Goal: Task Accomplishment & Management: Manage account settings

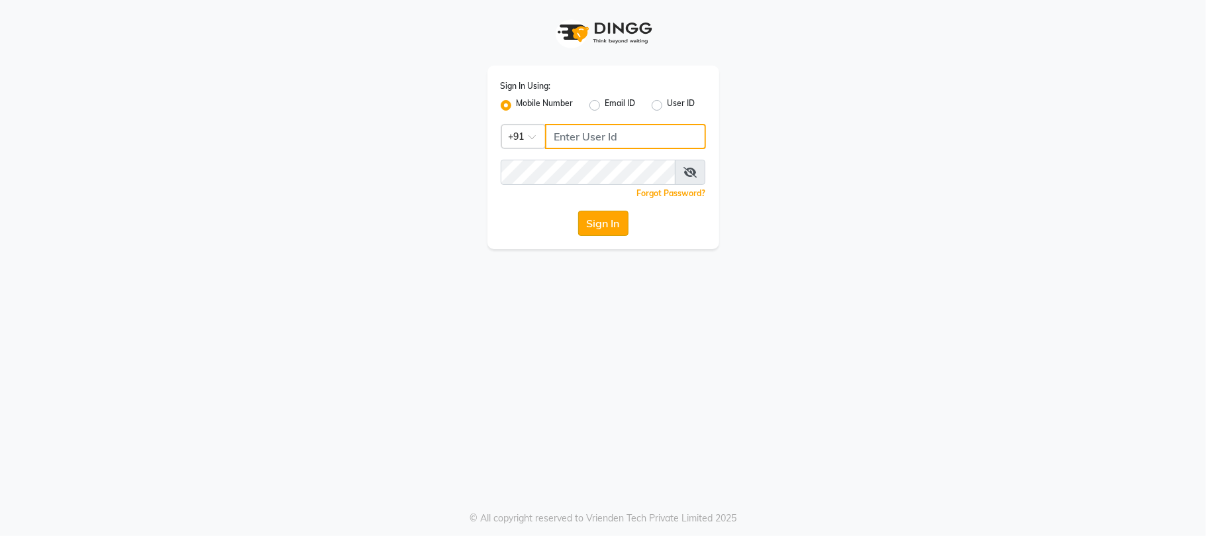
type input "8878453375"
click at [613, 223] on button "Sign In" at bounding box center [603, 223] width 50 height 25
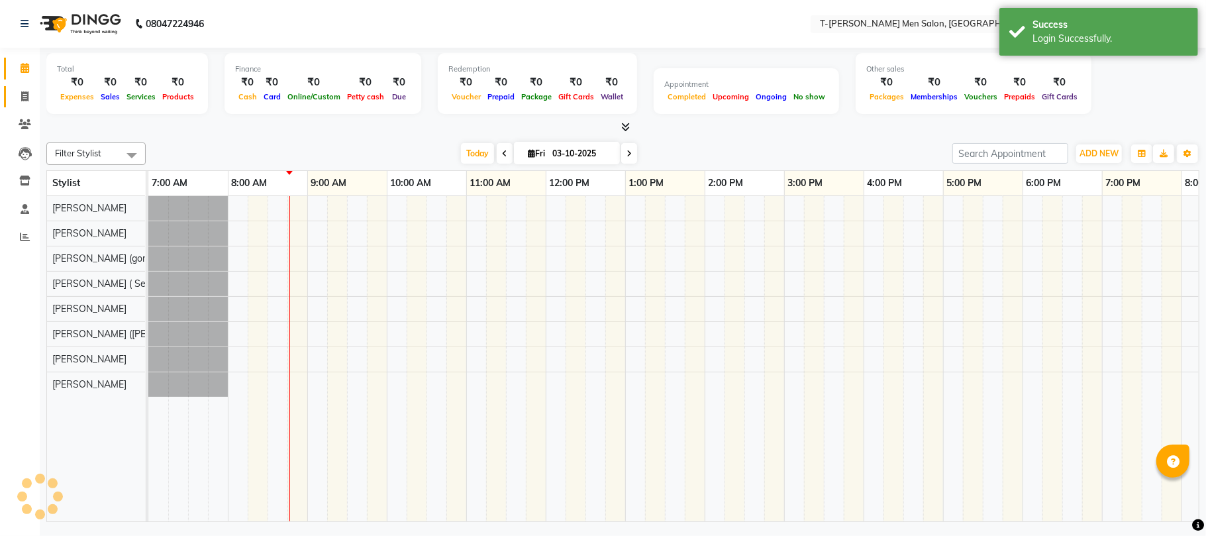
click at [24, 95] on icon at bounding box center [24, 96] width 7 height 10
select select "service"
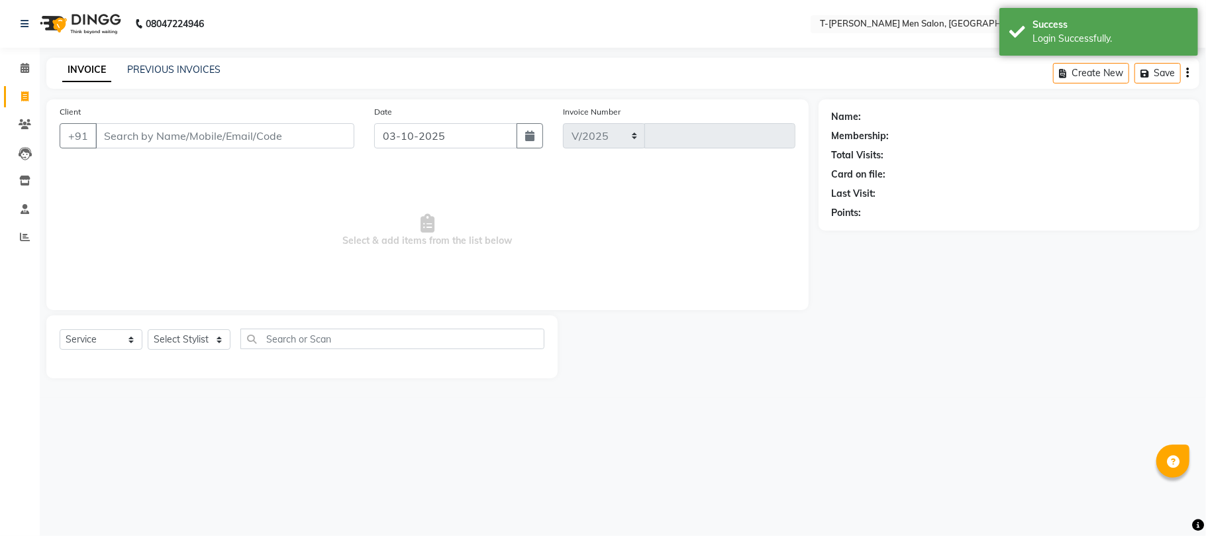
select select "4816"
type input "6310"
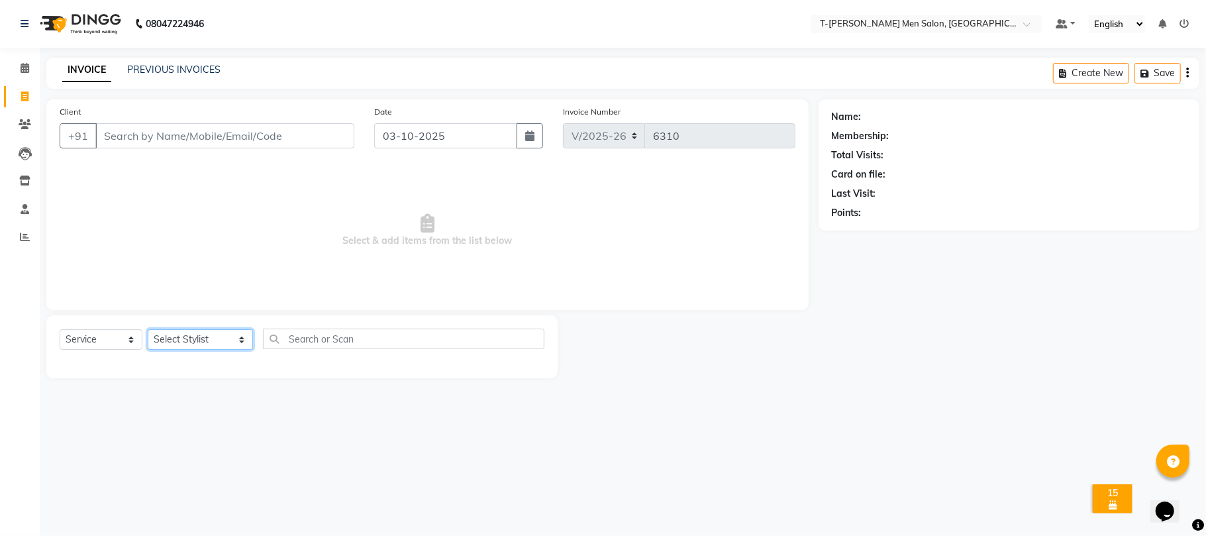
drag, startPoint x: 197, startPoint y: 345, endPoint x: 203, endPoint y: 330, distance: 16.1
click at [197, 343] on select "Select Stylist Ashok Kumar Gorkh nath (goru) Haneef khan Jaswinder singh (Veeru…" at bounding box center [200, 339] width 105 height 21
select select "29178"
click at [148, 329] on select "Select Stylist [PERSON_NAME] [PERSON_NAME] (goru) [PERSON_NAME] [PERSON_NAME] (…" at bounding box center [200, 339] width 105 height 21
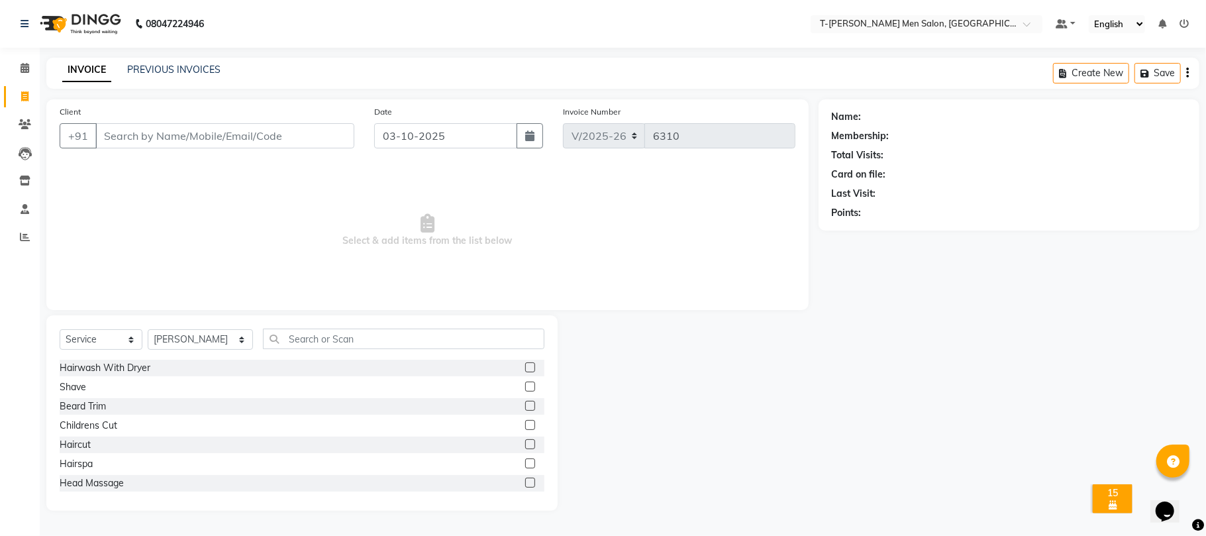
drag, startPoint x: 88, startPoint y: 404, endPoint x: 323, endPoint y: 134, distance: 358.3
click at [89, 405] on div "Beard Trim" at bounding box center [83, 406] width 46 height 14
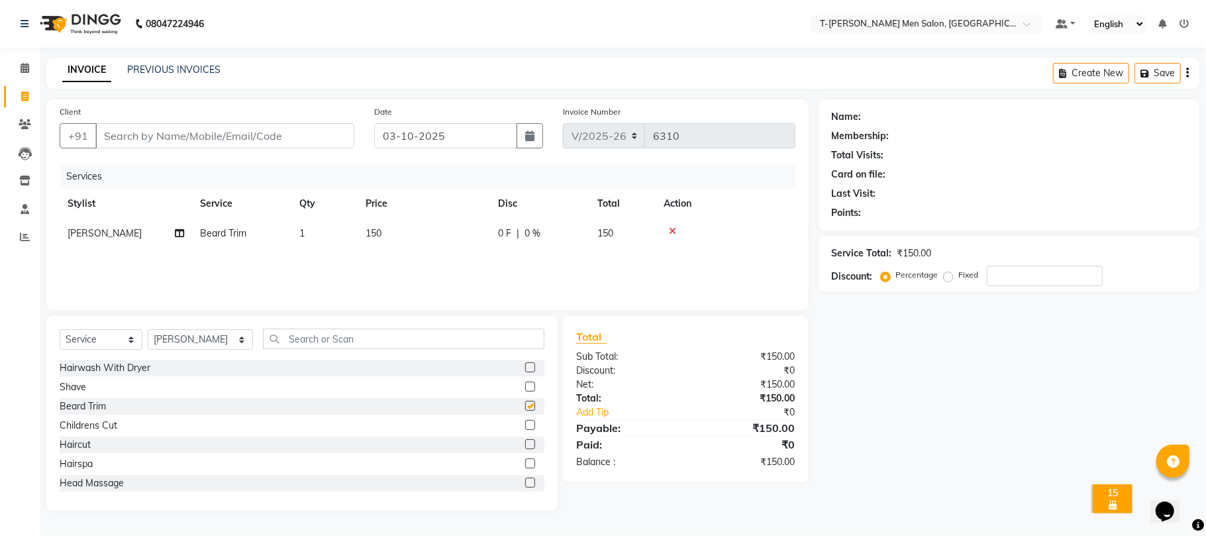
checkbox input "false"
click at [305, 144] on input "Client" at bounding box center [224, 135] width 259 height 25
type input "p"
type input "0"
type input "7489262838"
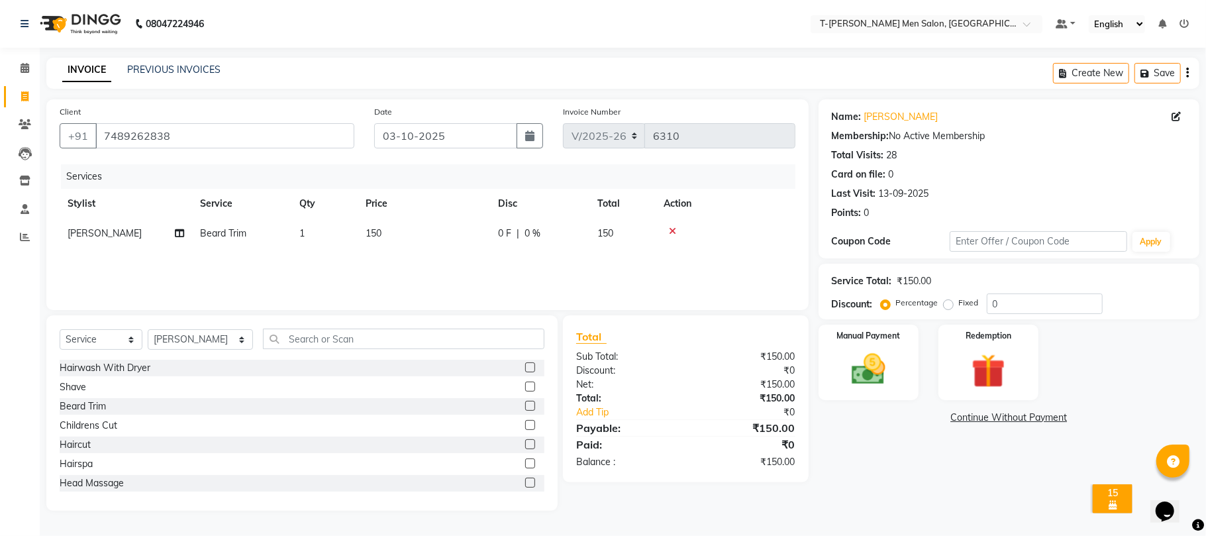
click at [1167, 459] on icon at bounding box center [1173, 462] width 13 height 13
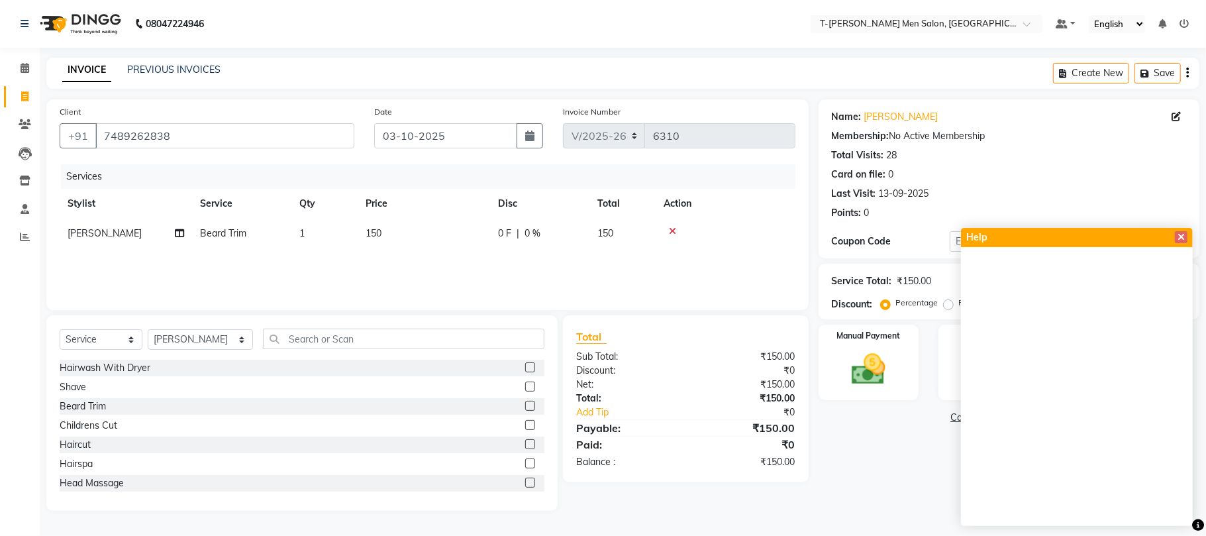
click at [1183, 237] on icon at bounding box center [1181, 237] width 7 height 9
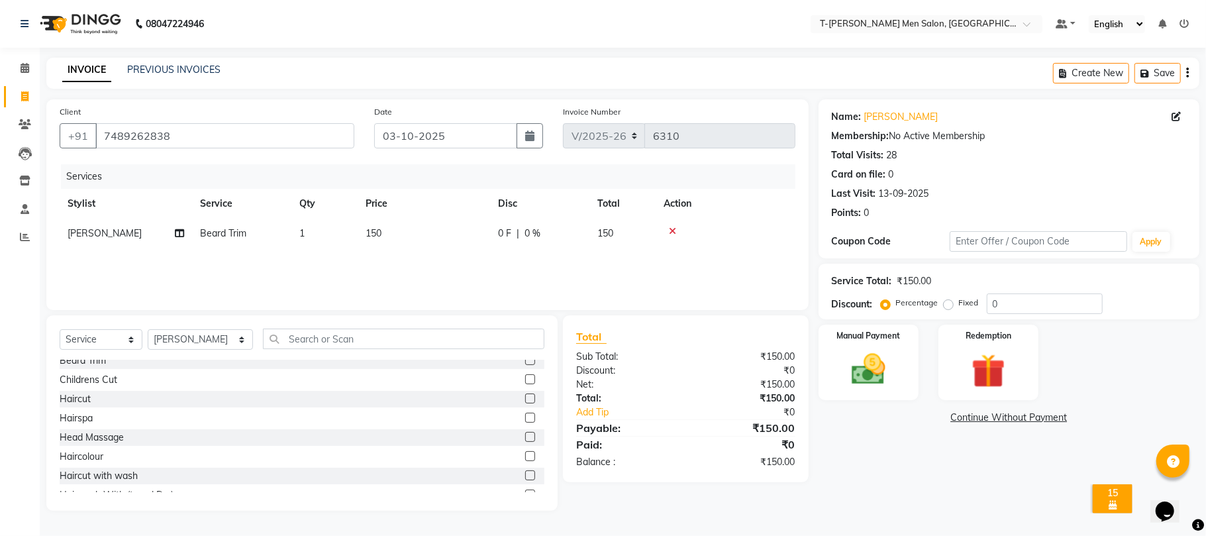
scroll to position [88, 0]
click at [98, 435] on div "Haircut with wash" at bounding box center [99, 434] width 78 height 14
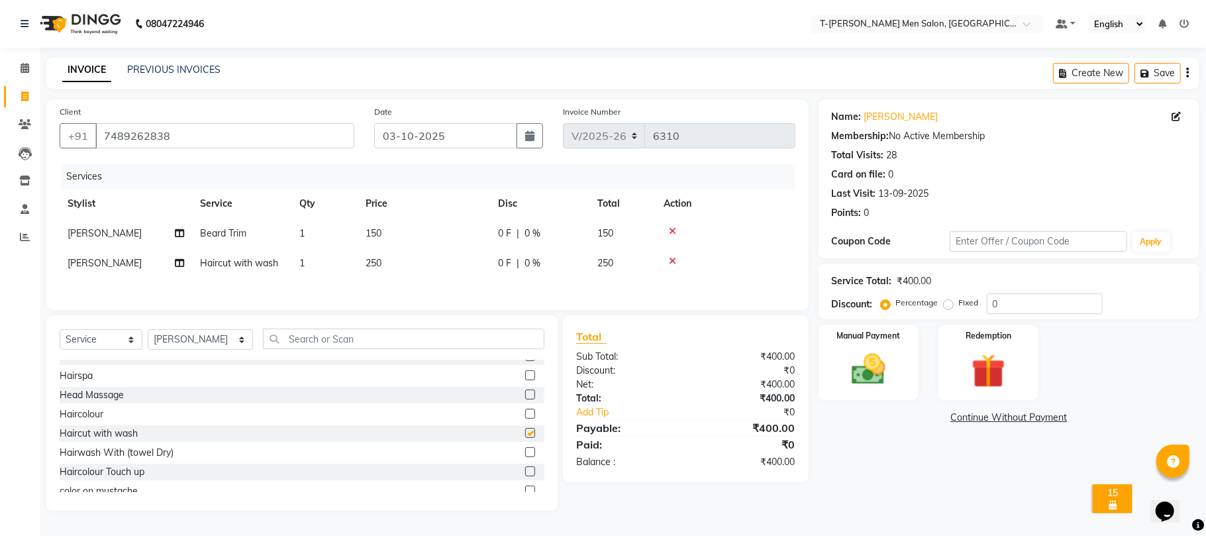
checkbox input "false"
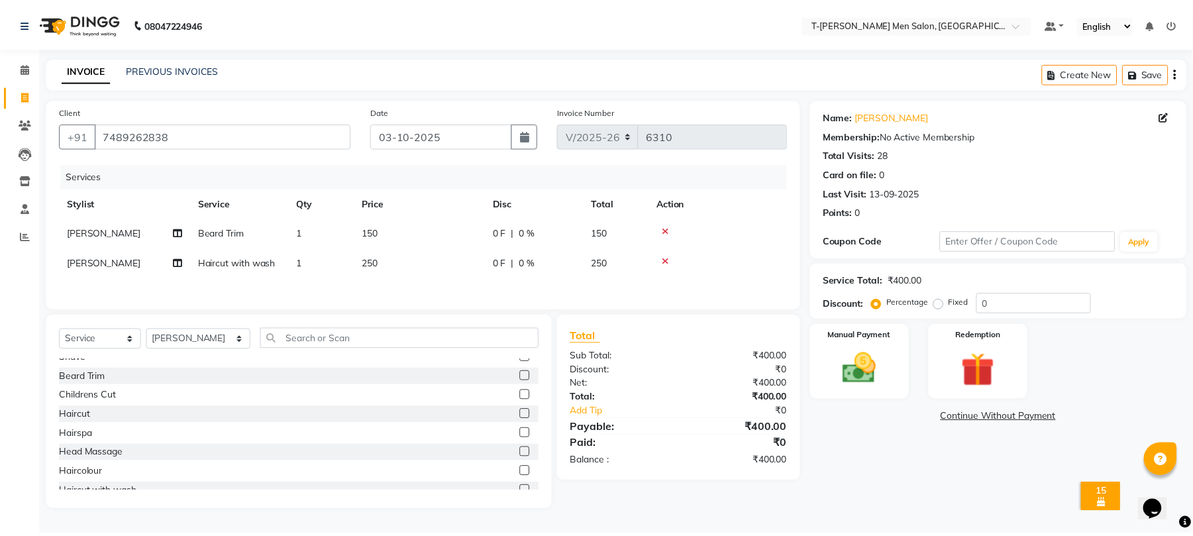
scroll to position [0, 0]
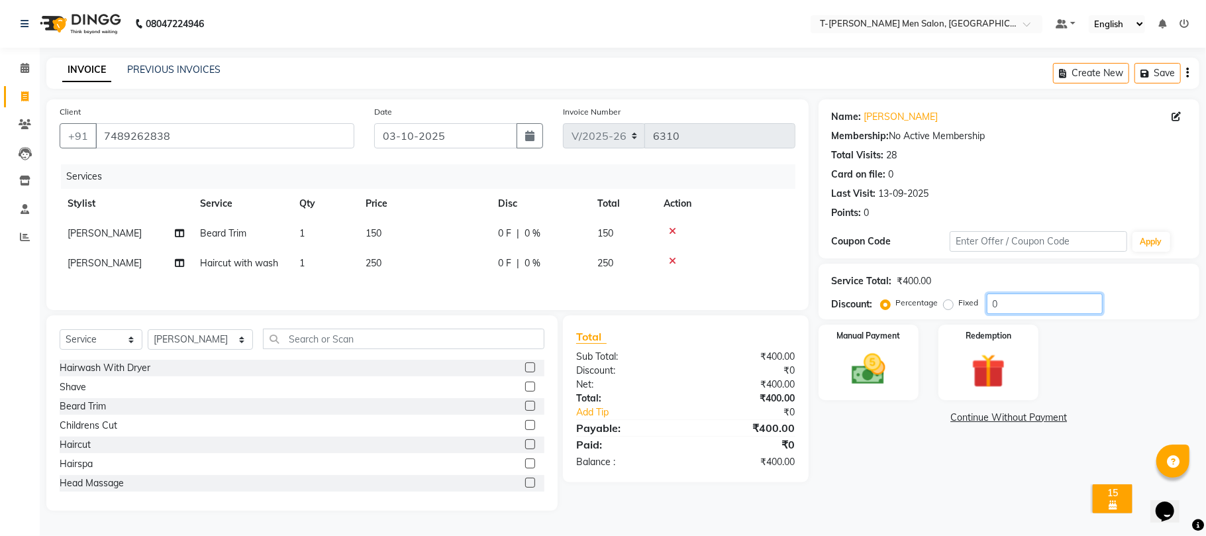
click at [1016, 311] on input "0" at bounding box center [1045, 303] width 116 height 21
type input "15"
click at [896, 358] on img at bounding box center [869, 369] width 58 height 41
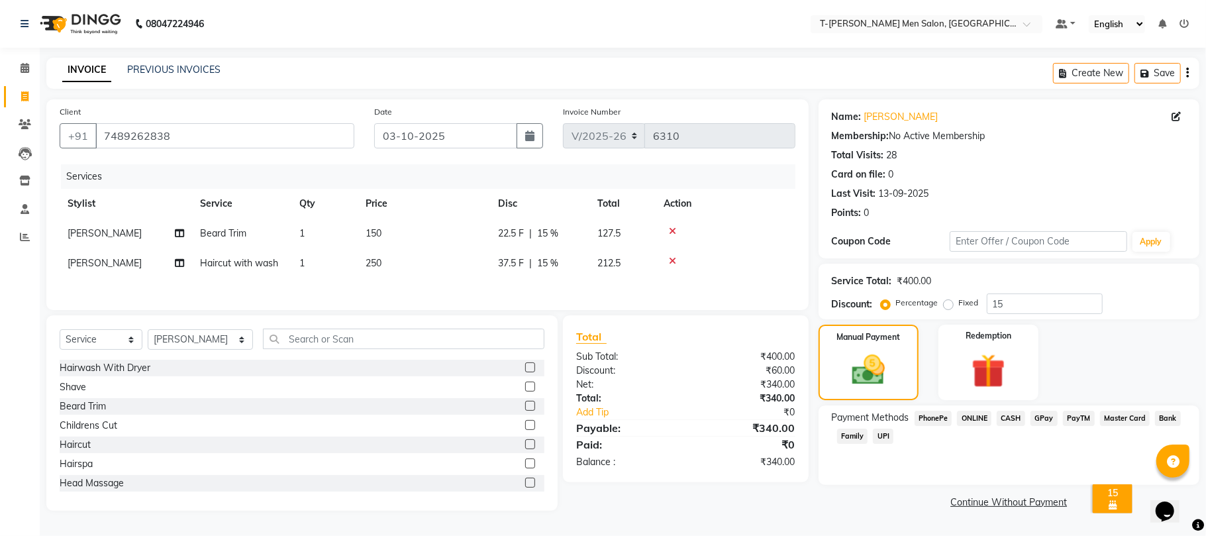
click at [989, 417] on span "ONLINE" at bounding box center [974, 418] width 34 height 15
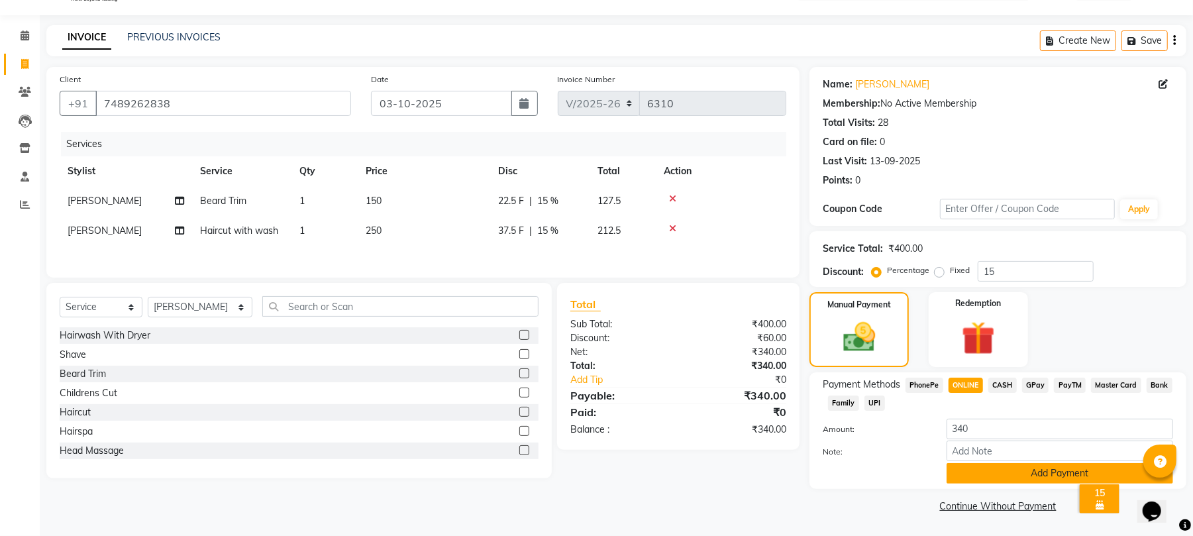
click at [978, 473] on button "Add Payment" at bounding box center [1060, 473] width 227 height 21
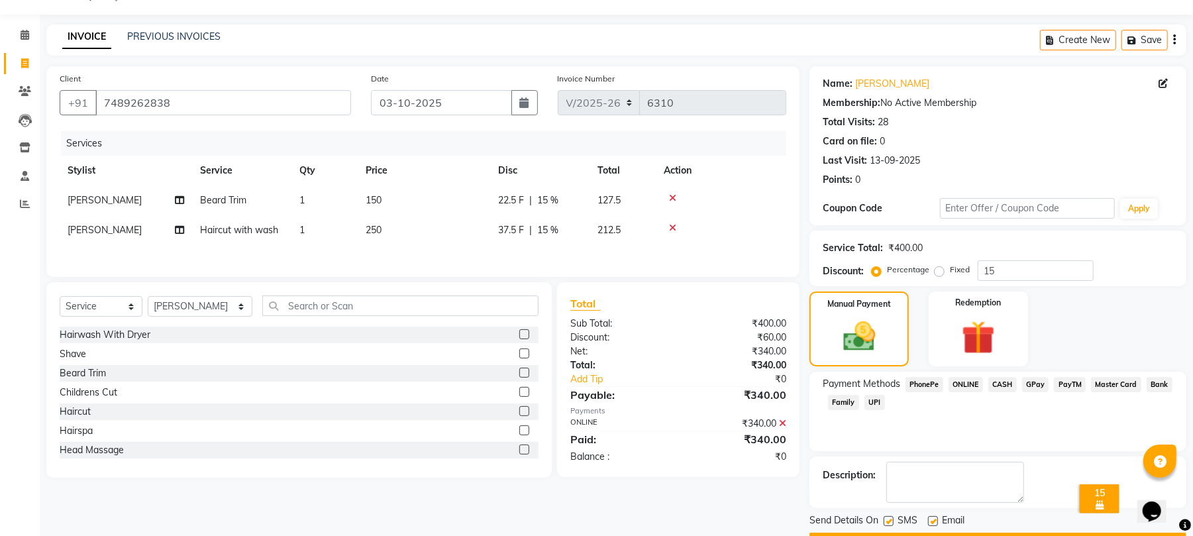
scroll to position [72, 0]
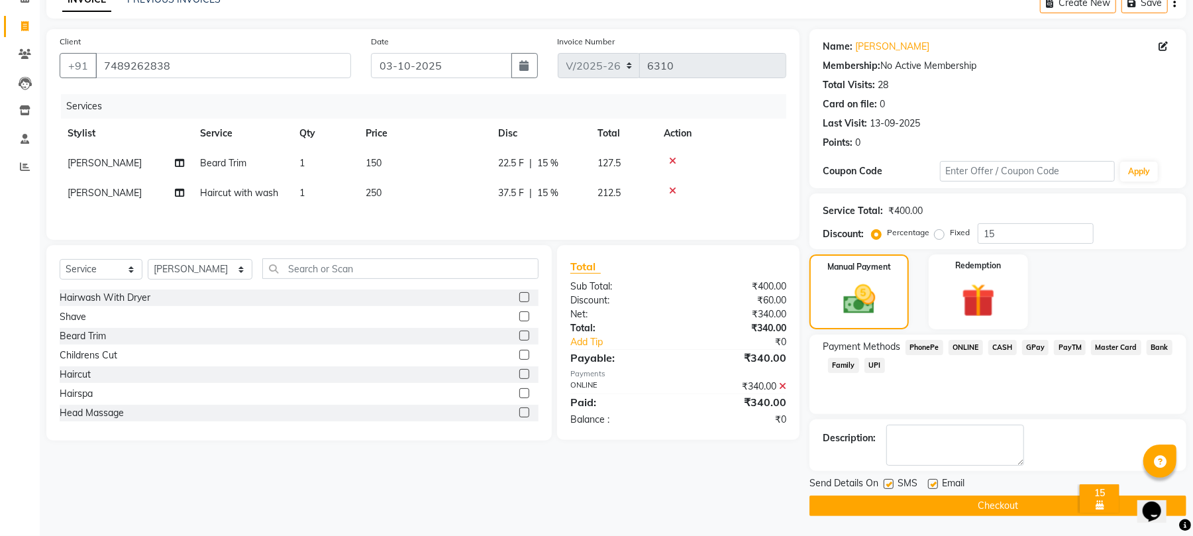
click at [932, 484] on label at bounding box center [933, 484] width 10 height 10
click at [932, 484] on input "checkbox" at bounding box center [932, 484] width 9 height 9
checkbox input "false"
click at [912, 517] on main "INVOICE PREVIOUS INVOICES Create New Save Client +91 7489262838 Date 03-10-2025…" at bounding box center [616, 261] width 1153 height 549
click at [832, 499] on button "Checkout" at bounding box center [998, 506] width 377 height 21
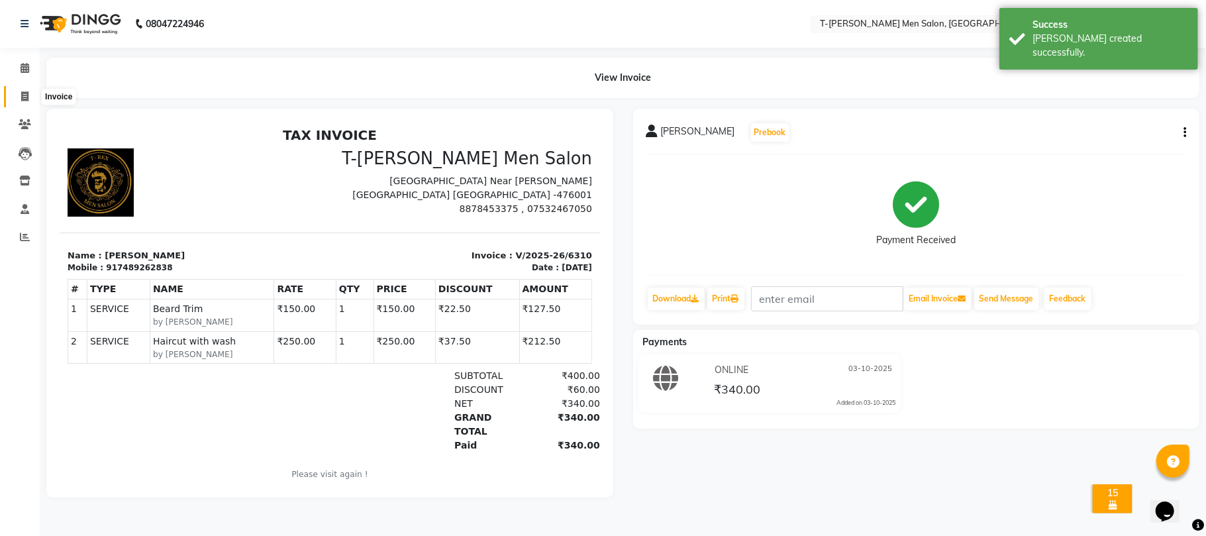
click at [29, 96] on span at bounding box center [24, 96] width 23 height 15
select select "4816"
select select "service"
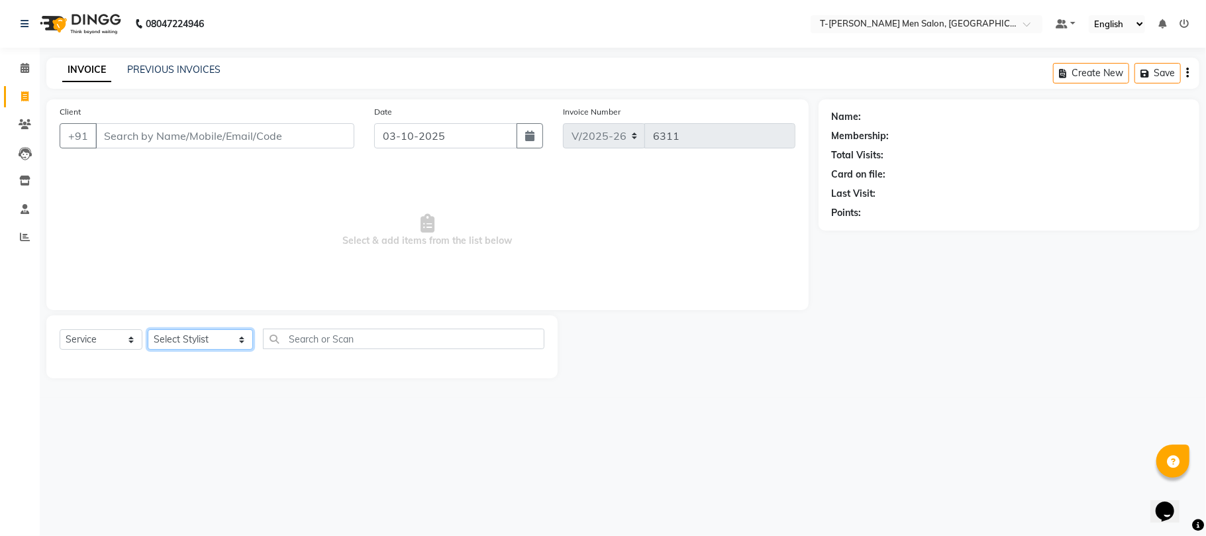
click at [187, 340] on select "Select Stylist [PERSON_NAME] [PERSON_NAME] (goru) [PERSON_NAME] [PERSON_NAME] (…" at bounding box center [200, 339] width 105 height 21
select select "90968"
click at [148, 329] on select "Select Stylist [PERSON_NAME] [PERSON_NAME] (goru) [PERSON_NAME] [PERSON_NAME] (…" at bounding box center [200, 339] width 105 height 21
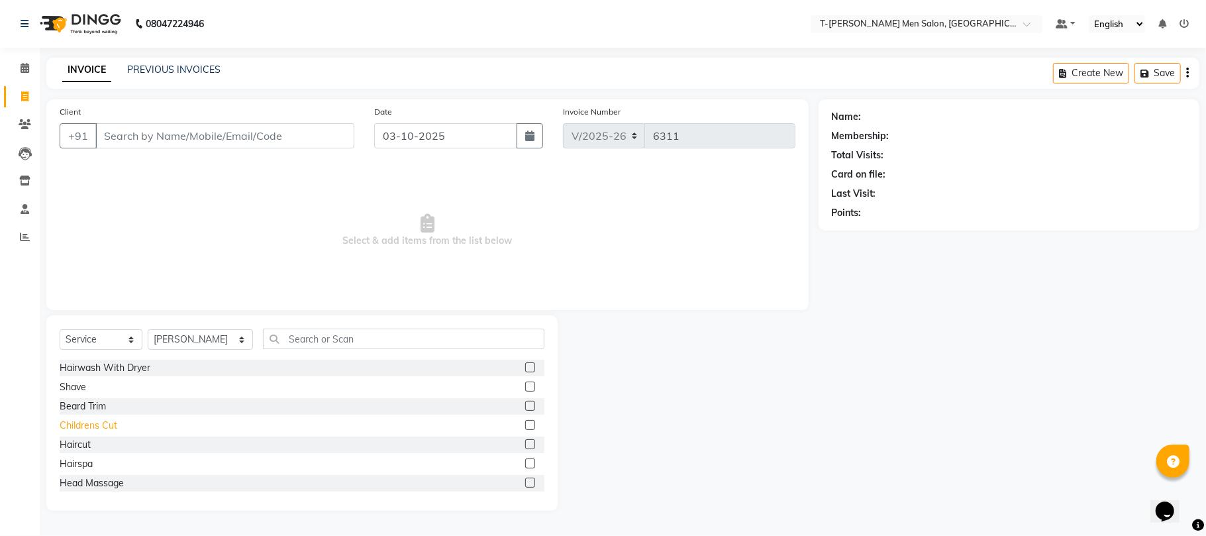
drag, startPoint x: 74, startPoint y: 449, endPoint x: 91, endPoint y: 429, distance: 25.4
click at [75, 448] on div "Haircut" at bounding box center [75, 445] width 31 height 14
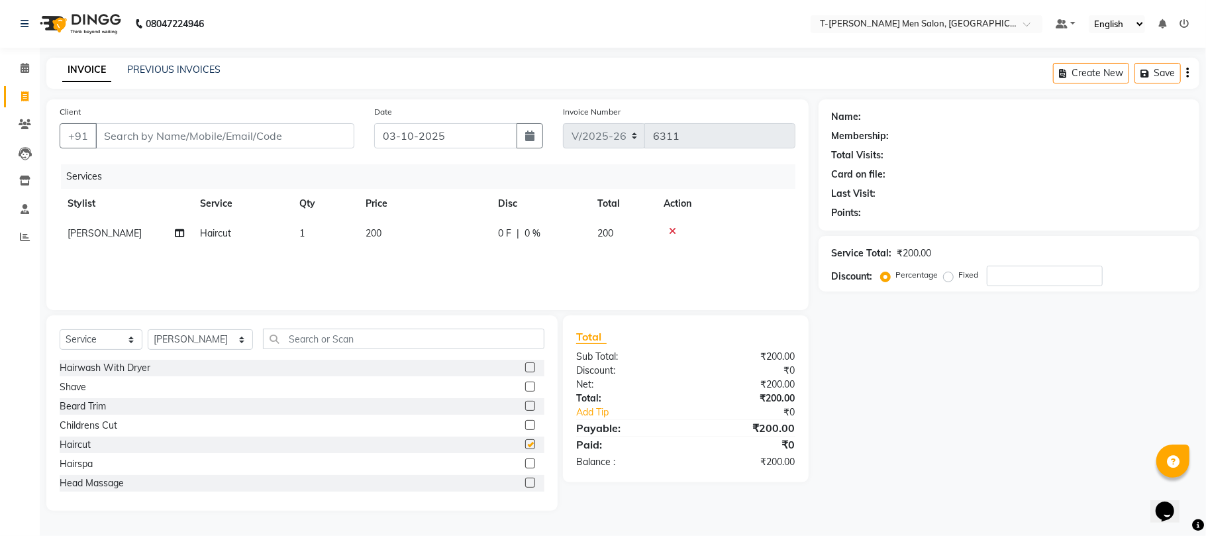
checkbox input "false"
click at [207, 139] on input "Client" at bounding box center [224, 135] width 259 height 25
type input "a"
type input "0"
type input "7440535580"
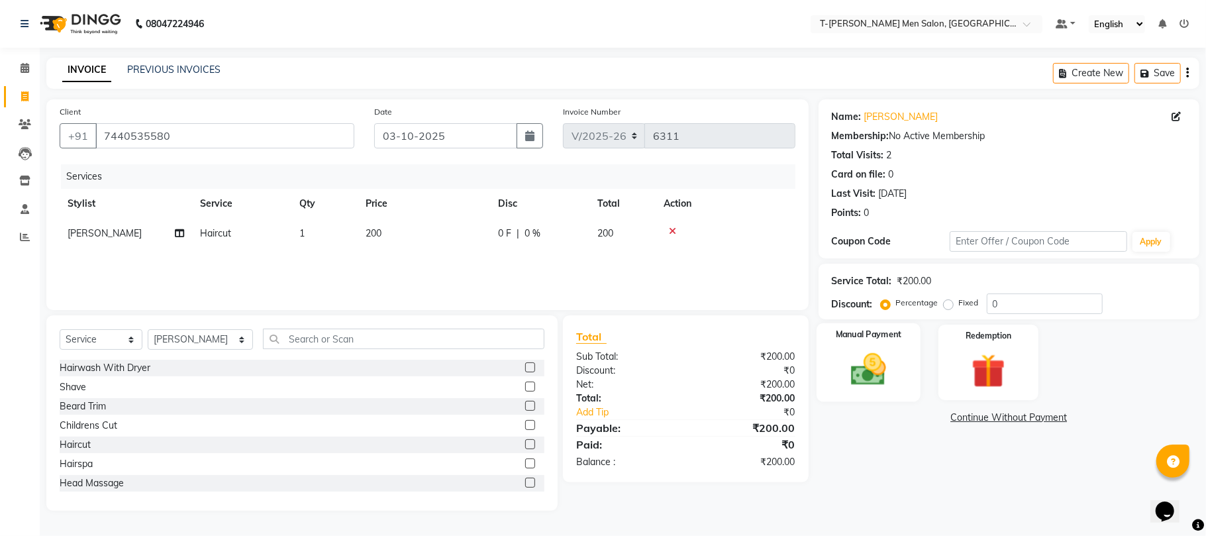
click at [883, 356] on img at bounding box center [869, 369] width 58 height 41
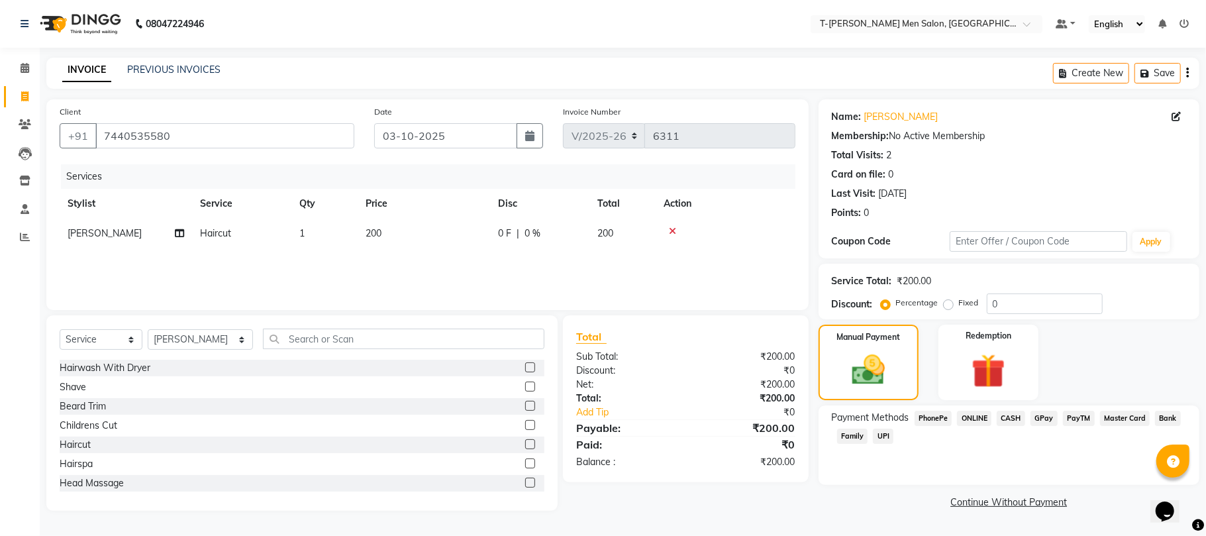
click at [1018, 411] on span "CASH" at bounding box center [1011, 418] width 28 height 15
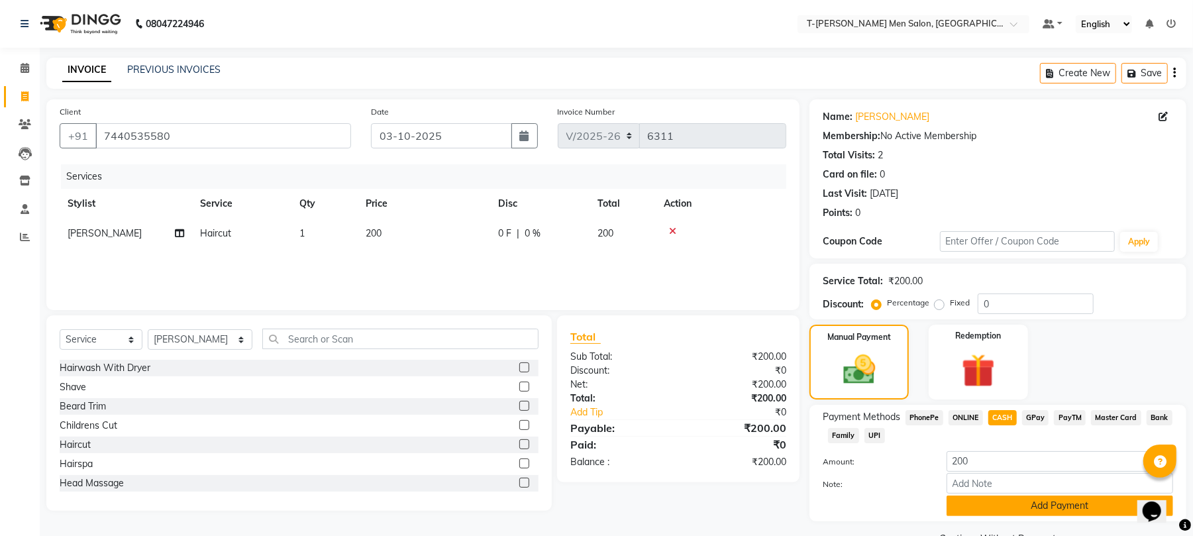
click at [990, 502] on button "Add Payment" at bounding box center [1060, 506] width 227 height 21
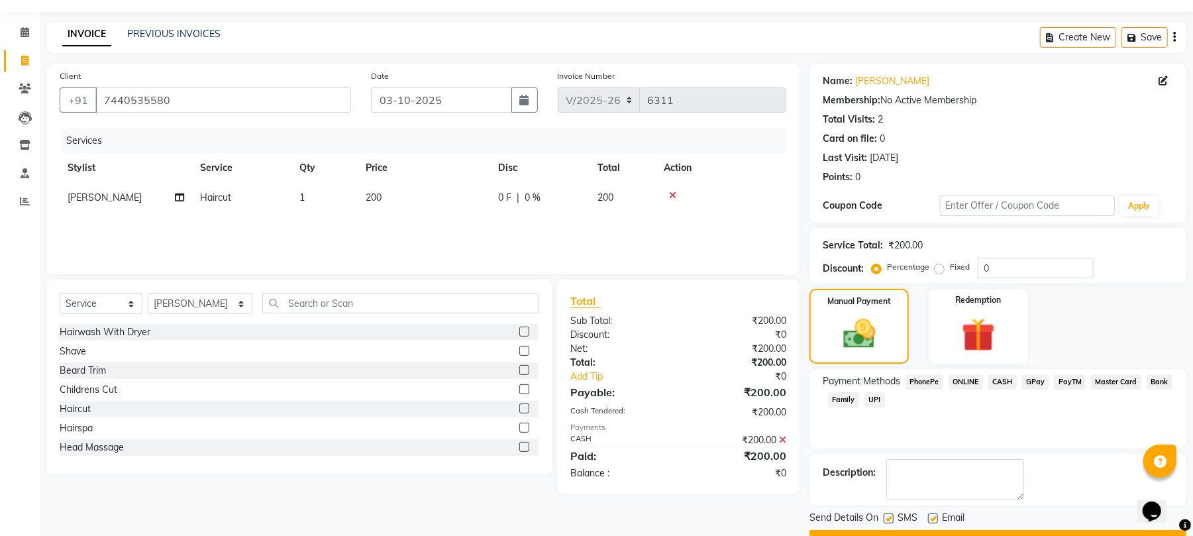
scroll to position [72, 0]
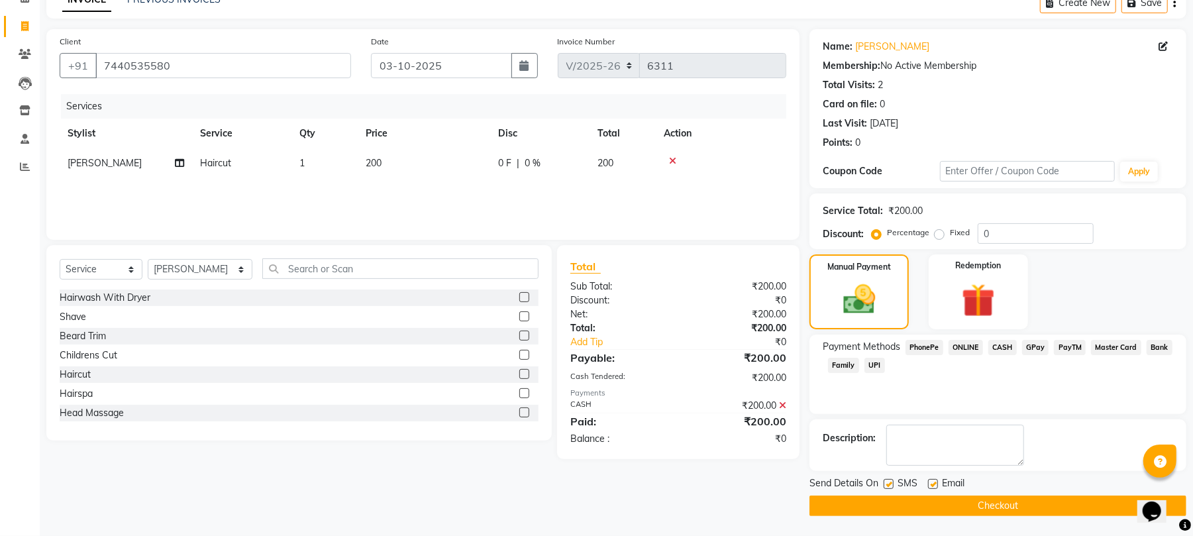
click at [930, 483] on label at bounding box center [933, 484] width 10 height 10
click at [930, 483] on input "checkbox" at bounding box center [932, 484] width 9 height 9
checkbox input "false"
click at [923, 507] on button "Checkout" at bounding box center [998, 506] width 377 height 21
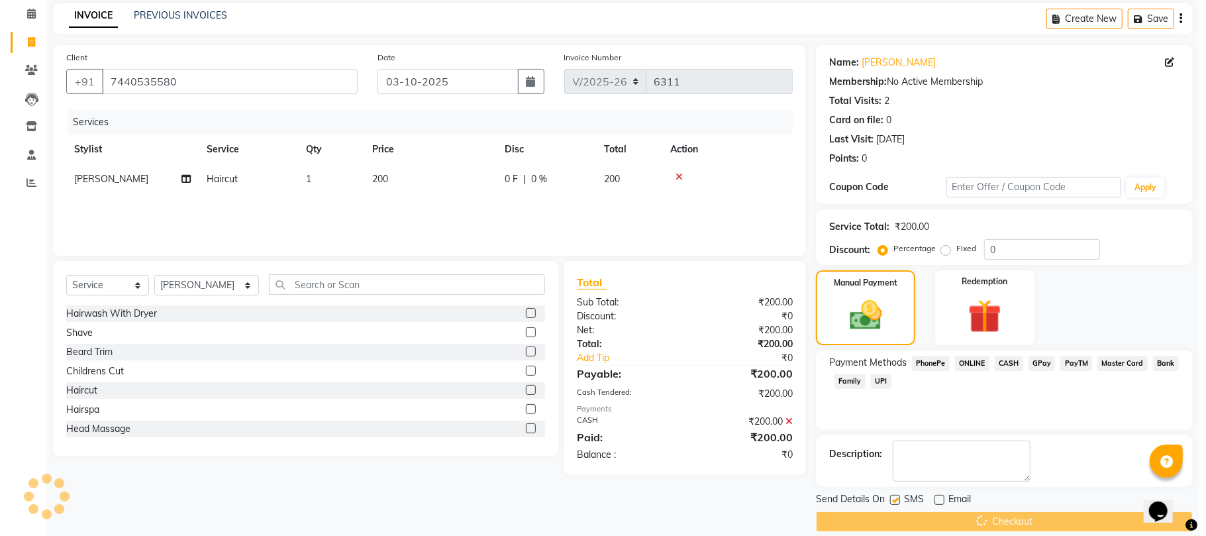
scroll to position [0, 0]
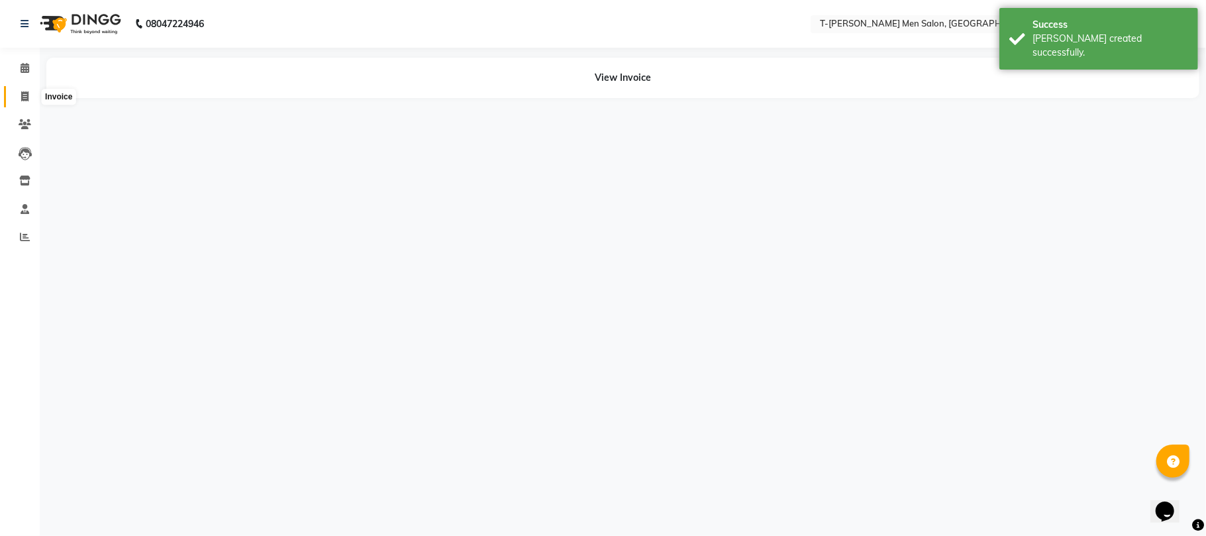
click at [24, 93] on icon at bounding box center [24, 96] width 7 height 10
select select "service"
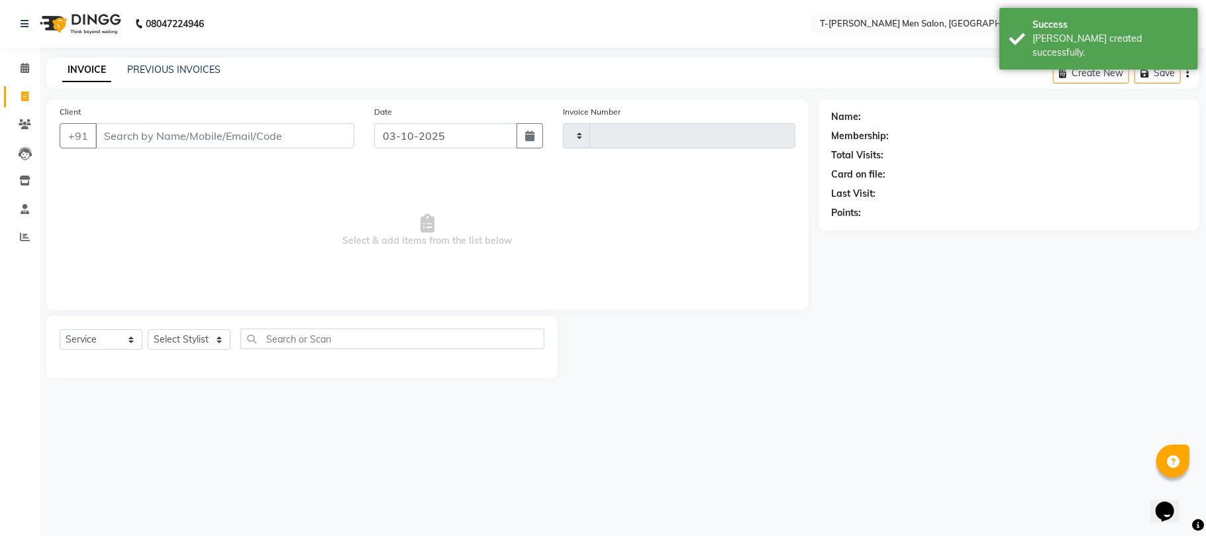
type input "6312"
select select "4816"
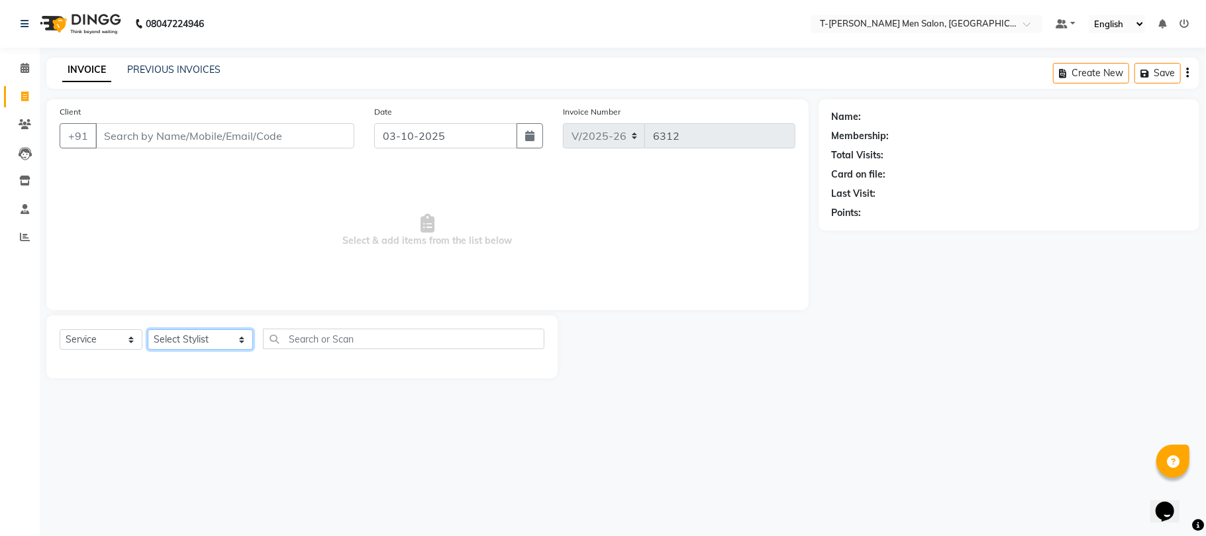
click at [168, 334] on select "Select Stylist [PERSON_NAME] [PERSON_NAME] (goru) [PERSON_NAME] [PERSON_NAME] (…" at bounding box center [200, 339] width 105 height 21
select select "86290"
click at [148, 329] on select "Select Stylist [PERSON_NAME] [PERSON_NAME] (goru) [PERSON_NAME] [PERSON_NAME] (…" at bounding box center [200, 339] width 105 height 21
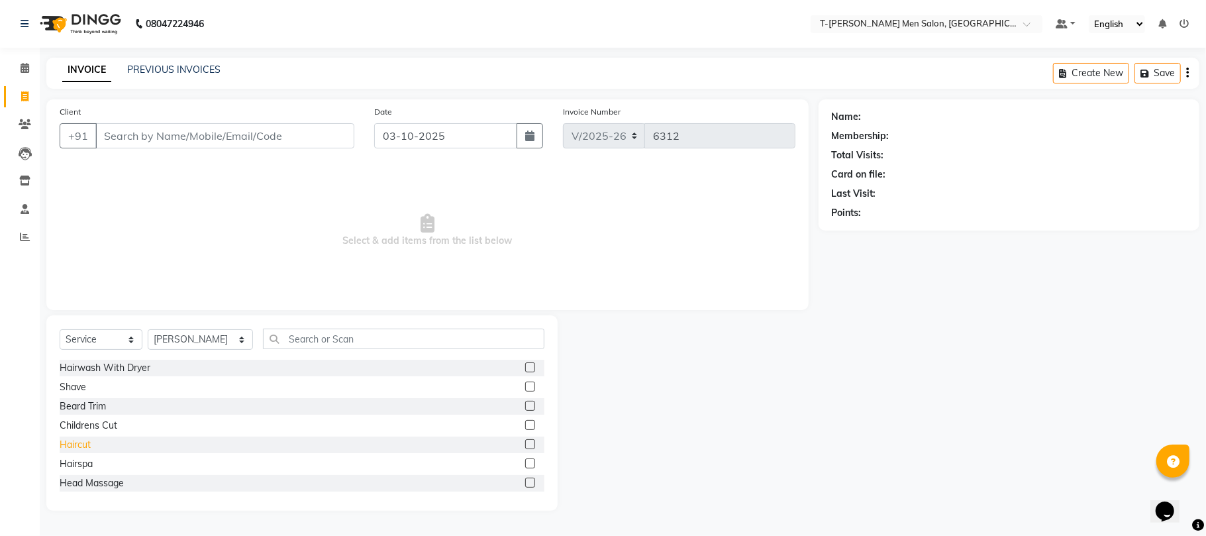
click at [75, 444] on div "Haircut" at bounding box center [75, 445] width 31 height 14
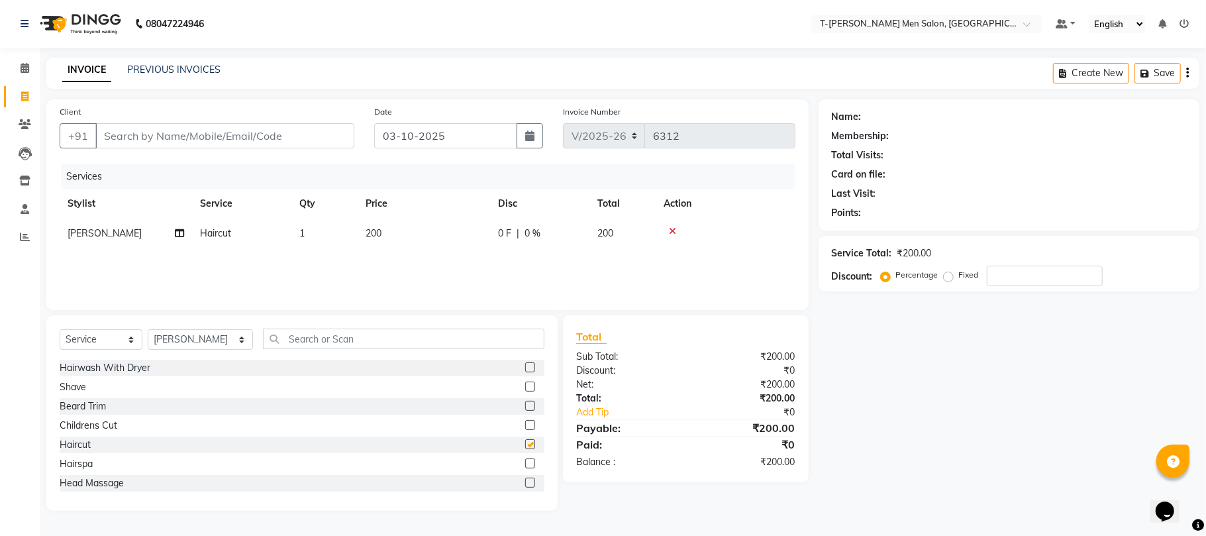
checkbox input "false"
click at [70, 390] on div "Shave" at bounding box center [73, 387] width 27 height 14
checkbox input "false"
click at [168, 131] on input "Client" at bounding box center [224, 135] width 259 height 25
type input "7"
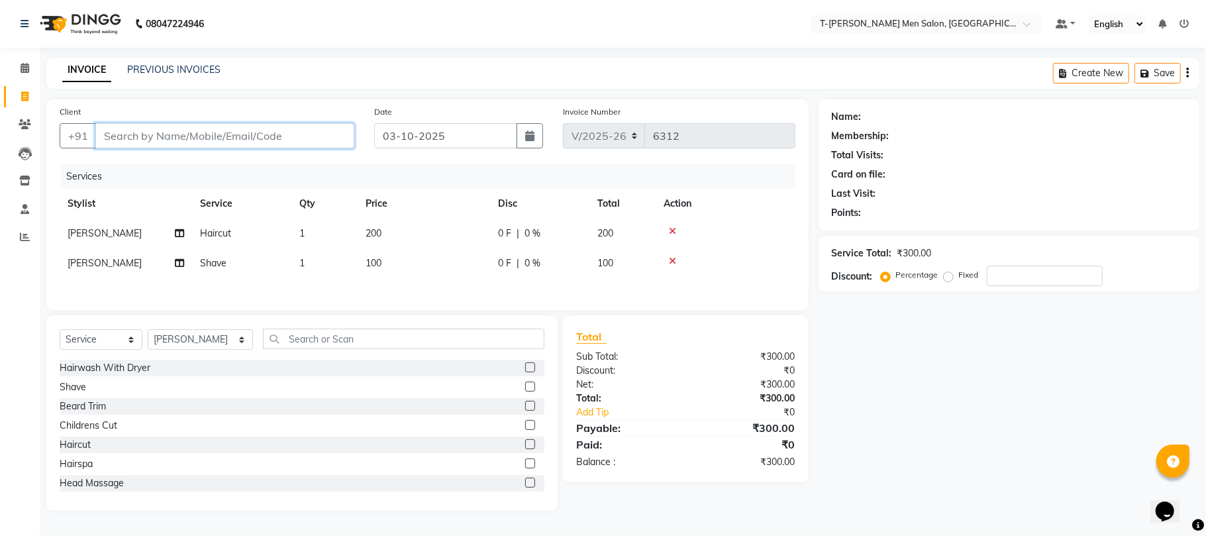
type input "0"
type input "7694914930"
click at [308, 141] on span "Add Client" at bounding box center [320, 135] width 52 height 13
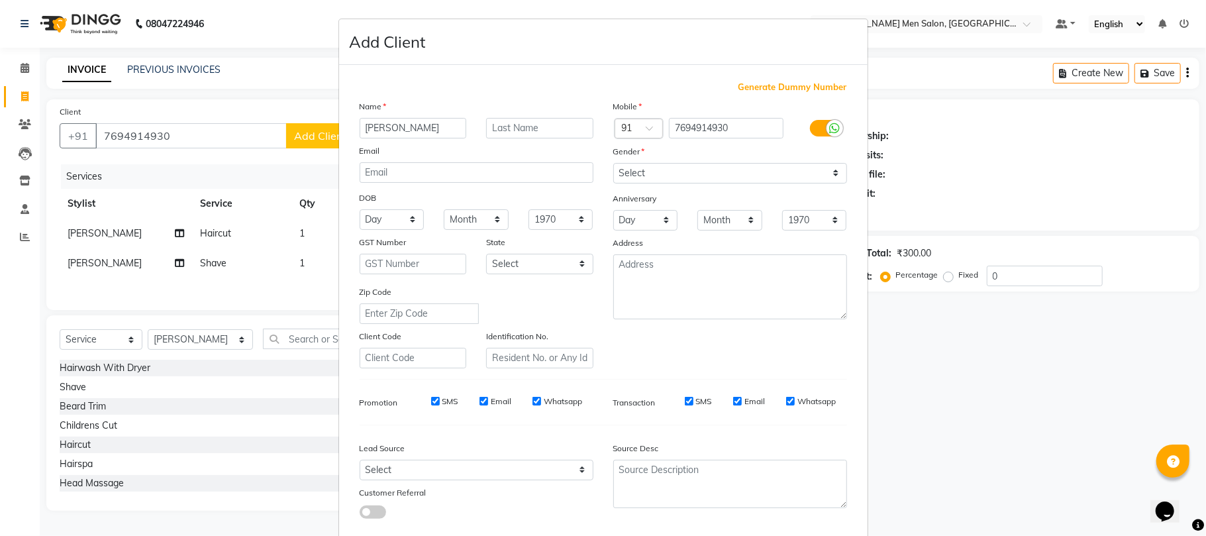
type input "[PERSON_NAME]"
type input "Mandil"
click at [624, 178] on select "Select Male Female Other Prefer Not To Say" at bounding box center [730, 173] width 234 height 21
select select "male"
click at [613, 163] on select "Select Male Female Other Prefer Not To Say" at bounding box center [730, 173] width 234 height 21
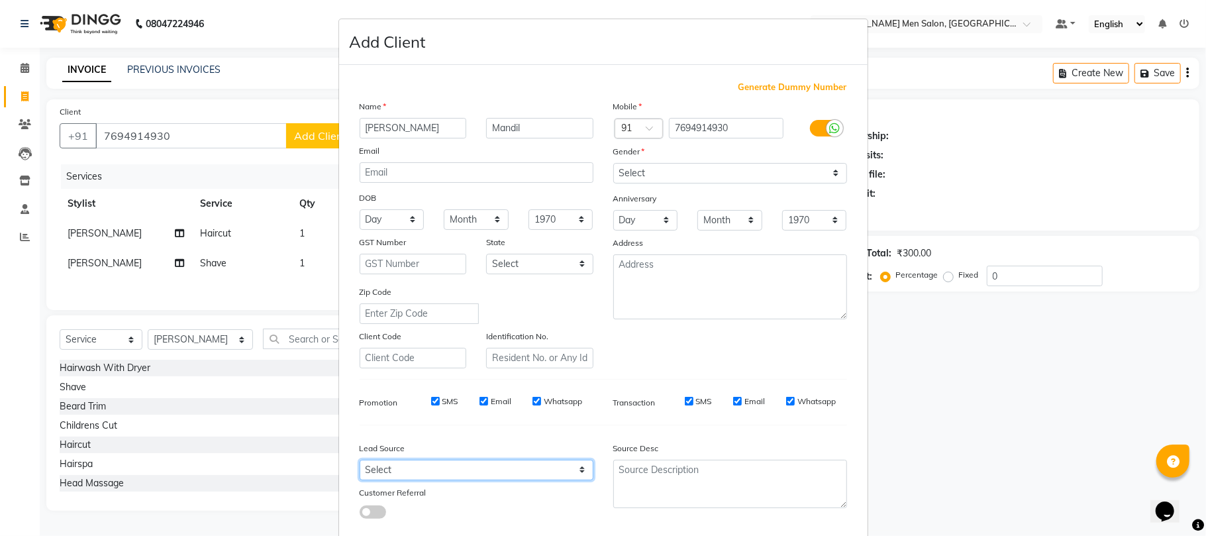
click at [464, 461] on select "Select Walk-in Referral Internet Friend Word of Mouth Advertisement Facebook Ju…" at bounding box center [477, 470] width 234 height 21
select select "32268"
click at [360, 460] on select "Select Walk-in Referral Internet Friend Word of Mouth Advertisement Facebook Ju…" at bounding box center [477, 470] width 234 height 21
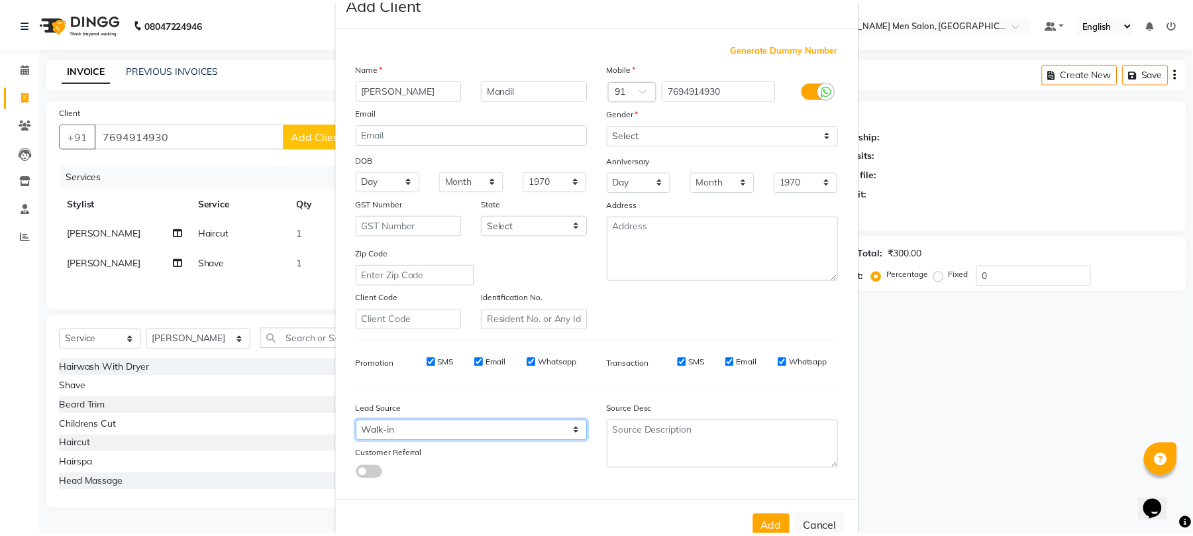
scroll to position [72, 0]
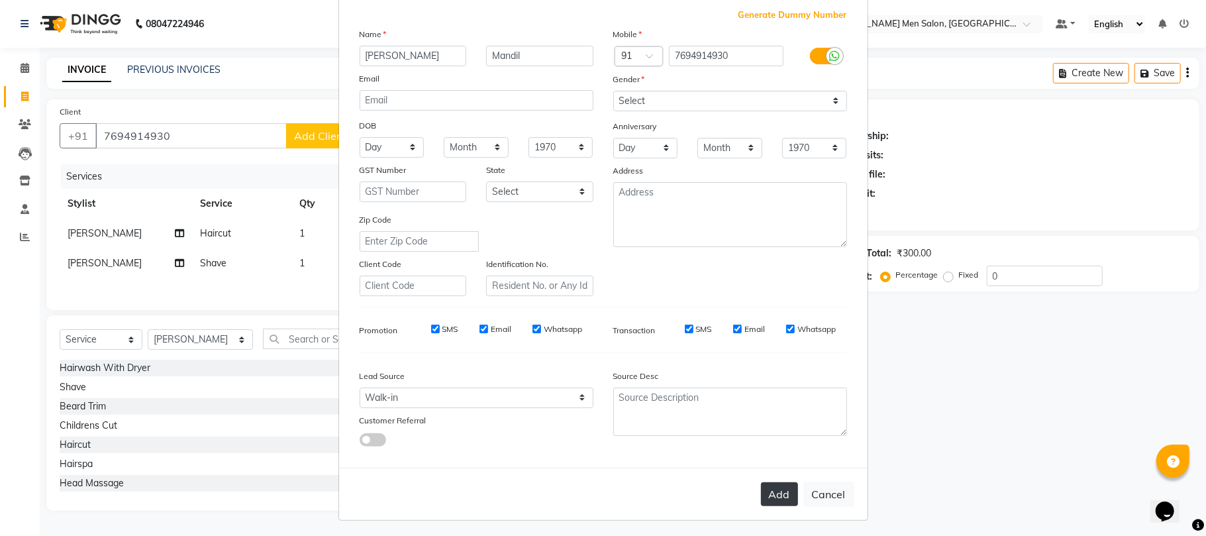
click at [777, 494] on button "Add" at bounding box center [779, 494] width 37 height 24
select select
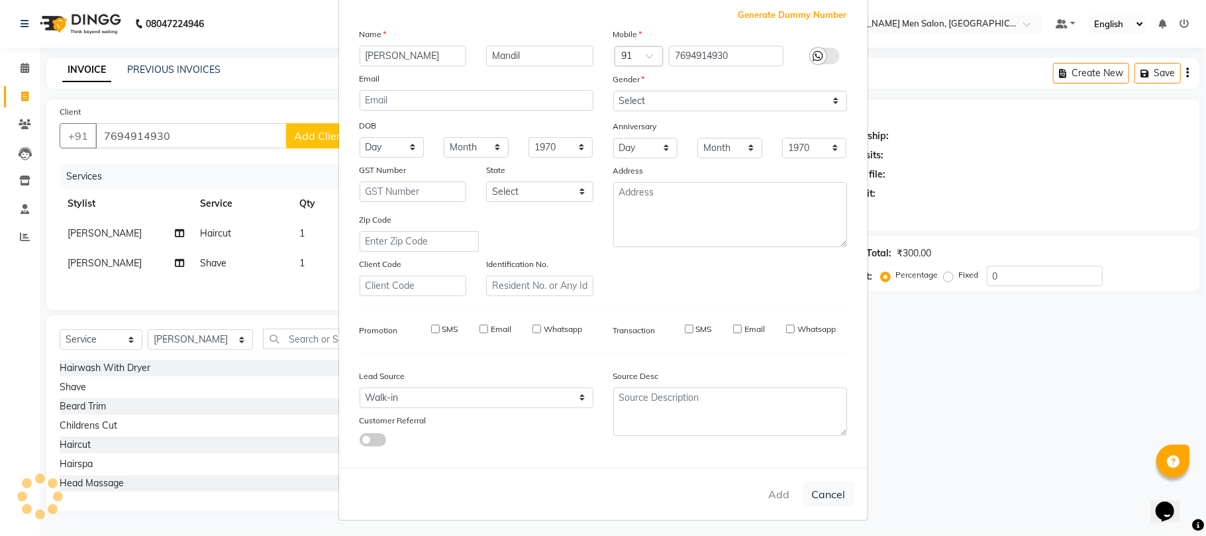
select select
checkbox input "false"
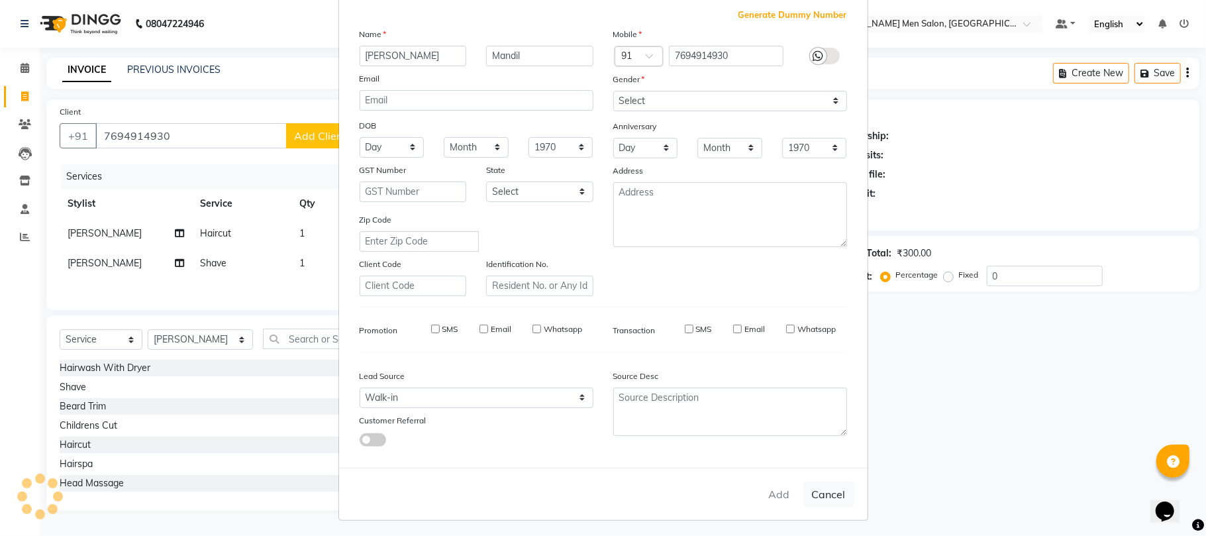
checkbox input "false"
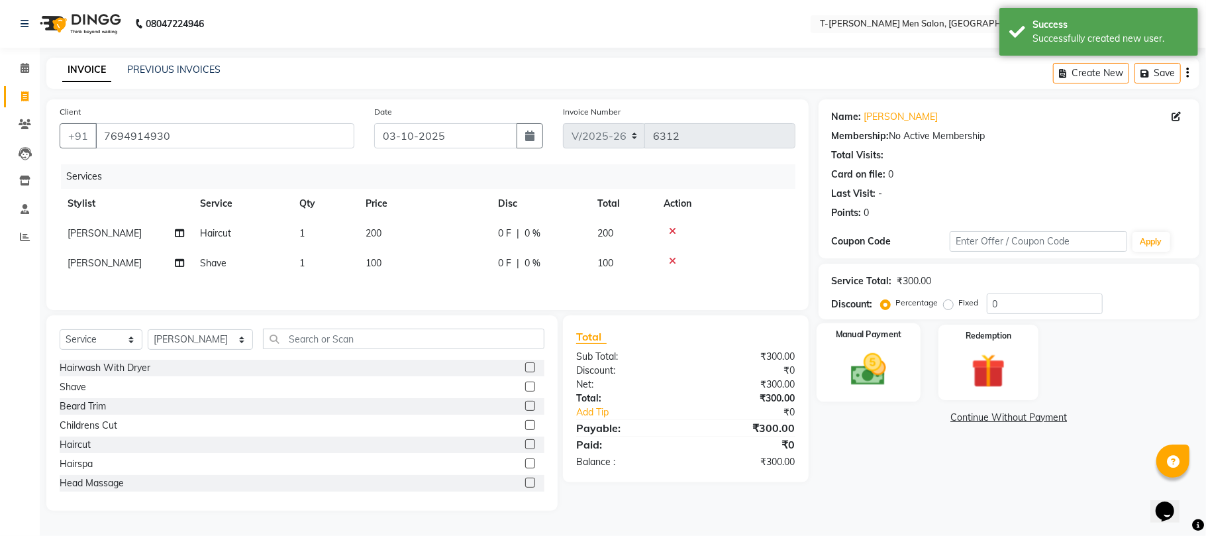
drag, startPoint x: 865, startPoint y: 376, endPoint x: 873, endPoint y: 396, distance: 21.7
click at [865, 377] on img at bounding box center [869, 369] width 58 height 41
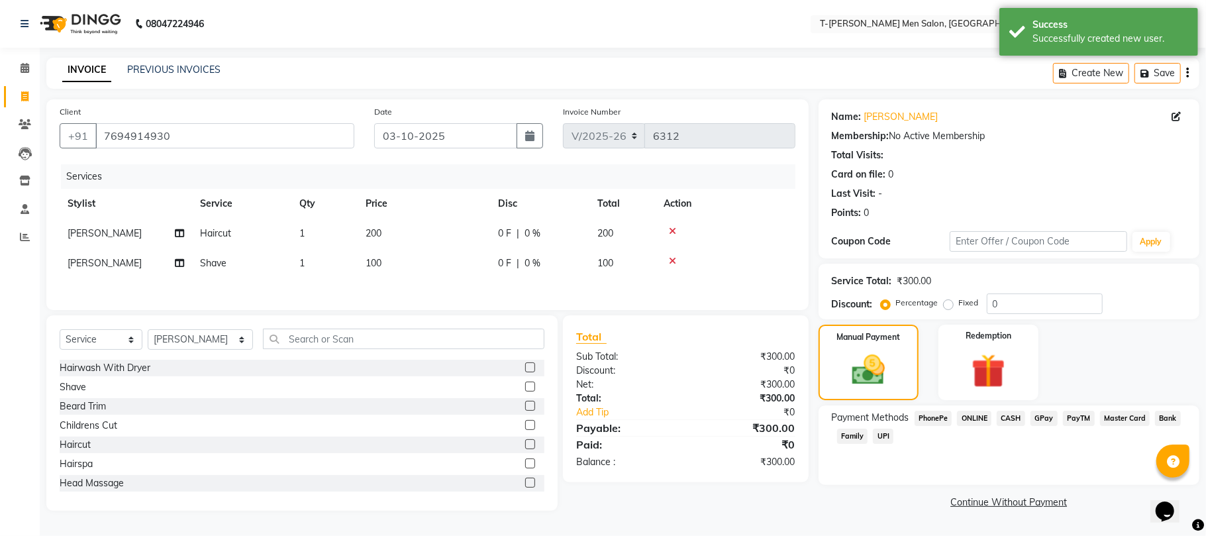
click at [989, 422] on span "ONLINE" at bounding box center [974, 418] width 34 height 15
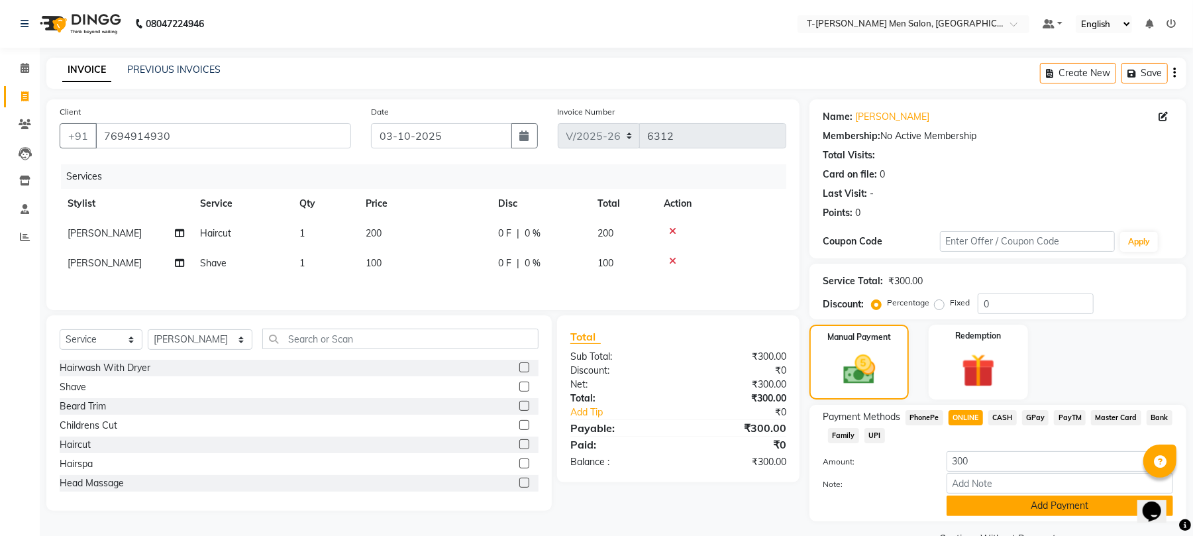
click at [970, 499] on button "Add Payment" at bounding box center [1060, 506] width 227 height 21
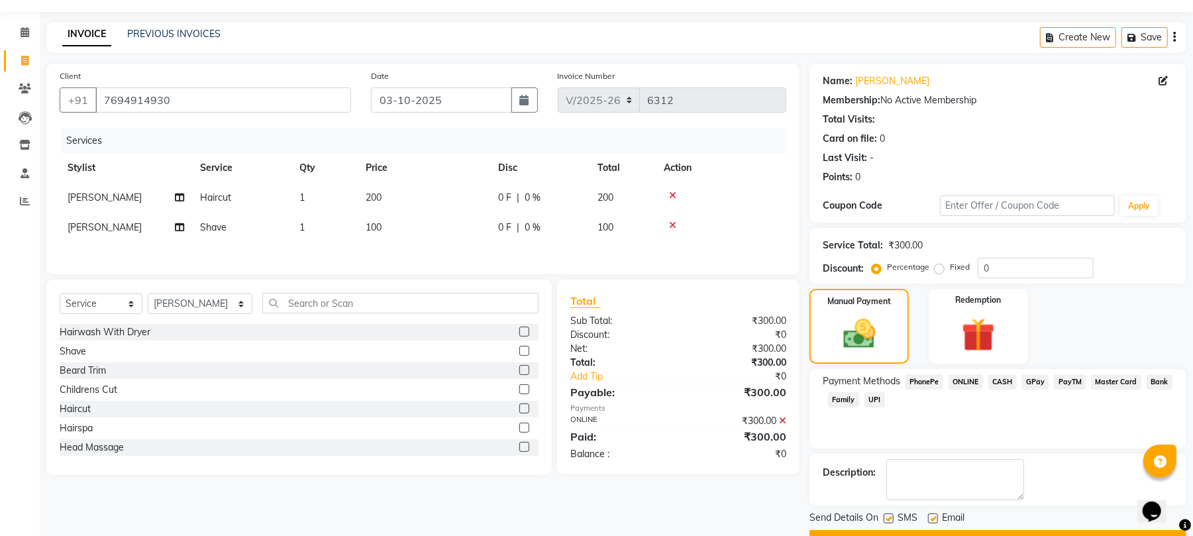
scroll to position [72, 0]
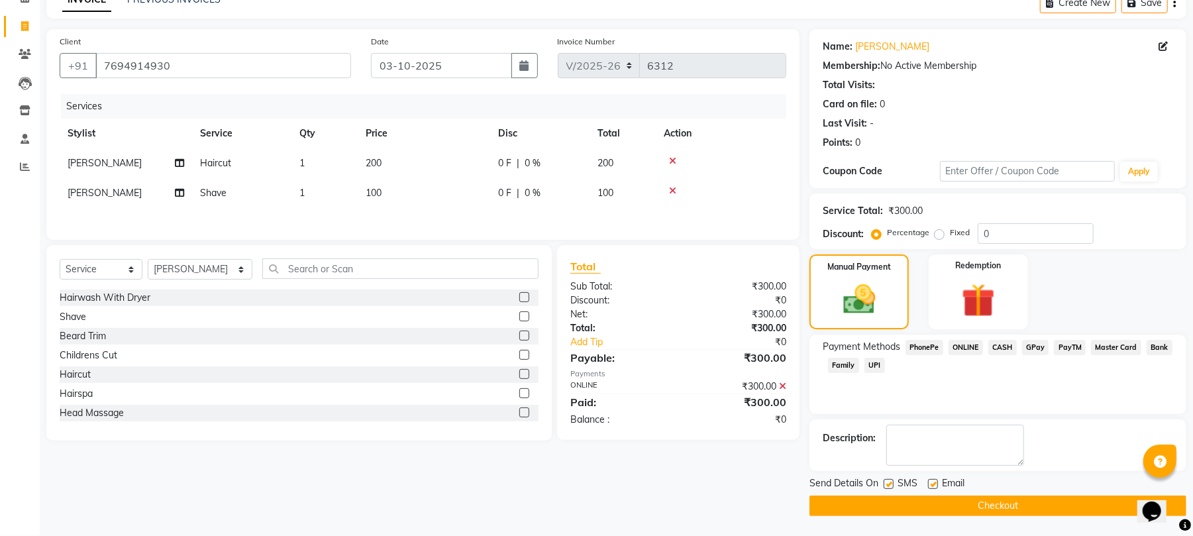
click at [933, 484] on label at bounding box center [933, 484] width 10 height 10
click at [933, 484] on input "checkbox" at bounding box center [932, 484] width 9 height 9
checkbox input "false"
click at [918, 509] on button "Checkout" at bounding box center [998, 506] width 377 height 21
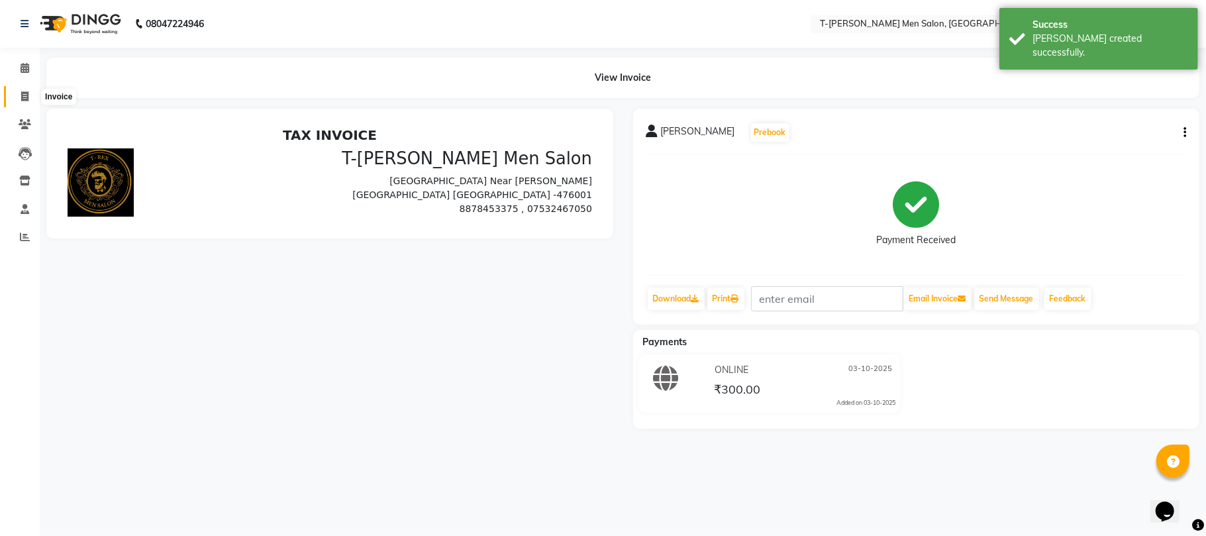
click at [21, 94] on icon at bounding box center [24, 96] width 7 height 10
select select "service"
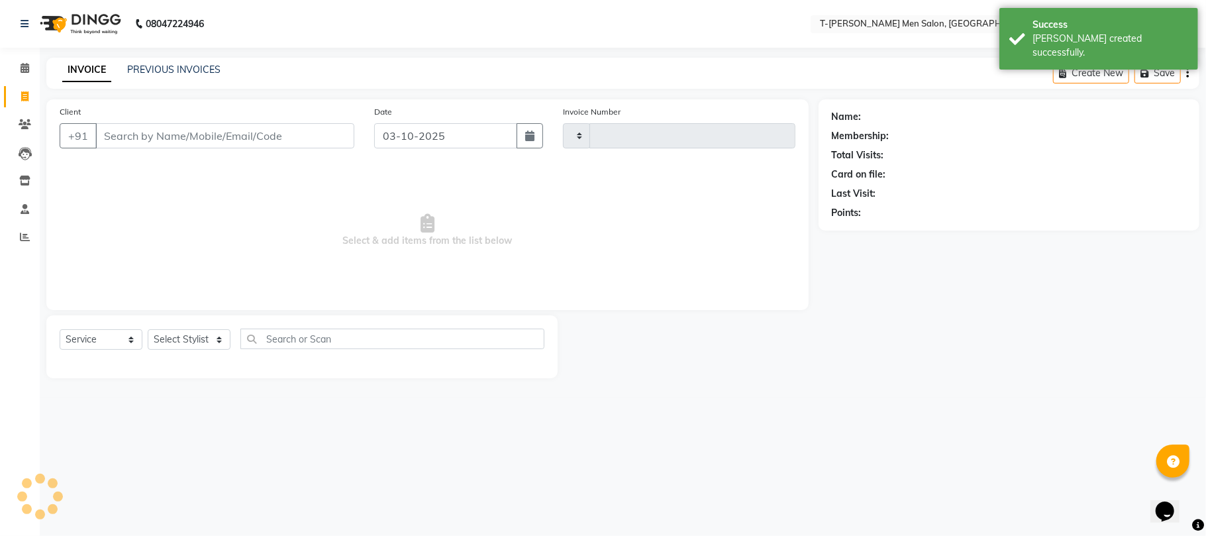
type input "6313"
select select "4816"
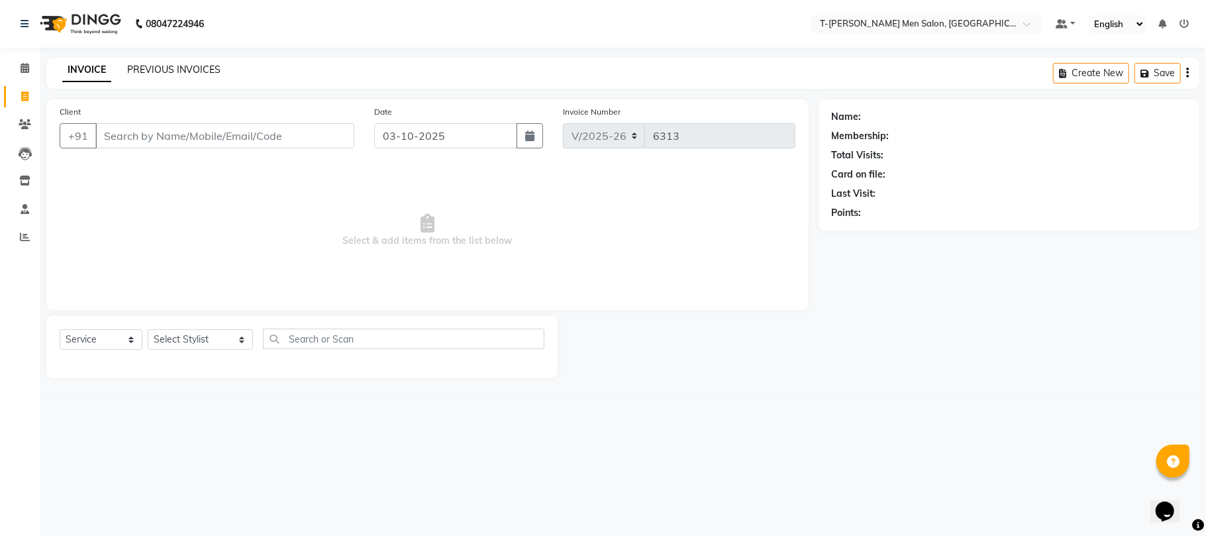
click at [168, 74] on link "PREVIOUS INVOICES" at bounding box center [173, 70] width 93 height 12
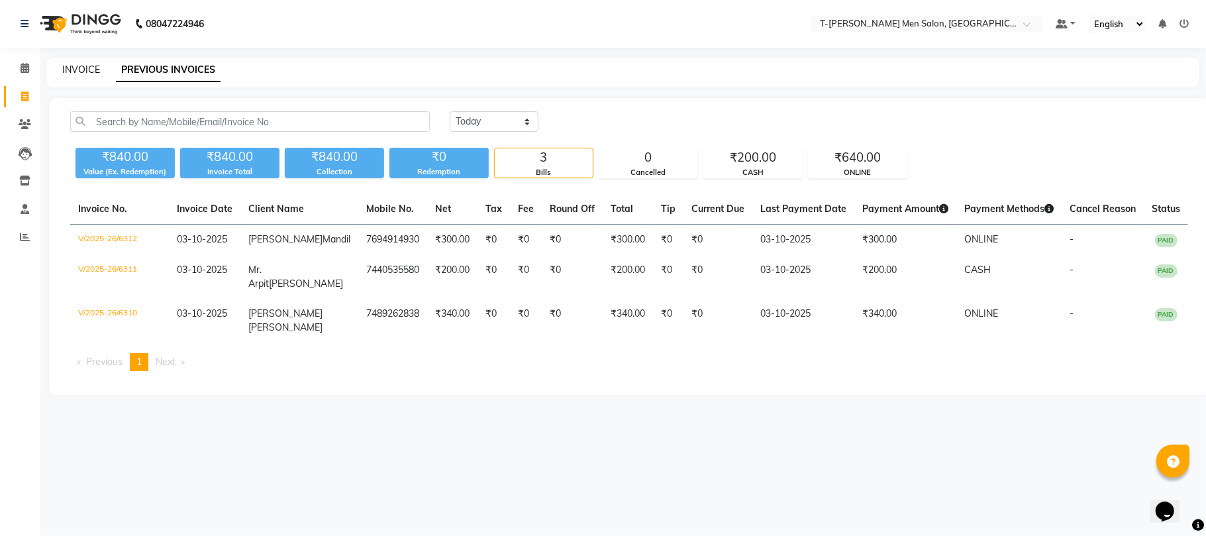
click at [81, 70] on link "INVOICE" at bounding box center [81, 70] width 38 height 12
select select "service"
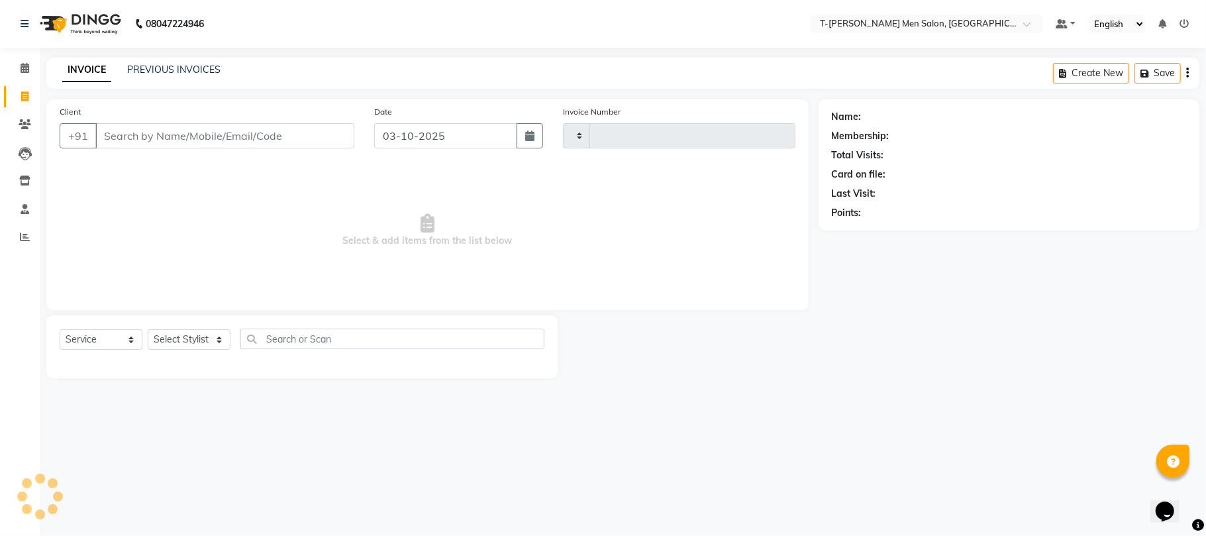
type input "6313"
select select "4816"
click at [147, 70] on link "PREVIOUS INVOICES" at bounding box center [173, 70] width 93 height 12
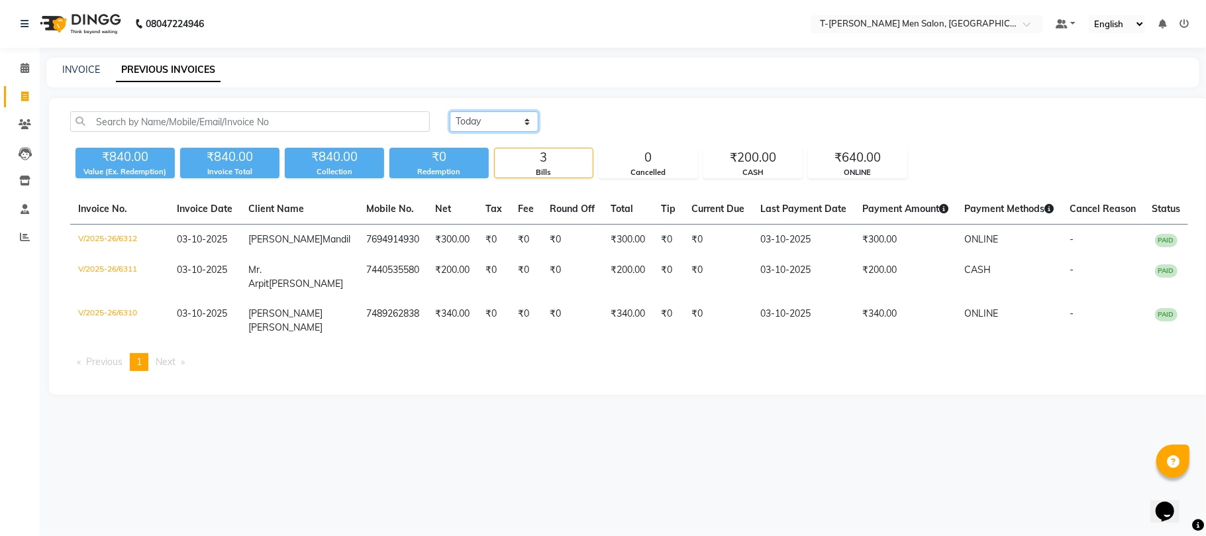
click at [504, 123] on select "Today Yesterday Custom Range" at bounding box center [494, 121] width 89 height 21
click at [450, 111] on select "Today Yesterday Custom Range" at bounding box center [494, 121] width 89 height 21
click at [494, 119] on select "Today Yesterday Custom Range" at bounding box center [494, 121] width 89 height 21
select select "yesterday"
click at [450, 111] on select "Today Yesterday Custom Range" at bounding box center [494, 121] width 89 height 21
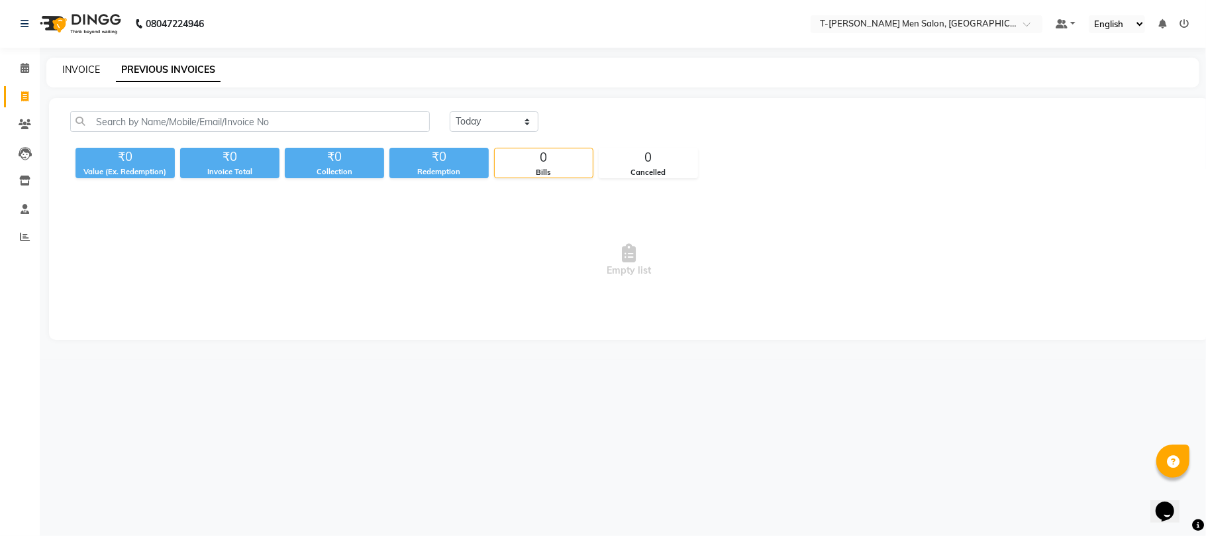
click at [88, 70] on link "INVOICE" at bounding box center [81, 70] width 38 height 12
select select "service"
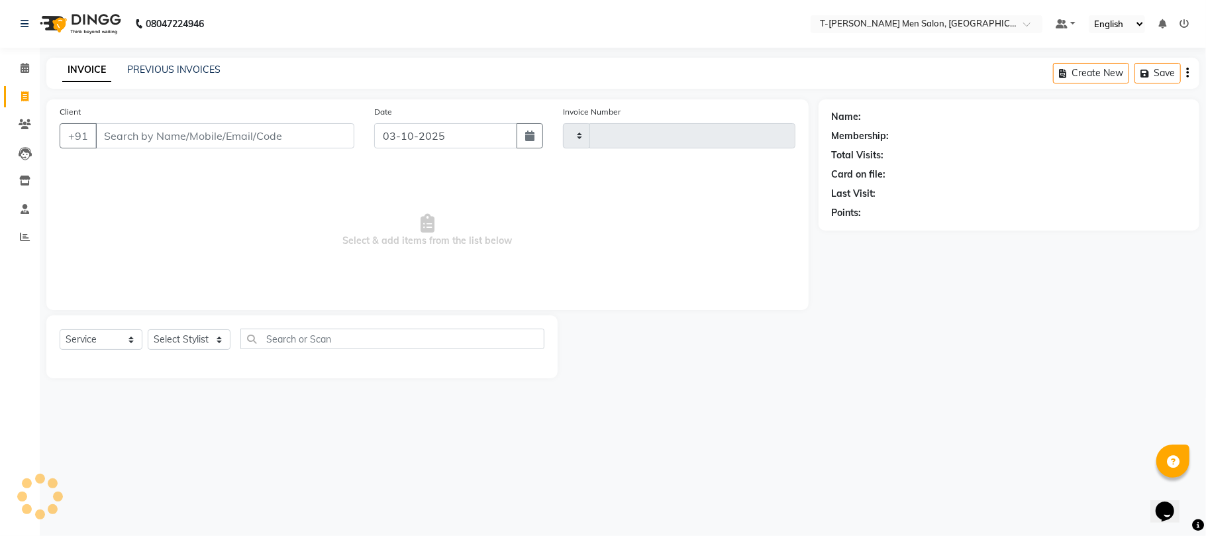
type input "6313"
select select "4816"
click at [187, 342] on select "Select Stylist [PERSON_NAME] [PERSON_NAME] (goru) [PERSON_NAME] [PERSON_NAME] (…" at bounding box center [200, 339] width 105 height 21
select select "29181"
click at [148, 329] on select "Select Stylist [PERSON_NAME] [PERSON_NAME] (goru) [PERSON_NAME] [PERSON_NAME] (…" at bounding box center [200, 339] width 105 height 21
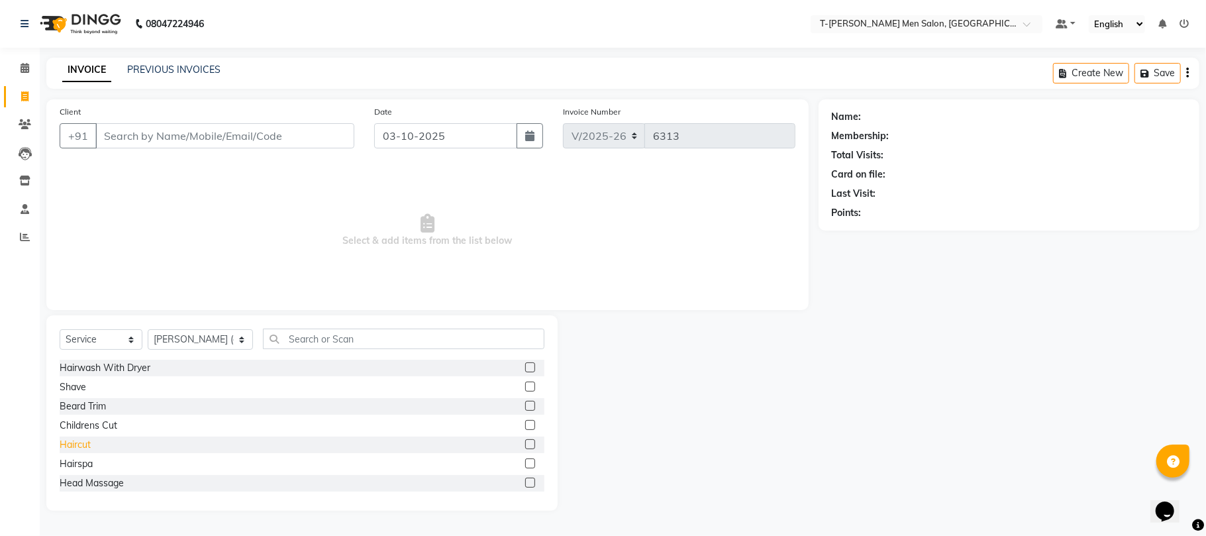
click at [82, 446] on div "Haircut" at bounding box center [75, 445] width 31 height 14
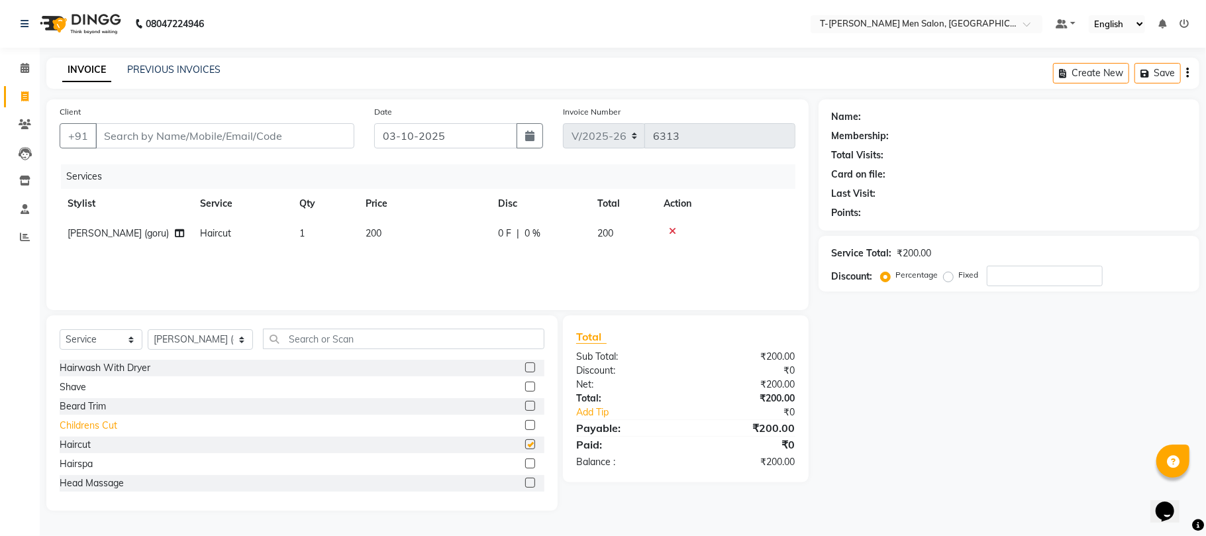
checkbox input "false"
click at [225, 136] on input "Client" at bounding box center [224, 135] width 259 height 25
type input "c"
type input "0"
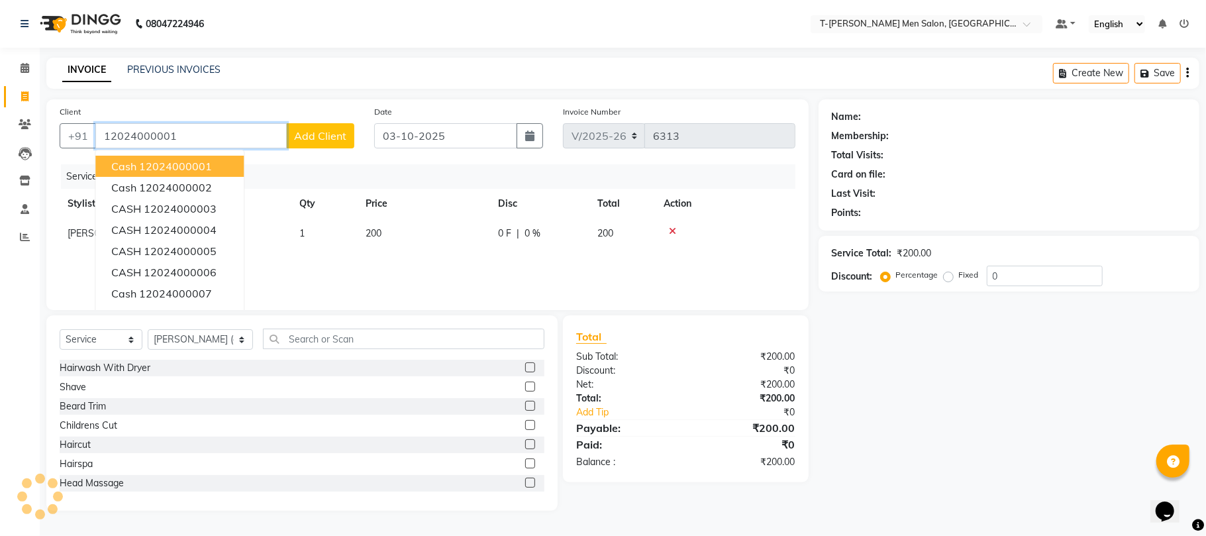
type input "12024000001"
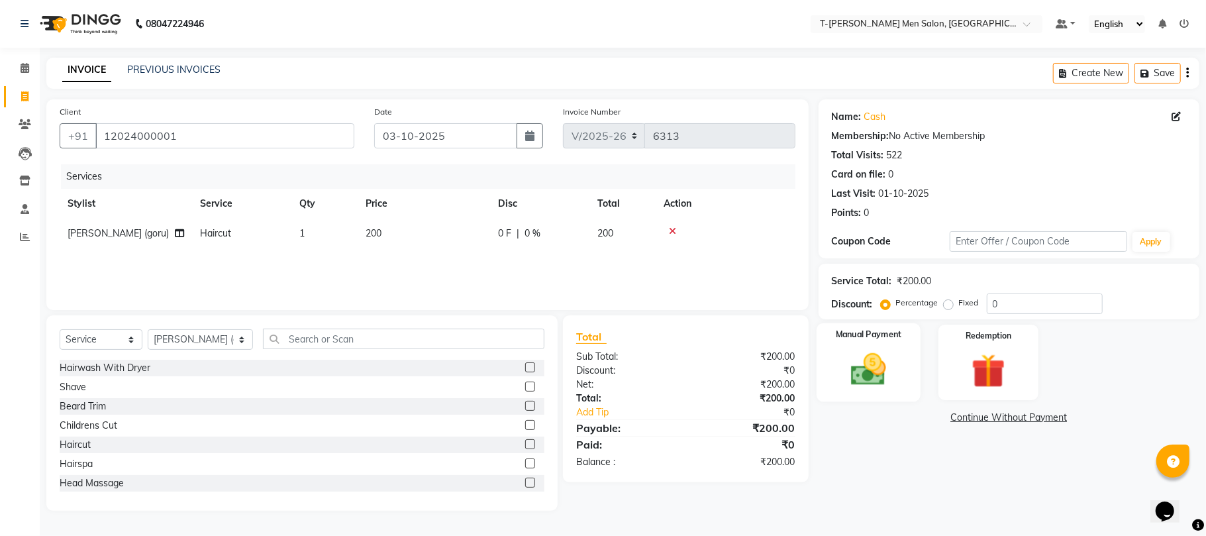
click at [859, 367] on img at bounding box center [869, 369] width 58 height 41
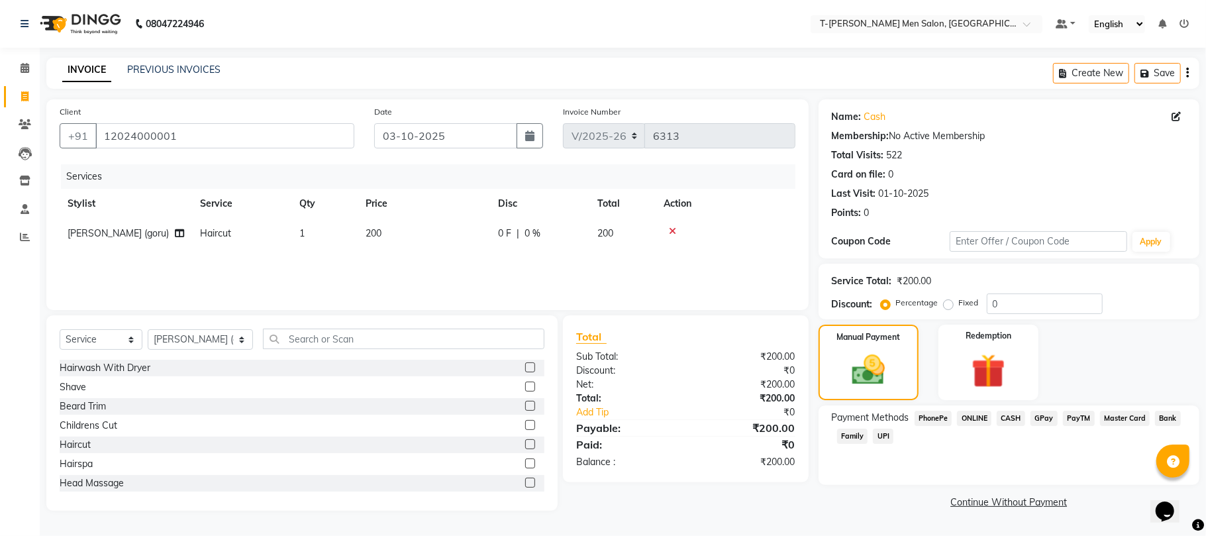
click at [1015, 422] on span "CASH" at bounding box center [1011, 418] width 28 height 15
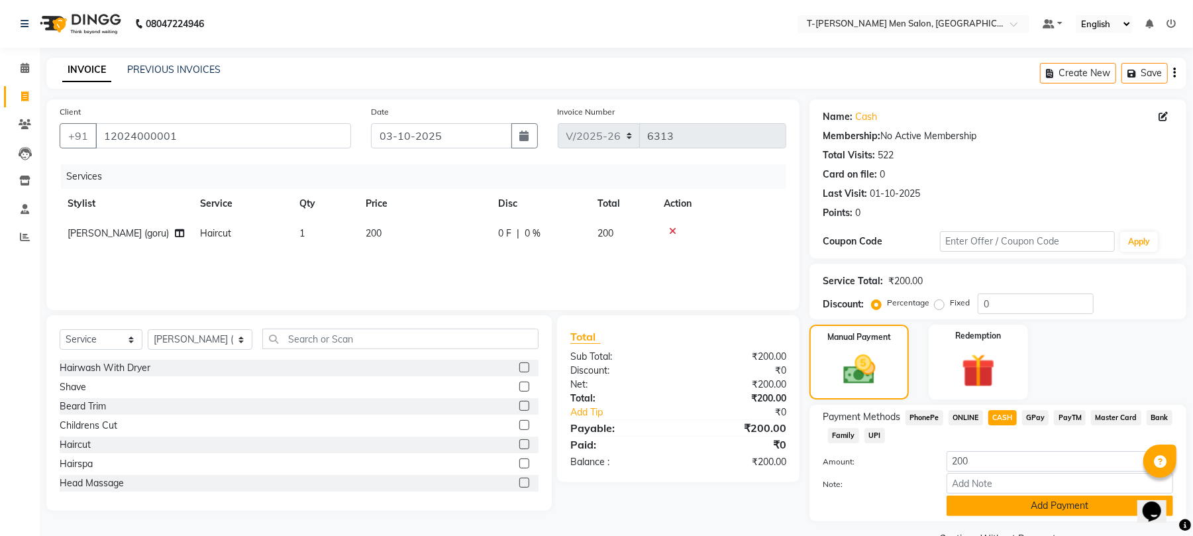
click at [994, 499] on button "Add Payment" at bounding box center [1060, 506] width 227 height 21
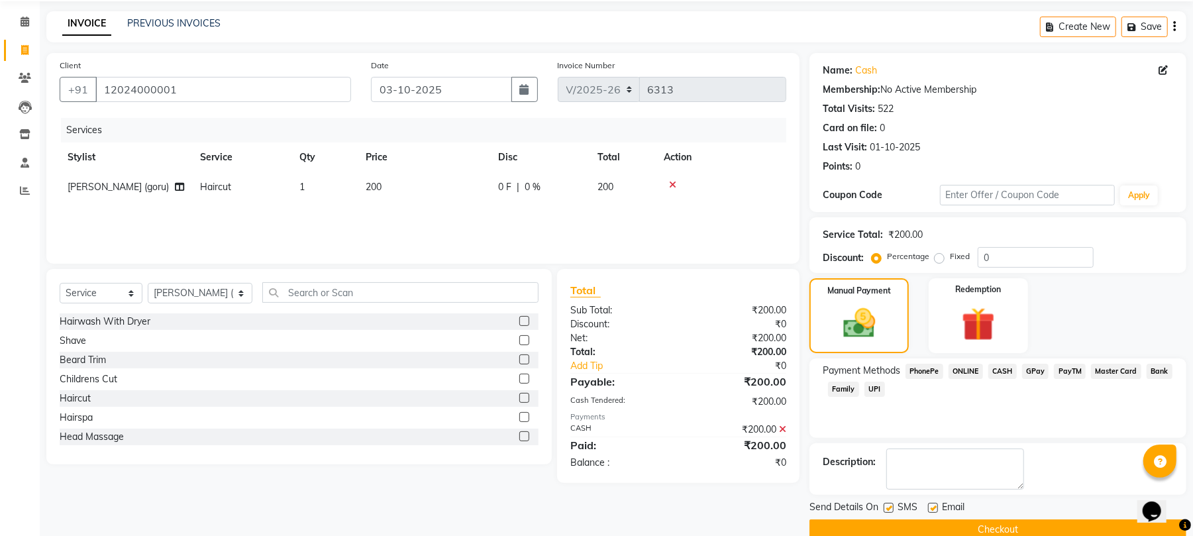
scroll to position [72, 0]
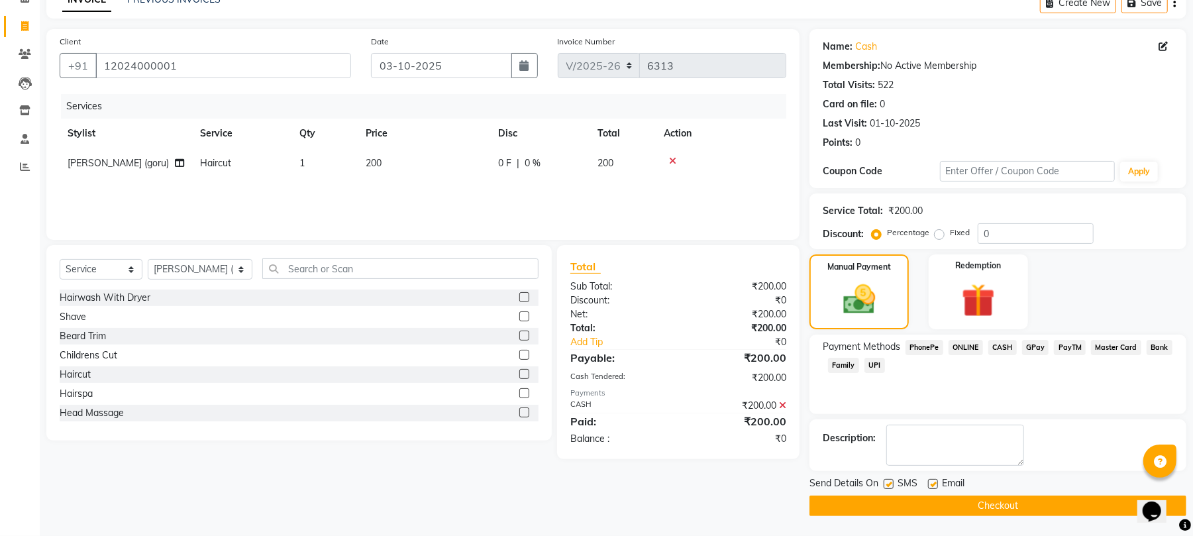
click at [931, 486] on label at bounding box center [933, 484] width 10 height 10
click at [931, 486] on input "checkbox" at bounding box center [932, 484] width 9 height 9
checkbox input "false"
click at [893, 484] on label at bounding box center [889, 484] width 10 height 10
click at [892, 484] on input "checkbox" at bounding box center [888, 484] width 9 height 9
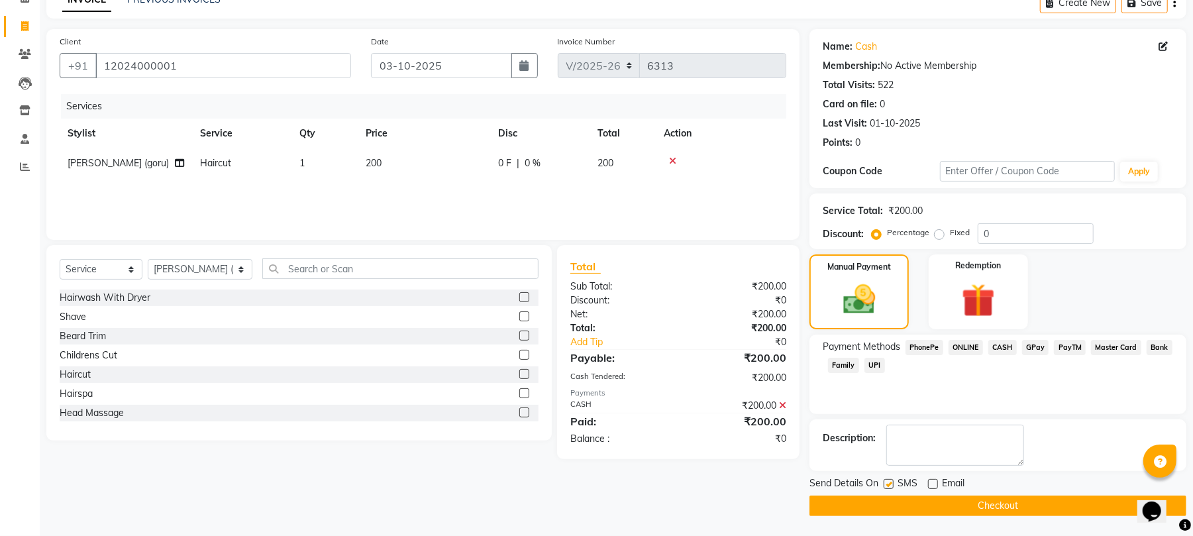
checkbox input "false"
click at [892, 500] on button "Checkout" at bounding box center [998, 506] width 377 height 21
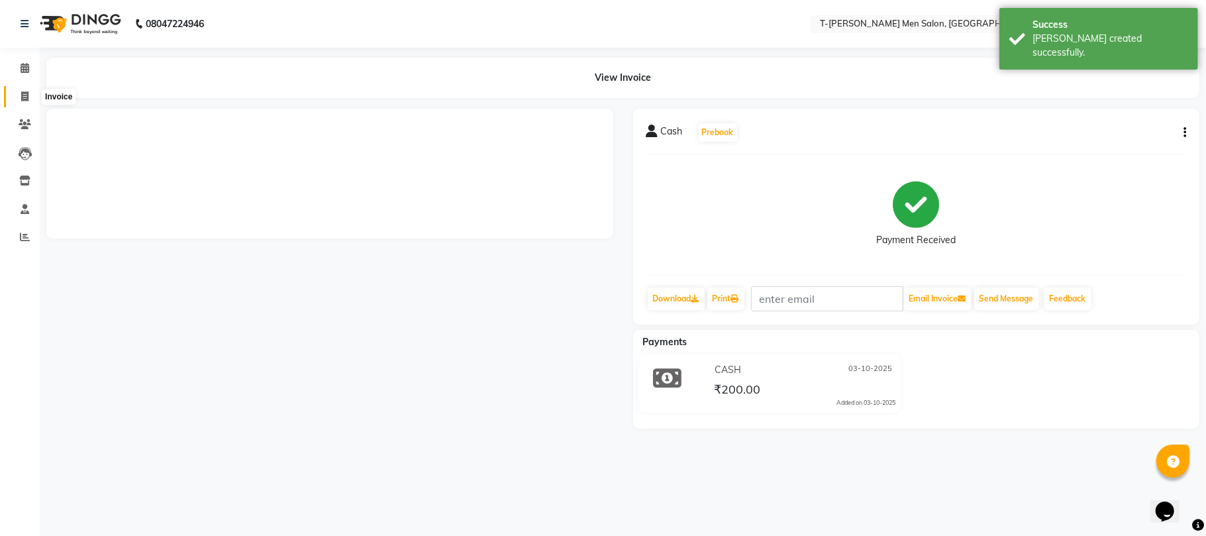
click at [25, 97] on icon at bounding box center [24, 96] width 7 height 10
select select "service"
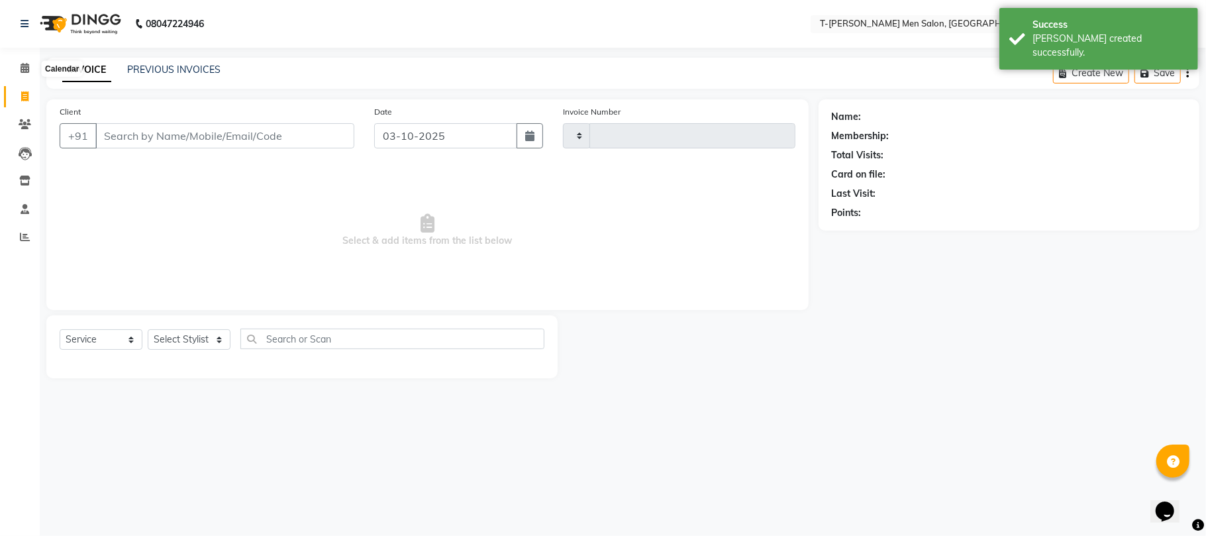
type input "6314"
select select "4816"
click at [191, 337] on select "Select Stylist [PERSON_NAME] [PERSON_NAME] (goru) [PERSON_NAME] [PERSON_NAME] (…" at bounding box center [200, 339] width 105 height 21
select select "29178"
click at [148, 329] on select "Select Stylist [PERSON_NAME] [PERSON_NAME] (goru) [PERSON_NAME] [PERSON_NAME] (…" at bounding box center [200, 339] width 105 height 21
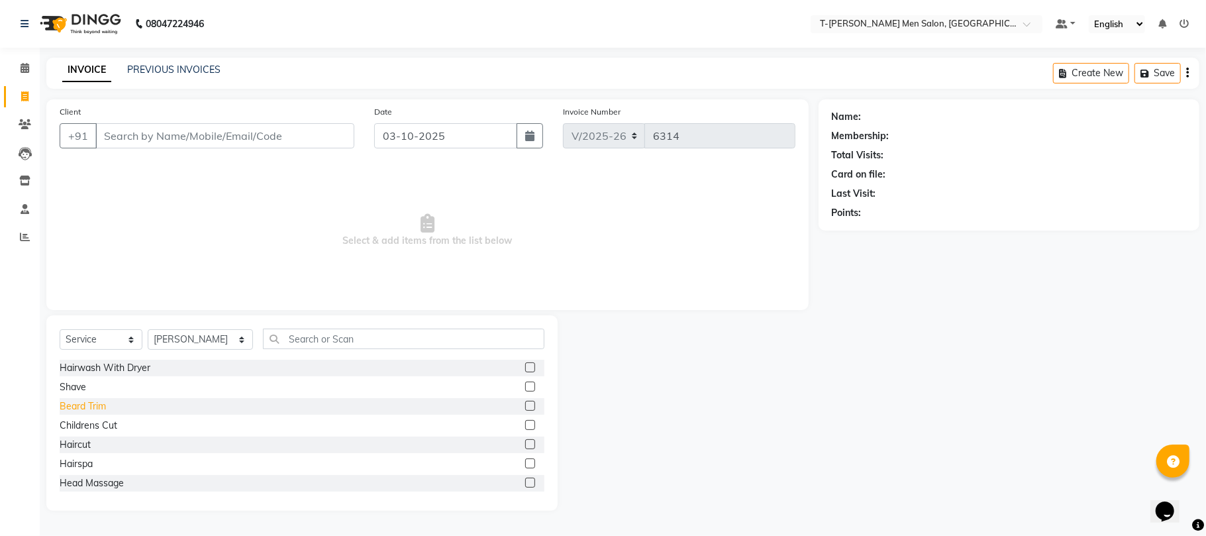
click at [93, 401] on div "Beard Trim" at bounding box center [83, 406] width 46 height 14
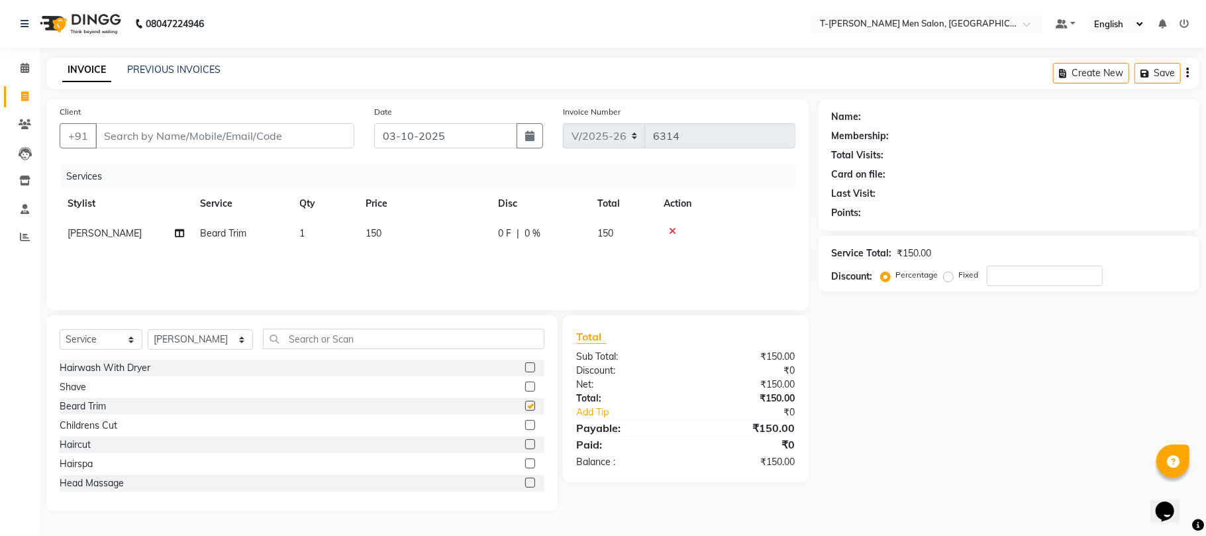
checkbox input "false"
click at [208, 136] on input "Client" at bounding box center [224, 135] width 259 height 25
click at [78, 445] on div "Haircut" at bounding box center [75, 445] width 31 height 14
checkbox input "false"
click at [233, 142] on input "Client" at bounding box center [224, 135] width 259 height 25
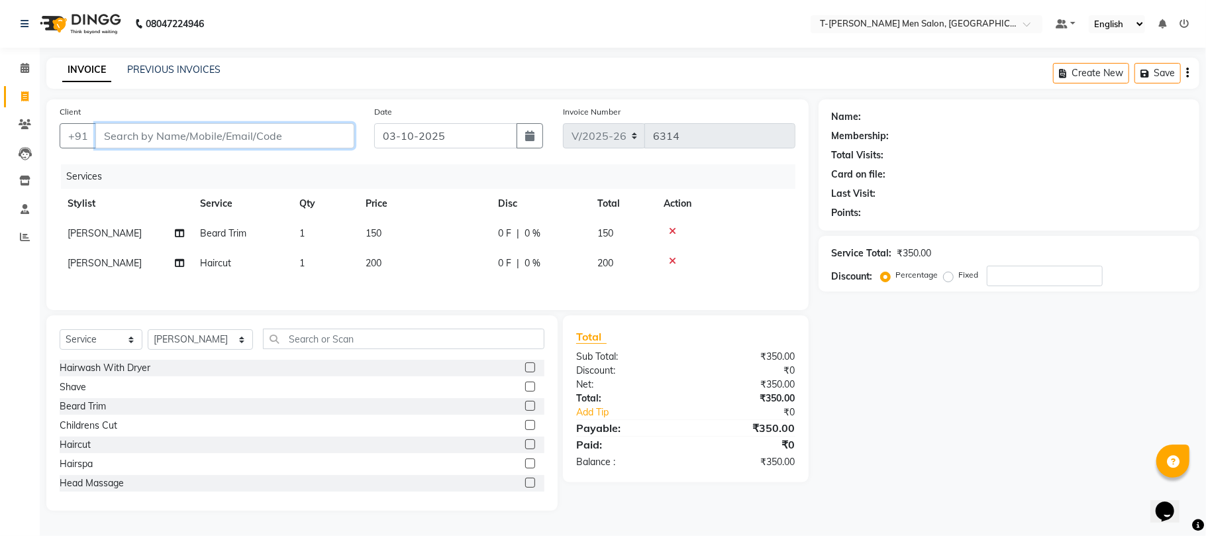
type input "s"
type input "0"
type input "9131661715"
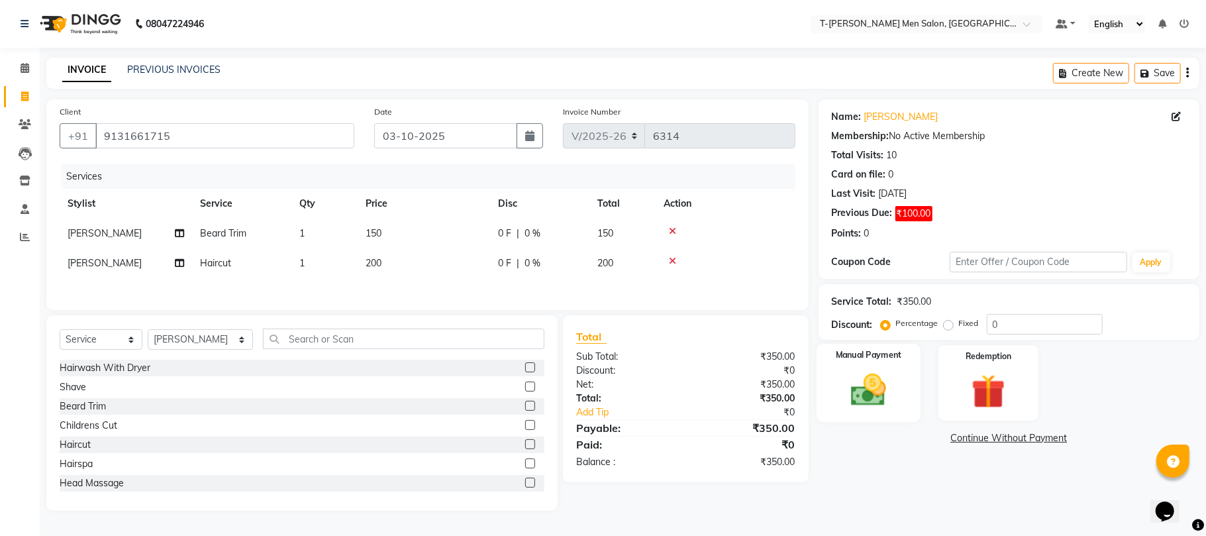
click at [853, 401] on img at bounding box center [869, 390] width 58 height 41
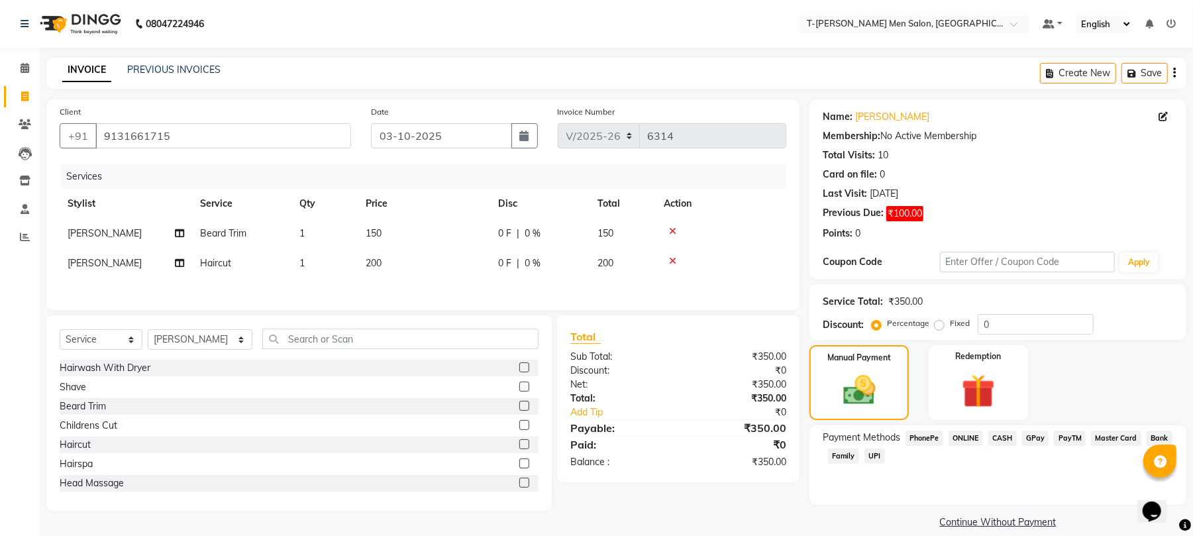
click at [960, 443] on span "ONLINE" at bounding box center [966, 438] width 34 height 15
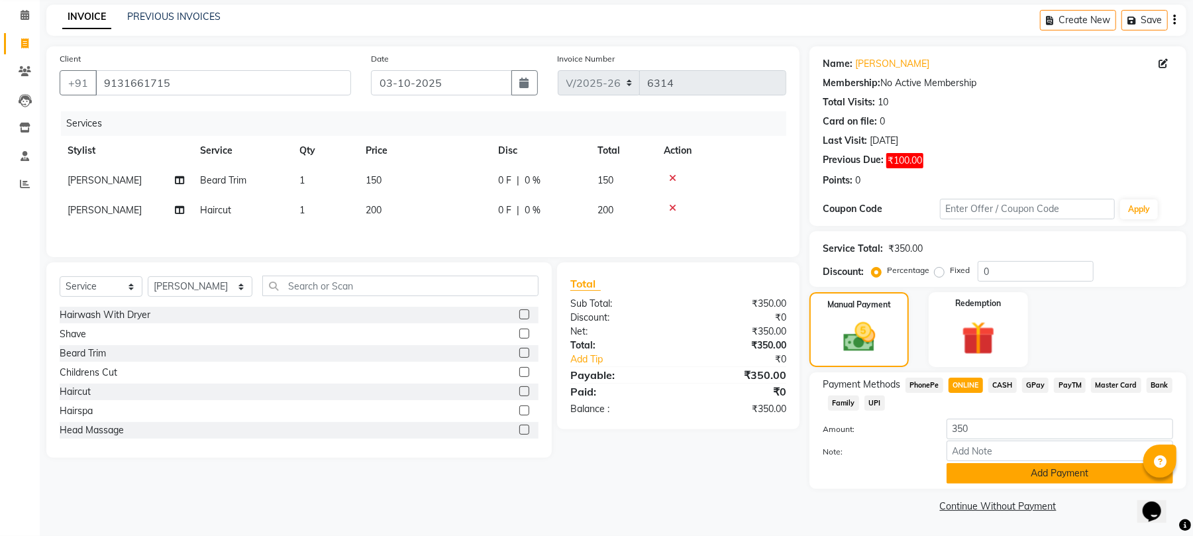
click at [971, 480] on button "Add Payment" at bounding box center [1060, 473] width 227 height 21
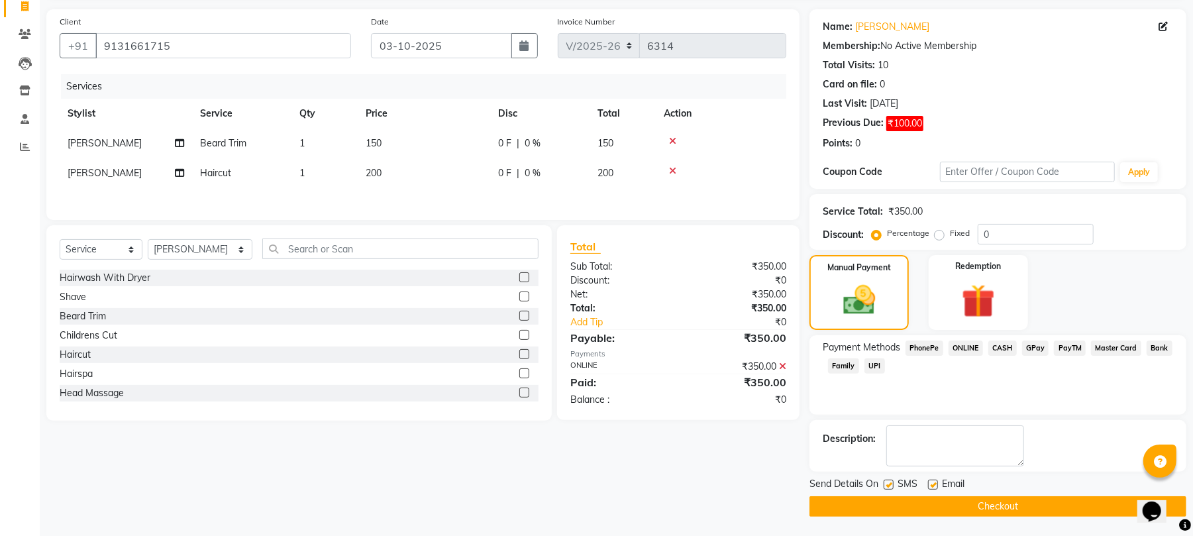
scroll to position [91, 0]
click at [932, 486] on label at bounding box center [933, 484] width 10 height 10
click at [932, 486] on input "checkbox" at bounding box center [932, 484] width 9 height 9
checkbox input "false"
click at [902, 504] on button "Checkout" at bounding box center [998, 506] width 377 height 21
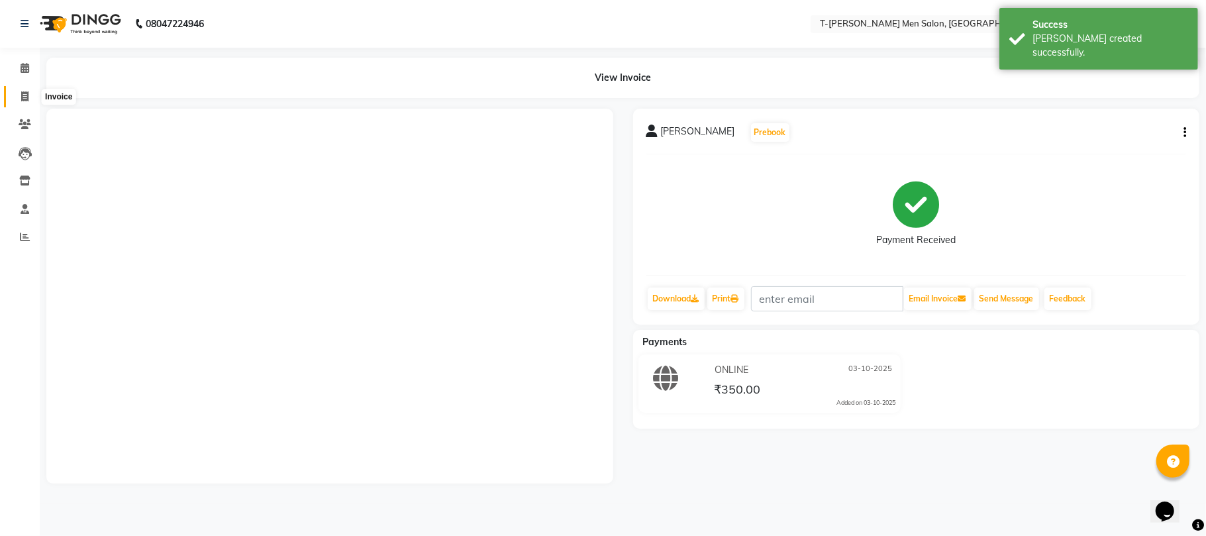
click at [23, 94] on icon at bounding box center [24, 96] width 7 height 10
select select "service"
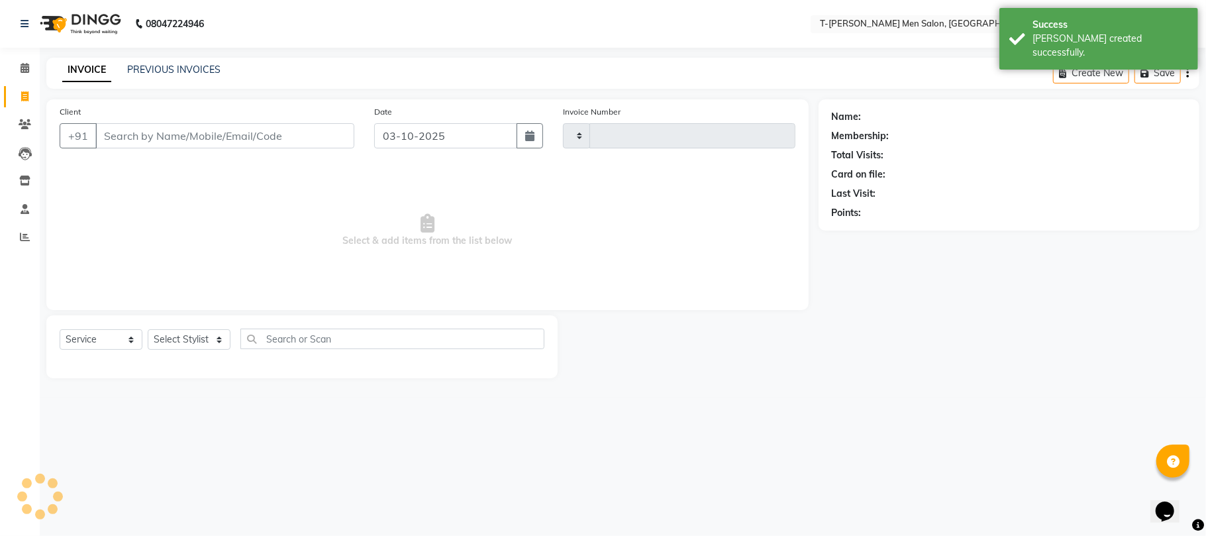
type input "6315"
select select "4816"
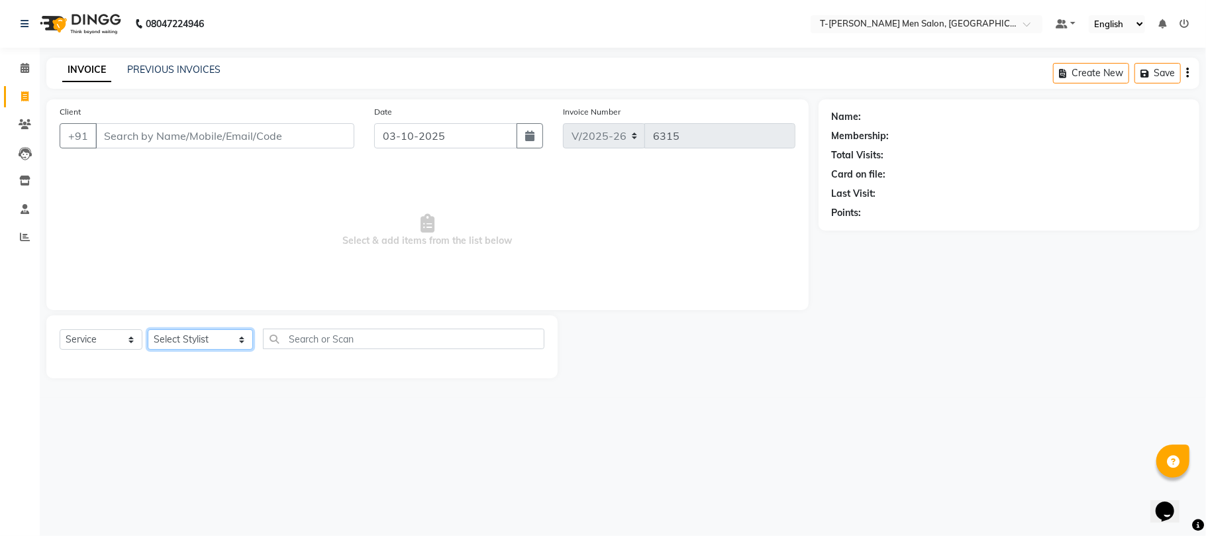
click at [184, 345] on select "Select Stylist [PERSON_NAME] [PERSON_NAME] (goru) [PERSON_NAME] [PERSON_NAME] (…" at bounding box center [200, 339] width 105 height 21
select select "85177"
click at [148, 329] on select "Select Stylist [PERSON_NAME] [PERSON_NAME] (goru) [PERSON_NAME] [PERSON_NAME] (…" at bounding box center [200, 339] width 105 height 21
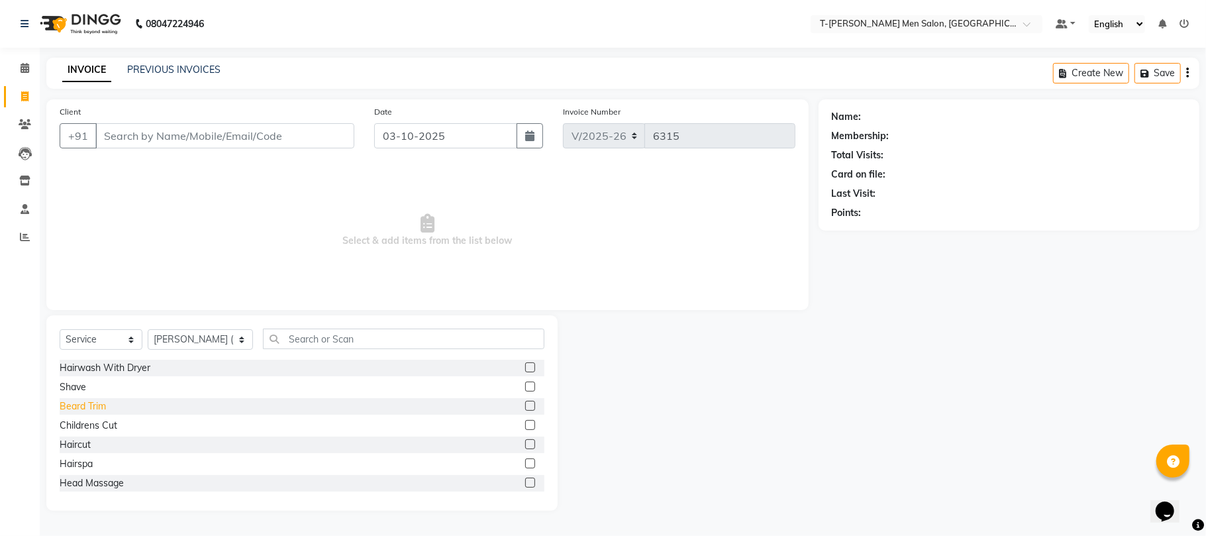
click at [85, 409] on div "Beard Trim" at bounding box center [83, 406] width 46 height 14
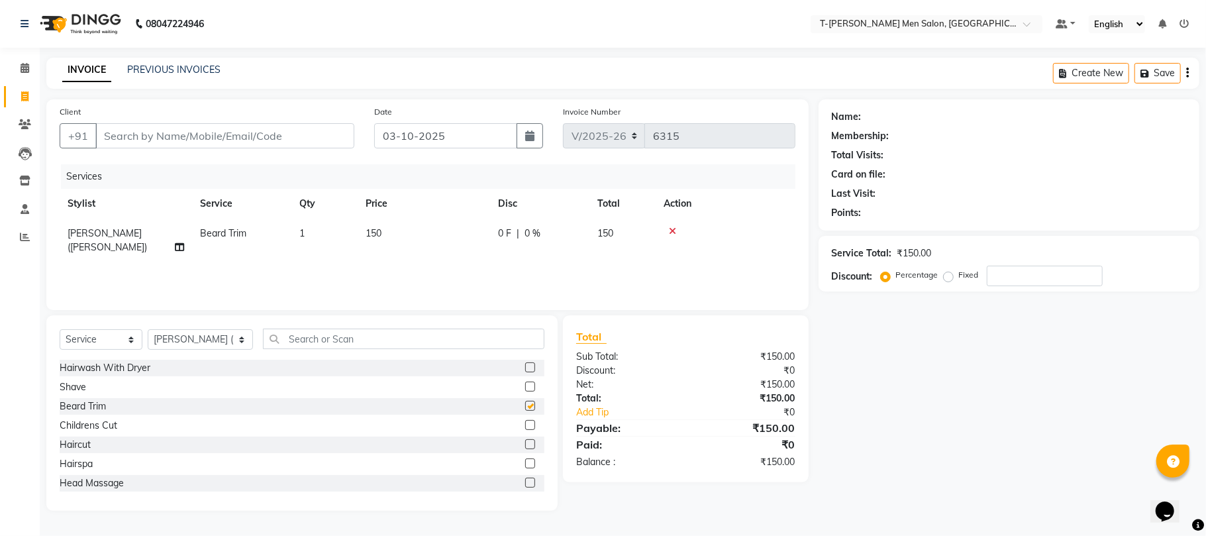
checkbox input "false"
click at [343, 345] on input "text" at bounding box center [404, 339] width 282 height 21
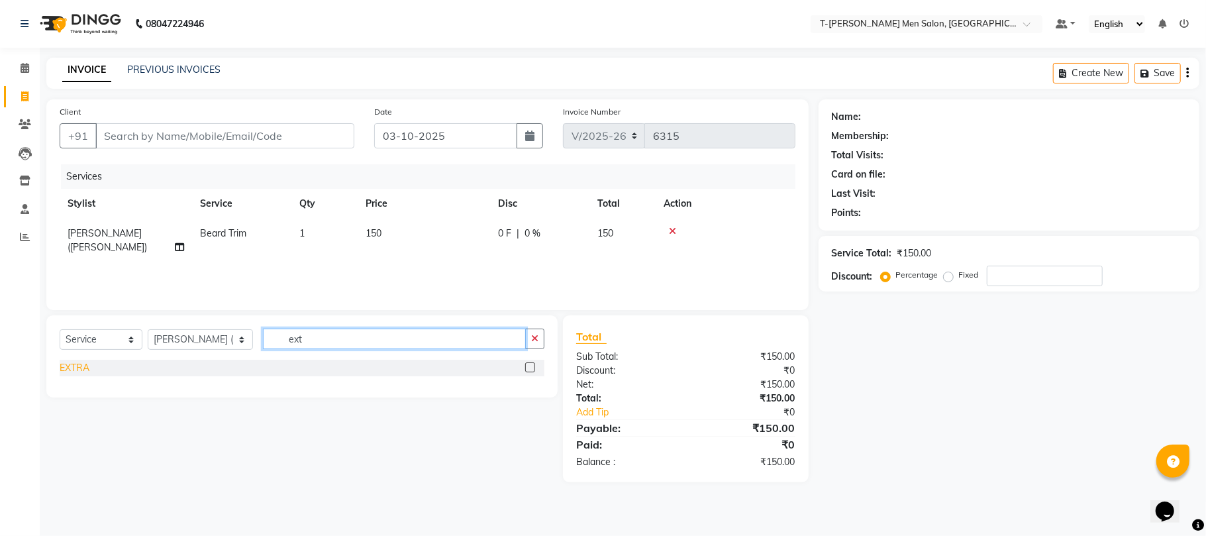
type input "ext"
click at [83, 371] on div "EXTRA" at bounding box center [75, 368] width 30 height 14
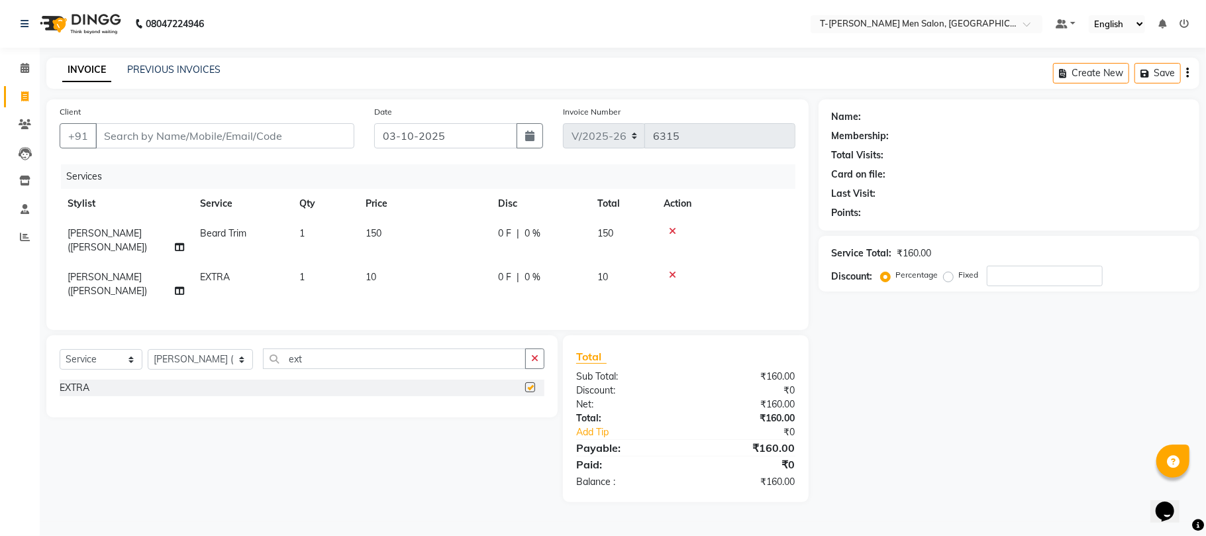
checkbox input "false"
click at [315, 268] on td "1" at bounding box center [325, 284] width 66 height 44
select select "85177"
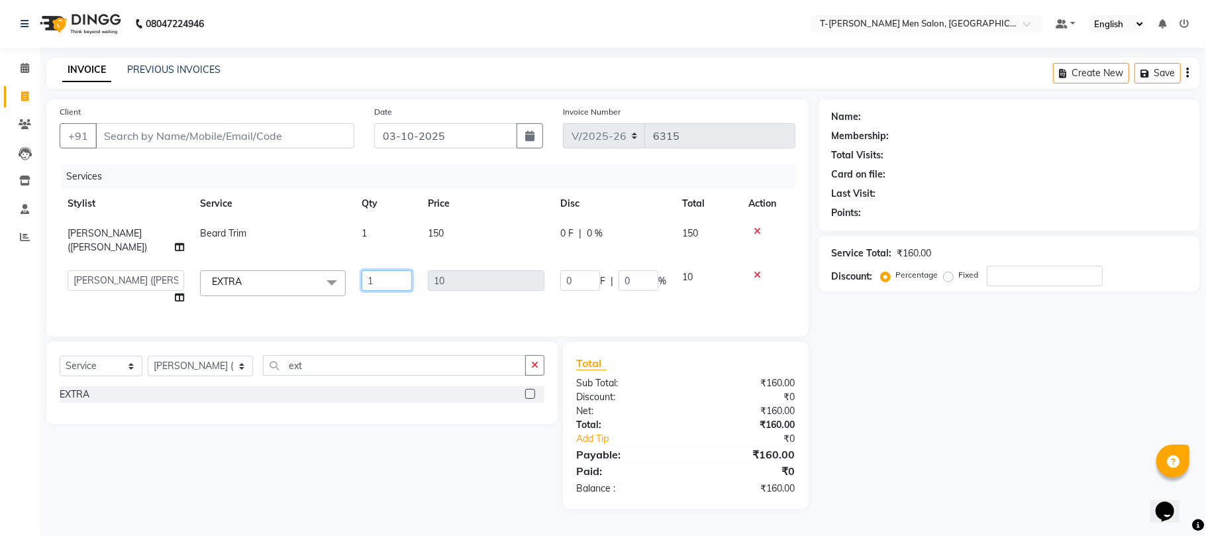
click at [393, 273] on input "1" at bounding box center [387, 280] width 50 height 21
type input "5"
click at [351, 292] on div "Services Stylist Service Qty Price Disc Total Action Jaswinder singh (Veeru) Be…" at bounding box center [428, 243] width 736 height 159
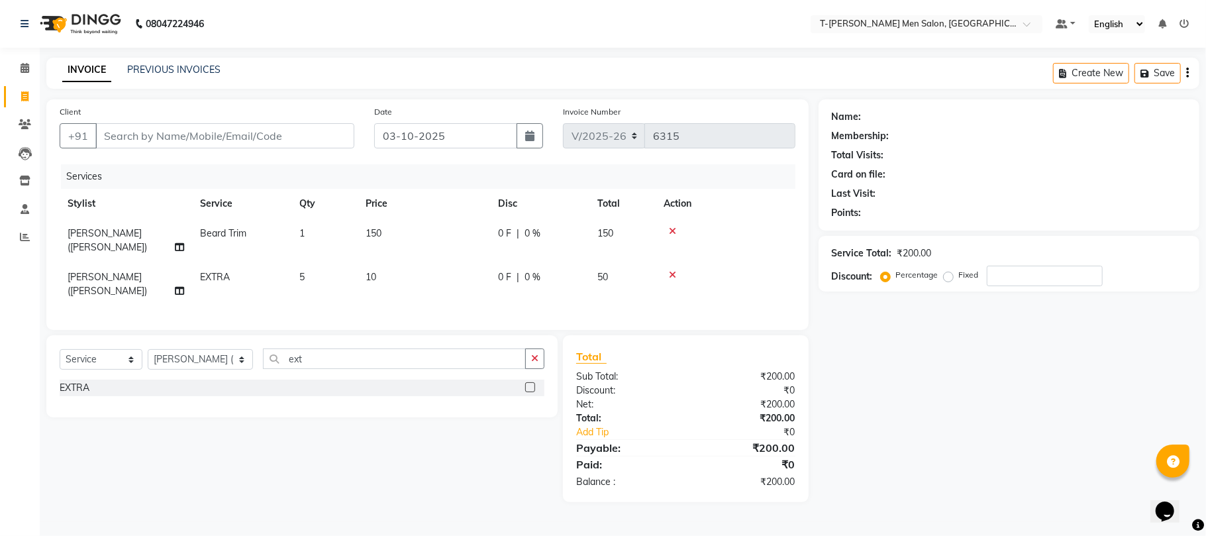
click at [539, 348] on button "button" at bounding box center [534, 358] width 19 height 21
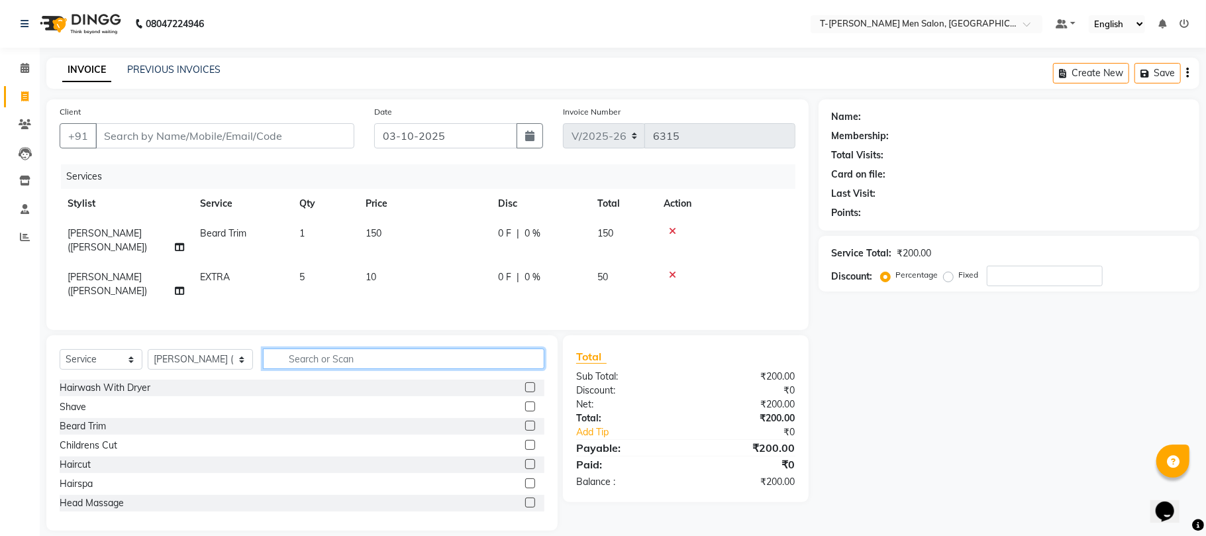
click at [464, 348] on input "text" at bounding box center [404, 358] width 282 height 21
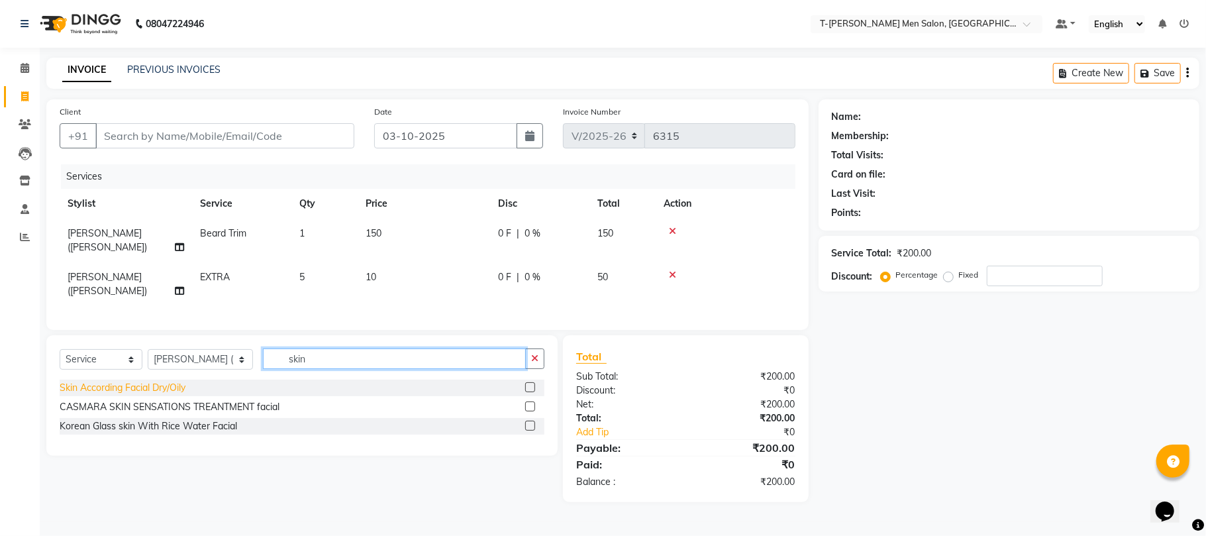
type input "skin"
click at [90, 381] on div "Skin According Facial Dry/Oily" at bounding box center [123, 388] width 126 height 14
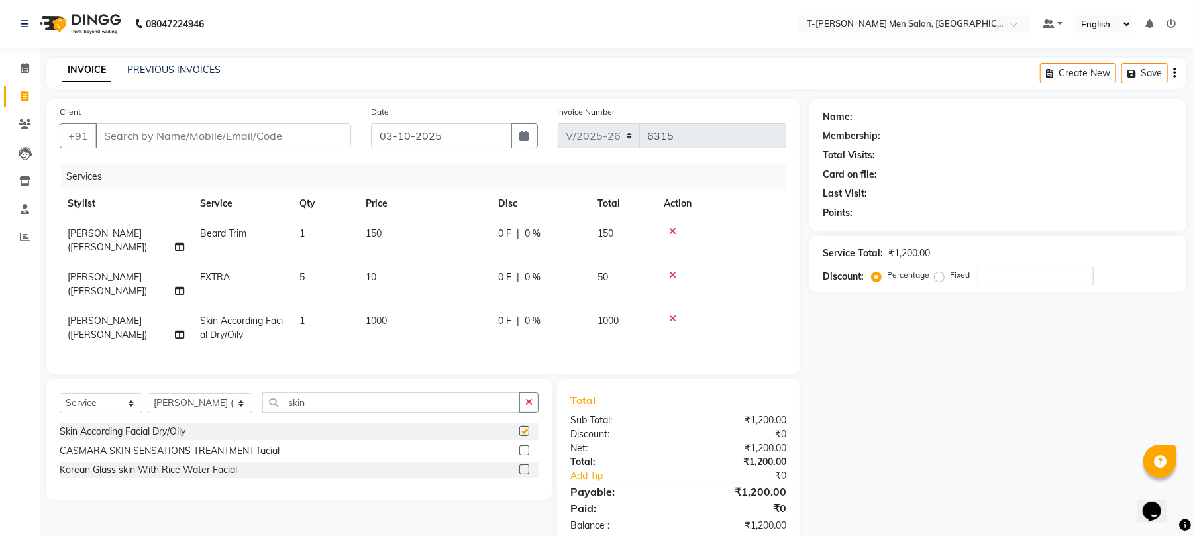
checkbox input "false"
click at [533, 398] on icon "button" at bounding box center [528, 402] width 7 height 9
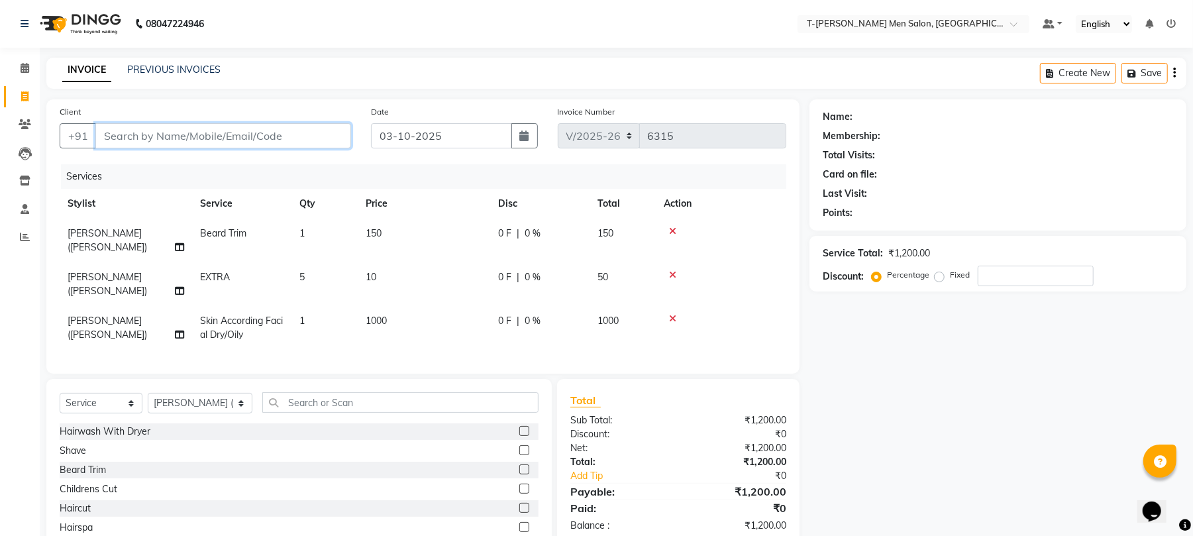
click at [219, 123] on input "Client" at bounding box center [223, 135] width 256 height 25
click at [208, 142] on input "Client" at bounding box center [223, 135] width 256 height 25
click at [208, 136] on input "Client" at bounding box center [223, 135] width 256 height 25
type input "7"
type input "0"
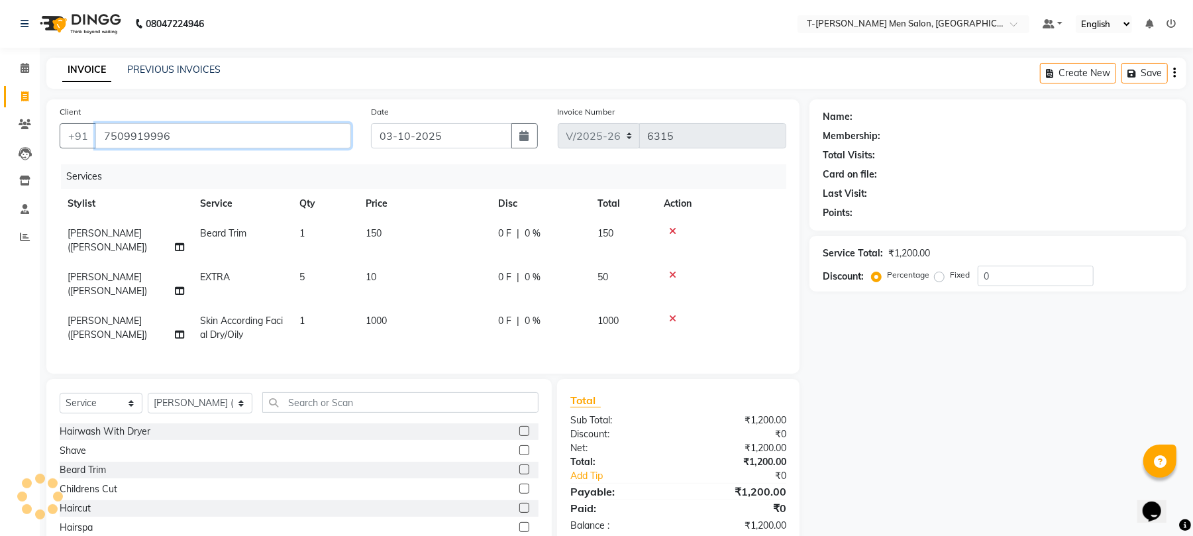
type input "7509919996"
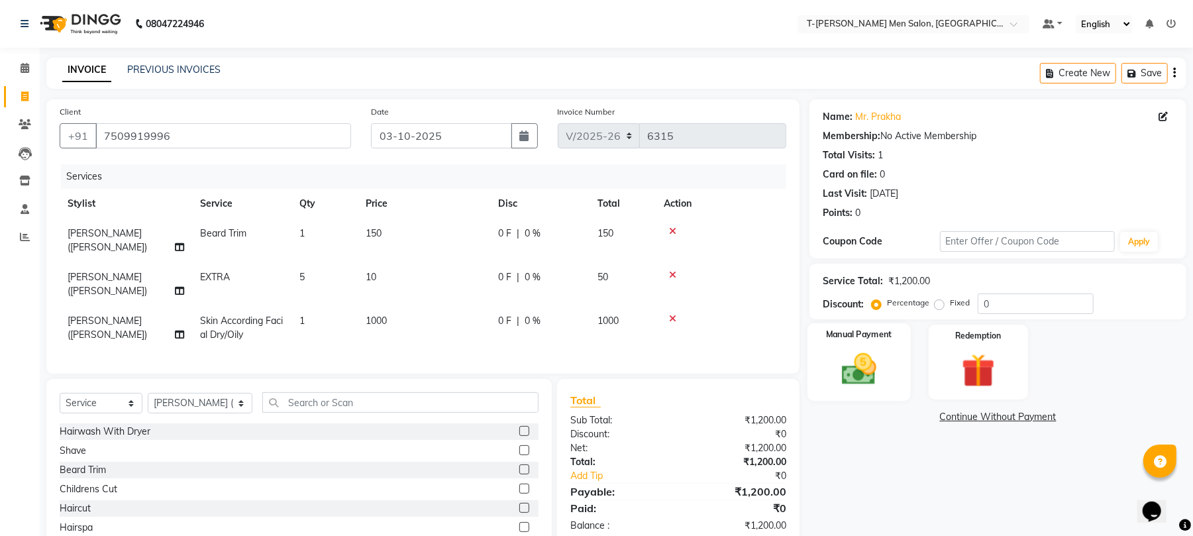
click at [864, 367] on img at bounding box center [859, 369] width 57 height 40
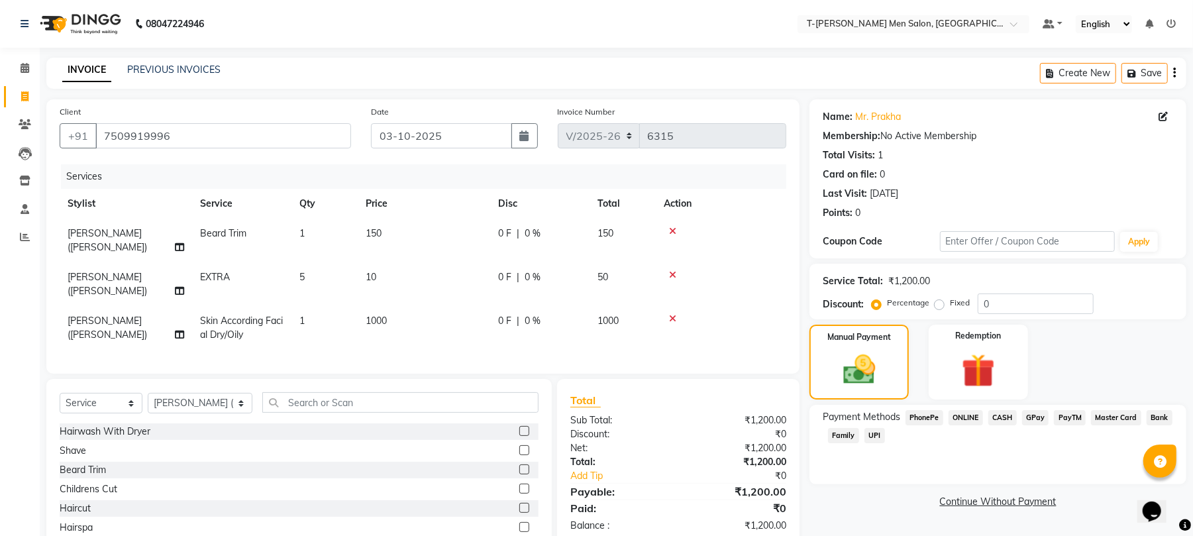
click at [973, 419] on span "ONLINE" at bounding box center [966, 417] width 34 height 15
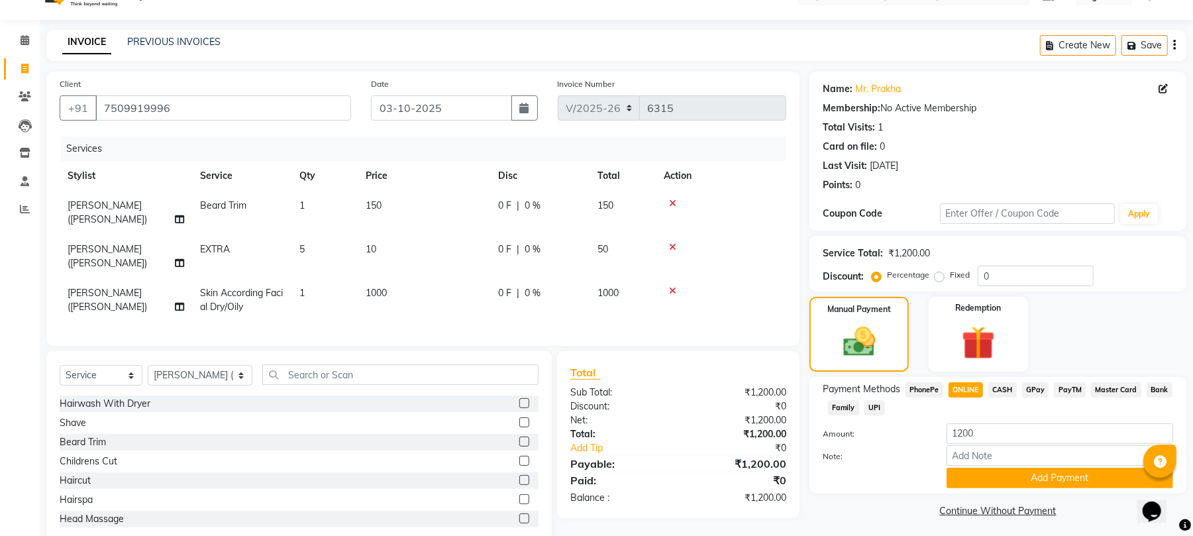
scroll to position [43, 0]
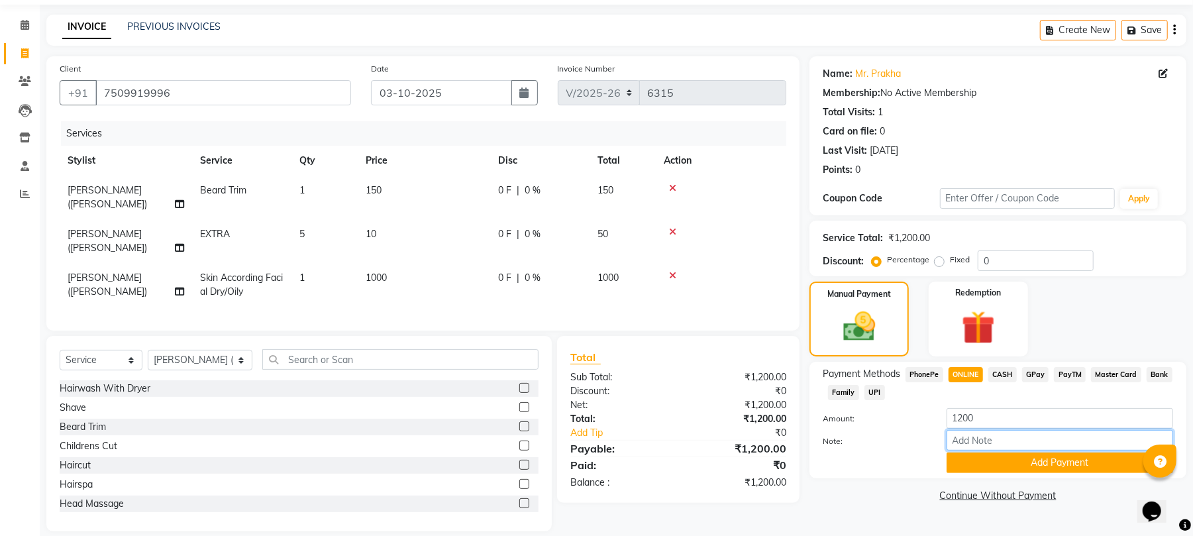
click at [979, 449] on input "Note:" at bounding box center [1060, 440] width 227 height 21
click at [979, 458] on button "Add Payment" at bounding box center [1060, 463] width 227 height 21
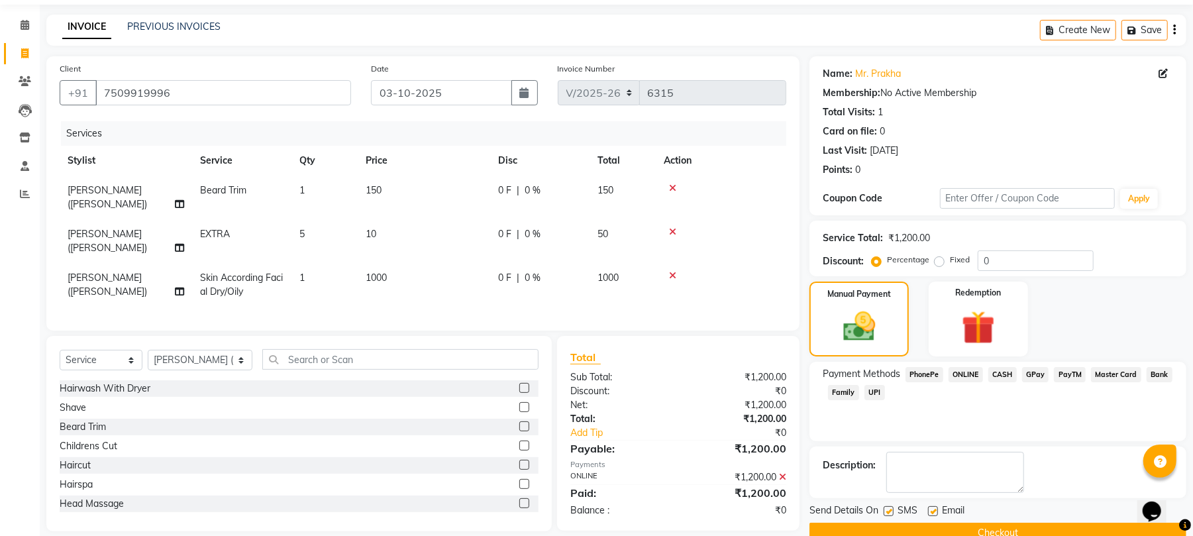
scroll to position [72, 0]
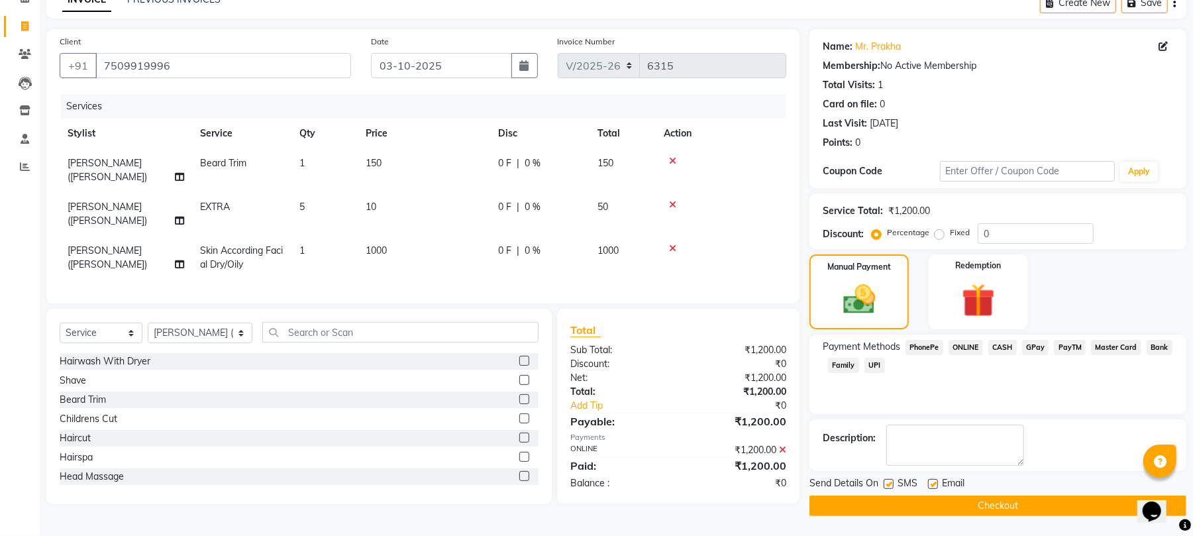
click at [937, 486] on label at bounding box center [933, 484] width 10 height 10
click at [937, 486] on input "checkbox" at bounding box center [932, 484] width 9 height 9
checkbox input "false"
click at [933, 497] on button "Checkout" at bounding box center [998, 506] width 377 height 21
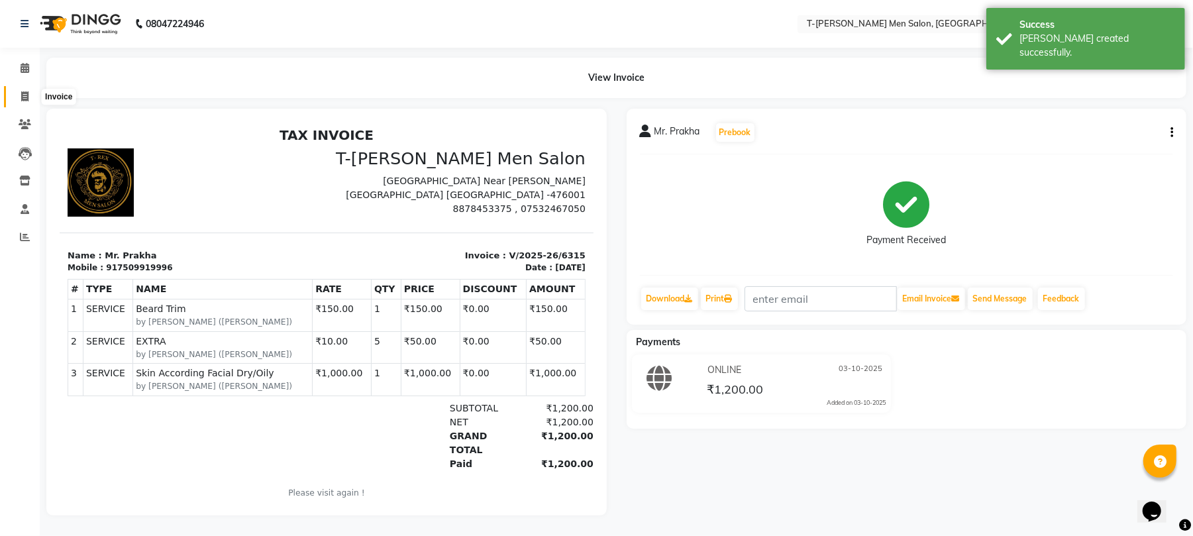
click at [17, 89] on span at bounding box center [24, 96] width 23 height 15
select select "service"
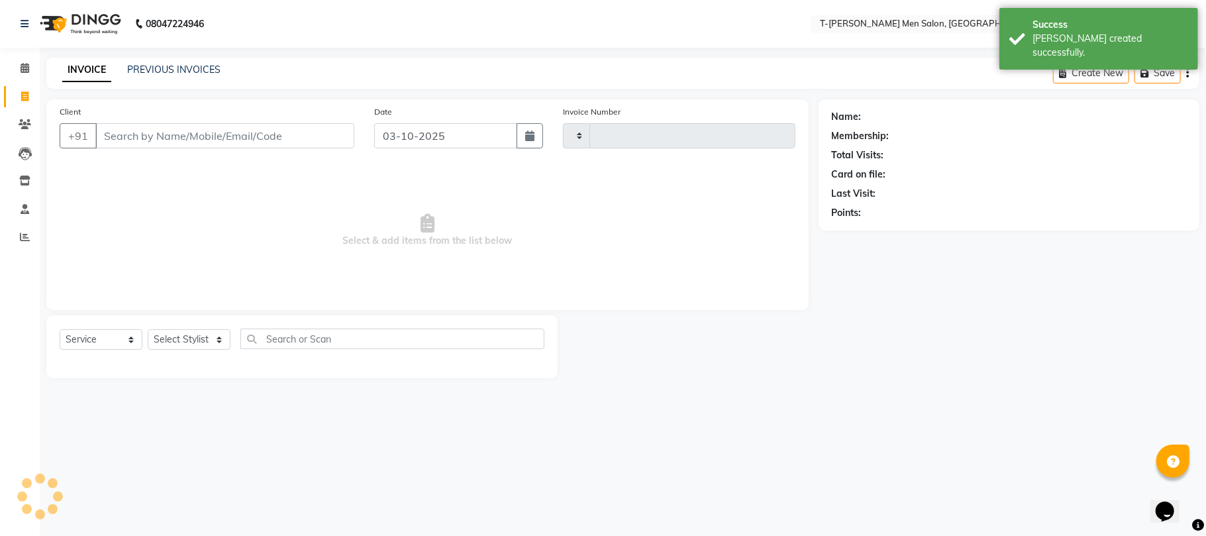
type input "6316"
select select "4816"
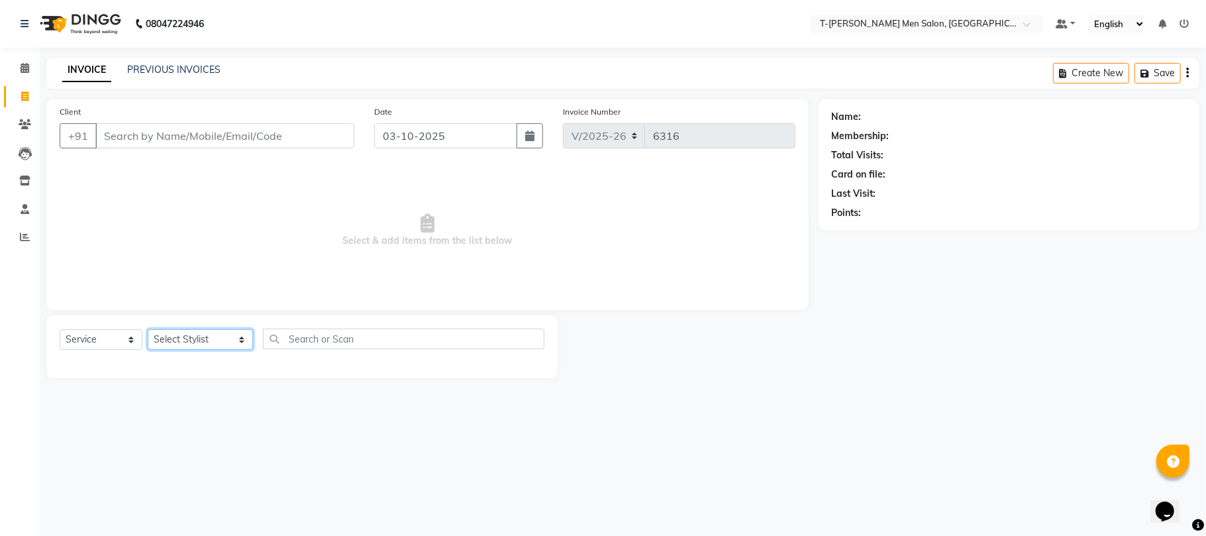
drag, startPoint x: 171, startPoint y: 339, endPoint x: 171, endPoint y: 332, distance: 7.3
click at [171, 339] on select "Select Stylist [PERSON_NAME] [PERSON_NAME] (goru) [PERSON_NAME] [PERSON_NAME] (…" at bounding box center [200, 339] width 105 height 21
select select "90968"
click at [148, 329] on select "Select Stylist [PERSON_NAME] [PERSON_NAME] (goru) [PERSON_NAME] [PERSON_NAME] (…" at bounding box center [200, 339] width 105 height 21
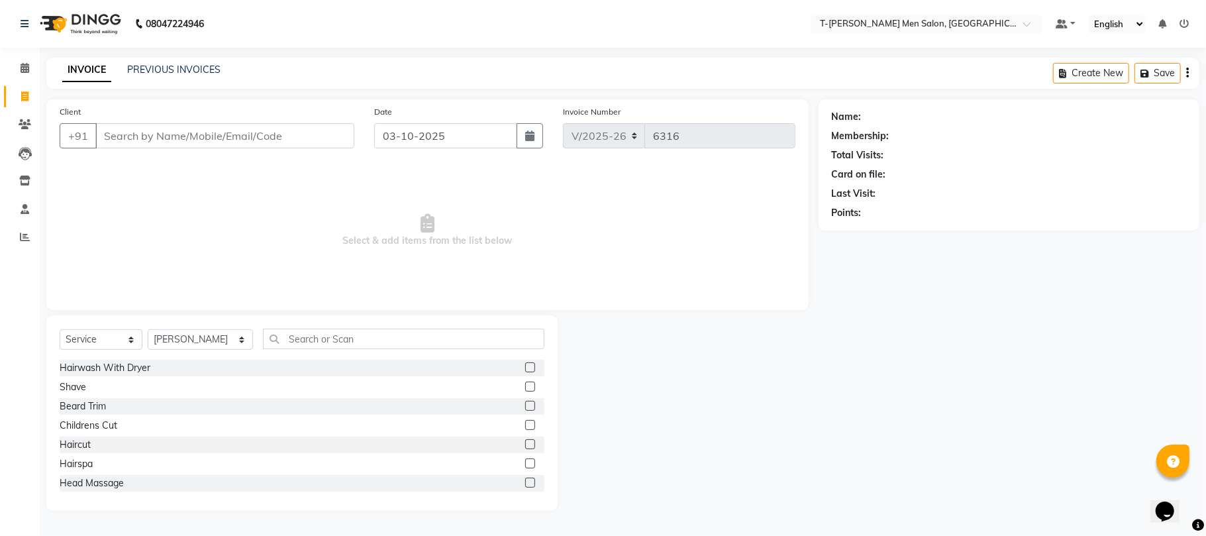
drag, startPoint x: 75, startPoint y: 388, endPoint x: 164, endPoint y: 264, distance: 152.8
click at [77, 382] on div "Shave" at bounding box center [73, 387] width 27 height 14
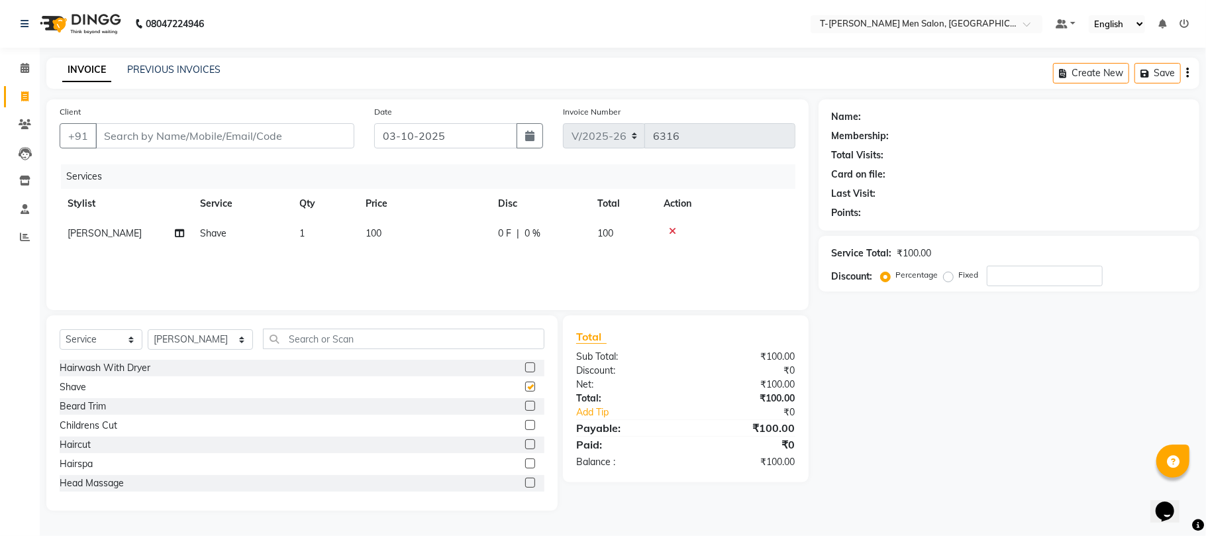
checkbox input "false"
click at [244, 136] on input "Client" at bounding box center [224, 135] width 259 height 25
click at [85, 438] on div "Haircut" at bounding box center [75, 445] width 31 height 14
checkbox input "false"
click at [252, 140] on input "Client" at bounding box center [224, 135] width 259 height 25
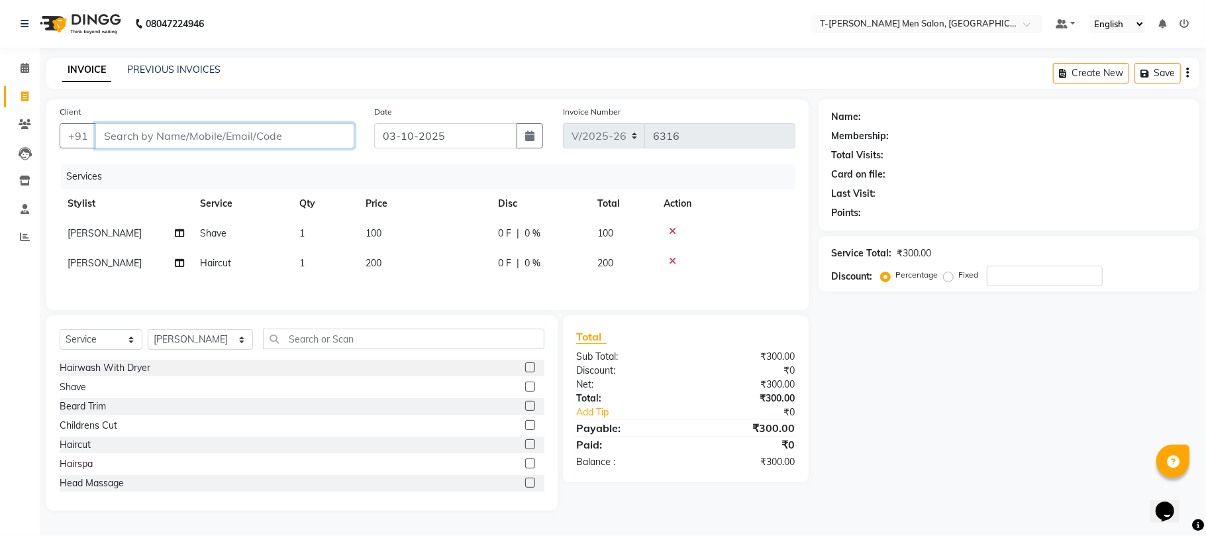
type input "9"
type input "0"
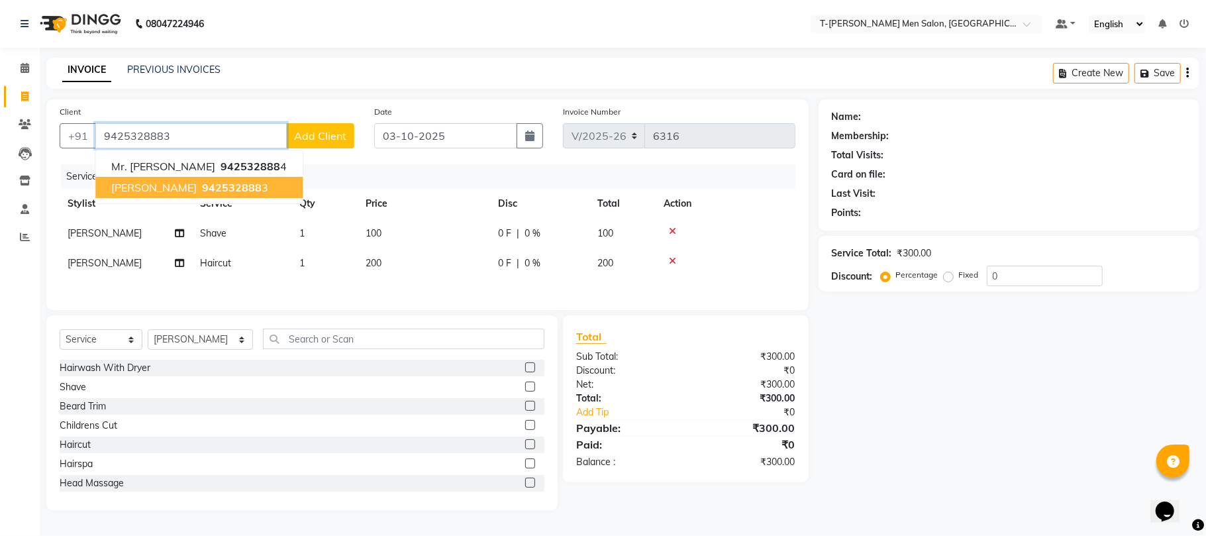
type input "9425328883"
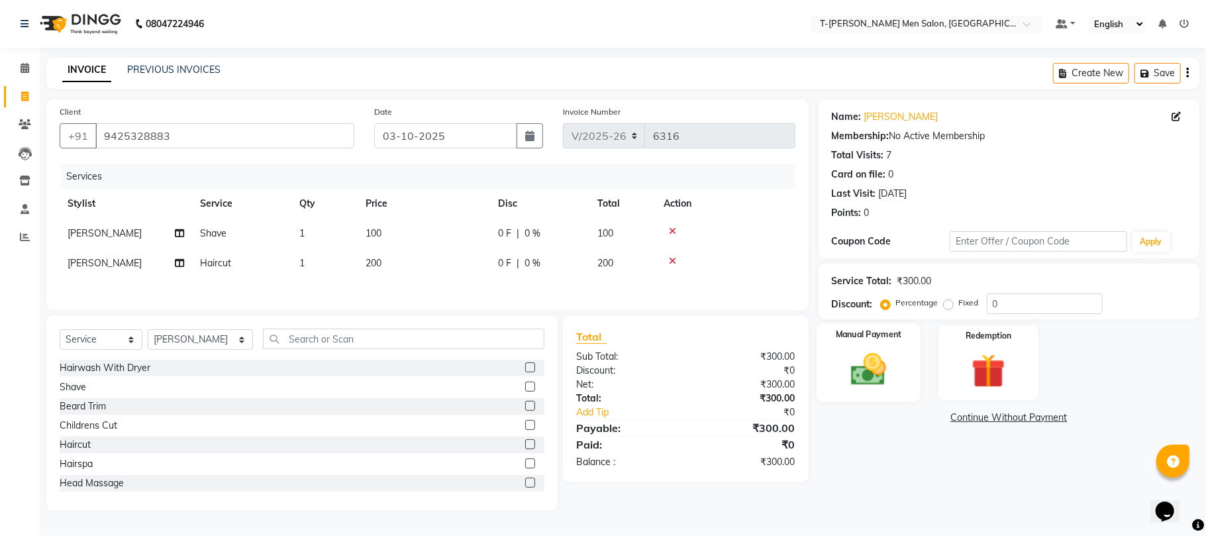
click at [875, 367] on img at bounding box center [869, 369] width 58 height 41
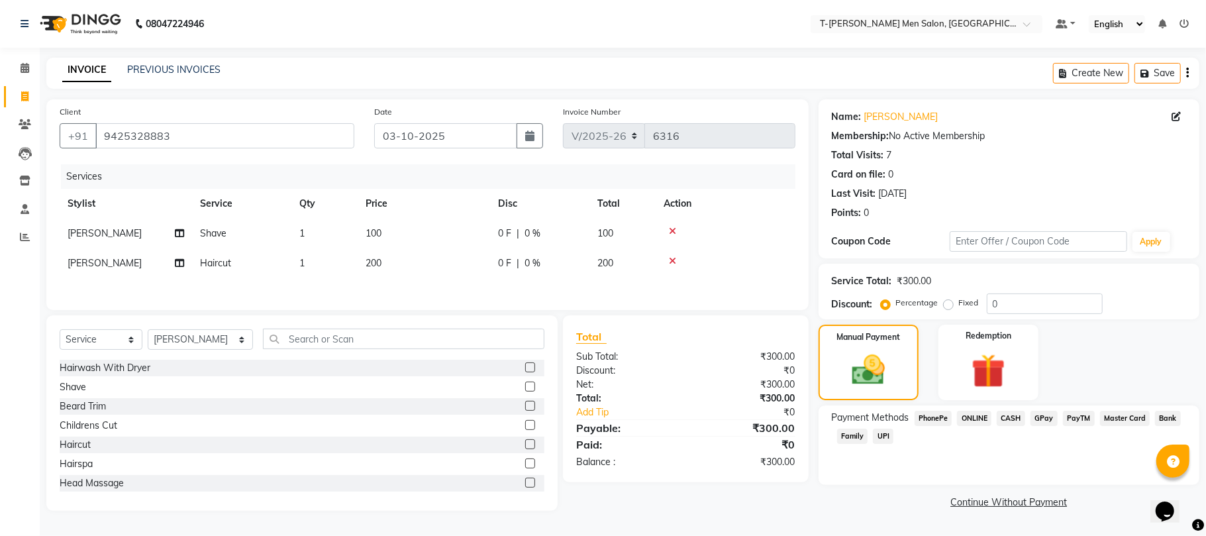
click at [1006, 417] on span "CASH" at bounding box center [1011, 418] width 28 height 15
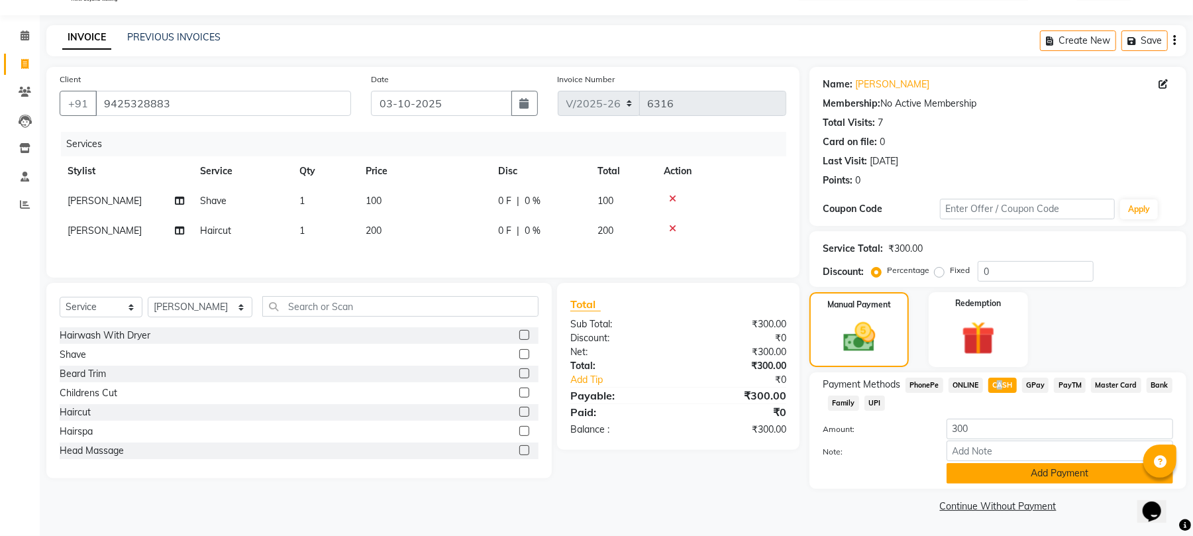
click at [960, 464] on button "Add Payment" at bounding box center [1060, 473] width 227 height 21
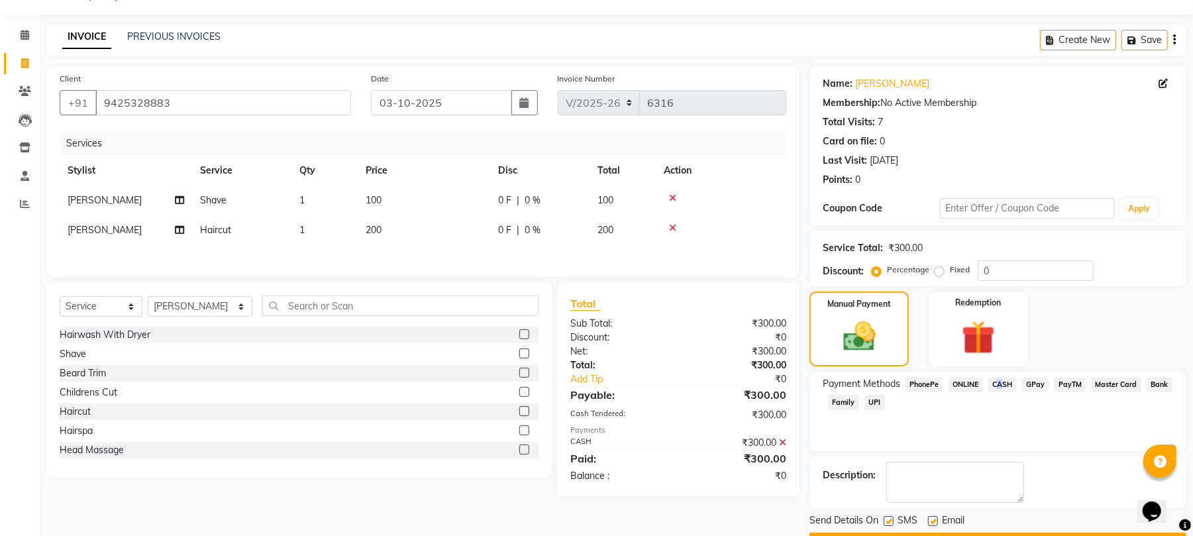
scroll to position [72, 0]
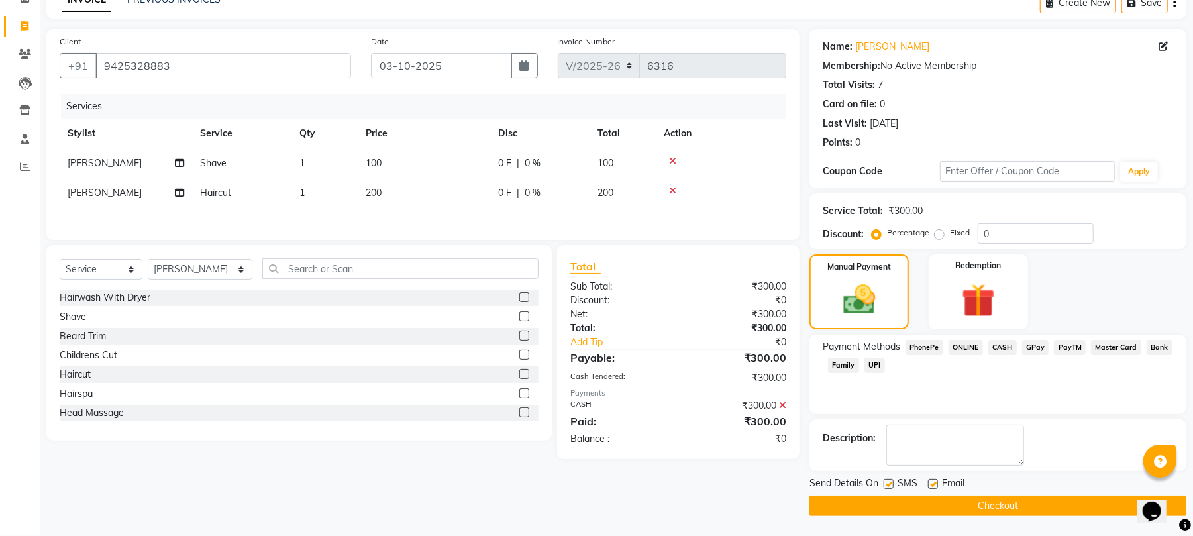
click at [931, 484] on label at bounding box center [933, 484] width 10 height 10
click at [931, 484] on input "checkbox" at bounding box center [932, 484] width 9 height 9
checkbox input "false"
click at [921, 500] on button "Checkout" at bounding box center [998, 506] width 377 height 21
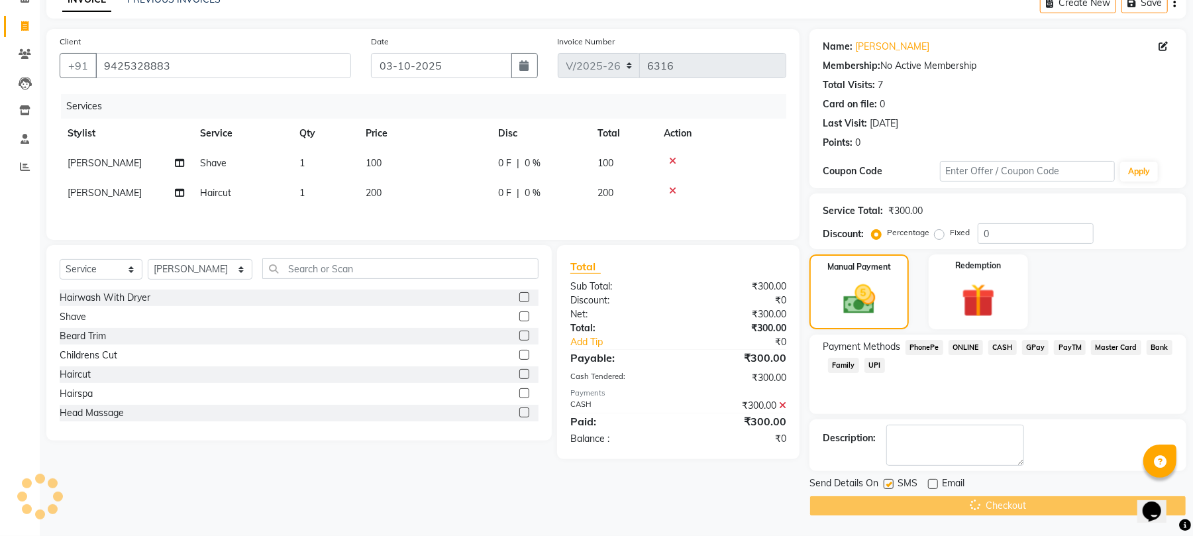
scroll to position [25, 0]
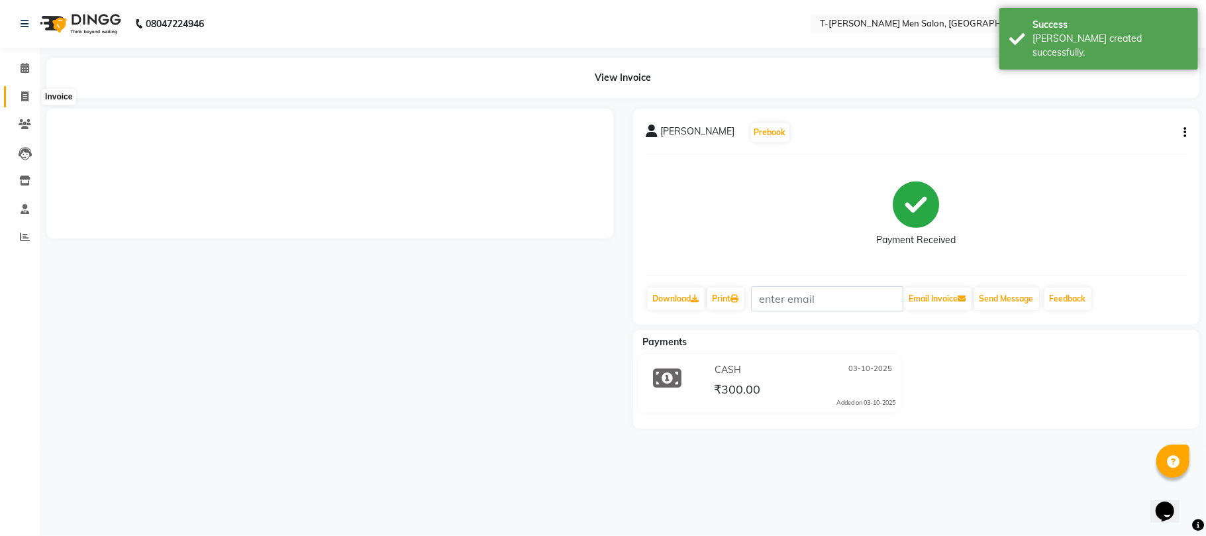
click at [25, 98] on icon at bounding box center [24, 96] width 7 height 10
select select "service"
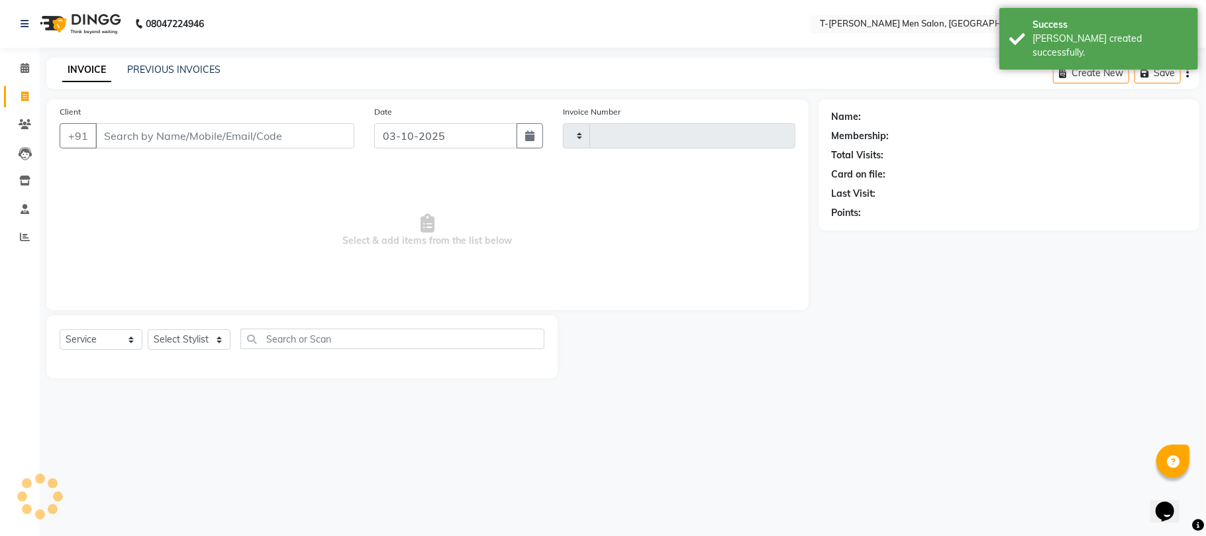
type input "6317"
select select "4816"
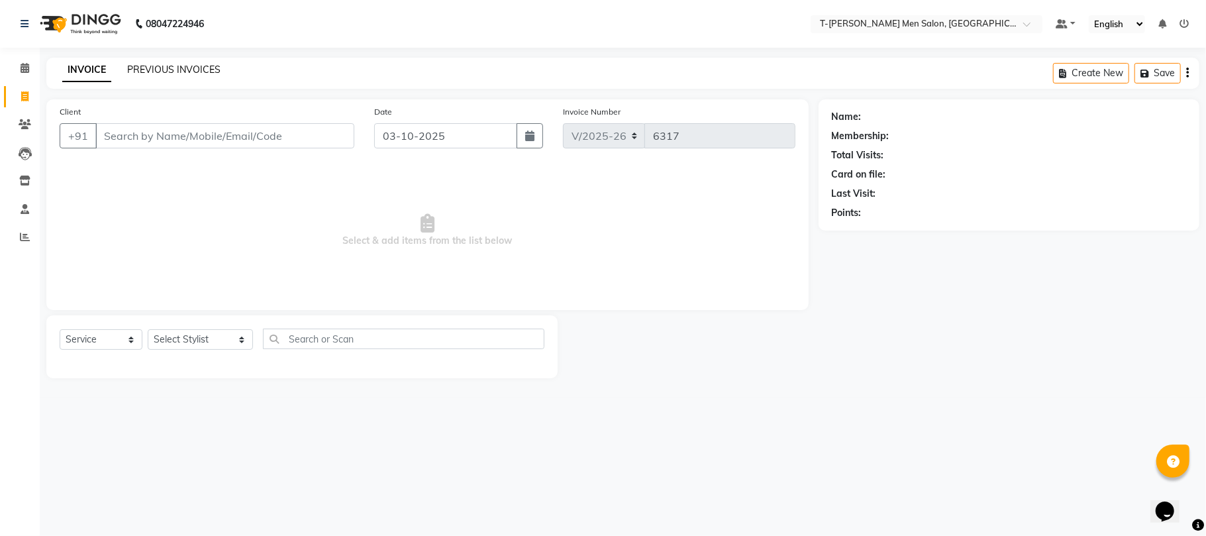
click at [144, 72] on link "PREVIOUS INVOICES" at bounding box center [173, 70] width 93 height 12
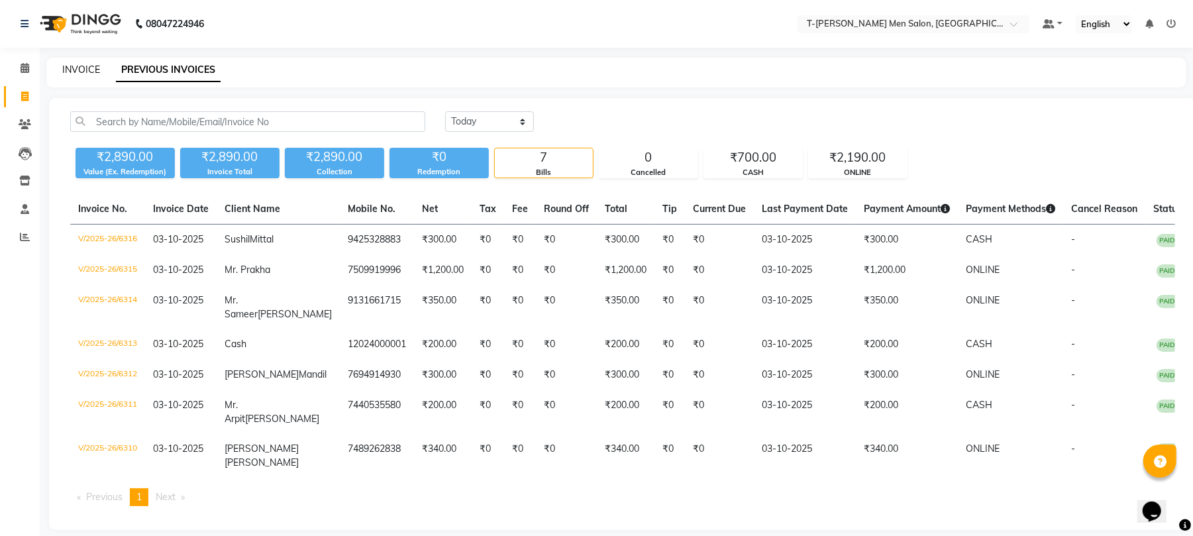
click at [94, 70] on link "INVOICE" at bounding box center [81, 70] width 38 height 12
select select "service"
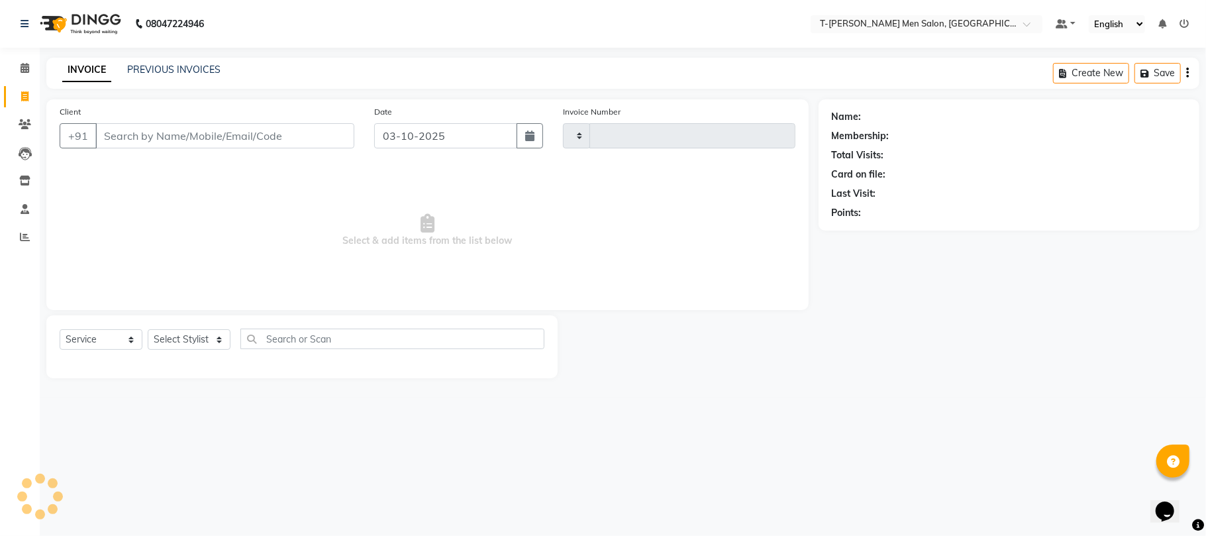
type input "6317"
select select "4816"
click at [170, 352] on div "Select Service Product Membership Package Voucher Prepaid Gift Card Select Styl…" at bounding box center [302, 344] width 485 height 31
click at [174, 335] on select "Select Stylist Ashok Kumar Gorkh nath (goru) Haneef khan Jaswinder singh (Veeru…" at bounding box center [200, 339] width 105 height 21
select select "29432"
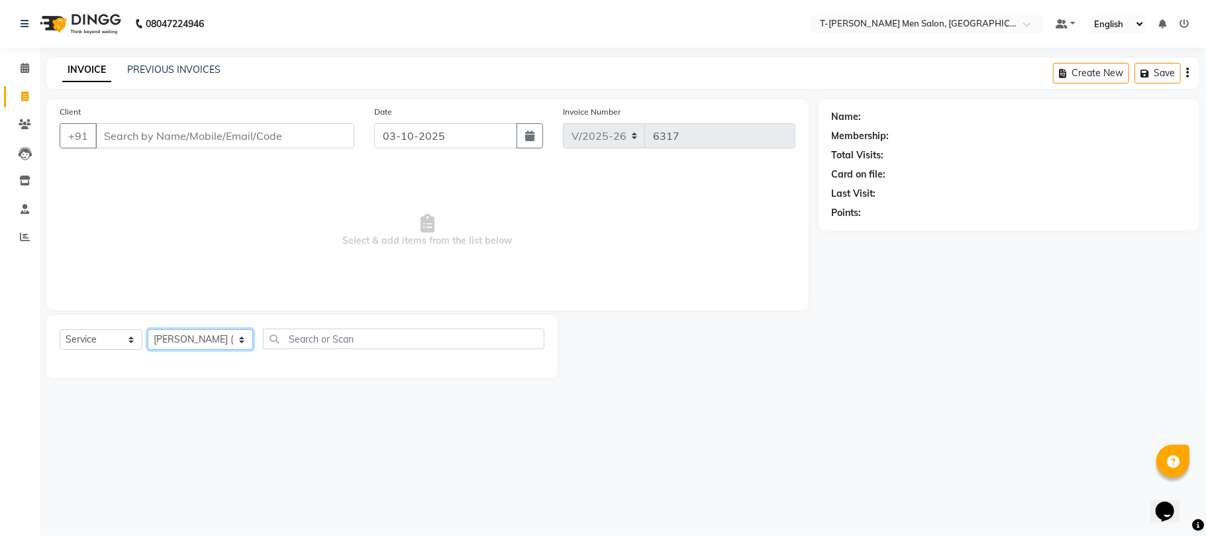
click at [148, 329] on select "Select Stylist Ashok Kumar Gorkh nath (goru) Haneef khan Jaswinder singh (Veeru…" at bounding box center [200, 339] width 105 height 21
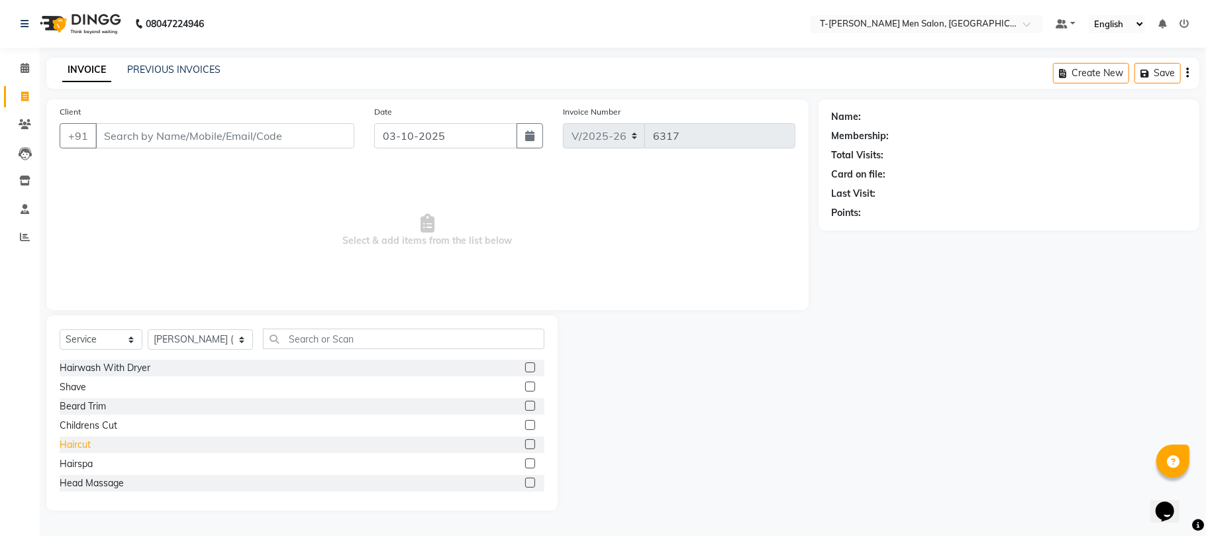
click at [61, 451] on div "Haircut" at bounding box center [75, 445] width 31 height 14
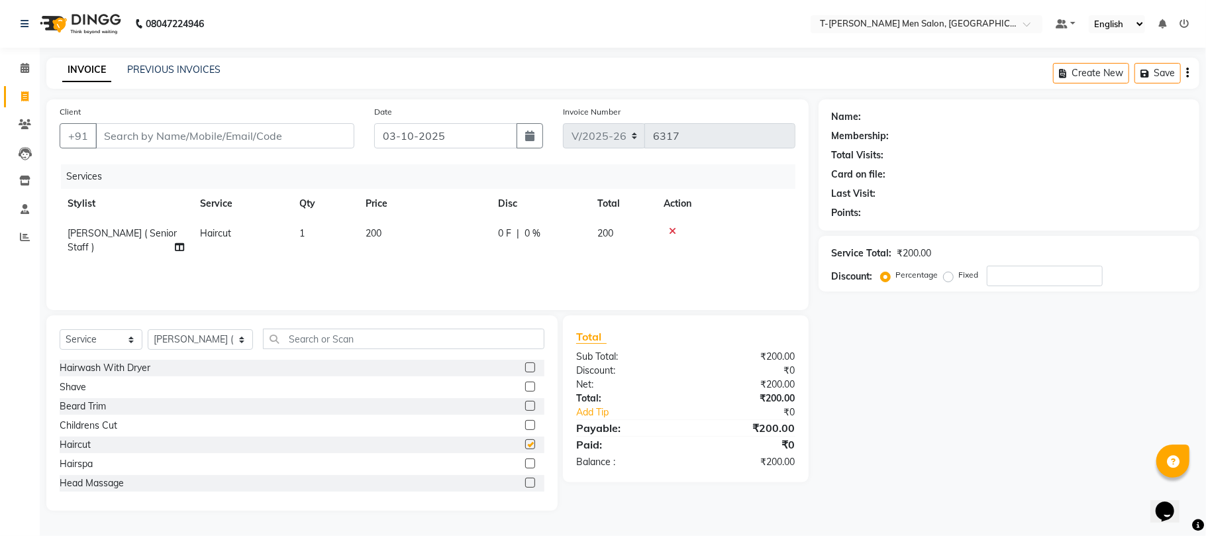
checkbox input "false"
click at [77, 390] on div "Shave" at bounding box center [73, 387] width 27 height 14
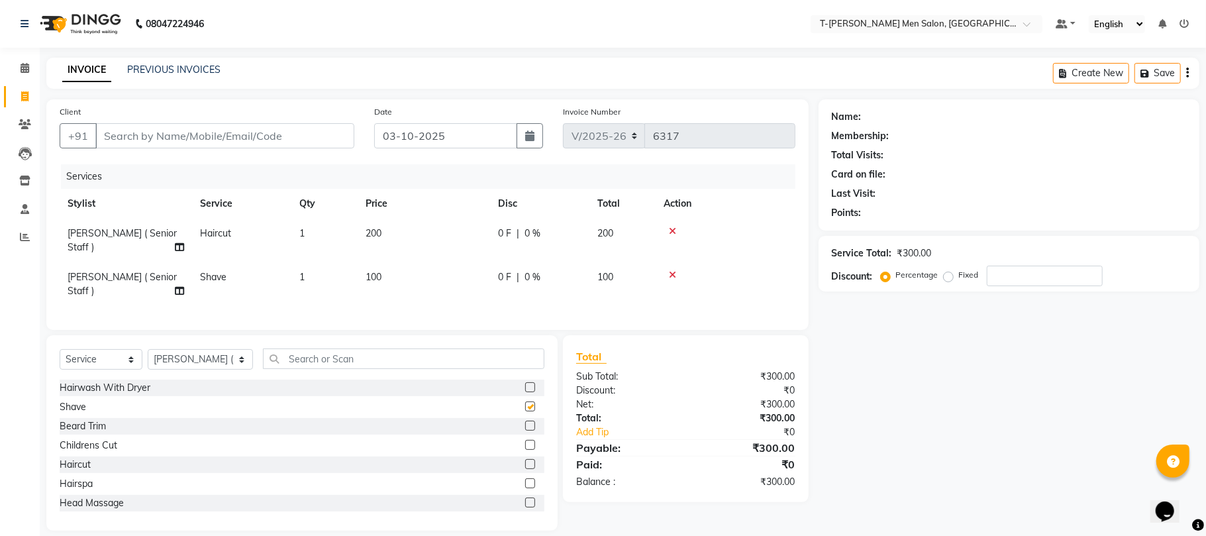
checkbox input "false"
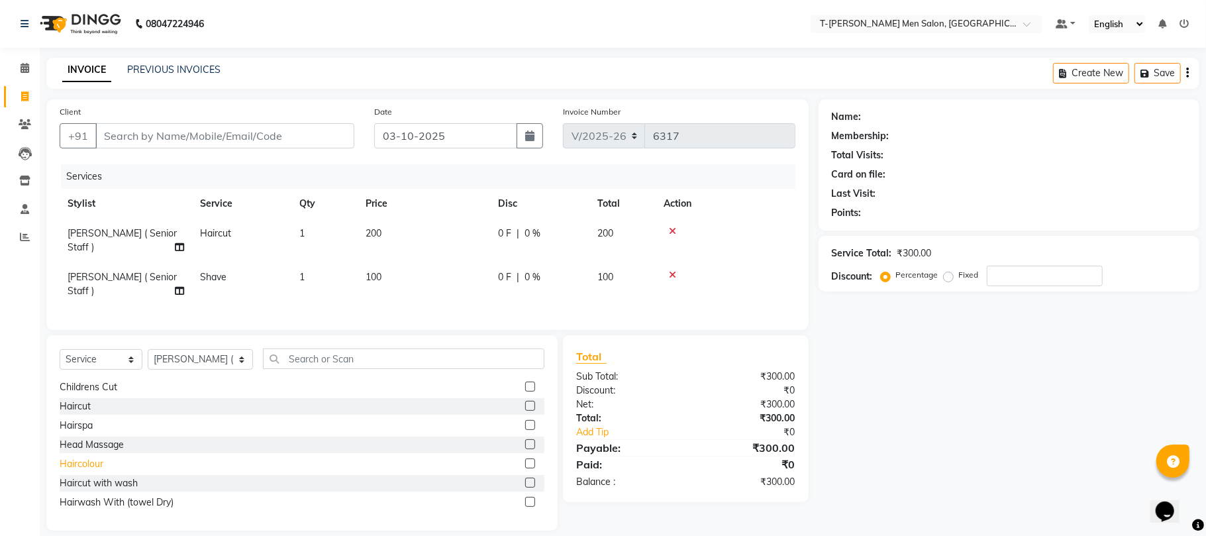
scroll to position [88, 0]
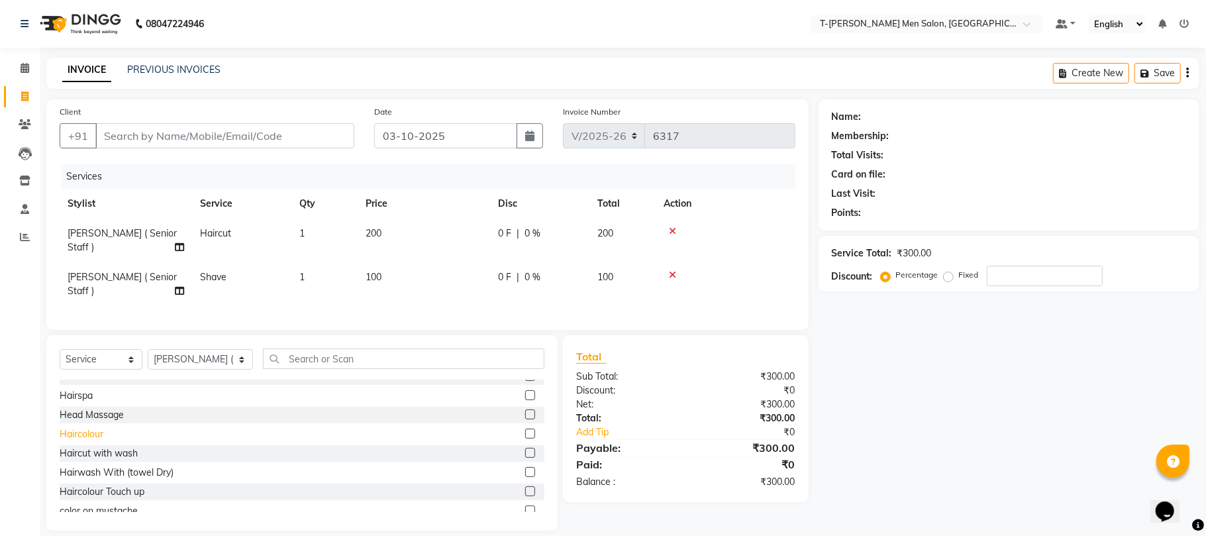
click at [95, 427] on div "Haircolour" at bounding box center [82, 434] width 44 height 14
checkbox input "false"
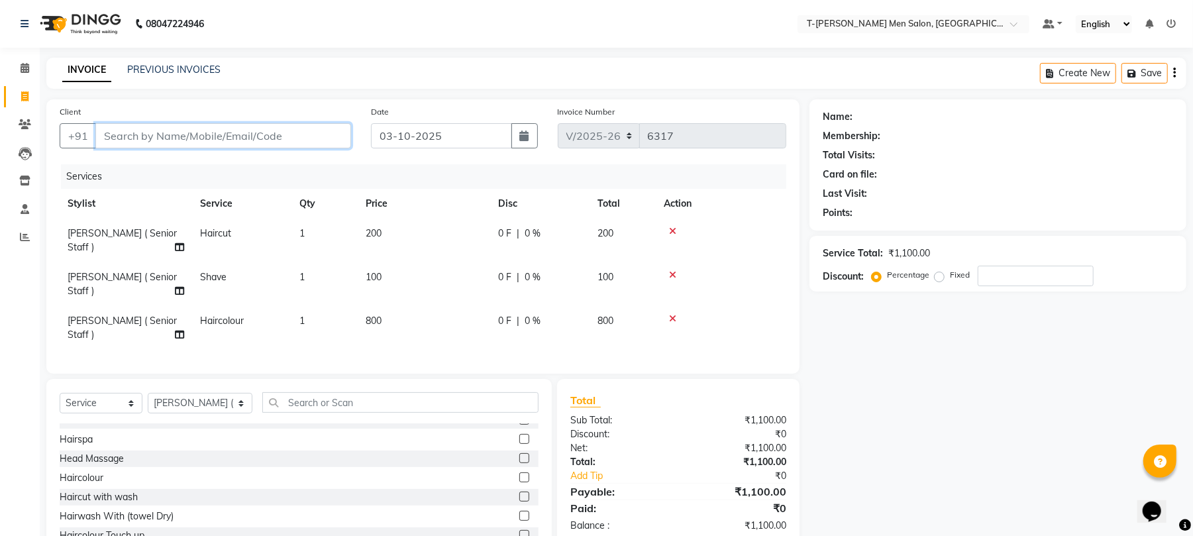
click at [197, 126] on input "Client" at bounding box center [223, 135] width 256 height 25
type input "r"
type input "0"
type input "9827253900"
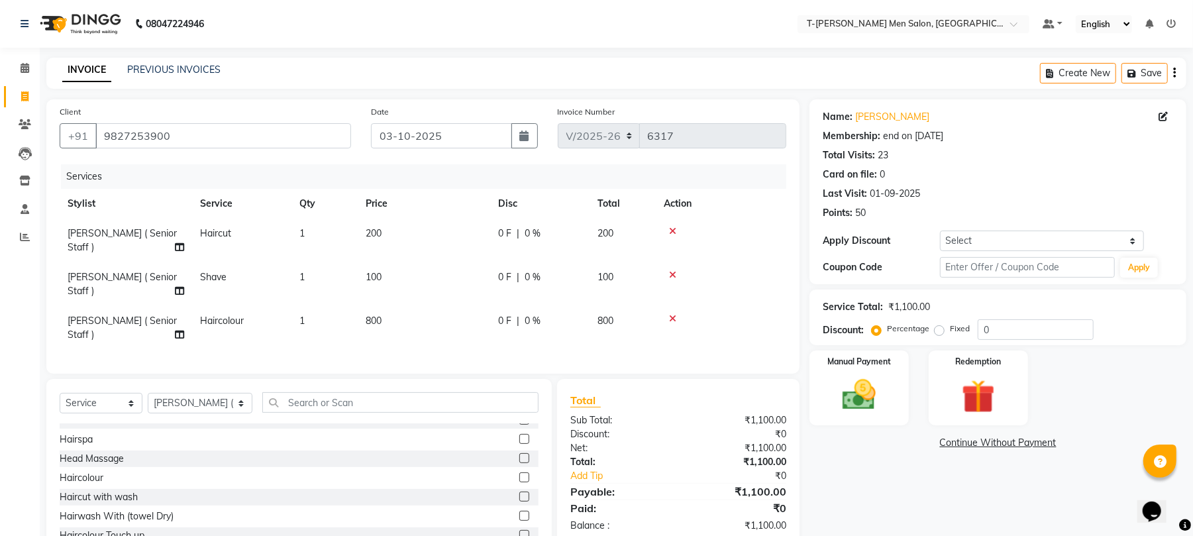
click at [673, 270] on icon at bounding box center [672, 274] width 7 height 9
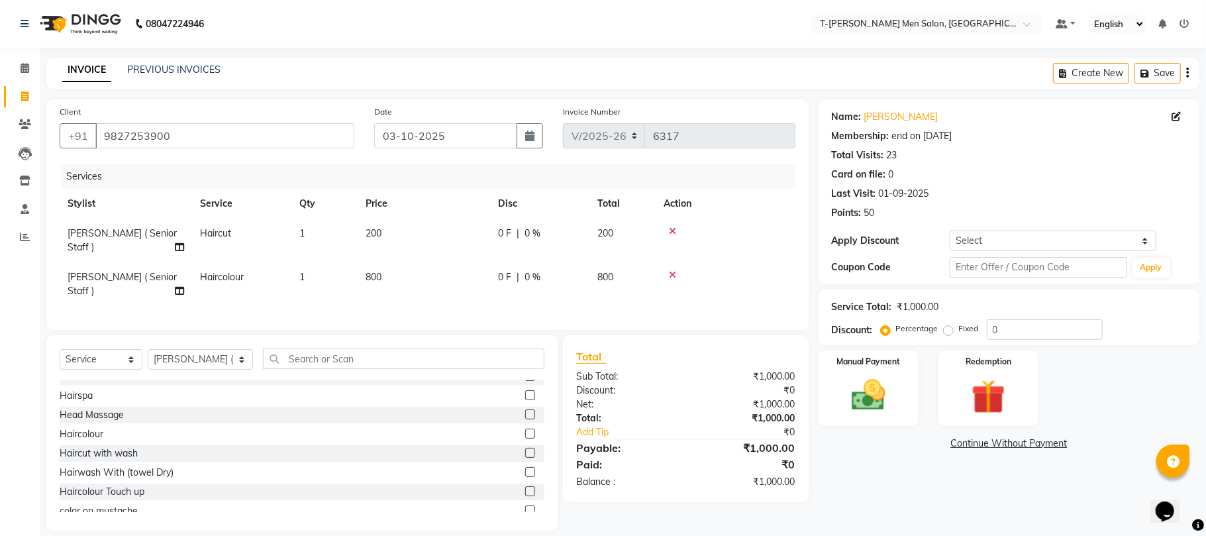
click at [673, 270] on icon at bounding box center [672, 274] width 7 height 9
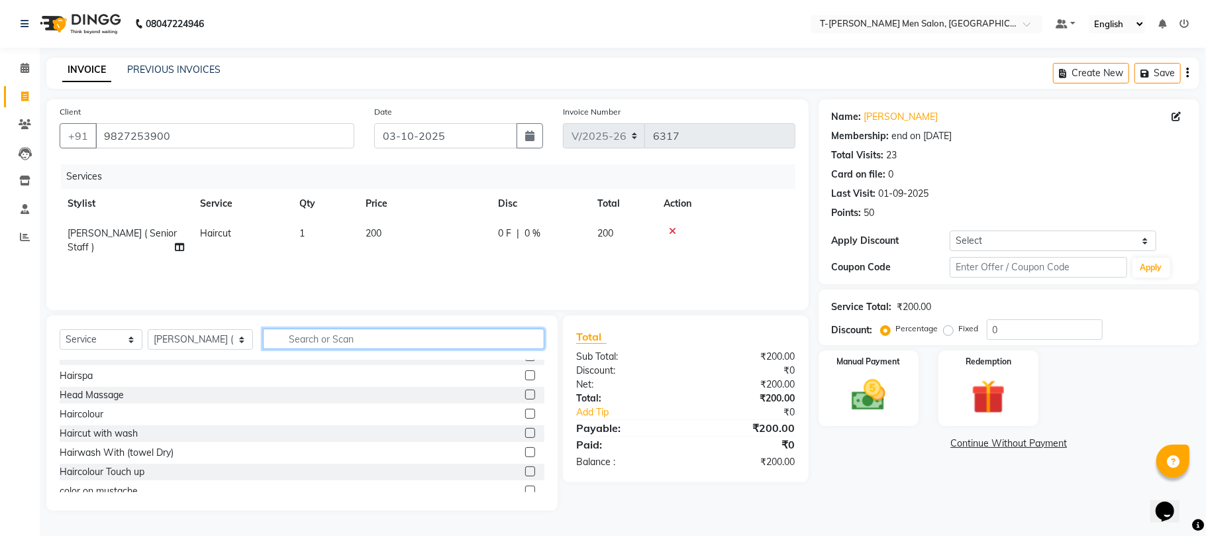
click at [396, 345] on input "text" at bounding box center [404, 339] width 282 height 21
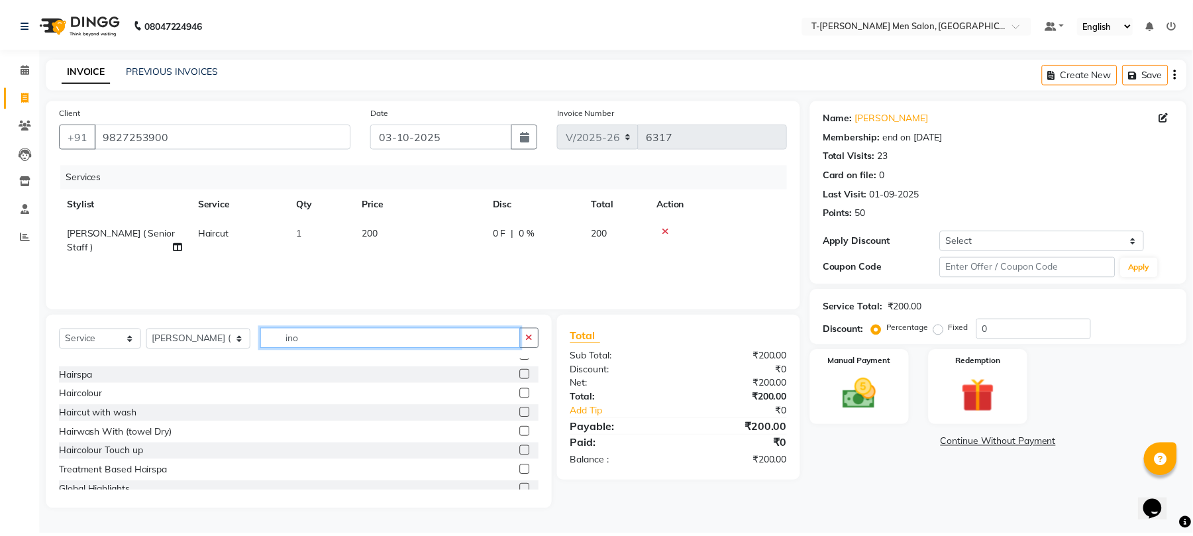
scroll to position [0, 0]
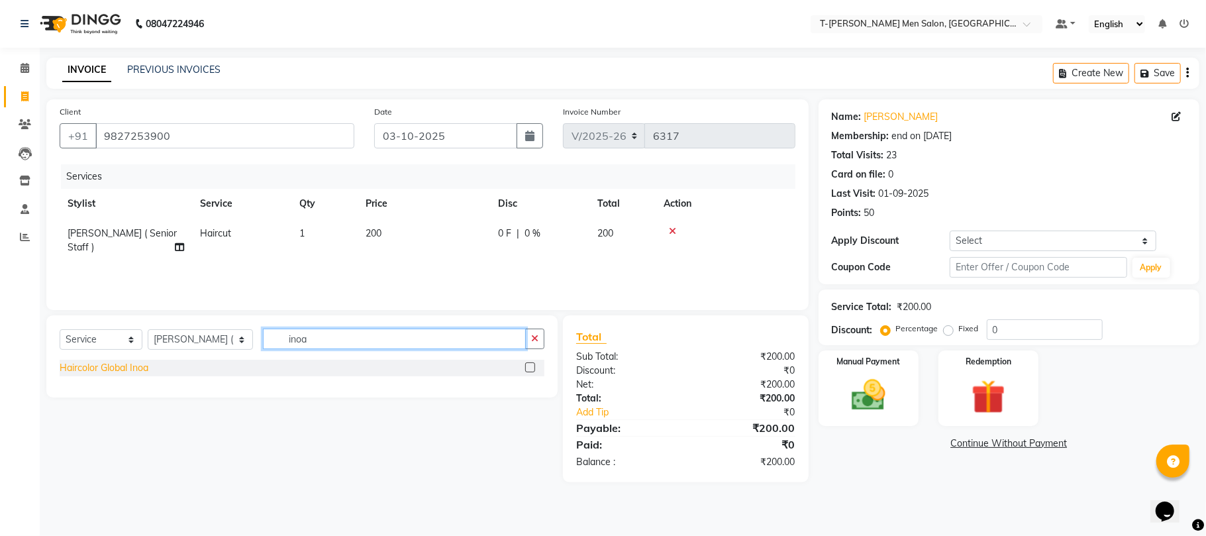
type input "inoa"
click at [133, 366] on div "Haircolor Global Inoa" at bounding box center [104, 368] width 89 height 14
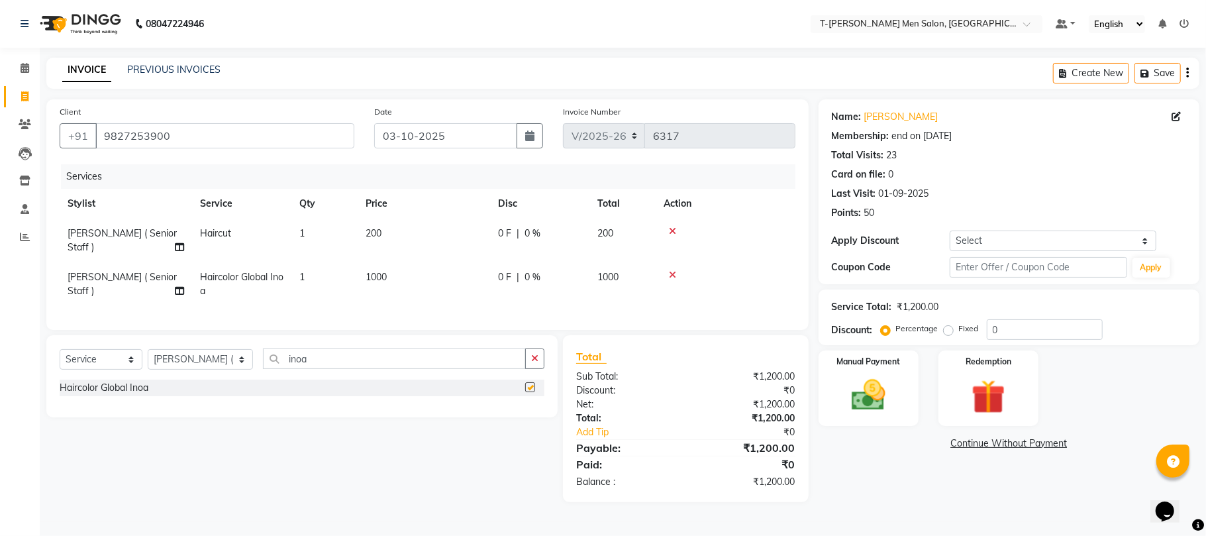
checkbox input "false"
click at [531, 360] on icon "button" at bounding box center [534, 358] width 7 height 9
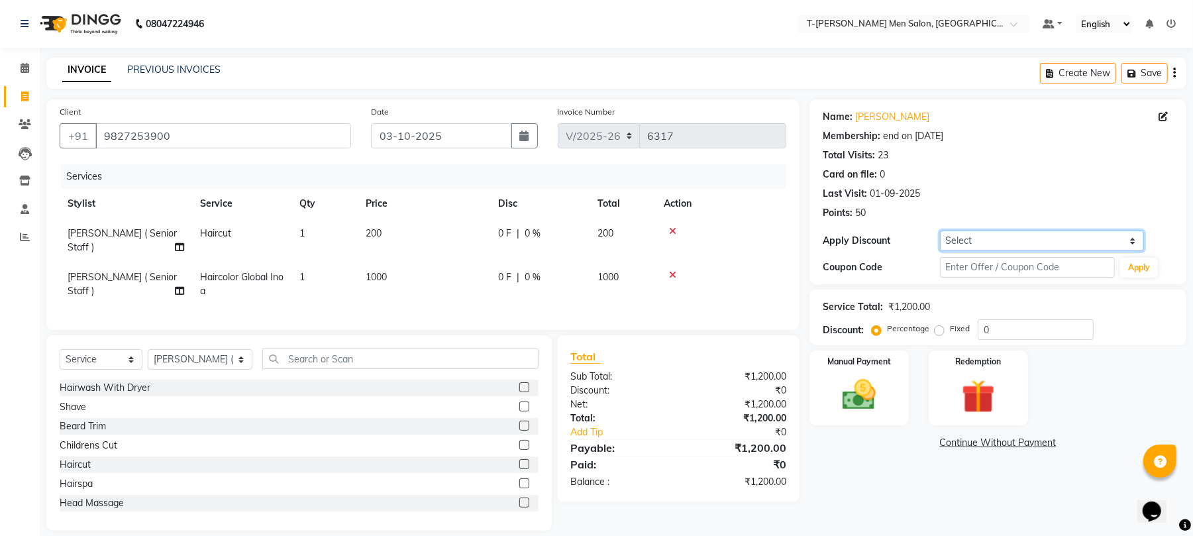
click at [965, 244] on select "Select Membership → T - Rex Membership (wtih W end 10% & W day 20)%" at bounding box center [1042, 241] width 204 height 21
select select "1: Object"
click at [940, 231] on select "Select Membership → T - Rex Membership (wtih W end 10% & W day 20)%" at bounding box center [1042, 241] width 204 height 21
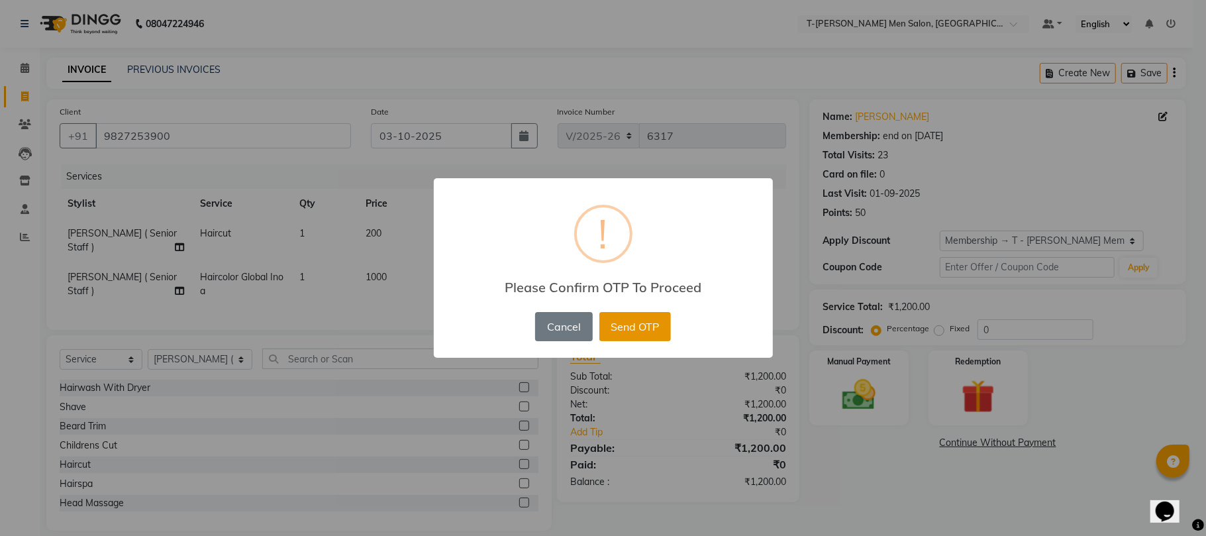
click at [612, 338] on button "Send OTP" at bounding box center [636, 326] width 72 height 29
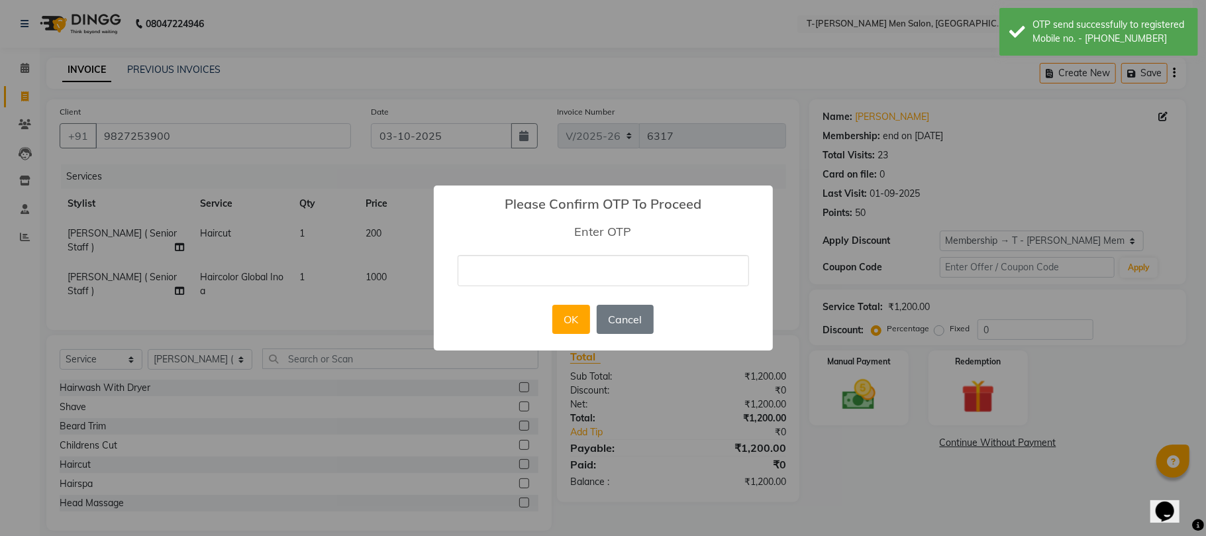
click at [562, 272] on input "text" at bounding box center [604, 270] width 292 height 31
click at [592, 277] on input "text" at bounding box center [604, 270] width 292 height 31
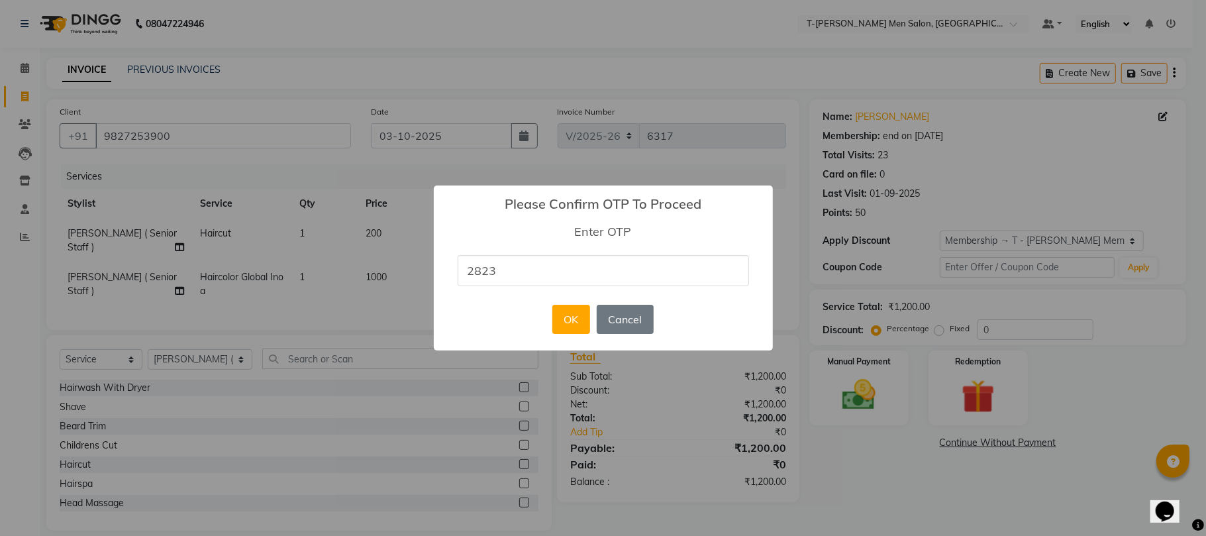
type input "2823"
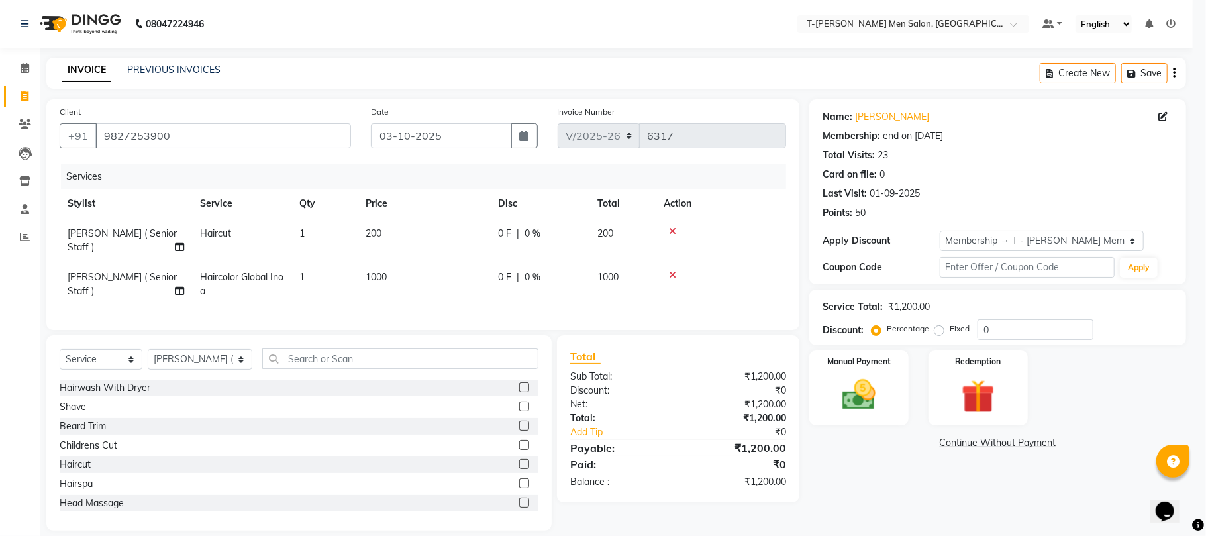
select select "0:"
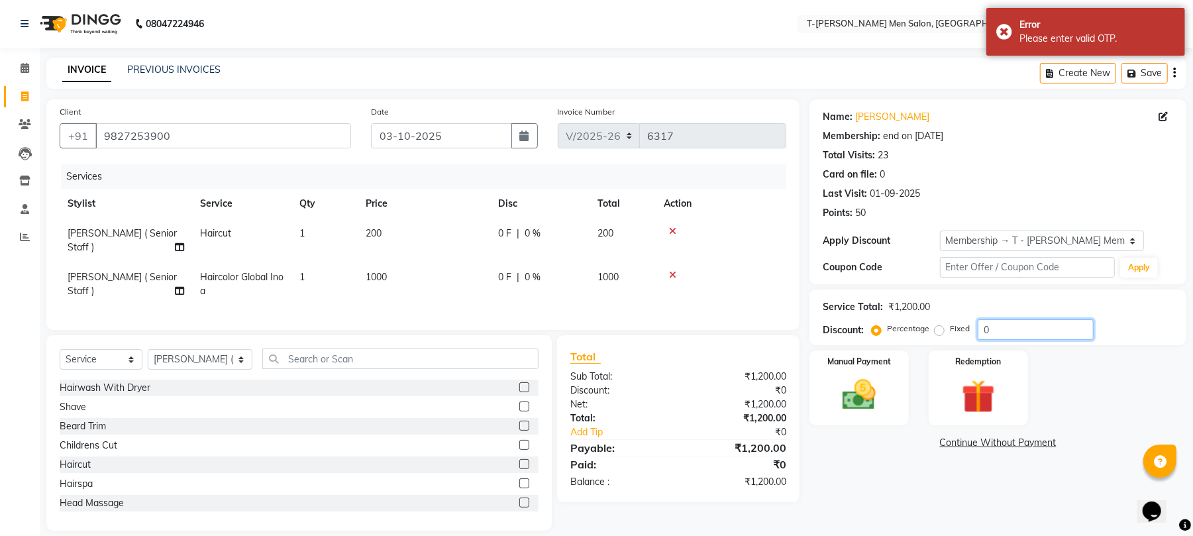
click at [1007, 327] on input "0" at bounding box center [1036, 329] width 116 height 21
type input "20"
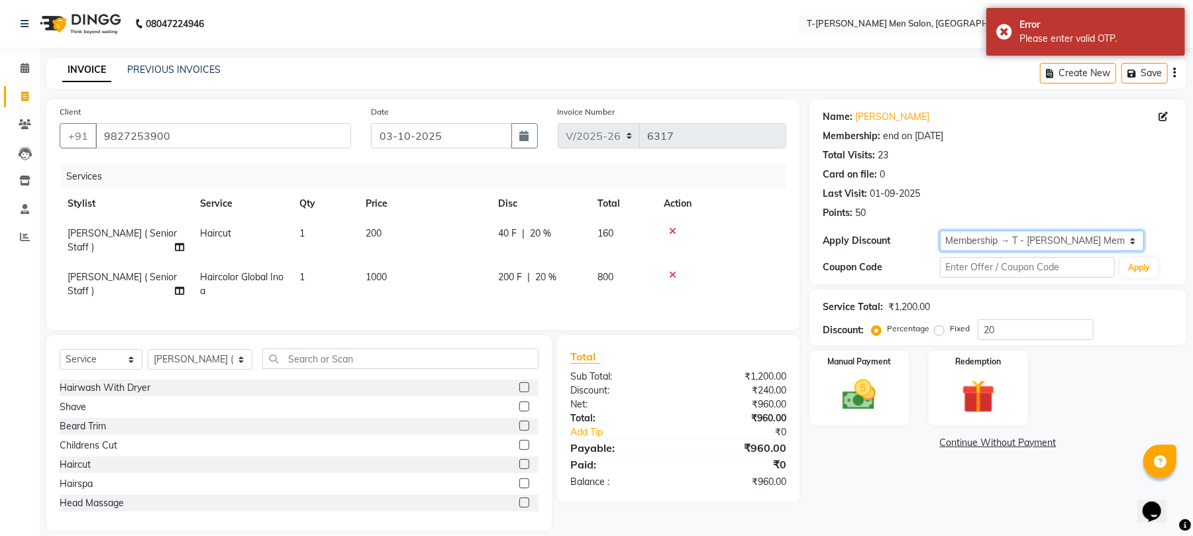
click at [965, 234] on select "Select Membership → T - Rex Membership (wtih W end 10% & W day 20)%" at bounding box center [1042, 241] width 204 height 21
select select "1: Object"
click at [940, 231] on select "Select Membership → T - Rex Membership (wtih W end 10% & W day 20)%" at bounding box center [1042, 241] width 204 height 21
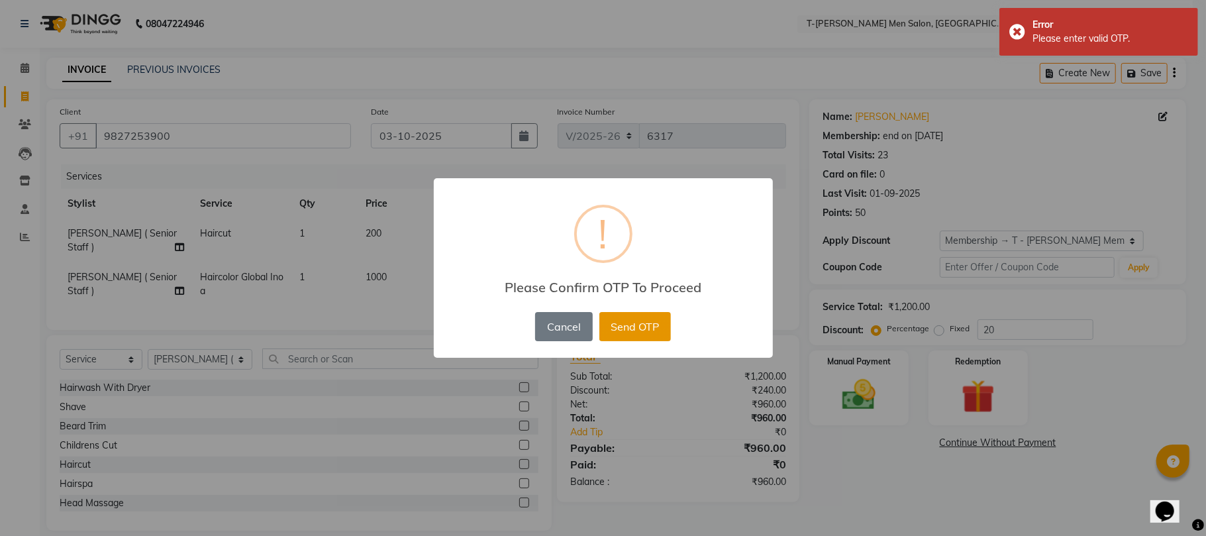
click at [625, 315] on button "Send OTP" at bounding box center [636, 326] width 72 height 29
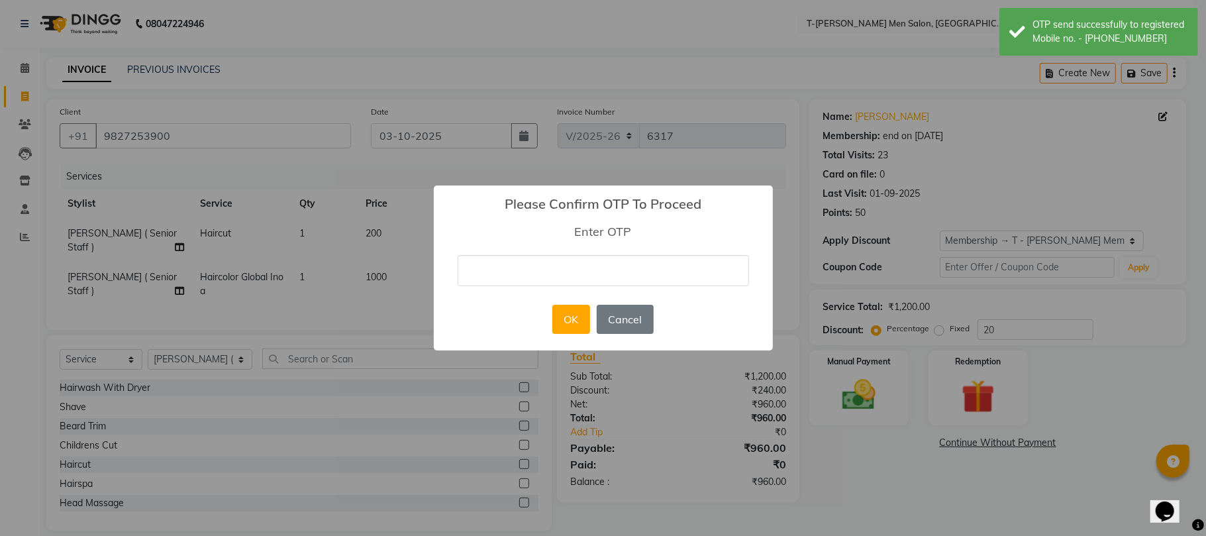
click at [612, 272] on input "text" at bounding box center [604, 270] width 292 height 31
type input "2604"
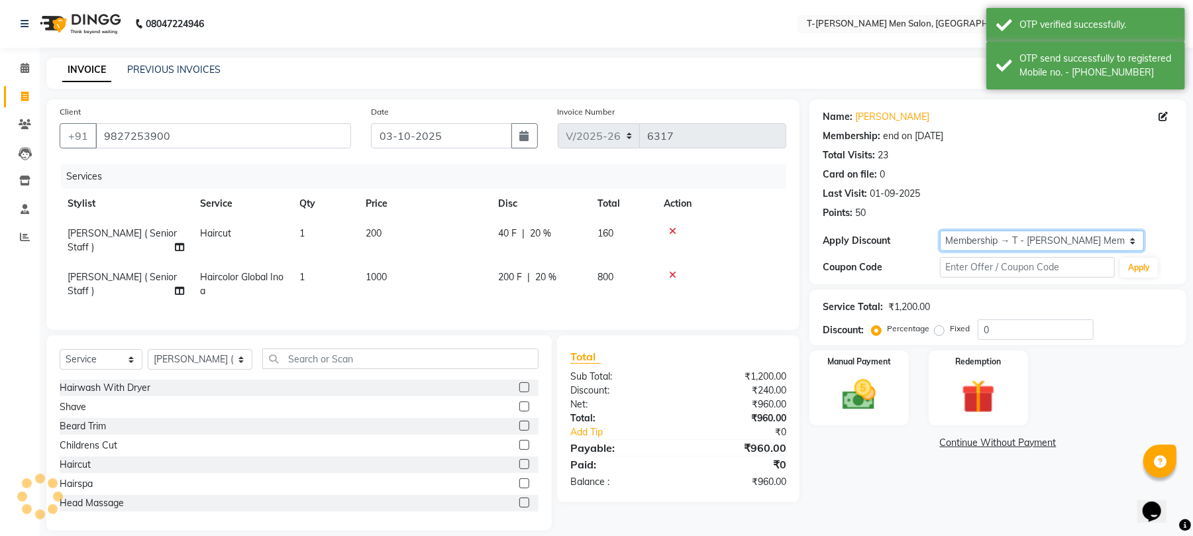
type input "20"
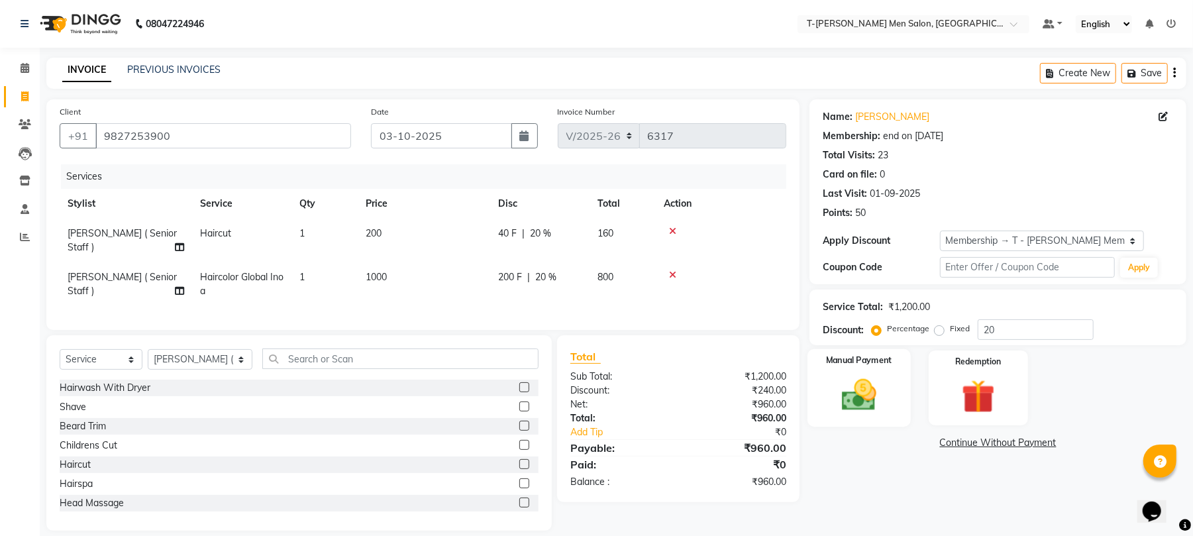
click at [875, 403] on img at bounding box center [859, 395] width 57 height 40
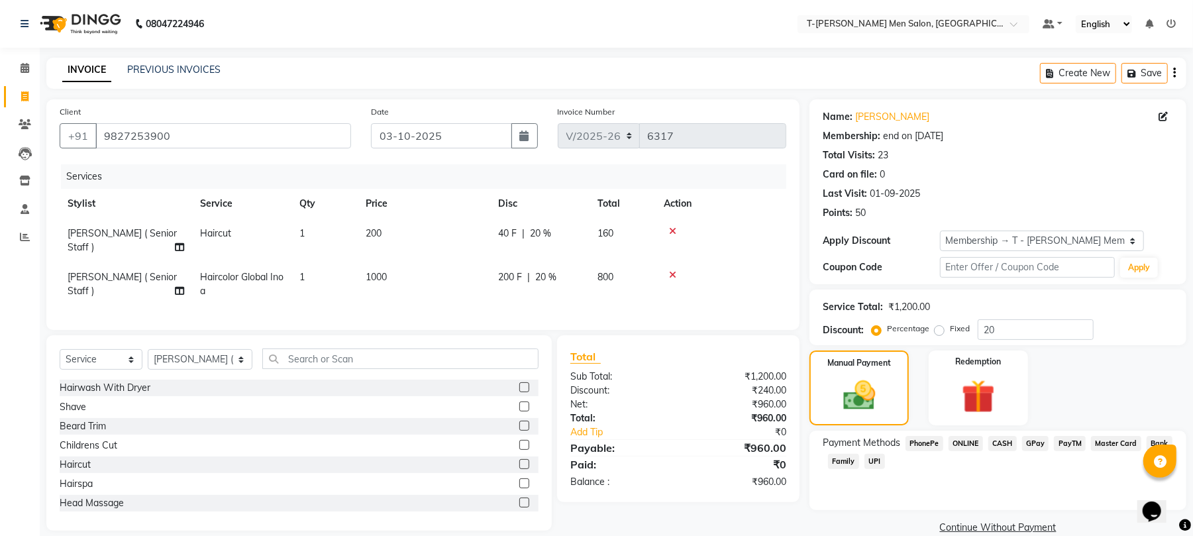
click at [1000, 441] on span "CASH" at bounding box center [1002, 443] width 28 height 15
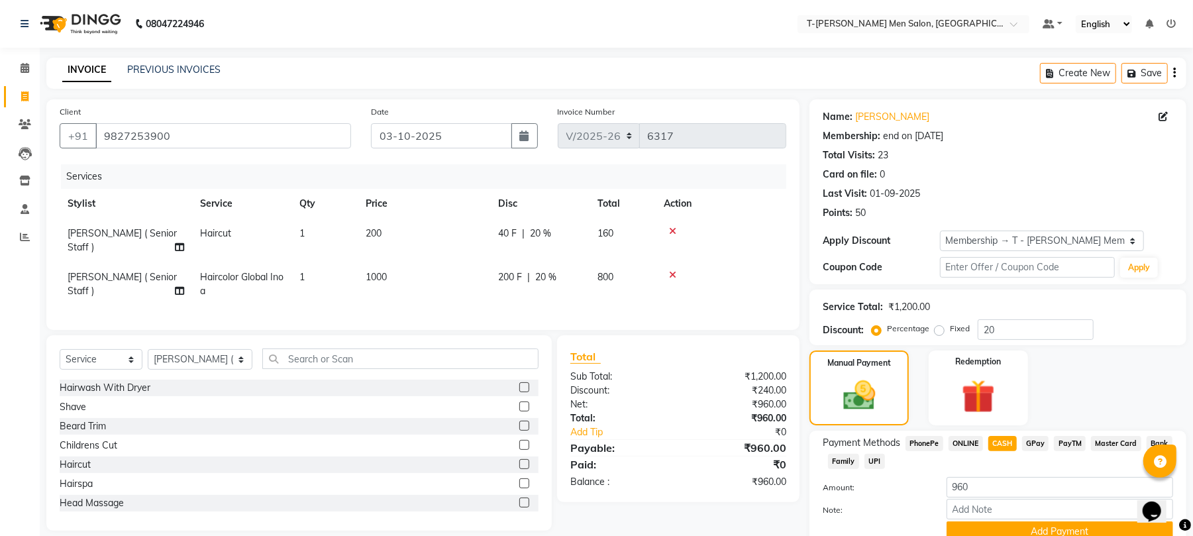
drag, startPoint x: 987, startPoint y: 525, endPoint x: 969, endPoint y: 488, distance: 40.9
click at [986, 527] on button "Add Payment" at bounding box center [1060, 531] width 227 height 21
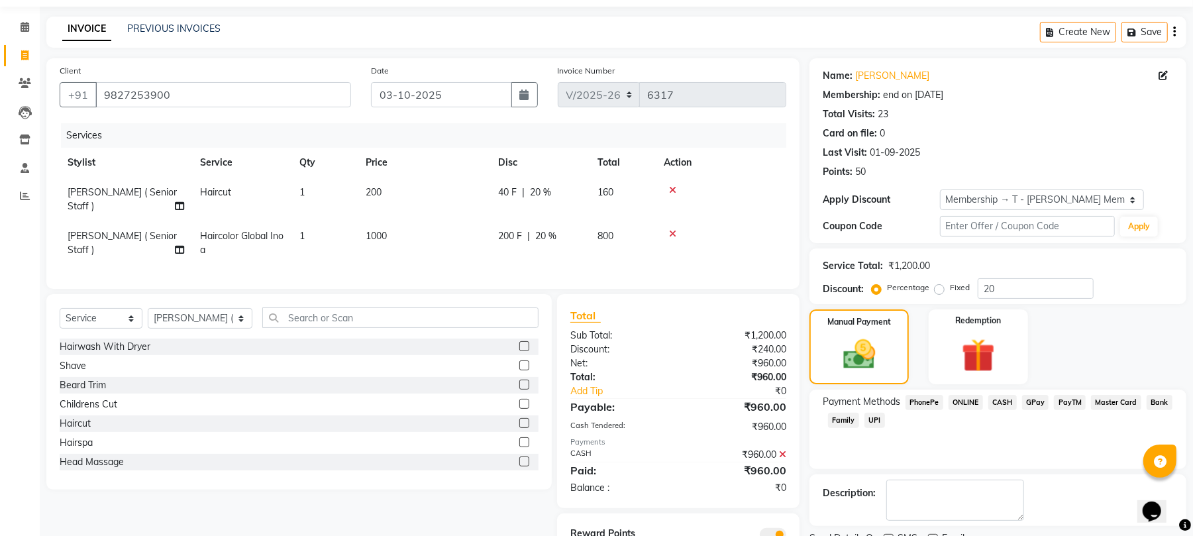
scroll to position [98, 0]
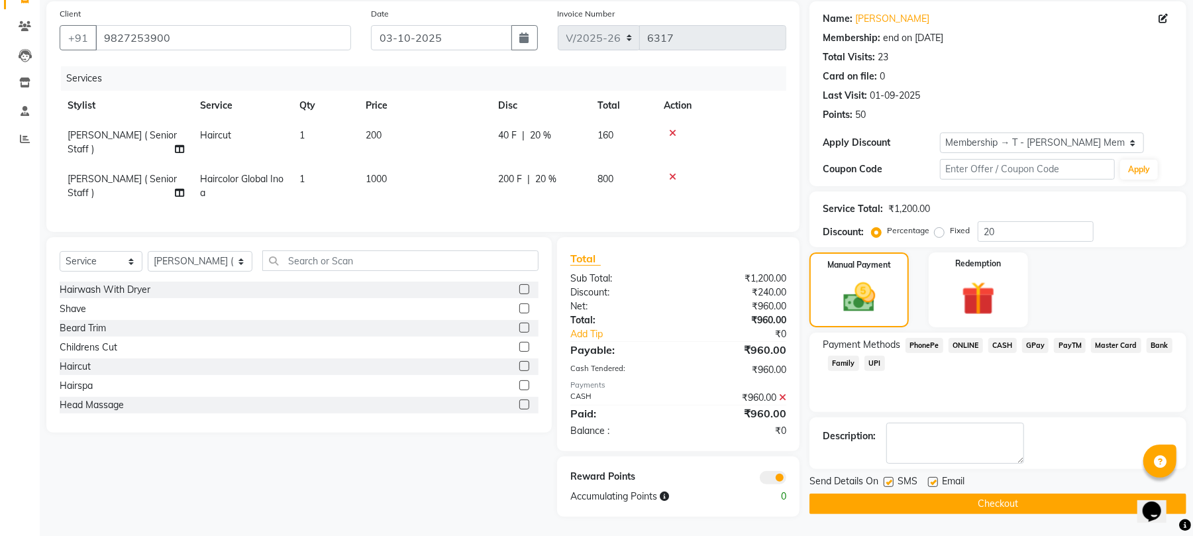
drag, startPoint x: 933, startPoint y: 481, endPoint x: 939, endPoint y: 486, distance: 7.6
click at [935, 483] on label at bounding box center [933, 482] width 10 height 10
click at [935, 483] on input "checkbox" at bounding box center [932, 482] width 9 height 9
checkbox input "false"
drag, startPoint x: 941, startPoint y: 509, endPoint x: 808, endPoint y: 488, distance: 134.2
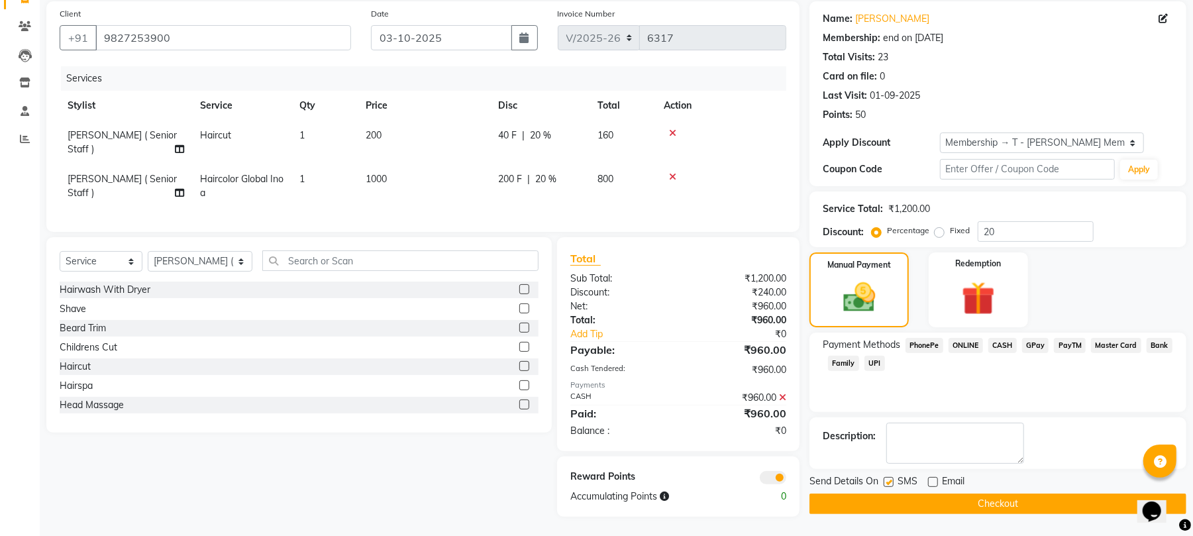
click at [939, 509] on button "Checkout" at bounding box center [998, 504] width 377 height 21
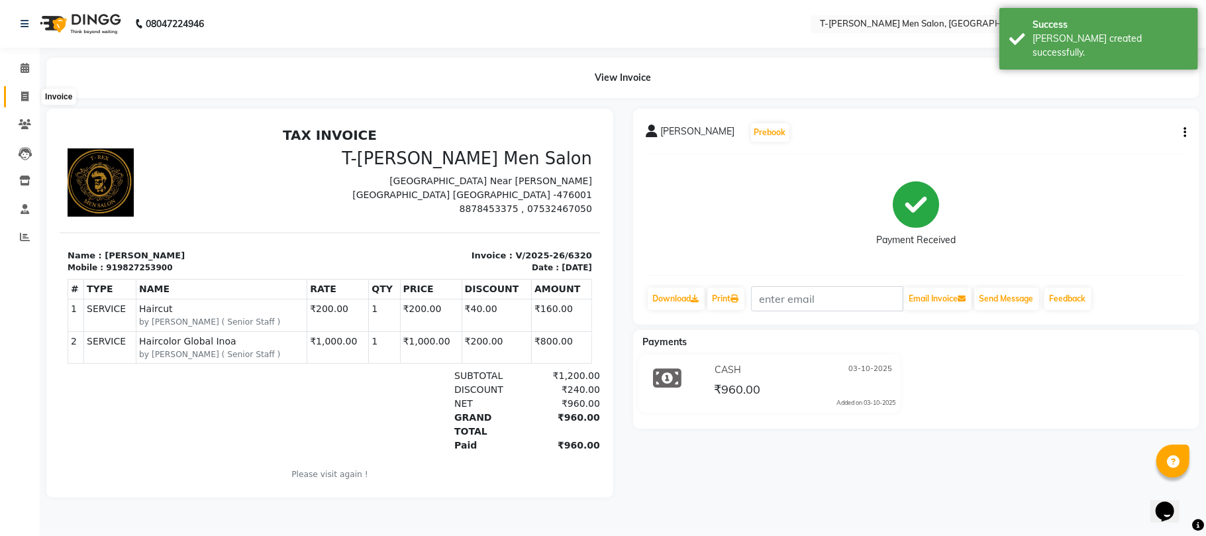
click at [21, 97] on icon at bounding box center [24, 96] width 7 height 10
select select "service"
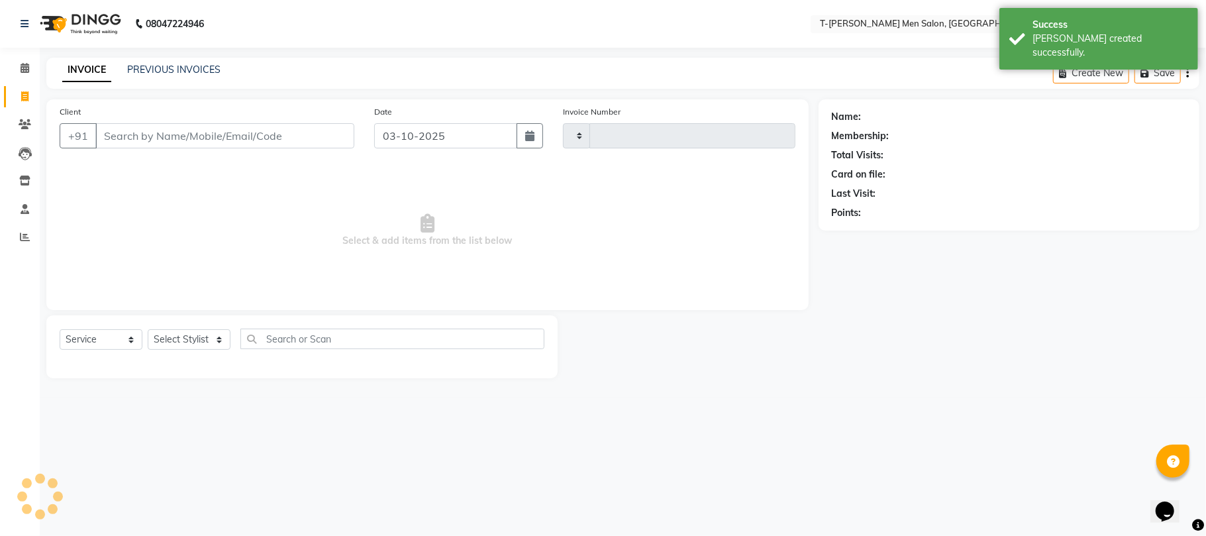
type input "6321"
select select "4816"
drag, startPoint x: 183, startPoint y: 338, endPoint x: 178, endPoint y: 331, distance: 8.1
click at [182, 337] on select "Select Stylist Ashok Kumar Gorkh nath (goru) Haneef khan Jaswinder singh (Veeru…" at bounding box center [200, 339] width 105 height 21
select select "29178"
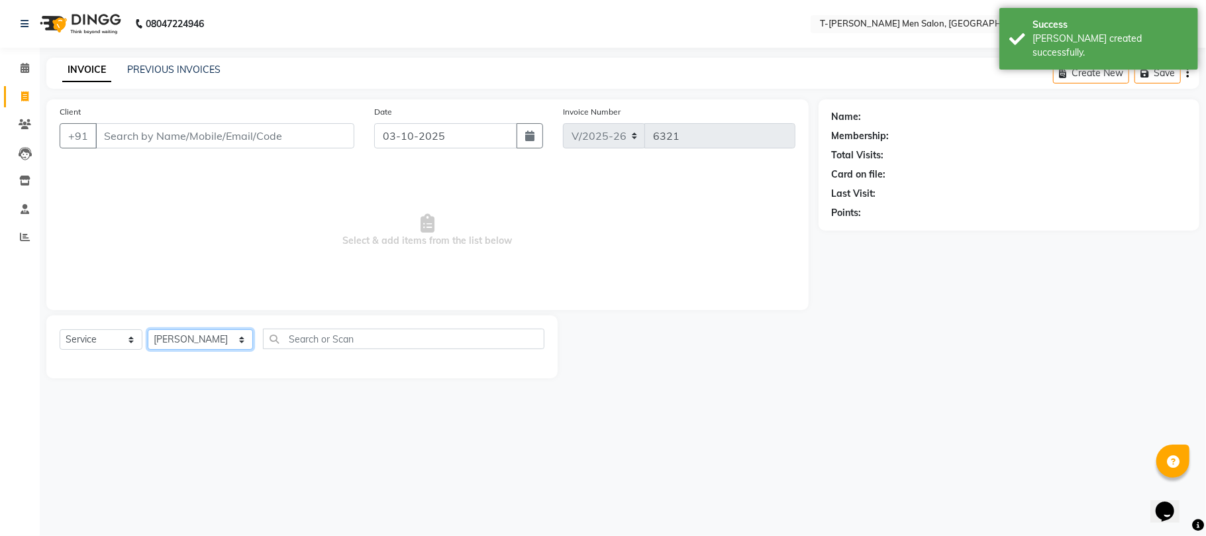
click at [148, 329] on select "Select Stylist Ashok Kumar Gorkh nath (goru) Haneef khan Jaswinder singh (Veeru…" at bounding box center [200, 339] width 105 height 21
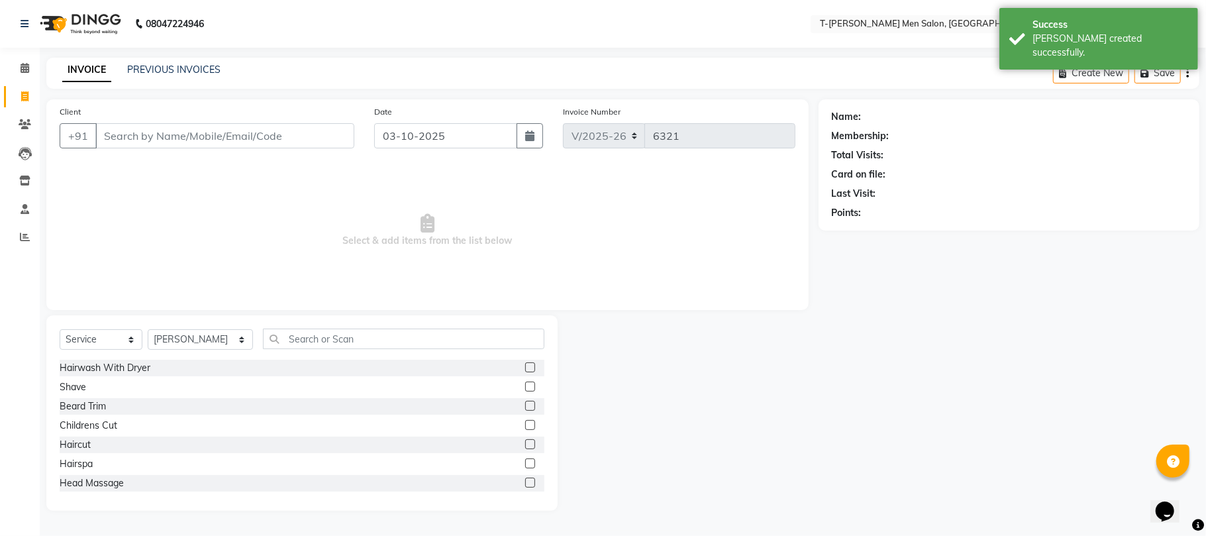
drag, startPoint x: 88, startPoint y: 404, endPoint x: 207, endPoint y: 250, distance: 194.1
click at [90, 405] on div "Beard Trim" at bounding box center [83, 406] width 46 height 14
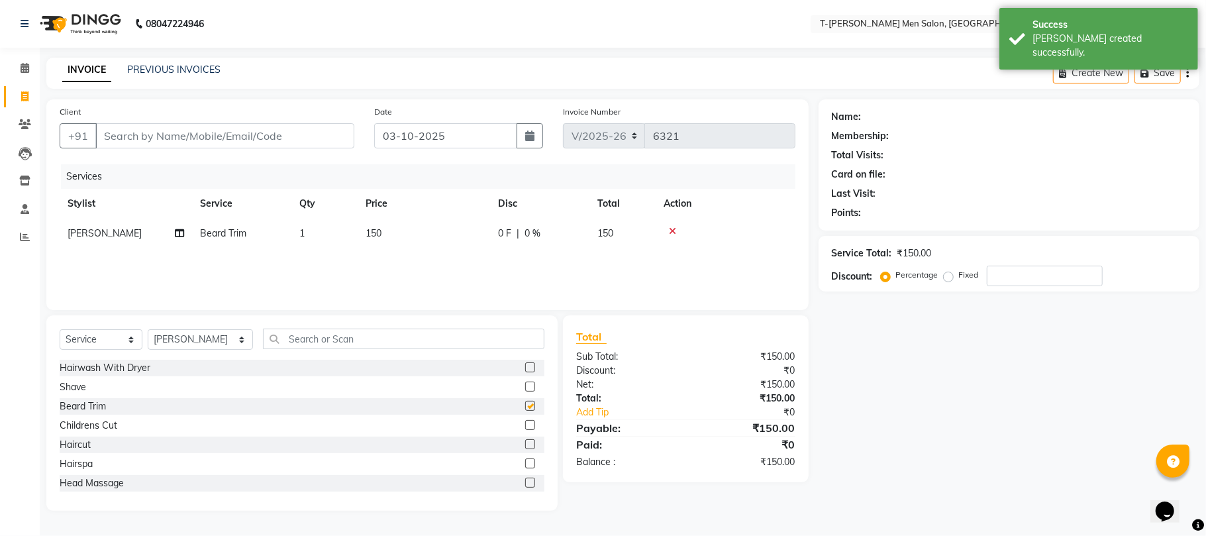
checkbox input "false"
click at [250, 136] on input "Client" at bounding box center [224, 135] width 259 height 25
type input "h"
type input "0"
type input "9179504646"
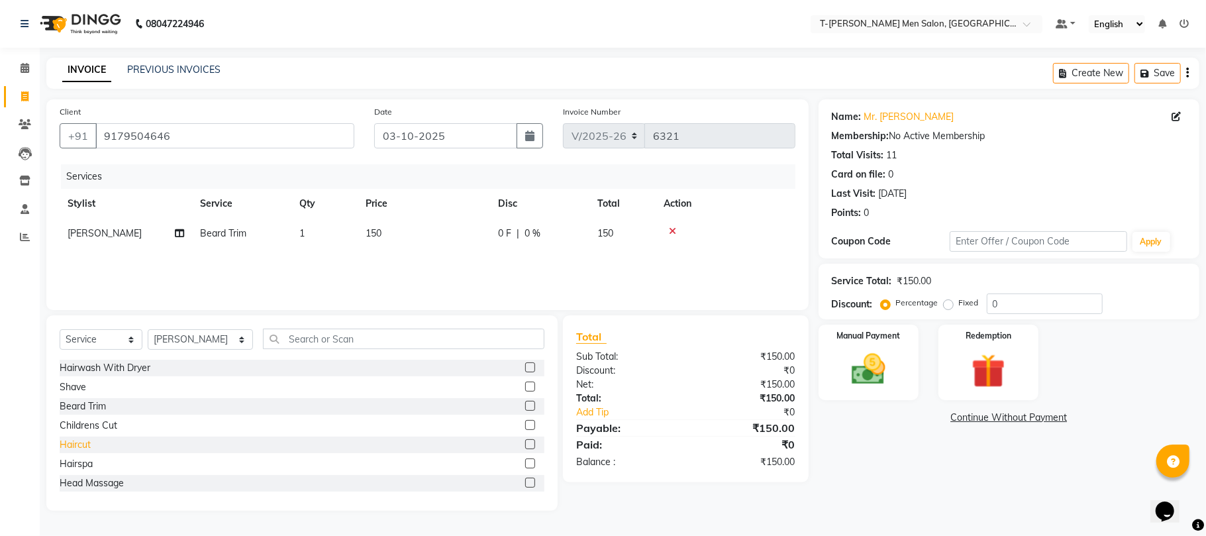
click at [80, 438] on div "Haircut" at bounding box center [75, 445] width 31 height 14
checkbox input "false"
click at [884, 379] on img at bounding box center [869, 369] width 58 height 41
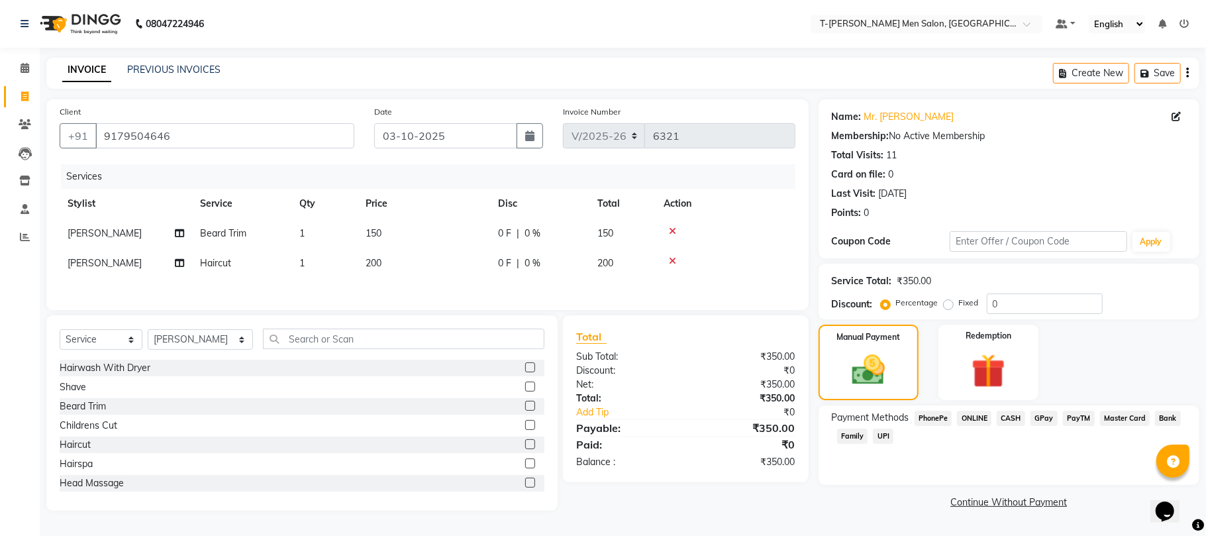
click at [971, 417] on span "ONLINE" at bounding box center [974, 418] width 34 height 15
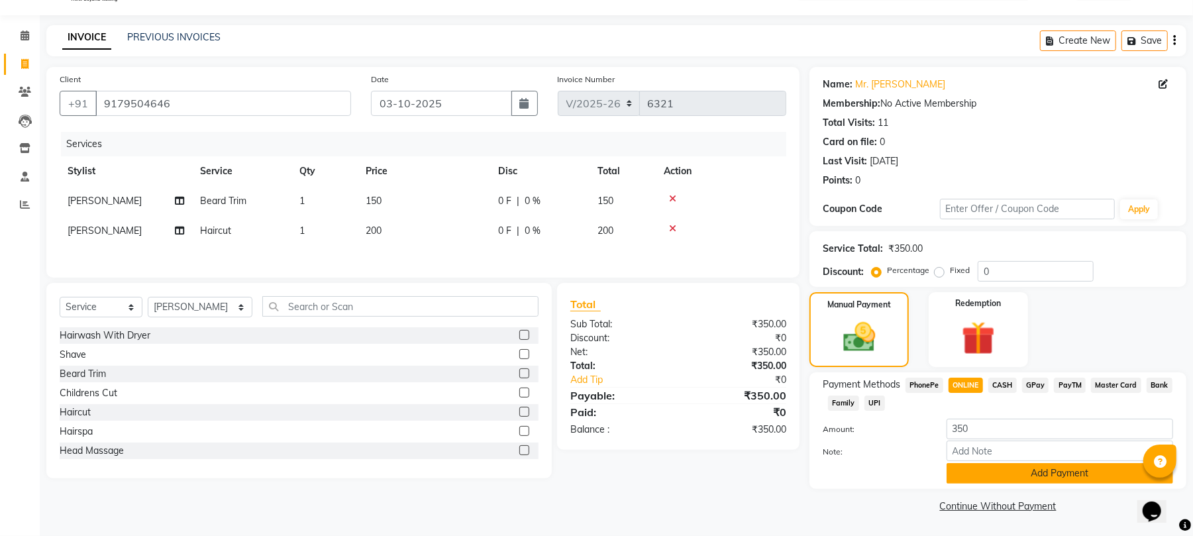
click at [978, 475] on button "Add Payment" at bounding box center [1060, 473] width 227 height 21
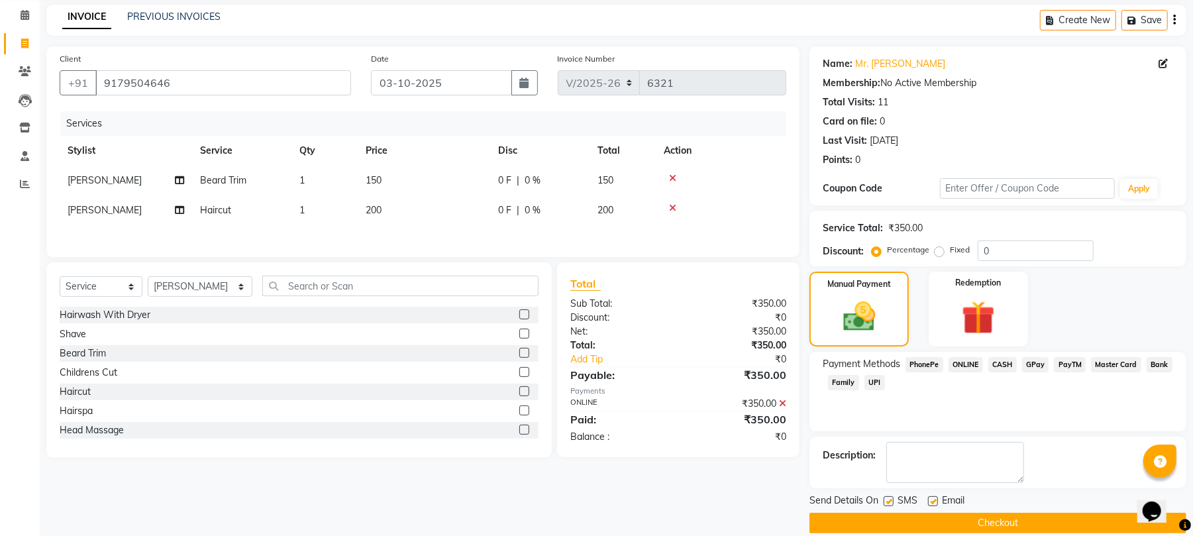
scroll to position [72, 0]
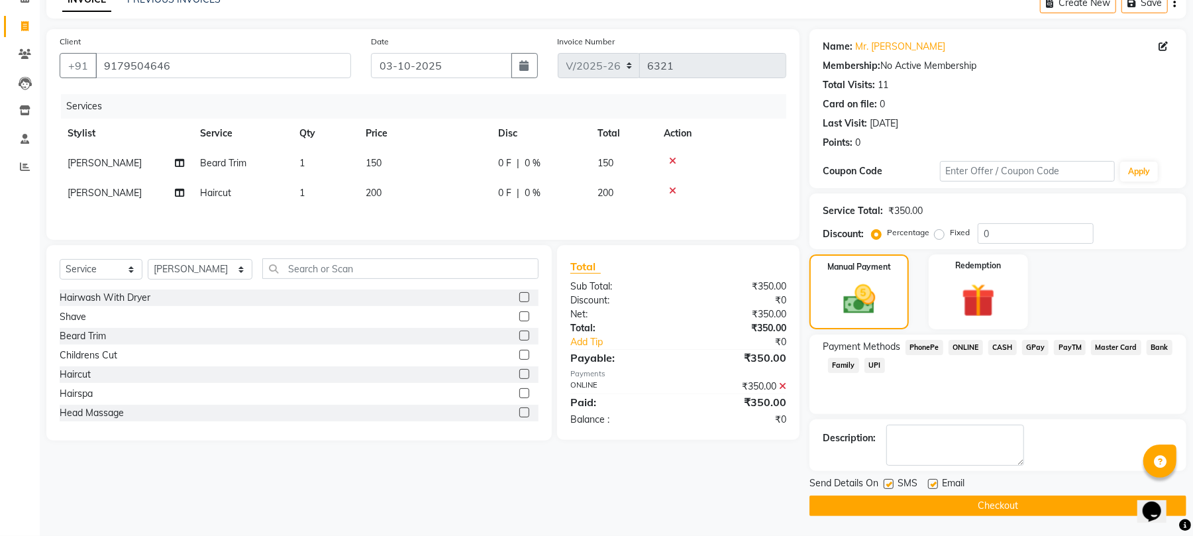
click at [931, 488] on div at bounding box center [932, 486] width 9 height 14
click at [932, 486] on label at bounding box center [933, 484] width 10 height 10
click at [932, 486] on input "checkbox" at bounding box center [932, 484] width 9 height 9
checkbox input "false"
click at [963, 506] on button "Checkout" at bounding box center [998, 506] width 377 height 21
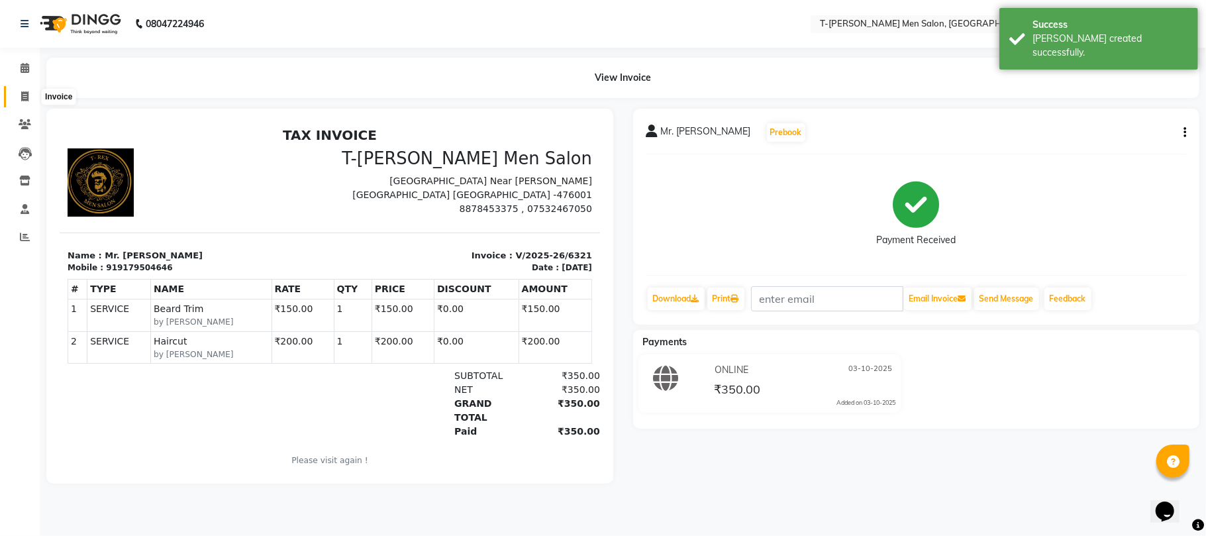
click at [25, 93] on icon at bounding box center [24, 96] width 7 height 10
select select "service"
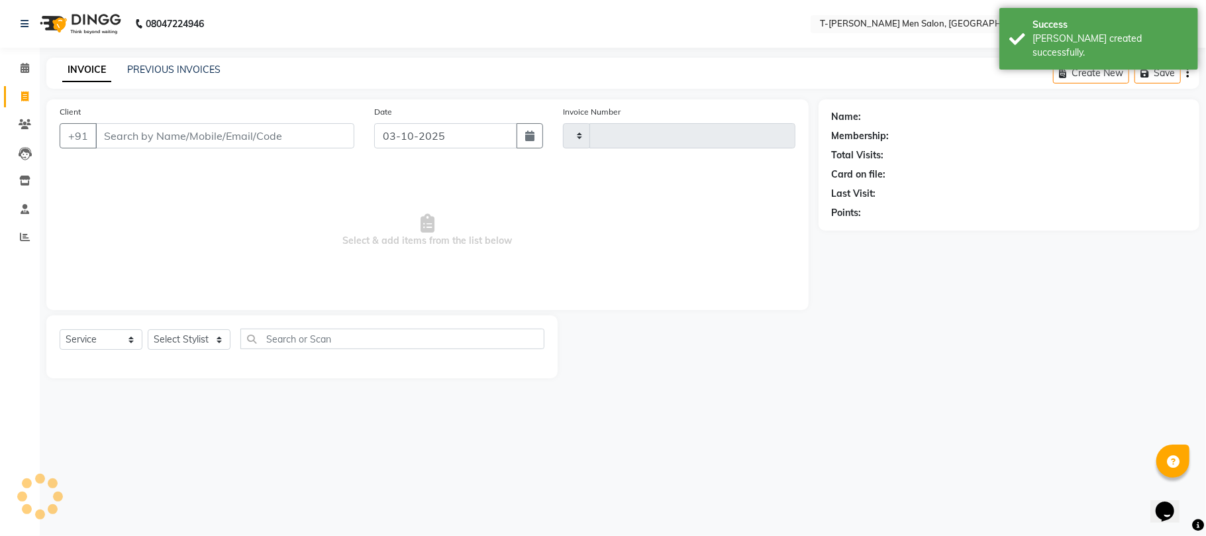
type input "6322"
select select "4816"
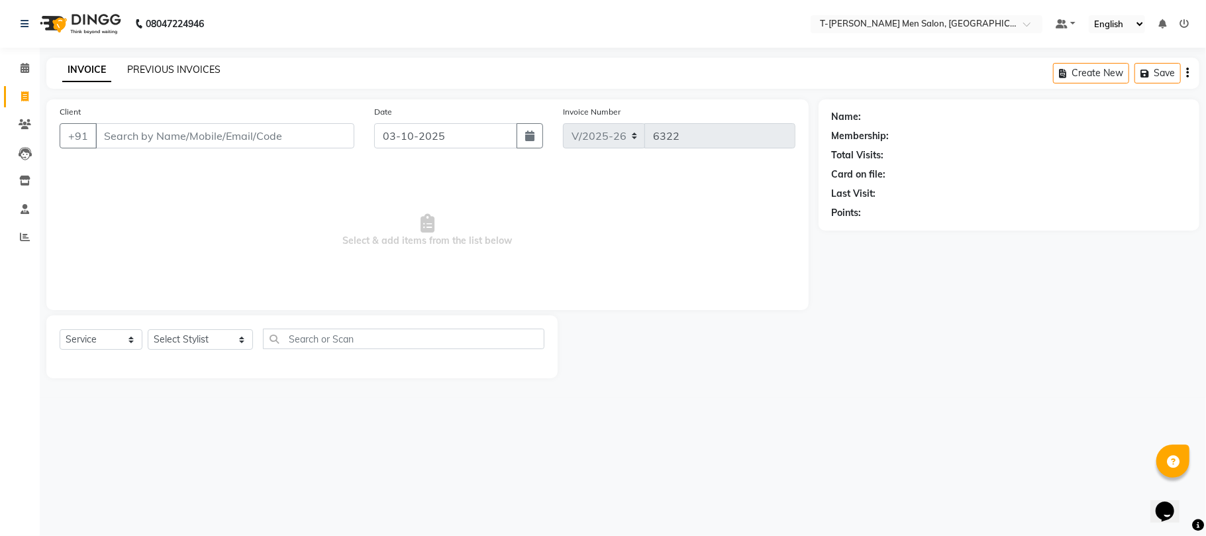
click at [174, 74] on link "PREVIOUS INVOICES" at bounding box center [173, 70] width 93 height 12
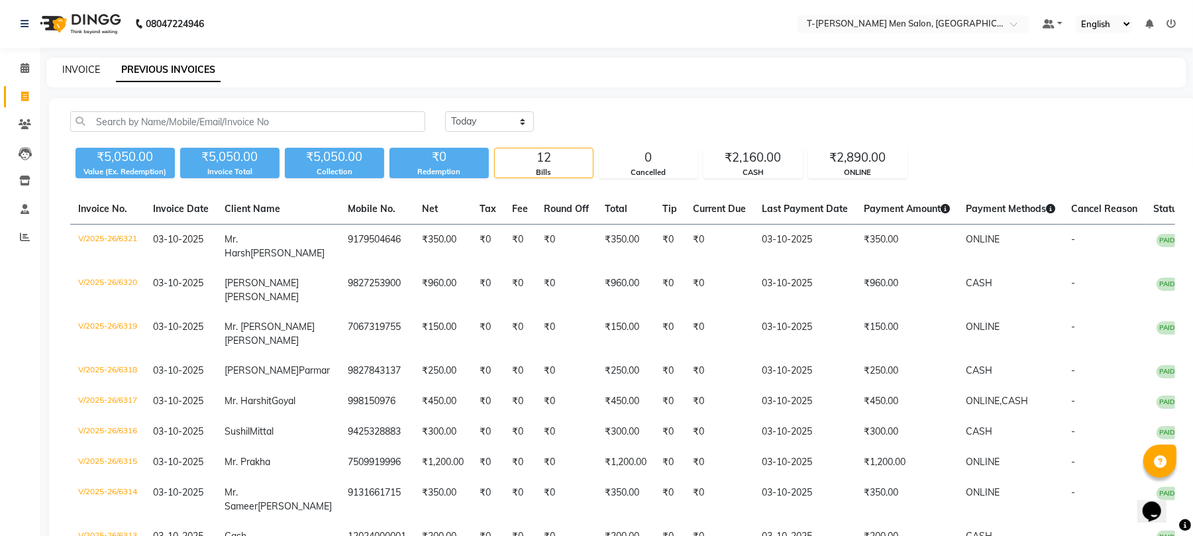
click at [77, 72] on link "INVOICE" at bounding box center [81, 70] width 38 height 12
select select "service"
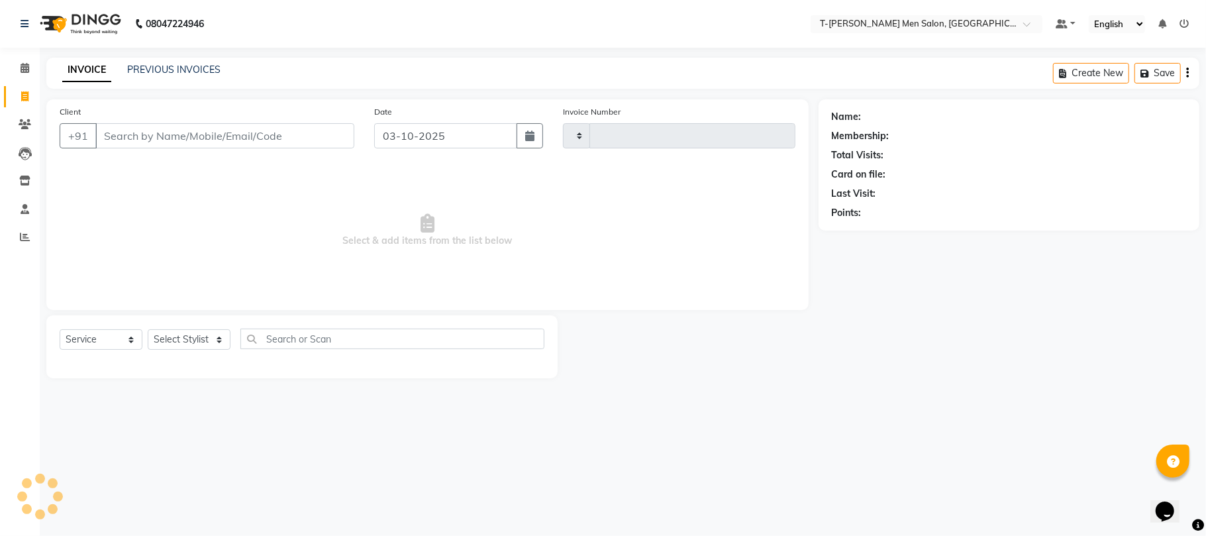
type input "6322"
select select "4816"
click at [176, 341] on select "Select Stylist Ashok Kumar Gorkh nath (goru) Haneef khan Jaswinder singh (Veeru…" at bounding box center [200, 339] width 105 height 21
select select "86290"
click at [148, 329] on select "Select Stylist Ashok Kumar Gorkh nath (goru) Haneef khan Jaswinder singh (Veeru…" at bounding box center [200, 339] width 105 height 21
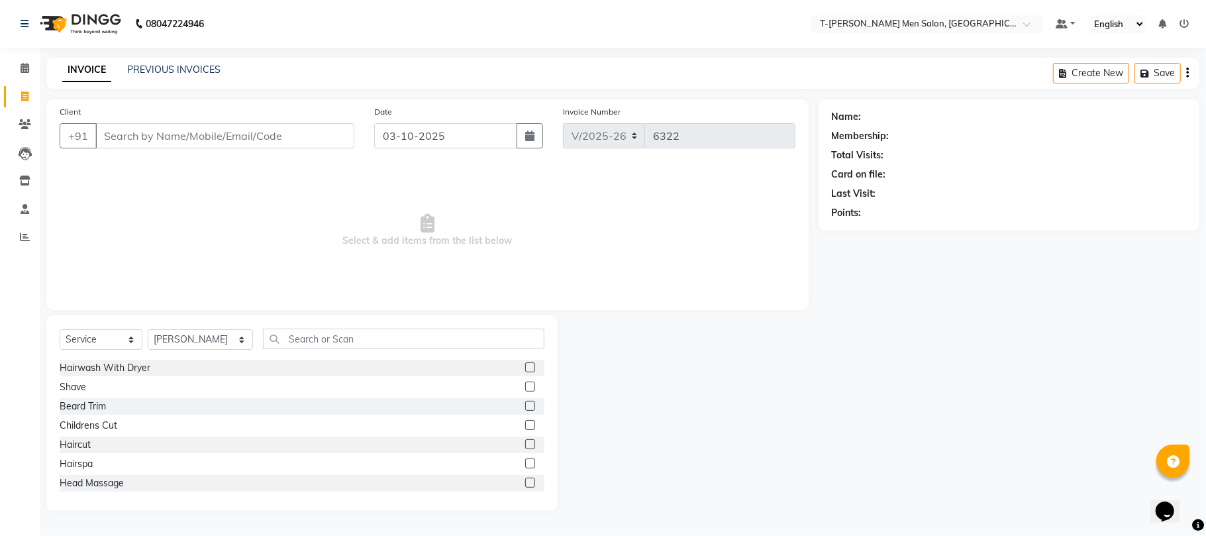
drag, startPoint x: 80, startPoint y: 446, endPoint x: 115, endPoint y: 382, distance: 73.0
click at [80, 441] on div "Haircut" at bounding box center [75, 445] width 31 height 14
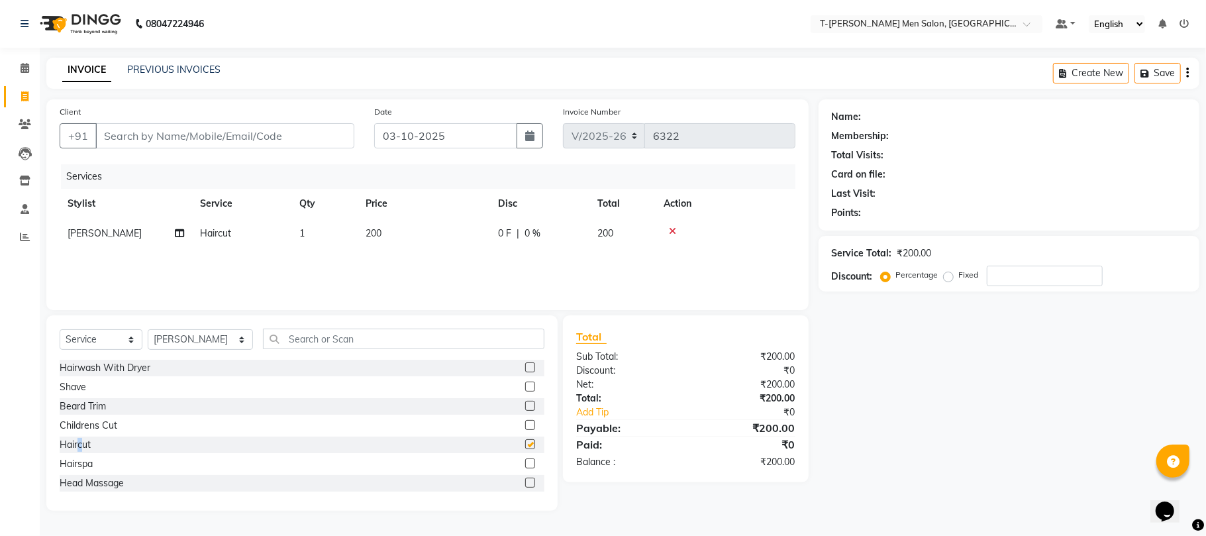
checkbox input "false"
click at [239, 135] on input "Client" at bounding box center [224, 135] width 259 height 25
type input "9"
type input "0"
type input "9131492103"
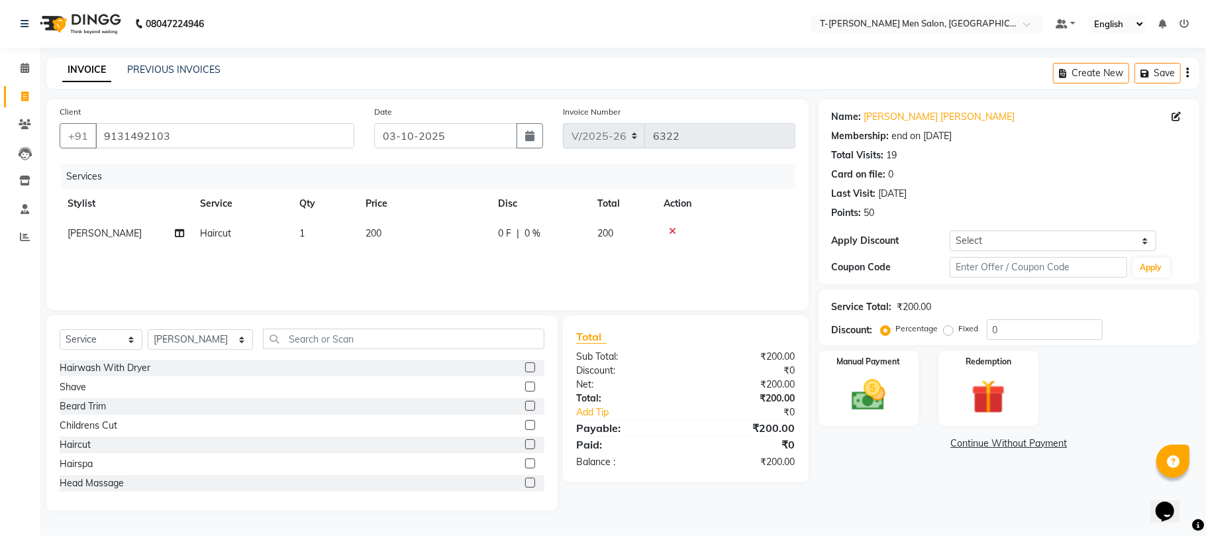
click at [1023, 229] on div "Name: Mr. Ajay Kumar Mahour Membership: end on 10-01-2026 Total Visits: 19 Card…" at bounding box center [1009, 191] width 381 height 185
drag, startPoint x: 986, startPoint y: 244, endPoint x: 979, endPoint y: 249, distance: 9.0
click at [986, 244] on select "Select Membership → T - Rex Membership (wtih W end 10% & W day 20)%" at bounding box center [1053, 241] width 207 height 21
select select "1: Object"
click at [950, 231] on select "Select Membership → T - Rex Membership (wtih W end 10% & W day 20)%" at bounding box center [1053, 241] width 207 height 21
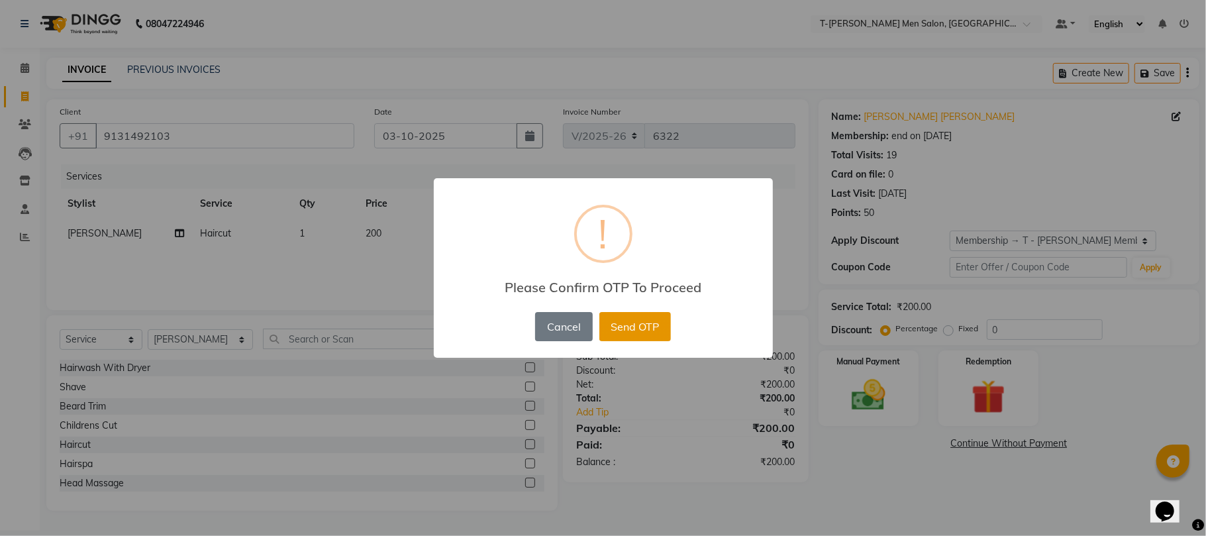
click at [653, 323] on button "Send OTP" at bounding box center [636, 326] width 72 height 29
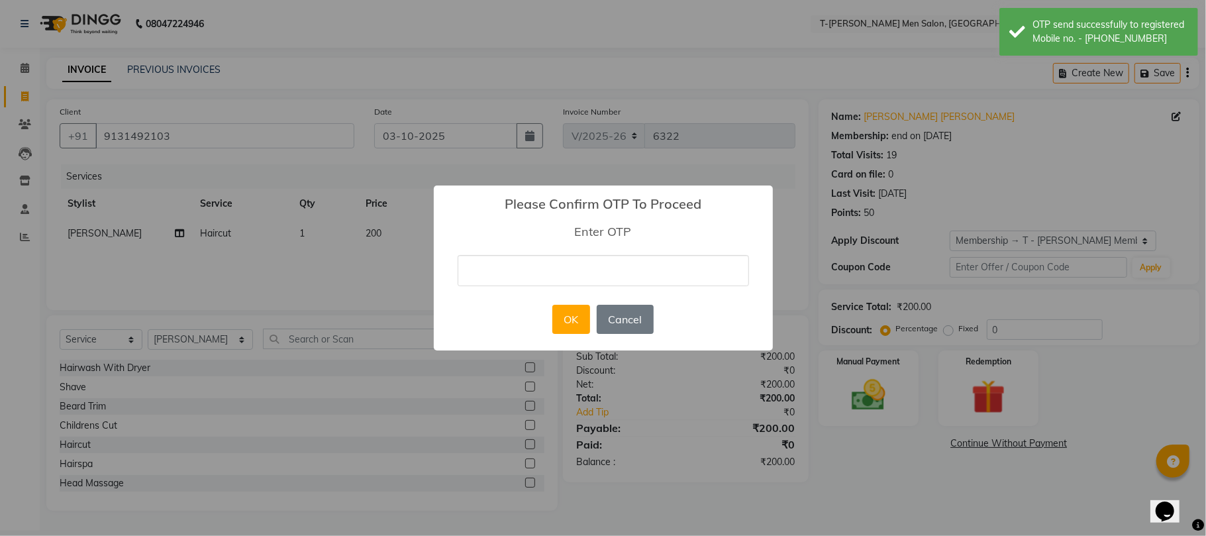
click at [645, 277] on input "text" at bounding box center [604, 270] width 292 height 31
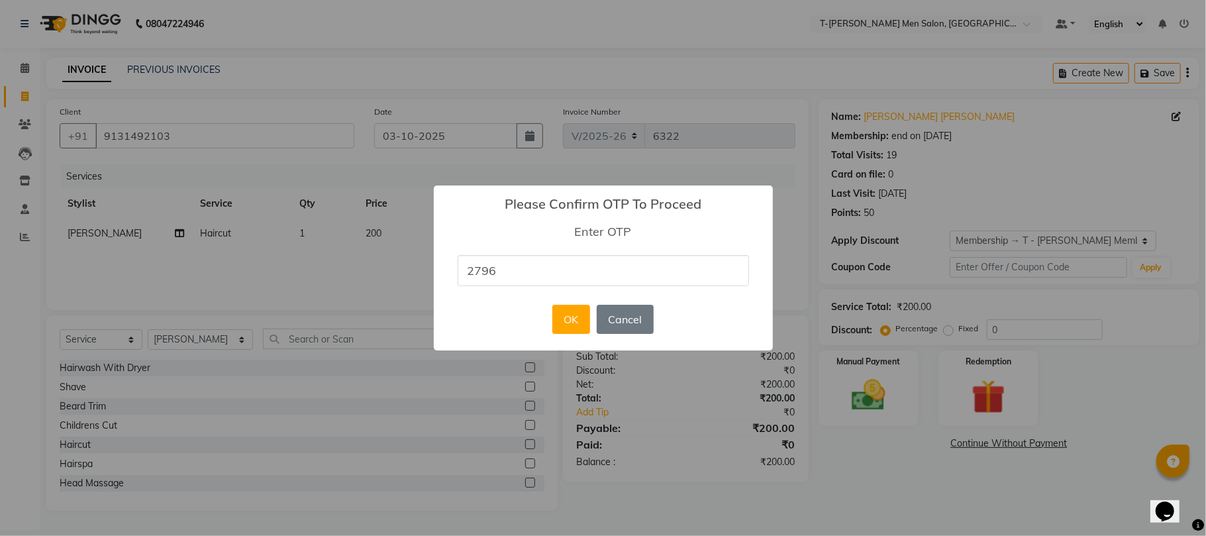
type input "2796"
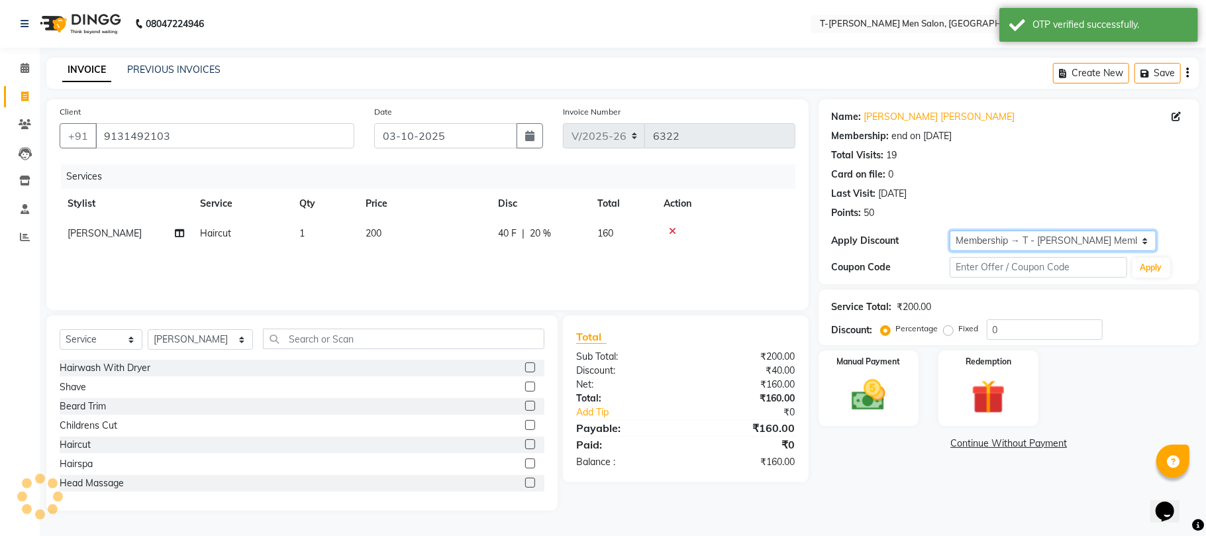
type input "20"
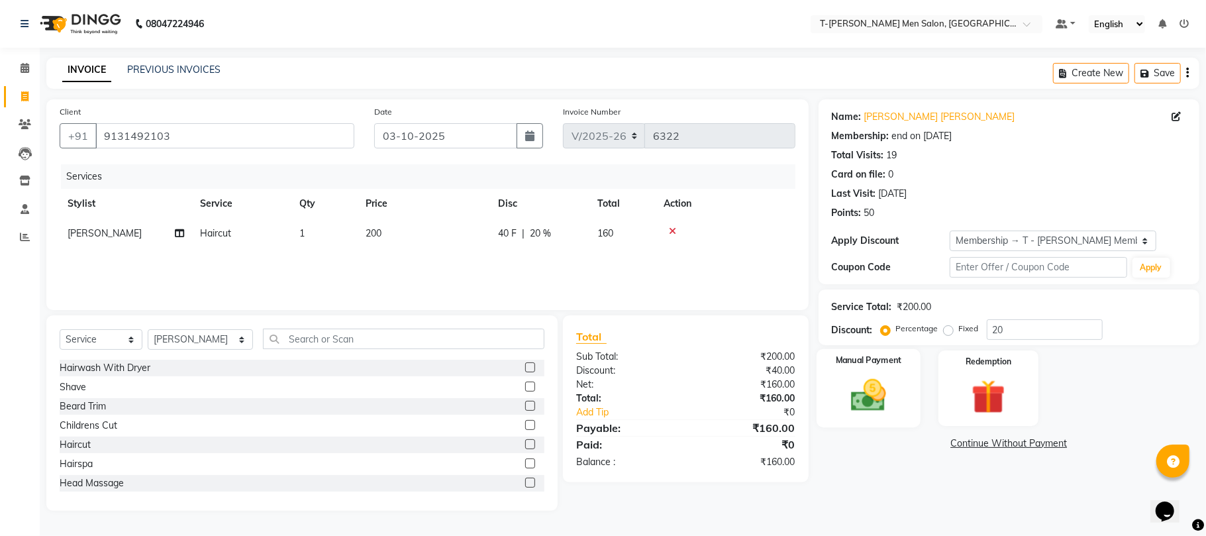
click at [859, 382] on img at bounding box center [869, 395] width 58 height 41
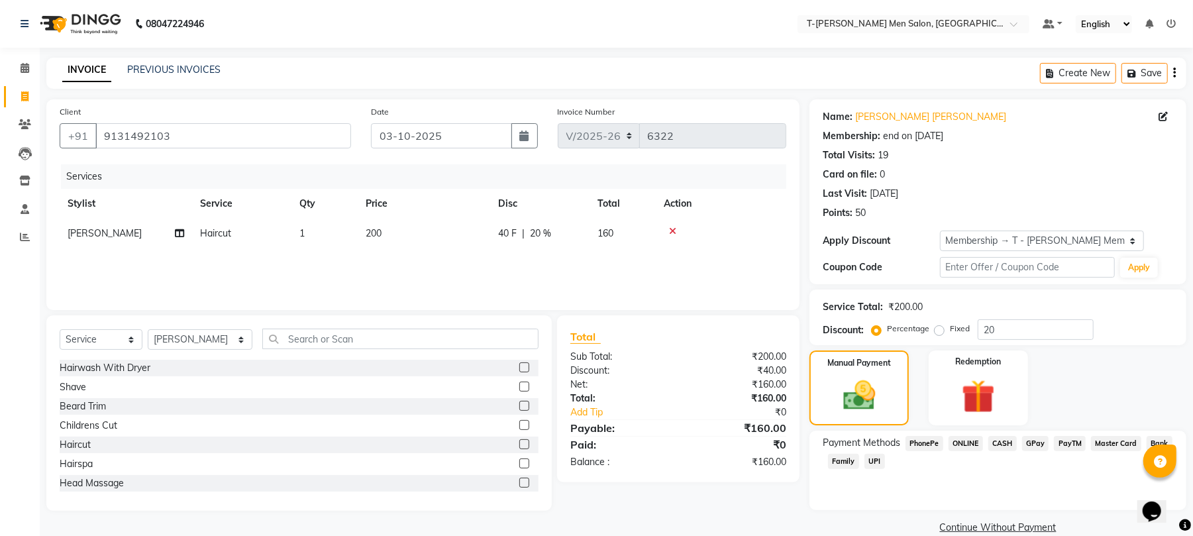
click at [1005, 451] on span "CASH" at bounding box center [1002, 443] width 28 height 15
drag, startPoint x: 981, startPoint y: 525, endPoint x: 922, endPoint y: 469, distance: 81.5
click at [979, 525] on button "Add Payment" at bounding box center [1060, 531] width 227 height 21
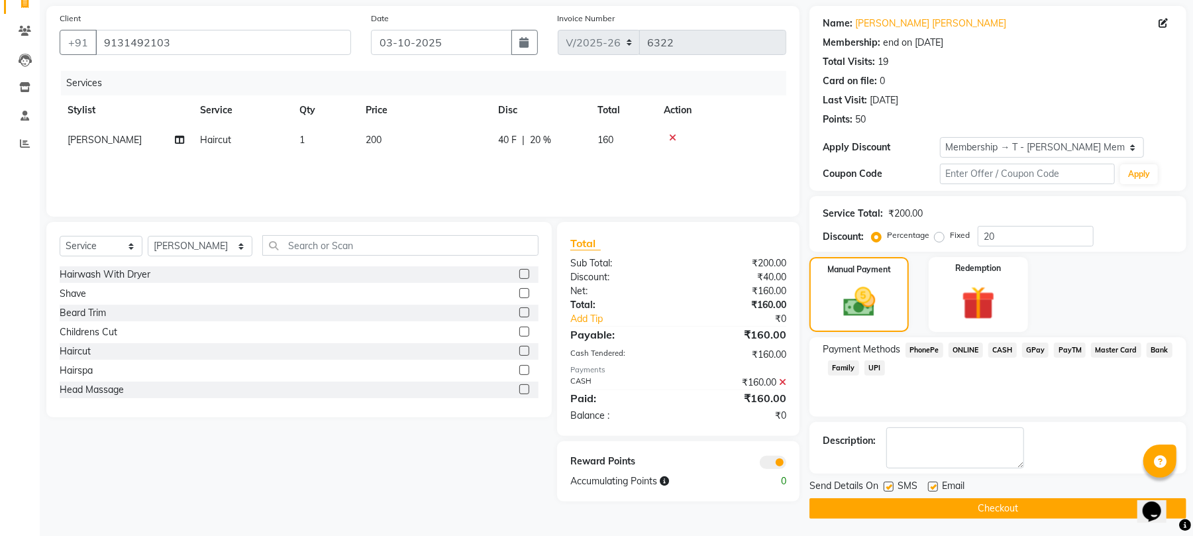
scroll to position [97, 0]
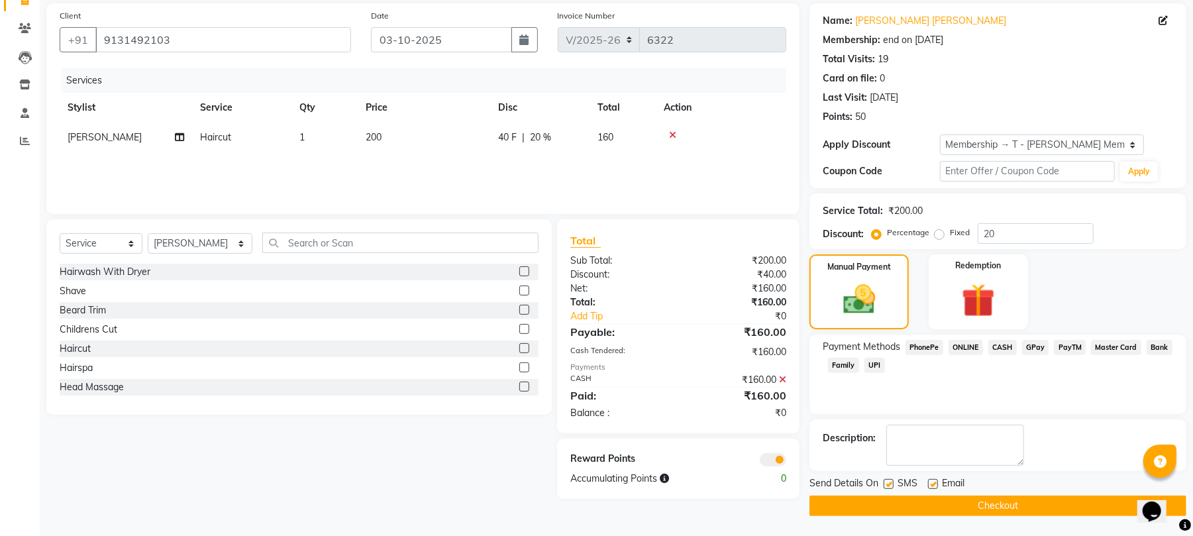
click at [939, 483] on div "Email" at bounding box center [951, 484] width 47 height 17
click at [937, 483] on label at bounding box center [933, 484] width 10 height 10
click at [937, 483] on input "checkbox" at bounding box center [932, 484] width 9 height 9
checkbox input "false"
click at [902, 514] on button "Checkout" at bounding box center [998, 506] width 377 height 21
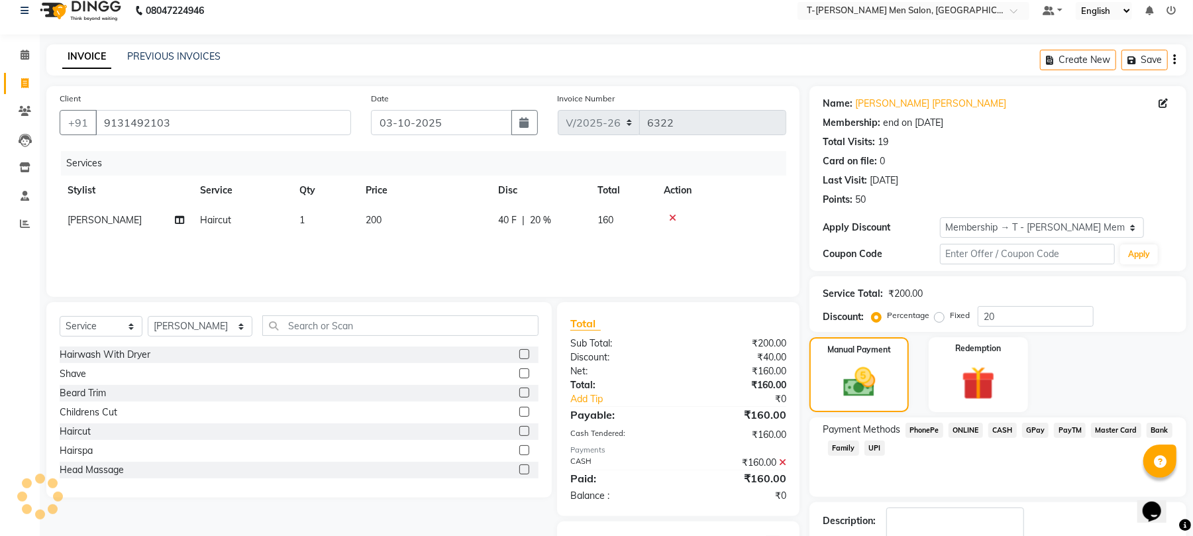
scroll to position [9, 0]
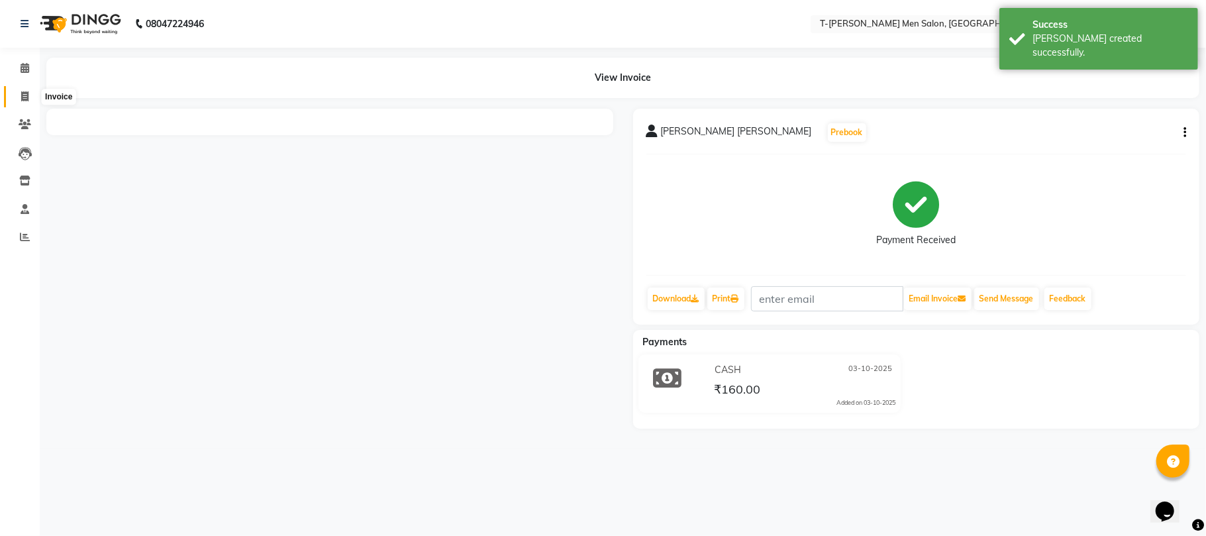
click at [17, 89] on span at bounding box center [24, 96] width 23 height 15
select select "service"
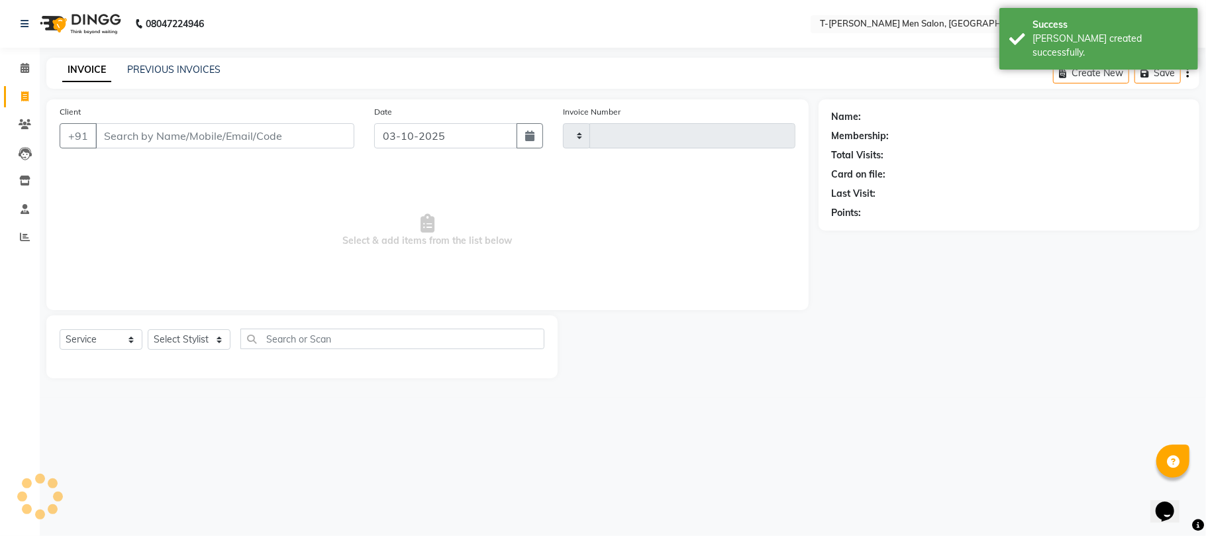
type input "6323"
select select "4816"
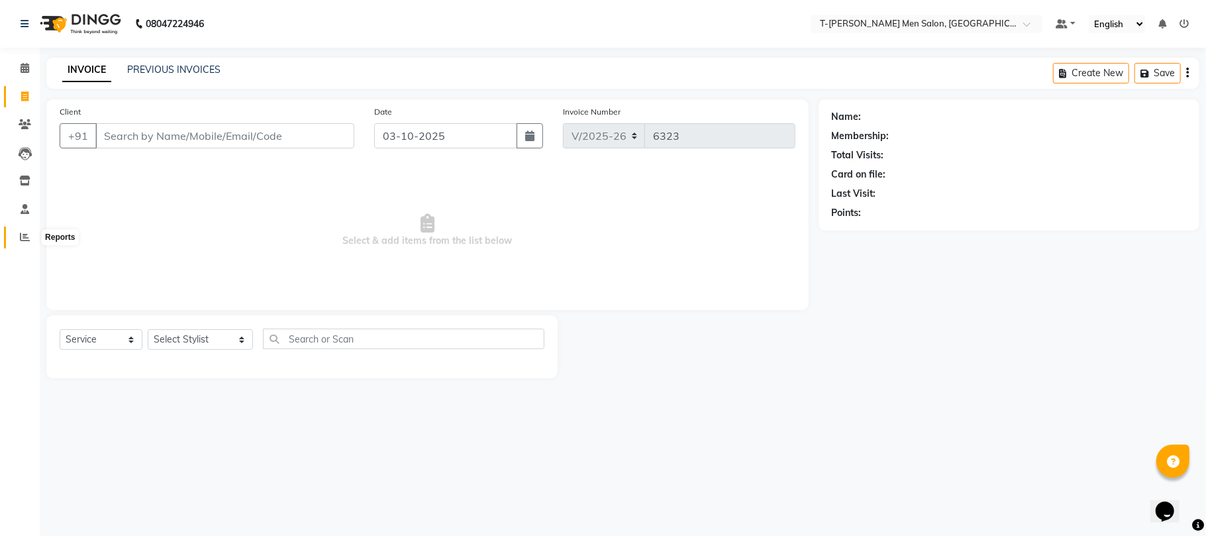
click at [23, 244] on span at bounding box center [24, 237] width 23 height 15
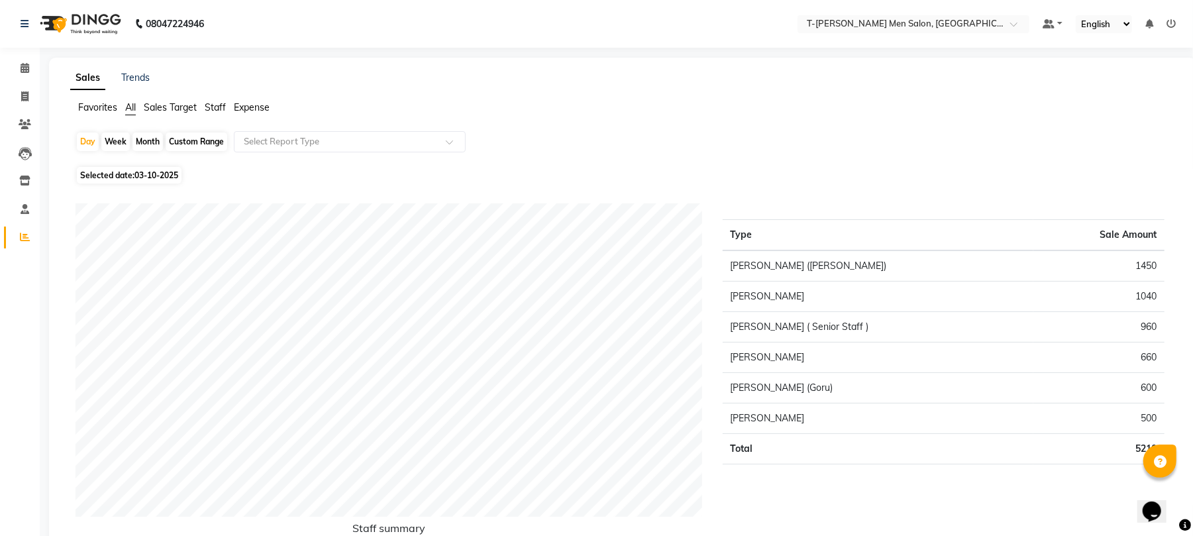
click at [140, 174] on span "03-10-2025" at bounding box center [156, 175] width 44 height 10
select select "10"
select select "2025"
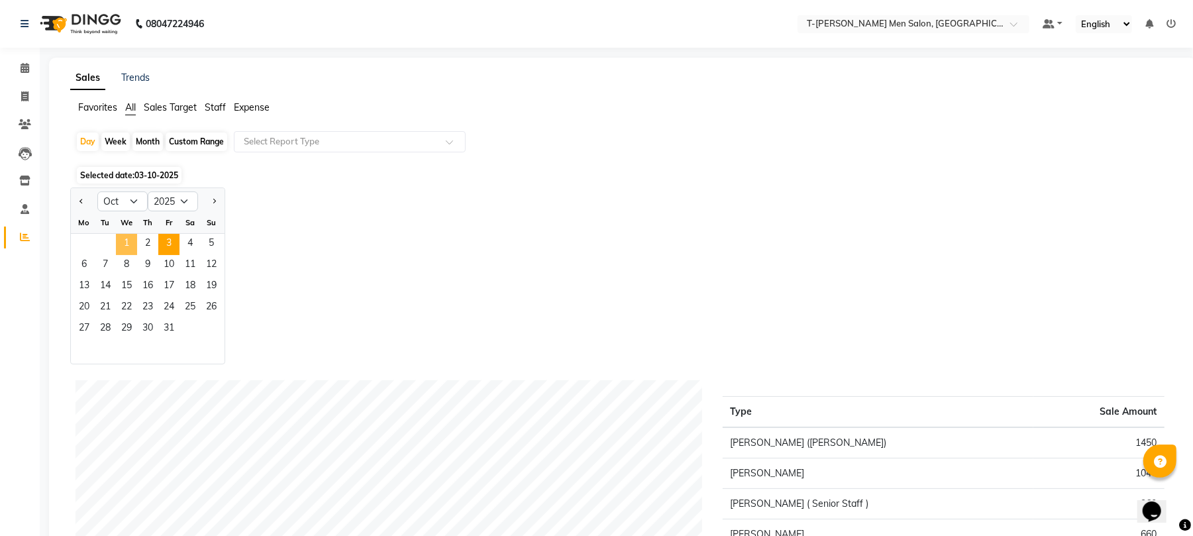
click at [129, 247] on span "1" at bounding box center [126, 244] width 21 height 21
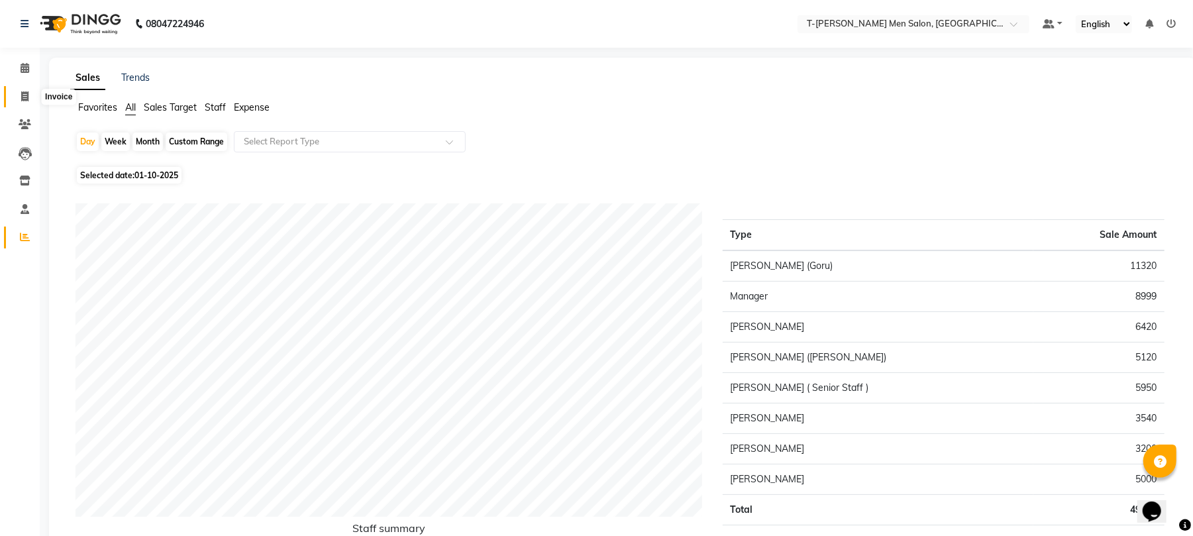
click at [25, 95] on icon at bounding box center [24, 96] width 7 height 10
select select "service"
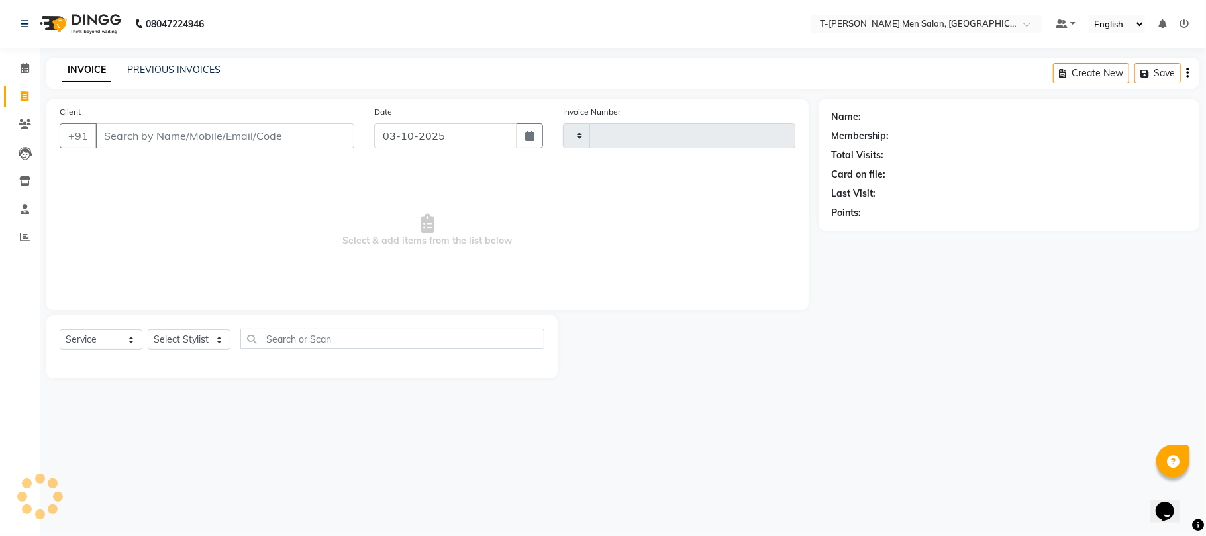
type input "6323"
select select "4816"
click at [205, 343] on select "Select Stylist Ashok Kumar Gorkh nath (goru) Haneef khan Jaswinder singh (Veeru…" at bounding box center [200, 339] width 105 height 21
select select "29432"
click at [148, 329] on select "Select Stylist Ashok Kumar Gorkh nath (goru) Haneef khan Jaswinder singh (Veeru…" at bounding box center [200, 339] width 105 height 21
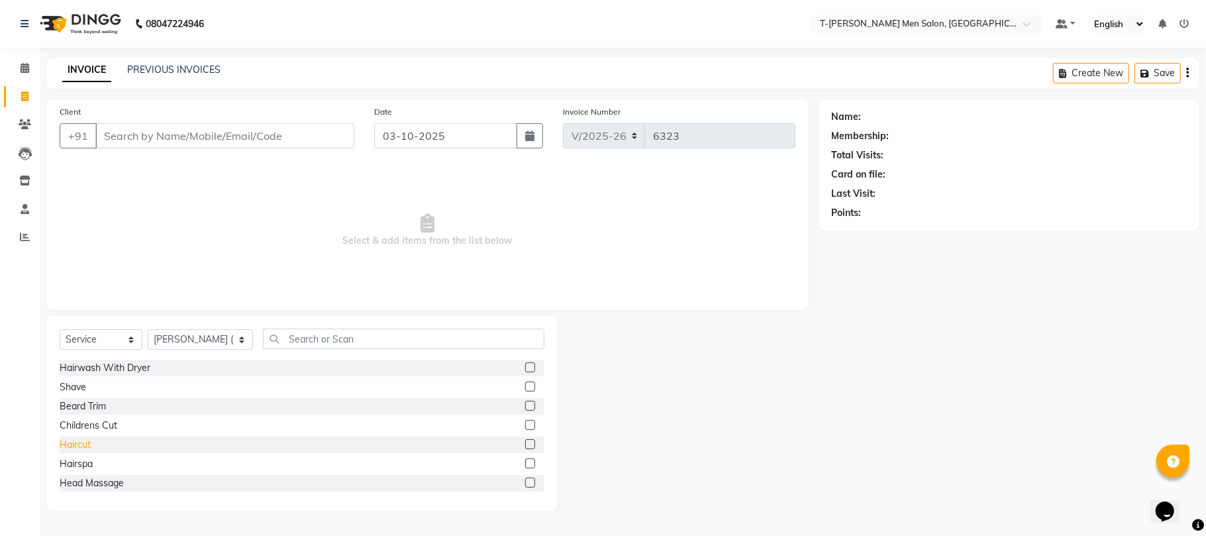
click at [74, 445] on div "Haircut" at bounding box center [75, 445] width 31 height 14
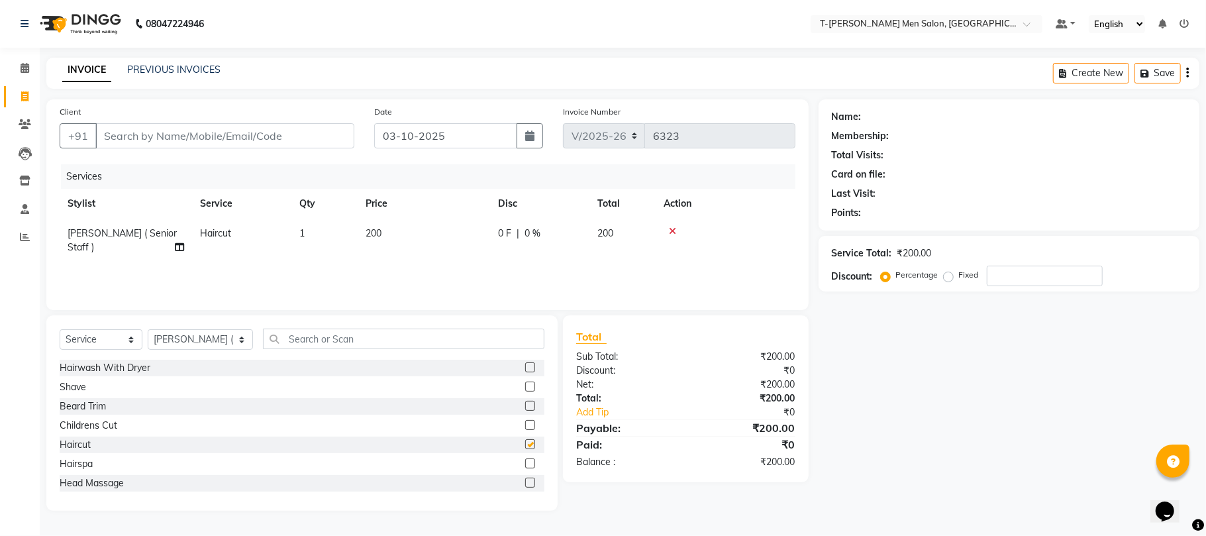
checkbox input "false"
click at [81, 388] on div "Shave" at bounding box center [73, 387] width 27 height 14
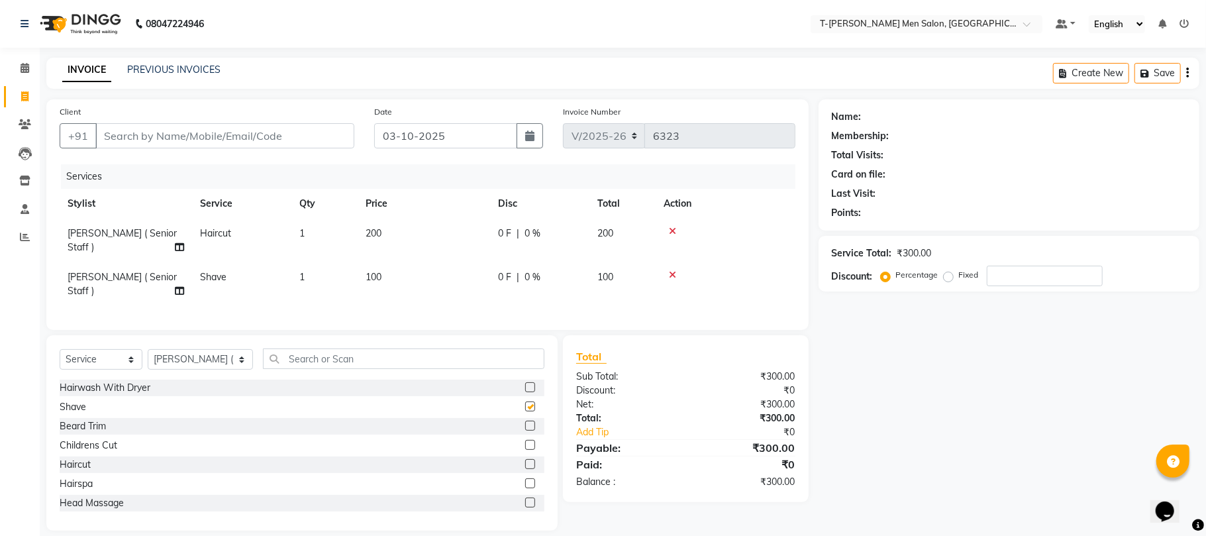
checkbox input "false"
click at [189, 349] on select "Select Stylist Ashok Kumar Gorkh nath (goru) Haneef khan Jaswinder singh (Veeru…" at bounding box center [200, 359] width 105 height 21
click at [297, 126] on input "Client" at bounding box center [224, 135] width 259 height 25
click at [286, 138] on input "Client" at bounding box center [224, 135] width 259 height 25
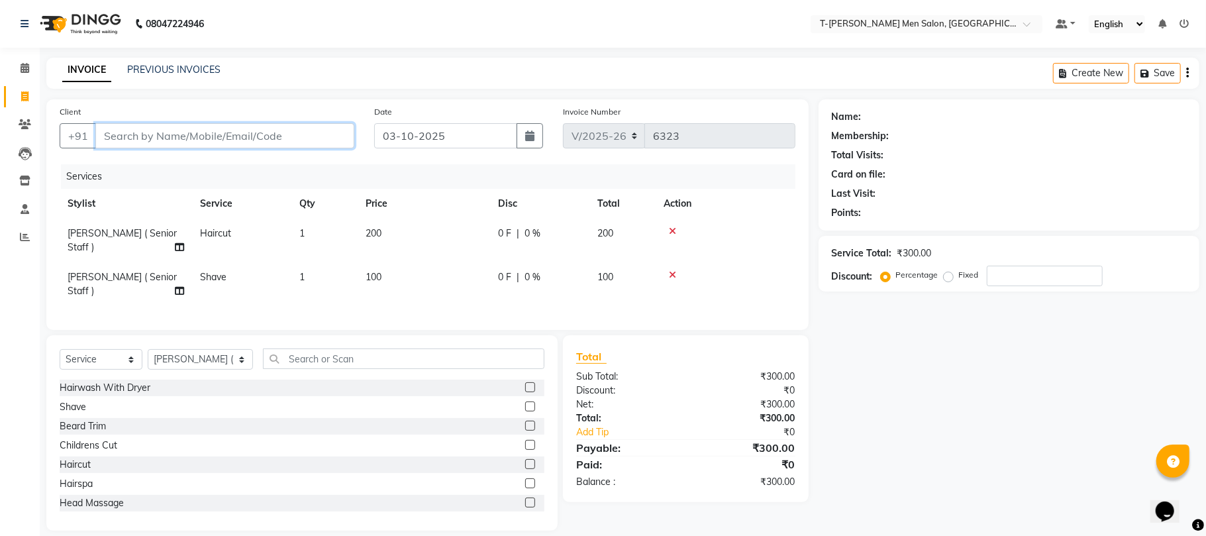
type input "r"
type input "0"
type input "8224058888"
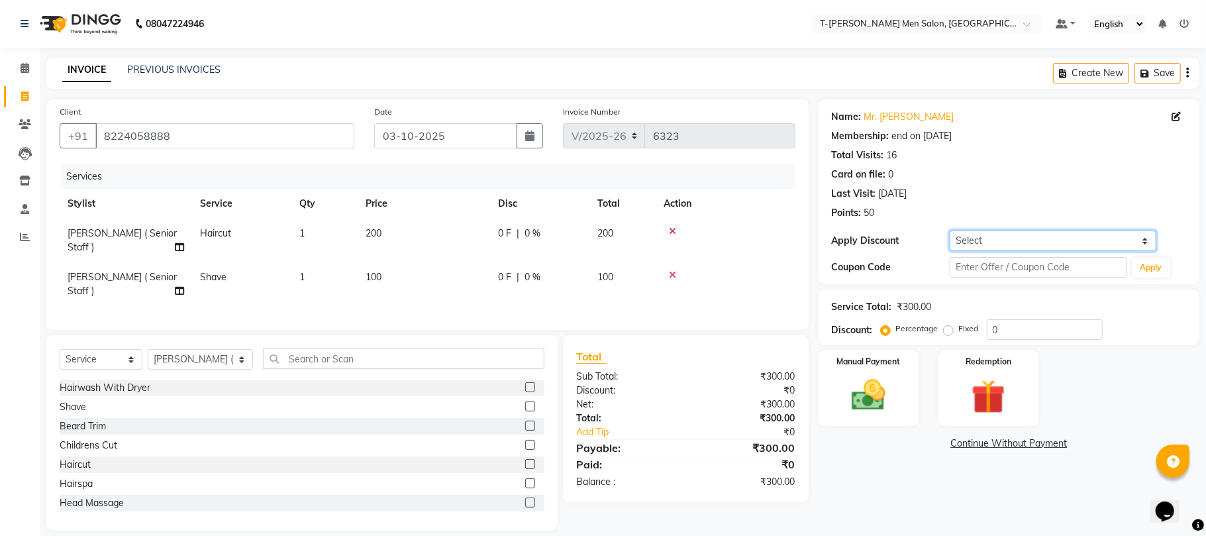
click at [979, 242] on select "Select Membership → T - Rex Membership (wtih W end 10% & W day 20)%" at bounding box center [1053, 241] width 207 height 21
select select "1: Object"
click at [950, 231] on select "Select Membership → T - Rex Membership (wtih W end 10% & W day 20)%" at bounding box center [1053, 241] width 207 height 21
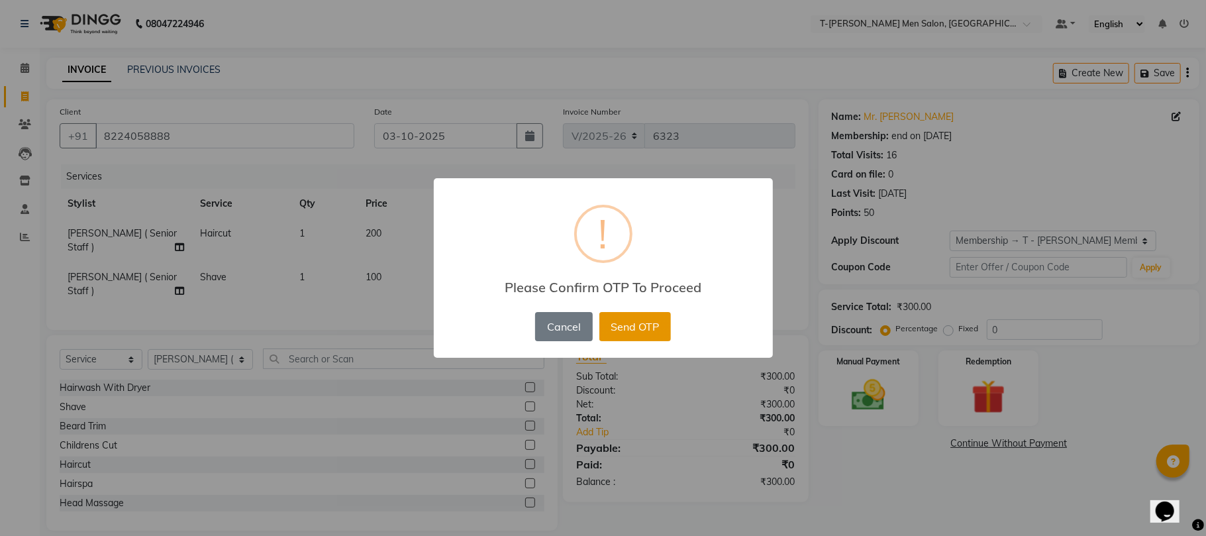
click at [641, 327] on button "Send OTP" at bounding box center [636, 326] width 72 height 29
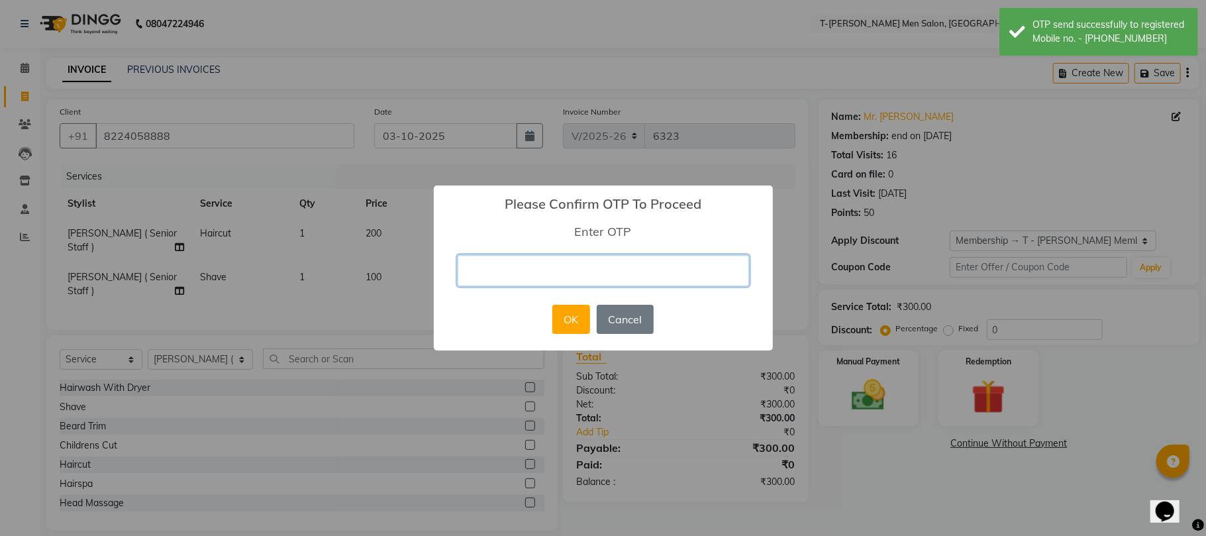
click at [643, 274] on input "text" at bounding box center [604, 270] width 292 height 31
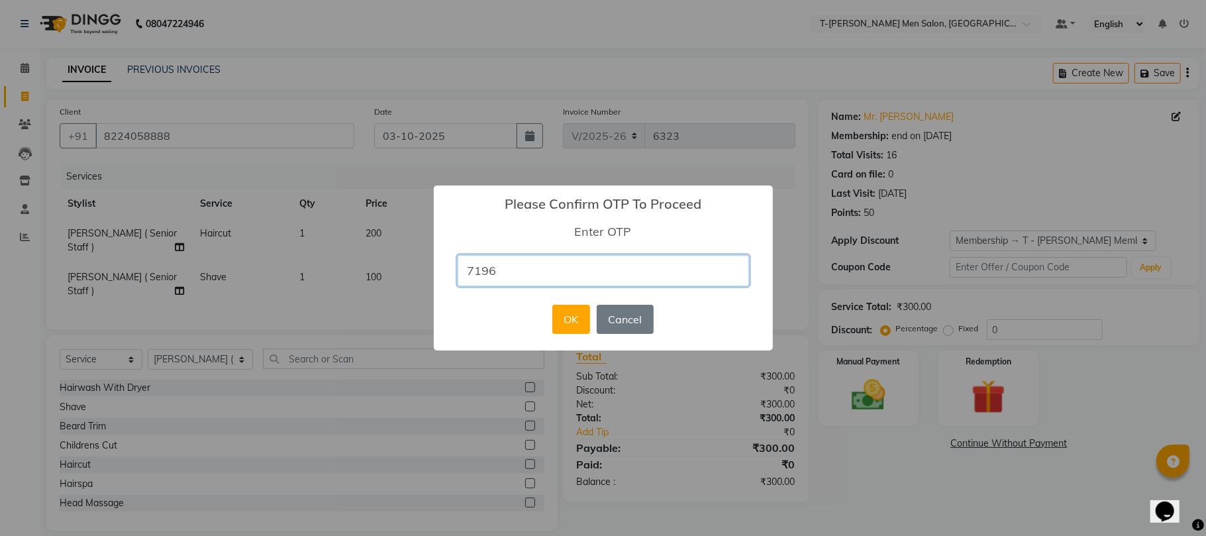
type input "7196"
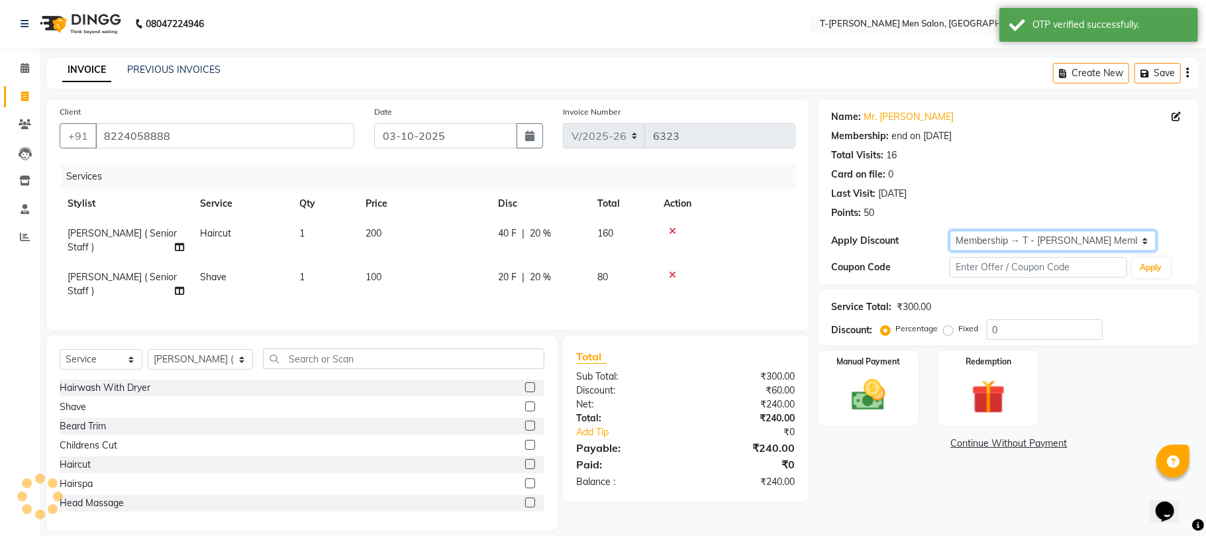
type input "20"
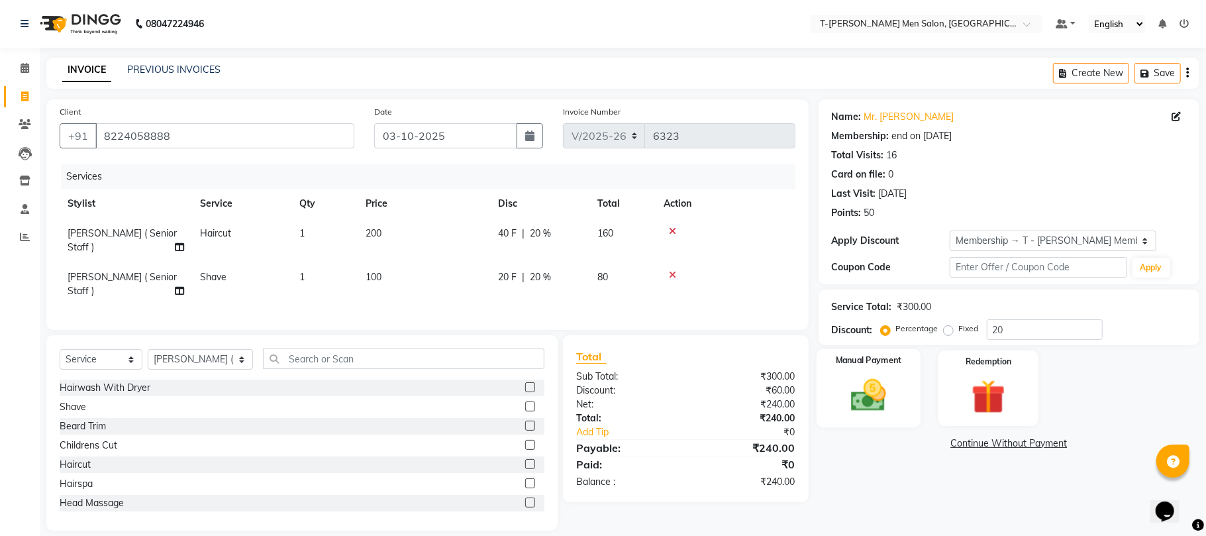
click at [875, 403] on img at bounding box center [869, 395] width 58 height 41
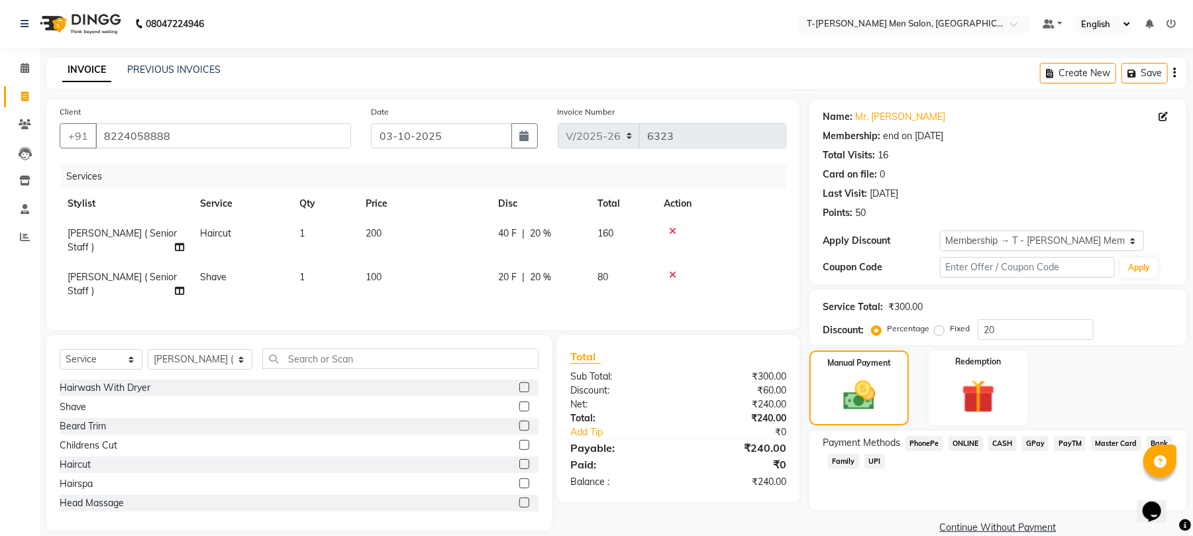
click at [959, 446] on span "ONLINE" at bounding box center [966, 443] width 34 height 15
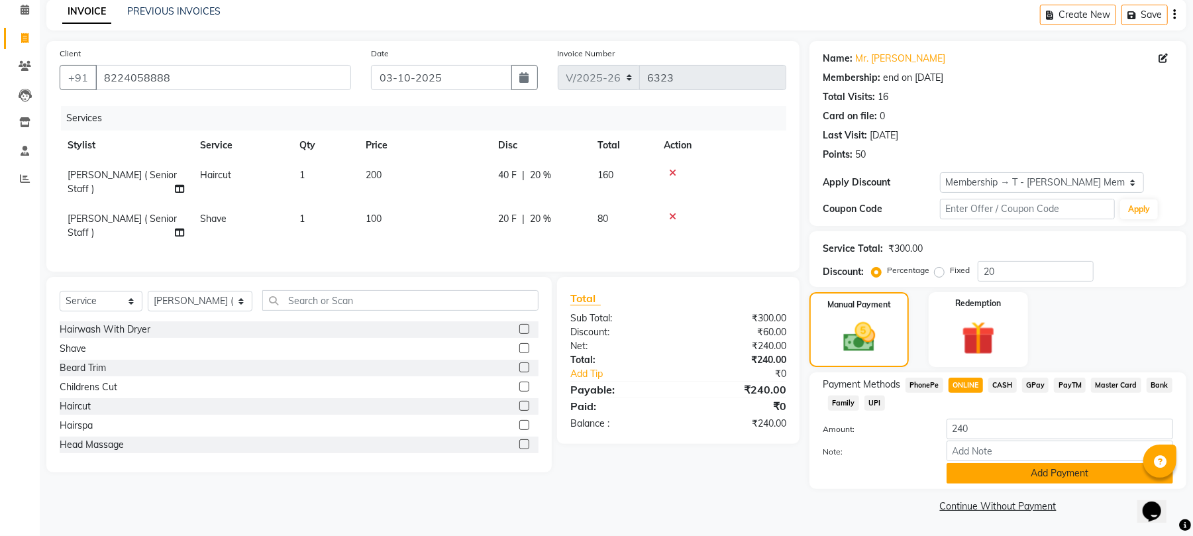
click at [976, 470] on button "Add Payment" at bounding box center [1060, 473] width 227 height 21
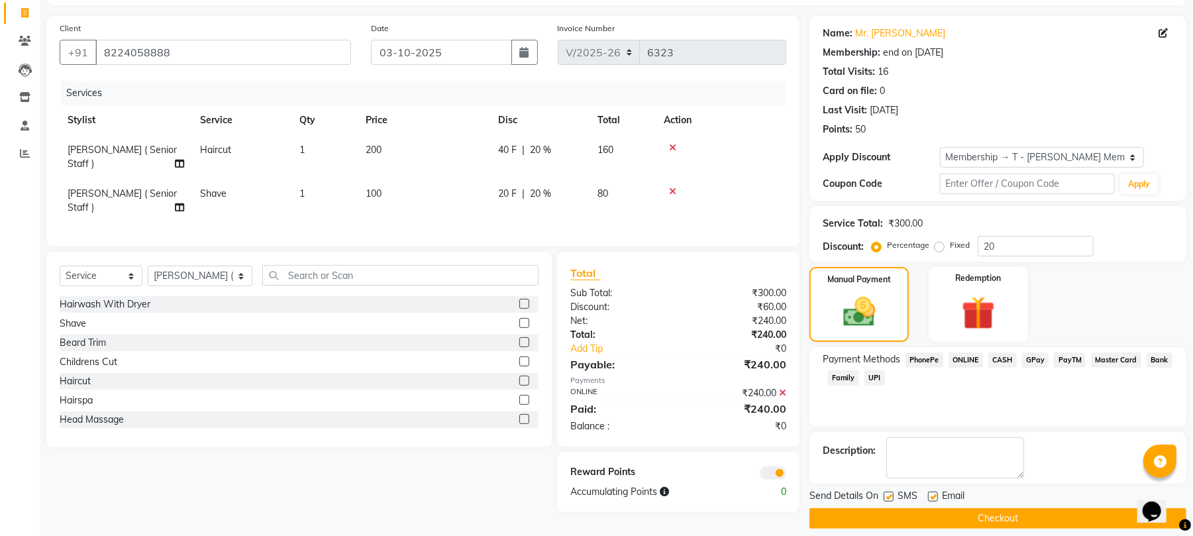
scroll to position [97, 0]
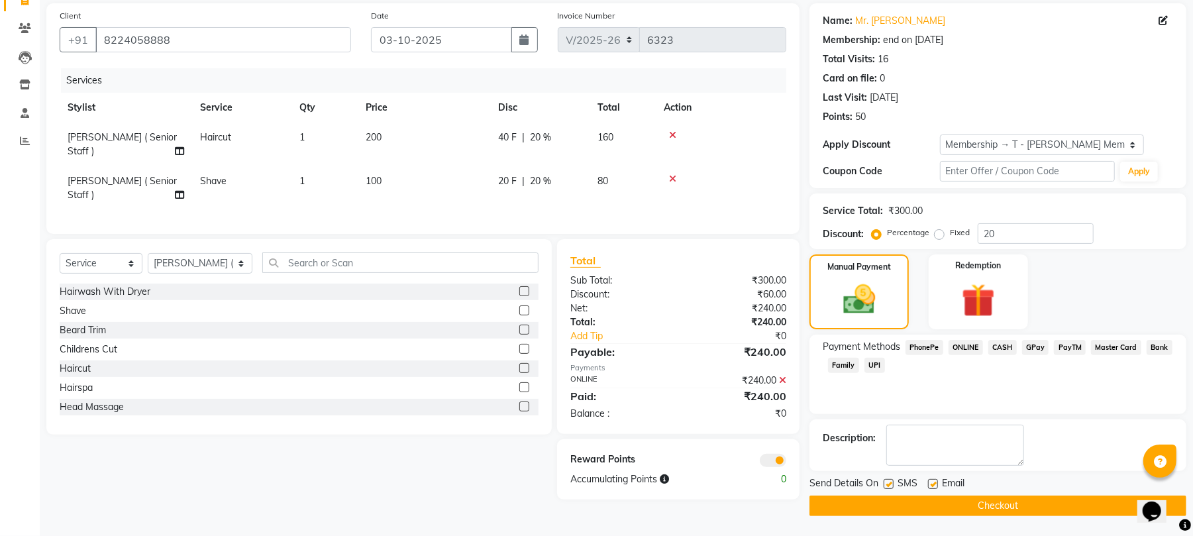
click at [934, 479] on label at bounding box center [933, 484] width 10 height 10
click at [934, 480] on input "checkbox" at bounding box center [932, 484] width 9 height 9
click at [930, 482] on label at bounding box center [933, 484] width 10 height 10
click at [930, 482] on input "checkbox" at bounding box center [932, 484] width 9 height 9
click at [928, 485] on label at bounding box center [933, 484] width 10 height 10
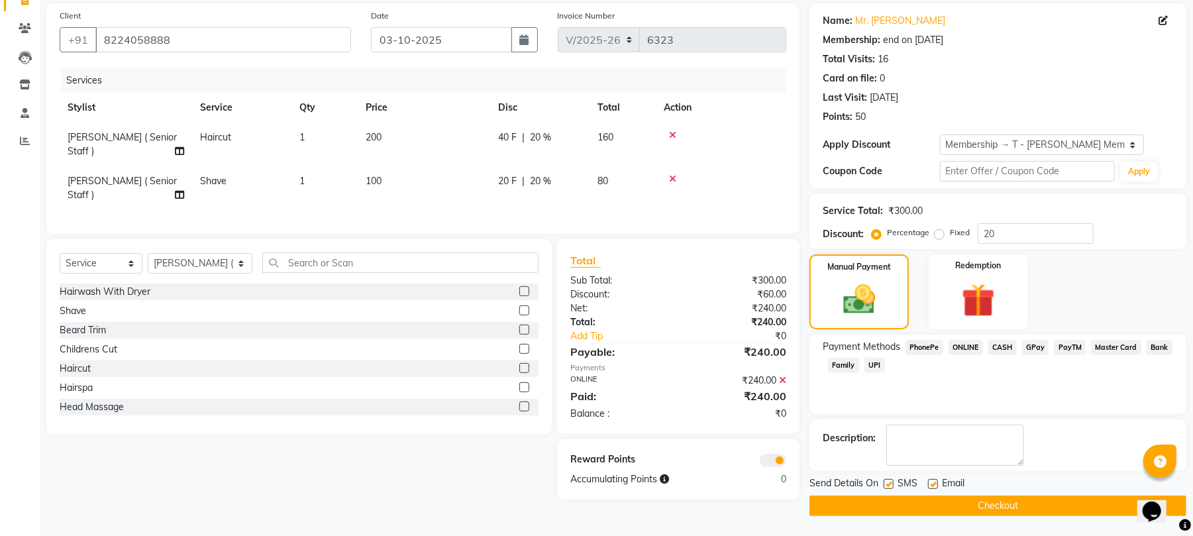
click at [928, 485] on input "checkbox" at bounding box center [932, 484] width 9 height 9
checkbox input "false"
click at [934, 505] on button "Checkout" at bounding box center [998, 506] width 377 height 21
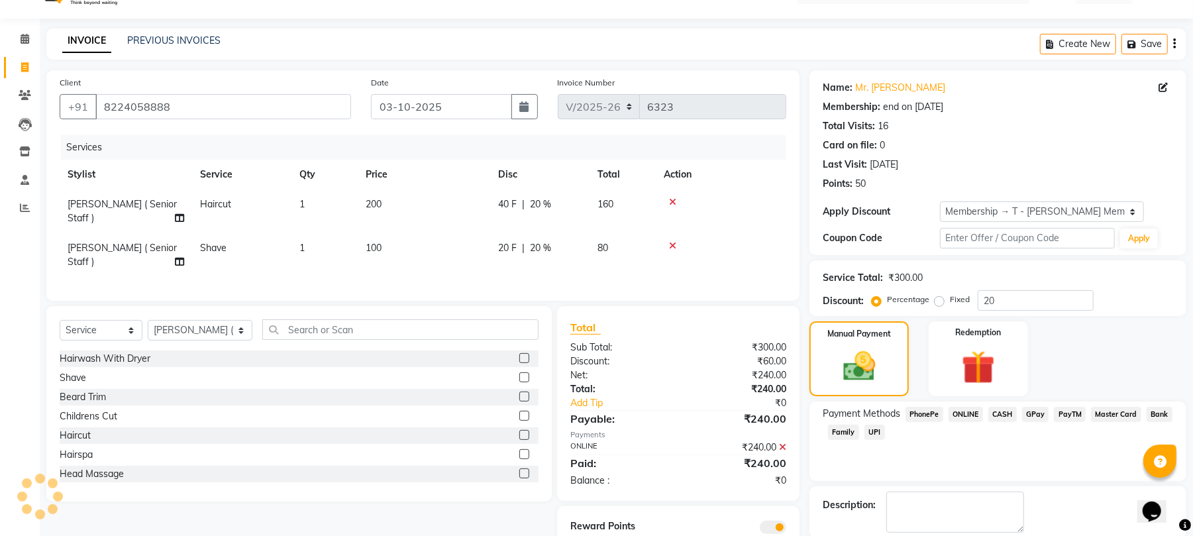
scroll to position [9, 0]
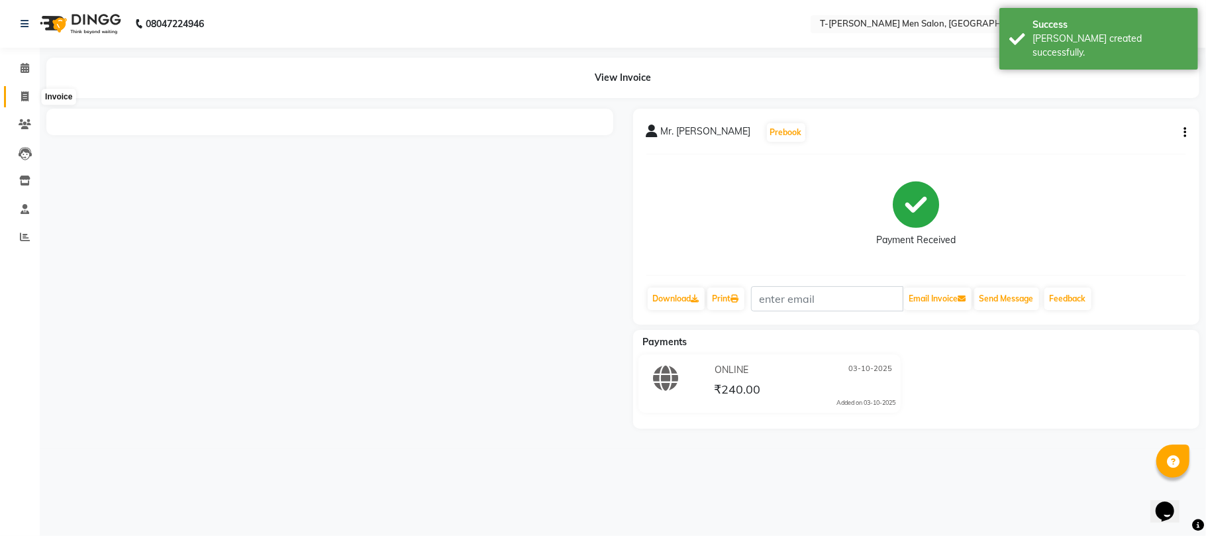
click at [25, 95] on icon at bounding box center [24, 96] width 7 height 10
select select "service"
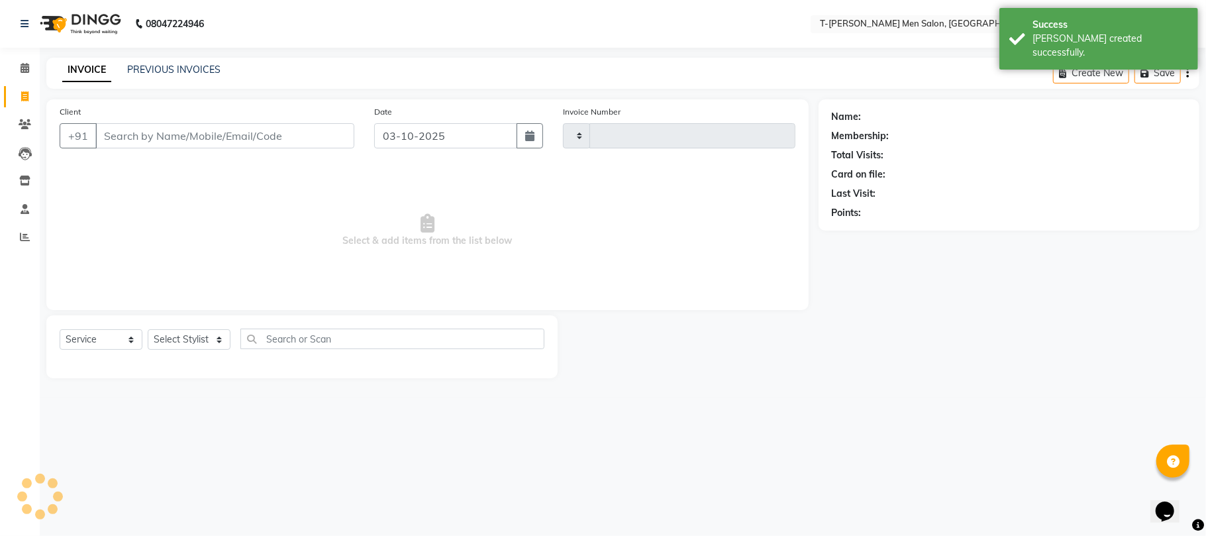
type input "6325"
select select "4816"
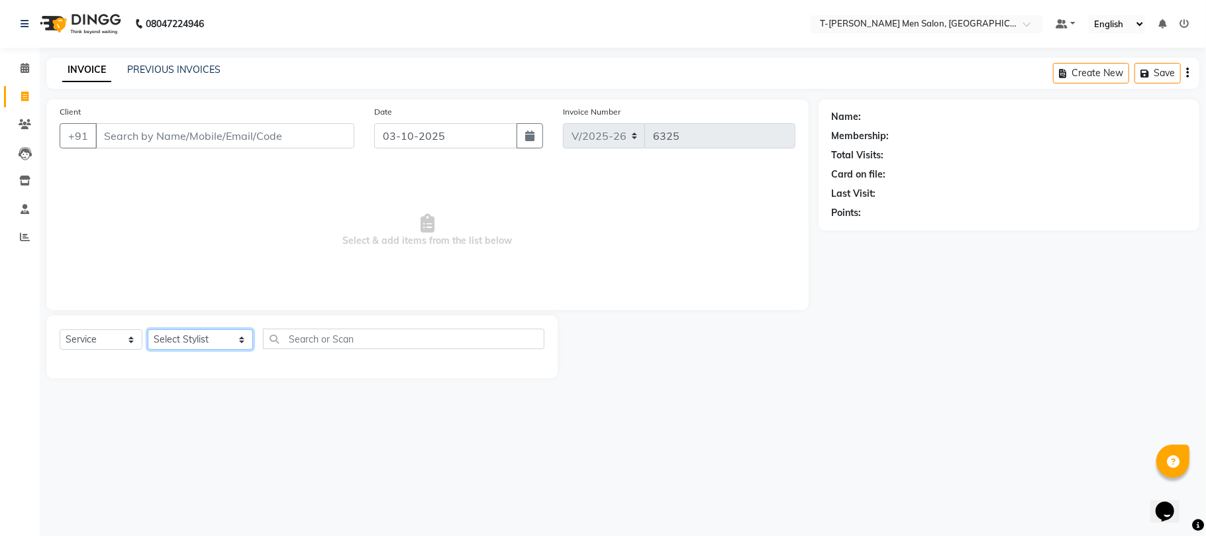
click at [199, 335] on select "Select Stylist Ashok Kumar Gorkh nath (goru) Haneef khan Jaswinder singh (Veeru…" at bounding box center [200, 339] width 105 height 21
select select "29432"
click at [148, 329] on select "Select Stylist Ashok Kumar Gorkh nath (goru) Haneef khan Jaswinder singh (Veeru…" at bounding box center [200, 339] width 105 height 21
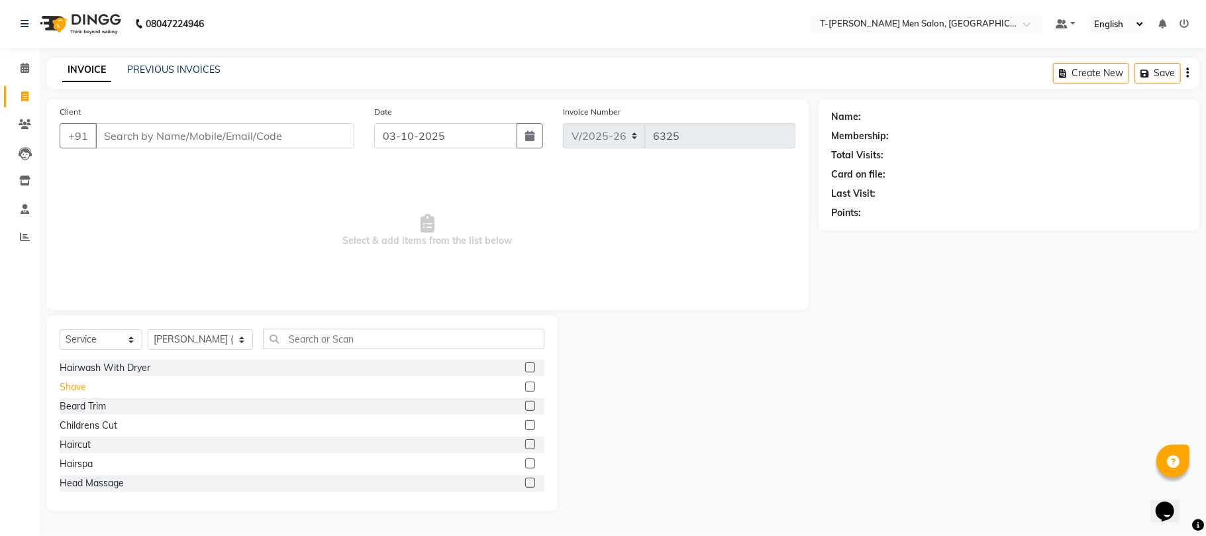
click at [68, 385] on div "Shave" at bounding box center [73, 387] width 27 height 14
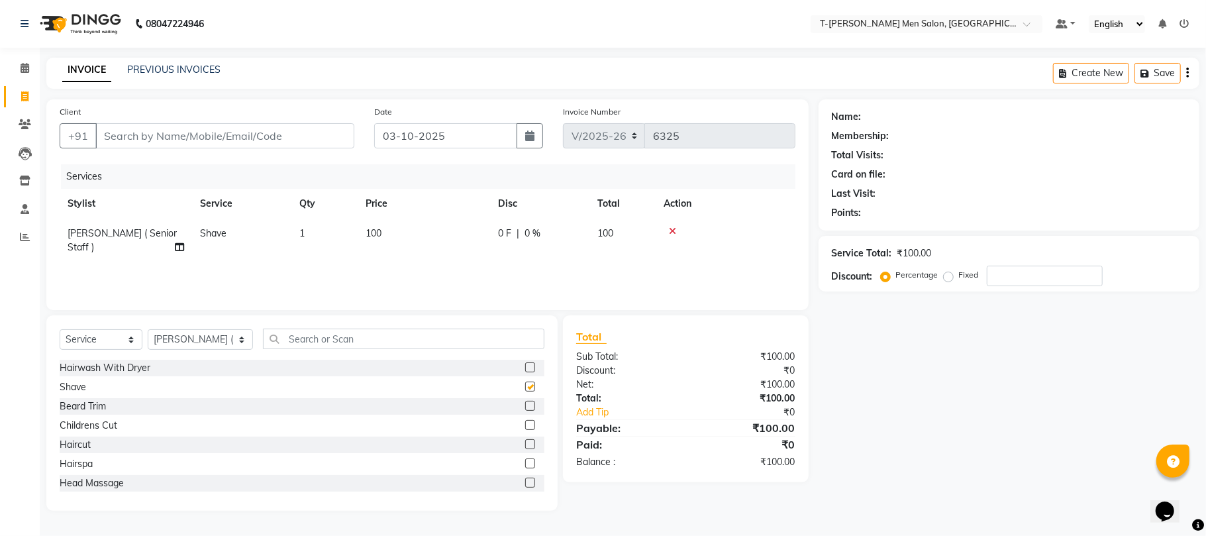
checkbox input "false"
click at [210, 135] on input "Client" at bounding box center [224, 135] width 259 height 25
click at [276, 126] on input "Client" at bounding box center [224, 135] width 259 height 25
type input "P"
type input "0"
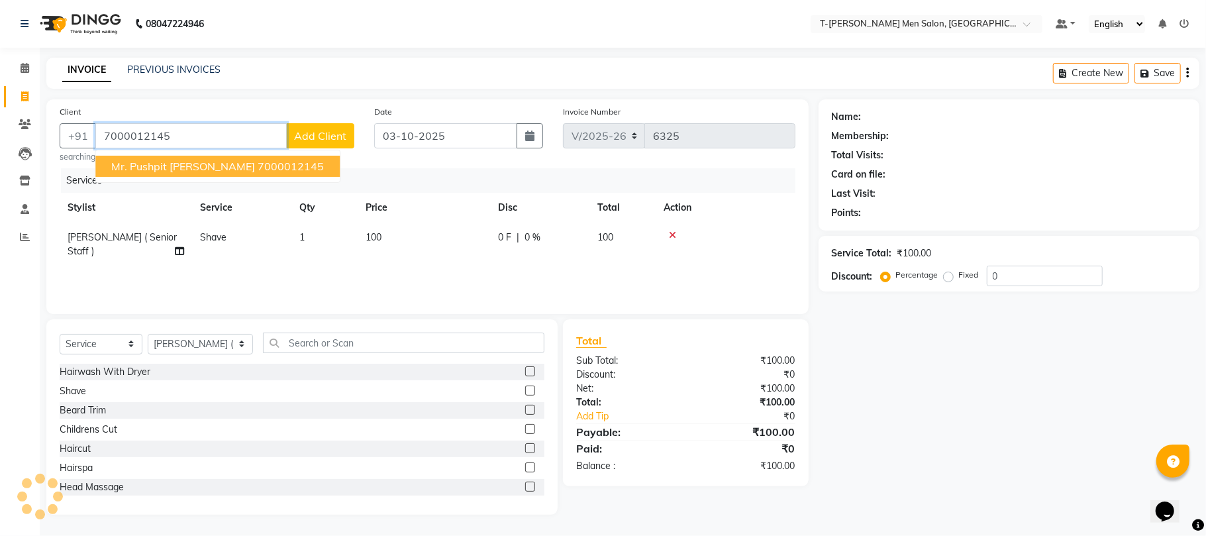
type input "7000012145"
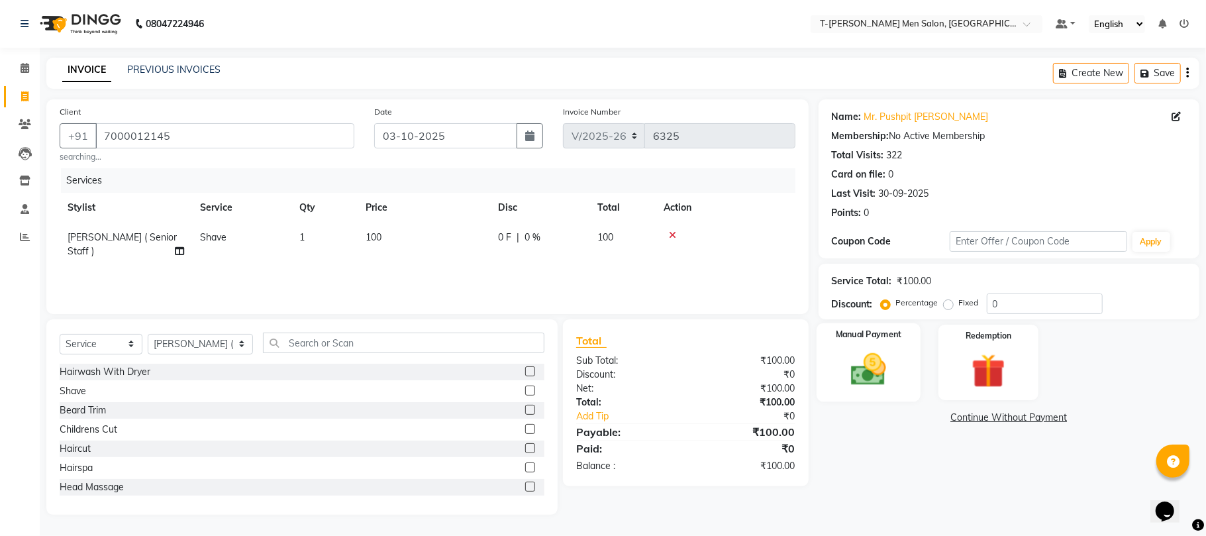
click at [873, 355] on img at bounding box center [869, 369] width 58 height 41
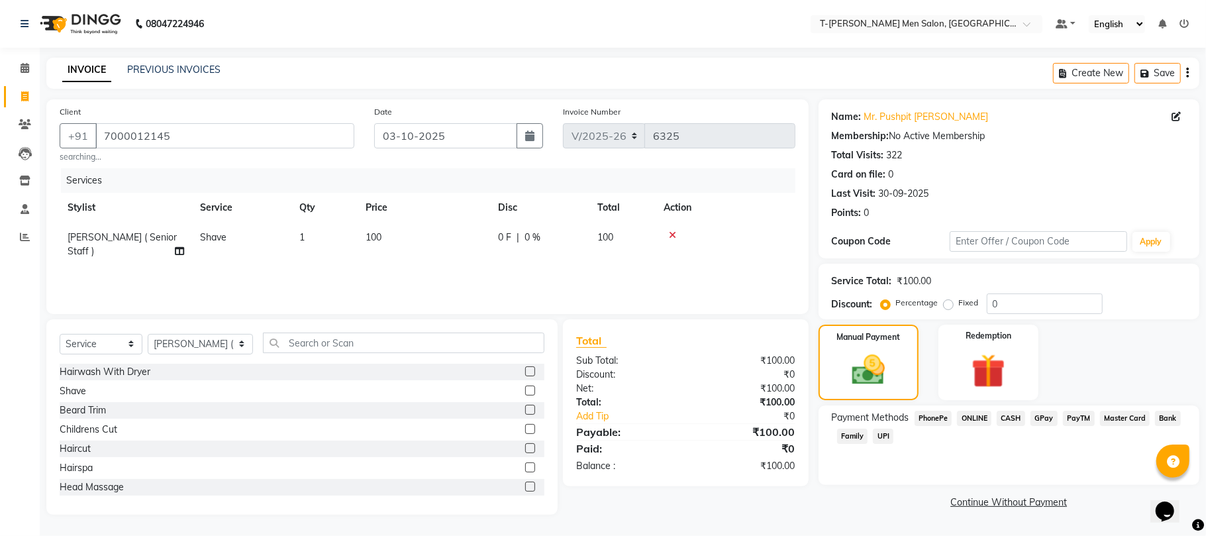
click at [1015, 420] on span "CASH" at bounding box center [1011, 418] width 28 height 15
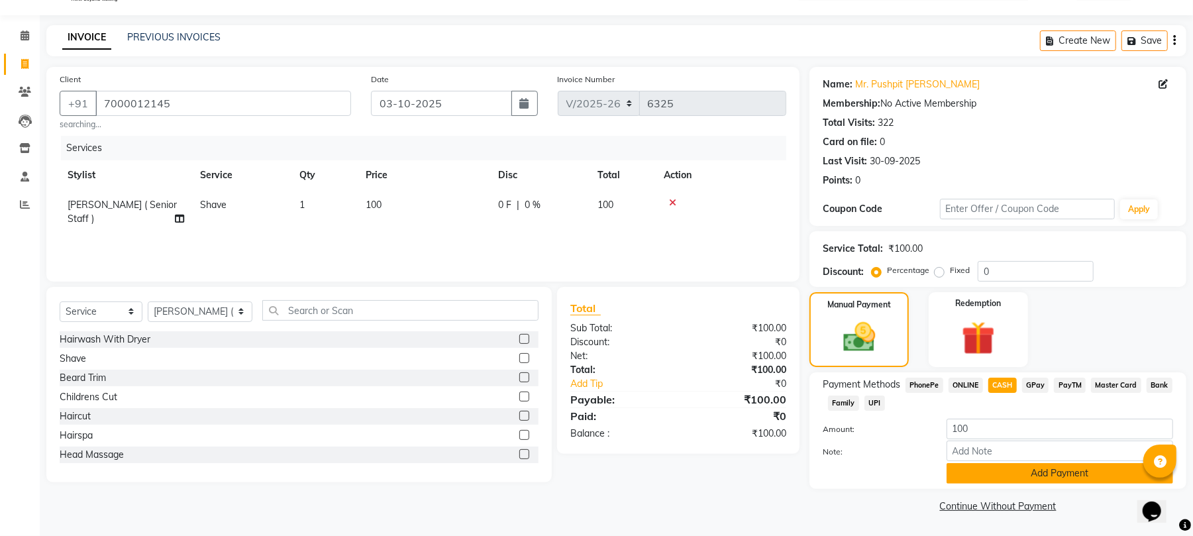
click at [994, 464] on button "Add Payment" at bounding box center [1060, 473] width 227 height 21
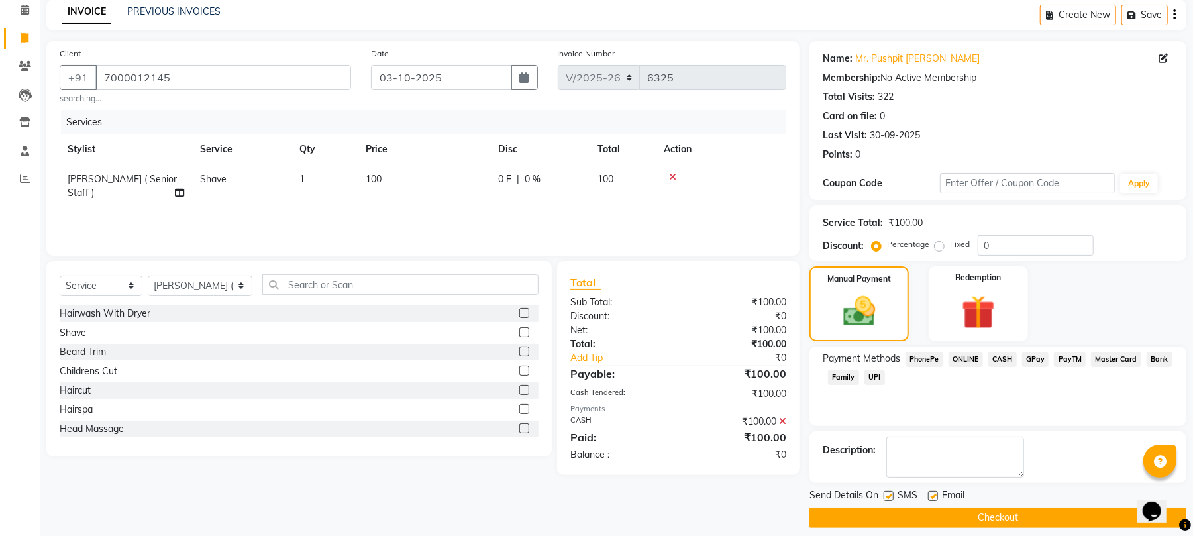
scroll to position [72, 0]
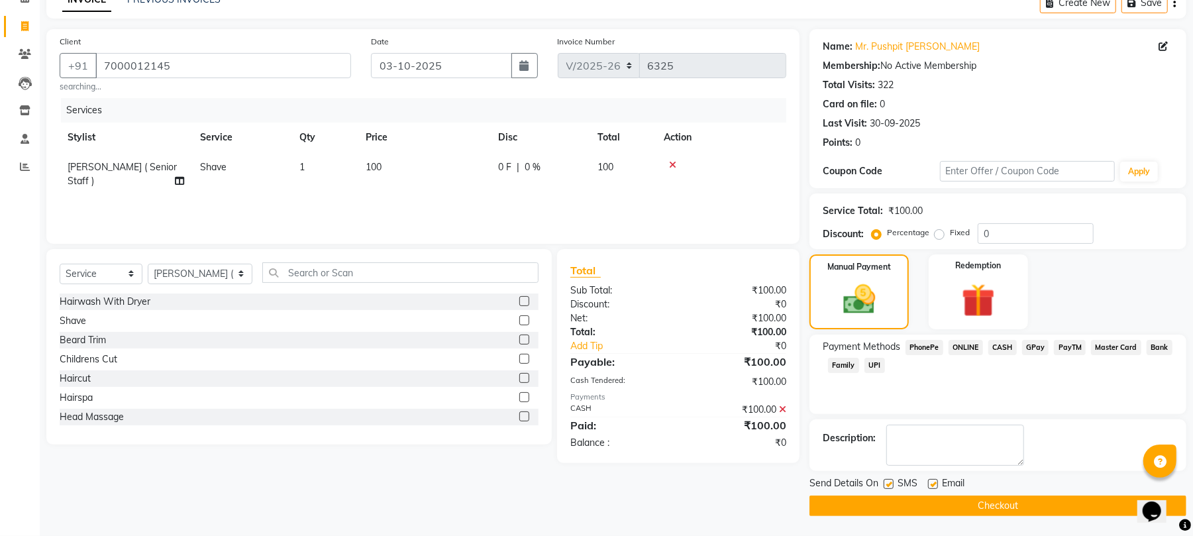
click at [934, 481] on label at bounding box center [933, 484] width 10 height 10
click at [934, 481] on input "checkbox" at bounding box center [932, 484] width 9 height 9
checkbox input "false"
click at [888, 481] on label at bounding box center [889, 484] width 10 height 10
click at [888, 481] on input "checkbox" at bounding box center [888, 484] width 9 height 9
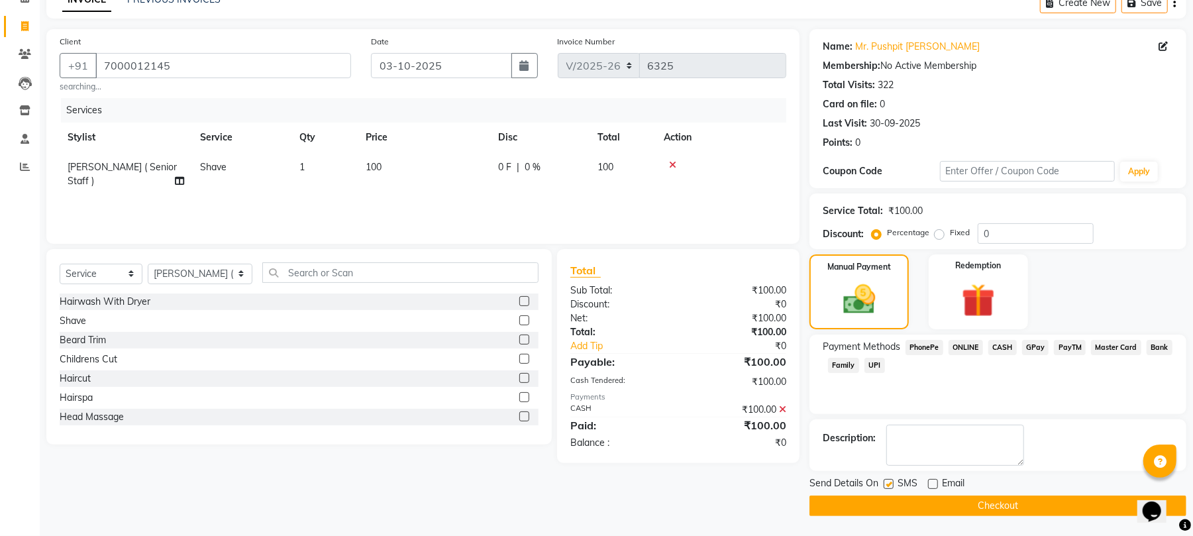
checkbox input "false"
click at [894, 500] on button "Checkout" at bounding box center [998, 506] width 377 height 21
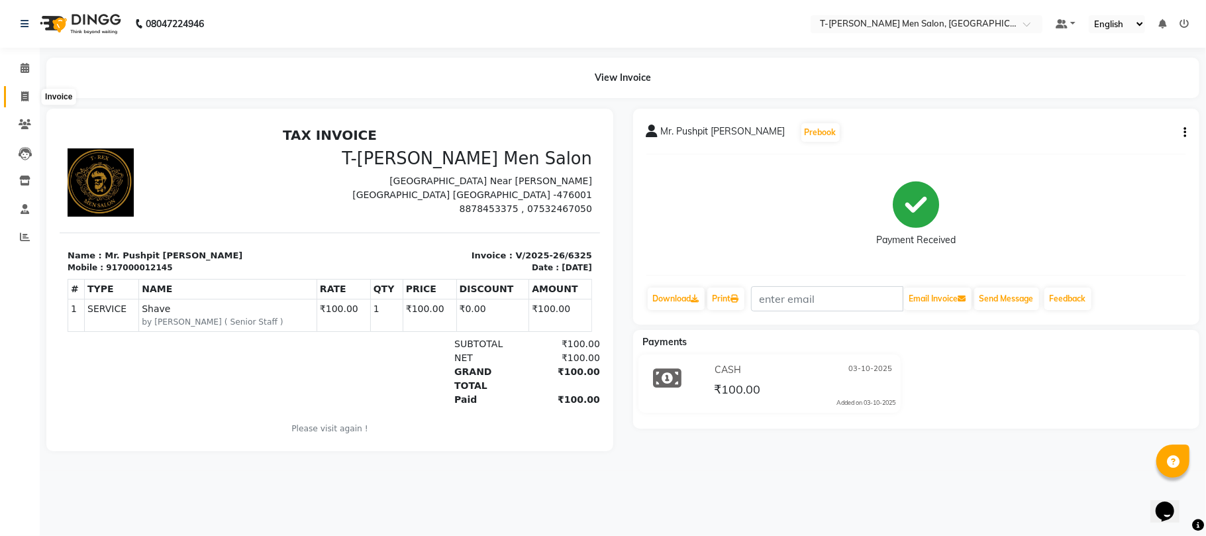
click at [25, 90] on span at bounding box center [24, 96] width 23 height 15
select select "service"
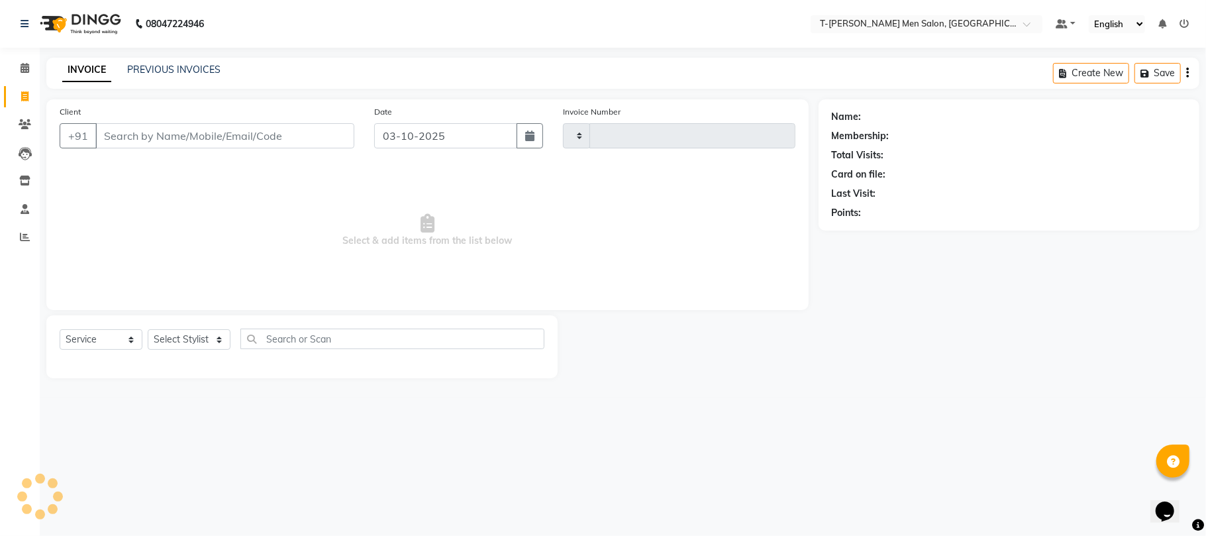
type input "6326"
select select "4816"
click at [194, 343] on select "Select Stylist Ashok Kumar Gorkh nath (goru) Haneef khan Jaswinder singh (Veeru…" at bounding box center [200, 339] width 105 height 21
select select "86290"
click at [148, 329] on select "Select Stylist Ashok Kumar Gorkh nath (goru) Haneef khan Jaswinder singh (Veeru…" at bounding box center [200, 339] width 105 height 21
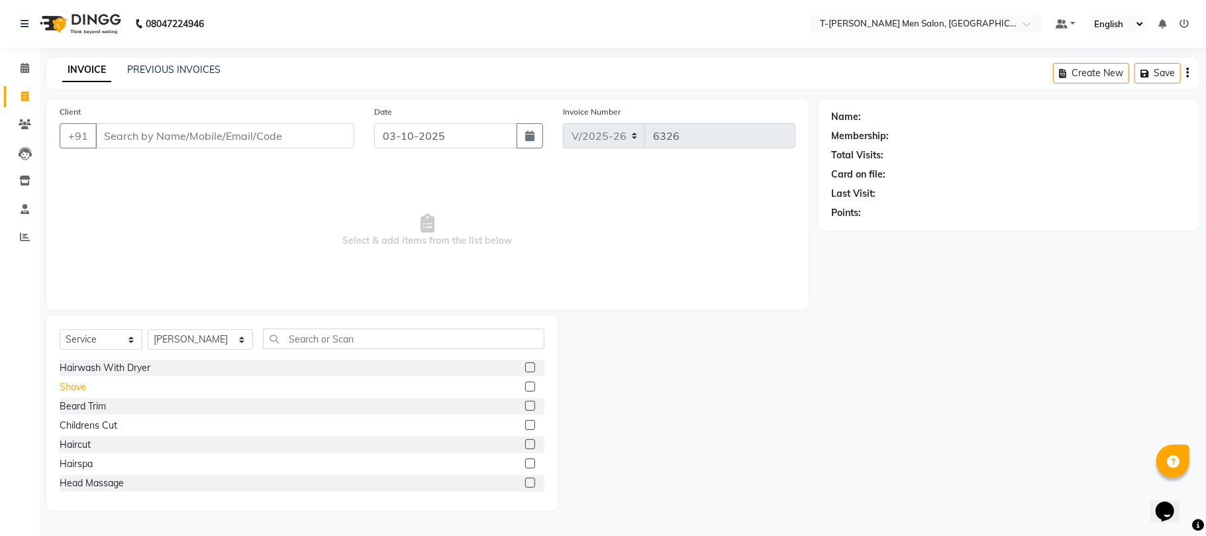
click at [72, 390] on div "Shave" at bounding box center [73, 387] width 27 height 14
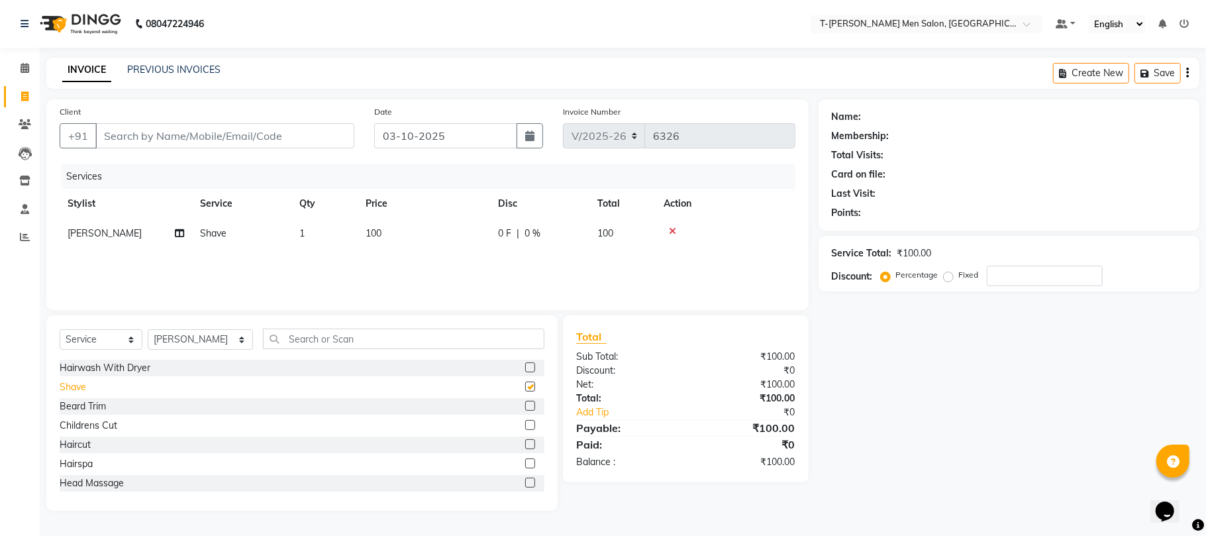
checkbox input "false"
click at [223, 140] on input "Client" at bounding box center [224, 135] width 259 height 25
type input "u"
type input "0"
type input "7000079755"
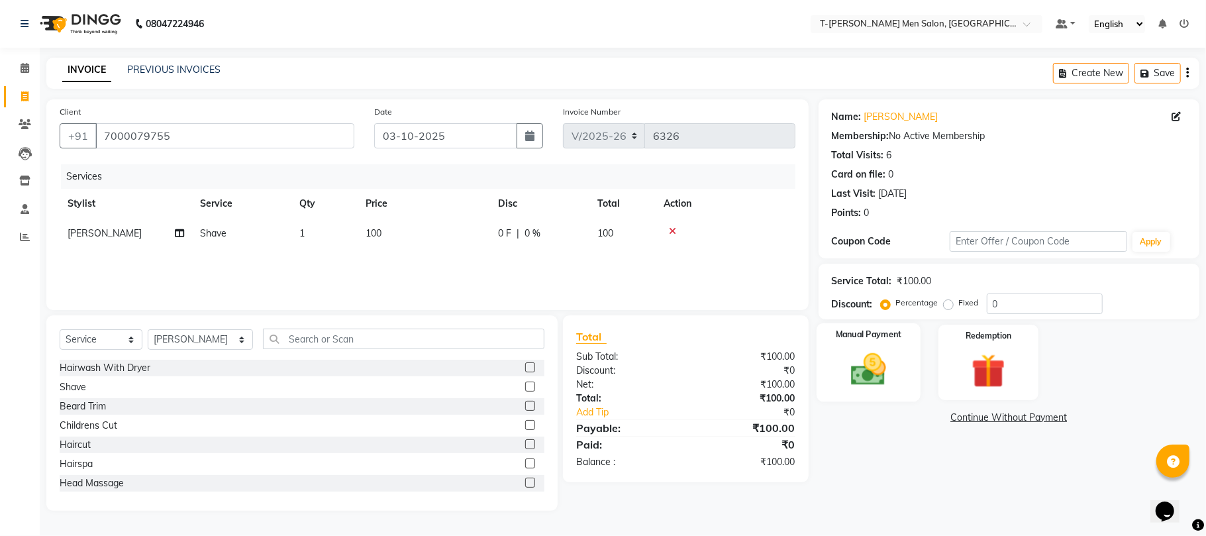
drag, startPoint x: 851, startPoint y: 363, endPoint x: 908, endPoint y: 390, distance: 63.1
click at [851, 364] on img at bounding box center [869, 369] width 58 height 41
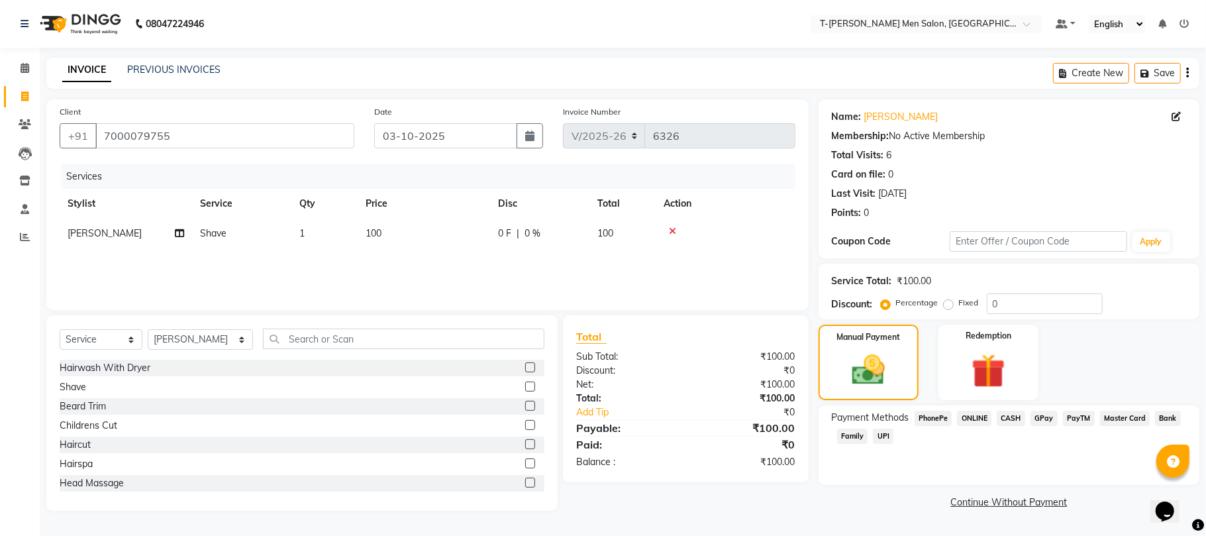
click at [965, 419] on span "ONLINE" at bounding box center [974, 418] width 34 height 15
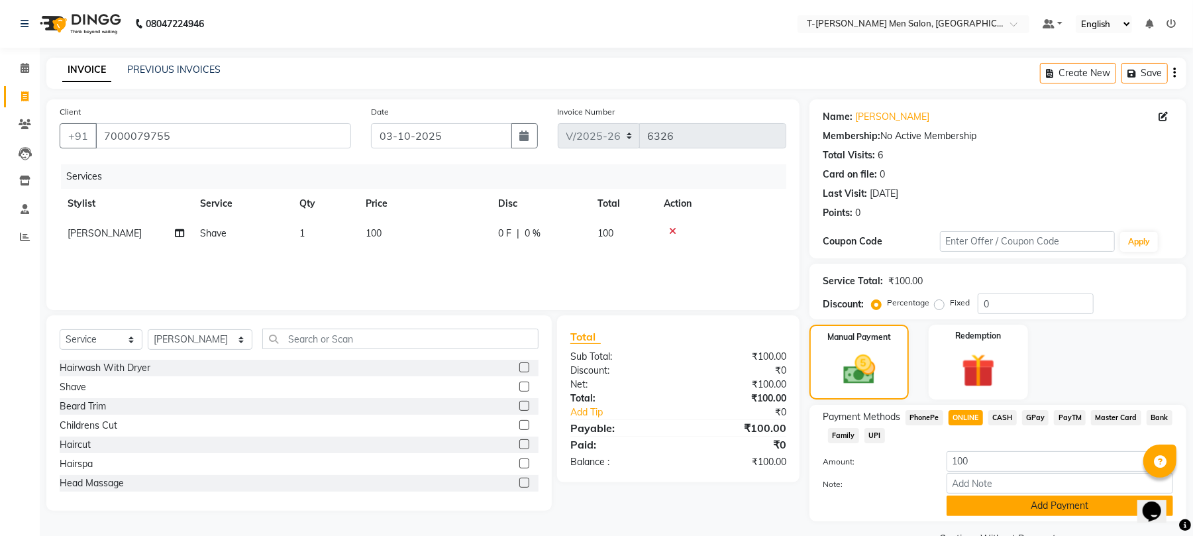
click at [982, 504] on button "Add Payment" at bounding box center [1060, 506] width 227 height 21
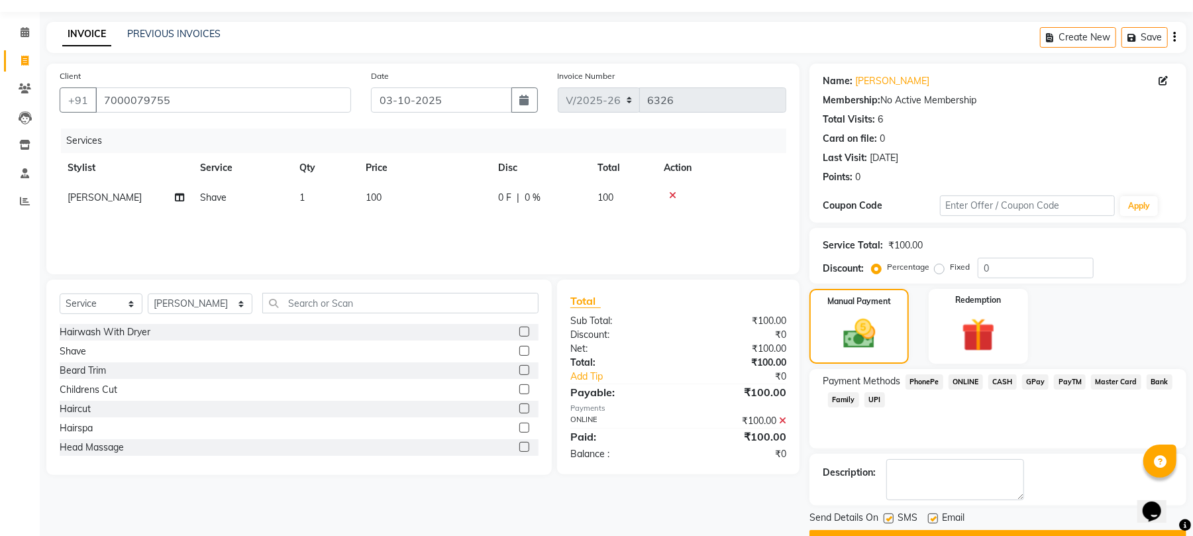
scroll to position [72, 0]
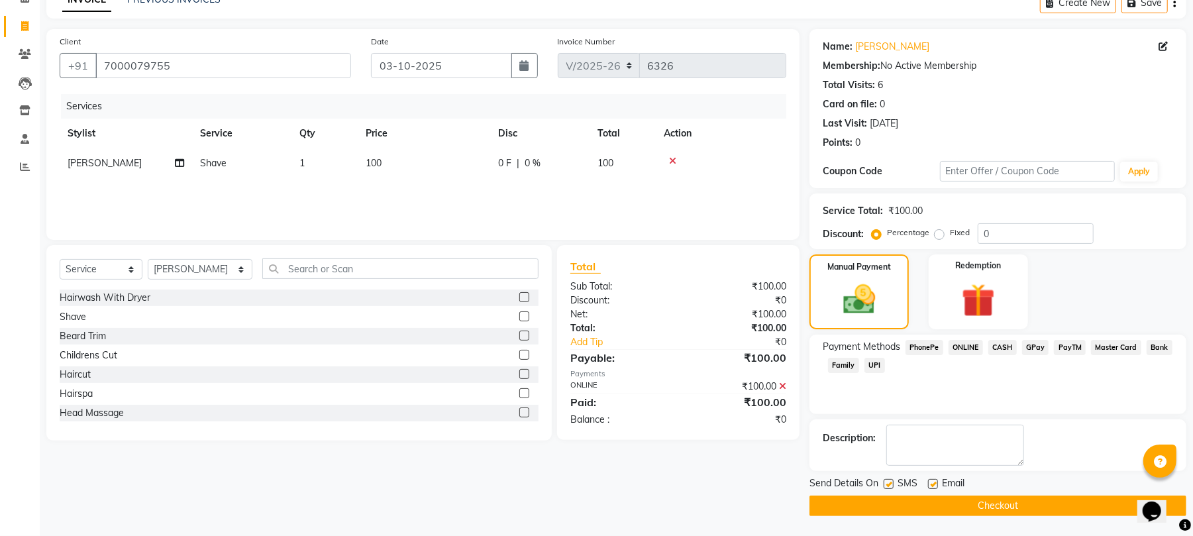
click at [932, 481] on label at bounding box center [933, 484] width 10 height 10
click at [932, 481] on input "checkbox" at bounding box center [932, 484] width 9 height 9
checkbox input "false"
click at [914, 507] on button "Checkout" at bounding box center [998, 506] width 377 height 21
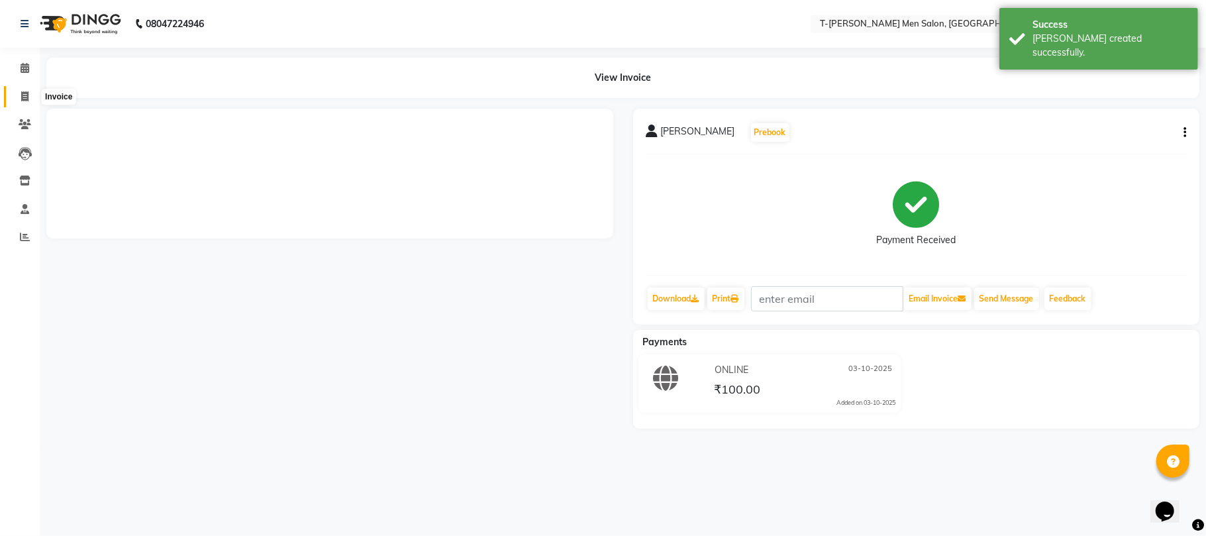
click at [17, 90] on span at bounding box center [24, 96] width 23 height 15
select select "service"
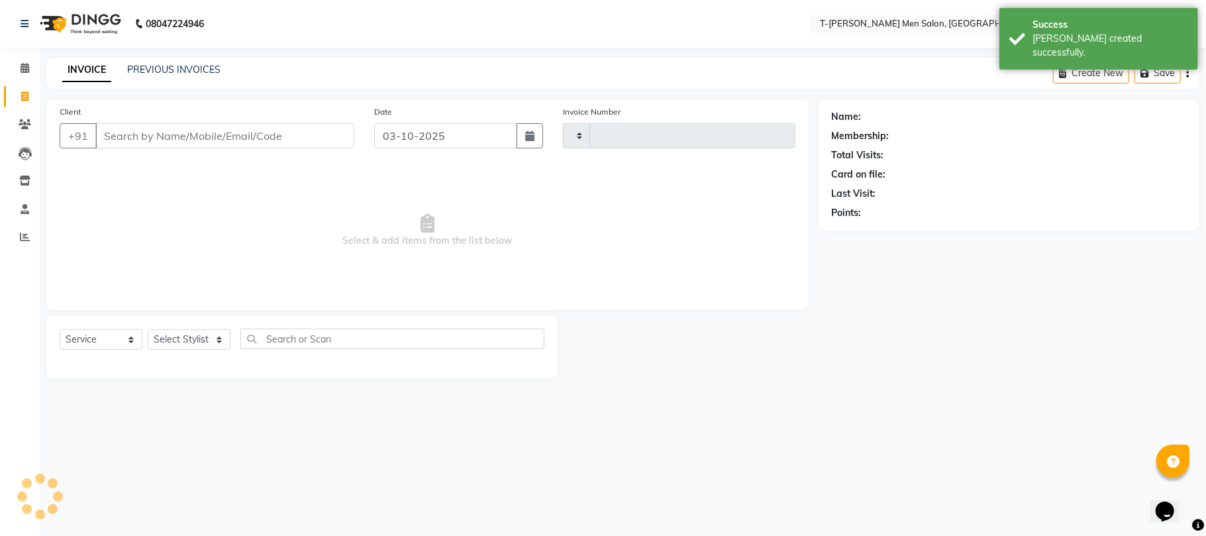
type input "6327"
select select "4816"
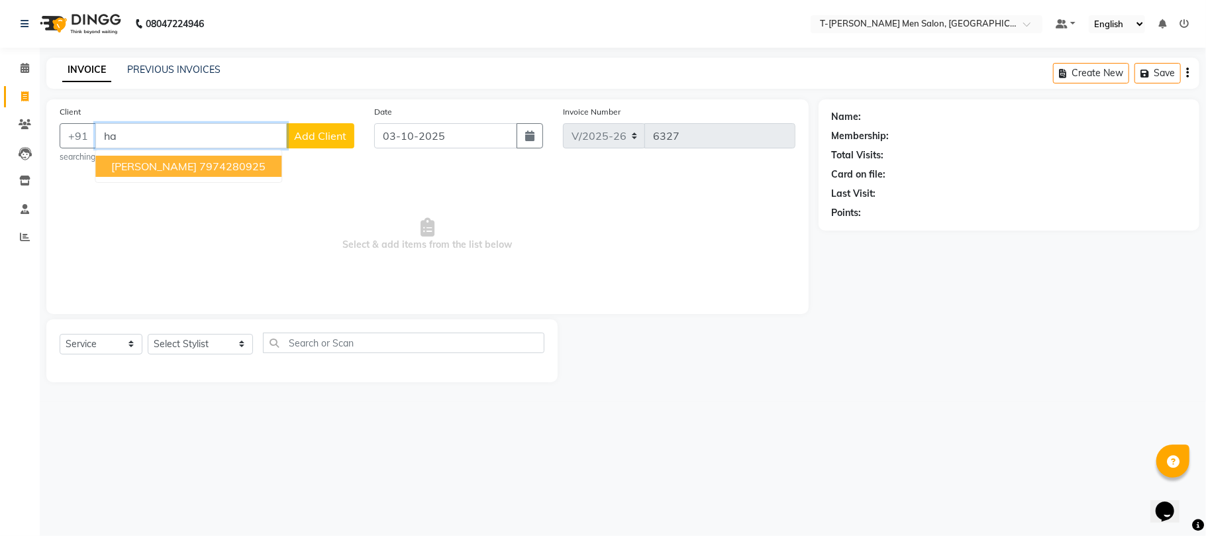
type input "h"
type input "7697770101"
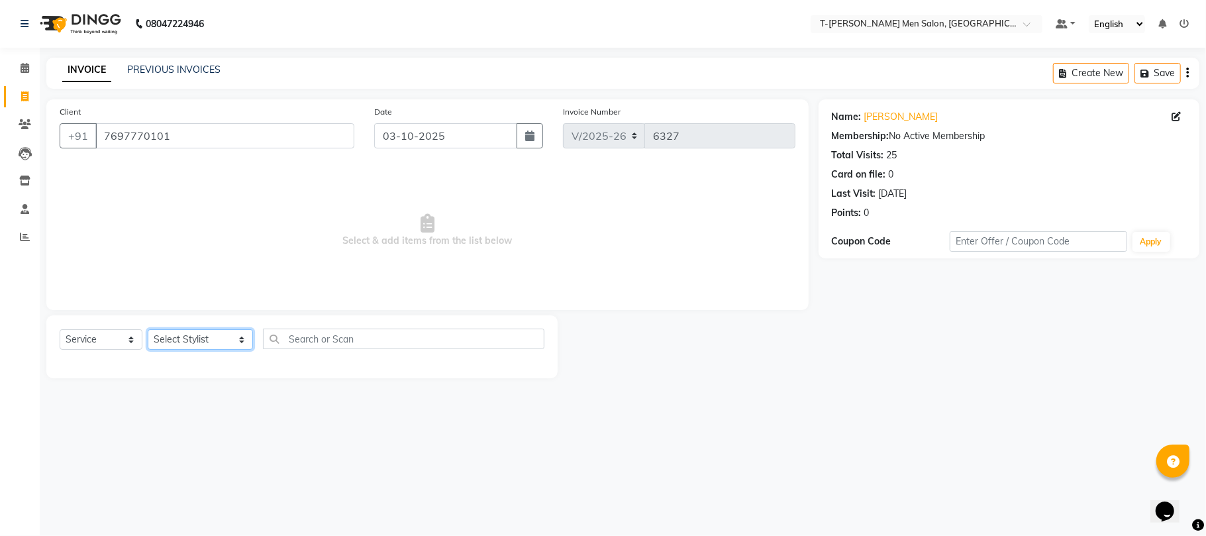
click at [181, 338] on select "Select Stylist Ashok Kumar Gorkh nath (goru) Haneef khan Jaswinder singh (Veeru…" at bounding box center [200, 339] width 105 height 21
select select "90968"
click at [148, 329] on select "Select Stylist Ashok Kumar Gorkh nath (goru) Haneef khan Jaswinder singh (Veeru…" at bounding box center [200, 339] width 105 height 21
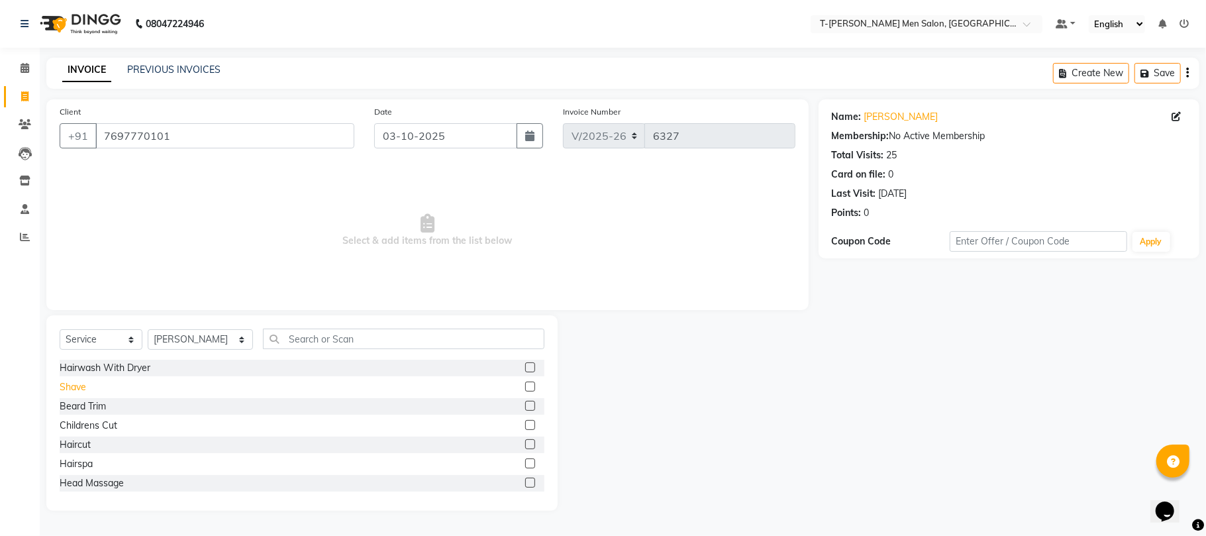
click at [73, 393] on div "Shave" at bounding box center [73, 387] width 27 height 14
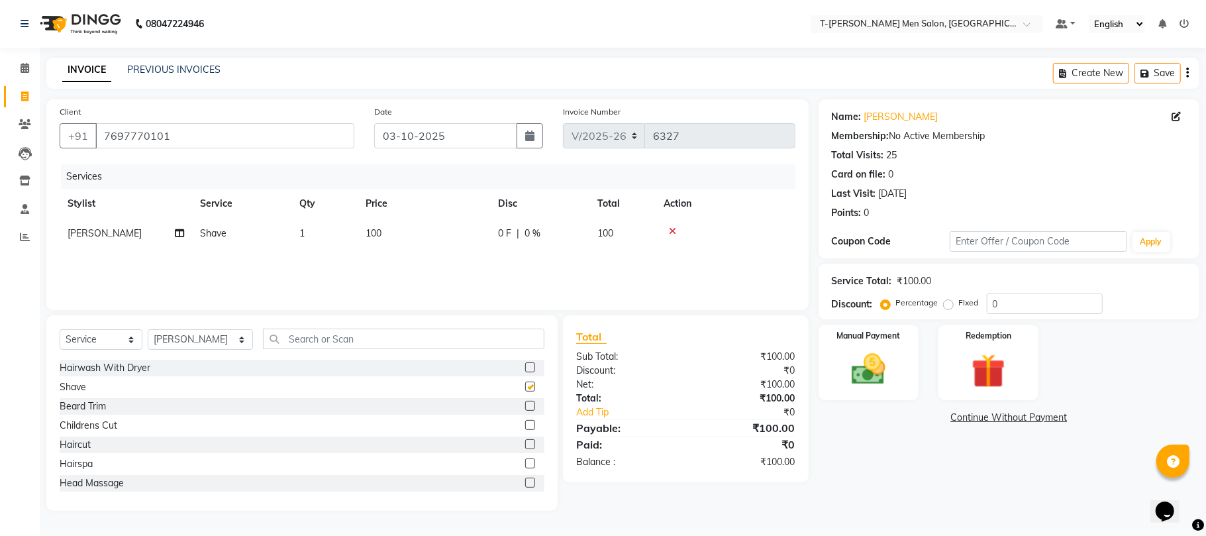
checkbox input "false"
click at [880, 371] on img at bounding box center [869, 369] width 58 height 41
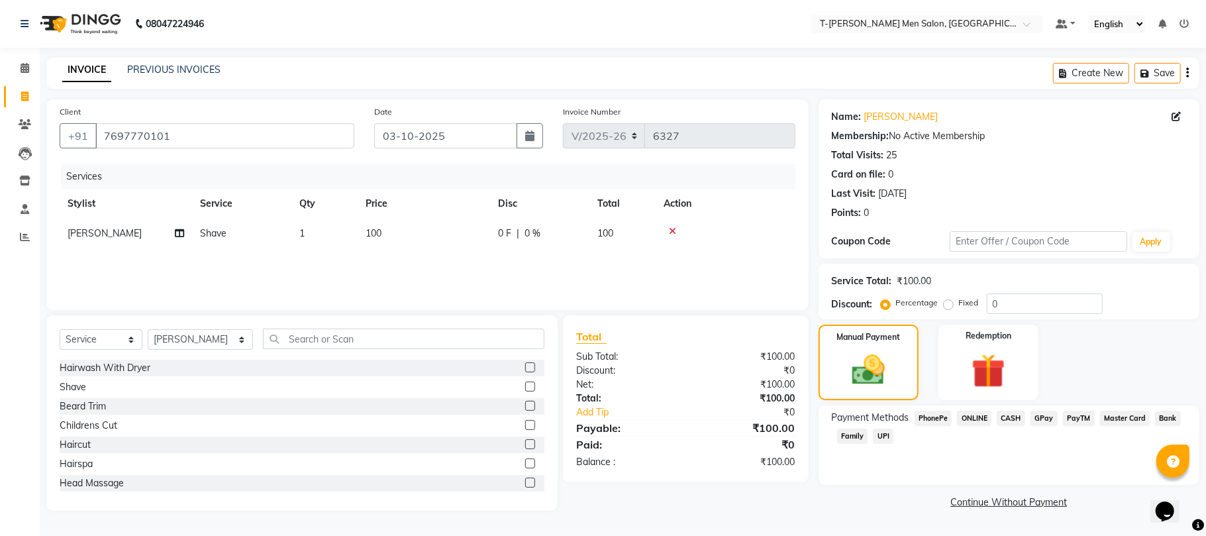
click at [1022, 421] on span "CASH" at bounding box center [1011, 418] width 28 height 15
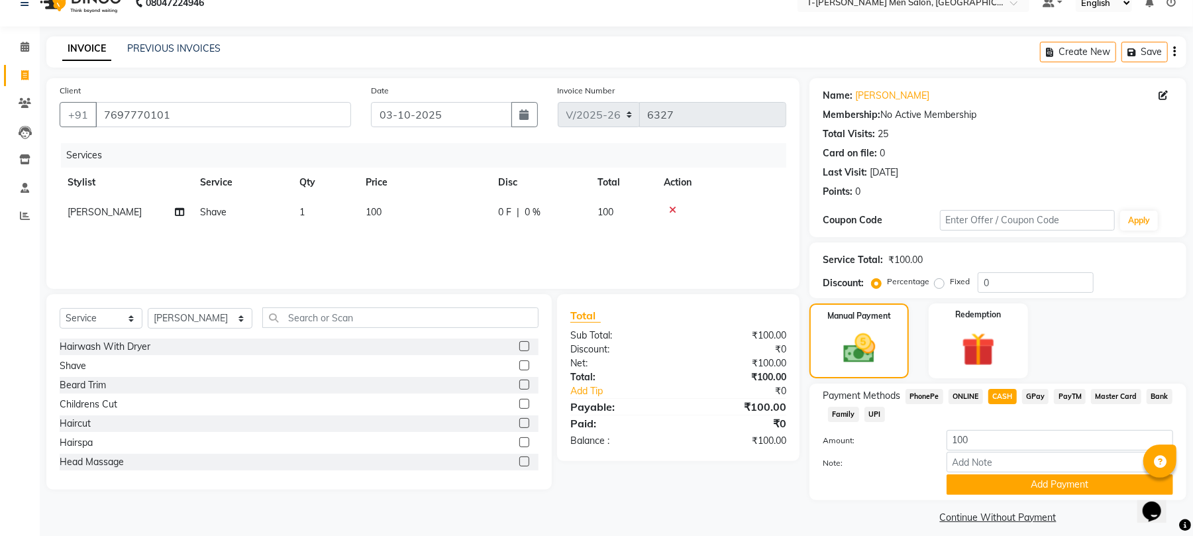
scroll to position [33, 0]
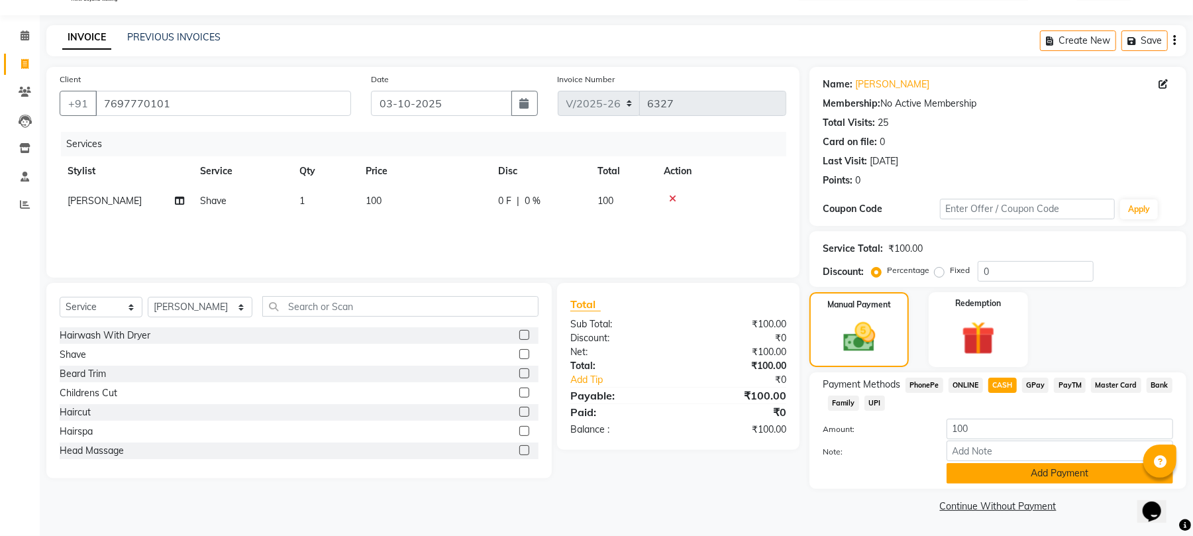
click at [992, 480] on button "Add Payment" at bounding box center [1060, 473] width 227 height 21
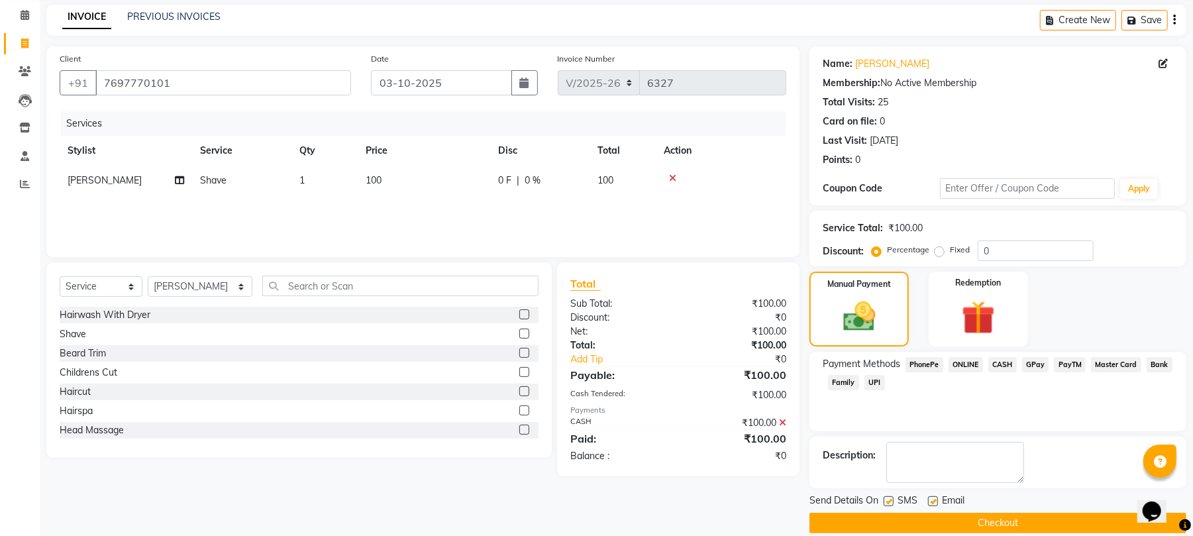
scroll to position [72, 0]
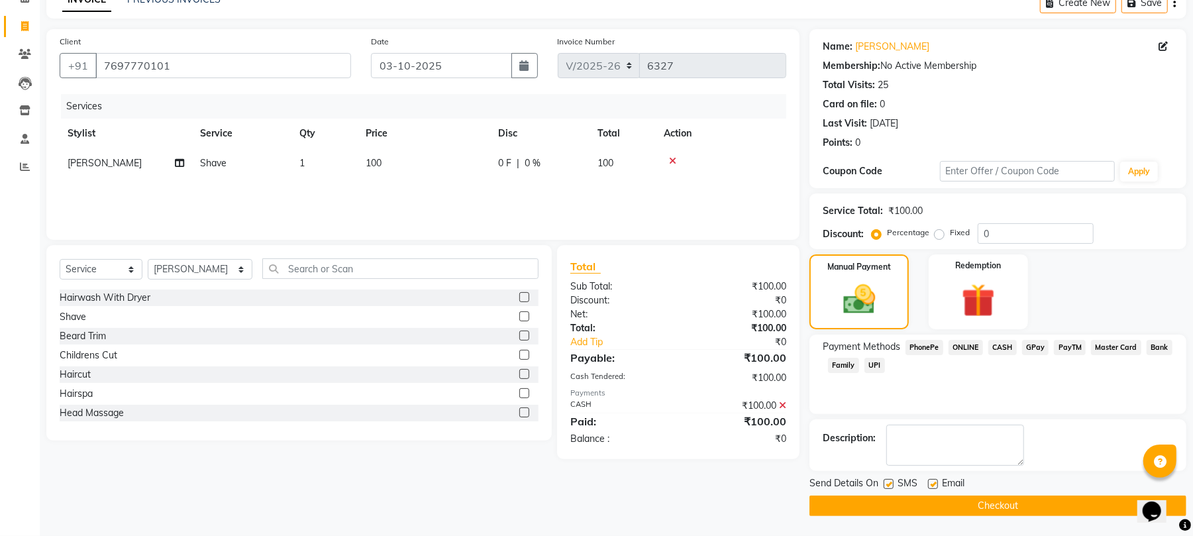
click at [933, 479] on label at bounding box center [933, 484] width 10 height 10
click at [933, 480] on input "checkbox" at bounding box center [932, 484] width 9 height 9
checkbox input "false"
click at [916, 497] on button "Checkout" at bounding box center [998, 506] width 377 height 21
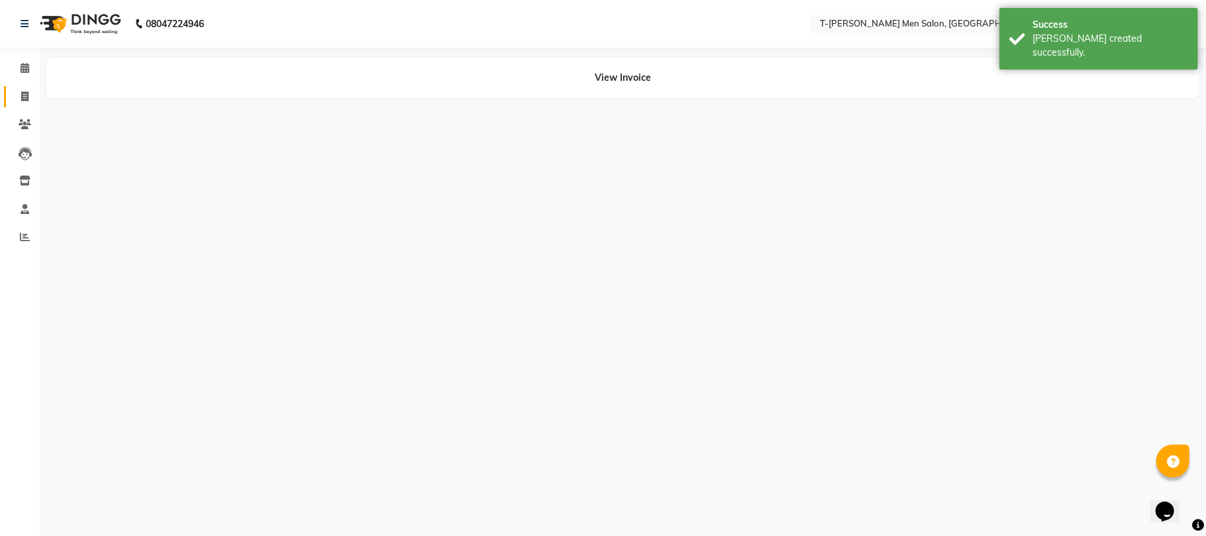
click at [19, 101] on span at bounding box center [24, 96] width 23 height 15
select select "service"
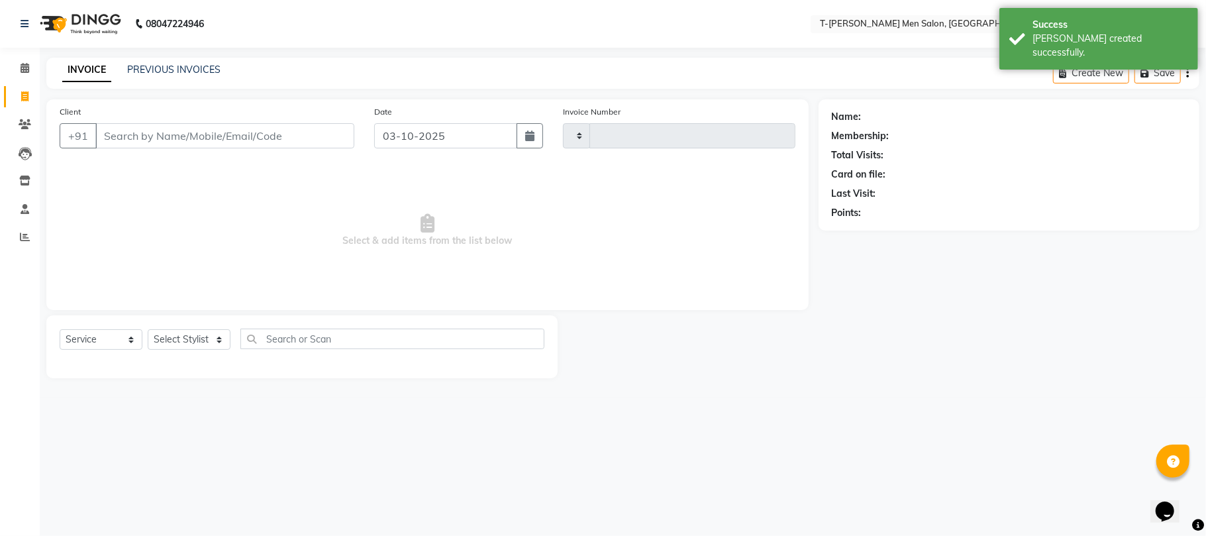
type input "6328"
select select "4816"
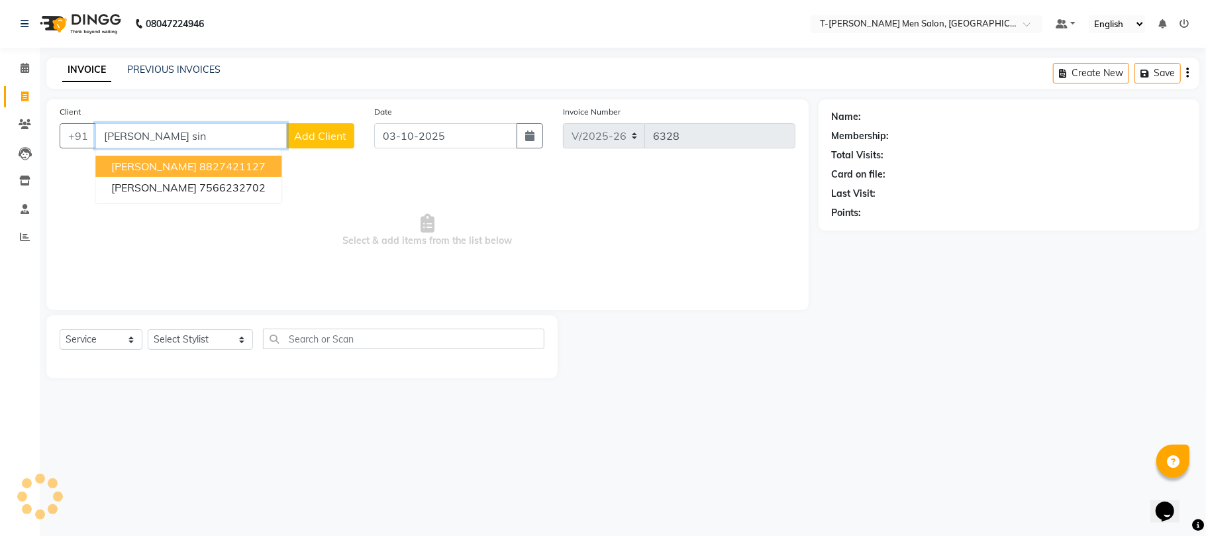
click at [274, 170] on button "Raghav Singhal 8827421127" at bounding box center [188, 166] width 186 height 21
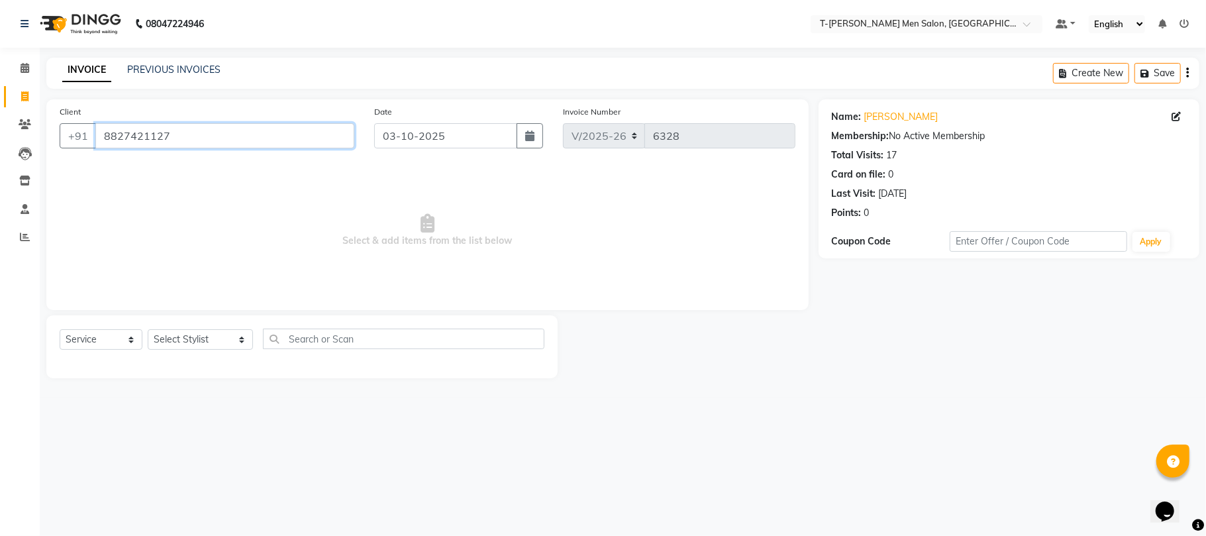
drag, startPoint x: 210, startPoint y: 134, endPoint x: 75, endPoint y: 207, distance: 153.9
click at [75, 207] on div "Client +91 8827421127 Date 03-10-2025 Invoice Number V/2025 V/2025-26 6328 Sele…" at bounding box center [427, 204] width 763 height 211
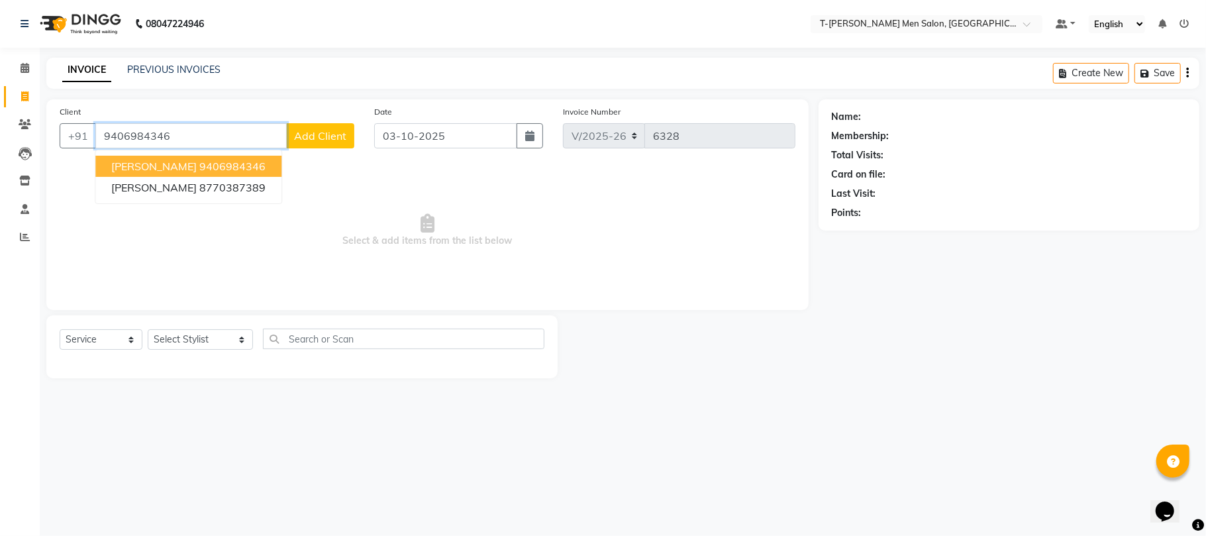
type input "9406984346"
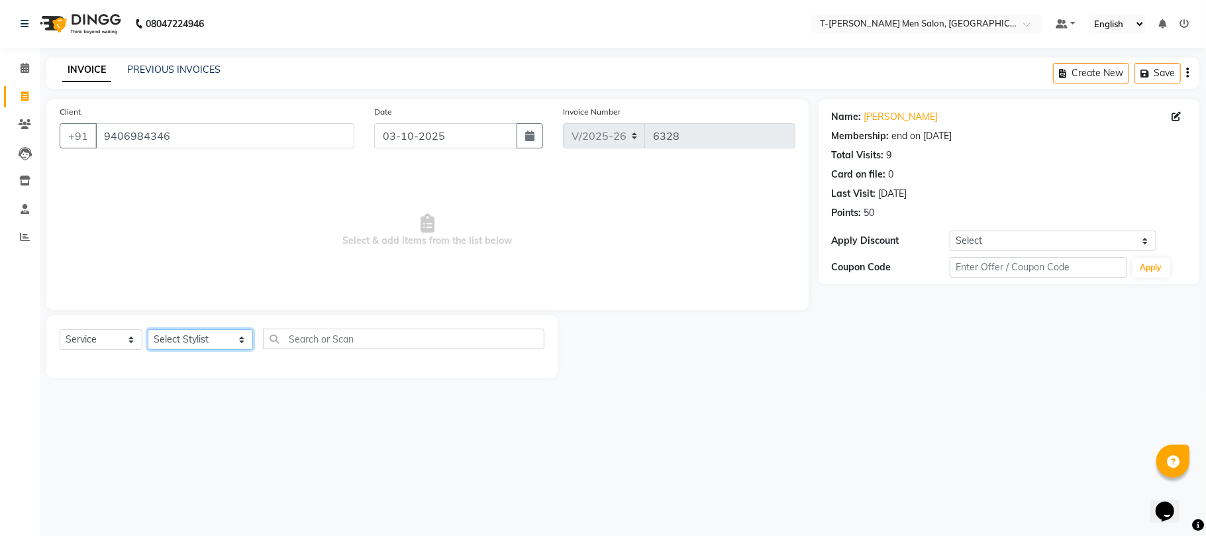
click at [178, 339] on select "Select Stylist Ashok Kumar Gorkh nath (goru) Haneef khan Jaswinder singh (Veeru…" at bounding box center [200, 339] width 105 height 21
select select "85177"
click at [148, 329] on select "Select Stylist Ashok Kumar Gorkh nath (goru) Haneef khan Jaswinder singh (Veeru…" at bounding box center [200, 339] width 105 height 21
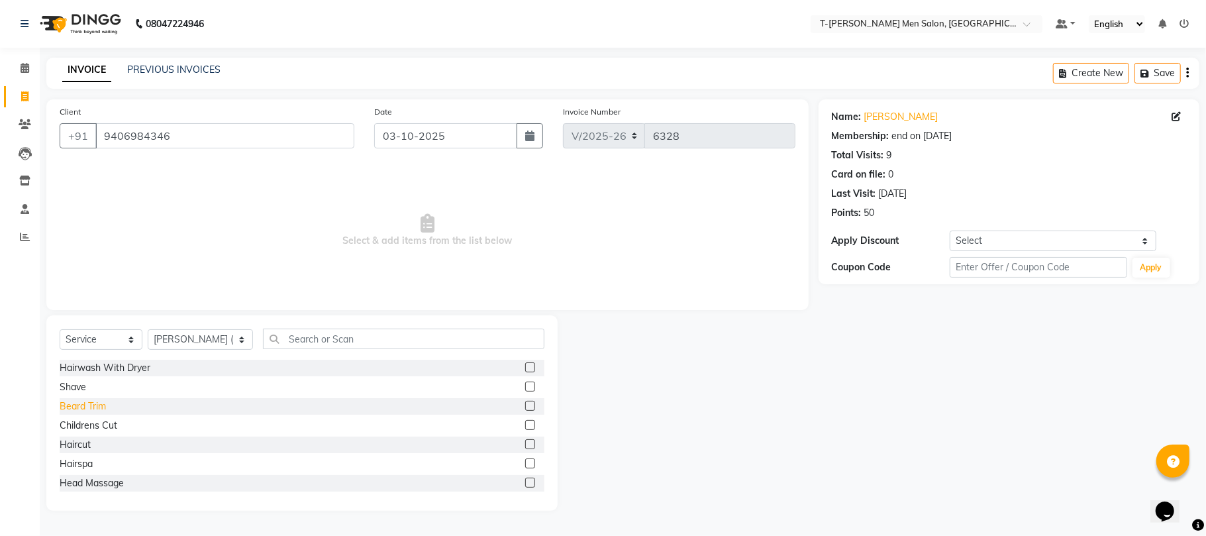
click at [86, 395] on div "Hairwash With Dryer Shave Beard Trim Childrens Cut Haircut Hairspa Head Massage…" at bounding box center [302, 426] width 485 height 133
click at [85, 399] on div "Beard Trim" at bounding box center [83, 406] width 46 height 14
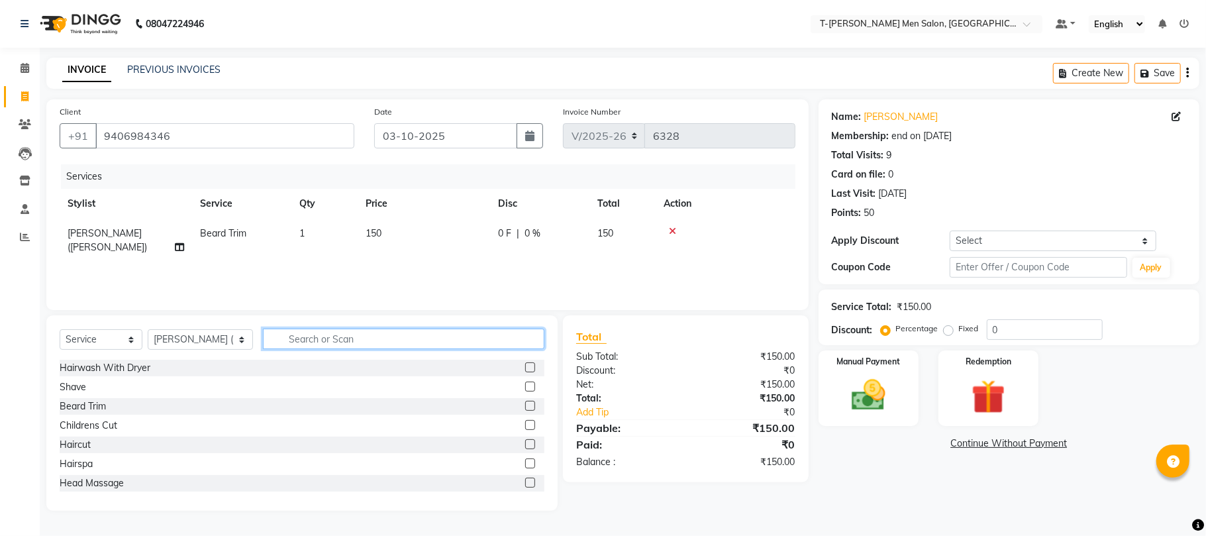
click at [355, 345] on input "text" at bounding box center [404, 339] width 282 height 21
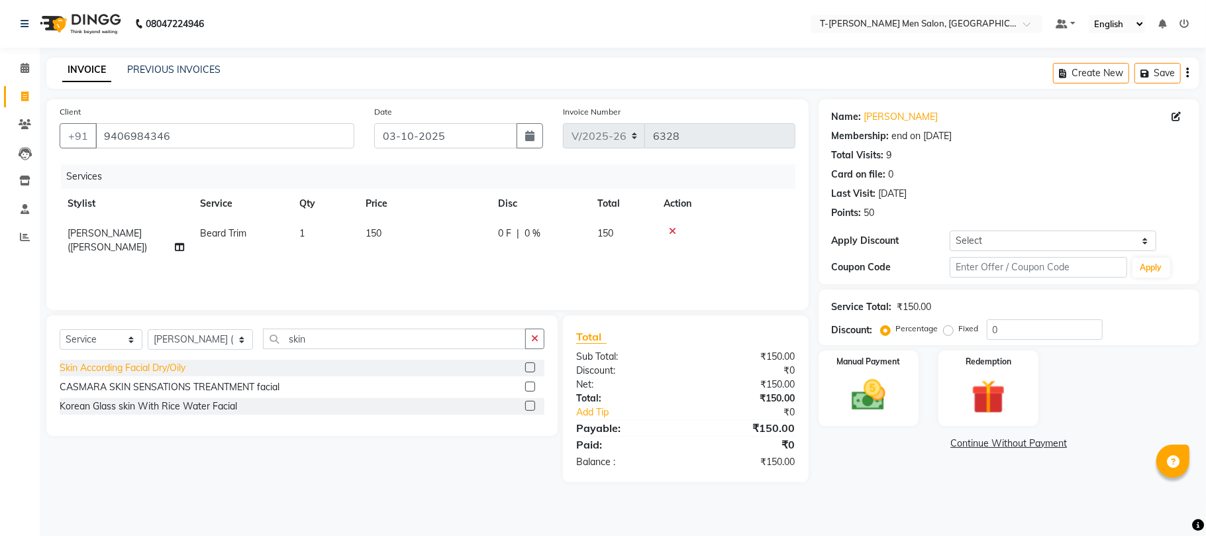
click at [136, 372] on div "Skin According Facial Dry/Oily" at bounding box center [123, 368] width 126 height 14
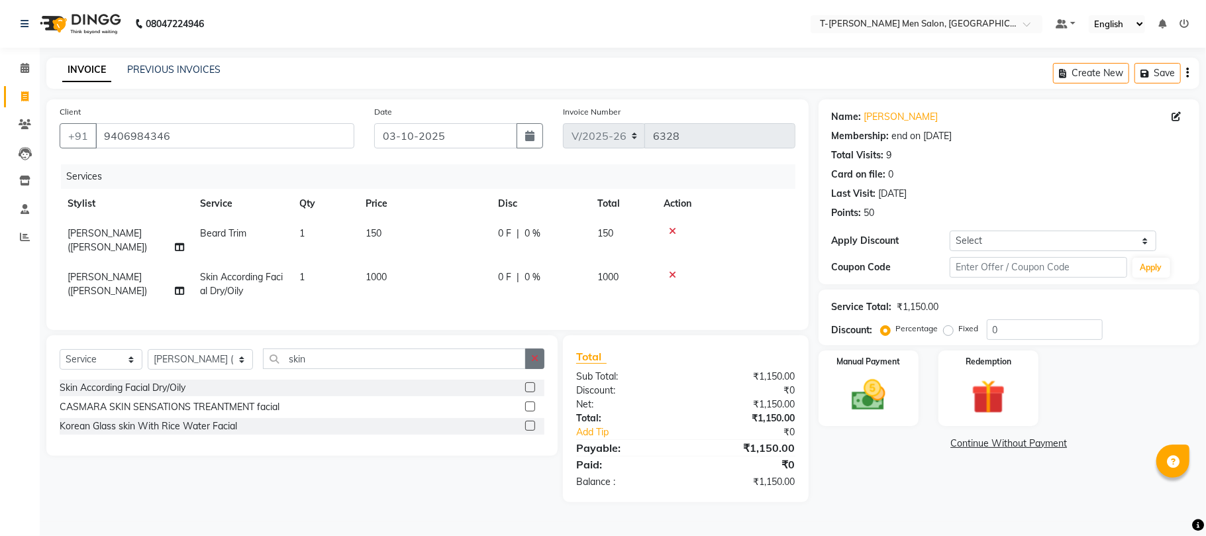
click at [534, 354] on icon "button" at bounding box center [534, 358] width 7 height 9
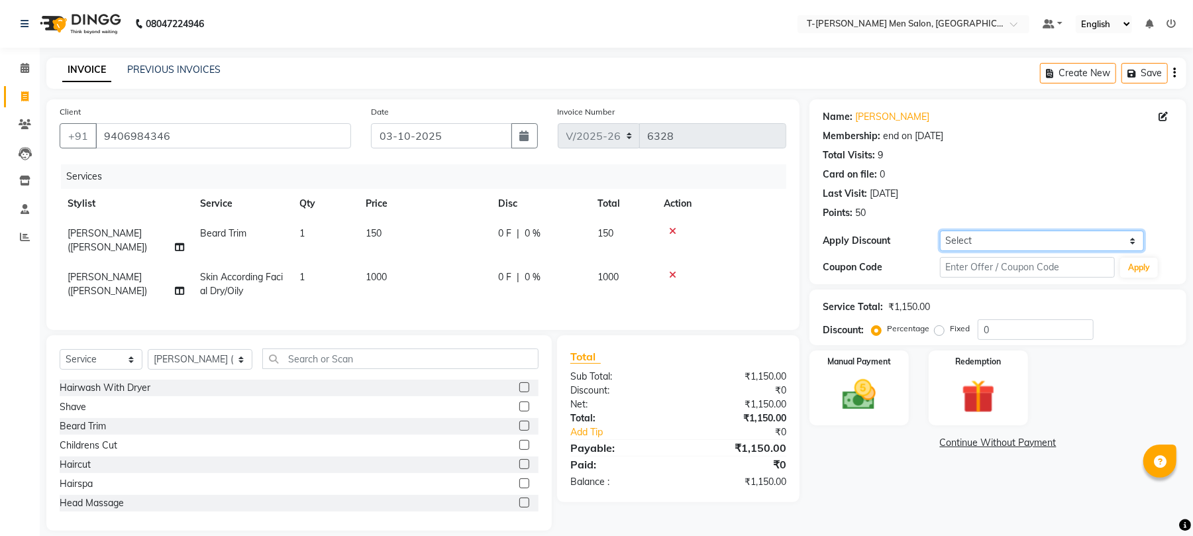
drag, startPoint x: 1027, startPoint y: 245, endPoint x: 1019, endPoint y: 249, distance: 8.9
click at [1027, 245] on select "Select Membership → T - Rex Membership (wtih W end 10% & W day 20)%" at bounding box center [1042, 241] width 204 height 21
click at [940, 231] on select "Select Membership → T - Rex Membership (wtih W end 10% & W day 20)%" at bounding box center [1042, 241] width 204 height 21
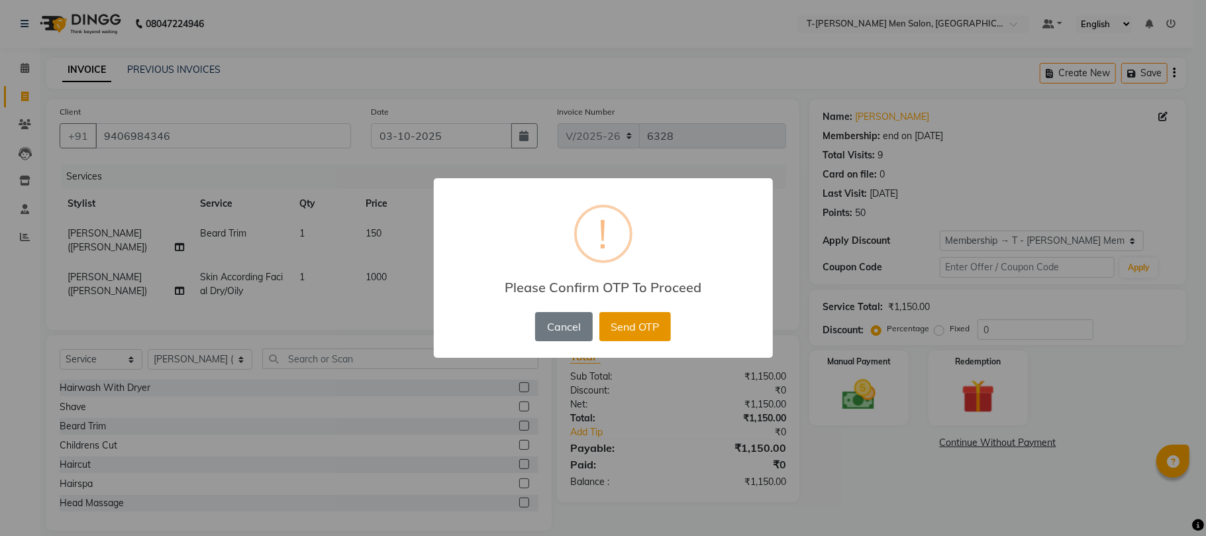
click at [645, 329] on button "Send OTP" at bounding box center [636, 326] width 72 height 29
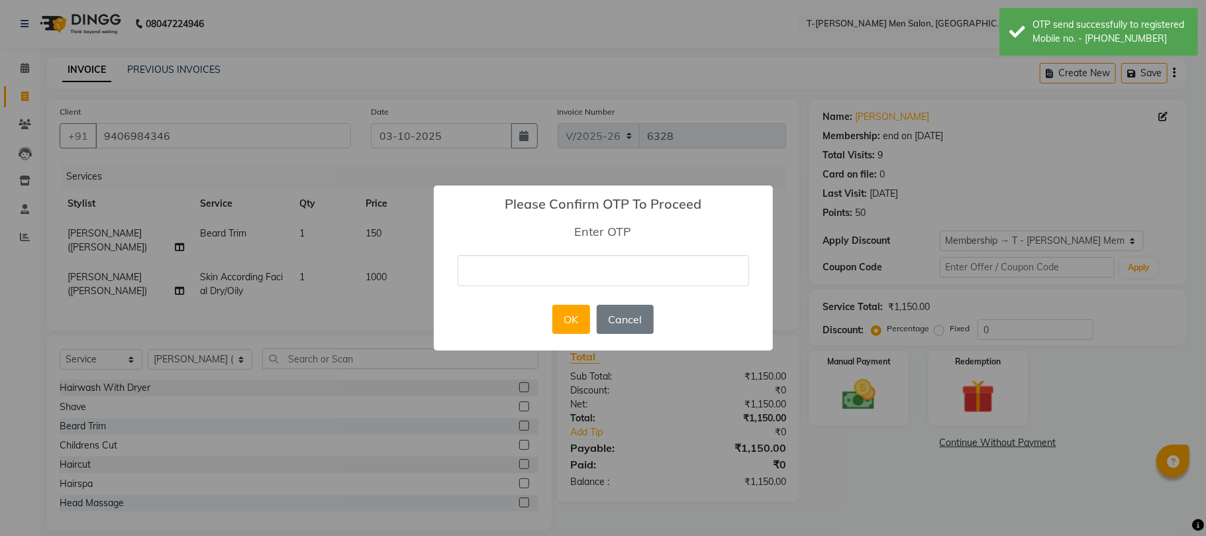
click at [613, 278] on input "text" at bounding box center [604, 270] width 292 height 31
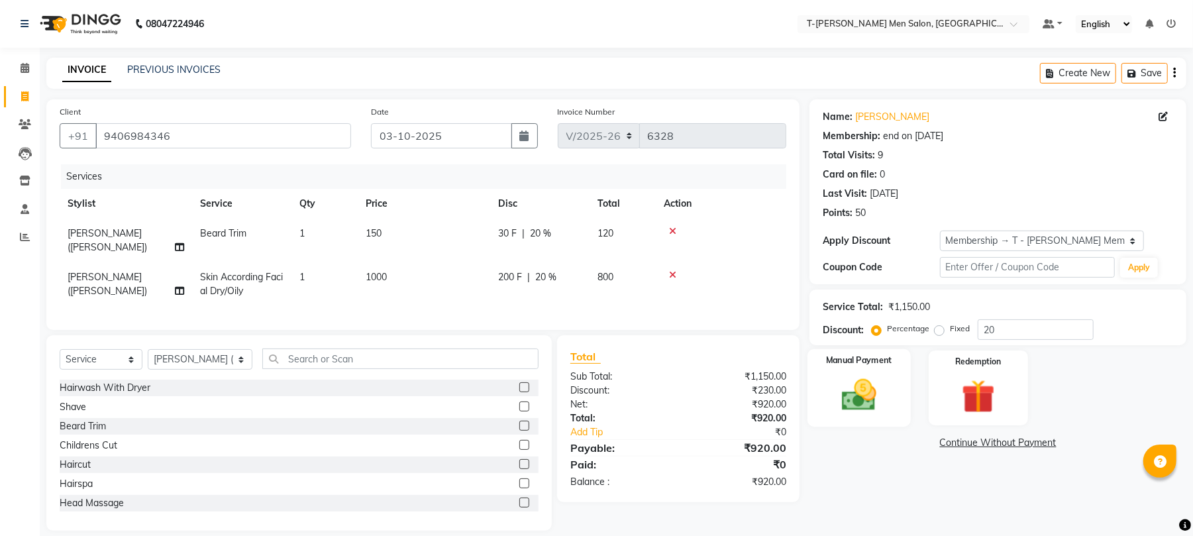
click at [873, 393] on img at bounding box center [859, 395] width 57 height 40
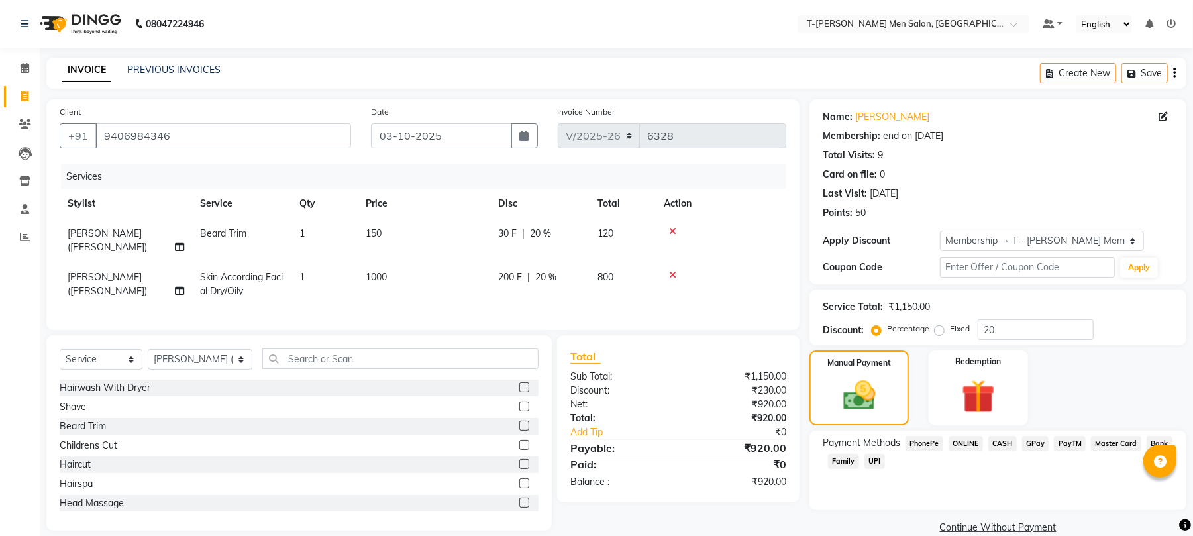
click at [1008, 445] on span "CASH" at bounding box center [1002, 443] width 28 height 15
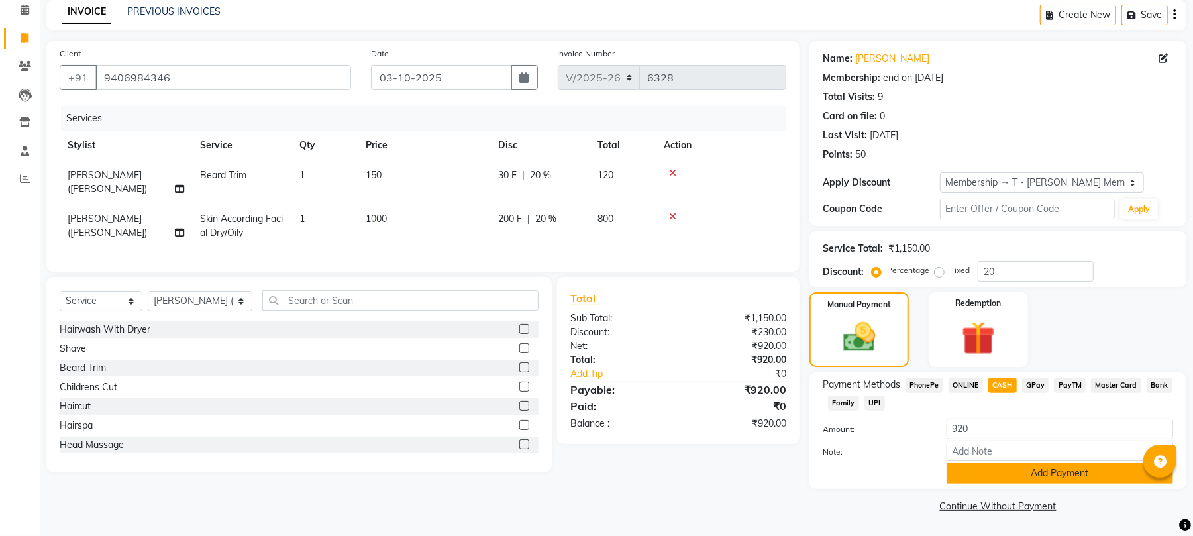
click at [963, 472] on button "Add Payment" at bounding box center [1060, 473] width 227 height 21
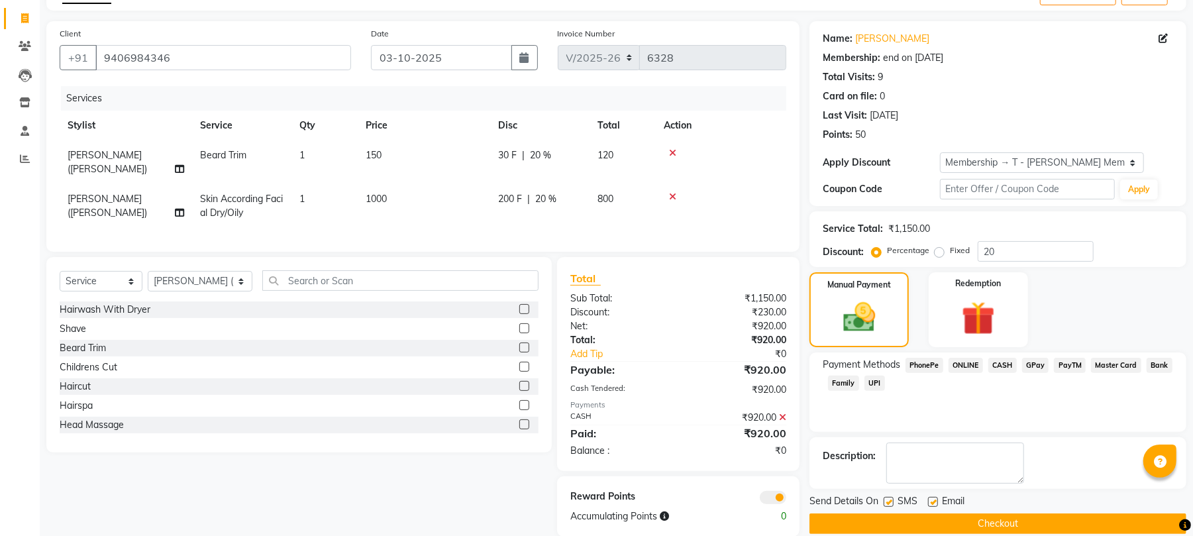
scroll to position [98, 0]
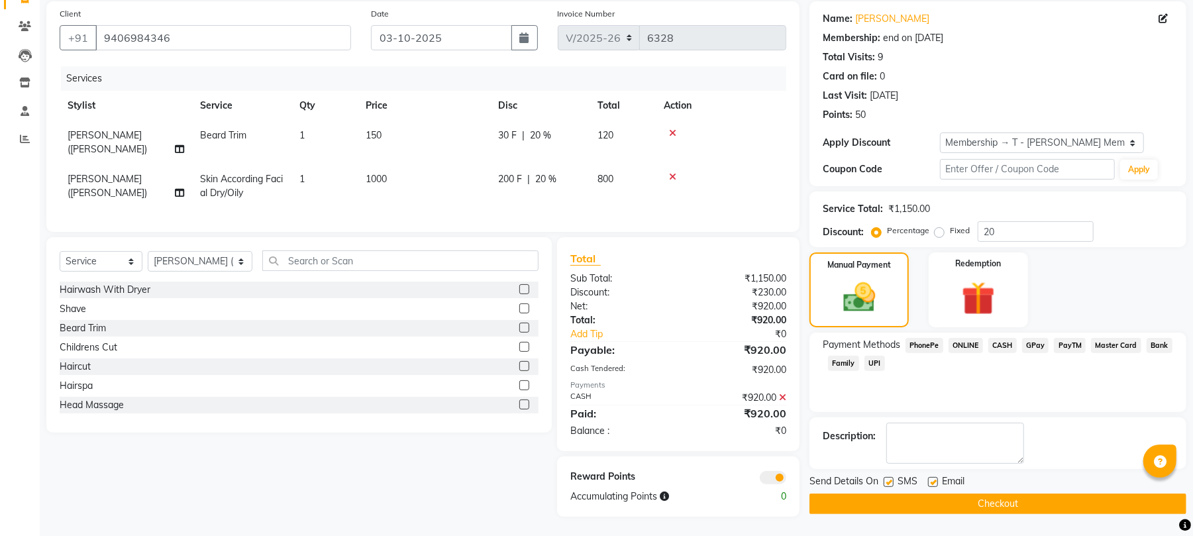
click at [933, 482] on label at bounding box center [933, 482] width 10 height 10
click at [933, 482] on input "checkbox" at bounding box center [932, 482] width 9 height 9
click at [926, 496] on button "Checkout" at bounding box center [998, 504] width 377 height 21
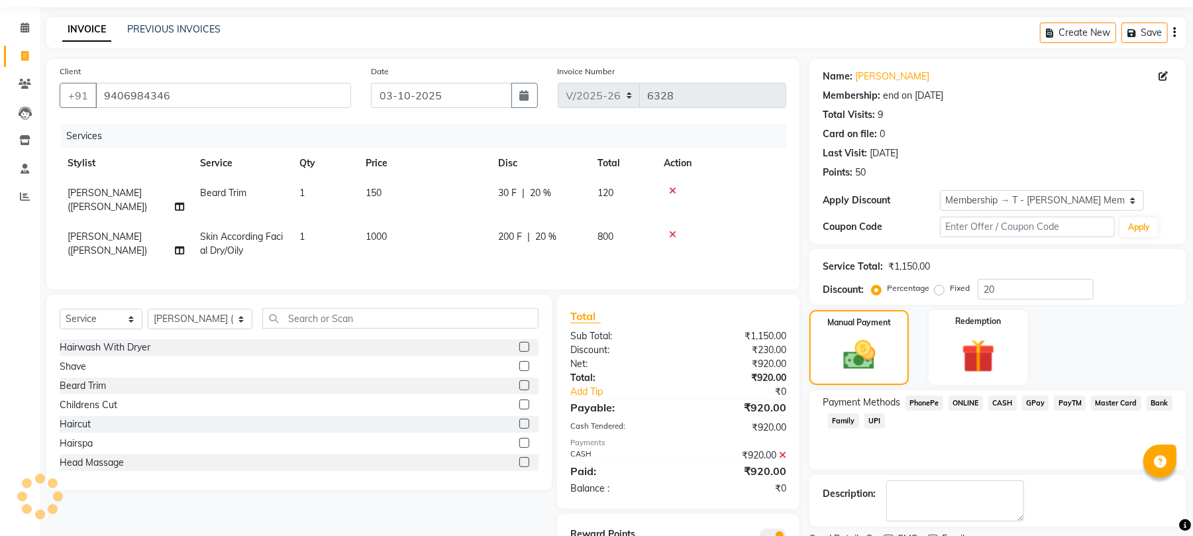
scroll to position [9, 0]
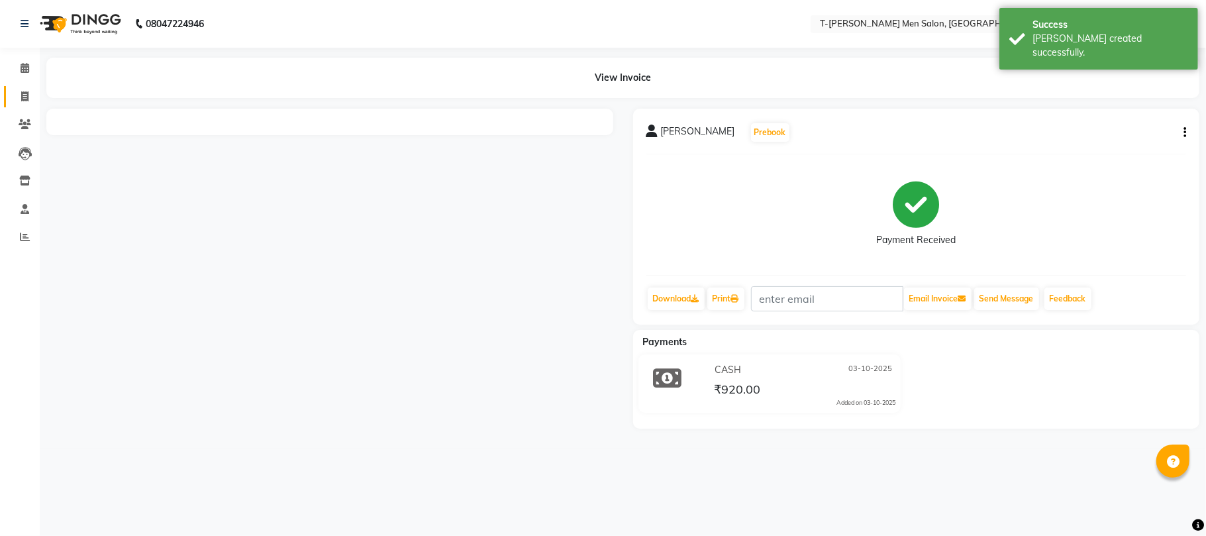
click at [17, 90] on span at bounding box center [24, 96] width 23 height 15
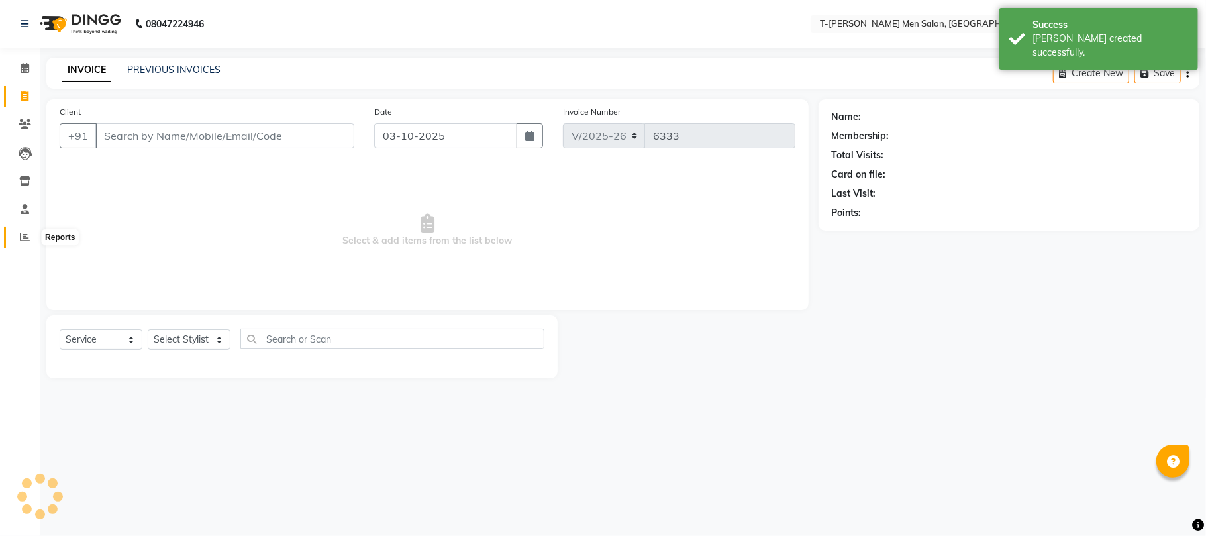
click at [25, 232] on icon at bounding box center [25, 237] width 10 height 10
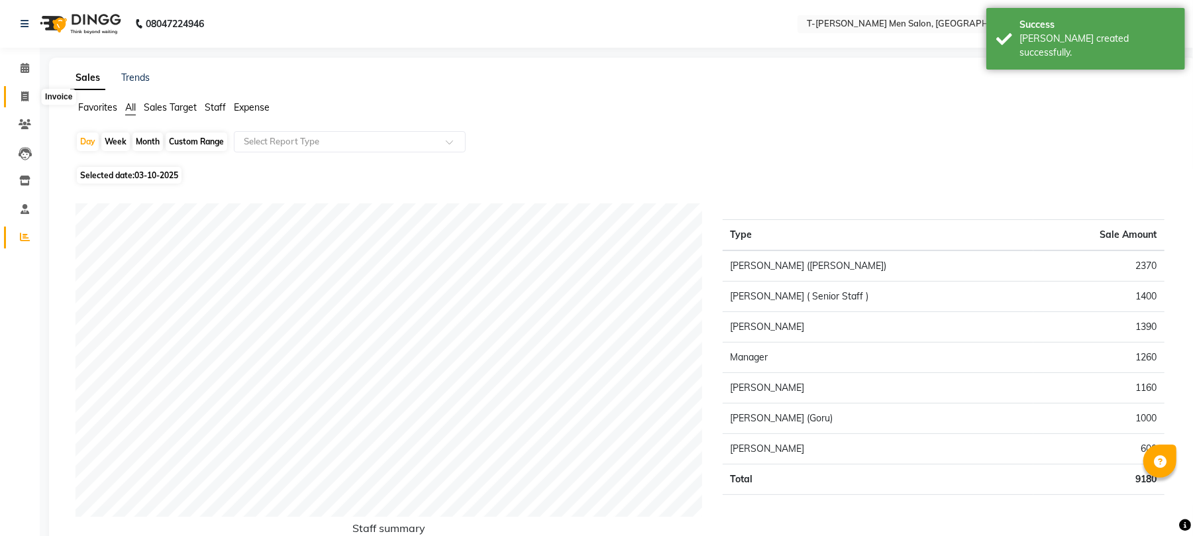
click at [16, 102] on span at bounding box center [24, 96] width 23 height 15
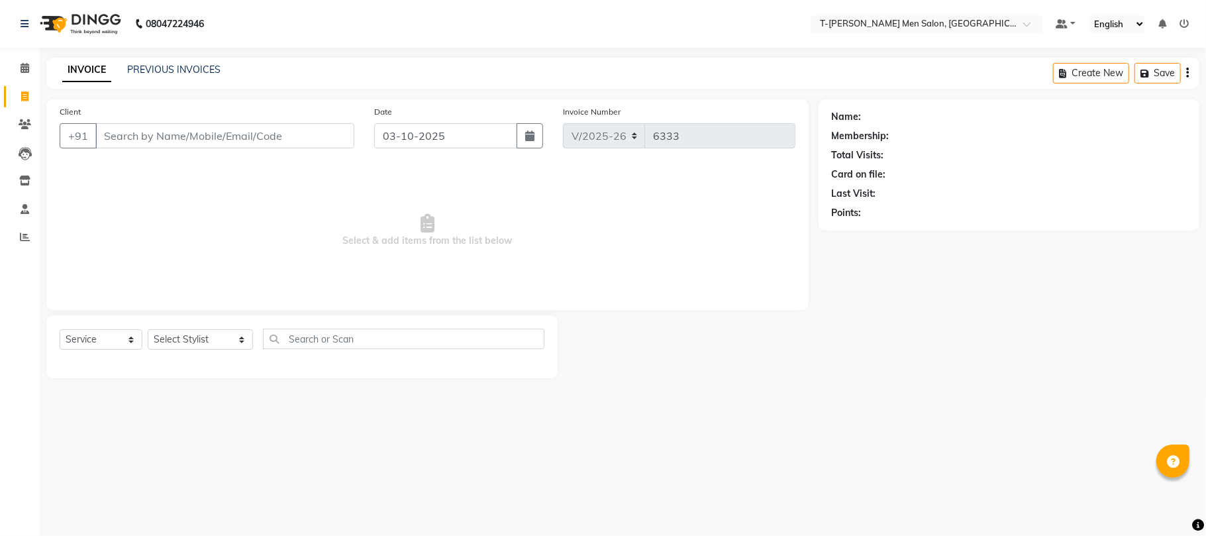
drag, startPoint x: 242, startPoint y: 223, endPoint x: 176, endPoint y: 78, distance: 159.5
click at [242, 221] on span "Select & add items from the list below" at bounding box center [428, 230] width 736 height 133
drag, startPoint x: 218, startPoint y: 338, endPoint x: 207, endPoint y: 333, distance: 11.9
click at [217, 338] on select "Select Stylist Ashok Kumar Gorkh nath (goru) Haneef khan Jaswinder singh (Veeru…" at bounding box center [200, 339] width 105 height 21
click at [148, 329] on select "Select Stylist Ashok Kumar Gorkh nath (goru) Haneef khan Jaswinder singh (Veeru…" at bounding box center [200, 339] width 105 height 21
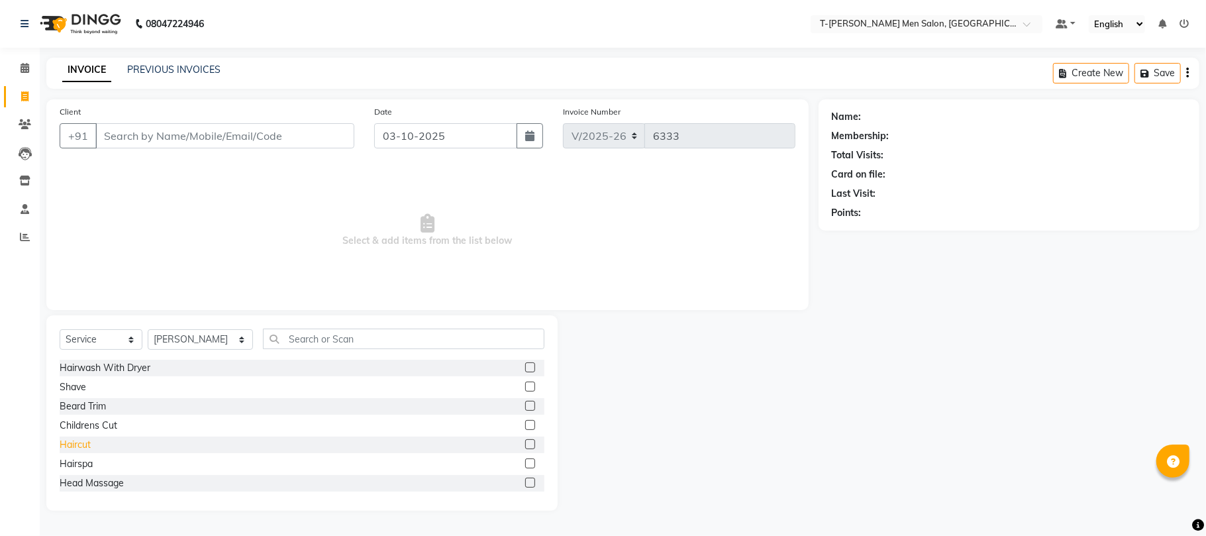
click at [81, 446] on div "Haircut" at bounding box center [75, 445] width 31 height 14
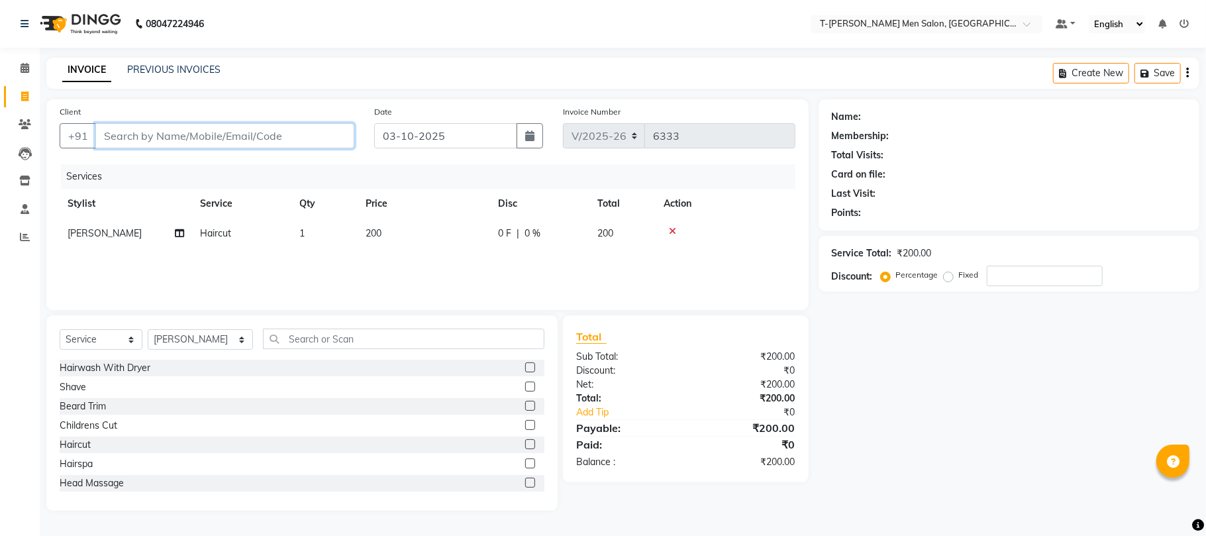
click at [189, 136] on input "Client" at bounding box center [224, 135] width 259 height 25
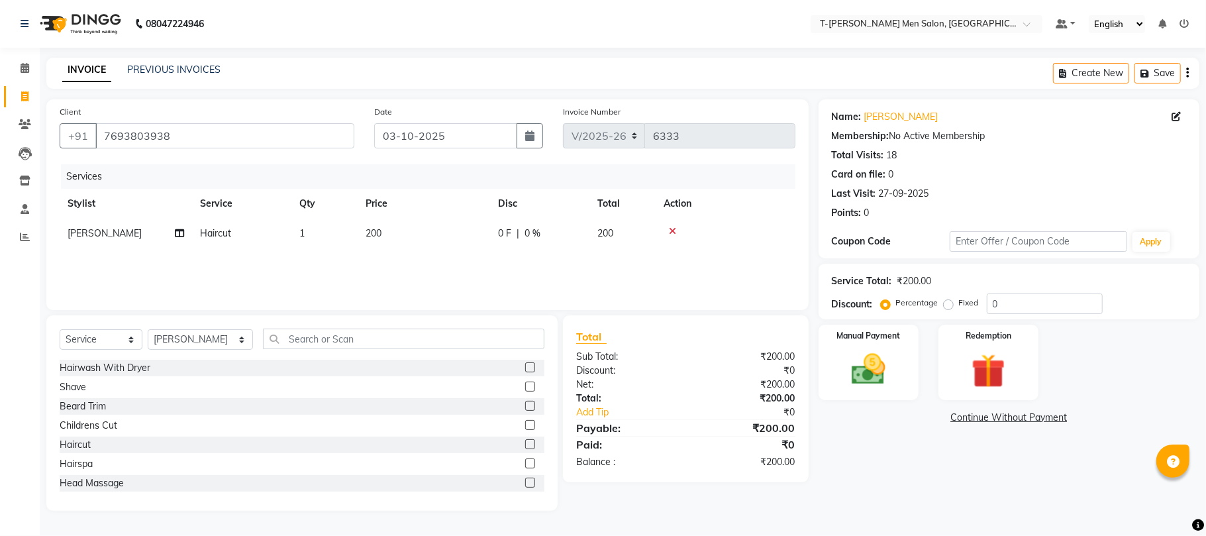
click at [947, 309] on div "Fixed" at bounding box center [963, 303] width 32 height 16
click at [959, 305] on label "Fixed" at bounding box center [969, 303] width 20 height 12
click at [951, 305] on input "Fixed" at bounding box center [951, 302] width 9 height 9
drag, startPoint x: 1037, startPoint y: 310, endPoint x: 984, endPoint y: 325, distance: 55.0
click at [984, 325] on div "Name: Mrs. Aasha Sikarwar Membership: No Active Membership Total Visits: 18 Car…" at bounding box center [1014, 304] width 391 height 411
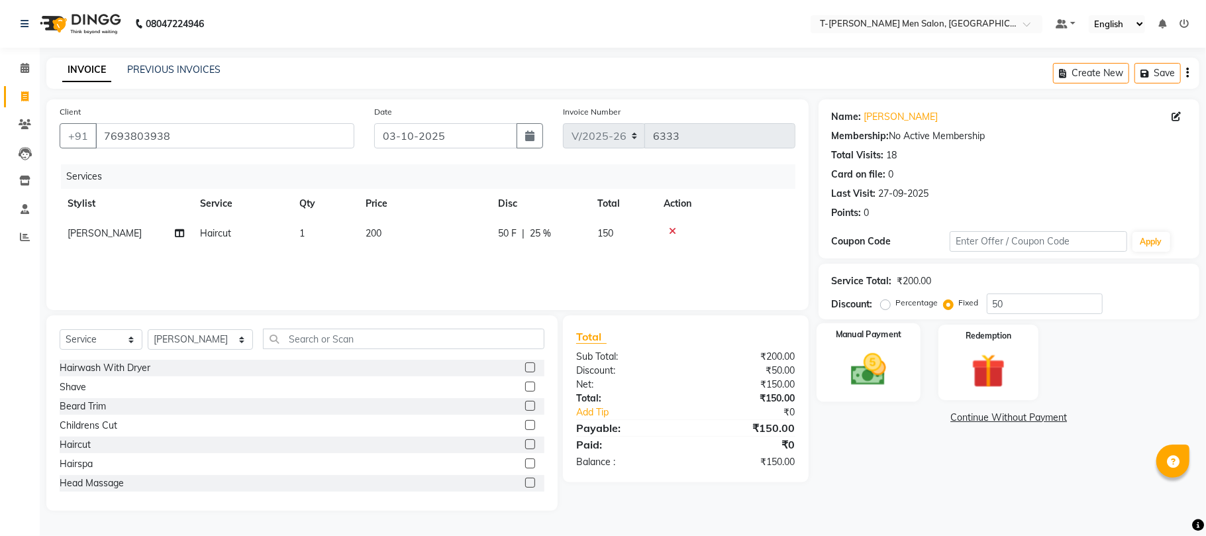
click at [873, 384] on img at bounding box center [869, 369] width 58 height 41
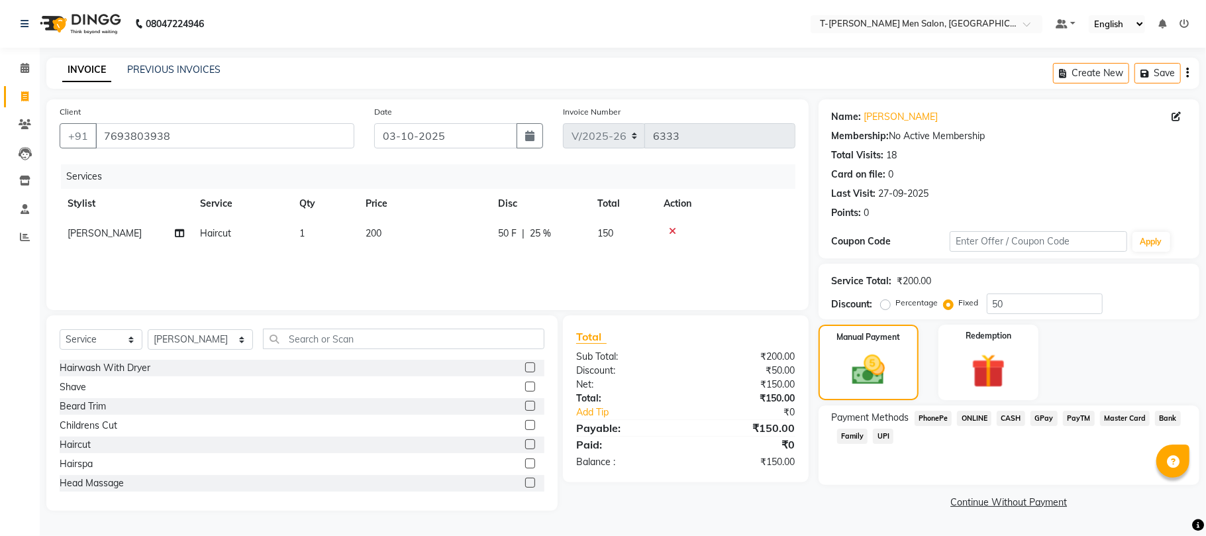
click at [1010, 414] on span "CASH" at bounding box center [1011, 418] width 28 height 15
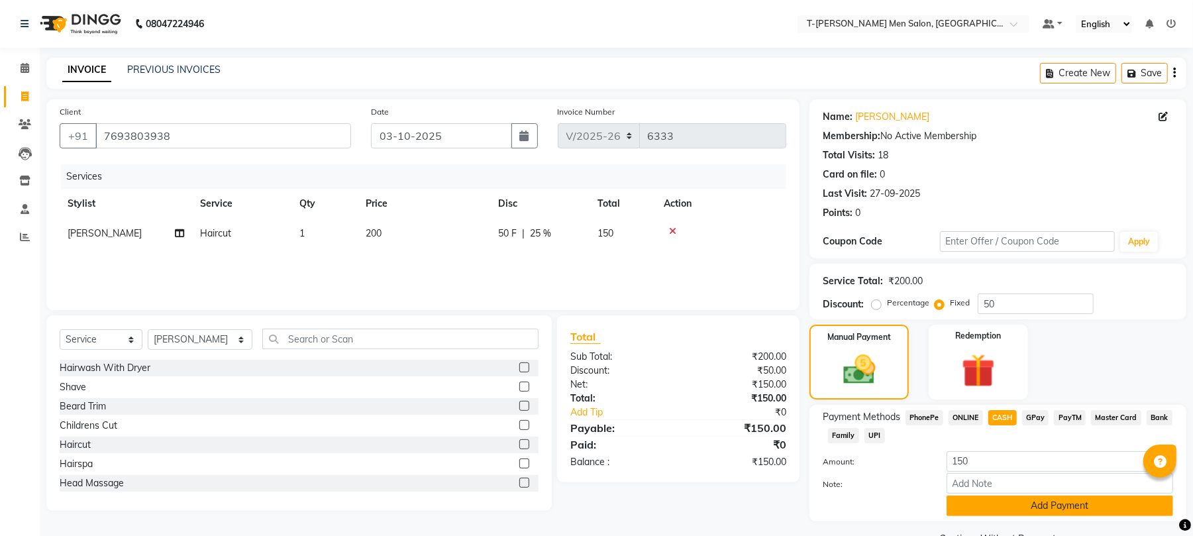
click at [986, 512] on button "Add Payment" at bounding box center [1060, 506] width 227 height 21
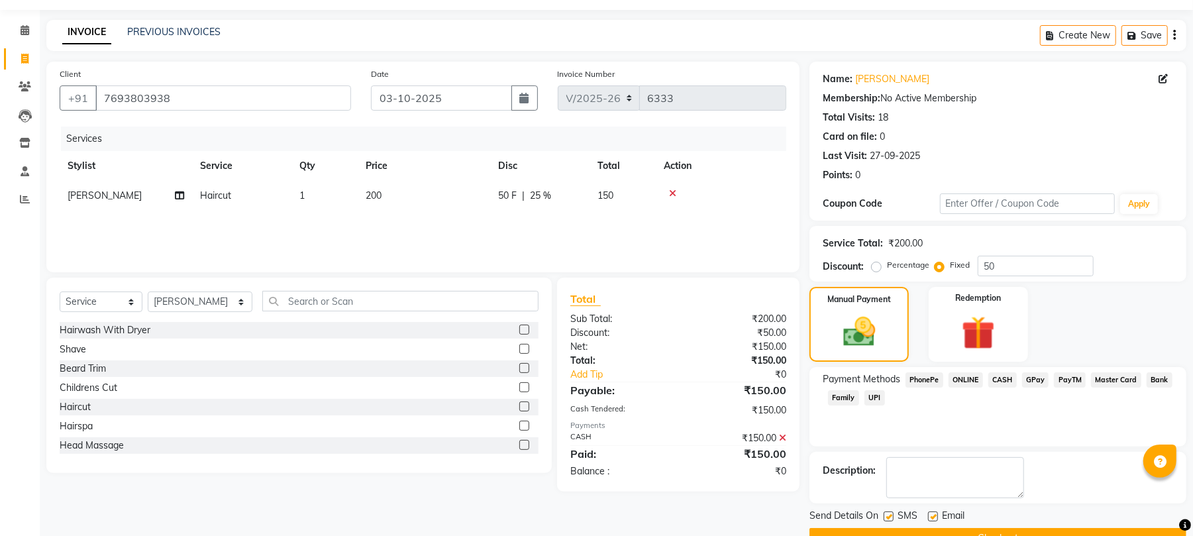
scroll to position [72, 0]
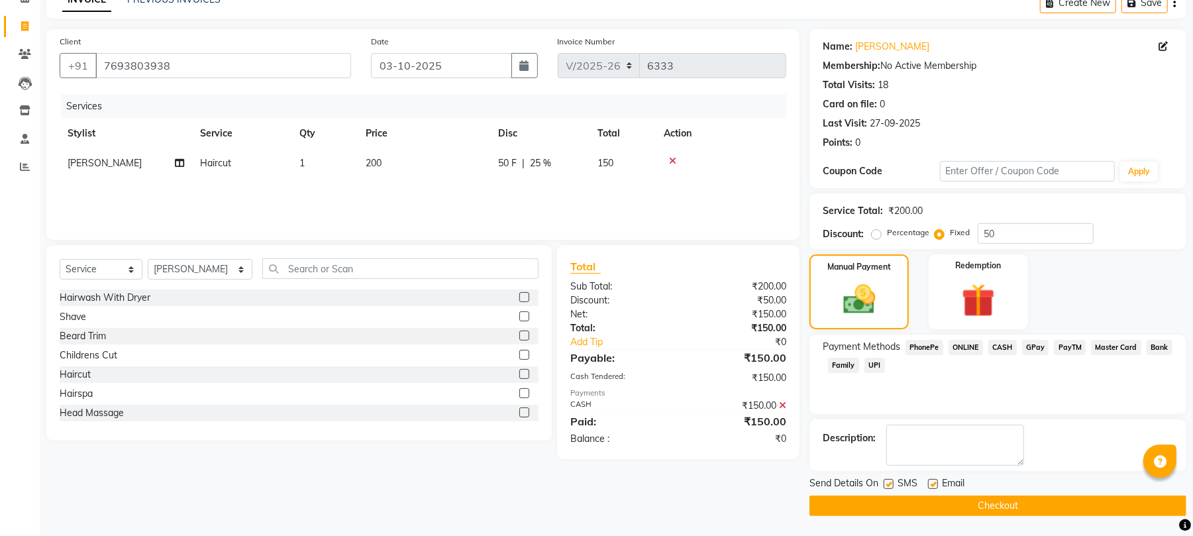
click at [930, 483] on label at bounding box center [933, 484] width 10 height 10
click at [930, 483] on input "checkbox" at bounding box center [932, 484] width 9 height 9
click at [928, 502] on button "Checkout" at bounding box center [998, 506] width 377 height 21
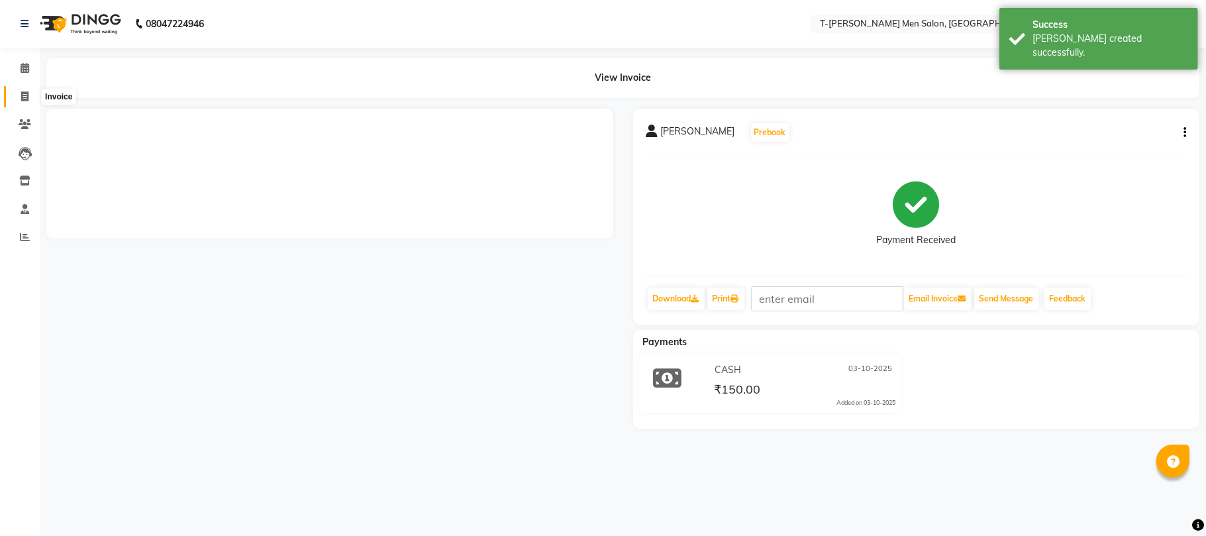
click at [25, 93] on icon at bounding box center [24, 96] width 7 height 10
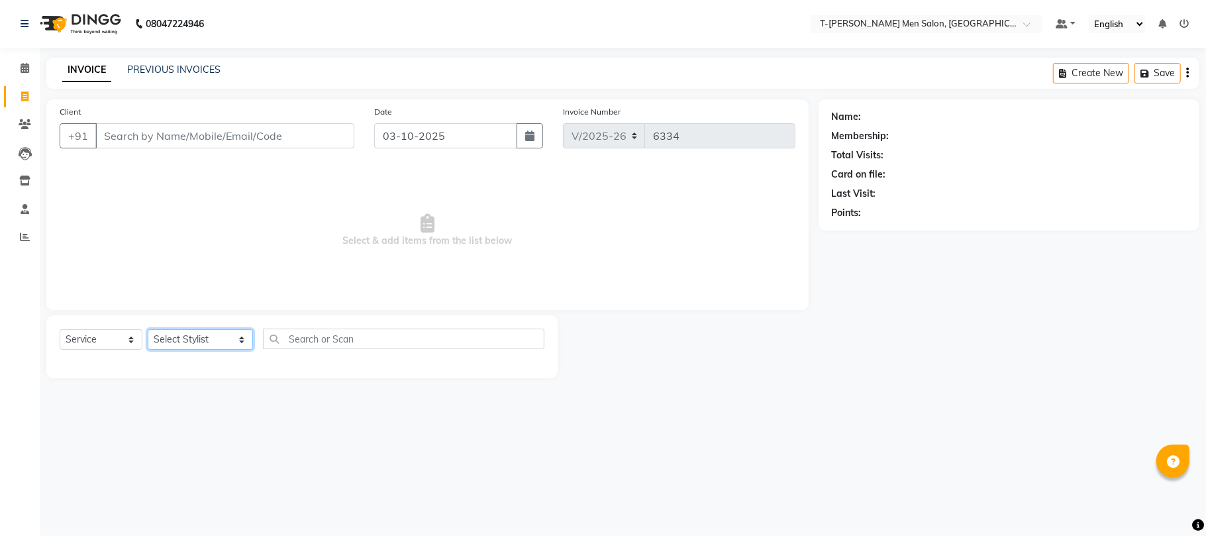
drag, startPoint x: 186, startPoint y: 345, endPoint x: 193, endPoint y: 331, distance: 16.0
click at [186, 345] on select "Select Stylist Ashok Kumar Gorkh nath (goru) Haneef khan Jaswinder singh (Veeru…" at bounding box center [200, 339] width 105 height 21
click at [148, 329] on select "Select Stylist Ashok Kumar Gorkh nath (goru) Haneef khan Jaswinder singh (Veeru…" at bounding box center [200, 339] width 105 height 21
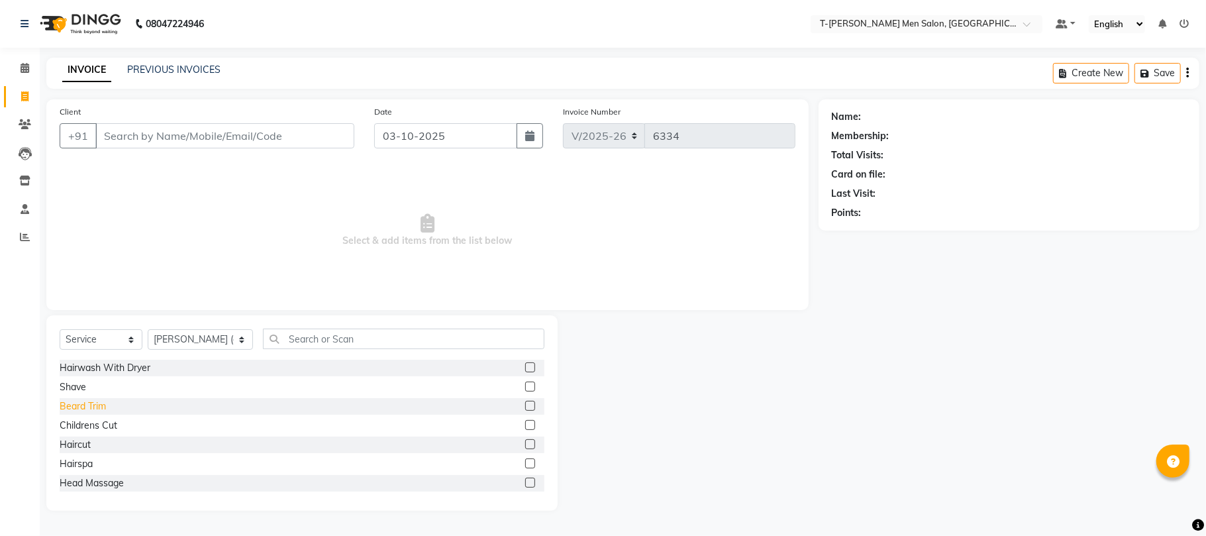
click at [86, 399] on div "Beard Trim" at bounding box center [83, 406] width 46 height 14
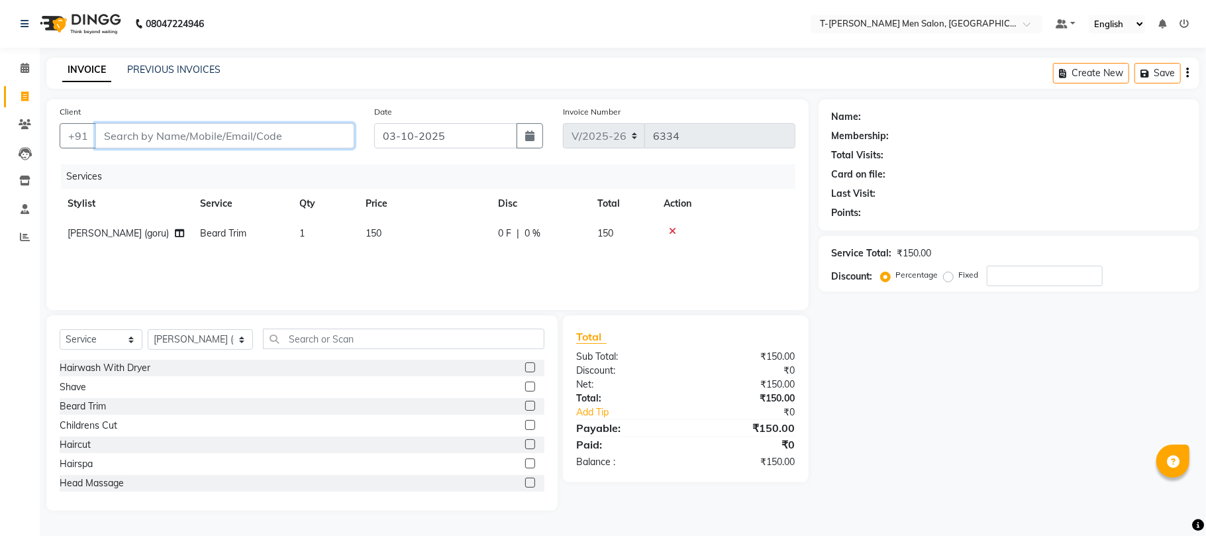
click at [227, 146] on input "Client" at bounding box center [224, 135] width 259 height 25
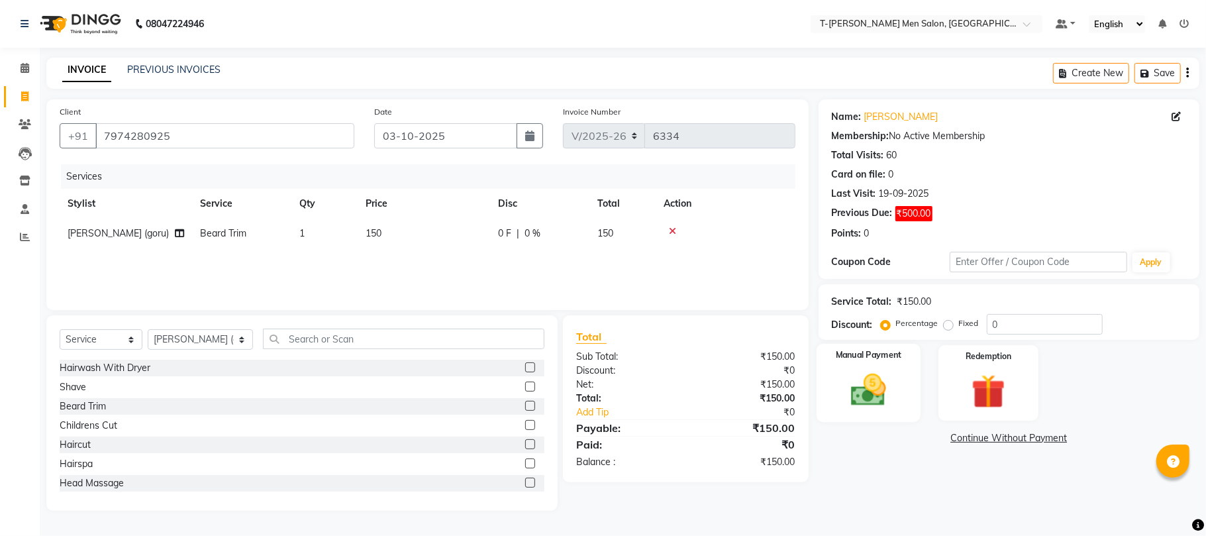
click at [867, 372] on img at bounding box center [869, 390] width 58 height 41
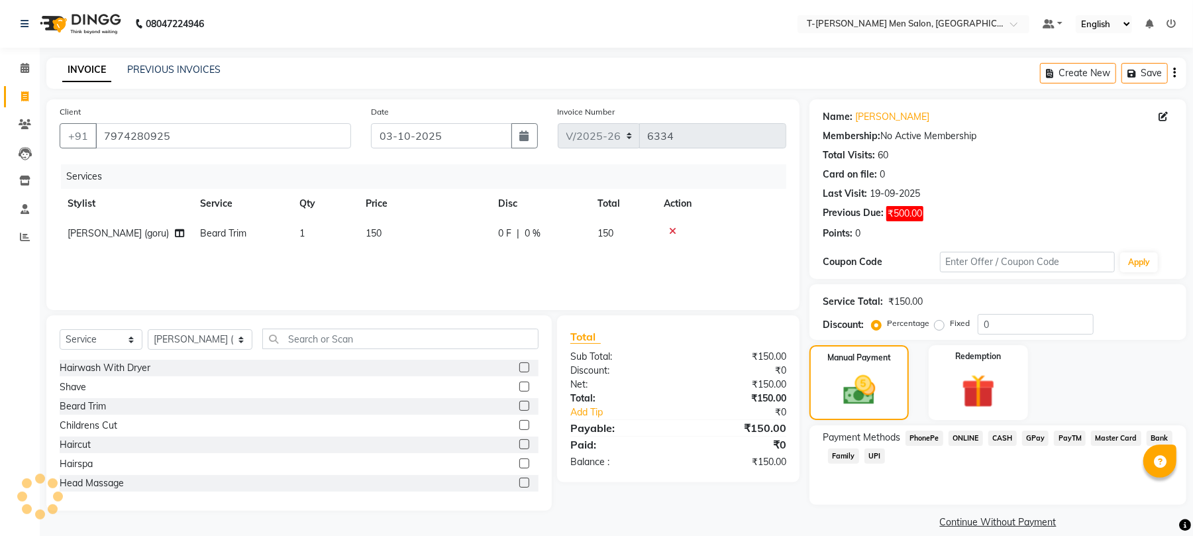
click at [957, 435] on span "ONLINE" at bounding box center [966, 438] width 34 height 15
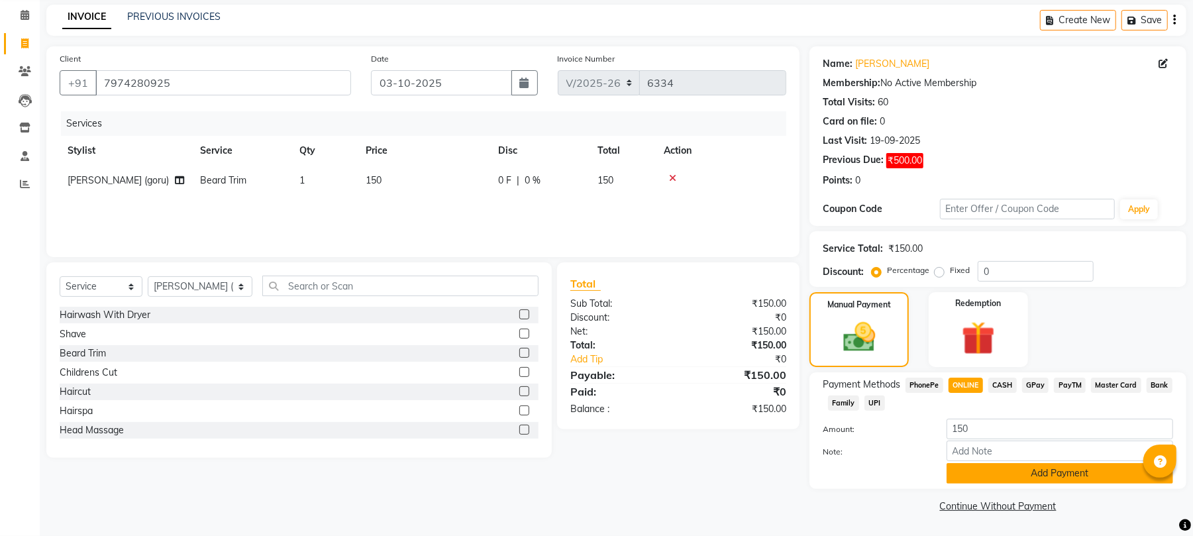
click at [950, 470] on button "Add Payment" at bounding box center [1060, 473] width 227 height 21
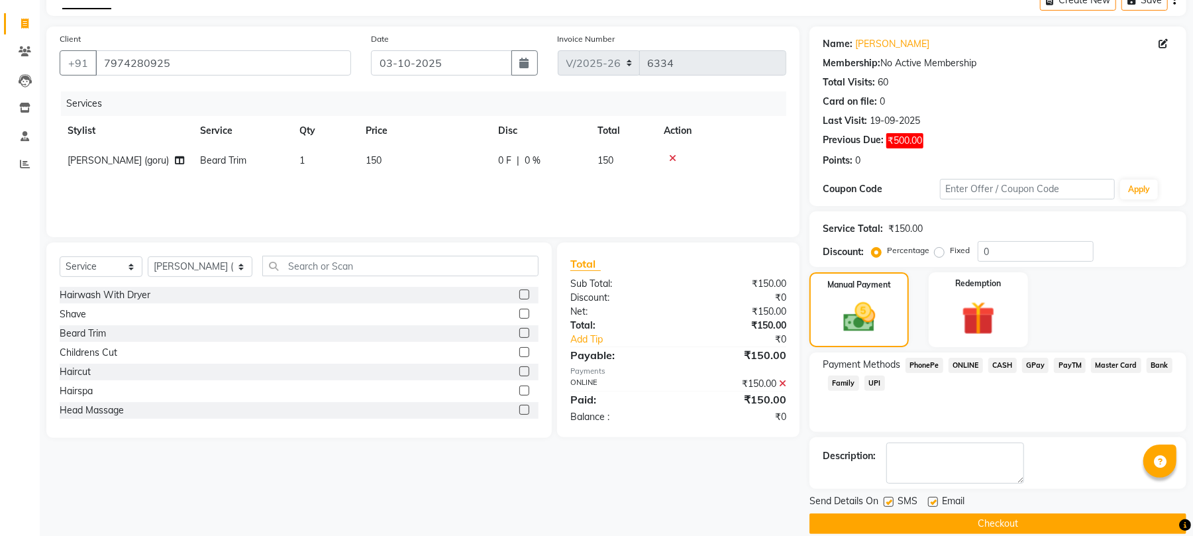
scroll to position [91, 0]
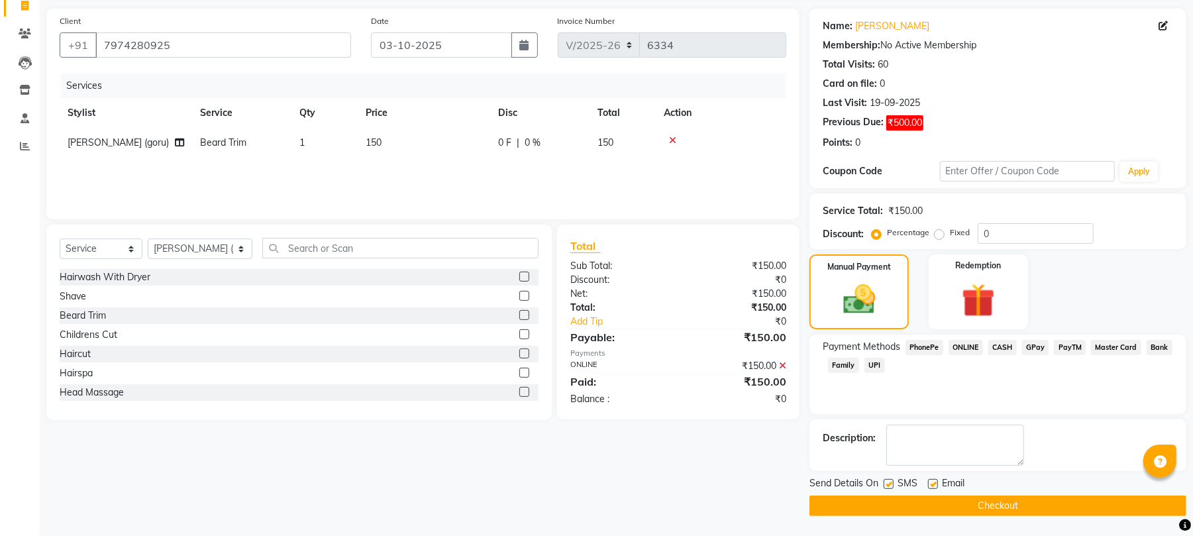
click at [930, 485] on label at bounding box center [933, 484] width 10 height 10
click at [930, 485] on input "checkbox" at bounding box center [932, 484] width 9 height 9
click at [957, 506] on button "Checkout" at bounding box center [998, 506] width 377 height 21
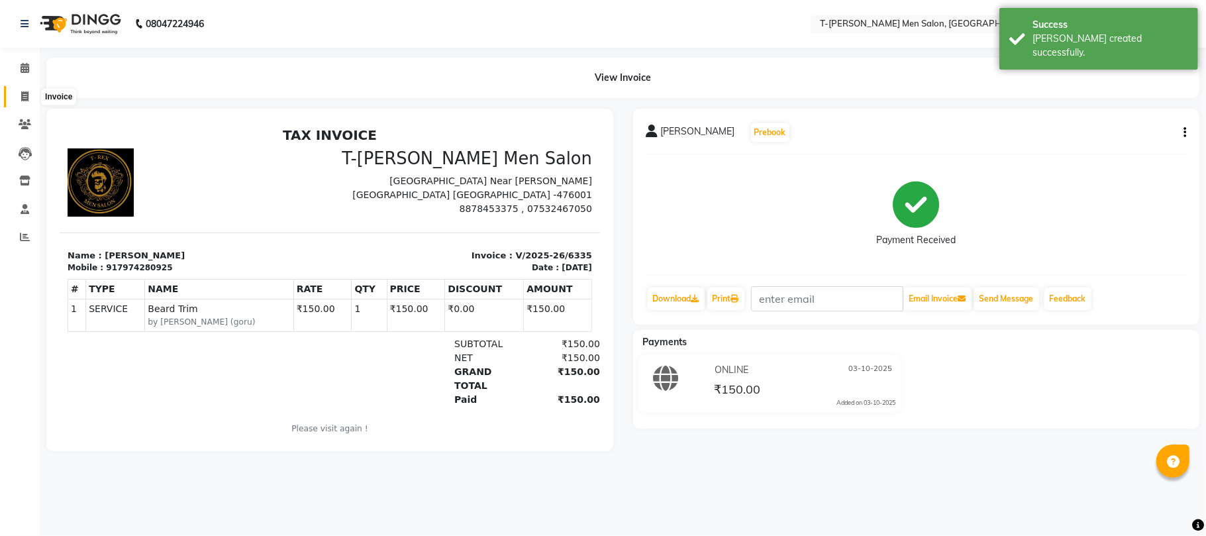
click at [22, 91] on icon at bounding box center [24, 96] width 7 height 10
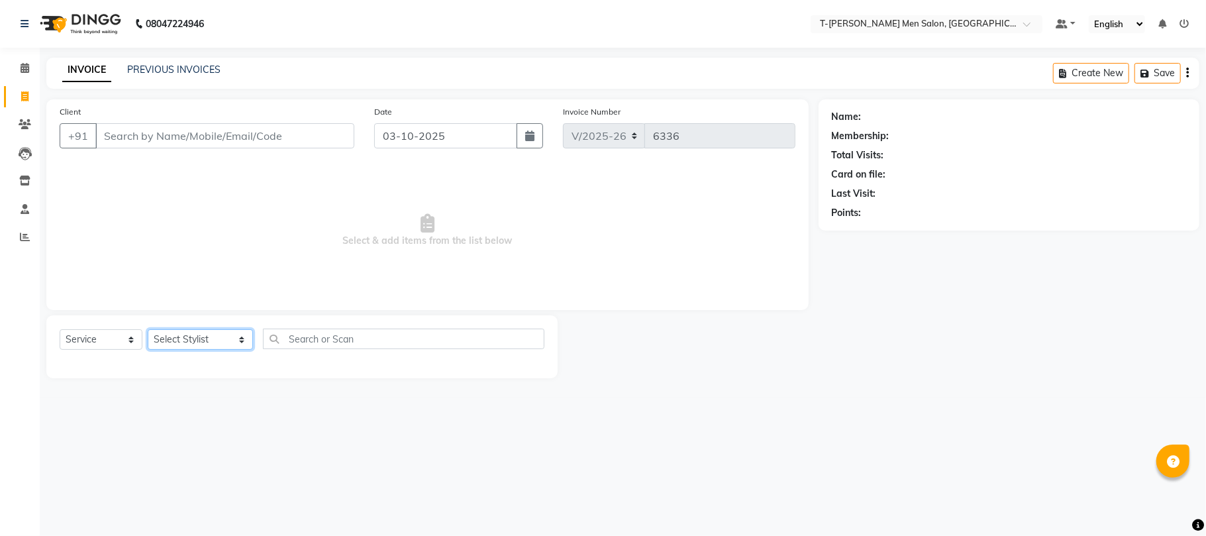
click at [179, 331] on select "Select Stylist Ashok Kumar Gorkh nath (goru) Haneef khan Jaswinder singh (Veeru…" at bounding box center [200, 339] width 105 height 21
click at [148, 329] on select "Select Stylist Ashok Kumar Gorkh nath (goru) Haneef khan Jaswinder singh (Veeru…" at bounding box center [200, 339] width 105 height 21
click at [89, 329] on select "Select Service Product Membership Package Voucher Prepaid Gift Card" at bounding box center [101, 339] width 83 height 21
click at [60, 329] on select "Select Service Product Membership Package Voucher Prepaid Gift Card" at bounding box center [101, 339] width 83 height 21
click at [117, 364] on div "T - Rex Membership (wtih W end 10% & W day 20)%" at bounding box center [202, 368] width 284 height 14
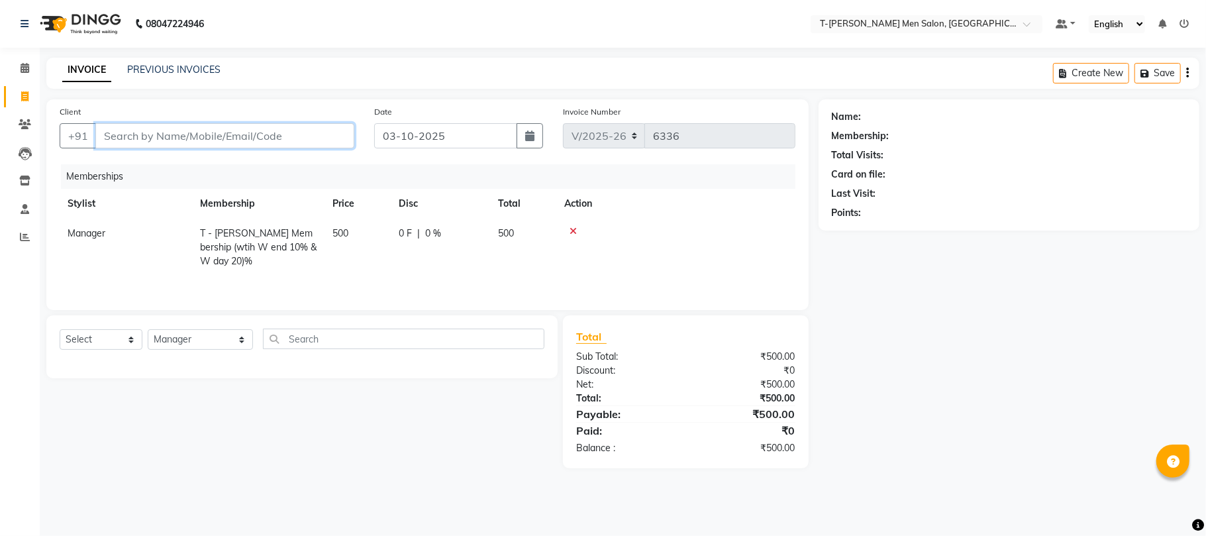
click at [231, 129] on input "Client" at bounding box center [224, 135] width 259 height 25
click at [236, 136] on input "Client" at bounding box center [224, 135] width 259 height 25
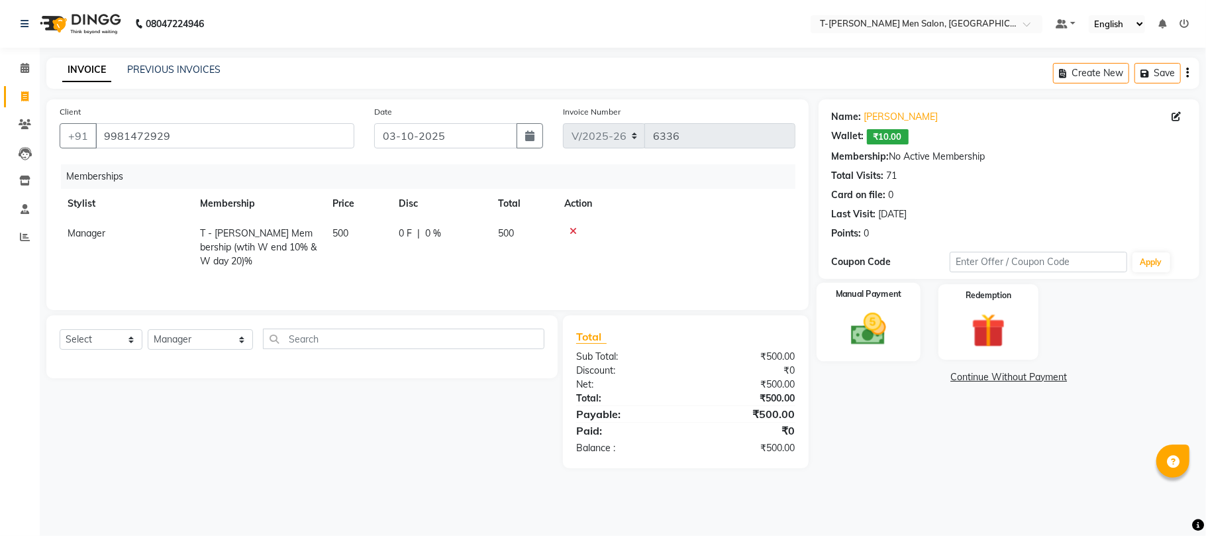
click at [882, 330] on img at bounding box center [869, 329] width 58 height 41
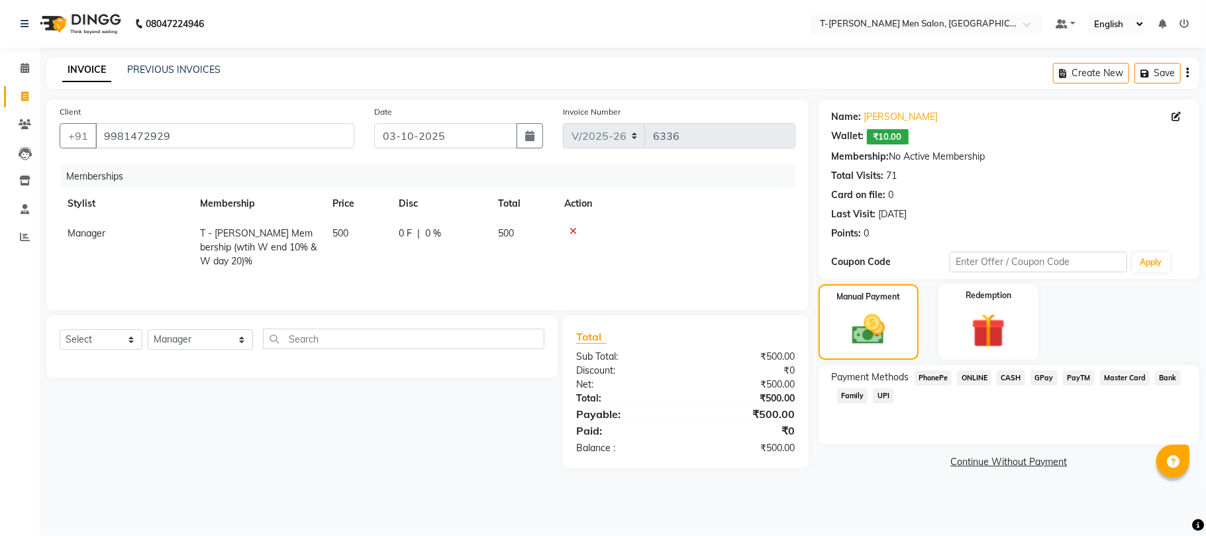
click at [971, 386] on span "ONLINE" at bounding box center [974, 377] width 34 height 15
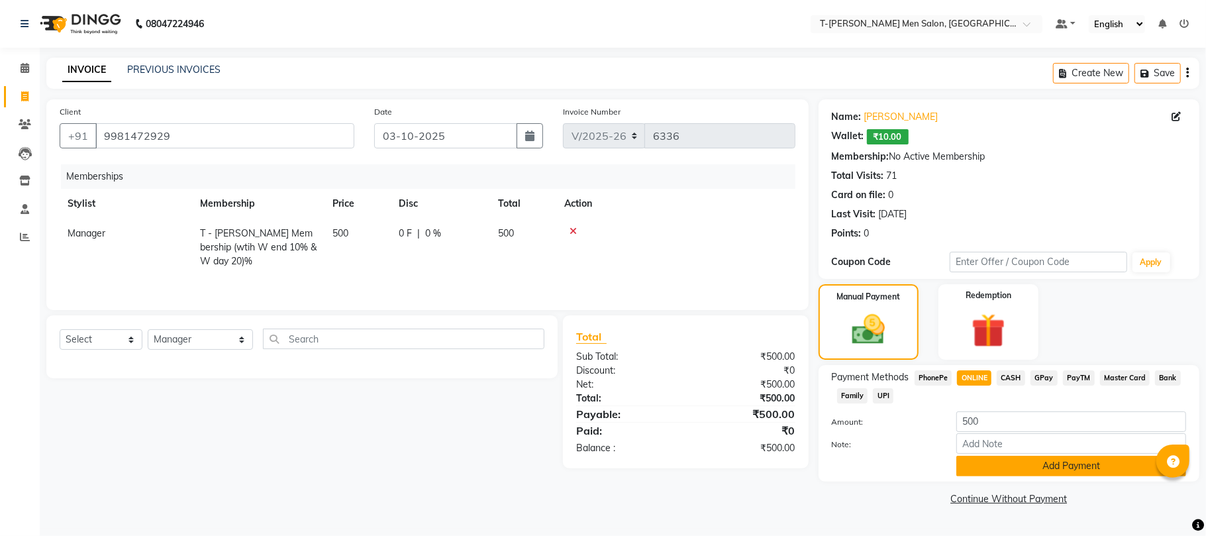
click at [968, 467] on button "Add Payment" at bounding box center [1072, 466] width 230 height 21
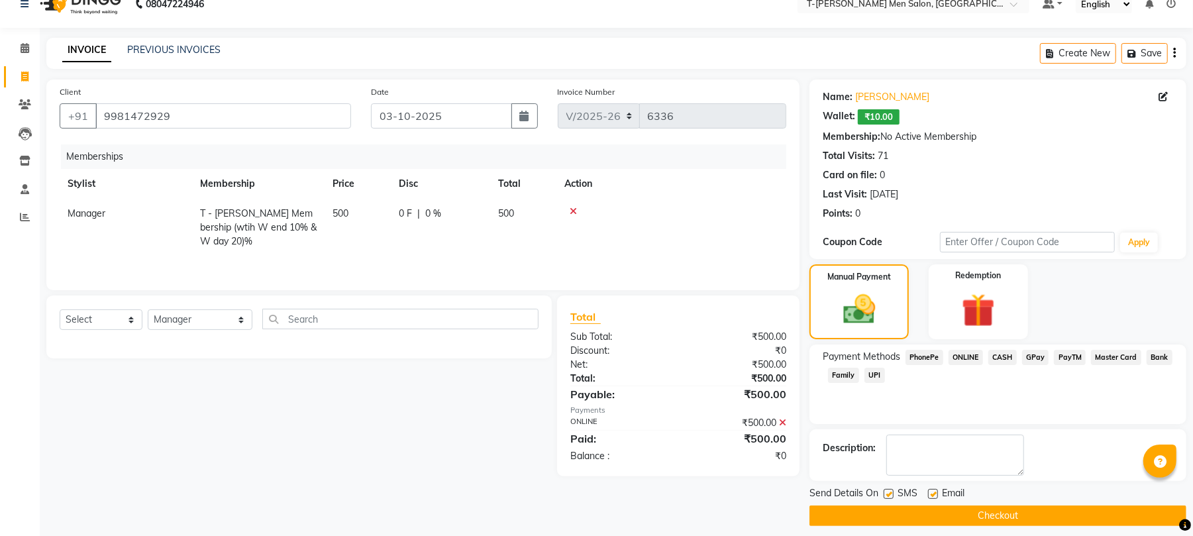
scroll to position [30, 0]
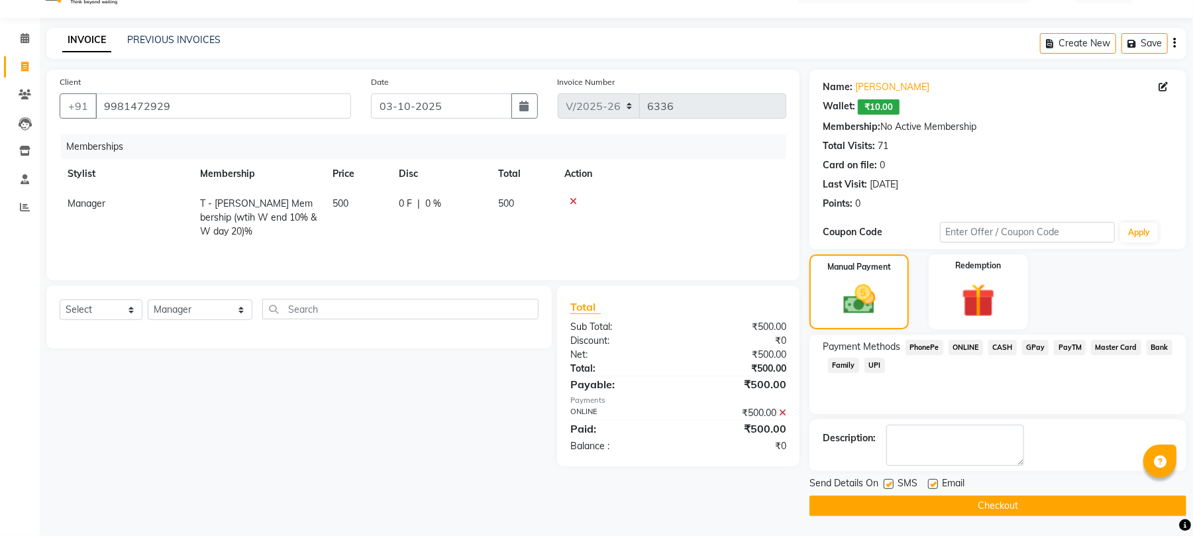
click at [935, 485] on label at bounding box center [933, 484] width 10 height 10
click at [935, 485] on input "checkbox" at bounding box center [932, 484] width 9 height 9
click at [933, 502] on button "Checkout" at bounding box center [998, 506] width 377 height 21
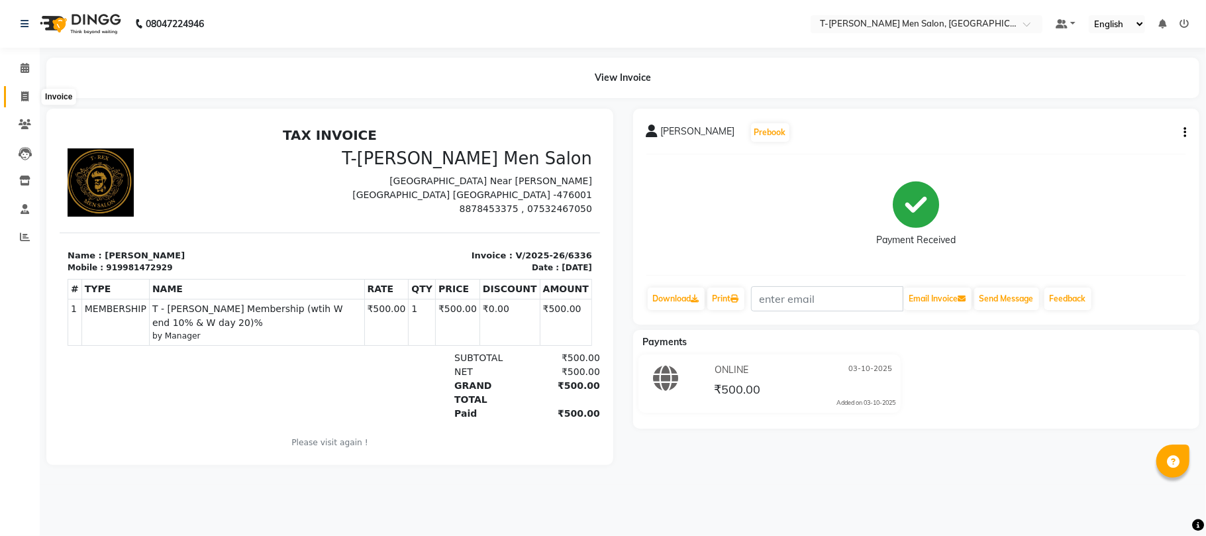
click at [16, 99] on span at bounding box center [24, 96] width 23 height 15
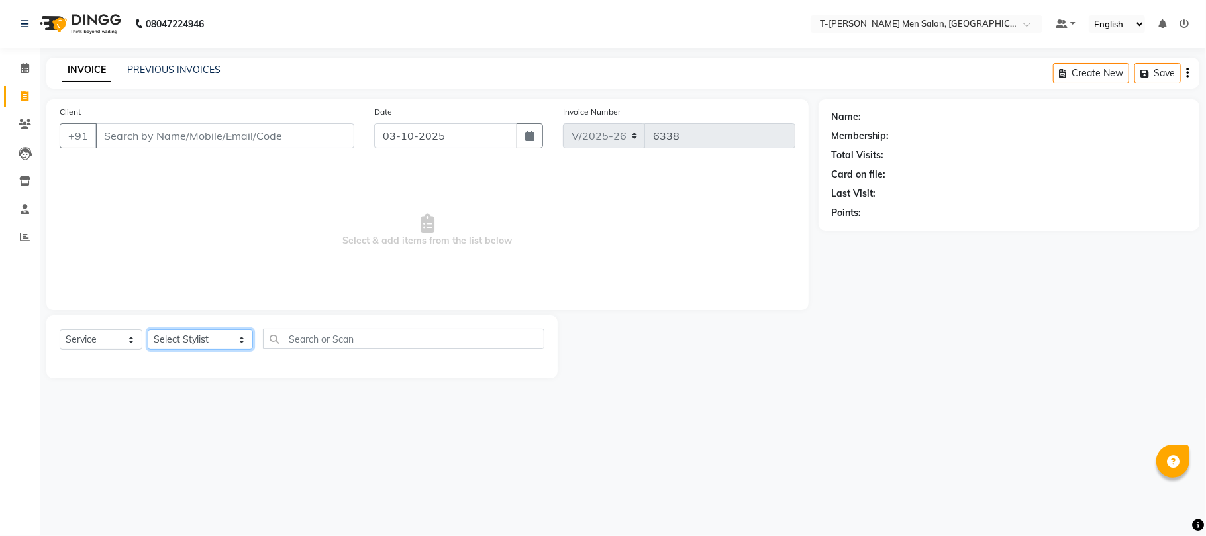
click at [193, 339] on select "Select Stylist Ashok Kumar Gorkh nath (goru) Haneef khan Jaswinder singh (Veeru…" at bounding box center [200, 339] width 105 height 21
click at [148, 329] on select "Select Stylist Ashok Kumar Gorkh nath (goru) Haneef khan Jaswinder singh (Veeru…" at bounding box center [200, 339] width 105 height 21
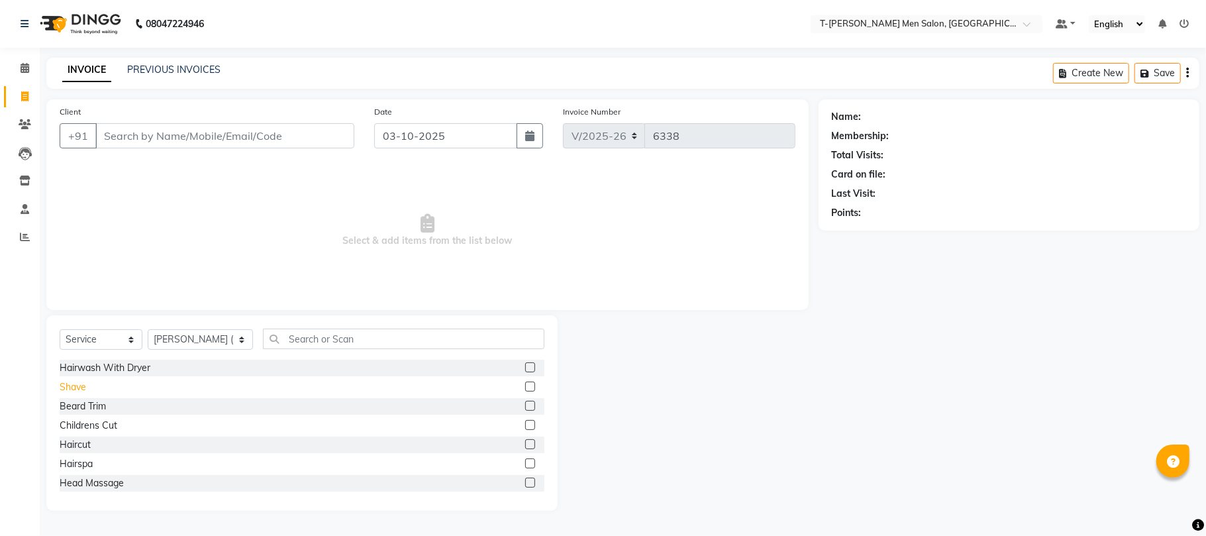
click at [78, 392] on div "Shave" at bounding box center [73, 387] width 27 height 14
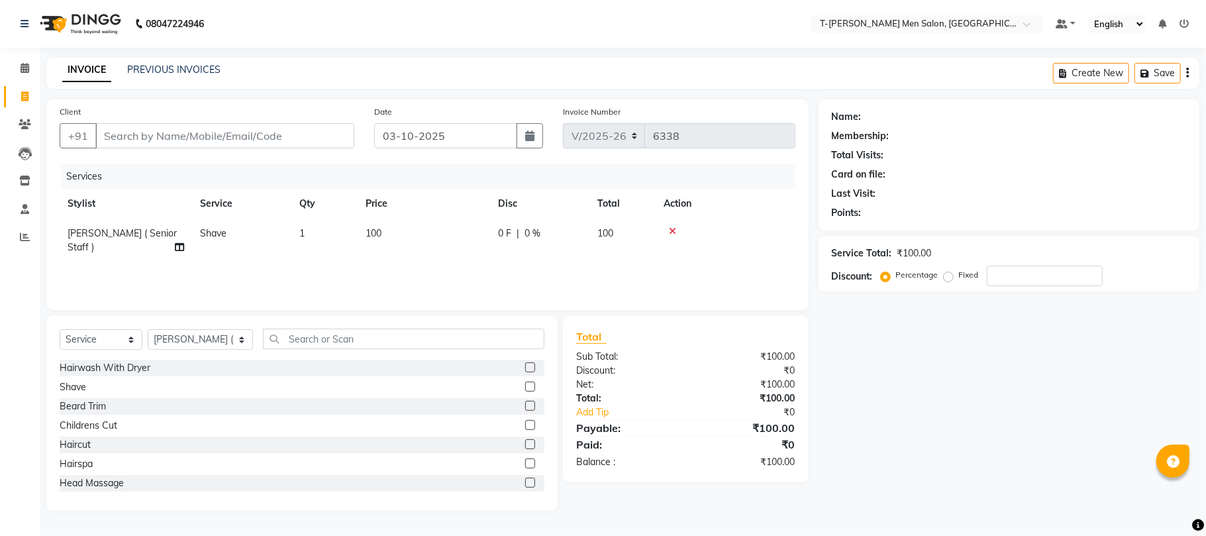
click at [669, 231] on icon at bounding box center [672, 231] width 7 height 9
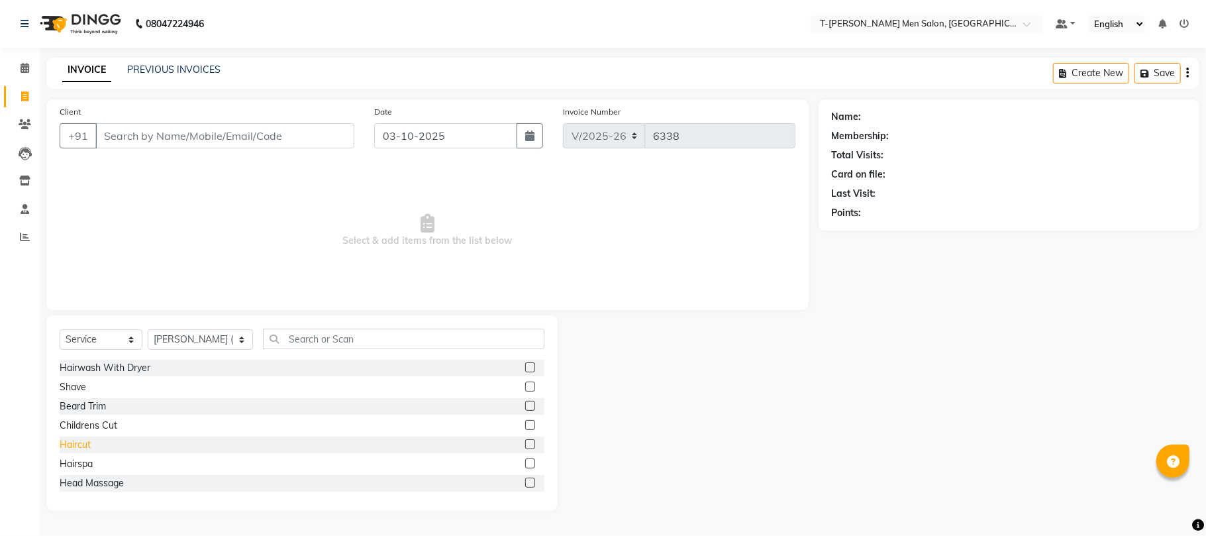
click at [81, 446] on div "Haircut" at bounding box center [75, 445] width 31 height 14
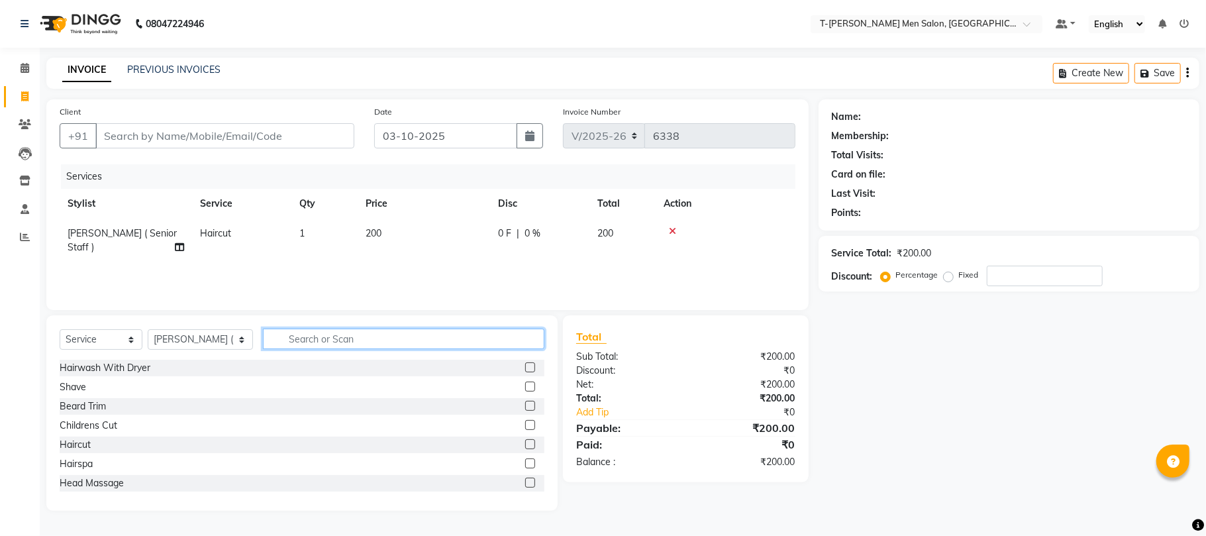
click at [324, 338] on input "text" at bounding box center [404, 339] width 282 height 21
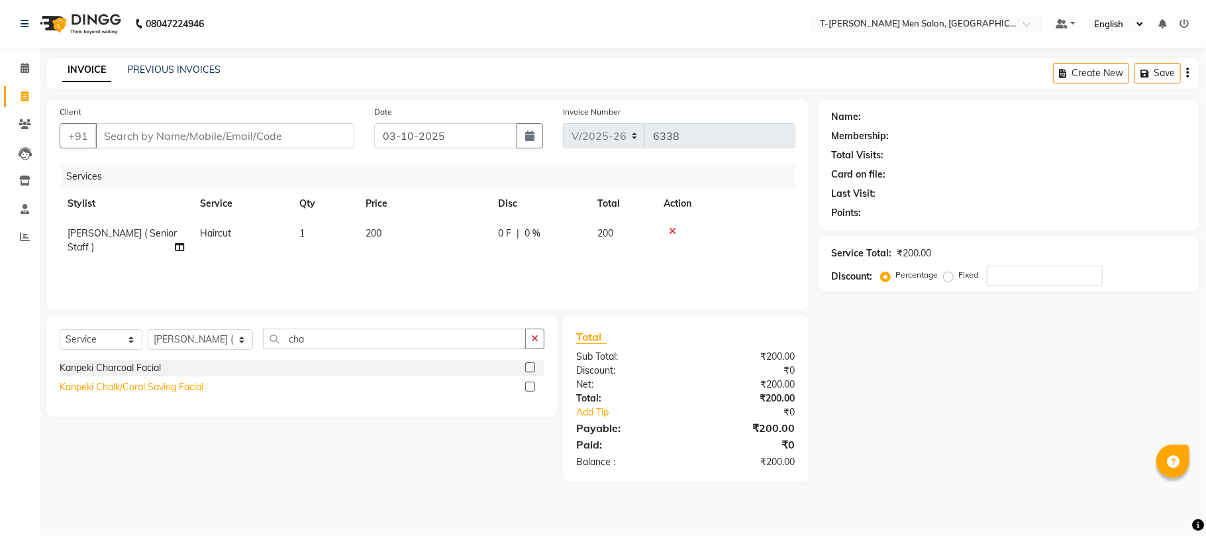
click at [184, 393] on div "Kanpeki Chalk/Coral Saving Facial" at bounding box center [132, 387] width 144 height 14
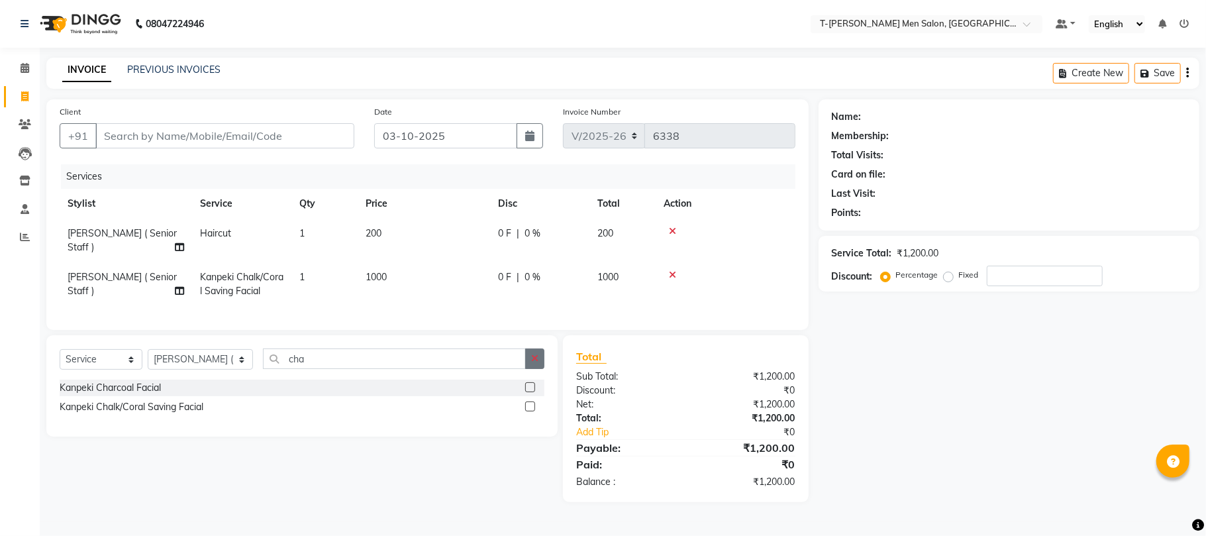
click at [533, 360] on icon "button" at bounding box center [534, 358] width 7 height 9
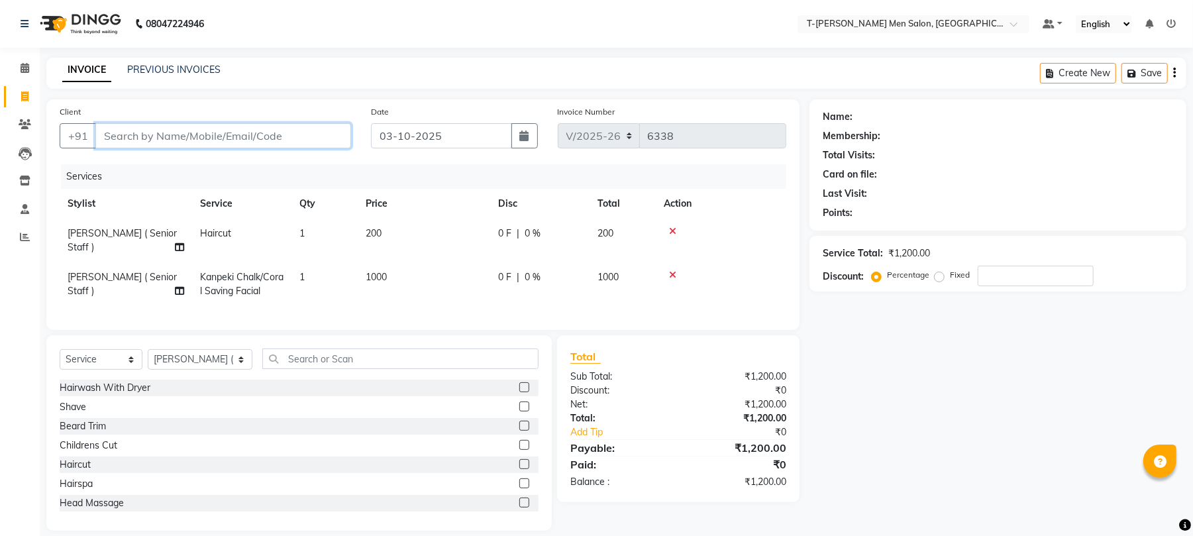
click at [273, 142] on input "Client" at bounding box center [223, 135] width 256 height 25
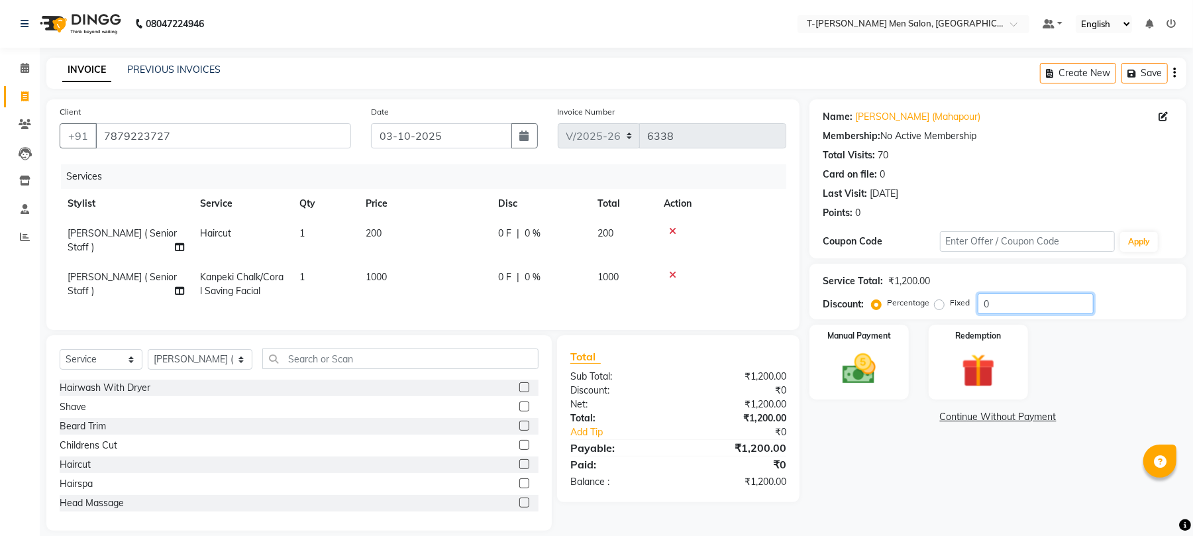
click at [1036, 305] on input "0" at bounding box center [1036, 303] width 116 height 21
click at [869, 362] on img at bounding box center [859, 369] width 57 height 40
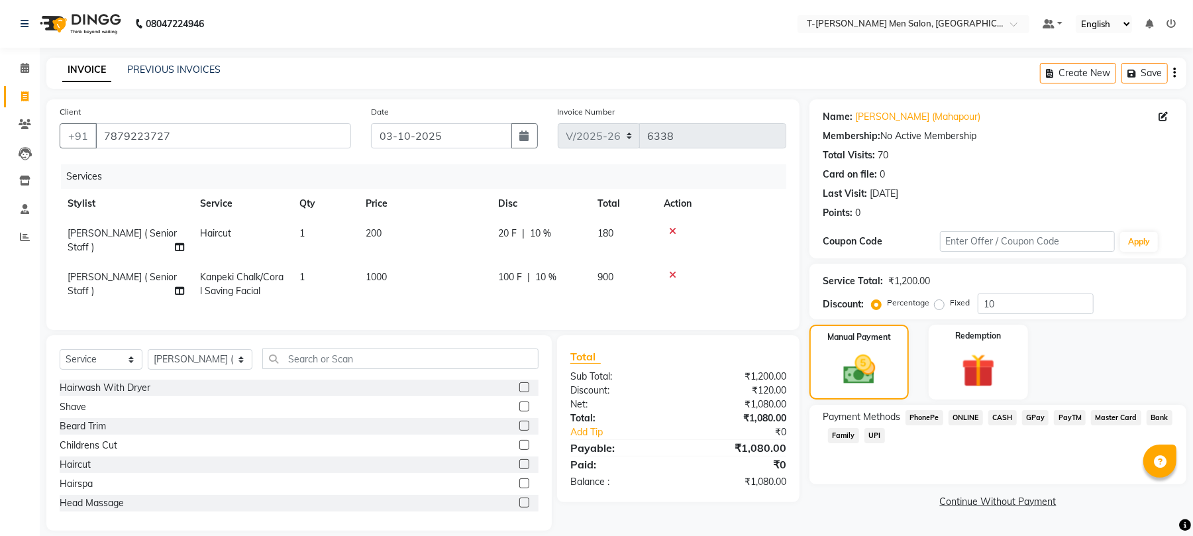
click at [979, 422] on span "ONLINE" at bounding box center [966, 417] width 34 height 15
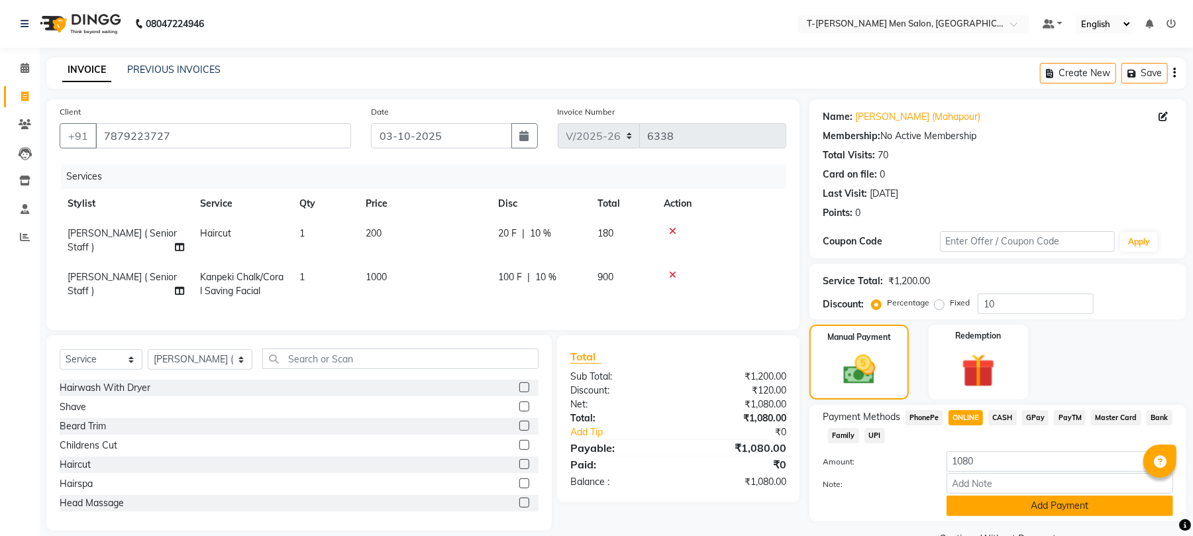
click at [1032, 509] on button "Add Payment" at bounding box center [1060, 506] width 227 height 21
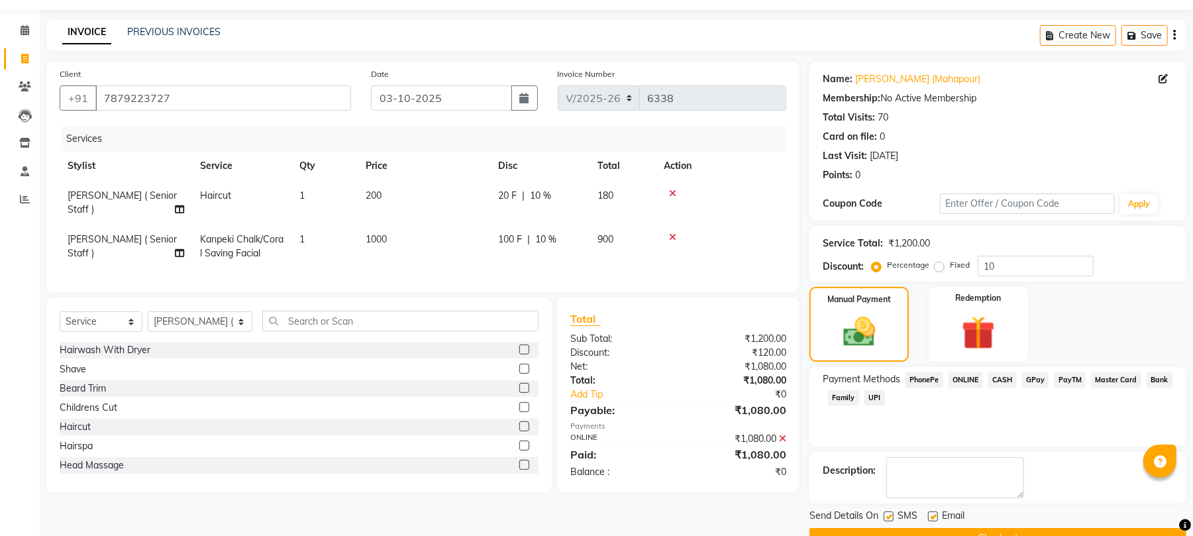
scroll to position [72, 0]
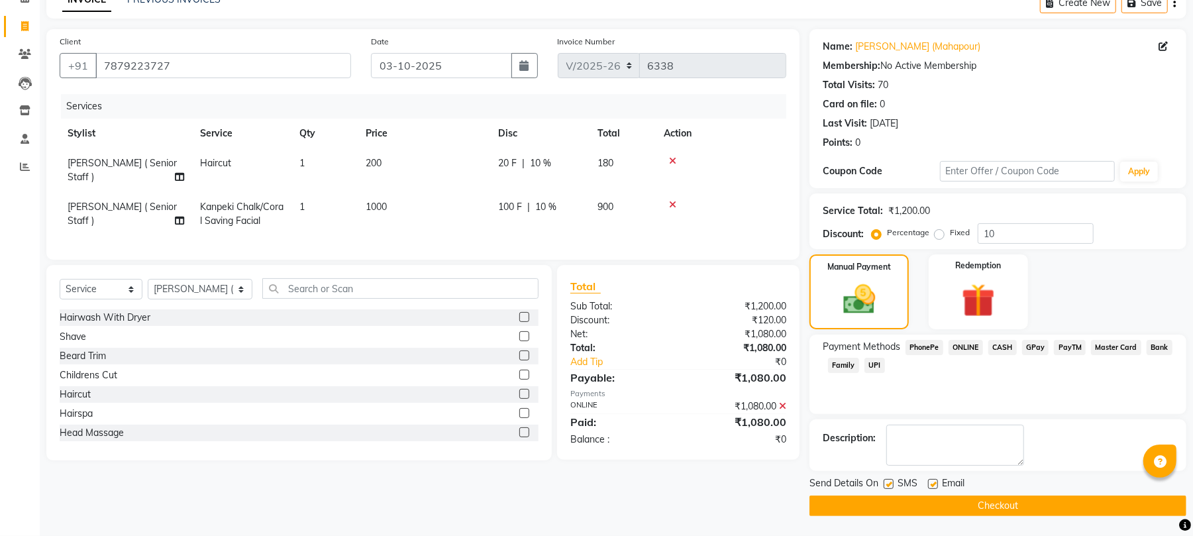
click at [934, 483] on label at bounding box center [933, 484] width 10 height 10
click at [934, 483] on input "checkbox" at bounding box center [932, 484] width 9 height 9
click at [883, 509] on button "Checkout" at bounding box center [998, 506] width 377 height 21
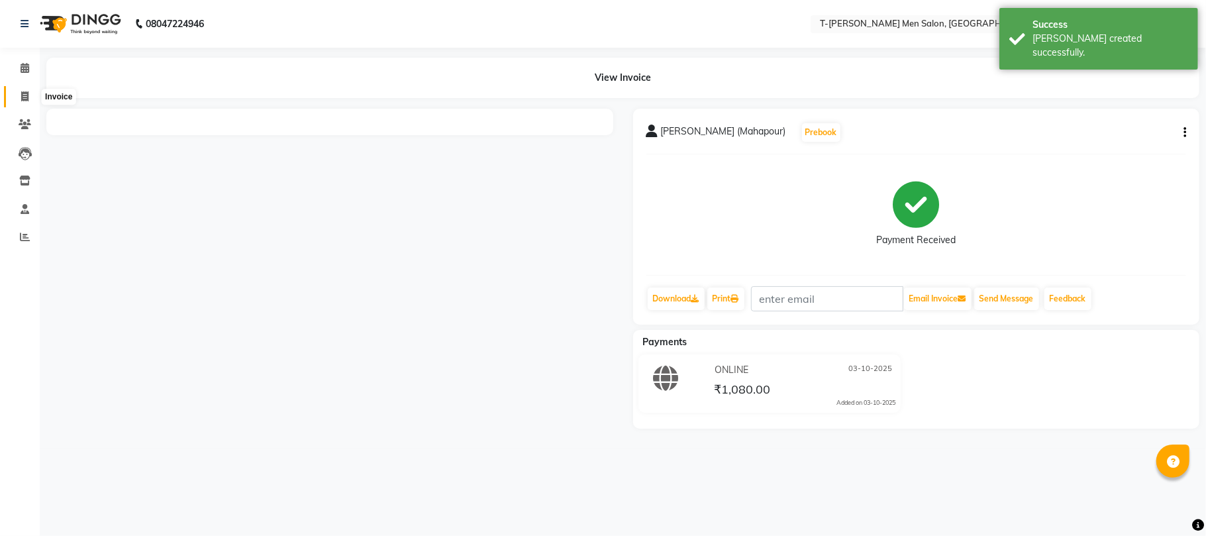
click at [27, 96] on icon at bounding box center [24, 96] width 7 height 10
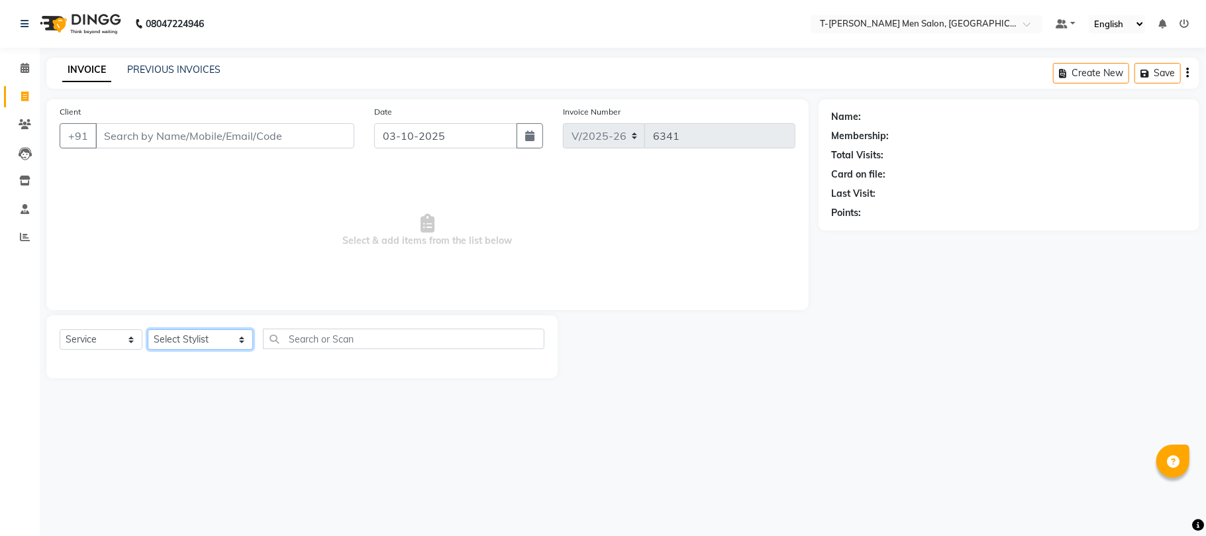
click at [191, 343] on select "Select Stylist Ashok Kumar Gorkh nath (goru) Haneef khan Jaswinder singh (Veeru…" at bounding box center [200, 339] width 105 height 21
click at [148, 329] on select "Select Stylist Ashok Kumar Gorkh nath (goru) Haneef khan Jaswinder singh (Veeru…" at bounding box center [200, 339] width 105 height 21
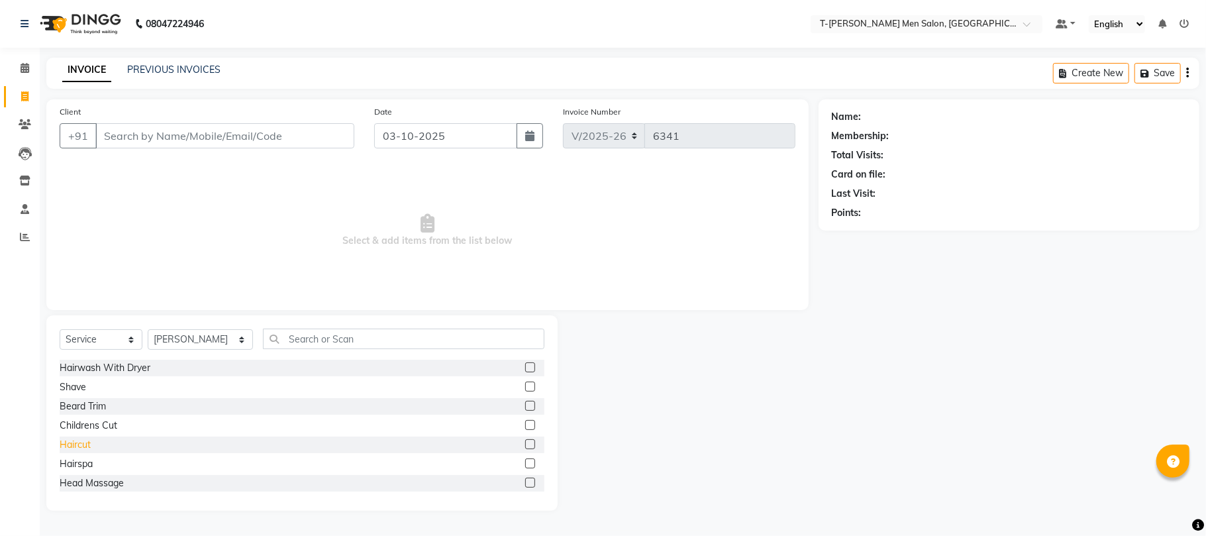
click at [70, 441] on div "Haircut" at bounding box center [75, 445] width 31 height 14
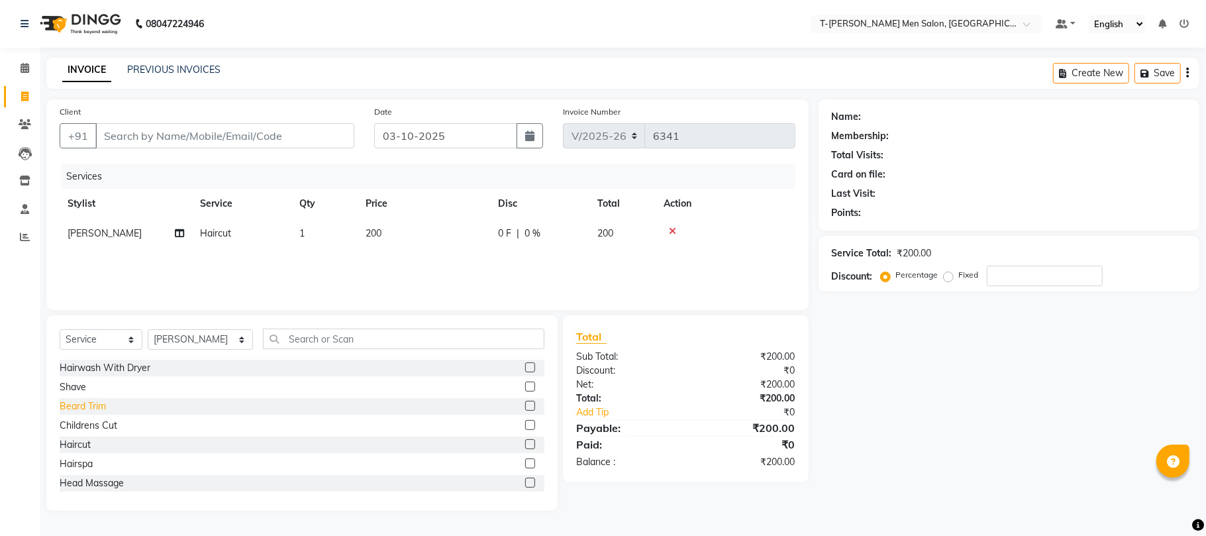
click at [67, 408] on div "Beard Trim" at bounding box center [83, 406] width 46 height 14
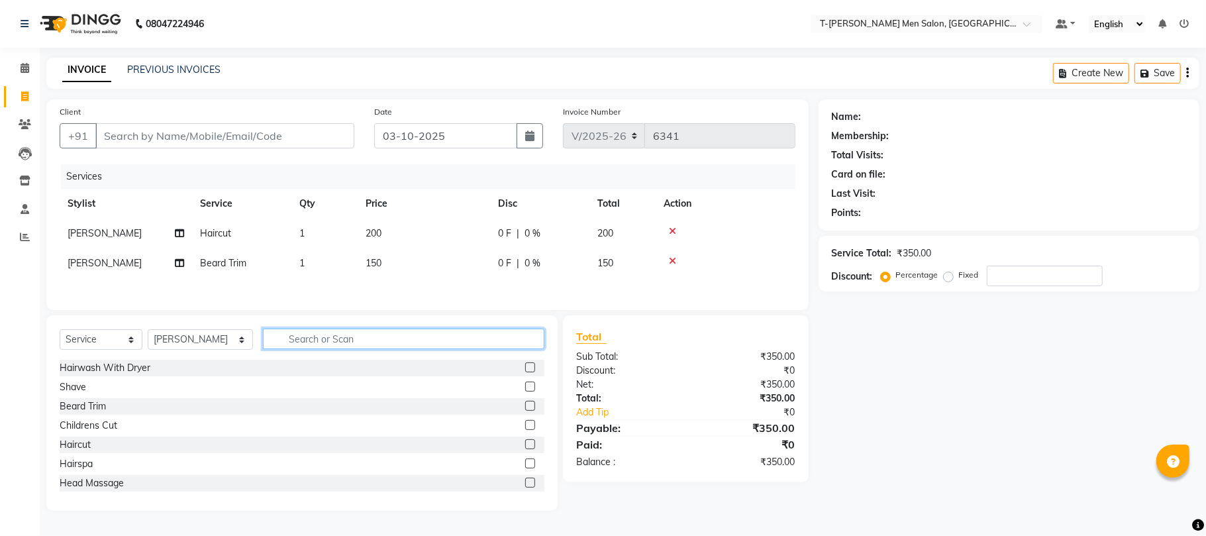
click at [337, 337] on input "text" at bounding box center [404, 339] width 282 height 21
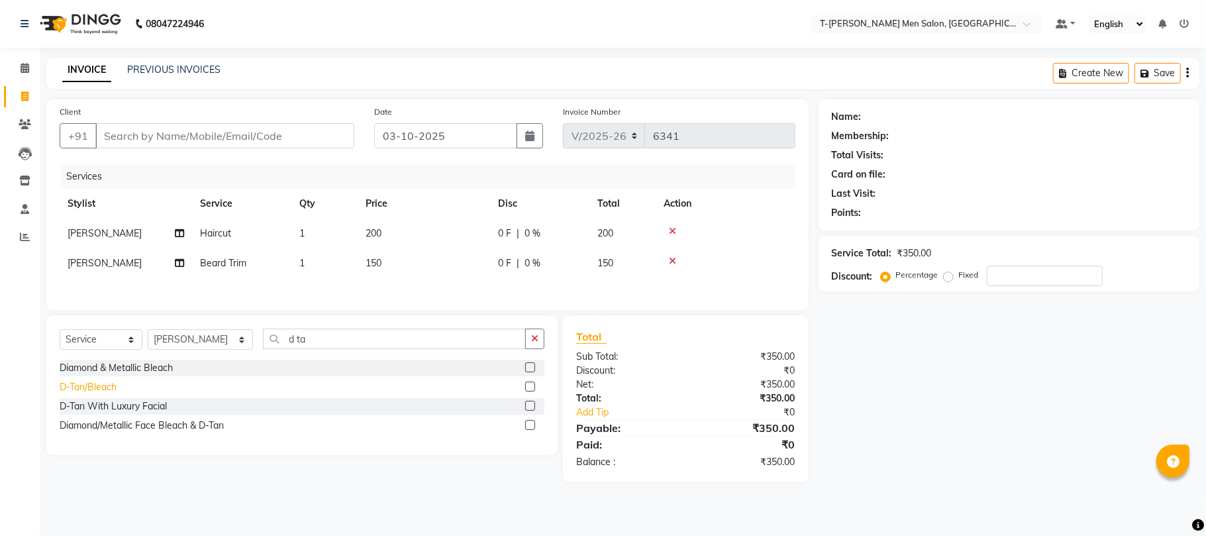
click at [82, 386] on div "D-Tan/Bleach" at bounding box center [88, 387] width 57 height 14
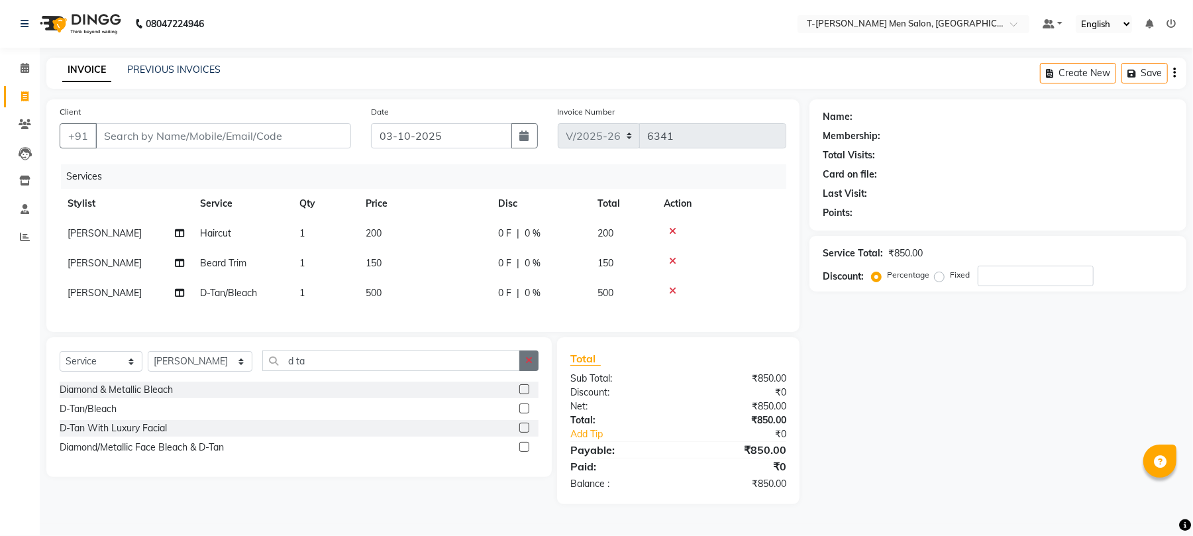
click at [527, 365] on icon "button" at bounding box center [528, 360] width 7 height 9
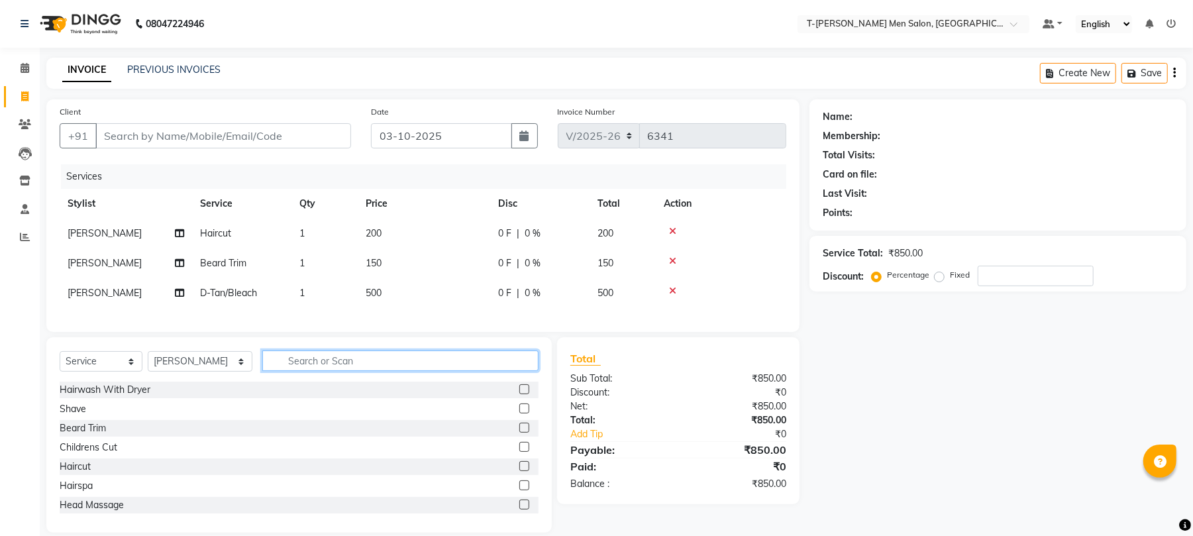
click at [440, 371] on input "text" at bounding box center [400, 360] width 276 height 21
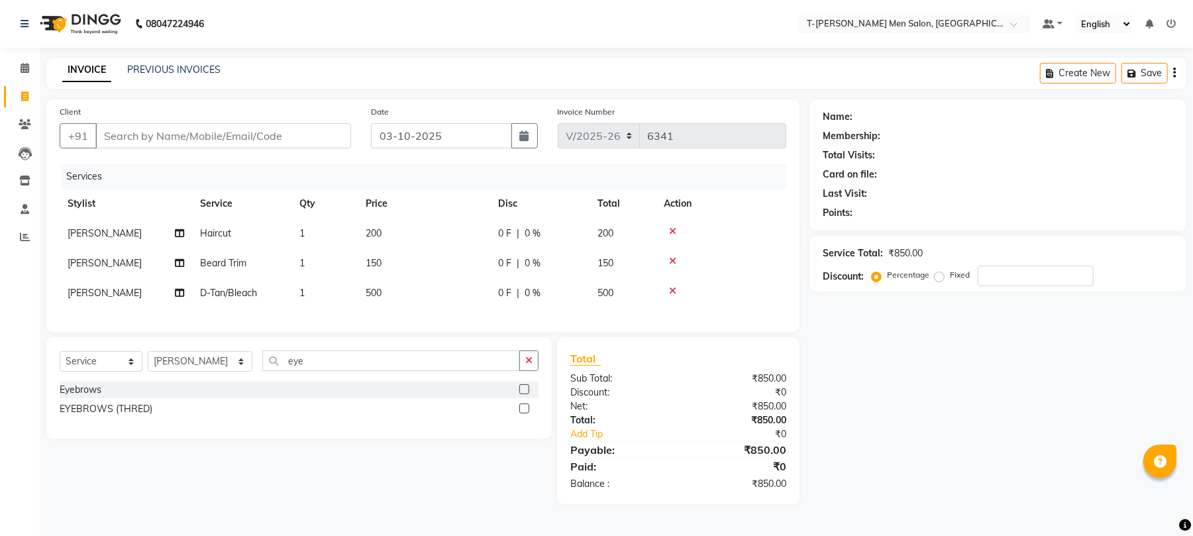
click at [142, 417] on div "EYEBROWS (THRED)" at bounding box center [299, 409] width 479 height 17
click at [138, 416] on div "EYEBROWS (THRED)" at bounding box center [106, 409] width 93 height 14
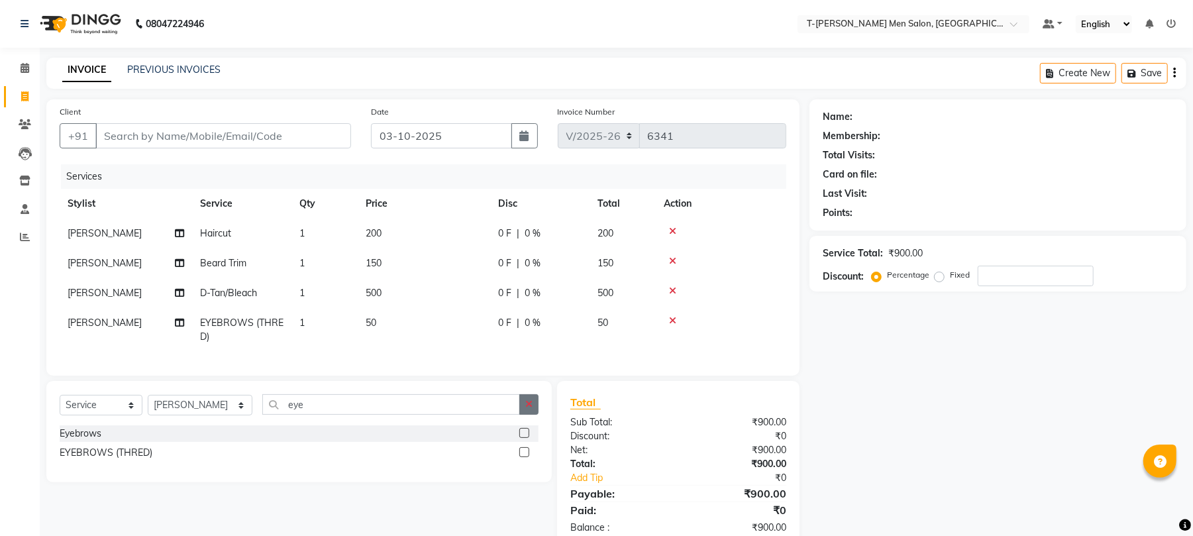
click at [533, 415] on button "button" at bounding box center [528, 404] width 19 height 21
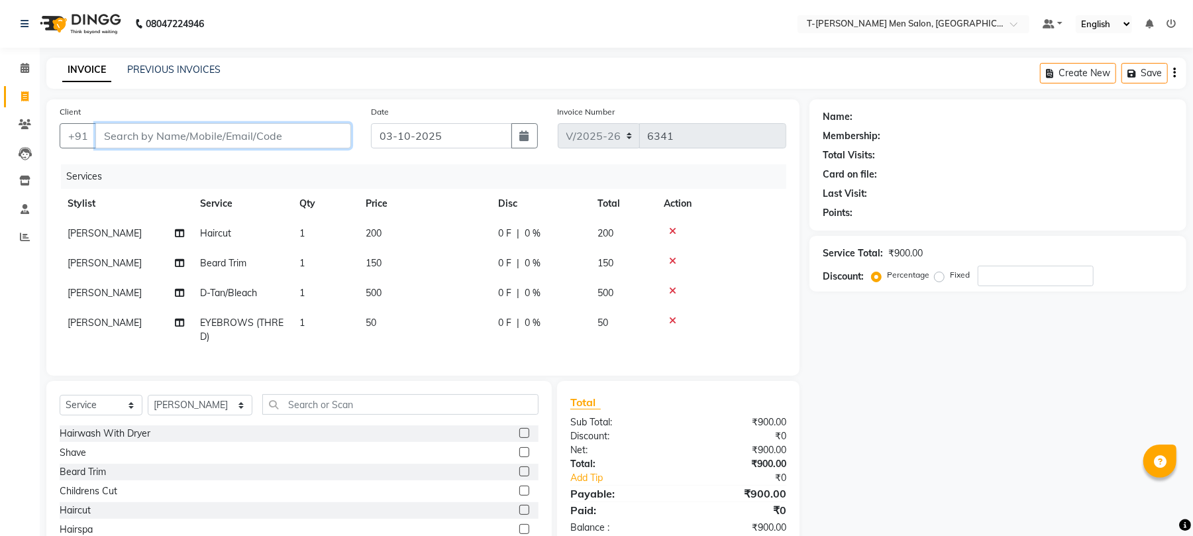
click at [254, 136] on input "Client" at bounding box center [223, 135] width 256 height 25
click at [323, 142] on input "Client" at bounding box center [223, 135] width 256 height 25
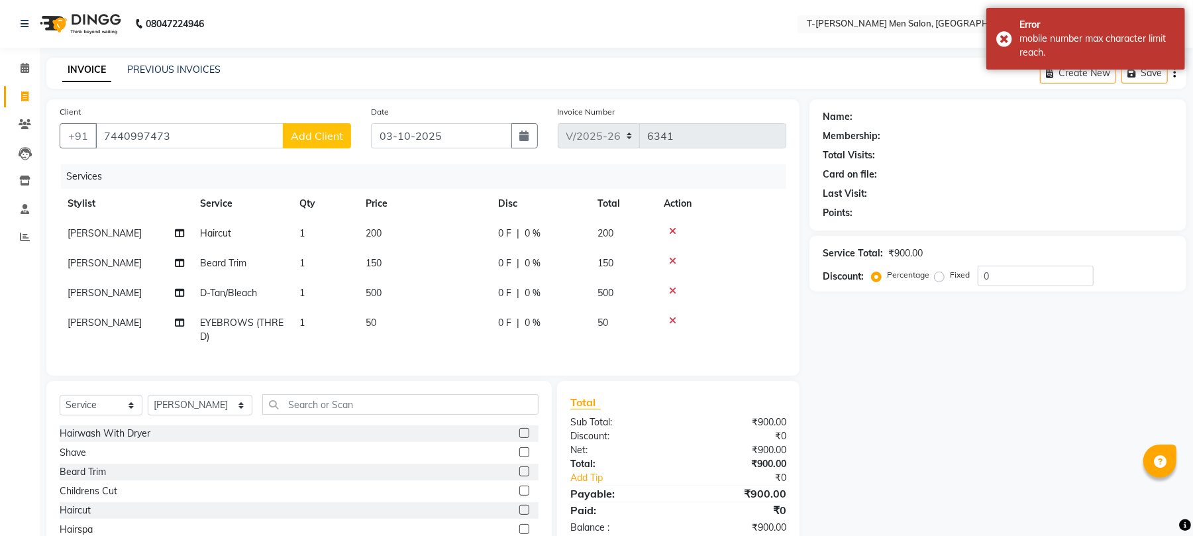
click at [327, 134] on span "Add Client" at bounding box center [317, 135] width 52 height 13
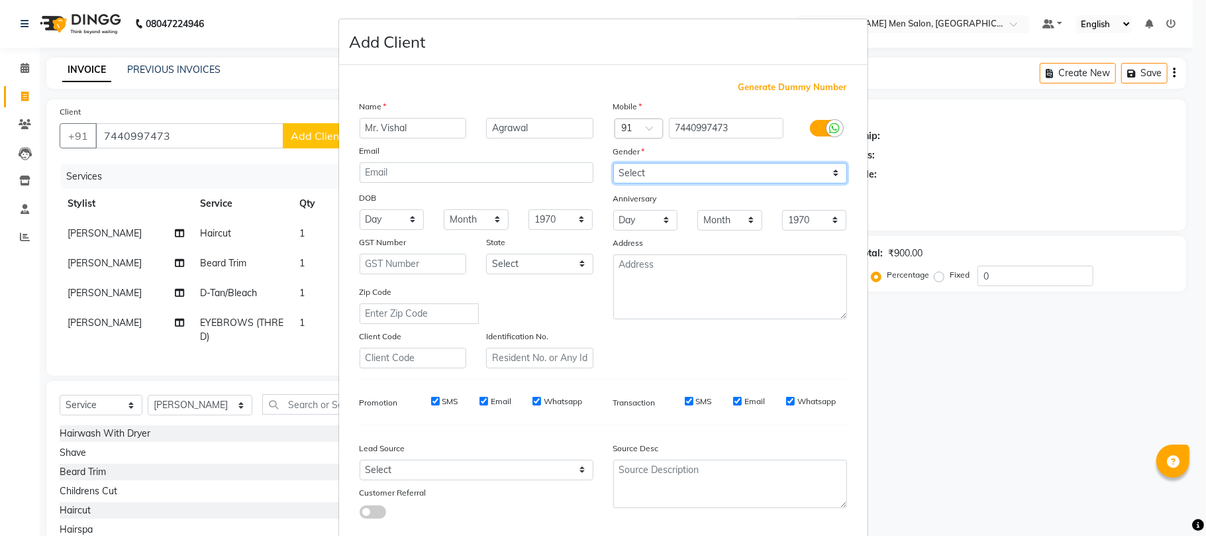
click at [648, 176] on select "Select Male Female Other Prefer Not To Say" at bounding box center [730, 173] width 234 height 21
click at [613, 163] on select "Select Male Female Other Prefer Not To Say" at bounding box center [730, 173] width 234 height 21
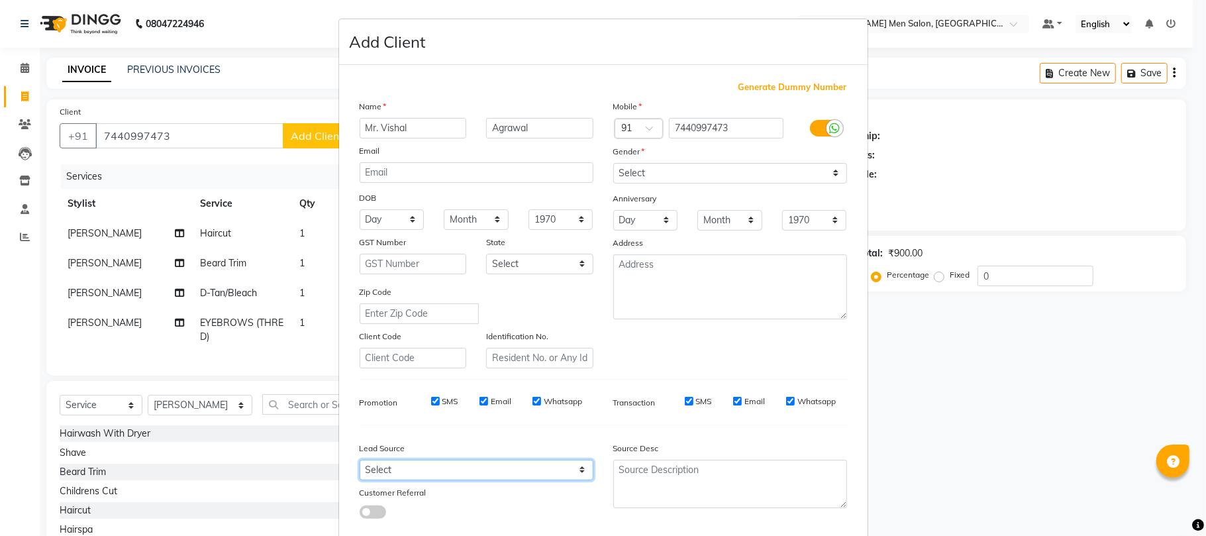
click at [416, 466] on select "Select Walk-in Referral Internet Friend Word of Mouth Advertisement Facebook Ju…" at bounding box center [477, 470] width 234 height 21
click at [360, 460] on select "Select Walk-in Referral Internet Friend Word of Mouth Advertisement Facebook Ju…" at bounding box center [477, 470] width 234 height 21
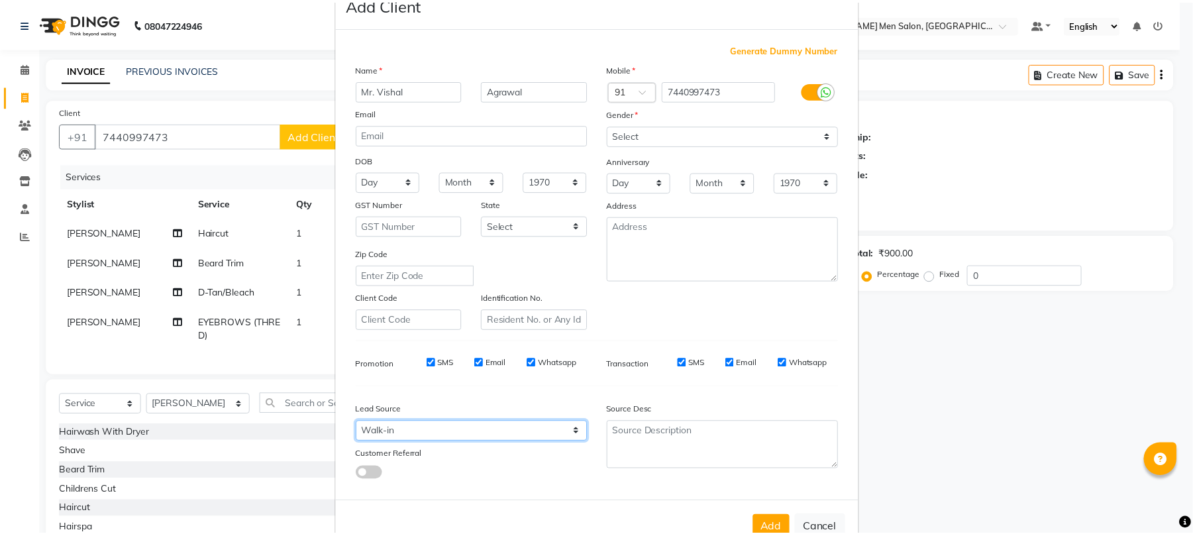
scroll to position [72, 0]
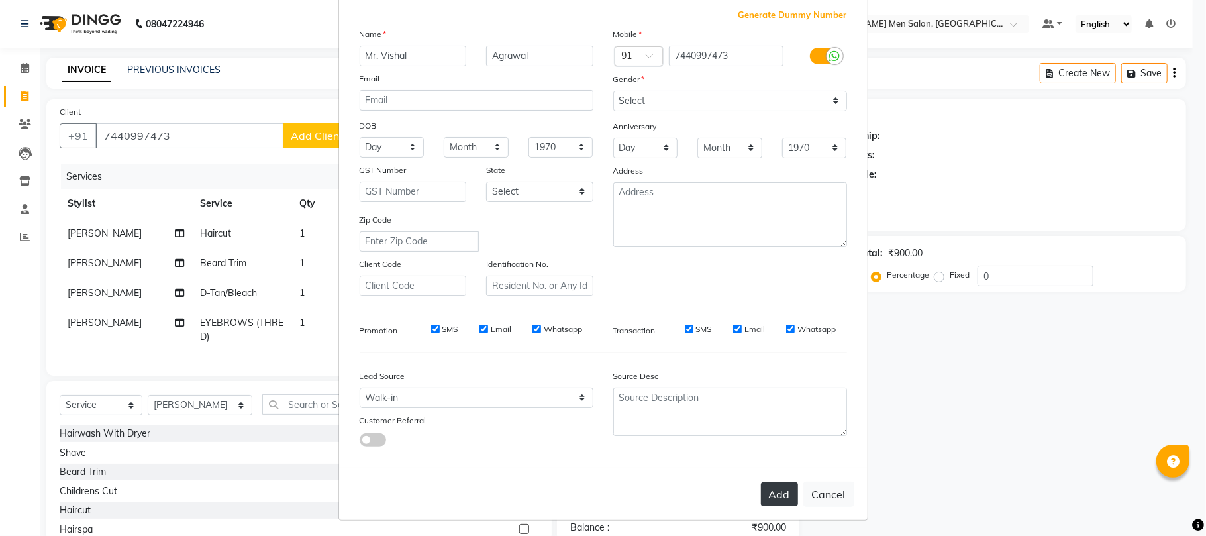
click at [780, 488] on button "Add" at bounding box center [779, 494] width 37 height 24
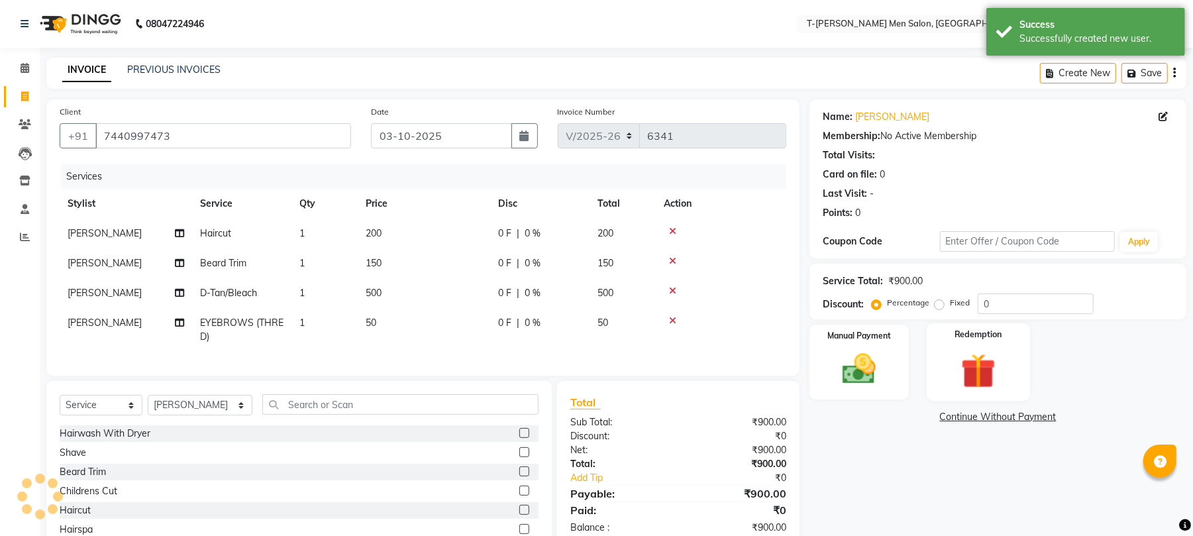
scroll to position [73, 0]
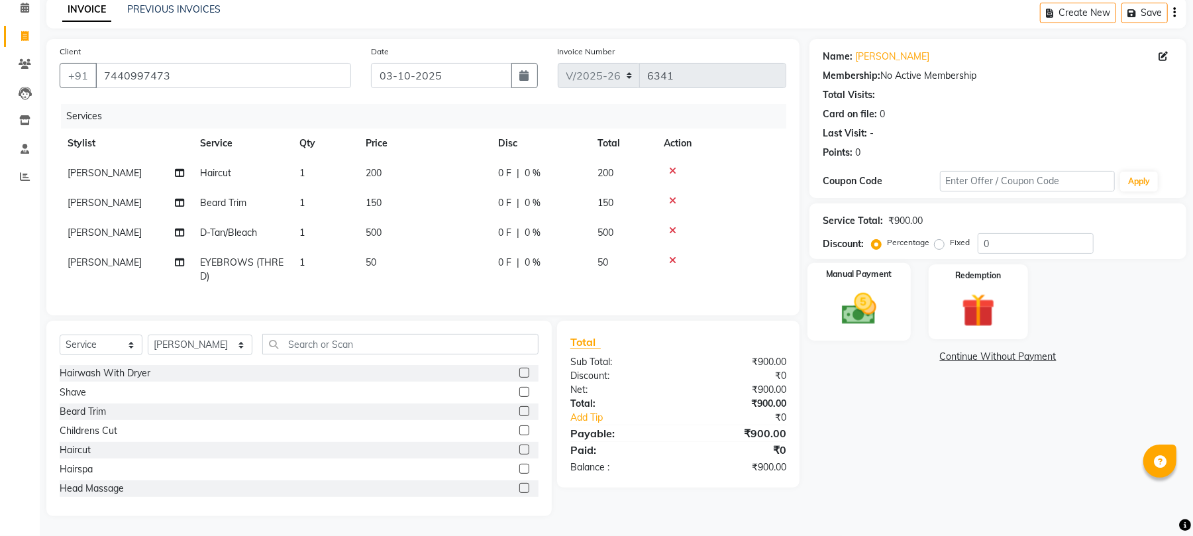
click at [855, 289] on img at bounding box center [859, 309] width 57 height 40
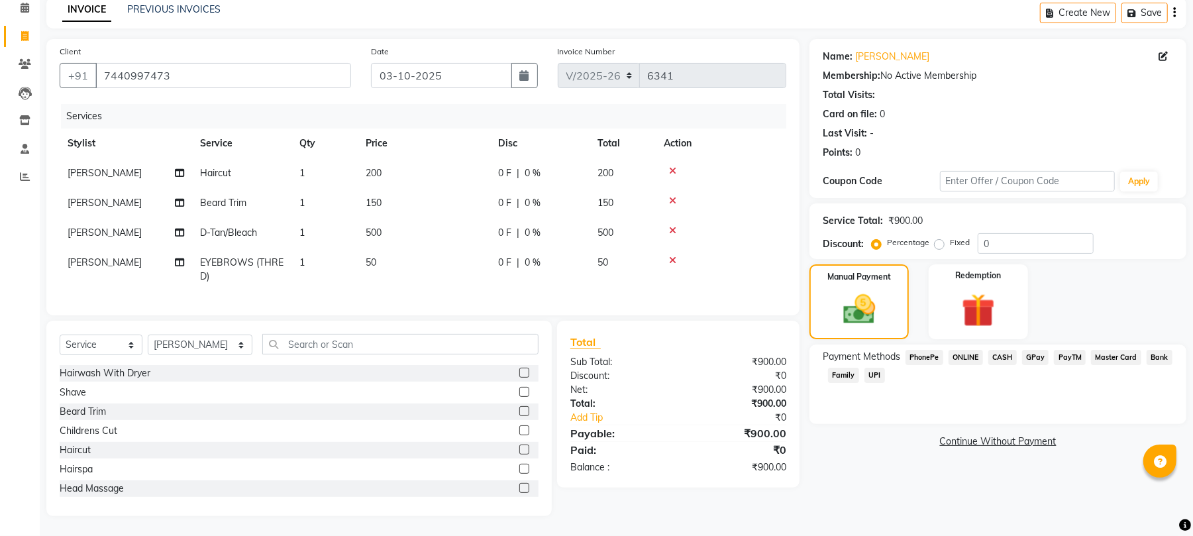
click at [971, 350] on span "ONLINE" at bounding box center [966, 357] width 34 height 15
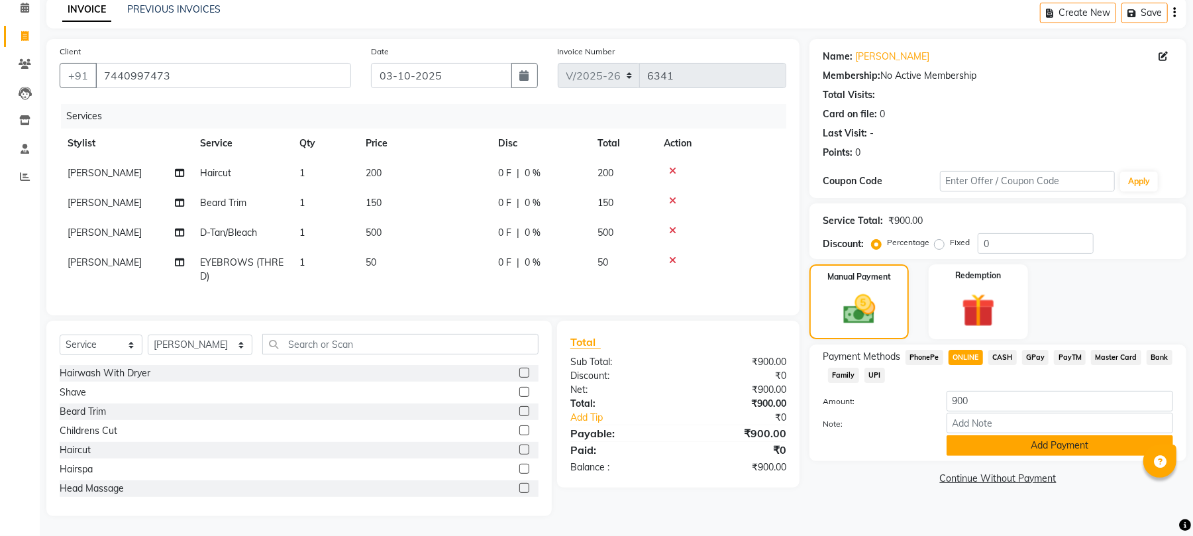
click at [986, 435] on button "Add Payment" at bounding box center [1060, 445] width 227 height 21
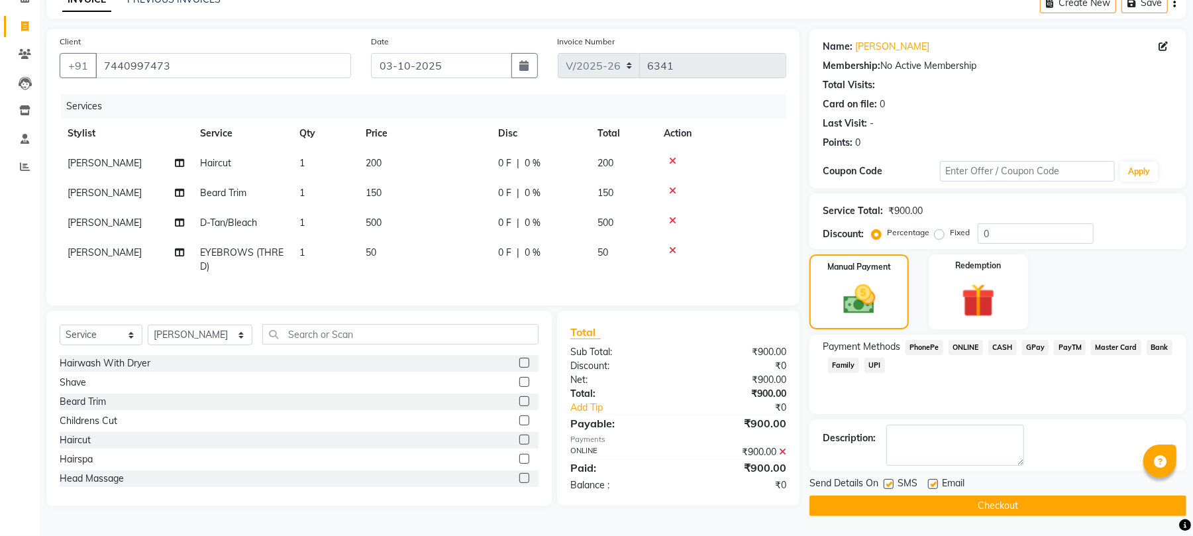
click at [933, 483] on label at bounding box center [933, 484] width 10 height 10
click at [933, 483] on input "checkbox" at bounding box center [932, 484] width 9 height 9
click at [962, 502] on button "Checkout" at bounding box center [998, 506] width 377 height 21
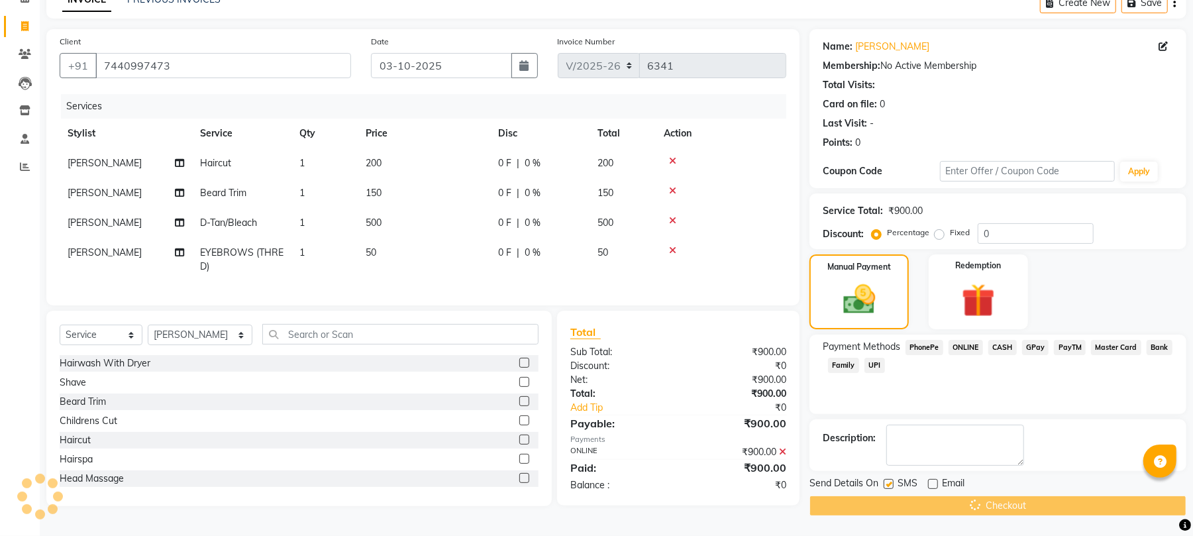
scroll to position [0, 0]
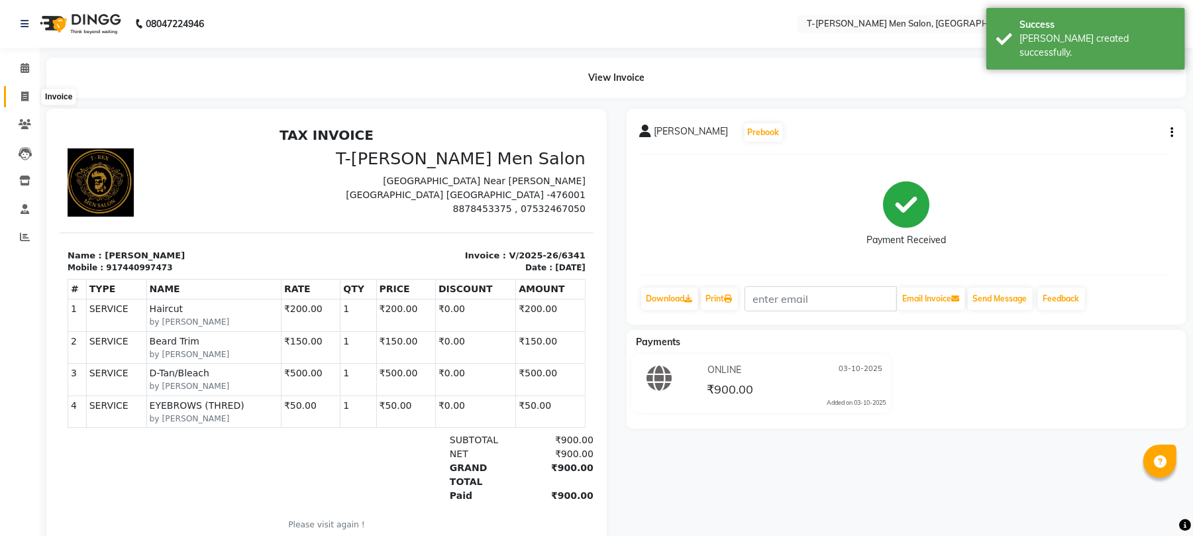
click at [22, 98] on icon at bounding box center [24, 96] width 7 height 10
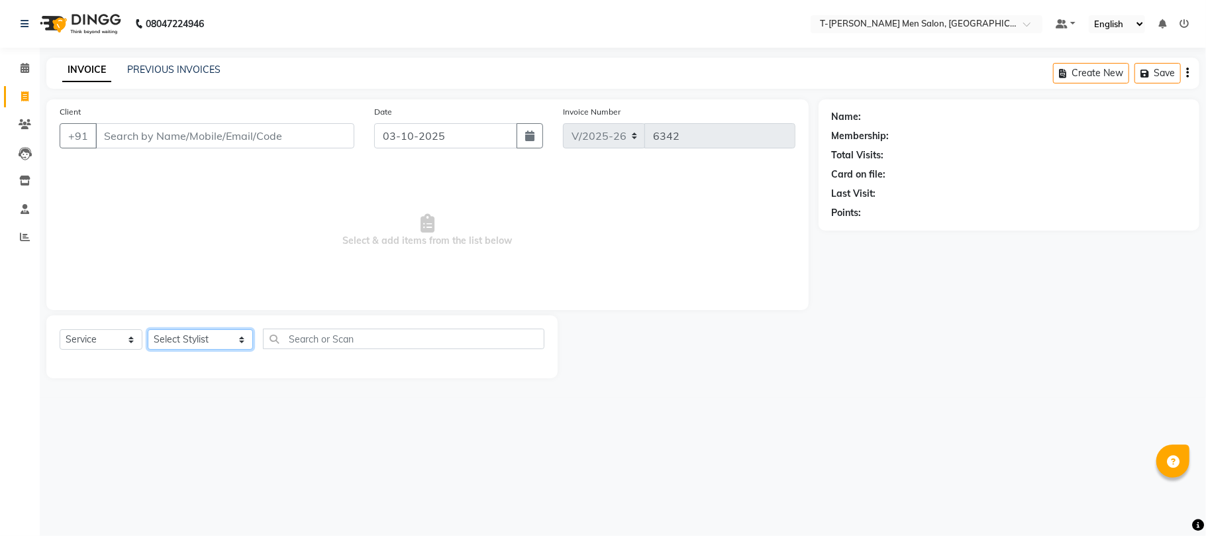
click at [184, 345] on select "Select Stylist Ashok Kumar Gorkh nath (goru) Haneef khan Jaswinder singh (Veeru…" at bounding box center [200, 339] width 105 height 21
click at [148, 329] on select "Select Stylist Ashok Kumar Gorkh nath (goru) Haneef khan Jaswinder singh (Veeru…" at bounding box center [200, 339] width 105 height 21
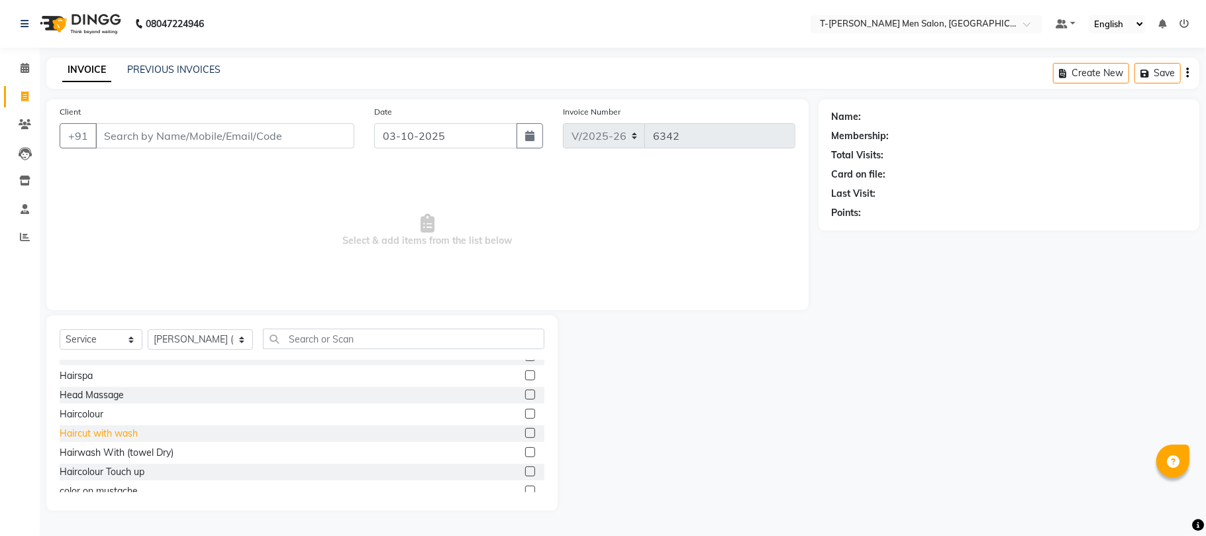
click at [129, 436] on div "Haircut with wash" at bounding box center [99, 434] width 78 height 14
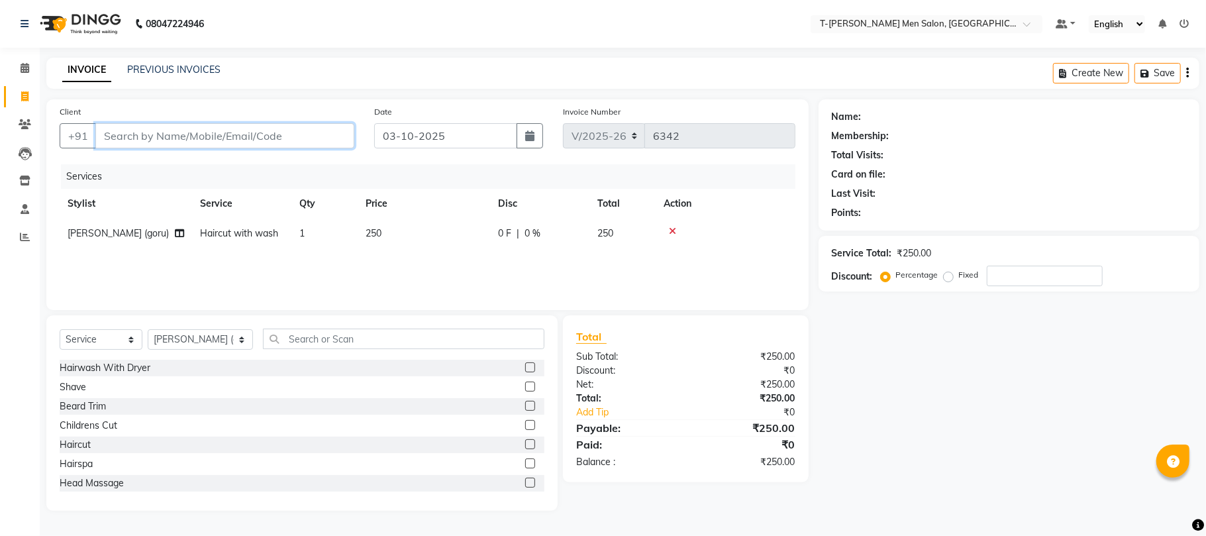
click at [199, 135] on input "Client" at bounding box center [224, 135] width 259 height 25
click at [159, 69] on link "PREVIOUS INVOICES" at bounding box center [173, 70] width 93 height 12
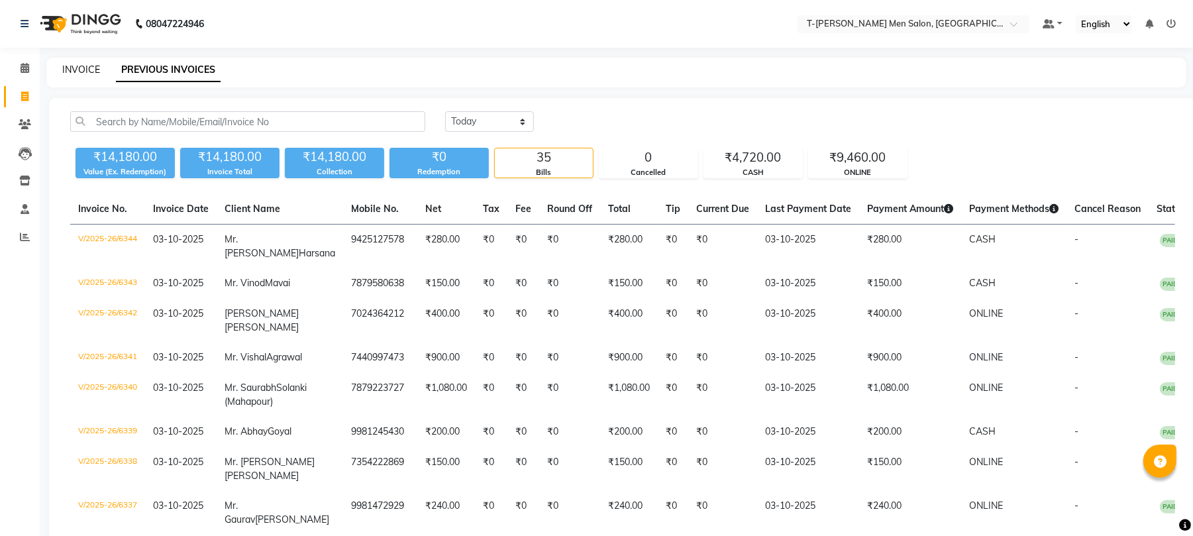
click at [83, 70] on link "INVOICE" at bounding box center [81, 70] width 38 height 12
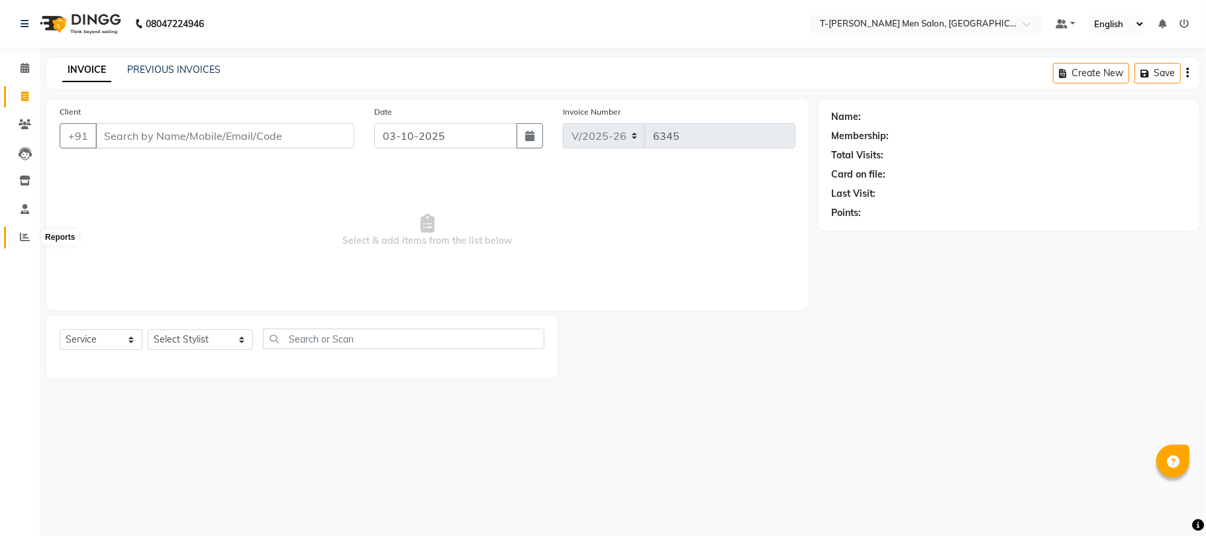
click at [20, 242] on icon at bounding box center [25, 237] width 10 height 10
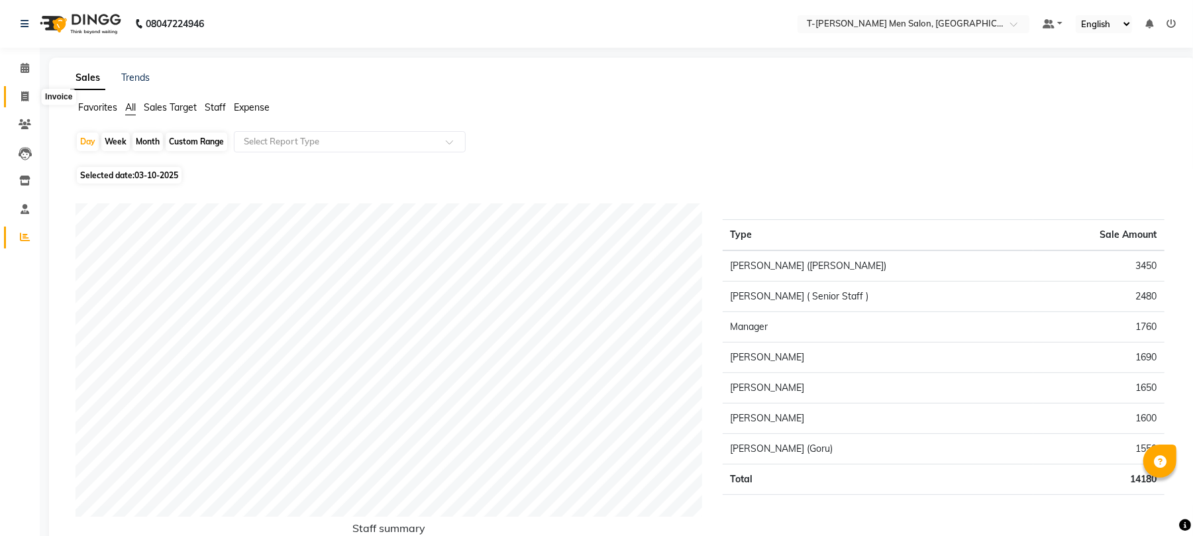
click at [28, 93] on span at bounding box center [24, 96] width 23 height 15
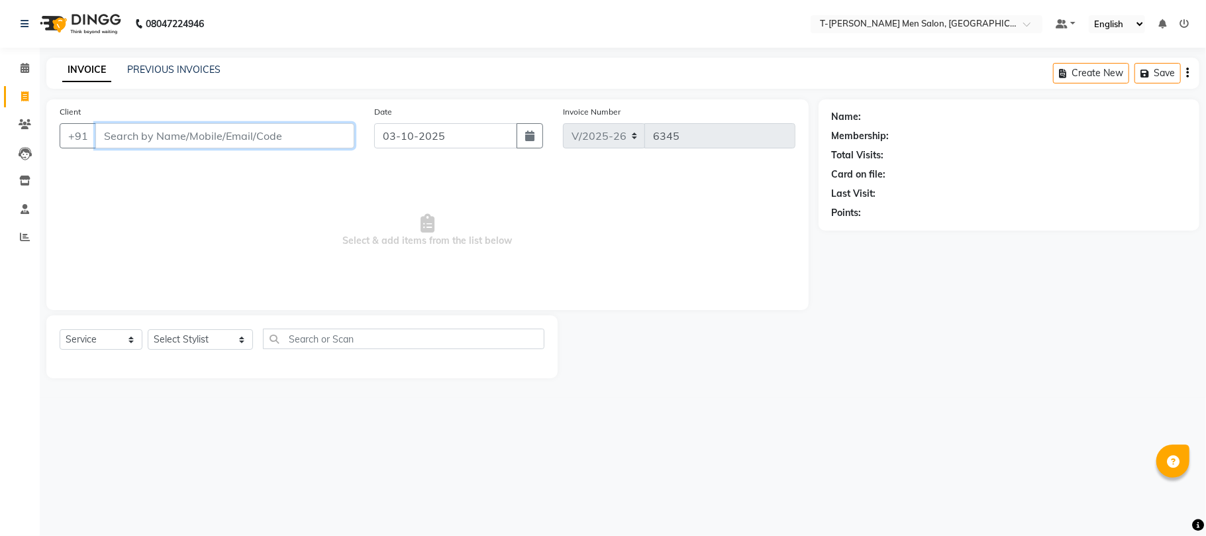
click at [309, 131] on input "Client" at bounding box center [224, 135] width 259 height 25
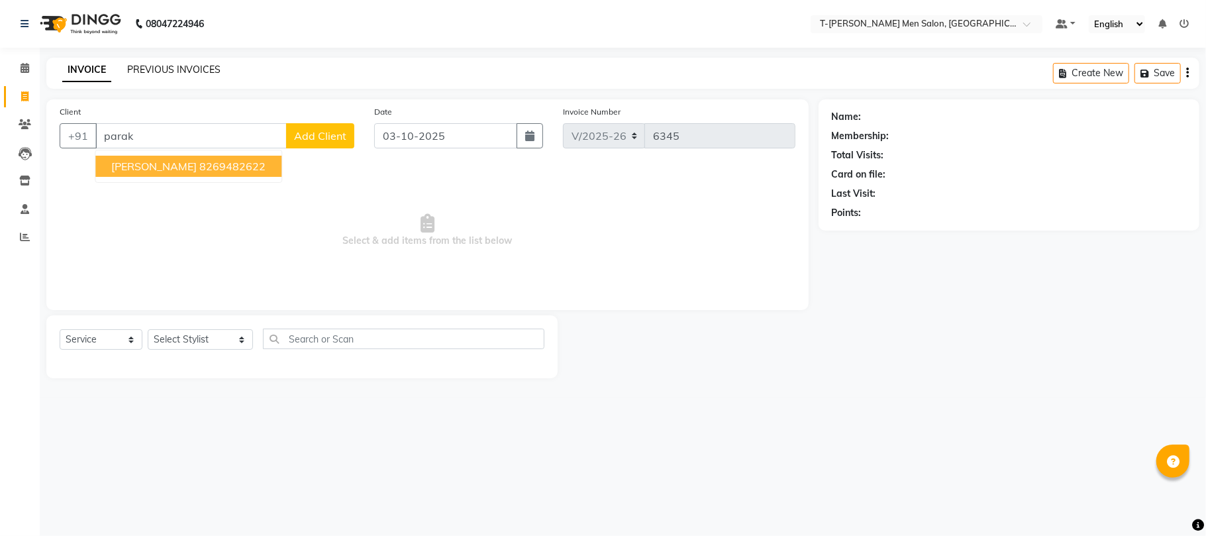
click at [211, 70] on link "PREVIOUS INVOICES" at bounding box center [173, 70] width 93 height 12
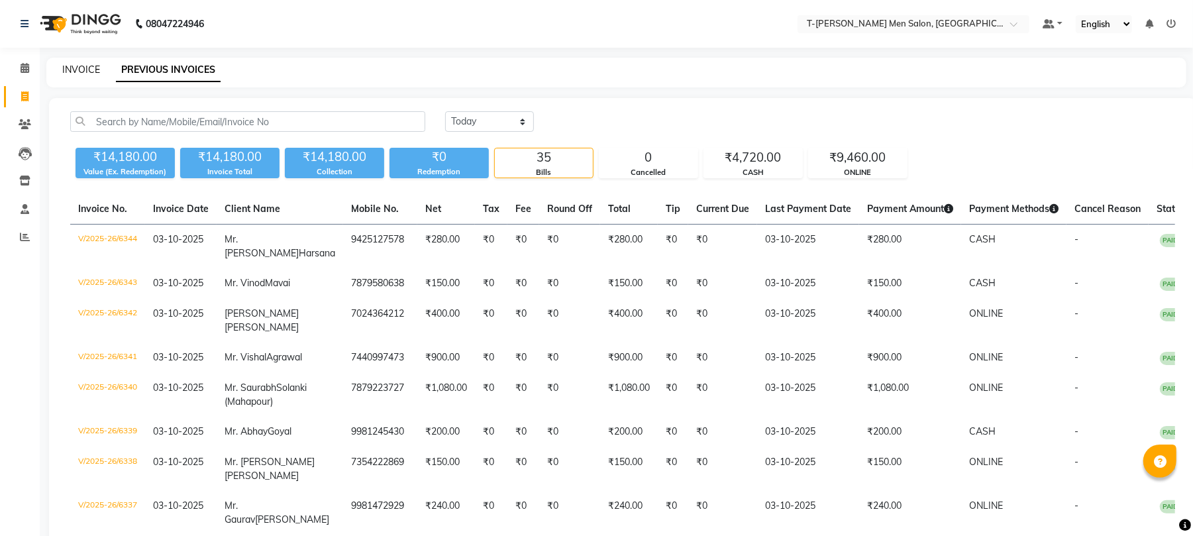
click at [69, 69] on link "INVOICE" at bounding box center [81, 70] width 38 height 12
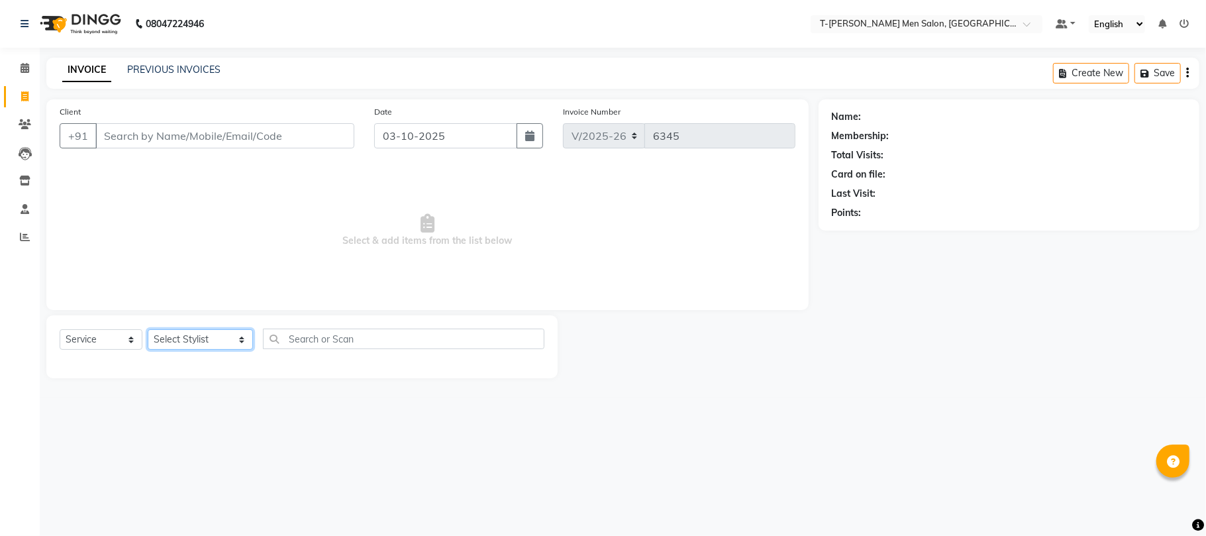
drag, startPoint x: 184, startPoint y: 339, endPoint x: 176, endPoint y: 330, distance: 11.8
click at [184, 339] on select "Select Stylist Ashok Kumar Gorkh nath (goru) Haneef khan Jaswinder singh (Veeru…" at bounding box center [200, 339] width 105 height 21
click at [148, 329] on select "Select Stylist Ashok Kumar Gorkh nath (goru) Haneef khan Jaswinder singh (Veeru…" at bounding box center [200, 339] width 105 height 21
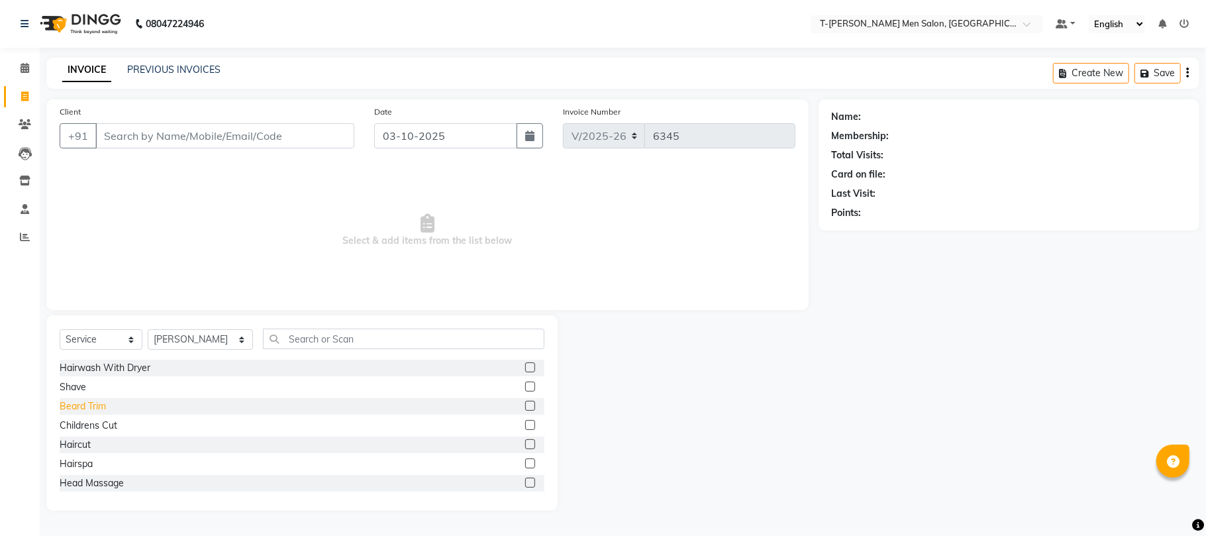
click at [87, 411] on div "Beard Trim" at bounding box center [83, 406] width 46 height 14
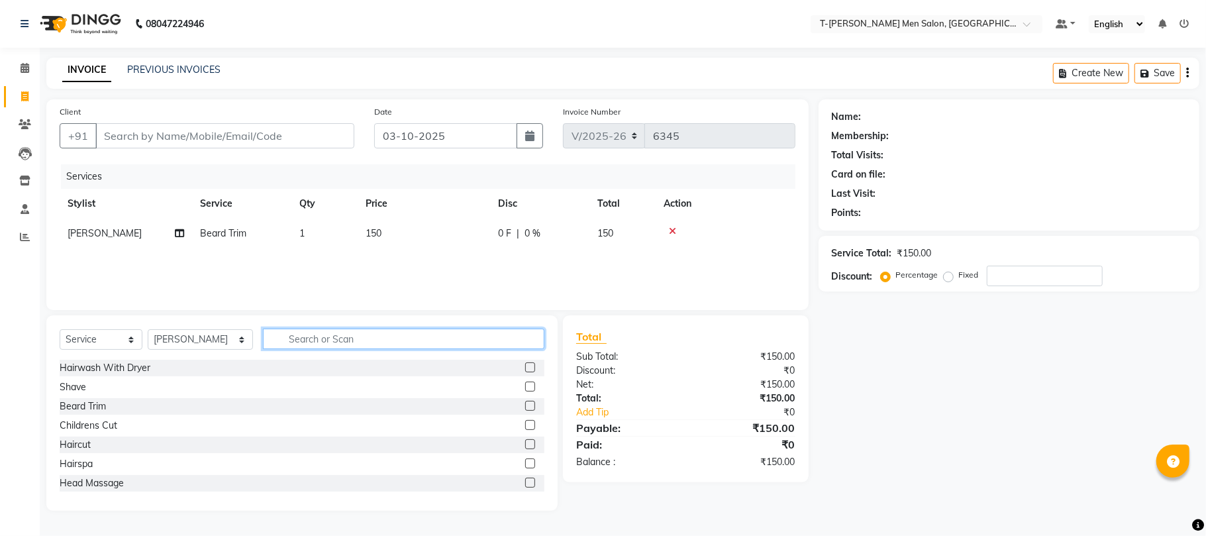
drag, startPoint x: 391, startPoint y: 339, endPoint x: 339, endPoint y: 323, distance: 54.1
click at [390, 339] on input "text" at bounding box center [404, 339] width 282 height 21
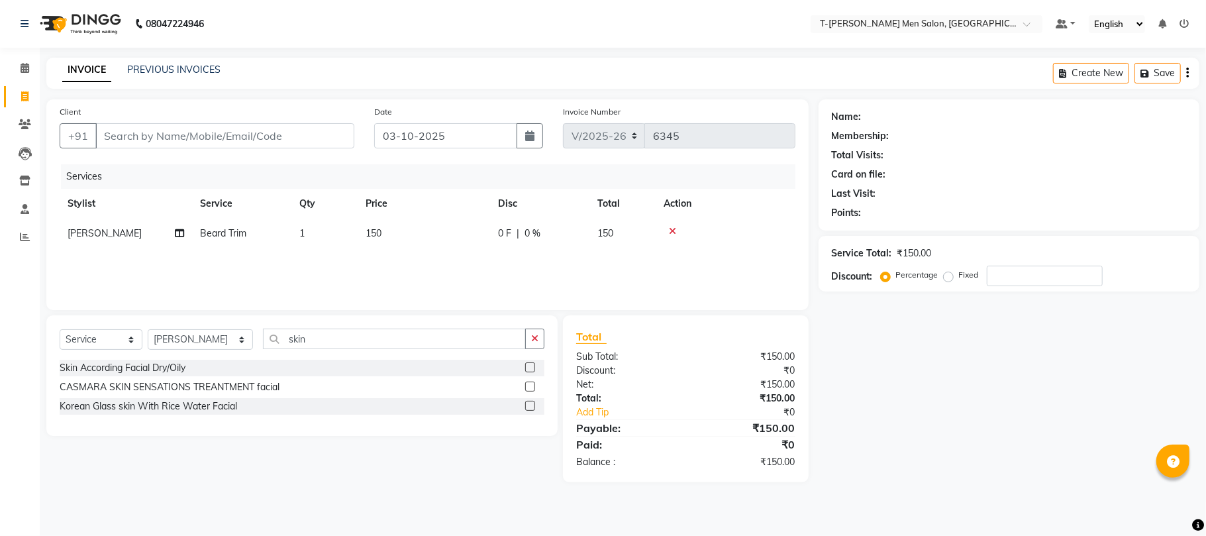
click at [172, 368] on div "Skin According Facial Dry/Oily" at bounding box center [123, 368] width 126 height 14
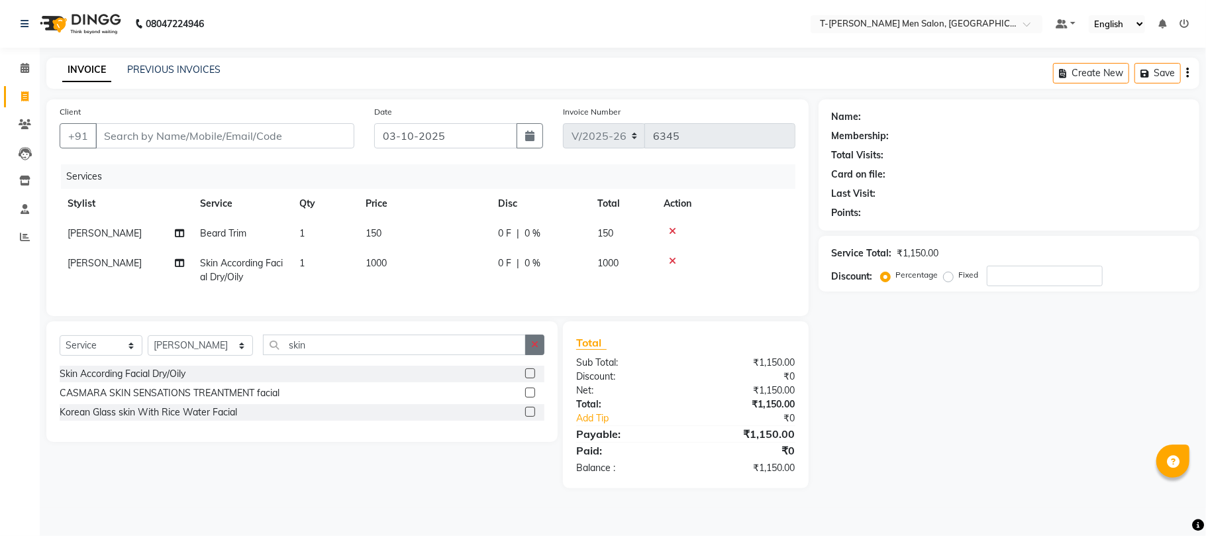
click at [536, 355] on button "button" at bounding box center [534, 345] width 19 height 21
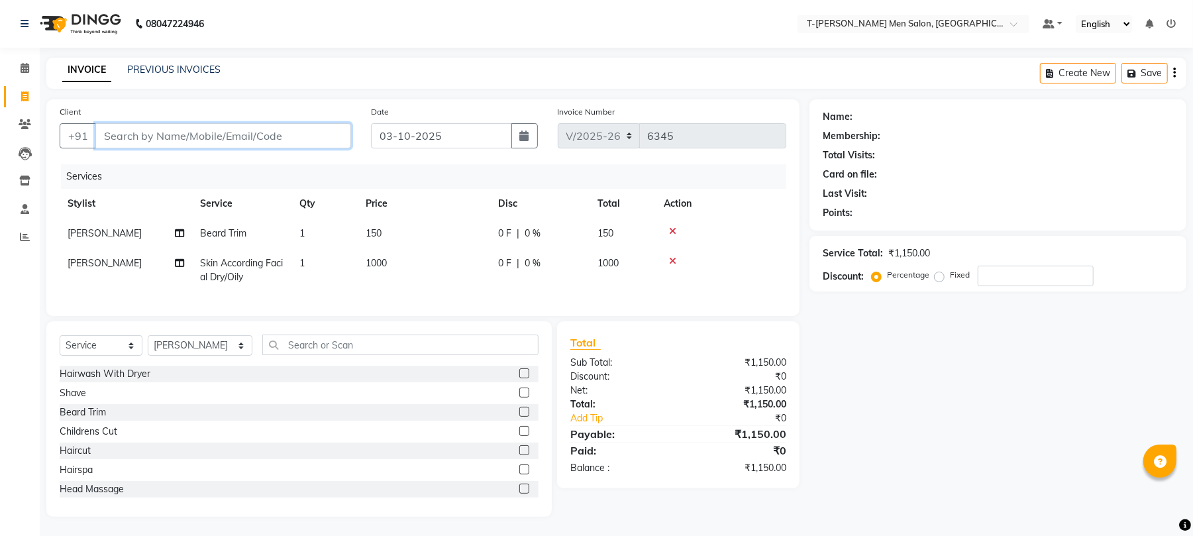
click at [266, 133] on input "Client" at bounding box center [223, 135] width 256 height 25
click at [290, 129] on input "Client" at bounding box center [223, 135] width 256 height 25
click at [236, 138] on input "Client" at bounding box center [223, 135] width 256 height 25
click at [313, 133] on span "Add Client" at bounding box center [317, 135] width 52 height 13
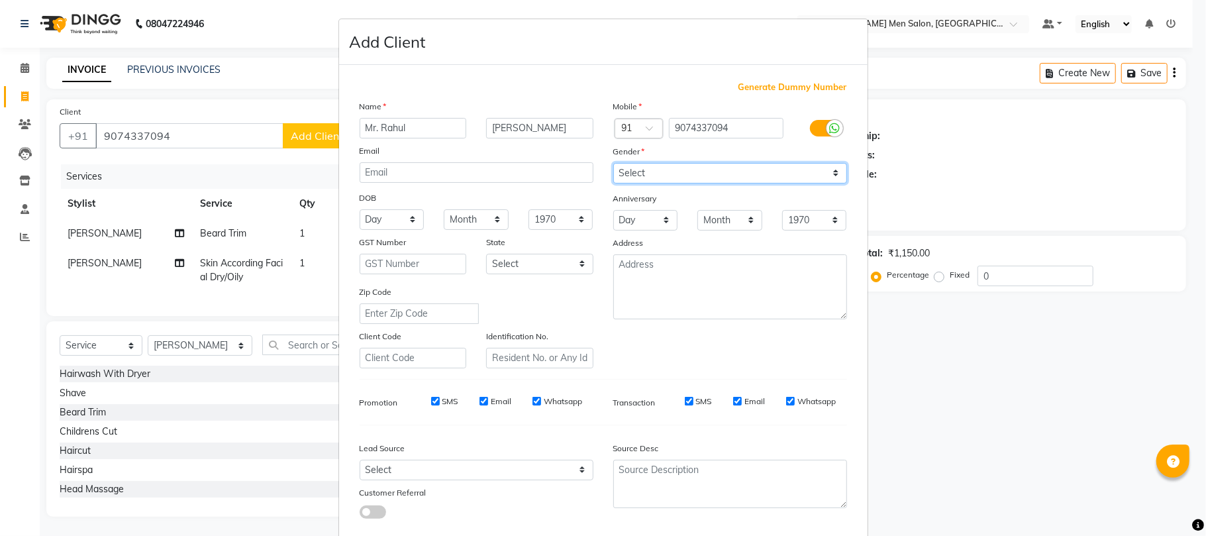
click at [631, 179] on select "Select Male Female Other Prefer Not To Say" at bounding box center [730, 173] width 234 height 21
click at [613, 163] on select "Select Male Female Other Prefer Not To Say" at bounding box center [730, 173] width 234 height 21
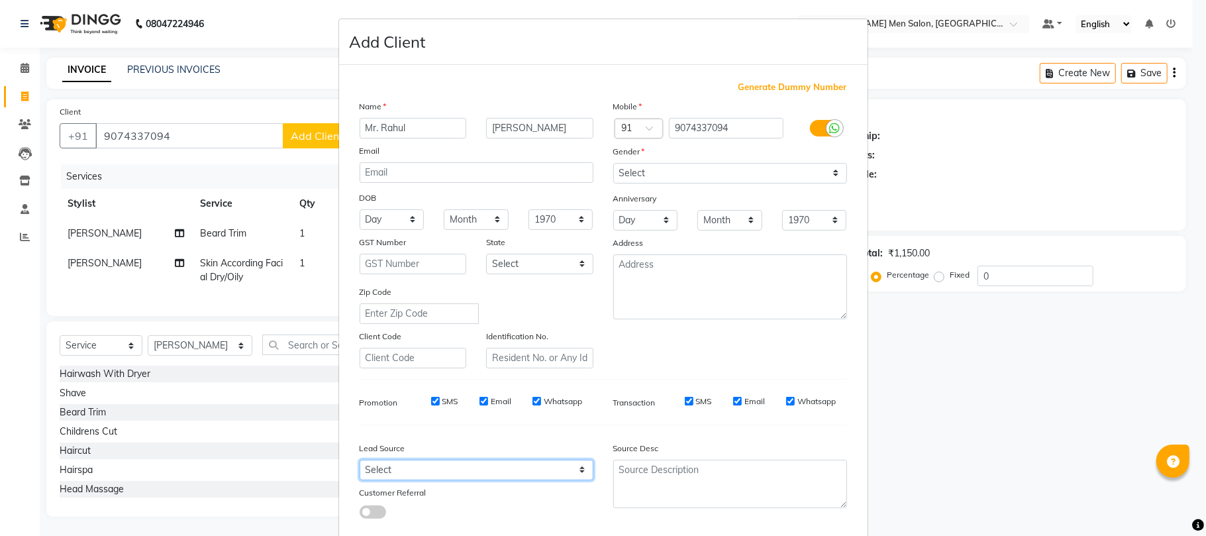
click at [470, 460] on select "Select Walk-in Referral Internet Friend Word of Mouth Advertisement Facebook Ju…" at bounding box center [477, 470] width 234 height 21
click at [360, 460] on select "Select Walk-in Referral Internet Friend Word of Mouth Advertisement Facebook Ju…" at bounding box center [477, 470] width 234 height 21
click at [446, 473] on select "Select Walk-in Referral Internet Friend Word of Mouth Advertisement Facebook Ju…" at bounding box center [477, 470] width 234 height 21
click at [360, 460] on select "Select Walk-in Referral Internet Friend Word of Mouth Advertisement Facebook Ju…" at bounding box center [477, 470] width 234 height 21
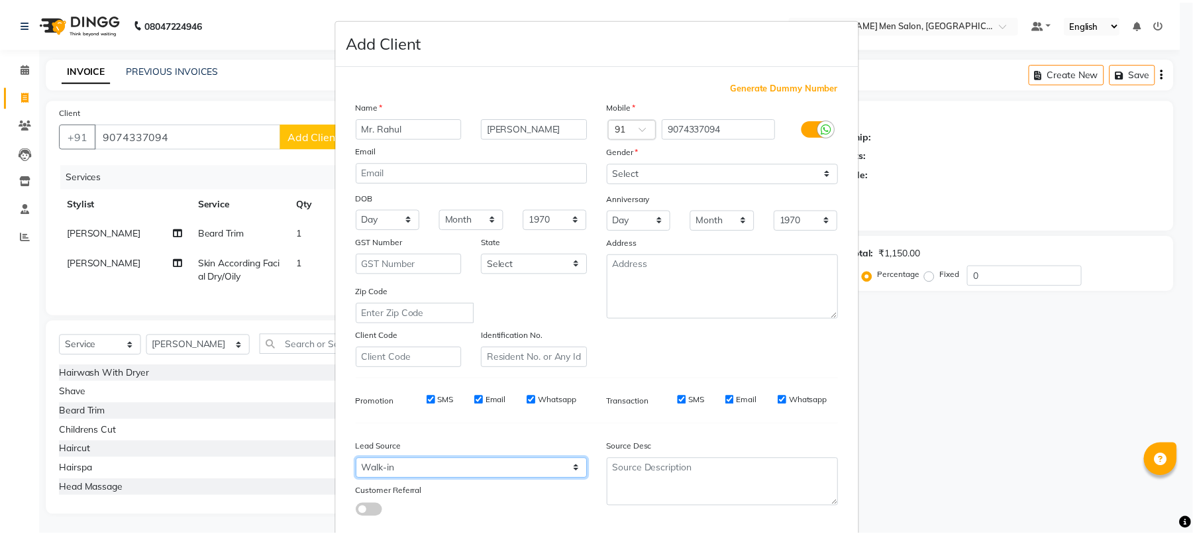
scroll to position [72, 0]
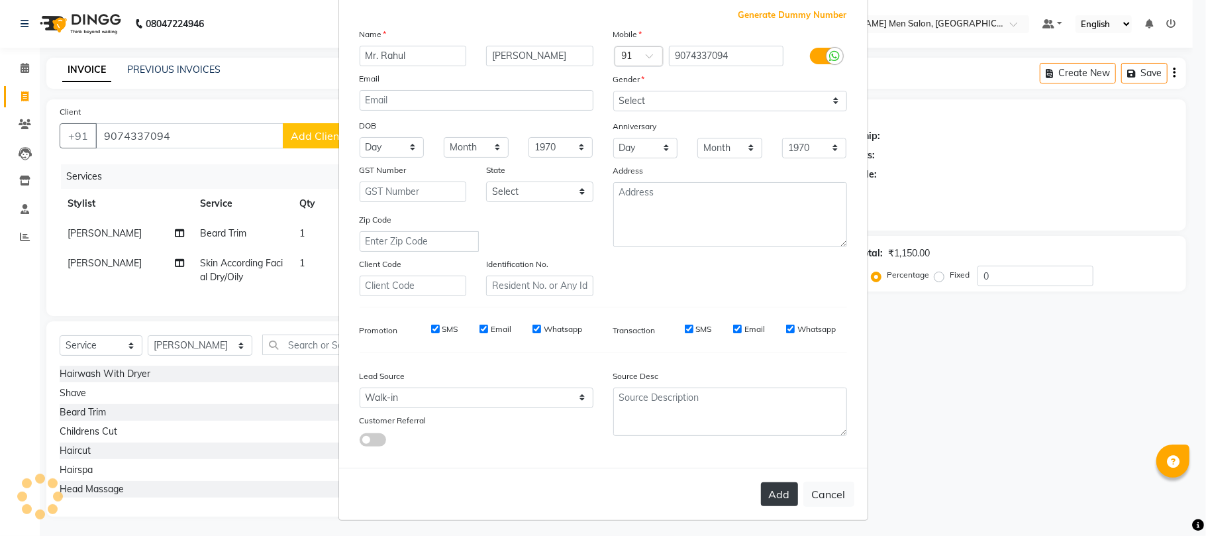
click at [774, 499] on button "Add" at bounding box center [779, 494] width 37 height 24
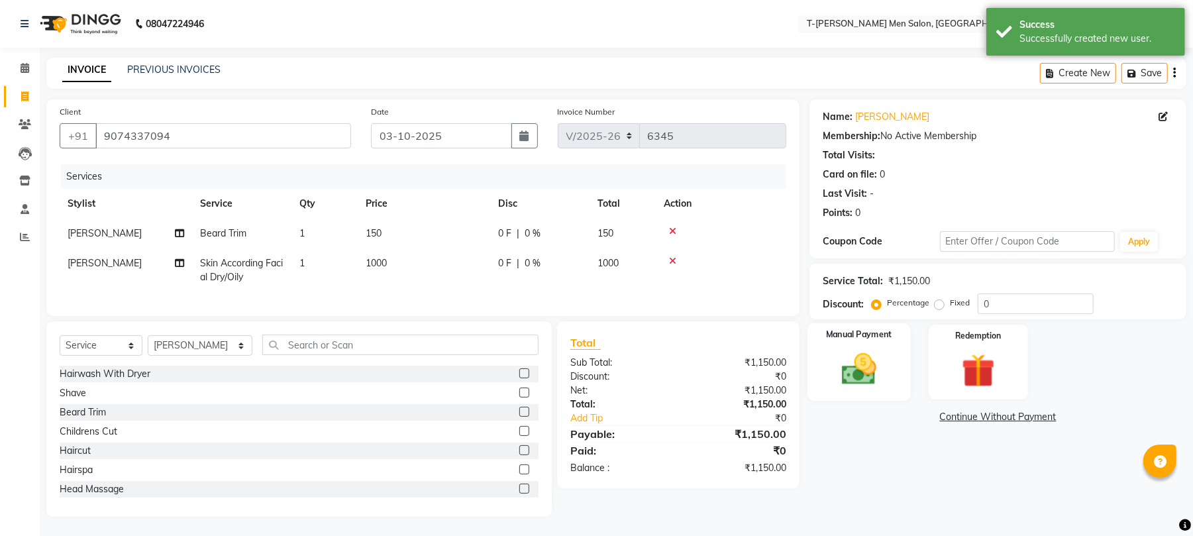
click at [860, 370] on img at bounding box center [859, 369] width 57 height 40
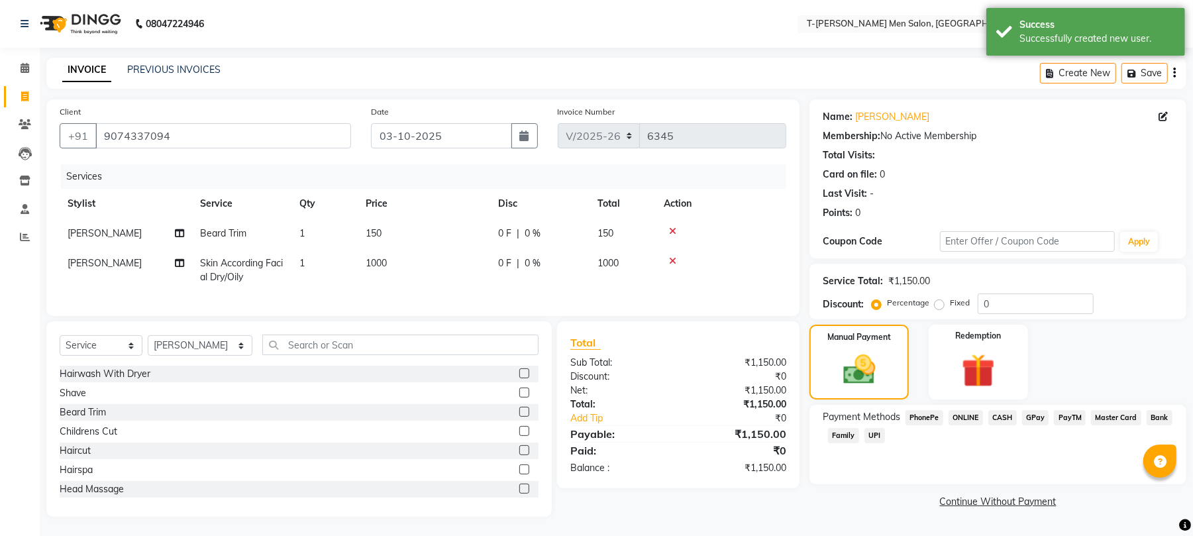
click at [968, 423] on span "ONLINE" at bounding box center [966, 417] width 34 height 15
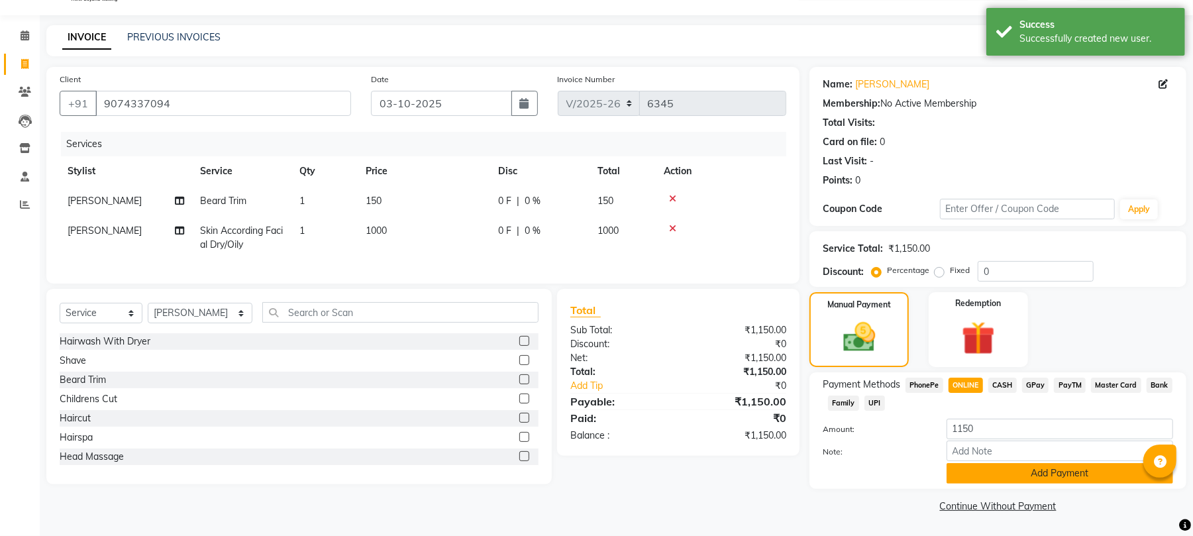
click at [953, 475] on button "Add Payment" at bounding box center [1060, 473] width 227 height 21
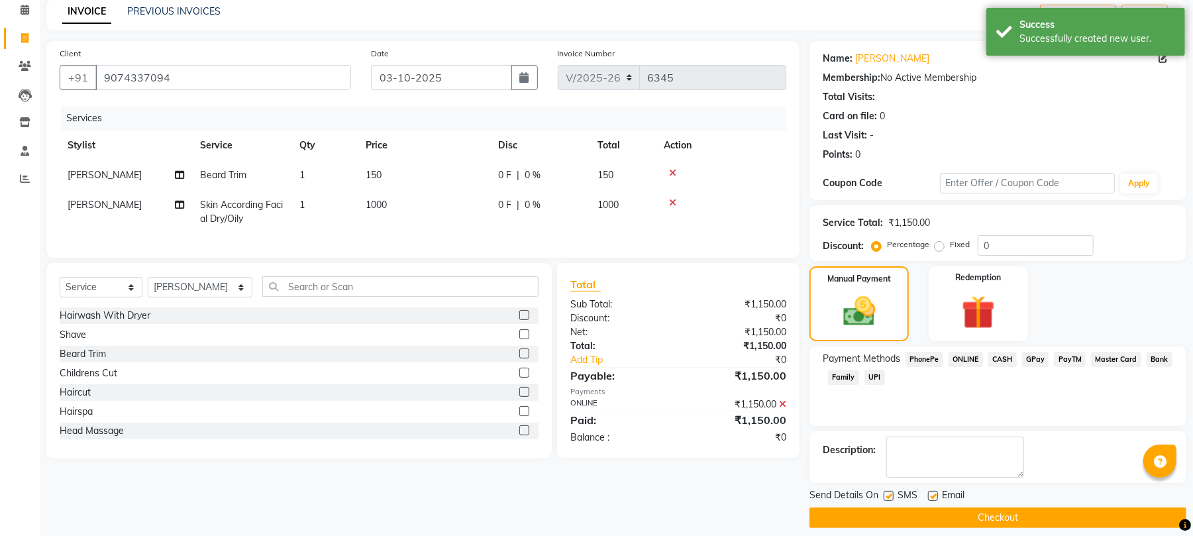
scroll to position [72, 0]
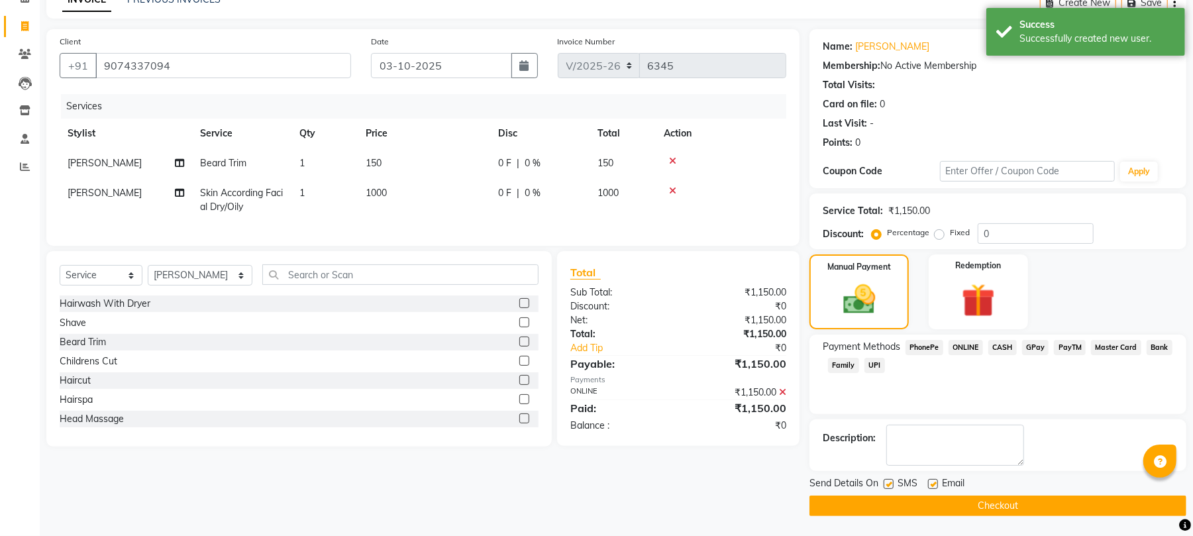
click at [937, 479] on label at bounding box center [933, 484] width 10 height 10
click at [937, 480] on input "checkbox" at bounding box center [932, 484] width 9 height 9
click at [925, 500] on button "Checkout" at bounding box center [998, 506] width 377 height 21
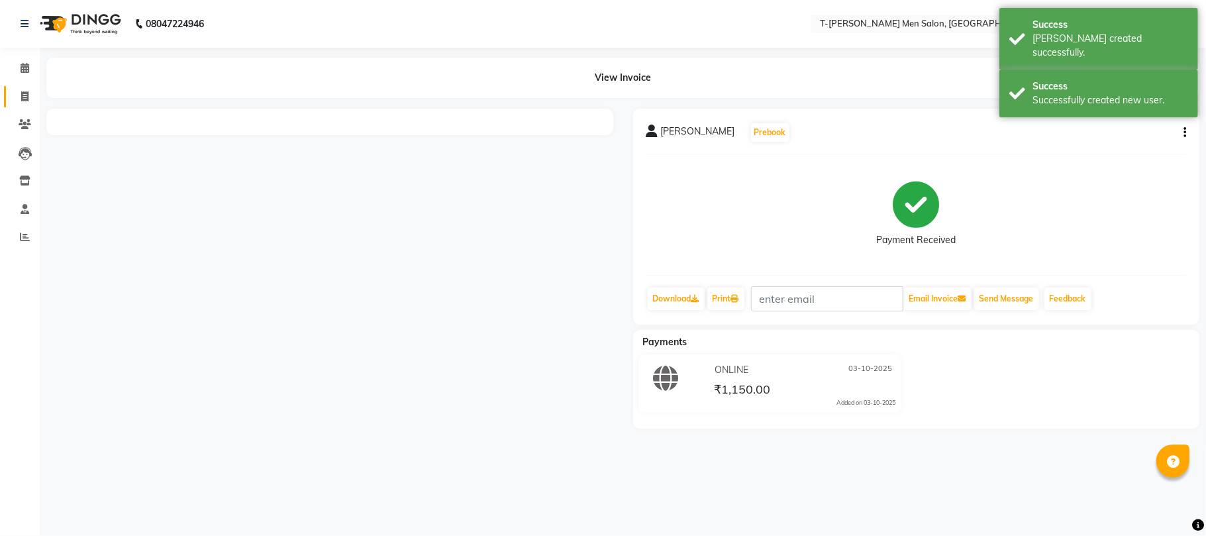
drag, startPoint x: 23, startPoint y: 91, endPoint x: 77, endPoint y: 30, distance: 81.6
click at [23, 91] on icon at bounding box center [24, 96] width 7 height 10
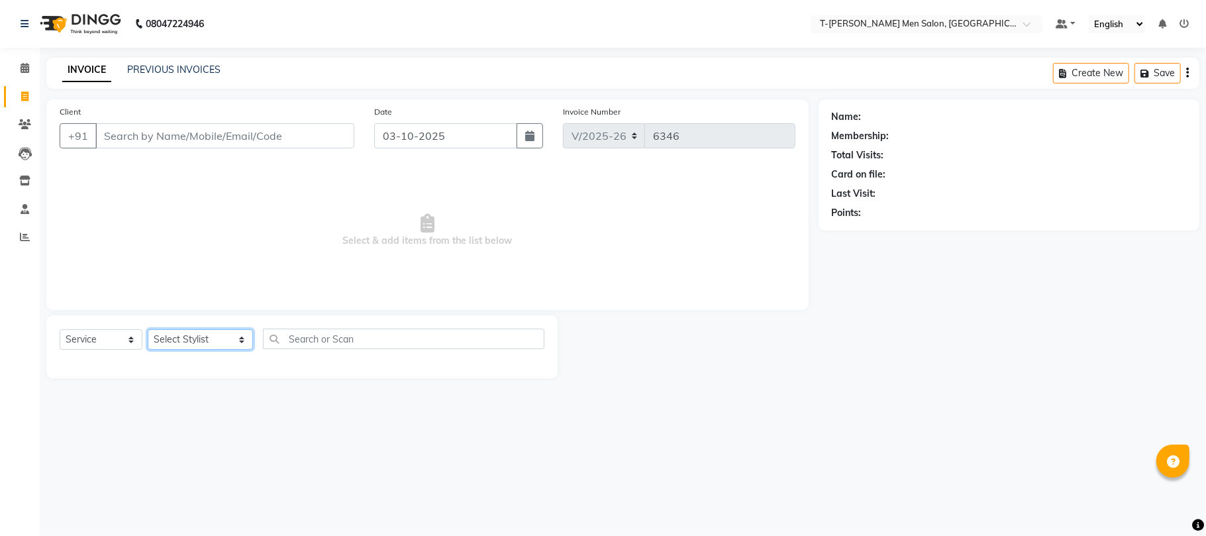
click at [192, 335] on select "Select Stylist Ashok Kumar Gorkh nath (goru) Haneef khan Jaswinder singh (Veeru…" at bounding box center [200, 339] width 105 height 21
click at [148, 329] on select "Select Stylist Ashok Kumar Gorkh nath (goru) Haneef khan Jaswinder singh (Veeru…" at bounding box center [200, 339] width 105 height 21
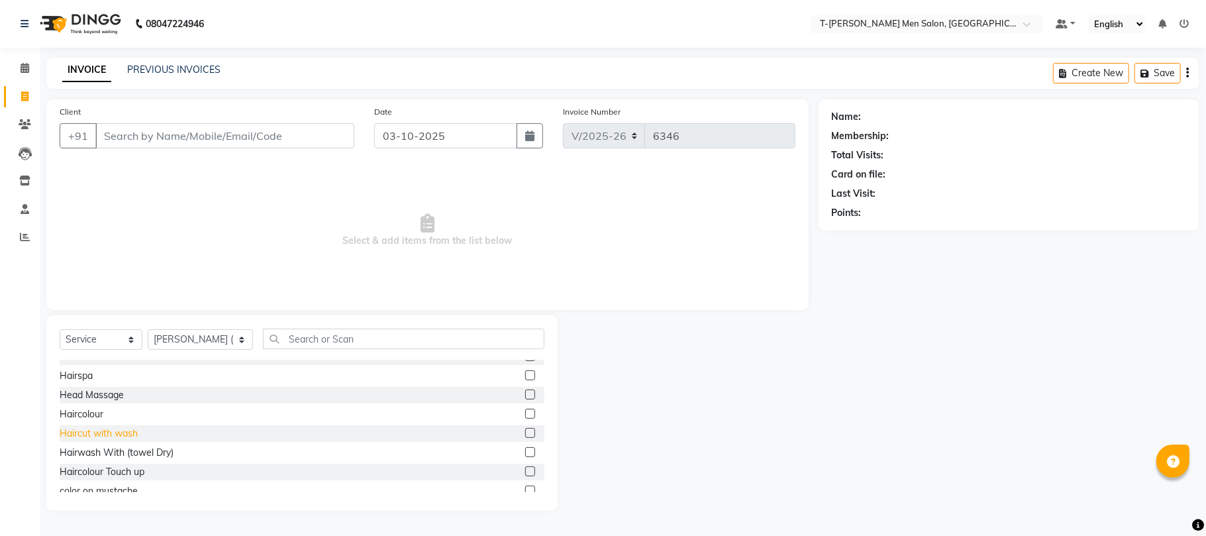
click at [96, 437] on div "Haircut with wash" at bounding box center [99, 434] width 78 height 14
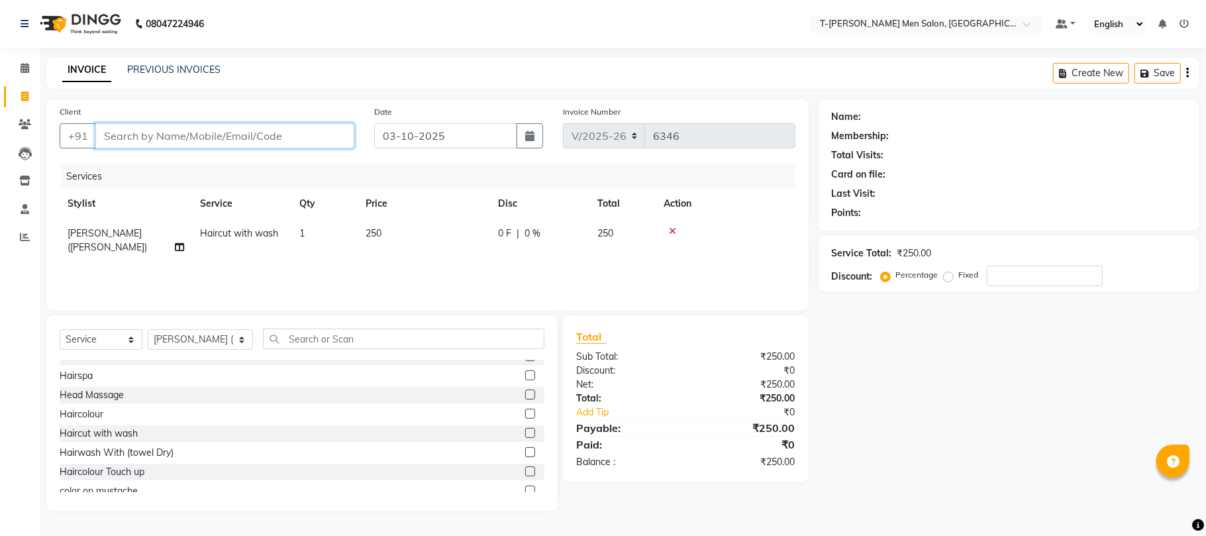
click at [250, 129] on input "Client" at bounding box center [224, 135] width 259 height 25
click at [319, 138] on span "Add Client" at bounding box center [320, 135] width 52 height 13
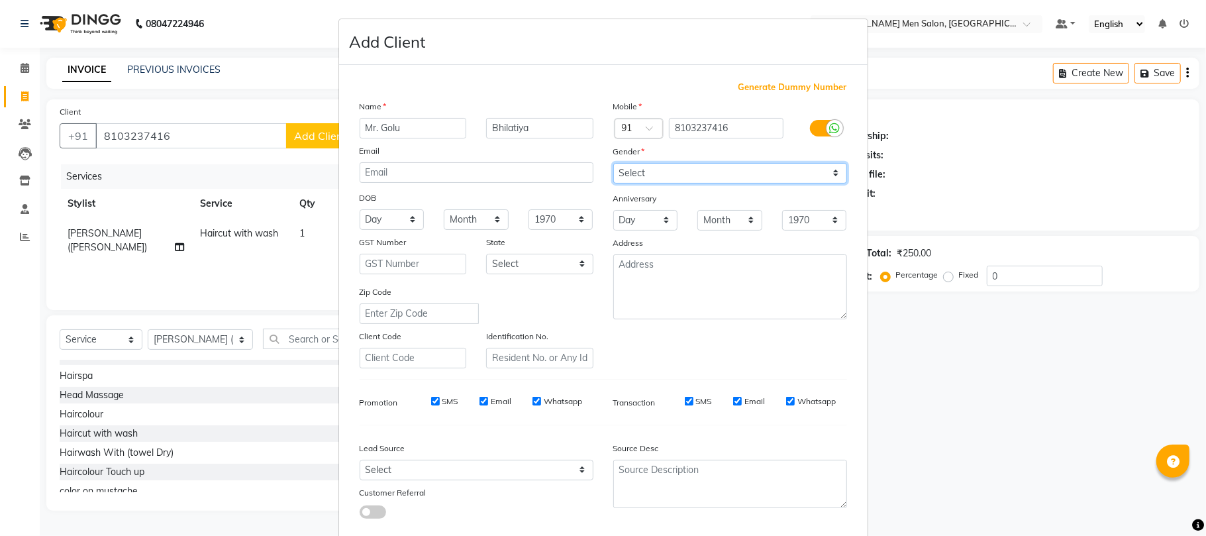
click at [668, 168] on select "Select Male Female Other Prefer Not To Say" at bounding box center [730, 173] width 234 height 21
click at [613, 163] on select "Select Male Female Other Prefer Not To Say" at bounding box center [730, 173] width 234 height 21
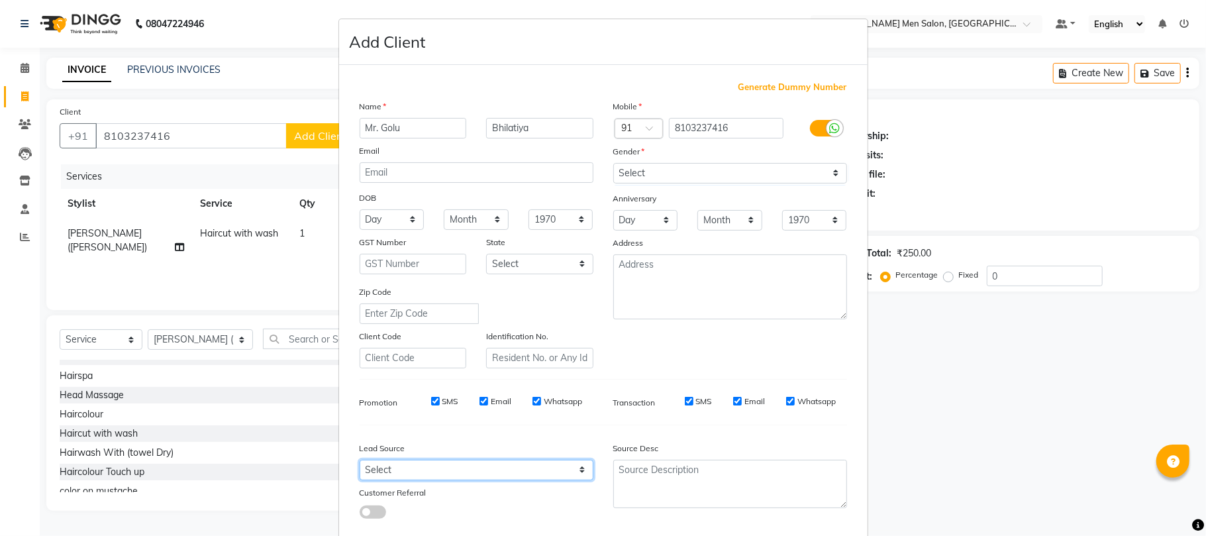
click at [504, 462] on select "Select" at bounding box center [477, 470] width 234 height 21
click at [472, 468] on select "Select" at bounding box center [477, 470] width 234 height 21
click at [474, 462] on select "Select" at bounding box center [477, 470] width 234 height 21
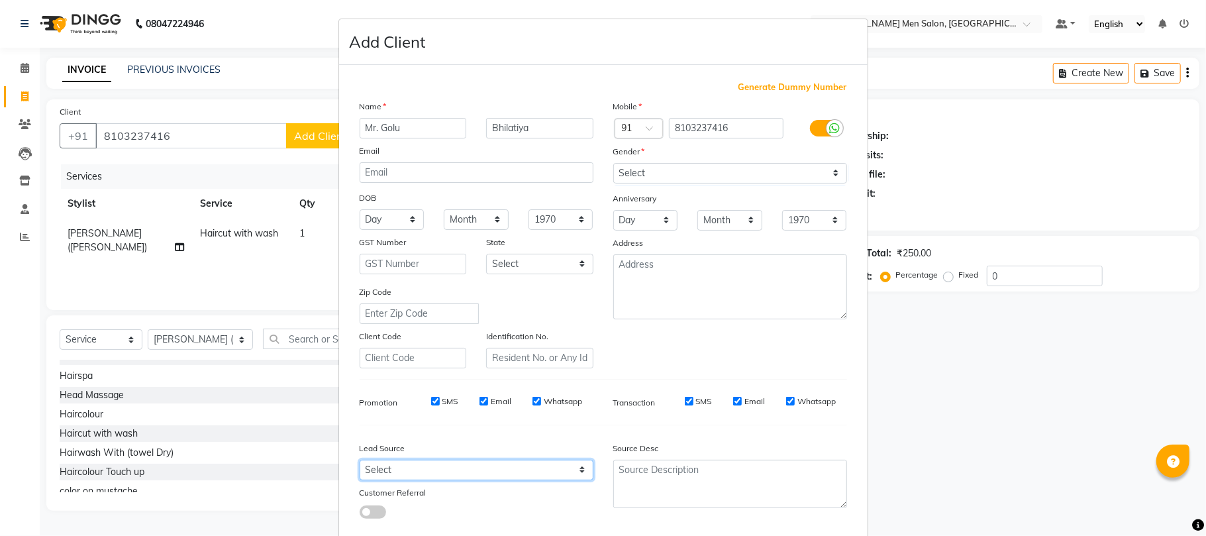
click at [474, 462] on select "Select" at bounding box center [477, 470] width 234 height 21
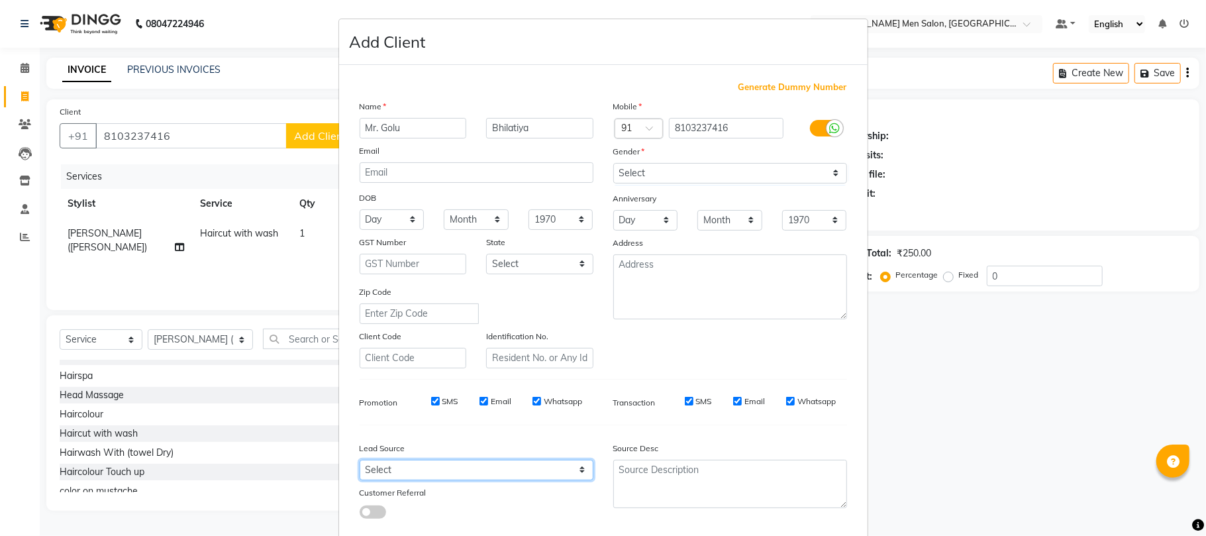
click at [474, 462] on select "Select" at bounding box center [477, 470] width 234 height 21
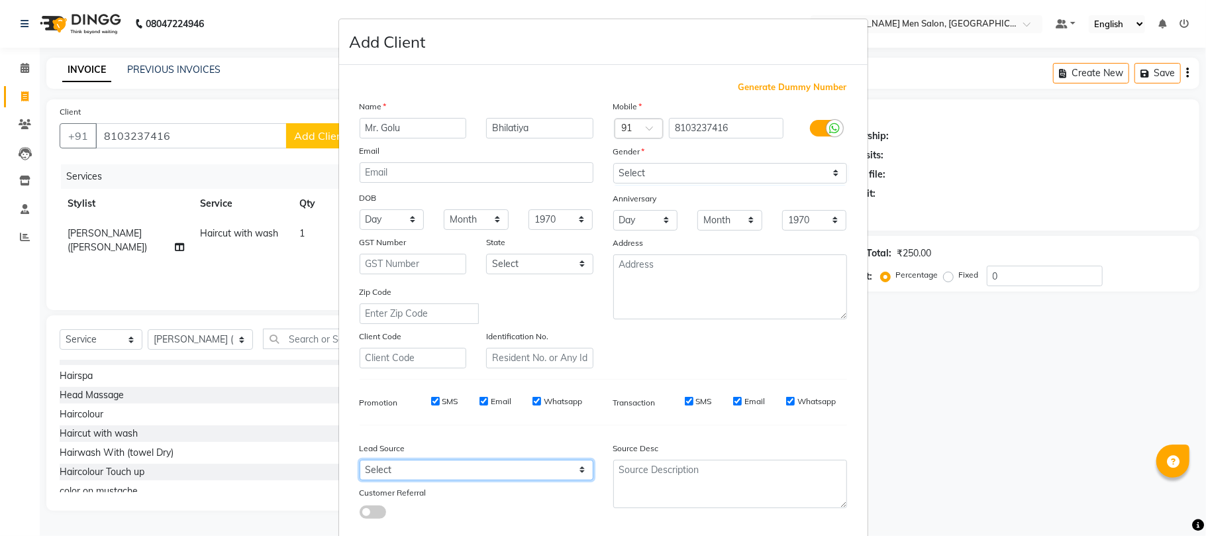
click at [474, 461] on select "Select" at bounding box center [477, 470] width 234 height 21
click at [472, 460] on select "Select" at bounding box center [477, 470] width 234 height 21
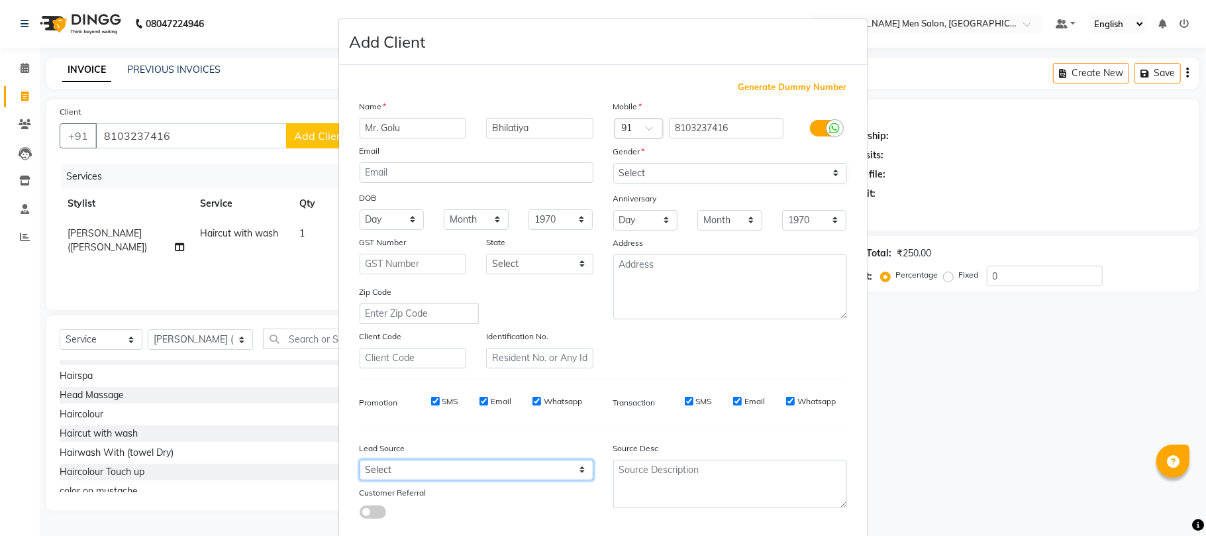
click at [472, 460] on select "Select" at bounding box center [477, 470] width 234 height 21
click at [470, 454] on div "Lead Source" at bounding box center [477, 450] width 254 height 19
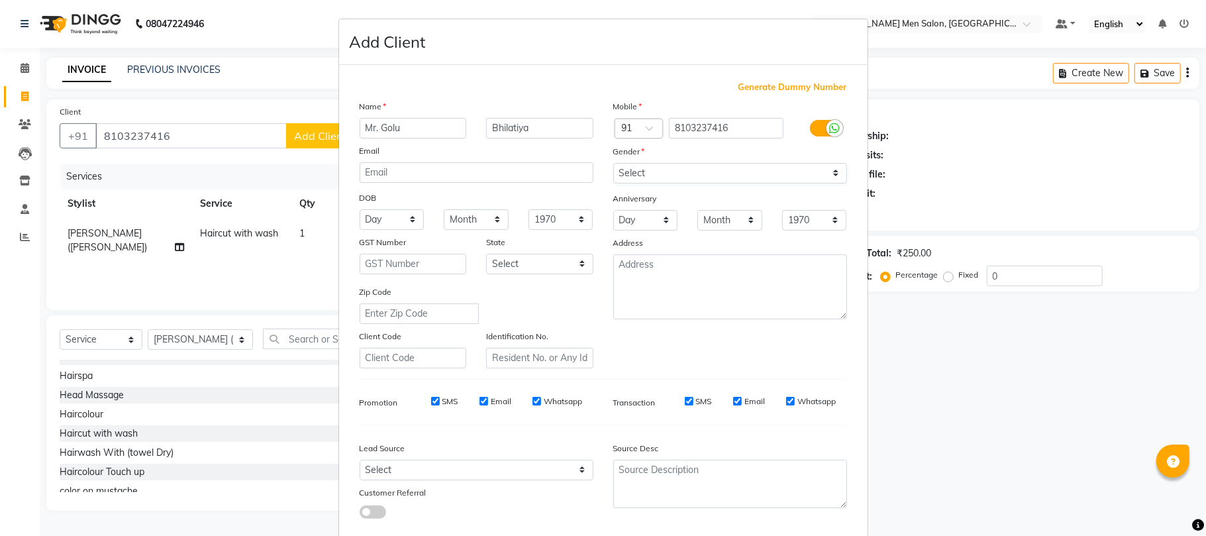
click at [470, 452] on div "Lead Source" at bounding box center [477, 450] width 254 height 19
click at [464, 467] on select "Select" at bounding box center [477, 470] width 234 height 21
drag, startPoint x: 746, startPoint y: 127, endPoint x: 653, endPoint y: 155, distance: 96.8
click at [653, 155] on div "Mobile Country Code × 91 8103237416 Gender Select Male Female Other Prefer Not …" at bounding box center [731, 233] width 254 height 269
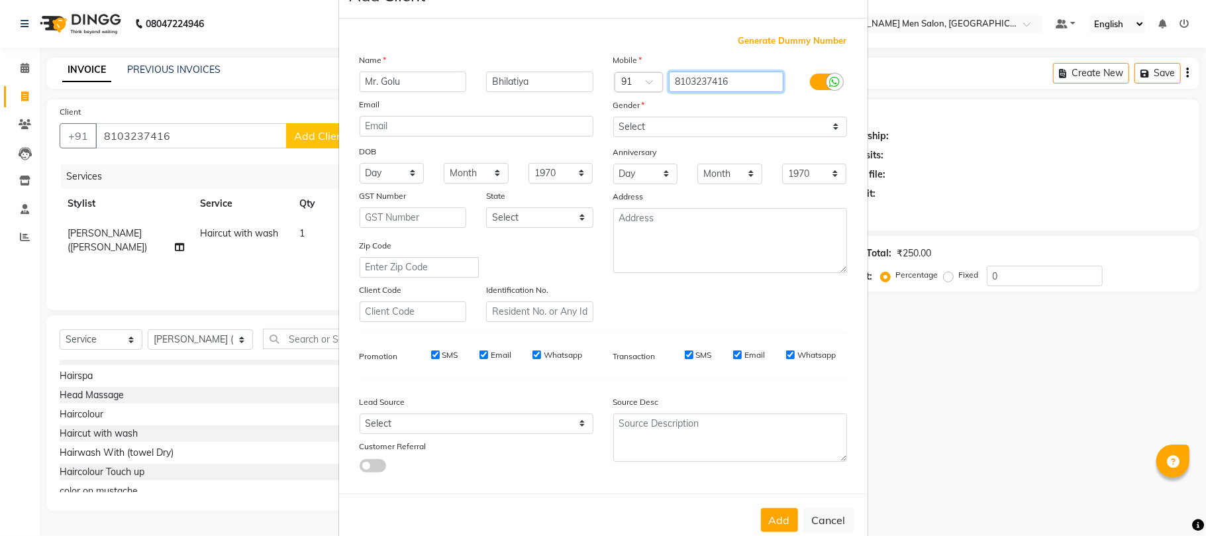
scroll to position [72, 0]
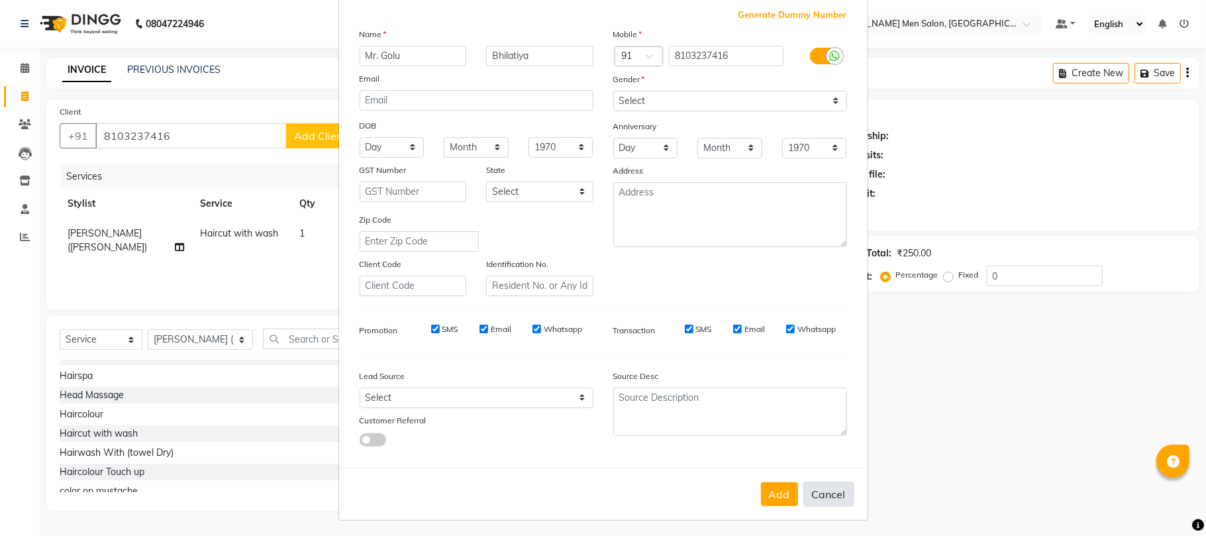
click at [818, 482] on button "Cancel" at bounding box center [829, 494] width 51 height 25
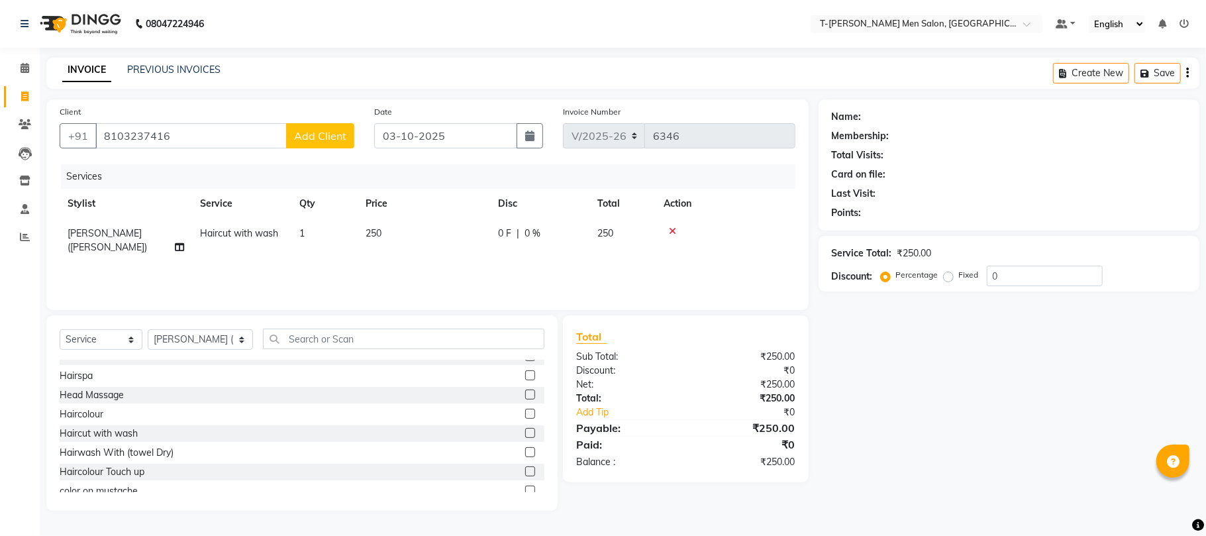
click at [309, 131] on span "Add Client" at bounding box center [320, 135] width 52 height 13
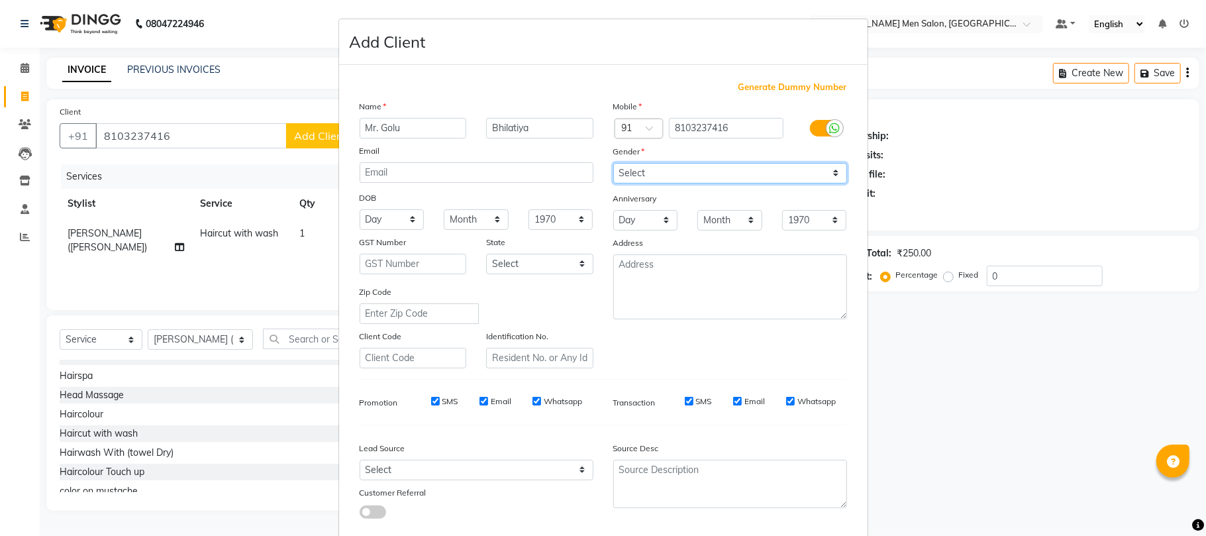
click at [645, 170] on select "Select Male Female Other Prefer Not To Say" at bounding box center [730, 173] width 234 height 21
click at [613, 163] on select "Select Male Female Other Prefer Not To Say" at bounding box center [730, 173] width 234 height 21
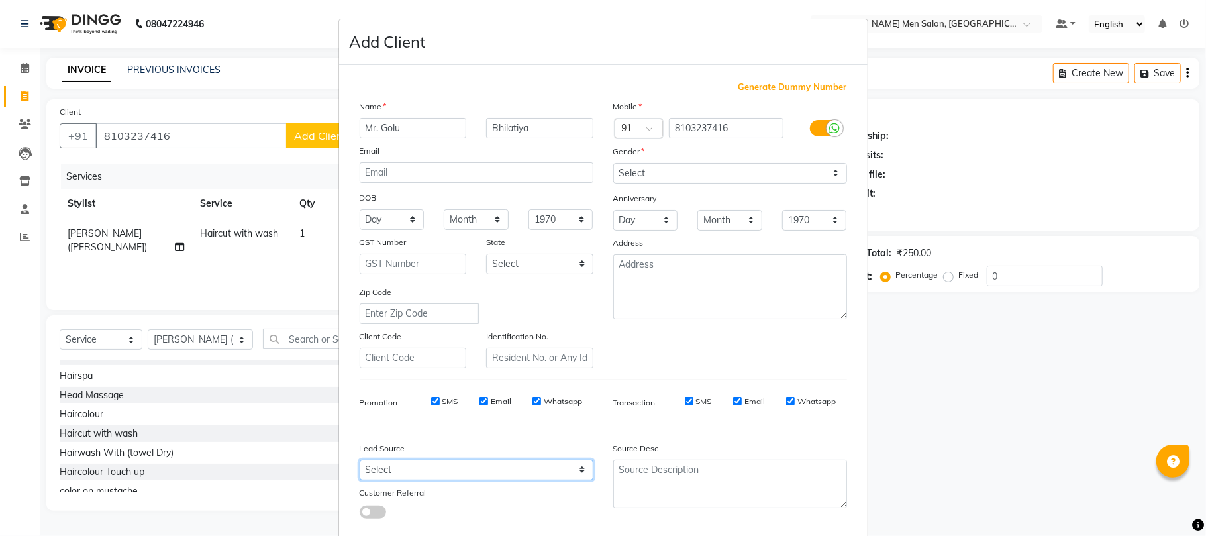
drag, startPoint x: 488, startPoint y: 466, endPoint x: 484, endPoint y: 417, distance: 49.8
click at [484, 464] on select "Select" at bounding box center [477, 470] width 234 height 21
click at [440, 469] on select "Select" at bounding box center [477, 470] width 234 height 21
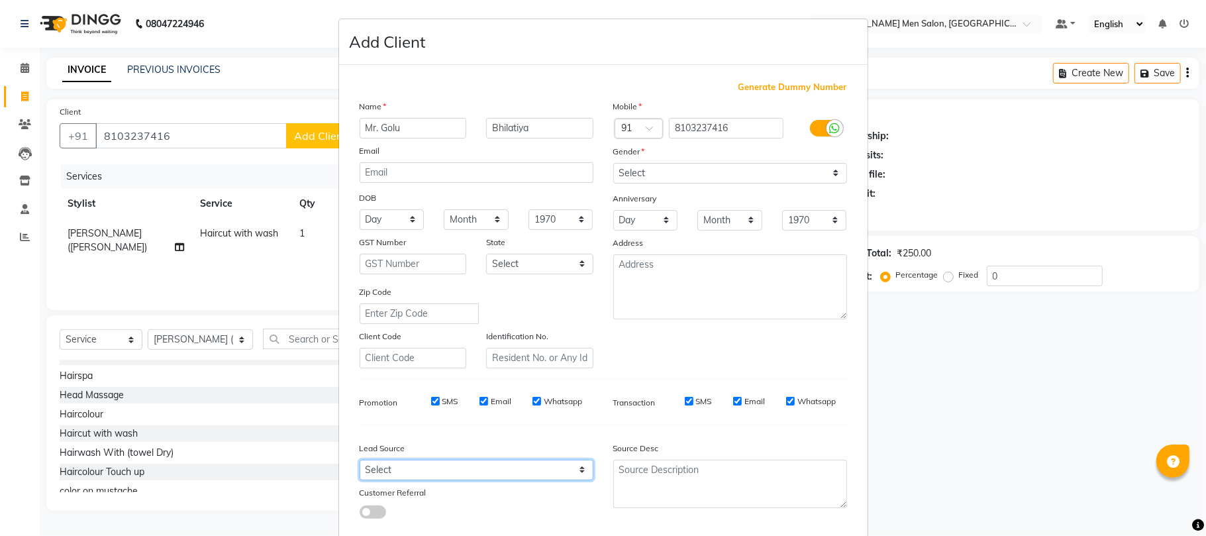
click at [440, 469] on select "Select" at bounding box center [477, 470] width 234 height 21
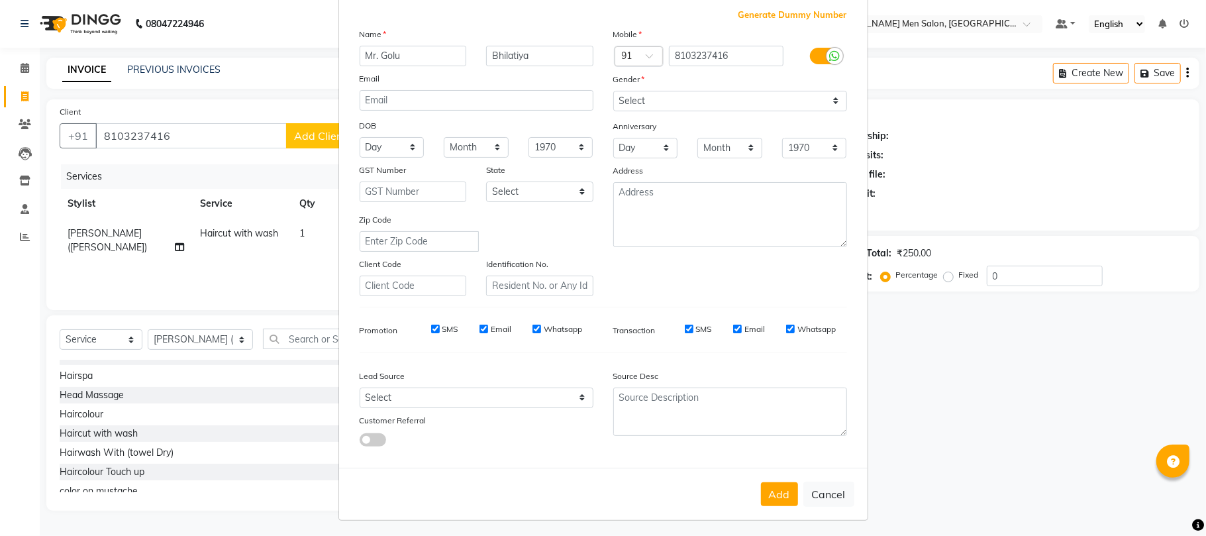
click at [774, 494] on button "Add" at bounding box center [779, 494] width 37 height 24
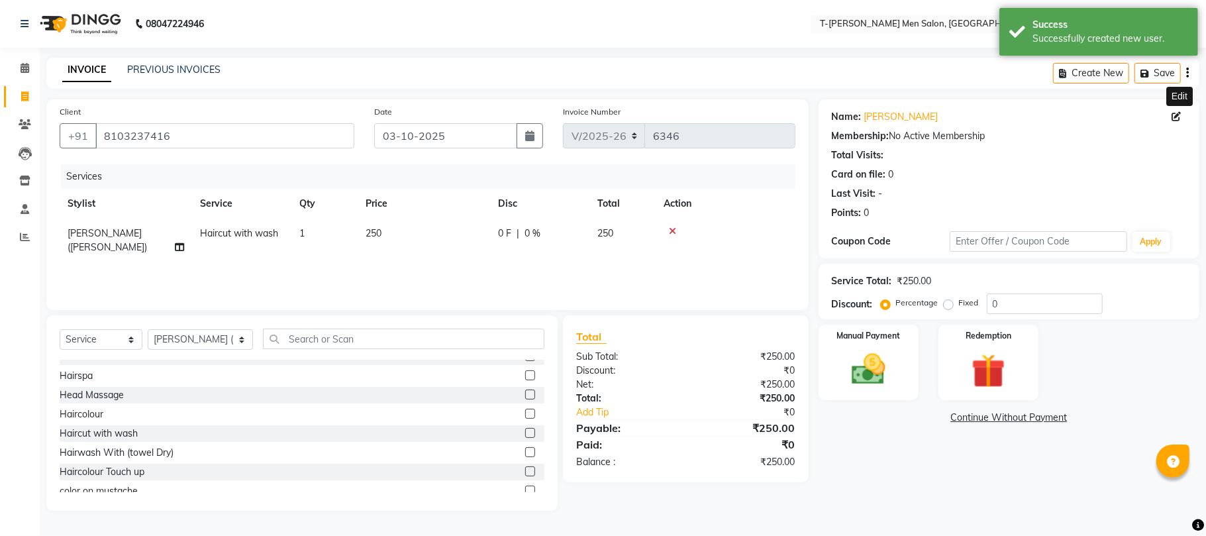
click at [1175, 115] on icon at bounding box center [1176, 116] width 9 height 9
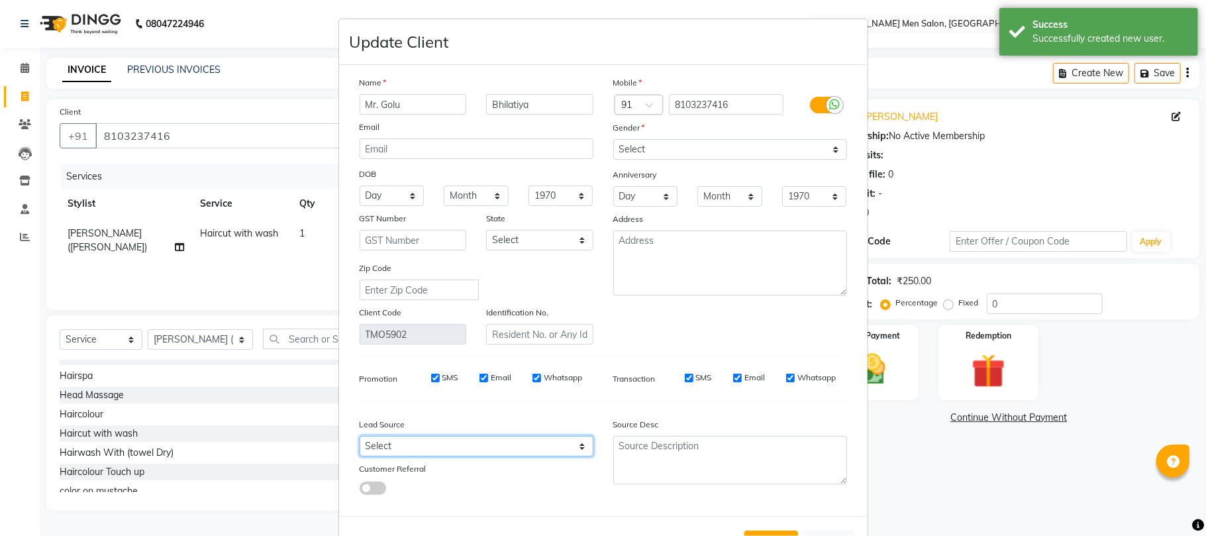
click at [396, 449] on select "Select" at bounding box center [477, 446] width 234 height 21
click at [401, 446] on select "Select" at bounding box center [477, 446] width 234 height 21
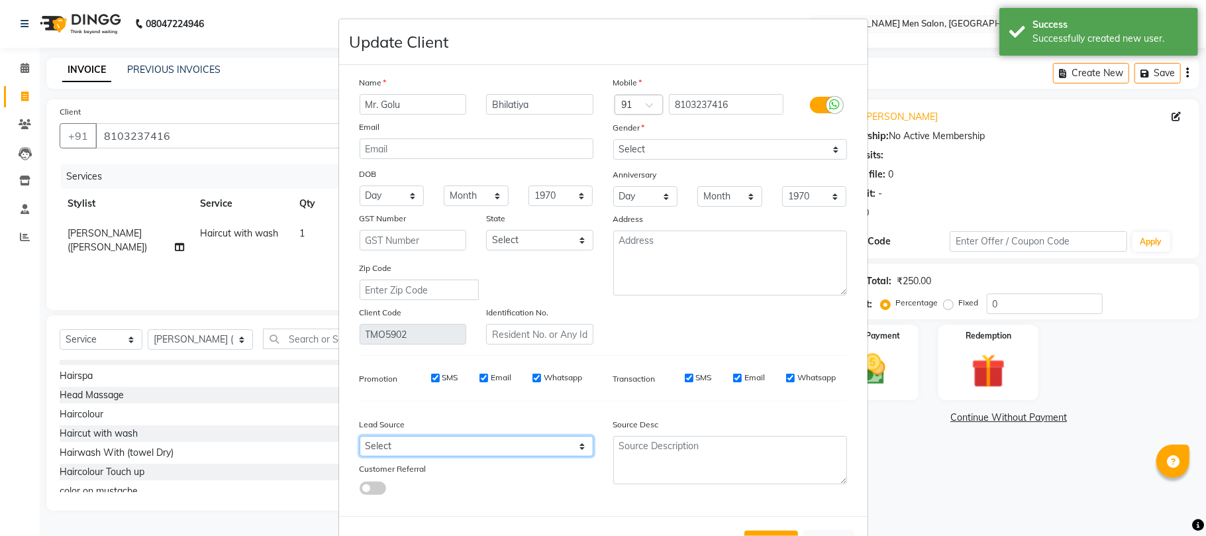
click at [401, 445] on select "Select" at bounding box center [477, 446] width 234 height 21
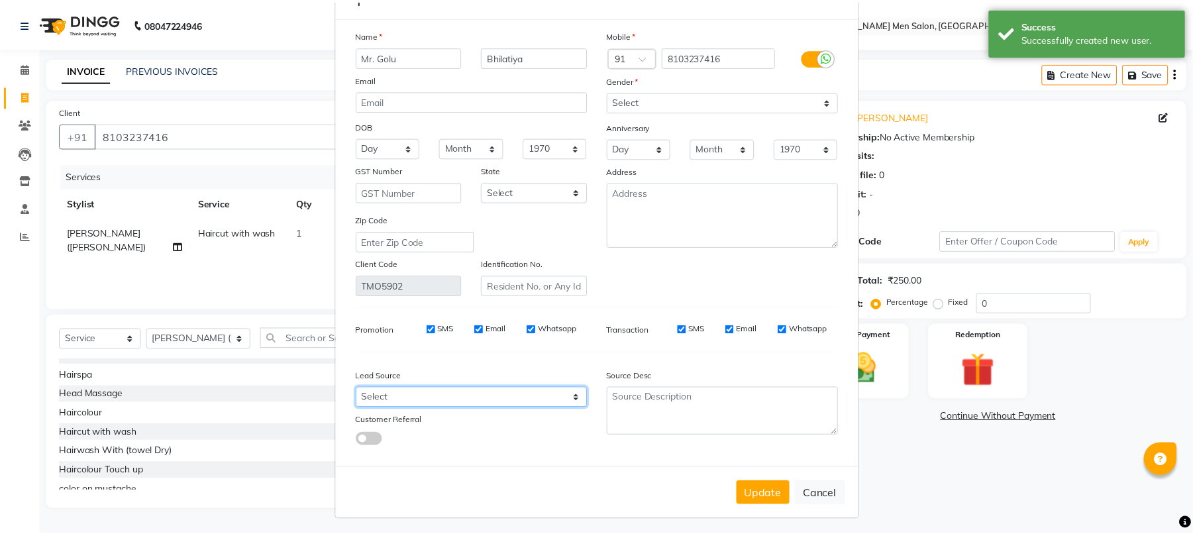
scroll to position [48, 0]
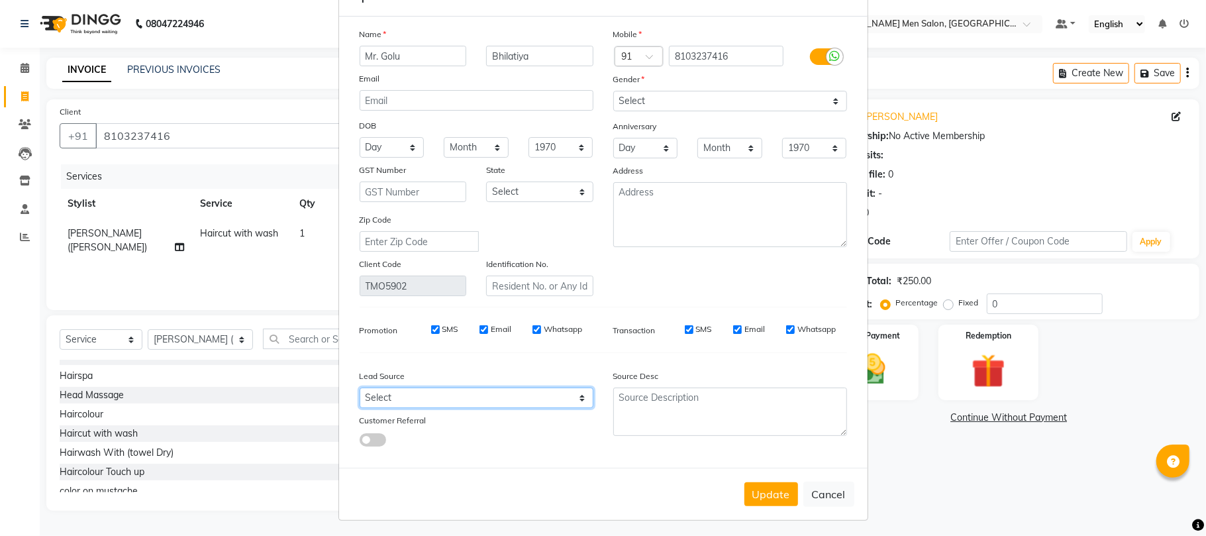
click at [449, 398] on select "Select" at bounding box center [477, 398] width 234 height 21
click at [759, 488] on button "Update" at bounding box center [772, 494] width 54 height 24
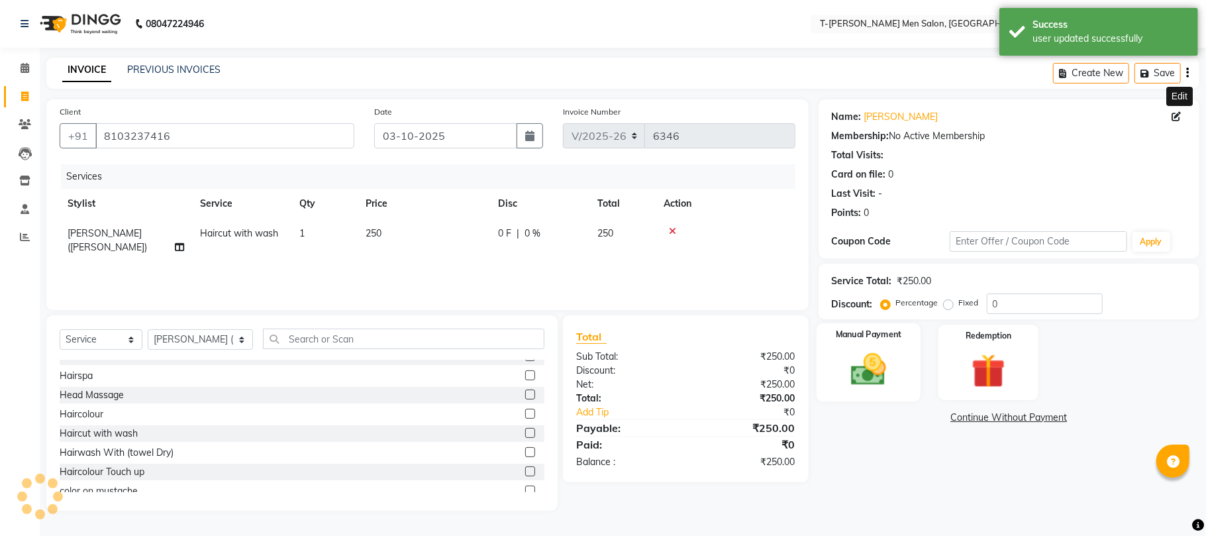
click at [871, 359] on img at bounding box center [869, 369] width 58 height 41
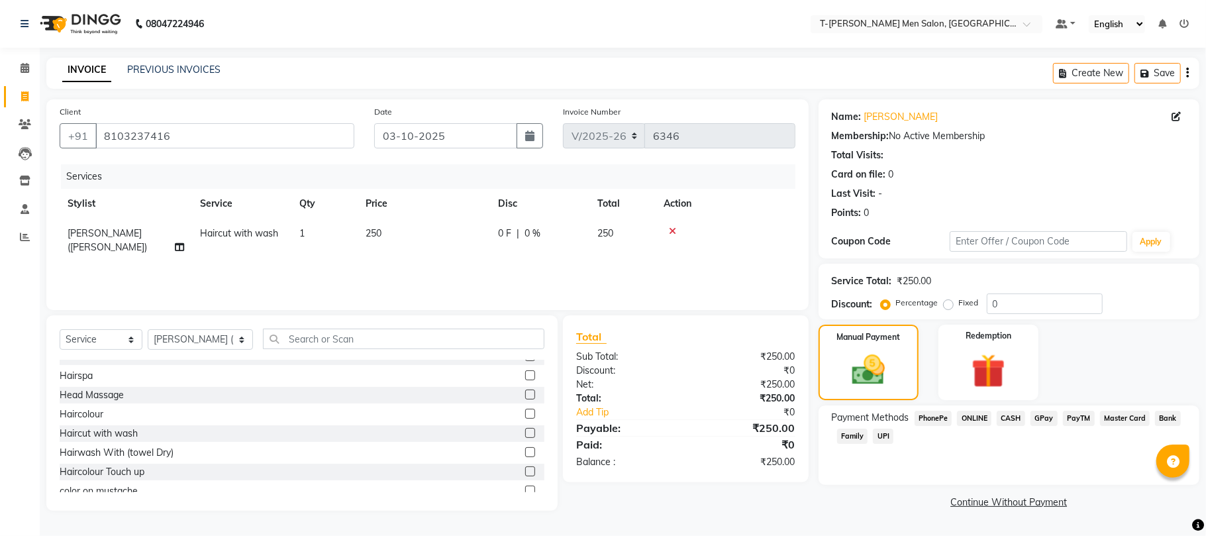
click at [971, 414] on span "ONLINE" at bounding box center [974, 418] width 34 height 15
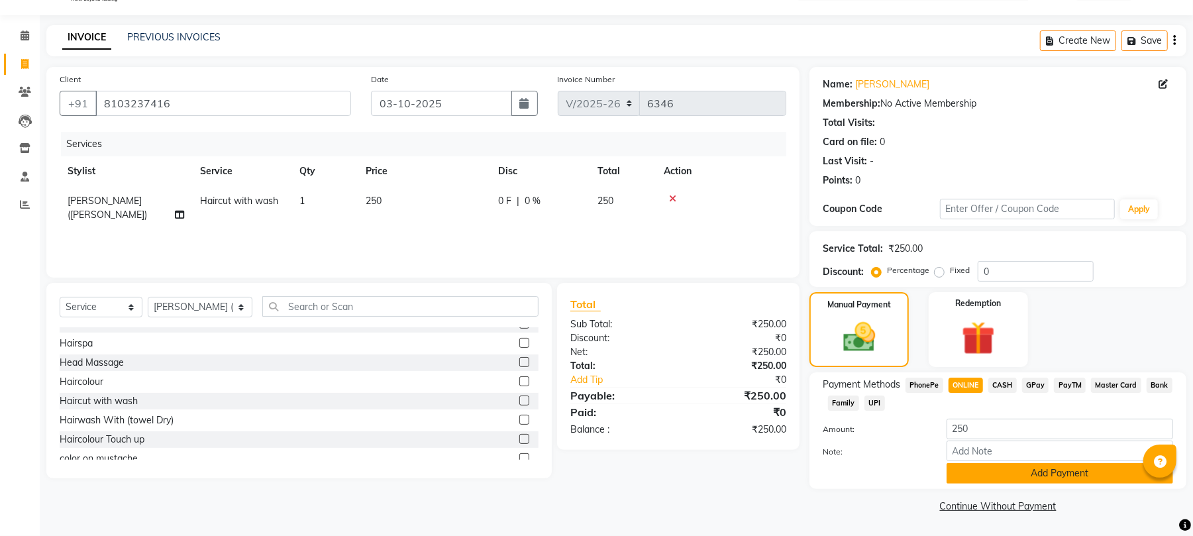
click at [976, 466] on button "Add Payment" at bounding box center [1060, 473] width 227 height 21
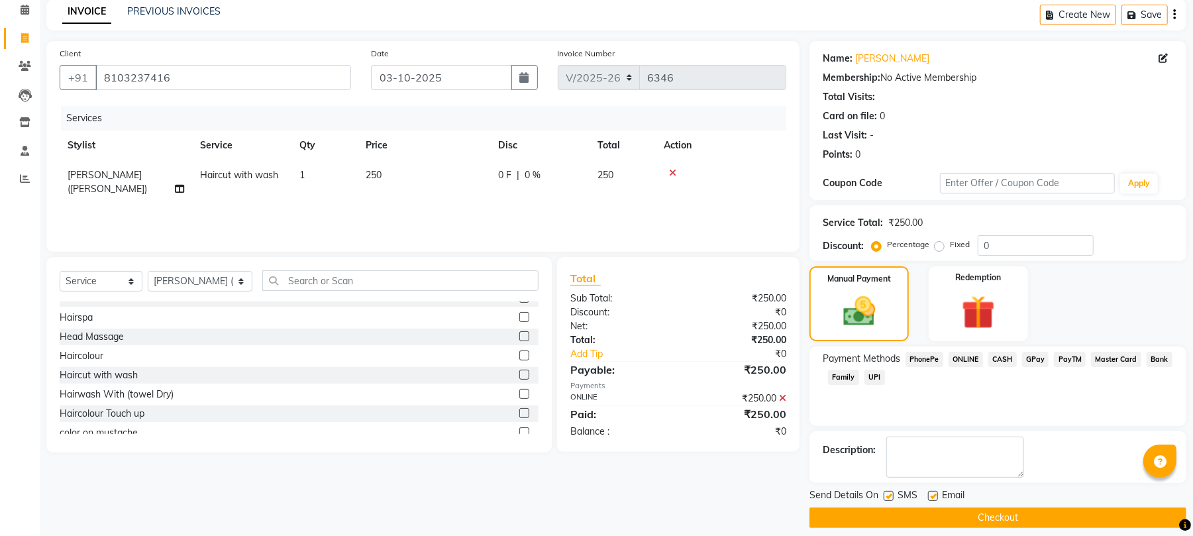
scroll to position [72, 0]
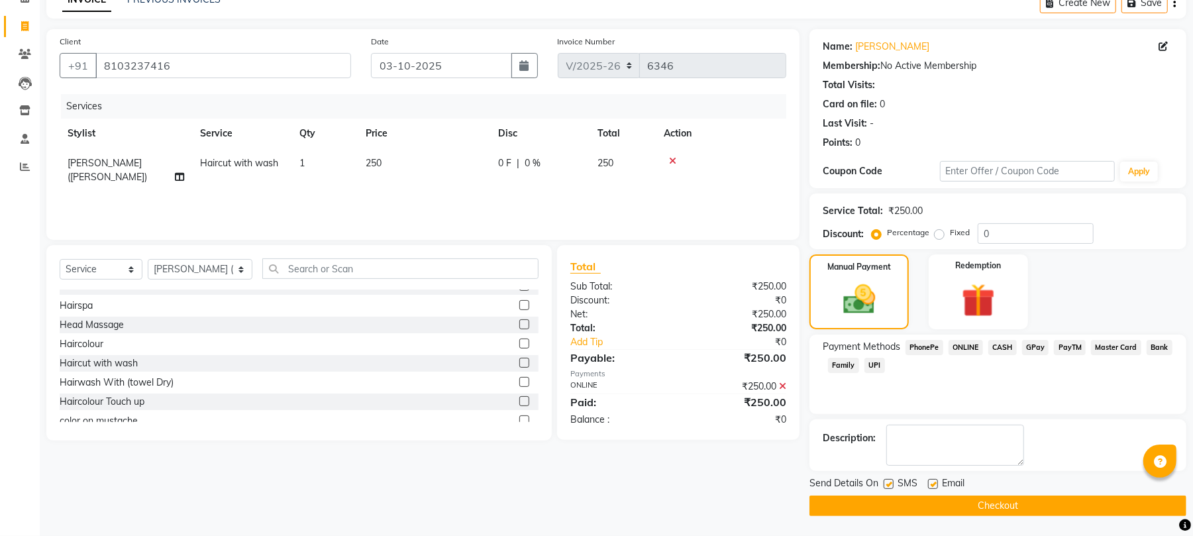
click at [938, 488] on div "Email" at bounding box center [951, 484] width 47 height 17
click at [933, 486] on label at bounding box center [933, 484] width 10 height 10
click at [933, 486] on input "checkbox" at bounding box center [932, 484] width 9 height 9
click at [934, 502] on button "Checkout" at bounding box center [998, 506] width 377 height 21
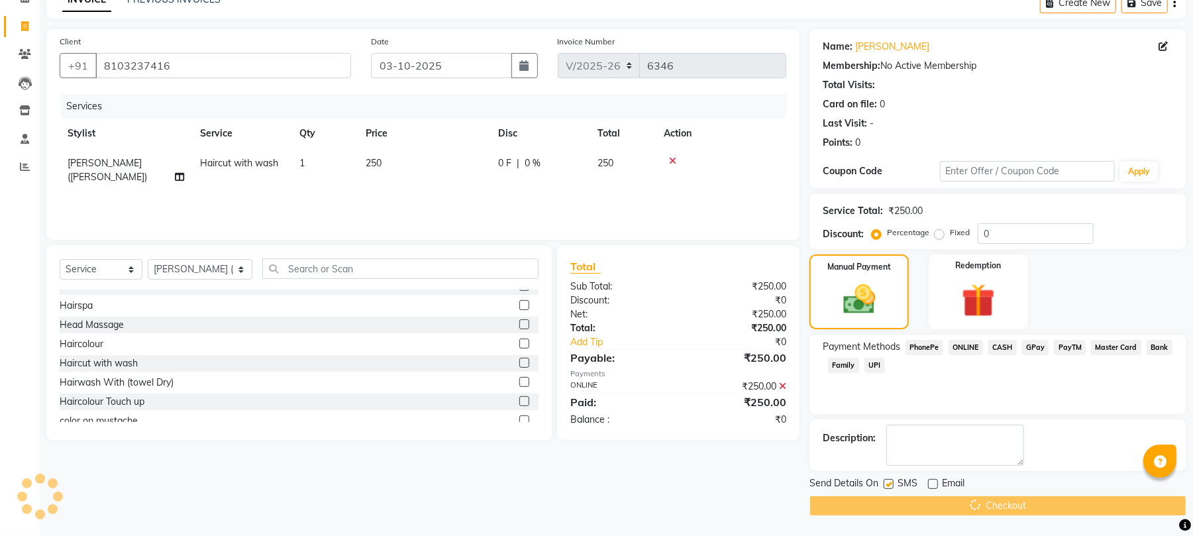
scroll to position [70, 0]
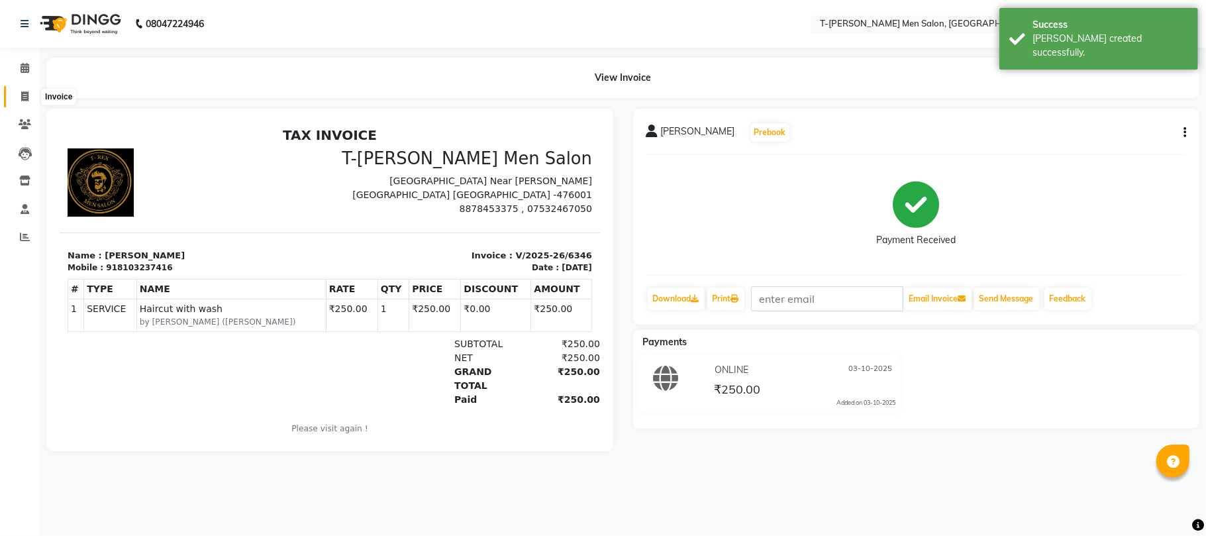
click at [19, 95] on span at bounding box center [24, 96] width 23 height 15
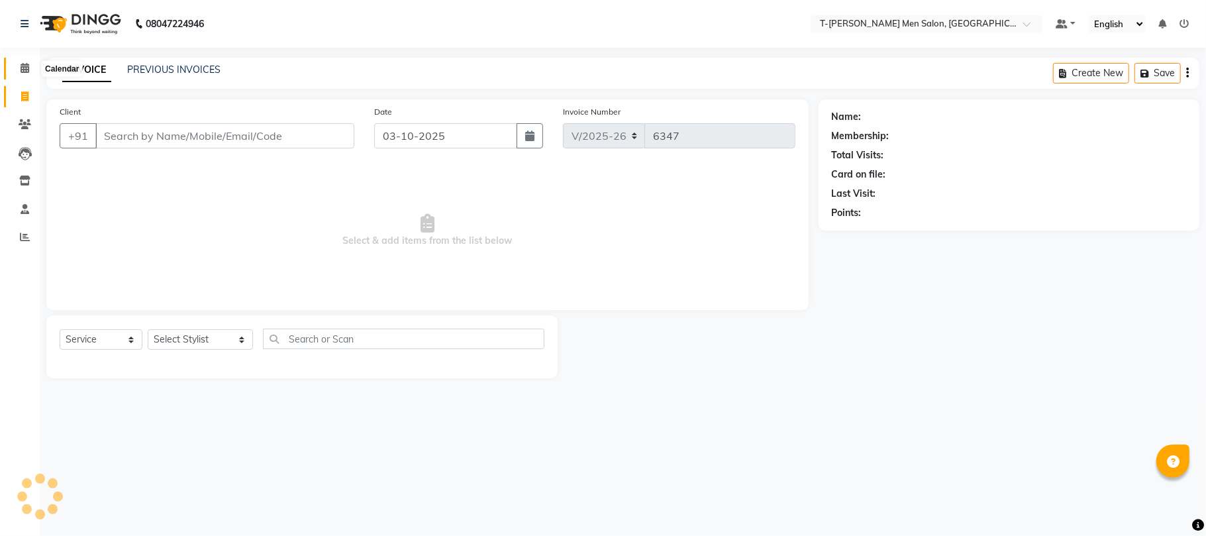
click at [28, 72] on icon at bounding box center [25, 68] width 9 height 10
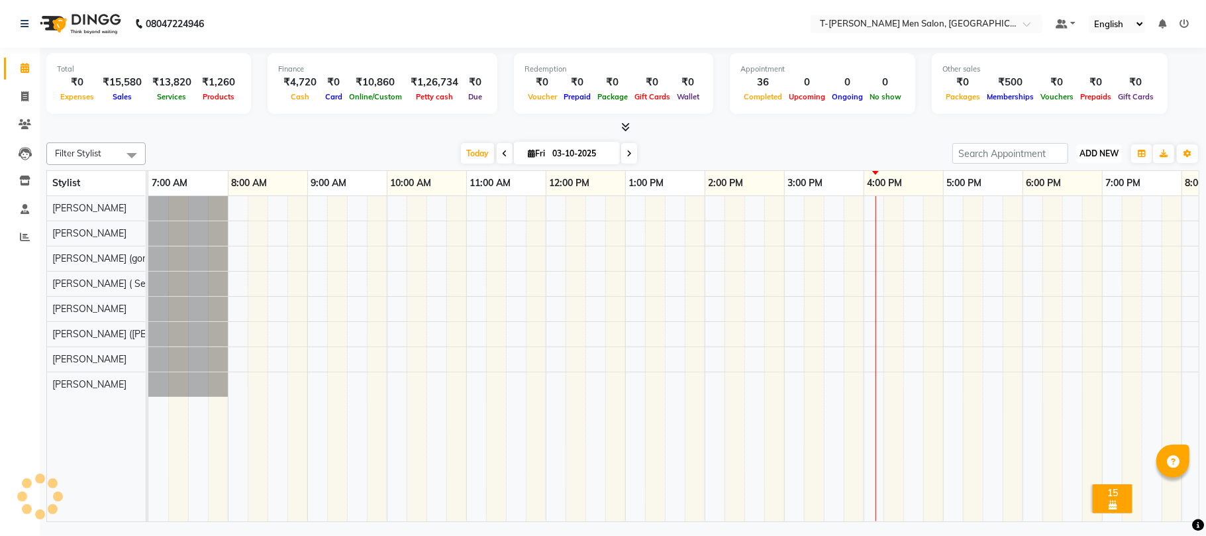
scroll to position [0, 221]
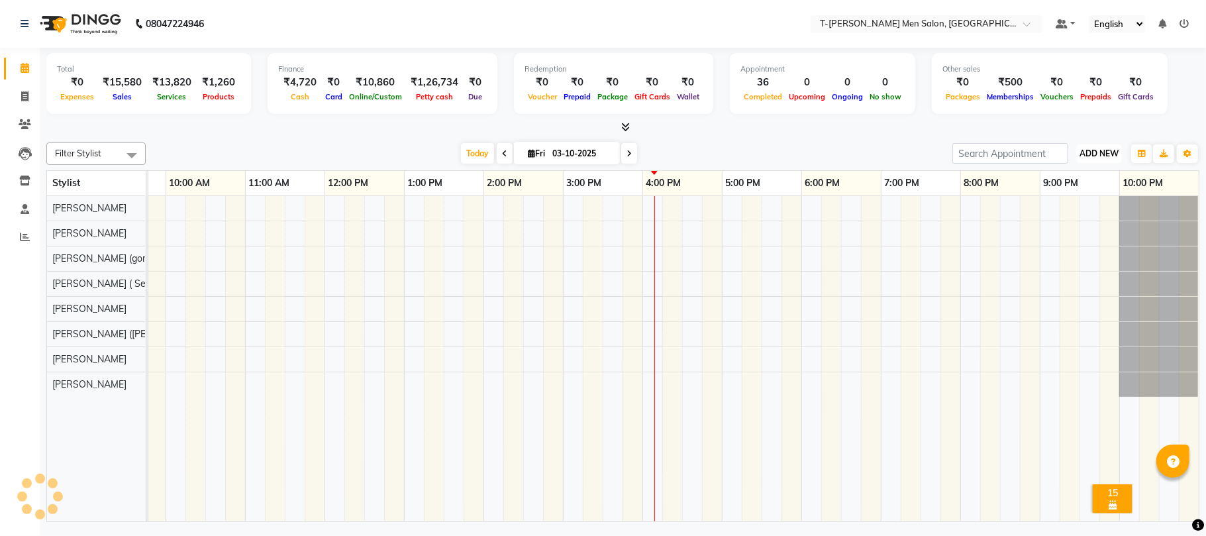
click at [1082, 151] on span "ADD NEW" at bounding box center [1099, 153] width 39 height 10
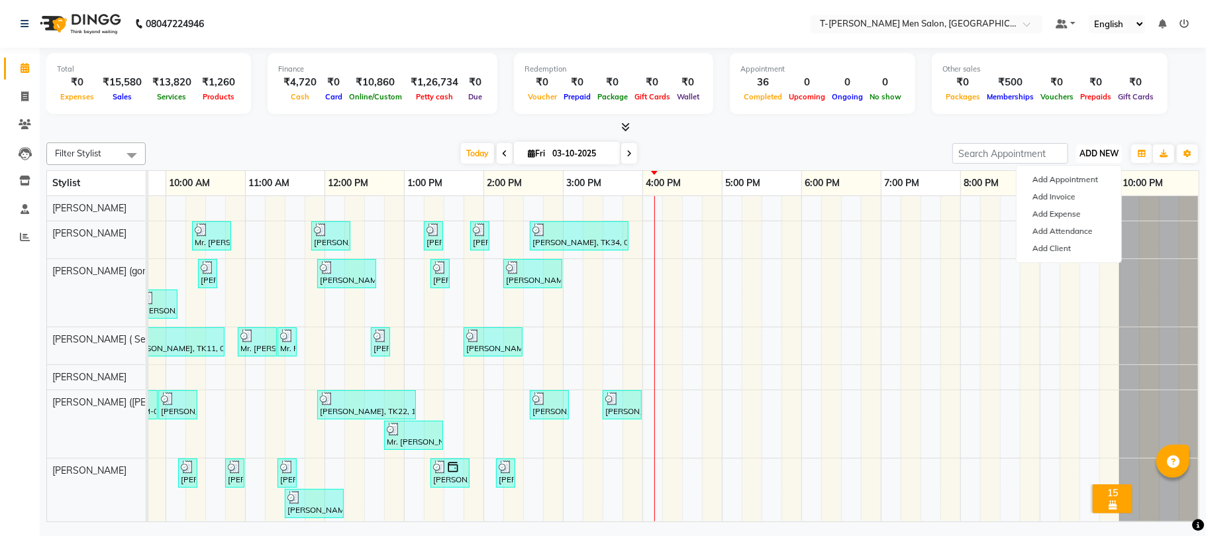
click at [1111, 148] on span "ADD NEW" at bounding box center [1099, 153] width 39 height 10
click at [1110, 154] on span "ADD NEW" at bounding box center [1099, 153] width 39 height 10
click at [1069, 207] on link "Add Expense" at bounding box center [1069, 213] width 105 height 17
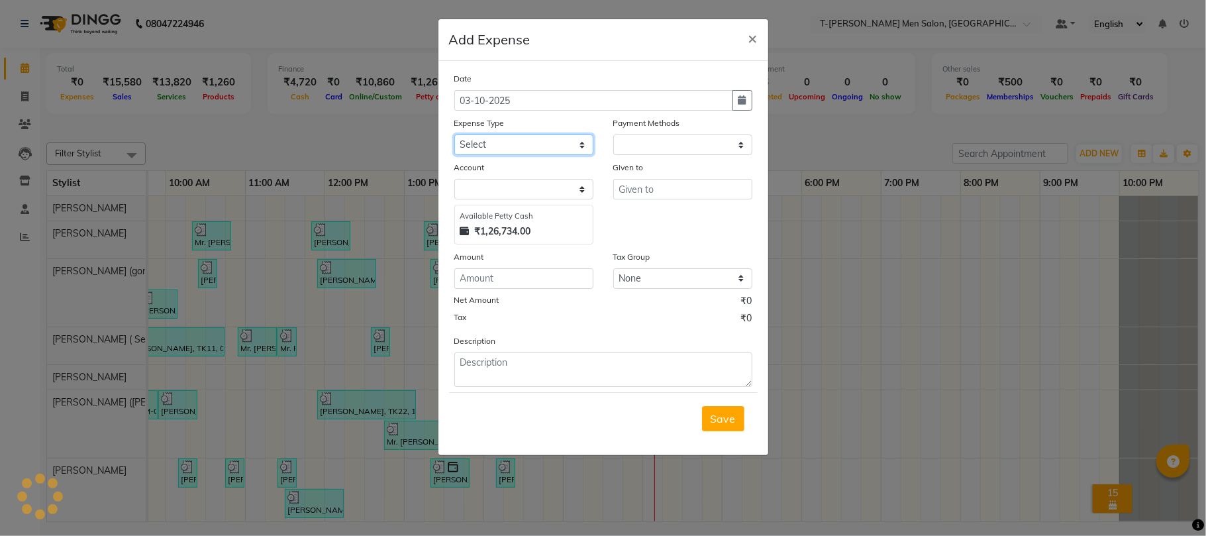
click at [531, 142] on select "Select Advance Salary Bank charges Bank Loan Intrest Recovery Car maintenance C…" at bounding box center [523, 144] width 139 height 21
click at [454, 134] on select "Select Advance Salary Bank charges Bank Loan Intrest Recovery Car maintenance C…" at bounding box center [523, 144] width 139 height 21
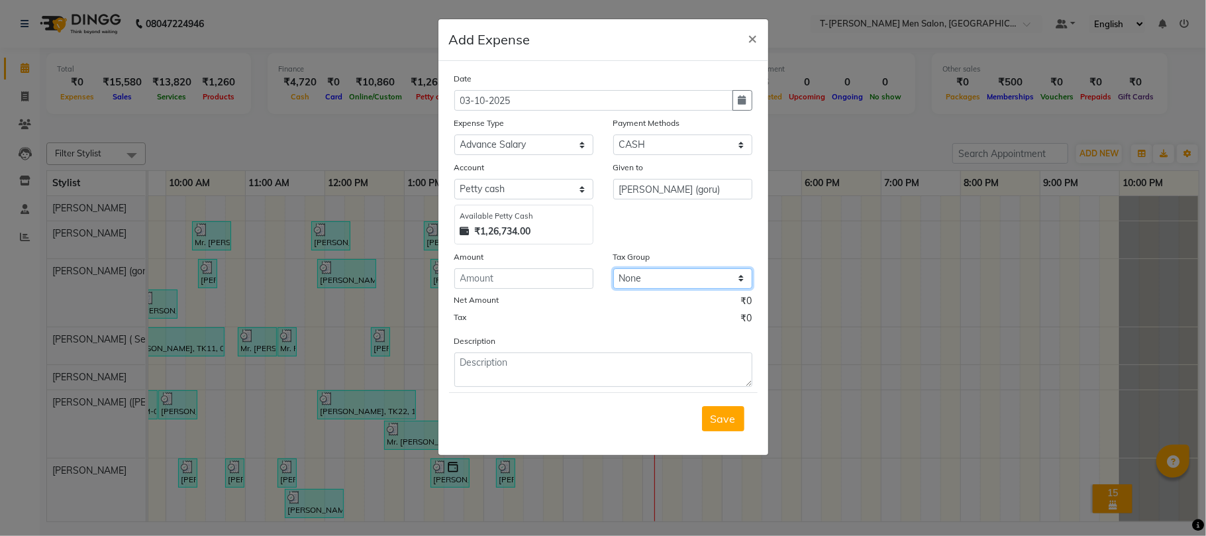
drag, startPoint x: 665, startPoint y: 269, endPoint x: 656, endPoint y: 265, distance: 10.1
click at [664, 271] on select "None GST 5% GST" at bounding box center [682, 278] width 139 height 21
click at [545, 273] on input "number" at bounding box center [523, 278] width 139 height 21
click at [722, 416] on span "Save" at bounding box center [723, 418] width 25 height 13
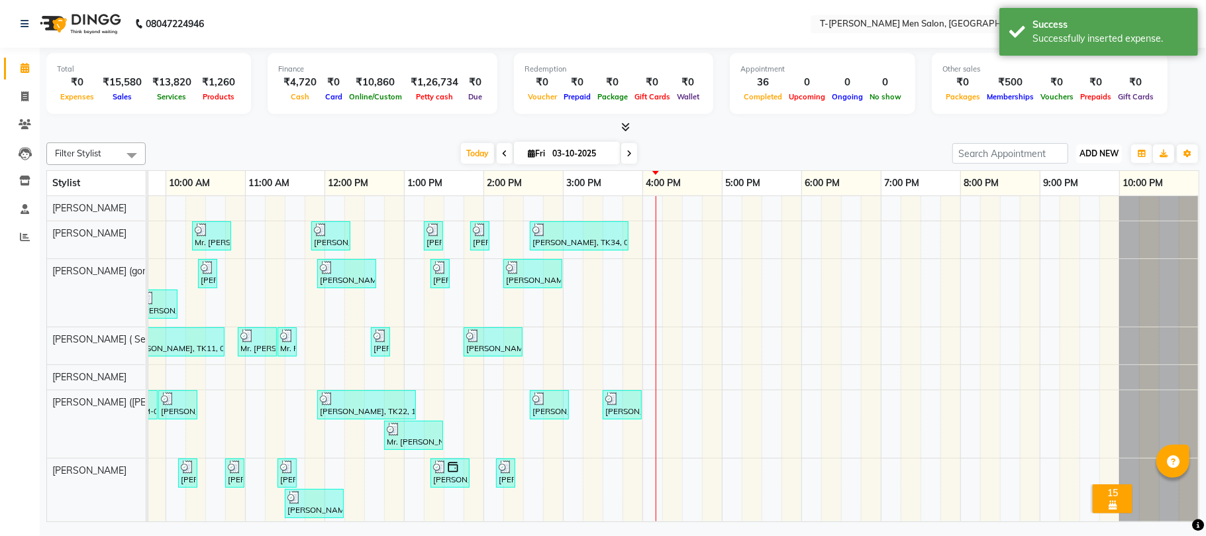
click at [1098, 154] on span "ADD NEW" at bounding box center [1099, 153] width 39 height 10
click at [1053, 218] on link "Add Expense" at bounding box center [1069, 213] width 105 height 17
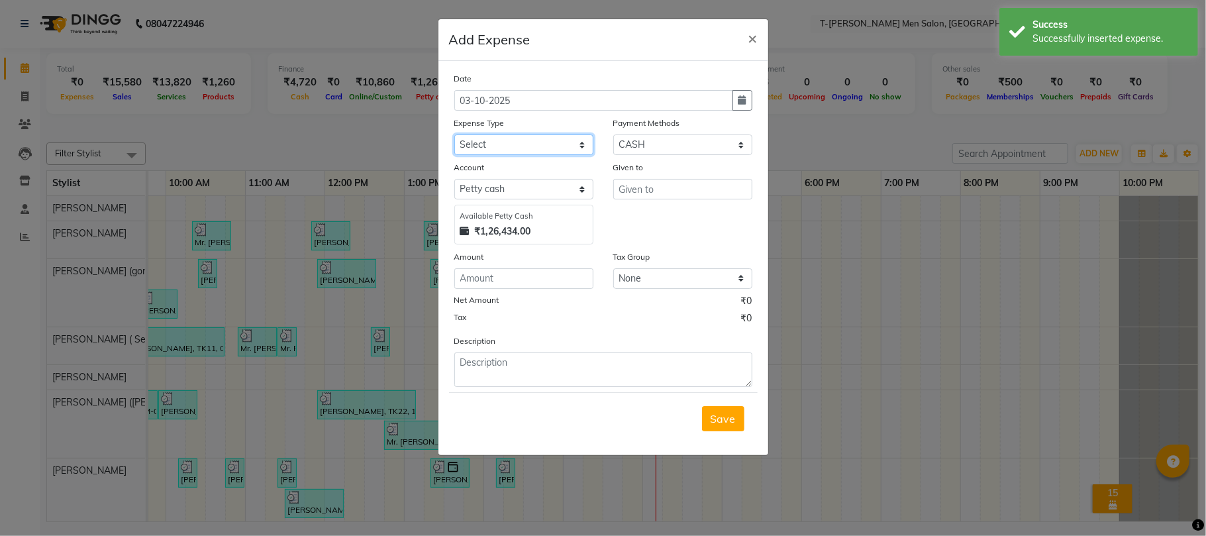
click at [517, 144] on select "Select Advance Salary Bank charges Bank Loan Intrest Recovery Car maintenance C…" at bounding box center [523, 144] width 139 height 21
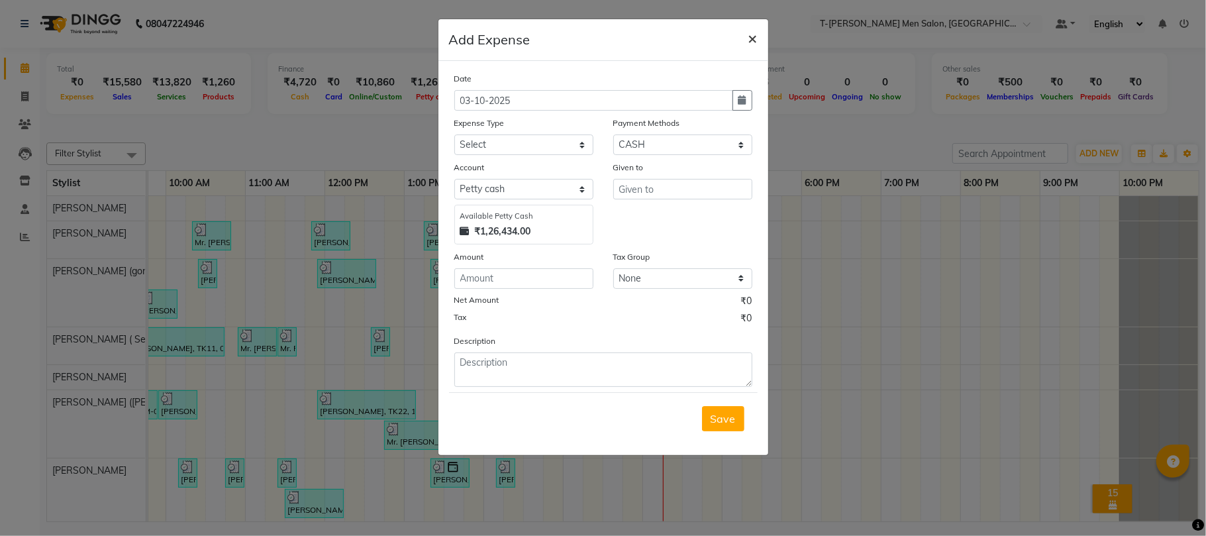
click at [751, 38] on span "×" at bounding box center [753, 38] width 9 height 20
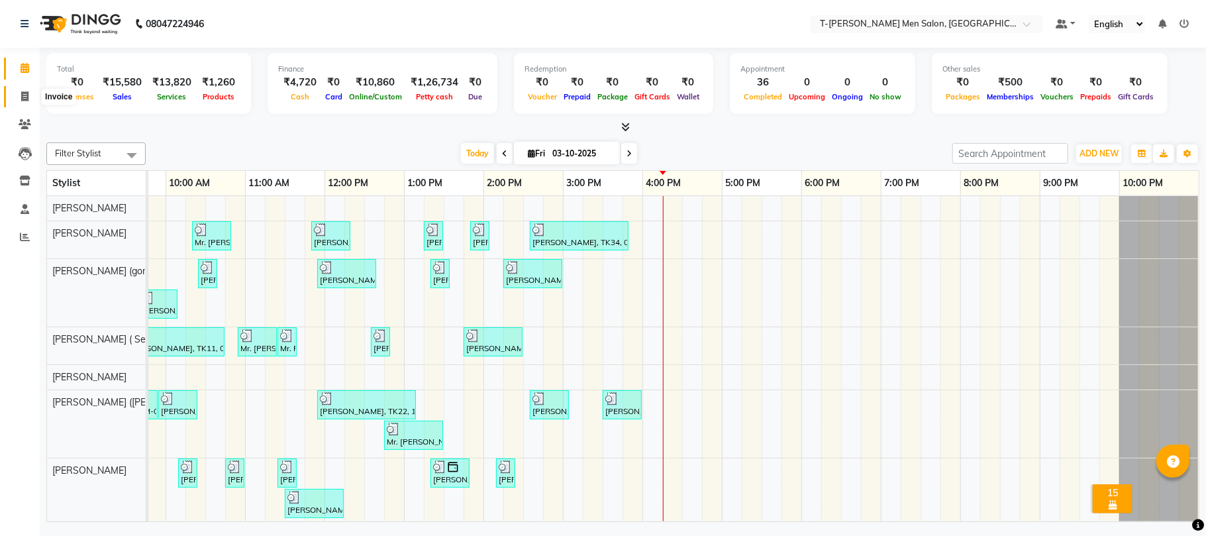
click at [17, 99] on span at bounding box center [24, 96] width 23 height 15
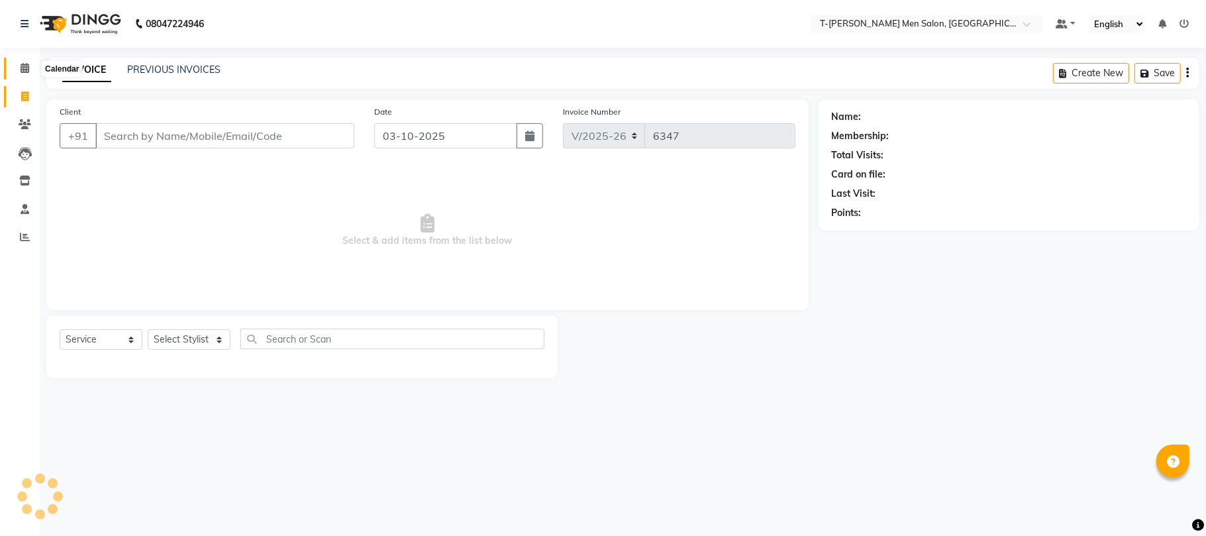
click at [27, 67] on icon at bounding box center [25, 68] width 9 height 10
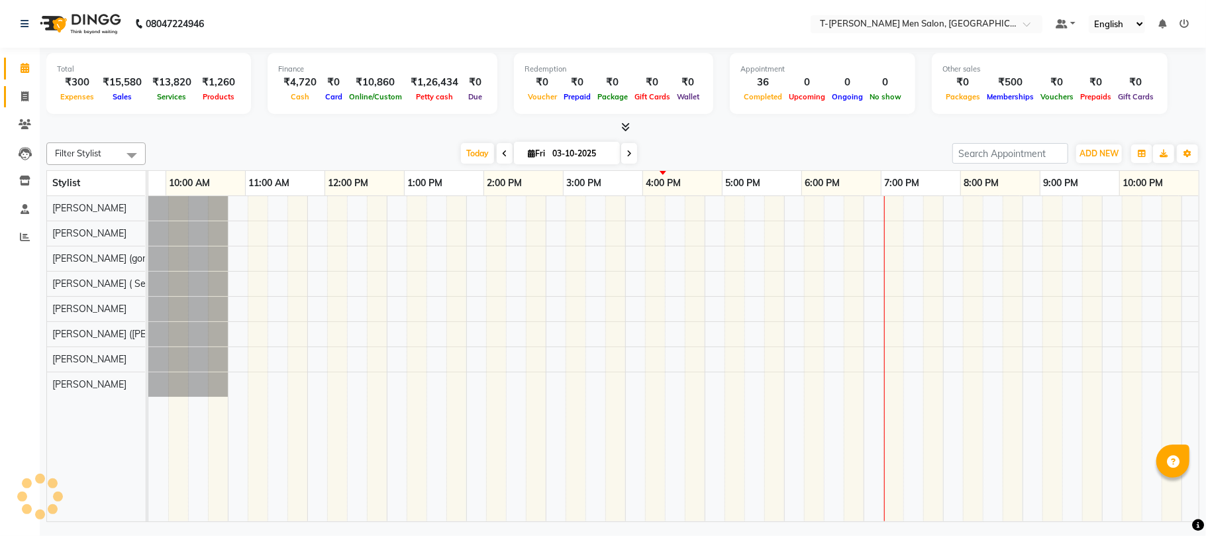
scroll to position [0, 221]
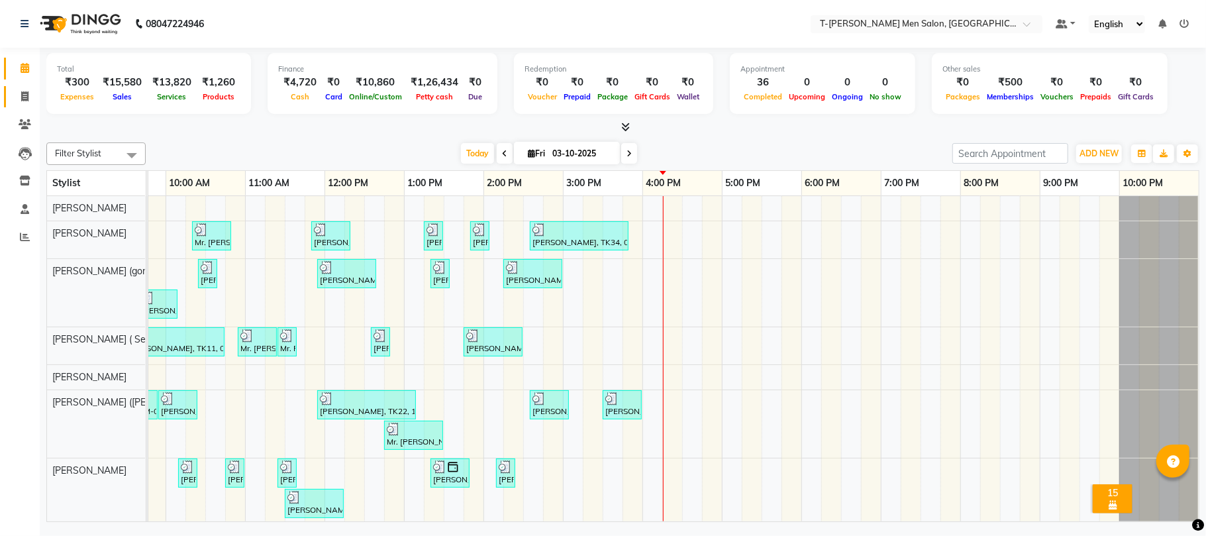
click at [19, 105] on link "Invoice" at bounding box center [20, 97] width 32 height 22
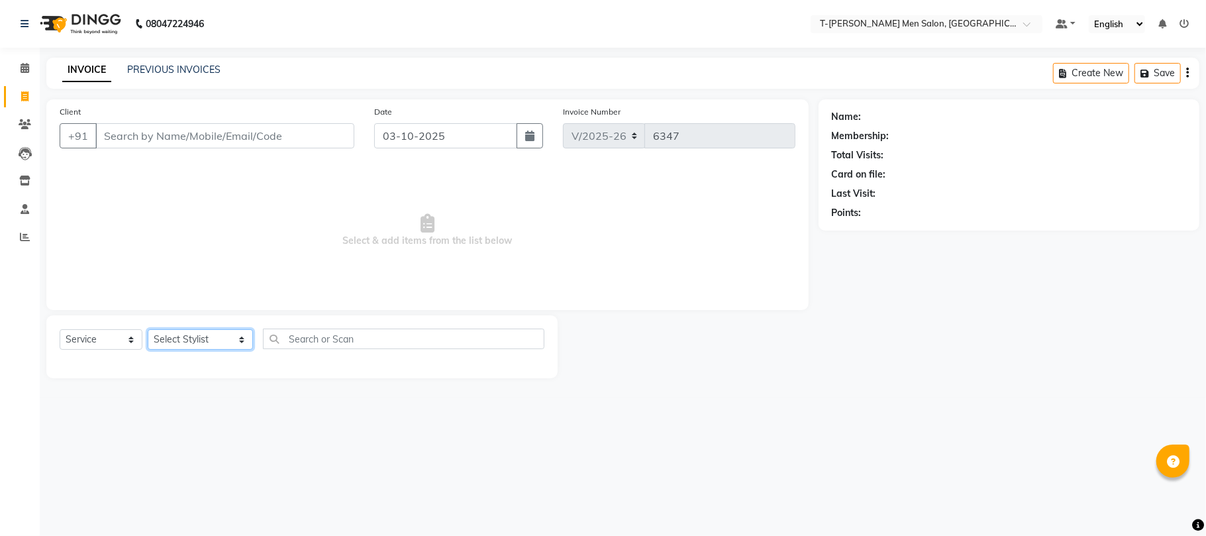
click at [168, 333] on select "Select Stylist Ashok Kumar Gorkh nath (goru) Haneef khan Jaswinder singh (Veeru…" at bounding box center [200, 339] width 105 height 21
click at [148, 329] on select "Select Stylist Ashok Kumar Gorkh nath (goru) Haneef khan Jaswinder singh (Veeru…" at bounding box center [200, 339] width 105 height 21
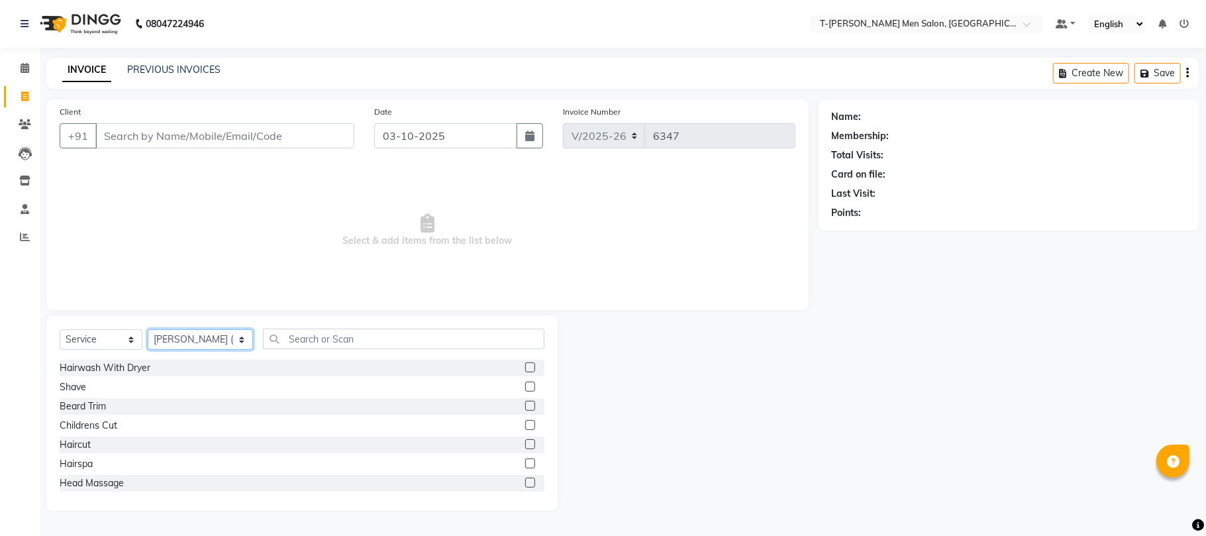
scroll to position [88, 0]
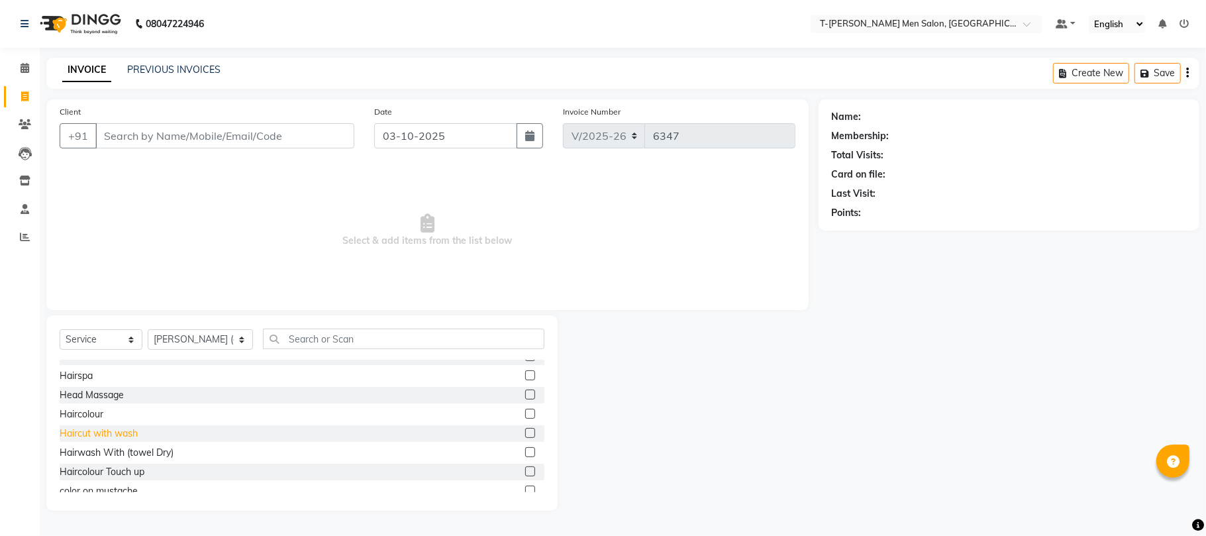
click at [94, 428] on div "Haircut with wash" at bounding box center [99, 434] width 78 height 14
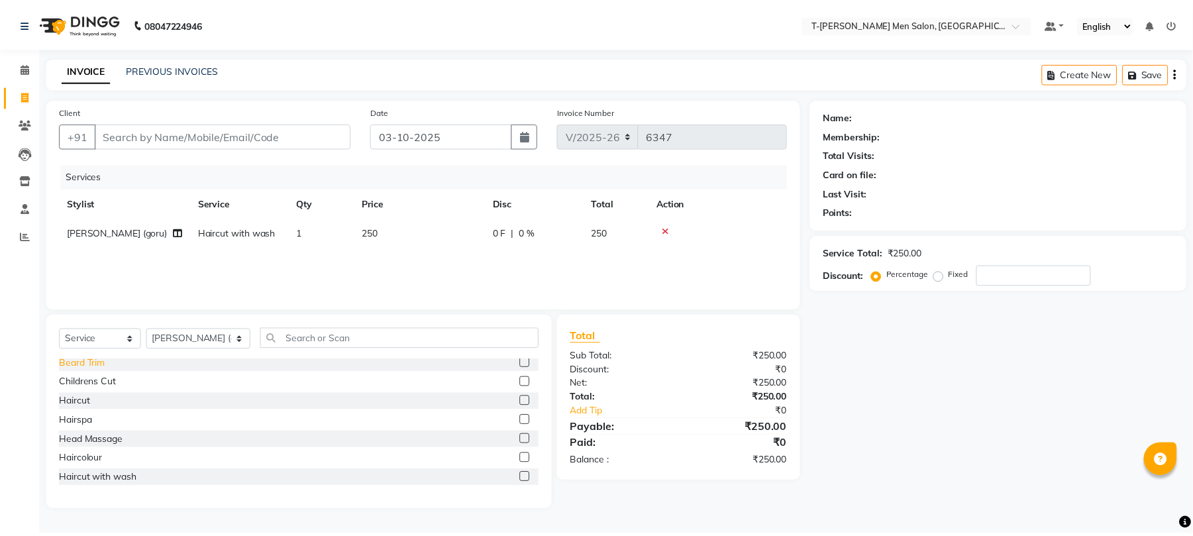
scroll to position [0, 0]
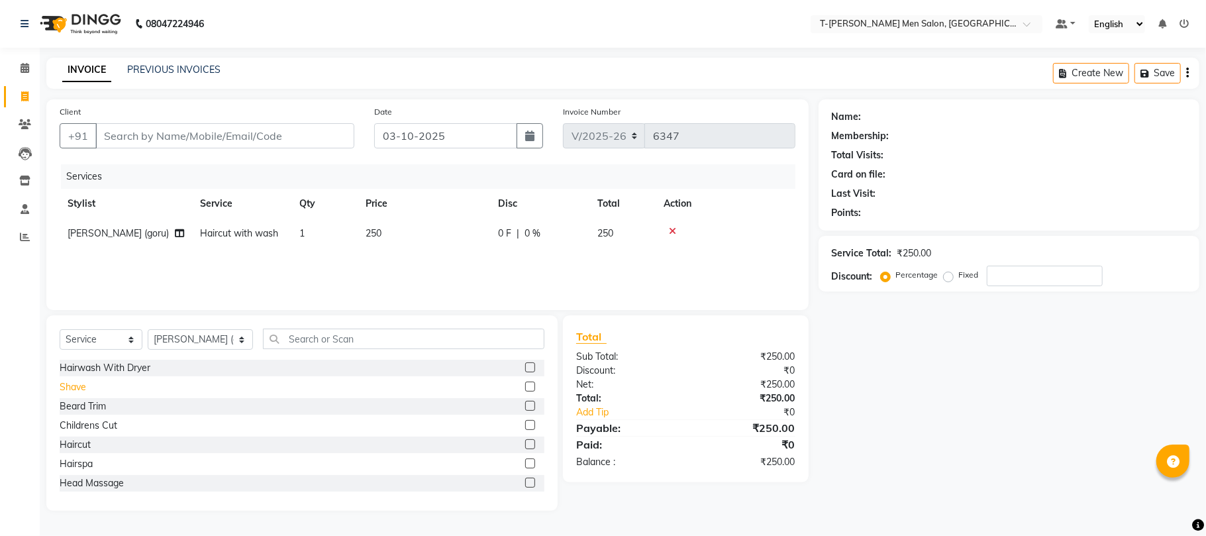
click at [74, 380] on div "Shave" at bounding box center [73, 387] width 27 height 14
click at [270, 138] on input "Client" at bounding box center [224, 135] width 259 height 25
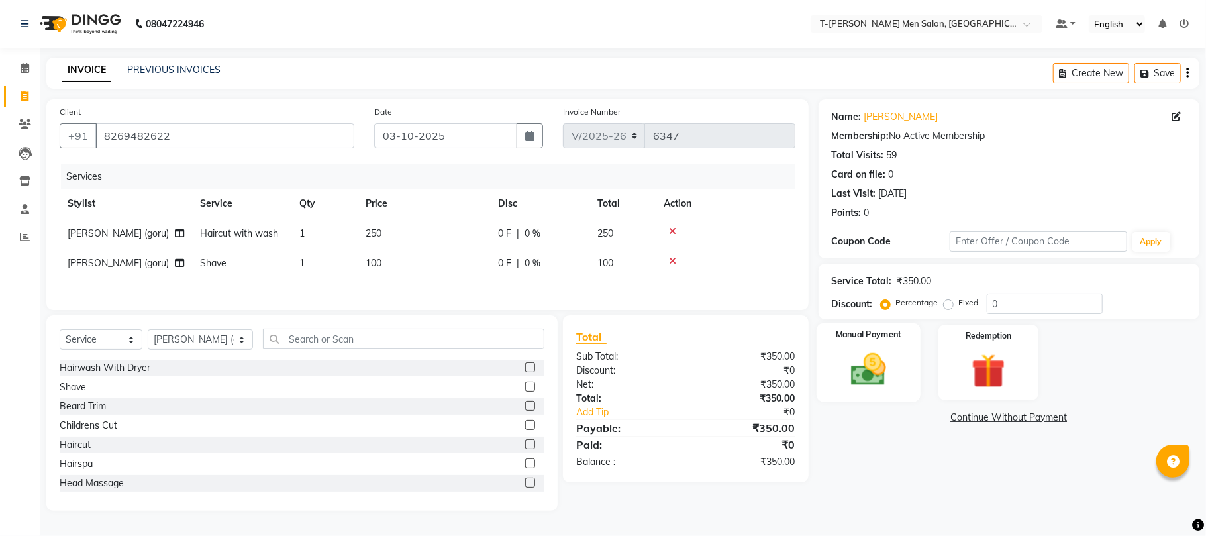
click at [846, 380] on img at bounding box center [869, 369] width 58 height 41
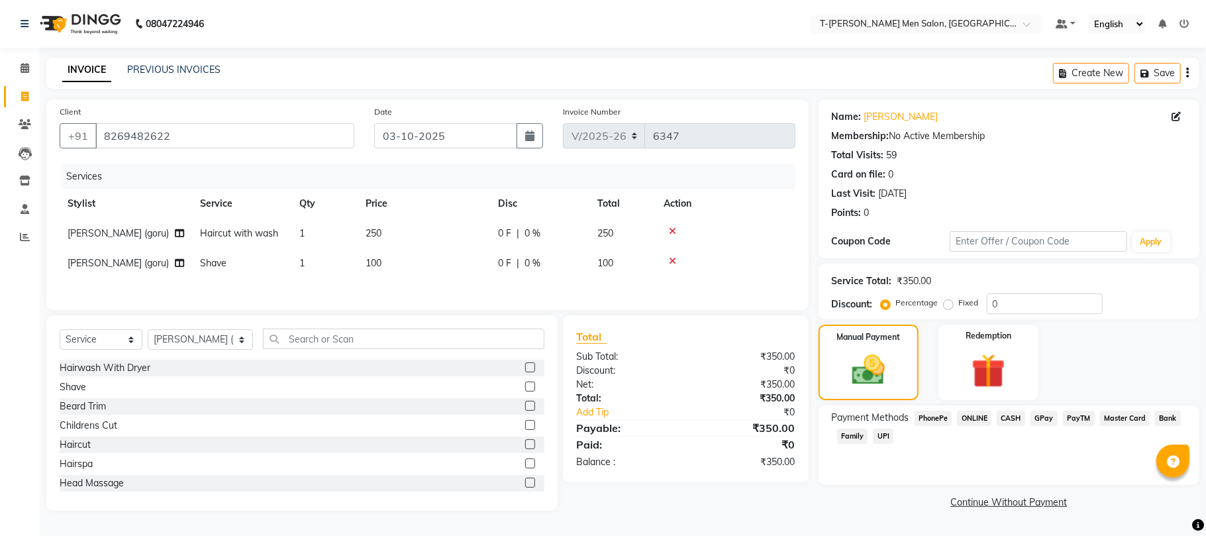
click at [986, 422] on span "ONLINE" at bounding box center [974, 418] width 34 height 15
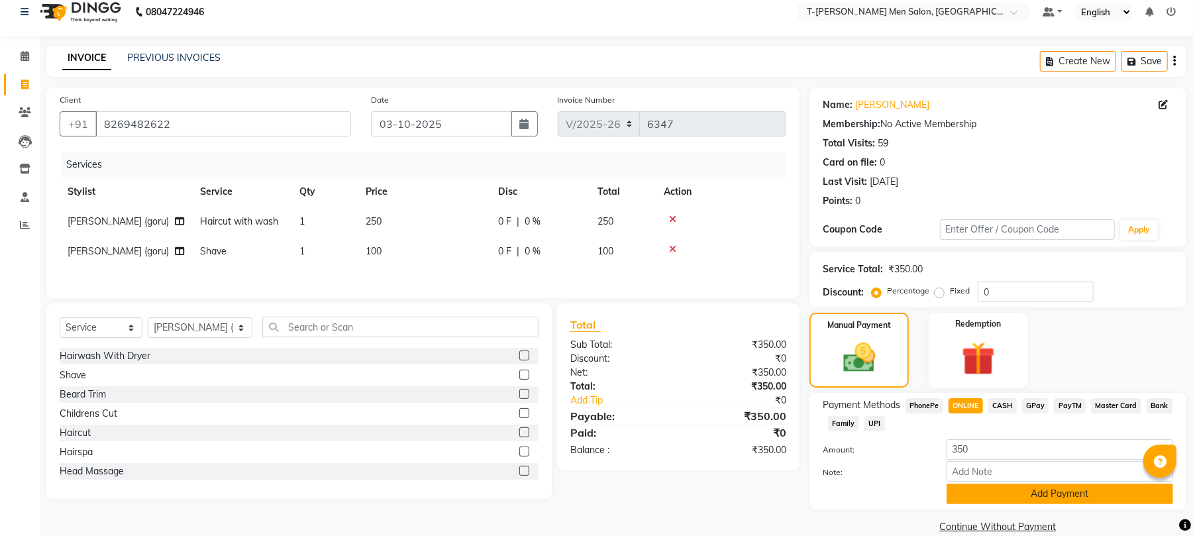
scroll to position [33, 0]
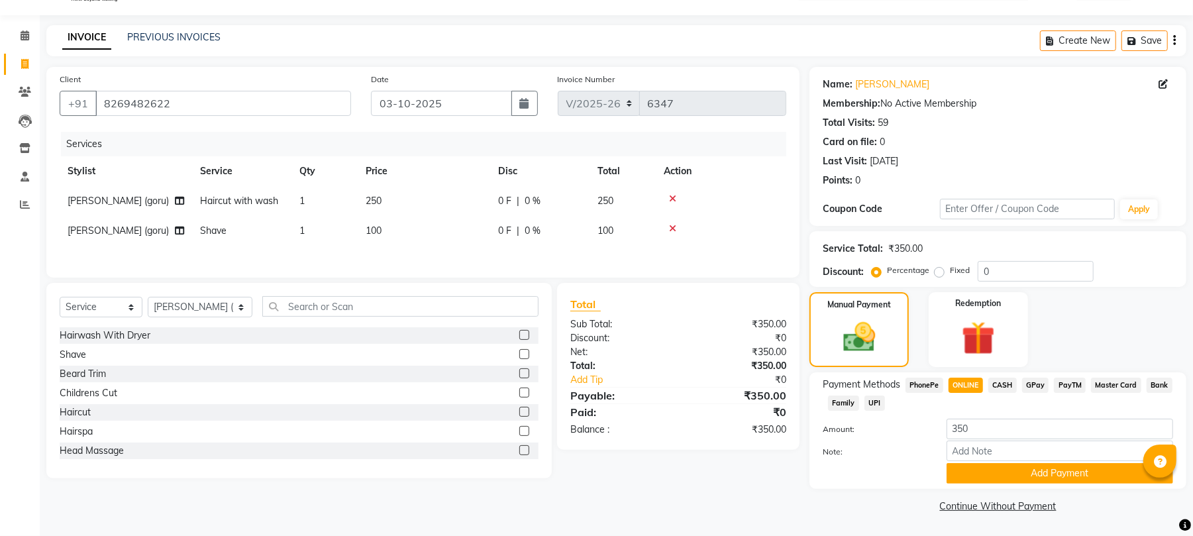
drag, startPoint x: 985, startPoint y: 464, endPoint x: 984, endPoint y: 492, distance: 27.8
click at [984, 492] on div "Name: Mr. Parakh Membership: No Active Membership Total Visits: 59 Card on file…" at bounding box center [1003, 291] width 387 height 449
click at [979, 478] on button "Add Payment" at bounding box center [1060, 473] width 227 height 21
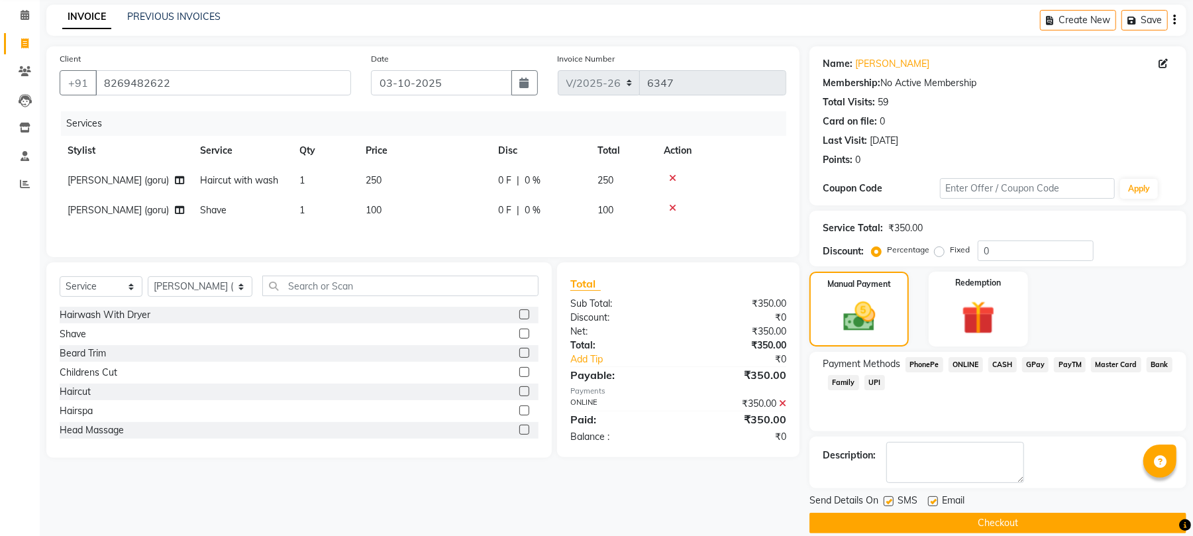
scroll to position [72, 0]
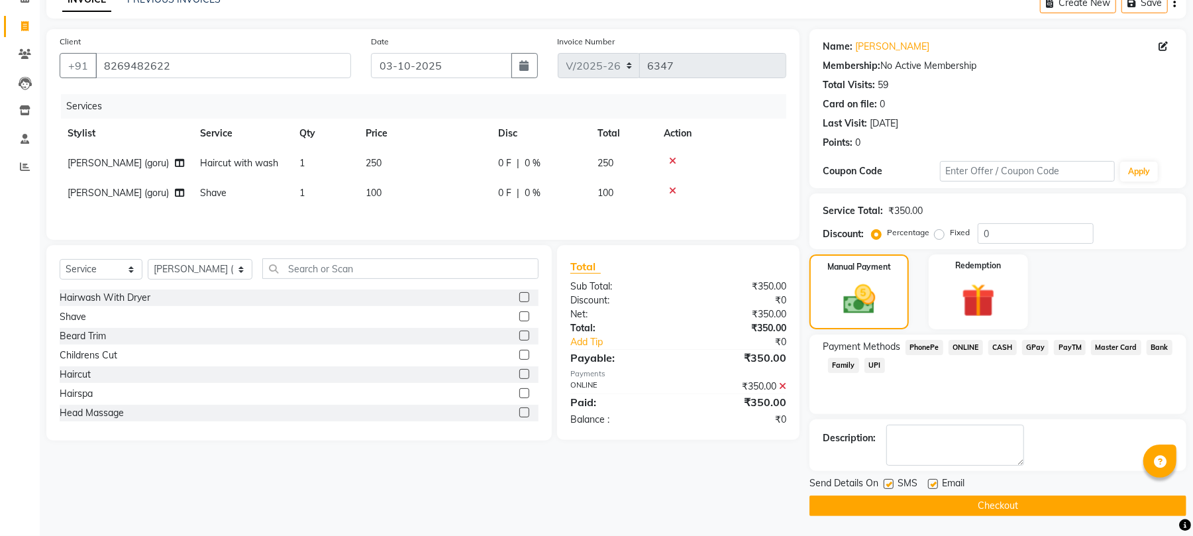
click at [935, 480] on label at bounding box center [933, 484] width 10 height 10
click at [935, 480] on input "checkbox" at bounding box center [932, 484] width 9 height 9
click at [992, 507] on button "Checkout" at bounding box center [998, 506] width 377 height 21
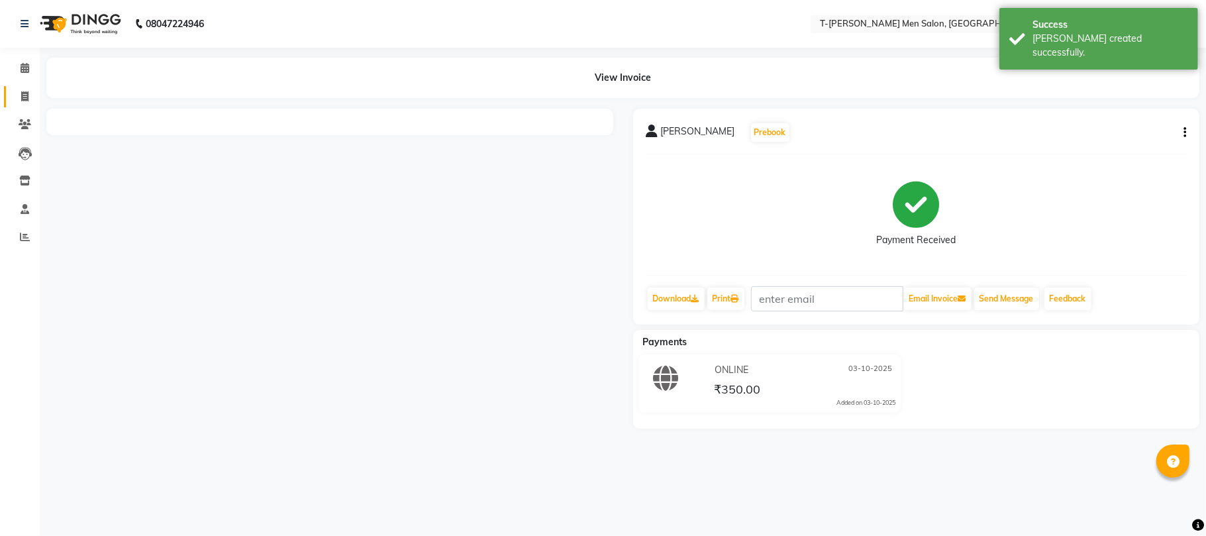
click at [17, 98] on span at bounding box center [24, 96] width 23 height 15
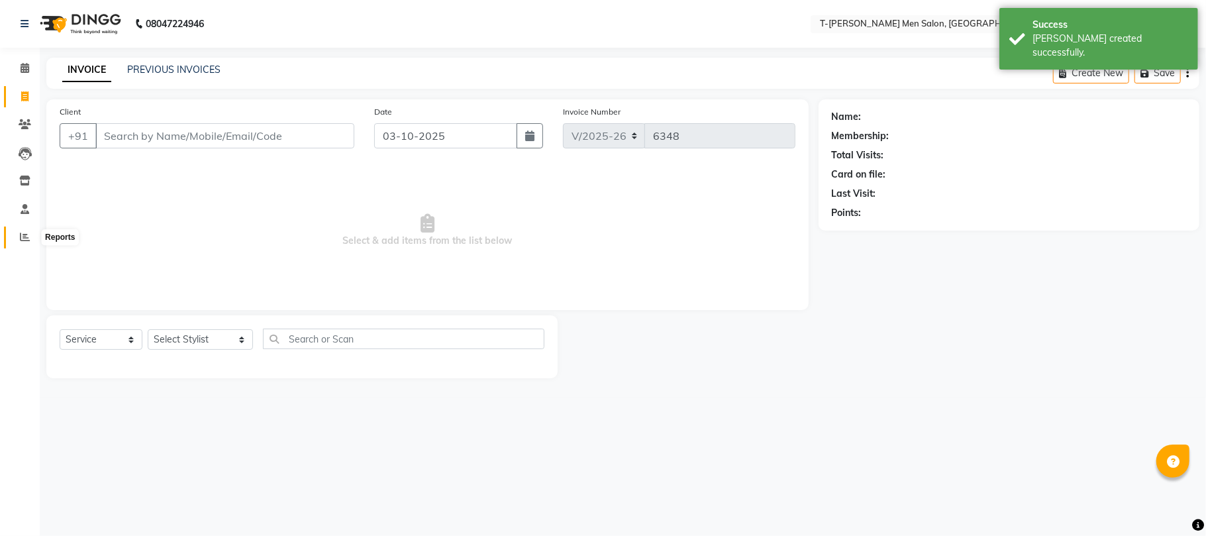
click at [30, 234] on span at bounding box center [24, 237] width 23 height 15
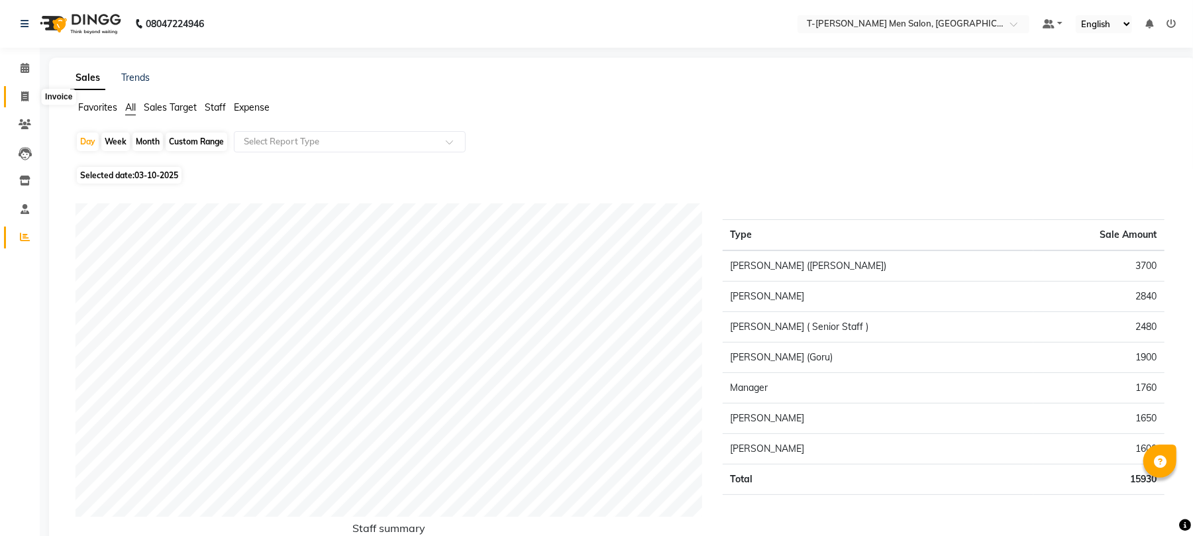
click at [25, 99] on icon at bounding box center [24, 96] width 7 height 10
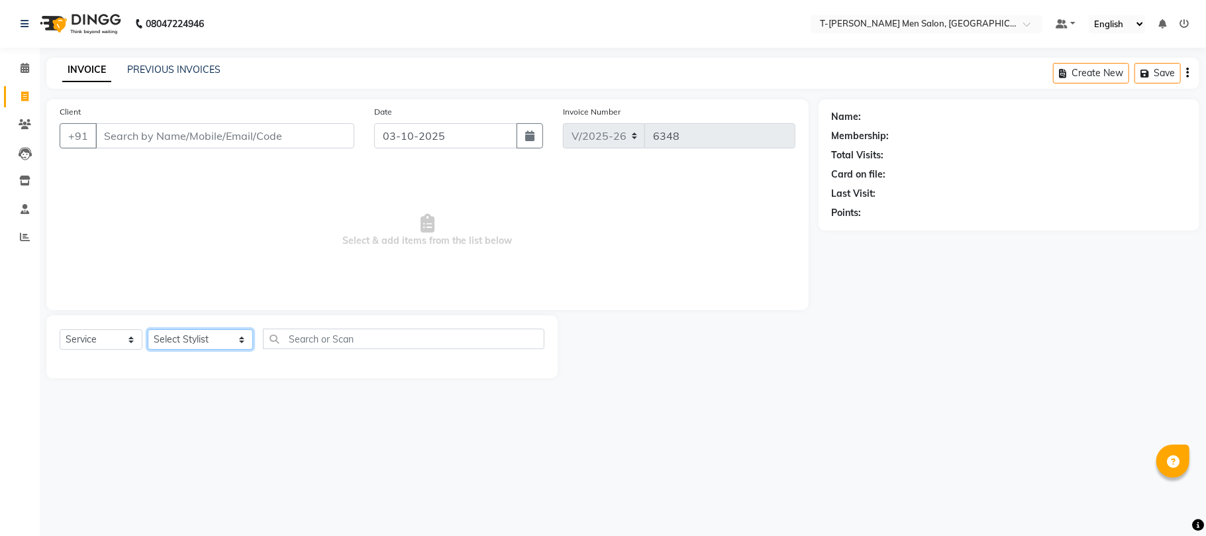
click at [195, 341] on select "Select Stylist Ashok Kumar Gorkh nath (goru) Haneef khan Jaswinder singh (Veeru…" at bounding box center [200, 339] width 105 height 21
click at [148, 329] on select "Select Stylist Ashok Kumar Gorkh nath (goru) Haneef khan Jaswinder singh (Veeru…" at bounding box center [200, 339] width 105 height 21
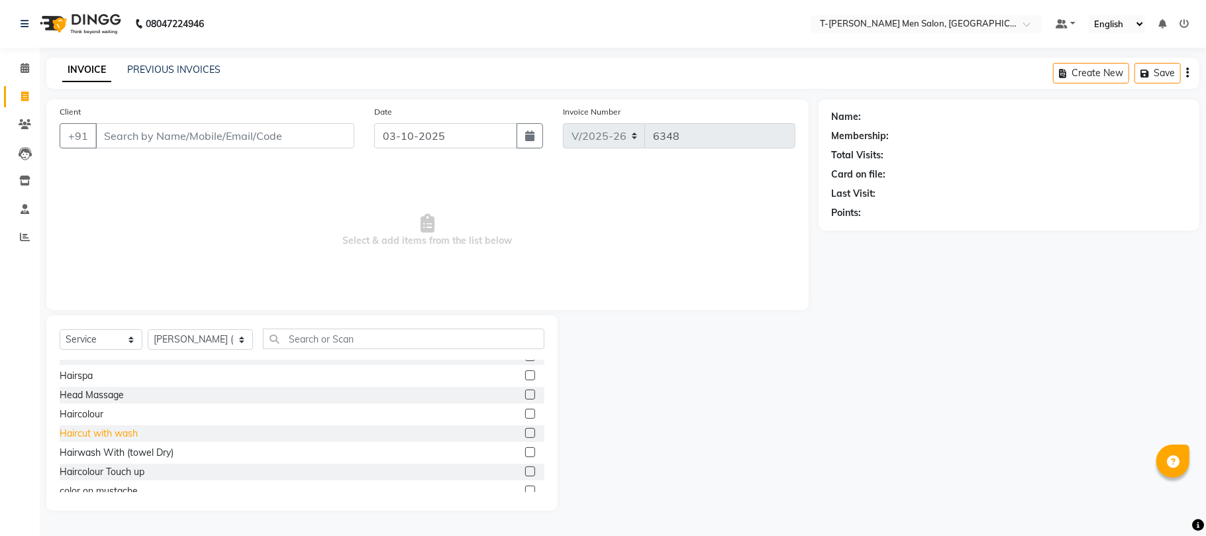
click at [118, 436] on div "Haircut with wash" at bounding box center [99, 434] width 78 height 14
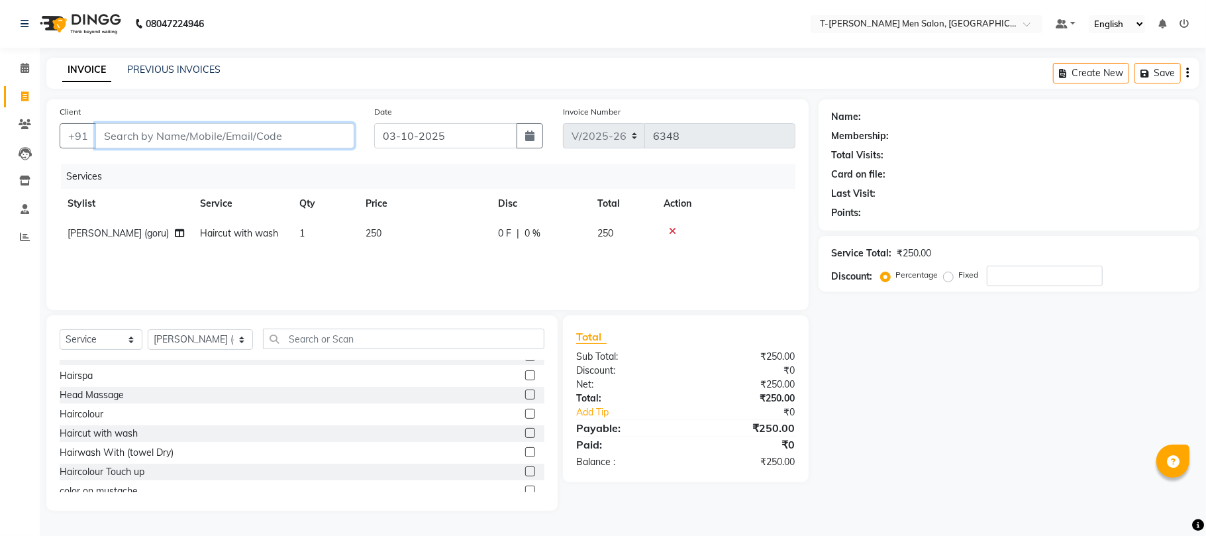
click at [248, 136] on input "Client" at bounding box center [224, 135] width 259 height 25
click at [672, 235] on icon at bounding box center [672, 231] width 7 height 9
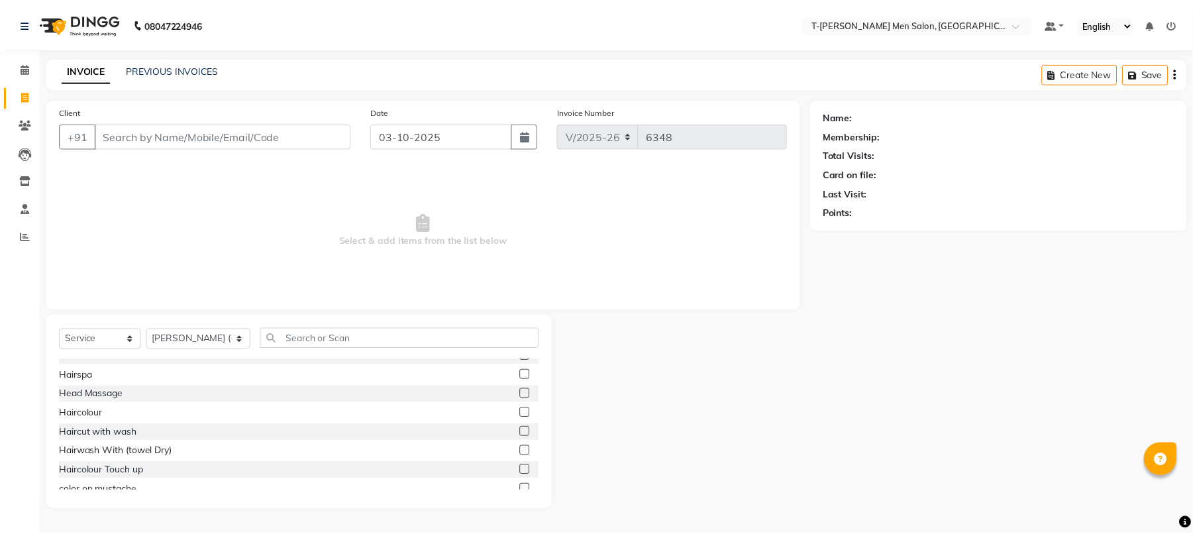
scroll to position [0, 0]
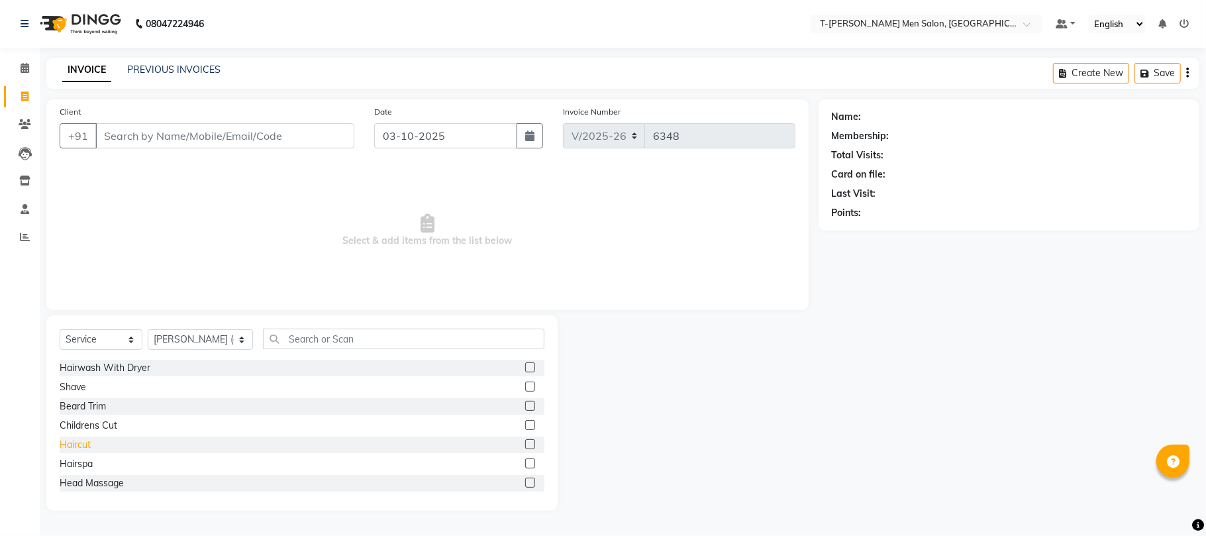
click at [80, 444] on div "Haircut" at bounding box center [75, 445] width 31 height 14
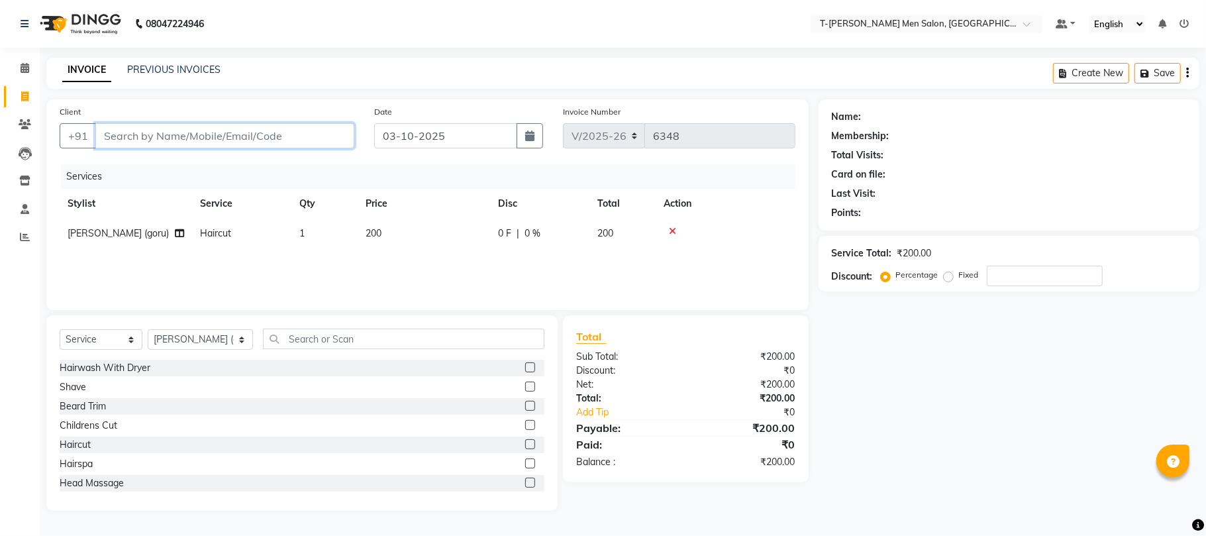
click at [249, 134] on input "Client" at bounding box center [224, 135] width 259 height 25
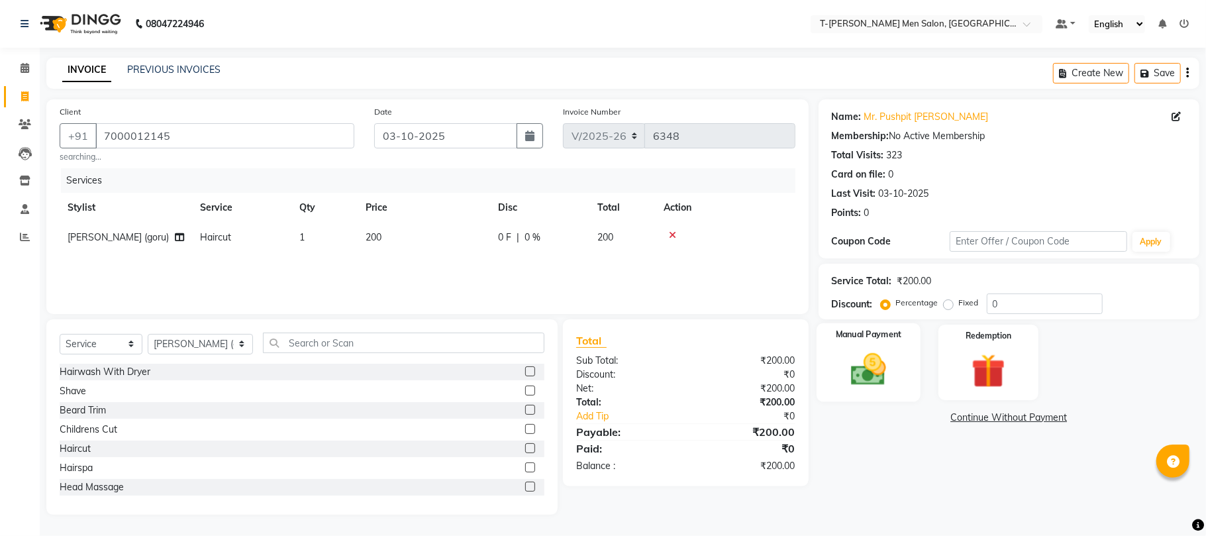
click at [878, 377] on img at bounding box center [869, 369] width 58 height 41
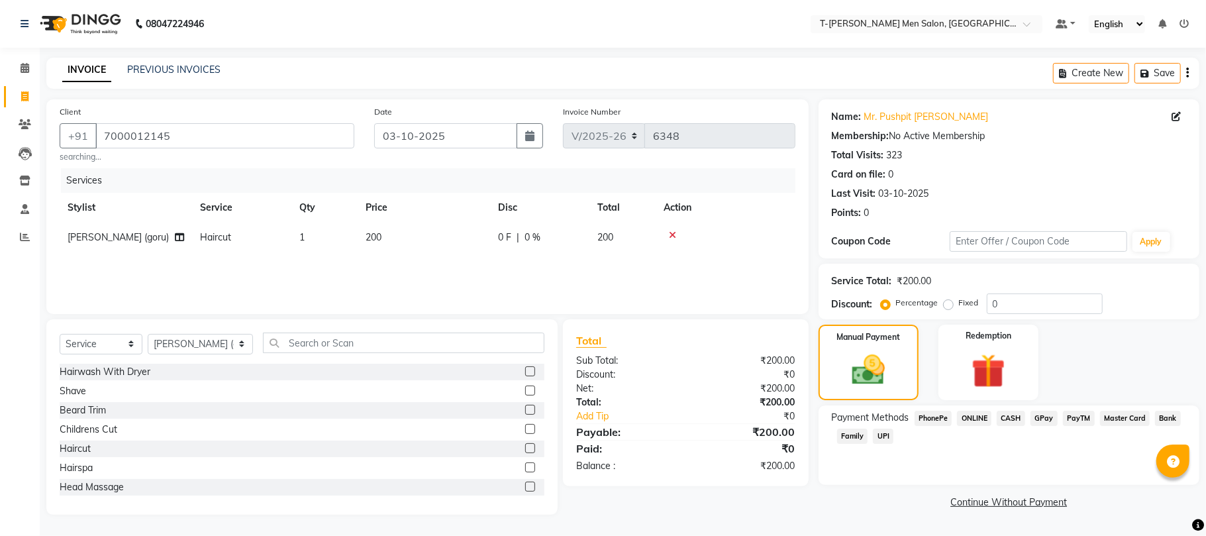
click at [981, 417] on span "ONLINE" at bounding box center [974, 418] width 34 height 15
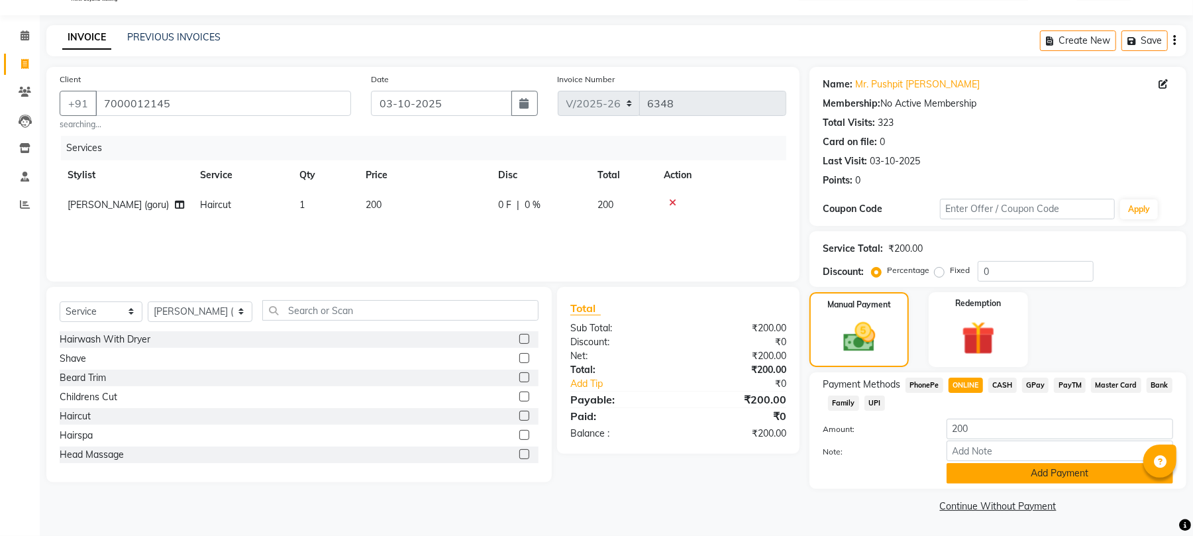
click at [968, 468] on button "Add Payment" at bounding box center [1060, 473] width 227 height 21
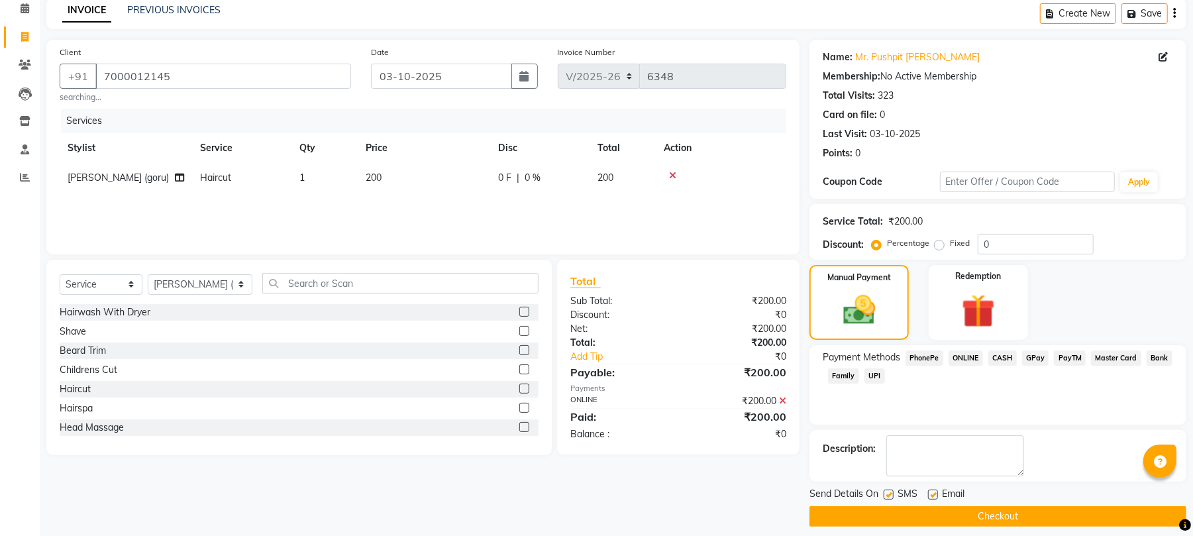
scroll to position [72, 0]
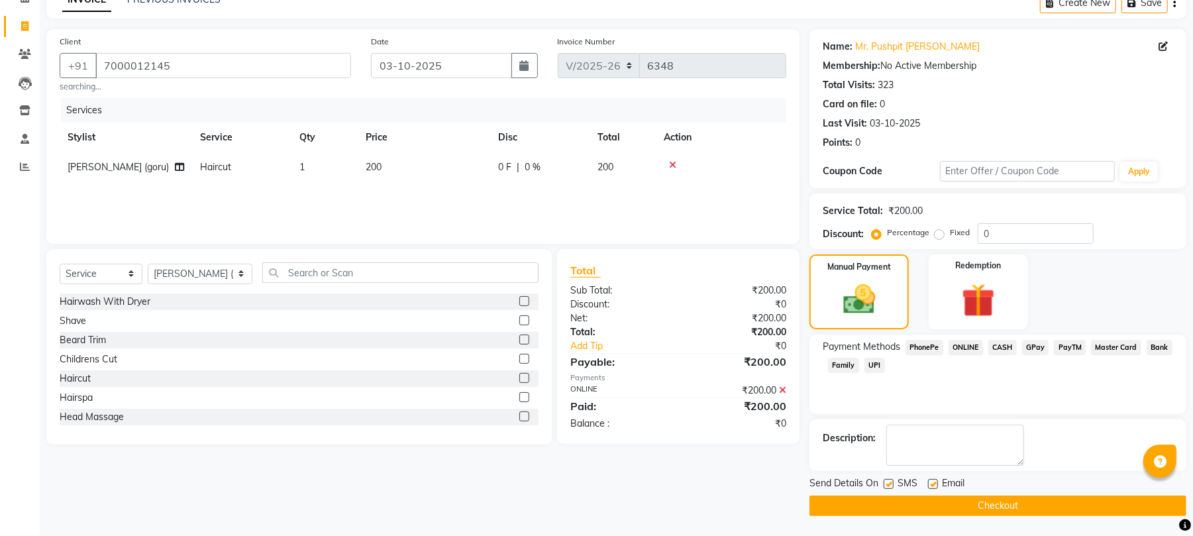
click at [934, 486] on label at bounding box center [933, 484] width 10 height 10
click at [934, 486] on input "checkbox" at bounding box center [932, 484] width 9 height 9
click at [888, 486] on label at bounding box center [889, 484] width 10 height 10
click at [888, 486] on input "checkbox" at bounding box center [888, 484] width 9 height 9
click at [893, 499] on button "Checkout" at bounding box center [998, 506] width 377 height 21
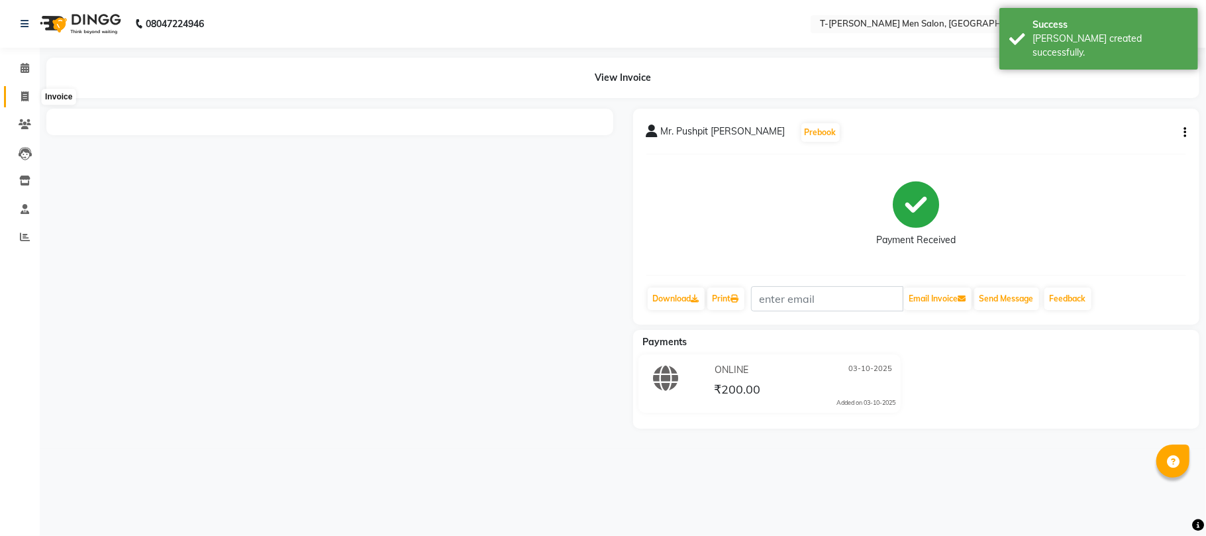
click at [17, 95] on span at bounding box center [24, 96] width 23 height 15
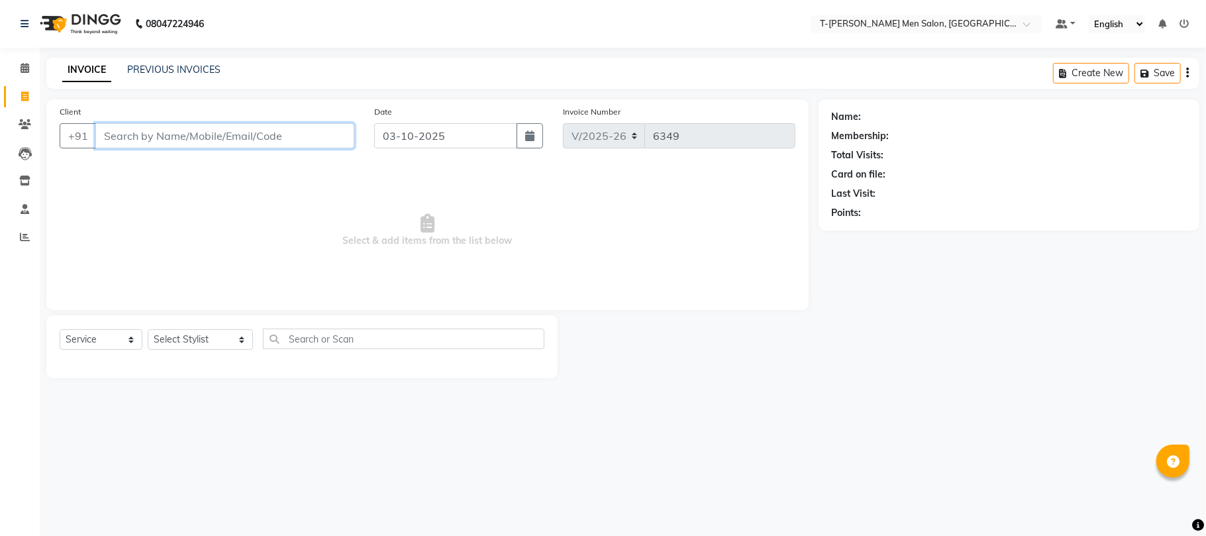
click at [193, 142] on input "Client" at bounding box center [224, 135] width 259 height 25
click at [199, 62] on div "INVOICE PREVIOUS INVOICES Create New Save" at bounding box center [622, 73] width 1153 height 31
click at [199, 64] on link "PREVIOUS INVOICES" at bounding box center [173, 70] width 93 height 12
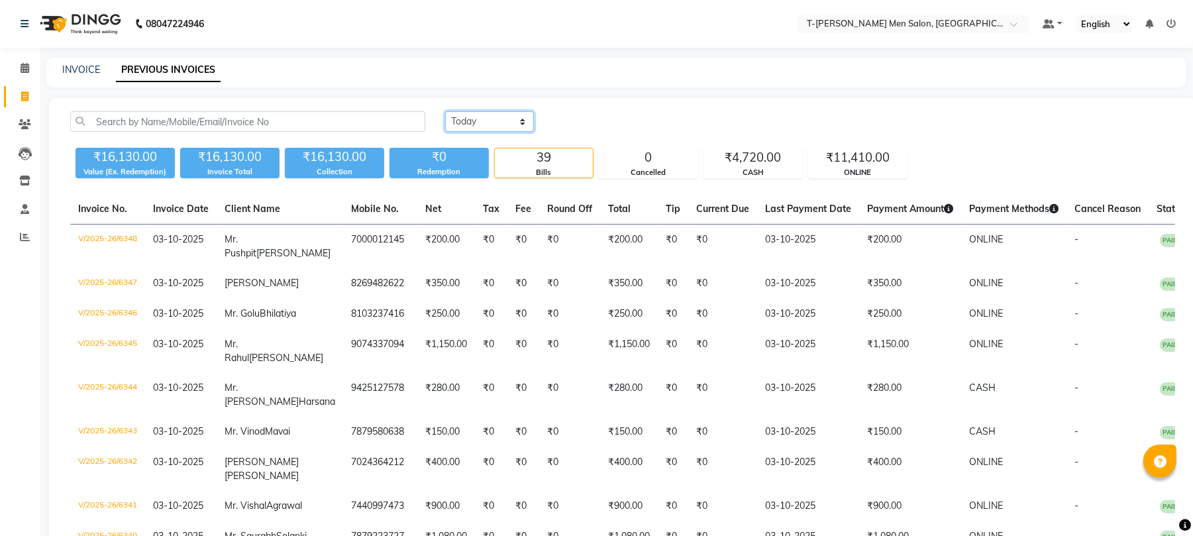
click at [500, 128] on select "Today Yesterday Custom Range" at bounding box center [489, 121] width 89 height 21
click at [445, 111] on select "Today Yesterday Custom Range" at bounding box center [489, 121] width 89 height 21
click at [615, 117] on input "03-10-2025" at bounding box center [597, 122] width 93 height 19
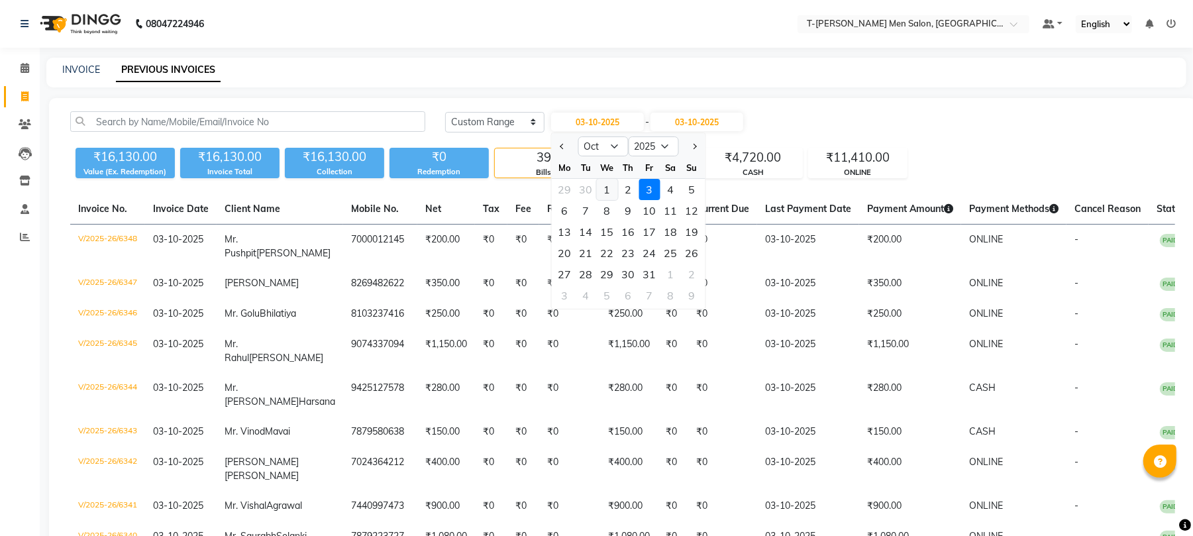
click at [606, 182] on div "1" at bounding box center [607, 189] width 21 height 21
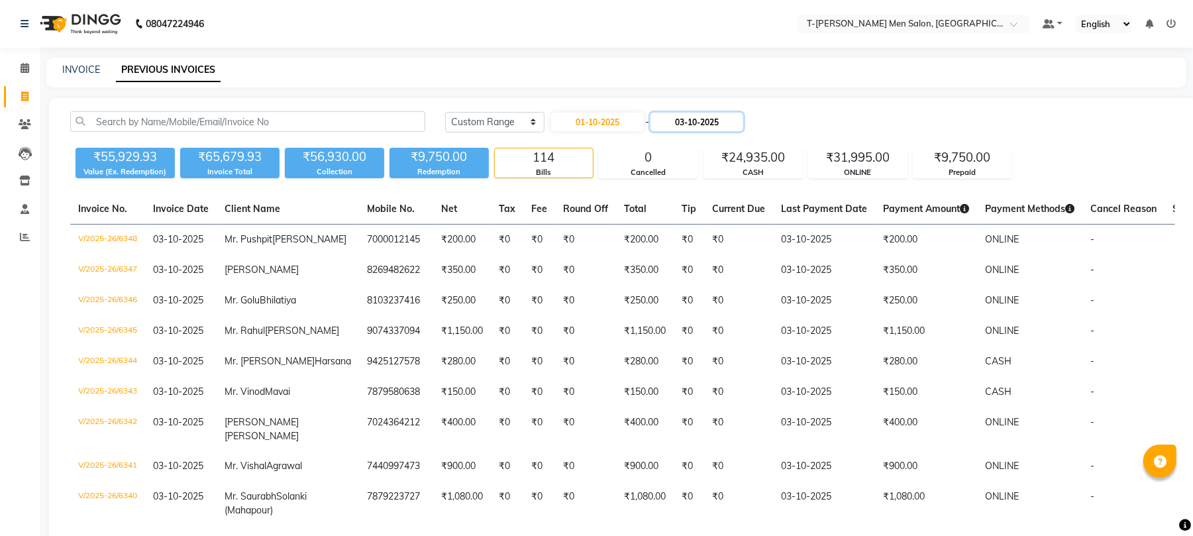
click at [703, 130] on input "03-10-2025" at bounding box center [697, 122] width 93 height 19
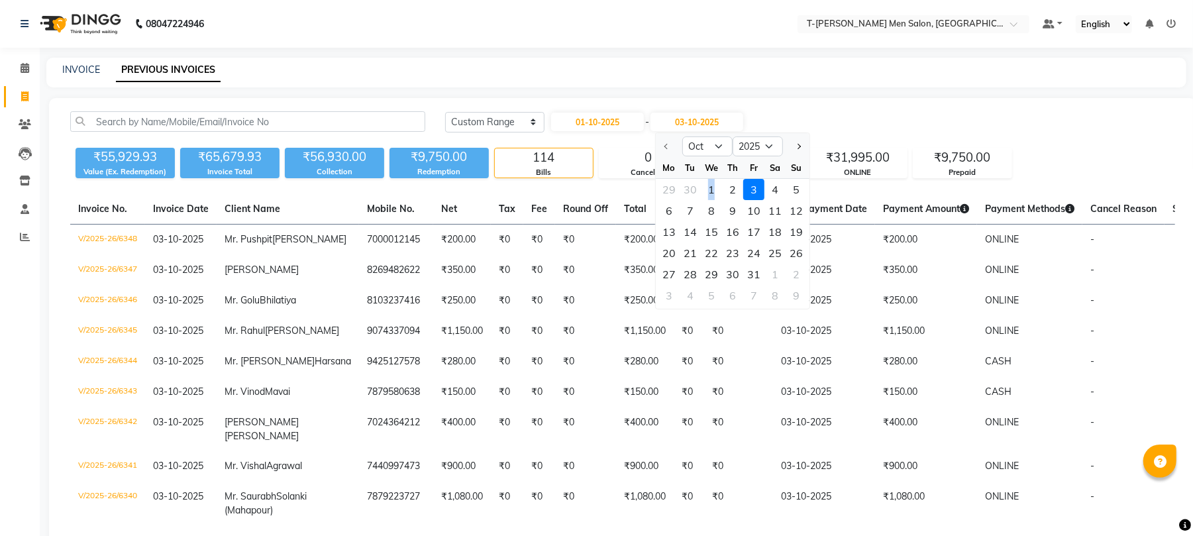
click at [711, 186] on div "1" at bounding box center [711, 189] width 21 height 21
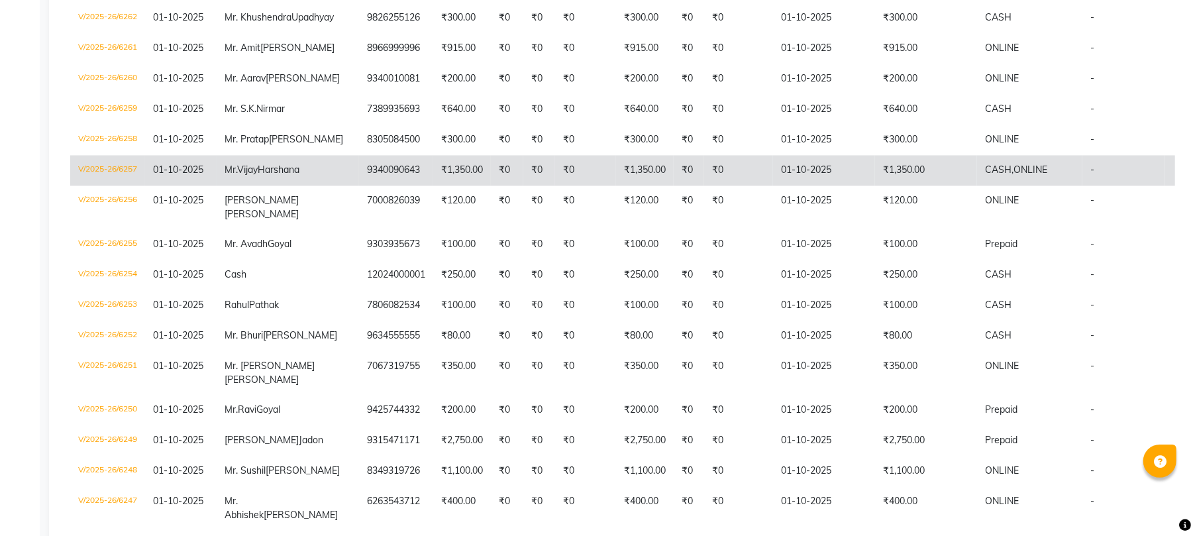
scroll to position [1738, 0]
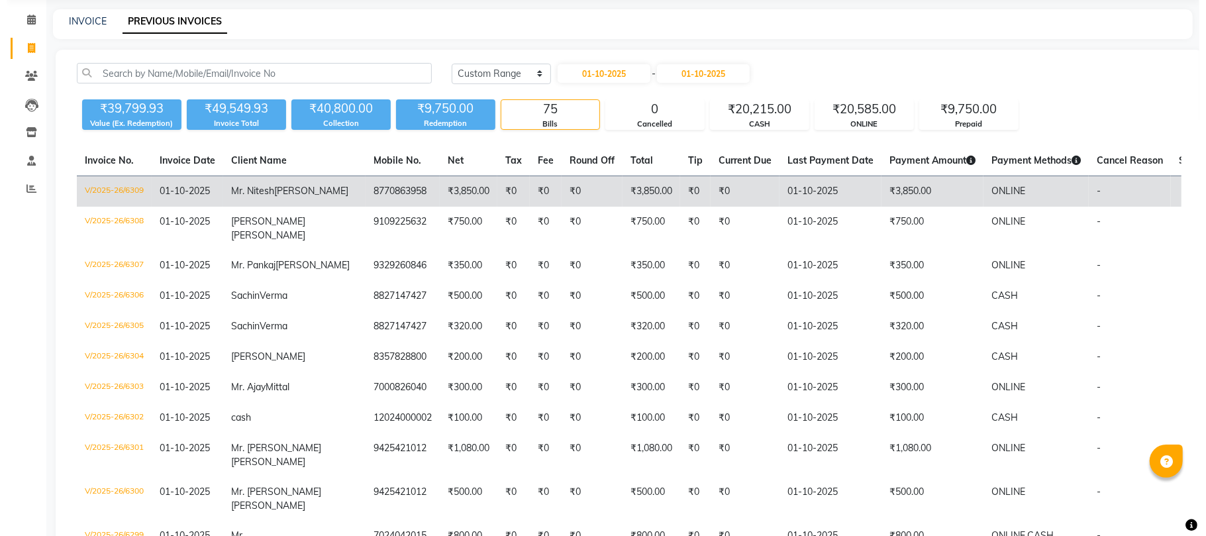
scroll to position [0, 0]
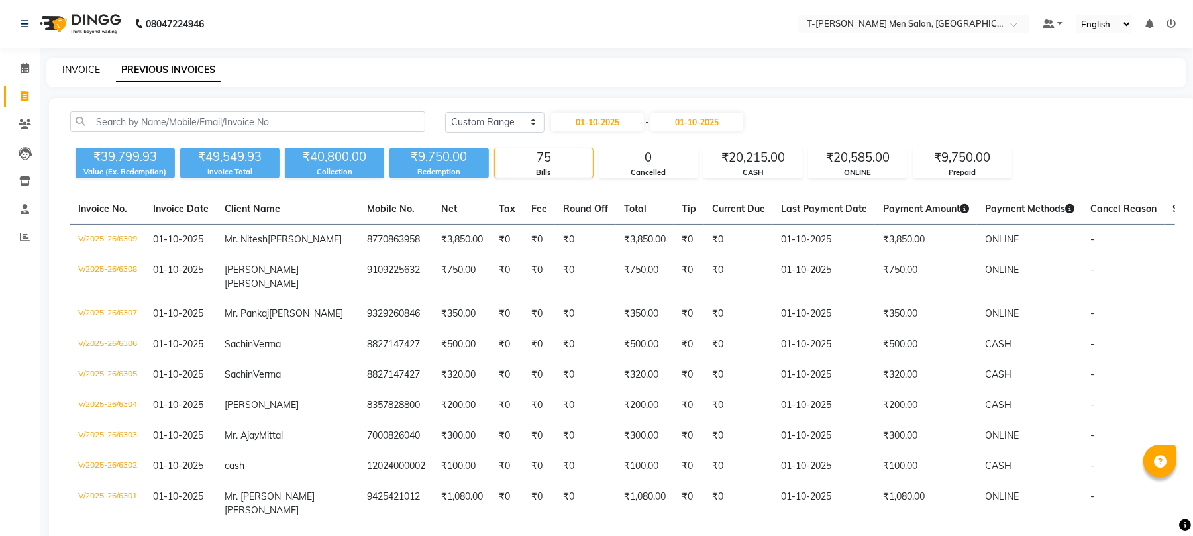
click at [78, 69] on link "INVOICE" at bounding box center [81, 70] width 38 height 12
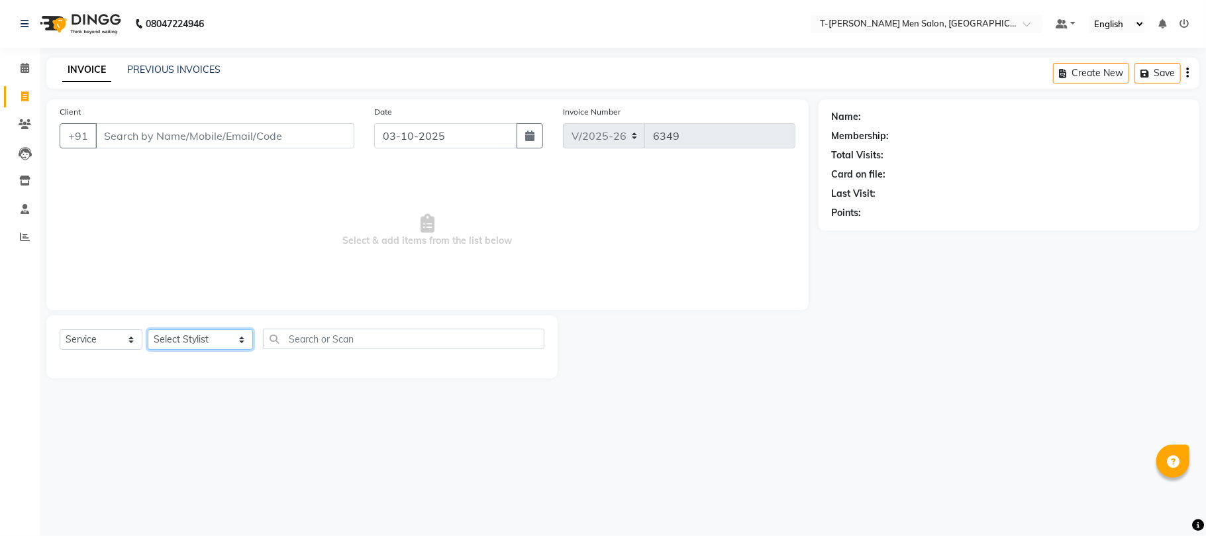
click at [166, 345] on select "Select Stylist Ashok Kumar Gorkh nath (goru) Haneef khan Jaswinder singh (Veeru…" at bounding box center [200, 339] width 105 height 21
click at [148, 329] on select "Select Stylist Ashok Kumar Gorkh nath (goru) Haneef khan Jaswinder singh (Veeru…" at bounding box center [200, 339] width 105 height 21
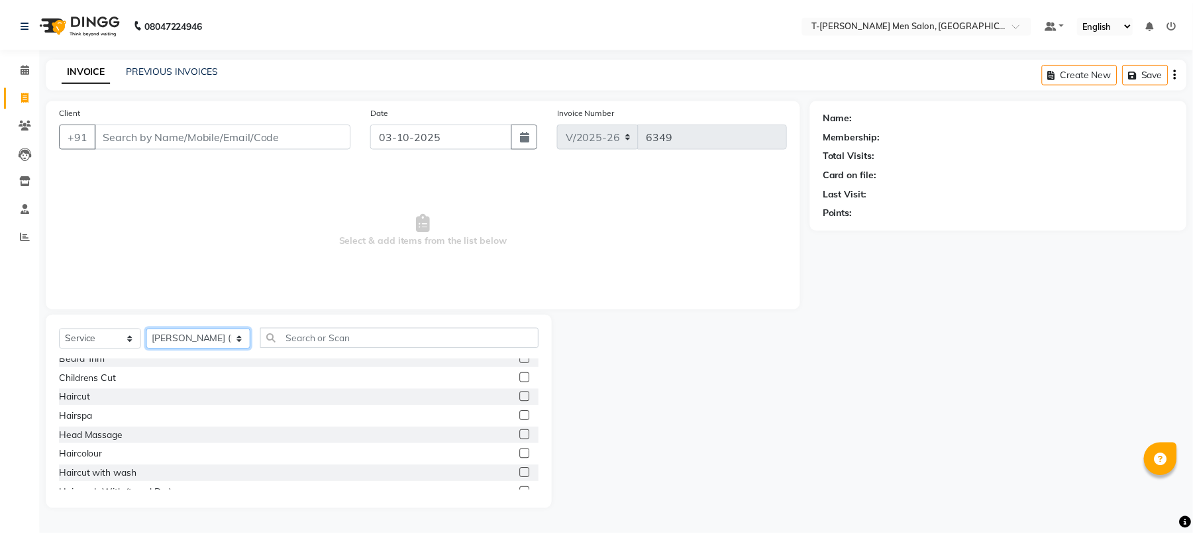
scroll to position [88, 0]
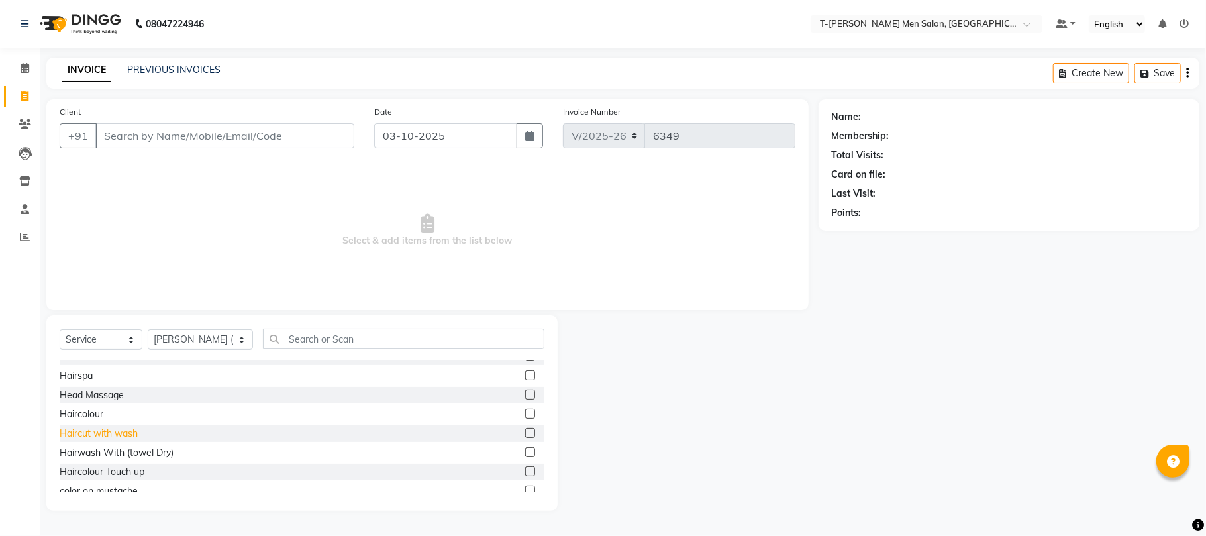
click at [113, 433] on div "Haircut with wash" at bounding box center [99, 434] width 78 height 14
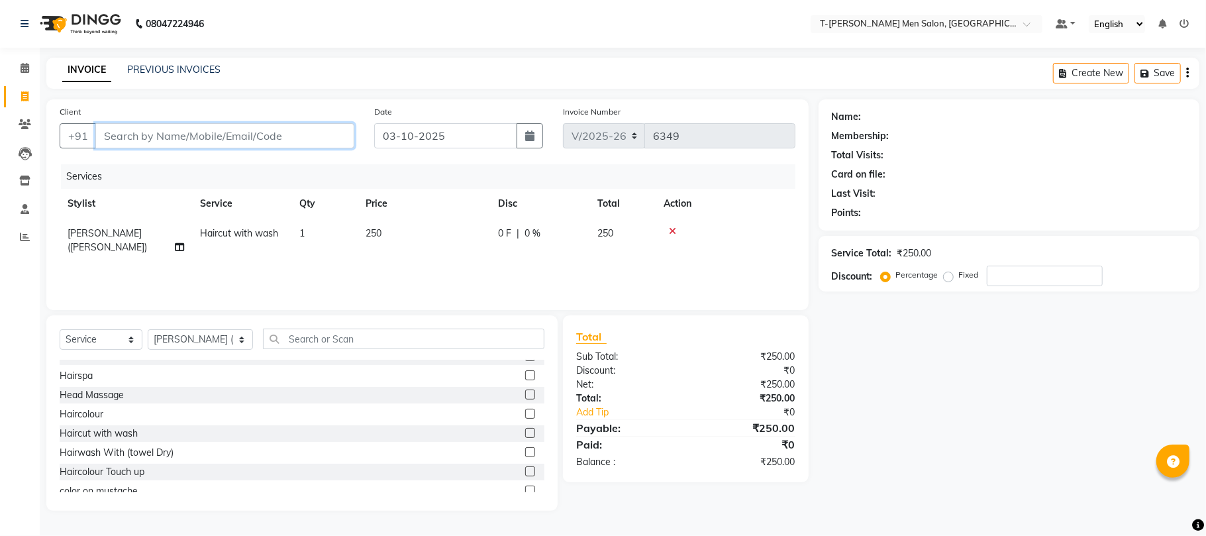
click at [239, 133] on input "Client" at bounding box center [224, 135] width 259 height 25
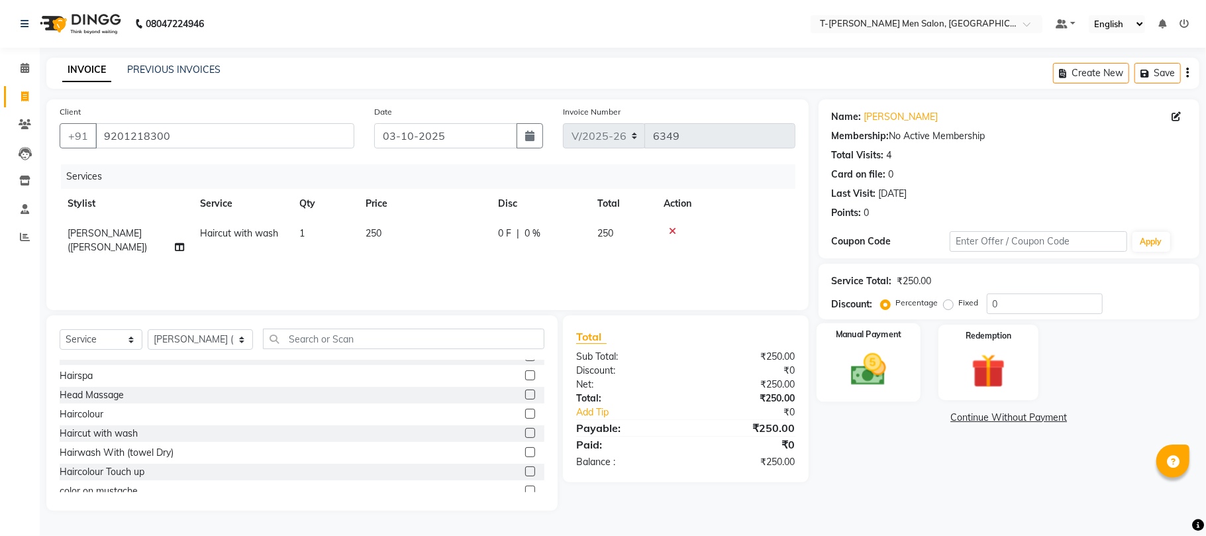
click at [888, 366] on img at bounding box center [869, 369] width 58 height 41
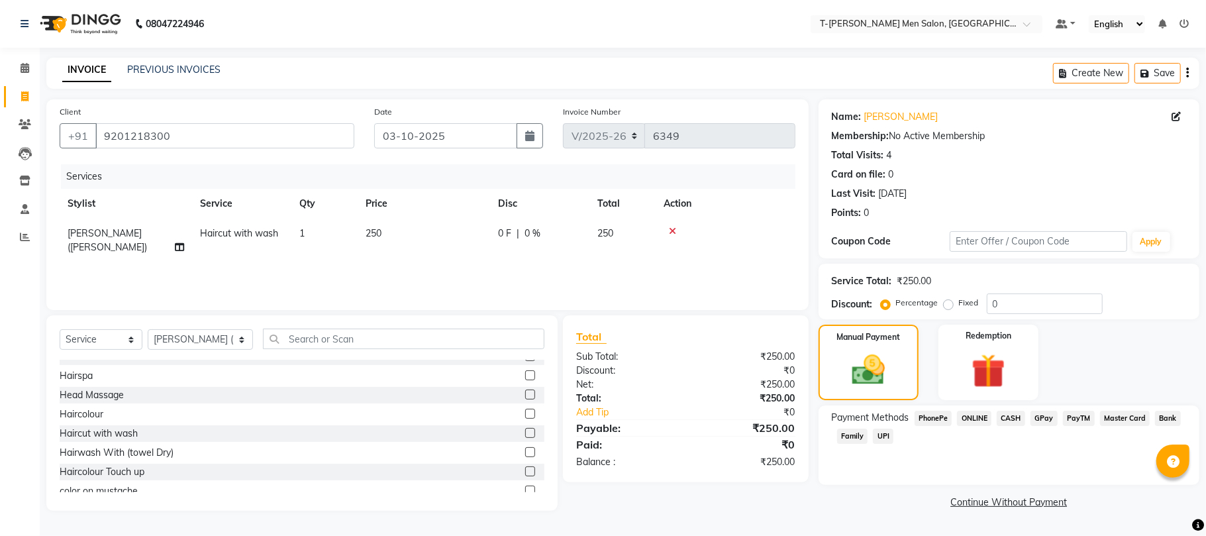
click at [965, 421] on span "ONLINE" at bounding box center [974, 418] width 34 height 15
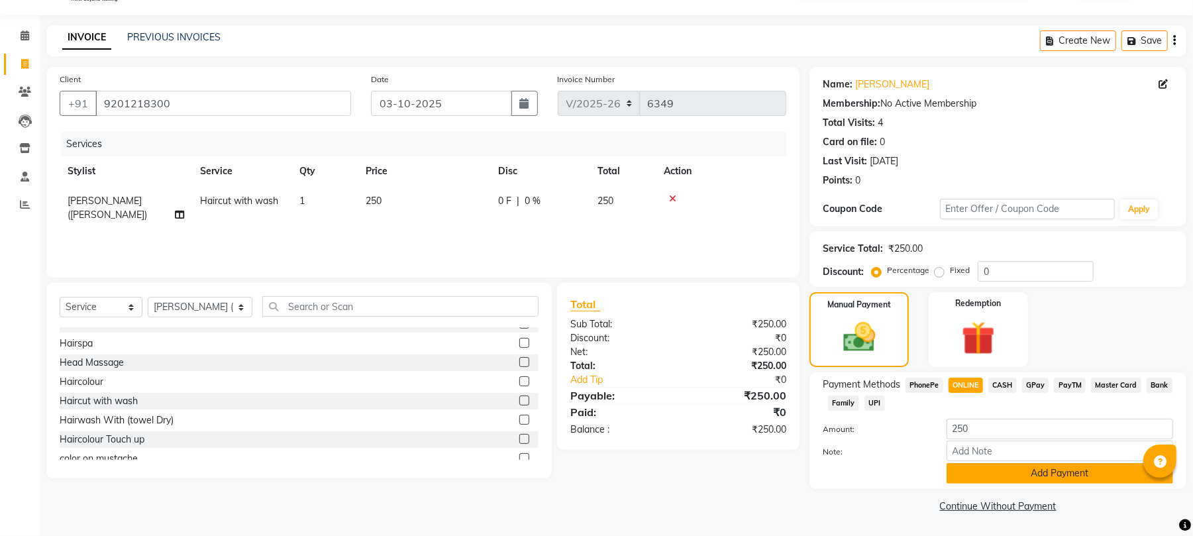
click at [958, 468] on button "Add Payment" at bounding box center [1060, 473] width 227 height 21
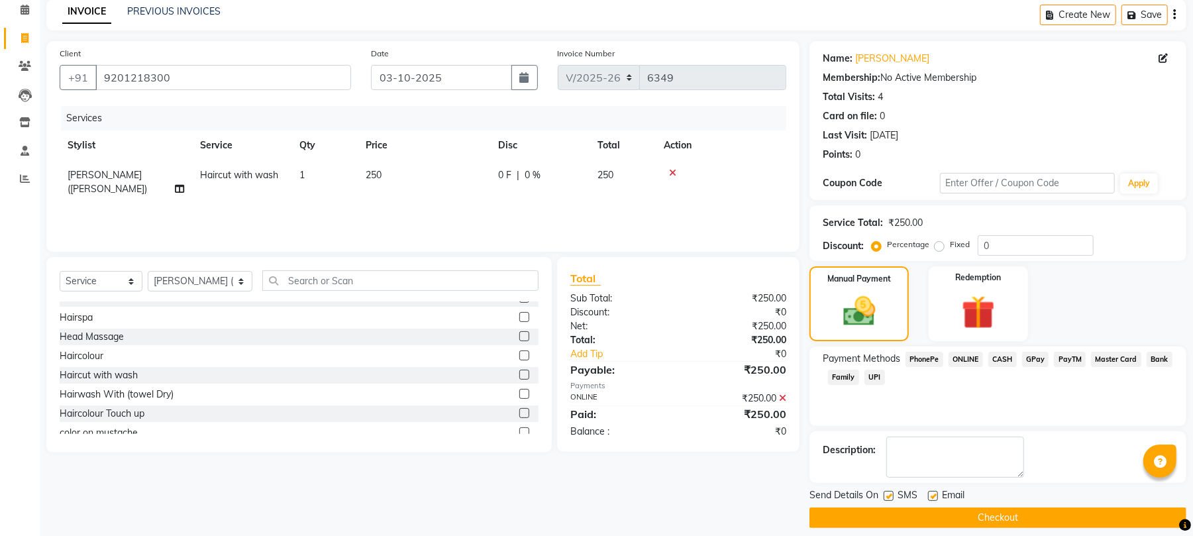
scroll to position [72, 0]
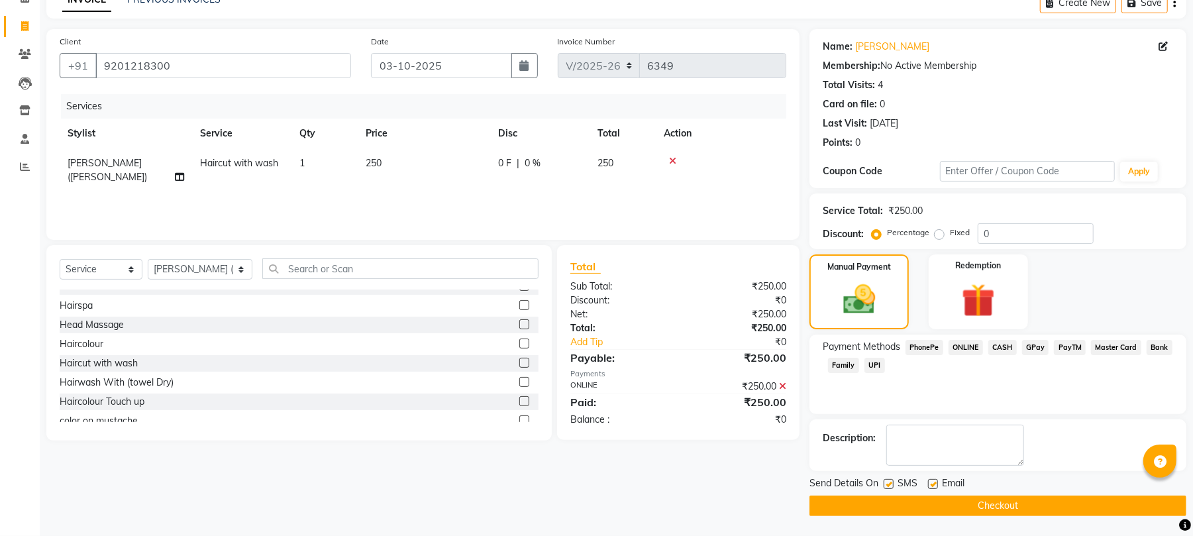
click at [936, 485] on label at bounding box center [933, 484] width 10 height 10
click at [936, 485] on input "checkbox" at bounding box center [932, 484] width 9 height 9
click at [925, 501] on button "Checkout" at bounding box center [998, 506] width 377 height 21
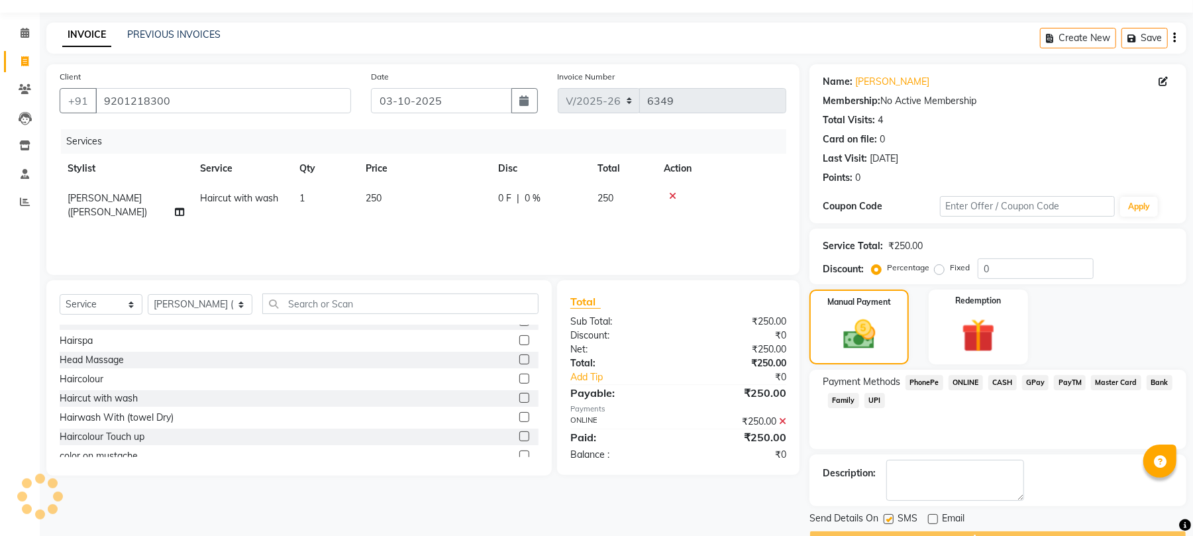
scroll to position [0, 0]
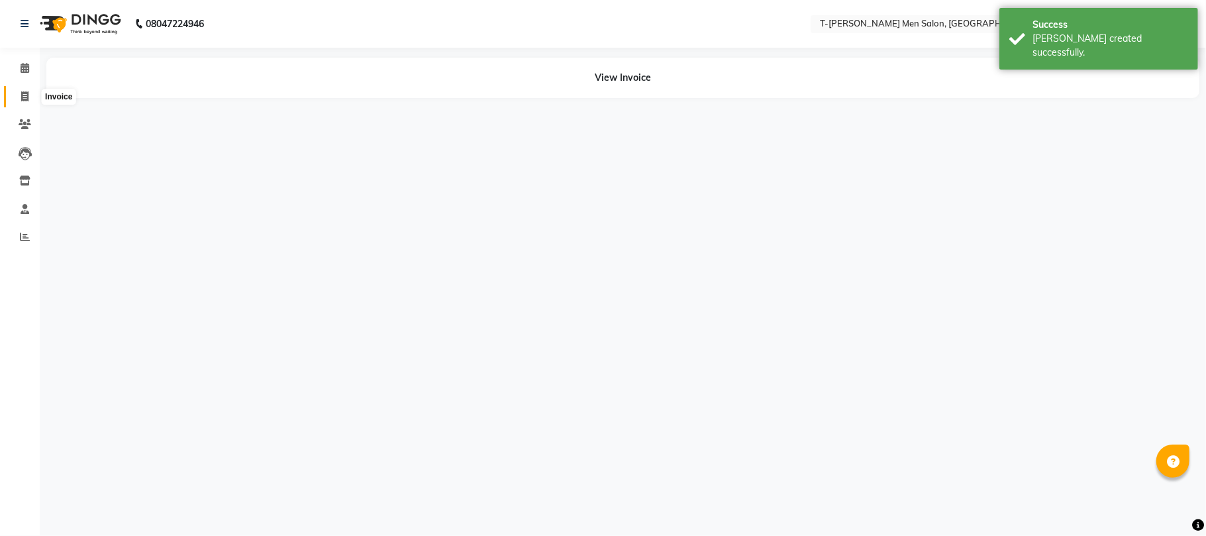
drag, startPoint x: 25, startPoint y: 101, endPoint x: 93, endPoint y: 51, distance: 84.4
click at [25, 99] on icon at bounding box center [24, 96] width 7 height 10
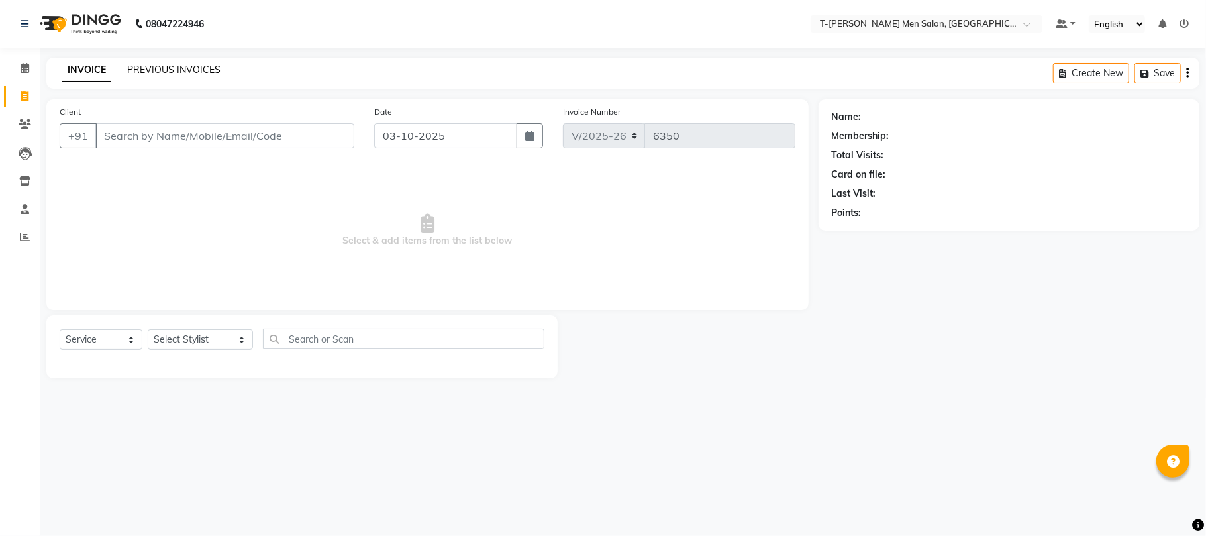
click at [191, 68] on link "PREVIOUS INVOICES" at bounding box center [173, 70] width 93 height 12
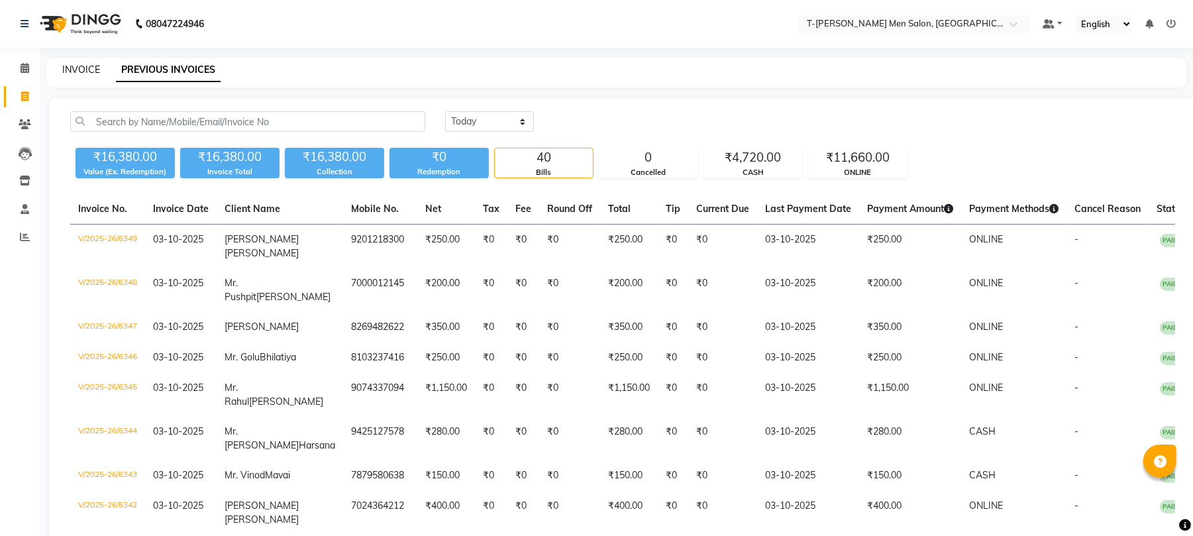
click at [83, 72] on link "INVOICE" at bounding box center [81, 70] width 38 height 12
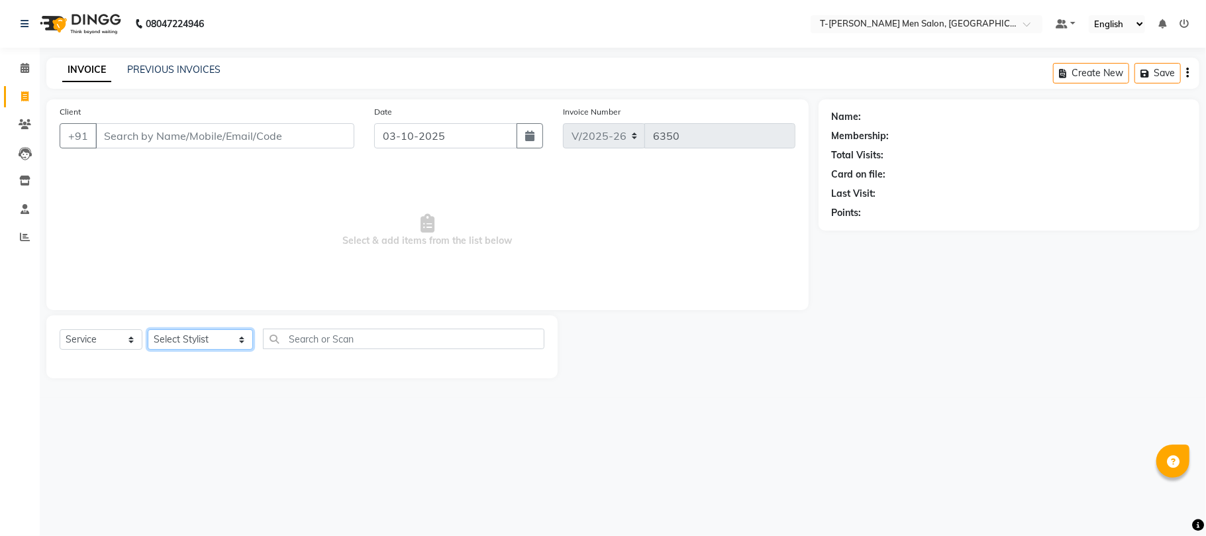
drag, startPoint x: 176, startPoint y: 346, endPoint x: 178, endPoint y: 335, distance: 10.8
click at [176, 346] on select "Select Stylist Ashok Kumar Gorkh nath (goru) Haneef khan Jaswinder singh (Veeru…" at bounding box center [200, 339] width 105 height 21
click at [148, 329] on select "Select Stylist Ashok Kumar Gorkh nath (goru) Haneef khan Jaswinder singh (Veeru…" at bounding box center [200, 339] width 105 height 21
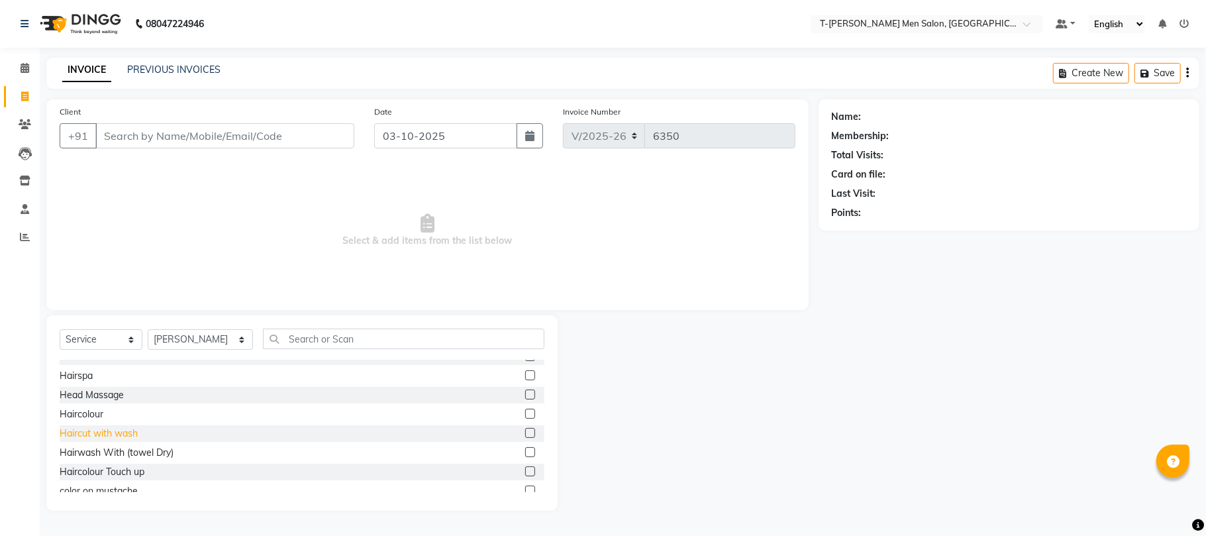
click at [103, 433] on div "Haircut with wash" at bounding box center [99, 434] width 78 height 14
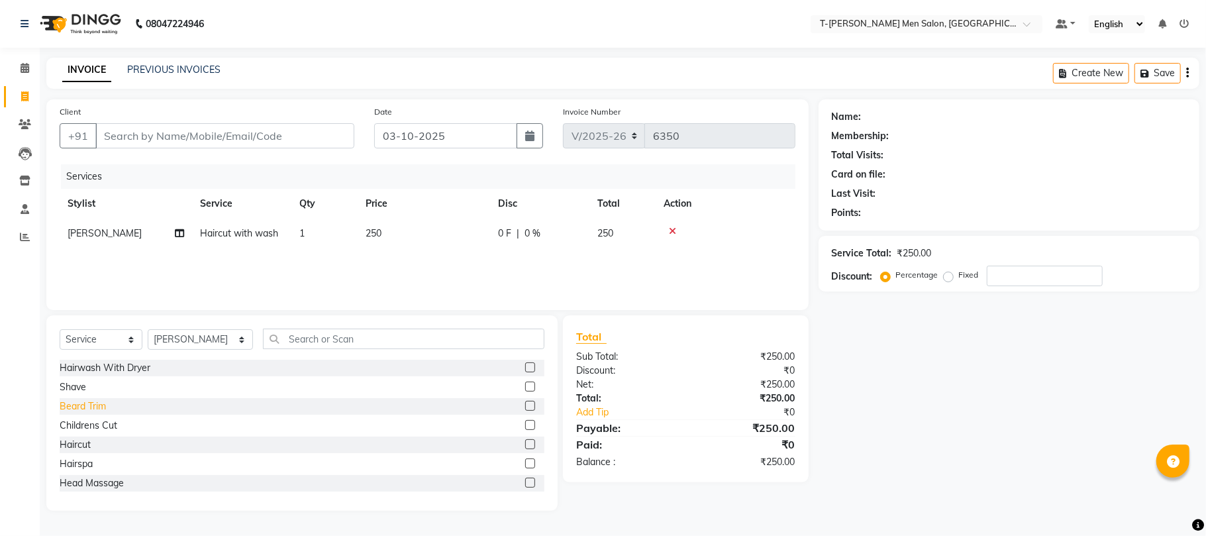
click at [81, 409] on div "Beard Trim" at bounding box center [83, 406] width 46 height 14
click at [187, 138] on input "Client" at bounding box center [224, 135] width 259 height 25
click at [200, 138] on input "Client" at bounding box center [224, 135] width 259 height 25
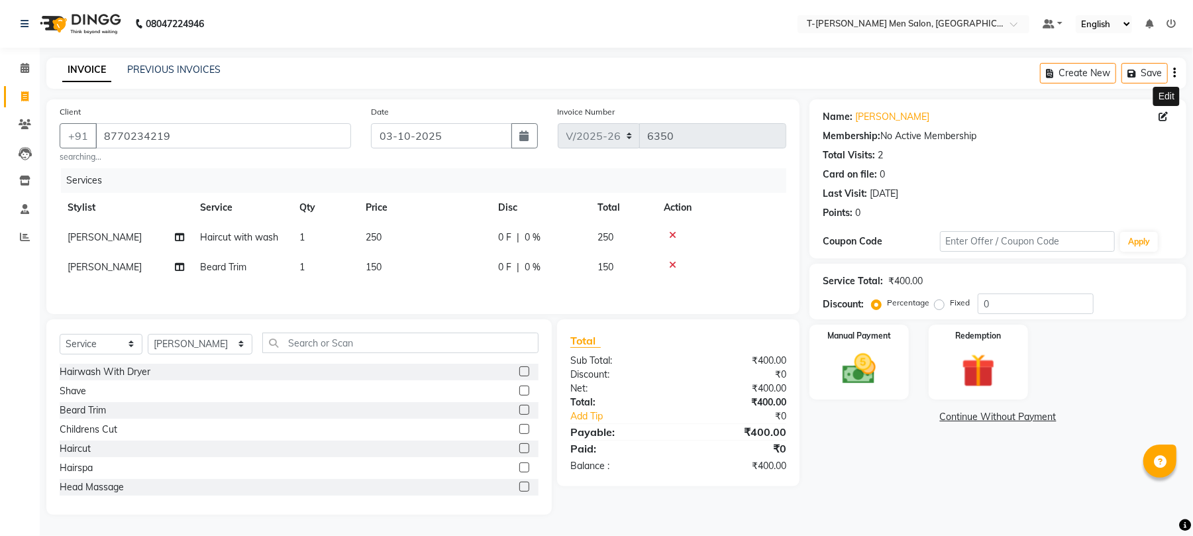
click at [1161, 114] on icon at bounding box center [1163, 116] width 9 height 9
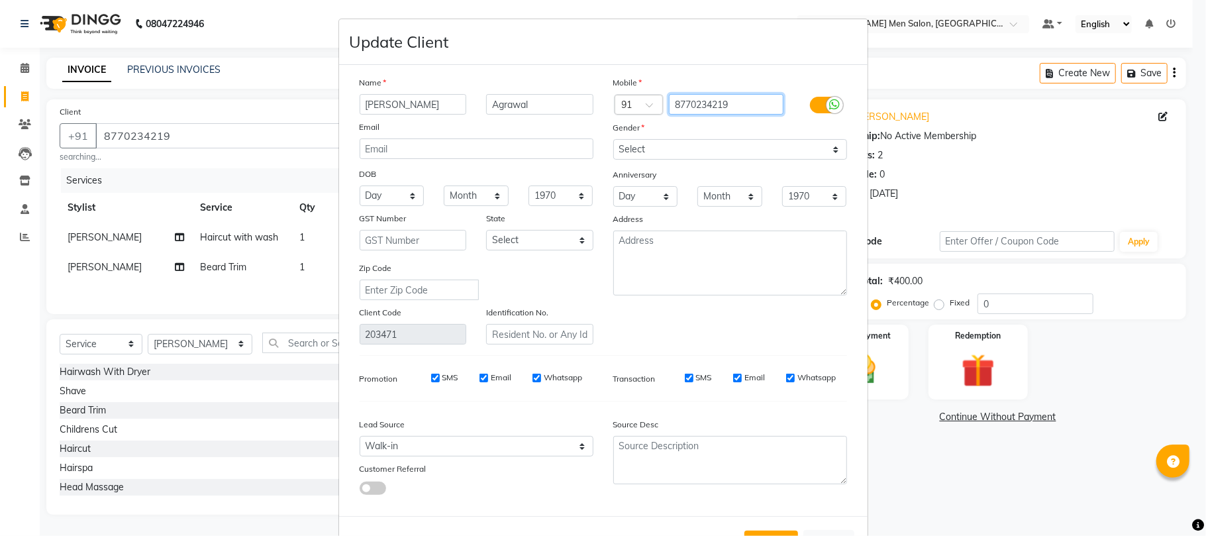
click at [718, 105] on input "8770234219" at bounding box center [726, 104] width 115 height 21
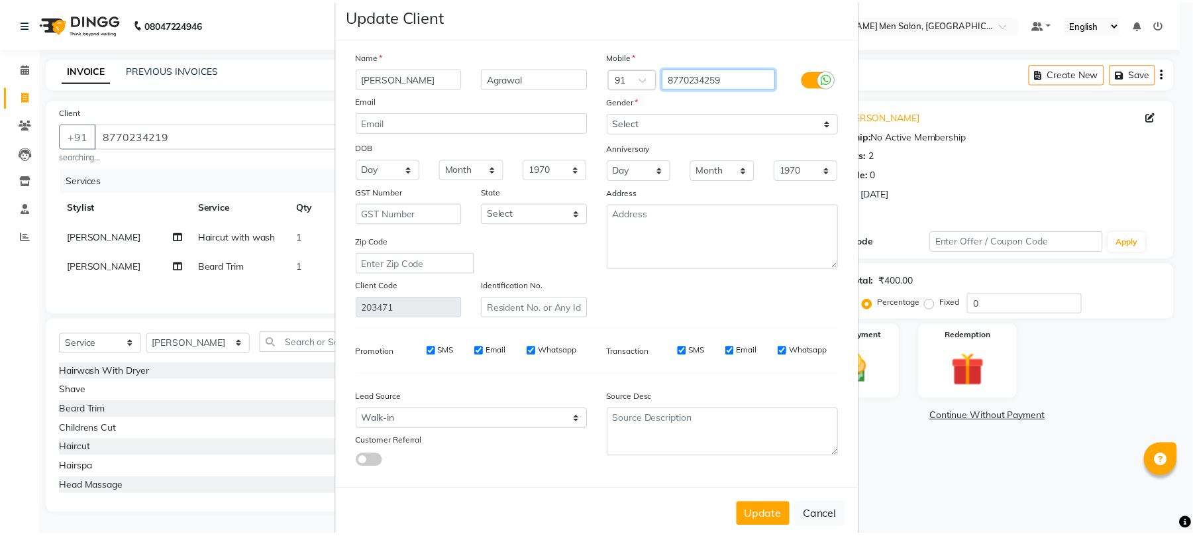
scroll to position [48, 0]
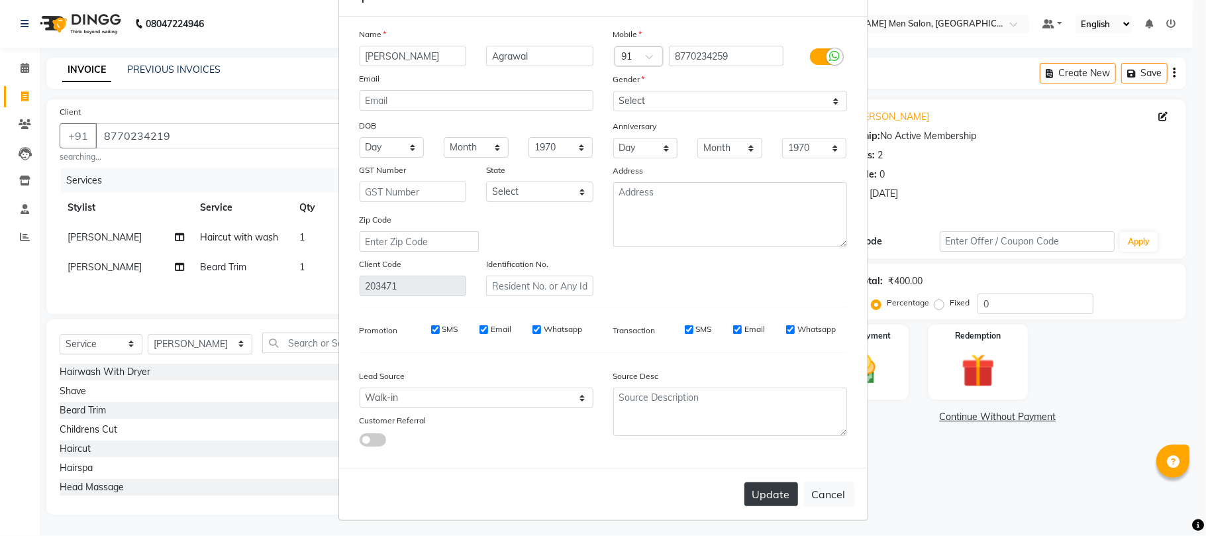
click at [762, 482] on button "Update" at bounding box center [772, 494] width 54 height 24
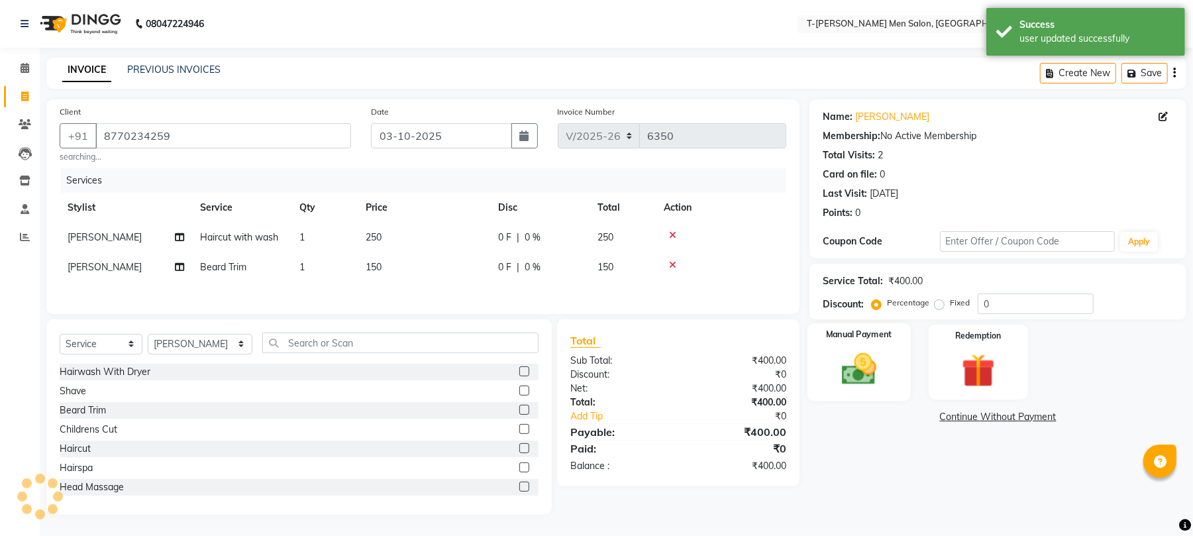
click at [867, 375] on img at bounding box center [859, 369] width 57 height 40
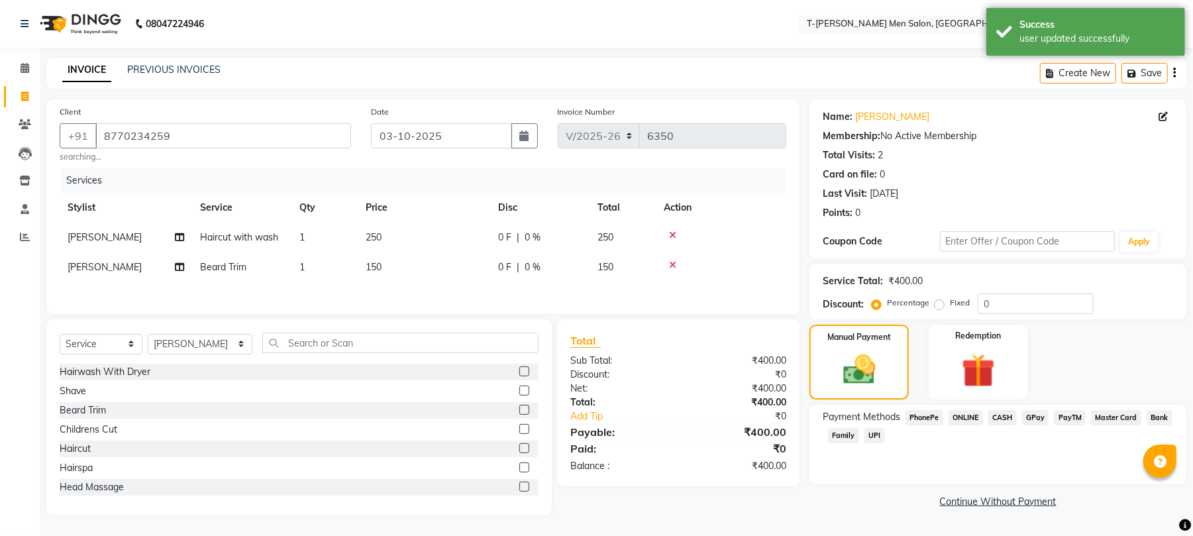
click at [959, 414] on span "ONLINE" at bounding box center [966, 417] width 34 height 15
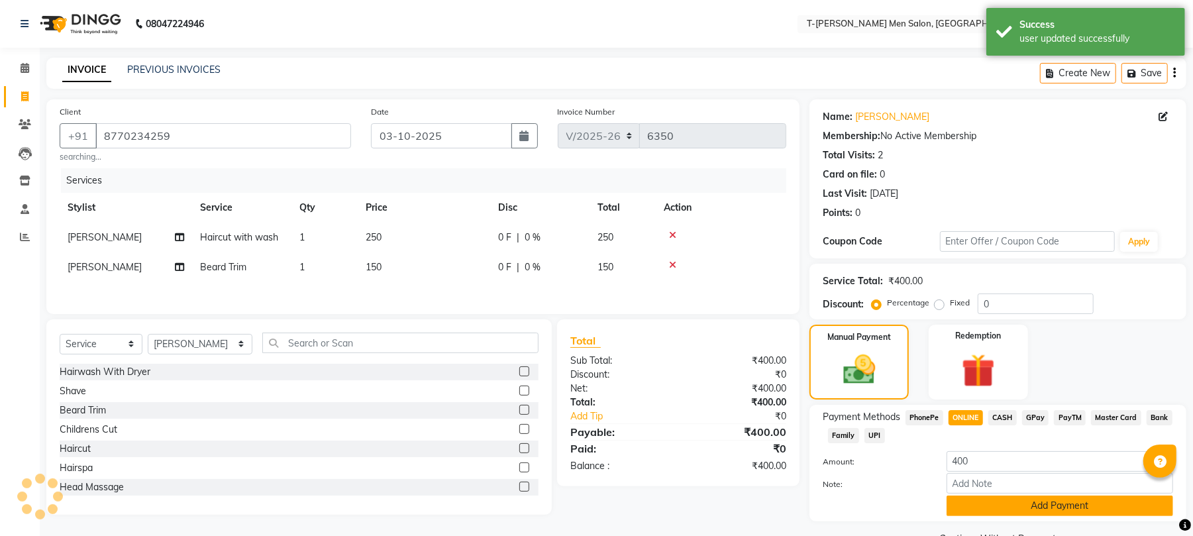
click at [970, 497] on button "Add Payment" at bounding box center [1060, 506] width 227 height 21
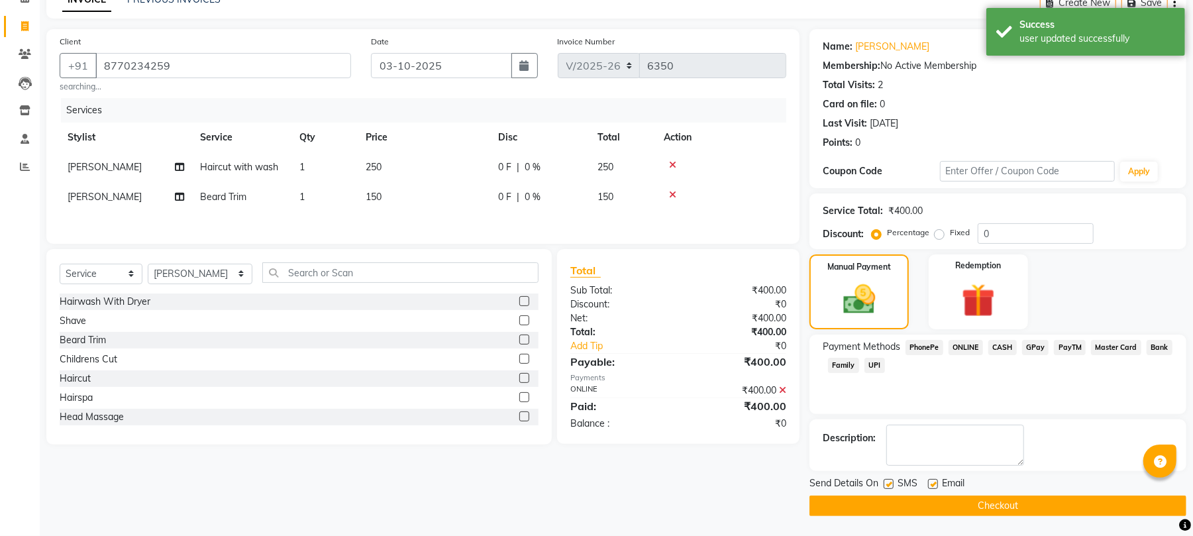
scroll to position [72, 0]
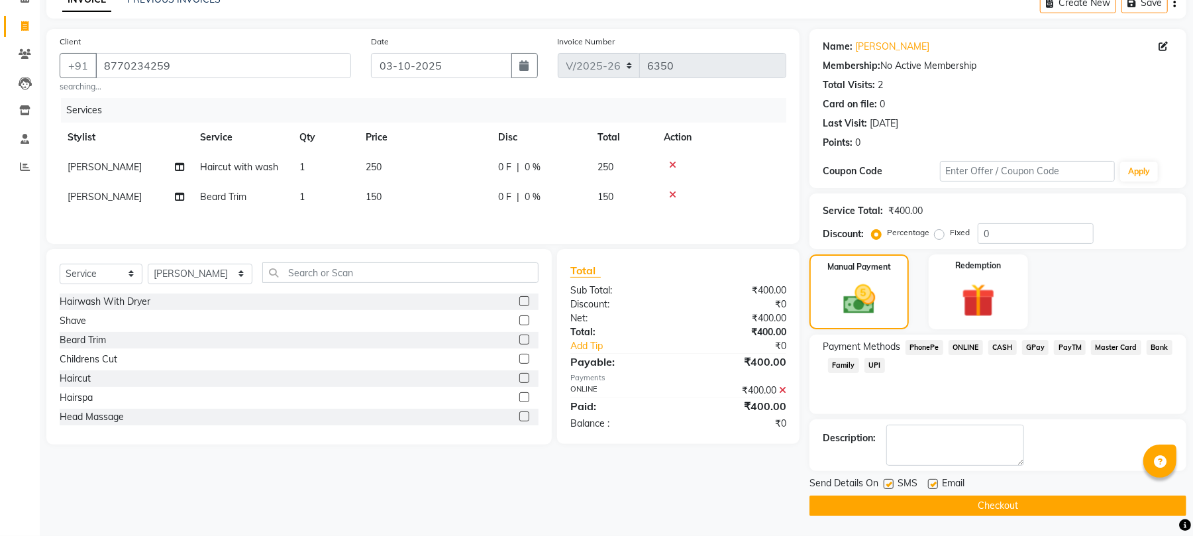
click at [978, 502] on button "Checkout" at bounding box center [998, 506] width 377 height 21
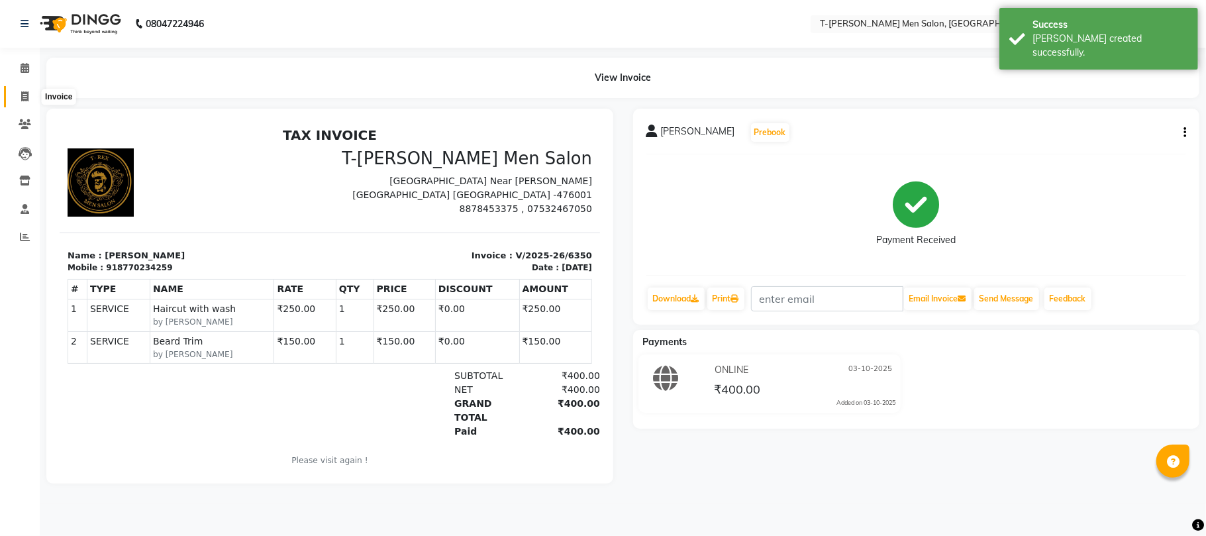
click at [20, 89] on span at bounding box center [24, 96] width 23 height 15
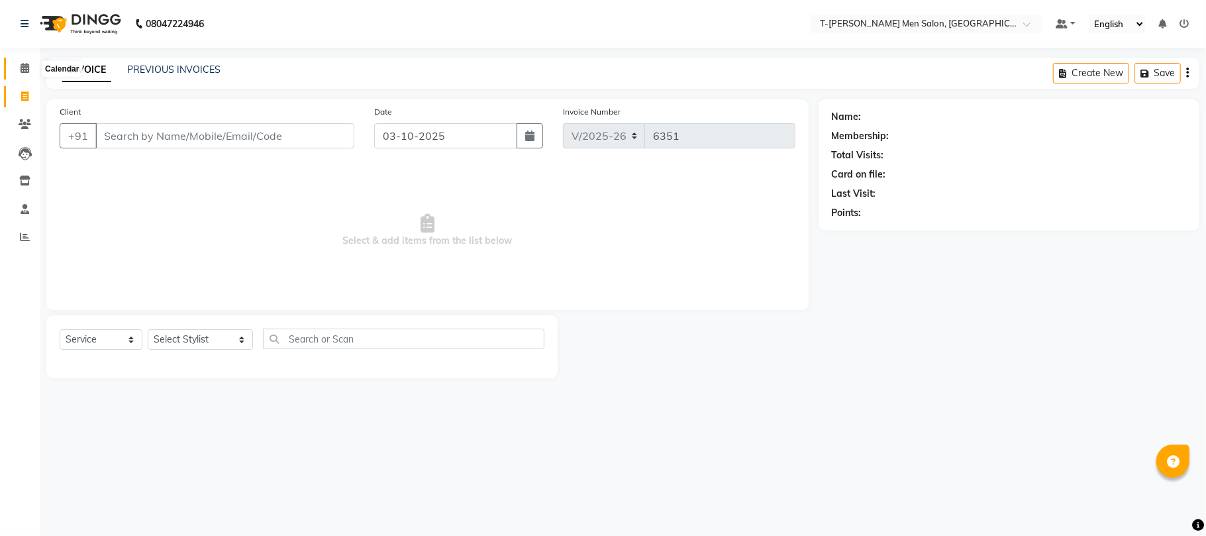
click at [19, 64] on span at bounding box center [24, 68] width 23 height 15
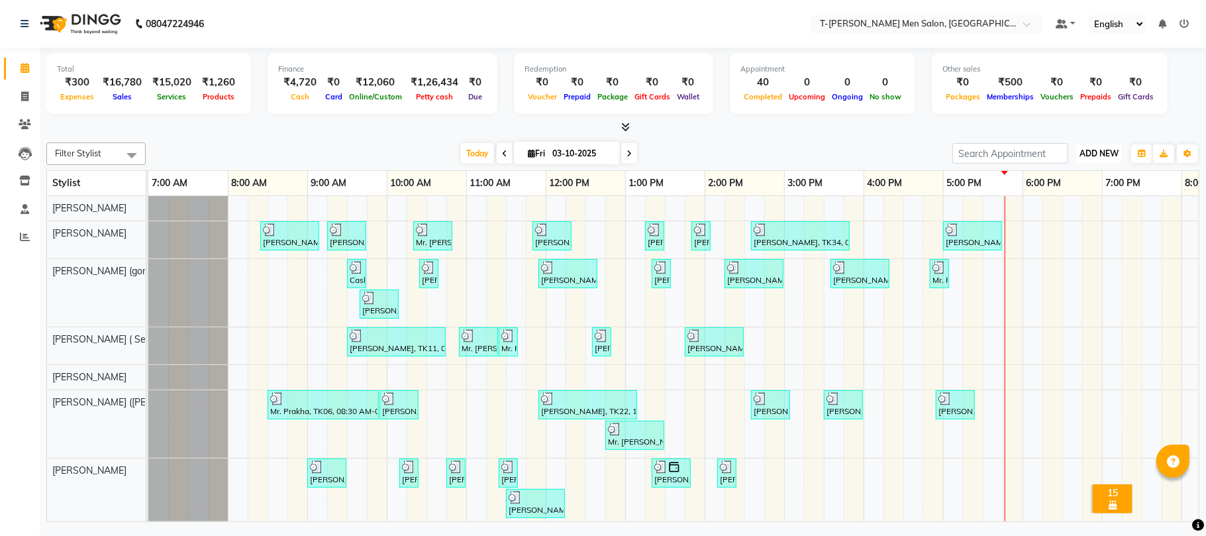
click at [1096, 151] on span "ADD NEW" at bounding box center [1099, 153] width 39 height 10
click at [1055, 210] on link "Add Expense" at bounding box center [1069, 213] width 105 height 17
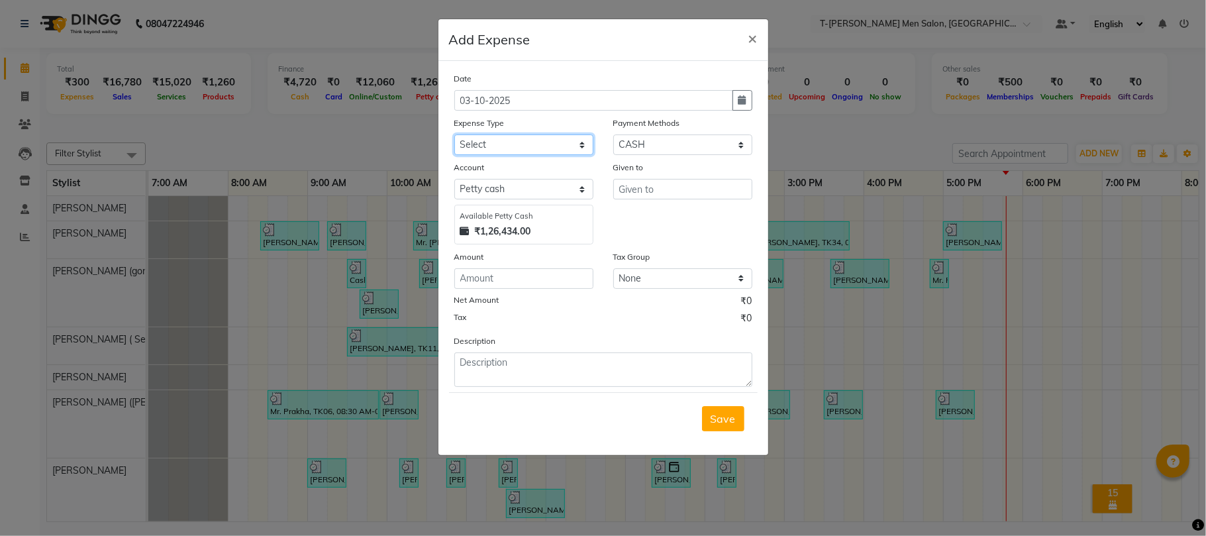
click at [493, 151] on select "Select Advance Salary Bank charges Bank Loan Intrest Recovery Car maintenance C…" at bounding box center [523, 144] width 139 height 21
click at [454, 134] on select "Select Advance Salary Bank charges Bank Loan Intrest Recovery Car maintenance C…" at bounding box center [523, 144] width 139 height 21
click at [716, 417] on span "Save" at bounding box center [723, 418] width 25 height 13
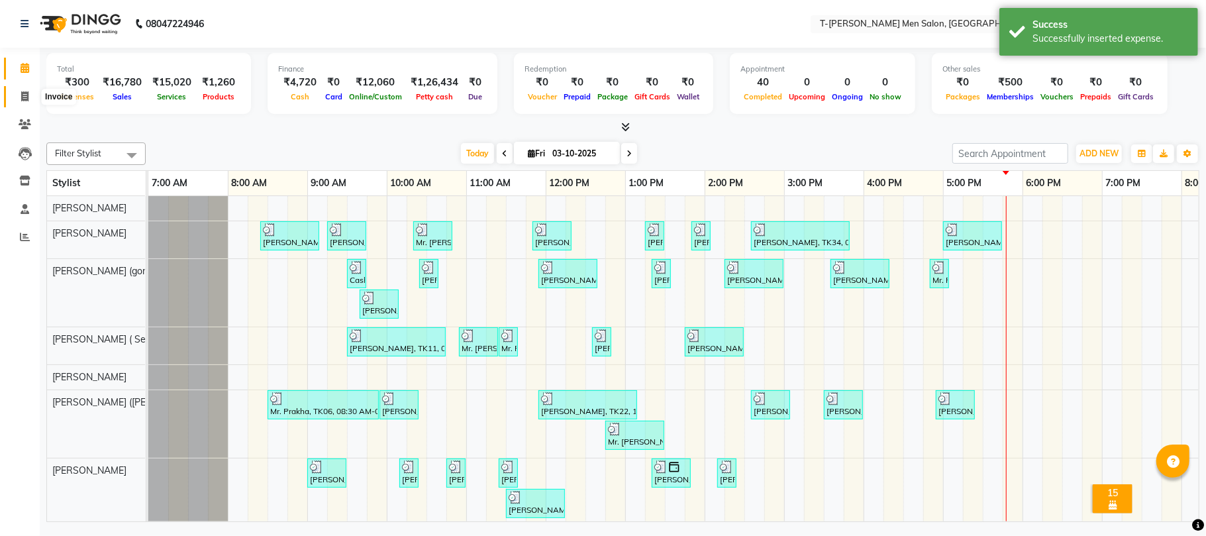
click at [25, 91] on icon at bounding box center [24, 96] width 7 height 10
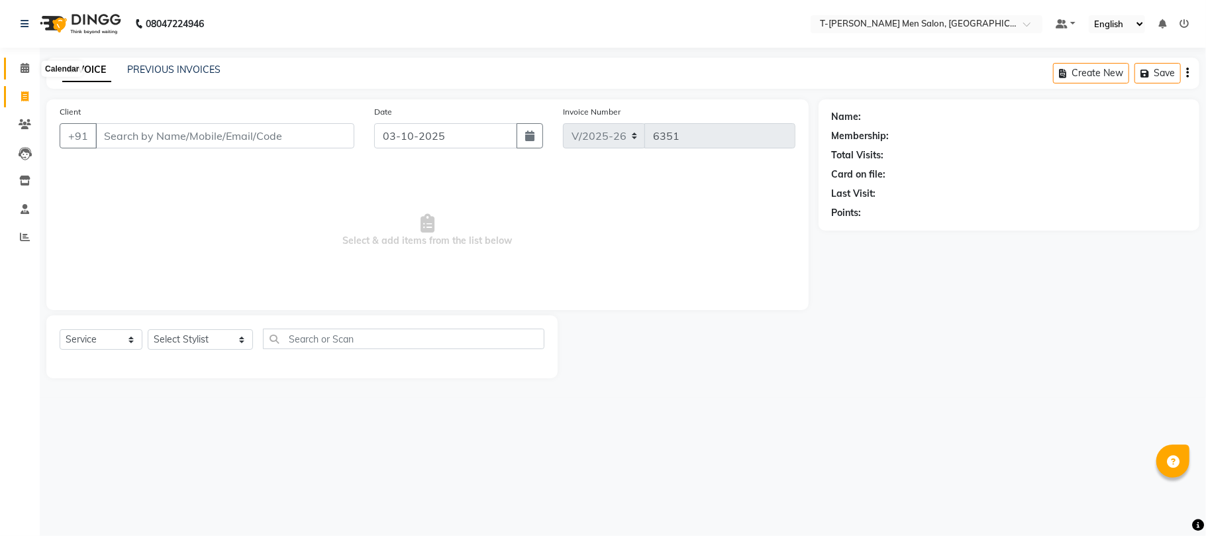
click at [17, 72] on span at bounding box center [24, 68] width 23 height 15
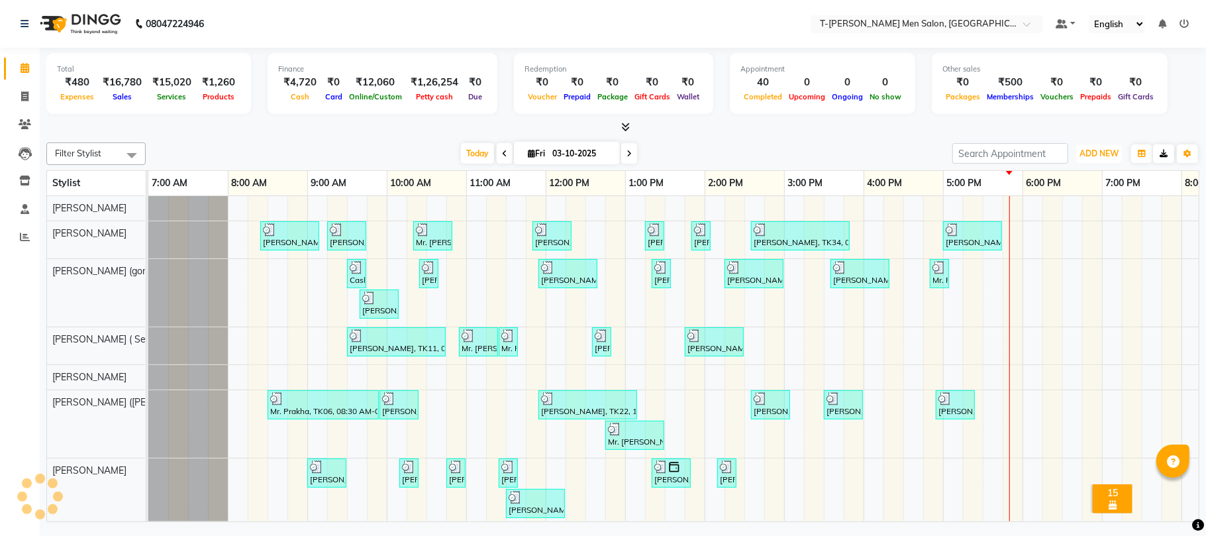
click at [1108, 154] on span "ADD NEW" at bounding box center [1099, 153] width 39 height 10
click at [1045, 213] on link "Add Expense" at bounding box center [1069, 213] width 105 height 17
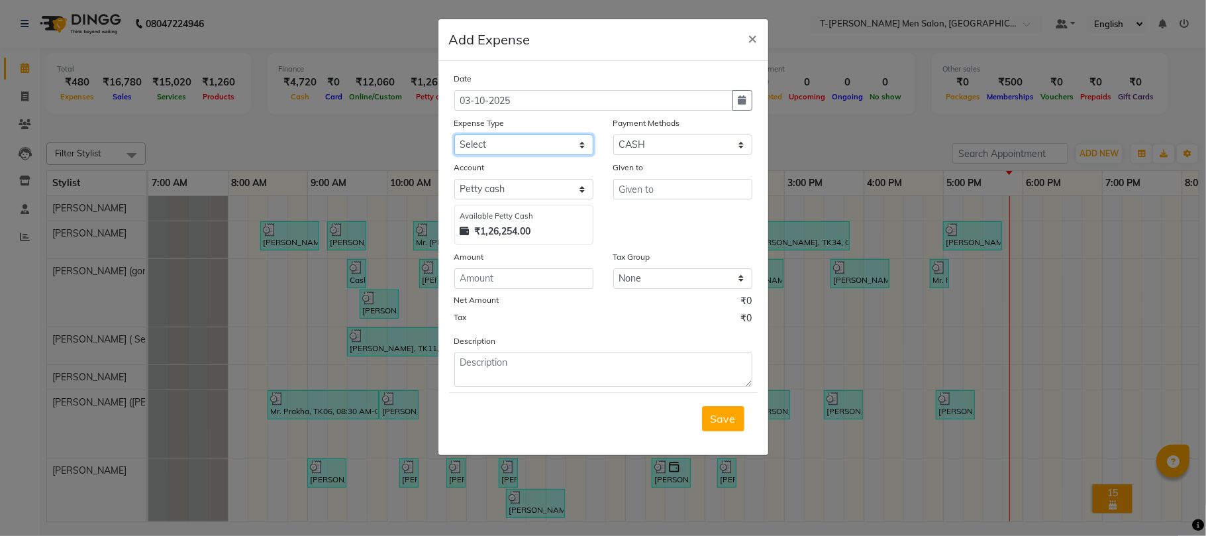
click at [480, 140] on select "Select Advance Salary Bank charges Bank Loan Intrest Recovery Car maintenance C…" at bounding box center [523, 144] width 139 height 21
click at [454, 134] on select "Select Advance Salary Bank charges Bank Loan Intrest Recovery Car maintenance C…" at bounding box center [523, 144] width 139 height 21
click at [739, 103] on icon "button" at bounding box center [743, 99] width 8 height 9
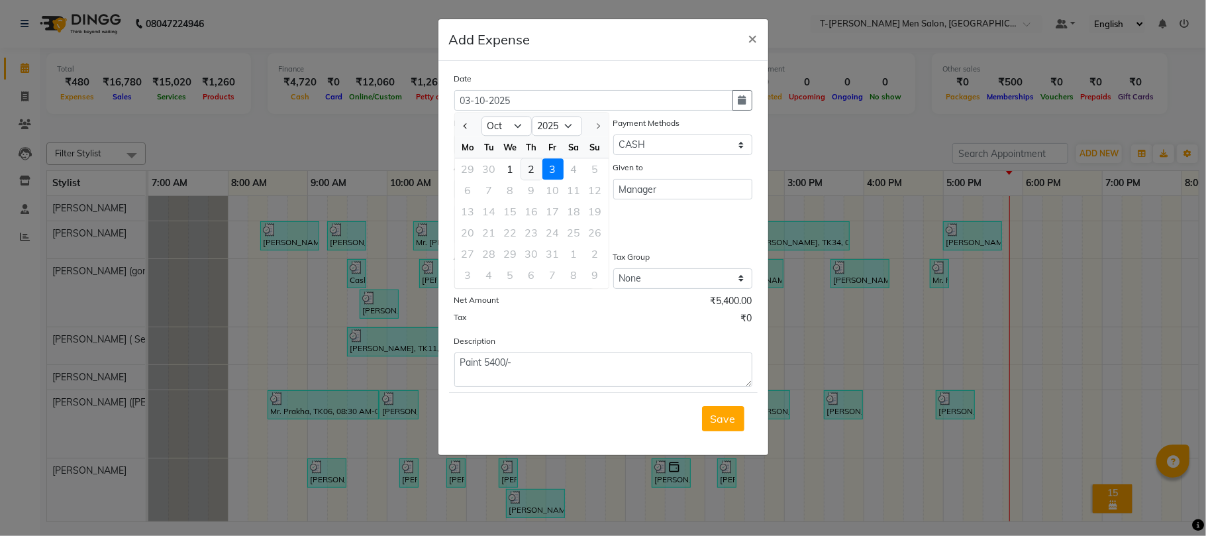
click at [534, 171] on div "2" at bounding box center [531, 168] width 21 height 21
click at [730, 420] on span "Save" at bounding box center [723, 418] width 25 height 13
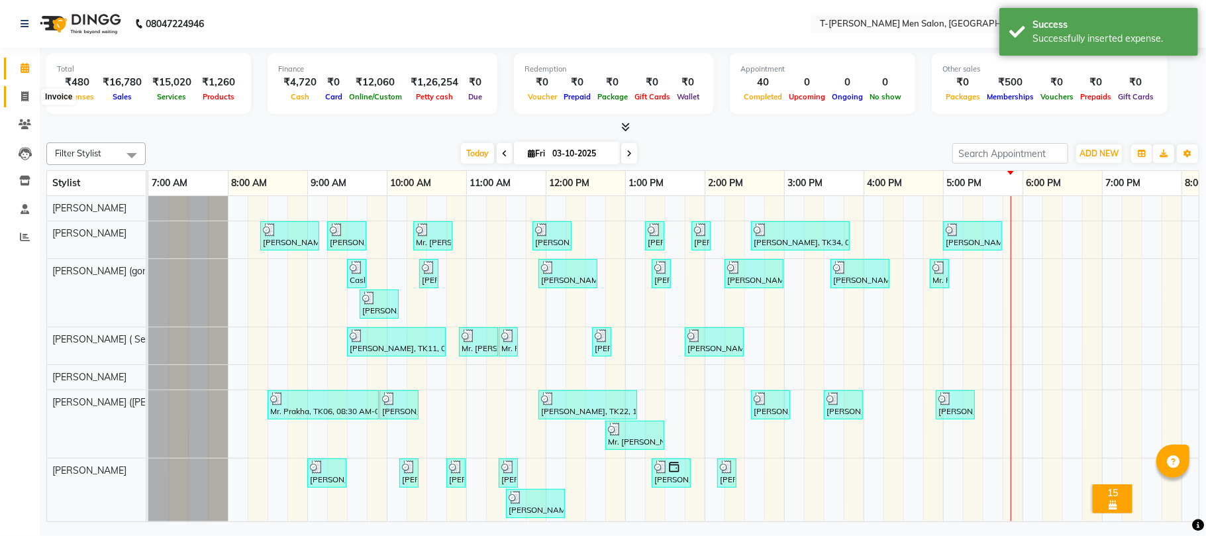
click at [27, 101] on icon at bounding box center [24, 96] width 7 height 10
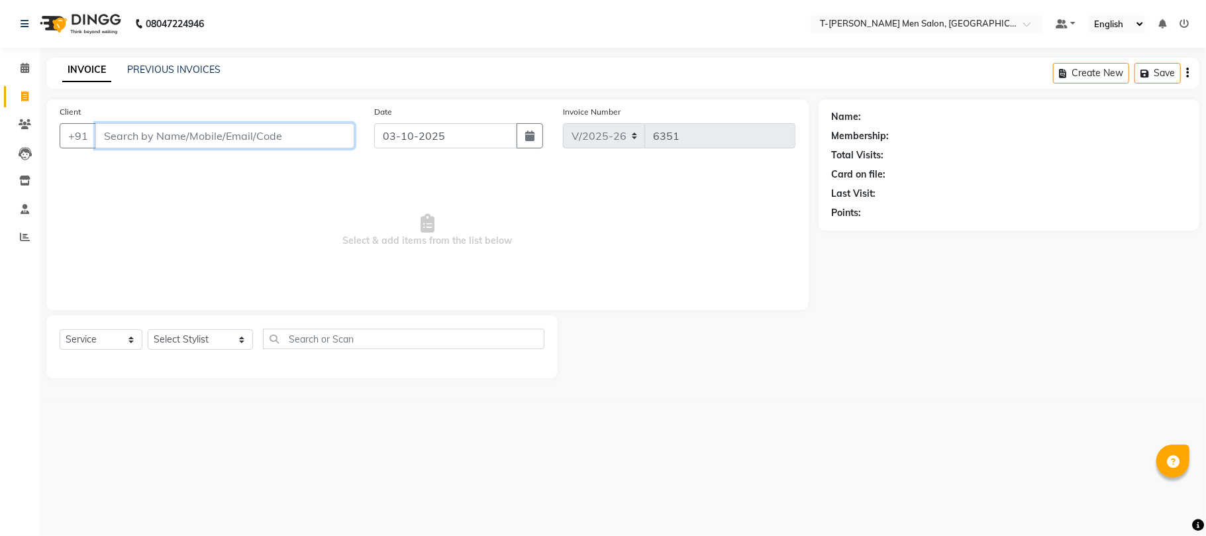
click at [255, 141] on input "Client" at bounding box center [224, 135] width 259 height 25
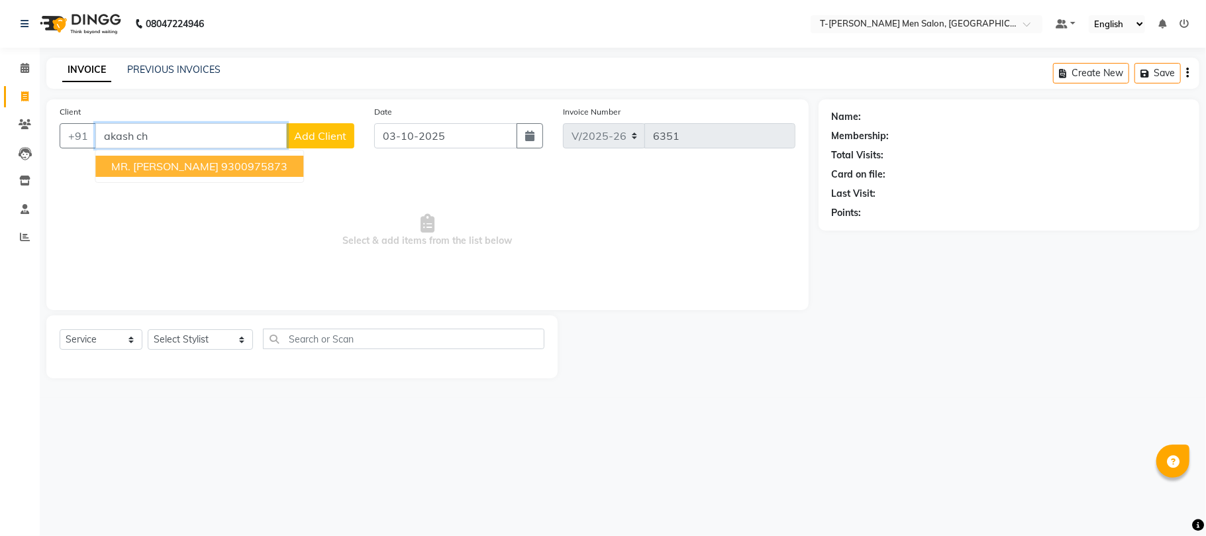
click at [256, 164] on ngb-highlight "9300975873" at bounding box center [254, 166] width 66 height 13
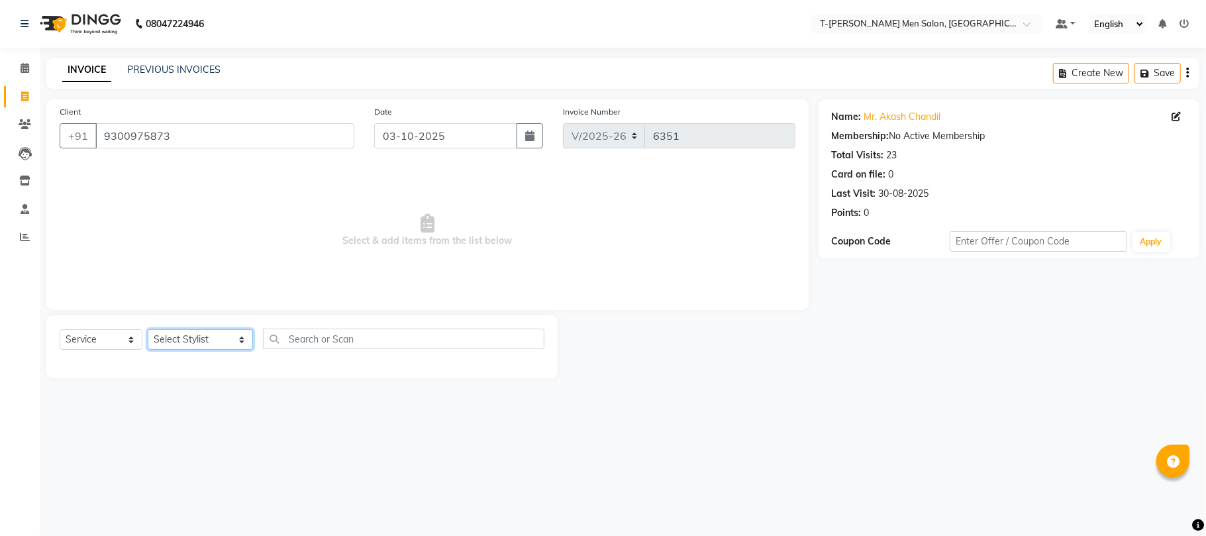
click at [204, 350] on select "Select Stylist Ashok Kumar Gorkh nath (goru) Haneef khan Jaswinder singh (Veeru…" at bounding box center [200, 339] width 105 height 21
click at [148, 329] on select "Select Stylist Ashok Kumar Gorkh nath (goru) Haneef khan Jaswinder singh (Veeru…" at bounding box center [200, 339] width 105 height 21
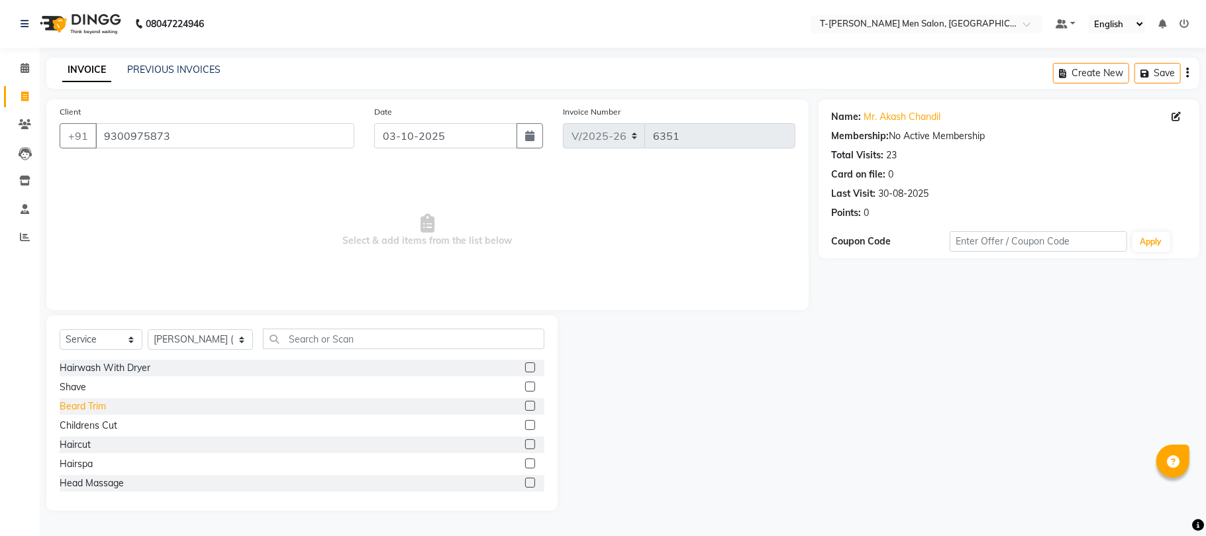
click at [95, 409] on div "Beard Trim" at bounding box center [83, 406] width 46 height 14
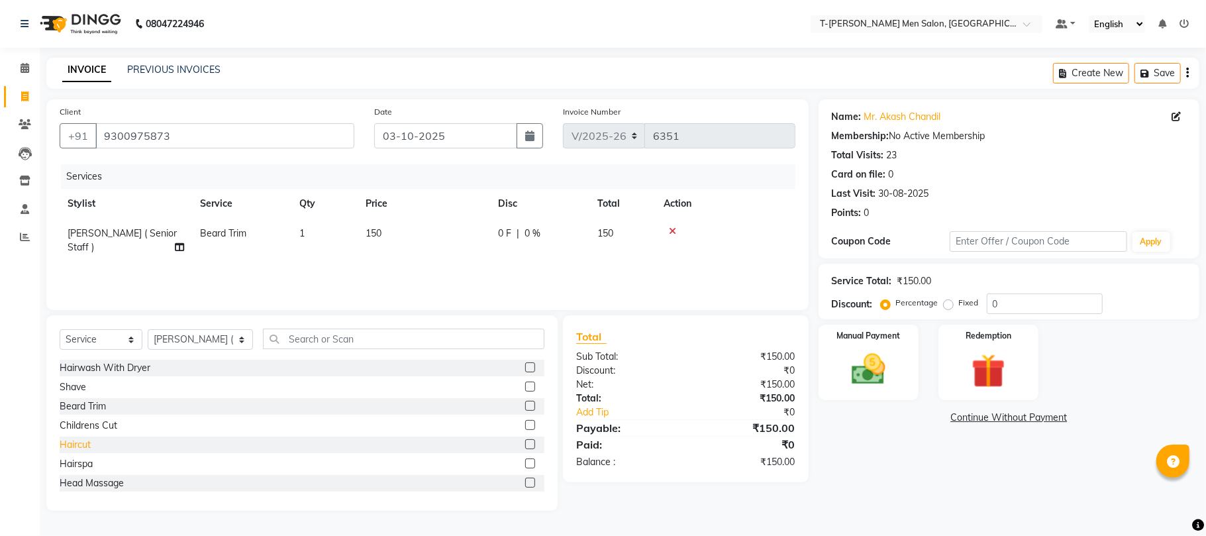
click at [87, 439] on div "Haircut" at bounding box center [75, 445] width 31 height 14
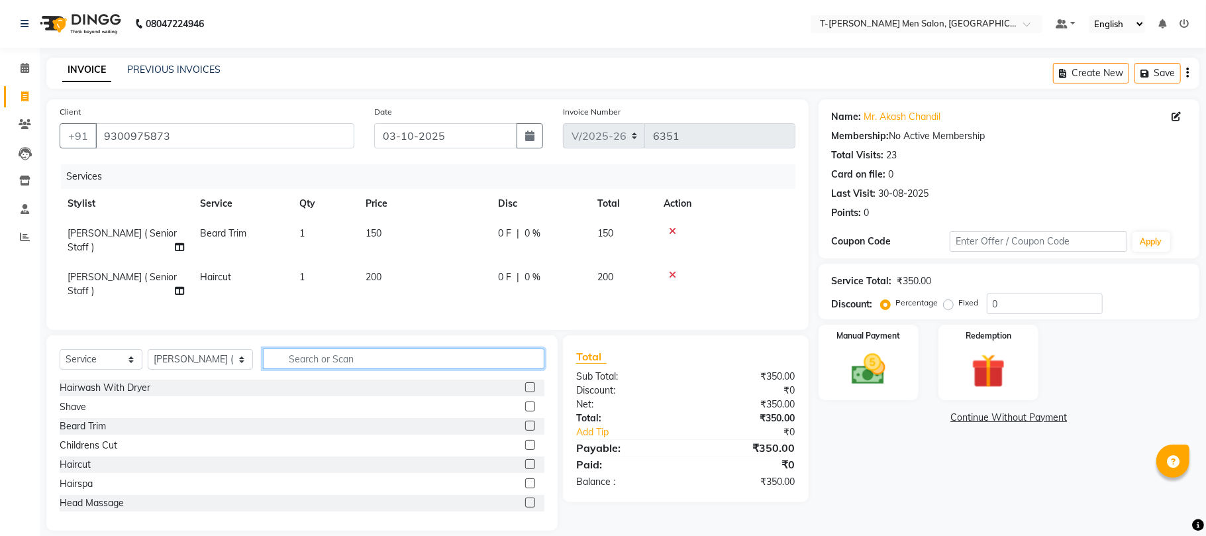
click at [380, 348] on input "text" at bounding box center [404, 358] width 282 height 21
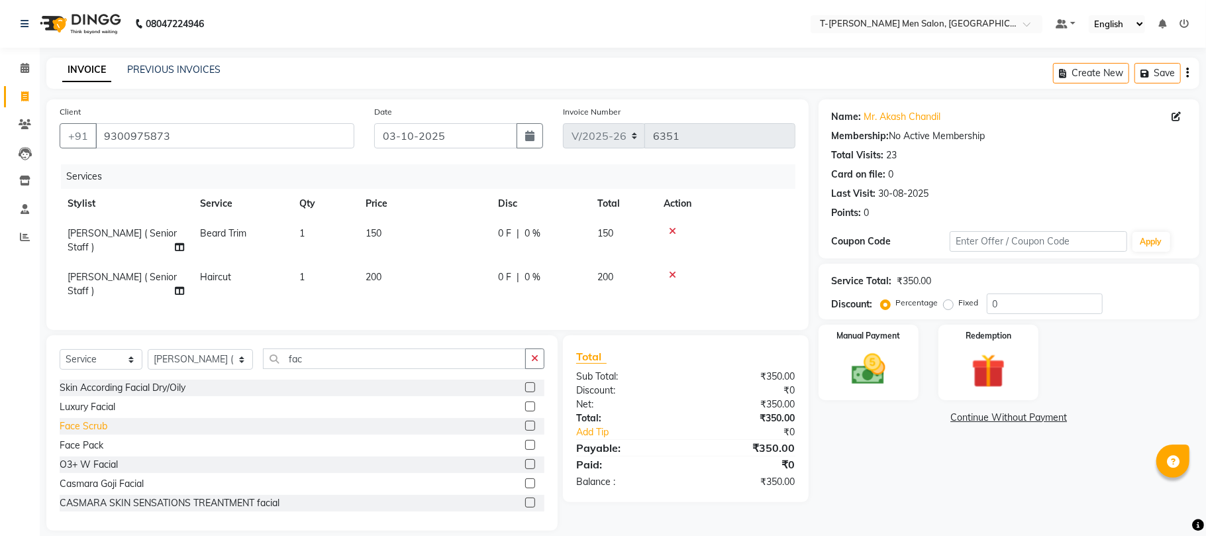
click at [95, 419] on div "Face Scrub" at bounding box center [84, 426] width 48 height 14
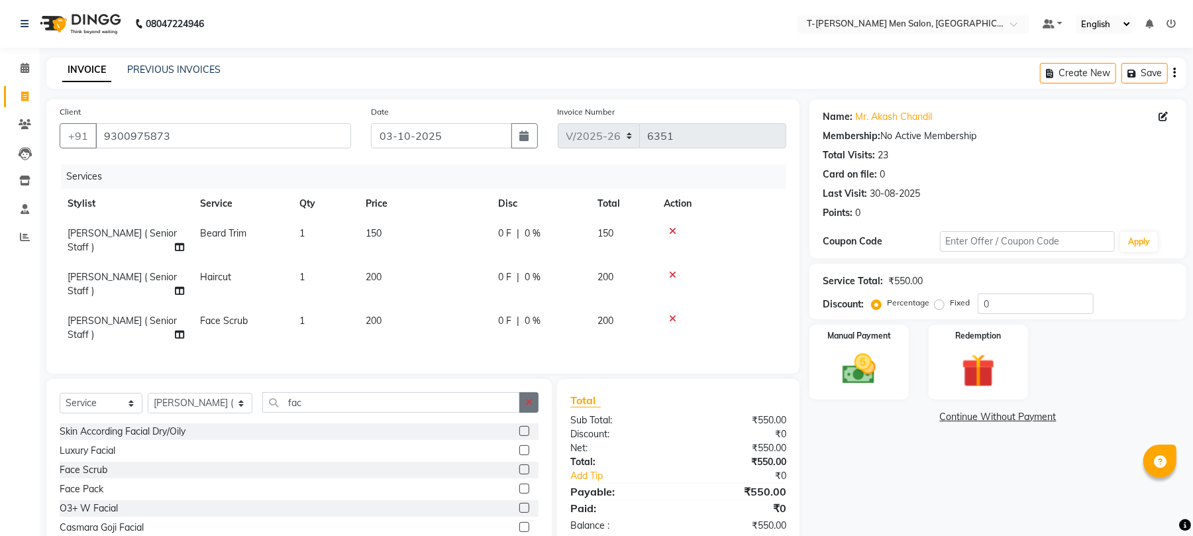
click at [529, 398] on icon "button" at bounding box center [528, 402] width 7 height 9
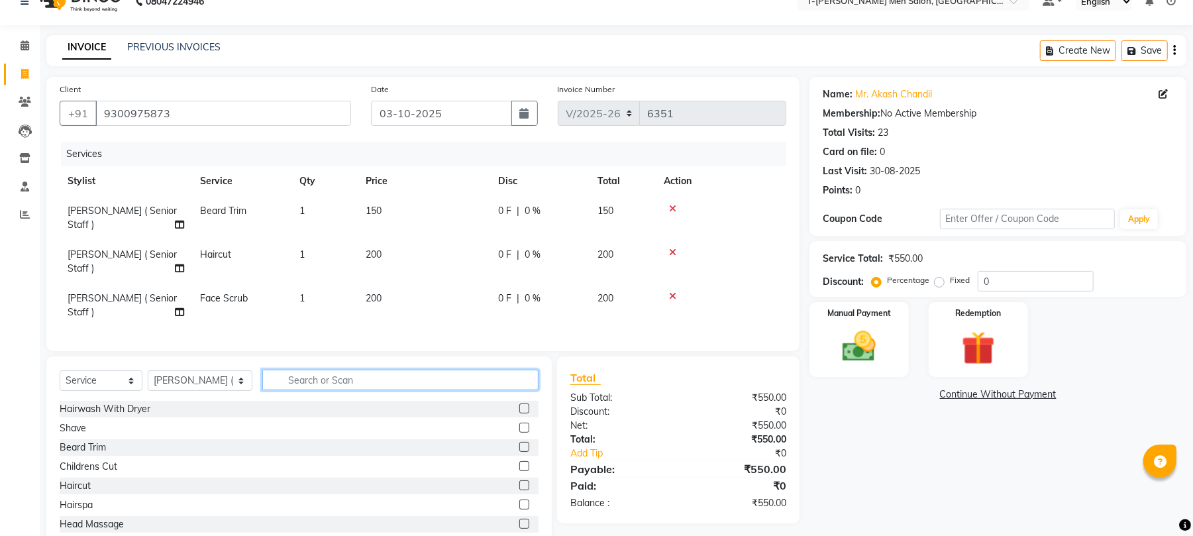
scroll to position [30, 0]
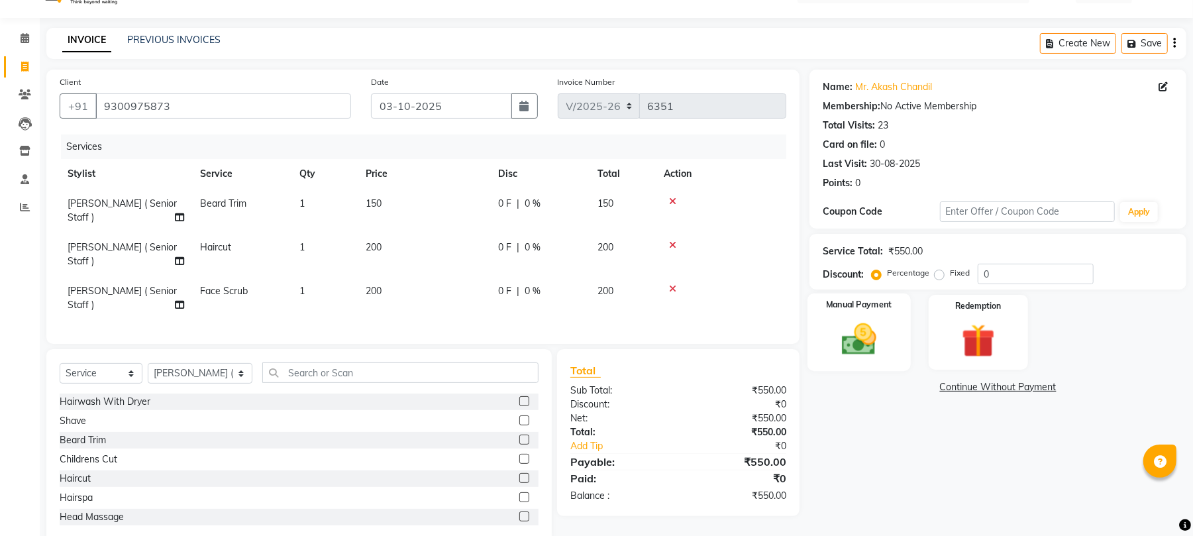
click at [881, 348] on img at bounding box center [859, 339] width 57 height 40
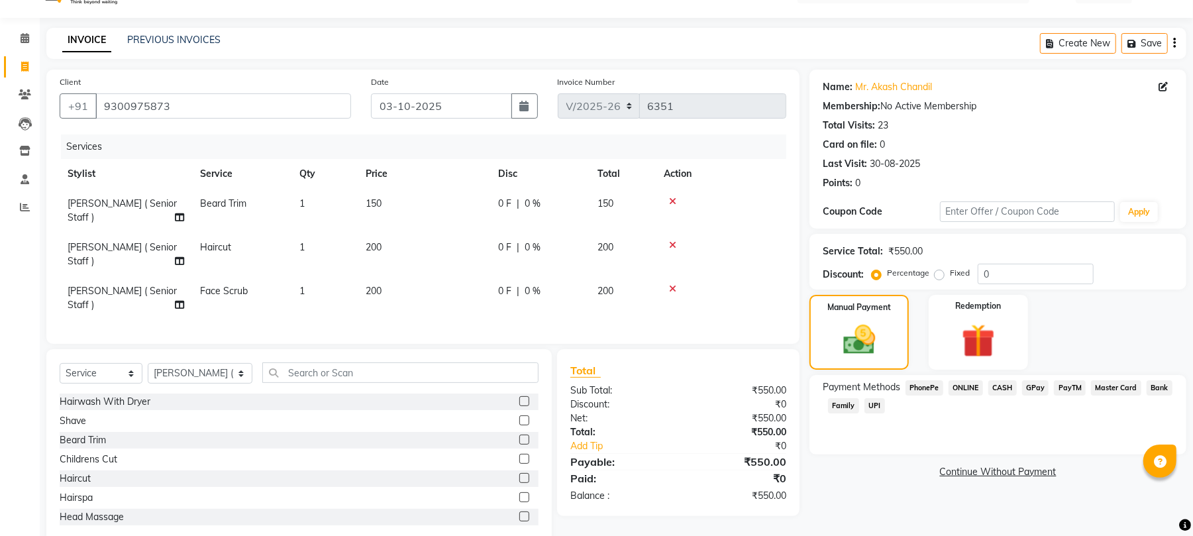
click at [997, 386] on span "CASH" at bounding box center [1002, 387] width 28 height 15
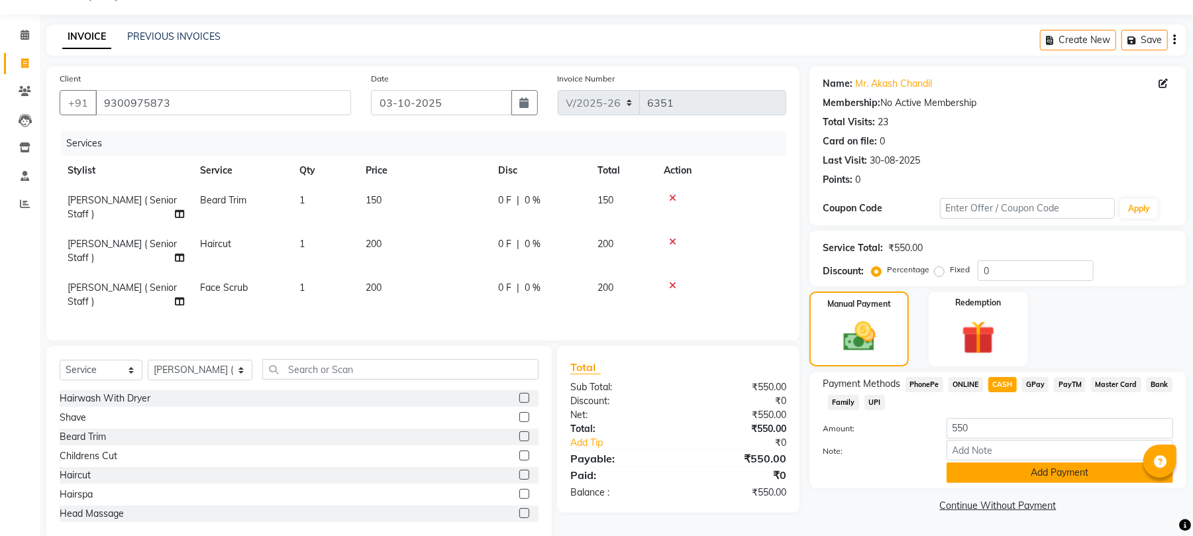
click at [973, 476] on button "Add Payment" at bounding box center [1060, 472] width 227 height 21
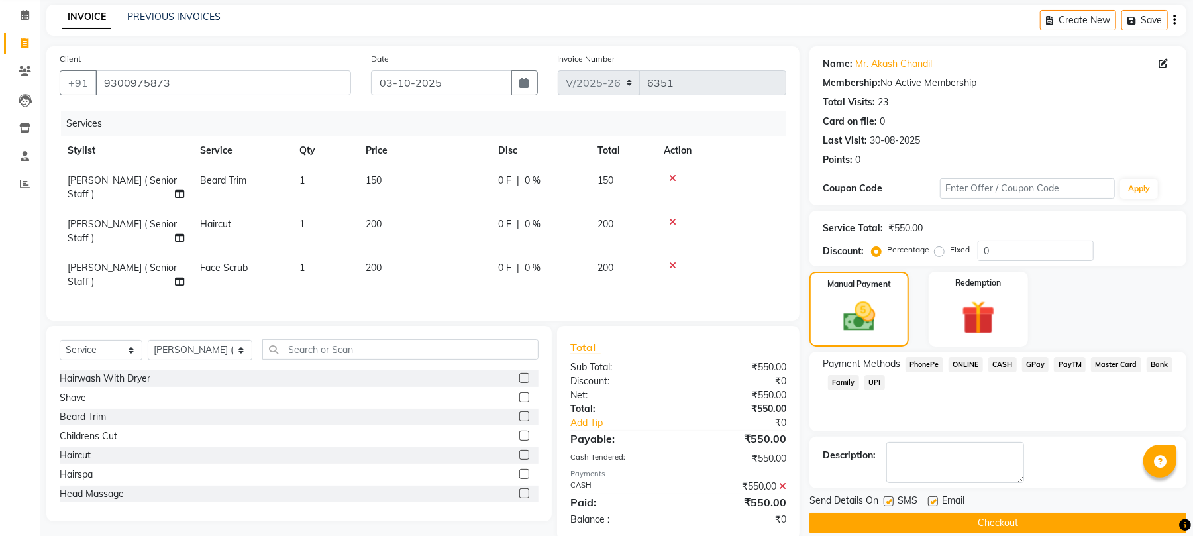
scroll to position [72, 0]
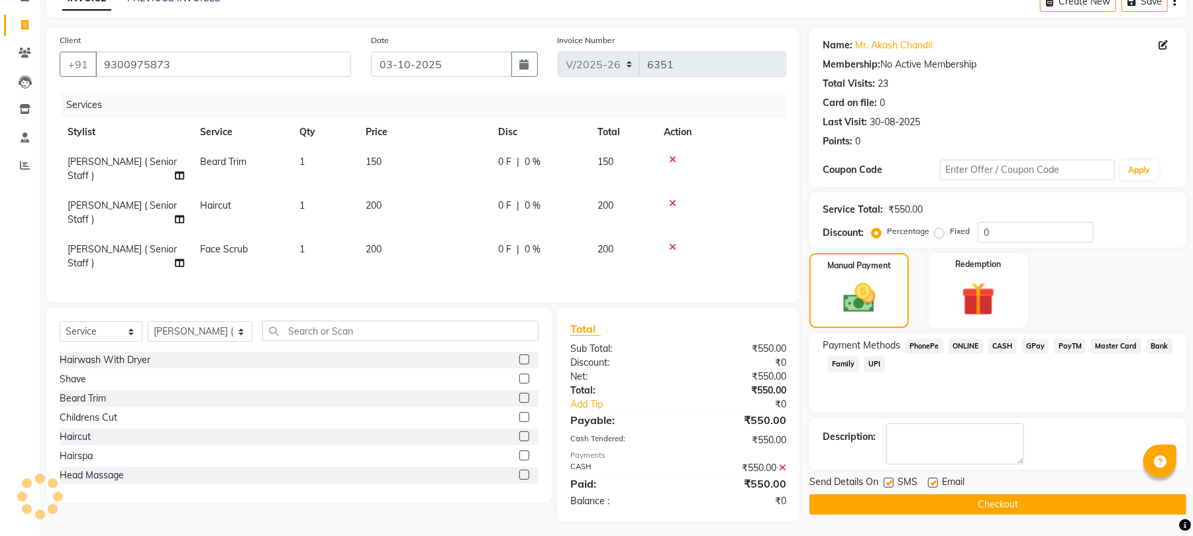
click at [934, 485] on label at bounding box center [933, 483] width 10 height 10
click at [934, 485] on input "checkbox" at bounding box center [932, 483] width 9 height 9
click at [873, 506] on button "Checkout" at bounding box center [998, 504] width 377 height 21
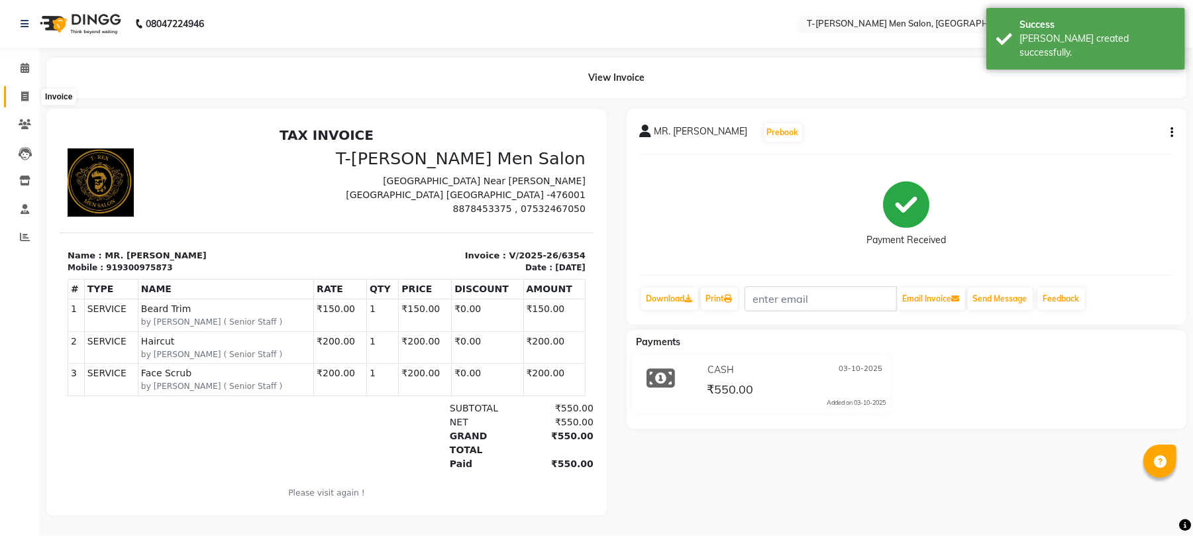
click at [28, 99] on icon at bounding box center [24, 96] width 7 height 10
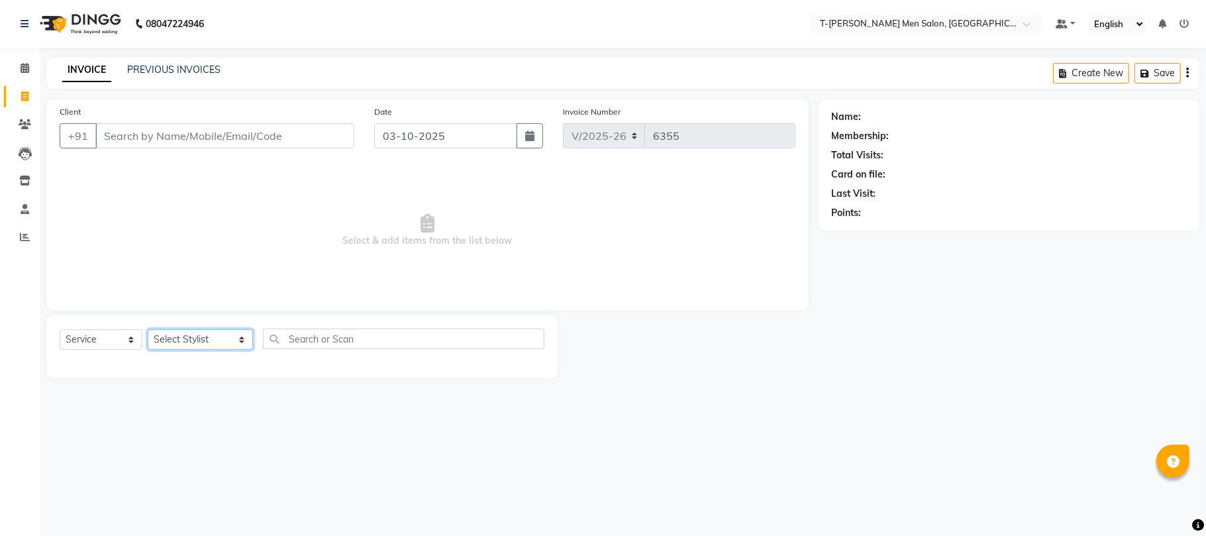
click at [162, 343] on select "Select Stylist Ashok Kumar Gorkh nath (goru) Haneef khan Jaswinder singh (Veeru…" at bounding box center [200, 339] width 105 height 21
click at [148, 329] on select "Select Stylist Ashok Kumar Gorkh nath (goru) Haneef khan Jaswinder singh (Veeru…" at bounding box center [200, 339] width 105 height 21
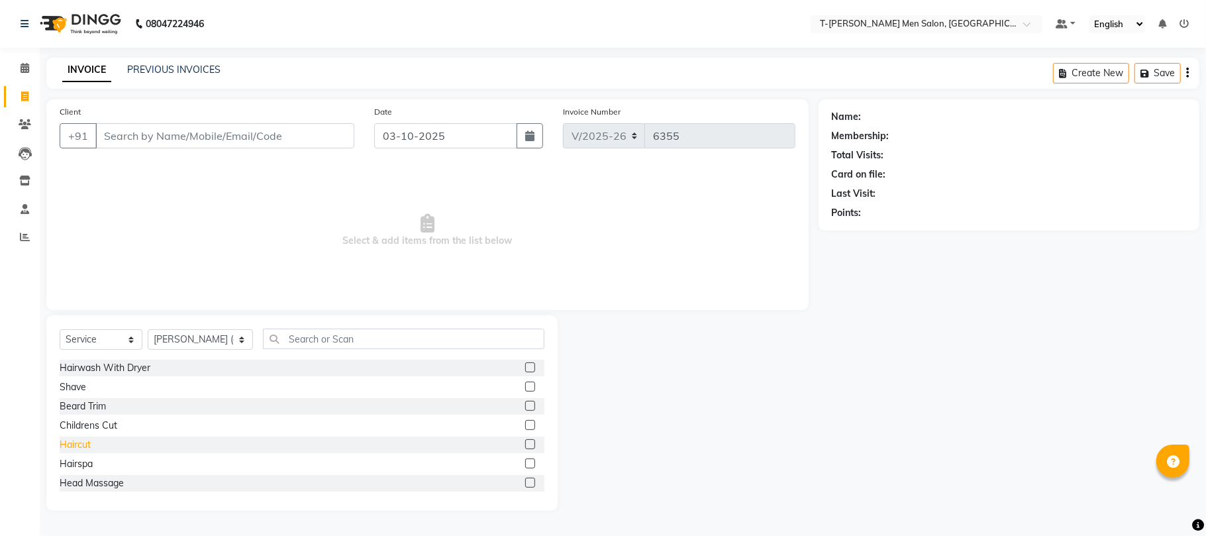
click at [70, 449] on div "Haircut" at bounding box center [75, 445] width 31 height 14
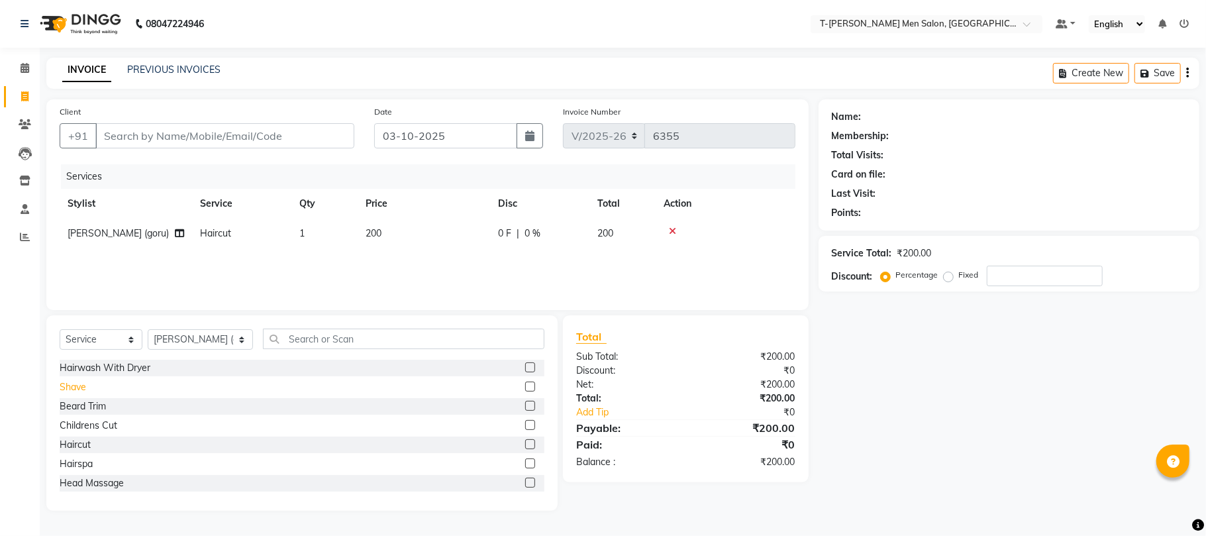
click at [83, 391] on div "Shave" at bounding box center [73, 387] width 27 height 14
click at [188, 122] on div "Client +91" at bounding box center [207, 132] width 315 height 54
click at [186, 134] on input "Client" at bounding box center [224, 135] width 259 height 25
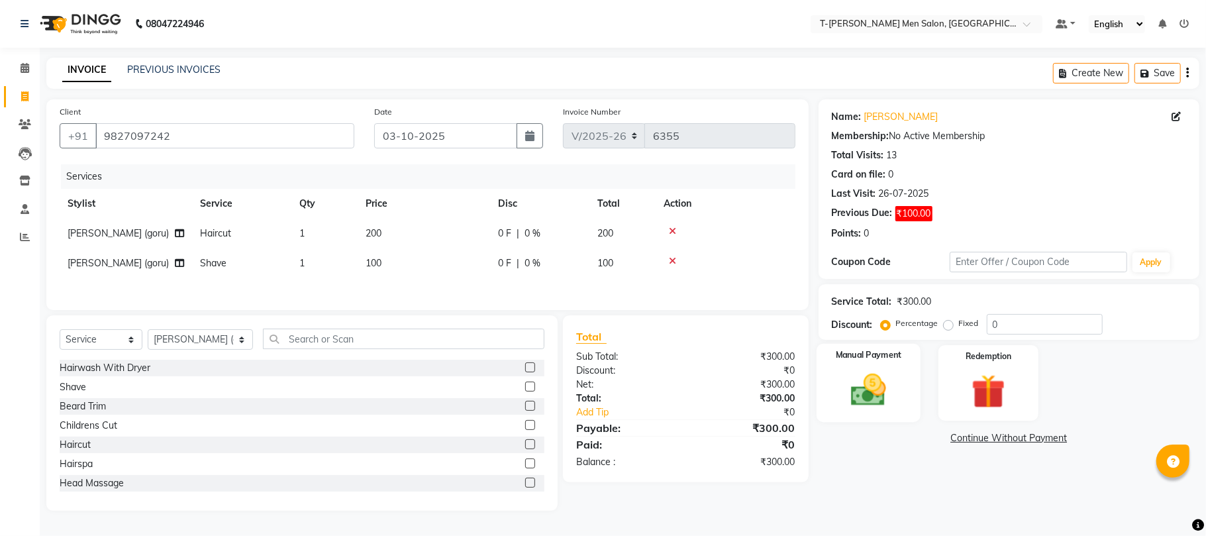
click at [870, 393] on img at bounding box center [869, 390] width 58 height 41
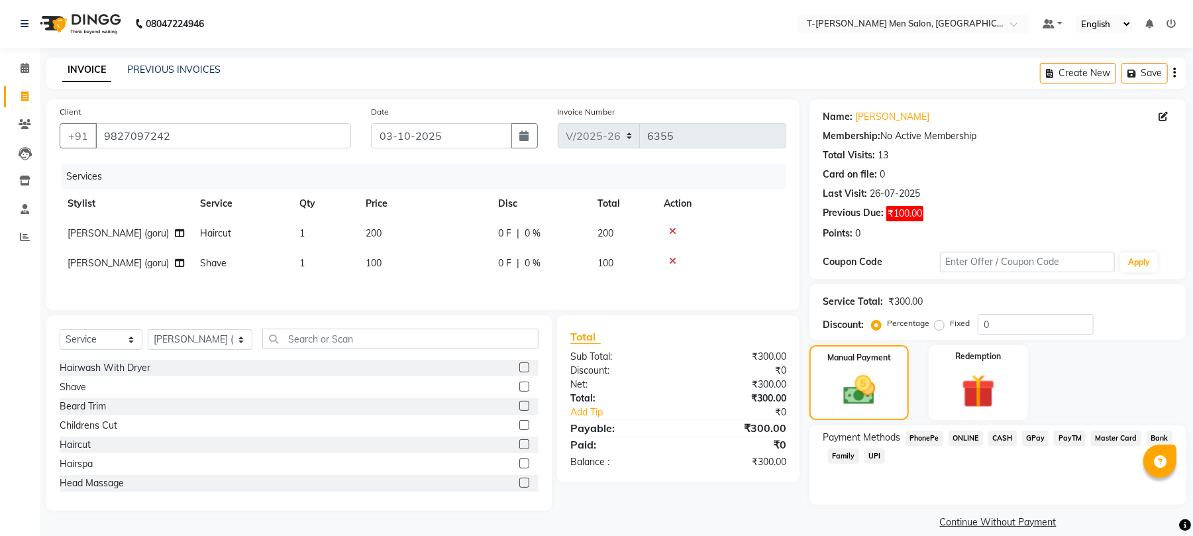
click at [1000, 447] on div "CASH" at bounding box center [1000, 440] width 34 height 18
click at [998, 443] on span "CASH" at bounding box center [1002, 438] width 28 height 15
click at [981, 527] on button "Add Payment" at bounding box center [1060, 526] width 227 height 21
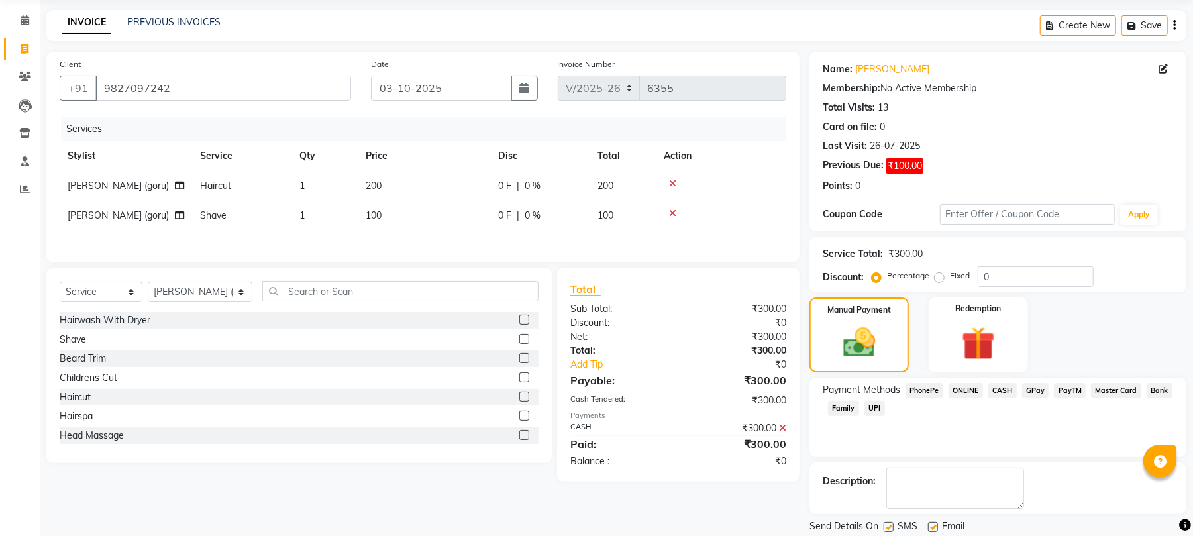
scroll to position [91, 0]
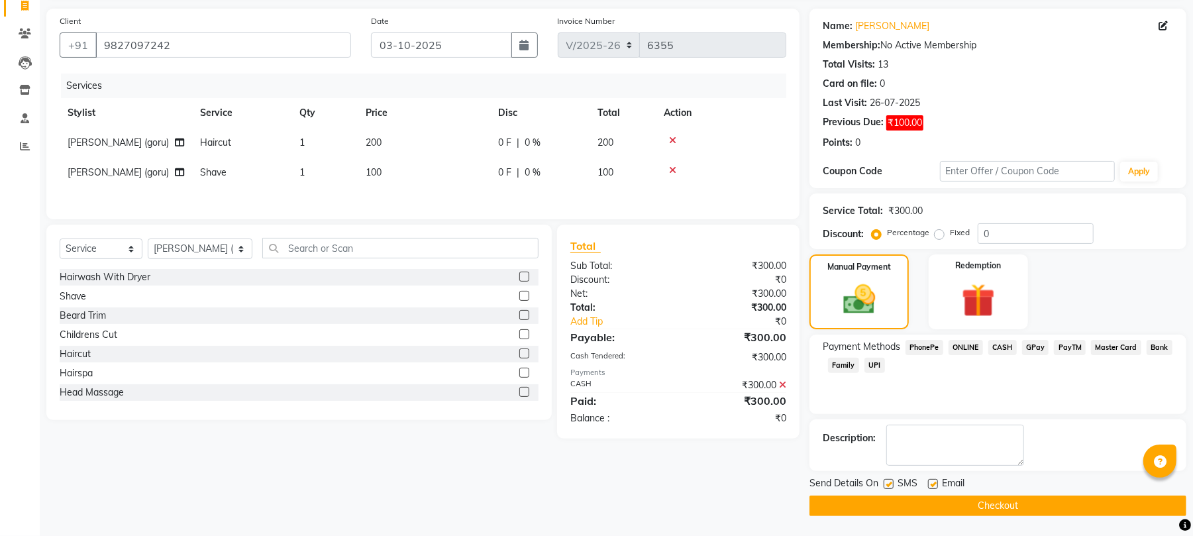
click at [933, 485] on label at bounding box center [933, 484] width 10 height 10
click at [933, 485] on input "checkbox" at bounding box center [932, 484] width 9 height 9
click at [939, 502] on button "Checkout" at bounding box center [998, 506] width 377 height 21
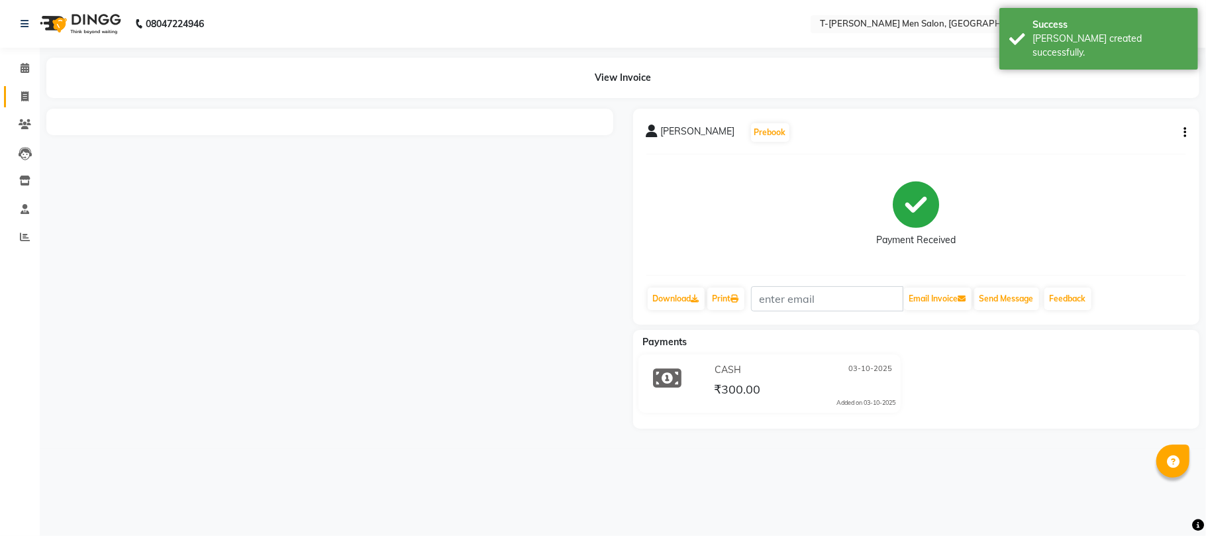
click at [17, 86] on link "Invoice" at bounding box center [20, 97] width 32 height 22
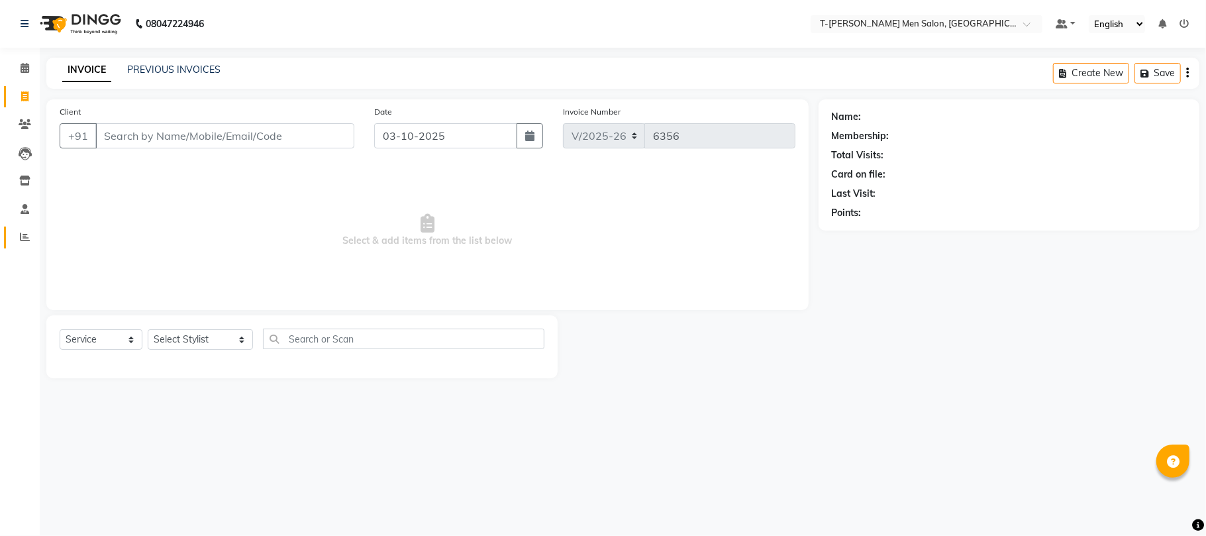
click at [23, 244] on span at bounding box center [24, 237] width 23 height 15
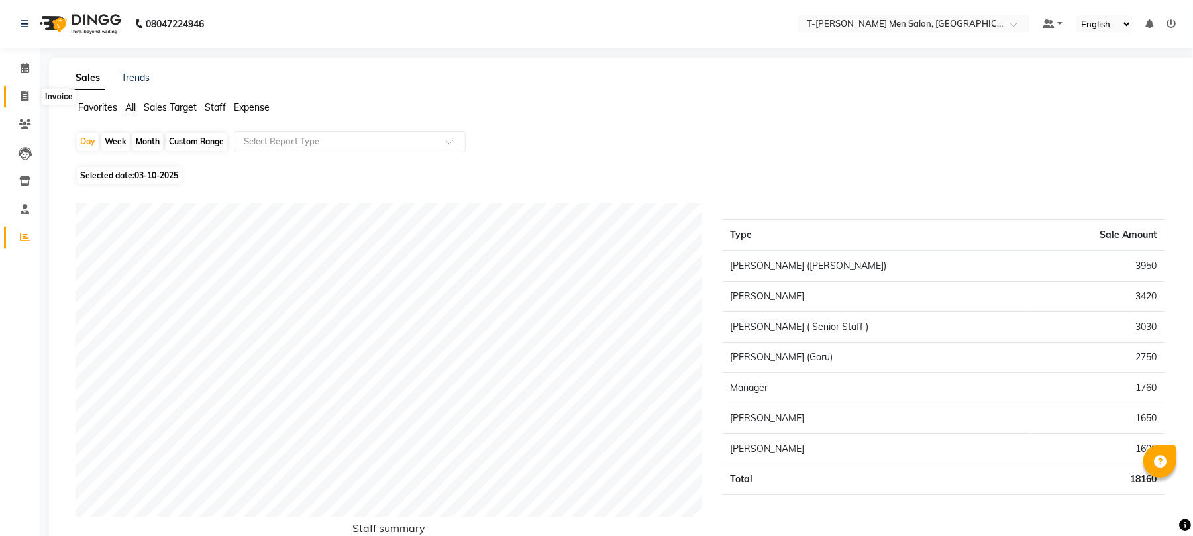
click at [21, 93] on icon at bounding box center [24, 96] width 7 height 10
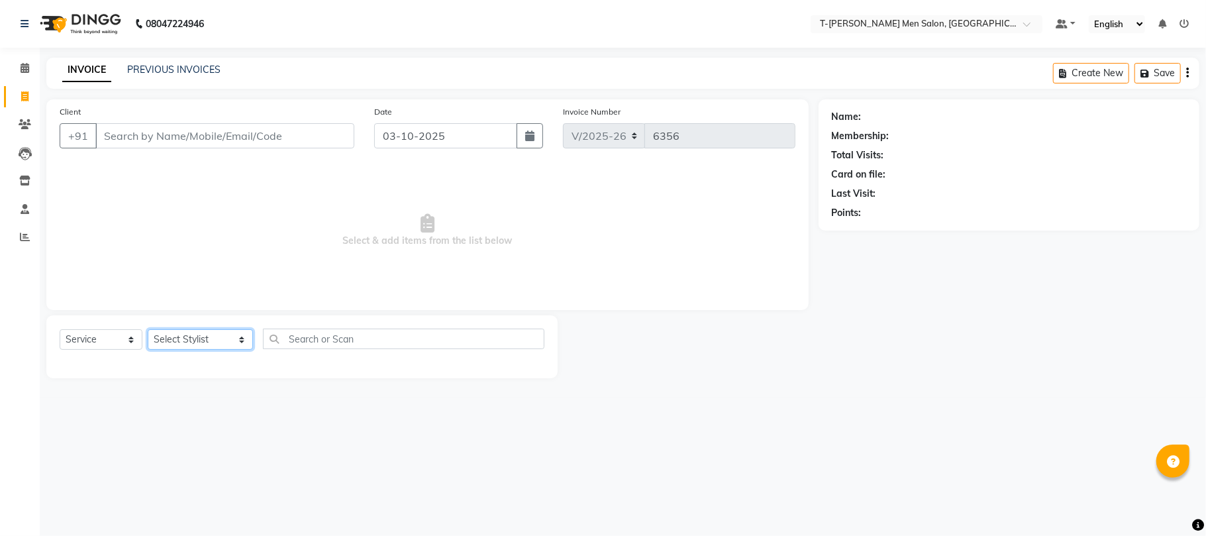
click at [173, 335] on select "Select Stylist Ashok Kumar Gorkh nath (goru) Haneef khan Jaswinder singh (Veeru…" at bounding box center [200, 339] width 105 height 21
click at [148, 329] on select "Select Stylist Ashok Kumar Gorkh nath (goru) Haneef khan Jaswinder singh (Veeru…" at bounding box center [200, 339] width 105 height 21
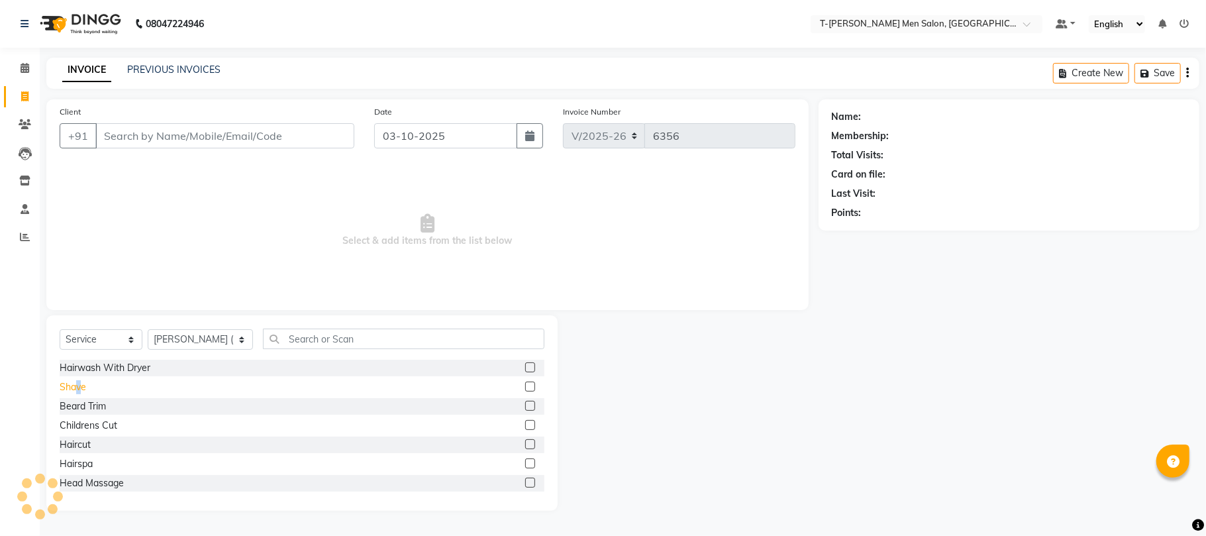
click at [77, 391] on div "Shave" at bounding box center [73, 387] width 27 height 14
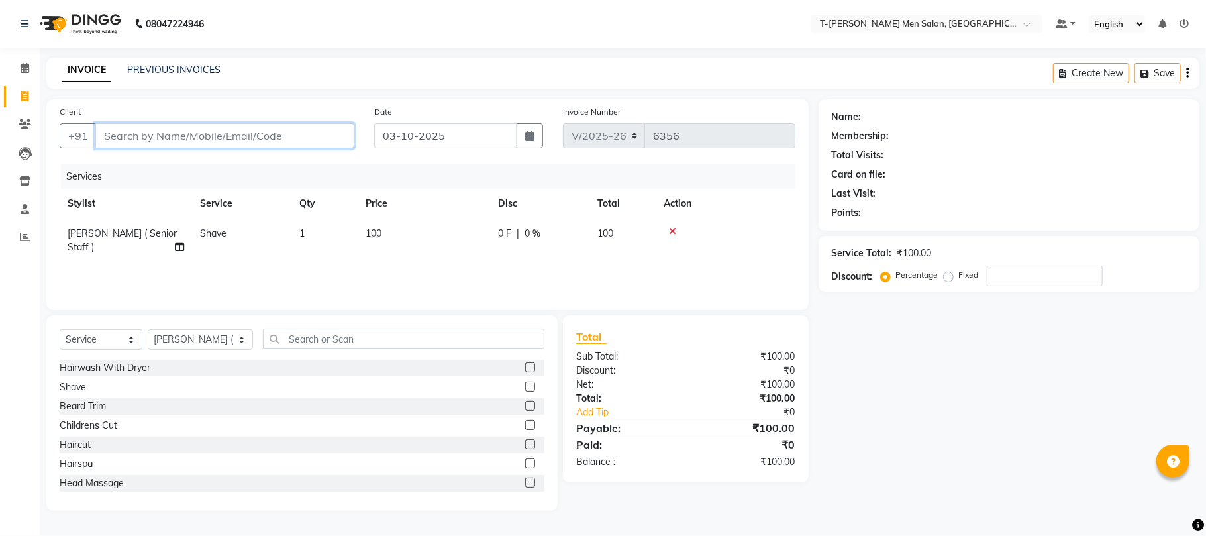
click at [223, 133] on input "Client" at bounding box center [224, 135] width 259 height 25
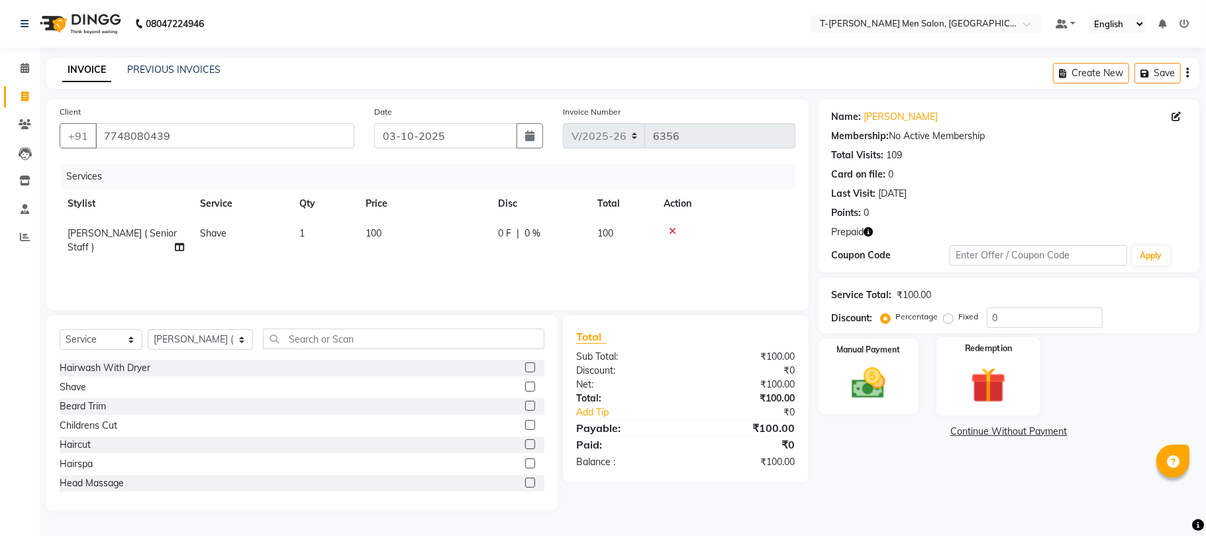
click at [986, 404] on img at bounding box center [989, 385] width 58 height 44
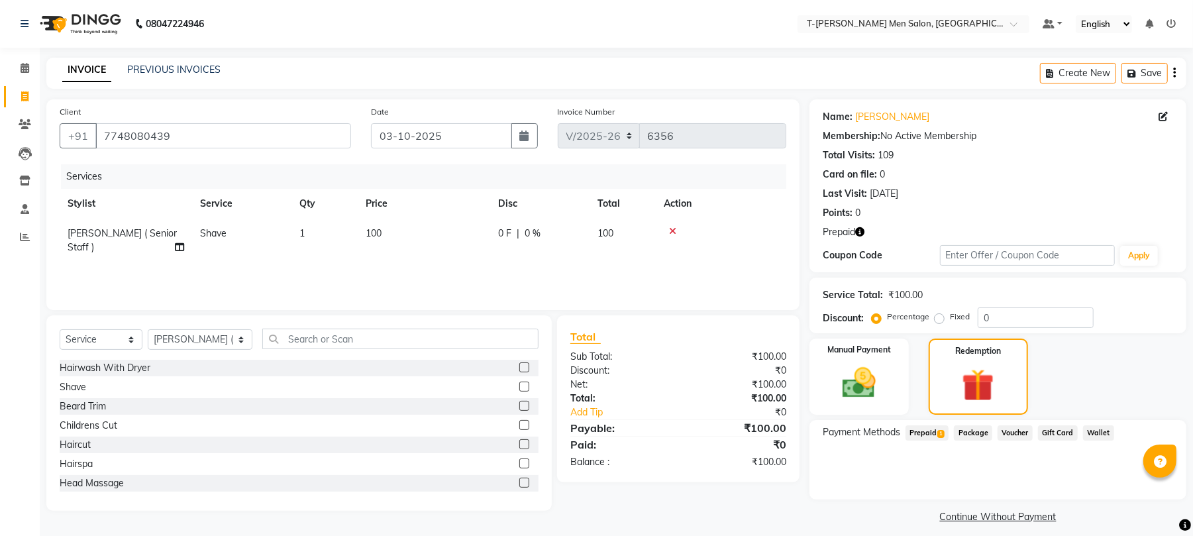
click at [941, 435] on span "1" at bounding box center [940, 434] width 7 height 8
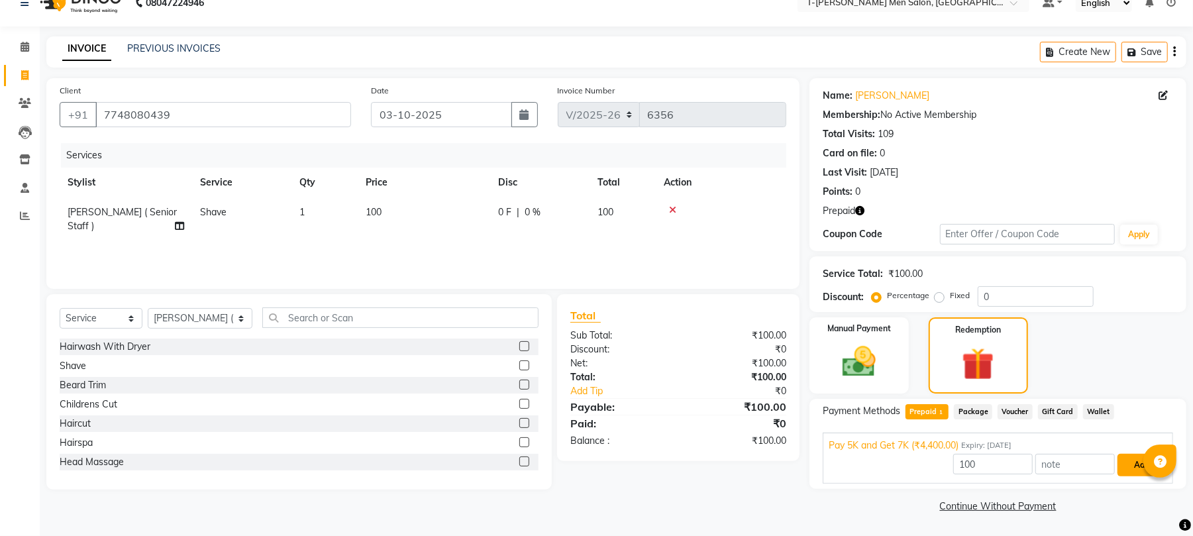
click at [1124, 461] on button "Add" at bounding box center [1142, 465] width 48 height 23
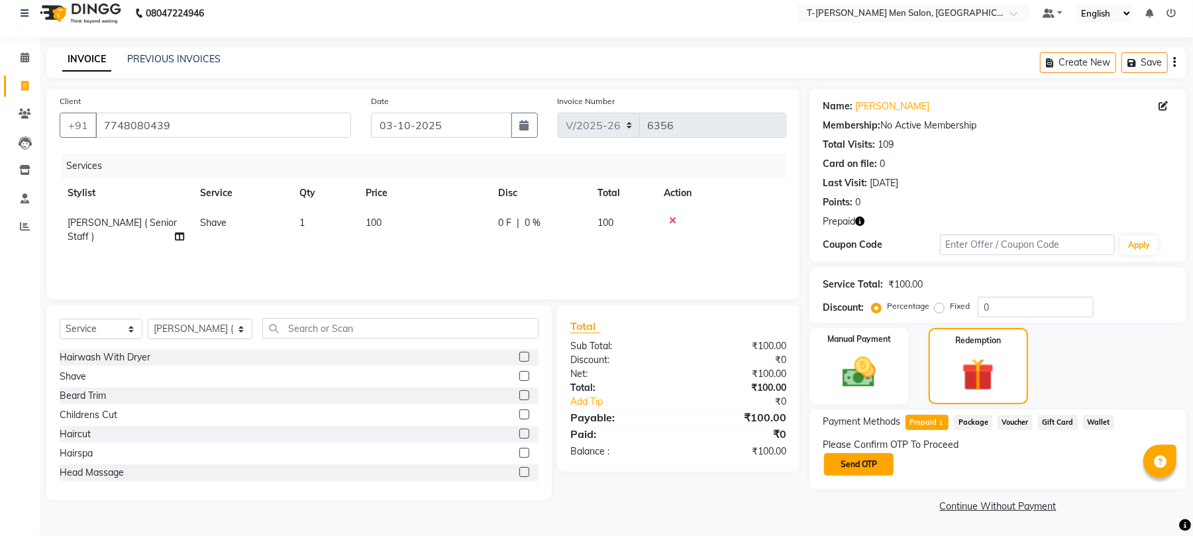
click at [851, 470] on button "Send OTP" at bounding box center [859, 464] width 70 height 23
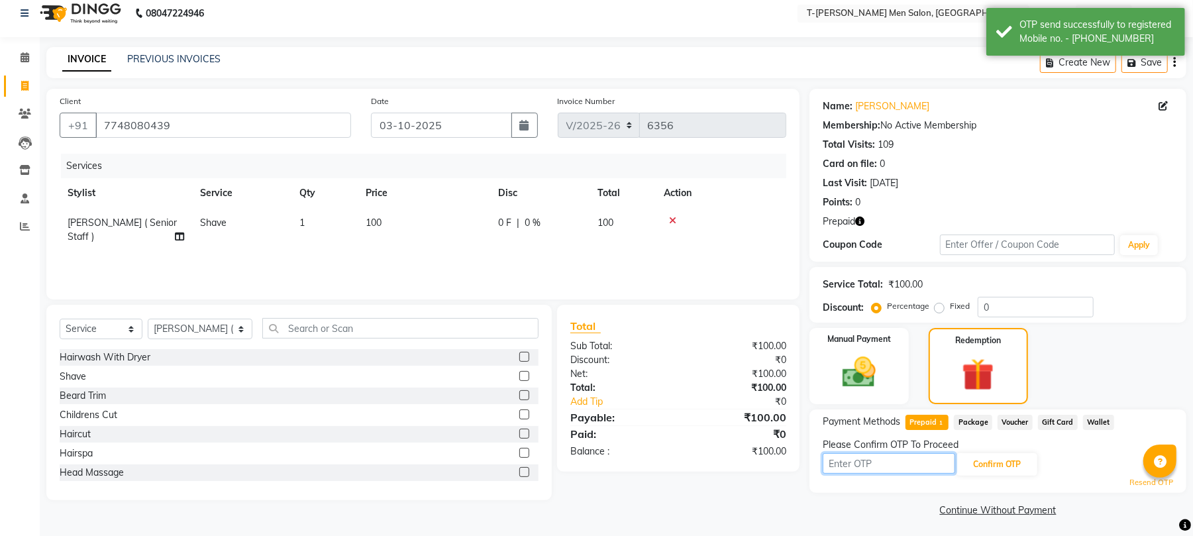
drag, startPoint x: 857, startPoint y: 464, endPoint x: 863, endPoint y: 460, distance: 7.2
click at [863, 460] on input "text" at bounding box center [889, 463] width 133 height 21
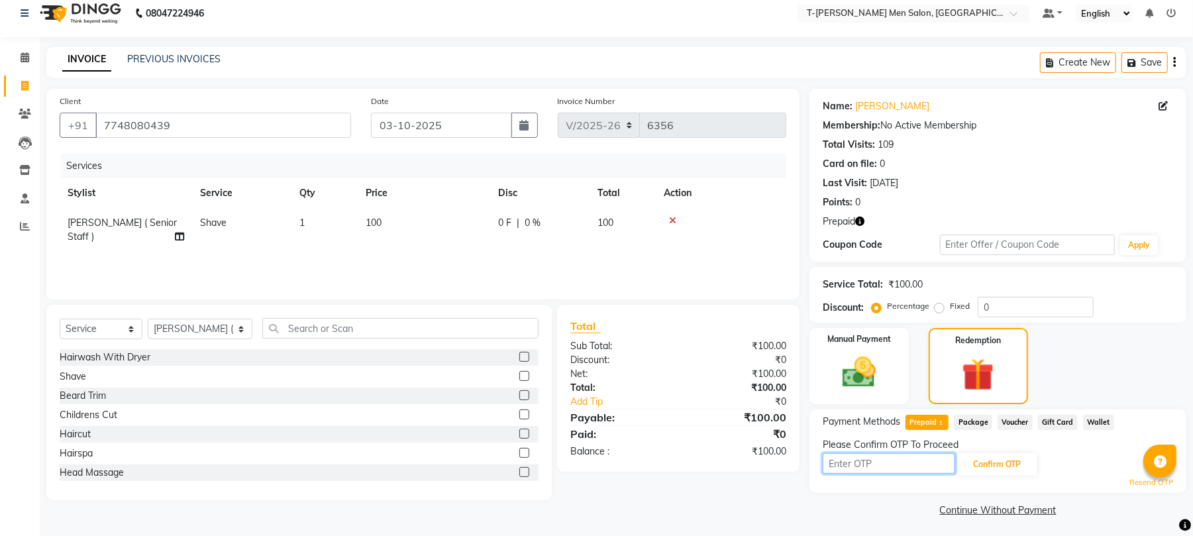
click at [912, 472] on input "text" at bounding box center [889, 463] width 133 height 21
click at [905, 464] on input "text" at bounding box center [889, 463] width 133 height 21
click at [191, 56] on link "PREVIOUS INVOICES" at bounding box center [173, 59] width 93 height 12
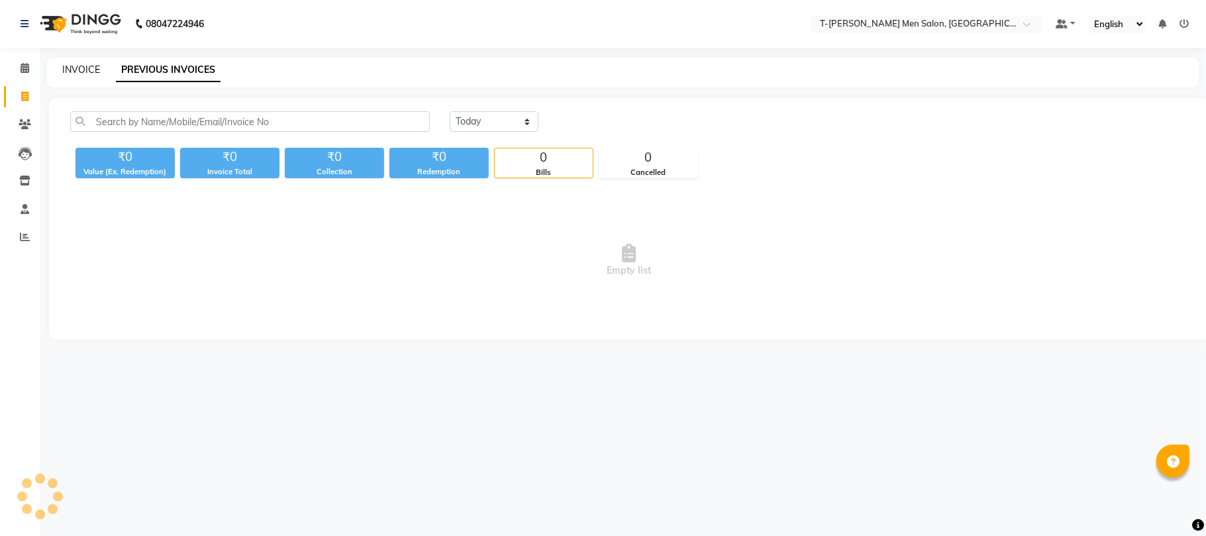
click at [87, 64] on link "INVOICE" at bounding box center [81, 70] width 38 height 12
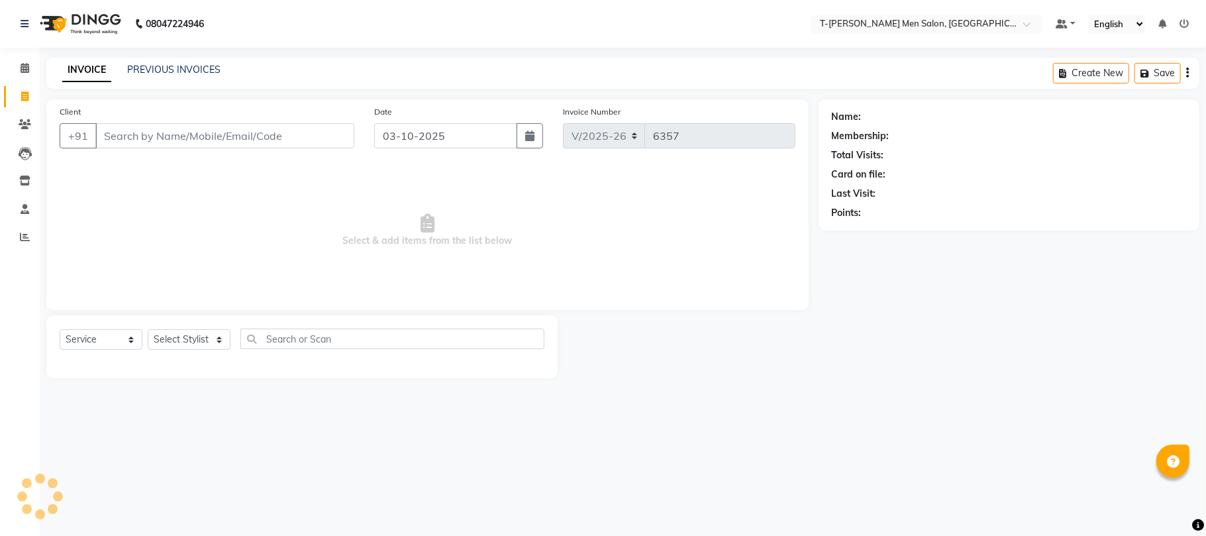
click at [171, 131] on input "Client" at bounding box center [224, 135] width 259 height 25
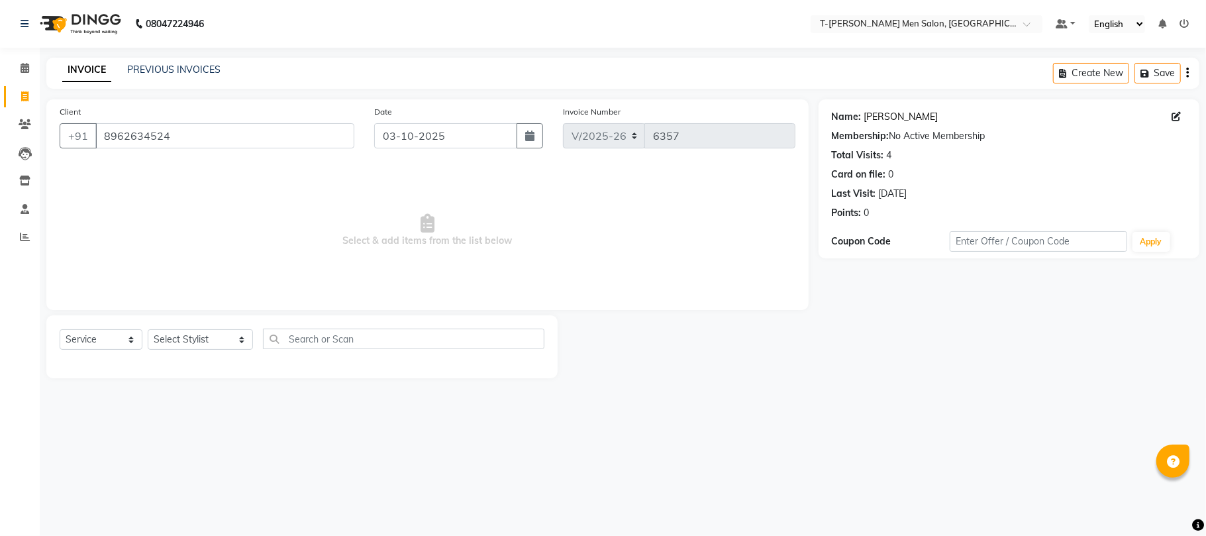
click at [900, 119] on link "Mr.bharat Goyal" at bounding box center [902, 117] width 74 height 14
click at [168, 64] on link "PREVIOUS INVOICES" at bounding box center [173, 70] width 93 height 12
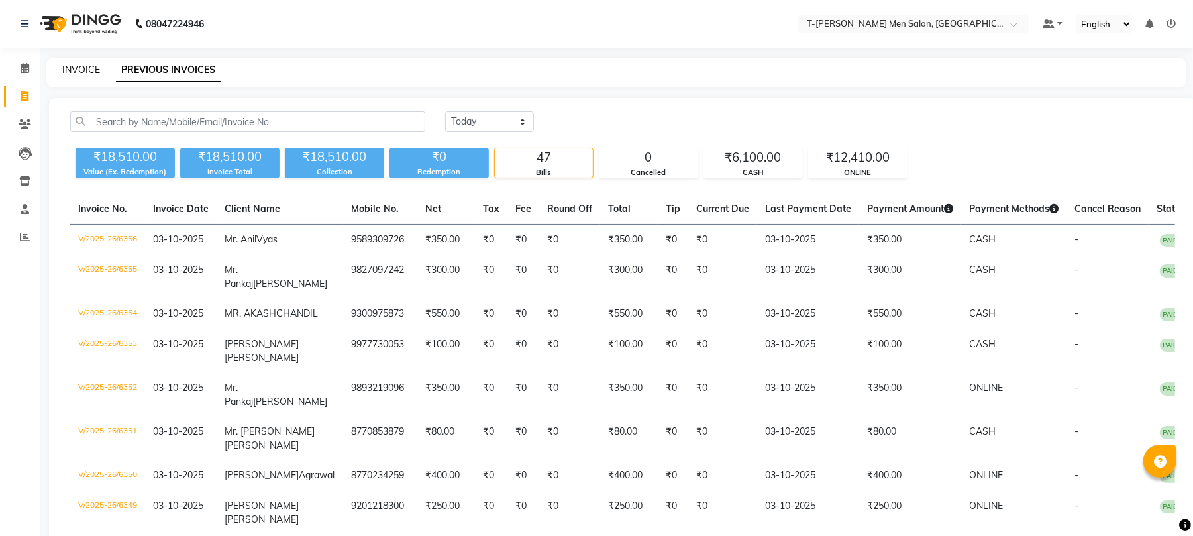
click at [83, 69] on link "INVOICE" at bounding box center [81, 70] width 38 height 12
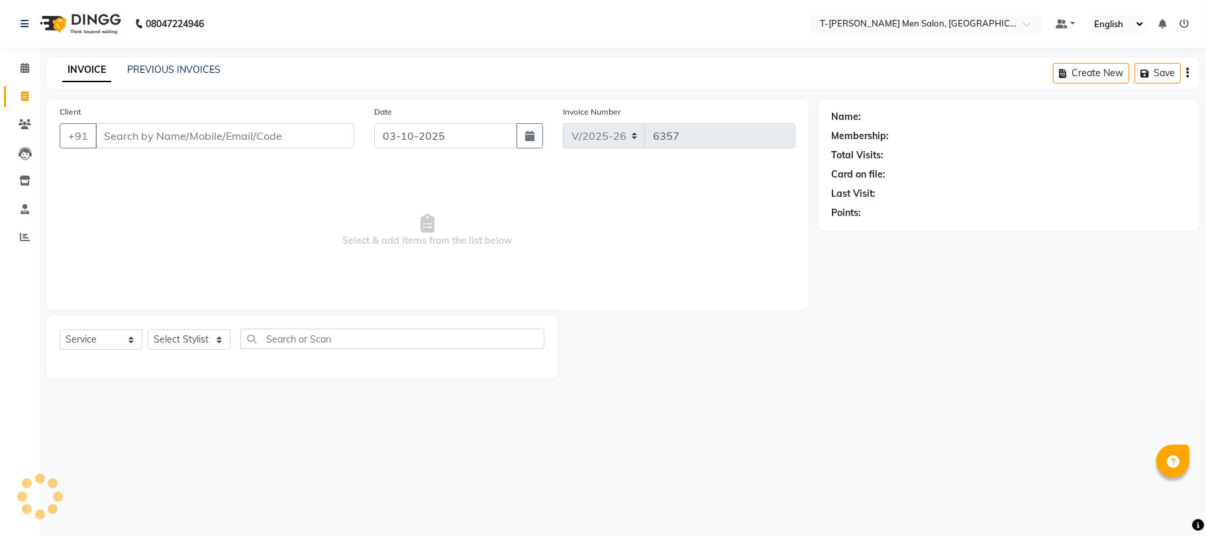
click at [147, 59] on div "INVOICE PREVIOUS INVOICES Create New Save" at bounding box center [622, 73] width 1153 height 31
click at [146, 66] on link "PREVIOUS INVOICES" at bounding box center [173, 70] width 93 height 12
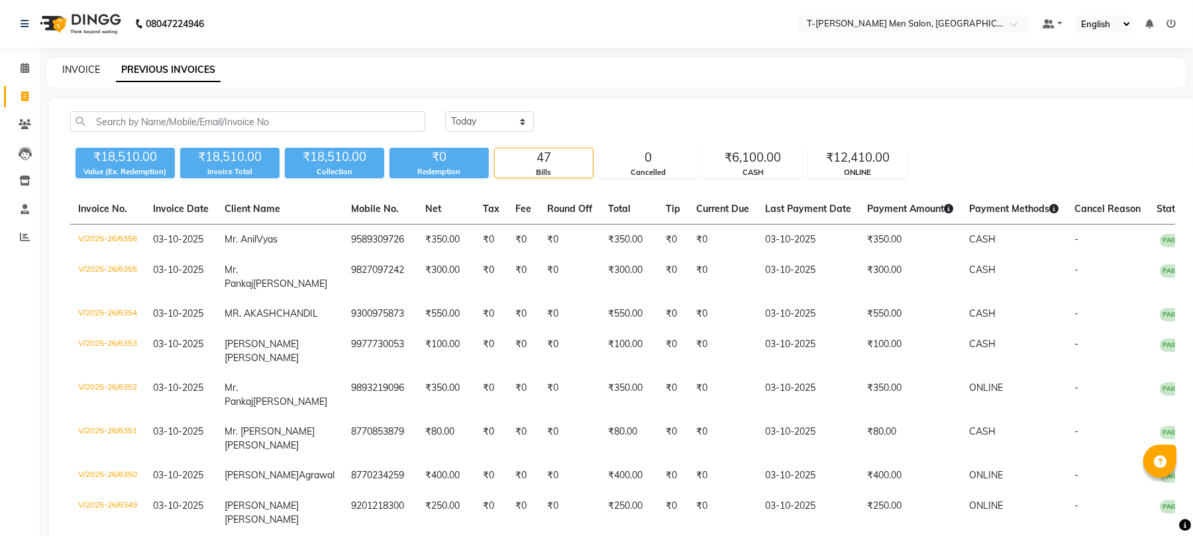
click at [86, 70] on link "INVOICE" at bounding box center [81, 70] width 38 height 12
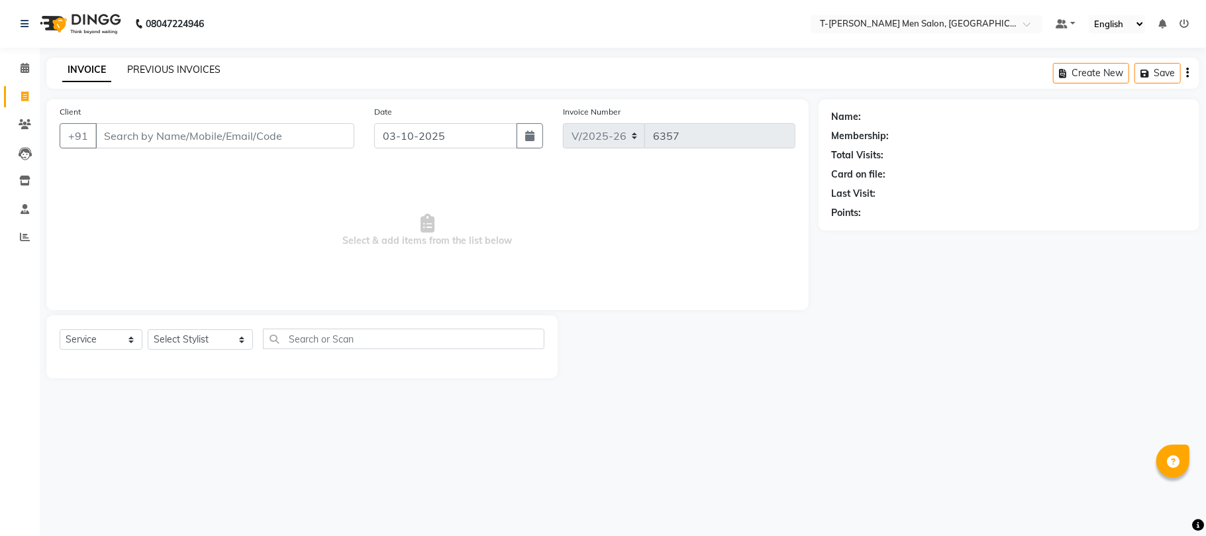
click at [189, 70] on link "PREVIOUS INVOICES" at bounding box center [173, 70] width 93 height 12
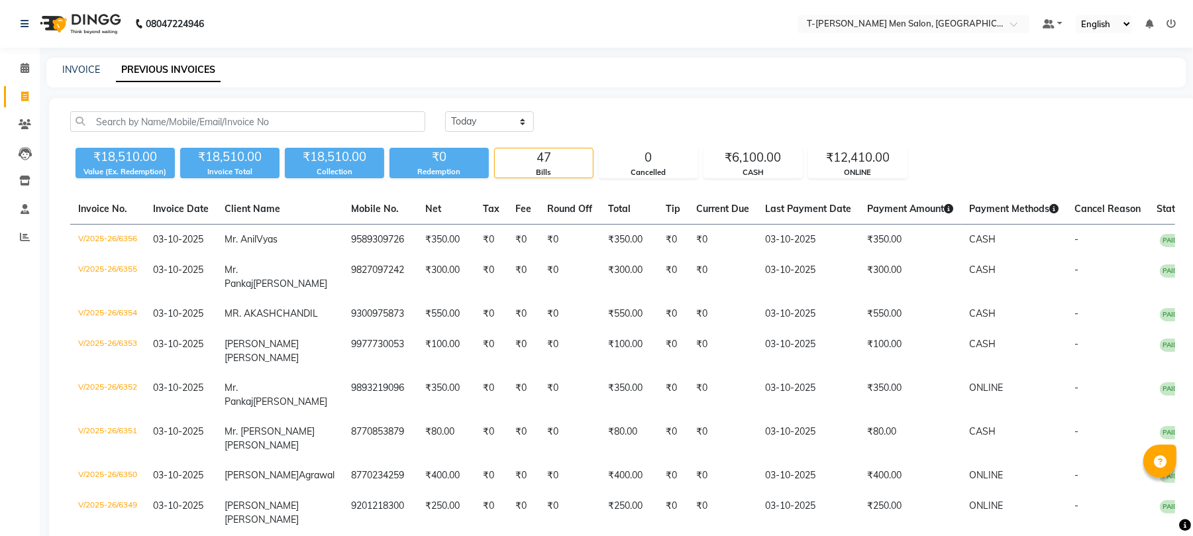
click at [80, 61] on div "INVOICE PREVIOUS INVOICES" at bounding box center [616, 73] width 1140 height 30
click at [70, 65] on link "INVOICE" at bounding box center [81, 70] width 38 height 12
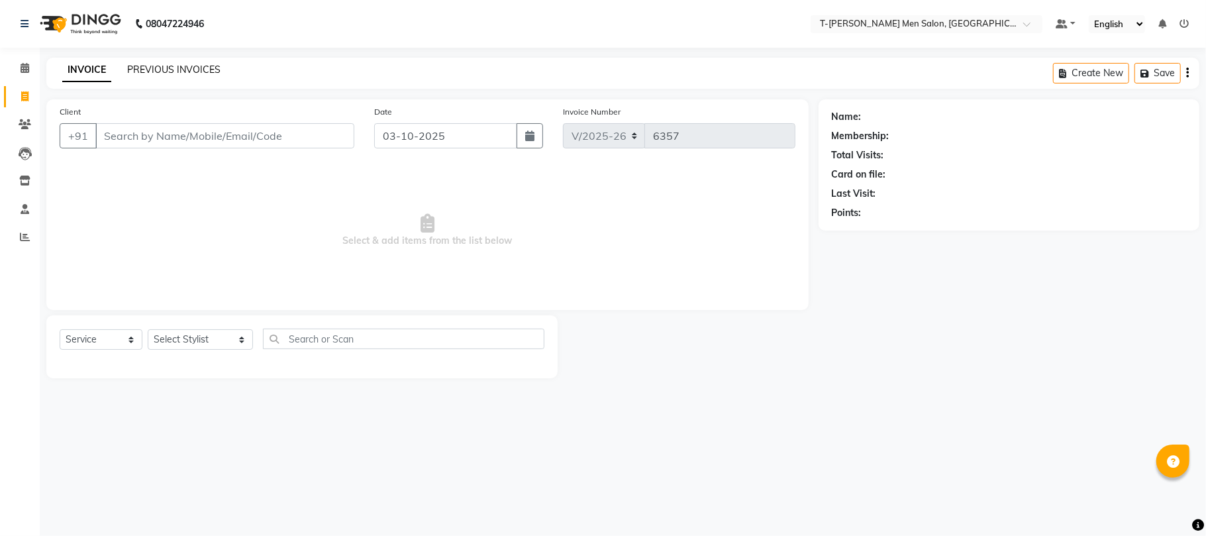
click at [189, 65] on link "PREVIOUS INVOICES" at bounding box center [173, 70] width 93 height 12
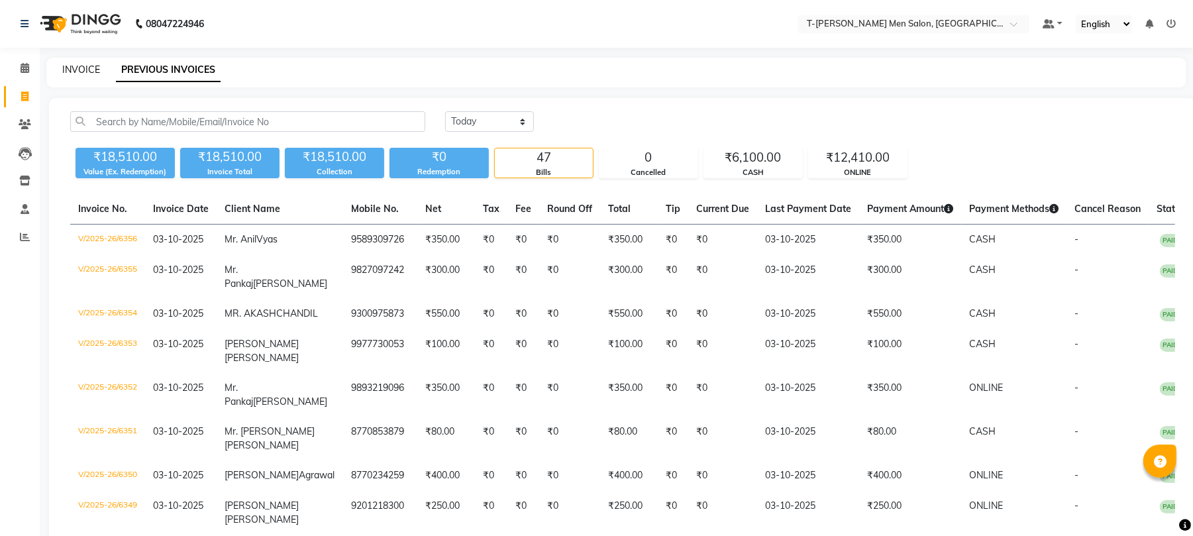
click at [78, 72] on link "INVOICE" at bounding box center [81, 70] width 38 height 12
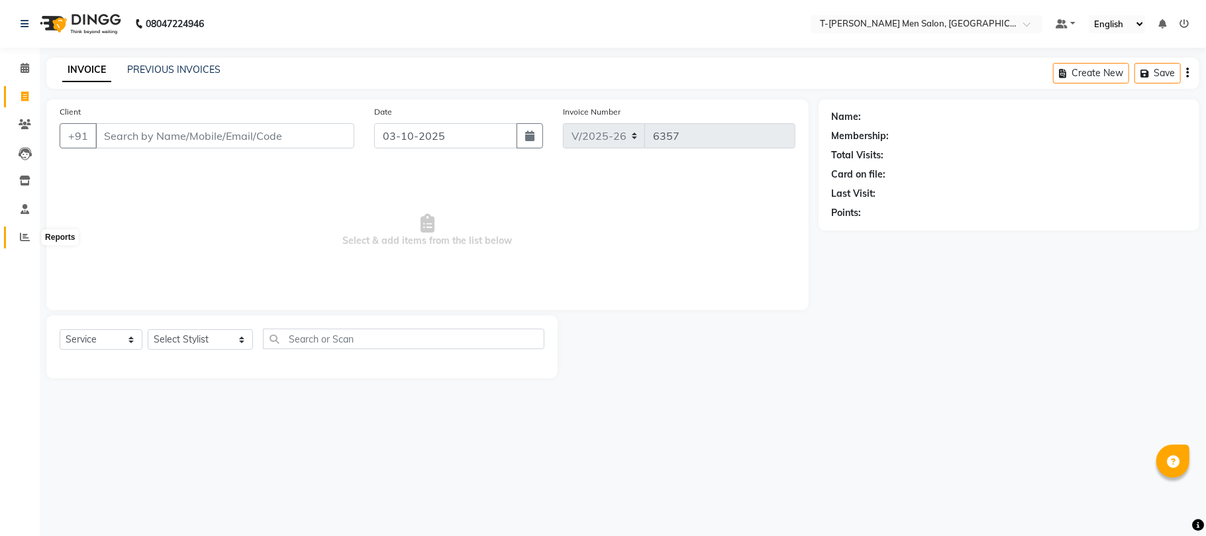
click at [17, 244] on span at bounding box center [24, 237] width 23 height 15
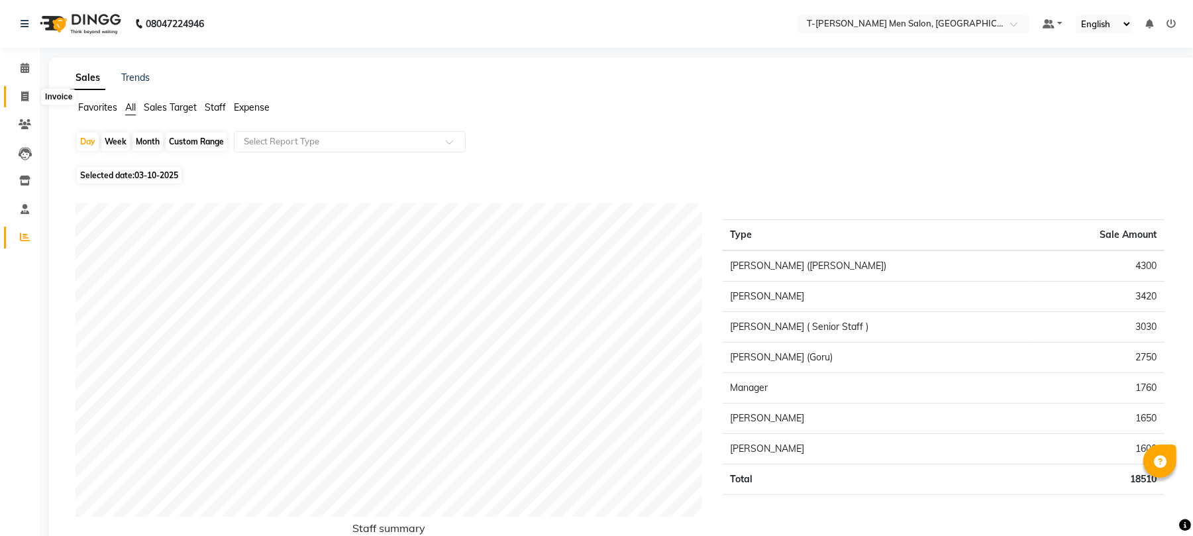
click at [17, 98] on span at bounding box center [24, 96] width 23 height 15
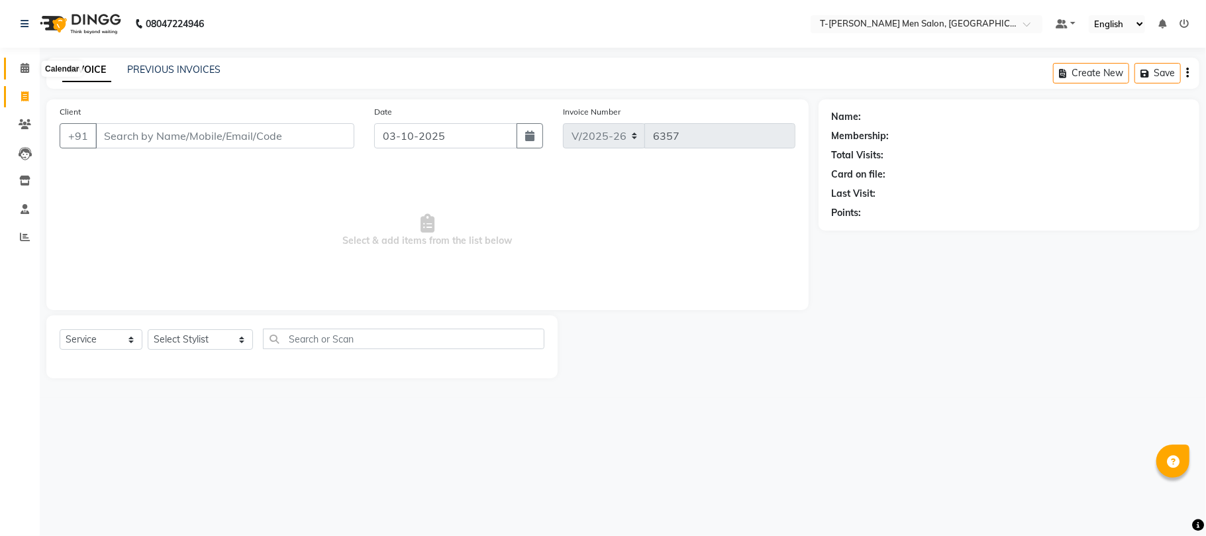
click at [21, 72] on icon at bounding box center [25, 68] width 9 height 10
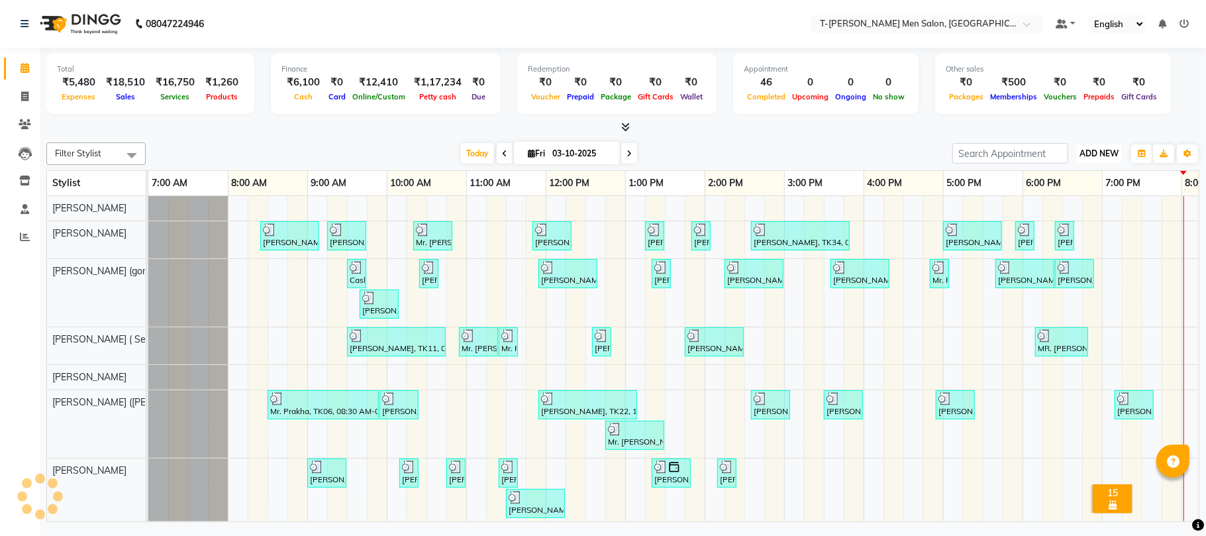
click at [1091, 152] on span "ADD NEW" at bounding box center [1099, 153] width 39 height 10
click at [1069, 215] on link "Add Expense" at bounding box center [1069, 213] width 105 height 17
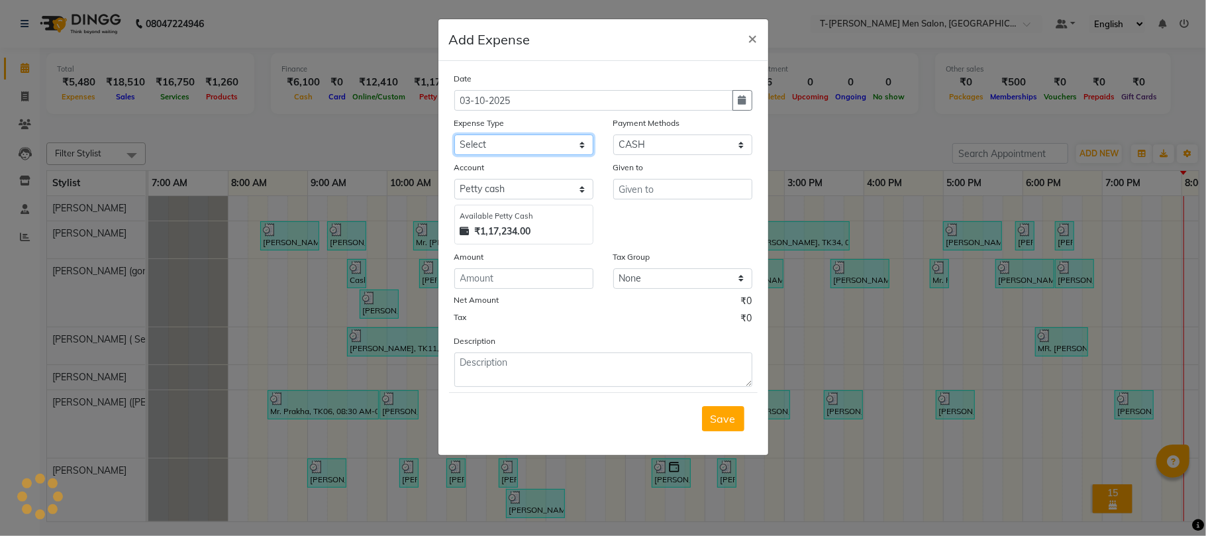
click at [490, 146] on select "Select Advance Salary Bank charges Bank Loan Intrest Recovery Car maintenance C…" at bounding box center [523, 144] width 139 height 21
click at [494, 143] on select "Select Advance Salary Bank charges Bank Loan Intrest Recovery Car maintenance C…" at bounding box center [523, 144] width 139 height 21
click at [454, 134] on select "Select Advance Salary Bank charges Bank Loan Intrest Recovery Car maintenance C…" at bounding box center [523, 144] width 139 height 21
click at [734, 417] on span "Save" at bounding box center [723, 418] width 25 height 13
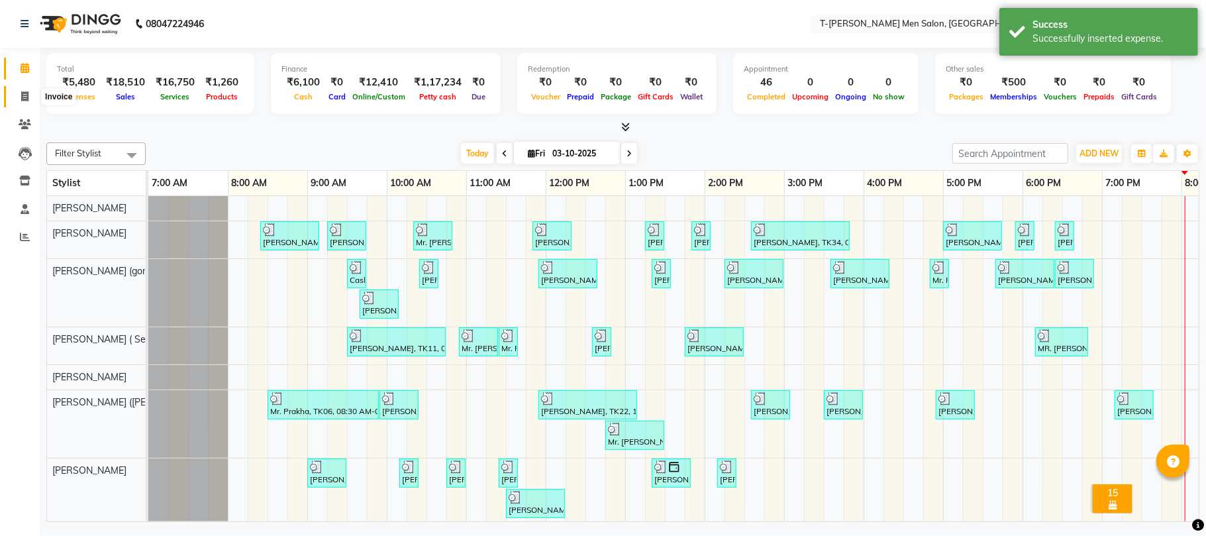
click at [22, 97] on icon at bounding box center [24, 96] width 7 height 10
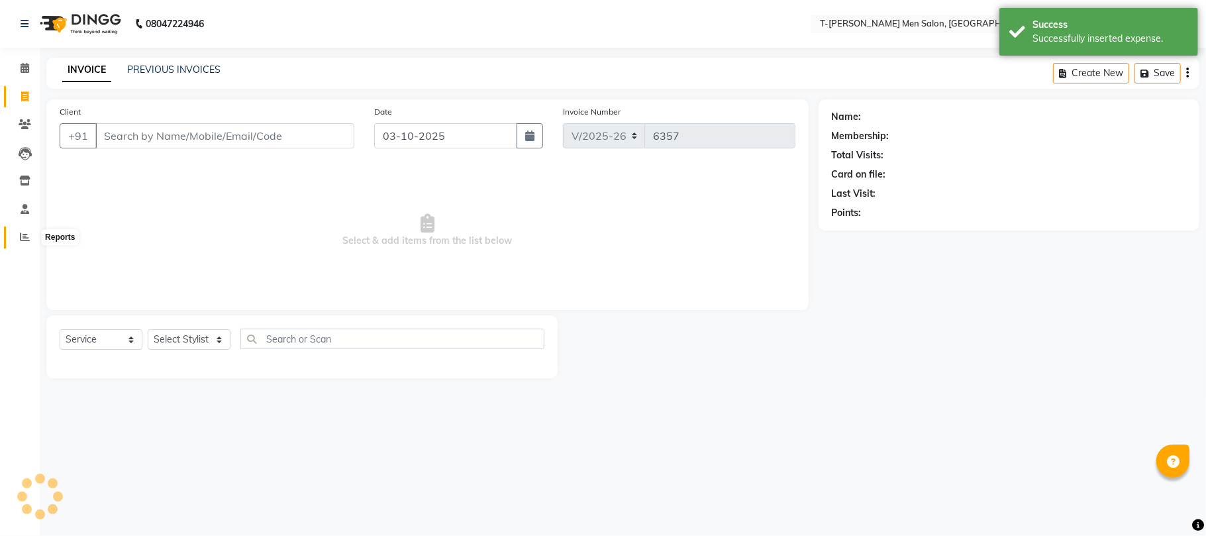
click at [24, 232] on icon at bounding box center [25, 237] width 10 height 10
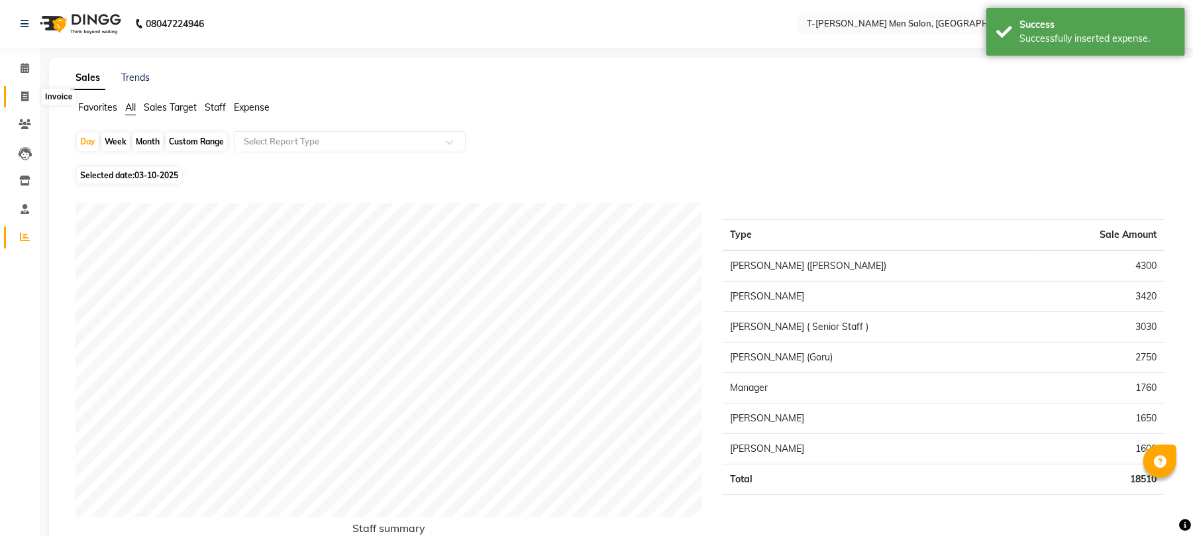
click at [21, 101] on icon at bounding box center [24, 96] width 7 height 10
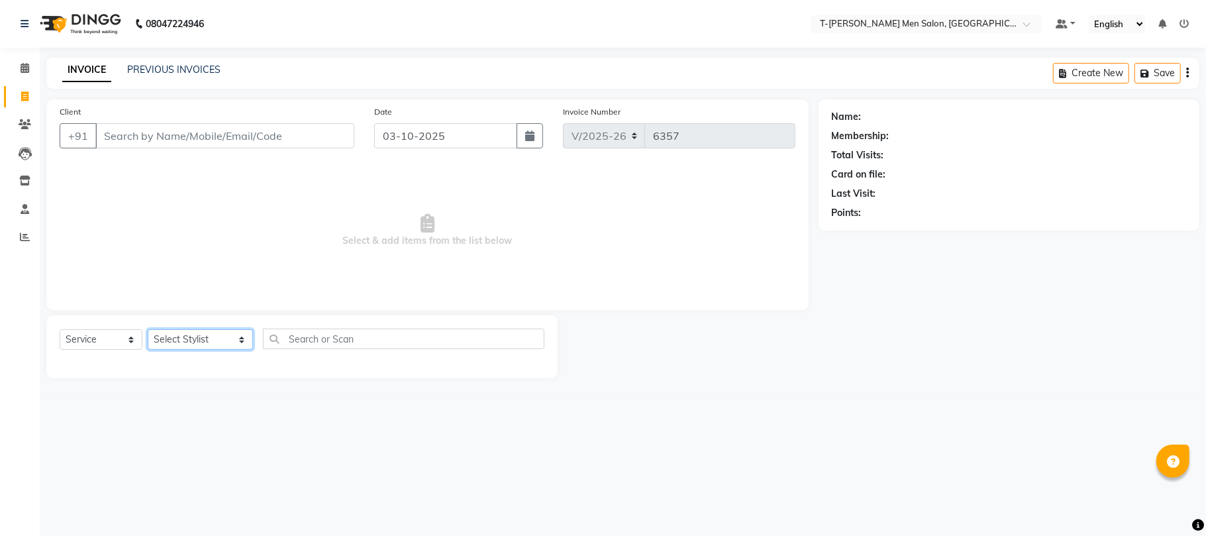
click at [171, 345] on select "Select Stylist Ashok Kumar Gorkh nath (goru) Haneef khan Jaswinder singh (Veeru…" at bounding box center [200, 339] width 105 height 21
click at [148, 329] on select "Select Stylist Ashok Kumar Gorkh nath (goru) Haneef khan Jaswinder singh (Veeru…" at bounding box center [200, 339] width 105 height 21
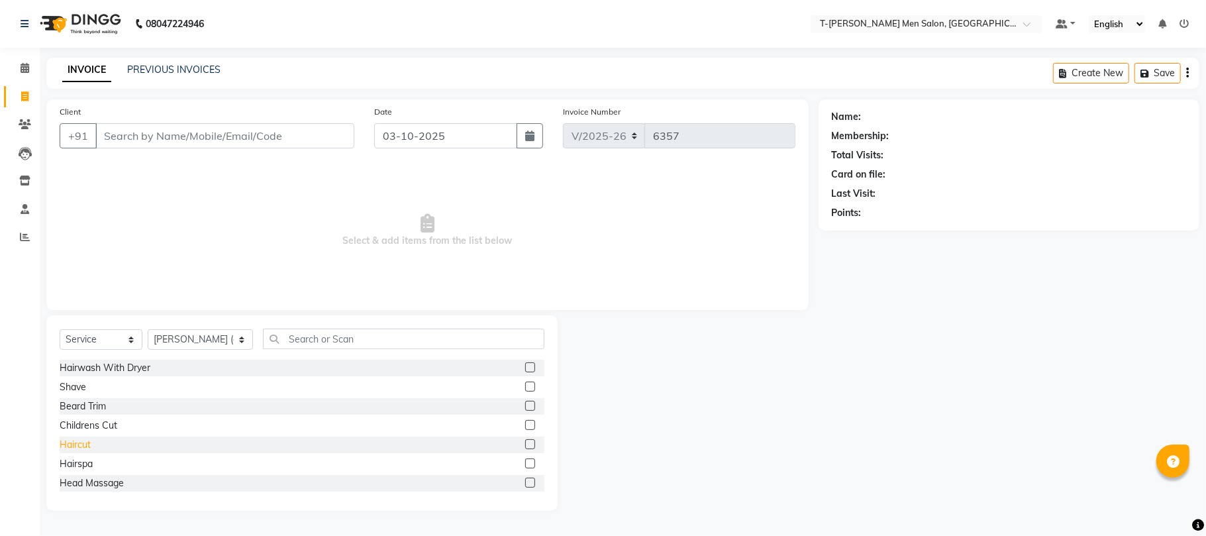
click at [82, 443] on div "Haircut" at bounding box center [75, 445] width 31 height 14
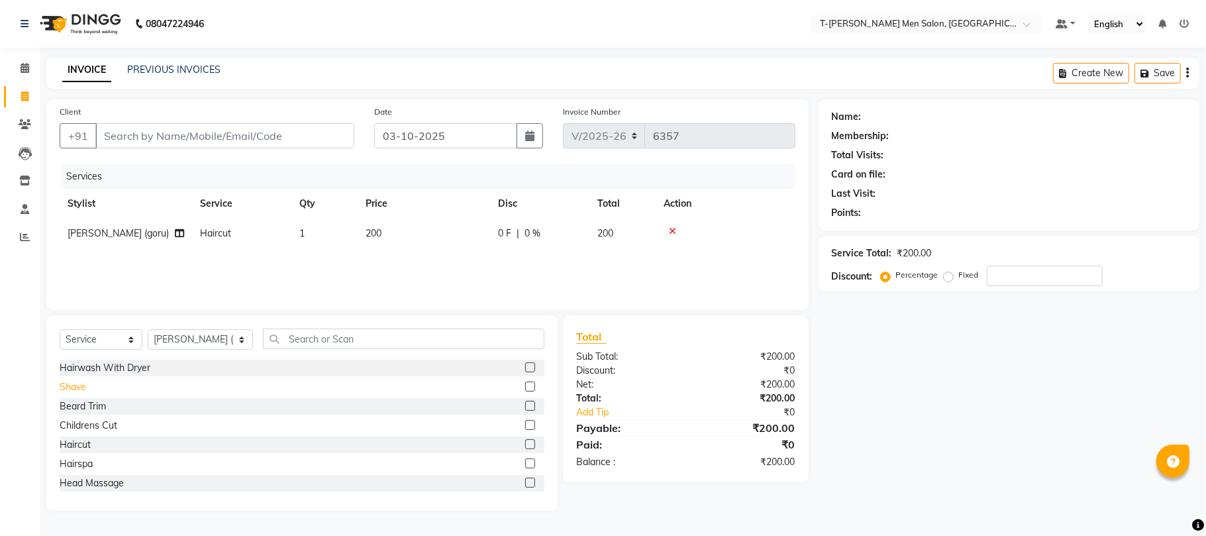
click at [75, 385] on div "Shave" at bounding box center [73, 387] width 27 height 14
click at [209, 125] on input "Client" at bounding box center [224, 135] width 259 height 25
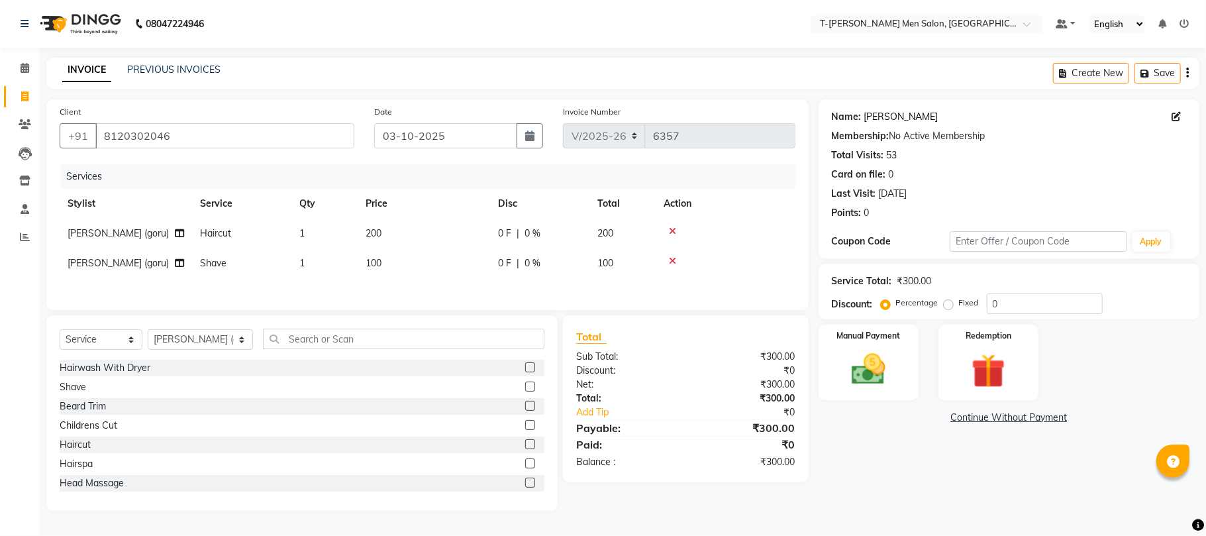
click at [873, 115] on link "[PERSON_NAME]" at bounding box center [902, 117] width 74 height 14
click at [335, 345] on input "text" at bounding box center [404, 339] width 282 height 21
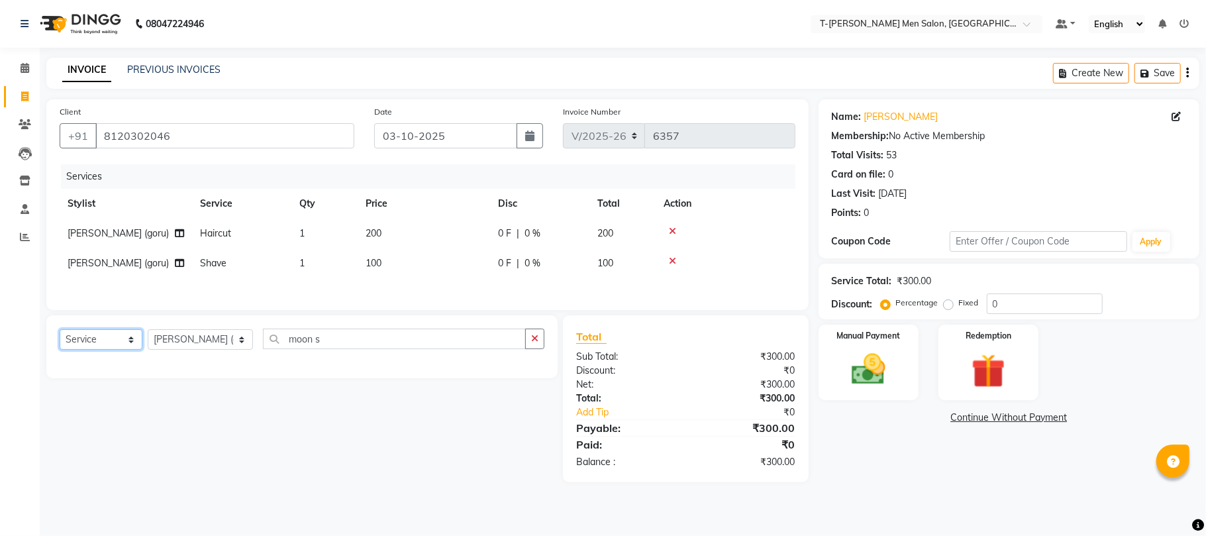
click at [101, 343] on select "Select Service Product Membership Package Voucher Prepaid Gift Card" at bounding box center [101, 339] width 83 height 21
click at [60, 335] on select "Select Service Product Membership Package Voucher Prepaid Gift Card" at bounding box center [101, 339] width 83 height 21
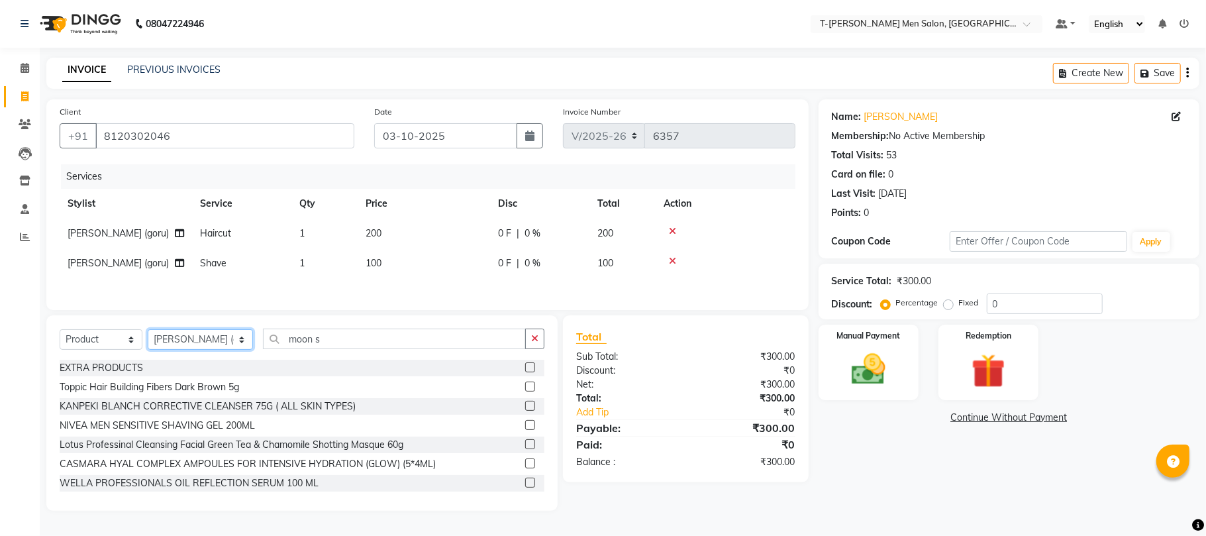
click at [176, 337] on select "Select Stylist Ashok Kumar Gorkh nath (goru) Haneef khan Jaswinder singh (Veeru…" at bounding box center [200, 339] width 105 height 21
click at [148, 335] on select "Select Stylist Ashok Kumar Gorkh nath (goru) Haneef khan Jaswinder singh (Veeru…" at bounding box center [200, 339] width 105 height 21
click at [329, 346] on input "moon s" at bounding box center [394, 339] width 263 height 21
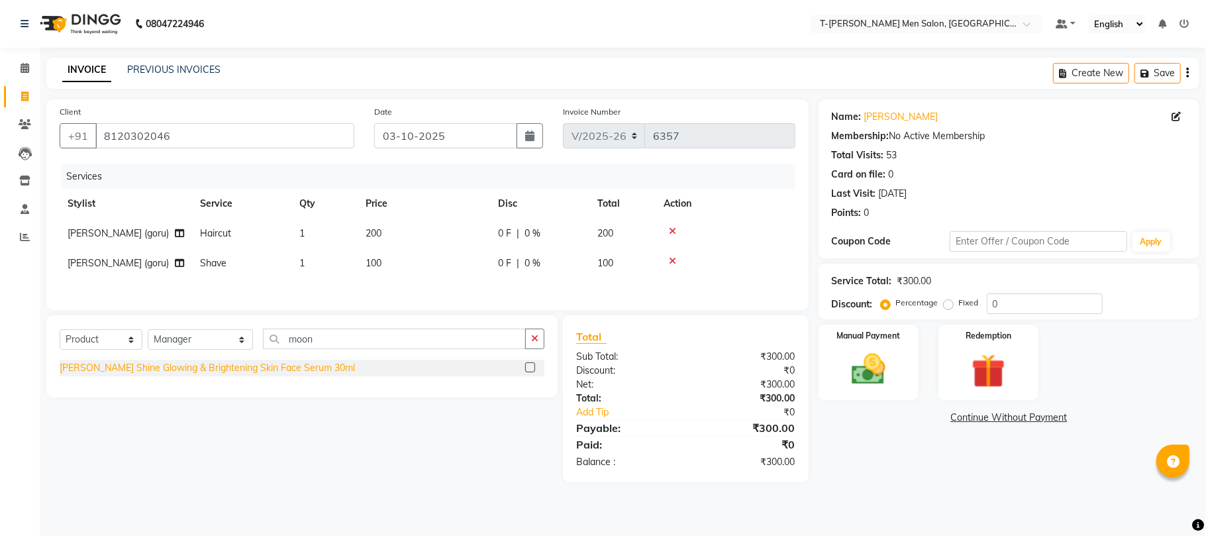
click at [270, 375] on div "[PERSON_NAME] Shine Glowing & Brightening Skin Face Serum 30ml" at bounding box center [207, 368] width 295 height 14
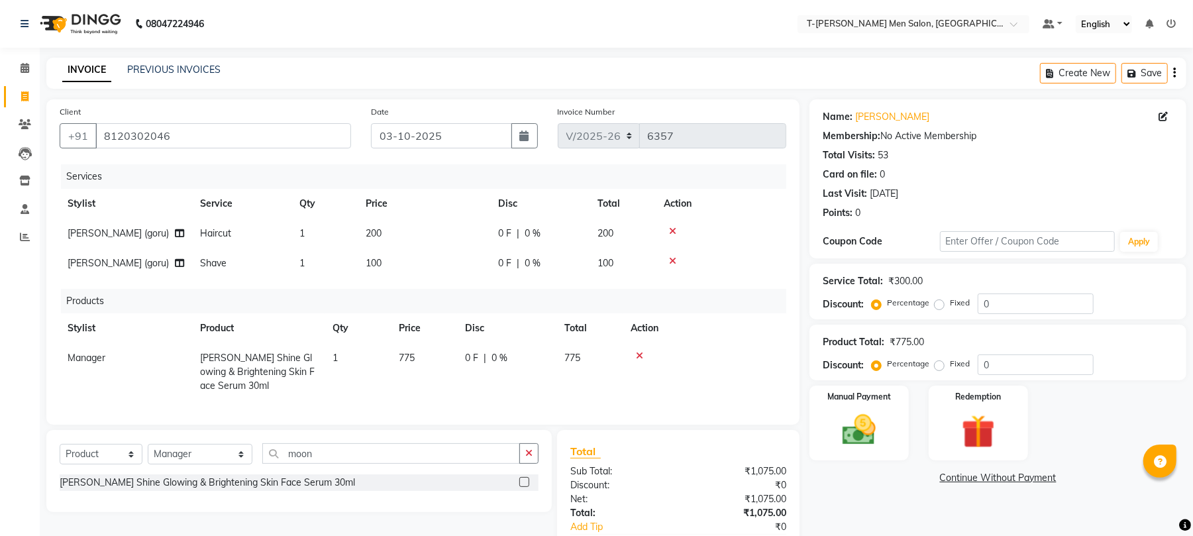
drag, startPoint x: 537, startPoint y: 461, endPoint x: 537, endPoint y: 448, distance: 13.3
click at [536, 461] on button "button" at bounding box center [528, 453] width 19 height 21
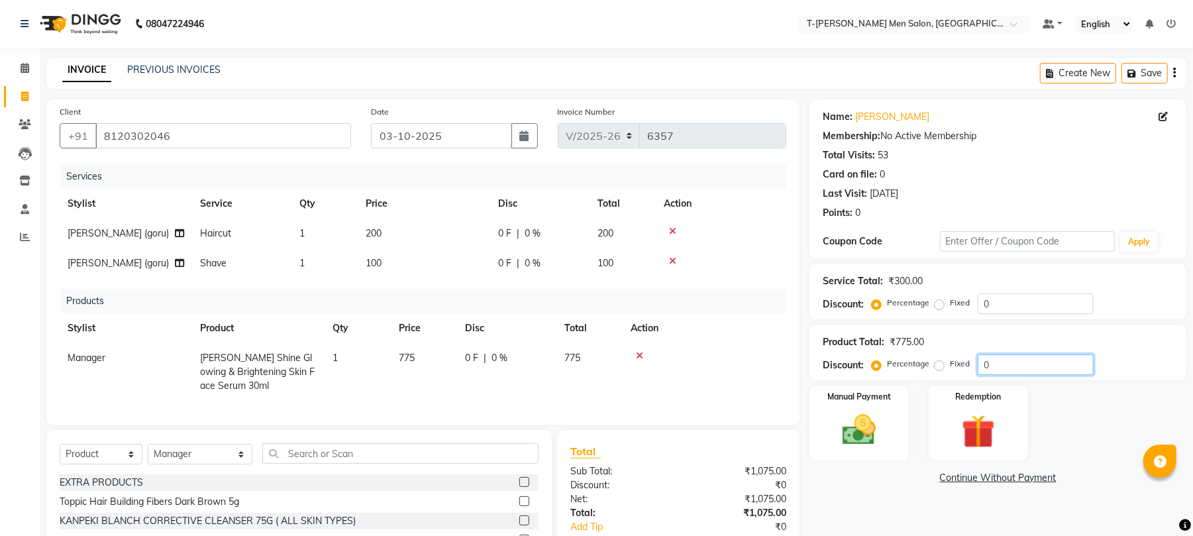
click at [1028, 363] on input "0" at bounding box center [1036, 364] width 116 height 21
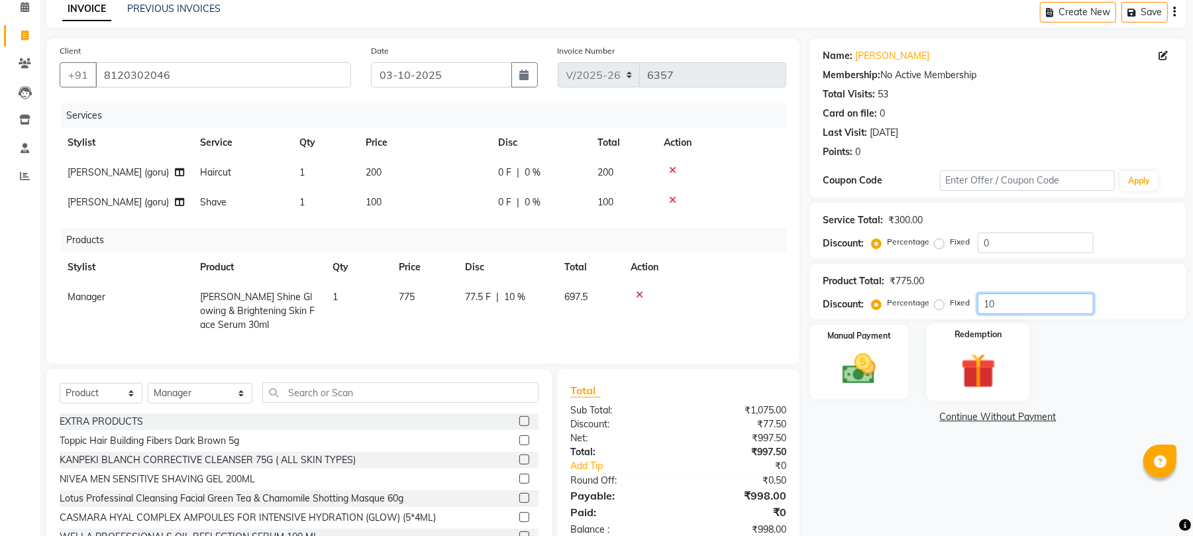
scroll to position [123, 0]
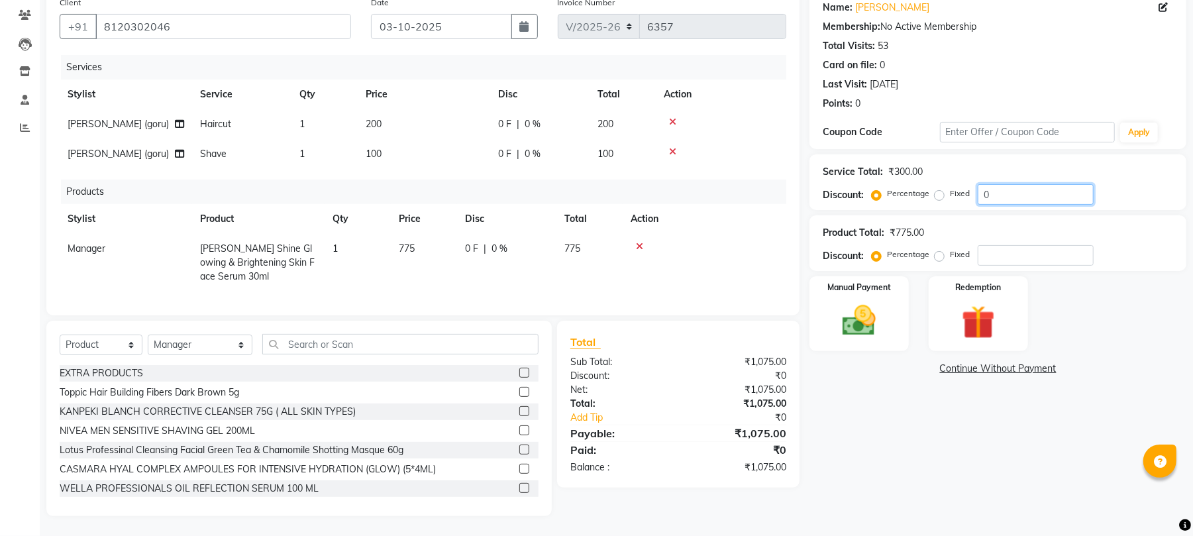
click at [1004, 186] on input "0" at bounding box center [1036, 194] width 116 height 21
click at [990, 245] on input "number" at bounding box center [1036, 255] width 116 height 21
click at [950, 248] on label "Fixed" at bounding box center [960, 254] width 20 height 12
click at [937, 250] on input "Fixed" at bounding box center [941, 254] width 9 height 9
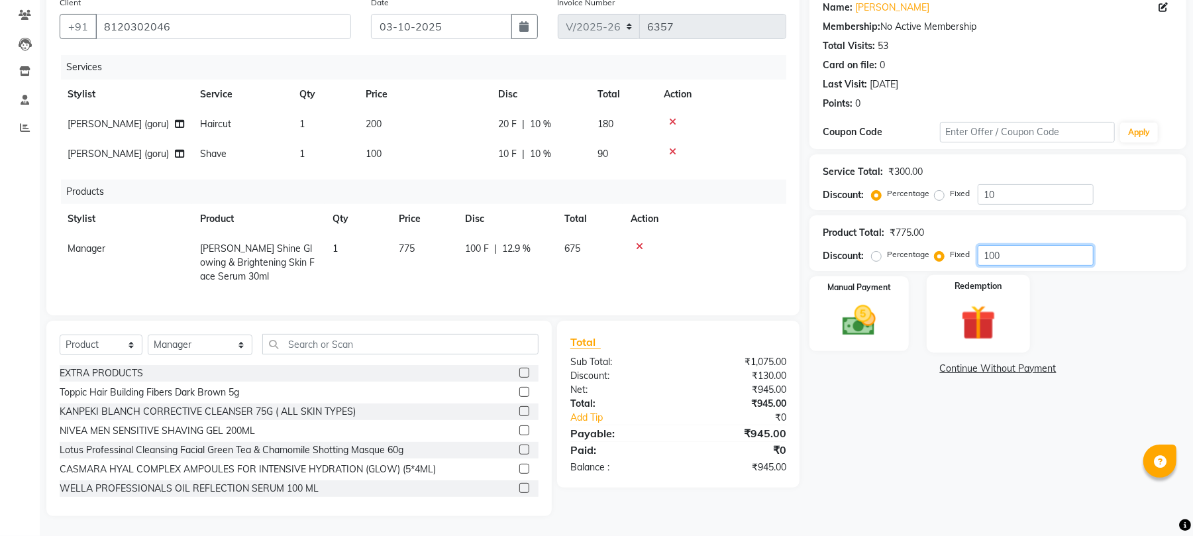
drag, startPoint x: 1010, startPoint y: 249, endPoint x: 963, endPoint y: 263, distance: 49.7
click at [963, 263] on div "Name: Amit Sikarwar Membership: No Active Membership Total Visits: 53 Card on f…" at bounding box center [1003, 253] width 387 height 526
click at [865, 301] on img at bounding box center [859, 321] width 57 height 40
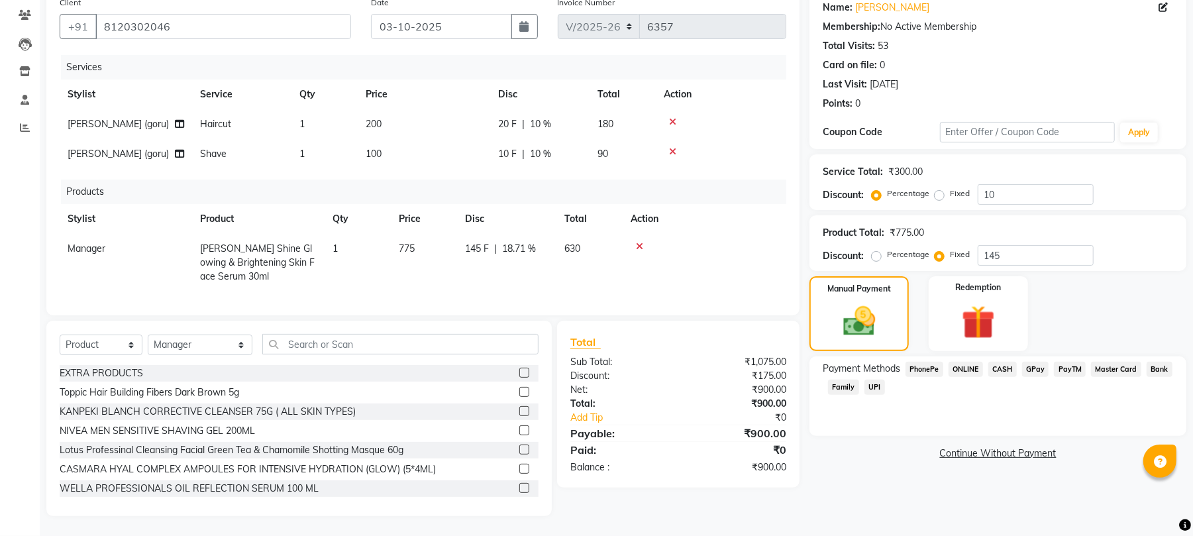
click at [962, 362] on span "ONLINE" at bounding box center [966, 369] width 34 height 15
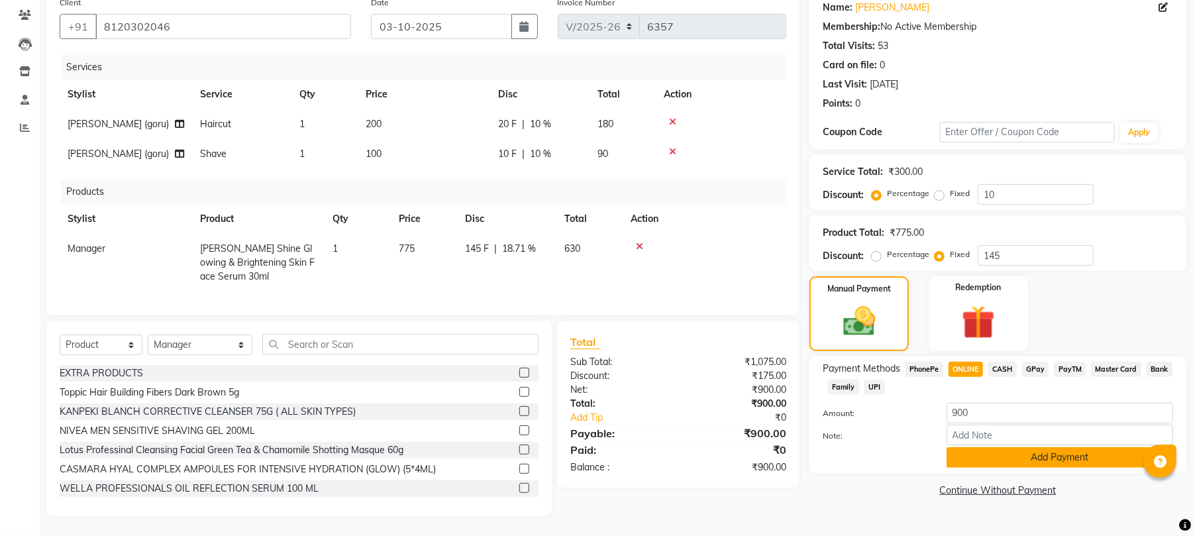
click at [963, 447] on button "Add Payment" at bounding box center [1060, 457] width 227 height 21
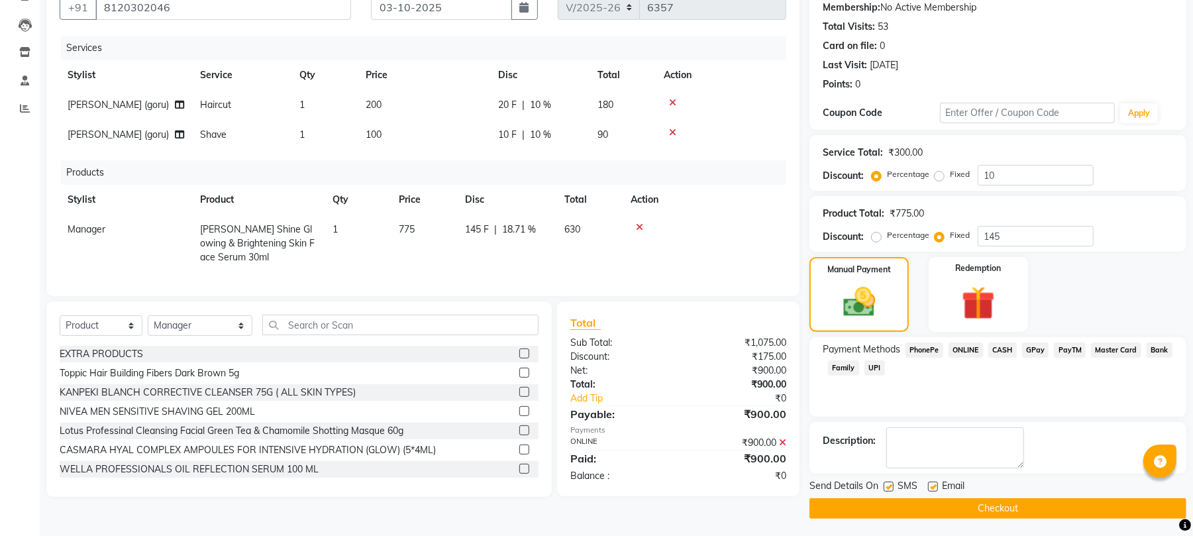
scroll to position [133, 0]
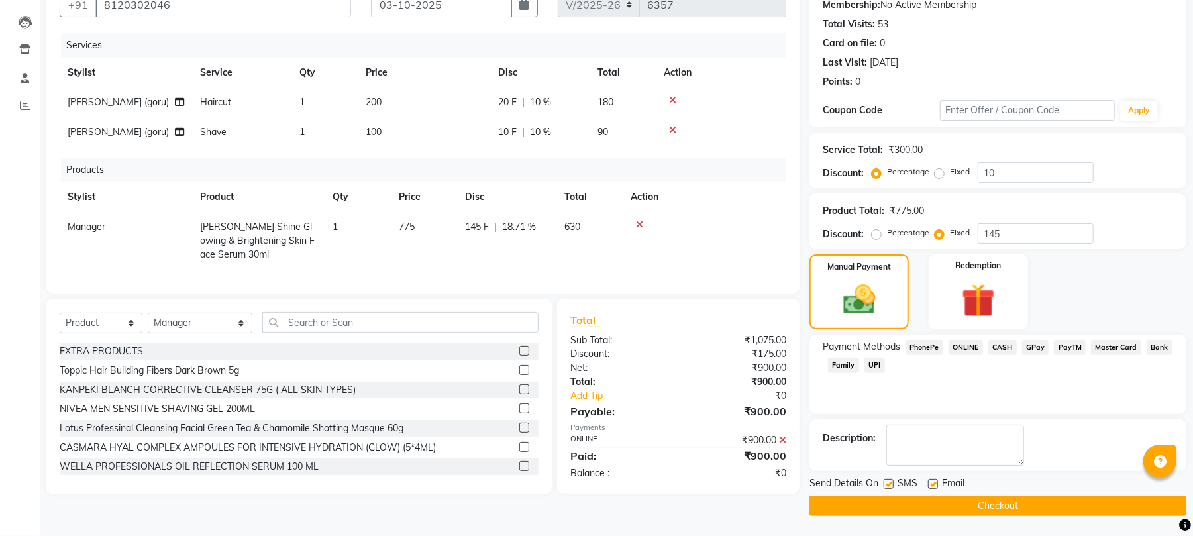
click at [931, 480] on label at bounding box center [933, 484] width 10 height 10
click at [931, 480] on input "checkbox" at bounding box center [932, 484] width 9 height 9
click at [888, 482] on label at bounding box center [889, 484] width 10 height 10
click at [888, 482] on input "checkbox" at bounding box center [888, 484] width 9 height 9
click at [885, 502] on button "Checkout" at bounding box center [998, 506] width 377 height 21
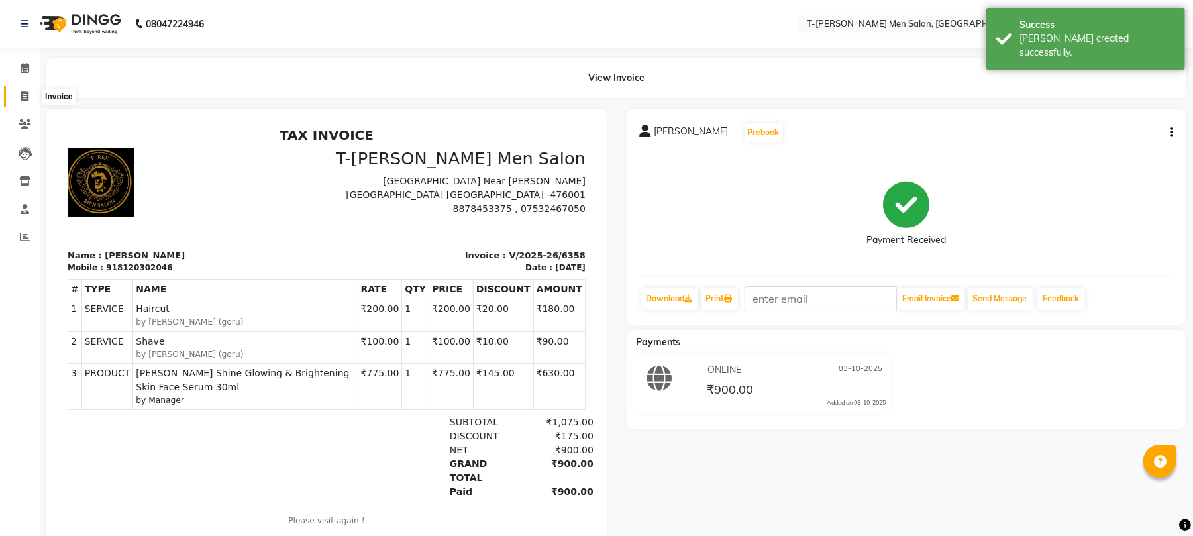
click at [27, 93] on icon at bounding box center [24, 96] width 7 height 10
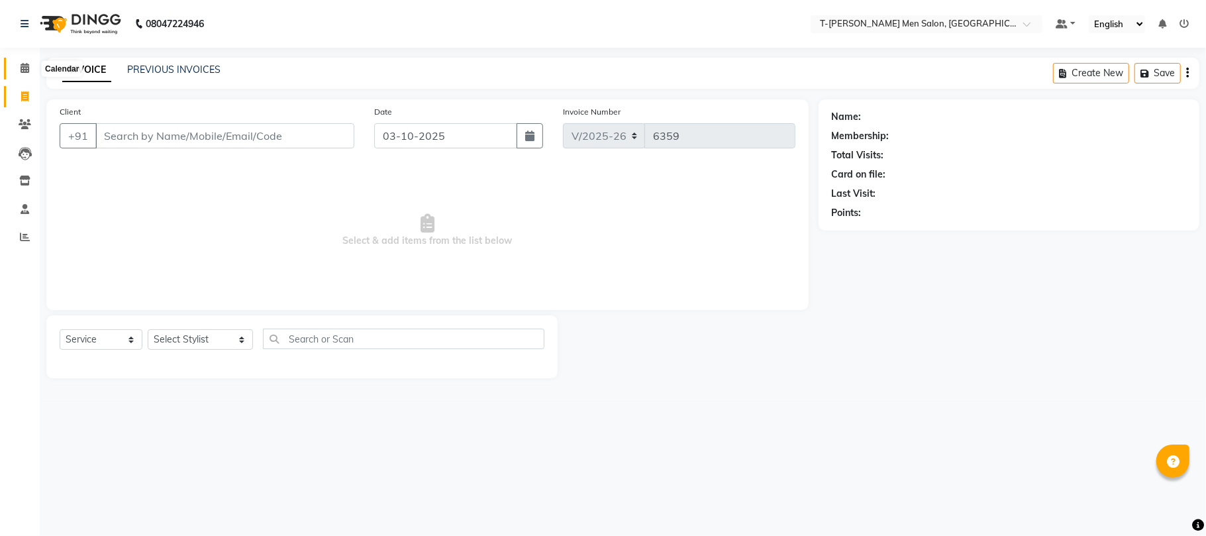
click at [27, 72] on icon at bounding box center [25, 68] width 9 height 10
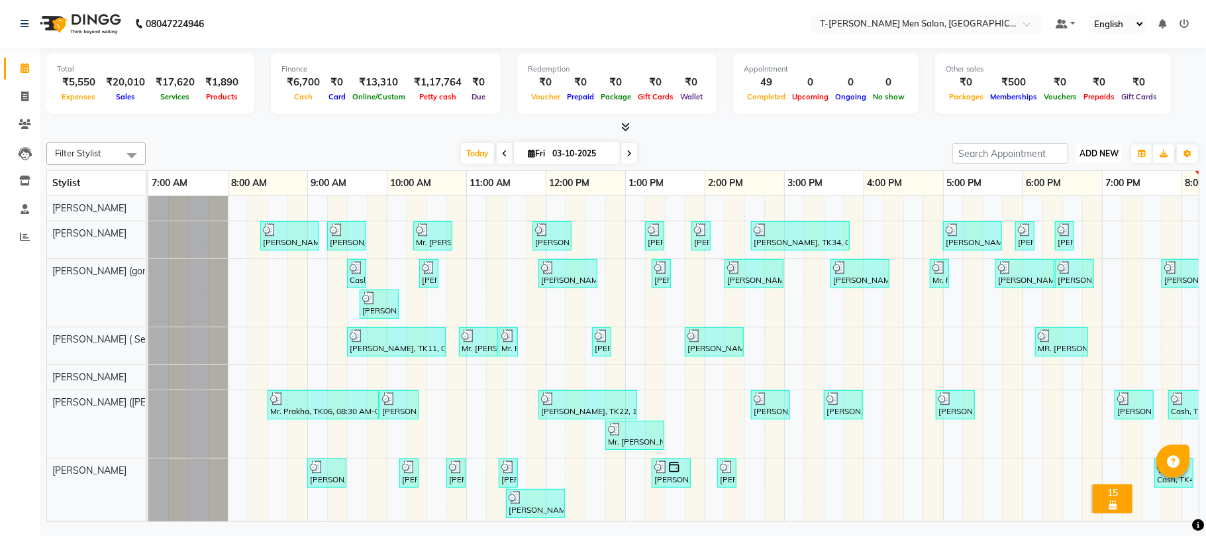
click at [1106, 157] on span "ADD NEW" at bounding box center [1099, 153] width 39 height 10
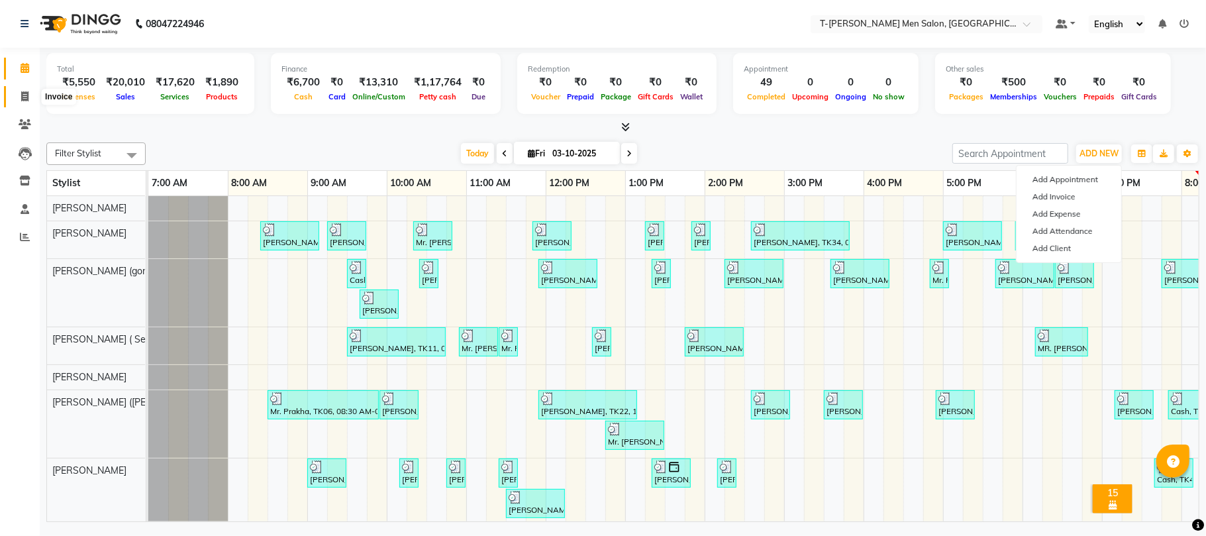
click at [17, 99] on span at bounding box center [24, 96] width 23 height 15
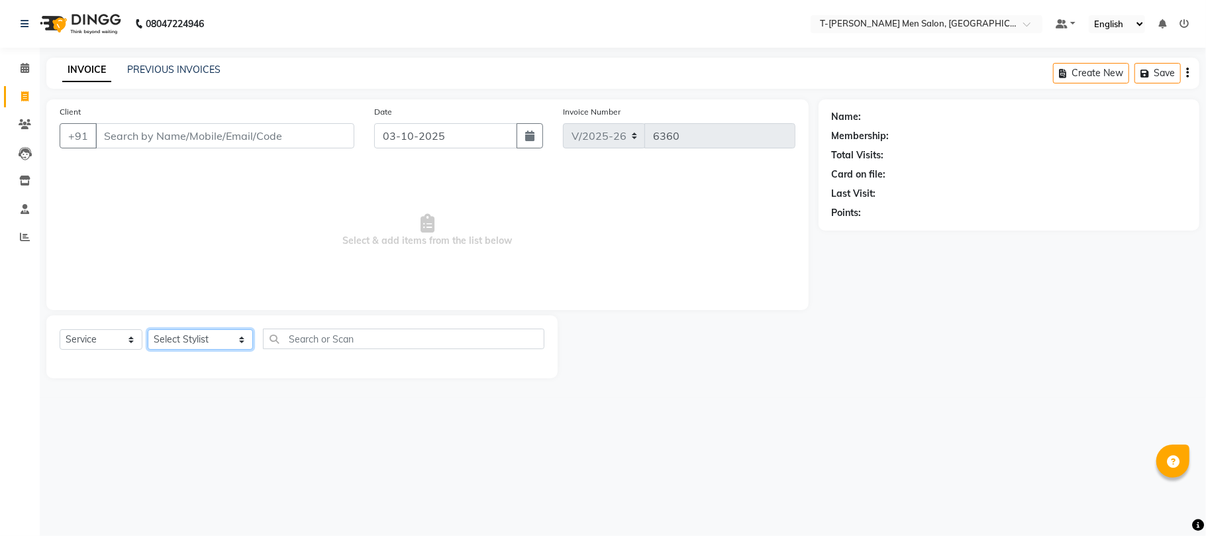
click at [175, 340] on select "Select Stylist Ashok Kumar Gorkh nath (goru) Haneef khan Jaswinder singh (Veeru…" at bounding box center [200, 339] width 105 height 21
click at [148, 329] on select "Select Stylist Ashok Kumar Gorkh nath (goru) Haneef khan Jaswinder singh (Veeru…" at bounding box center [200, 339] width 105 height 21
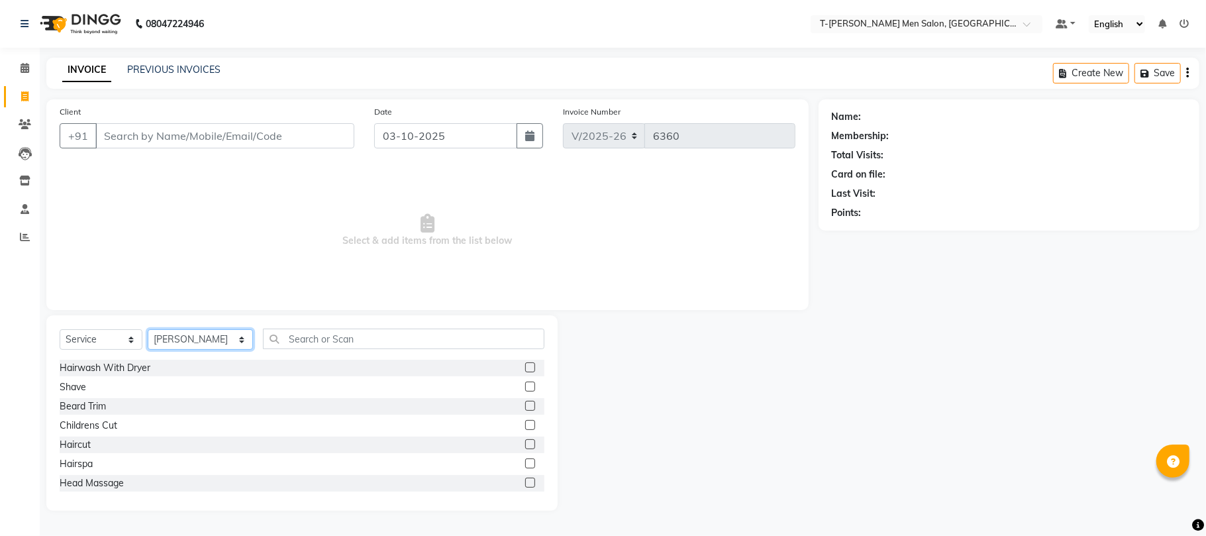
click at [208, 345] on select "Select Stylist Ashok Kumar Gorkh nath (goru) Haneef khan Jaswinder singh (Veeru…" at bounding box center [200, 339] width 105 height 21
click at [148, 329] on select "Select Stylist Ashok Kumar Gorkh nath (goru) Haneef khan Jaswinder singh (Veeru…" at bounding box center [200, 339] width 105 height 21
click at [78, 382] on div "Shave" at bounding box center [73, 387] width 27 height 14
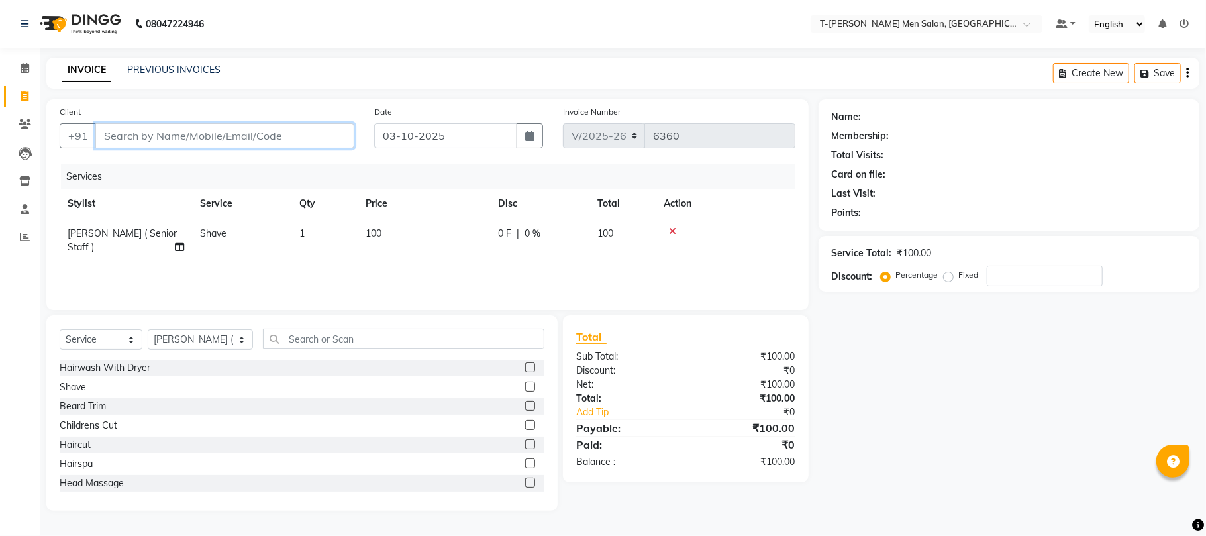
click at [280, 136] on input "Client" at bounding box center [224, 135] width 259 height 25
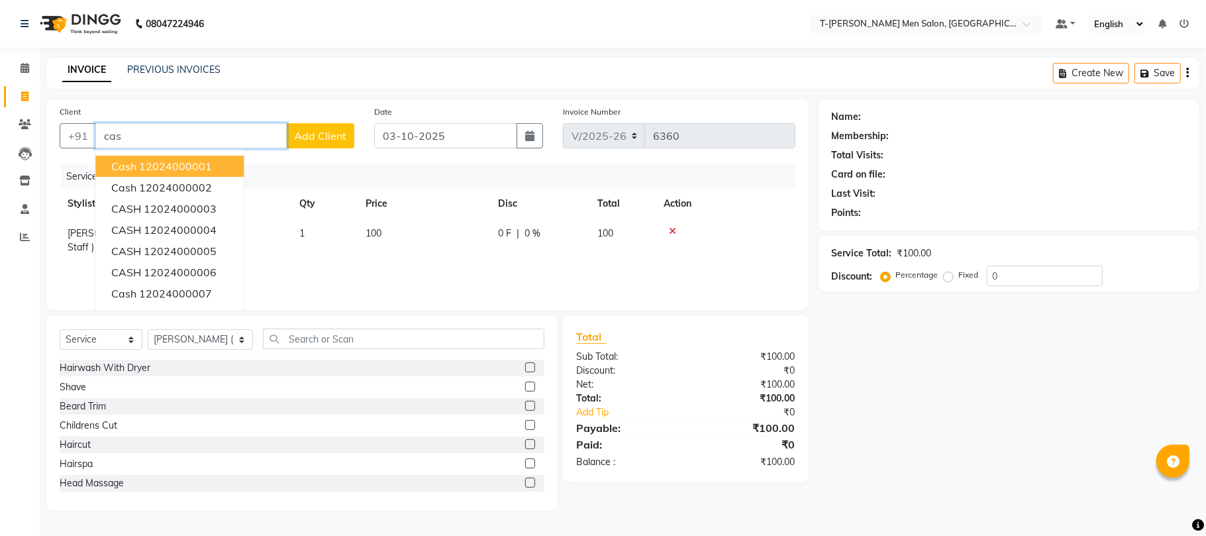
click at [173, 171] on ngb-highlight "12024000001" at bounding box center [175, 166] width 73 height 13
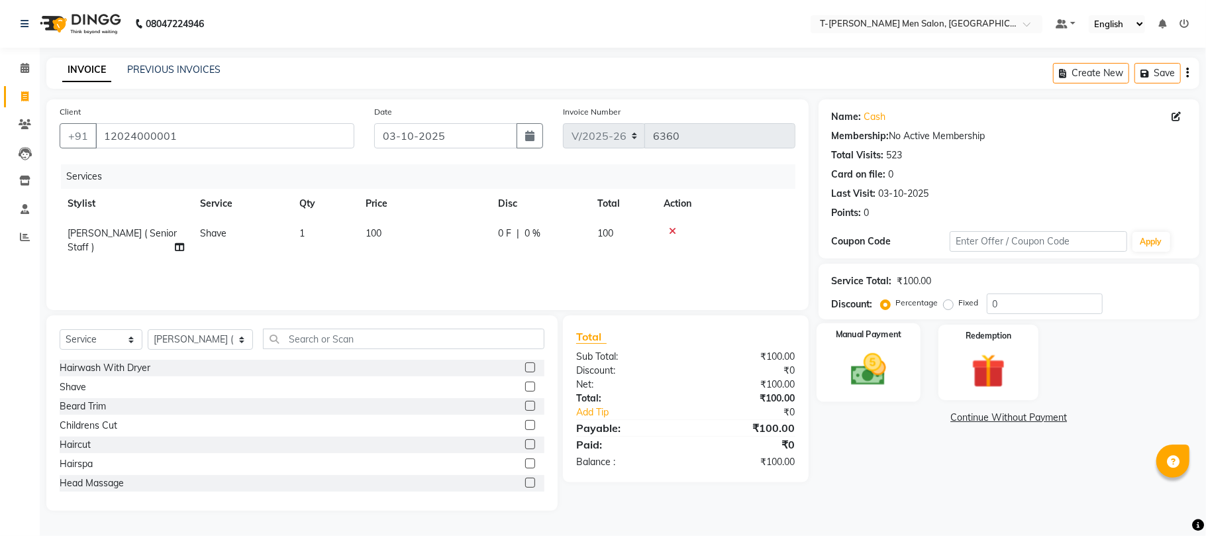
click at [906, 360] on div "Manual Payment" at bounding box center [869, 362] width 104 height 78
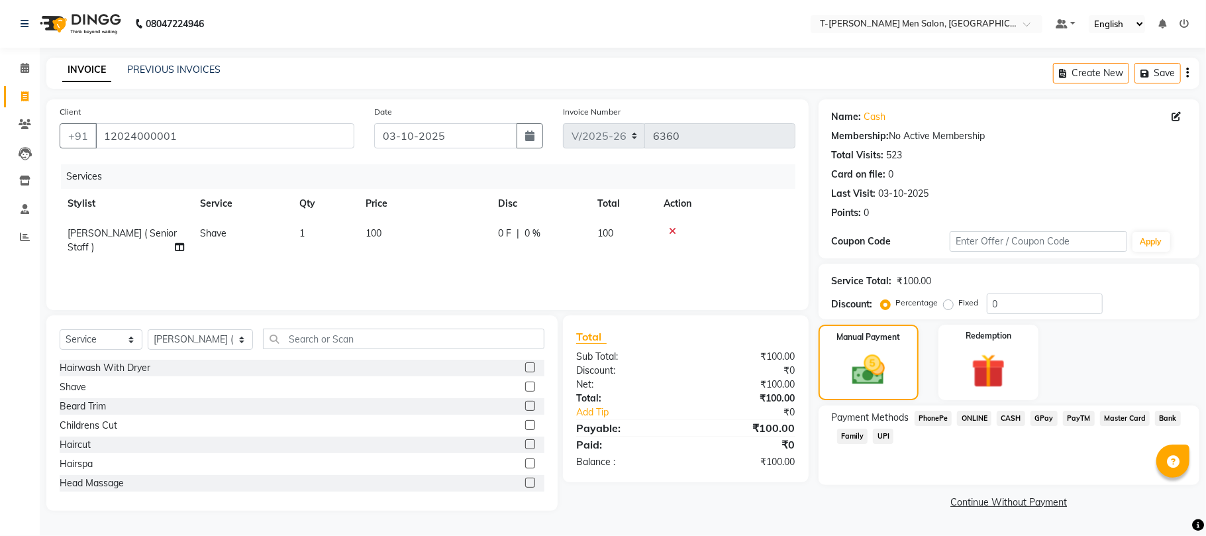
click at [1015, 422] on span "CASH" at bounding box center [1011, 418] width 28 height 15
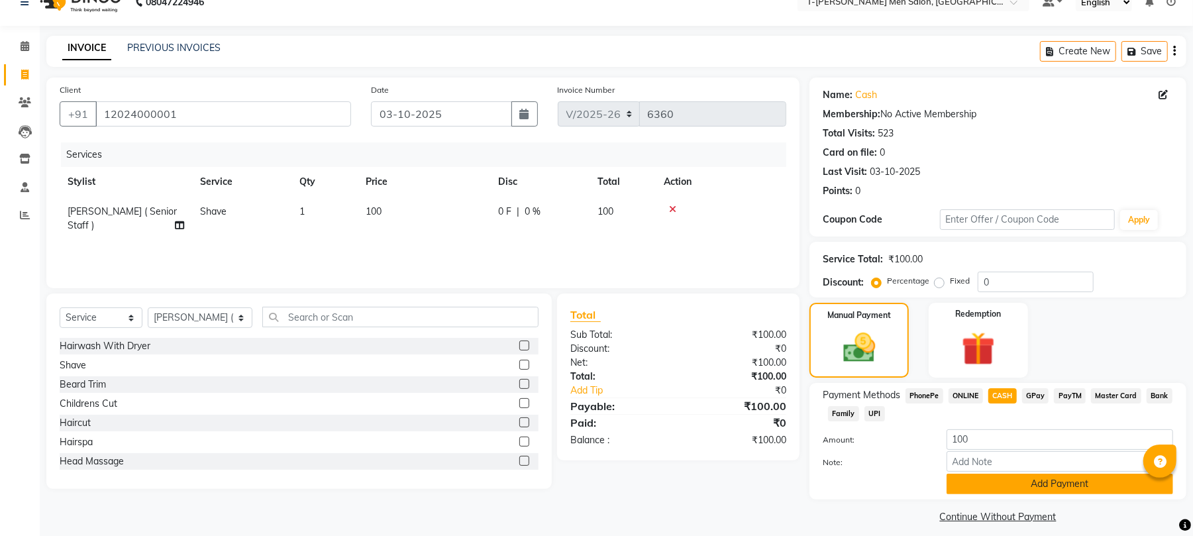
scroll to position [33, 0]
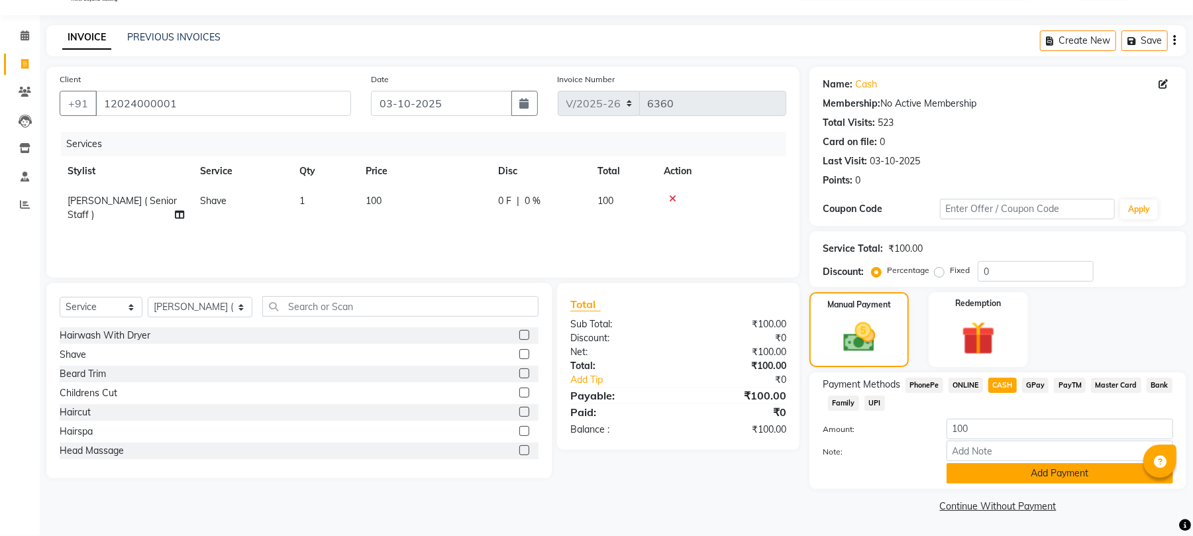
click at [1011, 464] on button "Add Payment" at bounding box center [1060, 473] width 227 height 21
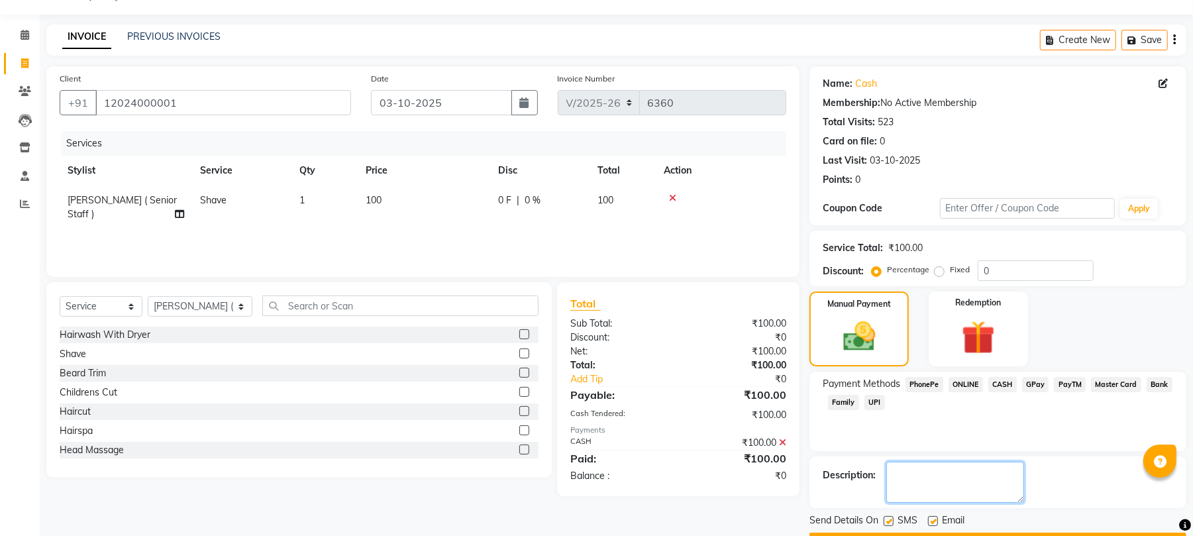
click at [1020, 473] on textarea at bounding box center [955, 482] width 138 height 41
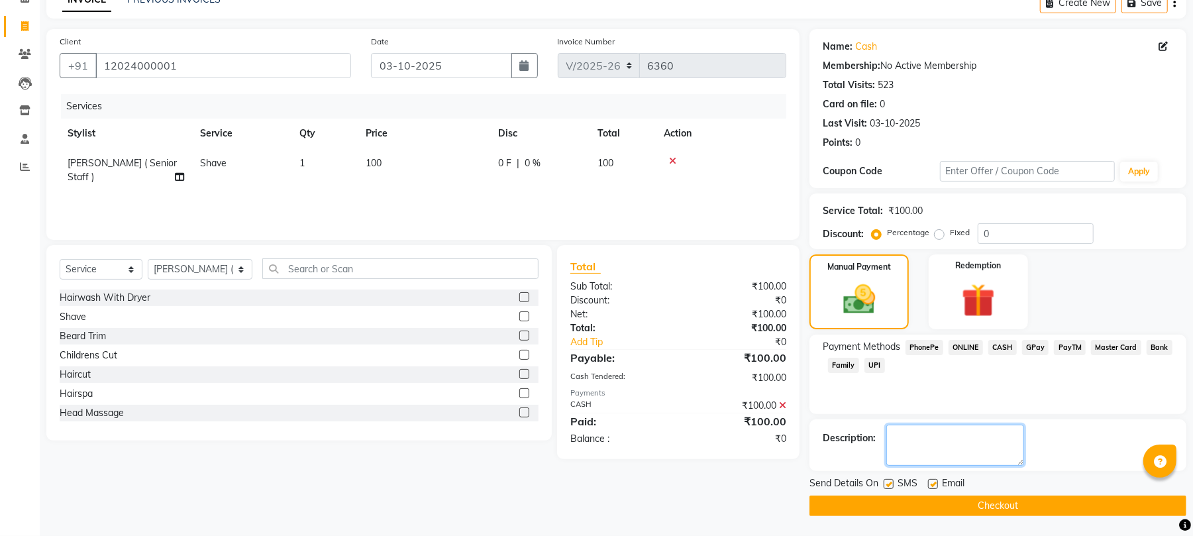
scroll to position [72, 0]
click at [928, 482] on label at bounding box center [933, 484] width 10 height 10
click at [928, 482] on input "checkbox" at bounding box center [932, 484] width 9 height 9
click at [886, 484] on label at bounding box center [889, 484] width 10 height 10
click at [886, 484] on input "checkbox" at bounding box center [888, 484] width 9 height 9
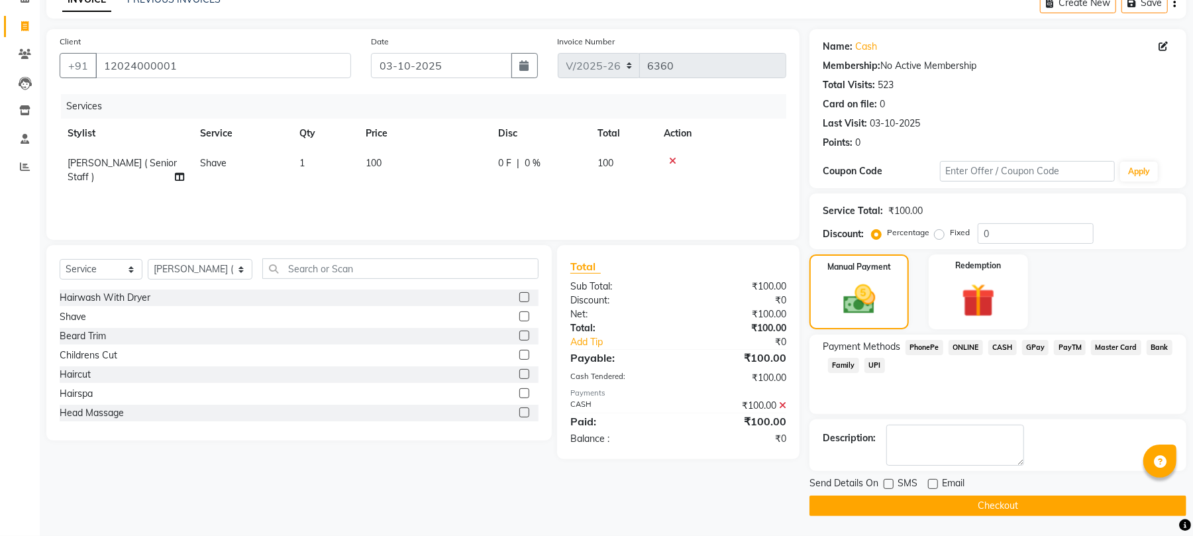
drag, startPoint x: 906, startPoint y: 506, endPoint x: 896, endPoint y: 498, distance: 13.3
click at [906, 507] on button "Checkout" at bounding box center [998, 506] width 377 height 21
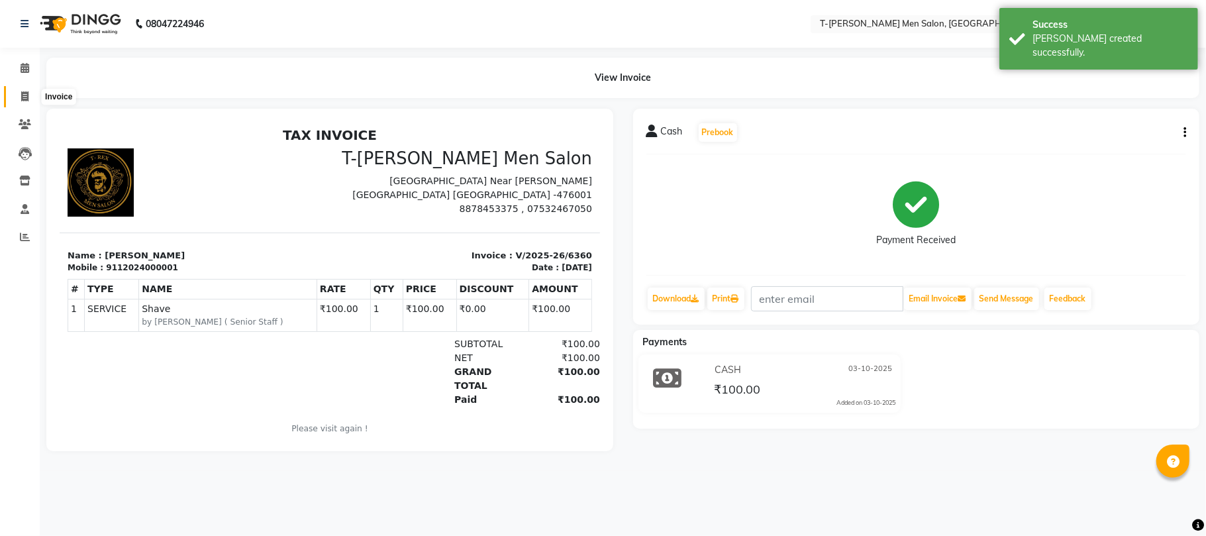
click at [30, 101] on span at bounding box center [24, 96] width 23 height 15
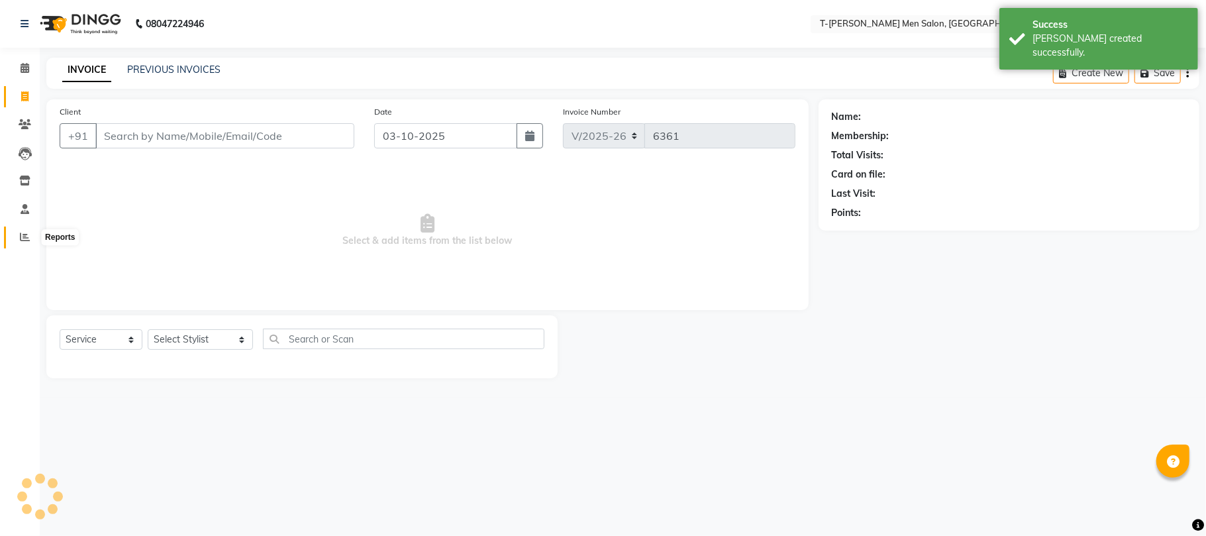
click at [33, 239] on span at bounding box center [24, 237] width 23 height 15
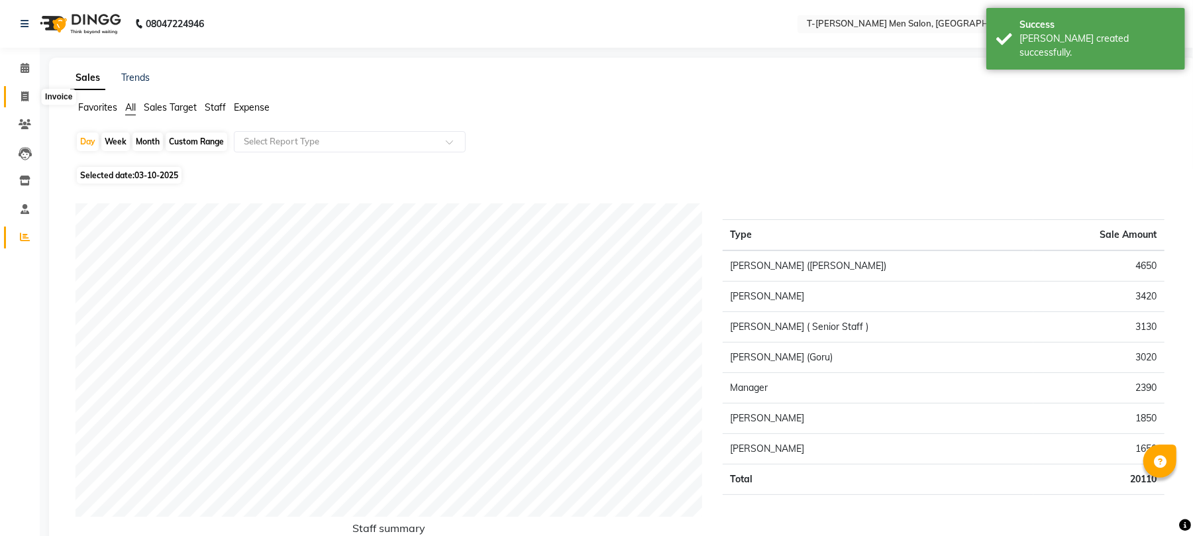
click at [32, 99] on span at bounding box center [24, 96] width 23 height 15
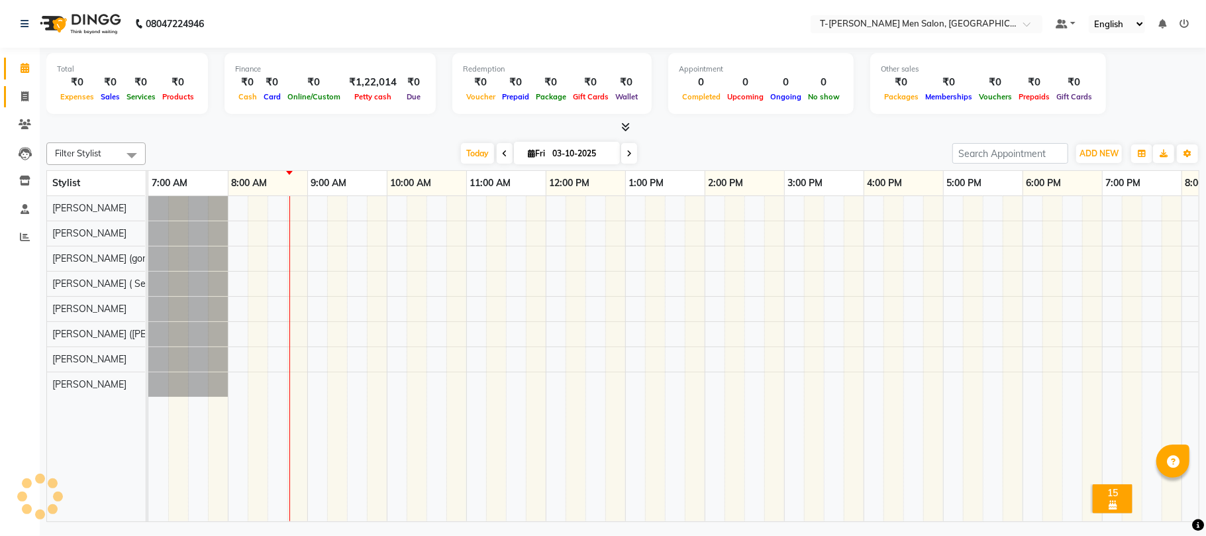
click at [19, 107] on link "Invoice" at bounding box center [20, 97] width 32 height 22
select select "service"
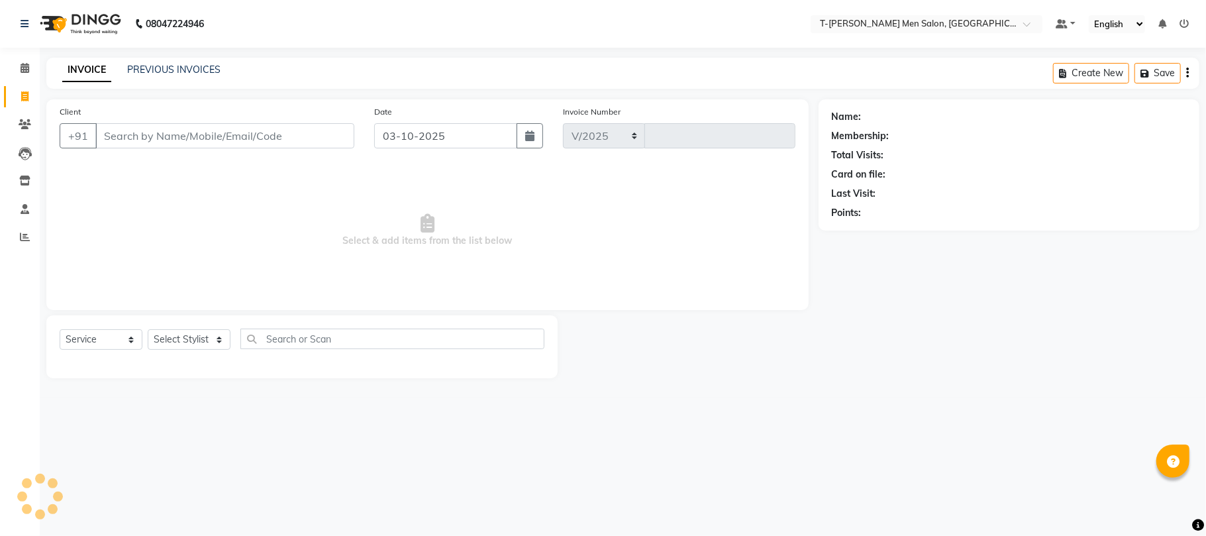
select select "4816"
type input "6310"
select select "4816"
select select "service"
drag, startPoint x: 187, startPoint y: 343, endPoint x: 192, endPoint y: 334, distance: 10.1
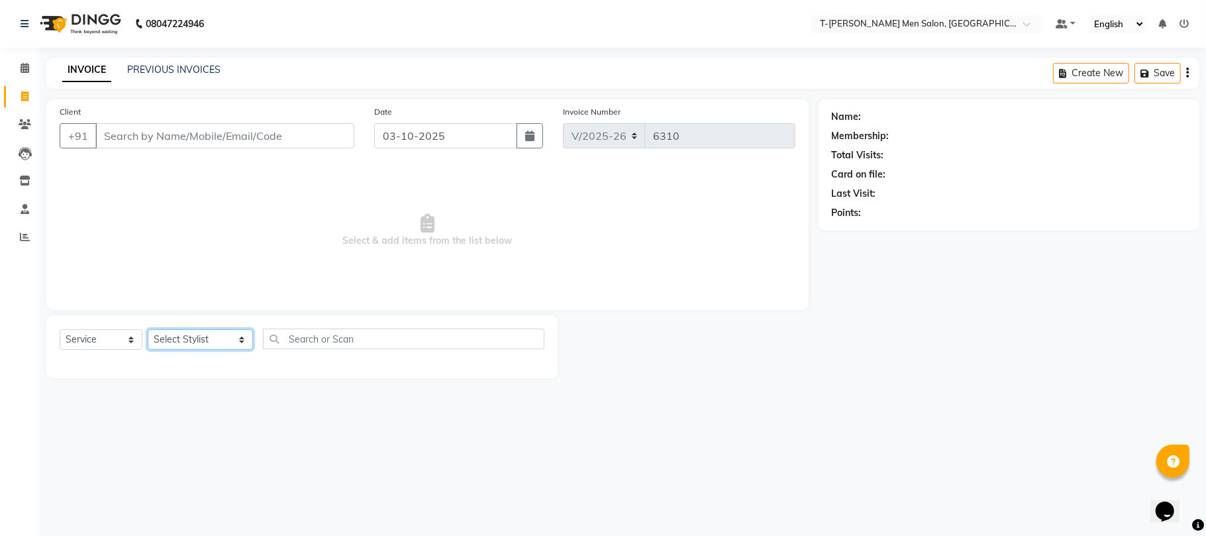
click at [187, 343] on select "Select Stylist Ashok Kumar Gorkh nath (goru) Haneef khan Jaswinder singh (Veeru…" at bounding box center [200, 339] width 105 height 21
select select "29181"
click at [148, 329] on select "Select Stylist Ashok Kumar Gorkh nath (goru) Haneef khan Jaswinder singh (Veeru…" at bounding box center [200, 339] width 105 height 21
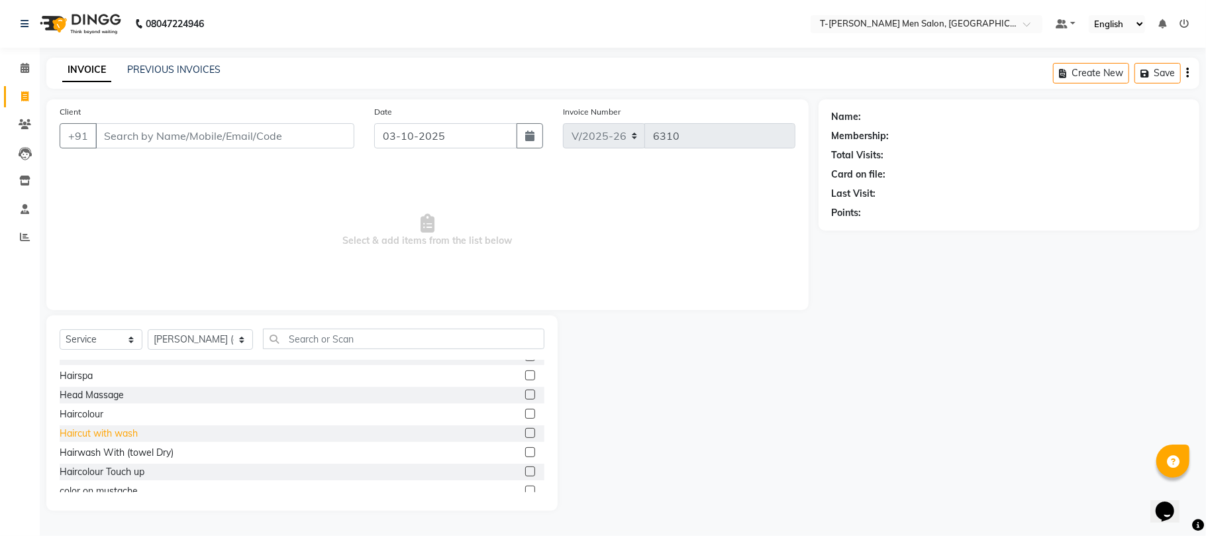
click at [103, 429] on div "Haircut with wash" at bounding box center [99, 434] width 78 height 14
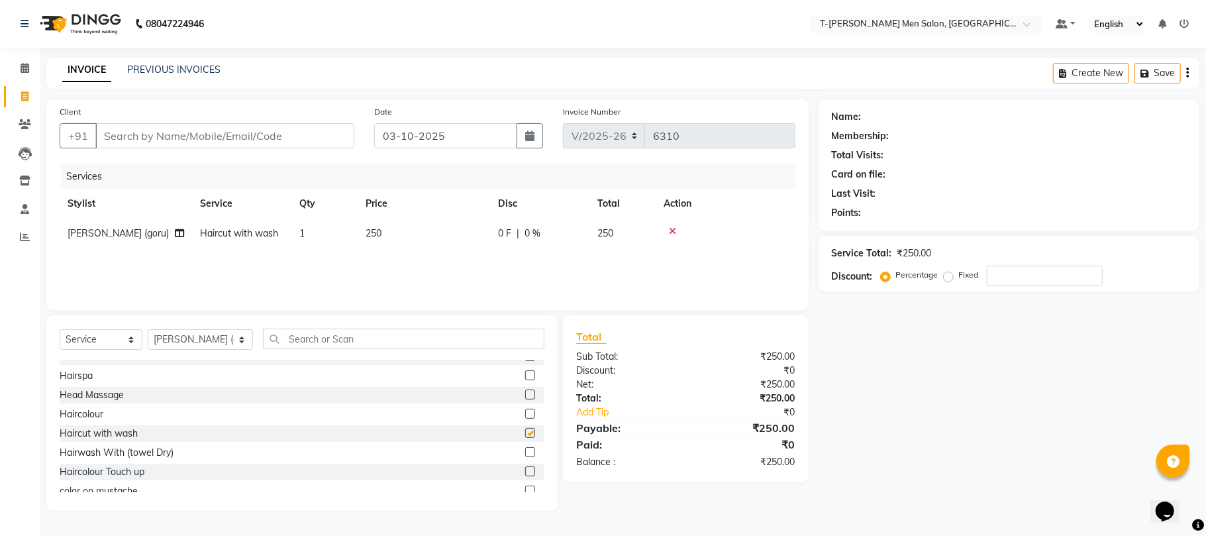
checkbox input "false"
click at [240, 146] on input "Client" at bounding box center [224, 135] width 259 height 25
type input "9"
type input "0"
type input "998150976"
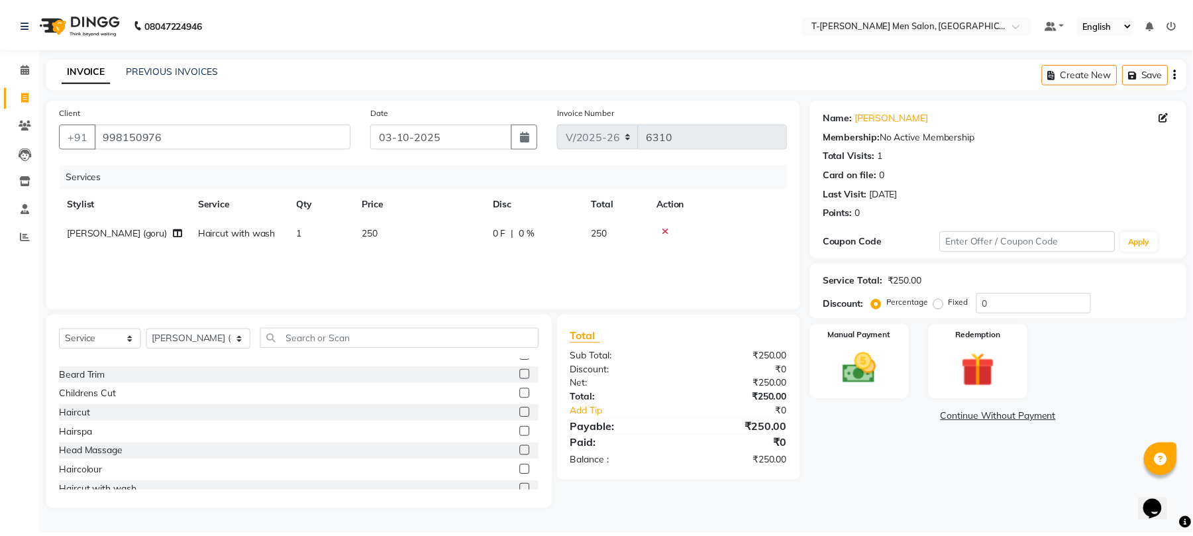
scroll to position [0, 0]
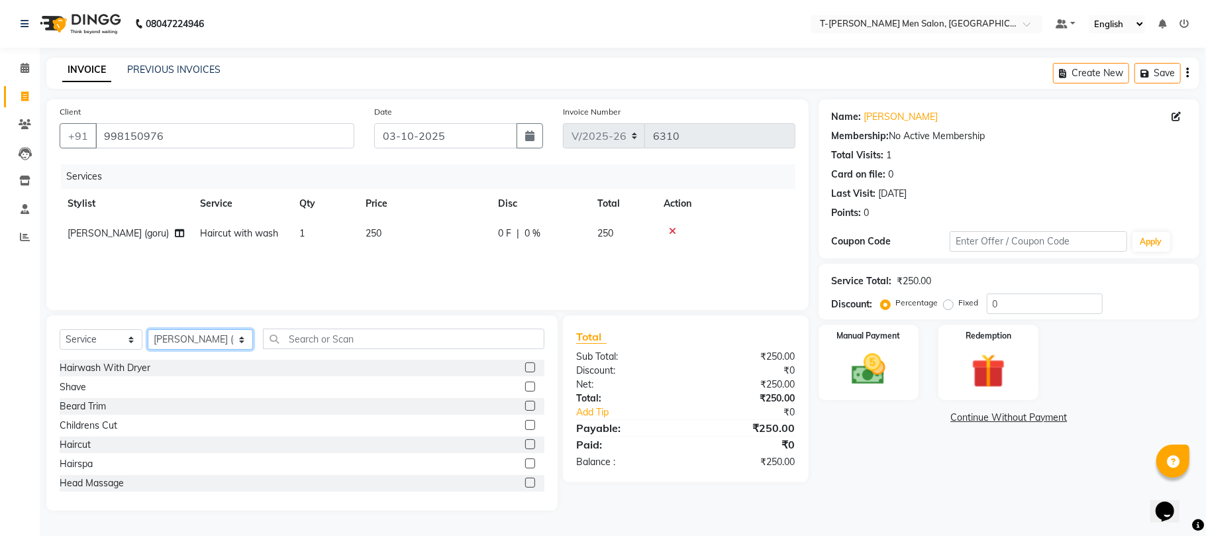
click at [203, 341] on select "Select Stylist [PERSON_NAME] [PERSON_NAME] (goru) [PERSON_NAME] [PERSON_NAME] (…" at bounding box center [200, 339] width 105 height 21
select select "86290"
click at [148, 329] on select "Select Stylist [PERSON_NAME] [PERSON_NAME] (goru) [PERSON_NAME] [PERSON_NAME] (…" at bounding box center [200, 339] width 105 height 21
click at [86, 448] on div "Haircut" at bounding box center [75, 445] width 31 height 14
checkbox input "false"
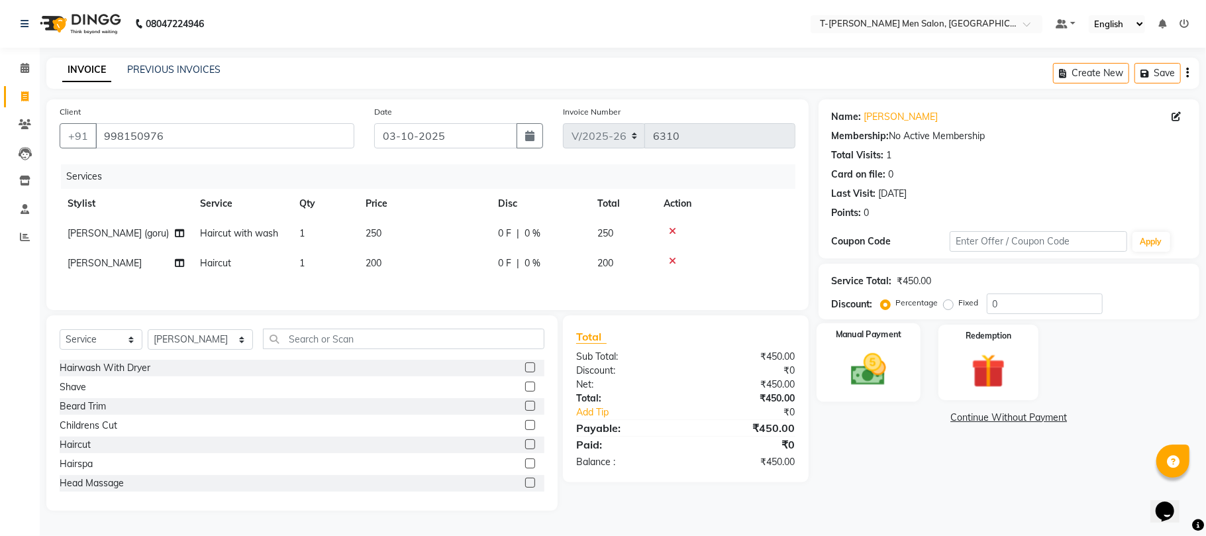
click at [878, 370] on img at bounding box center [869, 369] width 58 height 41
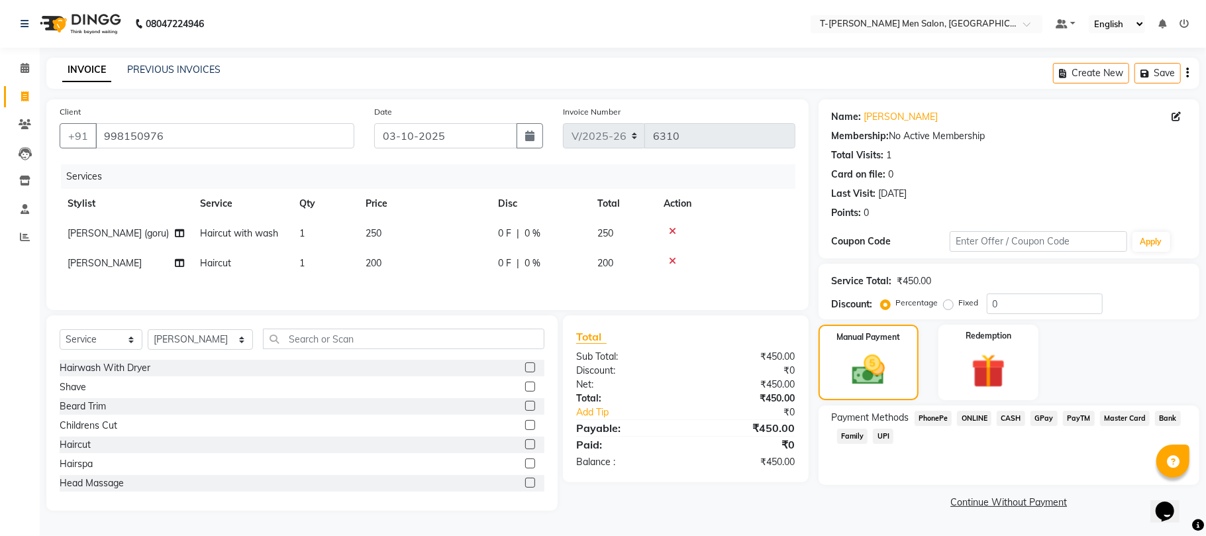
click at [1011, 419] on span "CASH" at bounding box center [1011, 418] width 28 height 15
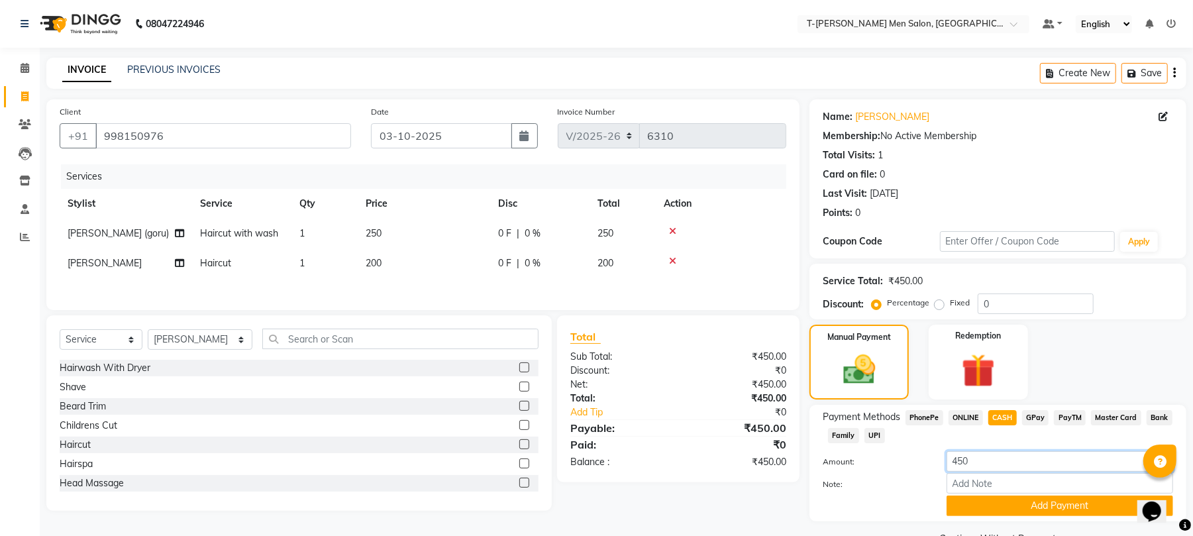
drag, startPoint x: 981, startPoint y: 466, endPoint x: 941, endPoint y: 502, distance: 53.0
click at [925, 494] on div "Amount: 450 Note: Add Payment" at bounding box center [998, 483] width 350 height 65
type input "250"
drag, startPoint x: 963, startPoint y: 506, endPoint x: 979, endPoint y: 474, distance: 35.6
click at [971, 506] on button "Add Payment" at bounding box center [1060, 506] width 227 height 21
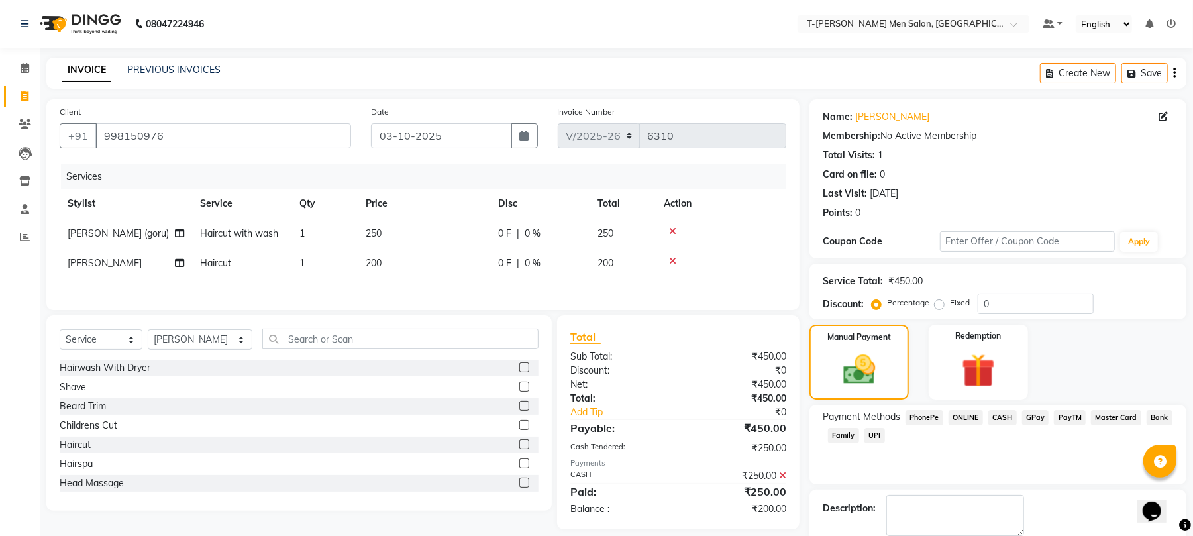
click at [965, 422] on span "ONLINE" at bounding box center [966, 417] width 34 height 15
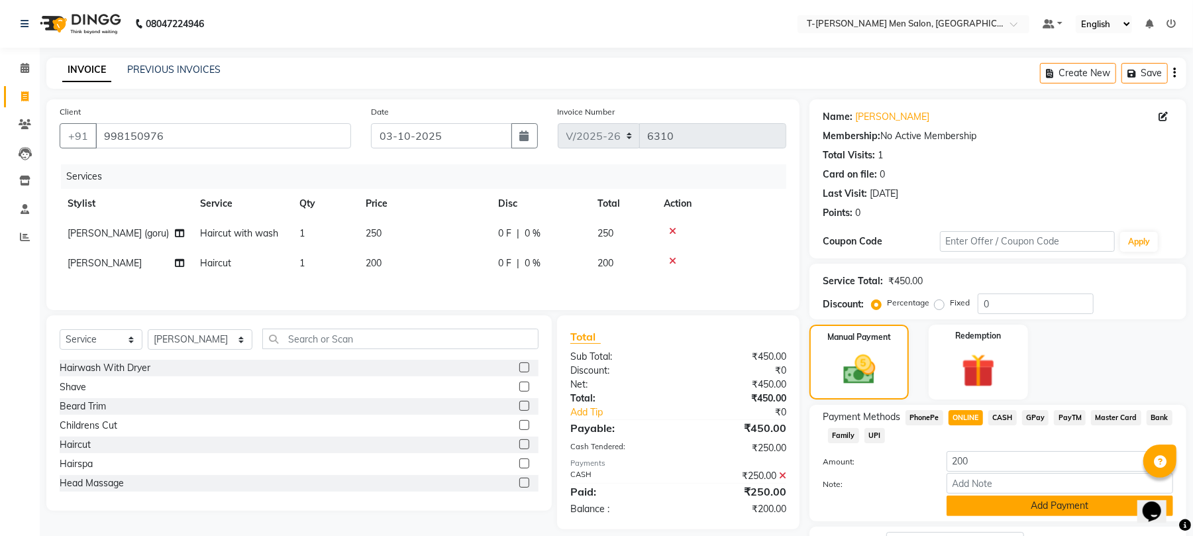
click at [979, 504] on button "Add Payment" at bounding box center [1060, 506] width 227 height 21
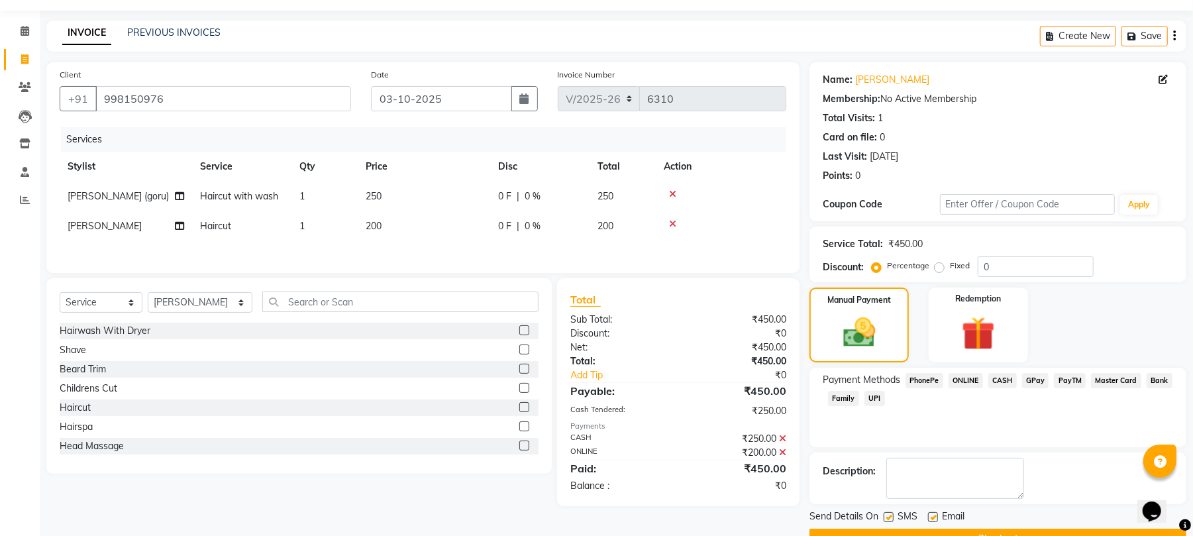
scroll to position [72, 0]
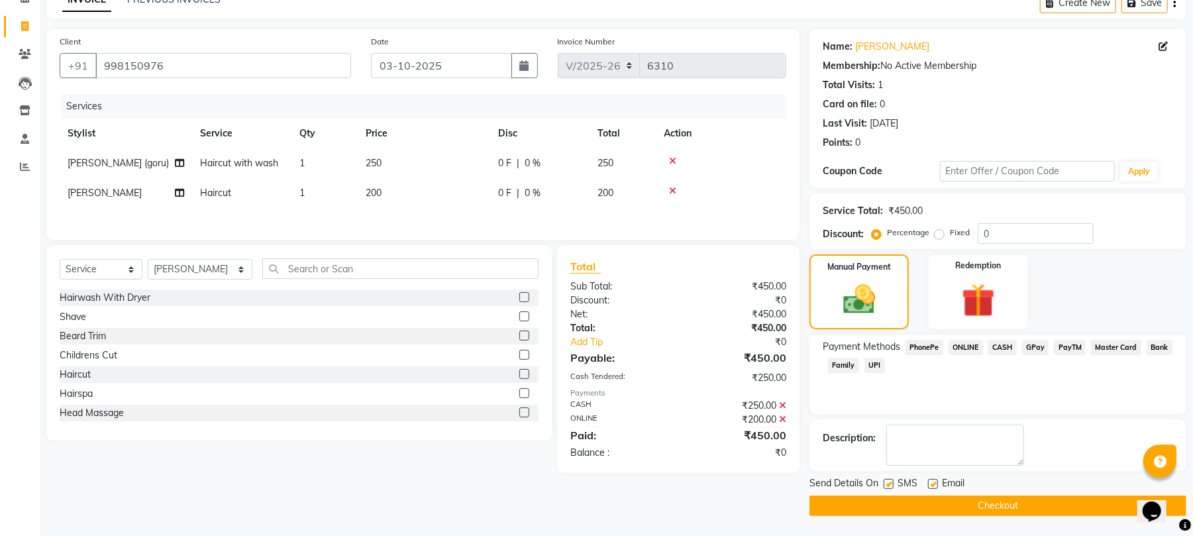
click at [936, 482] on label at bounding box center [933, 484] width 10 height 10
click at [936, 482] on input "checkbox" at bounding box center [932, 484] width 9 height 9
checkbox input "false"
click at [914, 515] on button "Checkout" at bounding box center [998, 506] width 377 height 21
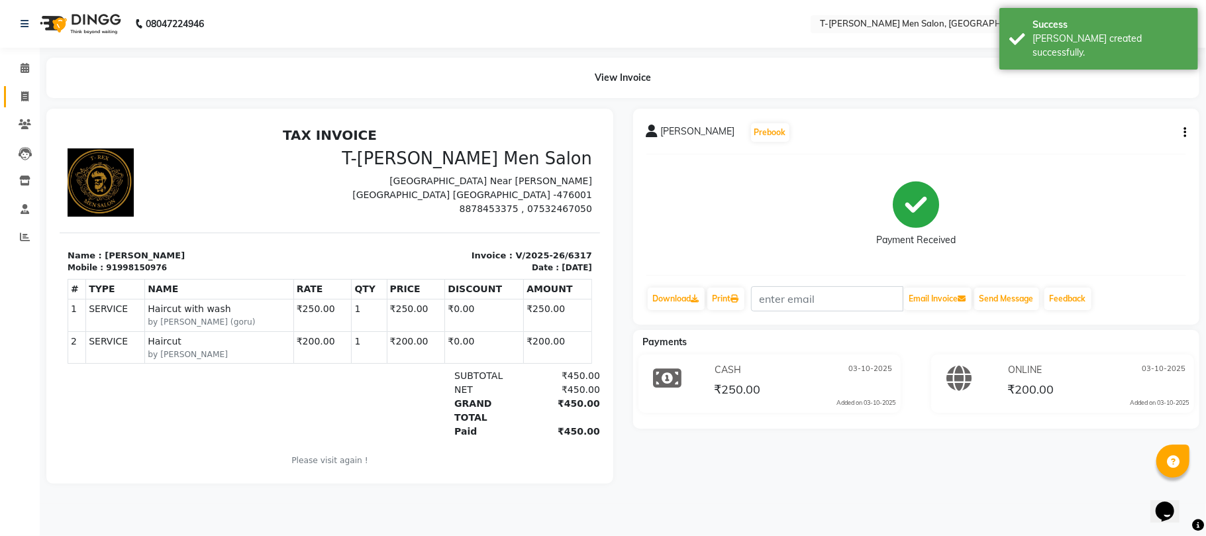
click at [25, 86] on link "Invoice" at bounding box center [20, 97] width 32 height 22
select select "4816"
select select "service"
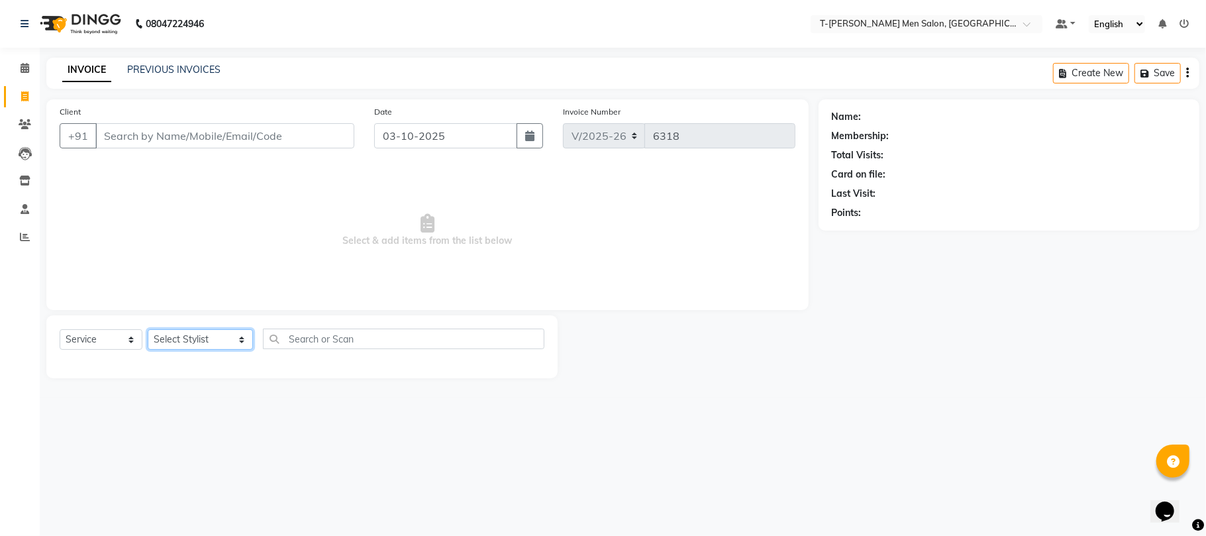
click at [156, 343] on select "Select Stylist [PERSON_NAME] [PERSON_NAME] (goru) [PERSON_NAME] [PERSON_NAME] (…" at bounding box center [200, 339] width 105 height 21
select select "85177"
click at [148, 329] on select "Select Stylist [PERSON_NAME] [PERSON_NAME] (goru) [PERSON_NAME] [PERSON_NAME] (…" at bounding box center [200, 339] width 105 height 21
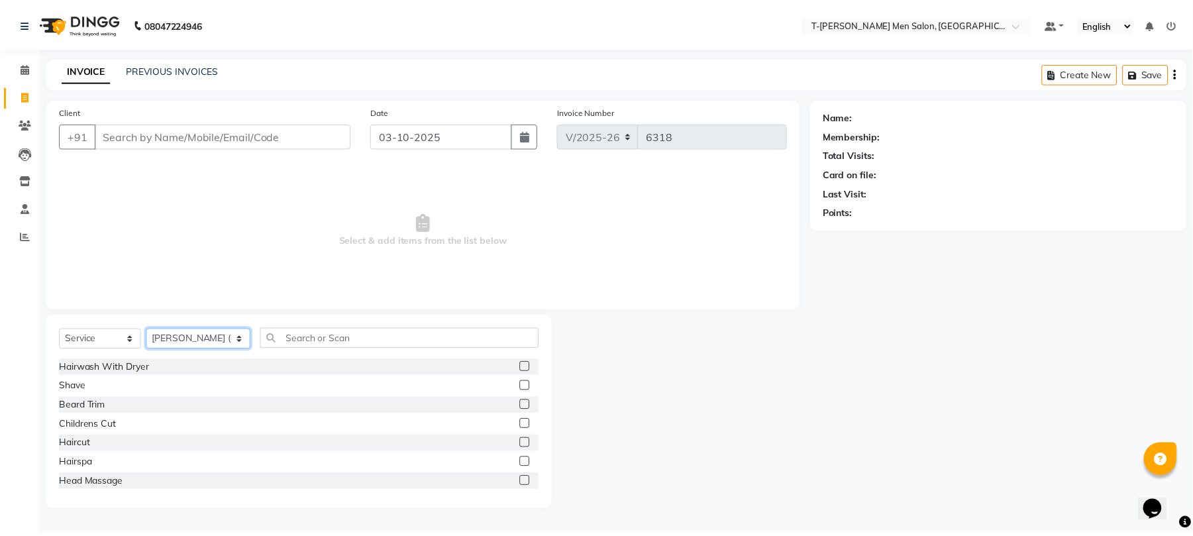
scroll to position [88, 0]
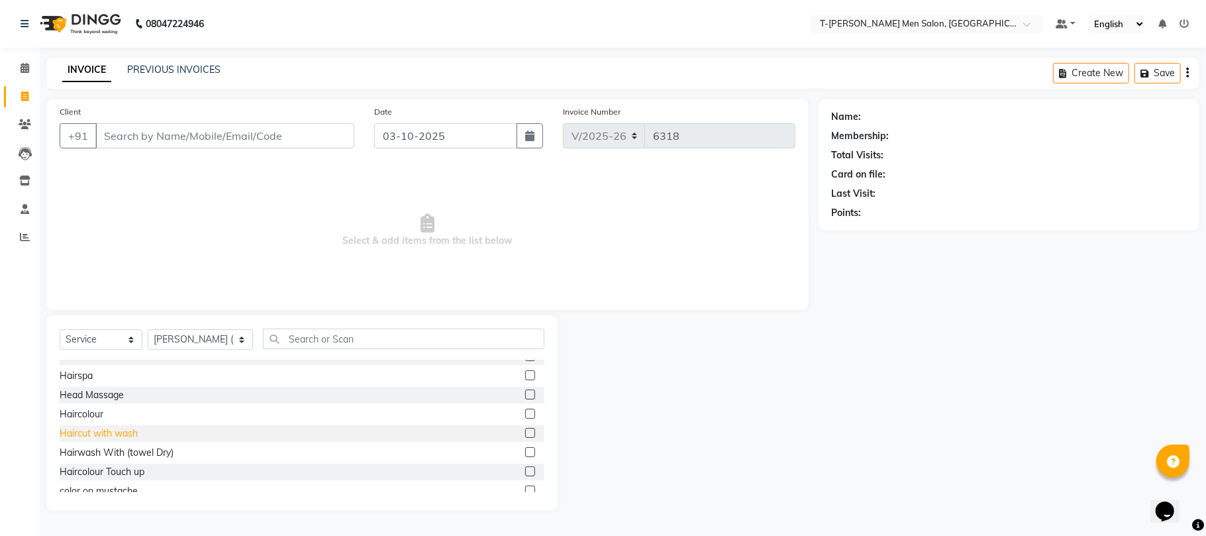
click at [115, 437] on div "Haircut with wash" at bounding box center [99, 434] width 78 height 14
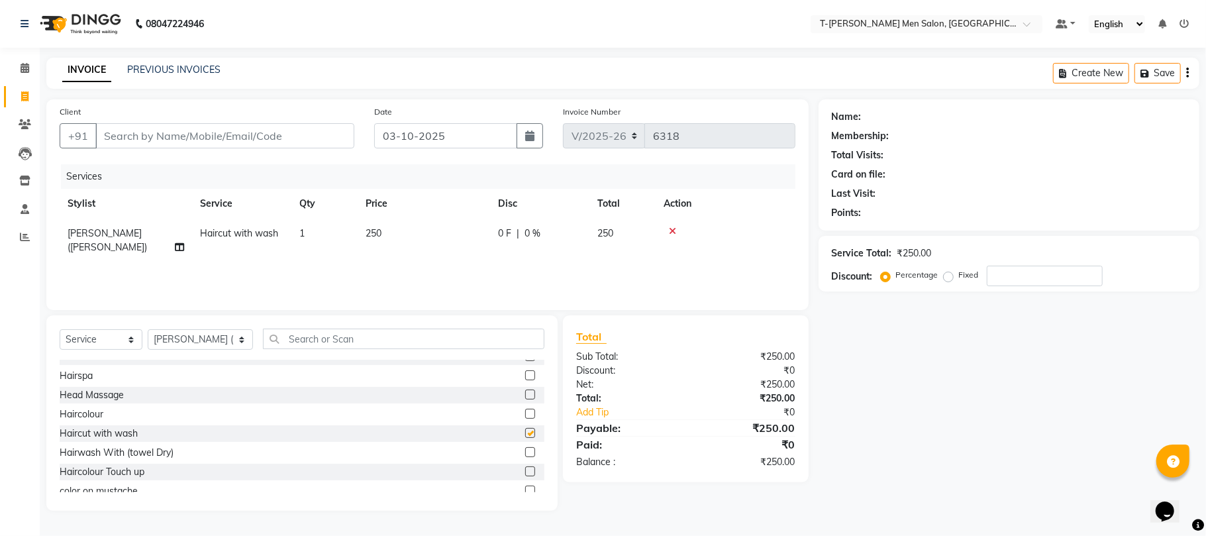
checkbox input "false"
click at [174, 146] on input "Client" at bounding box center [224, 135] width 259 height 25
type input "9"
type input "0"
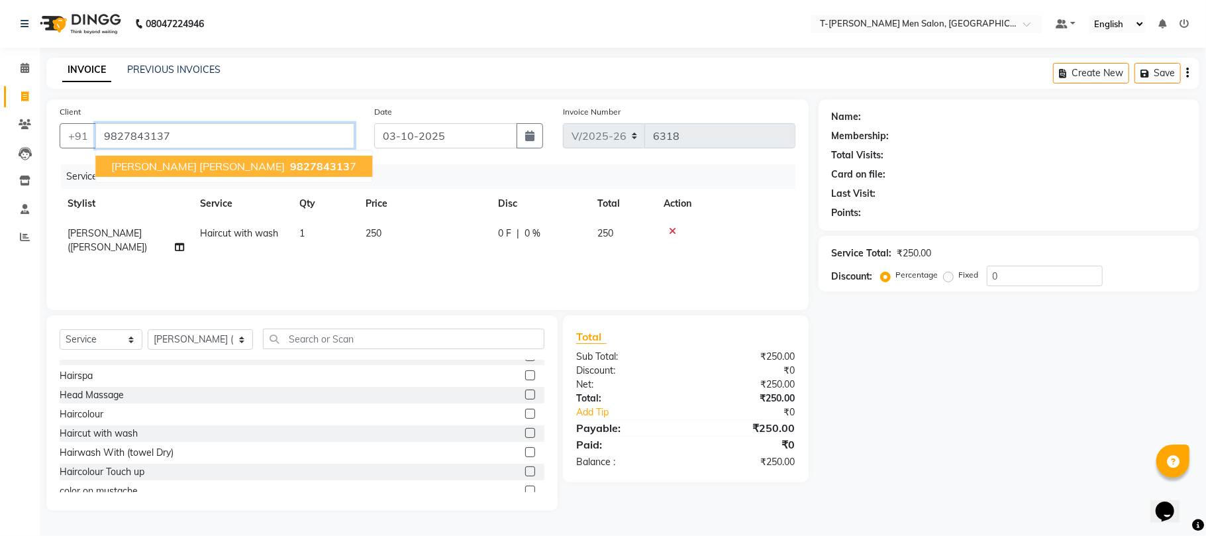
type input "9827843137"
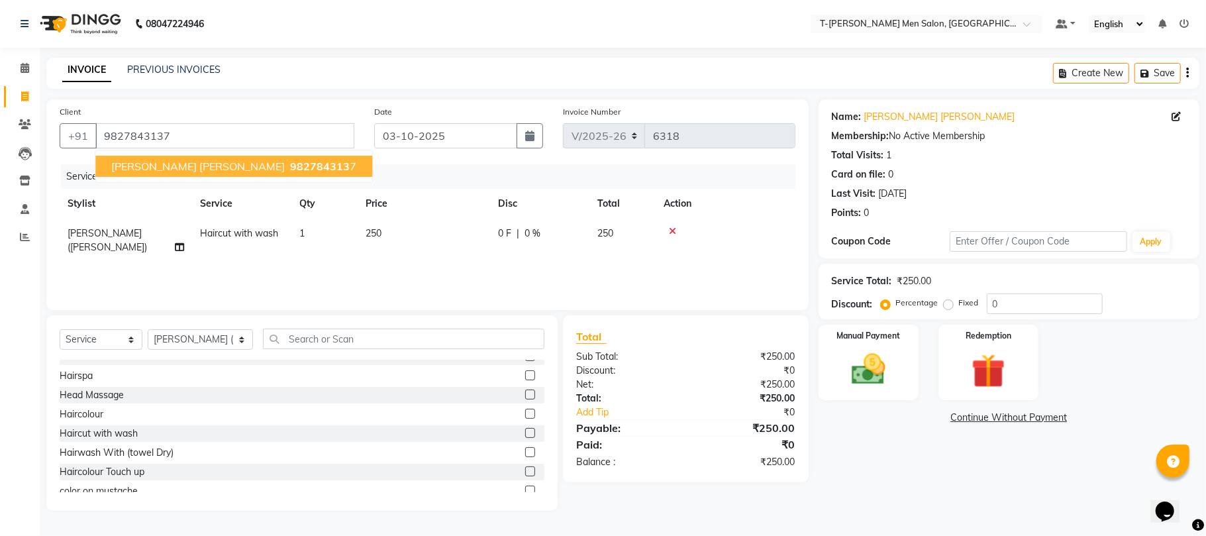
click at [290, 162] on span "982784313" at bounding box center [320, 166] width 60 height 13
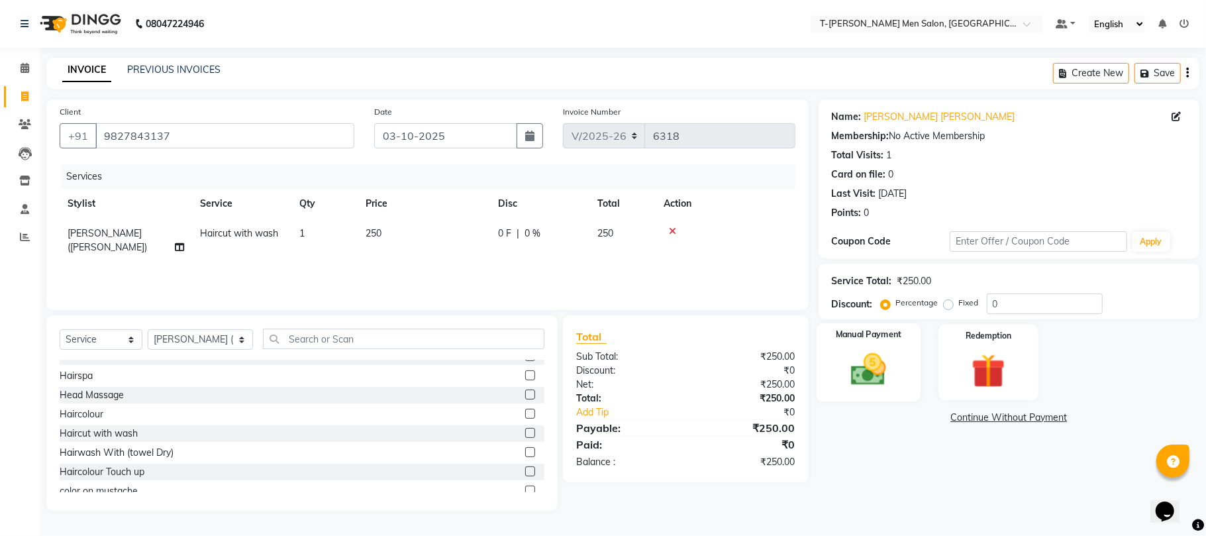
click at [833, 363] on div "Manual Payment" at bounding box center [869, 362] width 104 height 78
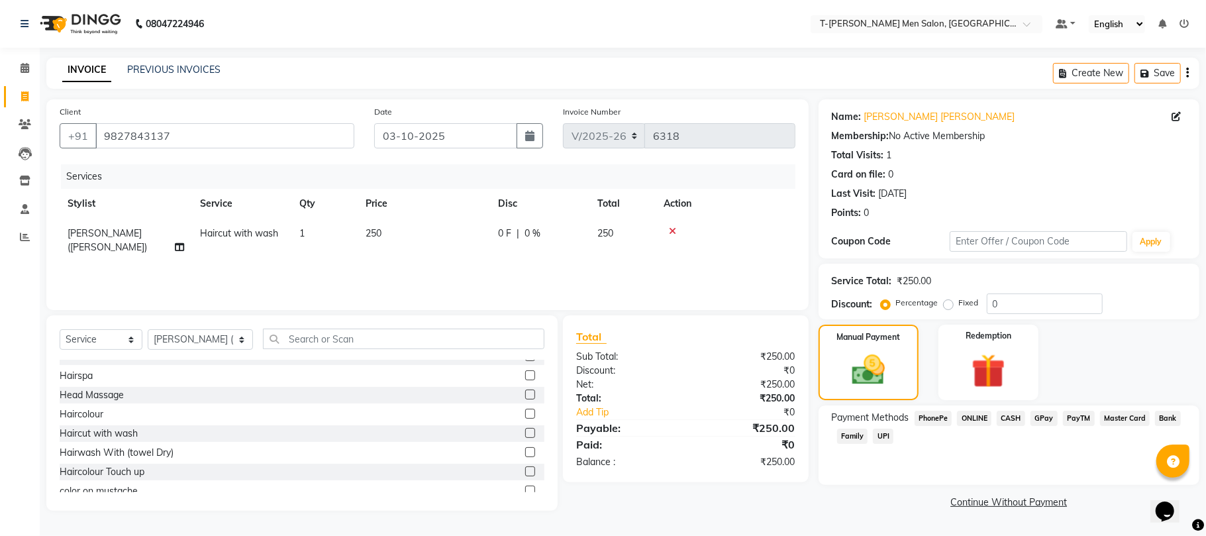
click at [999, 428] on div "CASH" at bounding box center [1009, 420] width 34 height 18
click at [1018, 416] on span "CASH" at bounding box center [1011, 418] width 28 height 15
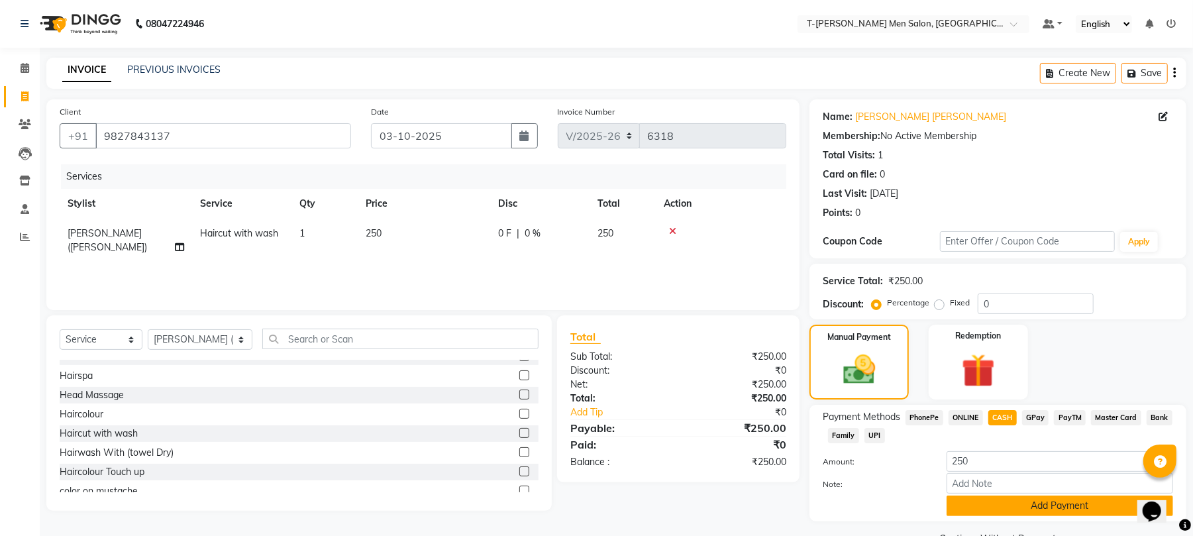
click at [952, 516] on button "Add Payment" at bounding box center [1060, 506] width 227 height 21
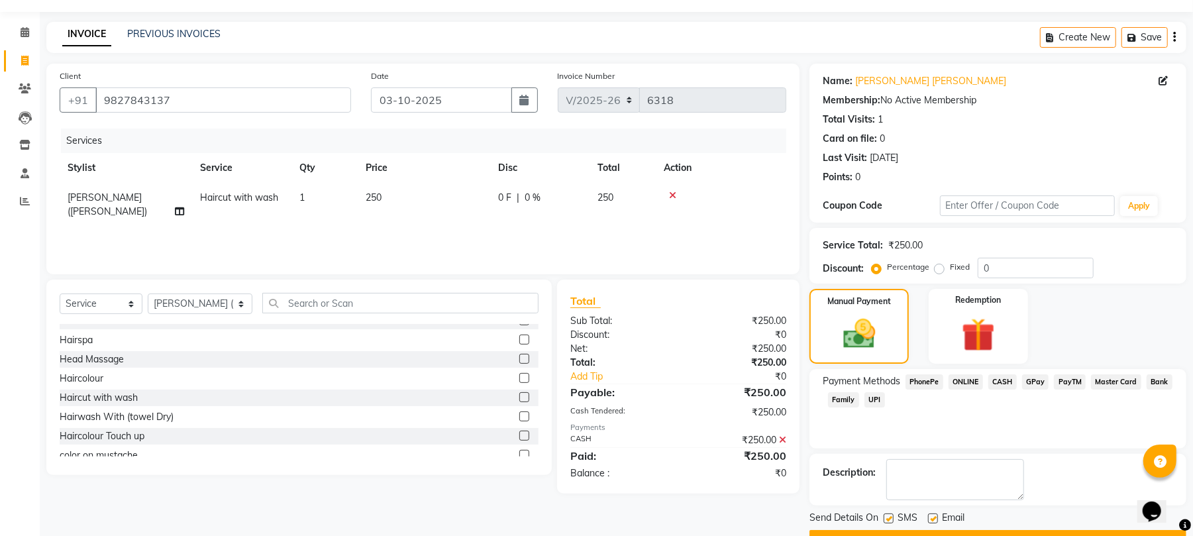
scroll to position [72, 0]
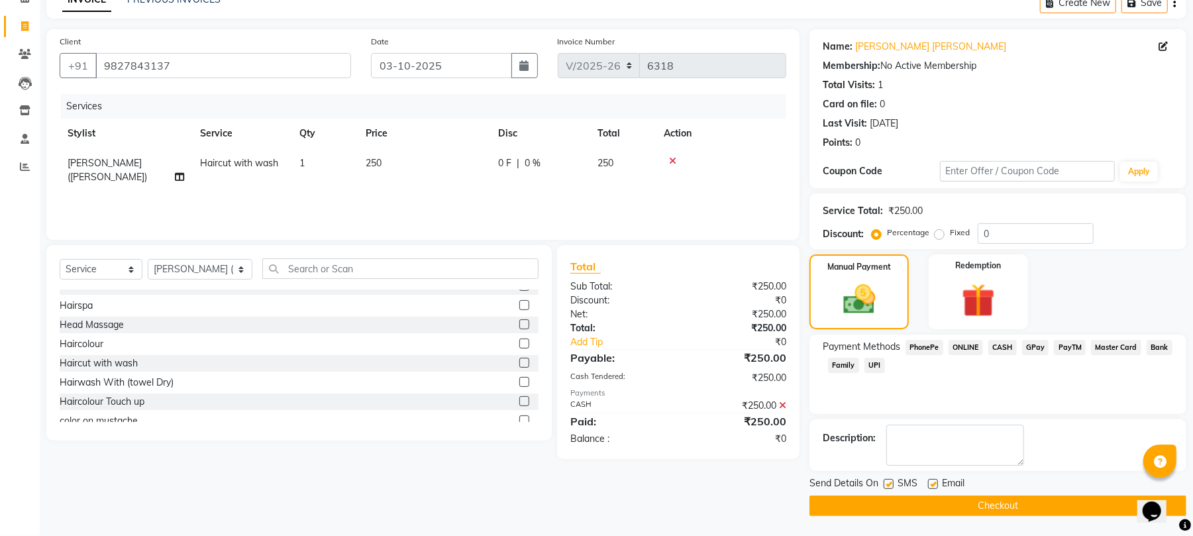
click at [934, 486] on label at bounding box center [933, 484] width 10 height 10
click at [934, 486] on input "checkbox" at bounding box center [932, 484] width 9 height 9
checkbox input "false"
click at [923, 498] on button "Checkout" at bounding box center [998, 506] width 377 height 21
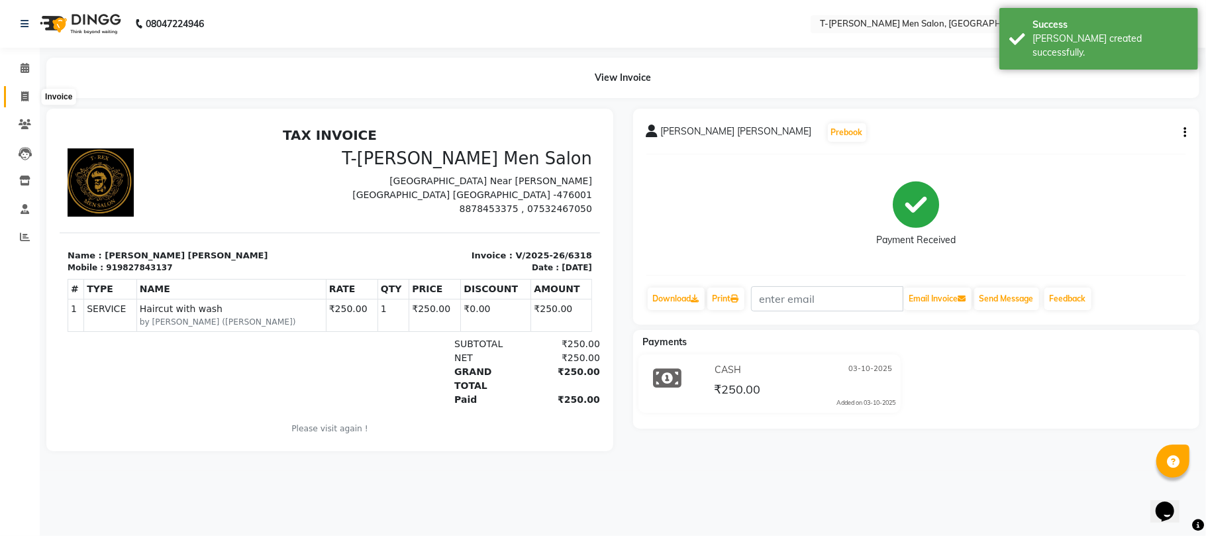
click at [16, 89] on span at bounding box center [24, 96] width 23 height 15
select select "service"
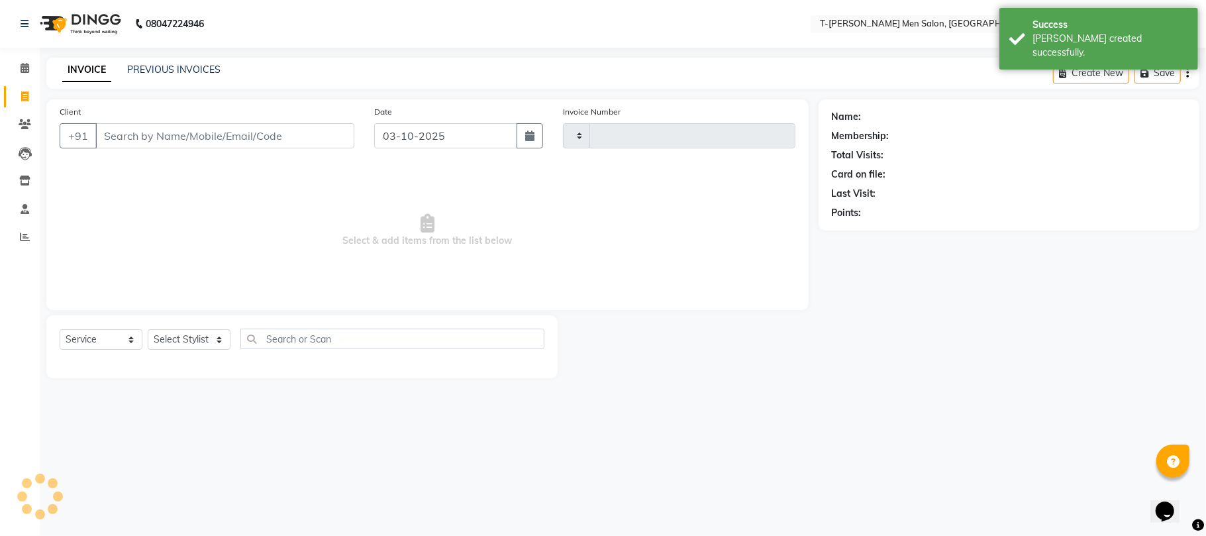
type input "6319"
select select "4816"
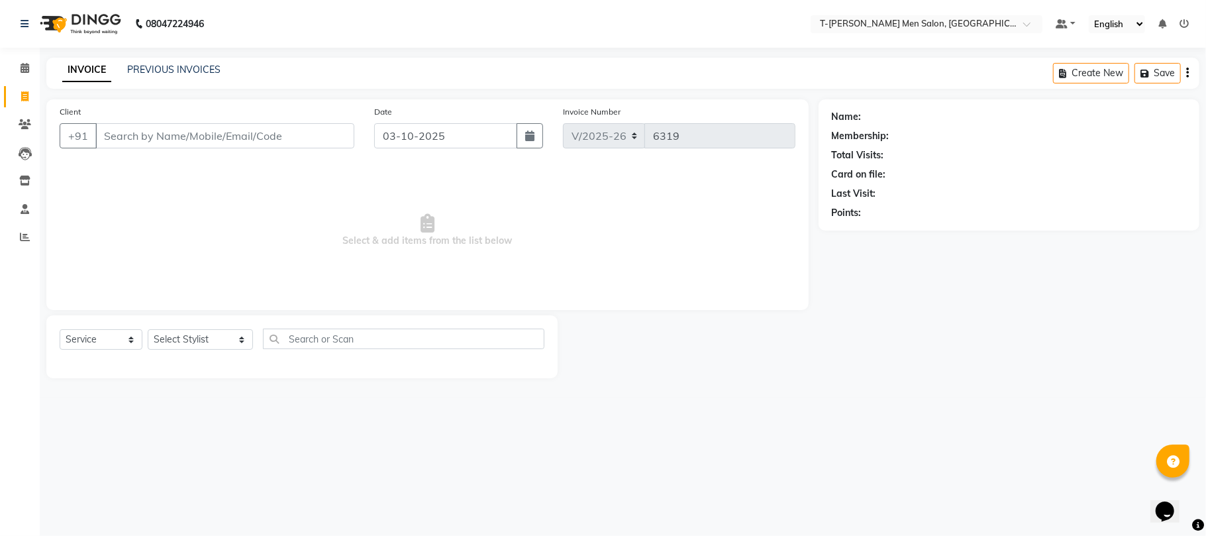
click at [19, 224] on li "Reports" at bounding box center [20, 237] width 40 height 28
click at [29, 240] on icon at bounding box center [25, 237] width 10 height 10
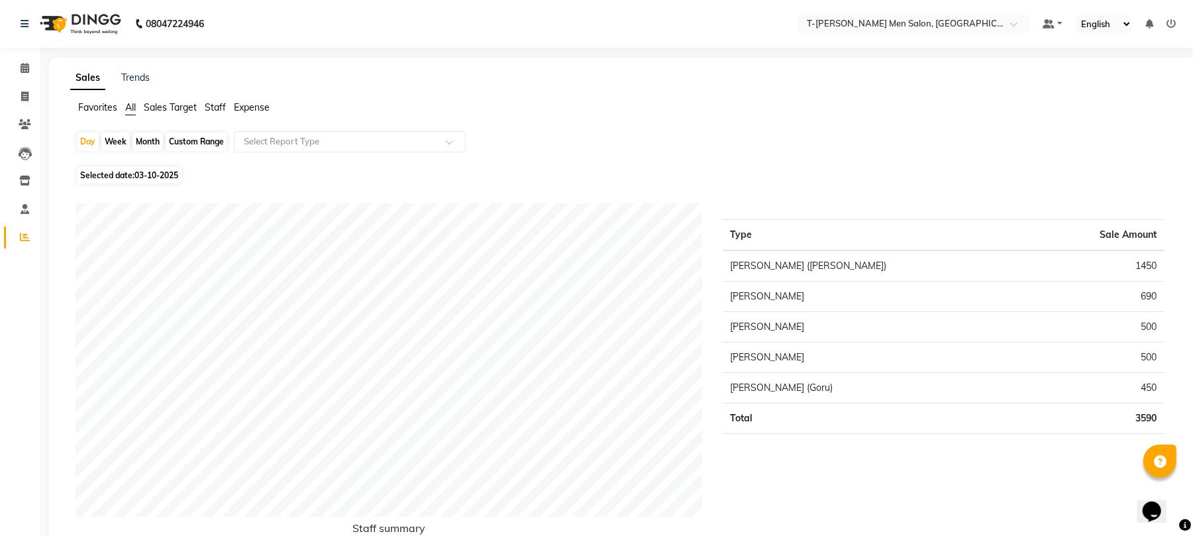
click at [140, 140] on div "Month" at bounding box center [148, 142] width 30 height 19
select select "10"
select select "2025"
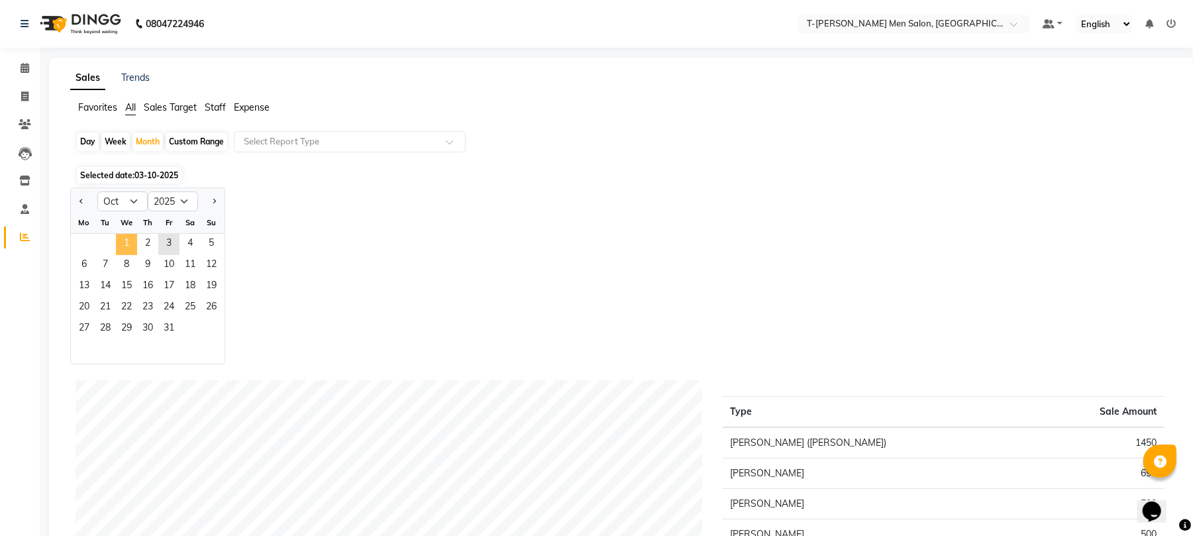
click at [125, 240] on span "1" at bounding box center [126, 244] width 21 height 21
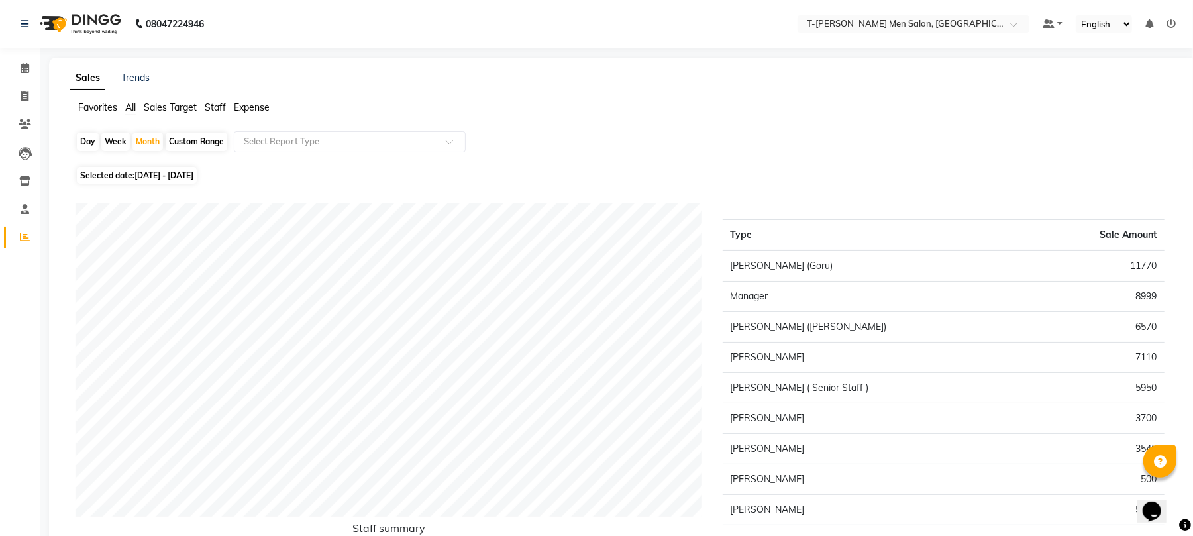
click at [144, 170] on span "01-10-2025 - 31-10-2025" at bounding box center [163, 175] width 59 height 10
select select "10"
select select "2025"
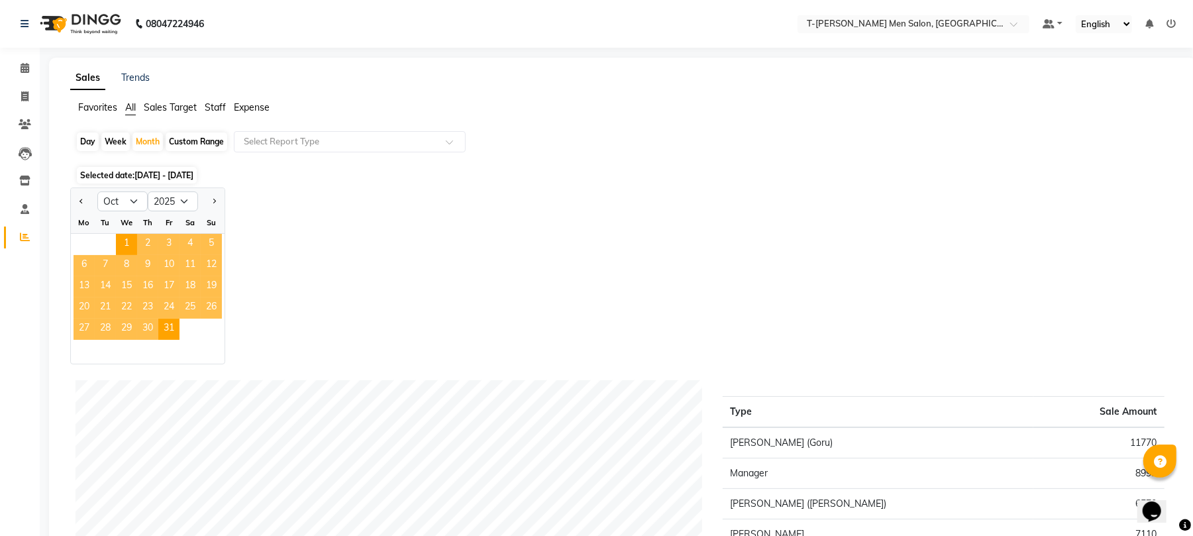
click at [72, 191] on div at bounding box center [84, 201] width 27 height 21
click at [80, 202] on span "Previous month" at bounding box center [82, 200] width 5 height 5
select select "9"
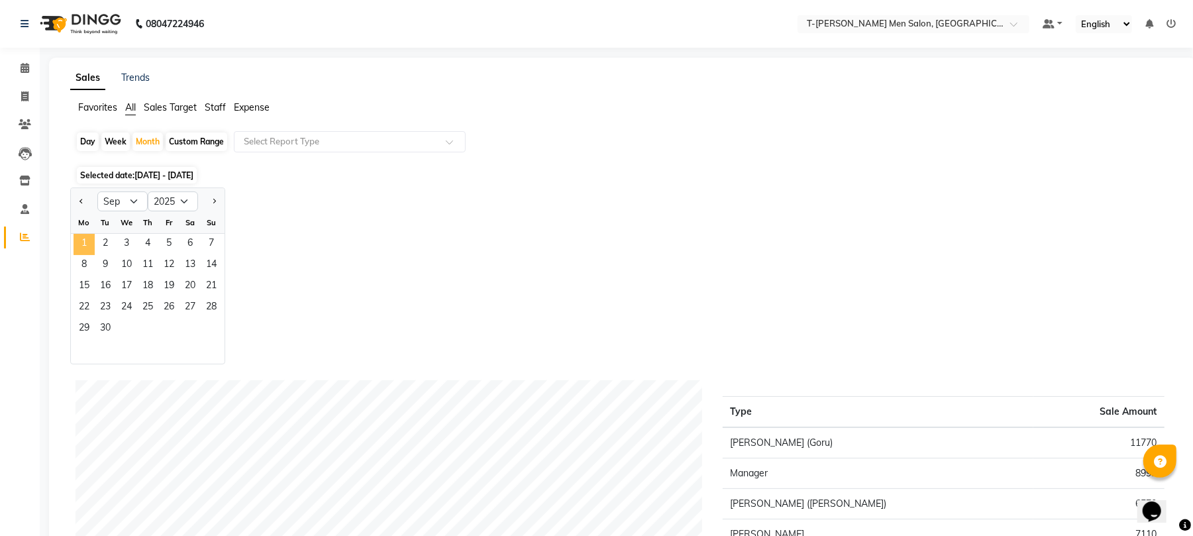
click at [93, 239] on span "1" at bounding box center [84, 244] width 21 height 21
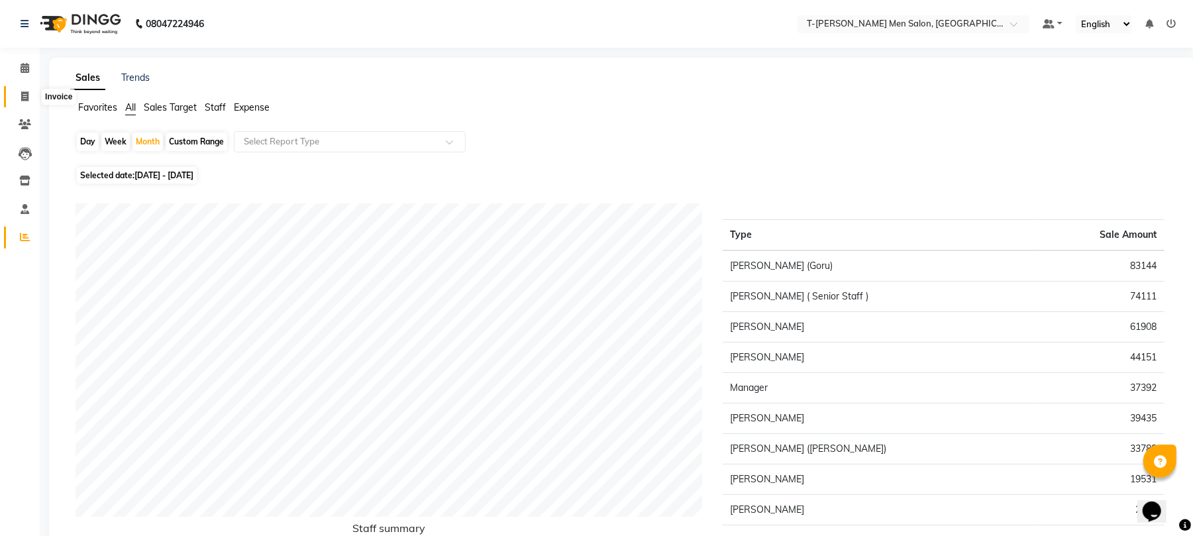
click at [22, 95] on icon at bounding box center [24, 96] width 7 height 10
select select "service"
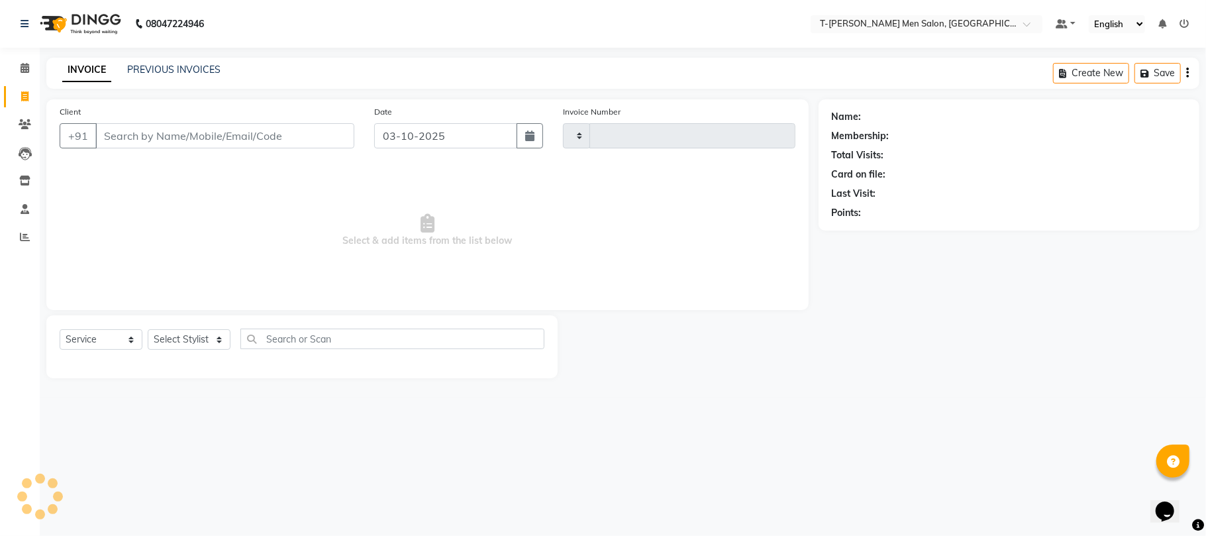
type input "6319"
select select "4816"
click at [212, 335] on select "Select Stylist [PERSON_NAME] [PERSON_NAME] (goru) [PERSON_NAME] [PERSON_NAME] (…" at bounding box center [200, 339] width 105 height 21
select select "29181"
click at [148, 329] on select "Select Stylist [PERSON_NAME] [PERSON_NAME] (goru) [PERSON_NAME] [PERSON_NAME] (…" at bounding box center [200, 339] width 105 height 21
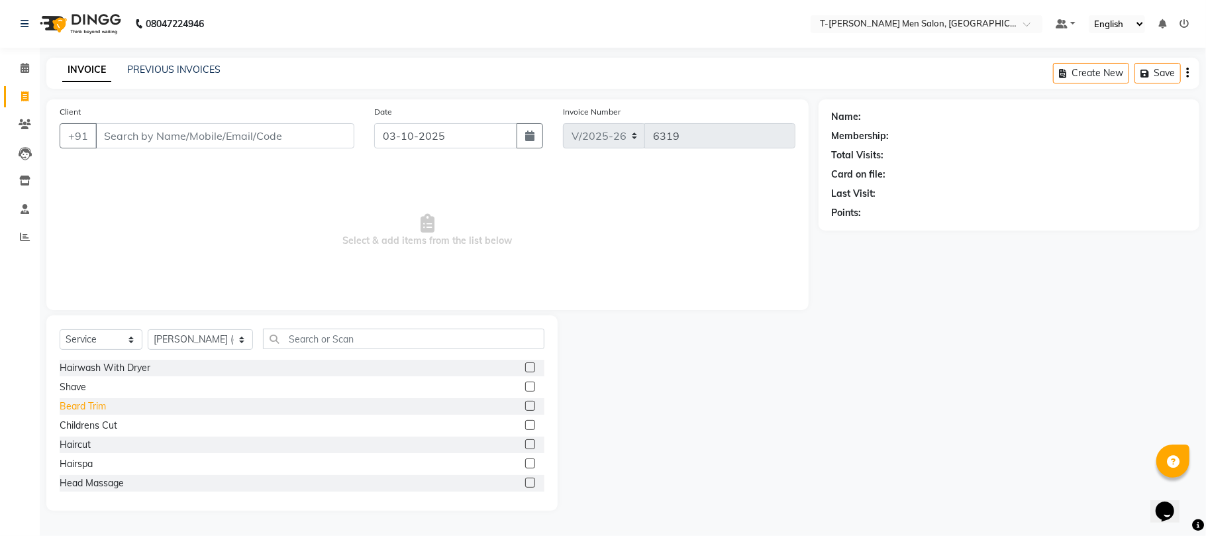
click at [89, 409] on div "Beard Trim" at bounding box center [83, 406] width 46 height 14
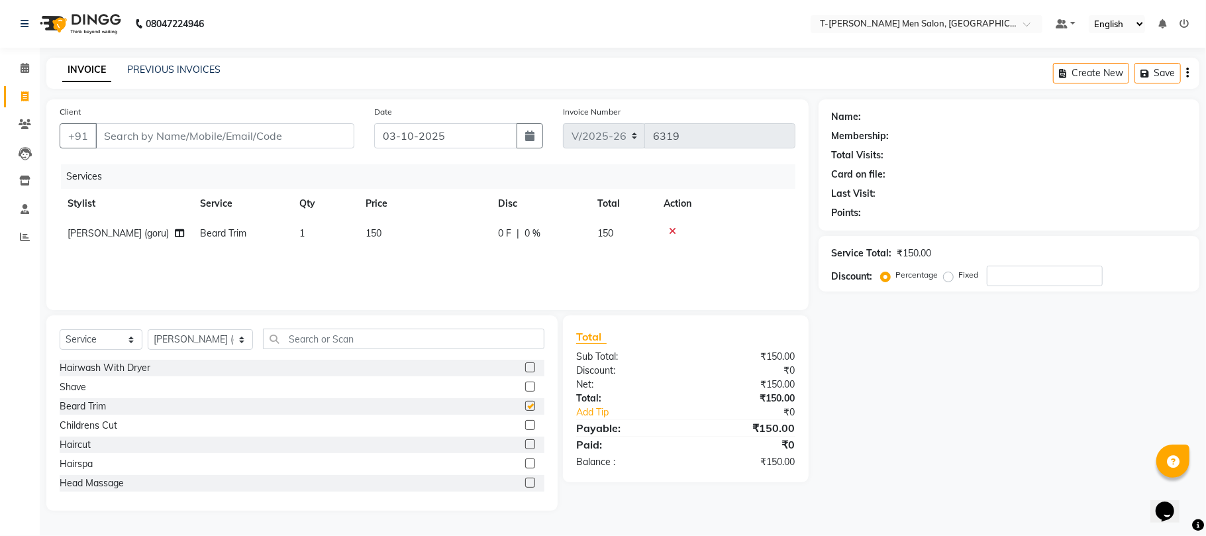
checkbox input "false"
click at [196, 147] on input "Client" at bounding box center [224, 135] width 259 height 25
type input "r"
type input "0"
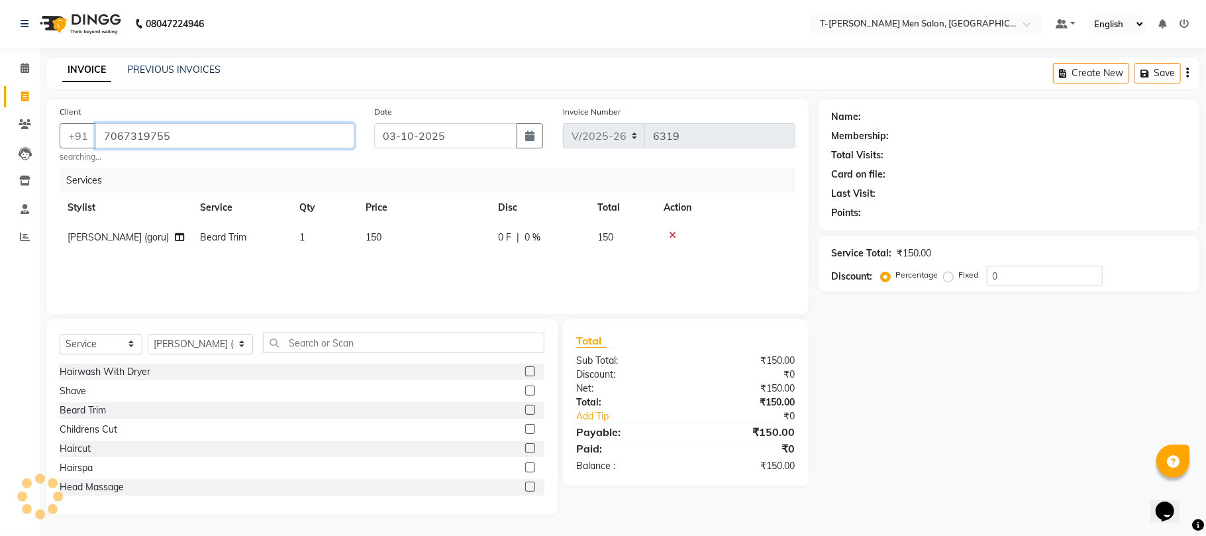
type input "7067319755"
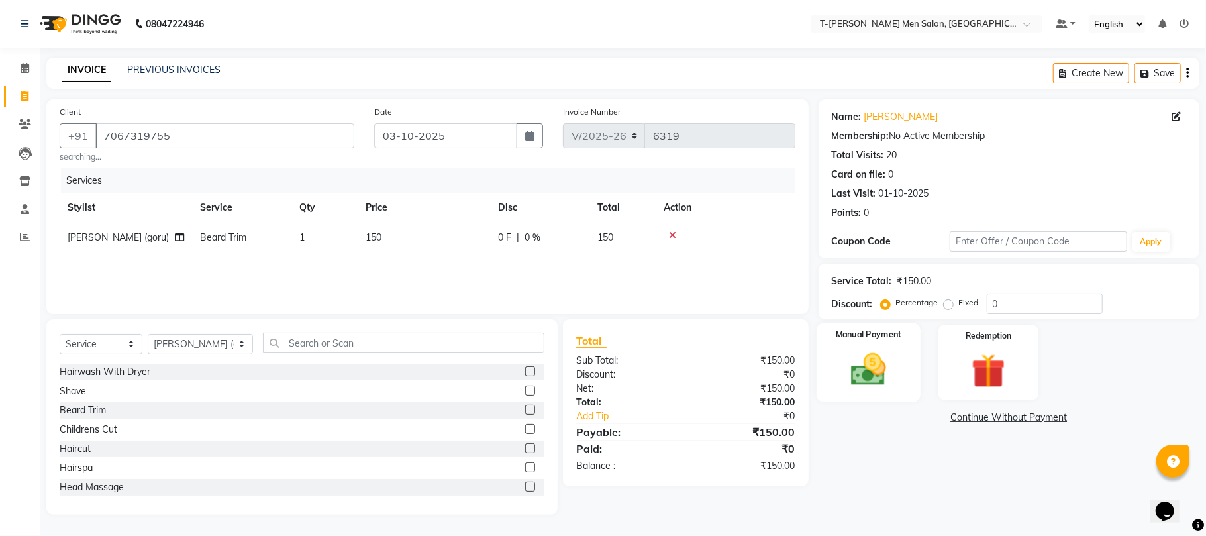
click at [855, 388] on img at bounding box center [869, 369] width 58 height 41
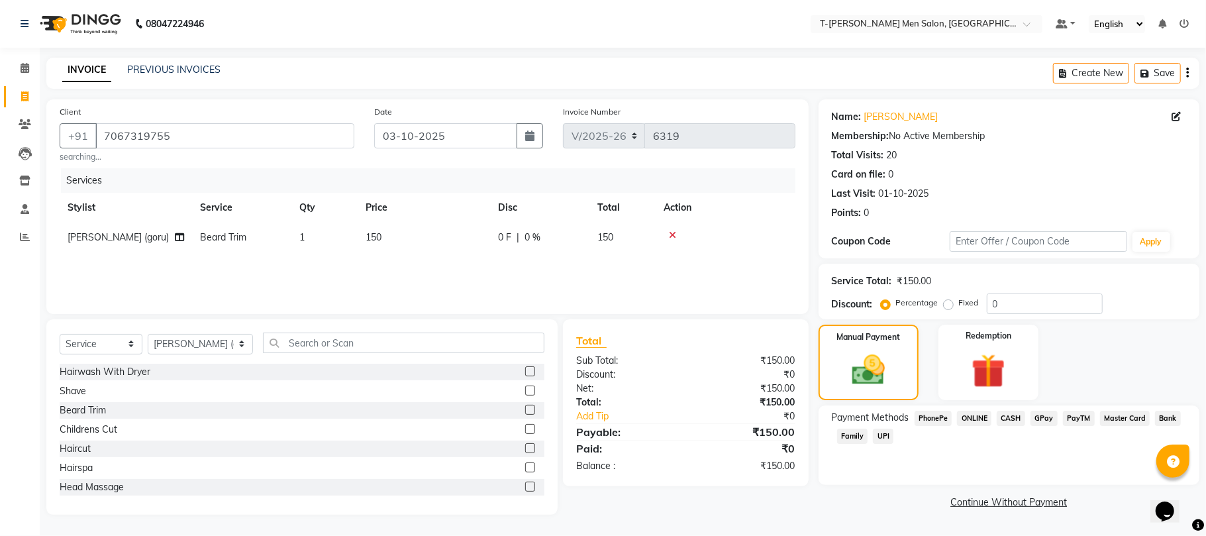
click at [973, 421] on span "ONLINE" at bounding box center [974, 418] width 34 height 15
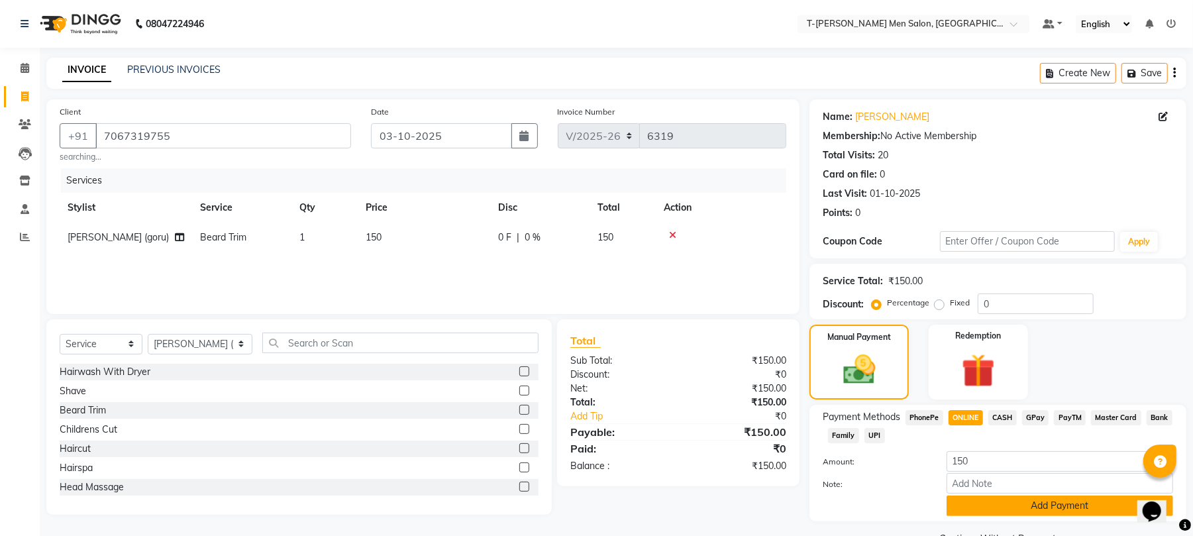
click at [988, 496] on button "Add Payment" at bounding box center [1060, 506] width 227 height 21
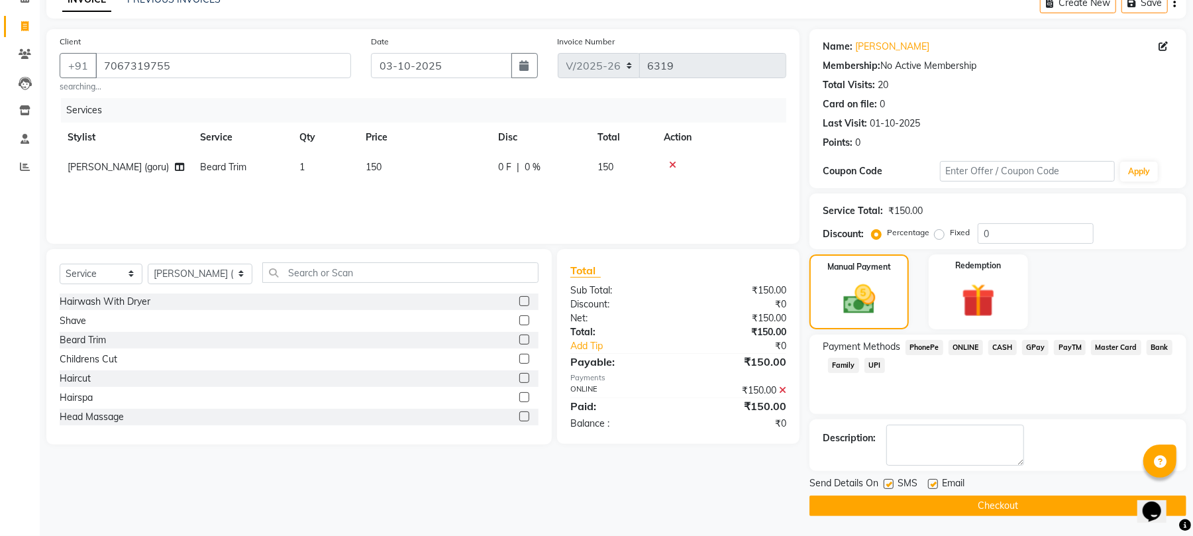
scroll to position [72, 0]
click at [936, 486] on label at bounding box center [933, 484] width 10 height 10
click at [936, 486] on input "checkbox" at bounding box center [932, 484] width 9 height 9
checkbox input "false"
click at [921, 506] on button "Checkout" at bounding box center [998, 506] width 377 height 21
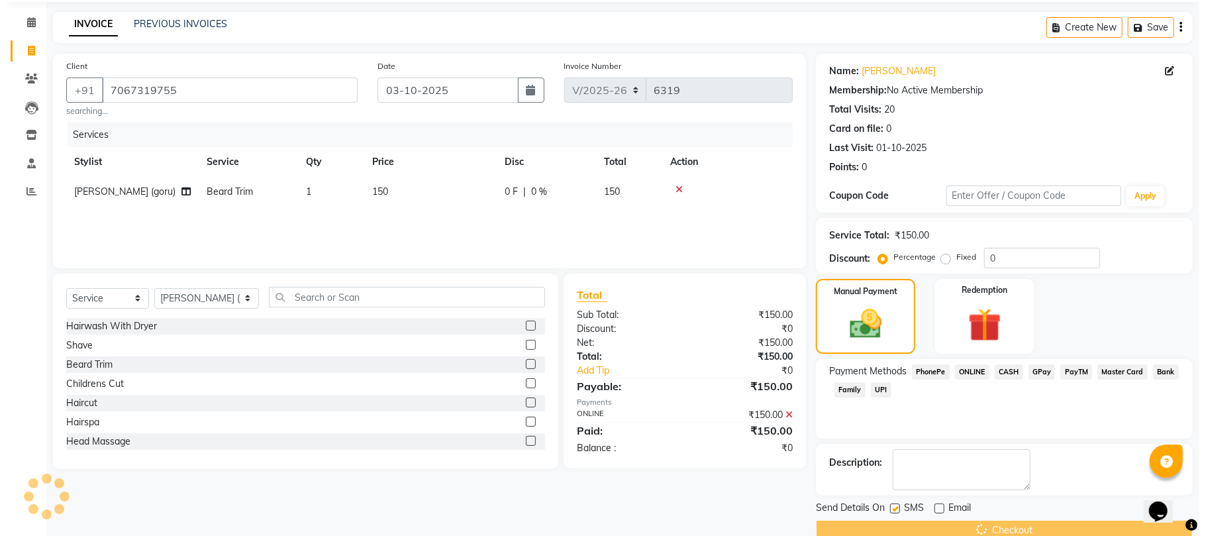
scroll to position [0, 0]
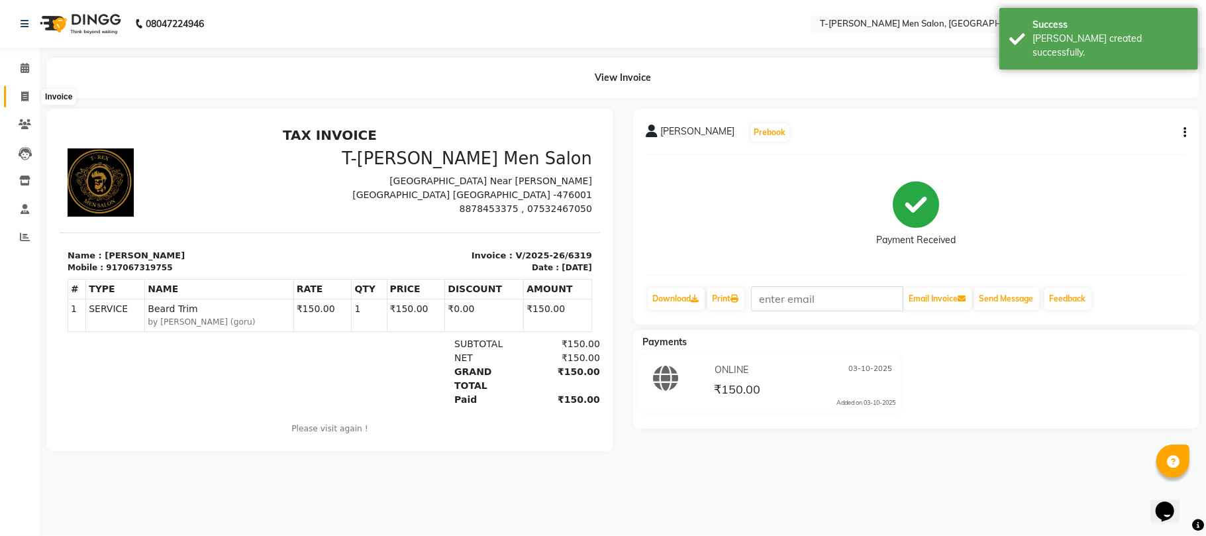
click at [23, 96] on icon at bounding box center [24, 96] width 7 height 10
select select "service"
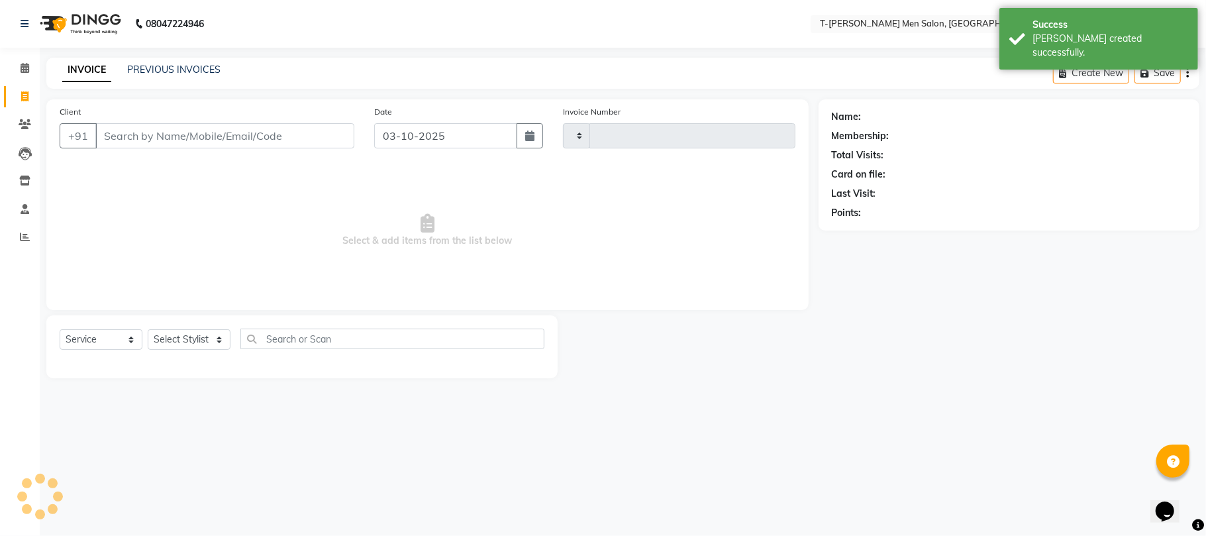
type input "6320"
select select "4816"
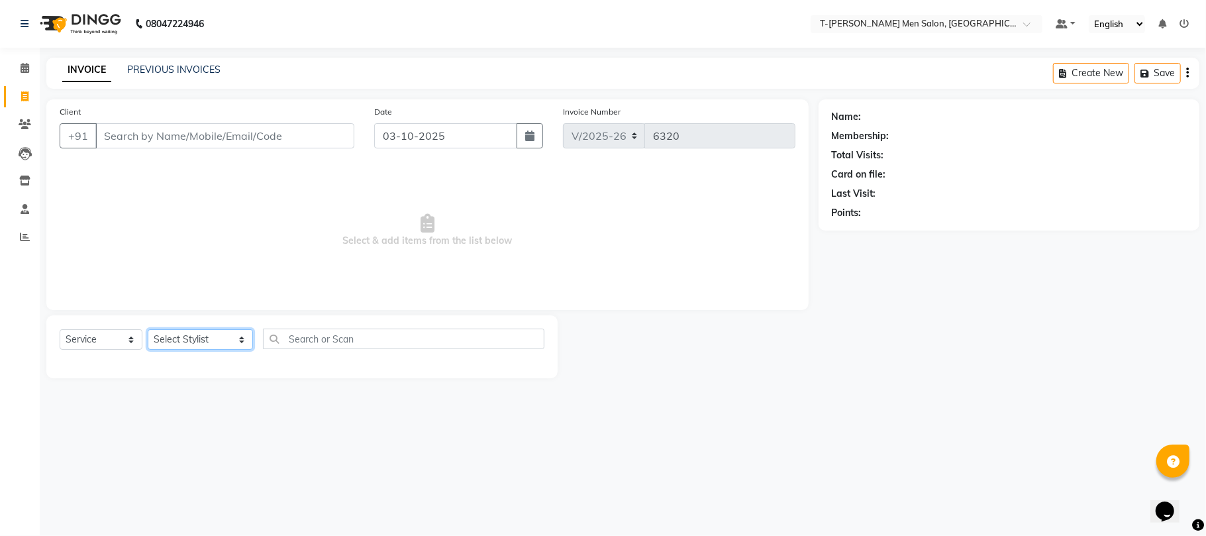
click at [183, 345] on select "Select Stylist [PERSON_NAME] [PERSON_NAME] (goru) [PERSON_NAME] [PERSON_NAME] (…" at bounding box center [200, 339] width 105 height 21
select select "29184"
click at [148, 329] on select "Select Stylist [PERSON_NAME] [PERSON_NAME] (goru) [PERSON_NAME] [PERSON_NAME] (…" at bounding box center [200, 339] width 105 height 21
click at [98, 342] on select "Select Service Product Membership Package Voucher Prepaid Gift Card" at bounding box center [101, 339] width 83 height 21
select select "product"
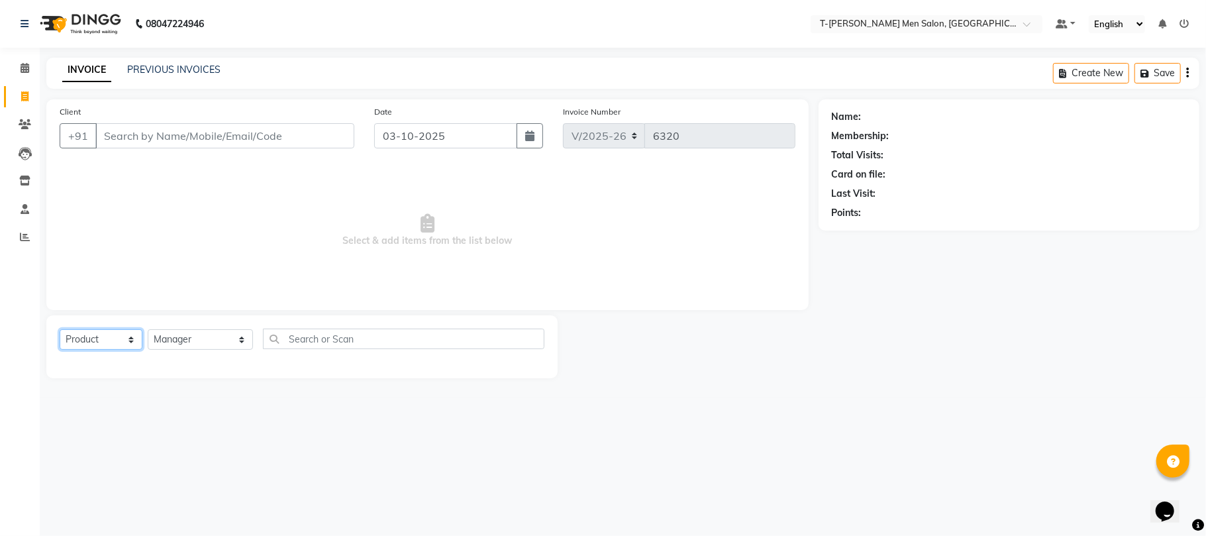
click at [60, 329] on select "Select Service Product Membership Package Voucher Prepaid Gift Card" at bounding box center [101, 339] width 83 height 21
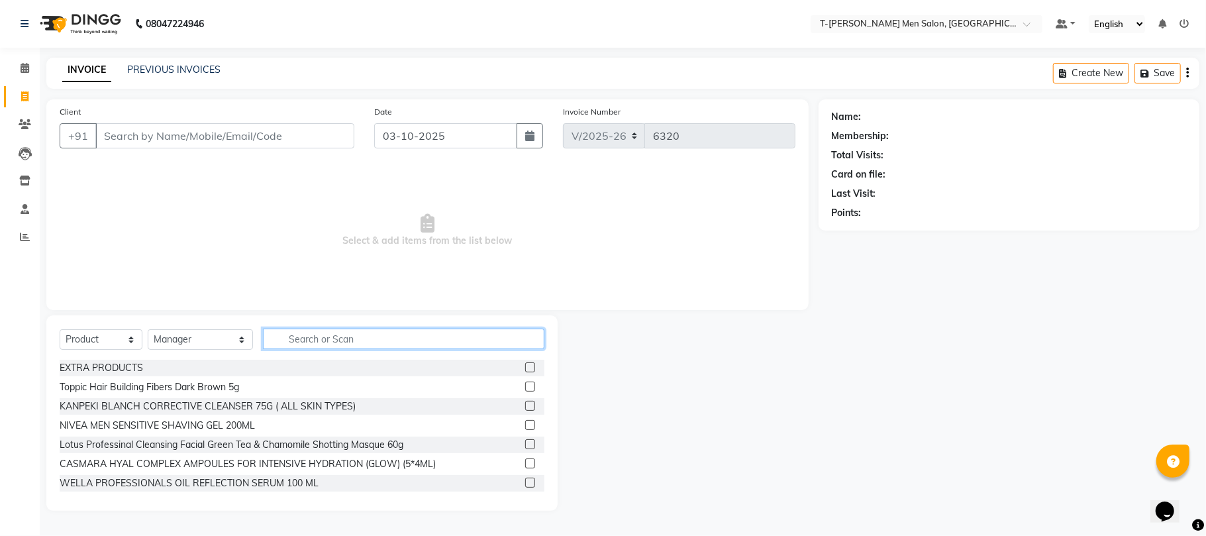
click at [309, 335] on input "text" at bounding box center [404, 339] width 282 height 21
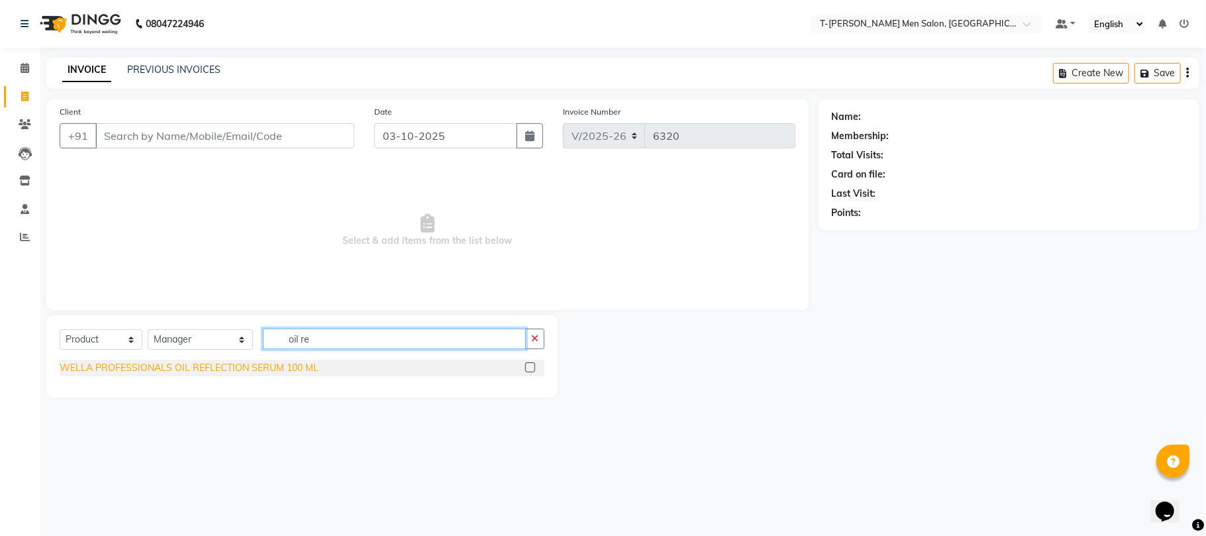
type input "oil re"
click at [133, 366] on div "WELLA PROFESSIONALS OIL REFLECTION SERUM 100 ML" at bounding box center [189, 368] width 259 height 14
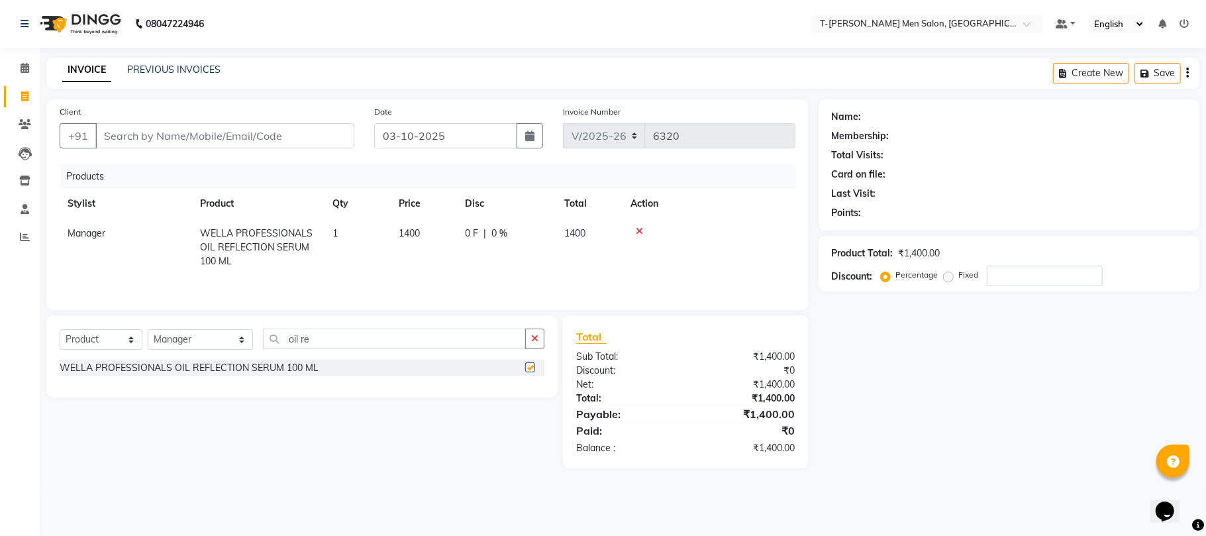
checkbox input "false"
drag, startPoint x: 545, startPoint y: 351, endPoint x: 484, endPoint y: 347, distance: 61.1
click at [542, 351] on div "Select Service Product Membership Package Voucher Prepaid Gift Card Select Styl…" at bounding box center [301, 356] width 511 height 82
drag, startPoint x: 536, startPoint y: 346, endPoint x: 527, endPoint y: 345, distance: 8.6
click at [535, 343] on icon "button" at bounding box center [534, 338] width 7 height 9
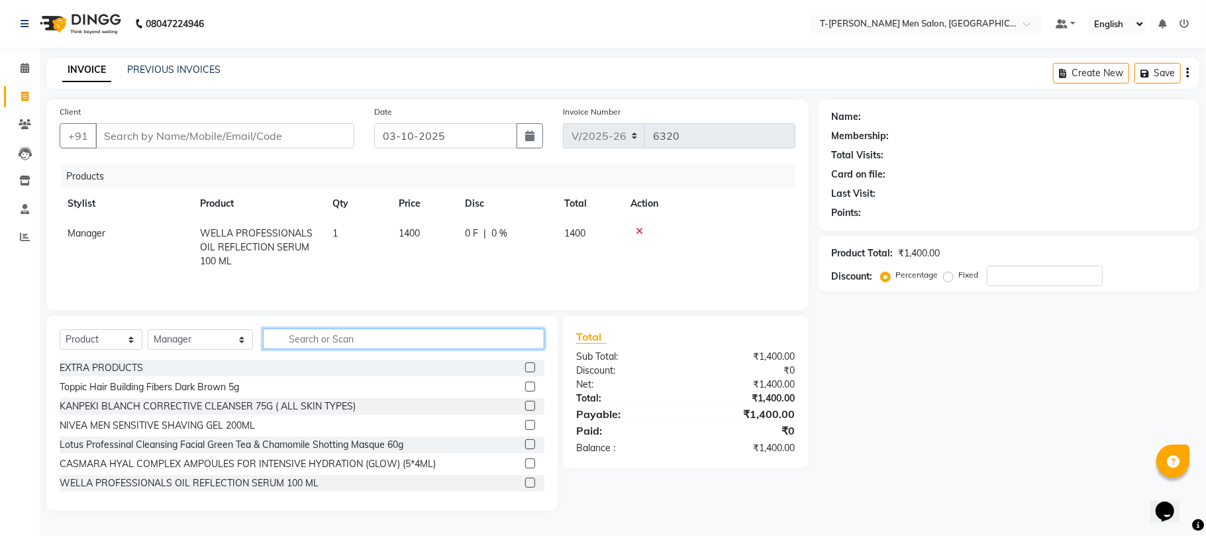
click at [496, 345] on input "text" at bounding box center [404, 339] width 282 height 21
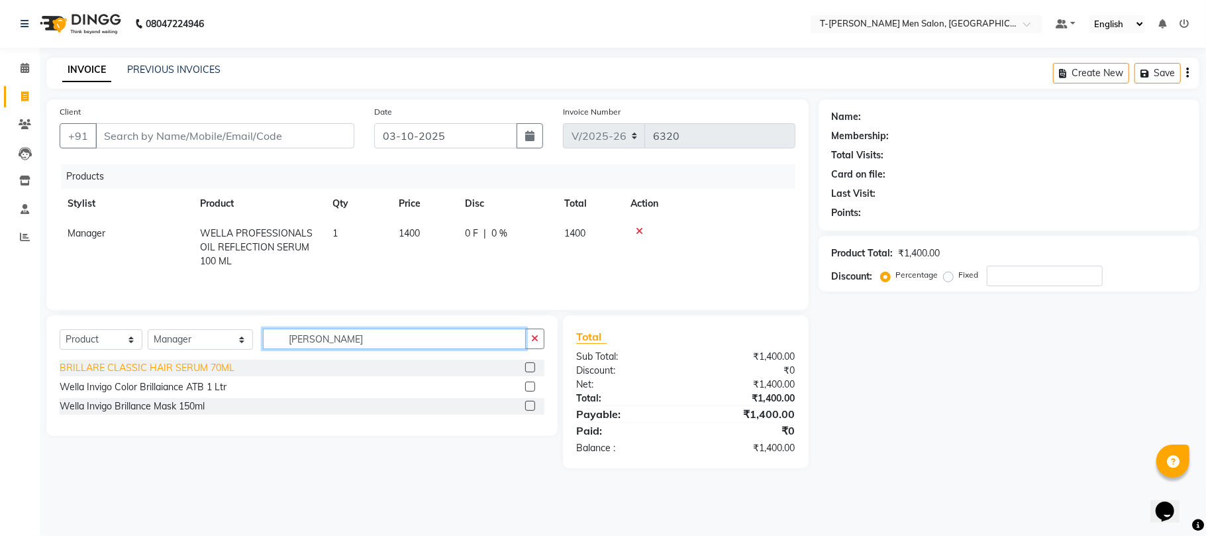
type input "brilla"
click at [89, 369] on div "BRILLARE CLASSIC HAIR SERUM 70ML" at bounding box center [147, 368] width 175 height 14
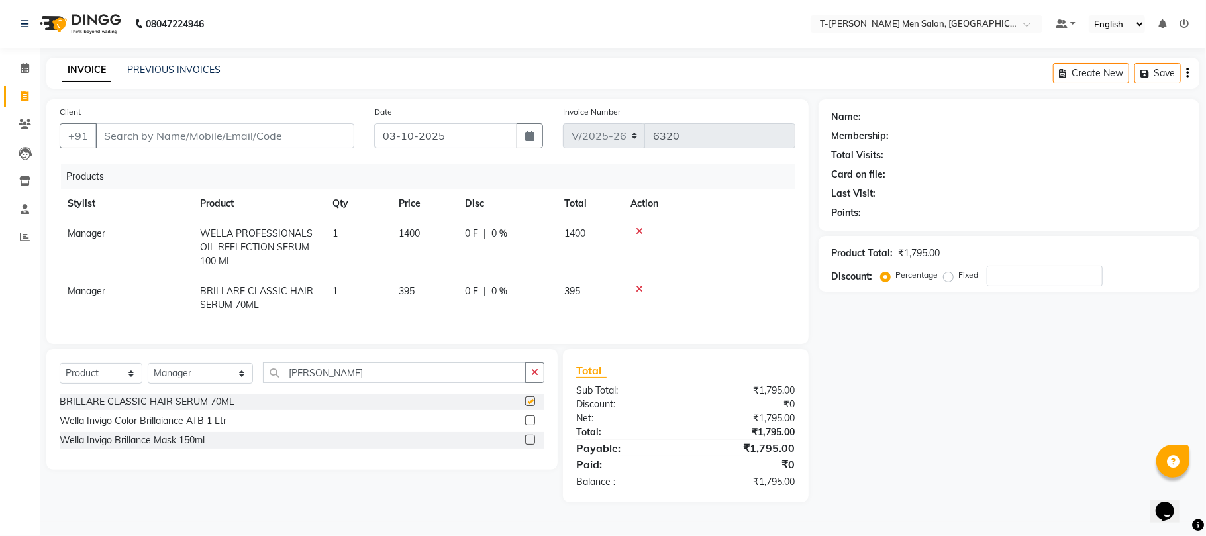
checkbox input "false"
click at [529, 383] on button "button" at bounding box center [534, 372] width 19 height 21
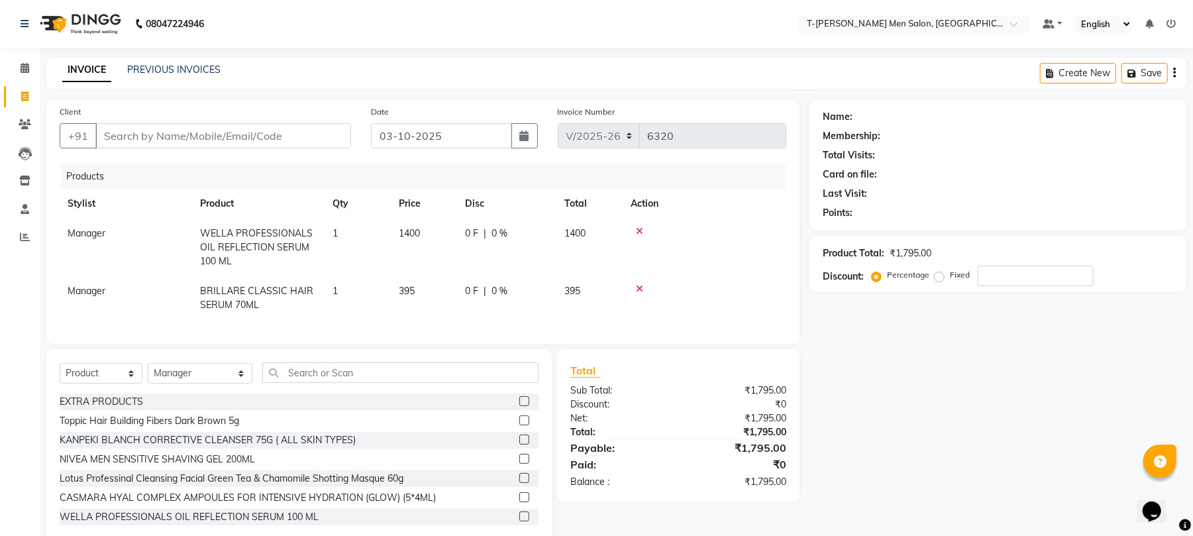
click at [643, 288] on div at bounding box center [705, 288] width 148 height 9
click at [637, 288] on icon at bounding box center [639, 288] width 7 height 9
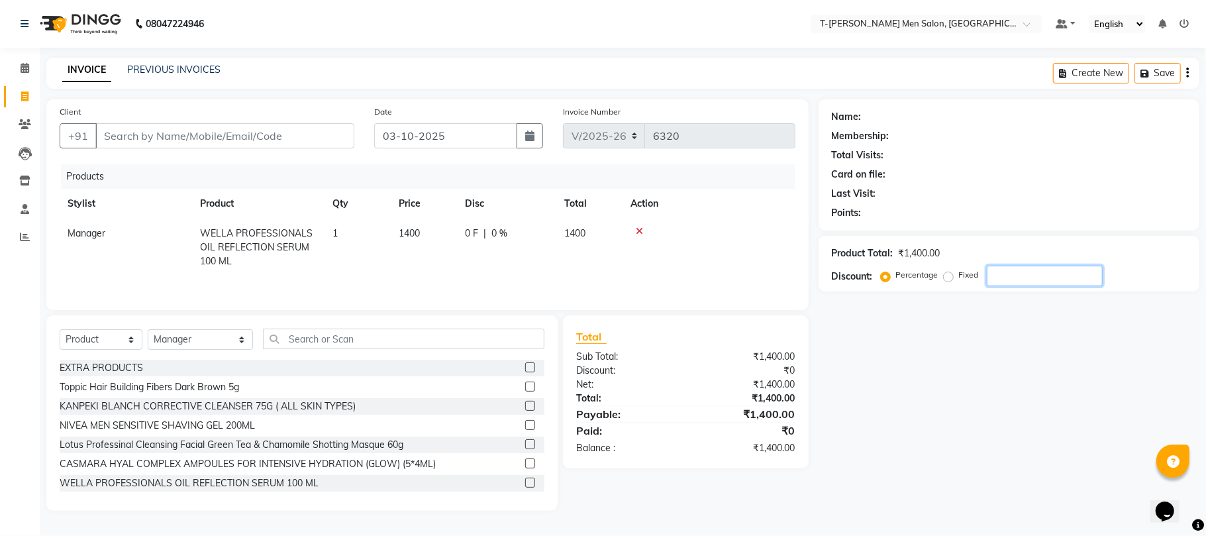
click at [1010, 274] on input "number" at bounding box center [1045, 276] width 116 height 21
type input "1"
click at [451, 347] on input "text" at bounding box center [404, 339] width 282 height 21
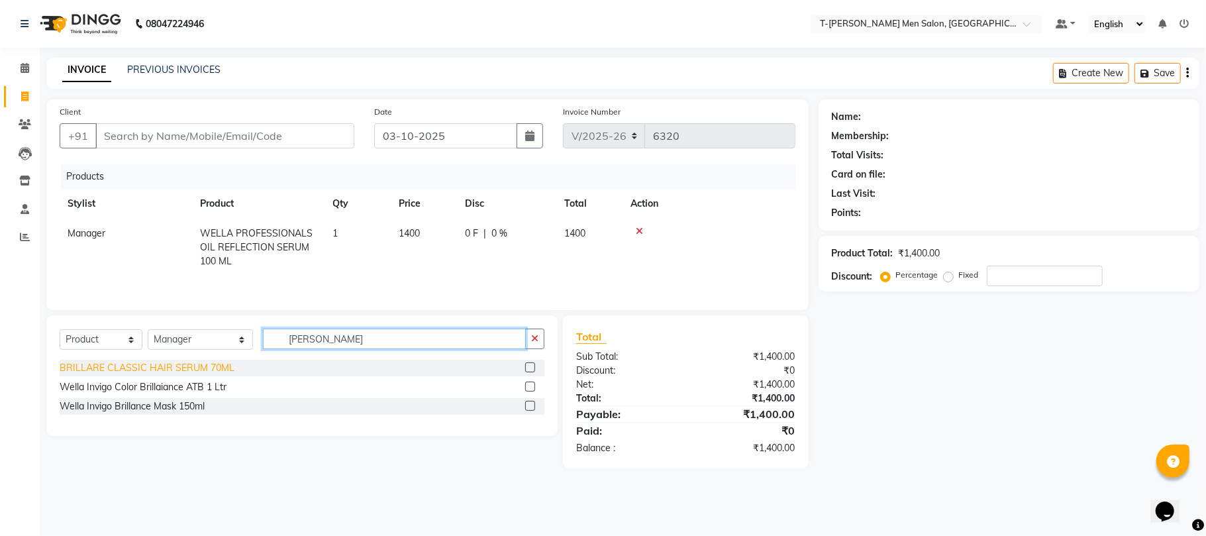
type input "brilla"
click at [189, 370] on div "BRILLARE CLASSIC HAIR SERUM 70ML" at bounding box center [147, 368] width 175 height 14
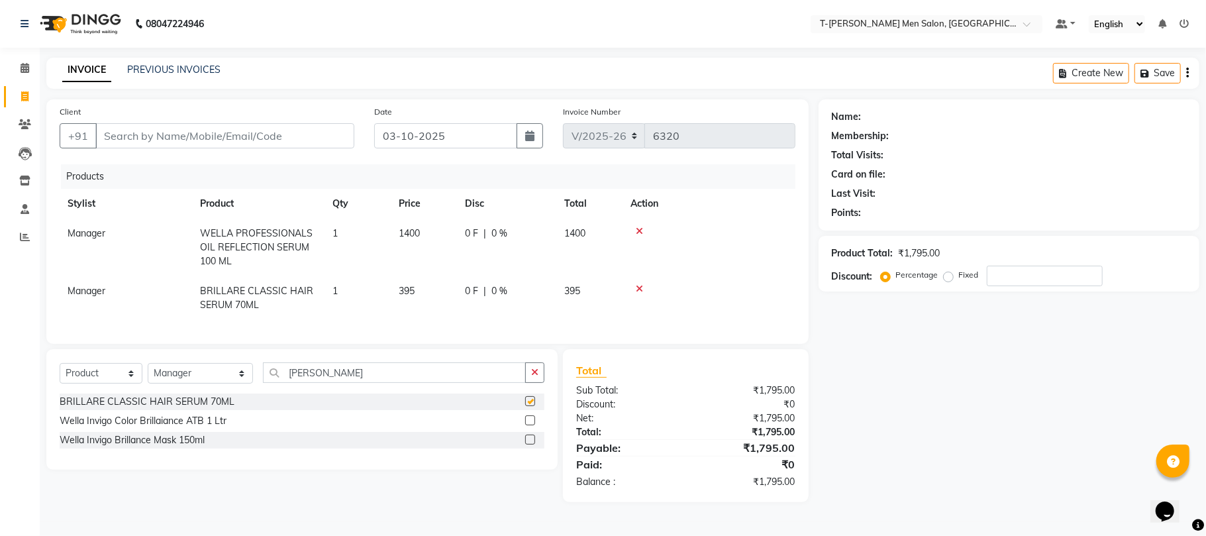
checkbox input "false"
drag, startPoint x: 534, startPoint y: 382, endPoint x: 510, endPoint y: 362, distance: 31.0
click at [533, 377] on icon "button" at bounding box center [534, 372] width 7 height 9
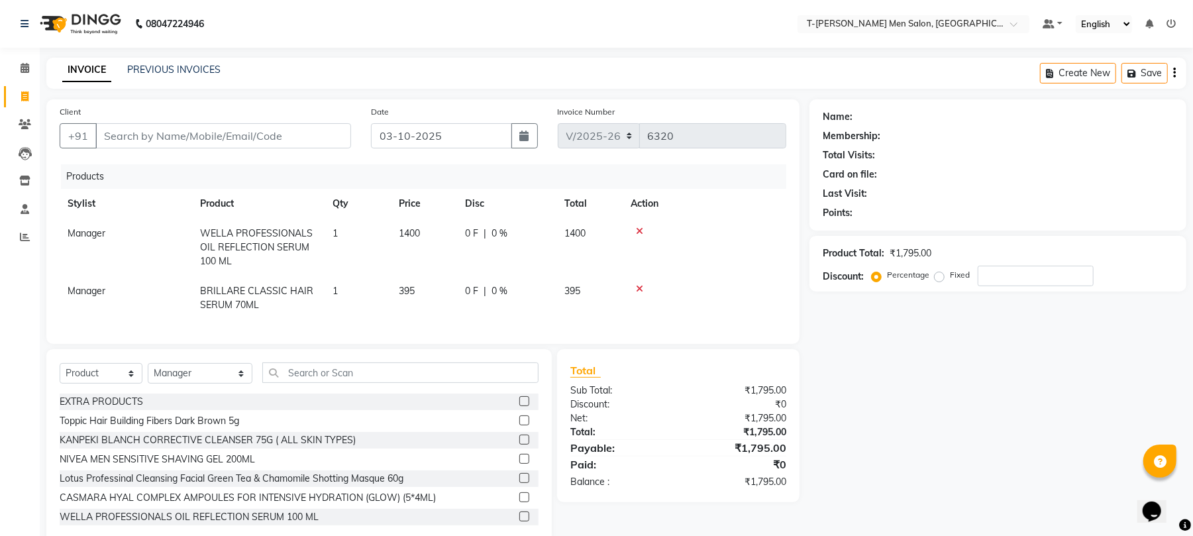
click at [637, 289] on icon at bounding box center [639, 288] width 7 height 9
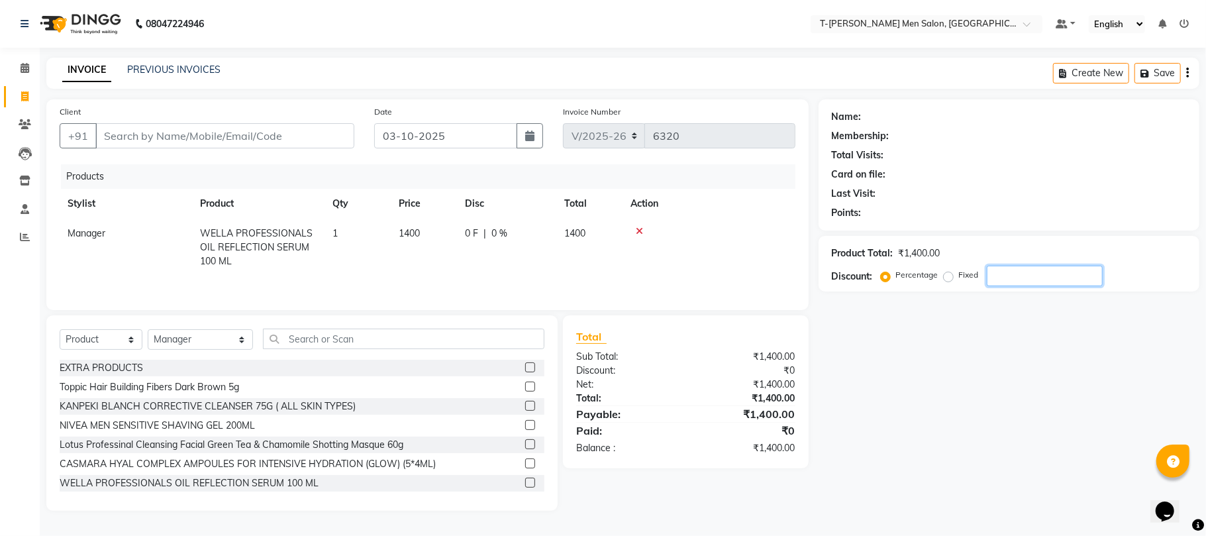
click at [1000, 274] on input "number" at bounding box center [1045, 276] width 116 height 21
type input "10"
click at [295, 136] on input "Client" at bounding box center [224, 135] width 259 height 25
type input "r"
type input "0"
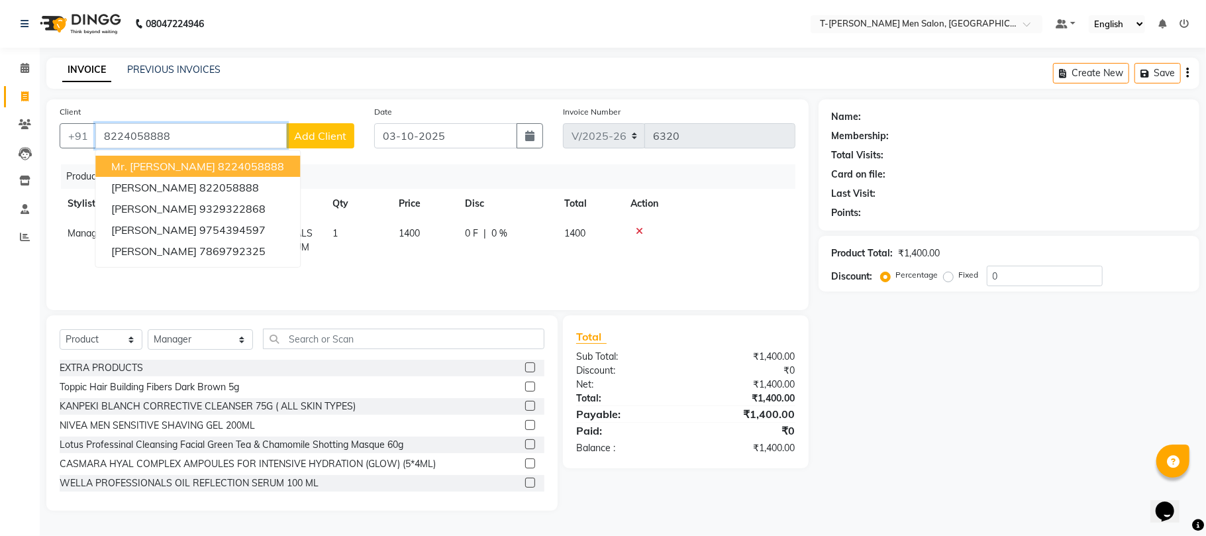
type input "8224058888"
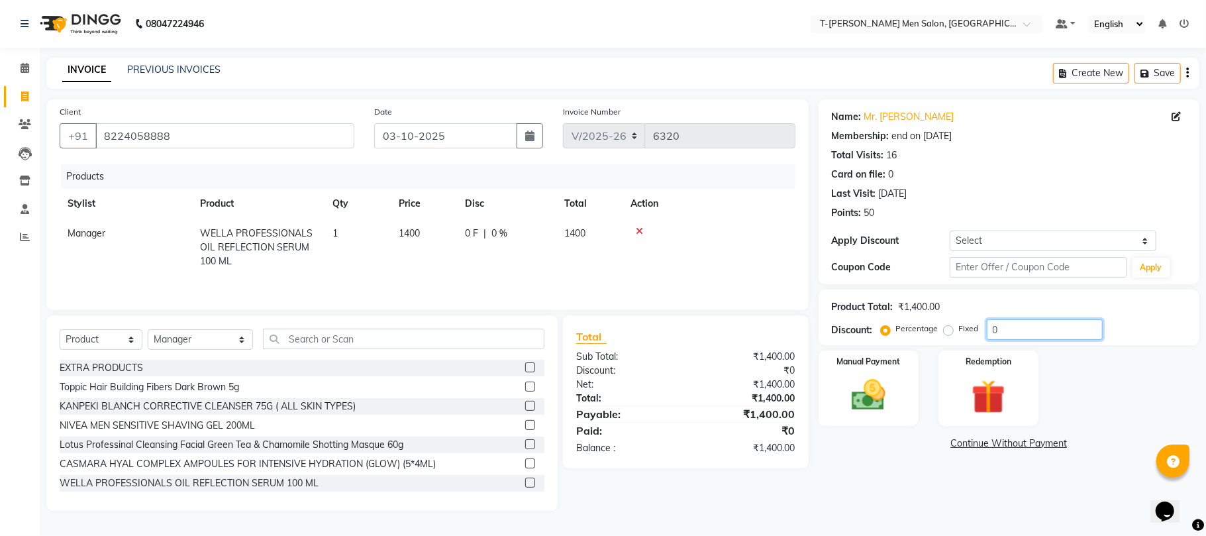
click at [1011, 327] on input "0" at bounding box center [1045, 329] width 116 height 21
type input "0"
type input "10"
click at [883, 398] on img at bounding box center [869, 395] width 58 height 41
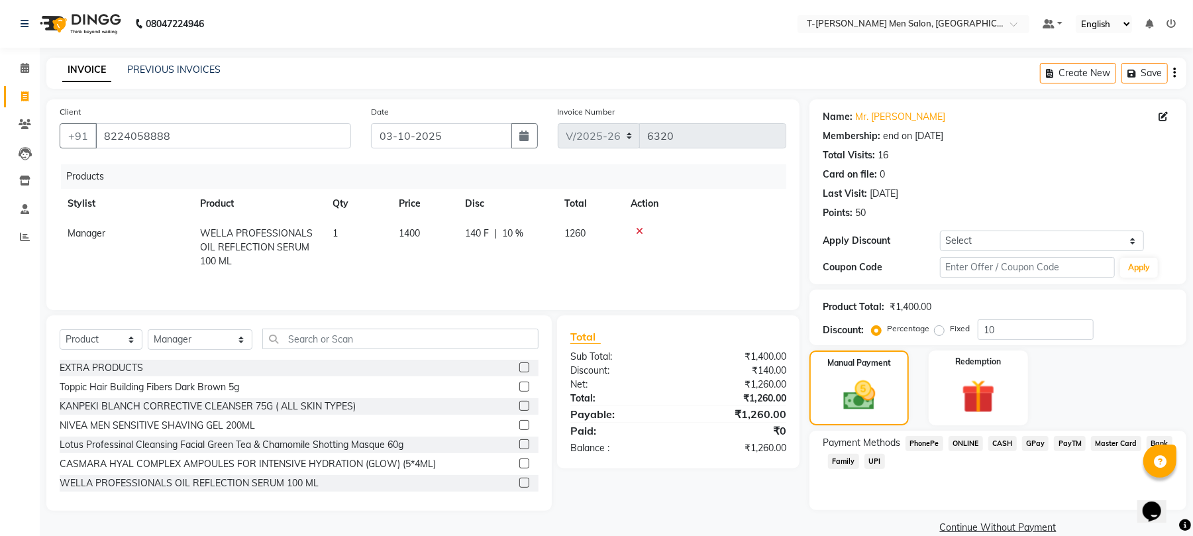
click at [955, 441] on span "ONLINE" at bounding box center [966, 443] width 34 height 15
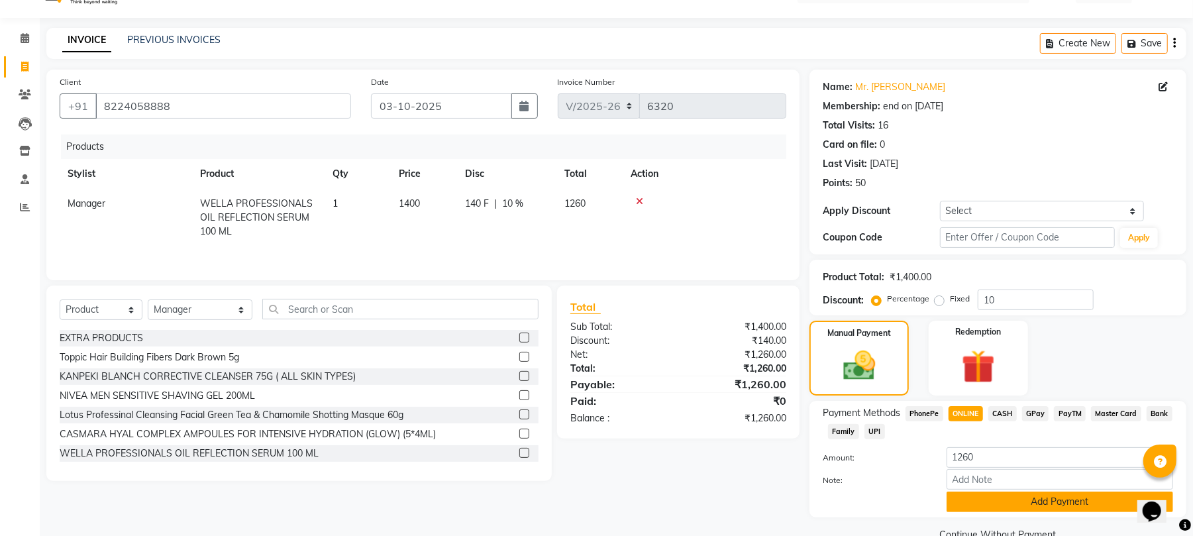
scroll to position [59, 0]
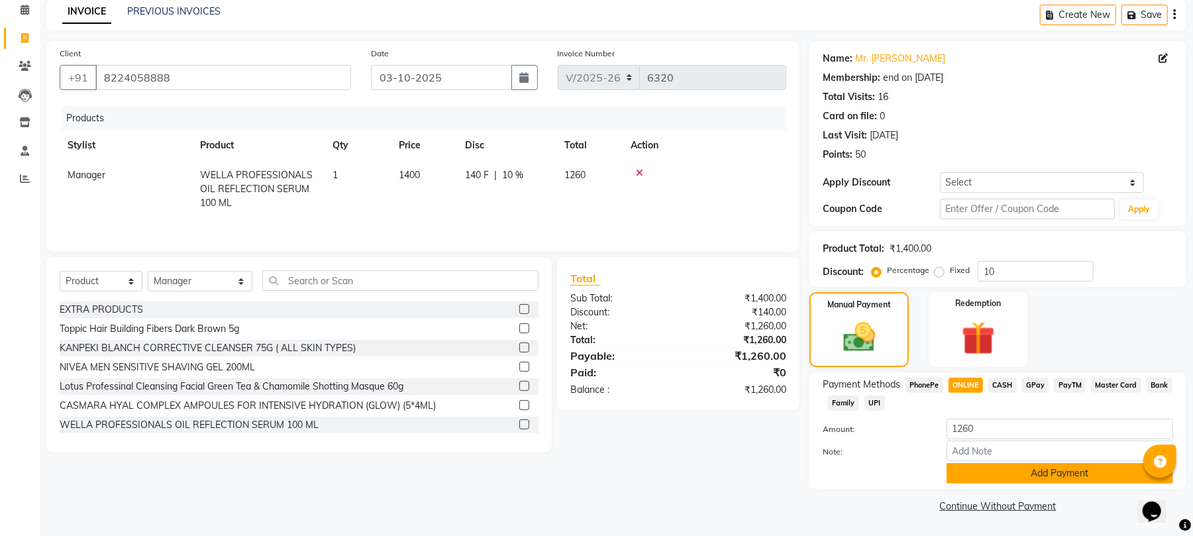
drag, startPoint x: 970, startPoint y: 482, endPoint x: 957, endPoint y: 473, distance: 15.6
click at [969, 485] on div "Payment Methods PhonePe ONLINE CASH GPay PayTM Master Card Bank Family UPI Amou…" at bounding box center [998, 430] width 377 height 117
click at [965, 470] on button "Add Payment" at bounding box center [1060, 473] width 227 height 21
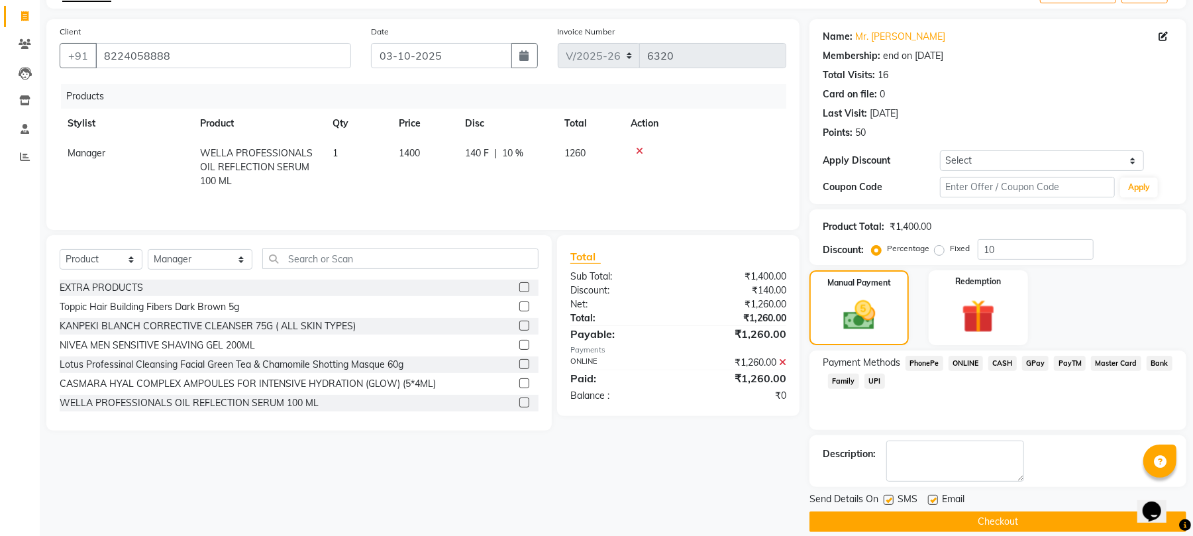
scroll to position [97, 0]
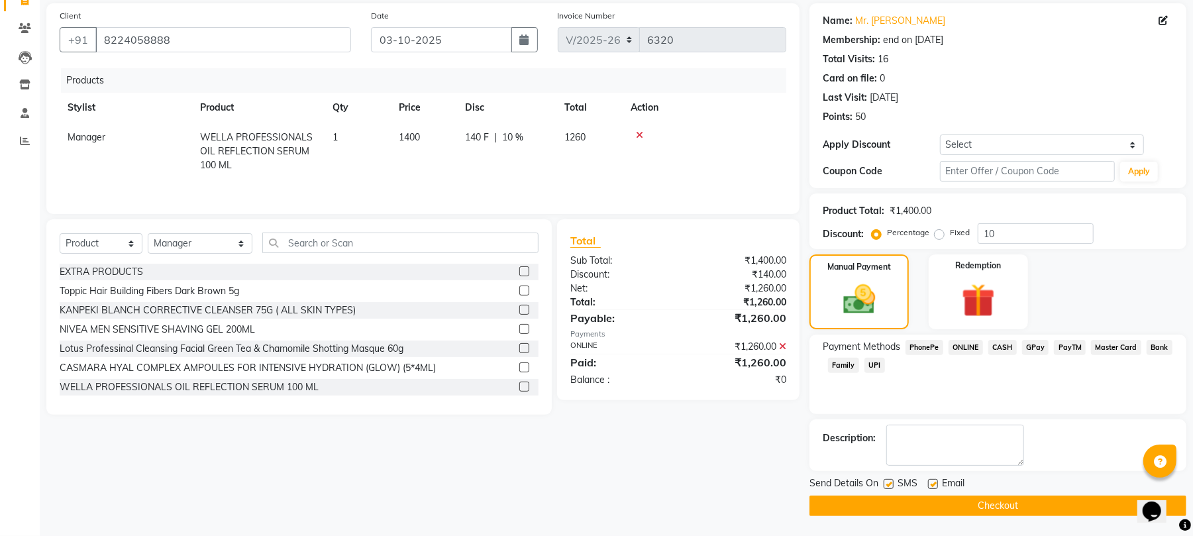
click at [933, 488] on label at bounding box center [933, 484] width 10 height 10
click at [933, 488] on input "checkbox" at bounding box center [932, 484] width 9 height 9
checkbox input "false"
click at [924, 502] on button "Checkout" at bounding box center [998, 506] width 377 height 21
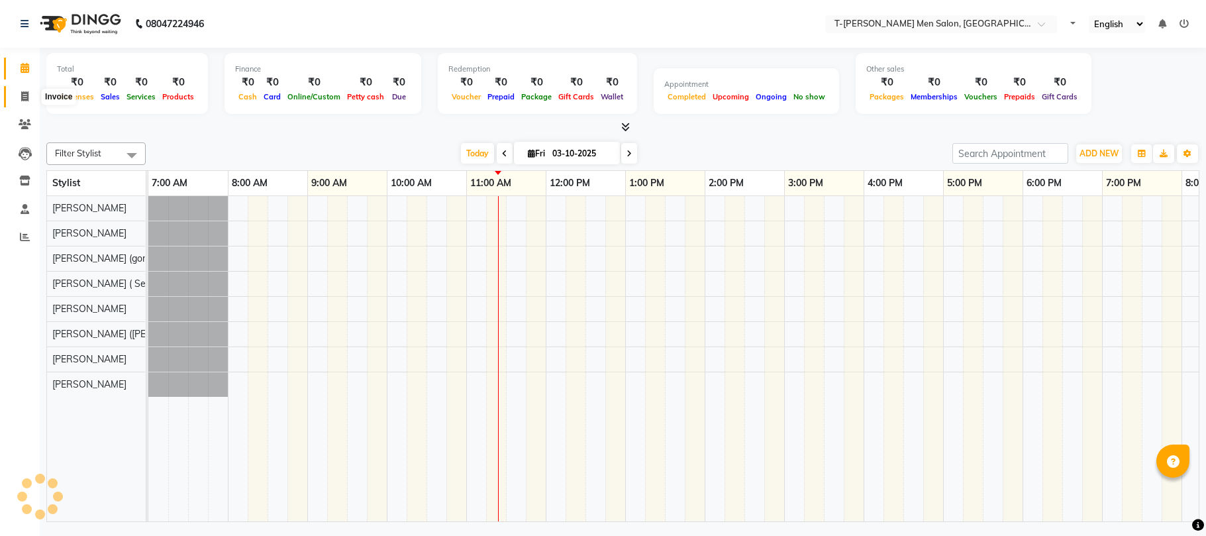
click at [25, 99] on icon at bounding box center [24, 96] width 7 height 10
select select "service"
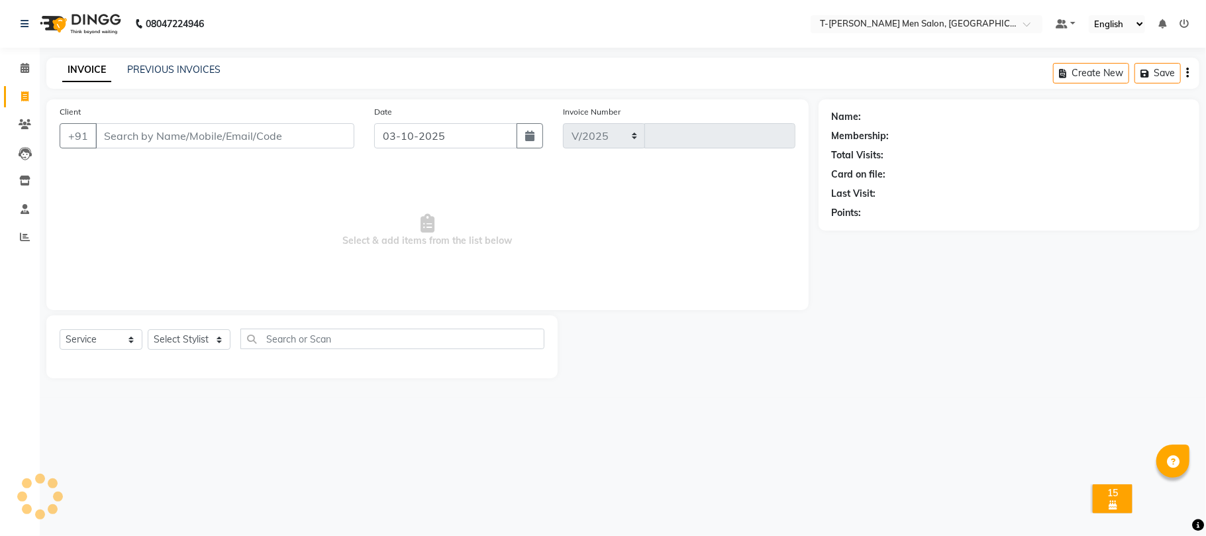
select select "4816"
type input "6323"
click at [211, 134] on input "Client" at bounding box center [224, 135] width 259 height 25
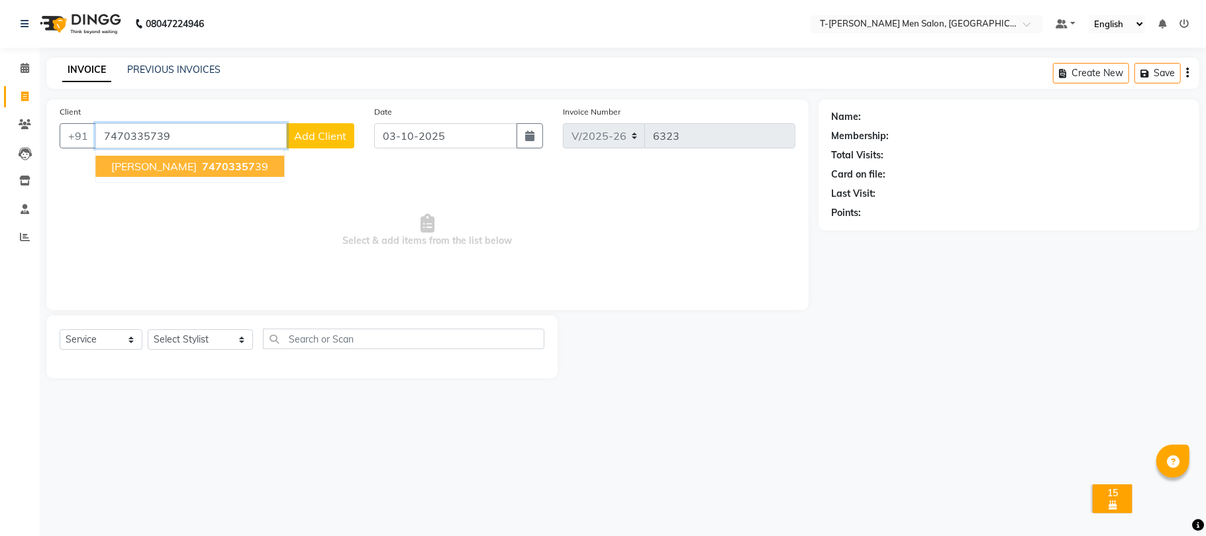
type input "7470335739"
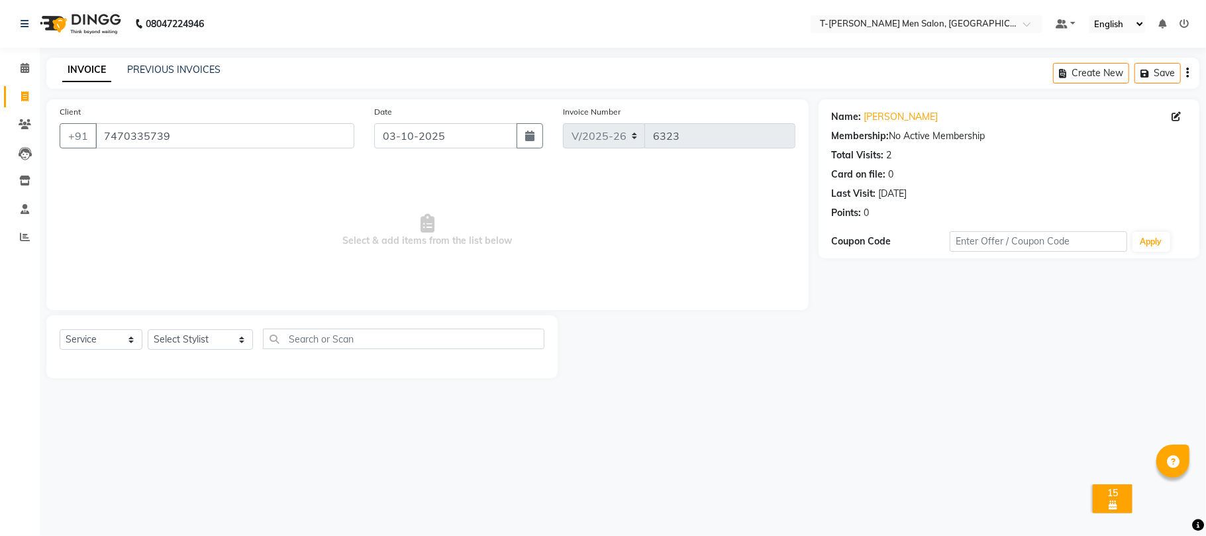
click at [902, 131] on div "Membership: No Active Membership" at bounding box center [1009, 136] width 354 height 14
click at [896, 115] on link "[PERSON_NAME]" at bounding box center [902, 117] width 74 height 14
click at [170, 70] on link "PREVIOUS INVOICES" at bounding box center [173, 70] width 93 height 12
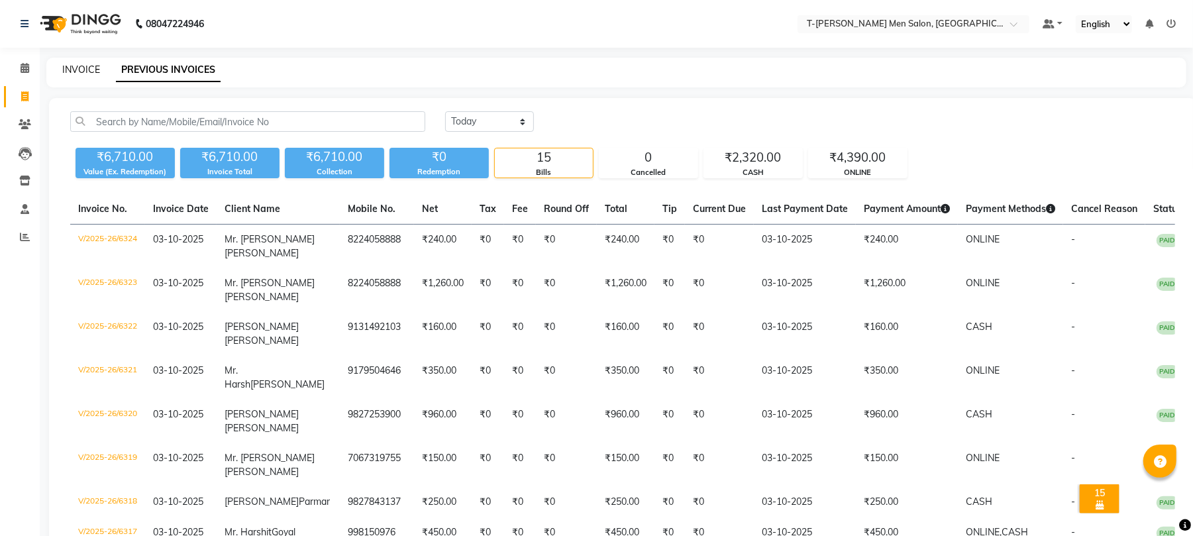
click at [90, 70] on link "INVOICE" at bounding box center [81, 70] width 38 height 12
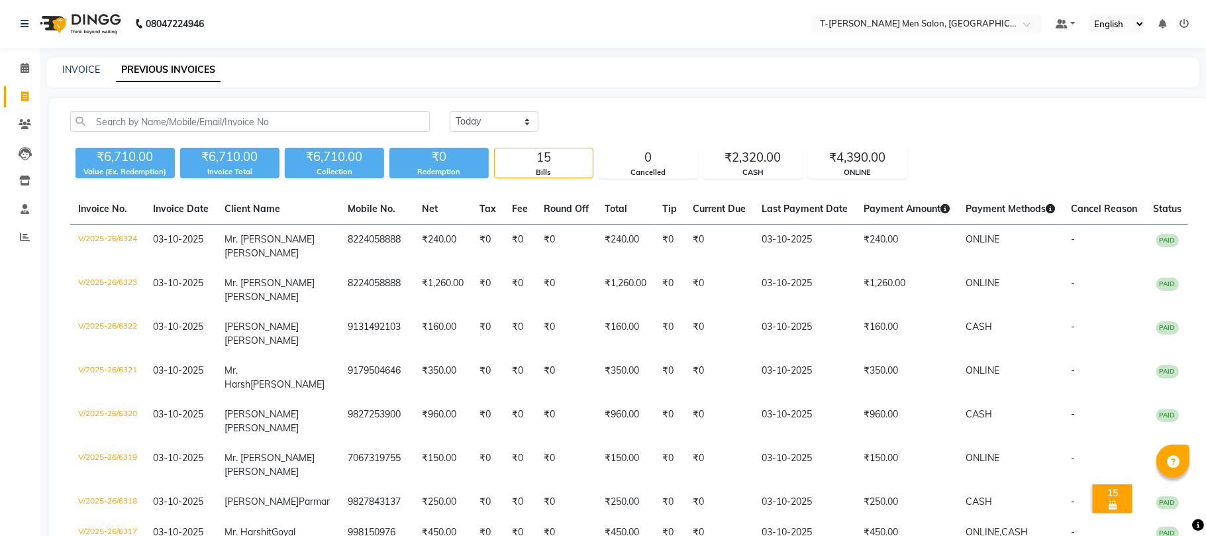
select select "service"
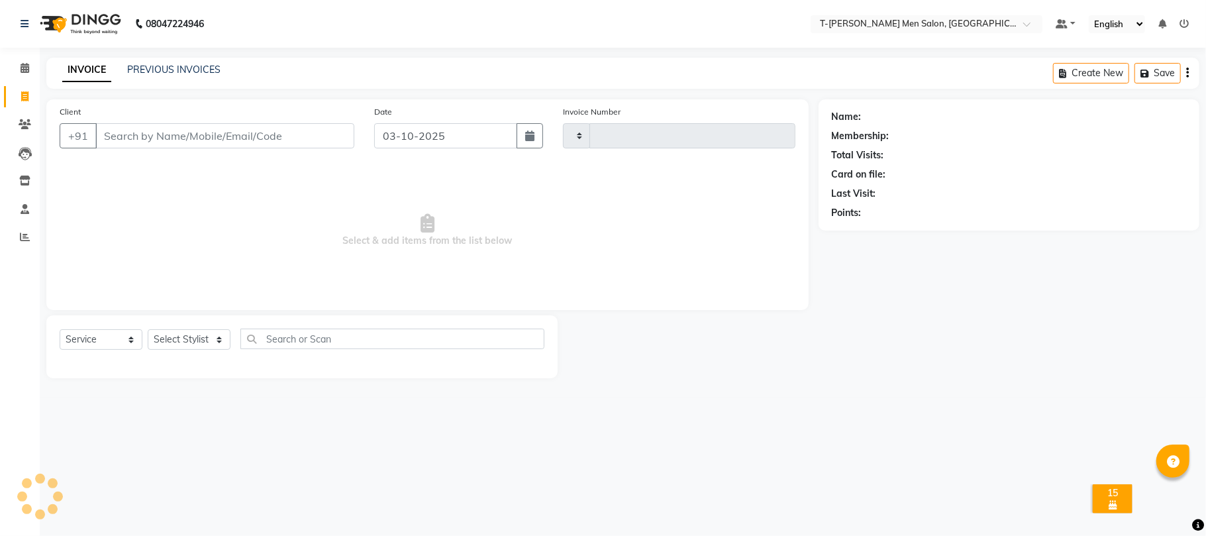
type input "6325"
select select "4816"
drag, startPoint x: 16, startPoint y: 235, endPoint x: 45, endPoint y: 229, distance: 29.8
click at [17, 235] on span at bounding box center [24, 237] width 23 height 15
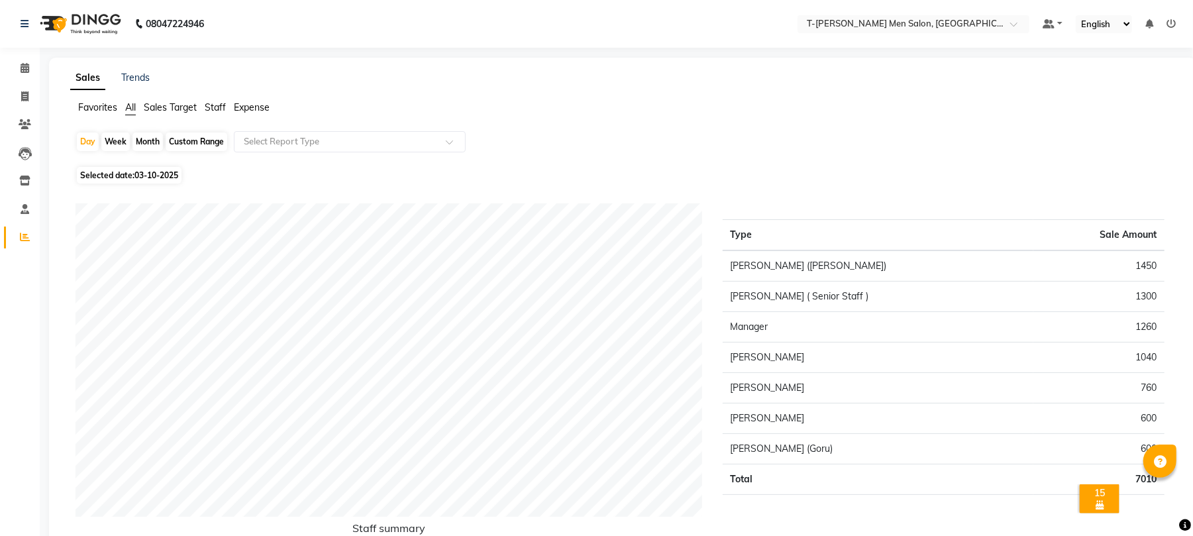
click at [162, 176] on span "03-10-2025" at bounding box center [156, 175] width 44 height 10
select select "10"
select select "2025"
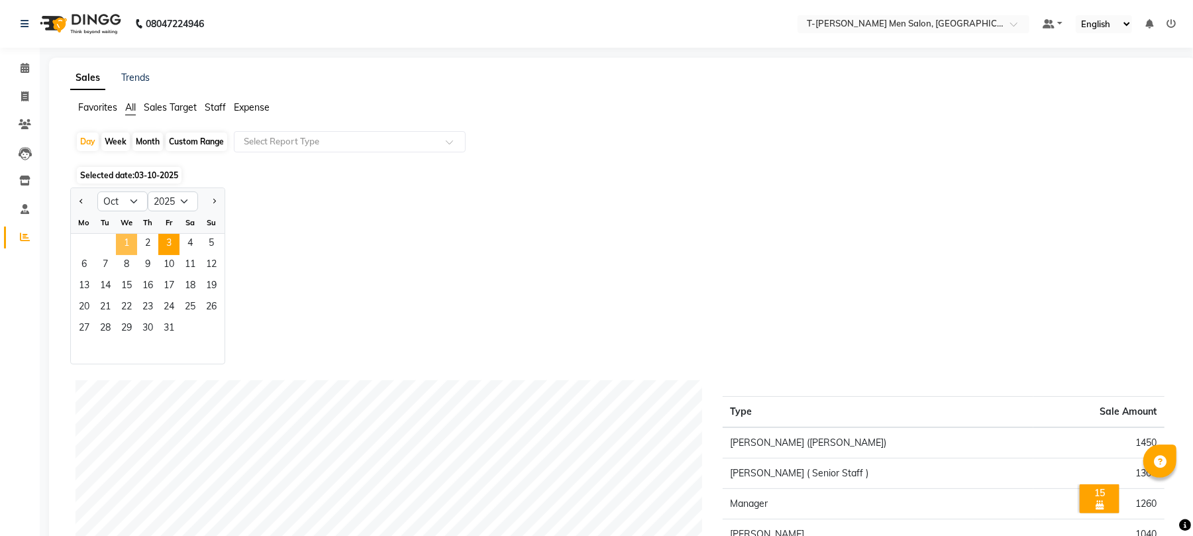
click at [127, 242] on span "1" at bounding box center [126, 244] width 21 height 21
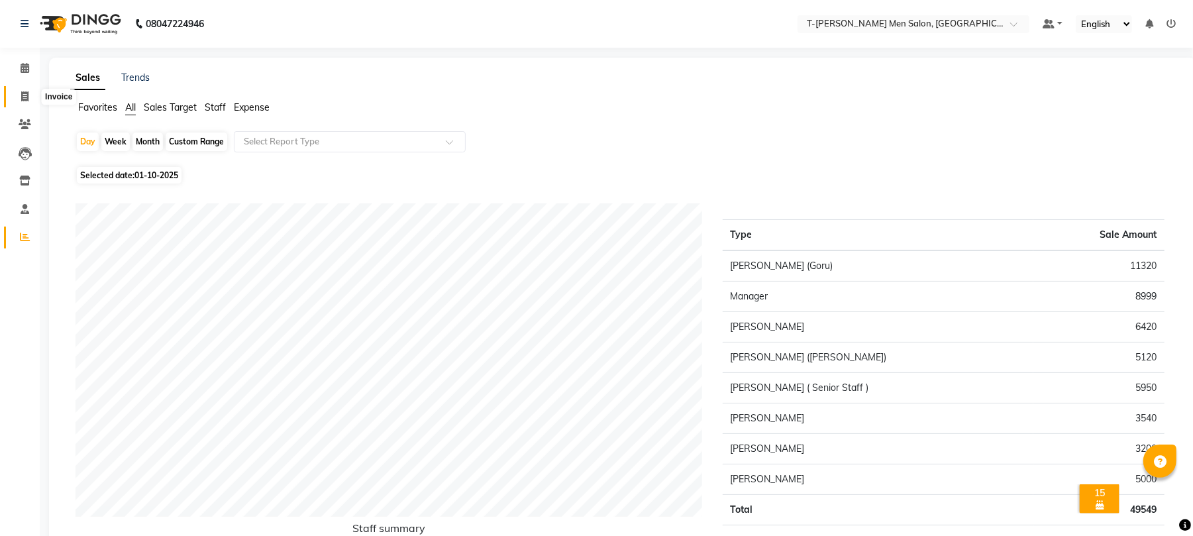
click at [22, 99] on icon at bounding box center [24, 96] width 7 height 10
select select "service"
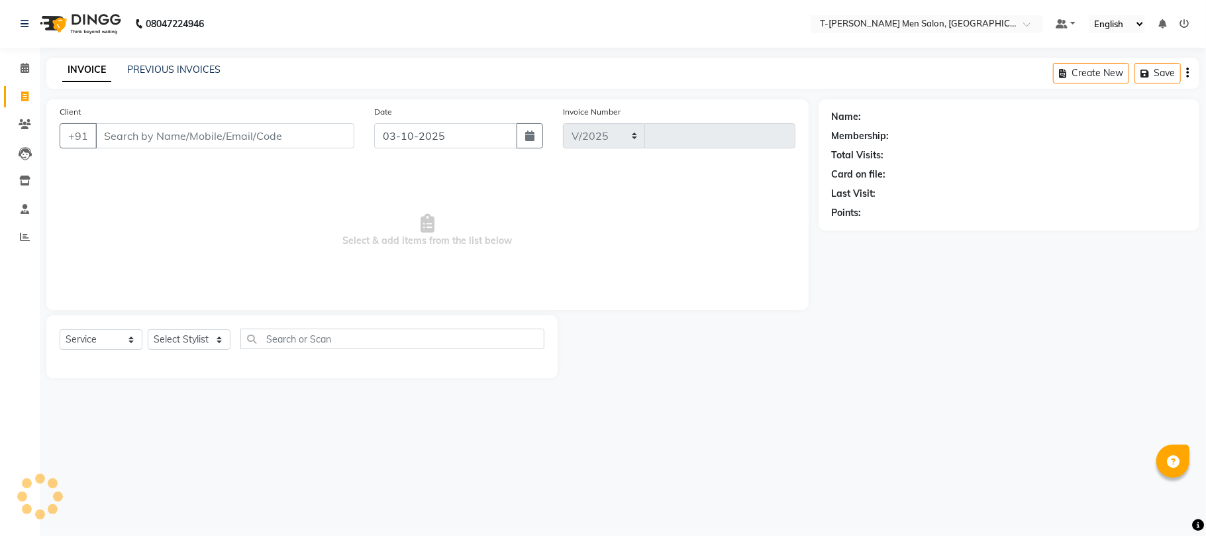
select select "4816"
type input "6328"
click at [237, 125] on input "Client" at bounding box center [224, 135] width 259 height 25
type input "6232190956"
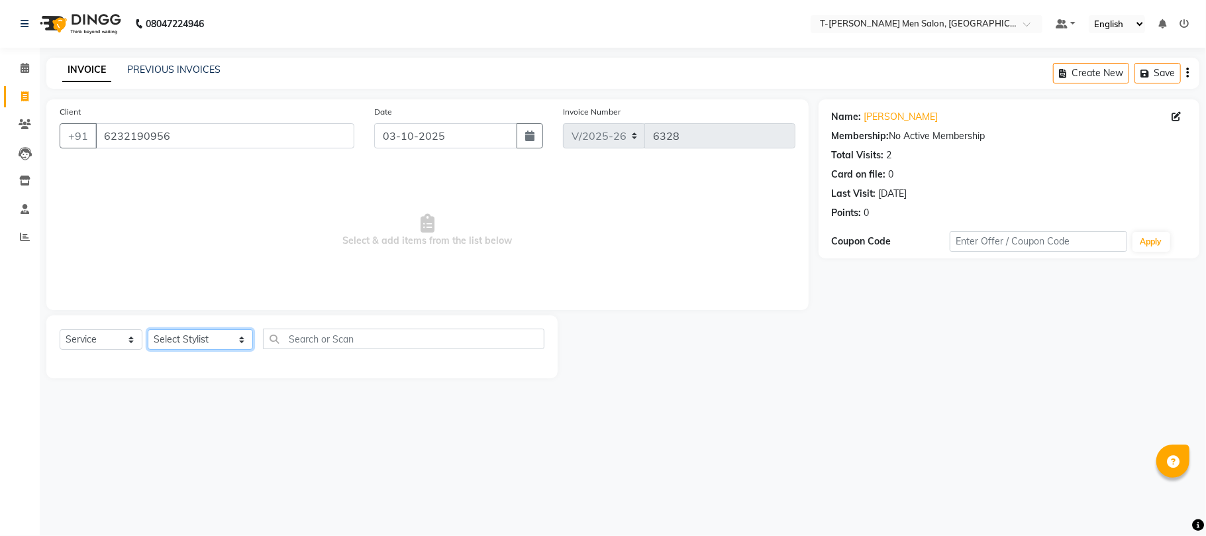
click at [192, 347] on select "Select Stylist [PERSON_NAME] [PERSON_NAME] (goru) [PERSON_NAME] [PERSON_NAME] (…" at bounding box center [200, 339] width 105 height 21
select select "86290"
click at [148, 329] on select "Select Stylist [PERSON_NAME] [PERSON_NAME] (goru) [PERSON_NAME] [PERSON_NAME] (…" at bounding box center [200, 339] width 105 height 21
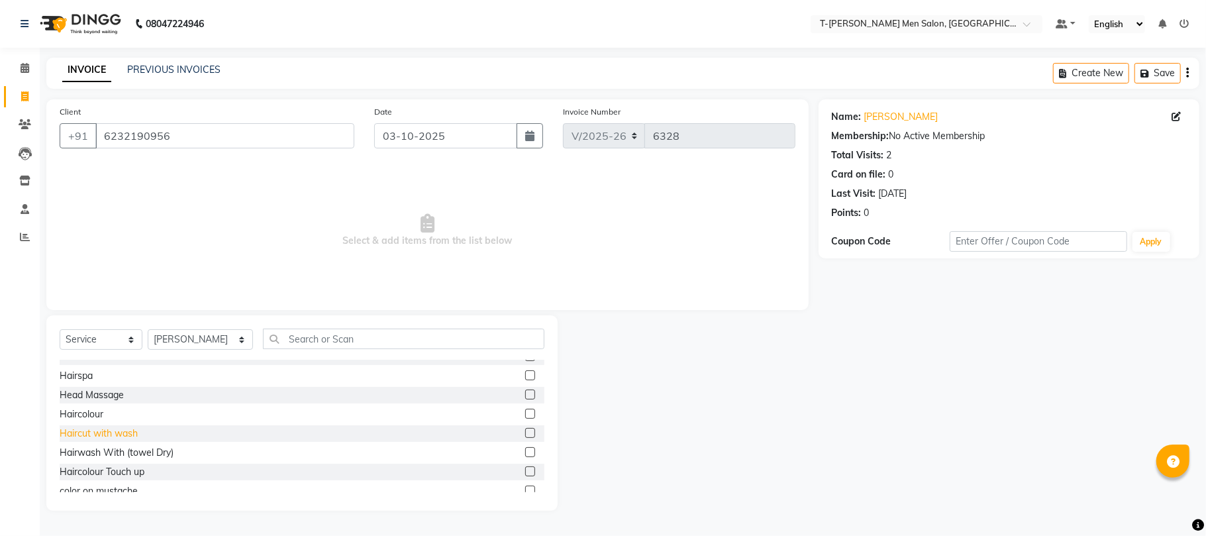
click at [117, 427] on div "Haircut with wash" at bounding box center [99, 434] width 78 height 14
checkbox input "false"
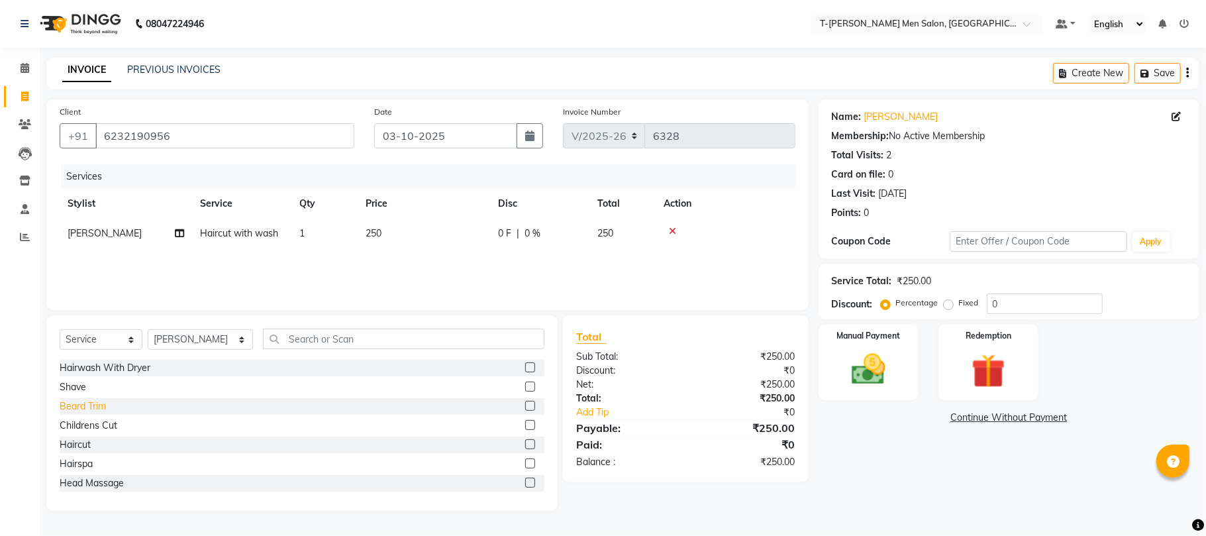
click at [91, 404] on div "Beard Trim" at bounding box center [83, 406] width 46 height 14
checkbox input "false"
drag, startPoint x: 873, startPoint y: 372, endPoint x: 875, endPoint y: 383, distance: 10.8
click at [870, 372] on img at bounding box center [869, 369] width 58 height 41
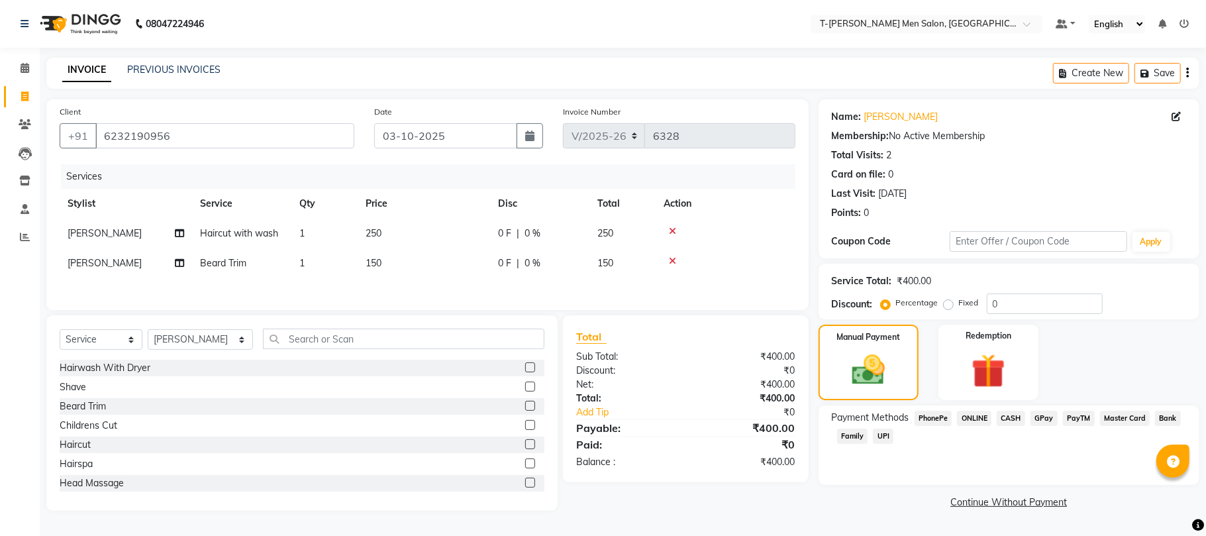
click at [1010, 420] on span "CASH" at bounding box center [1011, 418] width 28 height 15
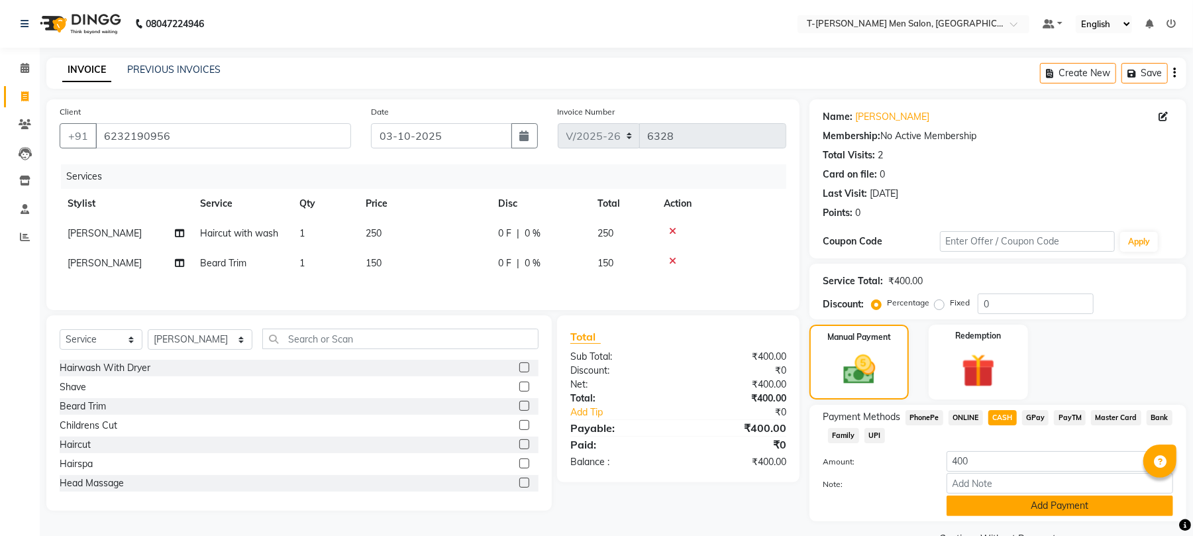
click at [1012, 501] on button "Add Payment" at bounding box center [1060, 506] width 227 height 21
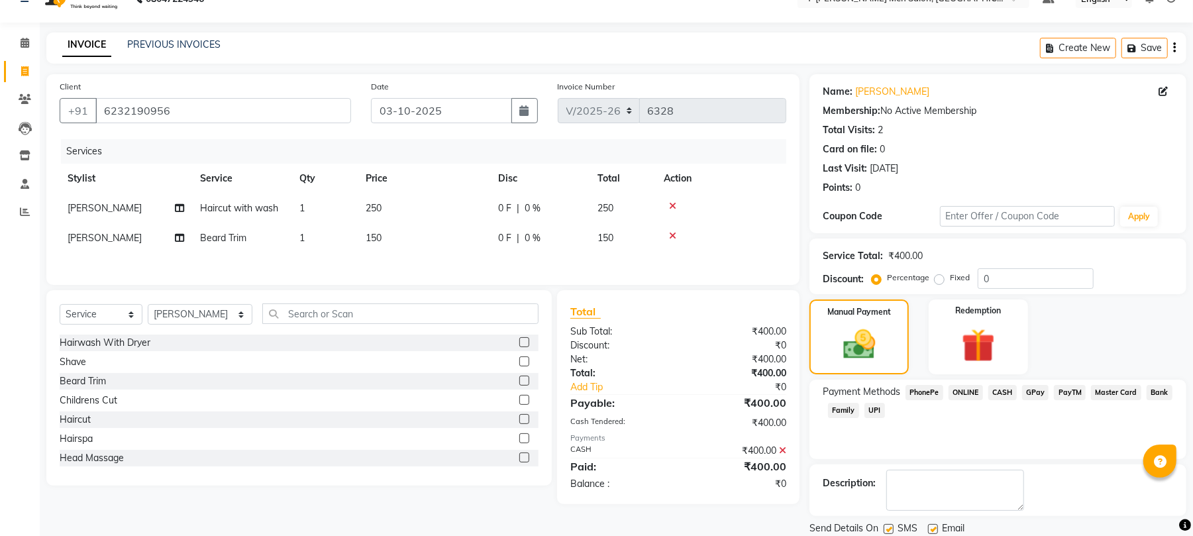
scroll to position [72, 0]
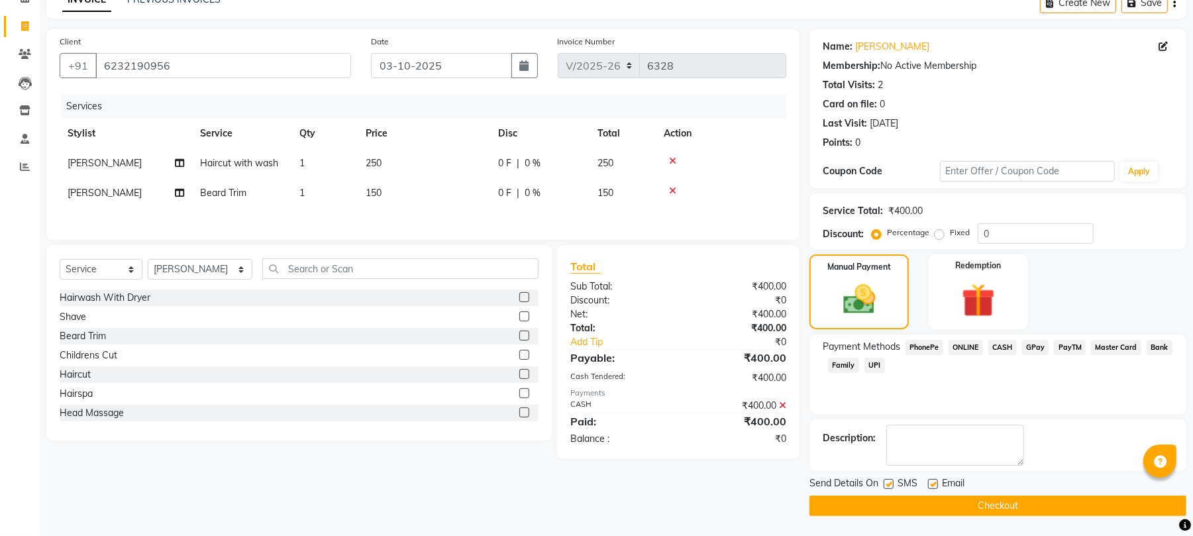
click at [934, 486] on label at bounding box center [933, 484] width 10 height 10
click at [934, 486] on input "checkbox" at bounding box center [932, 484] width 9 height 9
checkbox input "false"
click at [939, 501] on button "Checkout" at bounding box center [998, 506] width 377 height 21
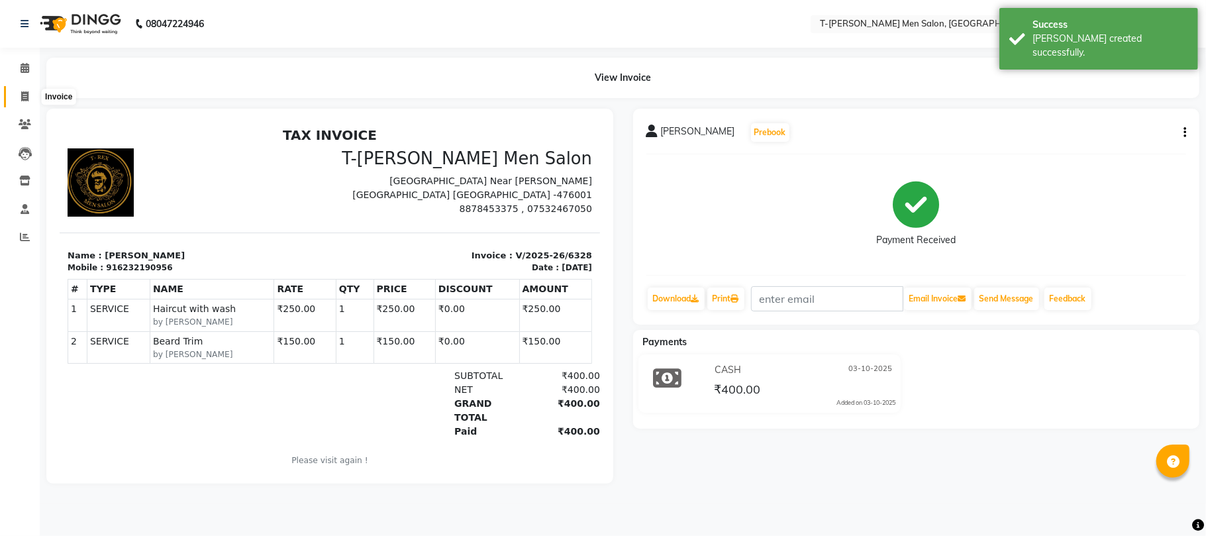
click at [14, 89] on span at bounding box center [24, 96] width 23 height 15
select select "service"
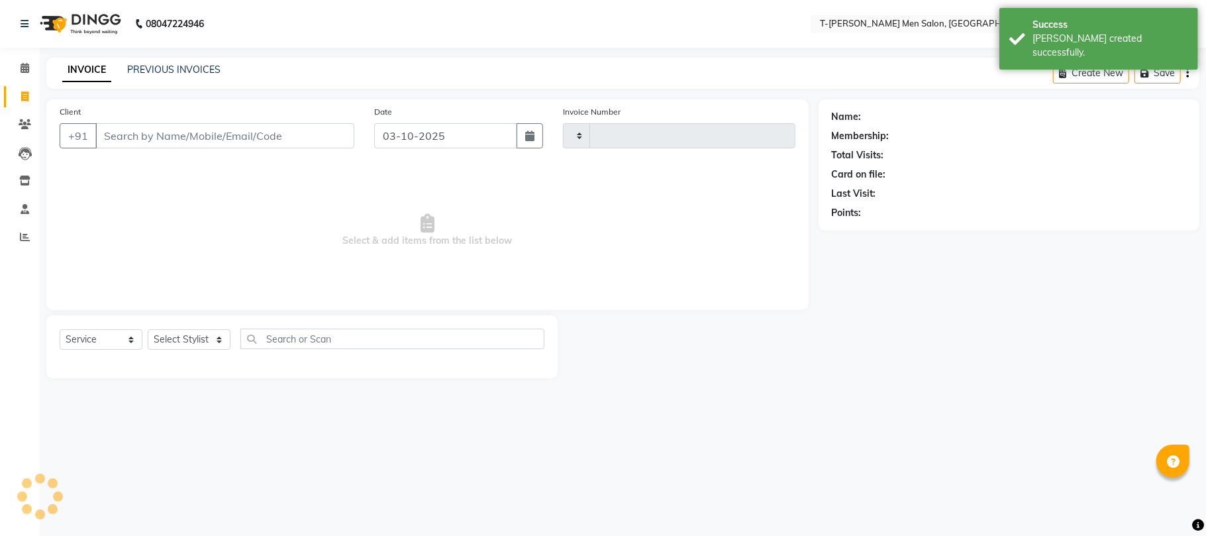
type input "6329"
select select "4816"
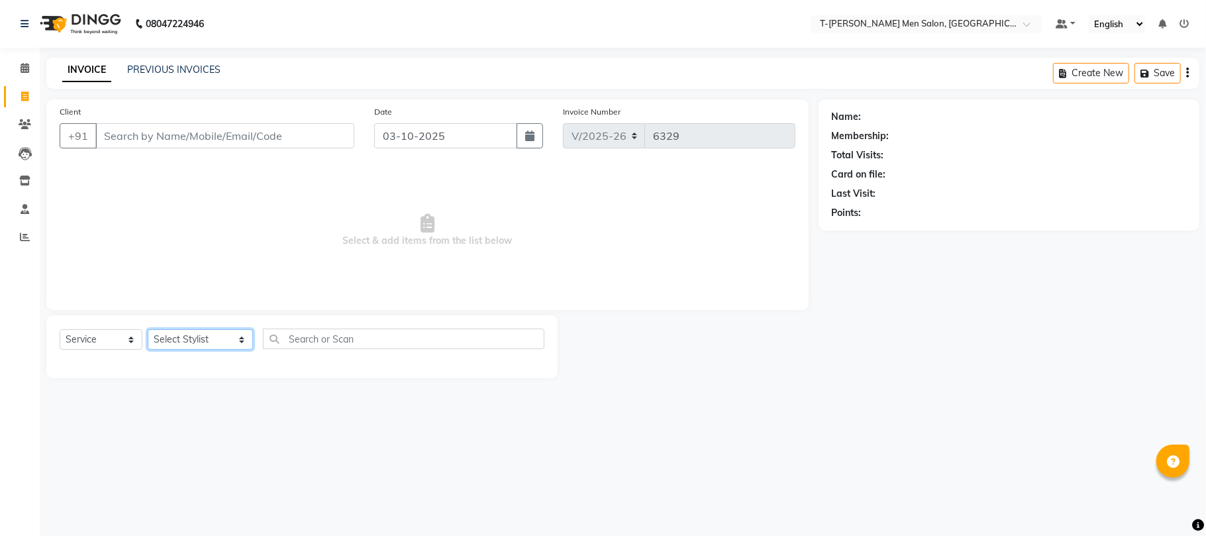
click at [195, 334] on select "Select Stylist [PERSON_NAME] [PERSON_NAME] (goru) [PERSON_NAME] [PERSON_NAME] (…" at bounding box center [200, 339] width 105 height 21
select select "29178"
click at [148, 329] on select "Select Stylist [PERSON_NAME] [PERSON_NAME] (goru) [PERSON_NAME] [PERSON_NAME] (…" at bounding box center [200, 339] width 105 height 21
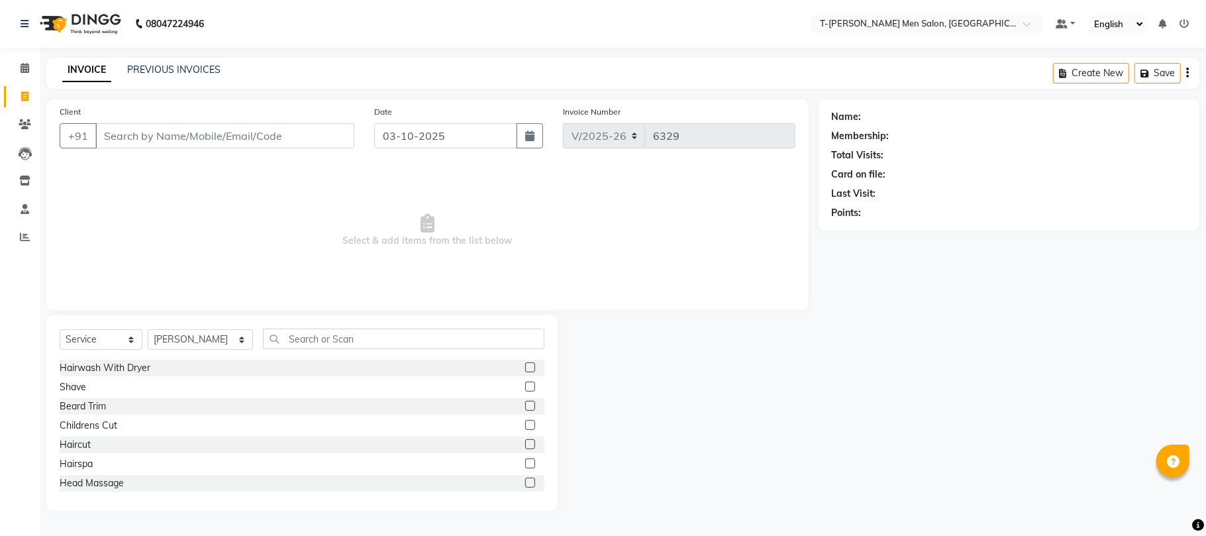
click at [77, 453] on div "Hairwash With Dryer Shave Beard Trim Childrens Cut Haircut Hairspa Head Massage…" at bounding box center [302, 426] width 485 height 133
click at [70, 448] on div "Haircut" at bounding box center [75, 445] width 31 height 14
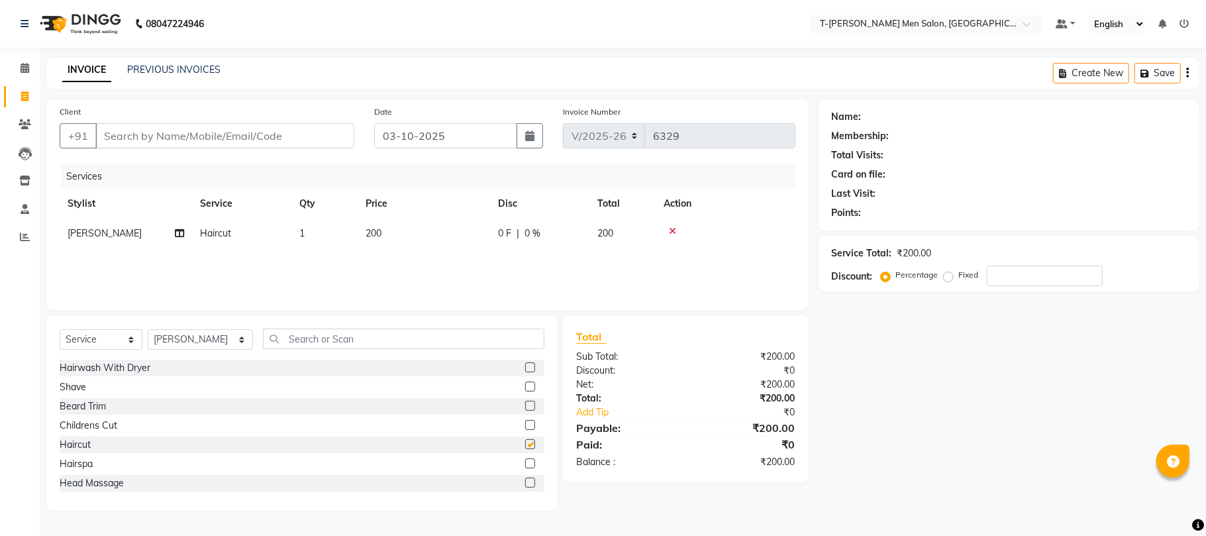
checkbox input "false"
click at [73, 406] on div "Beard Trim" at bounding box center [83, 406] width 46 height 14
checkbox input "false"
click at [284, 120] on div "Client +91" at bounding box center [207, 132] width 315 height 54
click at [286, 126] on input "Client" at bounding box center [224, 135] width 259 height 25
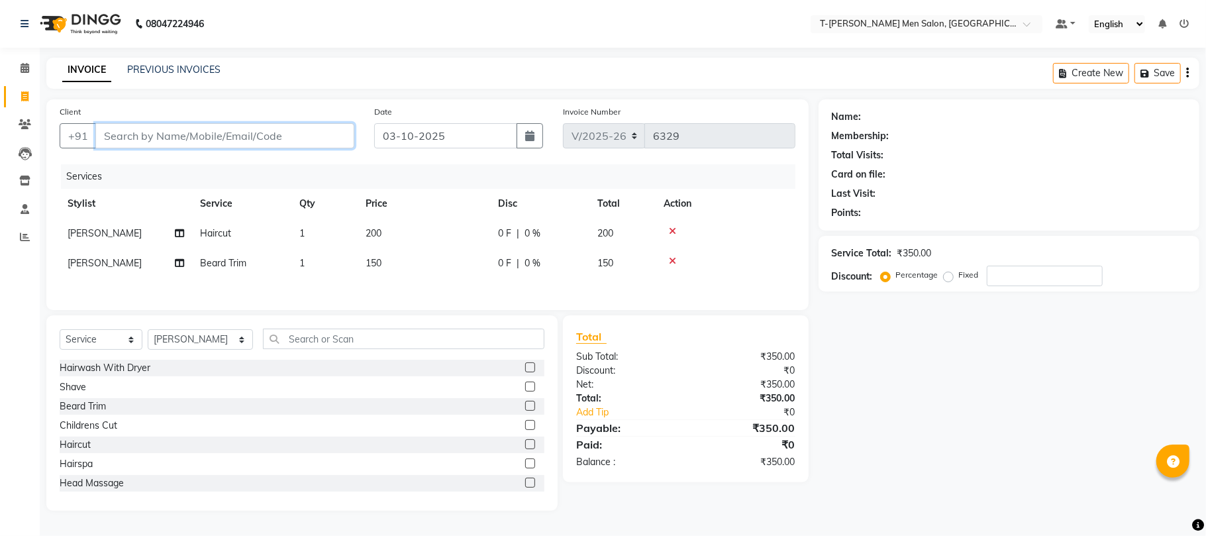
type input "s"
type input "0"
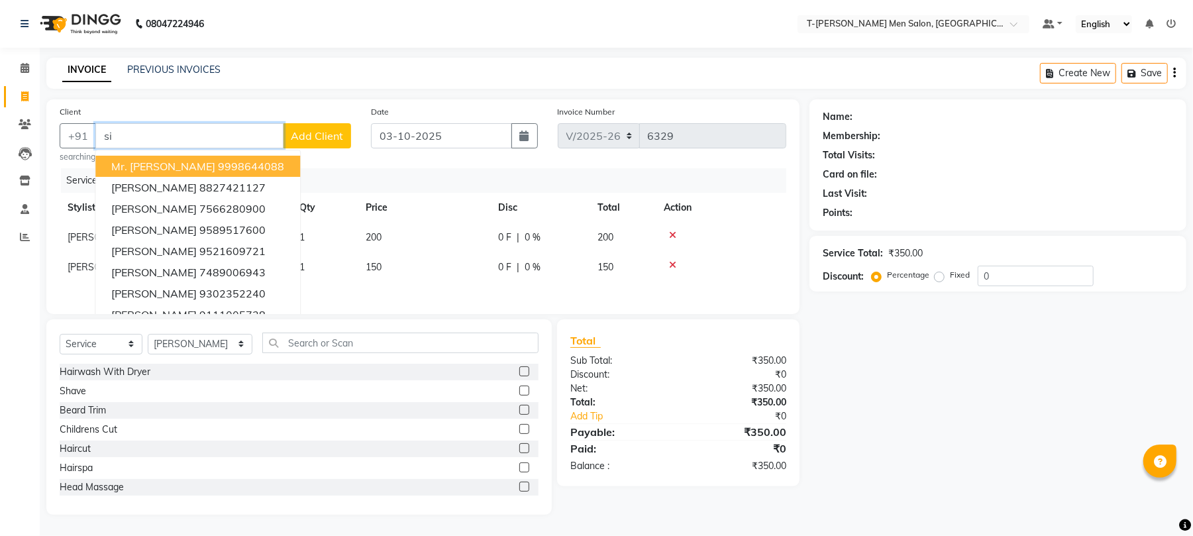
type input "s"
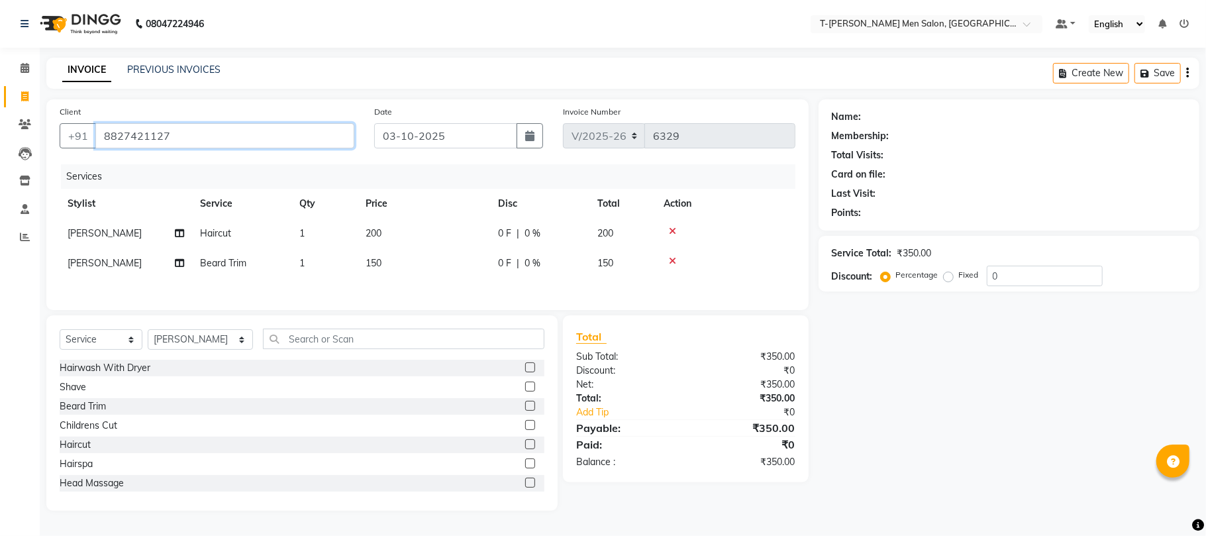
type input "8827421127"
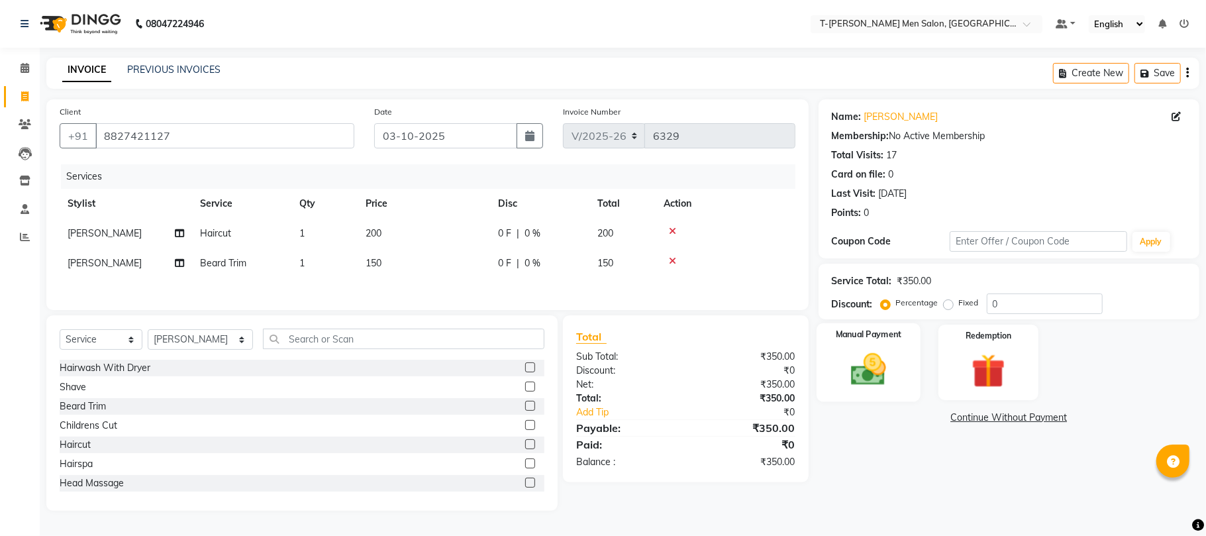
click at [888, 375] on img at bounding box center [869, 369] width 58 height 41
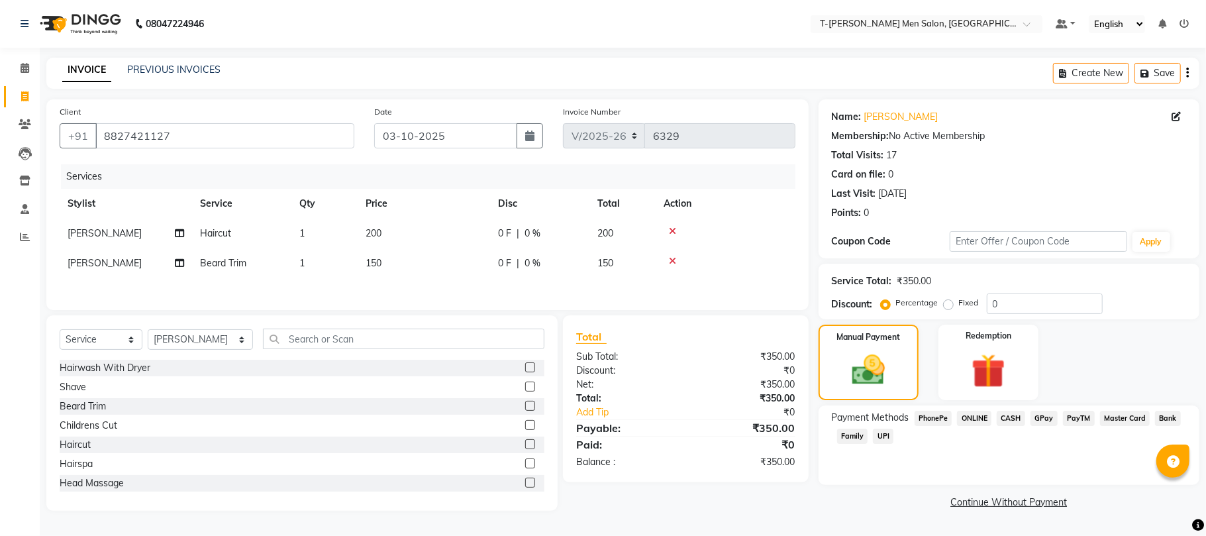
click at [978, 422] on span "ONLINE" at bounding box center [974, 418] width 34 height 15
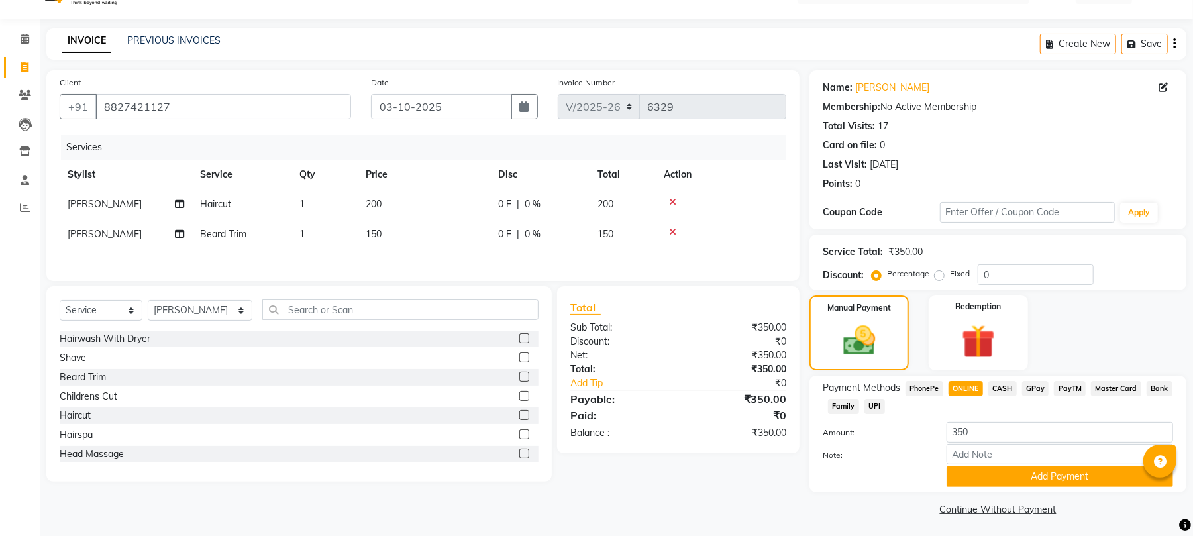
scroll to position [33, 0]
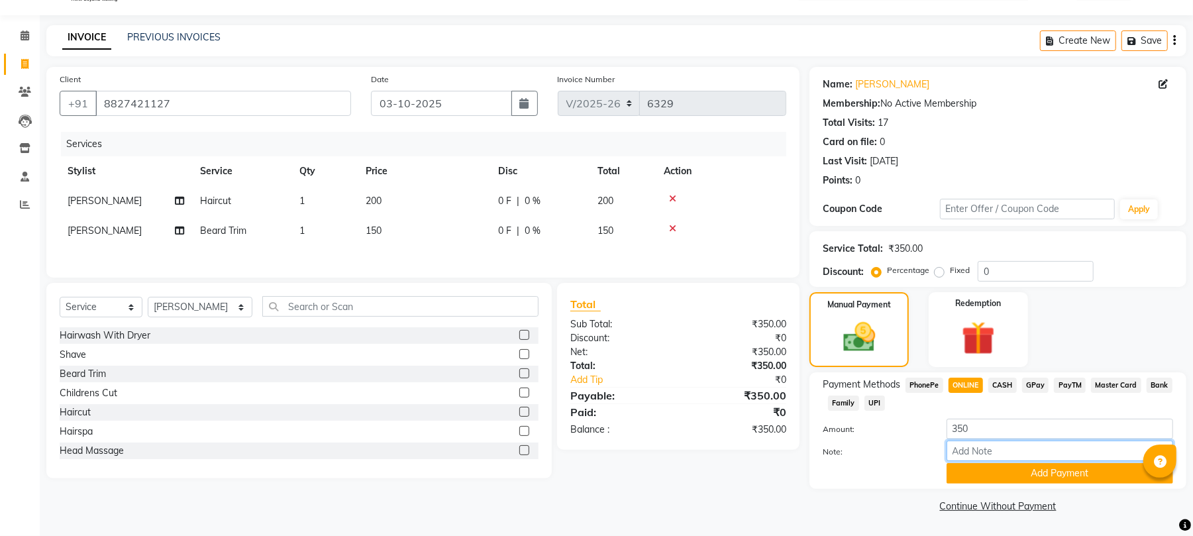
click at [968, 460] on input "Note:" at bounding box center [1060, 451] width 227 height 21
click at [966, 473] on button "Add Payment" at bounding box center [1060, 473] width 227 height 21
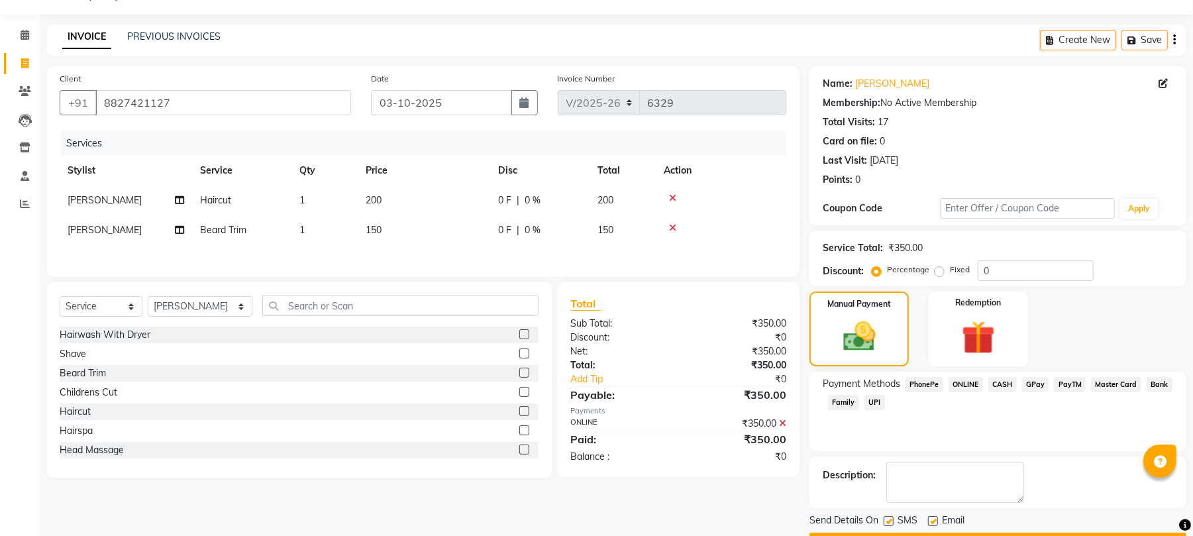
scroll to position [72, 0]
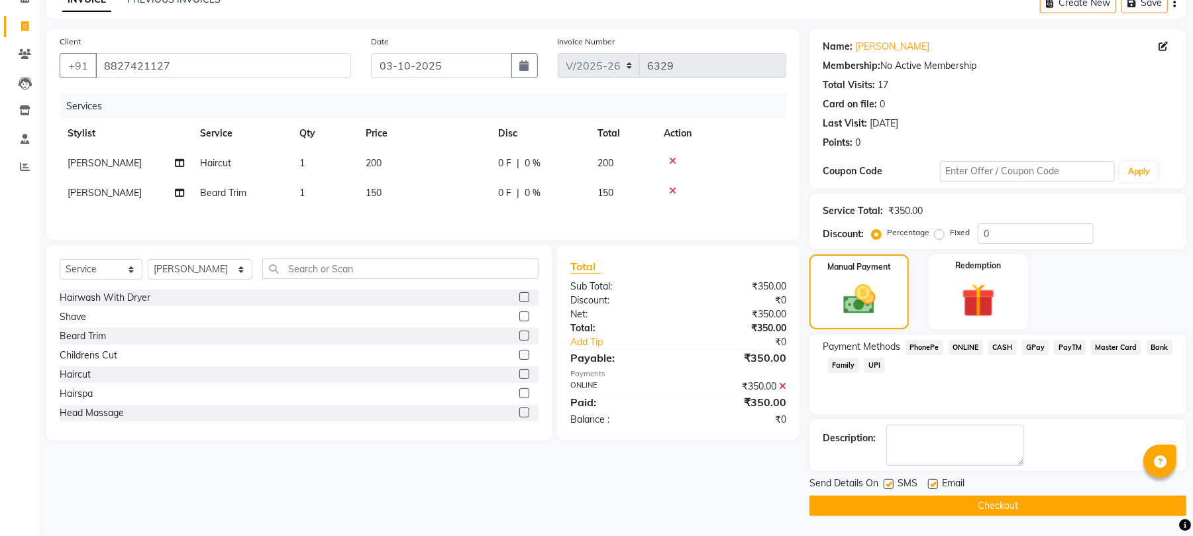
click at [933, 480] on label at bounding box center [933, 484] width 10 height 10
click at [933, 480] on input "checkbox" at bounding box center [932, 484] width 9 height 9
checkbox input "false"
click at [908, 515] on button "Checkout" at bounding box center [998, 506] width 377 height 21
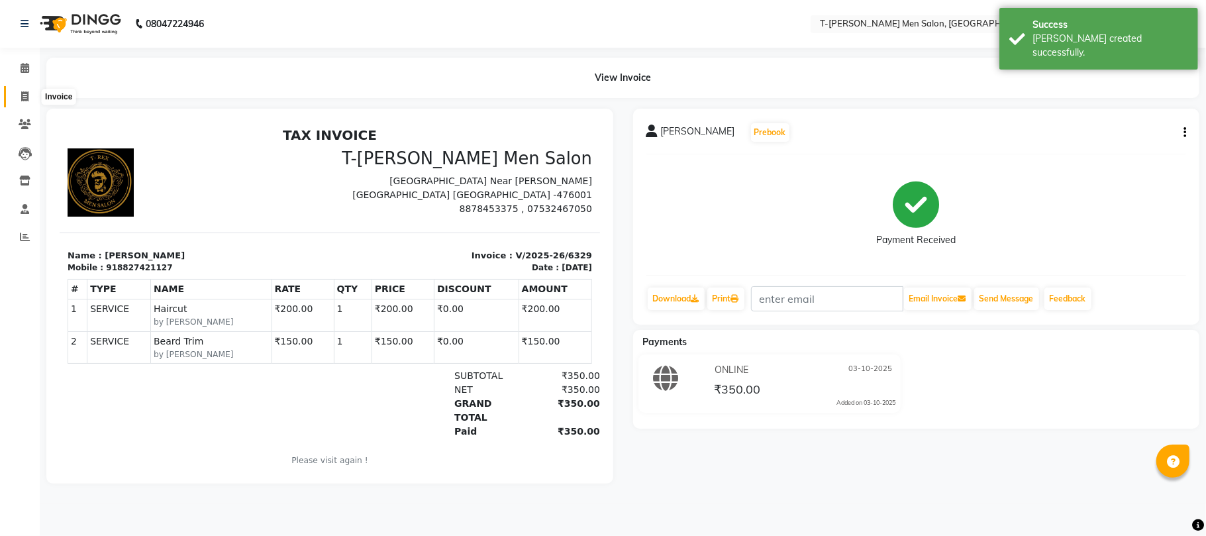
click at [14, 93] on span at bounding box center [24, 96] width 23 height 15
select select "service"
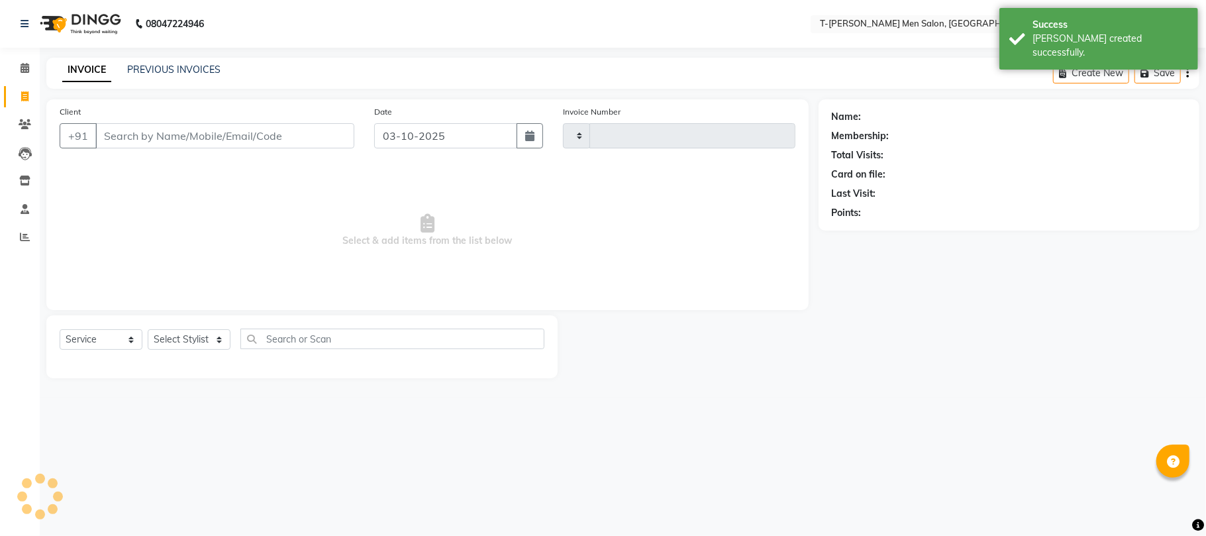
type input "6330"
select select "4816"
click at [29, 232] on icon at bounding box center [25, 237] width 10 height 10
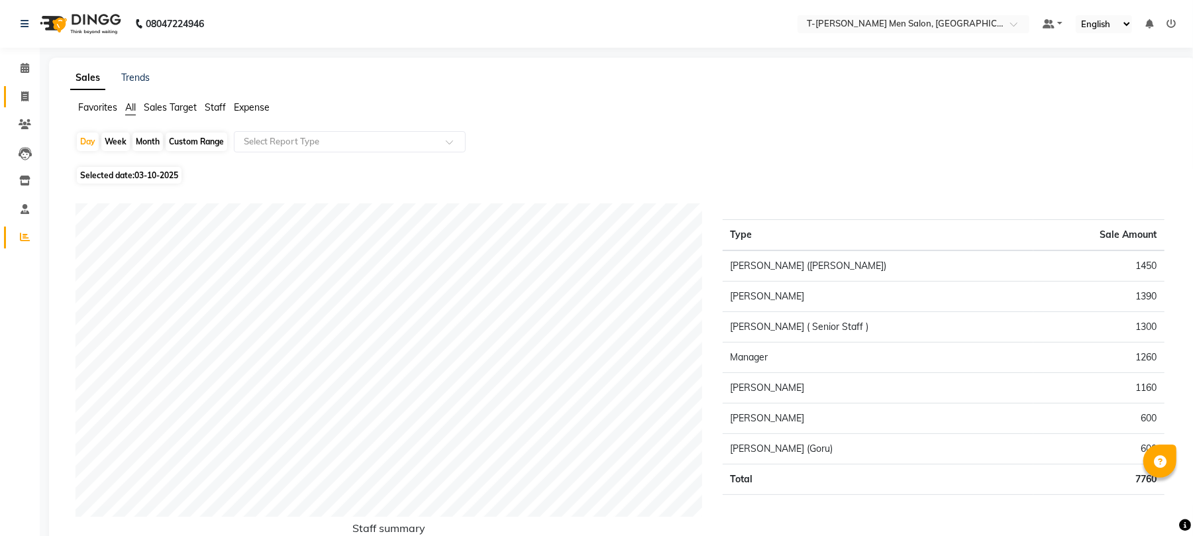
click at [22, 94] on icon at bounding box center [24, 96] width 7 height 10
select select "service"
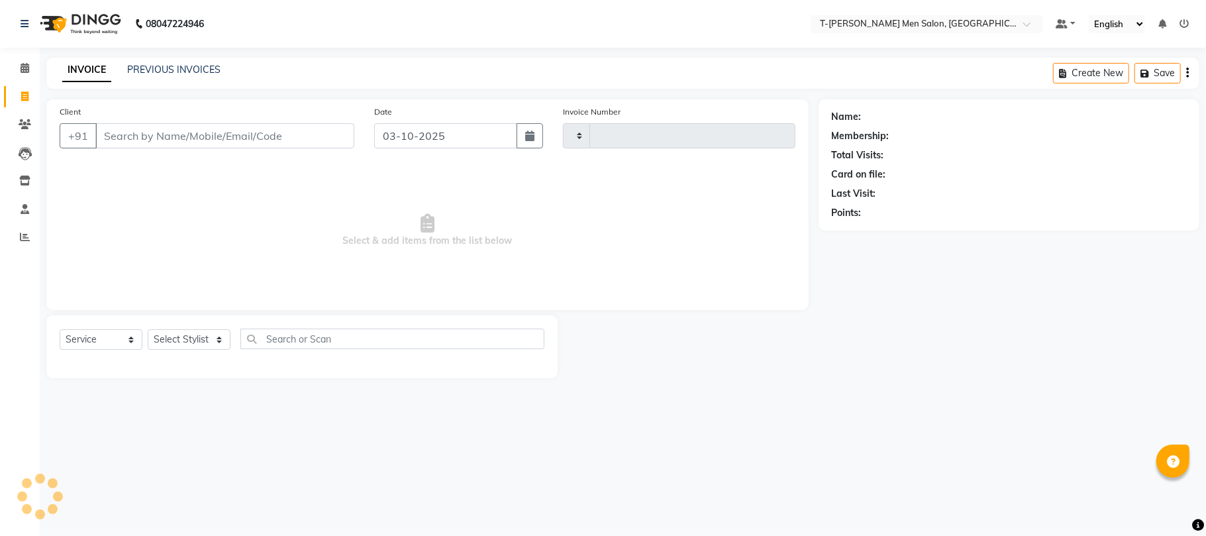
type input "6330"
select select "4816"
click at [212, 129] on input "Client" at bounding box center [224, 135] width 259 height 25
type input "7974280925"
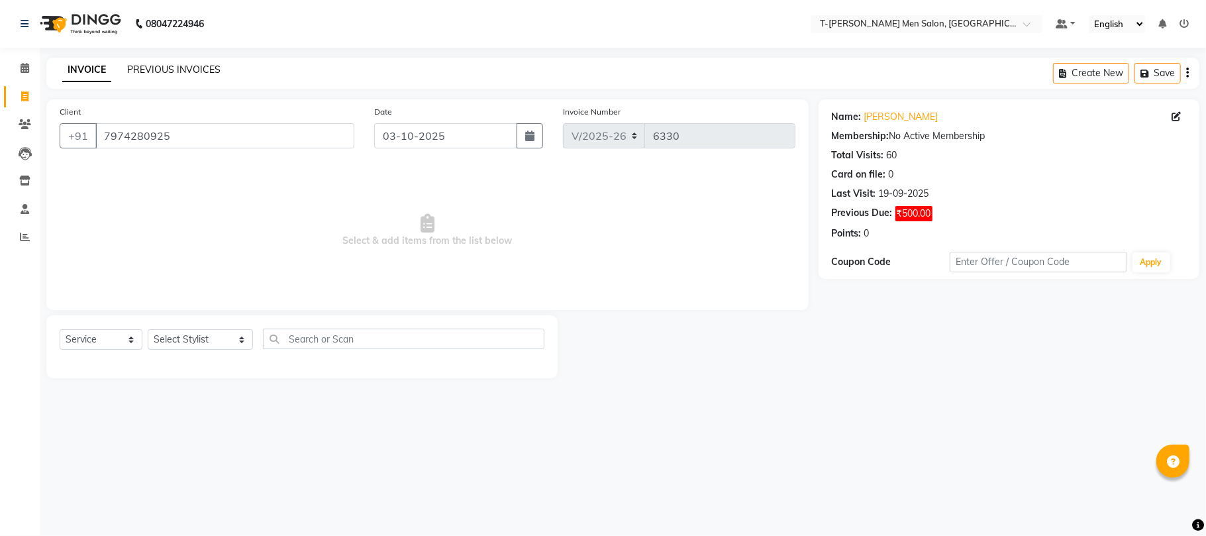
click at [183, 68] on link "PREVIOUS INVOICES" at bounding box center [173, 70] width 93 height 12
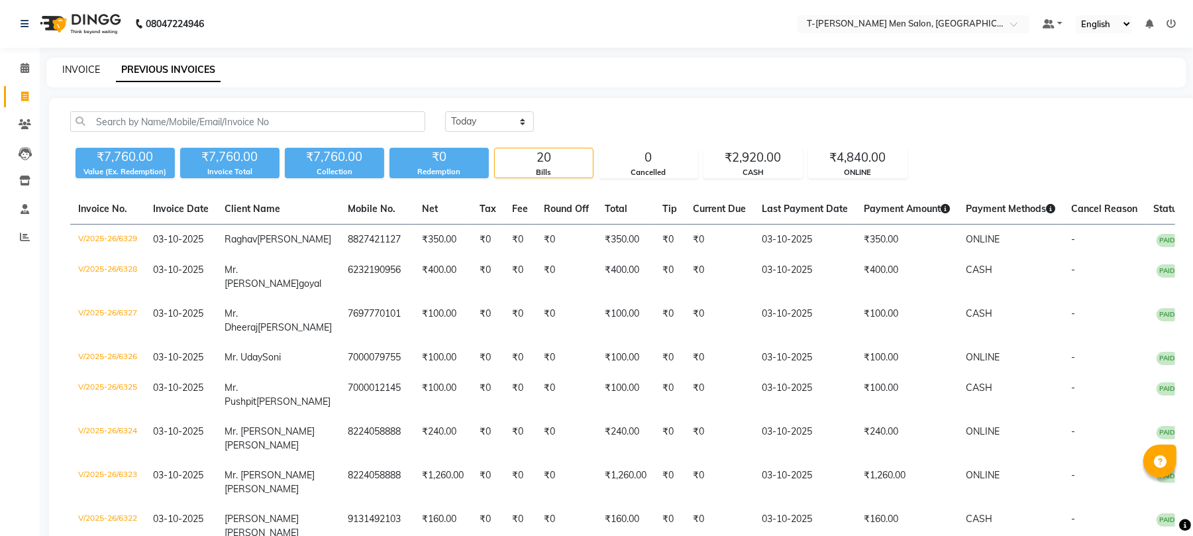
click at [62, 67] on link "INVOICE" at bounding box center [81, 70] width 38 height 12
select select "service"
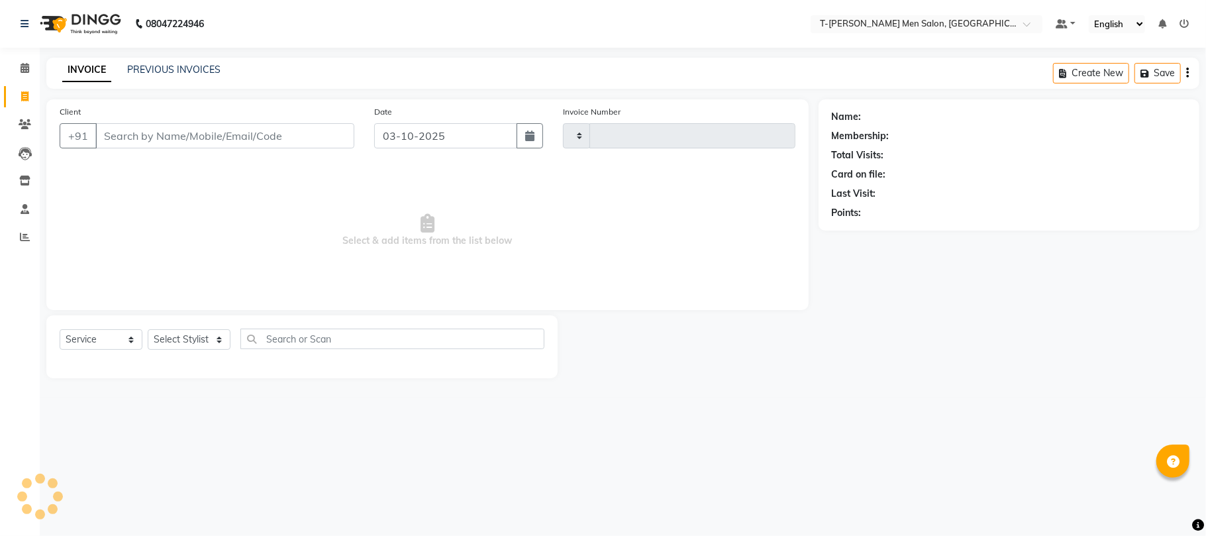
type input "6330"
select select "4816"
click at [164, 346] on select "Select Stylist [PERSON_NAME] [PERSON_NAME] (goru) [PERSON_NAME] [PERSON_NAME] (…" at bounding box center [200, 339] width 105 height 21
select select "29181"
click at [148, 329] on select "Select Stylist [PERSON_NAME] [PERSON_NAME] (goru) [PERSON_NAME] [PERSON_NAME] (…" at bounding box center [200, 339] width 105 height 21
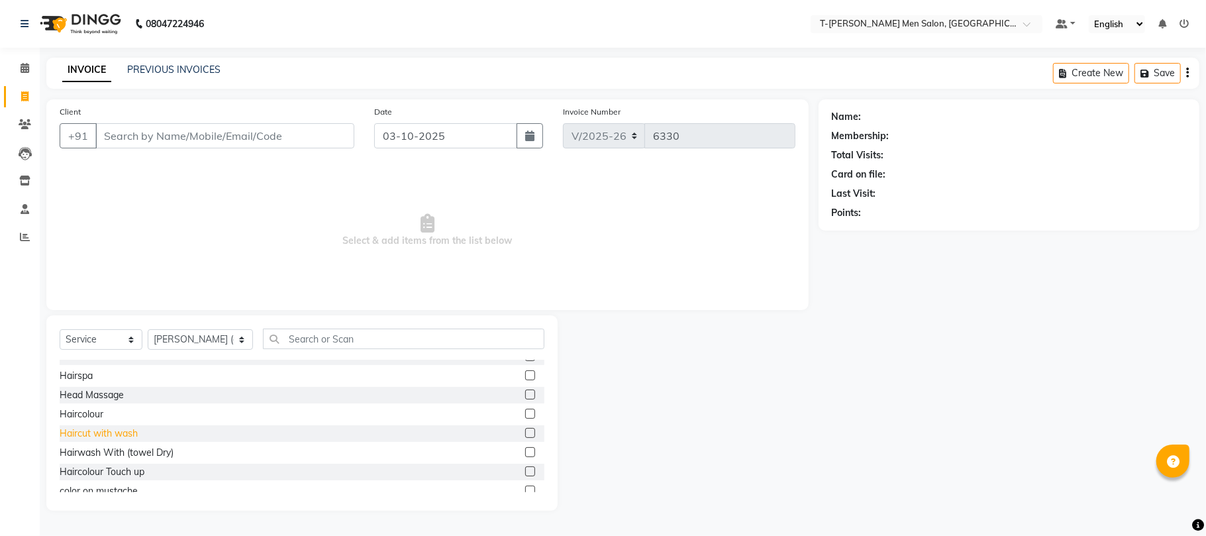
click at [125, 435] on div "Haircut with wash" at bounding box center [99, 434] width 78 height 14
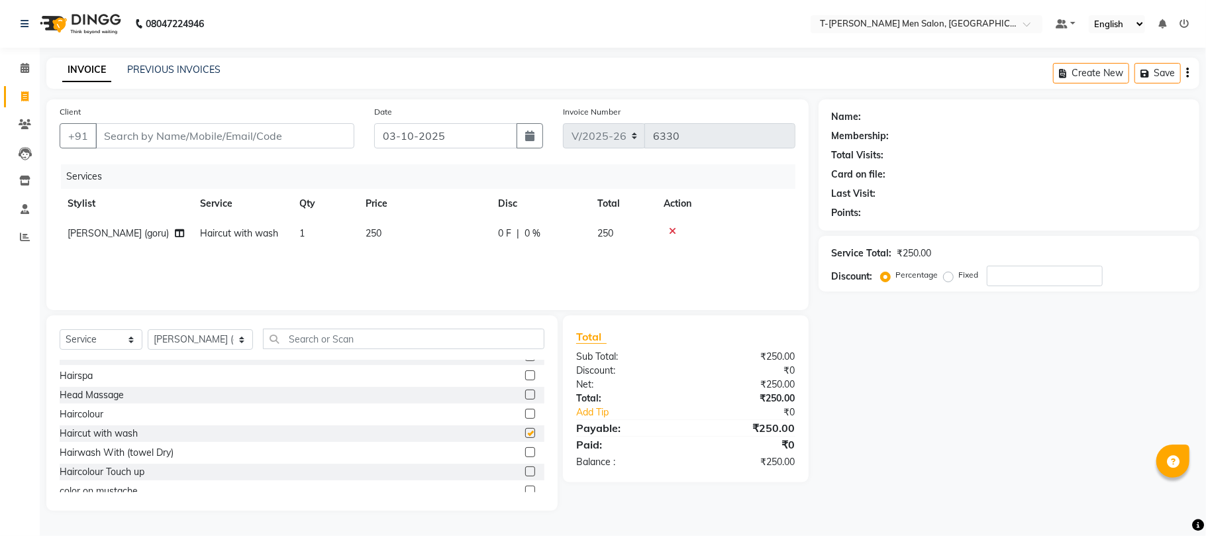
checkbox input "false"
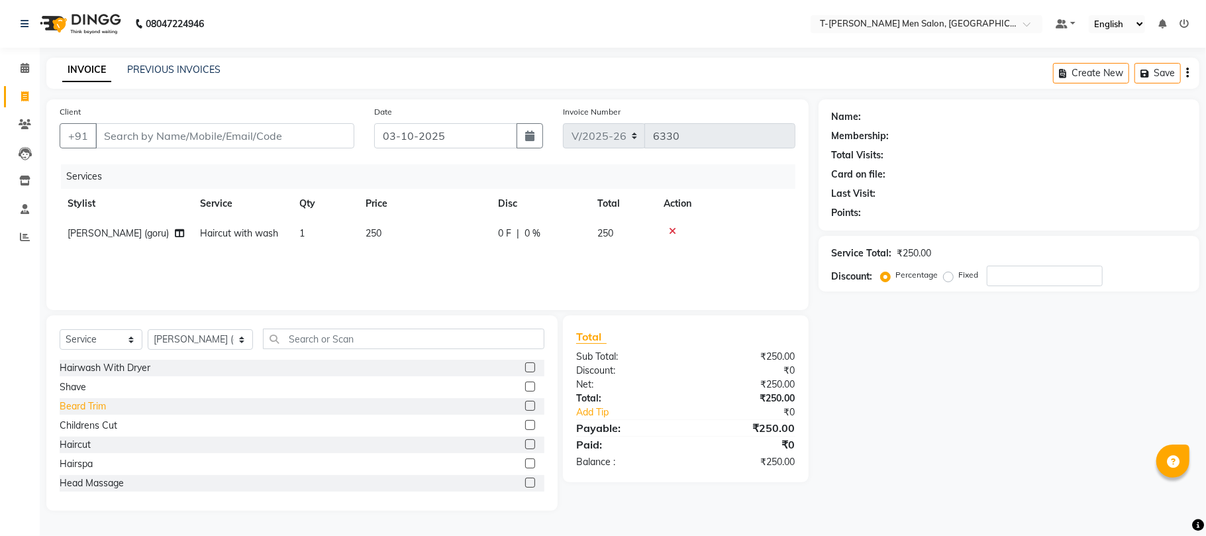
click at [88, 403] on div "Beard Trim" at bounding box center [83, 406] width 46 height 14
checkbox input "false"
click at [231, 136] on input "Client" at bounding box center [224, 135] width 259 height 25
click at [299, 125] on div "Client +91" at bounding box center [207, 132] width 315 height 54
click at [301, 129] on input "Client" at bounding box center [224, 135] width 259 height 25
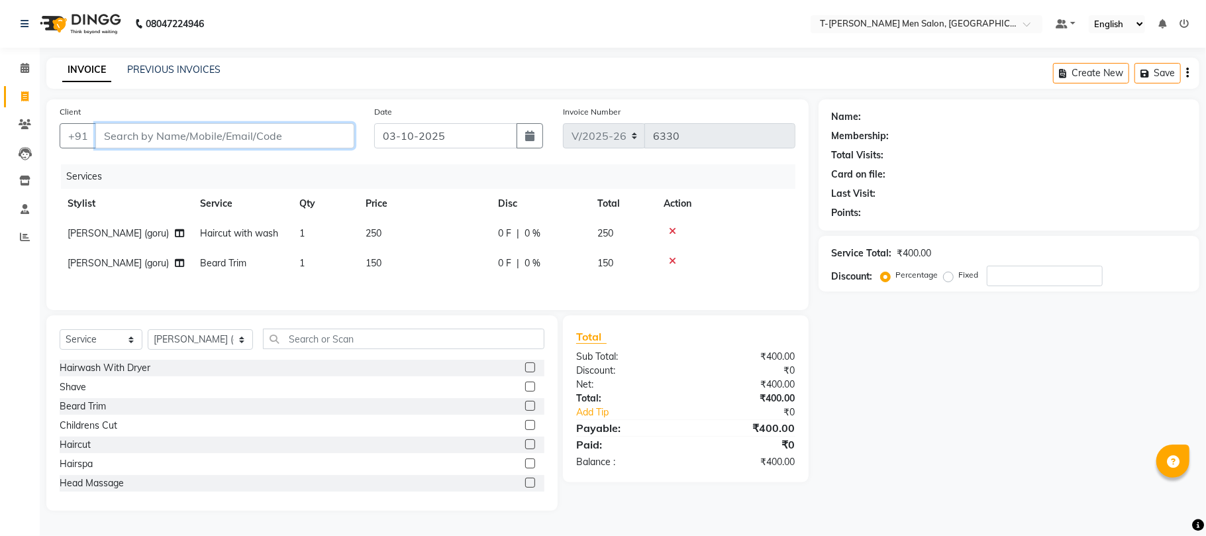
type input "m"
type input "0"
type input "8223072780"
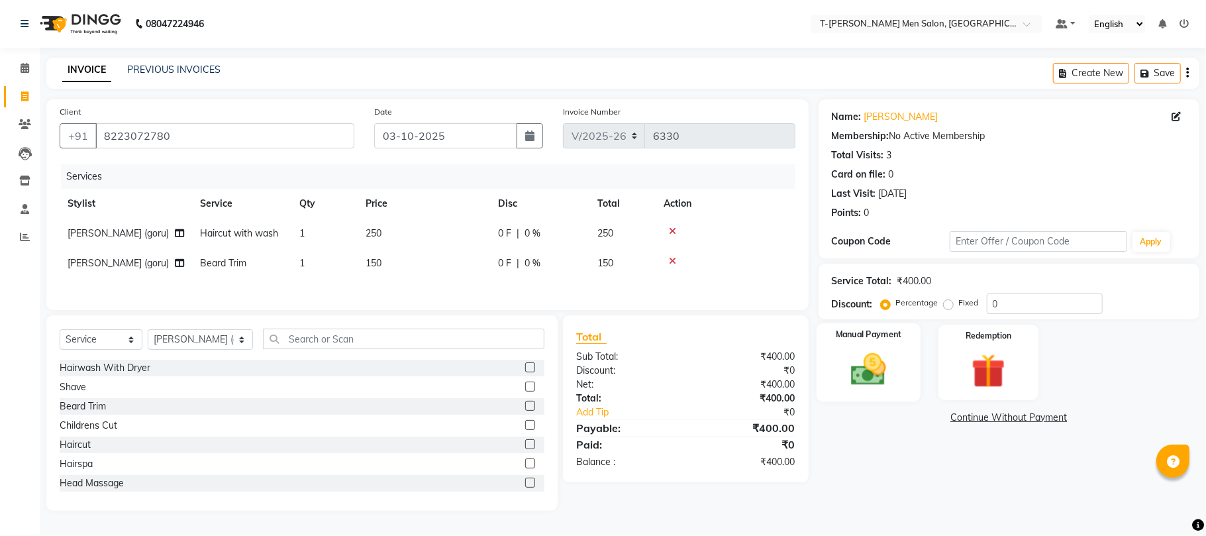
click at [882, 363] on img at bounding box center [869, 369] width 58 height 41
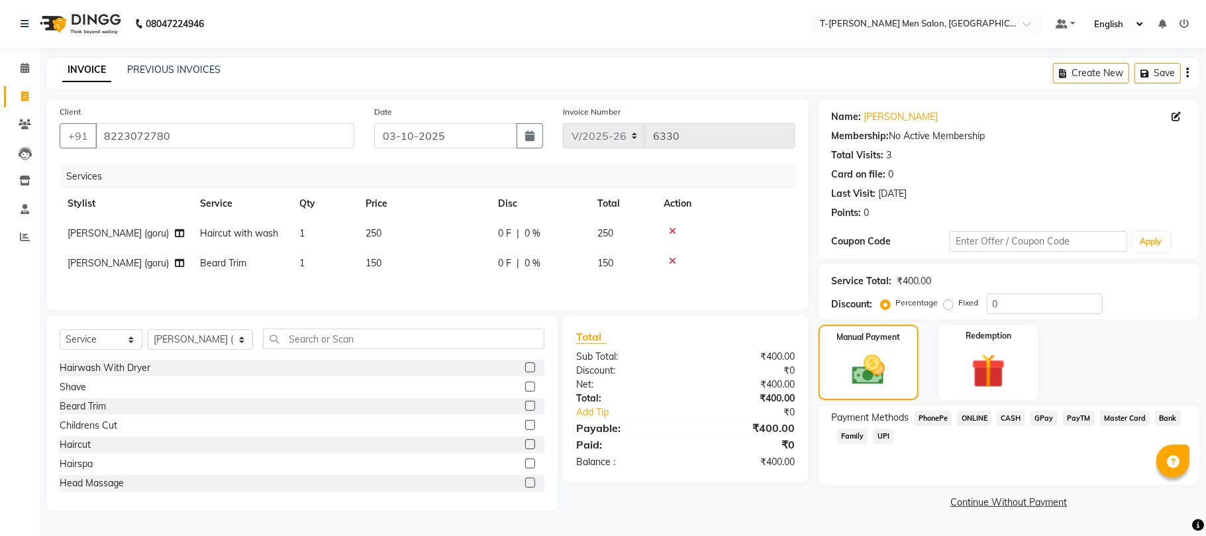
click at [971, 412] on span "ONLINE" at bounding box center [974, 418] width 34 height 15
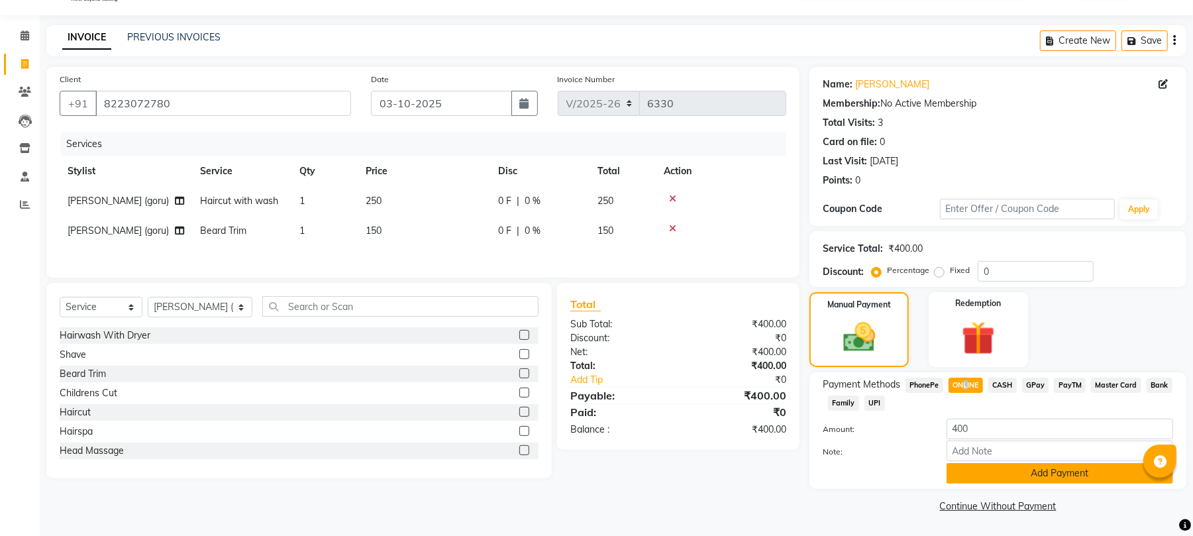
click at [971, 483] on button "Add Payment" at bounding box center [1060, 473] width 227 height 21
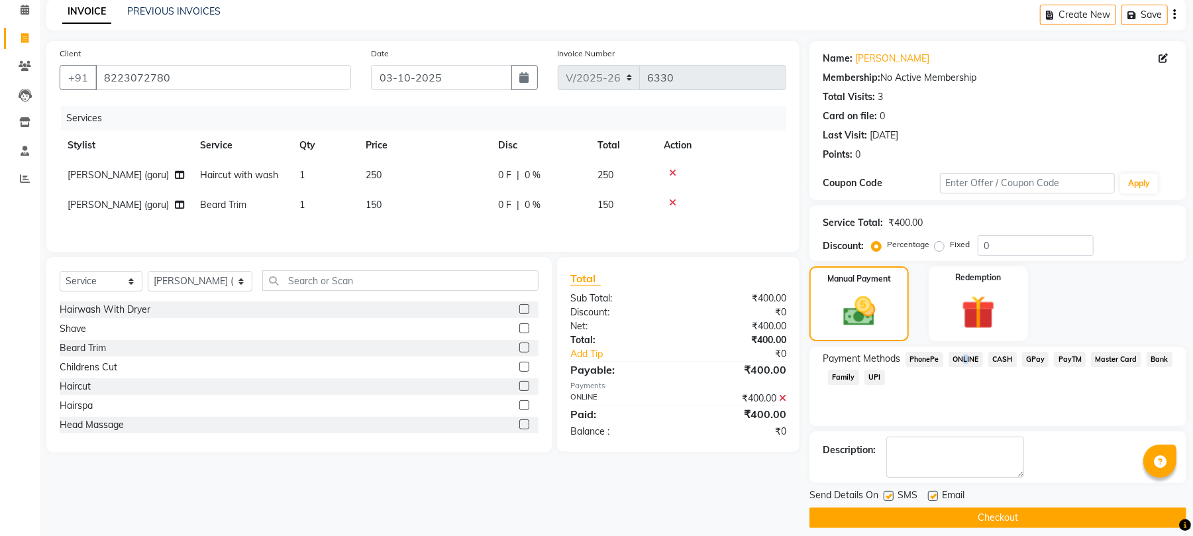
scroll to position [72, 0]
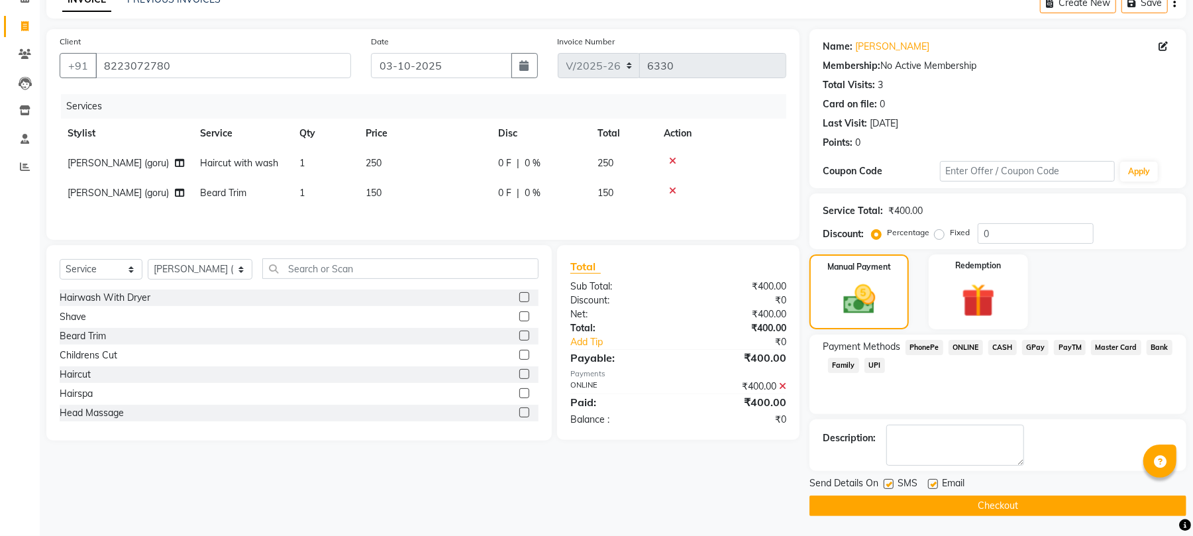
click at [936, 483] on label at bounding box center [933, 484] width 10 height 10
click at [936, 483] on input "checkbox" at bounding box center [932, 484] width 9 height 9
checkbox input "false"
click at [885, 514] on button "Checkout" at bounding box center [998, 506] width 377 height 21
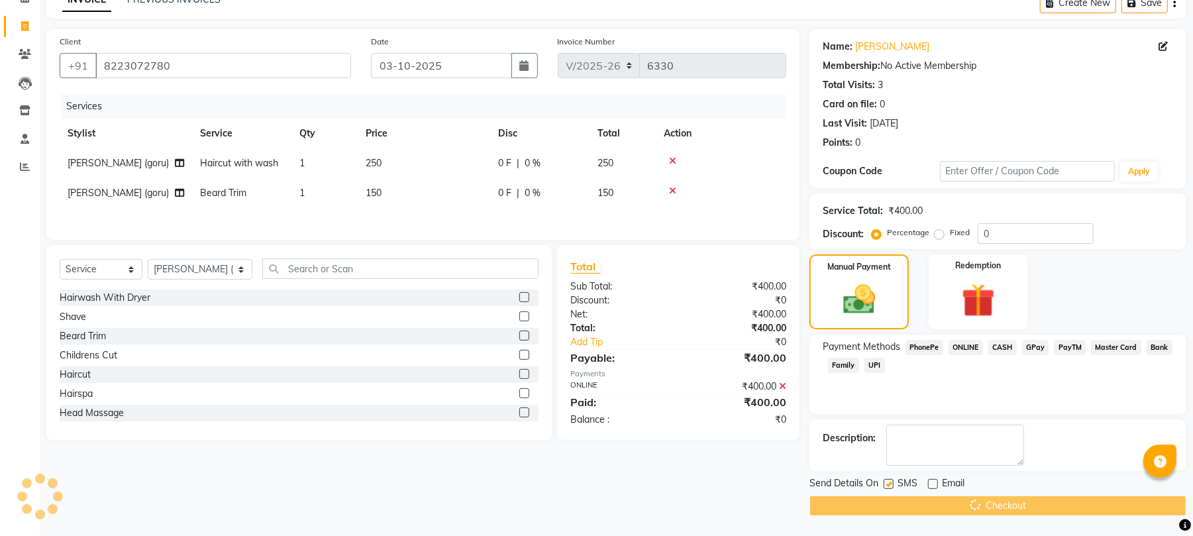
scroll to position [62, 0]
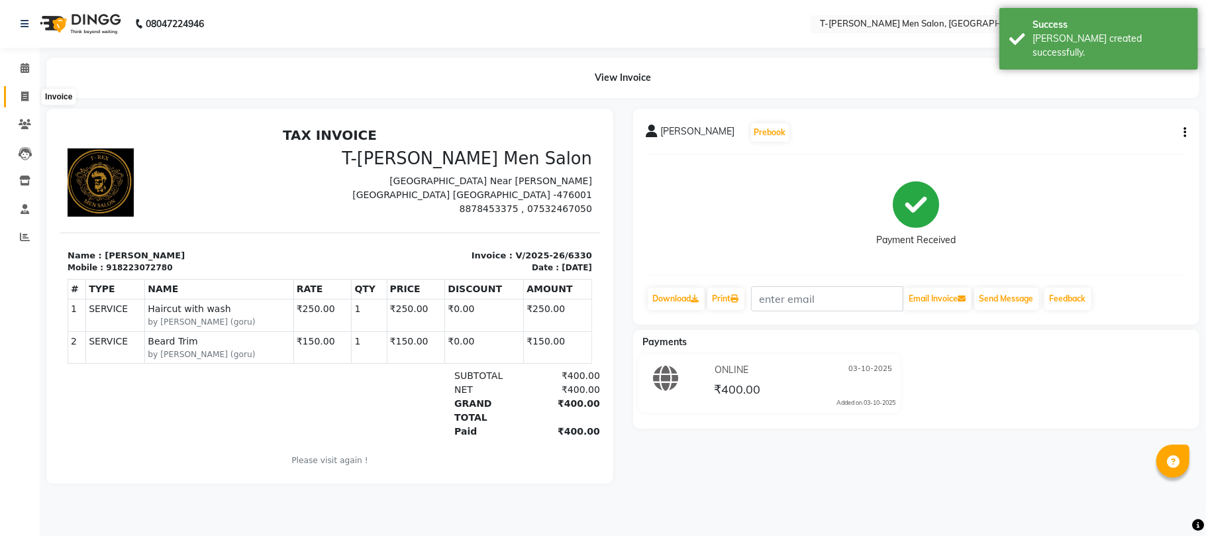
click at [19, 93] on span at bounding box center [24, 96] width 23 height 15
select select "service"
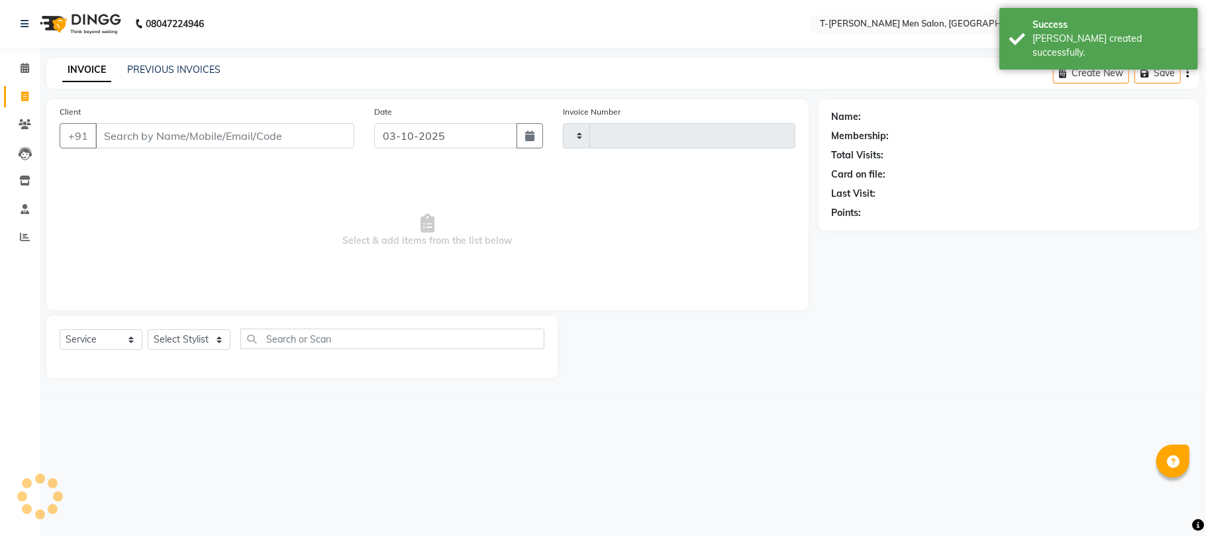
type input "6331"
select select "4816"
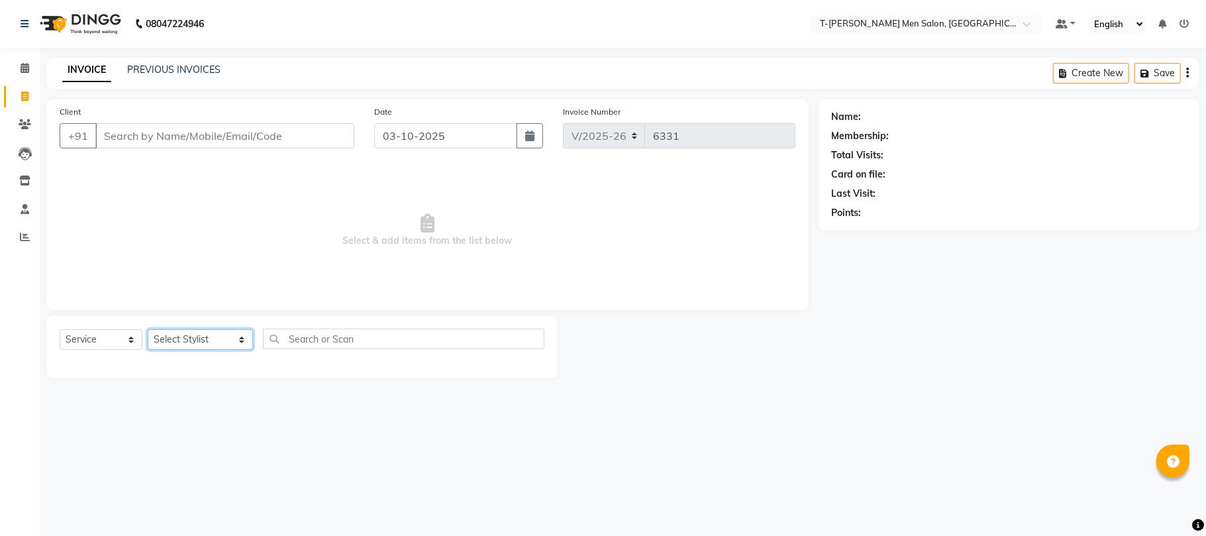
click at [158, 337] on select "Select Stylist [PERSON_NAME] [PERSON_NAME] (goru) [PERSON_NAME] [PERSON_NAME] (…" at bounding box center [200, 339] width 105 height 21
select select "29432"
click at [148, 329] on select "Select Stylist [PERSON_NAME] [PERSON_NAME] (goru) [PERSON_NAME] [PERSON_NAME] (…" at bounding box center [200, 339] width 105 height 21
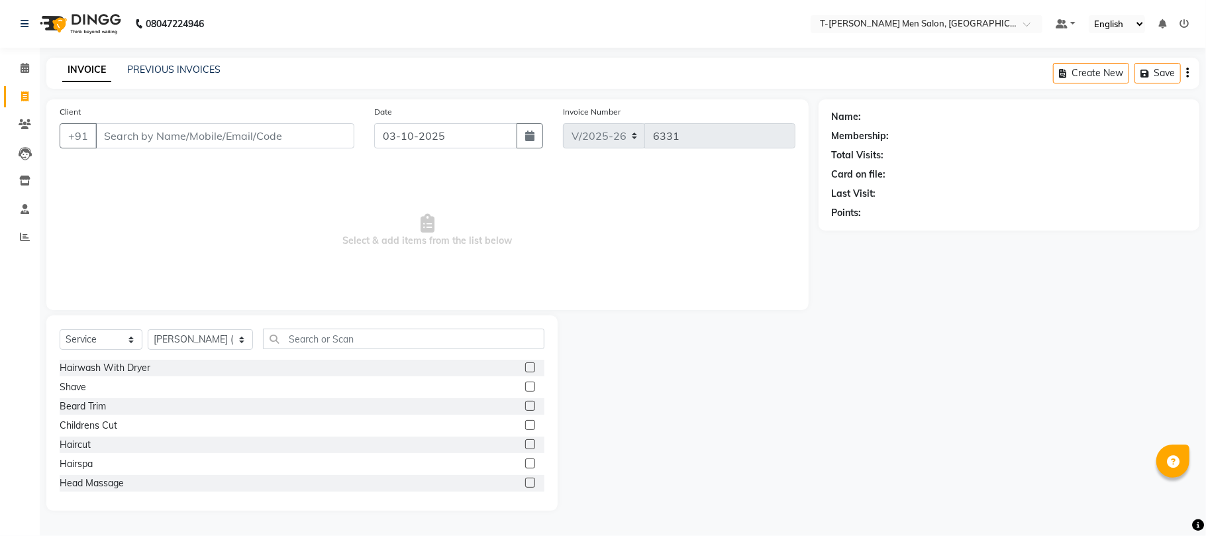
drag, startPoint x: 69, startPoint y: 388, endPoint x: 115, endPoint y: 271, distance: 126.1
click at [70, 388] on div "Shave" at bounding box center [73, 387] width 27 height 14
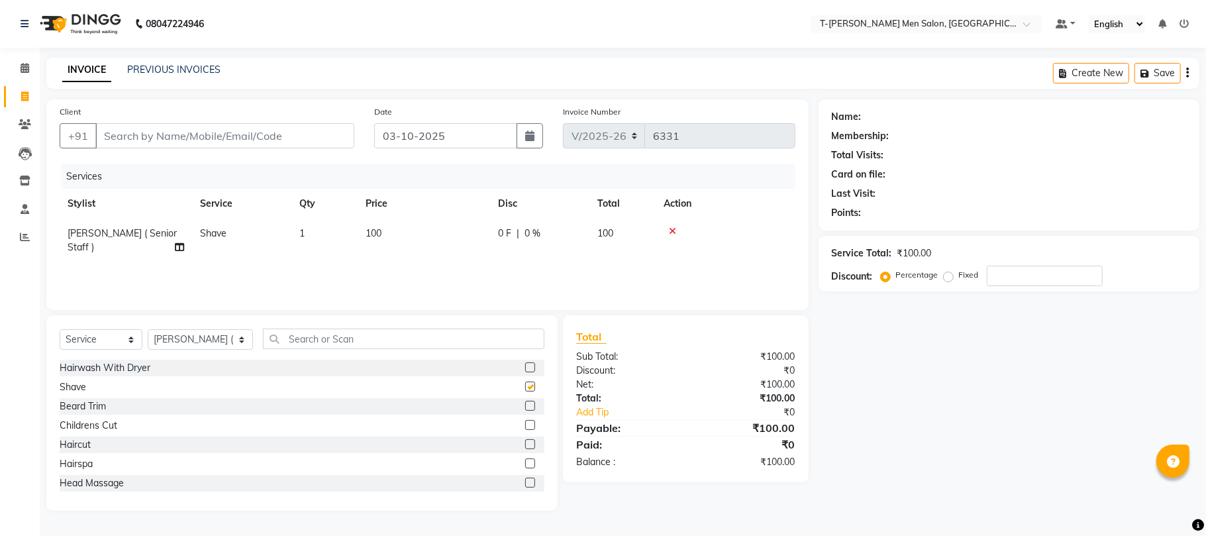
checkbox input "false"
click at [164, 140] on input "Client" at bounding box center [224, 135] width 259 height 25
type input "m"
type input "0"
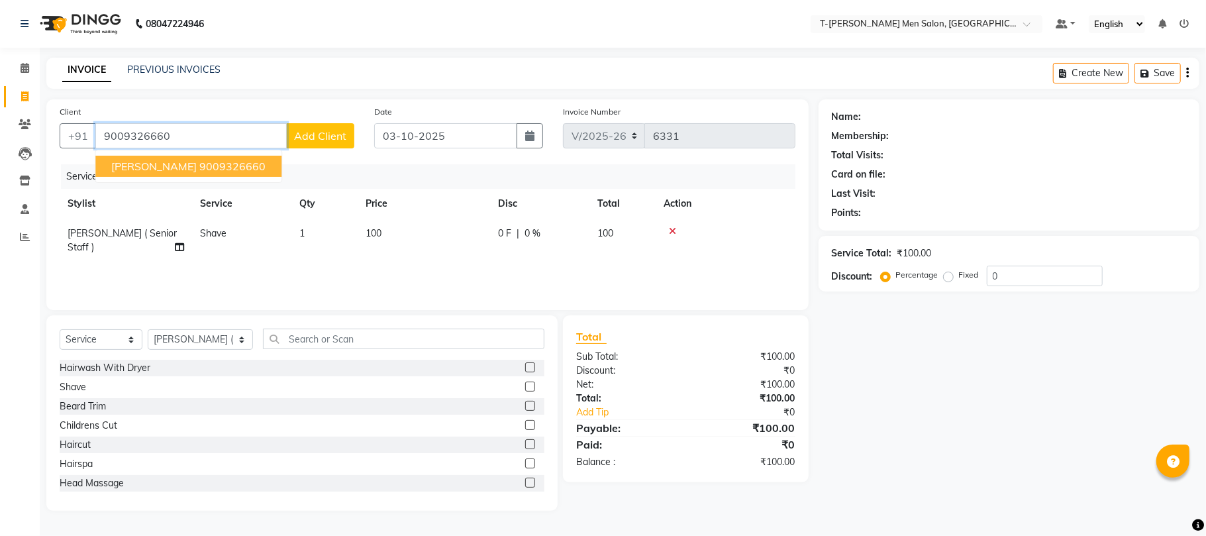
type input "9009326660"
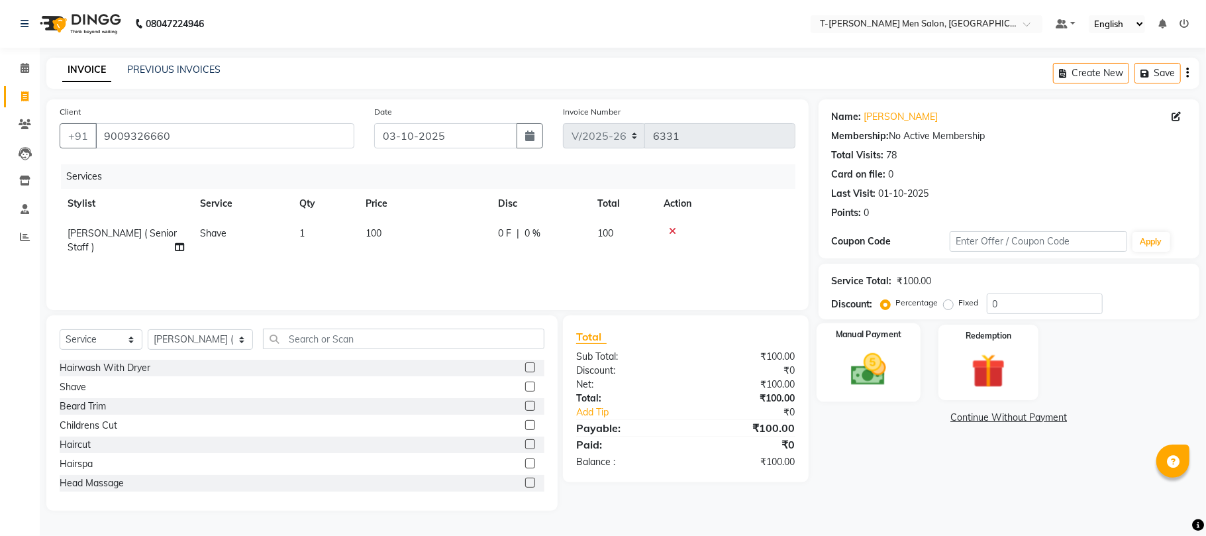
drag, startPoint x: 897, startPoint y: 374, endPoint x: 906, endPoint y: 372, distance: 9.5
click at [898, 372] on div "Manual Payment" at bounding box center [869, 362] width 104 height 78
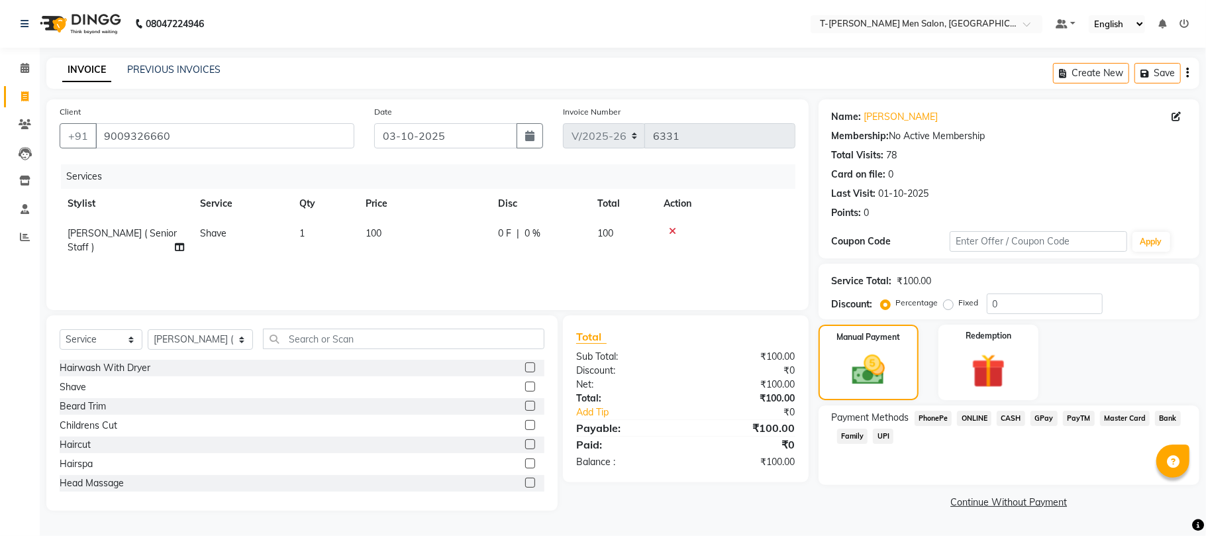
click at [1014, 420] on span "CASH" at bounding box center [1011, 418] width 28 height 15
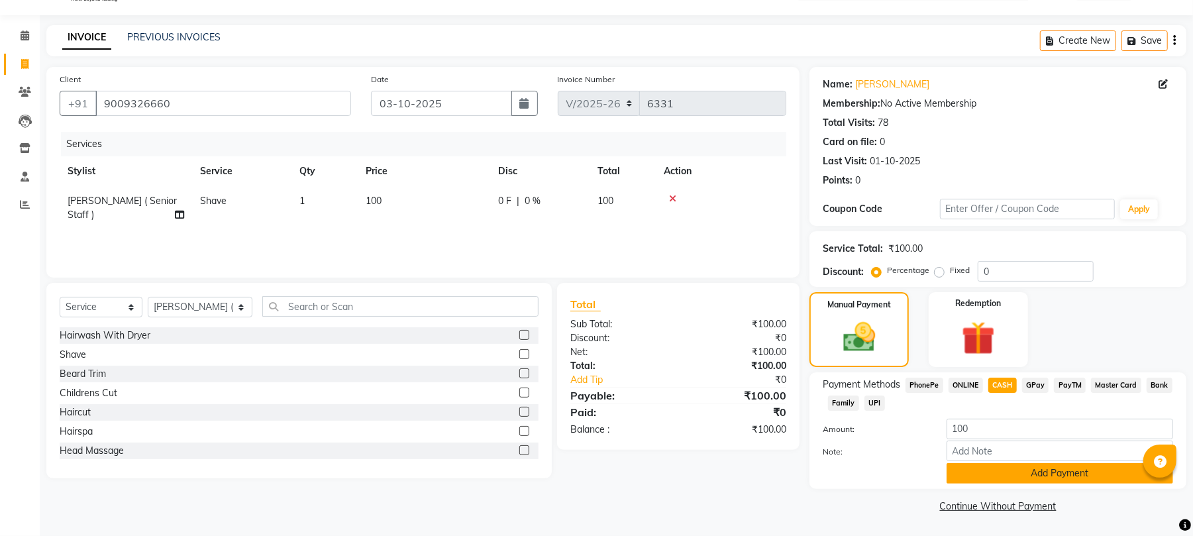
click at [998, 470] on button "Add Payment" at bounding box center [1060, 473] width 227 height 21
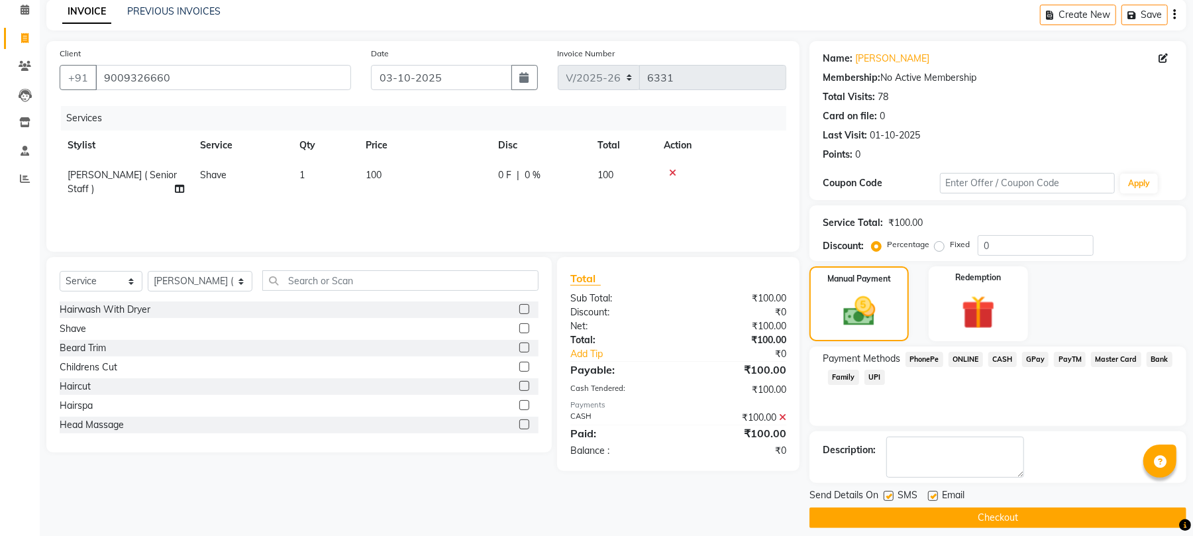
scroll to position [72, 0]
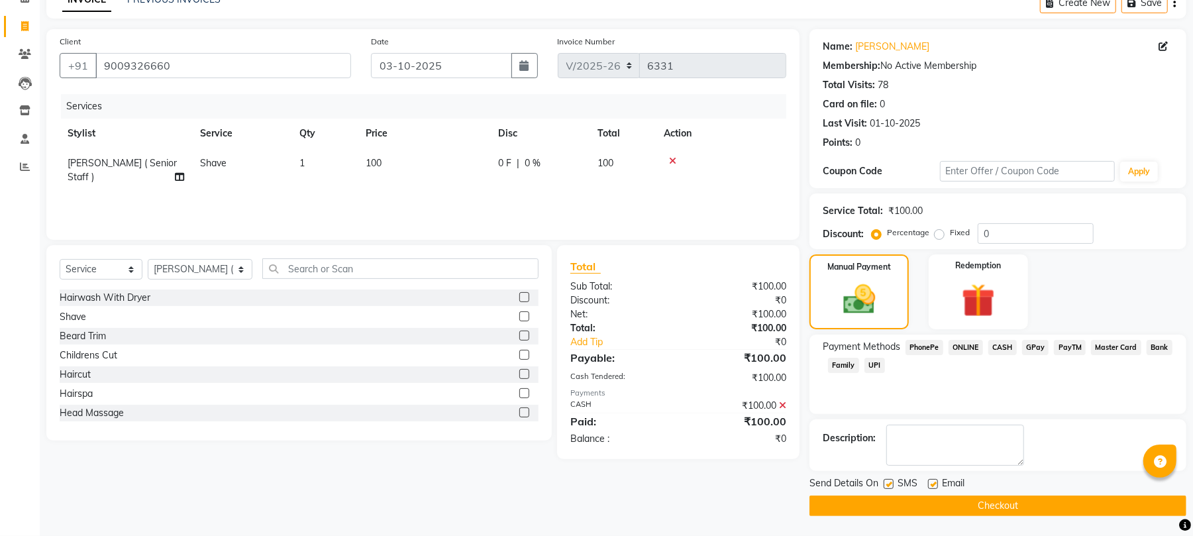
click at [934, 481] on label at bounding box center [933, 484] width 10 height 10
click at [934, 481] on input "checkbox" at bounding box center [932, 484] width 9 height 9
checkbox input "false"
click at [894, 504] on button "Checkout" at bounding box center [998, 506] width 377 height 21
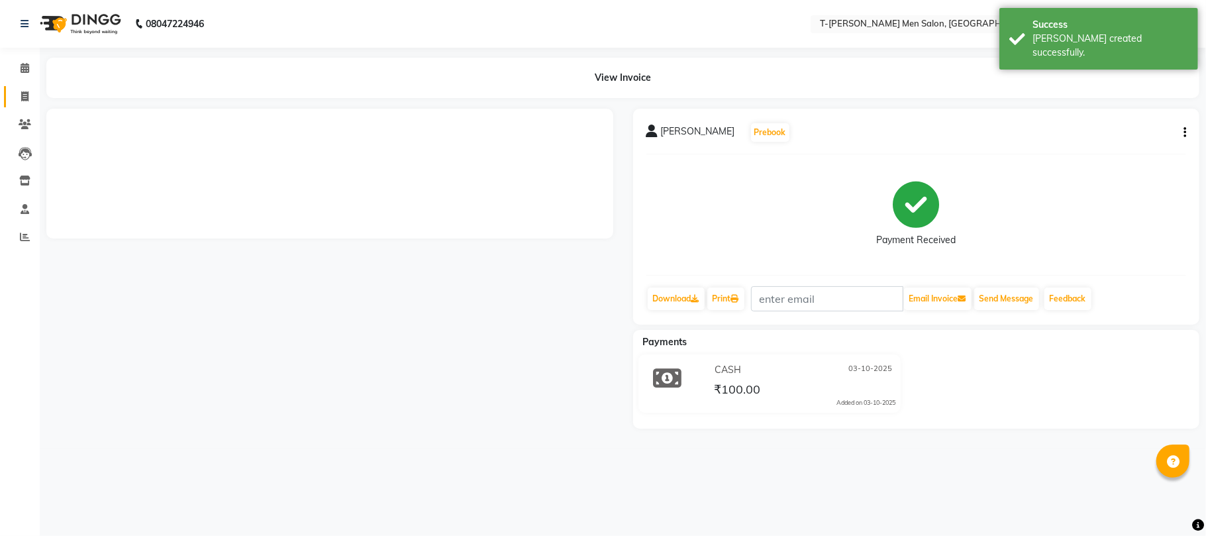
click at [19, 87] on link "Invoice" at bounding box center [20, 97] width 32 height 22
select select "service"
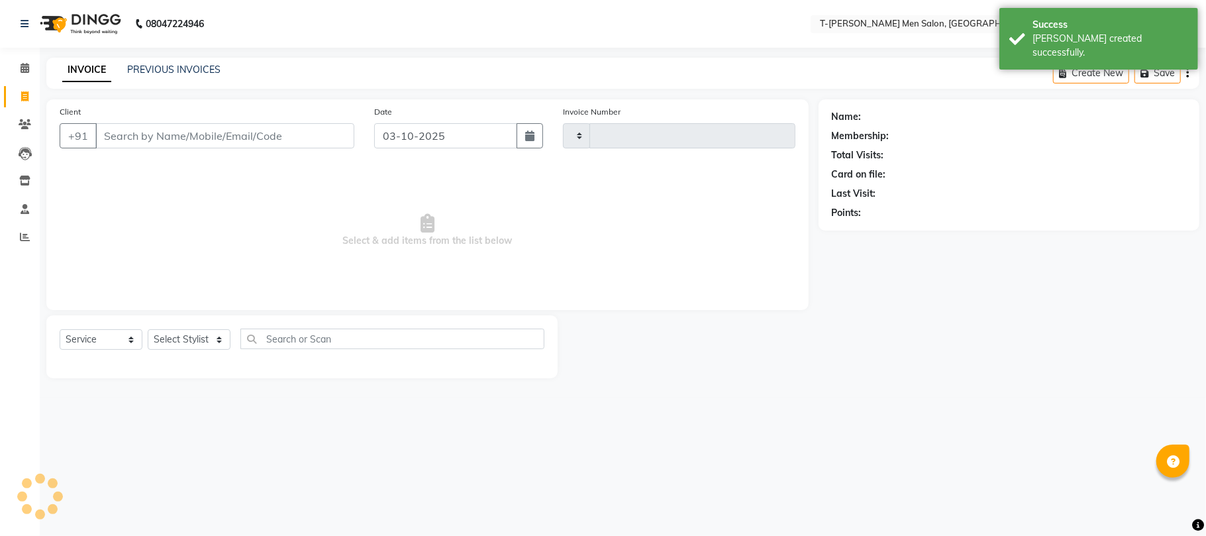
type input "6332"
select select "4816"
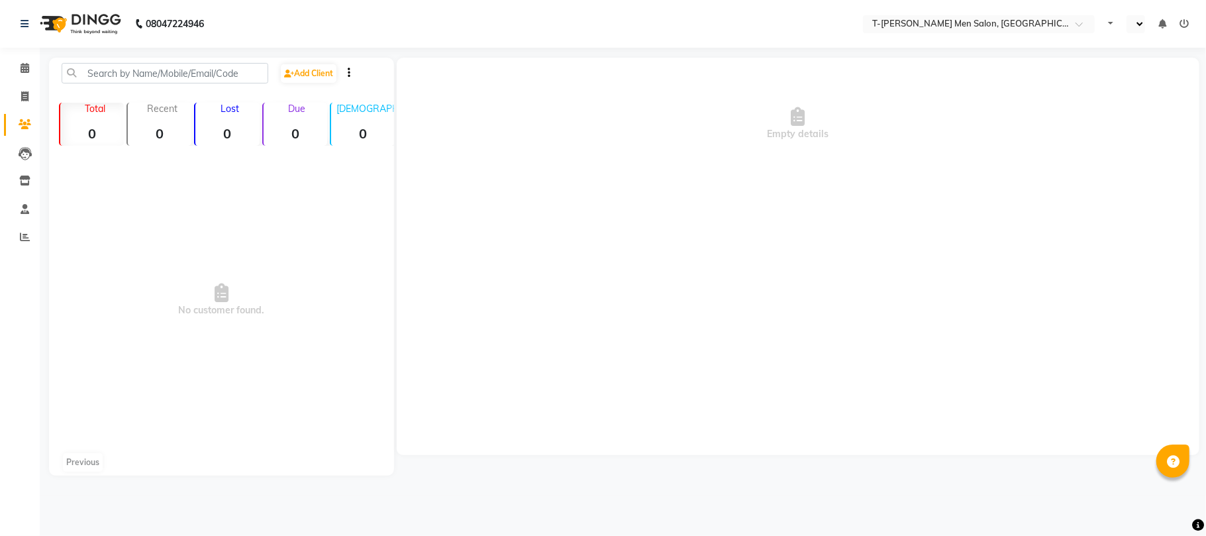
select select "en"
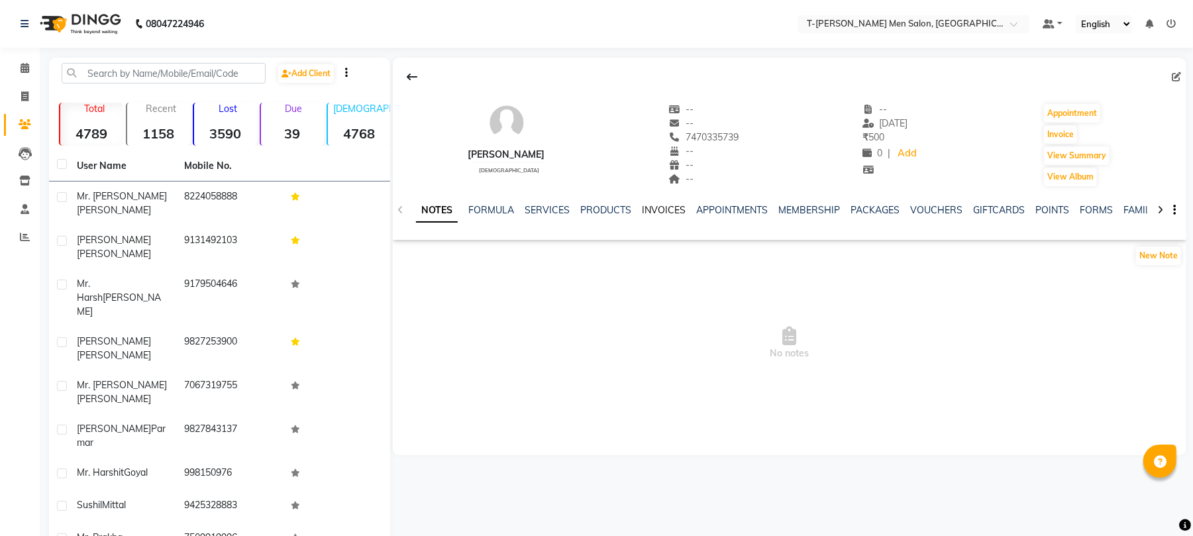
click at [648, 207] on link "INVOICES" at bounding box center [664, 210] width 44 height 12
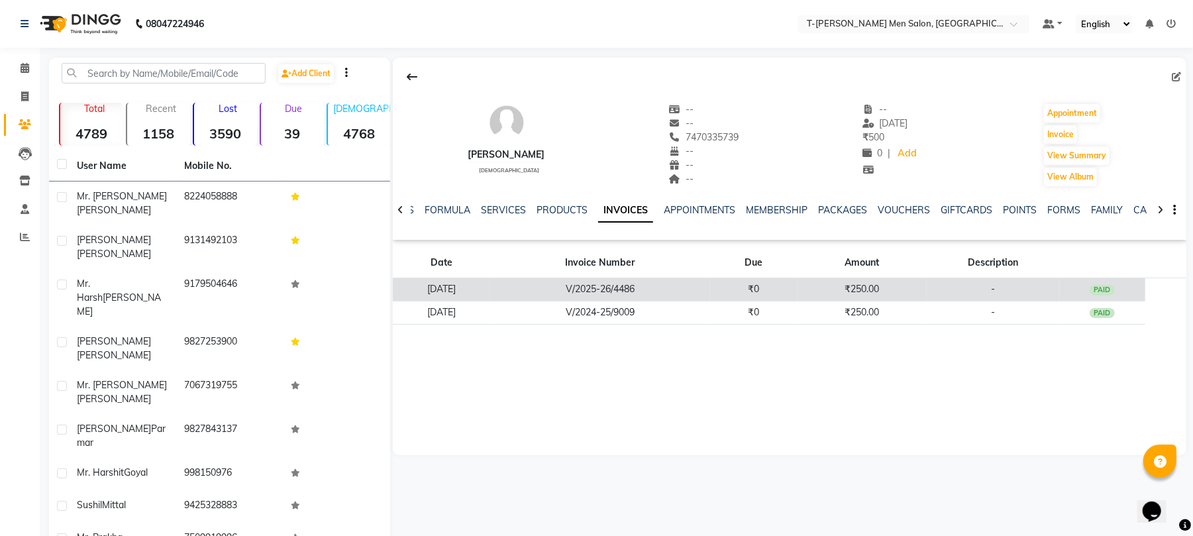
click at [684, 292] on td "V/2025-26/4486" at bounding box center [600, 289] width 220 height 23
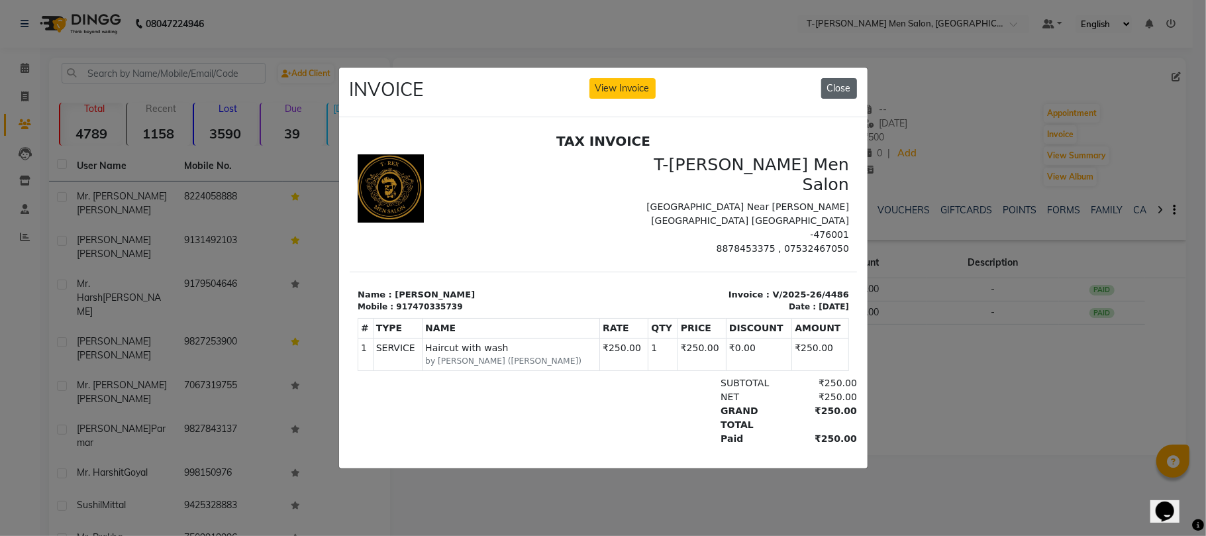
click at [835, 88] on button "Close" at bounding box center [840, 88] width 36 height 21
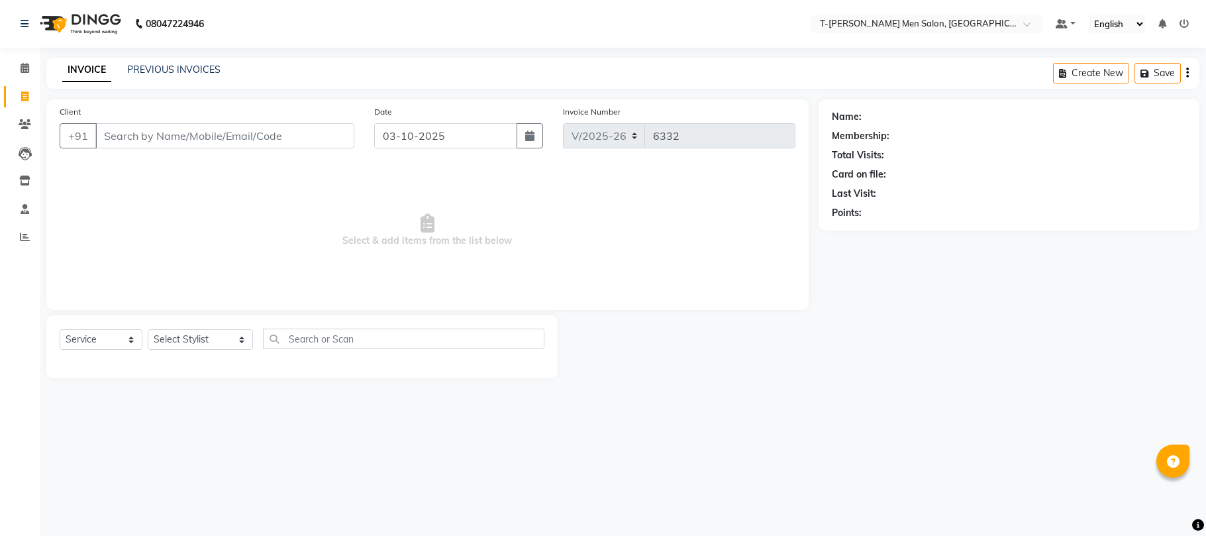
select select "4816"
select select "service"
click at [189, 345] on select "Select Stylist [PERSON_NAME] [PERSON_NAME] (goru) [PERSON_NAME] [PERSON_NAME] (…" at bounding box center [200, 339] width 105 height 21
select select "85177"
click at [148, 329] on select "Select Stylist [PERSON_NAME] [PERSON_NAME] (goru) [PERSON_NAME] [PERSON_NAME] (…" at bounding box center [200, 339] width 105 height 21
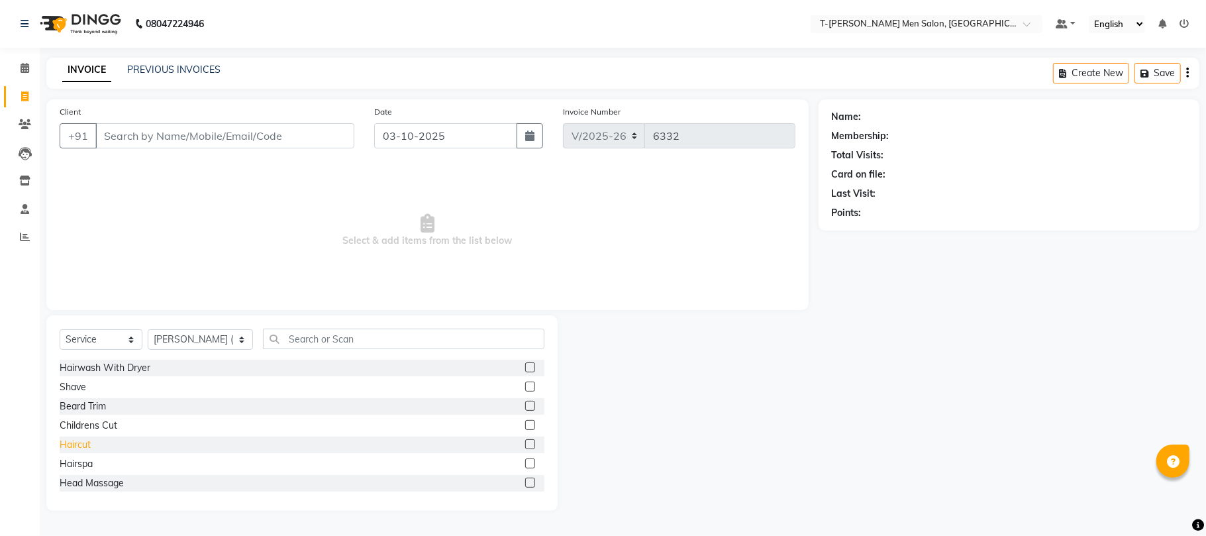
click at [82, 449] on div "Haircut" at bounding box center [75, 445] width 31 height 14
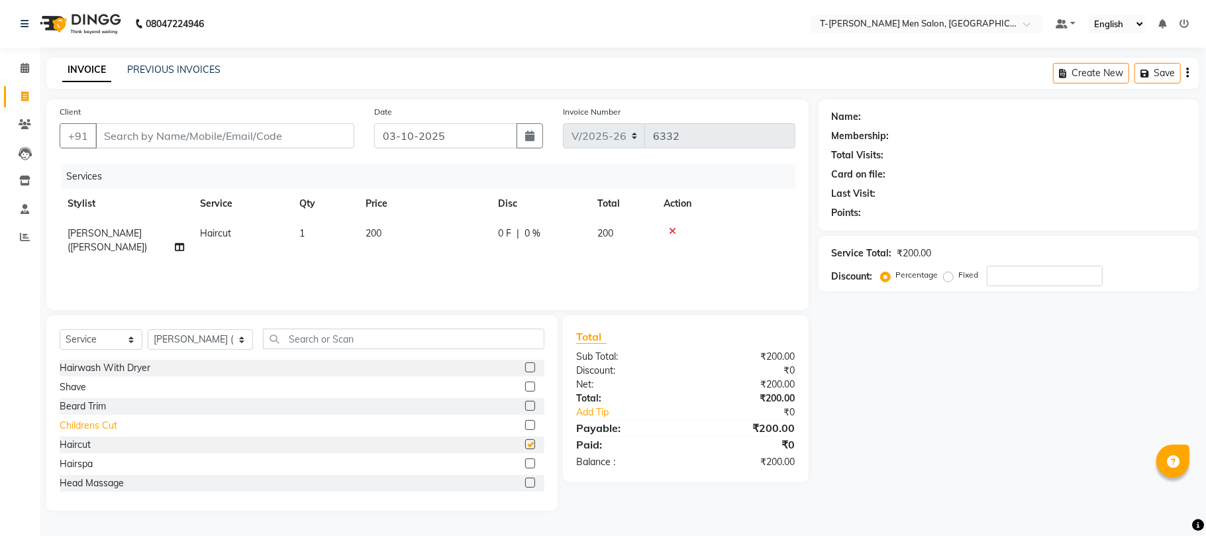
checkbox input "false"
click at [66, 385] on div "Shave" at bounding box center [73, 387] width 27 height 14
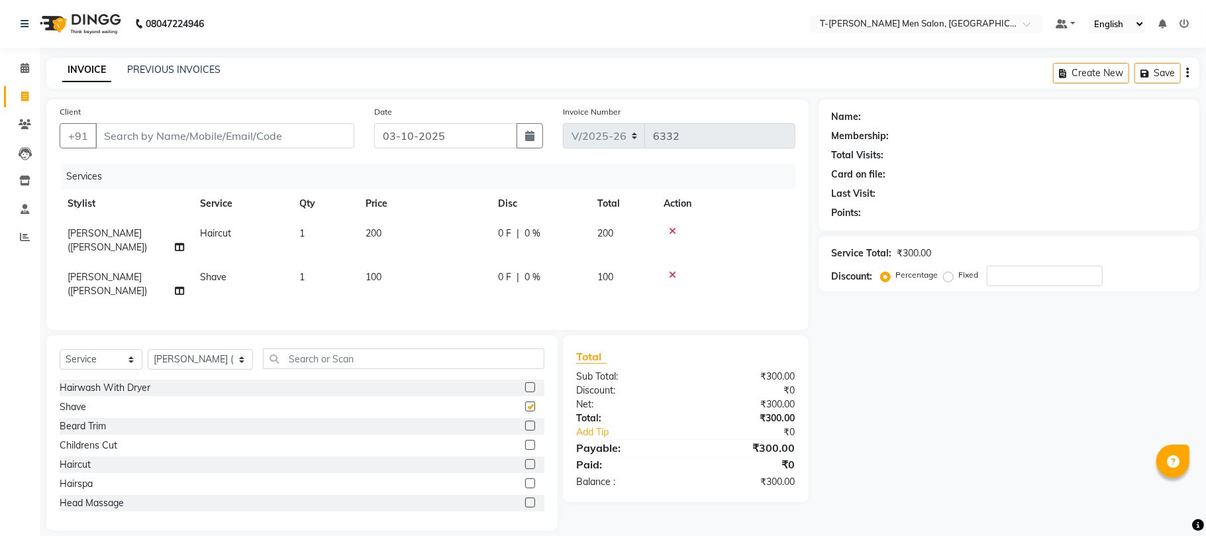
checkbox input "false"
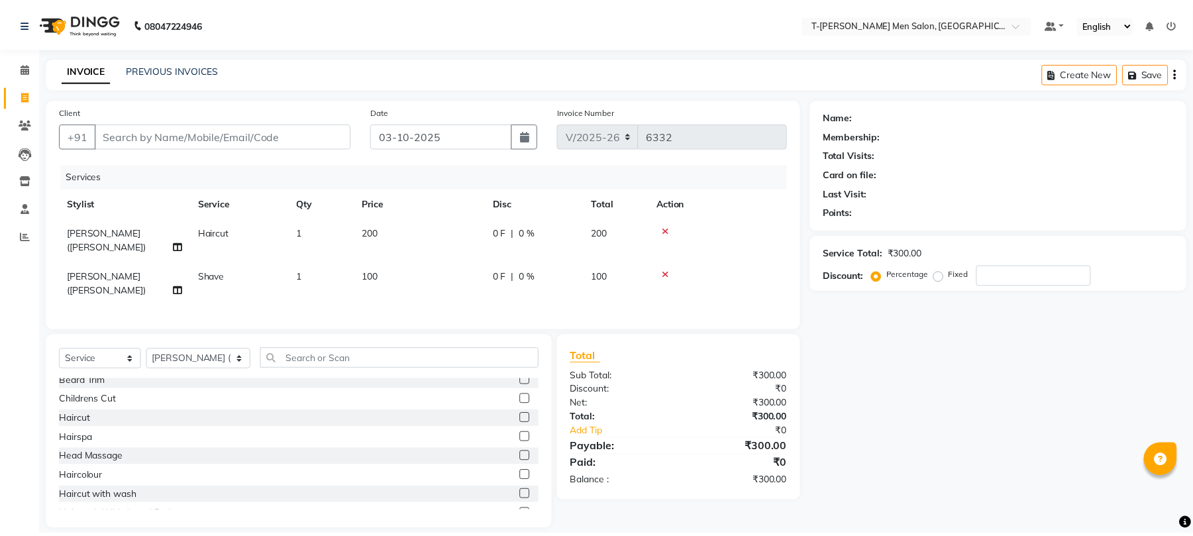
scroll to position [88, 0]
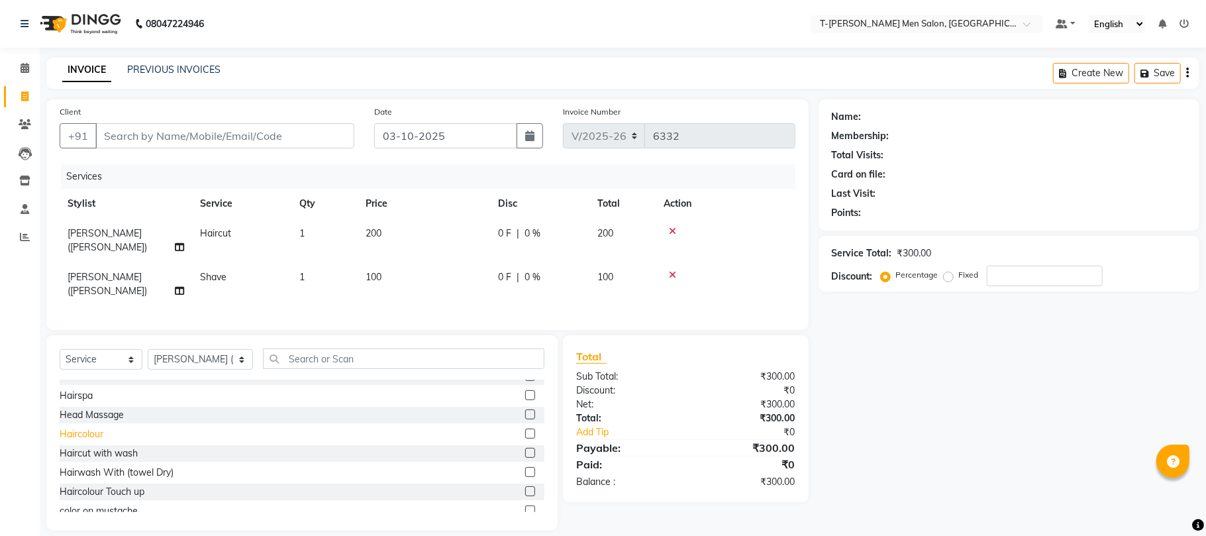
click at [90, 427] on div "Haircolour" at bounding box center [82, 434] width 44 height 14
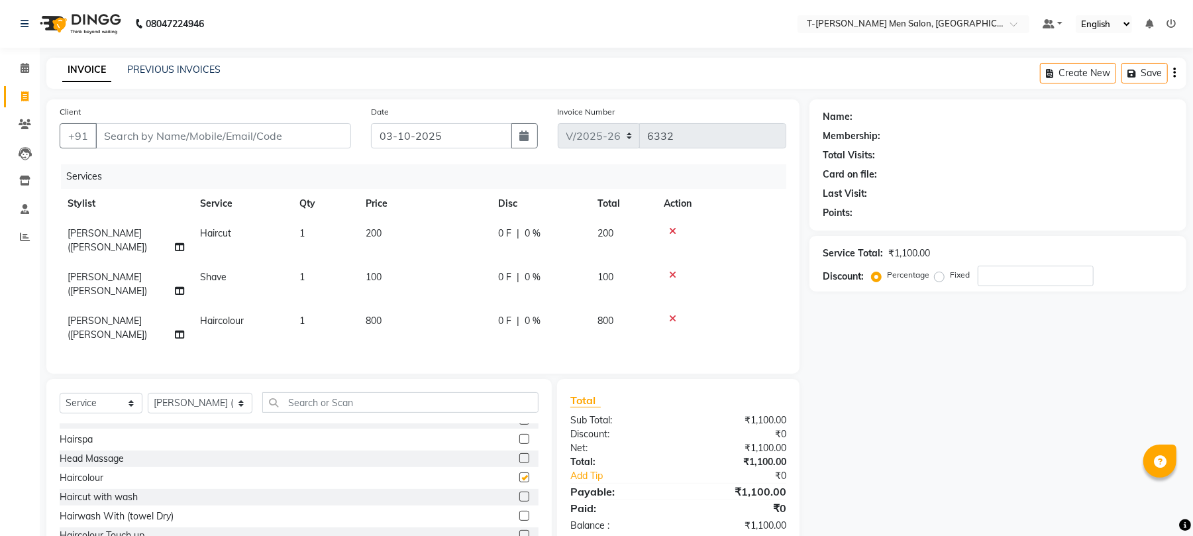
checkbox input "false"
click at [202, 138] on input "Client" at bounding box center [223, 135] width 256 height 25
type input "o"
type input "0"
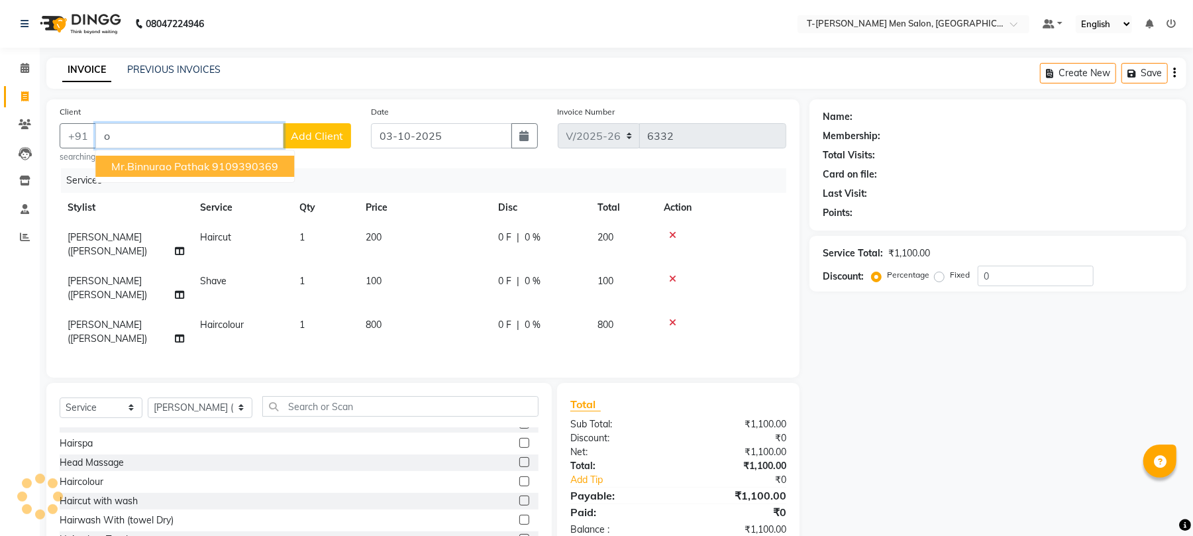
type input "o"
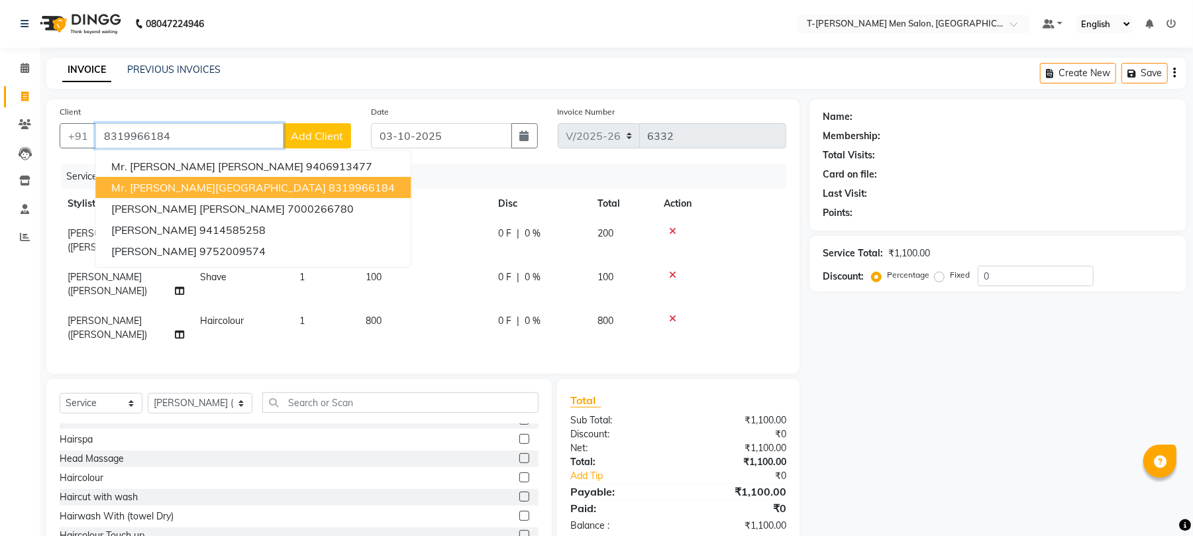
type input "8319966184"
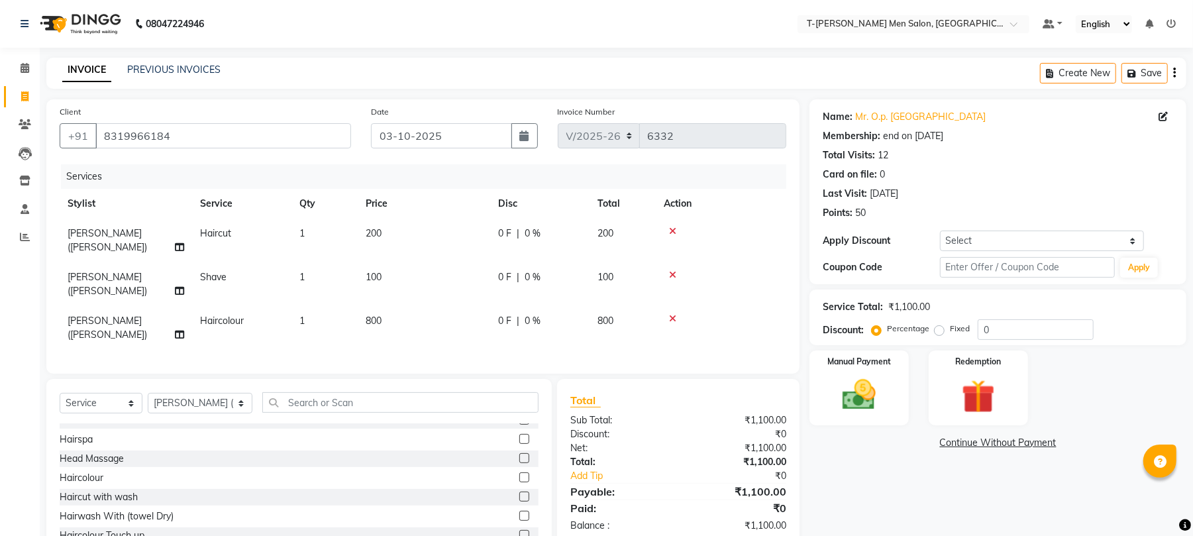
click at [672, 270] on icon at bounding box center [672, 274] width 7 height 9
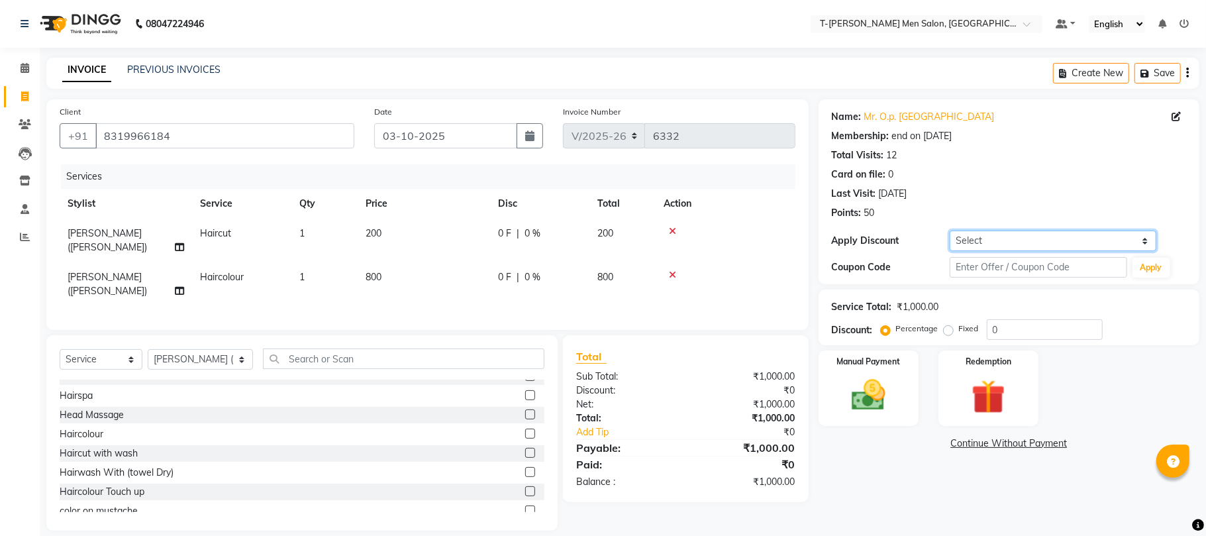
click at [990, 249] on select "Select Membership → T - [PERSON_NAME] Membership (wtih W end 10% & W day 20)%" at bounding box center [1053, 241] width 207 height 21
select select "1: Object"
click at [950, 231] on select "Select Membership → T - [PERSON_NAME] Membership (wtih W end 10% & W day 20)%" at bounding box center [1053, 241] width 207 height 21
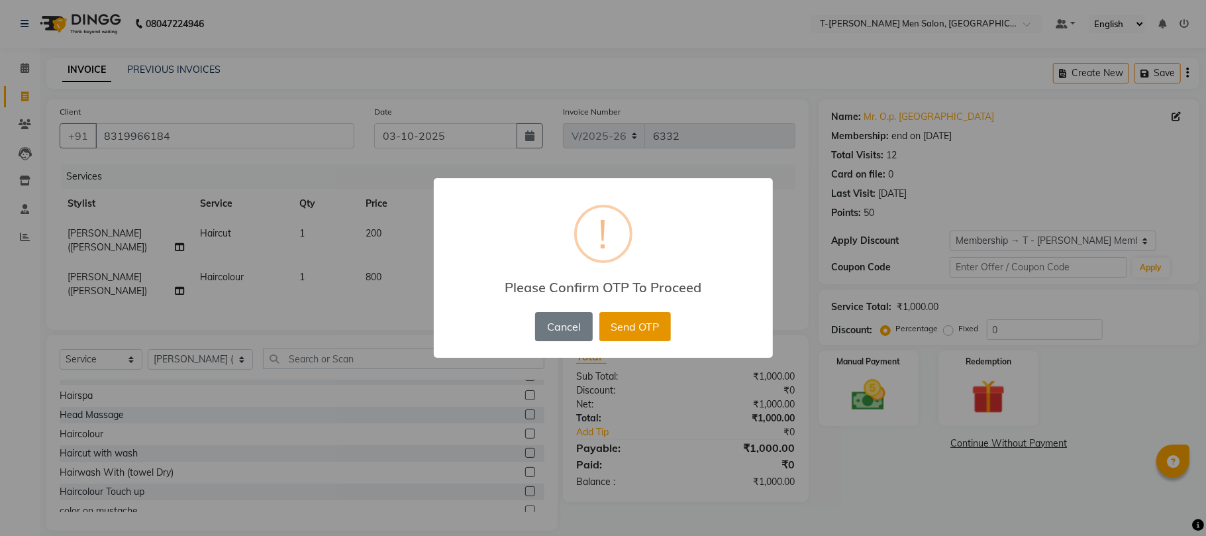
click at [617, 321] on button "Send OTP" at bounding box center [636, 326] width 72 height 29
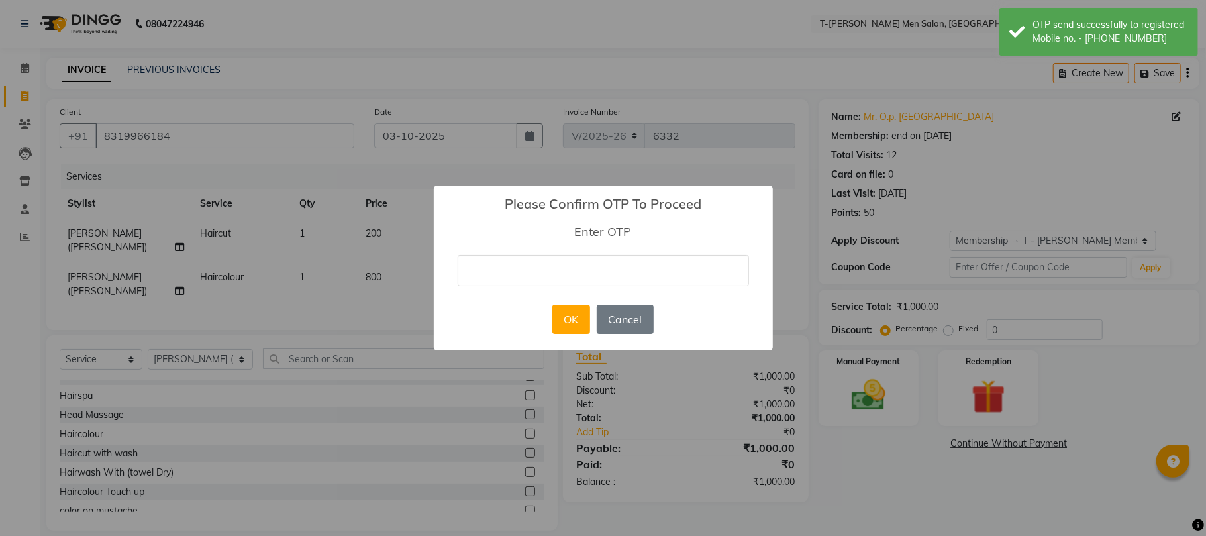
click at [599, 274] on input "text" at bounding box center [604, 270] width 292 height 31
type input "1695"
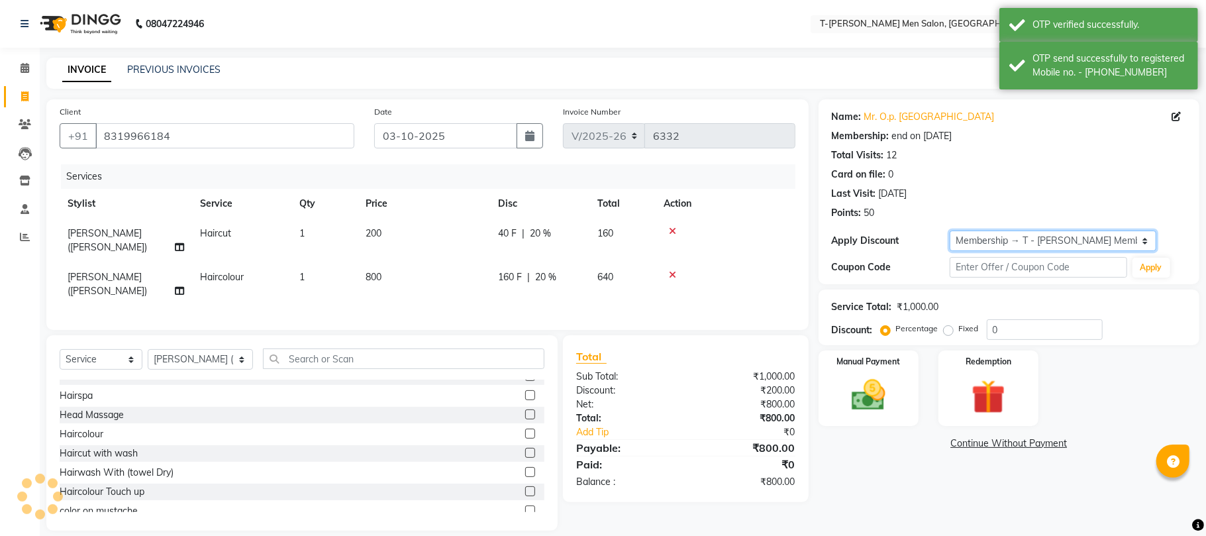
type input "20"
drag, startPoint x: 862, startPoint y: 400, endPoint x: 872, endPoint y: 400, distance: 9.9
click at [864, 399] on img at bounding box center [869, 395] width 58 height 41
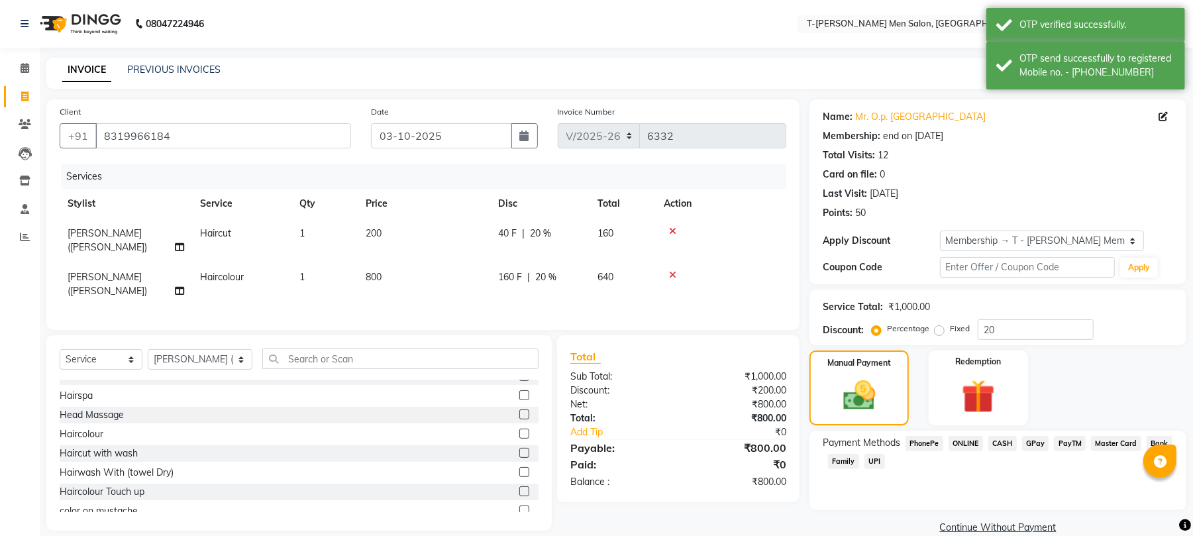
click at [970, 448] on span "ONLINE" at bounding box center [966, 443] width 34 height 15
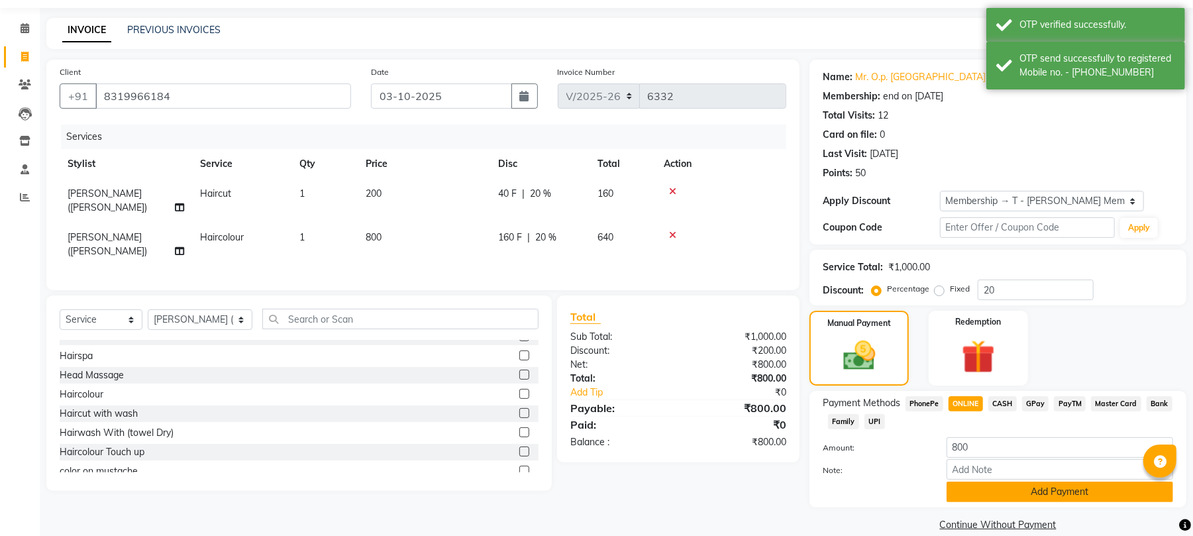
scroll to position [59, 0]
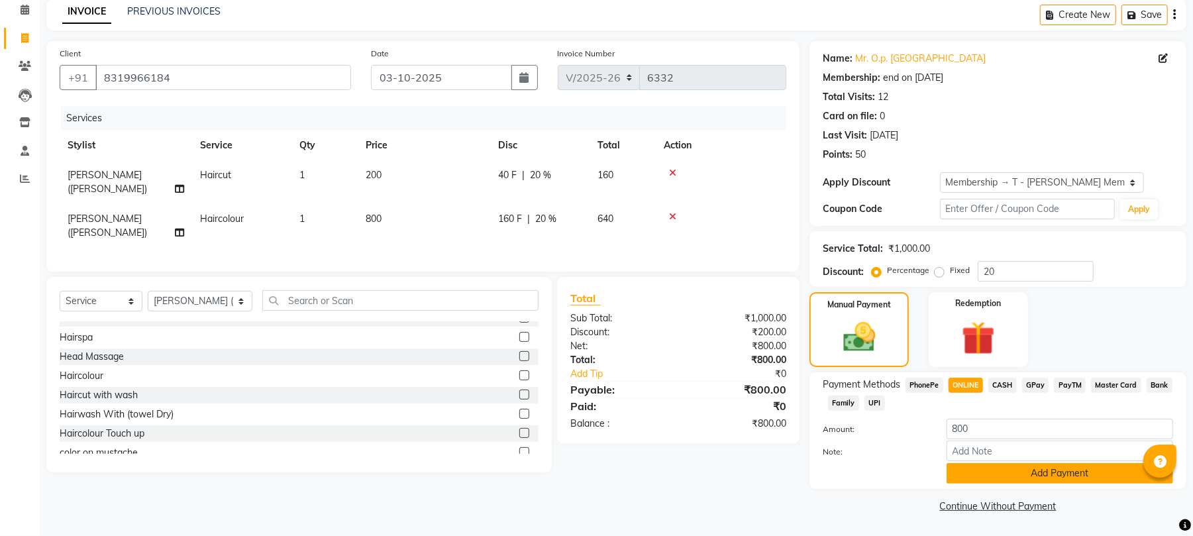
click at [998, 472] on button "Add Payment" at bounding box center [1060, 473] width 227 height 21
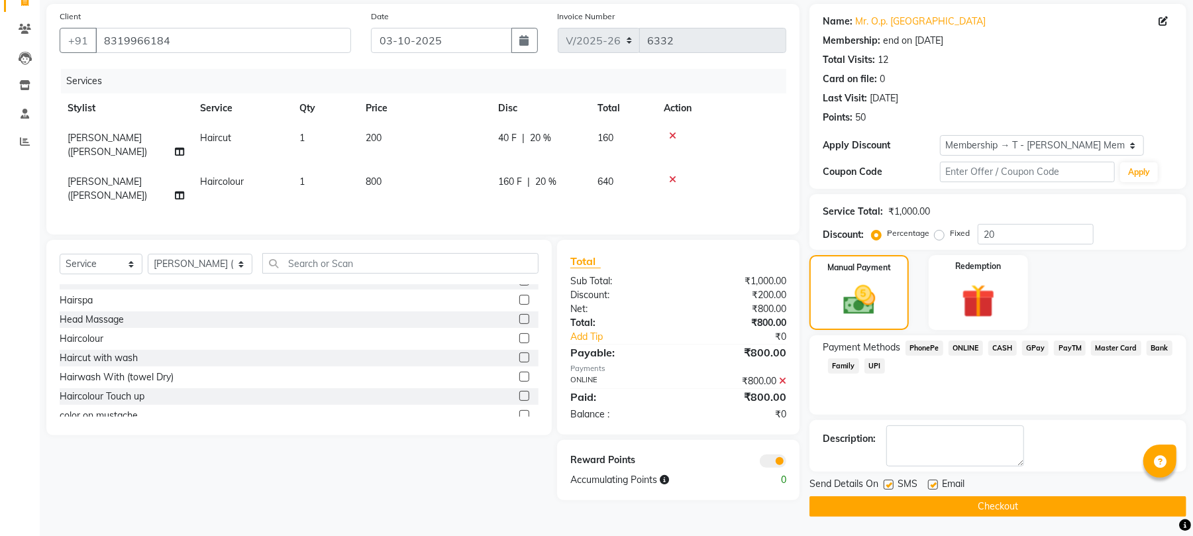
scroll to position [97, 0]
click at [934, 486] on label at bounding box center [933, 484] width 10 height 10
click at [934, 486] on input "checkbox" at bounding box center [932, 484] width 9 height 9
checkbox input "false"
click at [934, 507] on button "Checkout" at bounding box center [998, 506] width 377 height 21
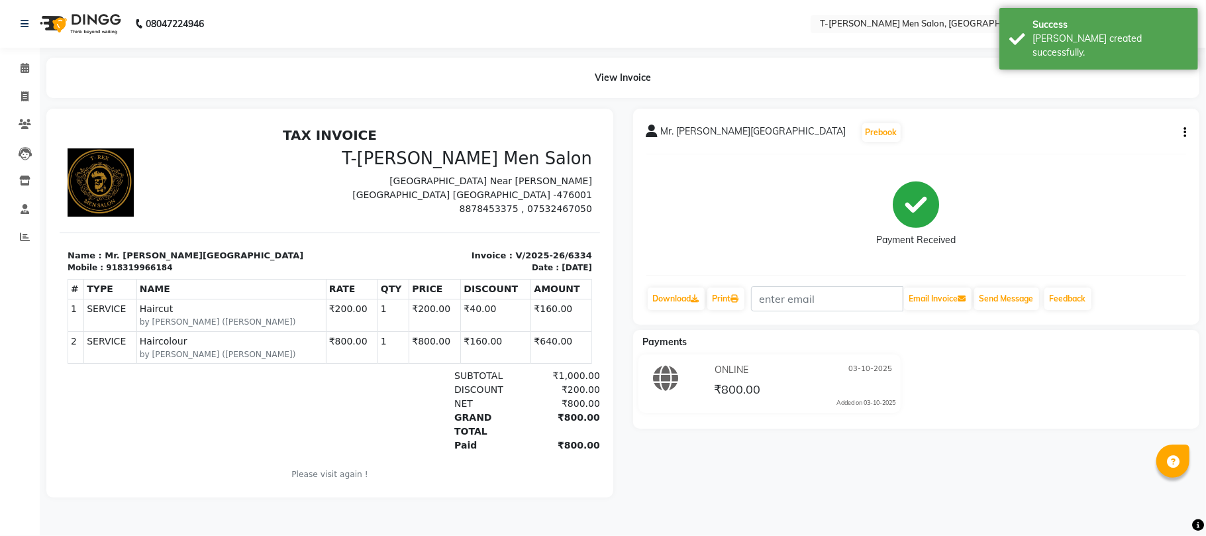
click at [22, 83] on li "Invoice" at bounding box center [20, 97] width 40 height 28
click at [28, 94] on icon at bounding box center [24, 96] width 7 height 10
select select "4816"
select select "service"
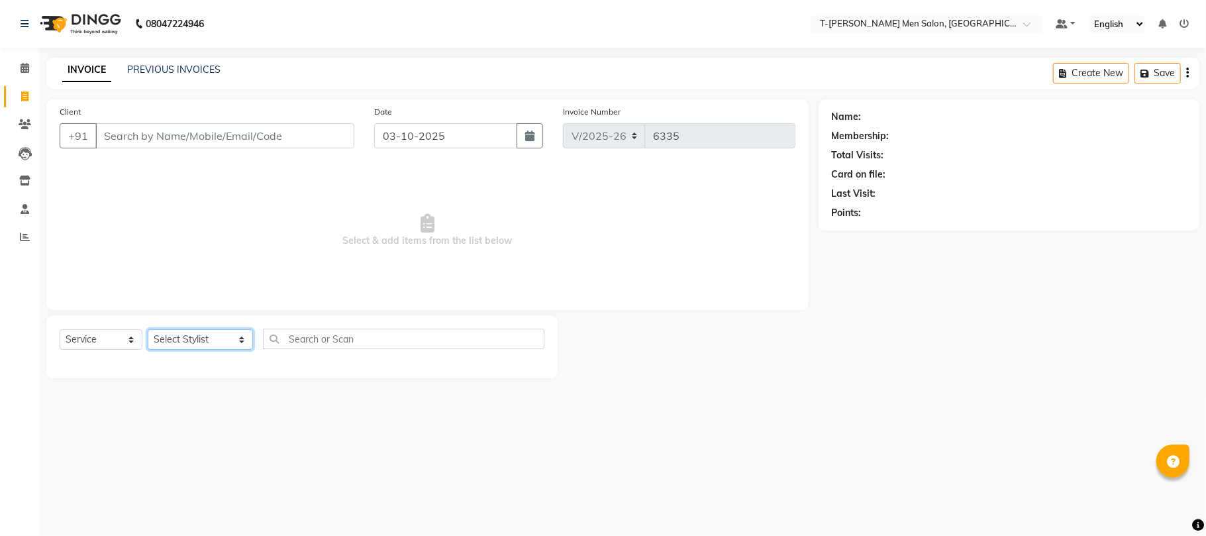
click at [188, 334] on select "Select Stylist [PERSON_NAME] [PERSON_NAME] (goru) [PERSON_NAME] [PERSON_NAME] (…" at bounding box center [200, 339] width 105 height 21
select select "86290"
click at [148, 329] on select "Select Stylist [PERSON_NAME] [PERSON_NAME] (goru) [PERSON_NAME] [PERSON_NAME] (…" at bounding box center [200, 339] width 105 height 21
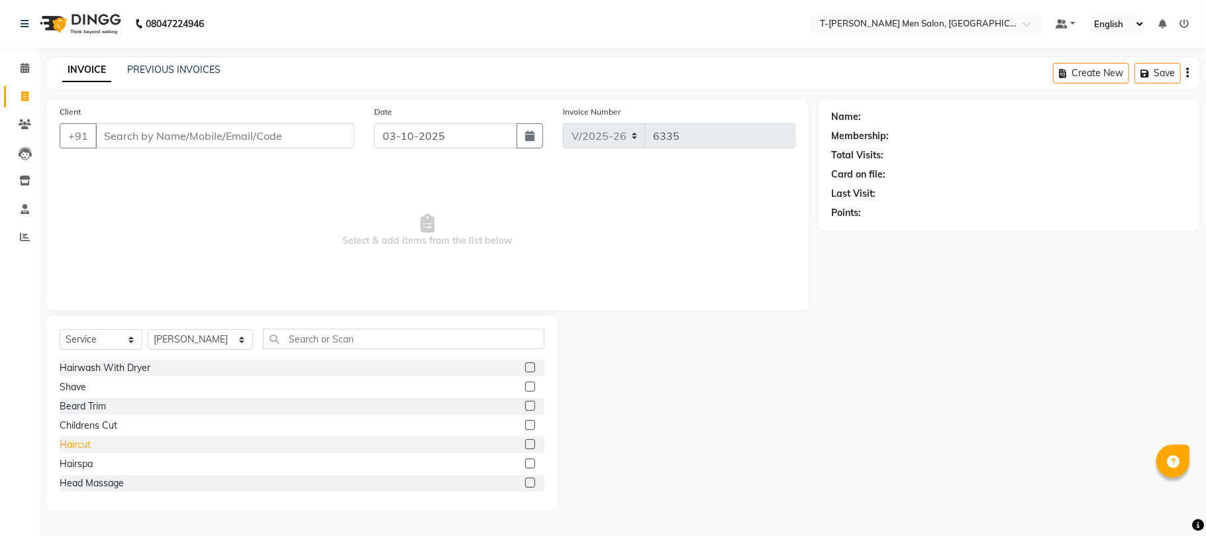
click at [75, 445] on div "Haircut" at bounding box center [75, 445] width 31 height 14
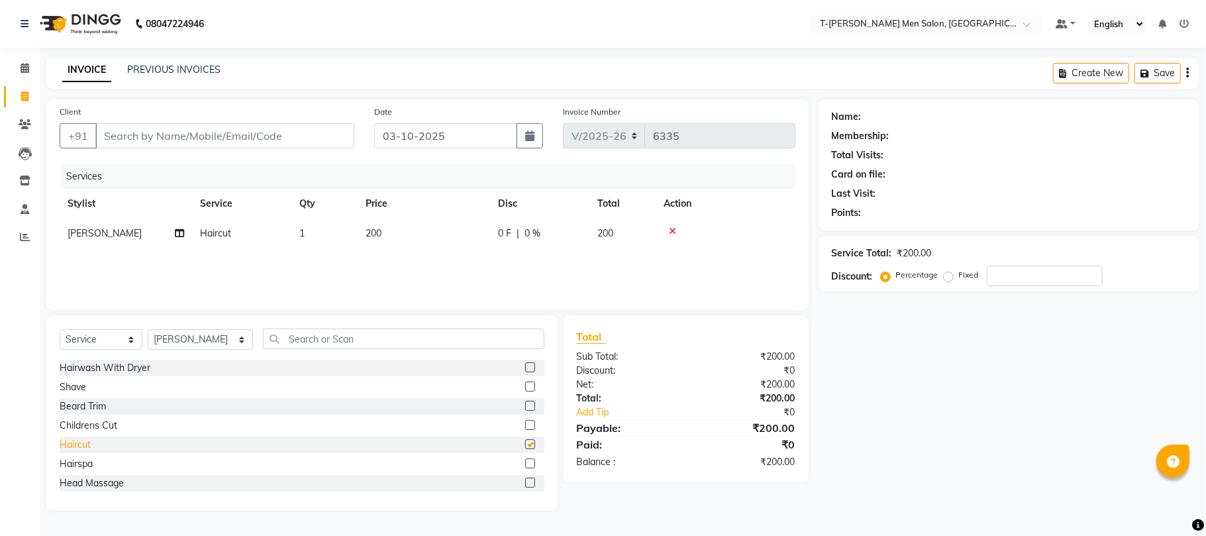
checkbox input "false"
drag, startPoint x: 77, startPoint y: 392, endPoint x: 149, endPoint y: 154, distance: 248.6
click at [77, 391] on div "Shave" at bounding box center [73, 387] width 27 height 14
checkbox input "false"
click at [155, 138] on input "Client" at bounding box center [224, 135] width 259 height 25
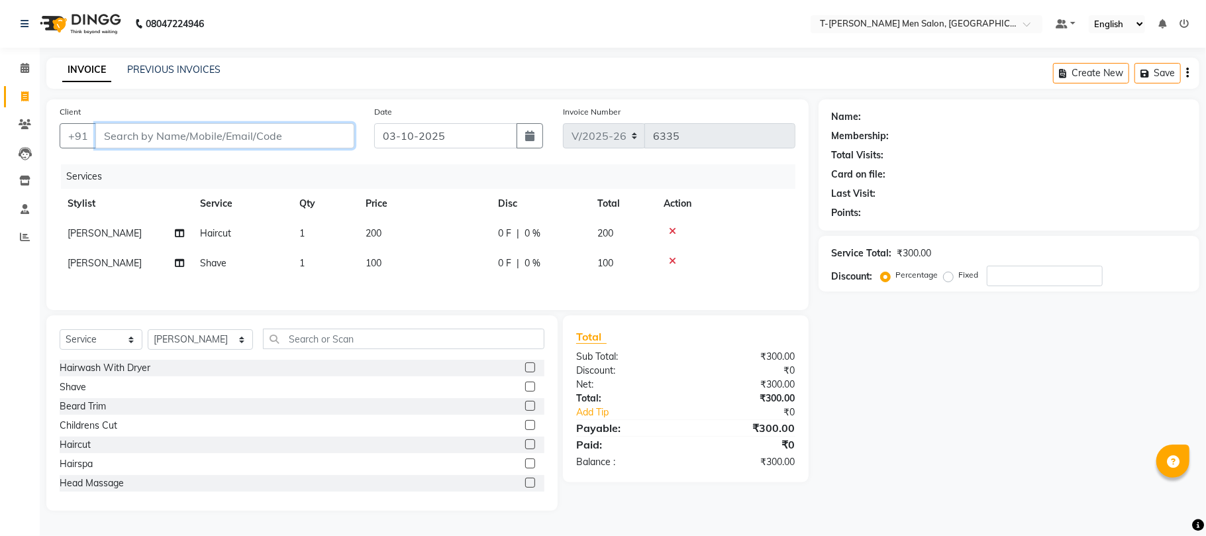
type input "g"
type input "0"
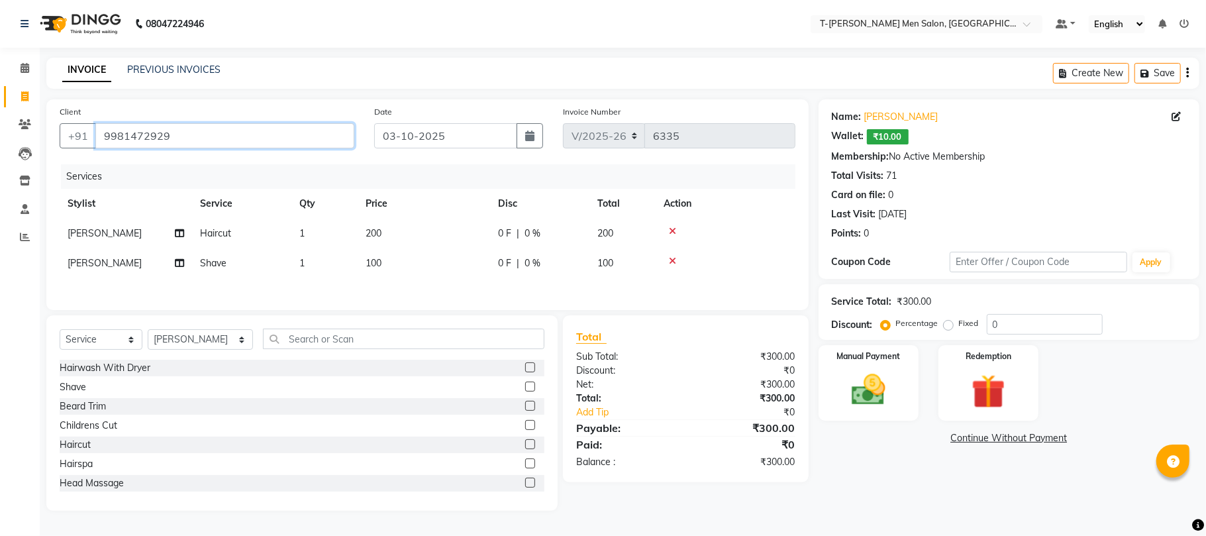
click at [205, 135] on input "9981472929" at bounding box center [224, 135] width 259 height 25
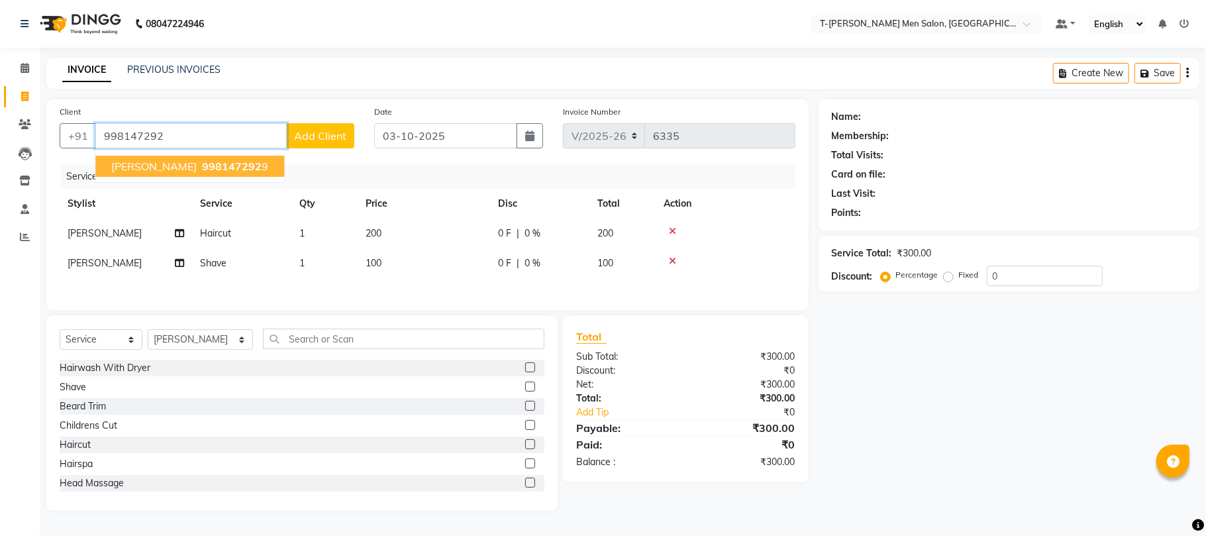
type input "9981472929"
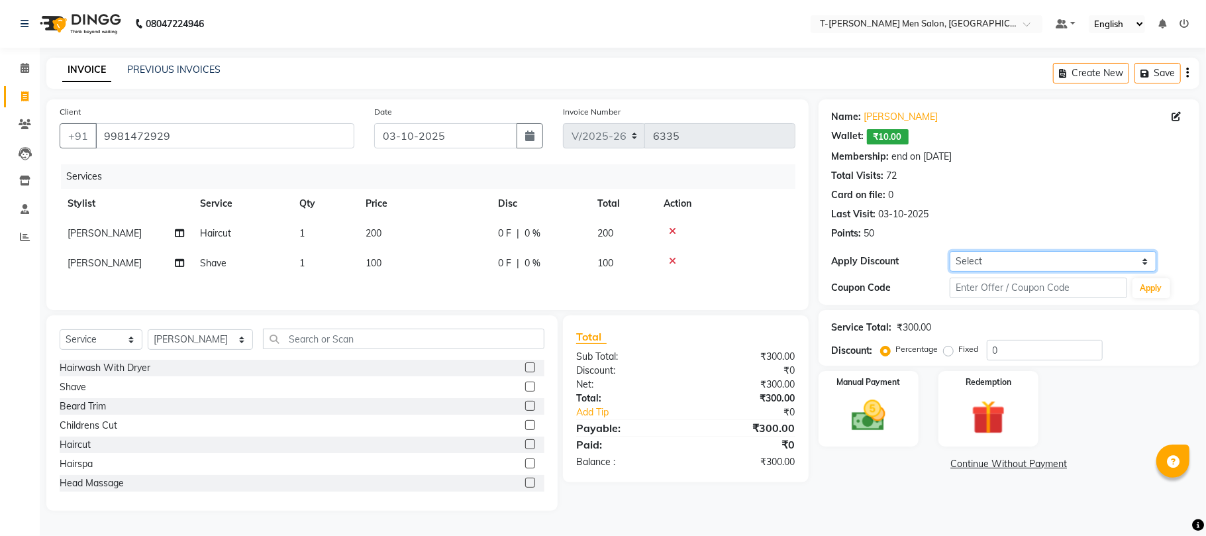
click at [961, 260] on select "Select Membership → T - Rex Membership (wtih W end 10% & W day 20)%" at bounding box center [1053, 261] width 207 height 21
select select "1: Object"
click at [950, 251] on select "Select Membership → T - Rex Membership (wtih W end 10% & W day 20)%" at bounding box center [1053, 261] width 207 height 21
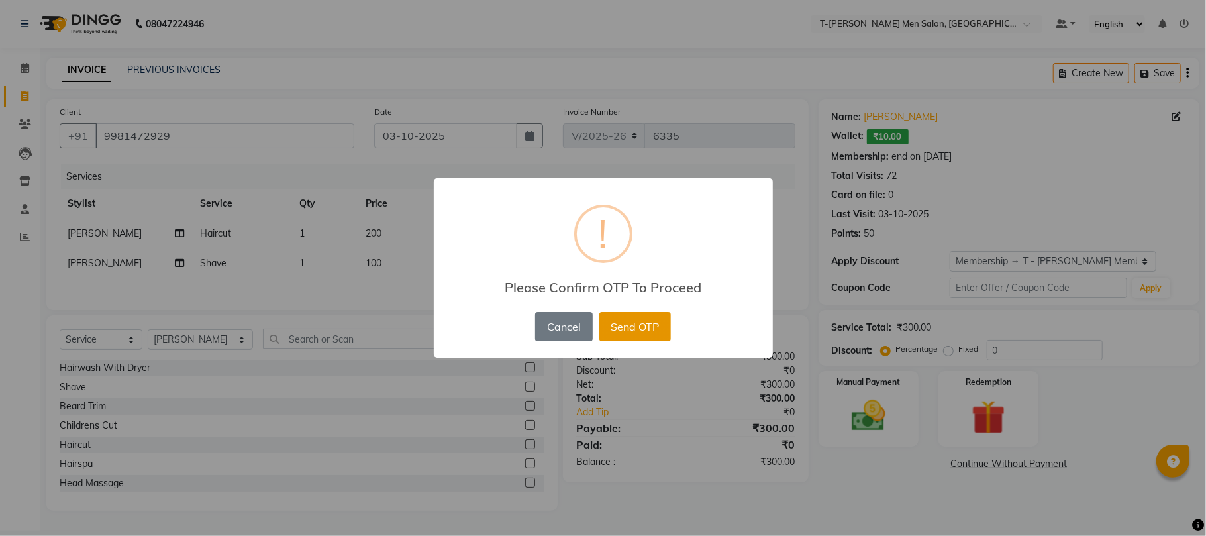
click at [633, 327] on button "Send OTP" at bounding box center [636, 326] width 72 height 29
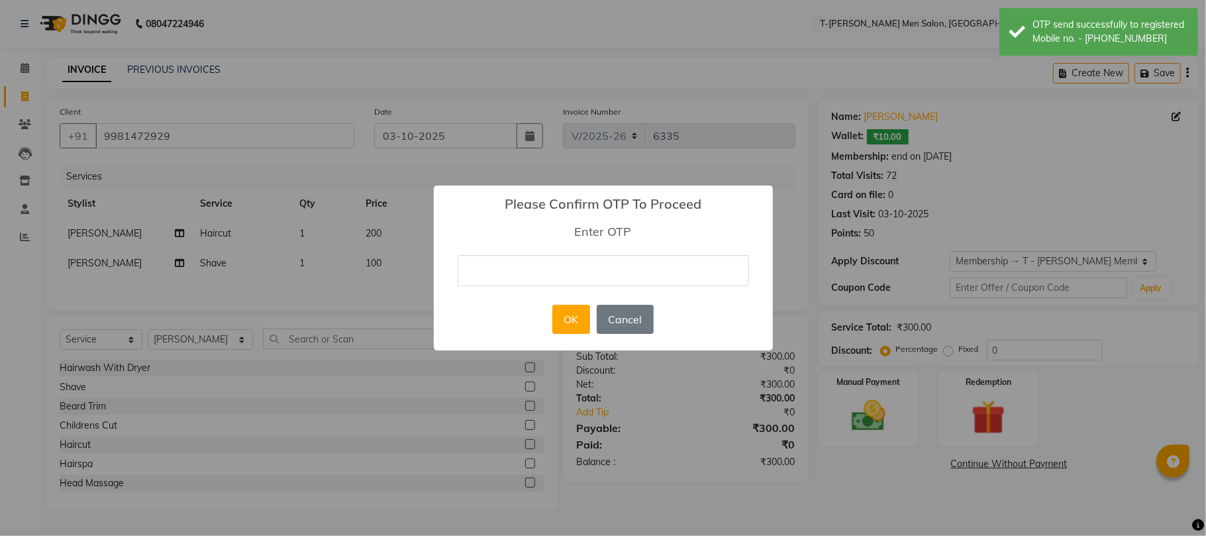
click at [617, 264] on input "text" at bounding box center [604, 270] width 292 height 31
type input "7021"
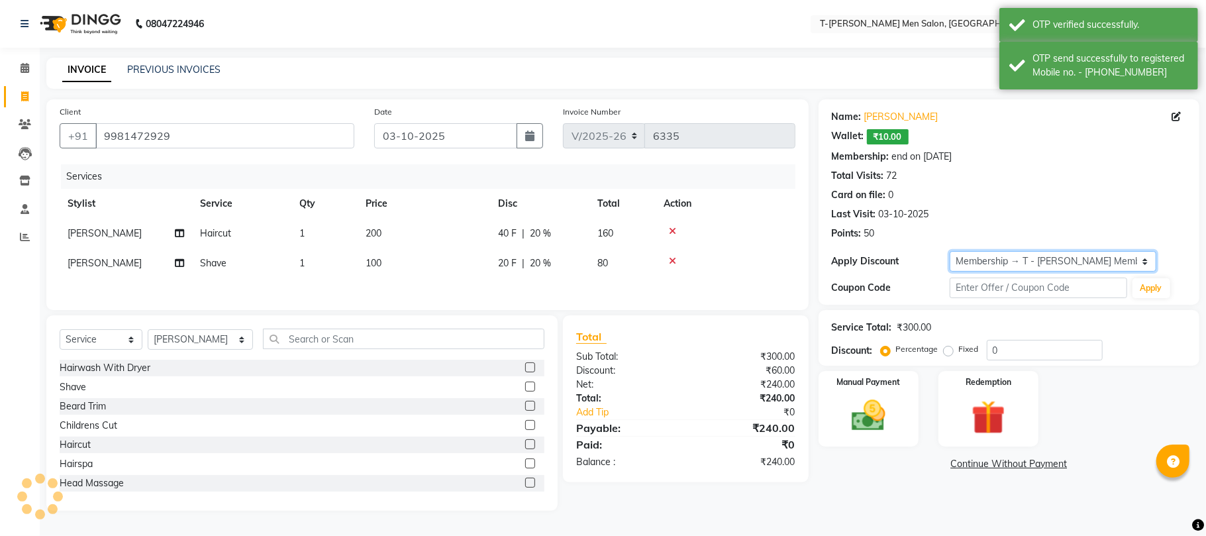
type input "20"
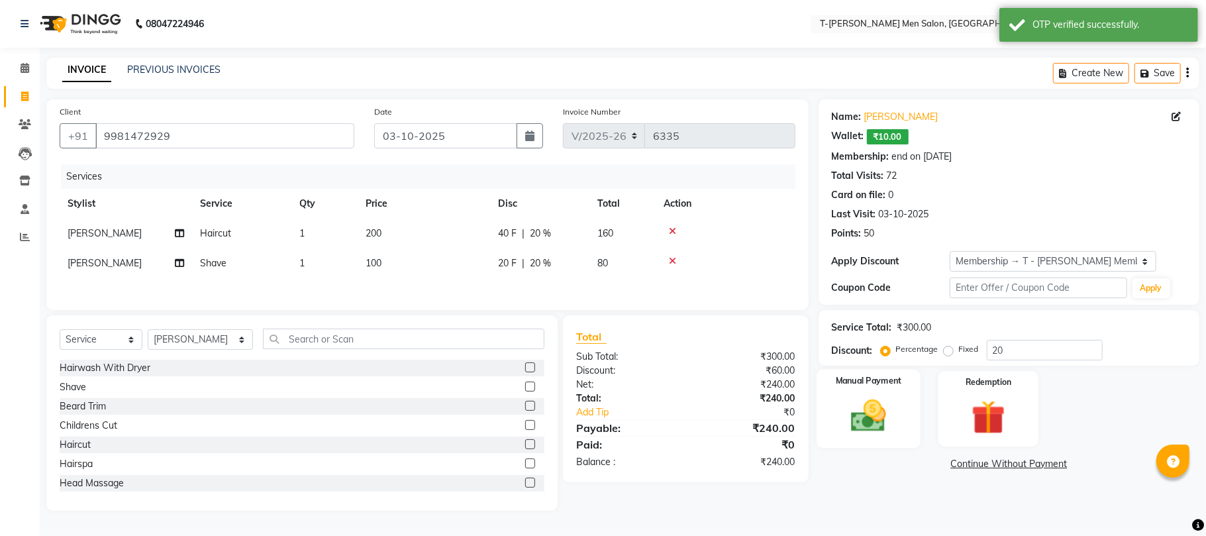
click at [876, 422] on img at bounding box center [869, 416] width 58 height 41
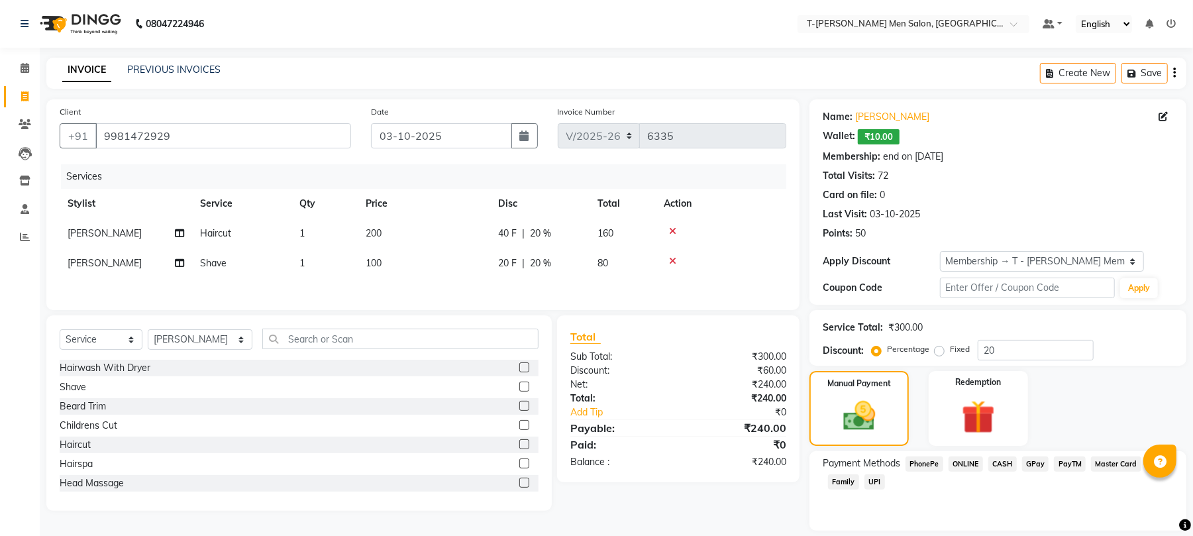
click at [965, 459] on span "ONLINE" at bounding box center [966, 463] width 34 height 15
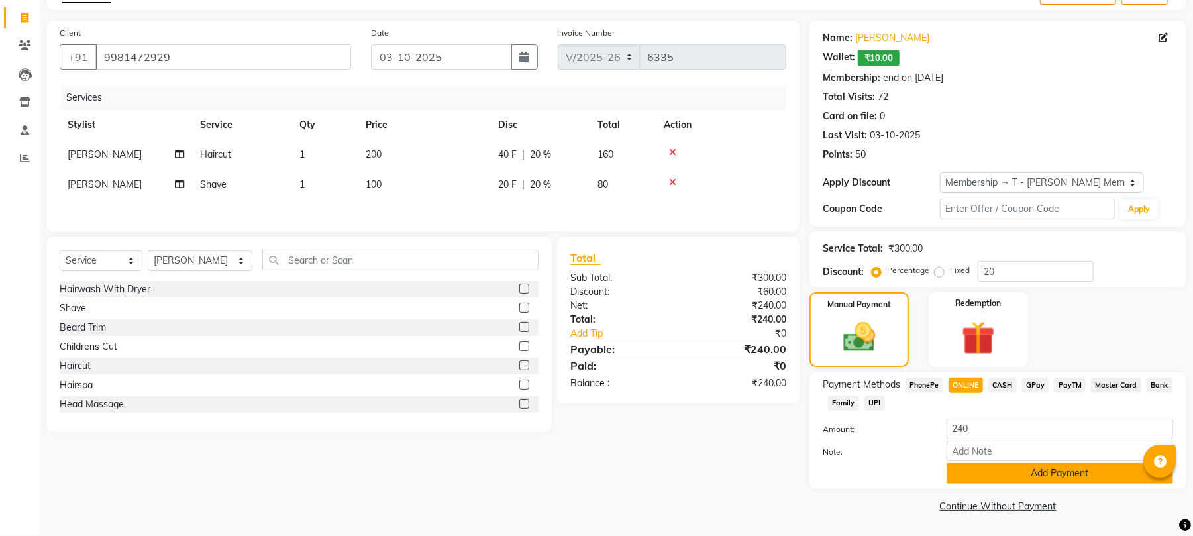
click at [957, 464] on button "Add Payment" at bounding box center [1060, 473] width 227 height 21
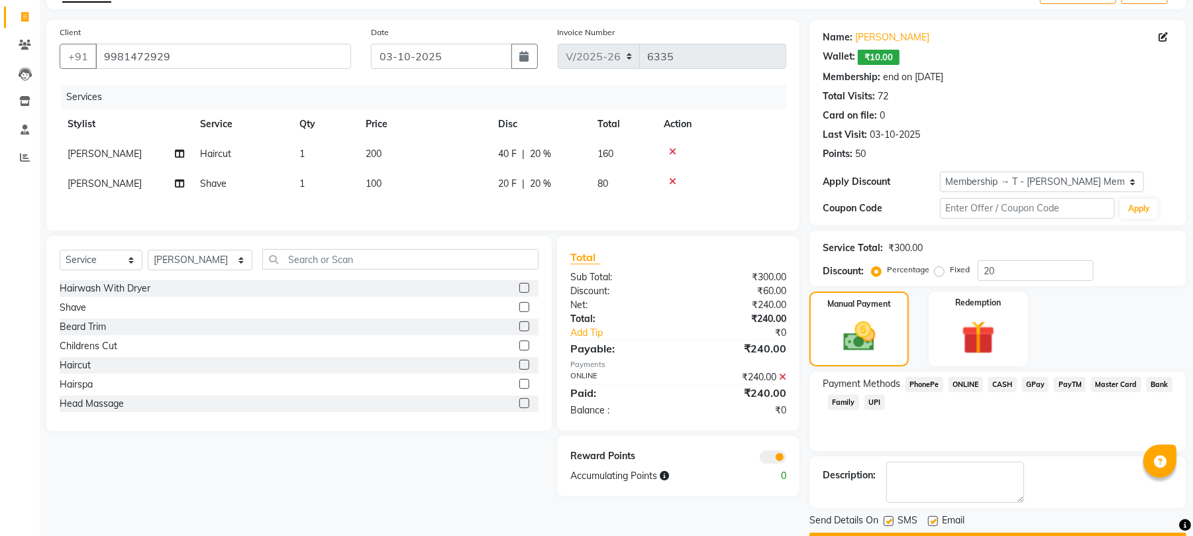
scroll to position [117, 0]
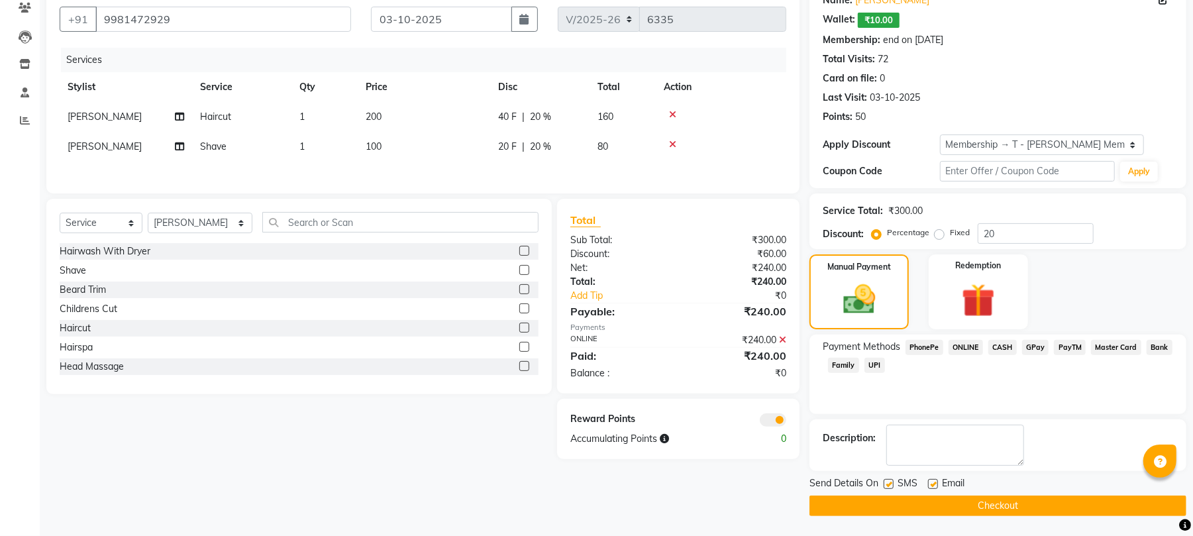
click at [936, 481] on label at bounding box center [933, 484] width 10 height 10
click at [936, 481] on input "checkbox" at bounding box center [932, 484] width 9 height 9
checkbox input "false"
click at [886, 514] on button "Checkout" at bounding box center [998, 506] width 377 height 21
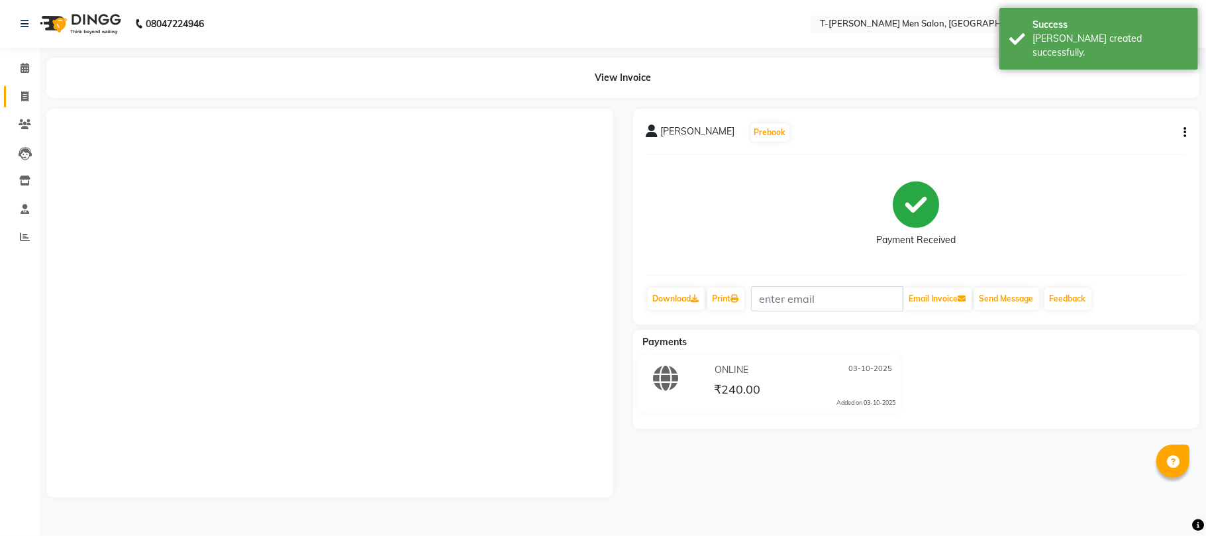
click at [24, 86] on link "Invoice" at bounding box center [20, 97] width 32 height 22
select select "service"
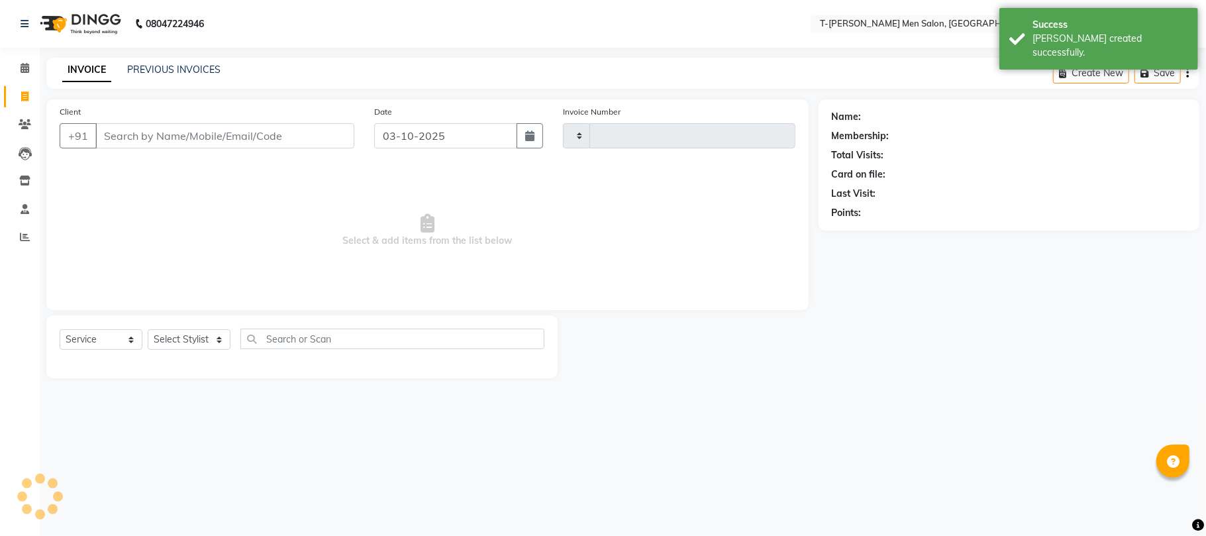
type input "6338"
select select "4816"
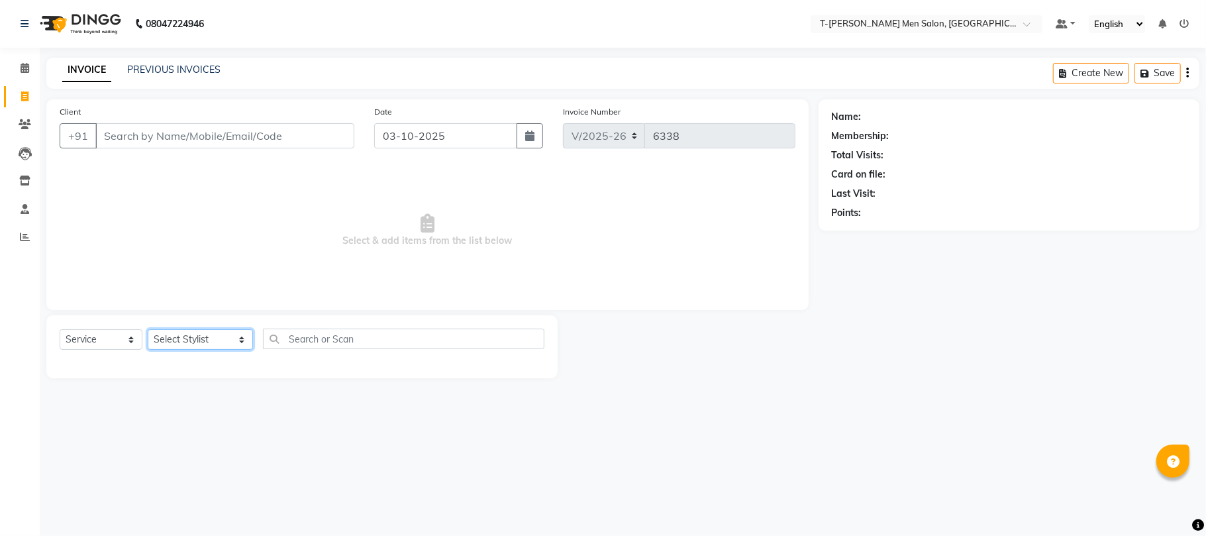
click at [178, 337] on select "Select Stylist Ashok Kumar Gorkh nath (goru) Haneef khan Jaswinder singh (Veeru…" at bounding box center [200, 339] width 105 height 21
select select "29178"
click at [148, 329] on select "Select Stylist Ashok Kumar Gorkh nath (goru) Haneef khan Jaswinder singh (Veeru…" at bounding box center [200, 339] width 105 height 21
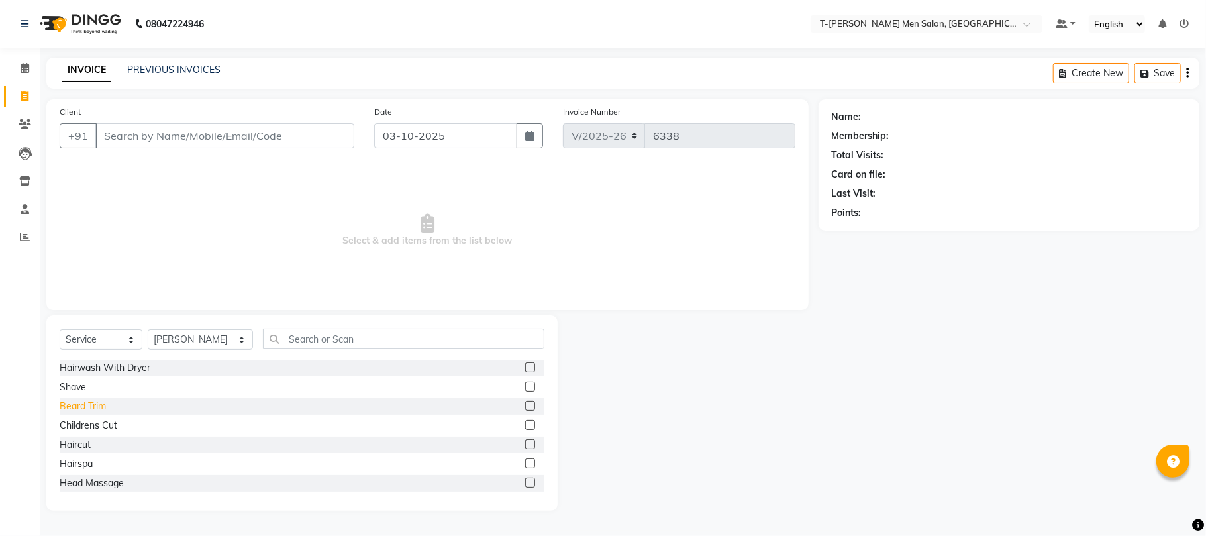
click at [74, 404] on div "Beard Trim" at bounding box center [83, 406] width 46 height 14
checkbox input "false"
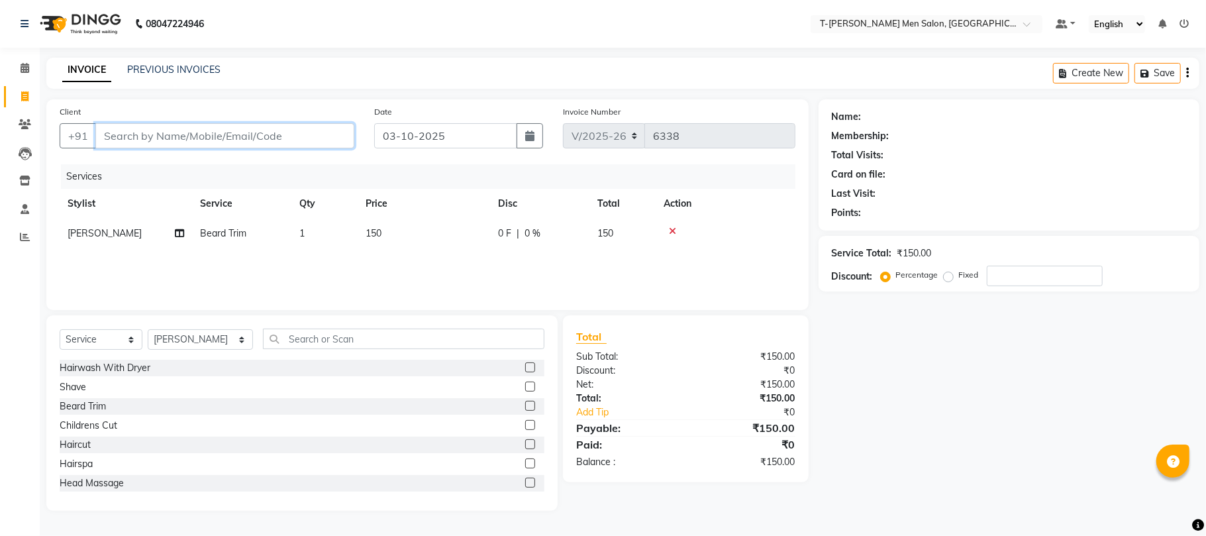
click at [203, 133] on input "Client" at bounding box center [224, 135] width 259 height 25
type input "s"
type input "0"
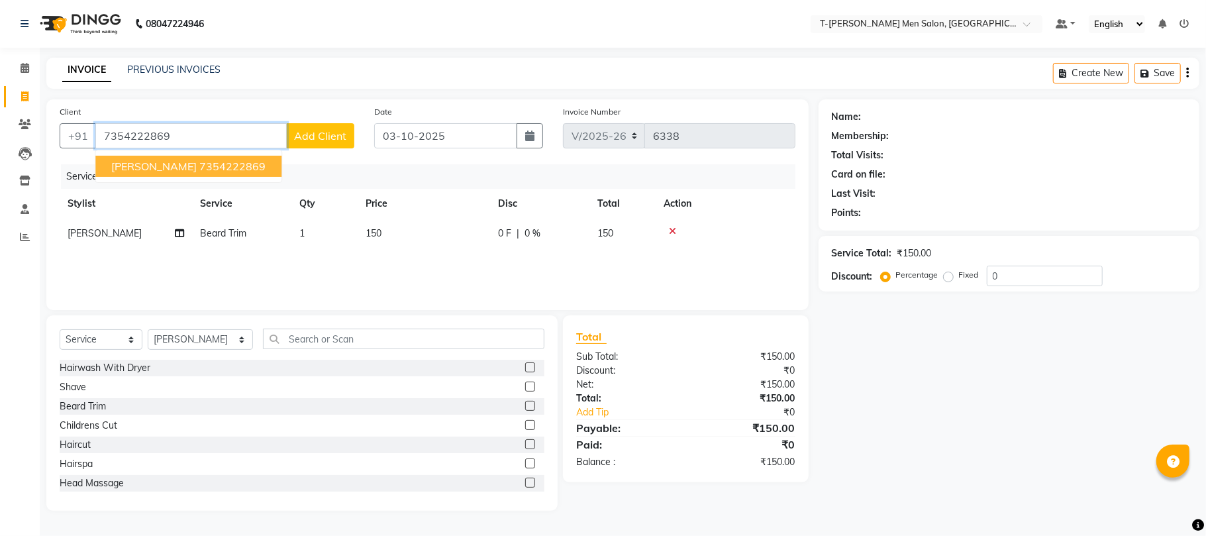
type input "7354222869"
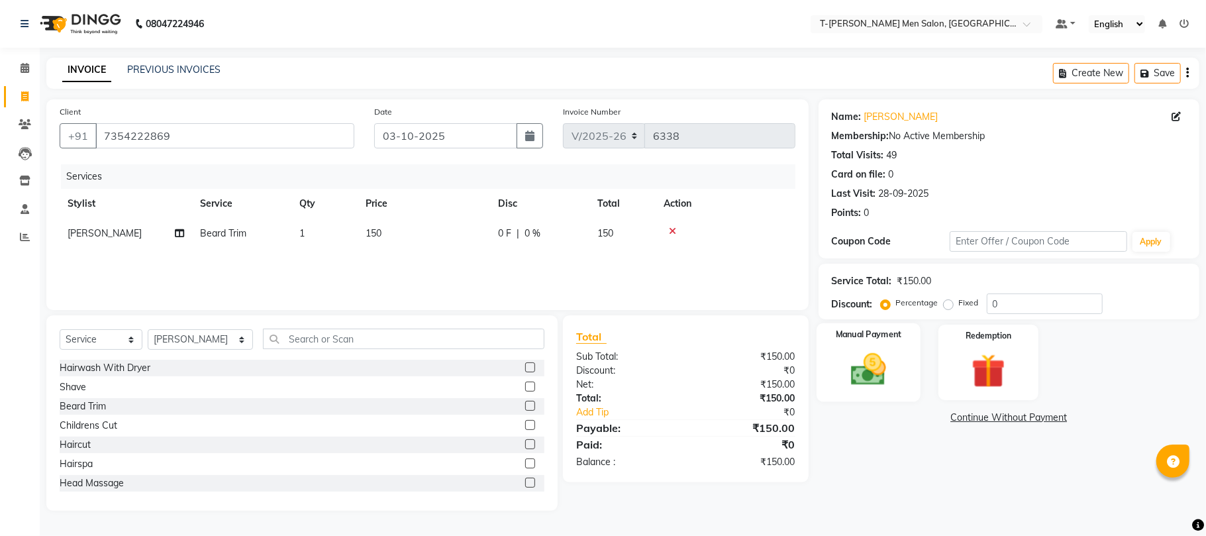
click at [859, 350] on img at bounding box center [869, 369] width 58 height 41
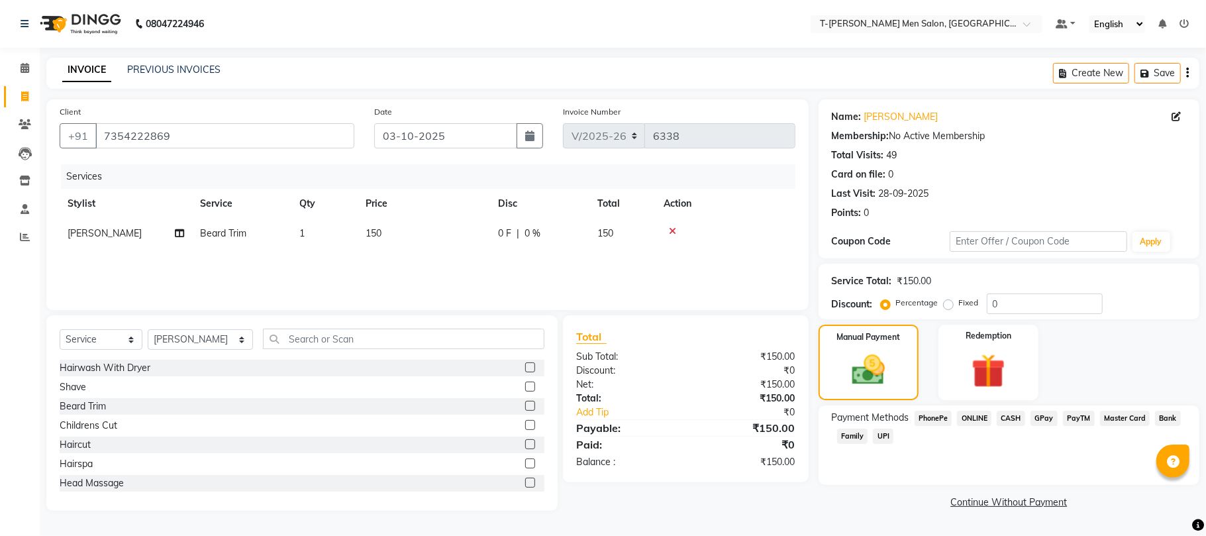
click at [961, 417] on span "ONLINE" at bounding box center [974, 418] width 34 height 15
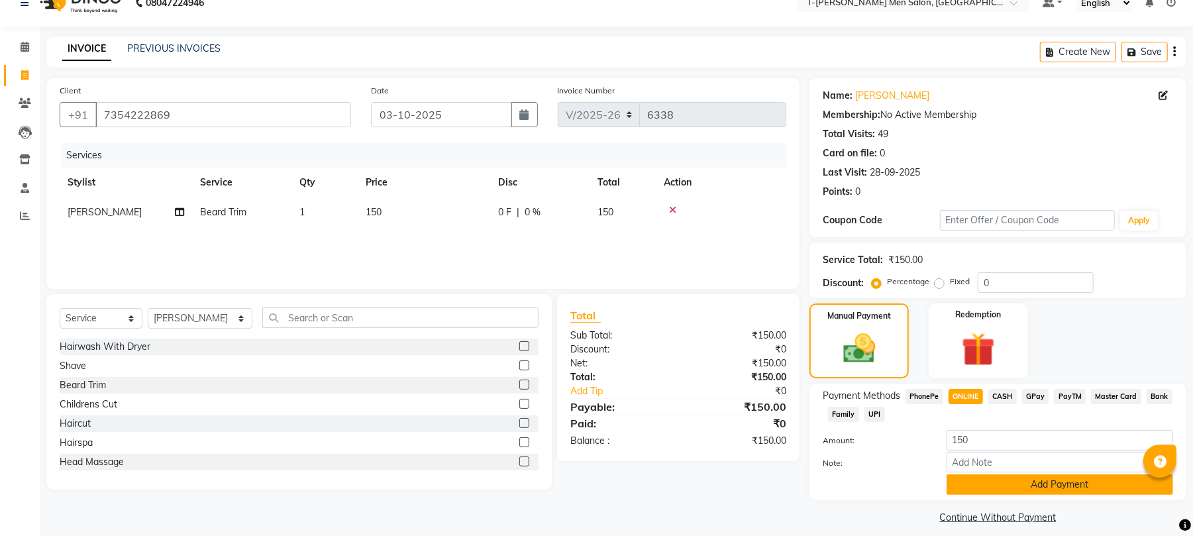
scroll to position [33, 0]
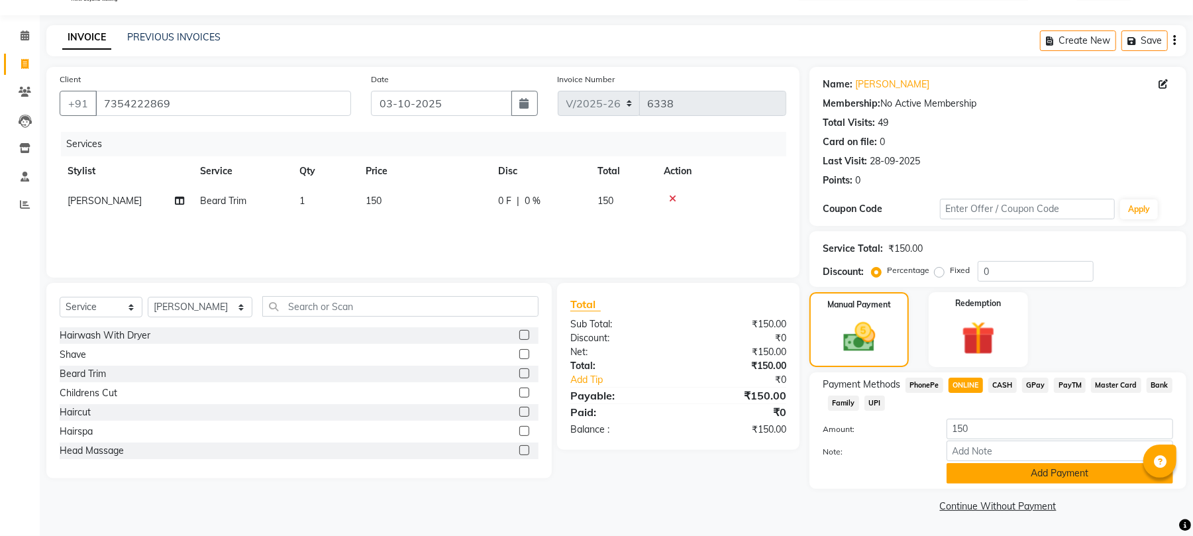
click at [982, 476] on button "Add Payment" at bounding box center [1060, 473] width 227 height 21
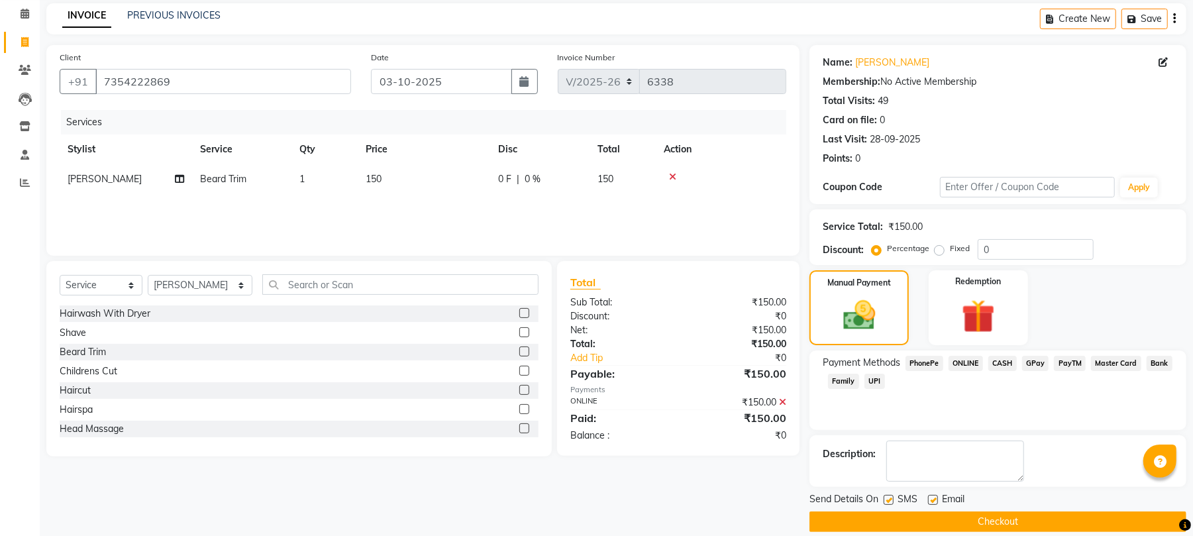
scroll to position [72, 0]
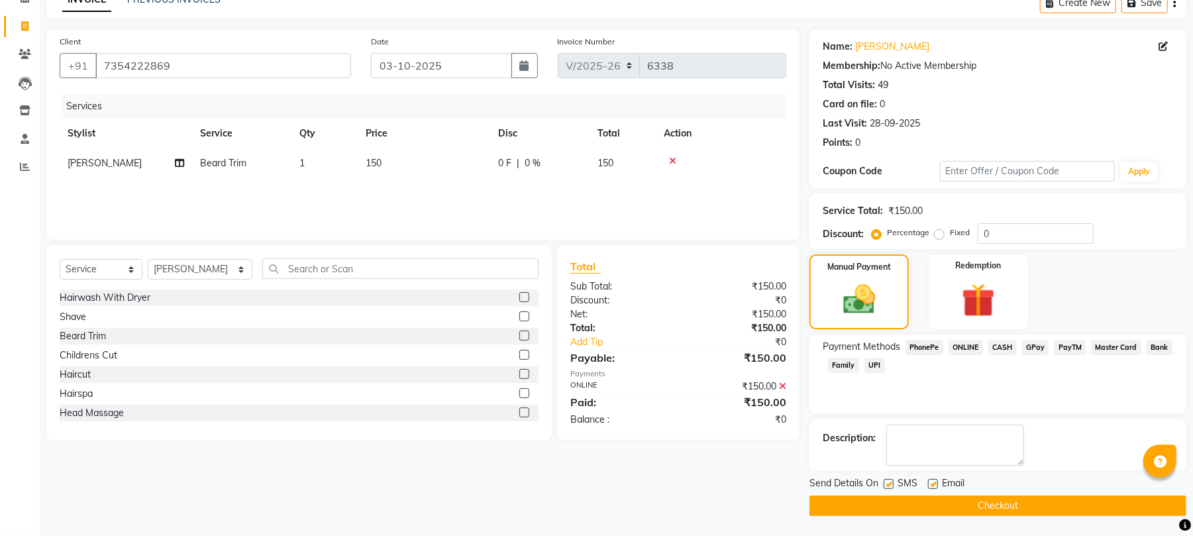
click at [930, 485] on label at bounding box center [933, 484] width 10 height 10
click at [930, 485] on input "checkbox" at bounding box center [932, 484] width 9 height 9
checkbox input "false"
click at [904, 507] on button "Checkout" at bounding box center [998, 506] width 377 height 21
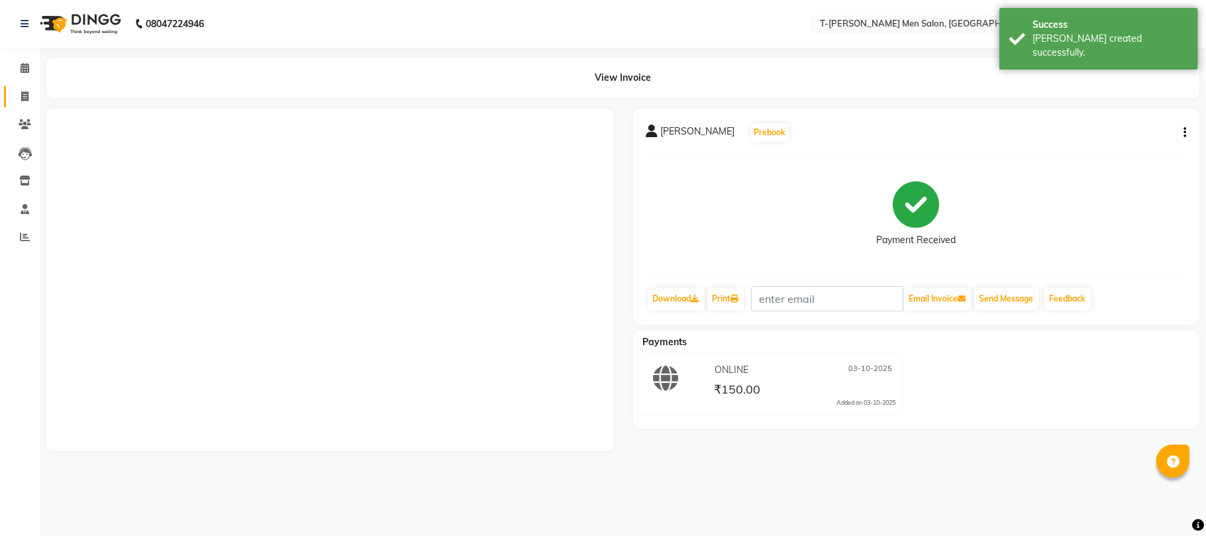
click at [28, 94] on icon at bounding box center [24, 96] width 7 height 10
select select "service"
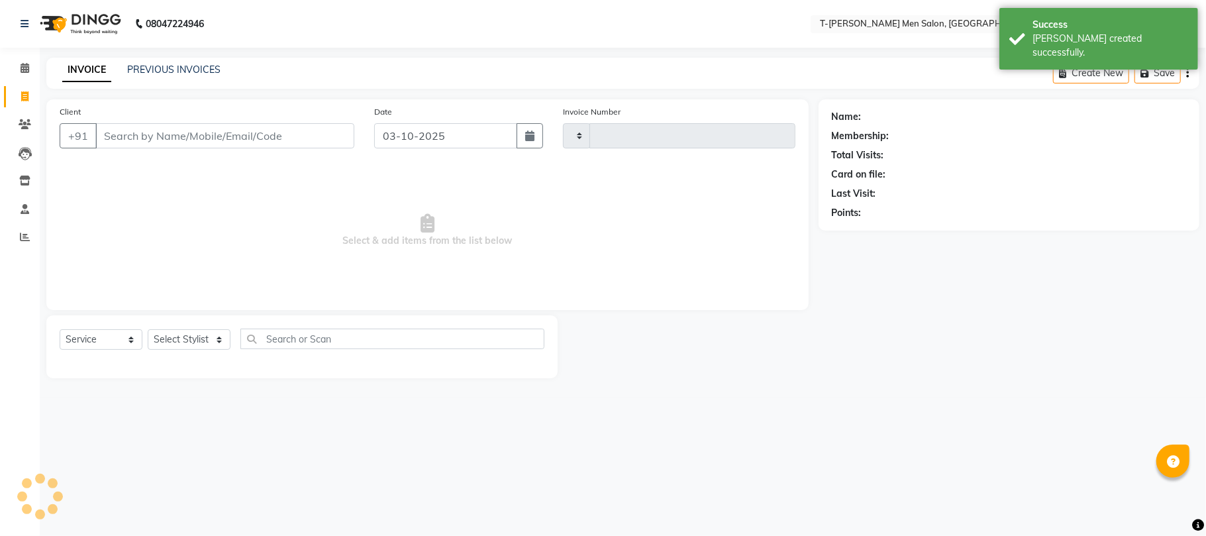
type input "6339"
select select "4816"
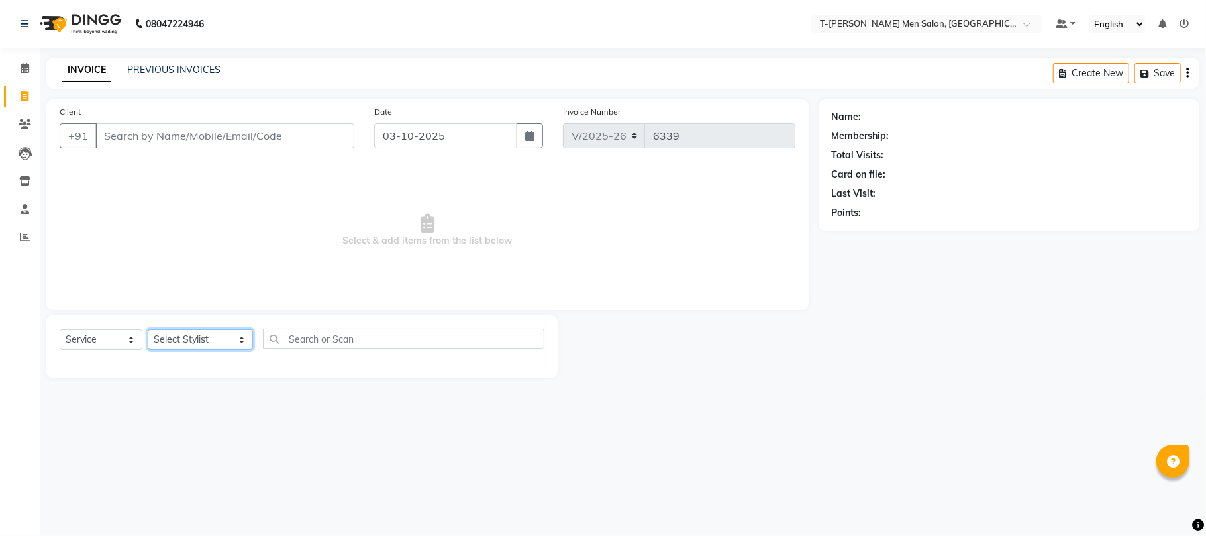
click at [188, 332] on select "Select Stylist Ashok Kumar Gorkh nath (goru) Haneef khan Jaswinder singh (Veeru…" at bounding box center [200, 339] width 105 height 21
select select "86290"
click at [148, 329] on select "Select Stylist Ashok Kumar Gorkh nath (goru) Haneef khan Jaswinder singh (Veeru…" at bounding box center [200, 339] width 105 height 21
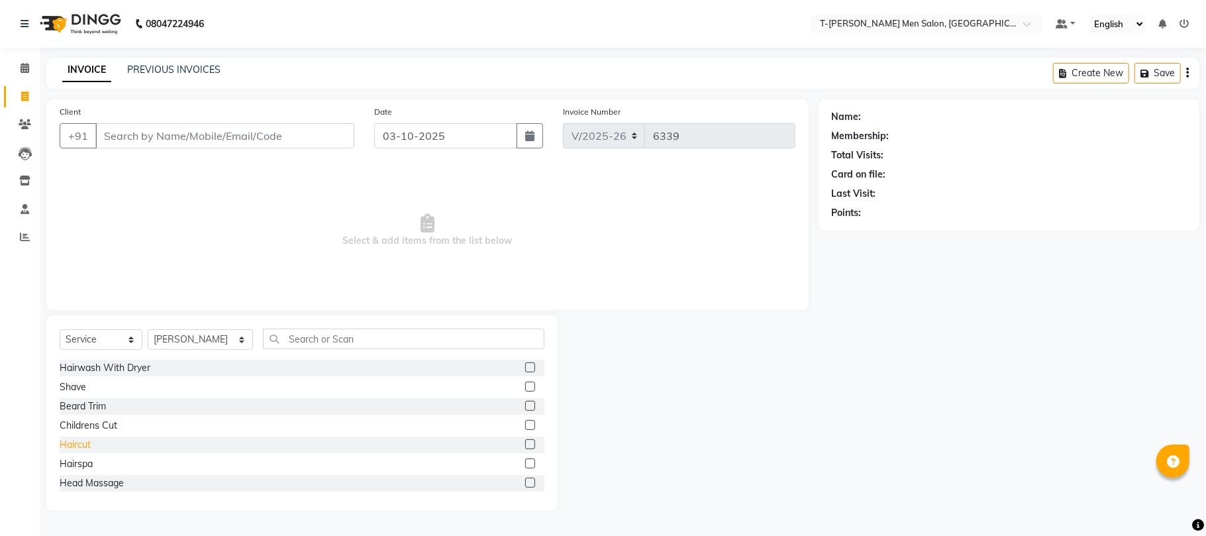
click at [78, 440] on div "Haircut" at bounding box center [75, 445] width 31 height 14
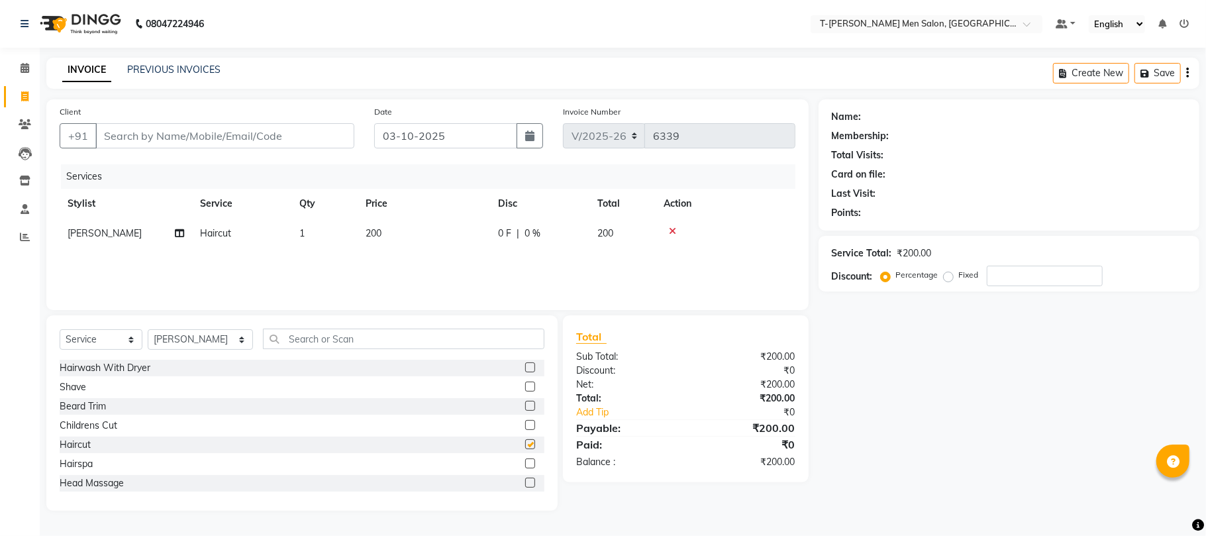
checkbox input "false"
click at [136, 138] on input "Client" at bounding box center [224, 135] width 259 height 25
type input "A"
type input "0"
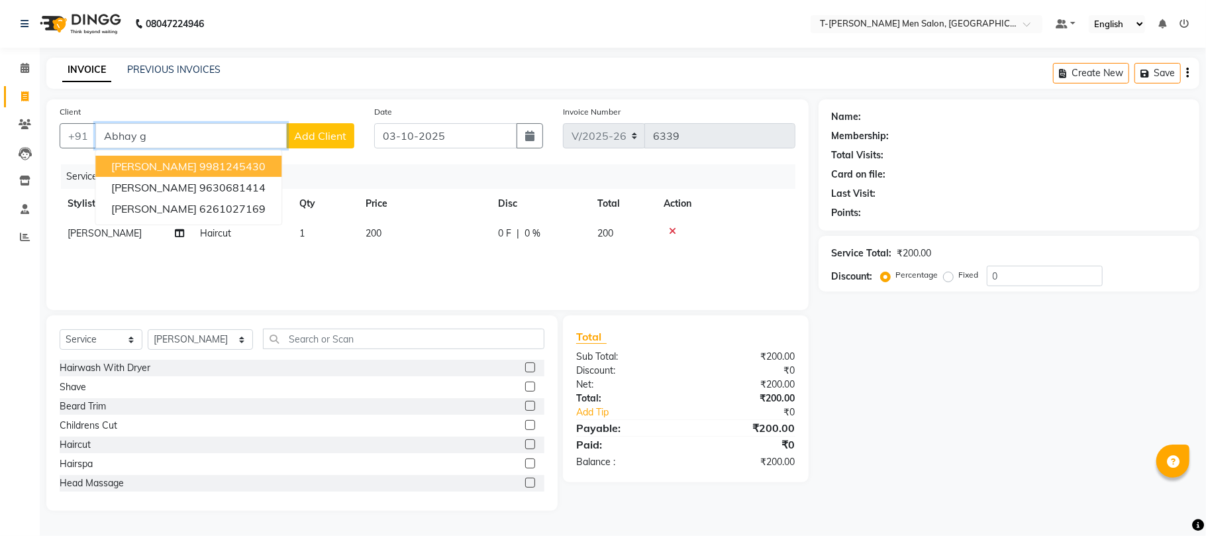
click at [207, 168] on ngb-highlight "9981245430" at bounding box center [232, 166] width 66 height 13
type input "9981245430"
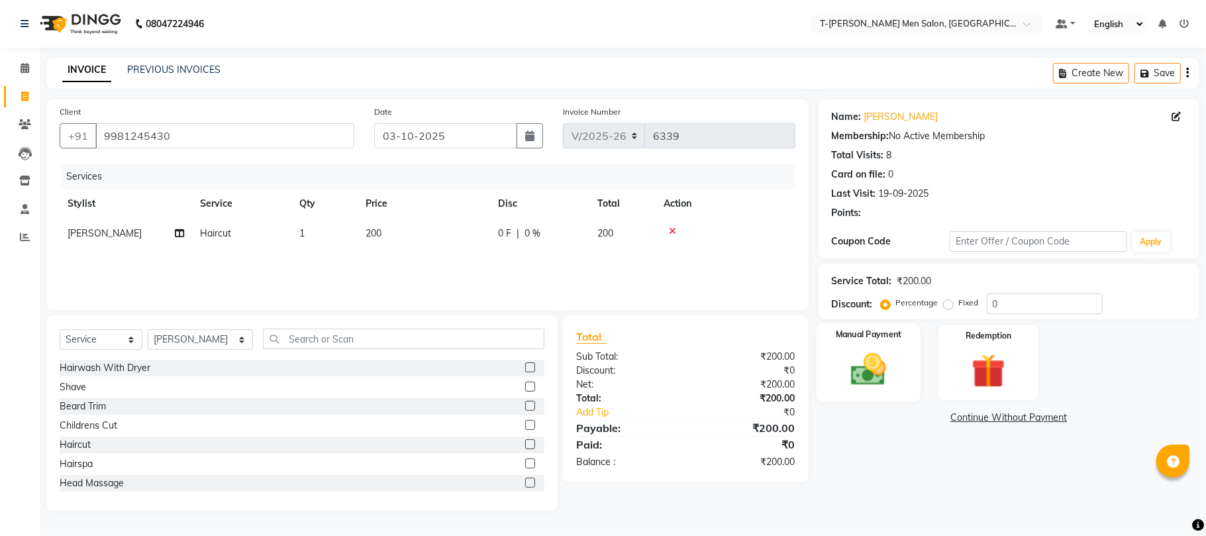
click at [865, 364] on img at bounding box center [869, 369] width 58 height 41
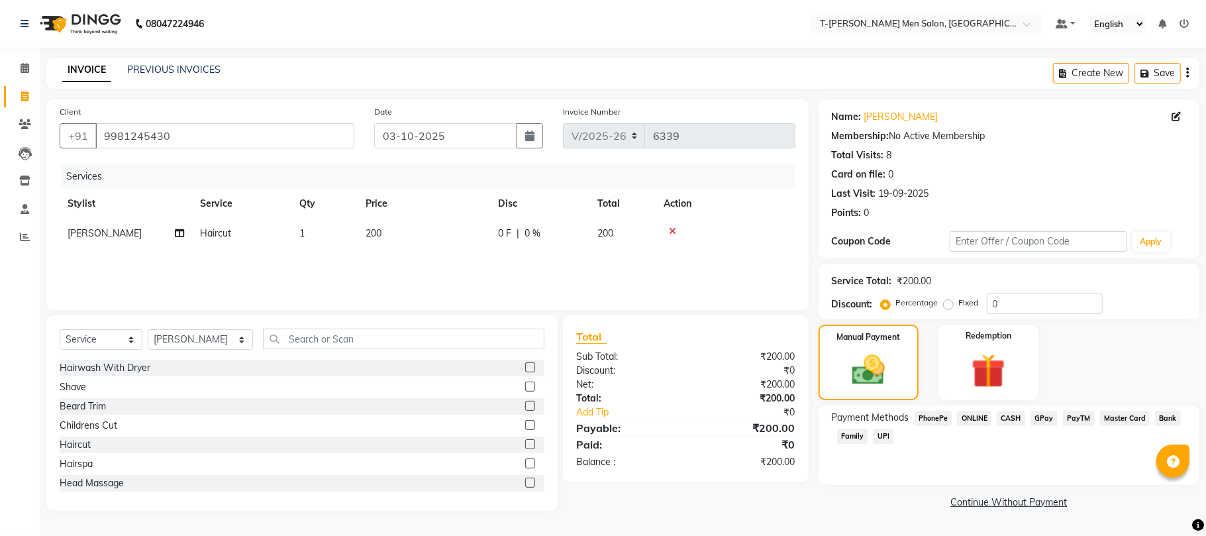
click at [1015, 423] on span "CASH" at bounding box center [1011, 418] width 28 height 15
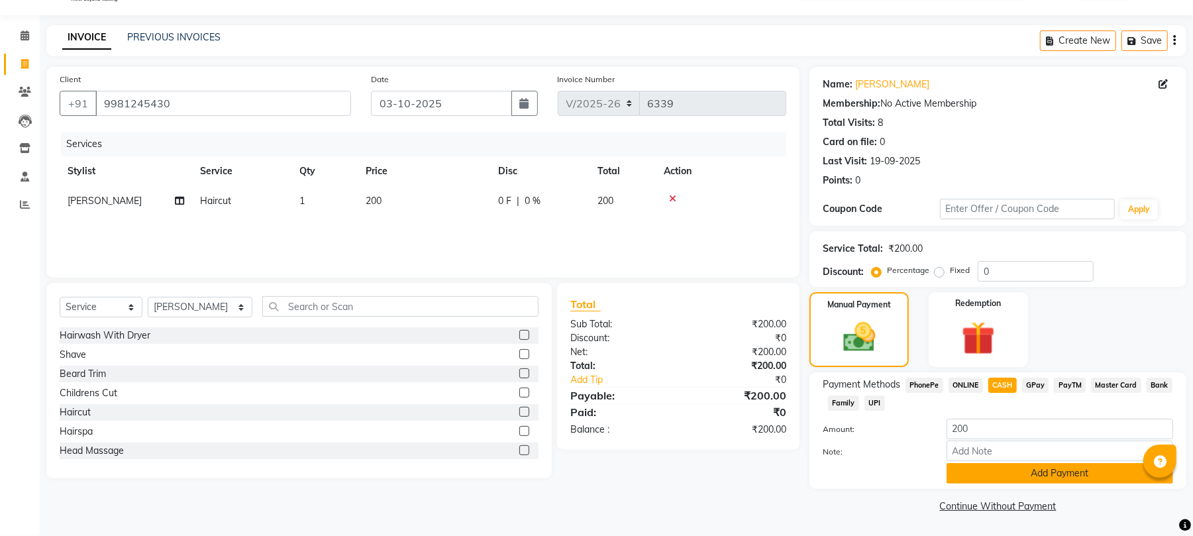
click at [1018, 468] on button "Add Payment" at bounding box center [1060, 473] width 227 height 21
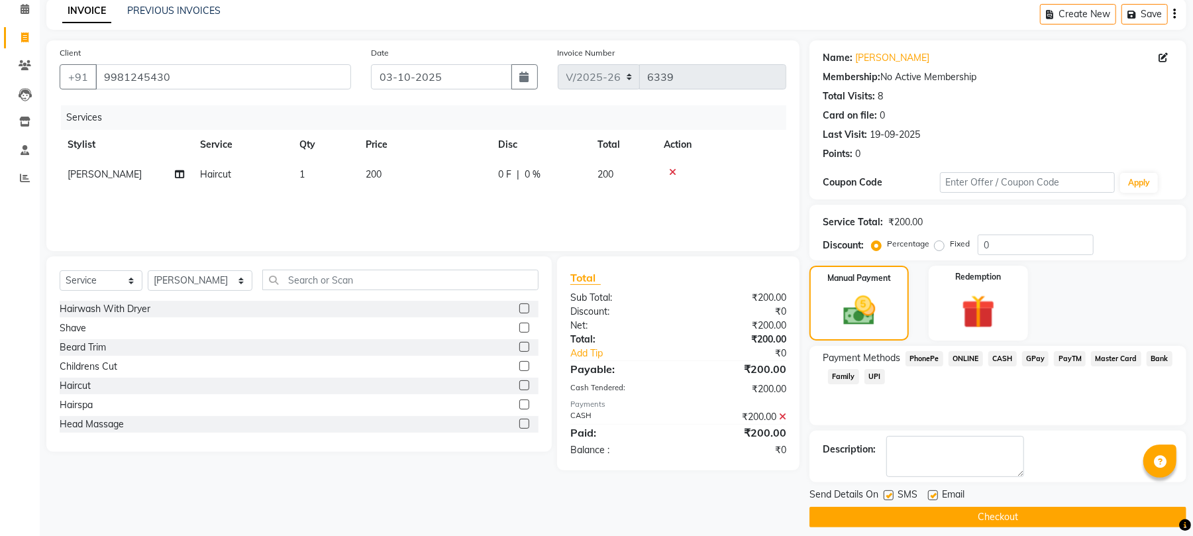
scroll to position [72, 0]
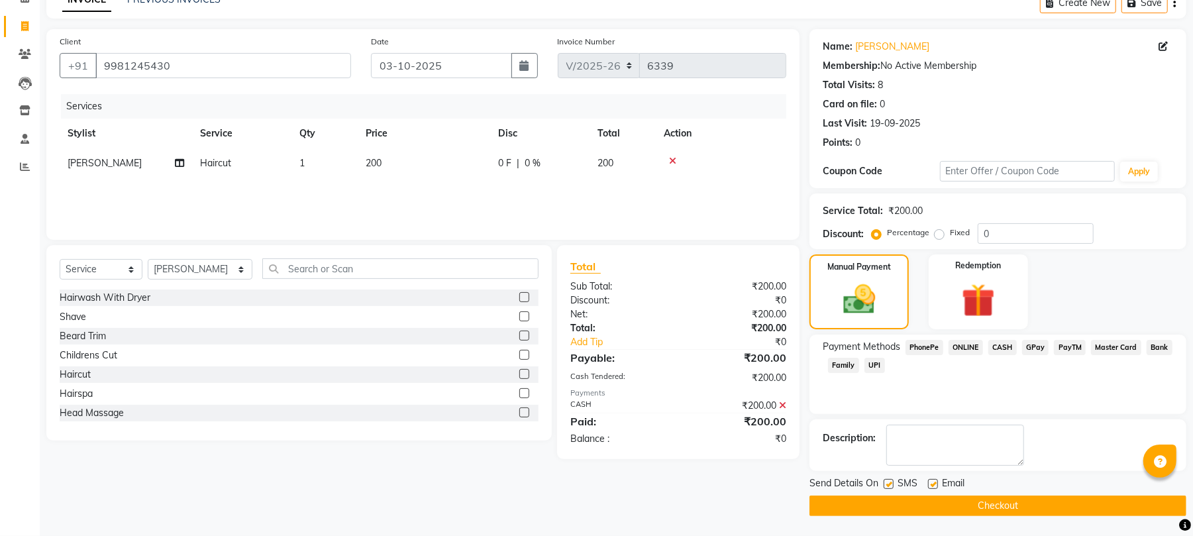
click at [932, 489] on div at bounding box center [932, 486] width 9 height 14
click at [932, 484] on label at bounding box center [933, 484] width 10 height 10
click at [932, 484] on input "checkbox" at bounding box center [932, 484] width 9 height 9
checkbox input "false"
drag, startPoint x: 886, startPoint y: 478, endPoint x: 889, endPoint y: 486, distance: 8.6
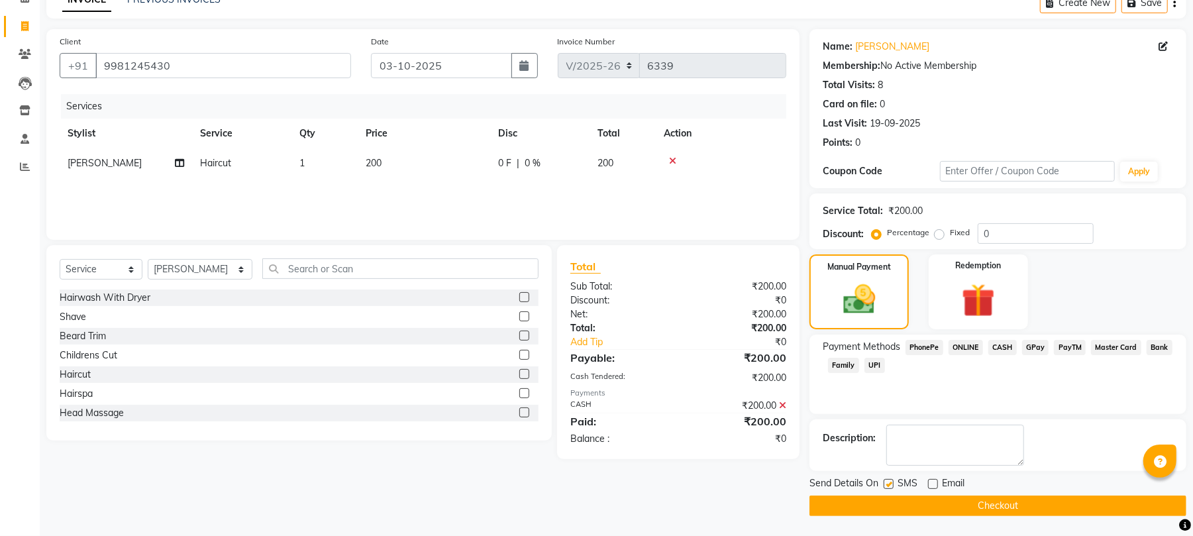
click at [886, 480] on label at bounding box center [889, 484] width 10 height 10
click at [886, 480] on input "checkbox" at bounding box center [888, 484] width 9 height 9
checkbox input "false"
click at [899, 504] on button "Checkout" at bounding box center [998, 506] width 377 height 21
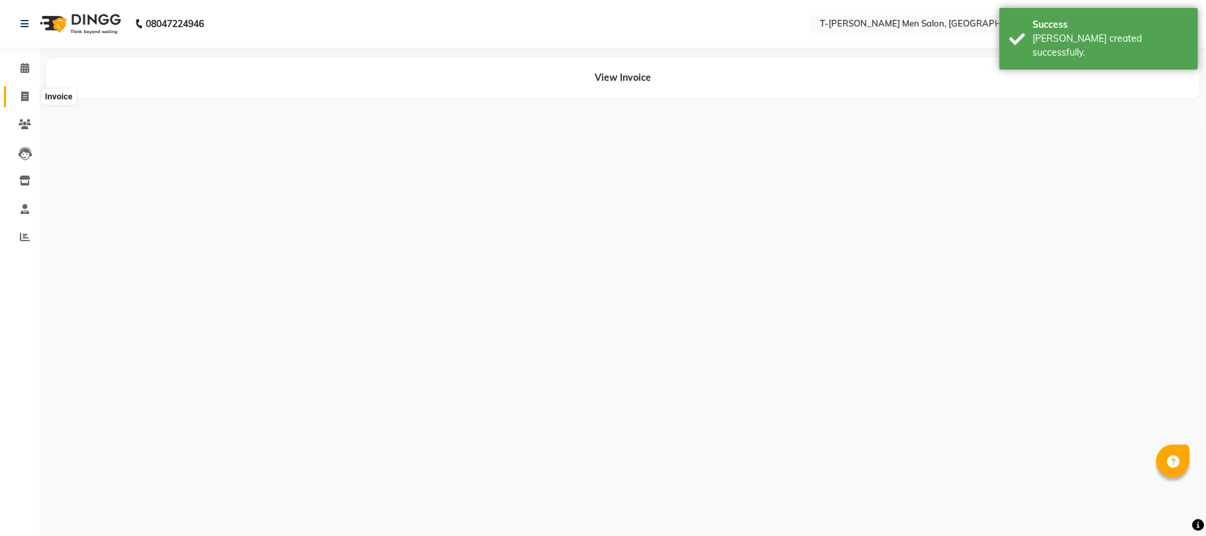
click at [22, 101] on icon at bounding box center [24, 96] width 7 height 10
select select "service"
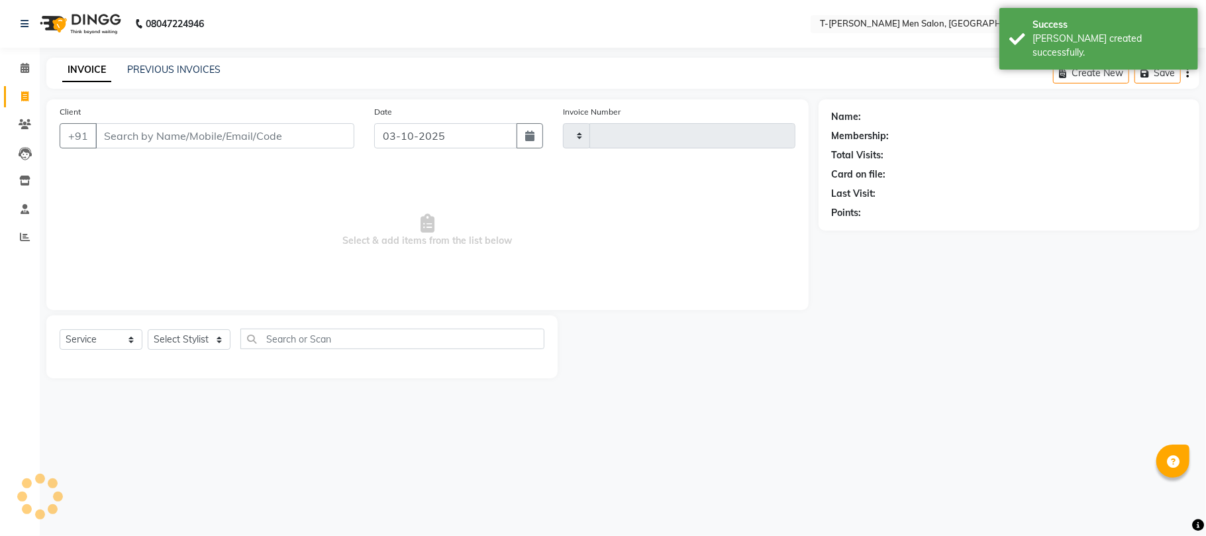
type input "6340"
select select "4816"
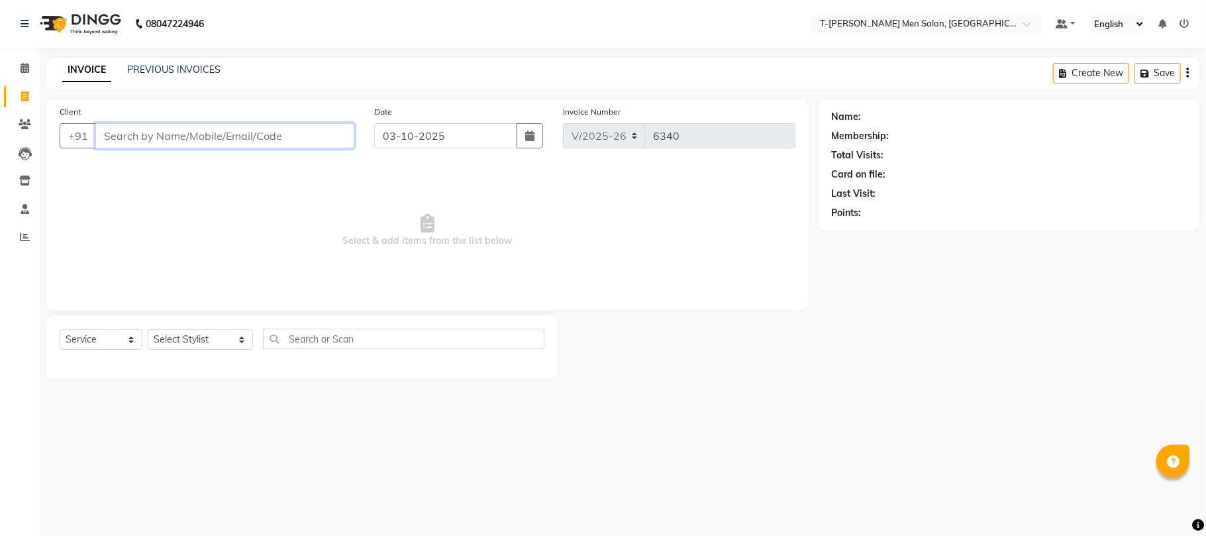
click at [246, 133] on input "Client" at bounding box center [224, 135] width 259 height 25
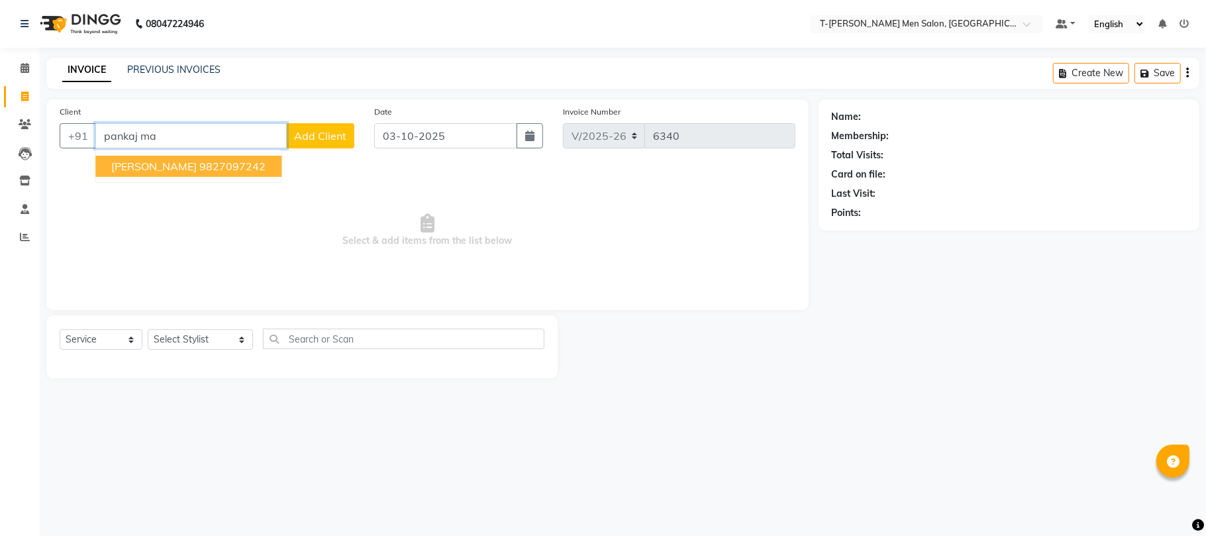
drag, startPoint x: 175, startPoint y: 131, endPoint x: 60, endPoint y: 164, distance: 120.1
click at [62, 162] on div "Client +91 pankaj ma Mr. Pankaj Maheshwari 9827097242 Add Client Date 03-10-202…" at bounding box center [427, 204] width 763 height 211
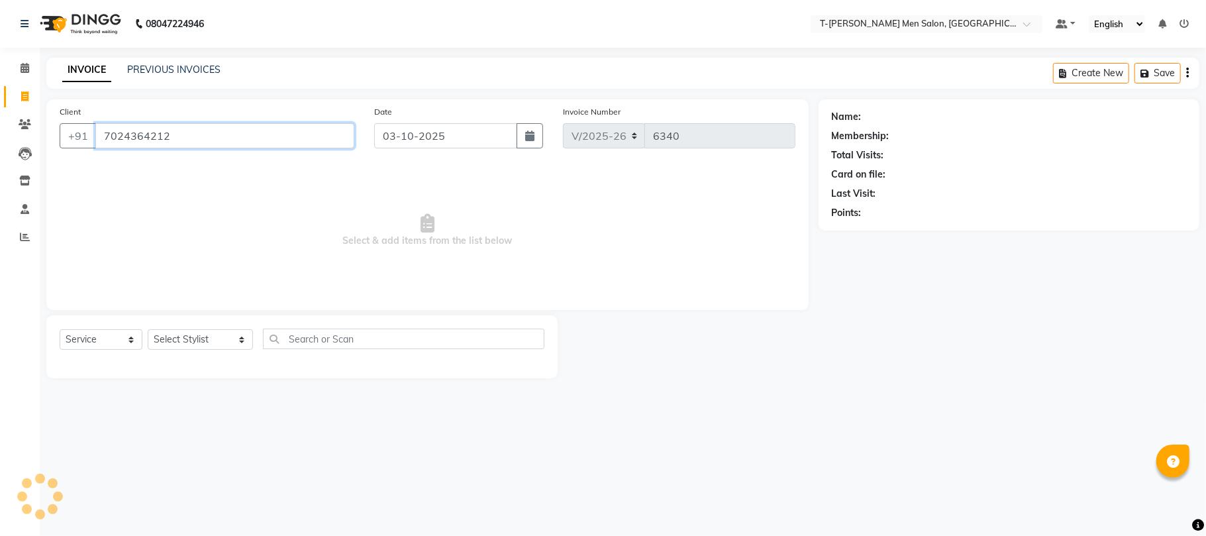
type input "7024364212"
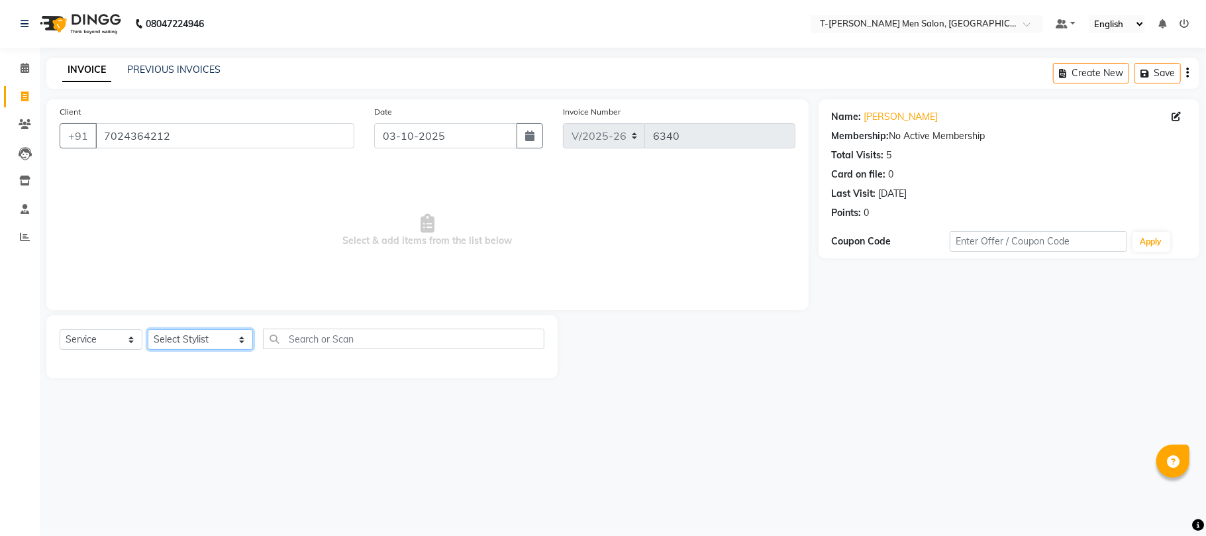
drag, startPoint x: 155, startPoint y: 337, endPoint x: 154, endPoint y: 330, distance: 6.7
click at [155, 332] on select "Select Stylist Ashok Kumar Gorkh nath (goru) Haneef khan Jaswinder singh (Veeru…" at bounding box center [200, 339] width 105 height 21
select select "29181"
click at [148, 329] on select "Select Stylist Ashok Kumar Gorkh nath (goru) Haneef khan Jaswinder singh (Veeru…" at bounding box center [200, 339] width 105 height 21
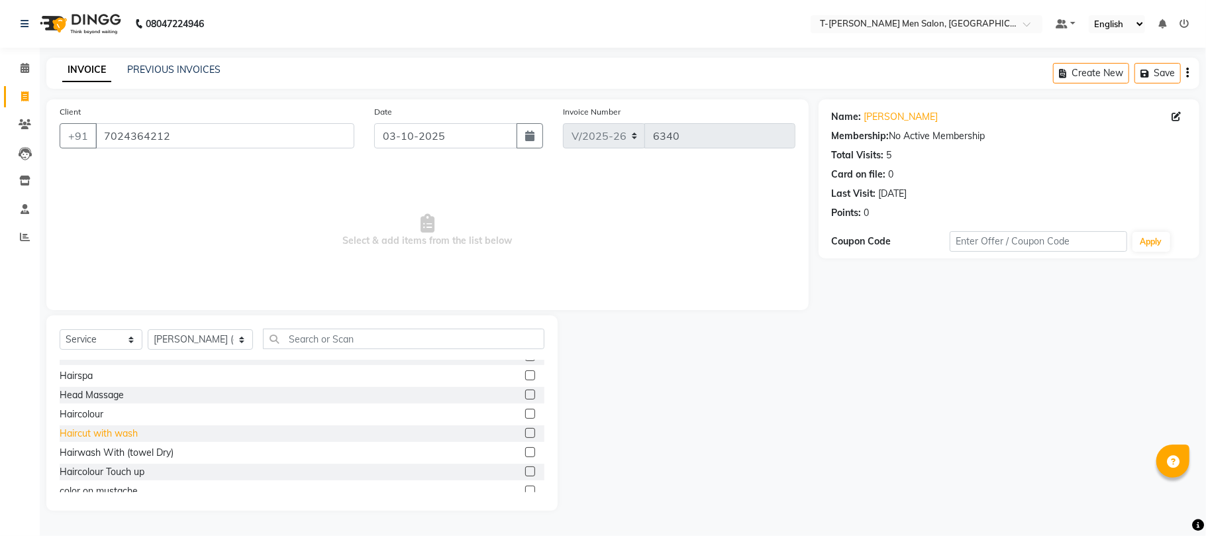
click at [74, 435] on div "Haircut with wash" at bounding box center [99, 434] width 78 height 14
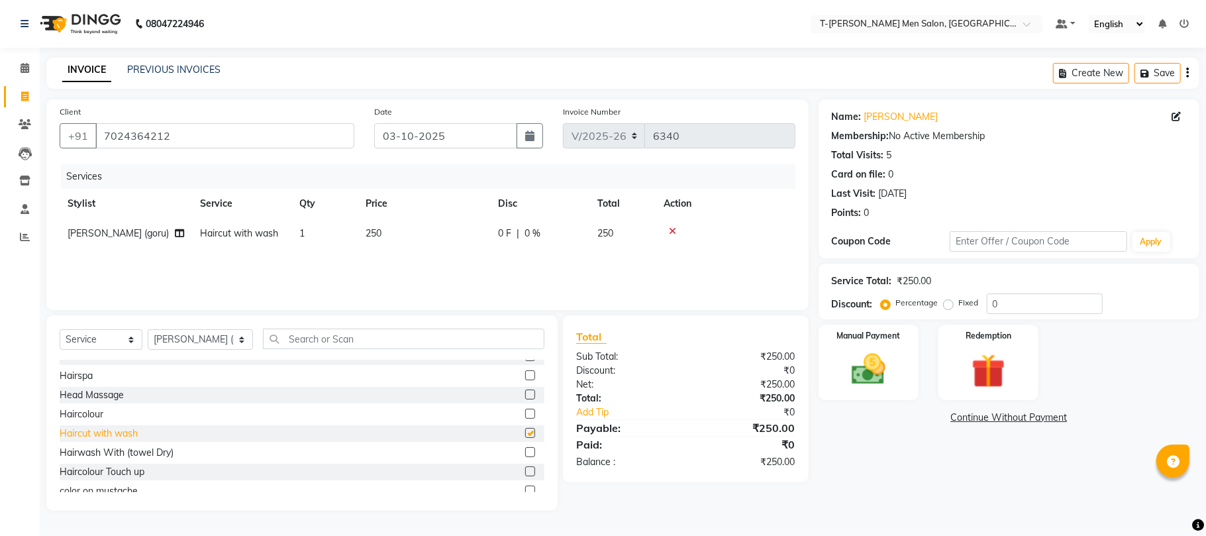
checkbox input "false"
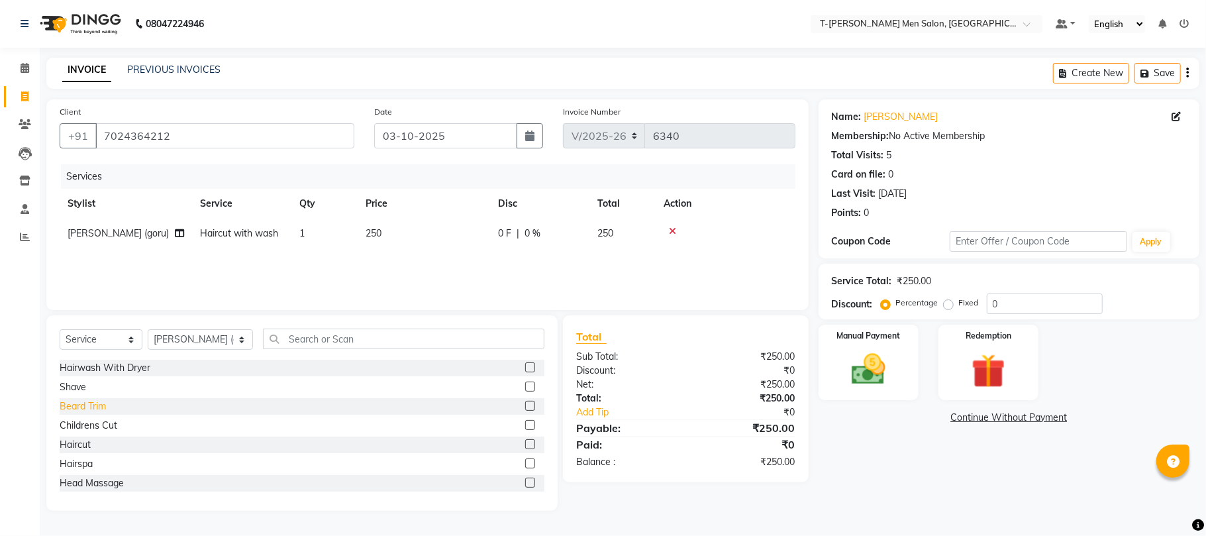
click at [76, 408] on div "Beard Trim" at bounding box center [83, 406] width 46 height 14
checkbox input "false"
click at [869, 371] on img at bounding box center [869, 369] width 58 height 41
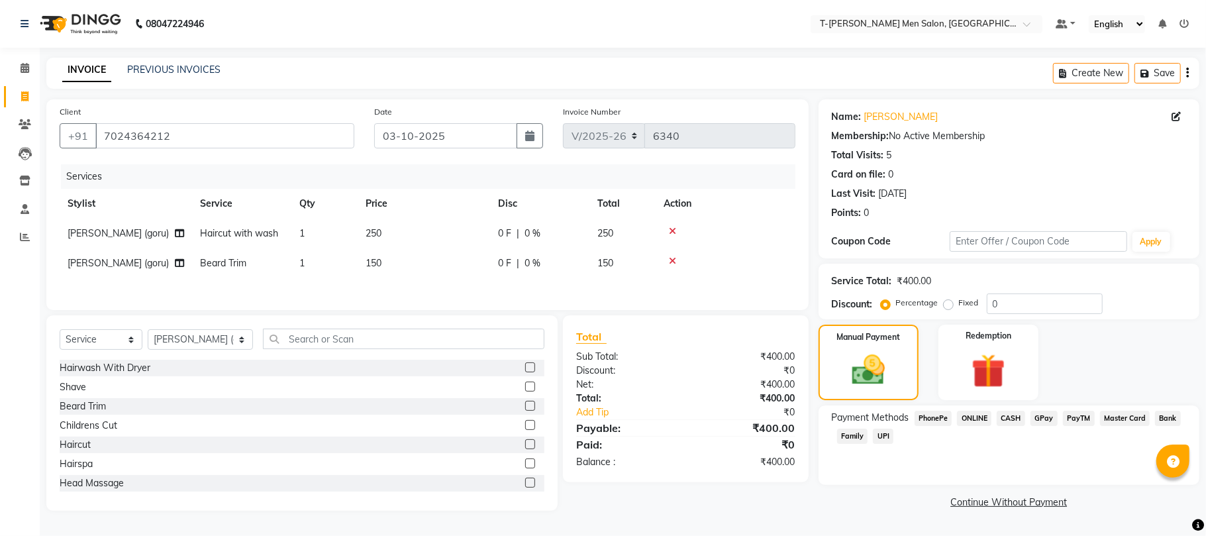
click at [979, 406] on div "Payment Methods PhonePe ONLINE CASH GPay PayTM Master Card Bank Family UPI" at bounding box center [1009, 445] width 381 height 80
click at [971, 416] on span "ONLINE" at bounding box center [974, 418] width 34 height 15
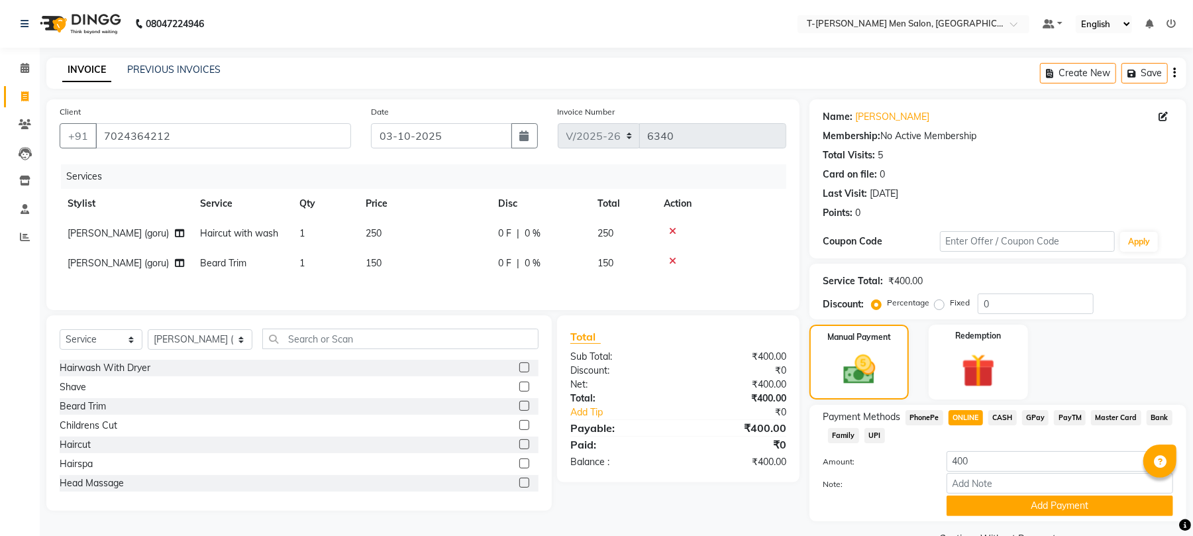
drag, startPoint x: 986, startPoint y: 504, endPoint x: 953, endPoint y: 478, distance: 42.0
click at [983, 502] on button "Add Payment" at bounding box center [1060, 506] width 227 height 21
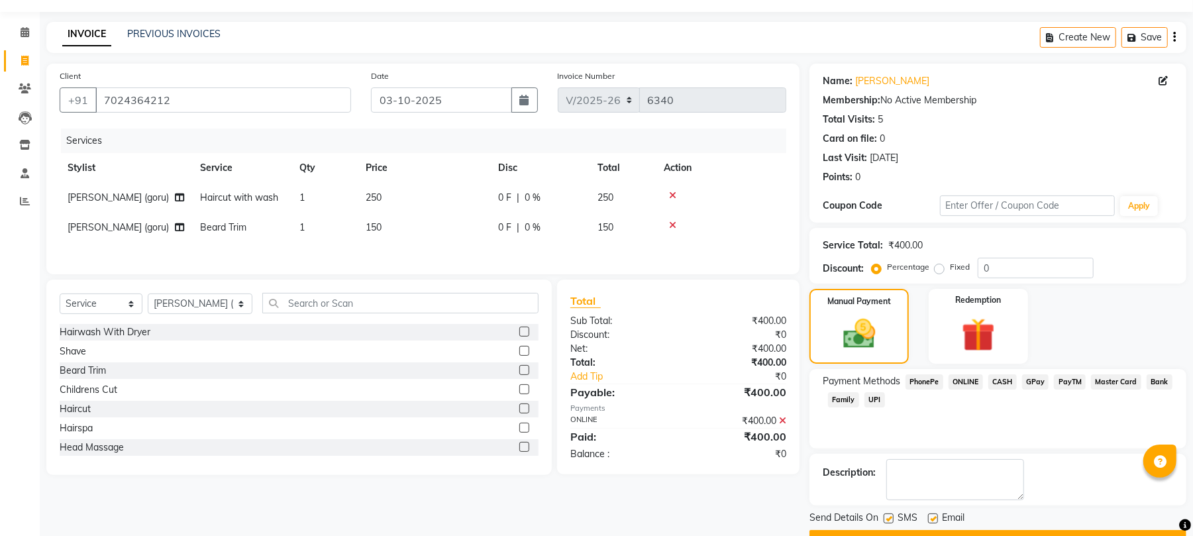
scroll to position [72, 0]
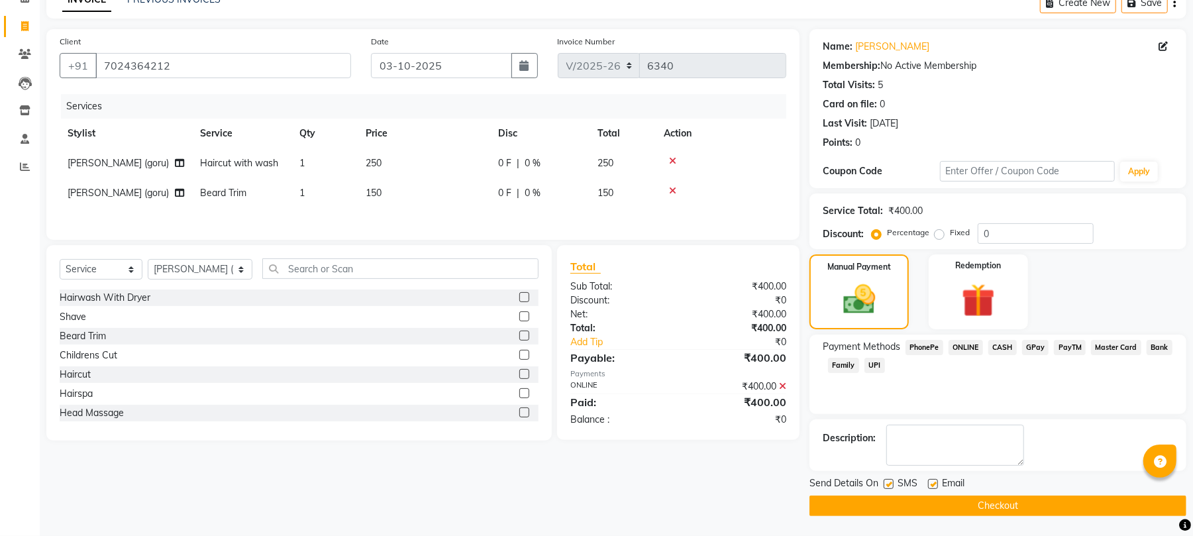
click at [926, 476] on div "SMS" at bounding box center [906, 484] width 44 height 17
click at [926, 478] on div "SMS" at bounding box center [906, 484] width 44 height 17
click at [935, 486] on label at bounding box center [933, 484] width 10 height 10
click at [935, 486] on input "checkbox" at bounding box center [932, 484] width 9 height 9
checkbox input "false"
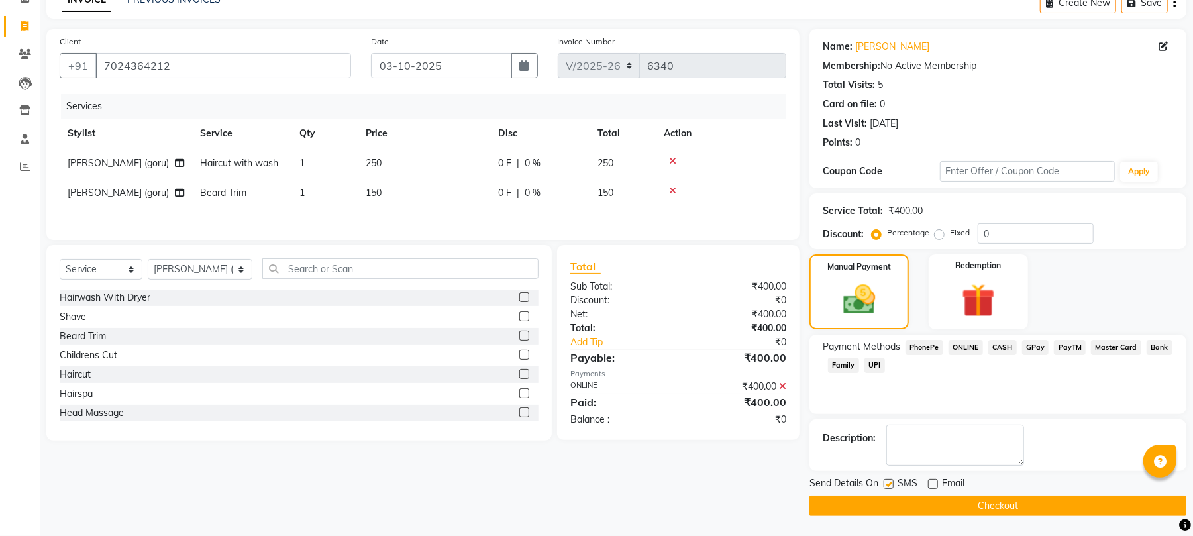
drag, startPoint x: 930, startPoint y: 499, endPoint x: 905, endPoint y: 492, distance: 26.2
click at [925, 500] on button "Checkout" at bounding box center [998, 506] width 377 height 21
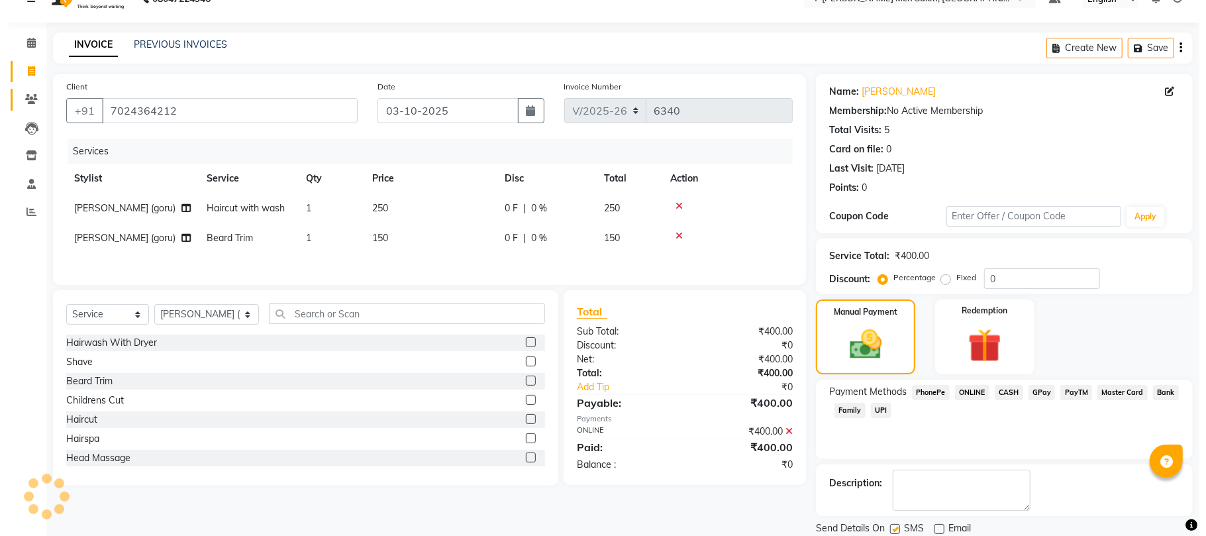
scroll to position [0, 0]
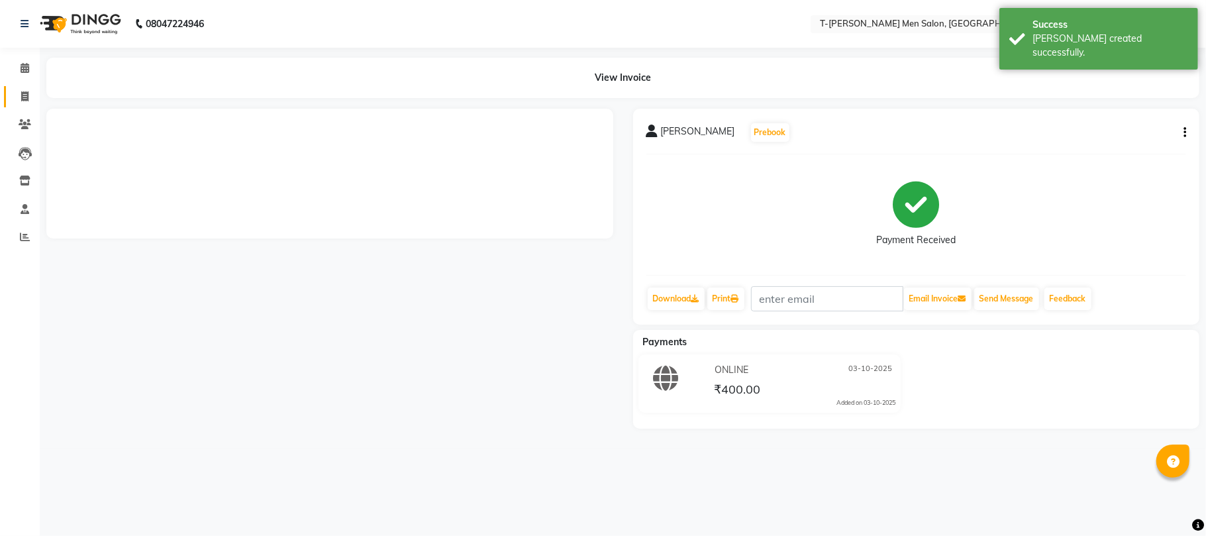
click at [20, 104] on li "Invoice" at bounding box center [20, 97] width 40 height 28
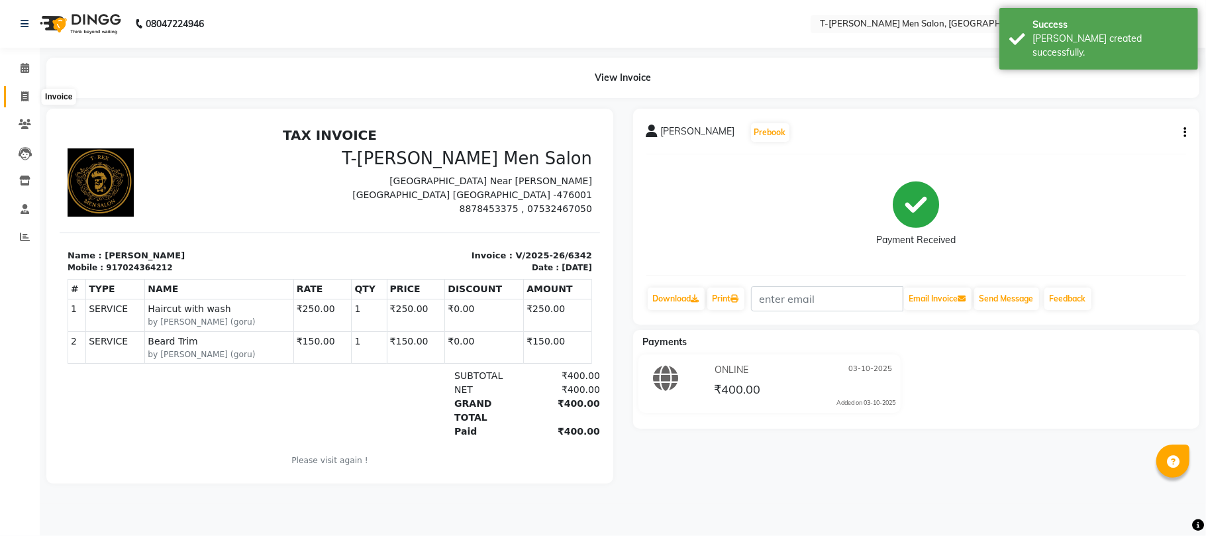
click at [27, 89] on span at bounding box center [24, 96] width 23 height 15
select select "service"
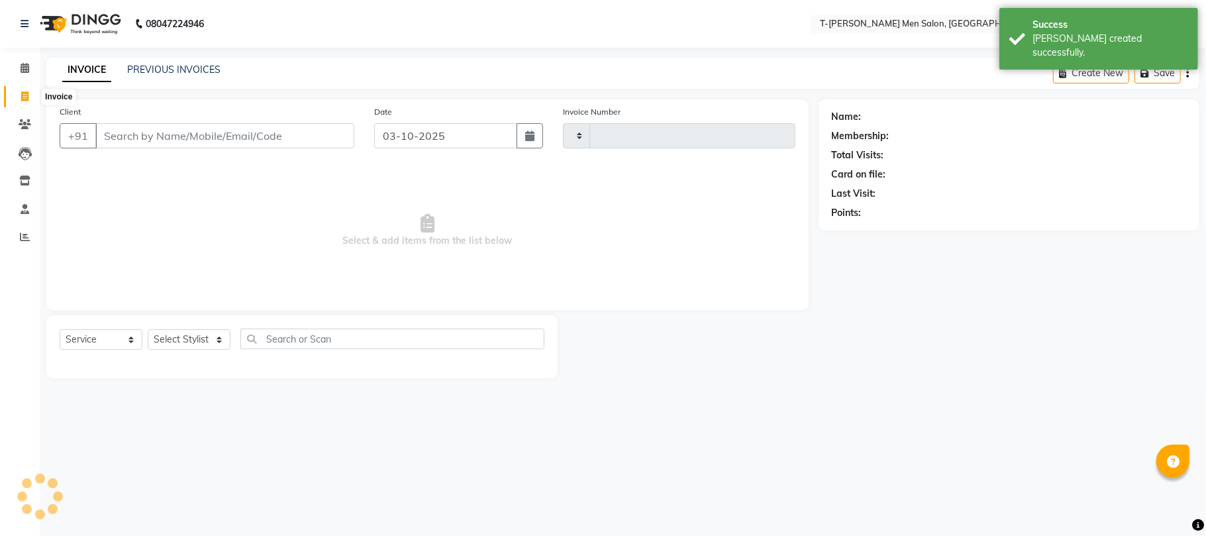
type input "6343"
select select "4816"
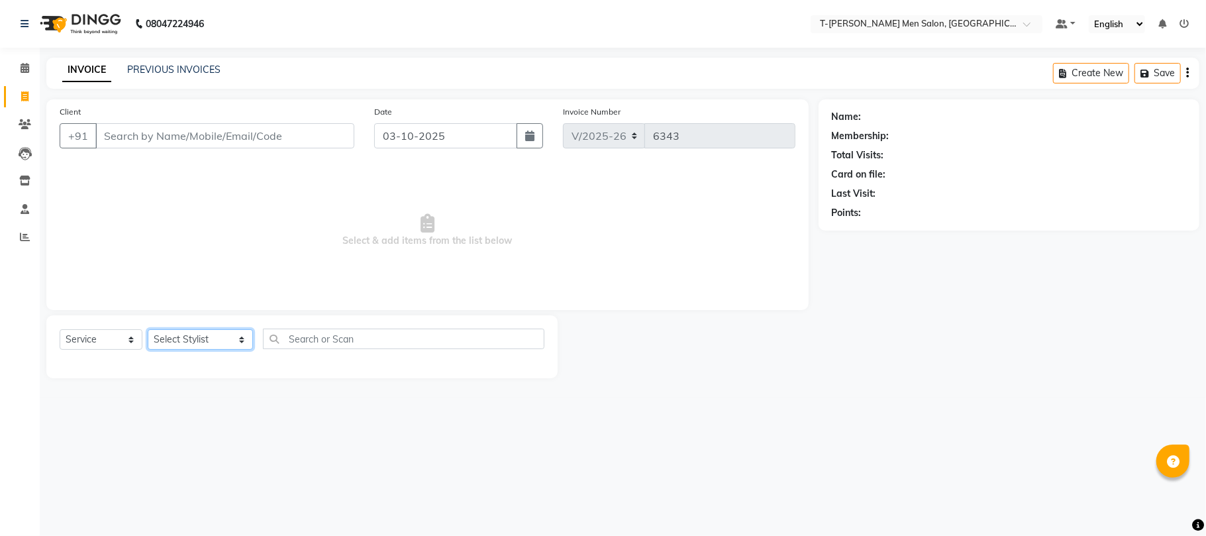
click at [176, 334] on select "Select Stylist Ashok Kumar Gorkh nath (goru) Haneef khan Jaswinder singh (Veeru…" at bounding box center [200, 339] width 105 height 21
select select "90968"
click at [148, 329] on select "Select Stylist Ashok Kumar Gorkh nath (goru) Haneef khan Jaswinder singh (Veeru…" at bounding box center [200, 339] width 105 height 21
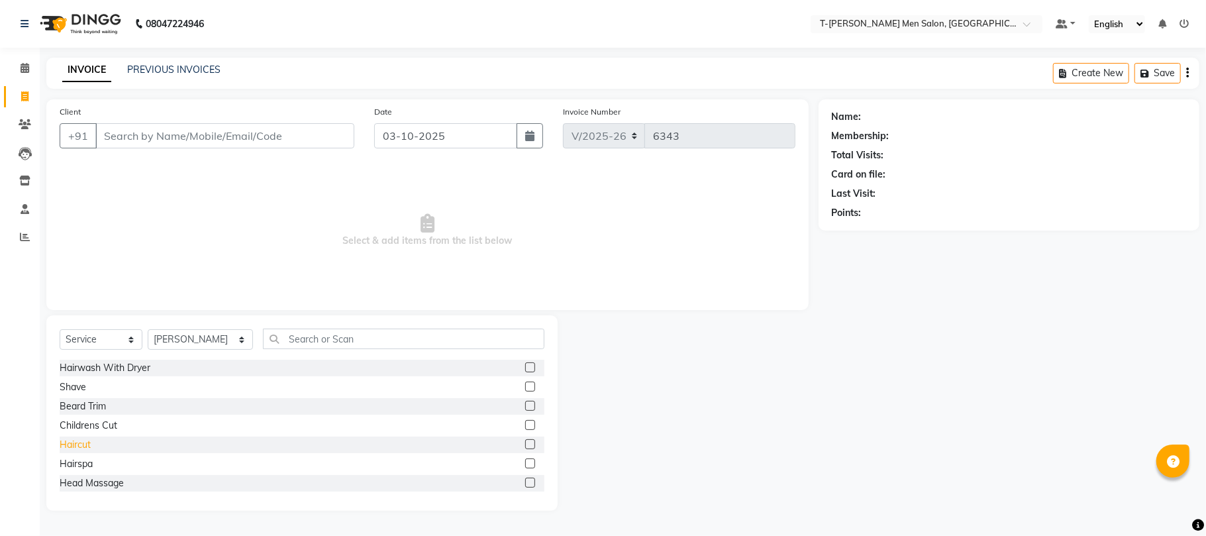
click at [83, 441] on div "Haircut" at bounding box center [75, 445] width 31 height 14
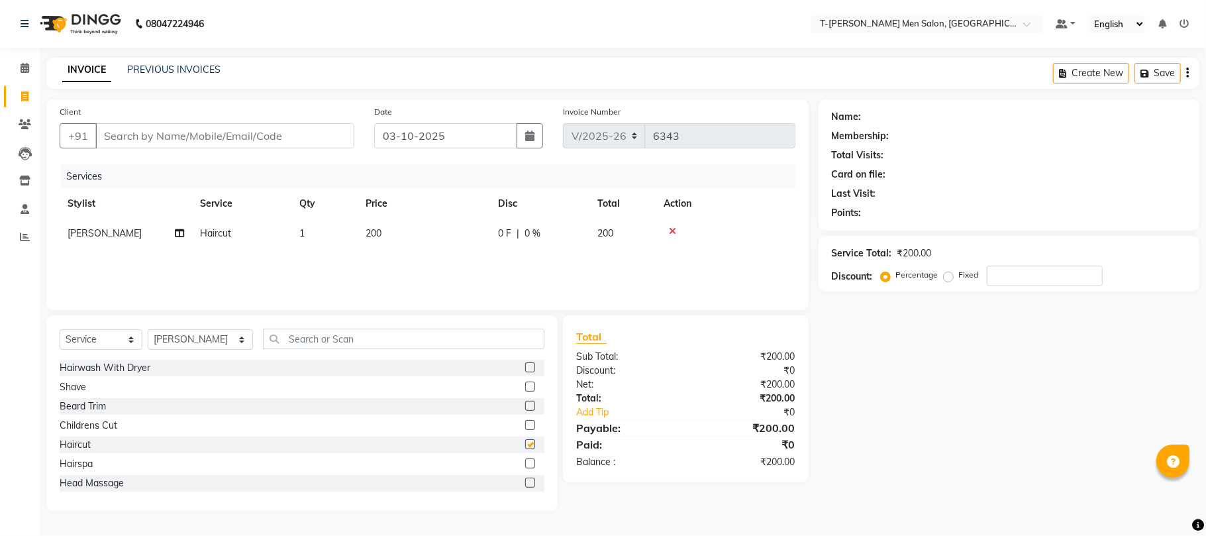
checkbox input "false"
click at [189, 125] on input "Client" at bounding box center [224, 135] width 259 height 25
type input "v"
type input "0"
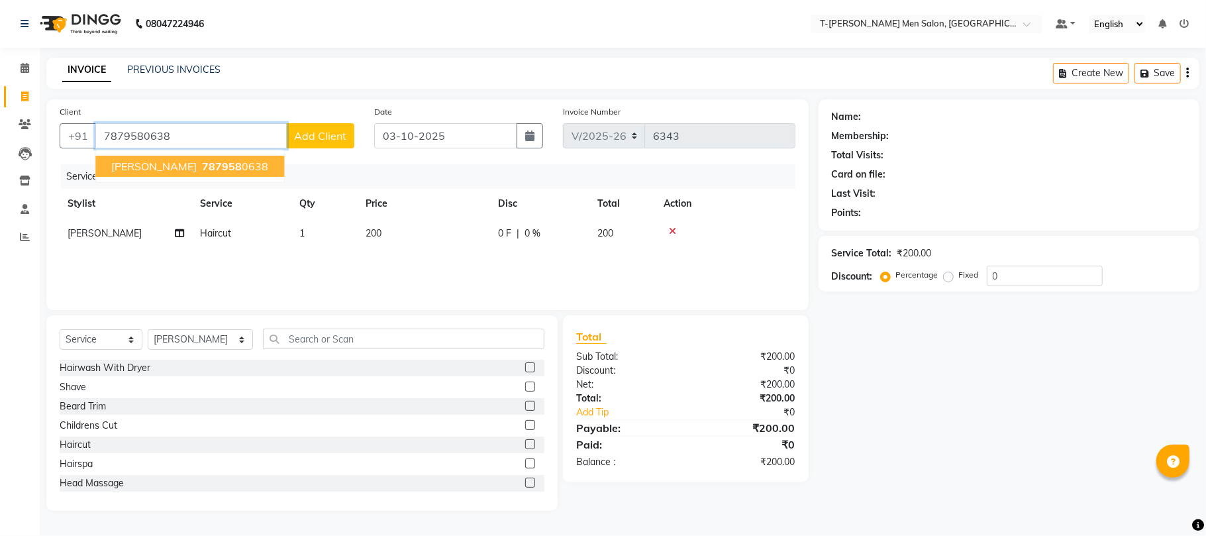
type input "7879580638"
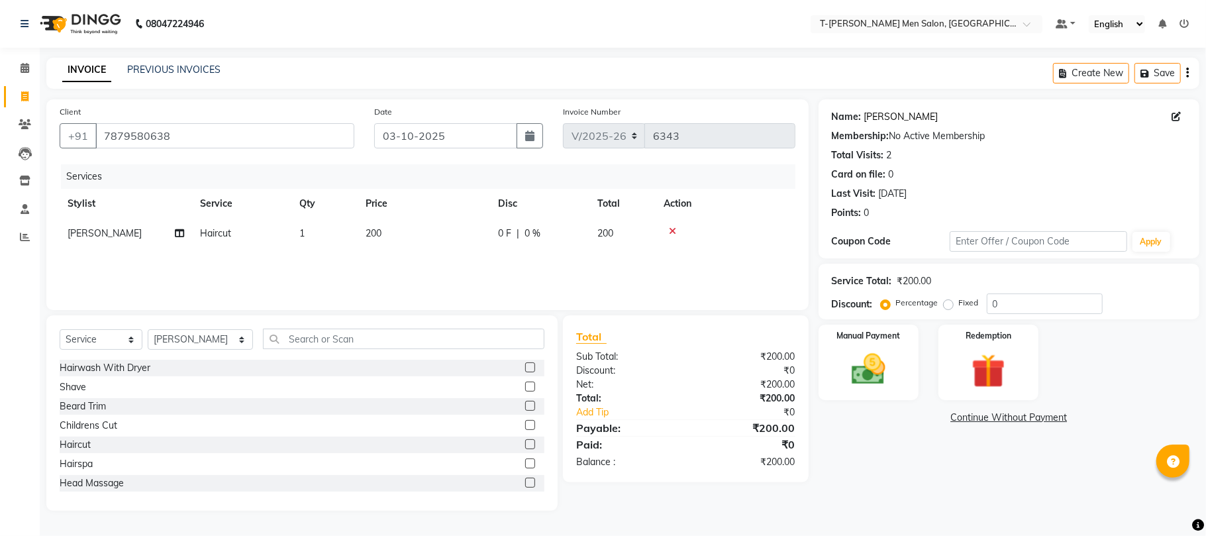
click at [917, 114] on link "Mr. Vinod Mavai" at bounding box center [902, 117] width 74 height 14
click at [959, 305] on label "Fixed" at bounding box center [969, 303] width 20 height 12
click at [947, 305] on input "Fixed" at bounding box center [951, 302] width 9 height 9
radio input "true"
drag, startPoint x: 1010, startPoint y: 306, endPoint x: 981, endPoint y: 314, distance: 30.9
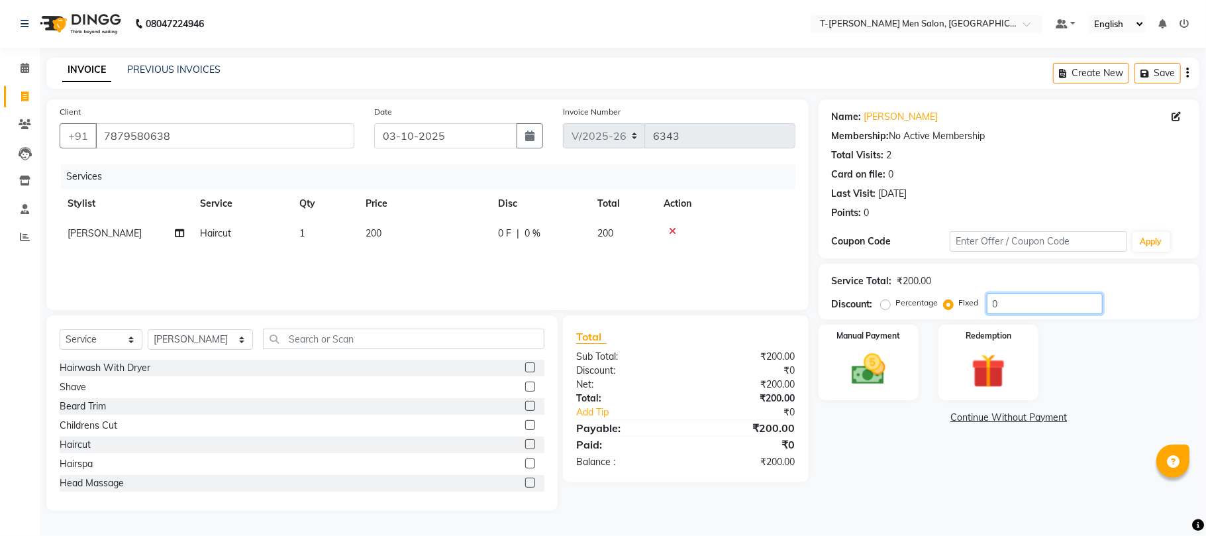
click at [981, 314] on div "Service Total: ₹200.00 Discount: Percentage Fixed 0" at bounding box center [1009, 292] width 381 height 56
type input "50"
click at [888, 362] on img at bounding box center [869, 369] width 58 height 41
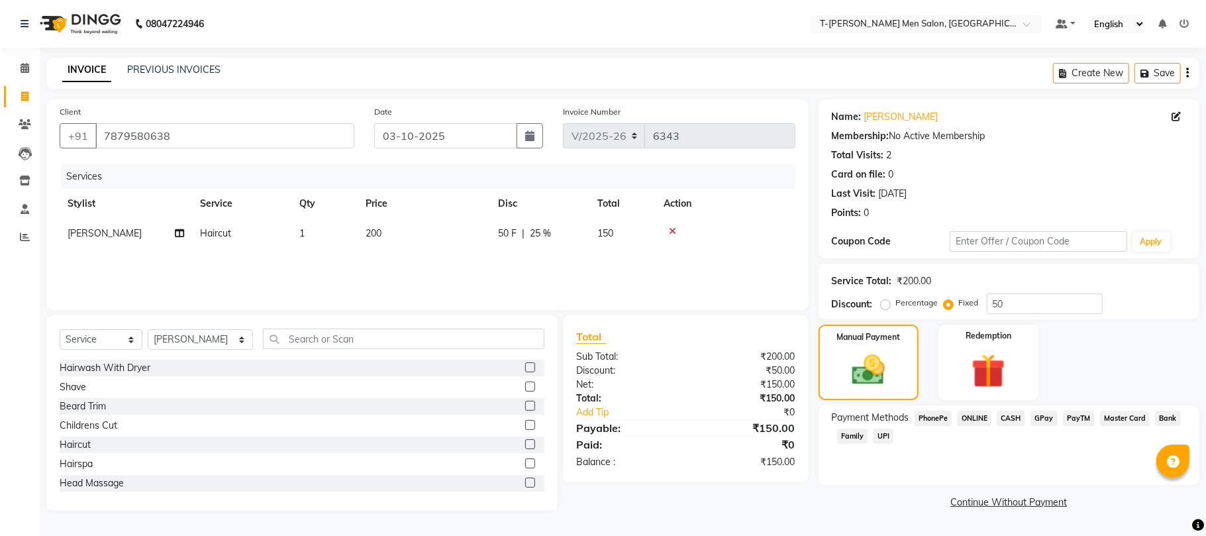
click at [1011, 413] on span "CASH" at bounding box center [1011, 418] width 28 height 15
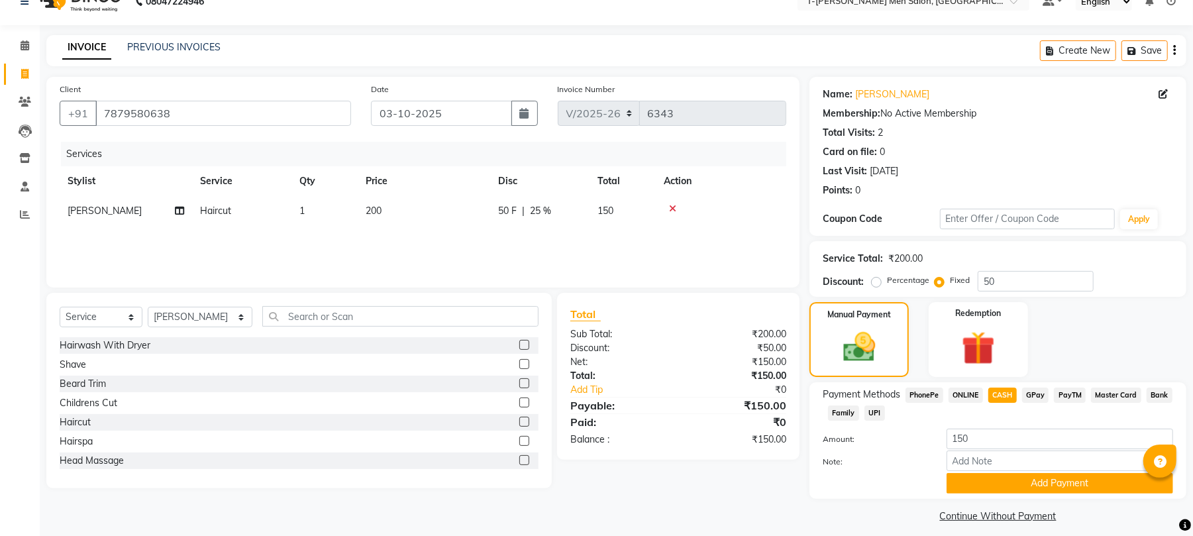
scroll to position [33, 0]
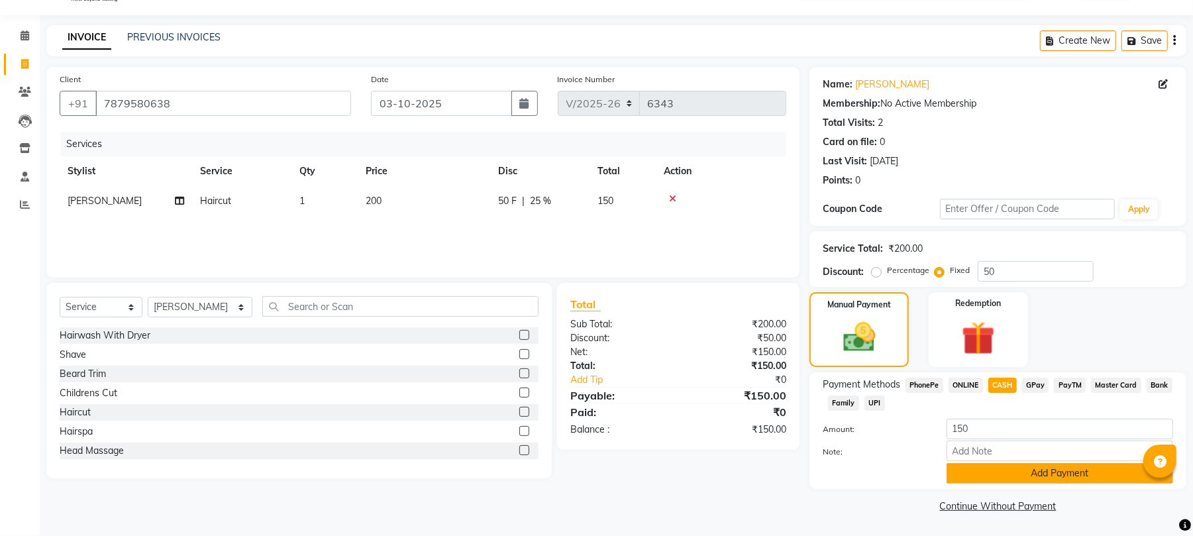
click at [986, 473] on button "Add Payment" at bounding box center [1060, 473] width 227 height 21
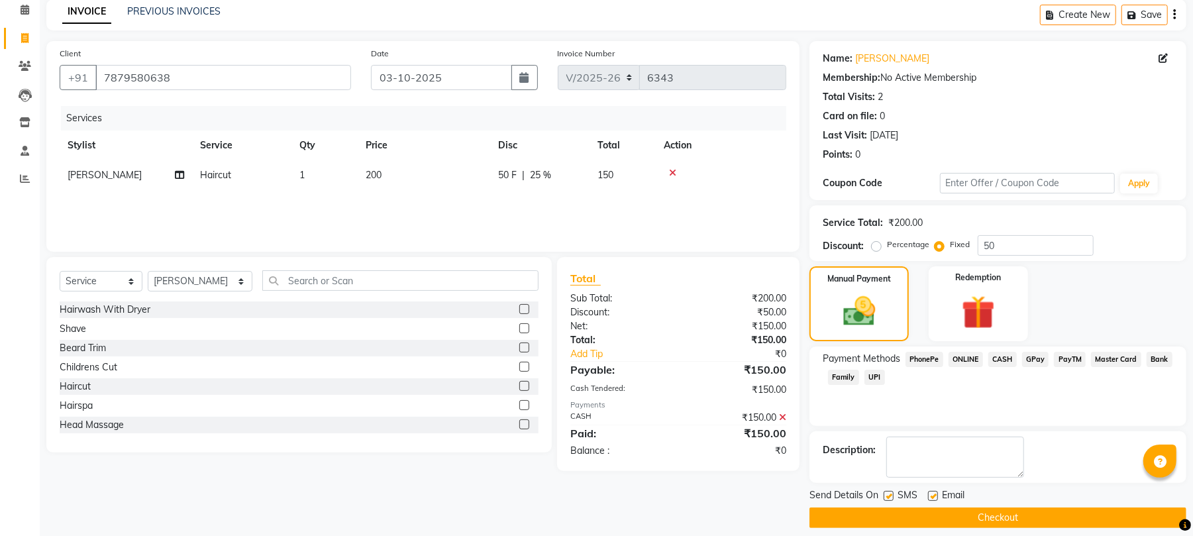
scroll to position [72, 0]
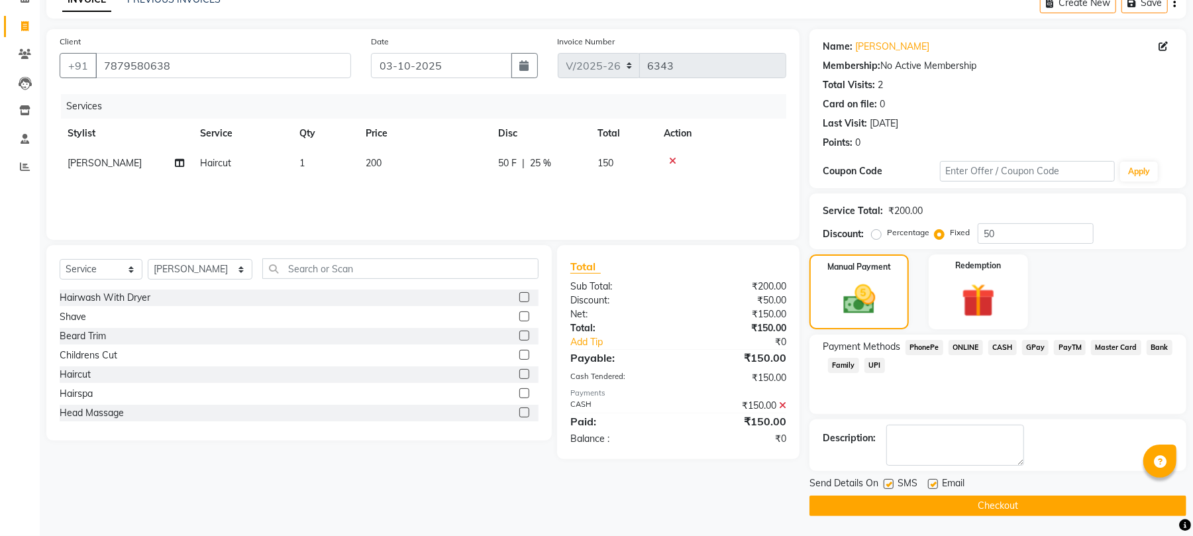
click at [934, 483] on label at bounding box center [933, 484] width 10 height 10
click at [934, 483] on input "checkbox" at bounding box center [932, 484] width 9 height 9
checkbox input "false"
drag, startPoint x: 928, startPoint y: 509, endPoint x: 928, endPoint y: 501, distance: 8.6
click at [926, 509] on button "Checkout" at bounding box center [998, 506] width 377 height 21
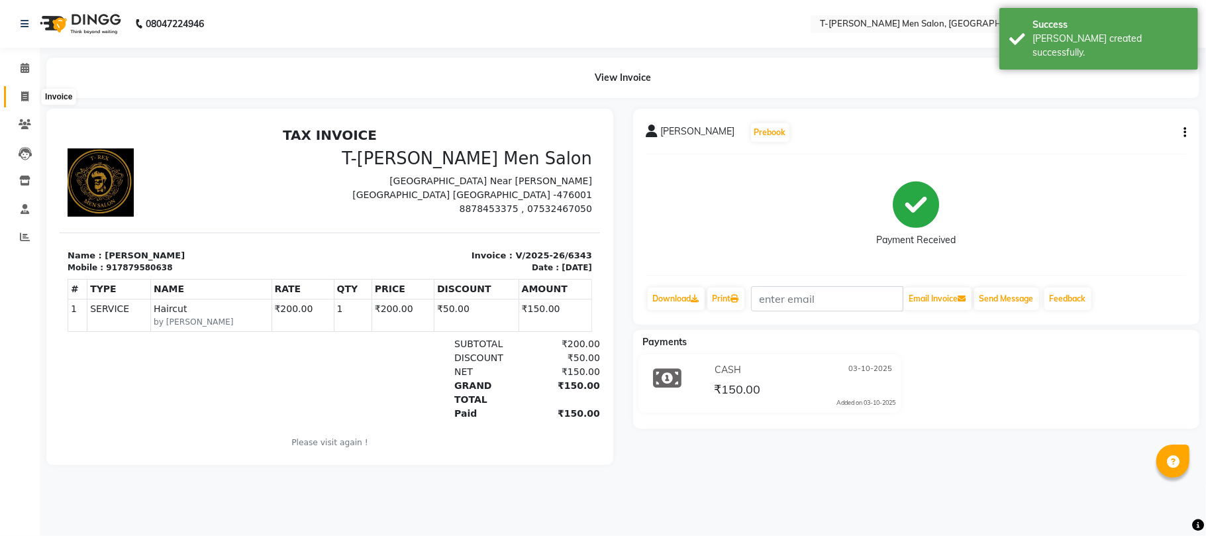
click at [27, 96] on icon at bounding box center [24, 96] width 7 height 10
select select "service"
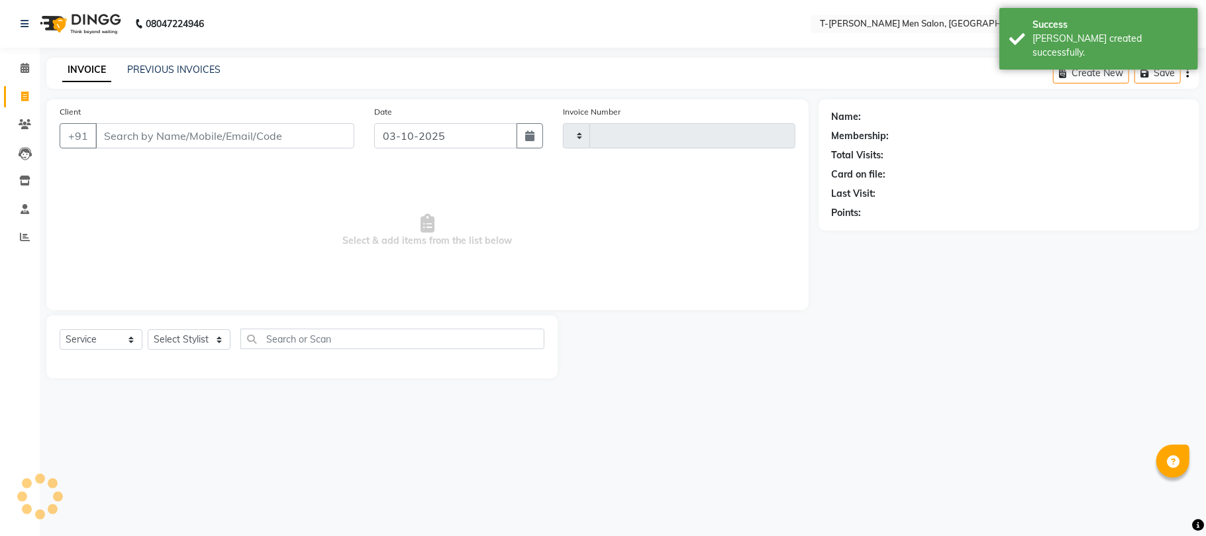
type input "6344"
select select "4816"
drag, startPoint x: 199, startPoint y: 343, endPoint x: 201, endPoint y: 333, distance: 10.1
click at [199, 343] on select "Select Stylist Ashok Kumar Gorkh nath (goru) Haneef khan Jaswinder singh (Veeru…" at bounding box center [200, 339] width 105 height 21
select select "85177"
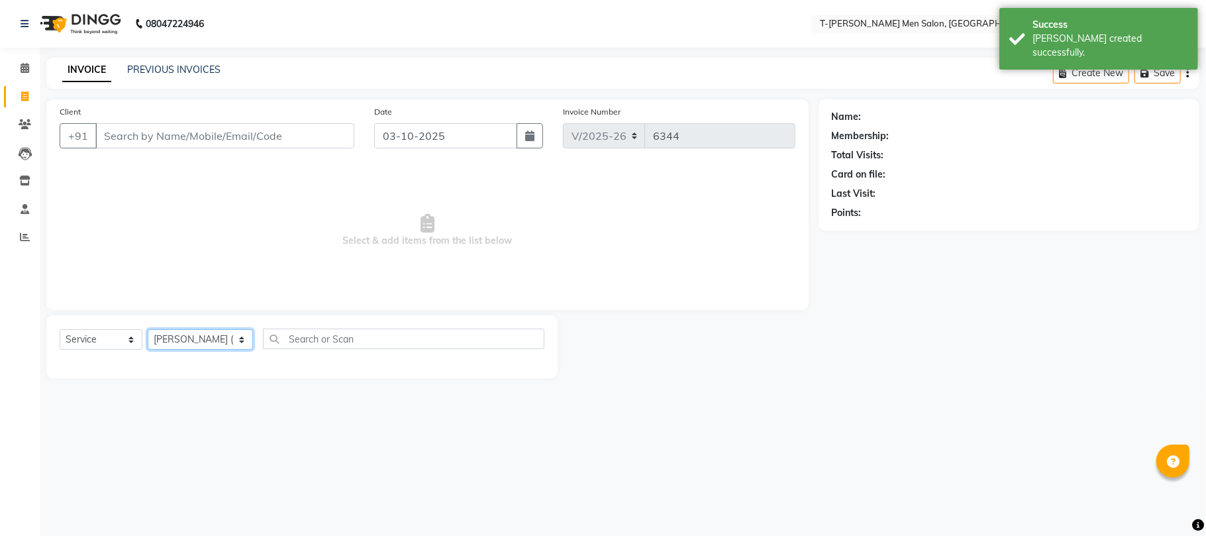
click at [148, 329] on select "Select Stylist Ashok Kumar Gorkh nath (goru) Haneef khan Jaswinder singh (Veeru…" at bounding box center [200, 339] width 105 height 21
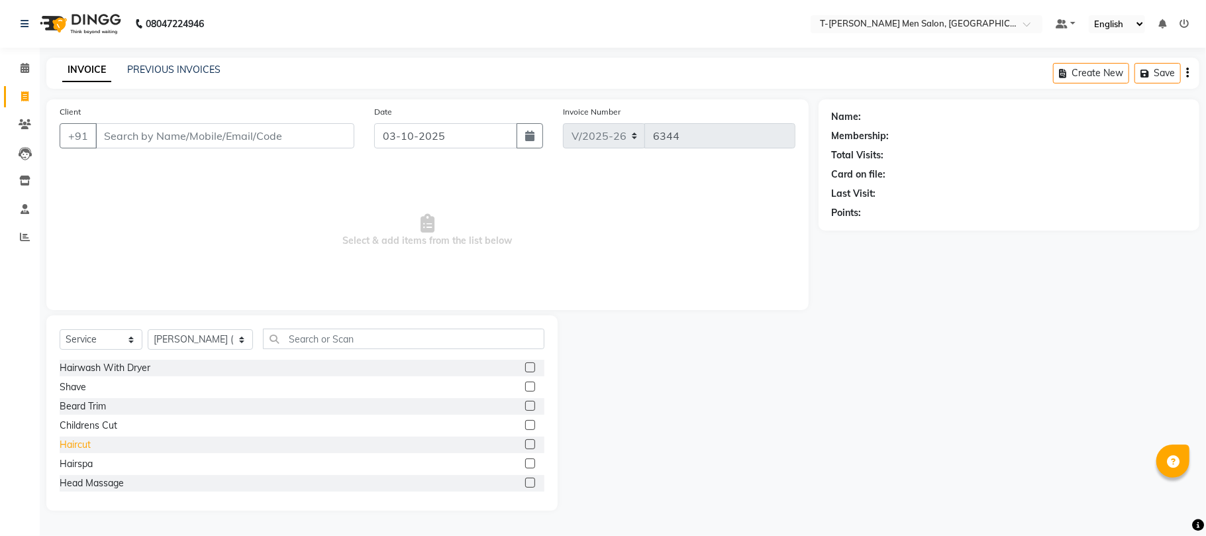
click at [70, 441] on div "Haircut" at bounding box center [75, 445] width 31 height 14
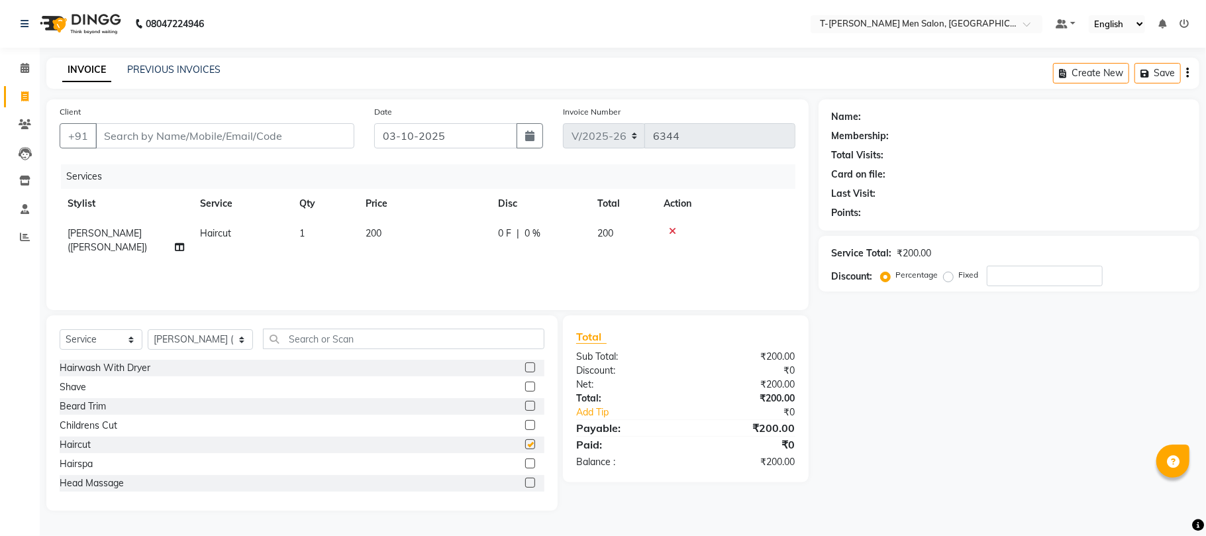
checkbox input "false"
click at [72, 406] on div "Beard Trim" at bounding box center [83, 406] width 46 height 14
checkbox input "false"
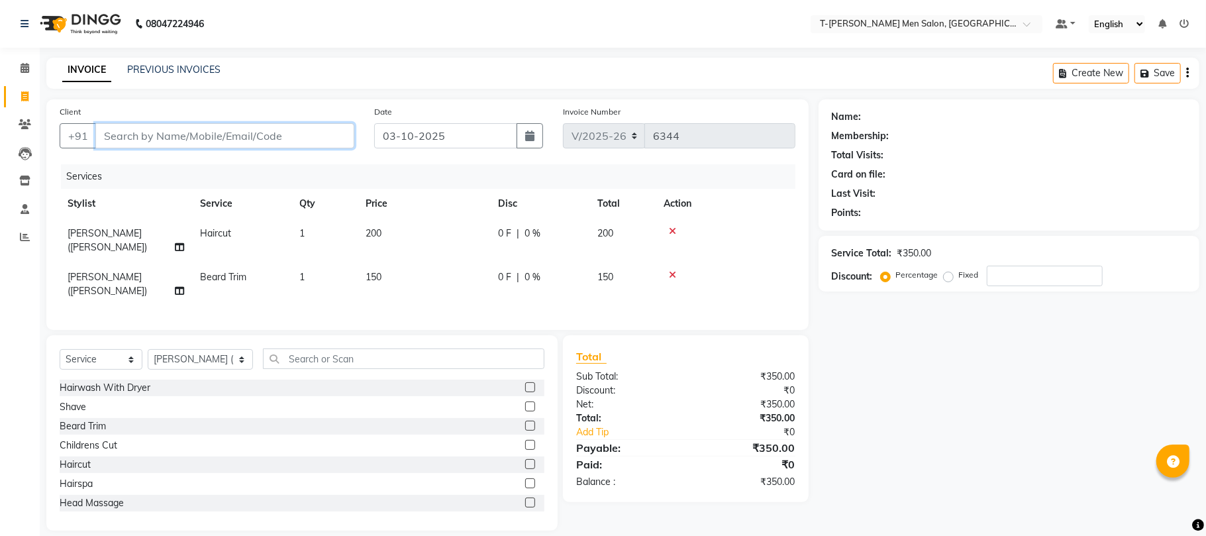
drag, startPoint x: 215, startPoint y: 146, endPoint x: 207, endPoint y: 131, distance: 16.3
click at [215, 143] on input "Client" at bounding box center [224, 135] width 259 height 25
type input "v"
type input "0"
type input "9425127578"
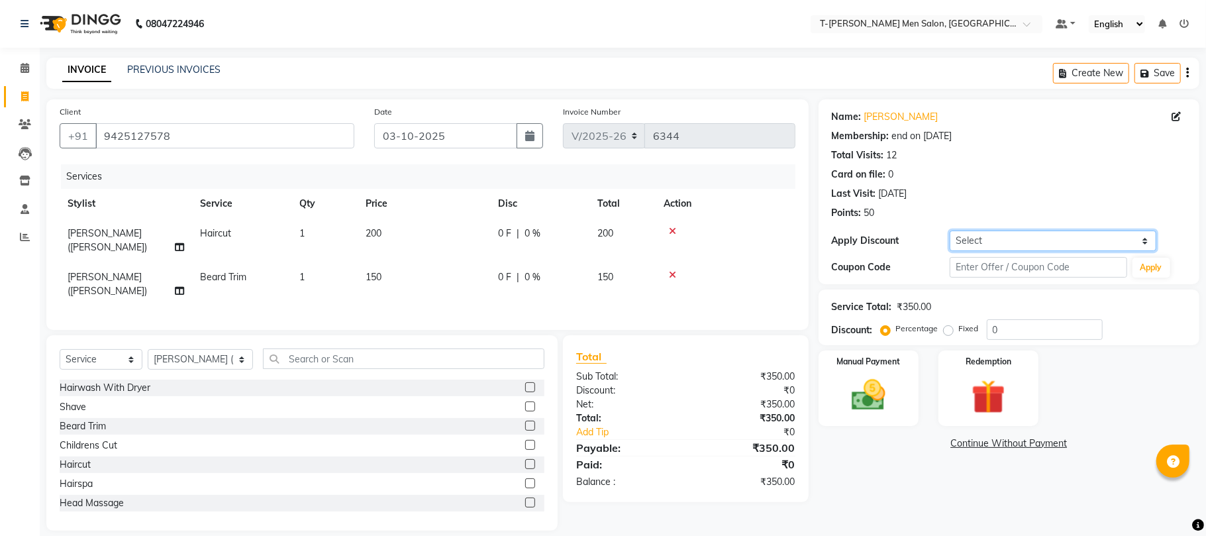
click at [1012, 244] on select "Select Membership → T - Rex Membership (wtih W end 10% & W day 20)%" at bounding box center [1053, 241] width 207 height 21
click at [950, 231] on select "Select Membership → T - Rex Membership (wtih W end 10% & W day 20)%" at bounding box center [1053, 241] width 207 height 21
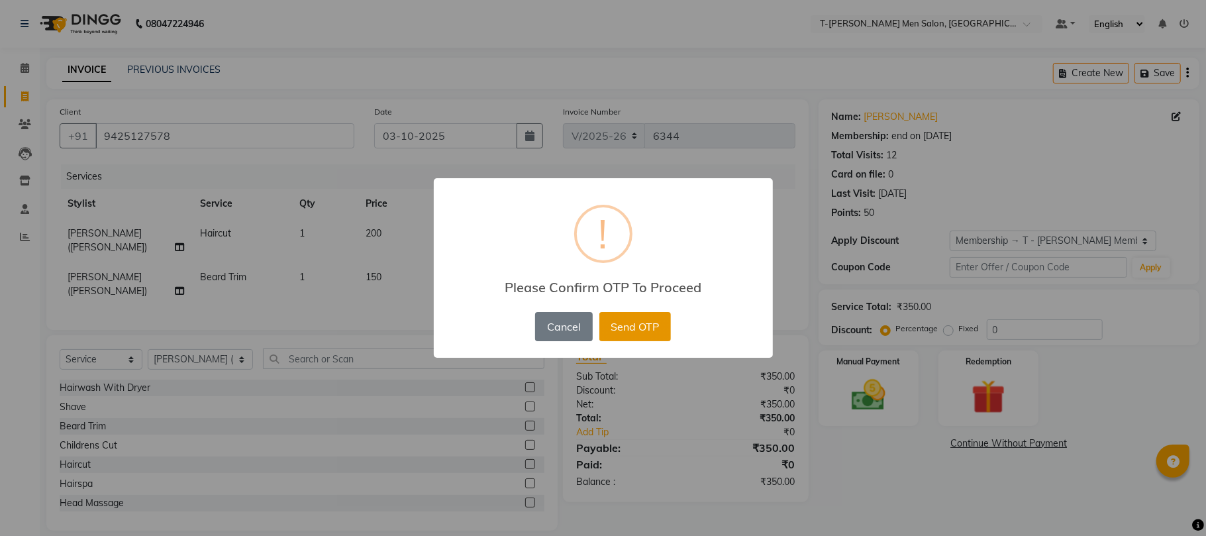
click at [666, 325] on button "Send OTP" at bounding box center [636, 326] width 72 height 29
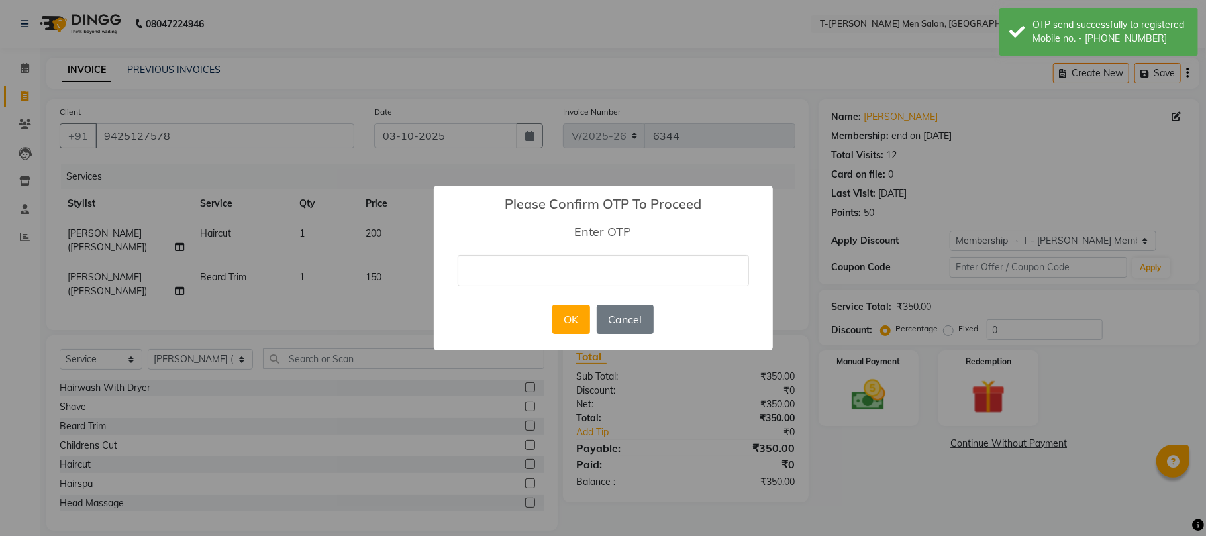
click at [621, 271] on input "text" at bounding box center [604, 270] width 292 height 31
click at [722, 187] on h2 "Please Confirm OTP To Proceed" at bounding box center [603, 199] width 339 height 27
click at [641, 305] on button "Cancel" at bounding box center [625, 319] width 57 height 29
select select "0:"
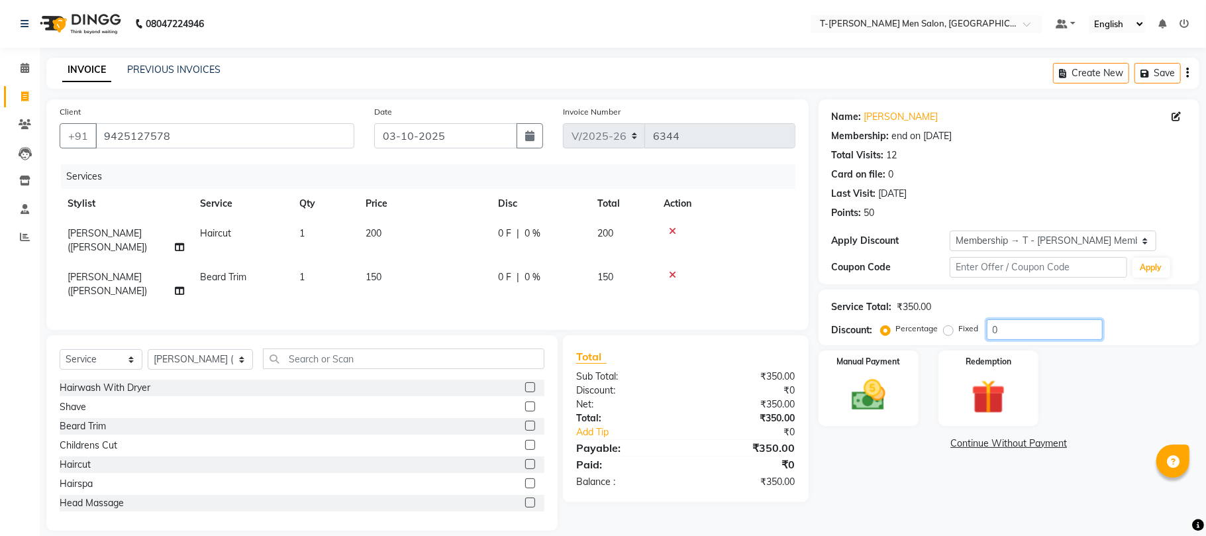
click at [1026, 330] on input "0" at bounding box center [1045, 329] width 116 height 21
type input "20"
click at [878, 394] on img at bounding box center [869, 395] width 58 height 41
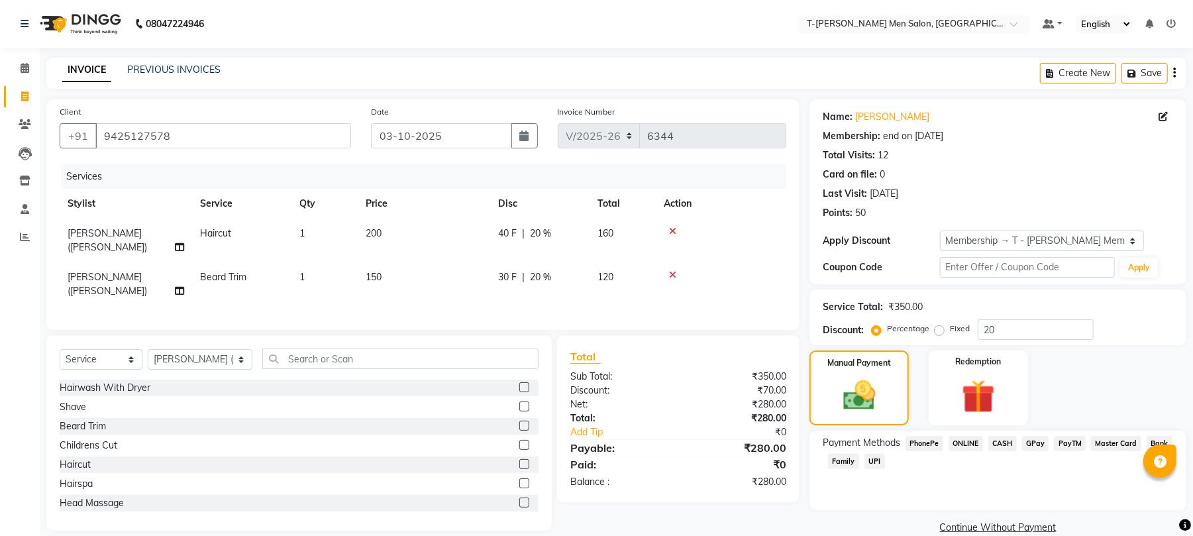
click at [991, 445] on span "CASH" at bounding box center [1002, 443] width 28 height 15
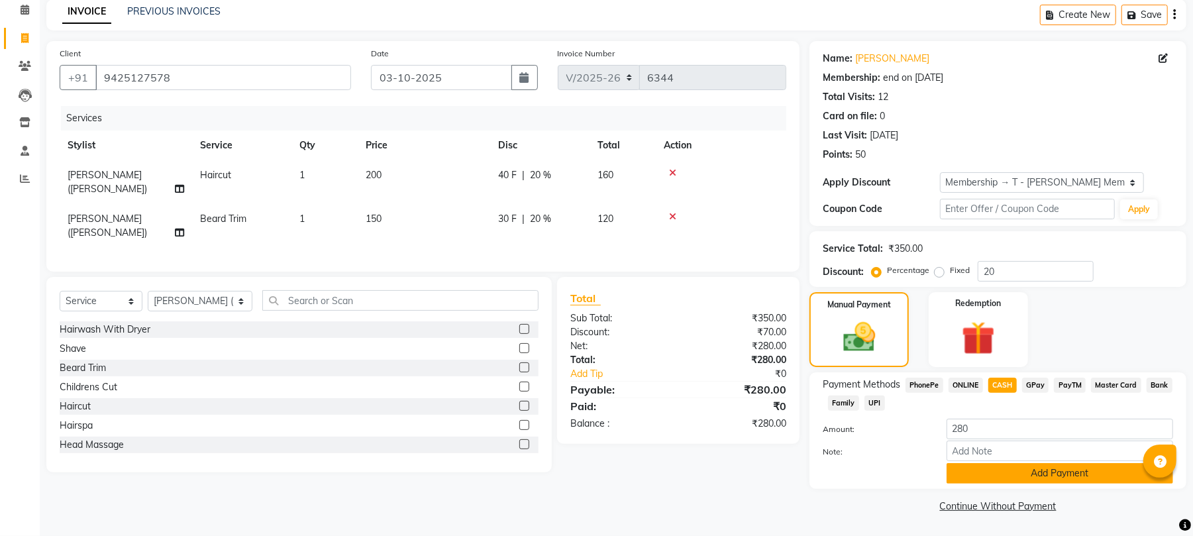
click at [976, 468] on button "Add Payment" at bounding box center [1060, 473] width 227 height 21
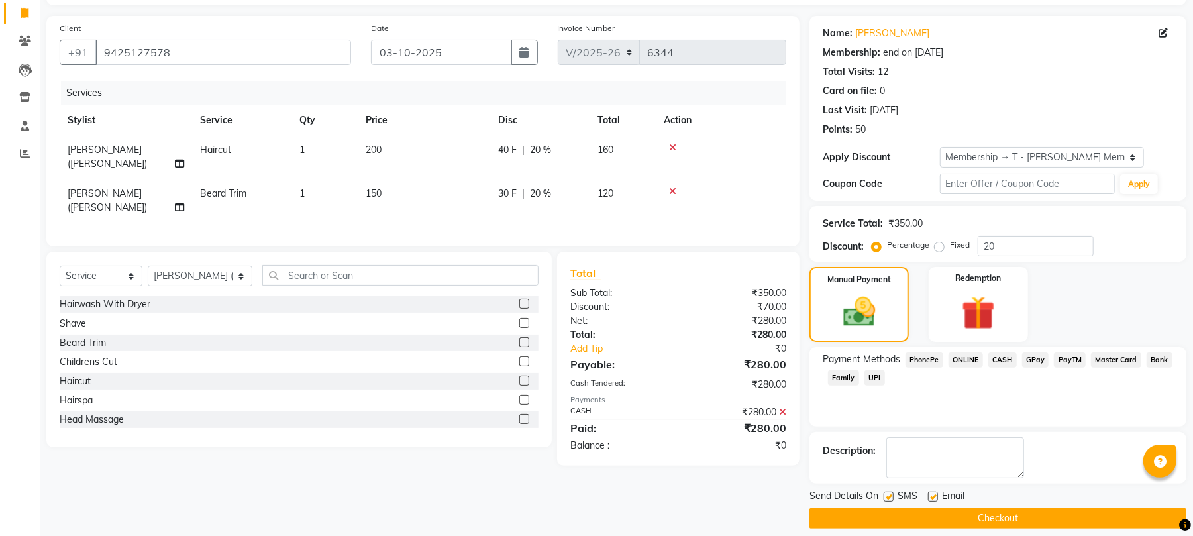
scroll to position [97, 0]
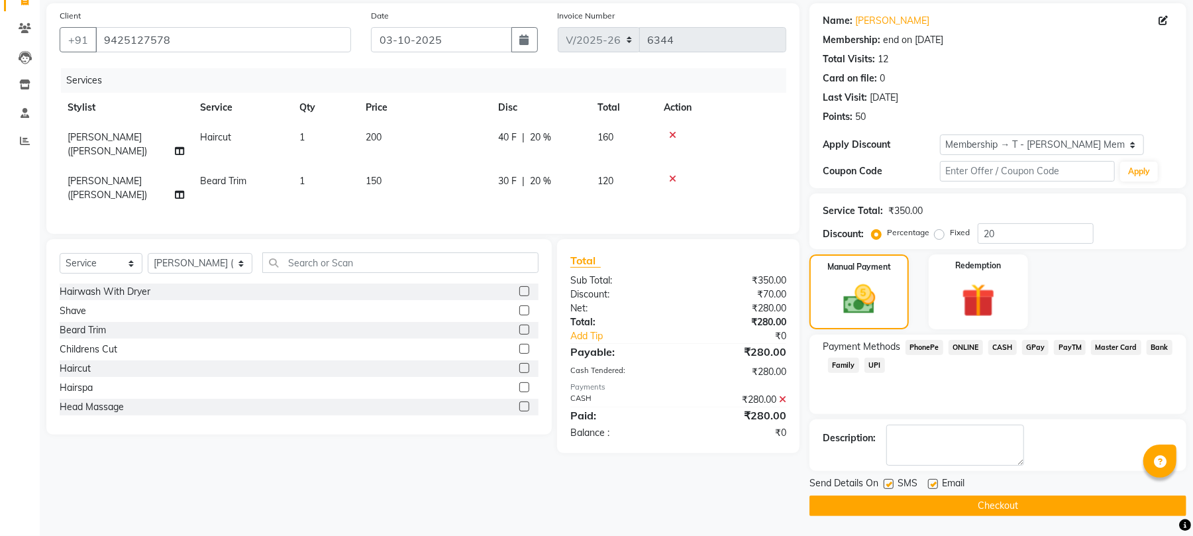
click at [936, 485] on label at bounding box center [933, 484] width 10 height 10
click at [936, 485] on input "checkbox" at bounding box center [932, 484] width 9 height 9
checkbox input "false"
click at [885, 486] on label at bounding box center [889, 484] width 10 height 10
click at [885, 486] on input "checkbox" at bounding box center [888, 484] width 9 height 9
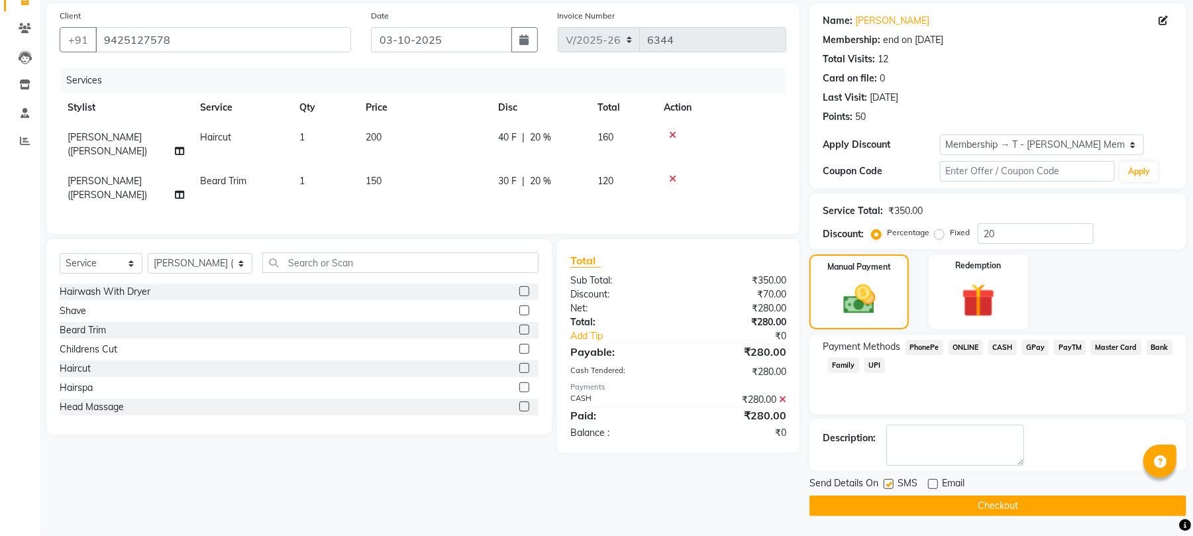
checkbox input "false"
click at [904, 507] on button "Checkout" at bounding box center [998, 506] width 377 height 21
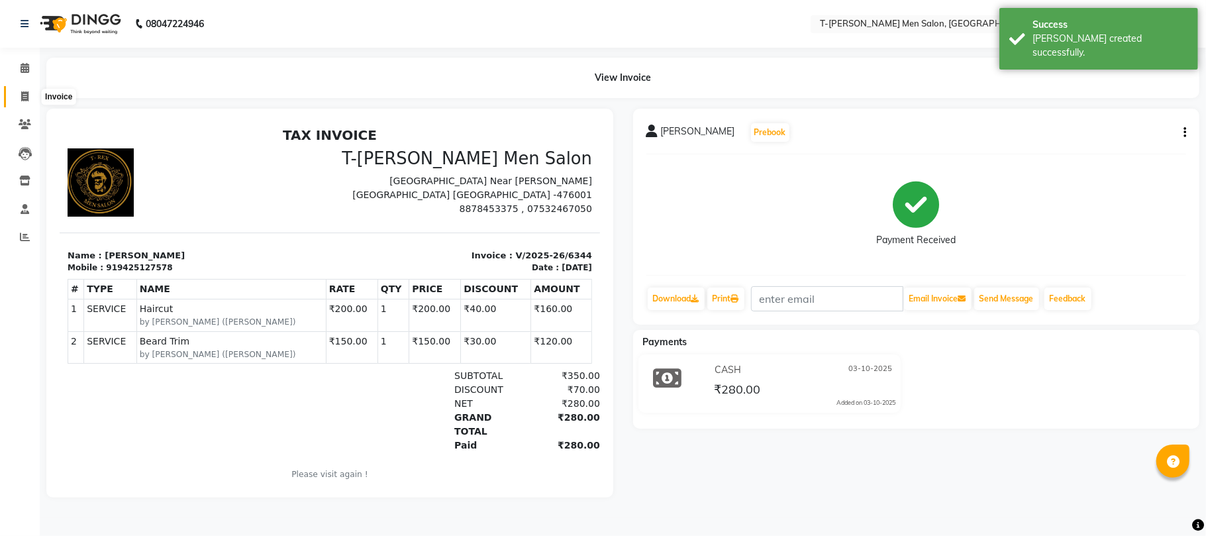
click at [15, 95] on span at bounding box center [24, 96] width 23 height 15
select select "4816"
select select "service"
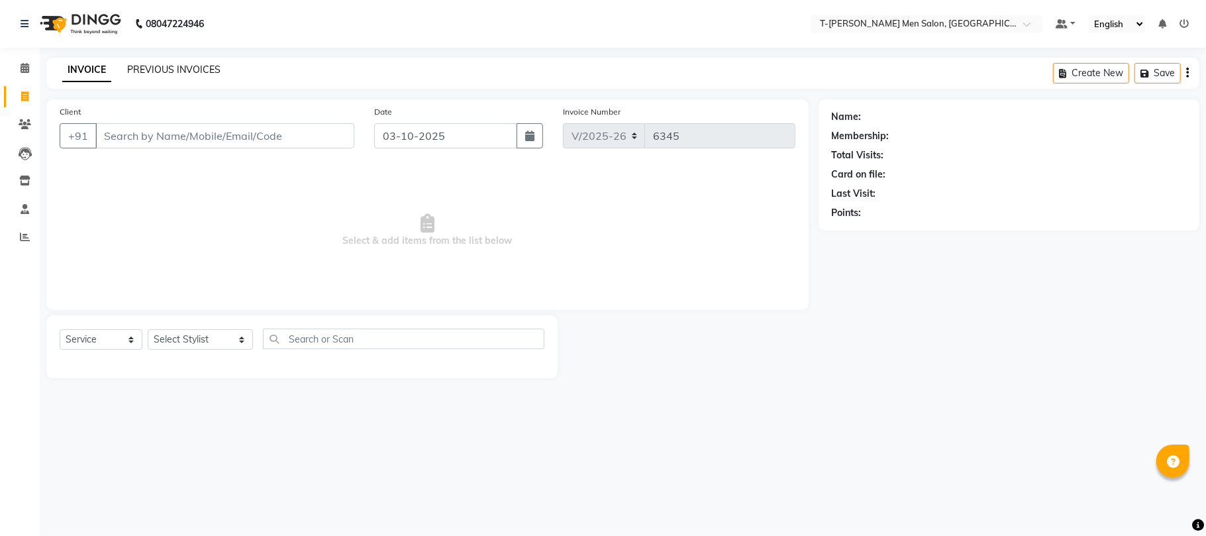
click at [201, 72] on link "PREVIOUS INVOICES" at bounding box center [173, 70] width 93 height 12
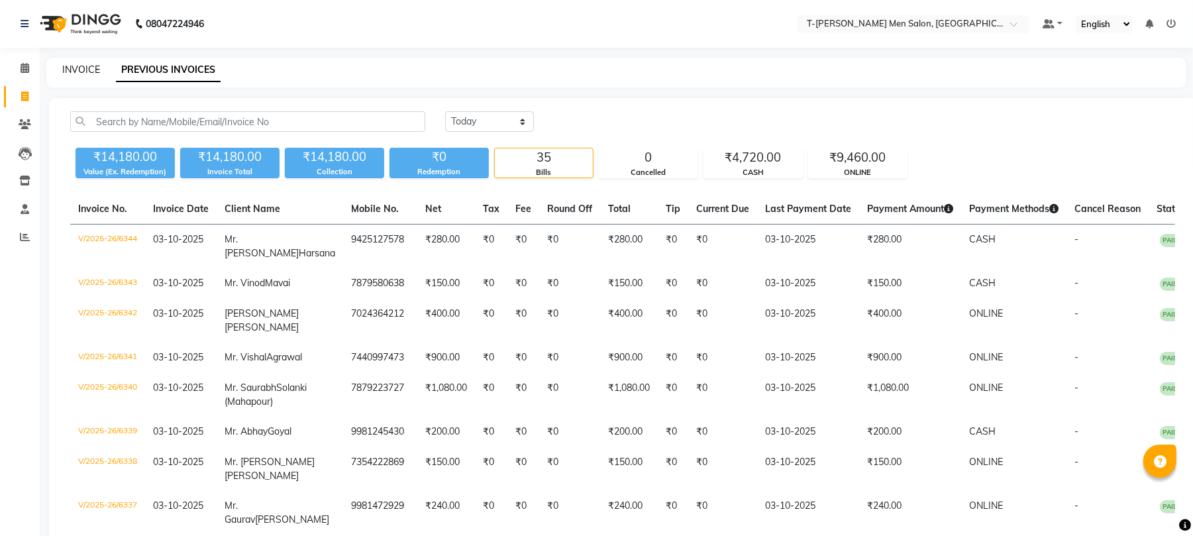
click at [77, 72] on link "INVOICE" at bounding box center [81, 70] width 38 height 12
select select "service"
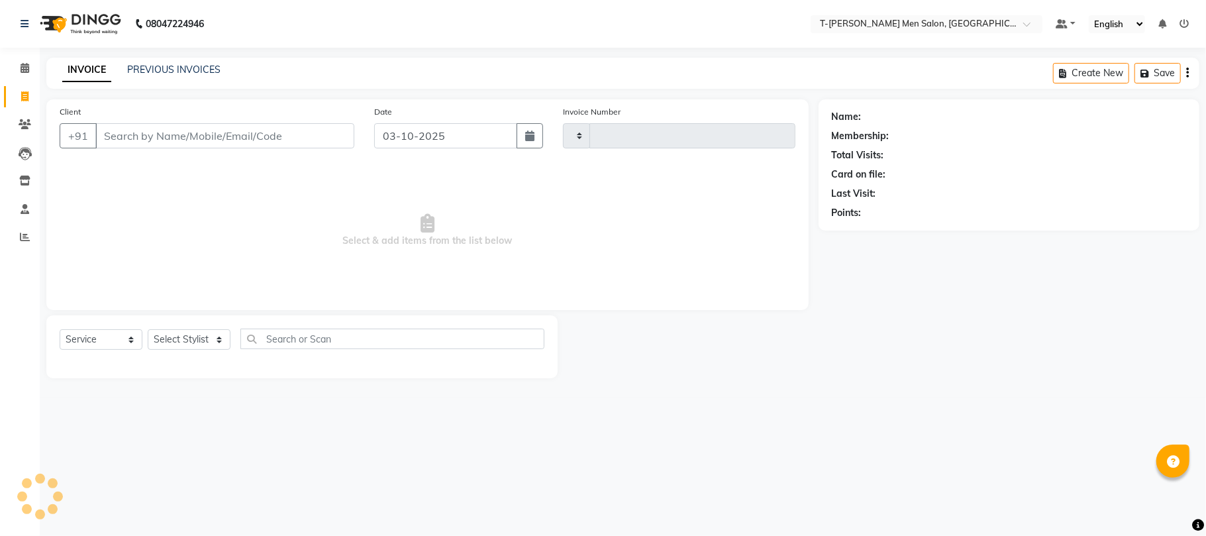
type input "6345"
select select "4816"
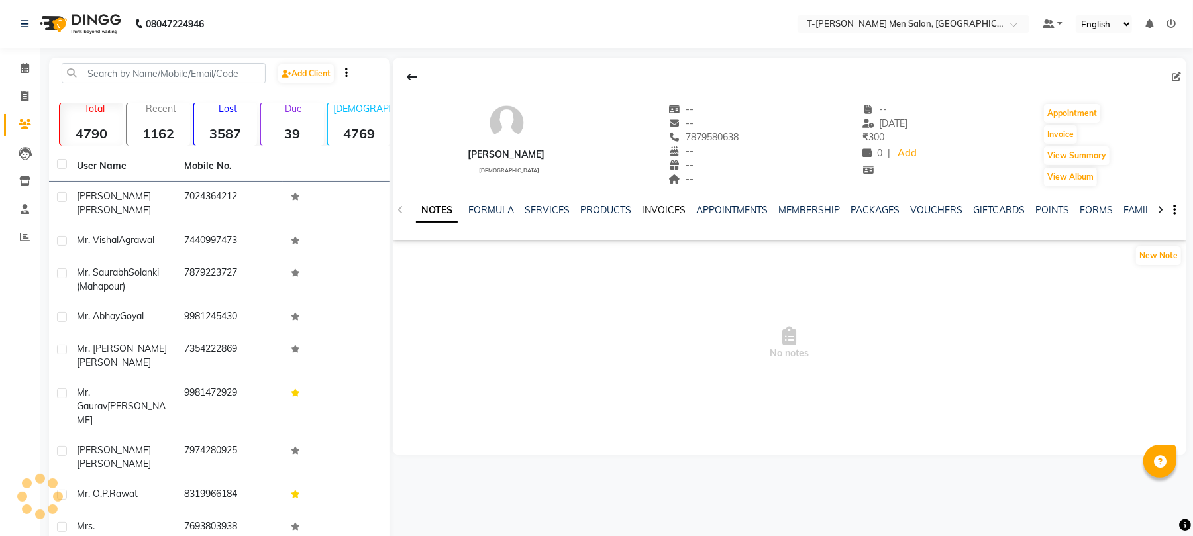
drag, startPoint x: 641, startPoint y: 225, endPoint x: 656, endPoint y: 211, distance: 20.6
click at [656, 211] on link "INVOICES" at bounding box center [664, 210] width 44 height 12
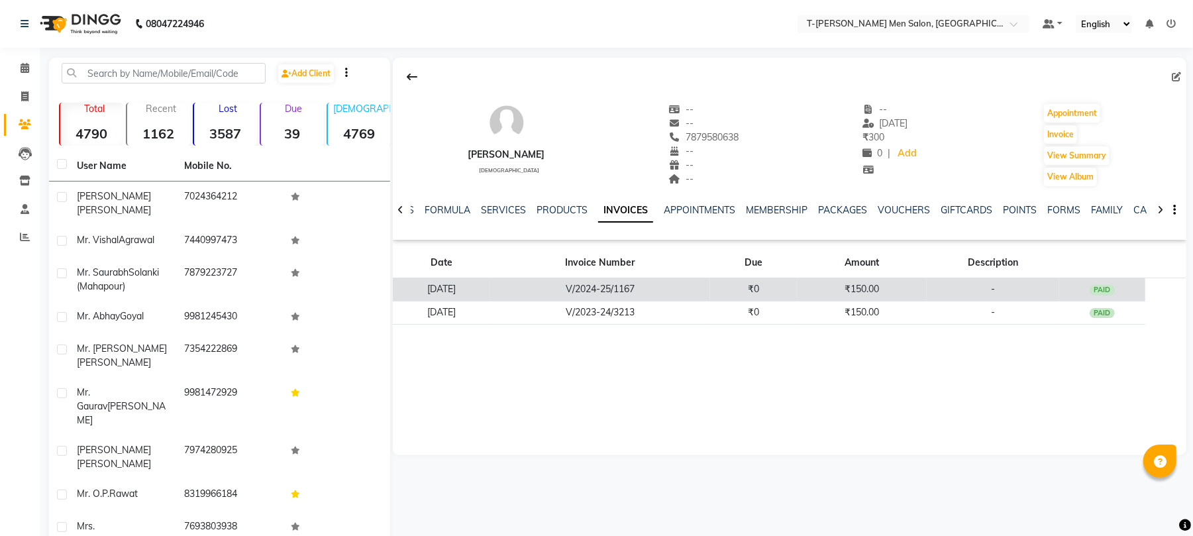
click at [674, 286] on td "V/2024-25/1167" at bounding box center [600, 289] width 220 height 23
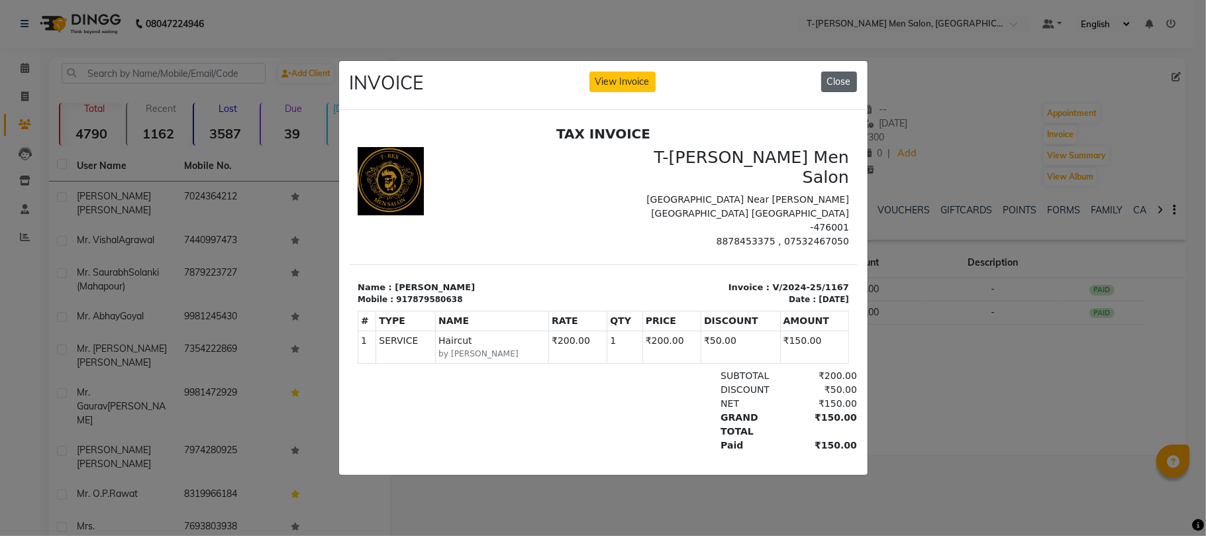
click at [833, 76] on button "Close" at bounding box center [840, 82] width 36 height 21
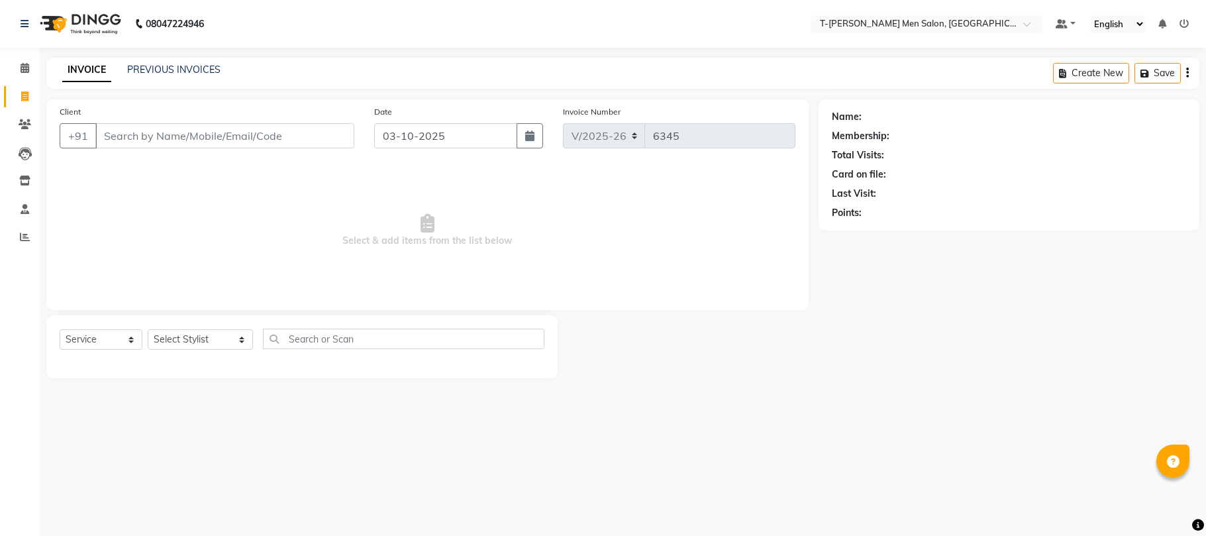
select select "4816"
select select "service"
click at [240, 133] on input "Client" at bounding box center [224, 135] width 259 height 25
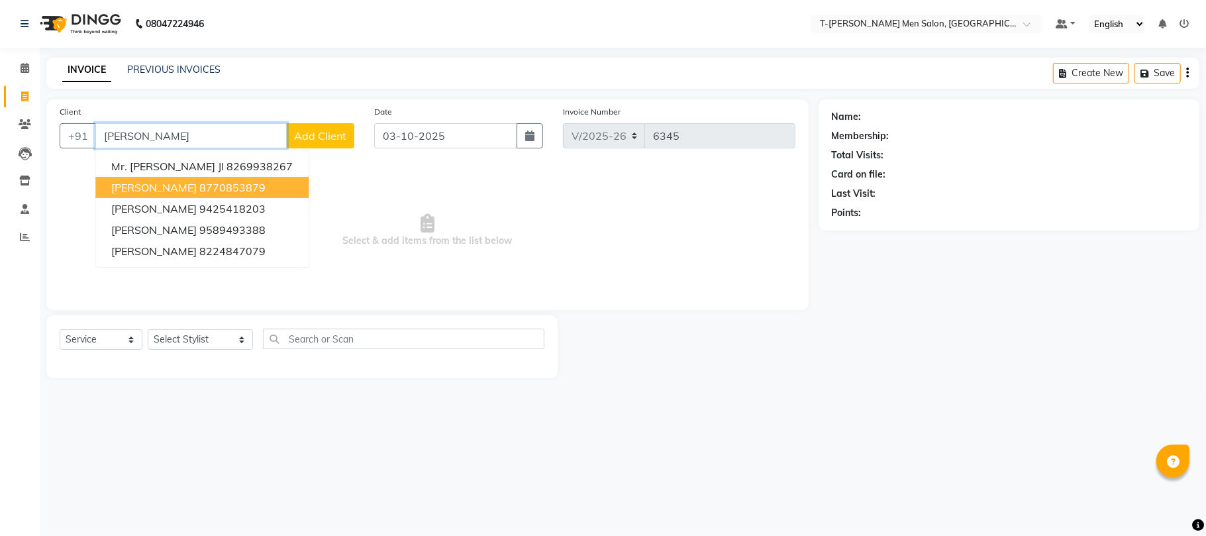
click at [236, 189] on ngb-highlight "8770853879" at bounding box center [232, 187] width 66 height 13
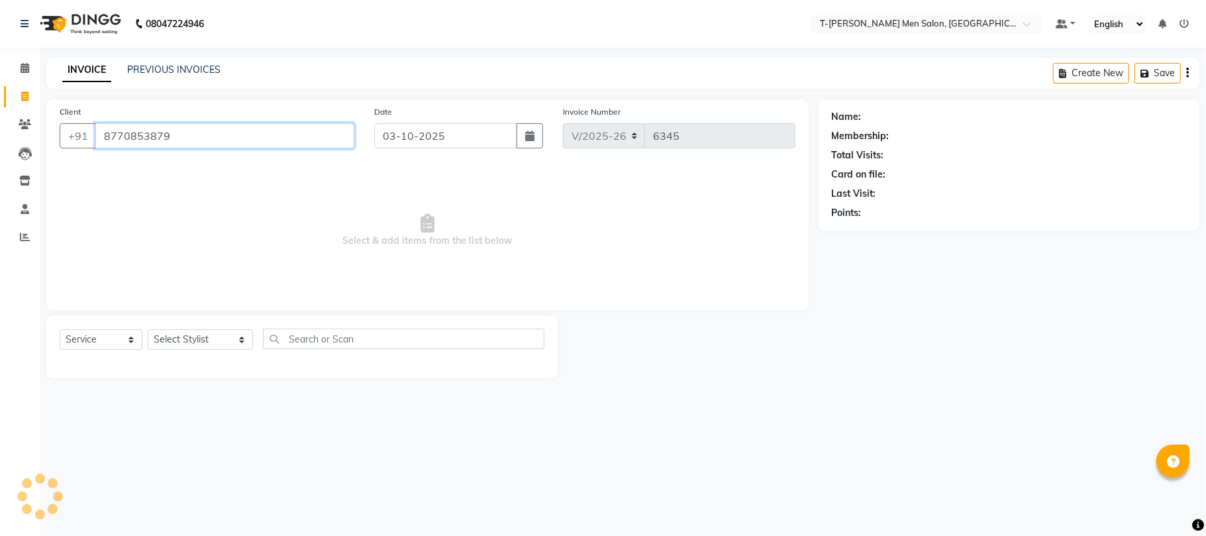
type input "8770853879"
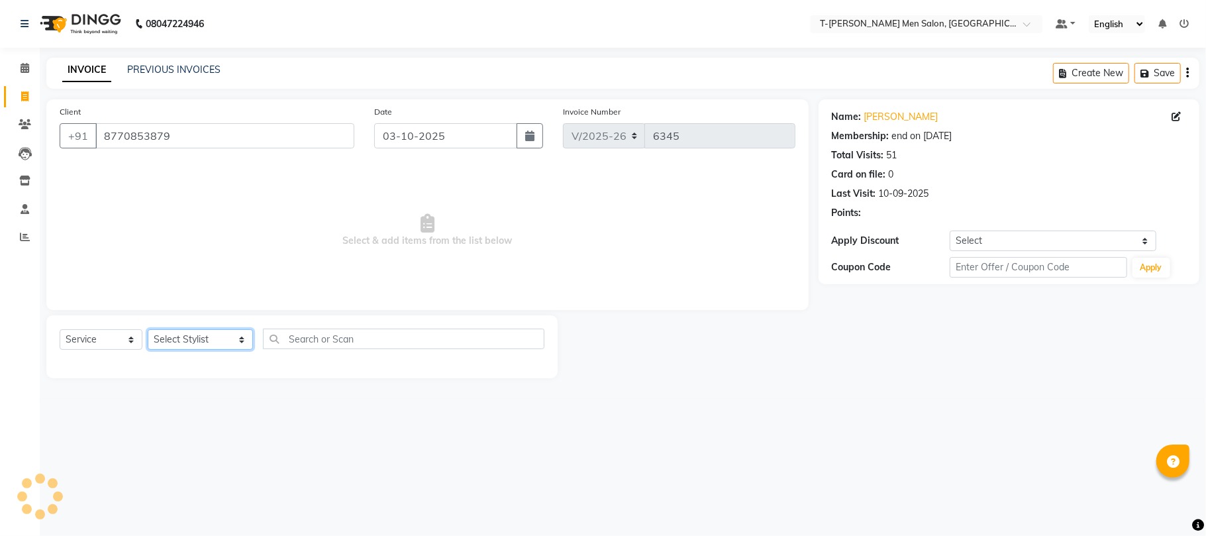
click at [207, 337] on select "Select Stylist [PERSON_NAME] [PERSON_NAME] (goru) [PERSON_NAME] [PERSON_NAME] (…" at bounding box center [200, 339] width 105 height 21
select select "29178"
click at [148, 329] on select "Select Stylist [PERSON_NAME] [PERSON_NAME] (goru) [PERSON_NAME] [PERSON_NAME] (…" at bounding box center [200, 339] width 105 height 21
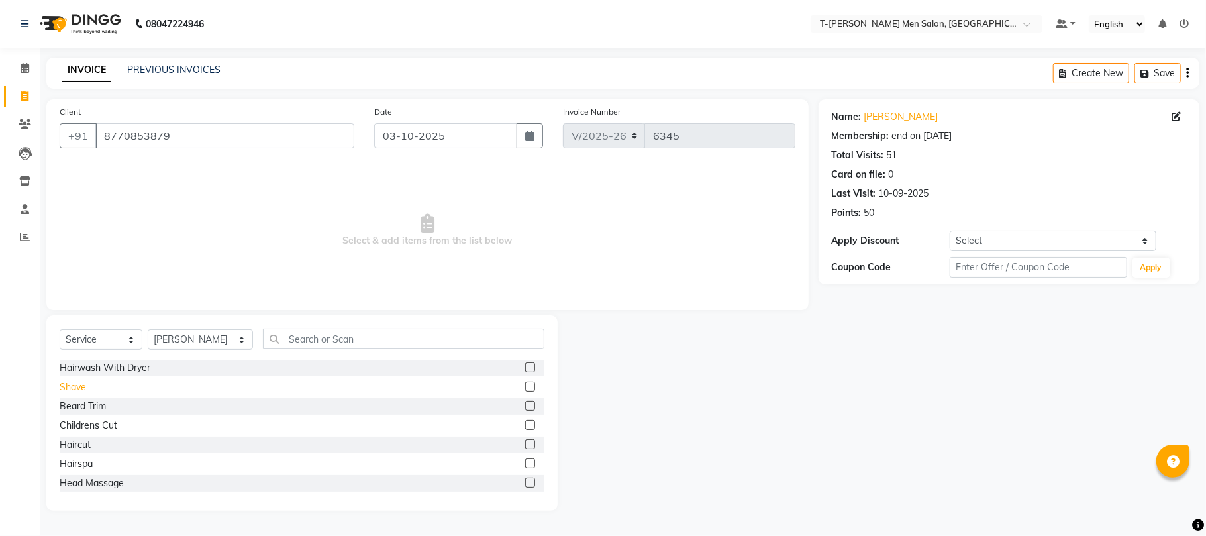
click at [76, 388] on div "Shave" at bounding box center [73, 387] width 27 height 14
checkbox input "false"
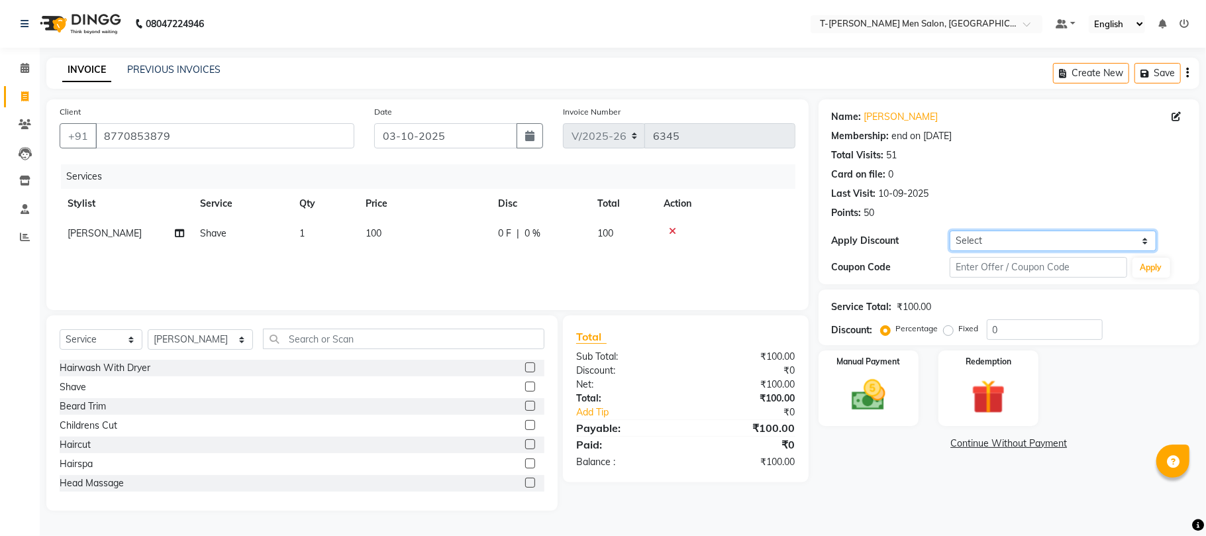
click at [1098, 237] on select "Select Membership → T - [PERSON_NAME] Membership (wtih W end 10% & W day 20)%" at bounding box center [1053, 241] width 207 height 21
select select "1: Object"
click at [950, 231] on select "Select Membership → T - [PERSON_NAME] Membership (wtih W end 10% & W day 20)%" at bounding box center [1053, 241] width 207 height 21
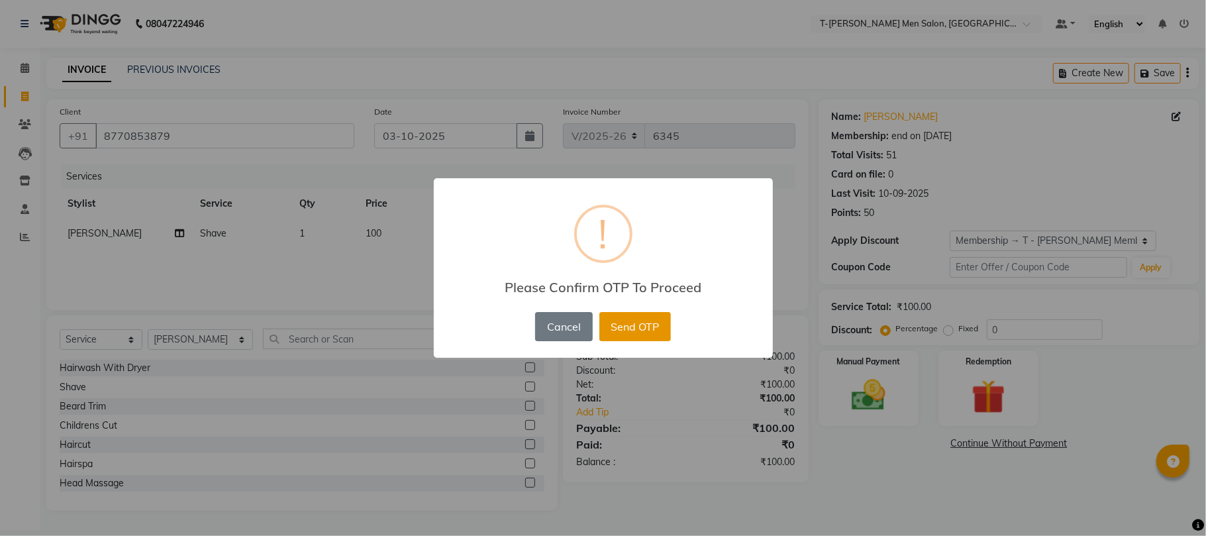
click at [653, 319] on button "Send OTP" at bounding box center [636, 326] width 72 height 29
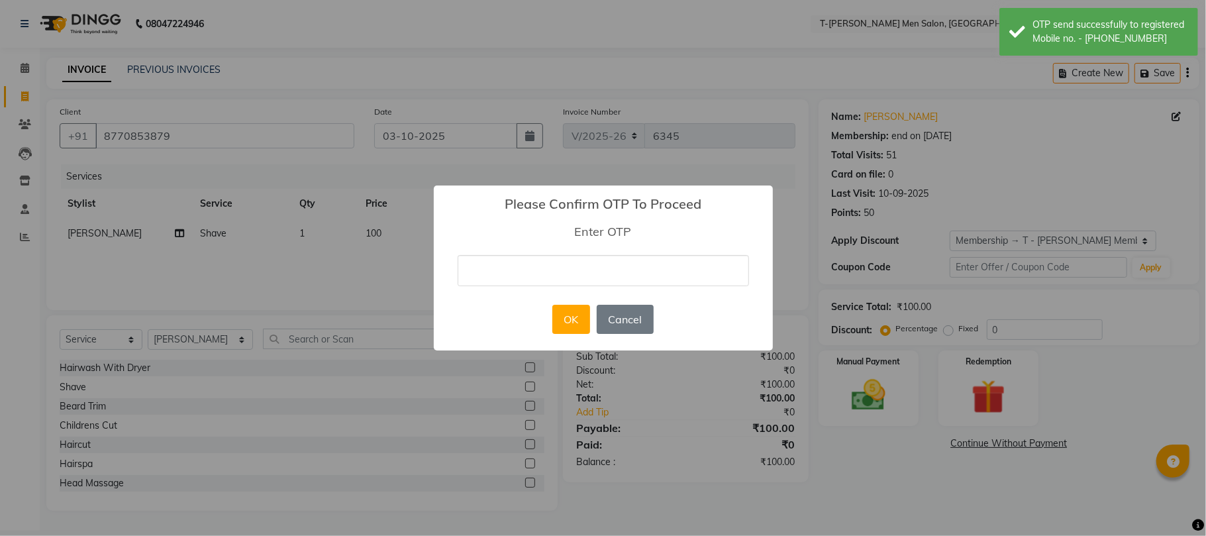
click at [666, 265] on input "text" at bounding box center [604, 270] width 292 height 31
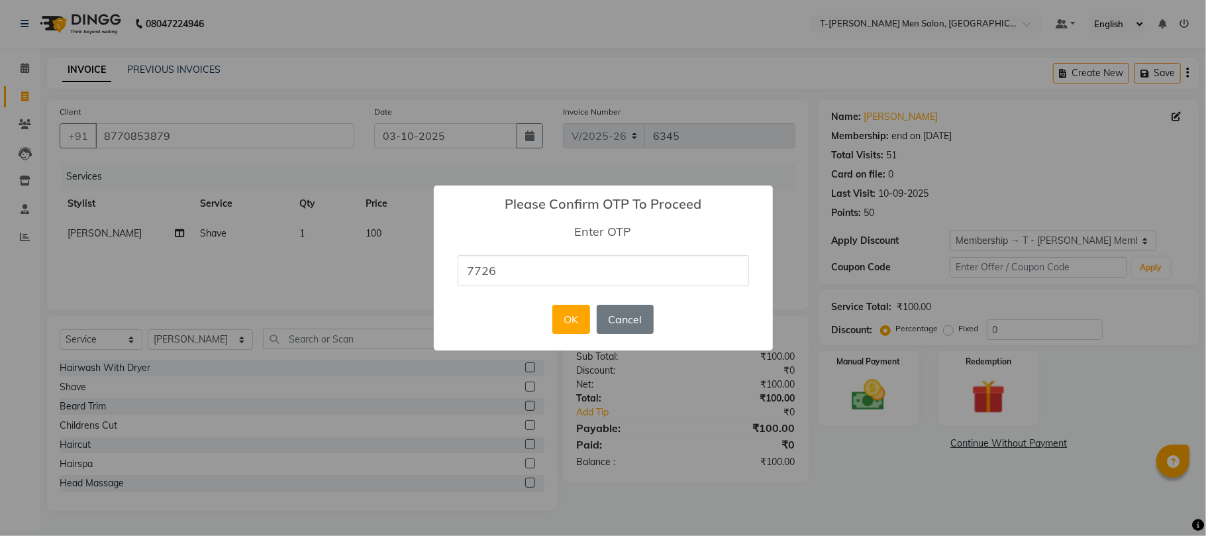
type input "7726"
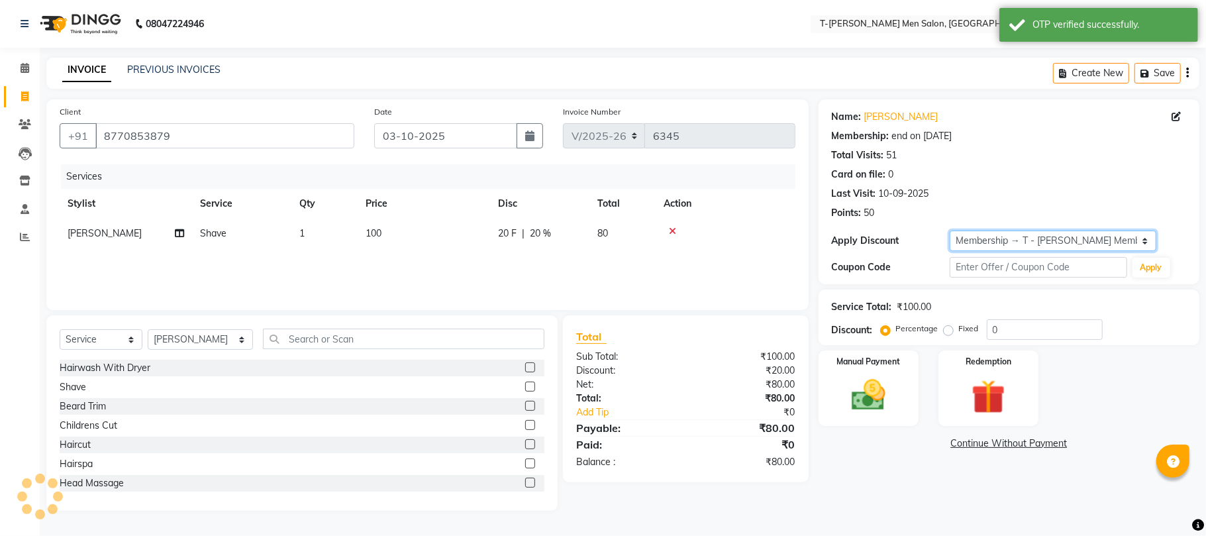
type input "20"
drag, startPoint x: 833, startPoint y: 363, endPoint x: 868, endPoint y: 391, distance: 44.3
click at [860, 382] on div "Manual Payment" at bounding box center [869, 388] width 104 height 78
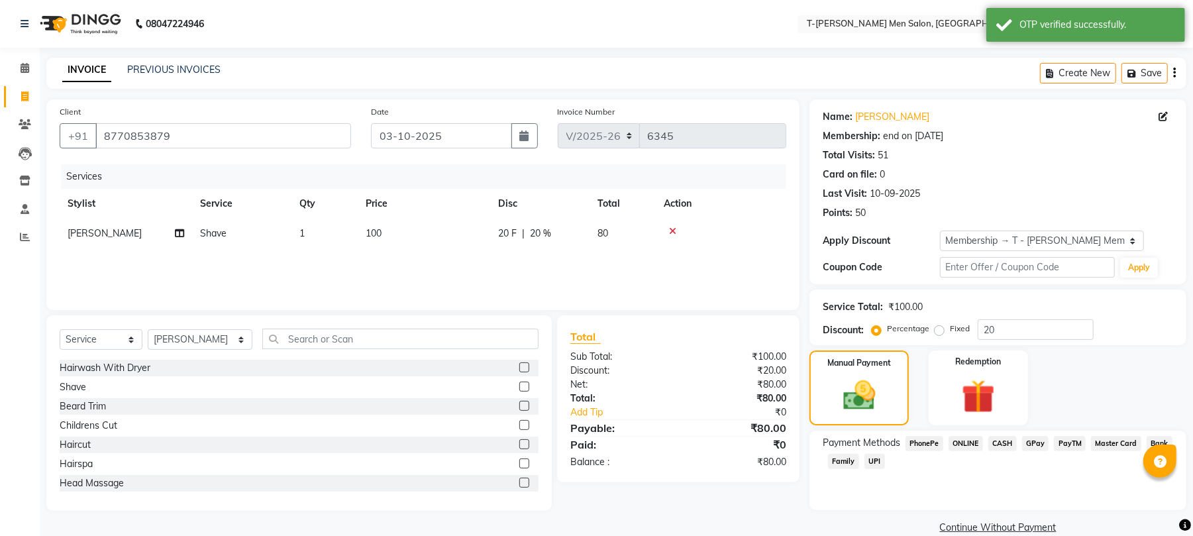
click at [1003, 438] on span "CASH" at bounding box center [1002, 443] width 28 height 15
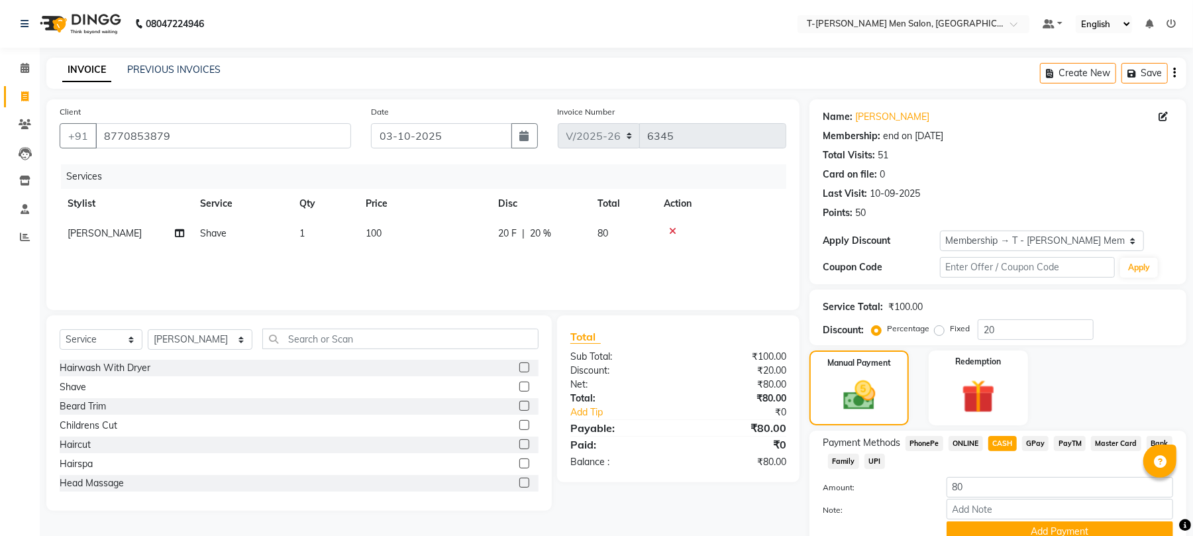
scroll to position [59, 0]
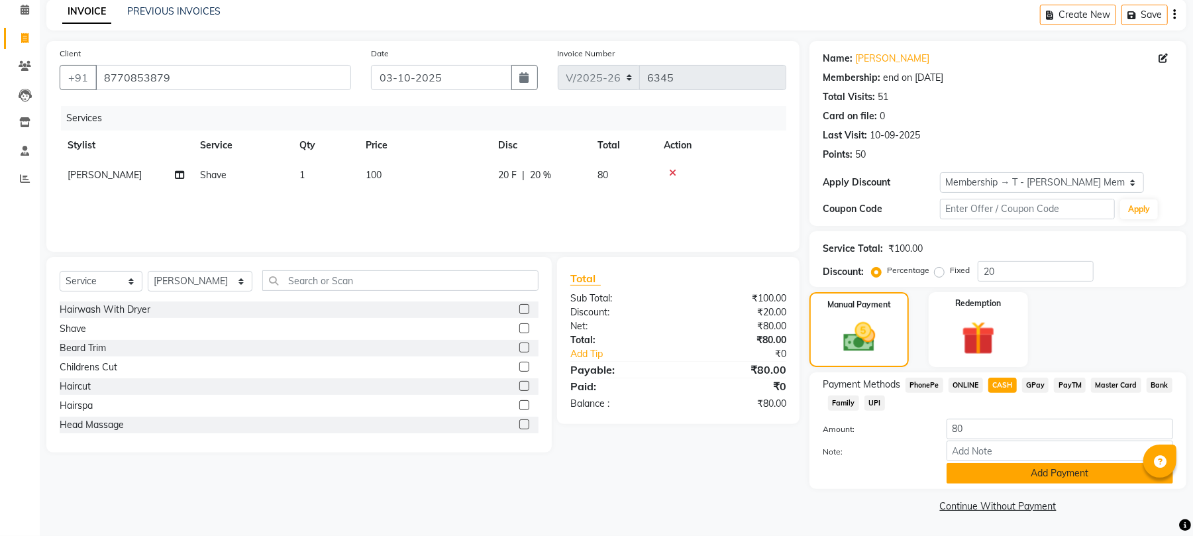
click at [1052, 465] on button "Add Payment" at bounding box center [1060, 473] width 227 height 21
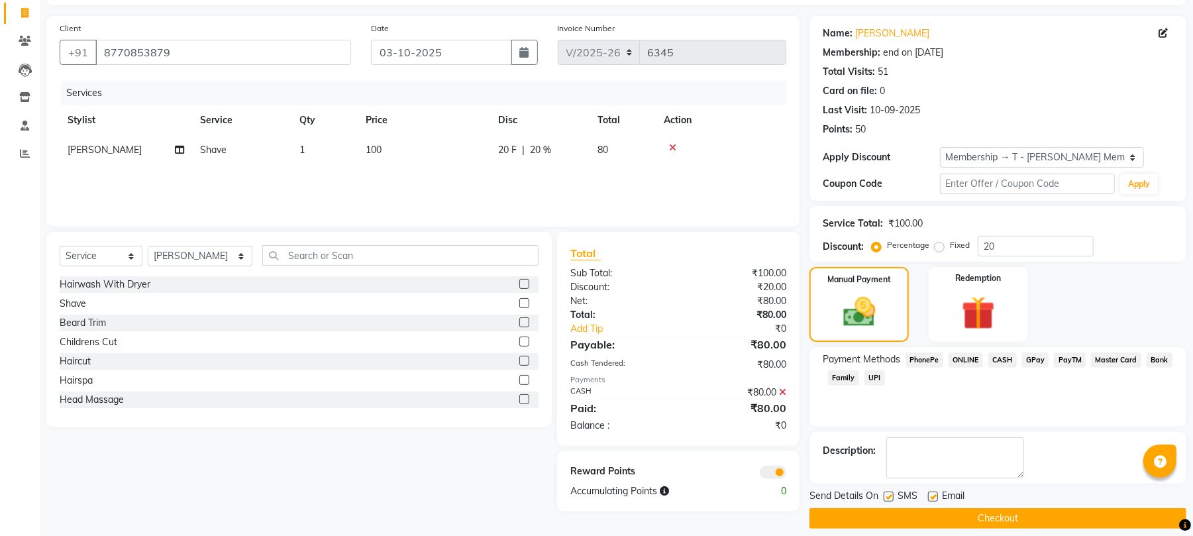
scroll to position [97, 0]
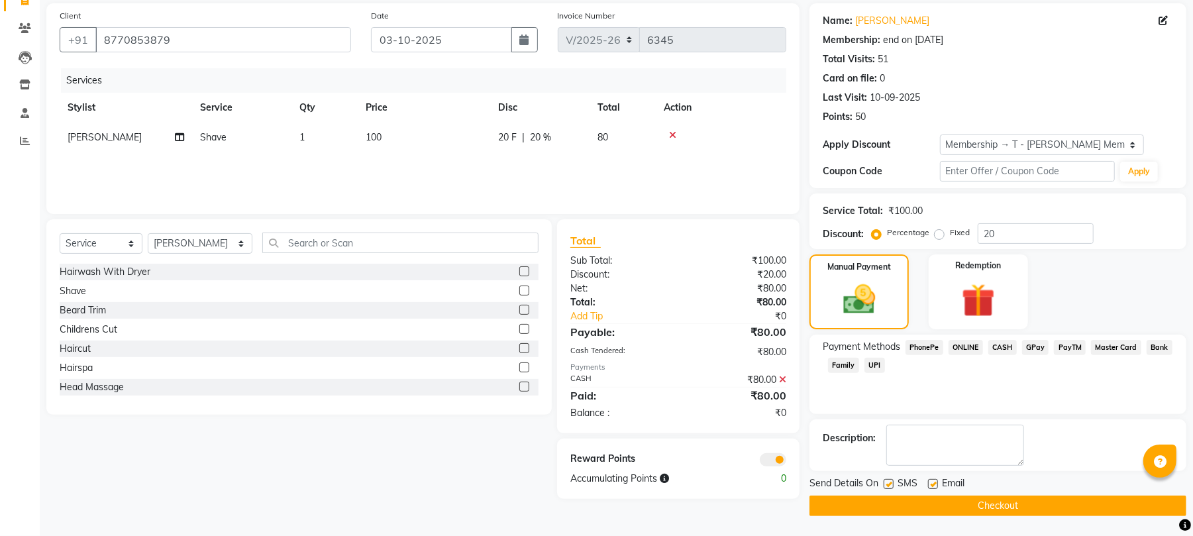
click at [930, 479] on label at bounding box center [933, 484] width 10 height 10
click at [930, 480] on input "checkbox" at bounding box center [932, 484] width 9 height 9
checkbox input "false"
click at [944, 502] on button "Checkout" at bounding box center [998, 506] width 377 height 21
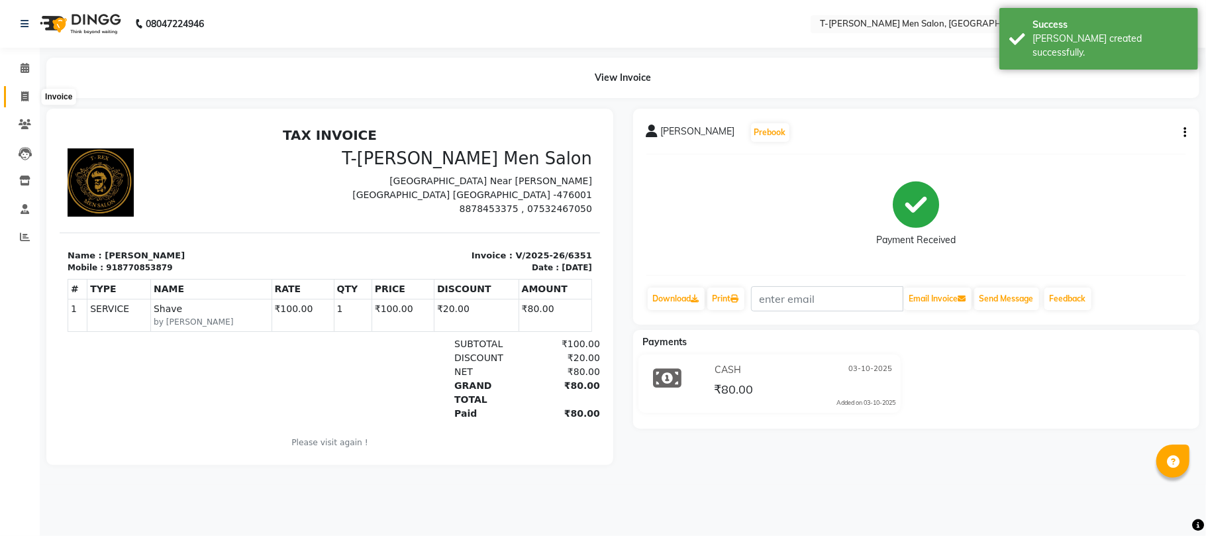
click at [28, 93] on icon at bounding box center [24, 96] width 7 height 10
select select "4816"
select select "service"
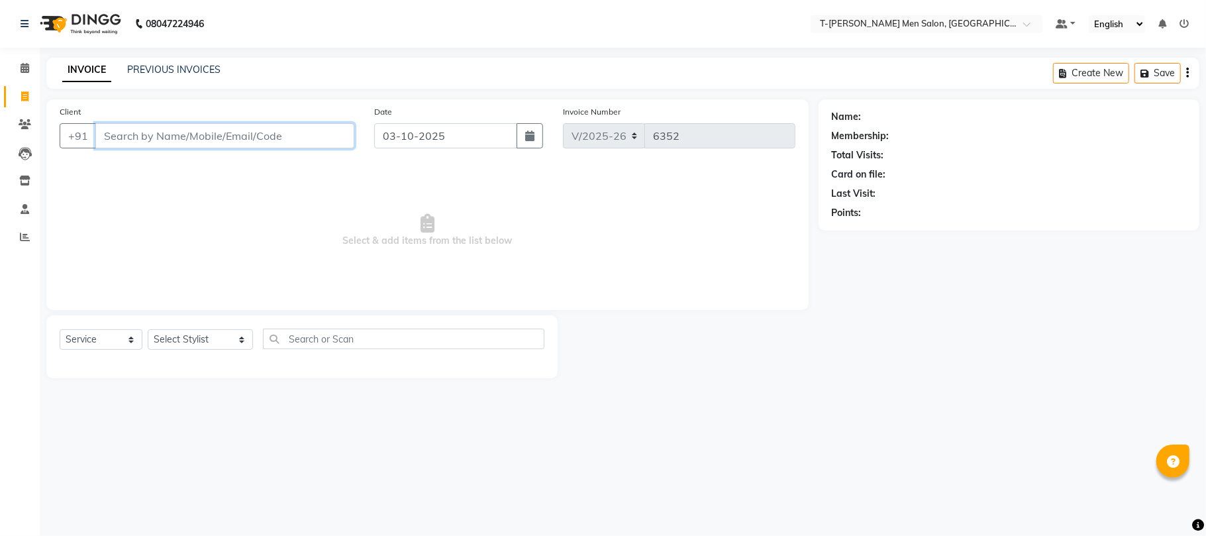
click at [176, 146] on input "Client" at bounding box center [224, 135] width 259 height 25
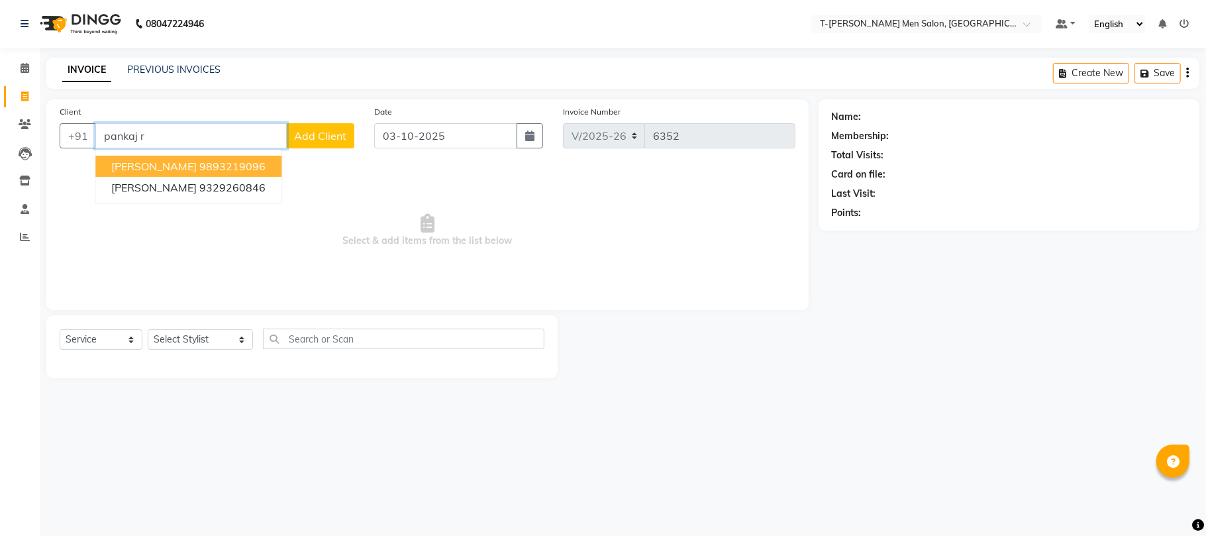
click at [220, 174] on button "[PERSON_NAME] 9893219096" at bounding box center [188, 166] width 186 height 21
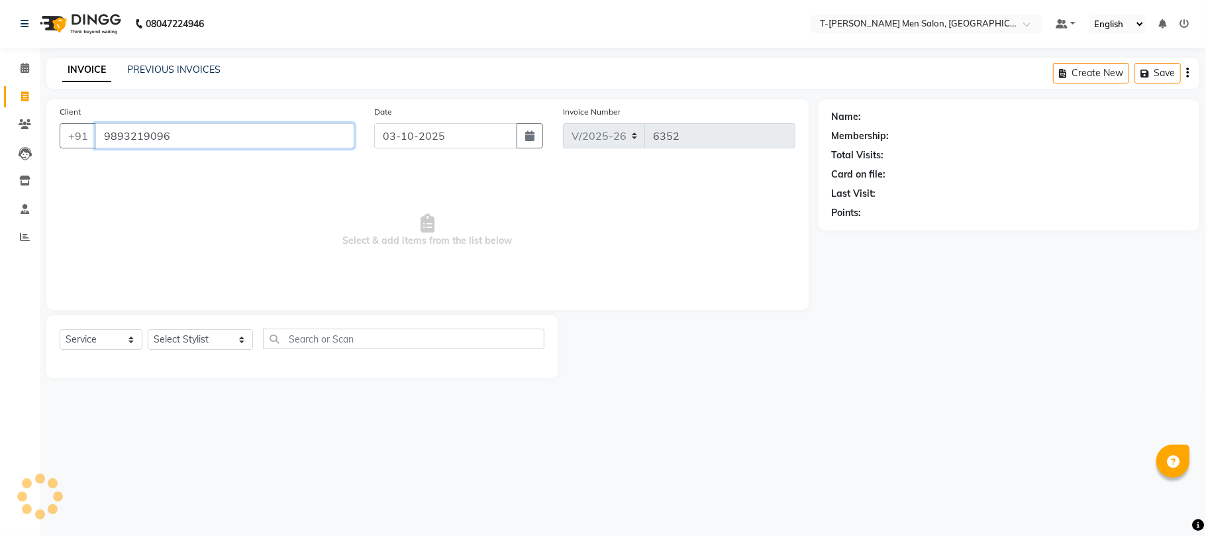
type input "9893219096"
click at [191, 331] on select "Select Stylist [PERSON_NAME] [PERSON_NAME] (goru) [PERSON_NAME] [PERSON_NAME] (…" at bounding box center [200, 339] width 105 height 21
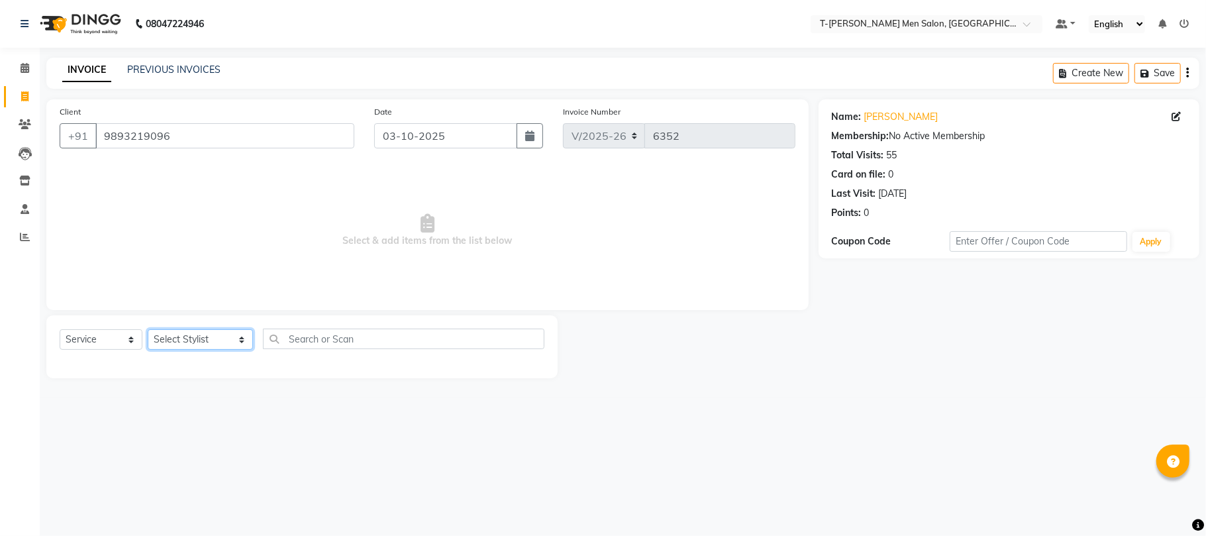
select select "29181"
click at [148, 329] on select "Select Stylist [PERSON_NAME] [PERSON_NAME] (goru) [PERSON_NAME] [PERSON_NAME] (…" at bounding box center [200, 339] width 105 height 21
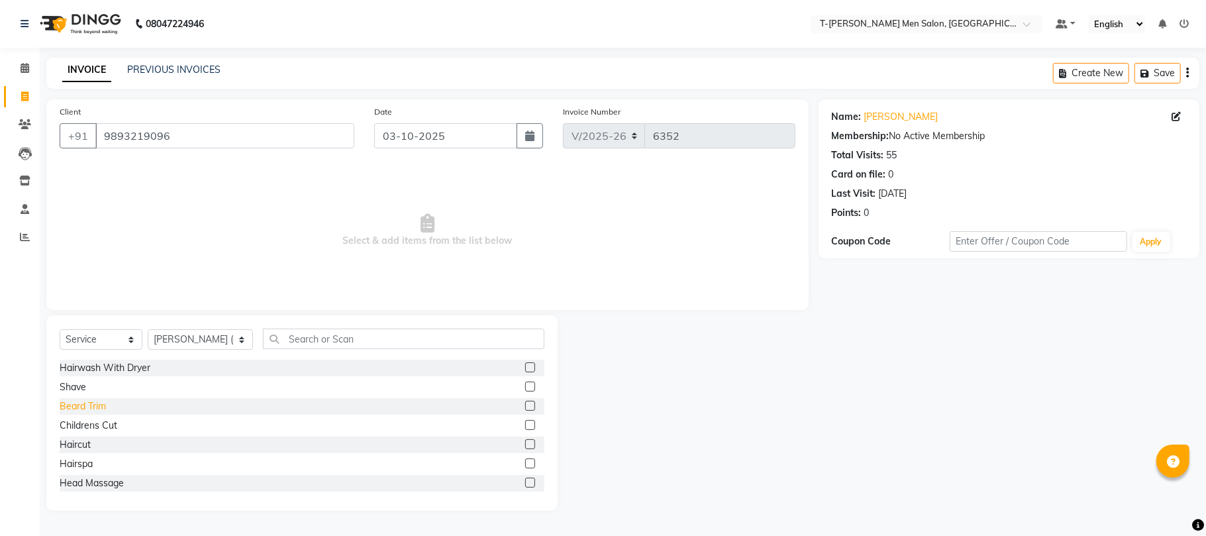
click at [78, 411] on div "Beard Trim" at bounding box center [83, 406] width 46 height 14
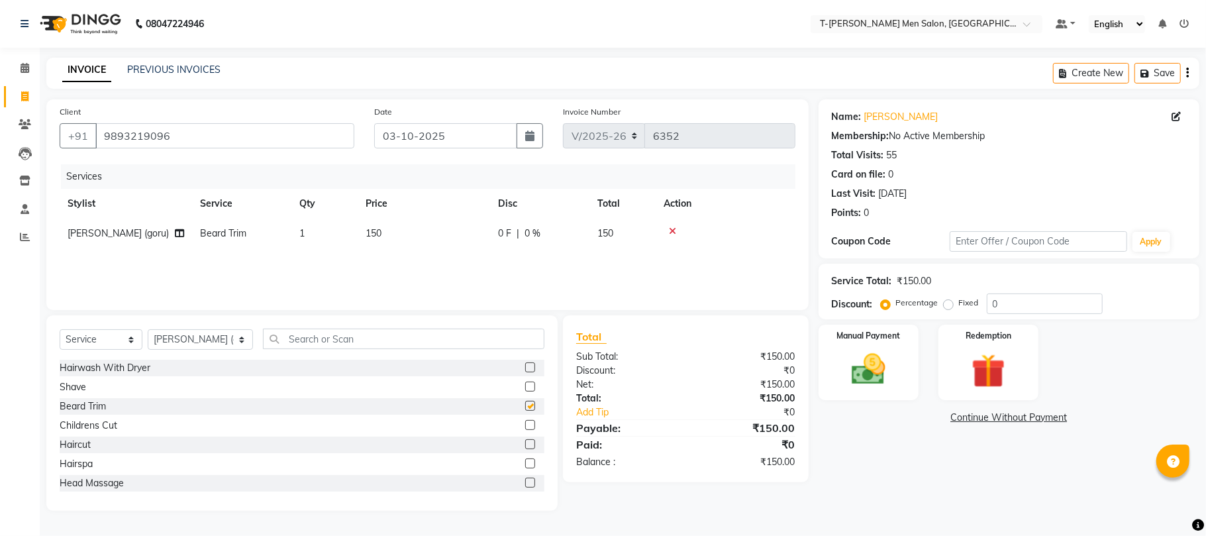
checkbox input "false"
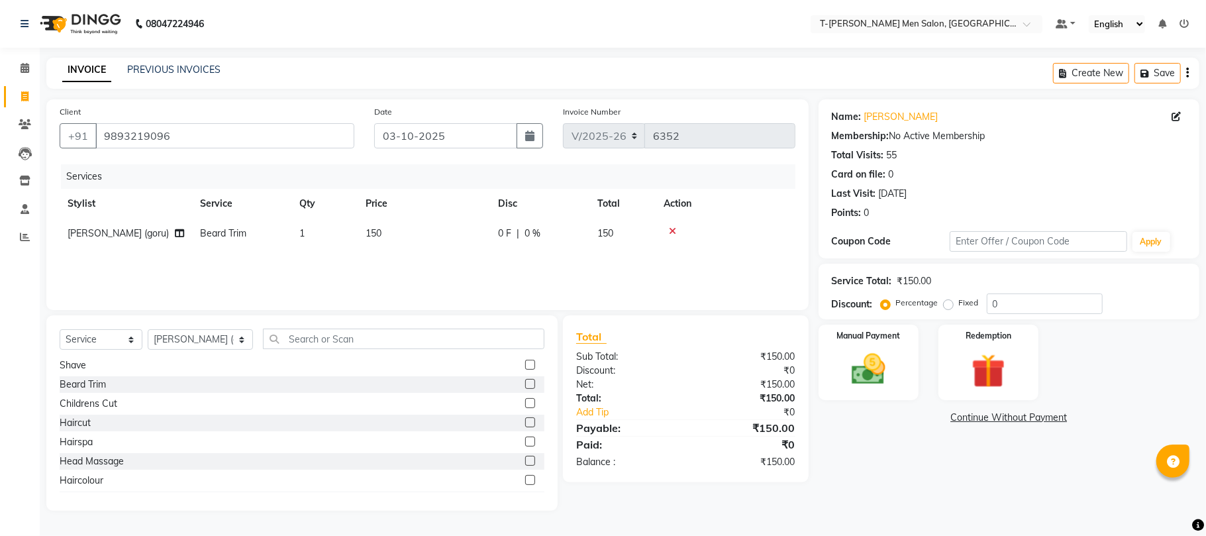
scroll to position [88, 0]
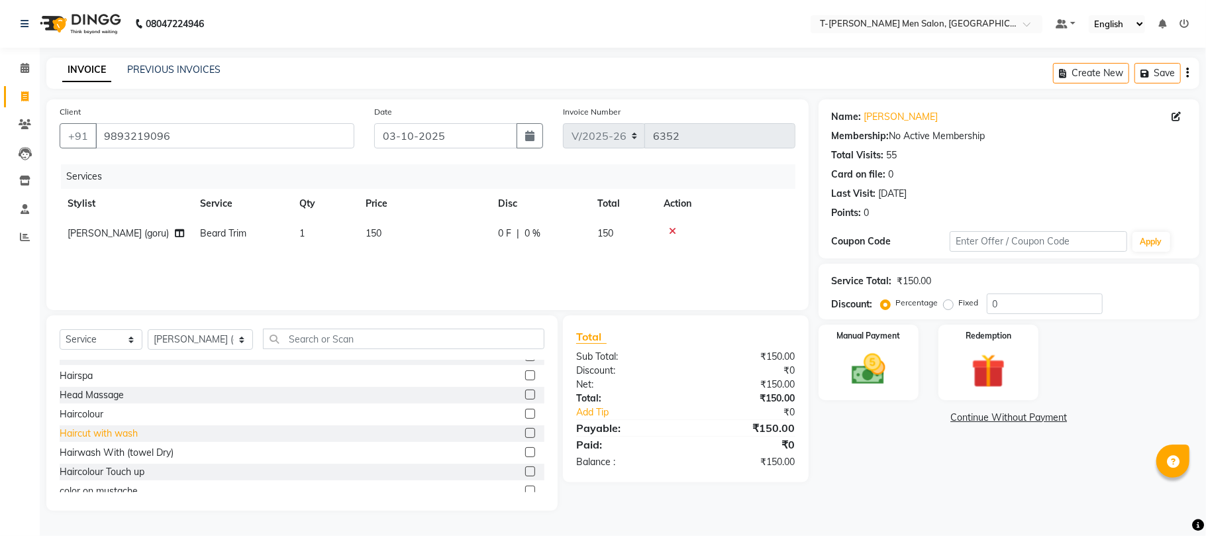
click at [101, 433] on div "Haircut with wash" at bounding box center [99, 434] width 78 height 14
checkbox input "false"
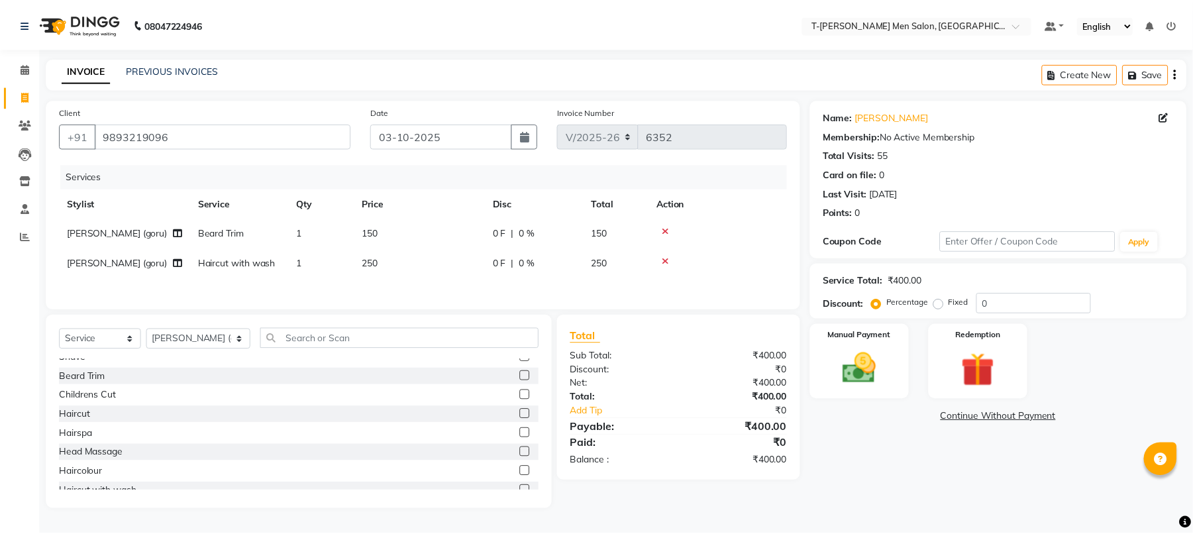
scroll to position [0, 0]
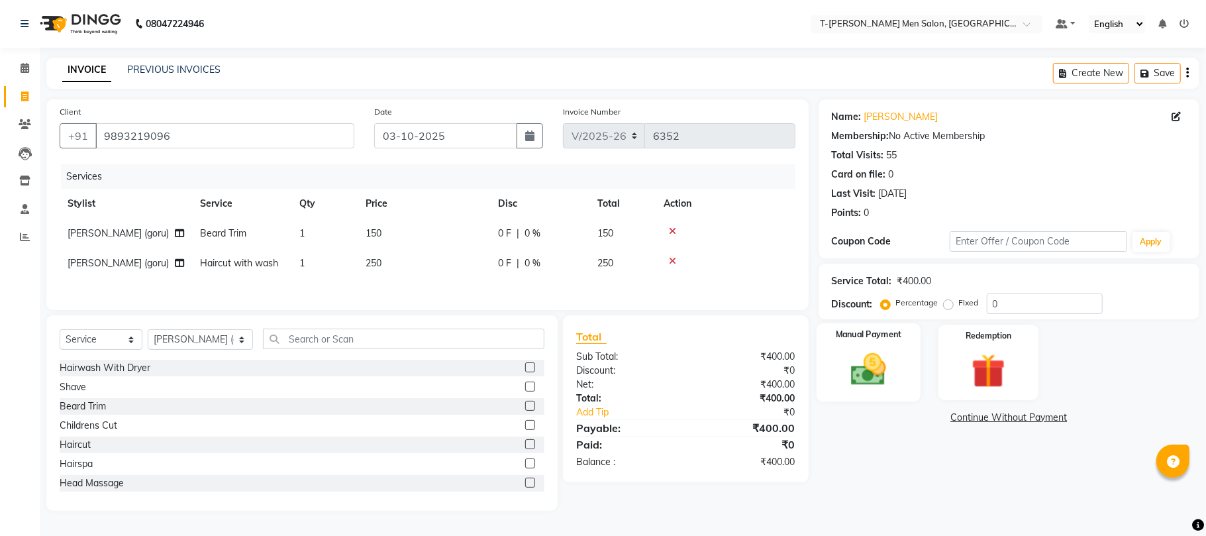
click at [863, 368] on img at bounding box center [869, 369] width 58 height 41
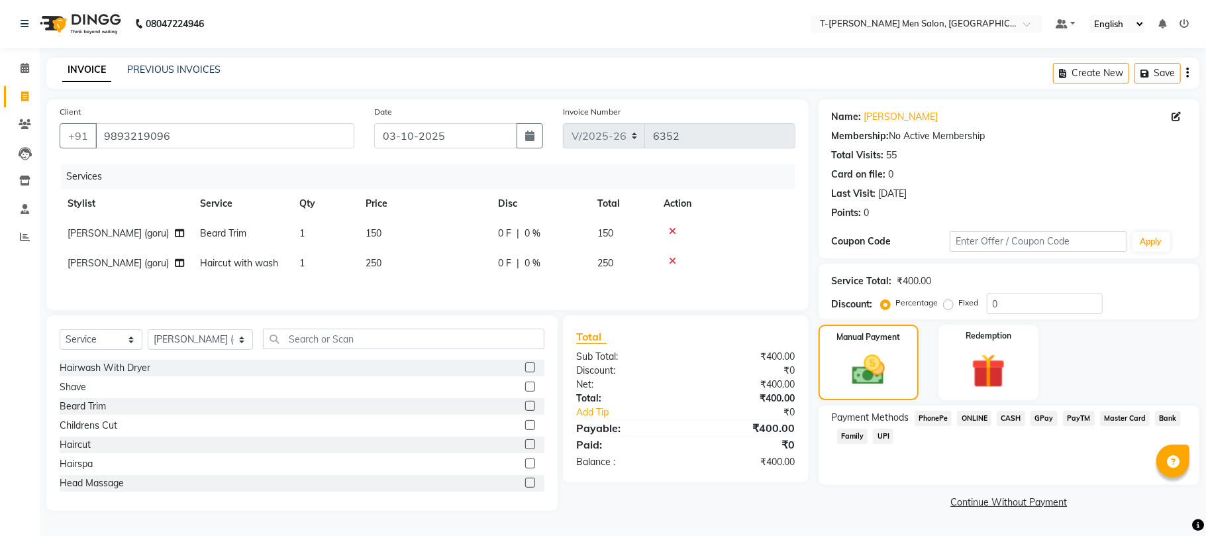
click at [959, 309] on label "Fixed" at bounding box center [969, 303] width 20 height 12
click at [947, 307] on input "Fixed" at bounding box center [951, 302] width 9 height 9
radio input "true"
drag, startPoint x: 1024, startPoint y: 300, endPoint x: 816, endPoint y: 319, distance: 208.2
click at [816, 319] on div "Client [PHONE_NUMBER] Date [DATE] Invoice Number V/2025 V/[PHONE_NUMBER] Servic…" at bounding box center [622, 305] width 1173 height 413
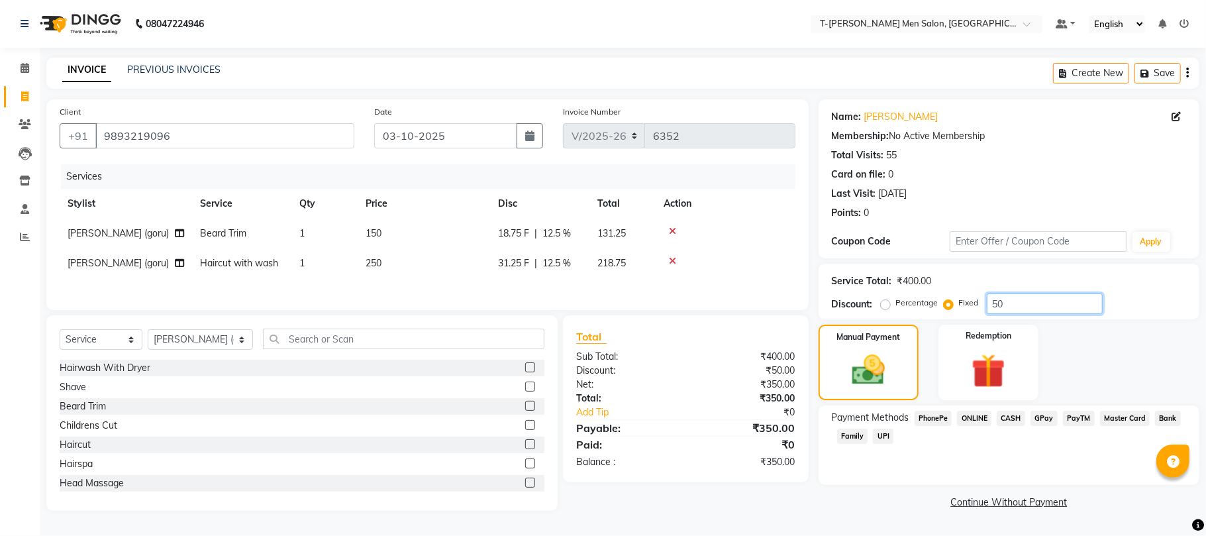
type input "50"
click at [986, 419] on span "ONLINE" at bounding box center [974, 418] width 34 height 15
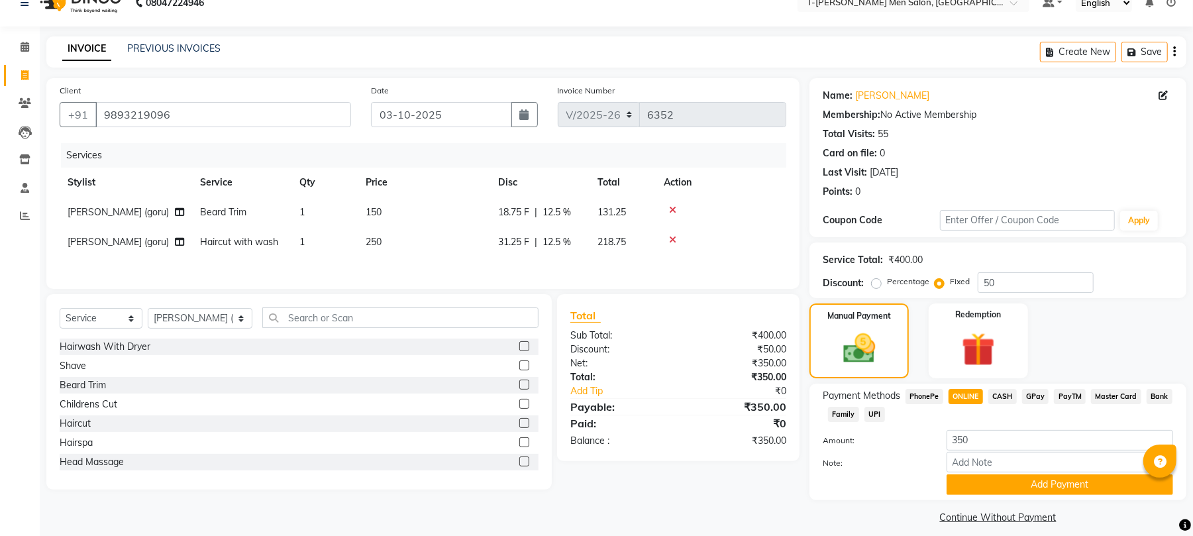
scroll to position [33, 0]
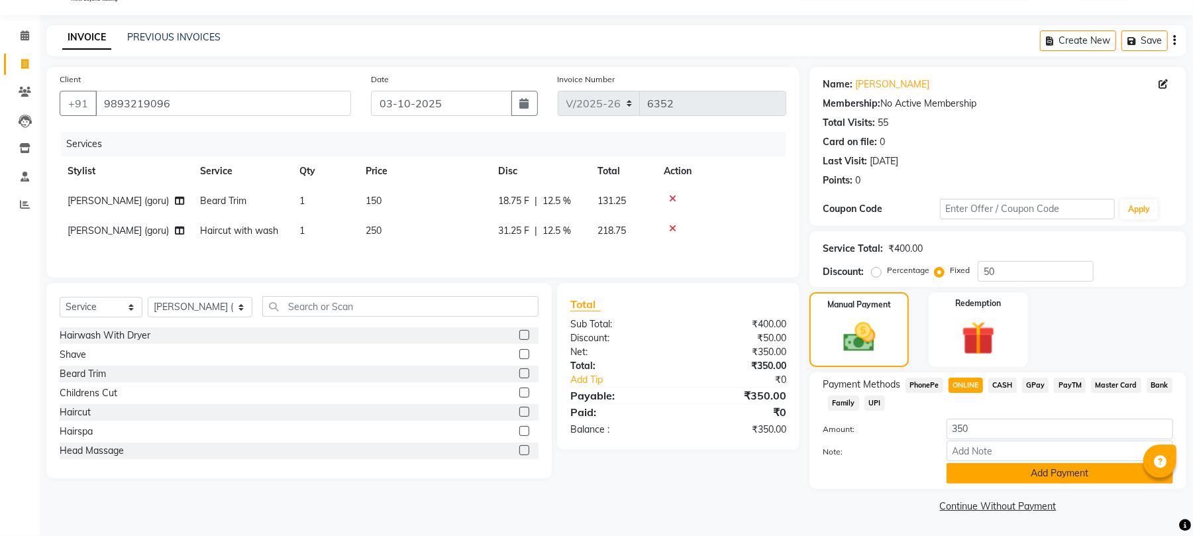
click at [1034, 480] on button "Add Payment" at bounding box center [1060, 473] width 227 height 21
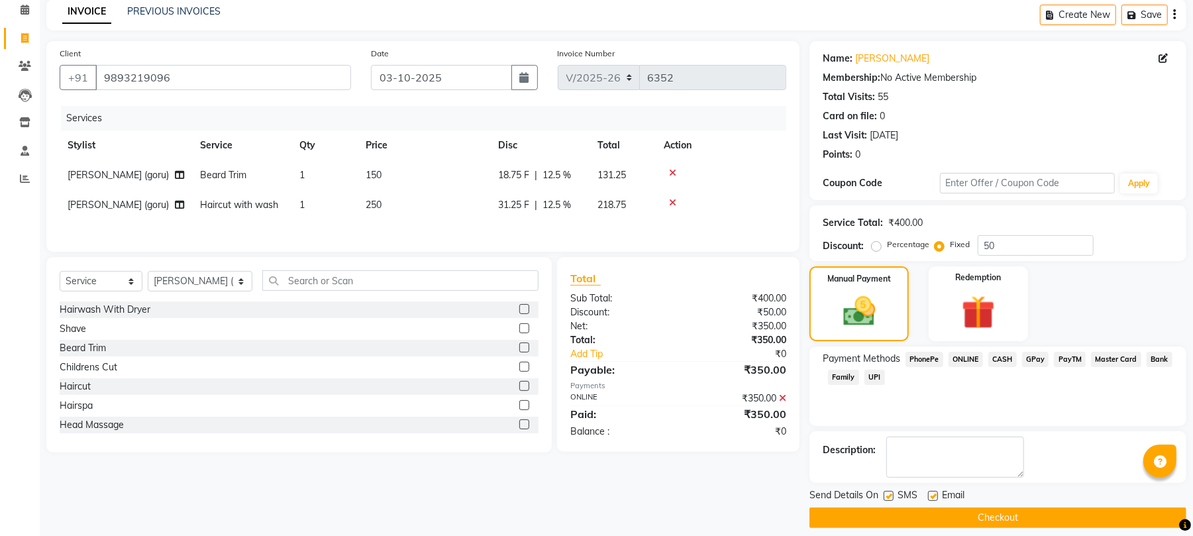
scroll to position [72, 0]
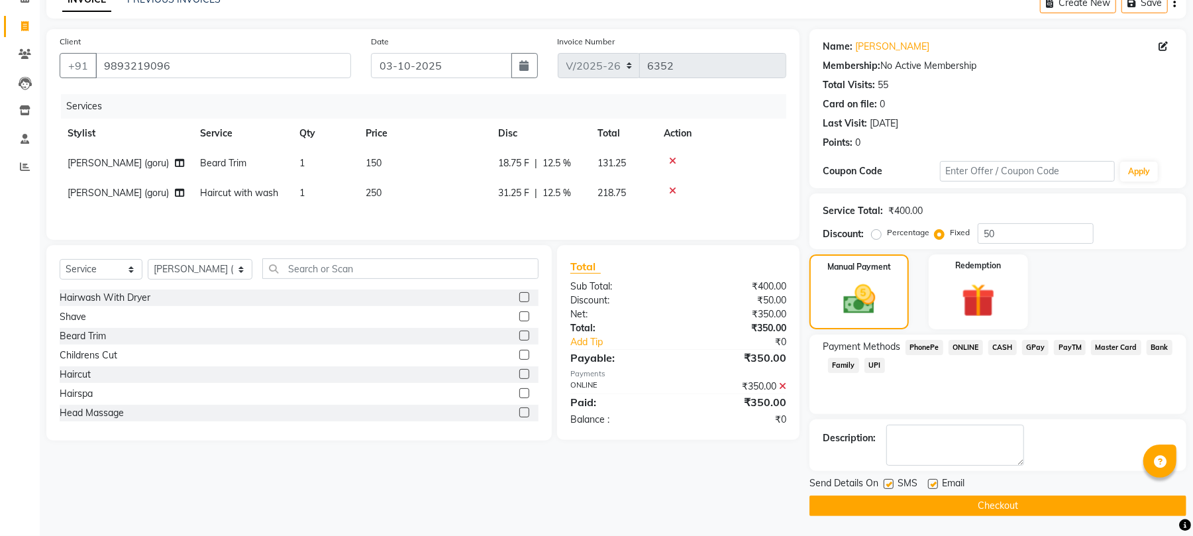
click at [935, 486] on label at bounding box center [933, 484] width 10 height 10
click at [935, 486] on input "checkbox" at bounding box center [932, 484] width 9 height 9
checkbox input "false"
click at [916, 502] on button "Checkout" at bounding box center [998, 506] width 377 height 21
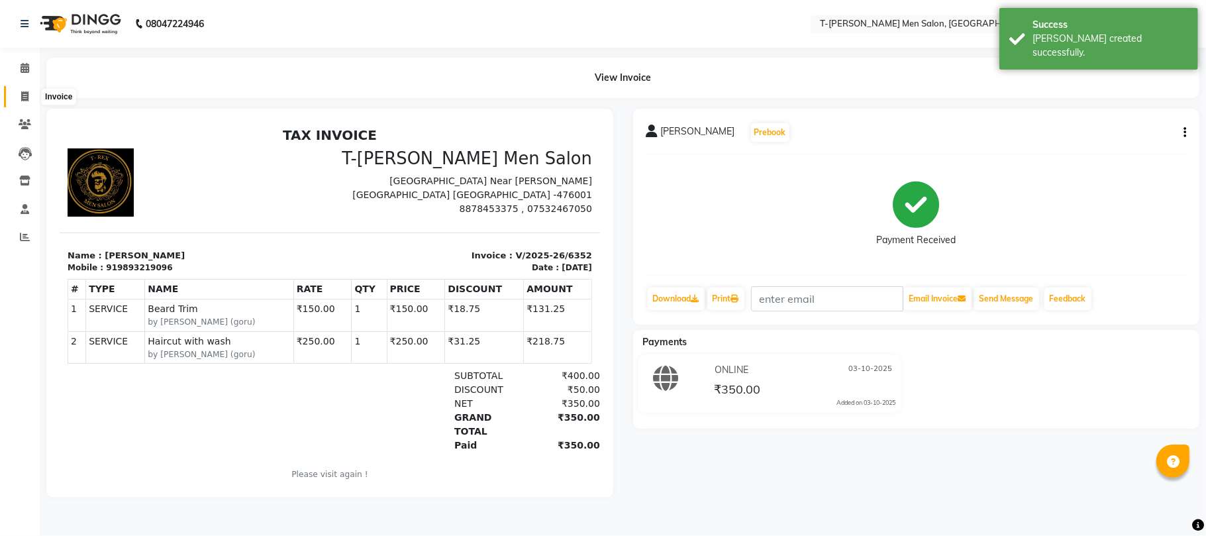
click at [27, 93] on icon at bounding box center [24, 96] width 7 height 10
select select "service"
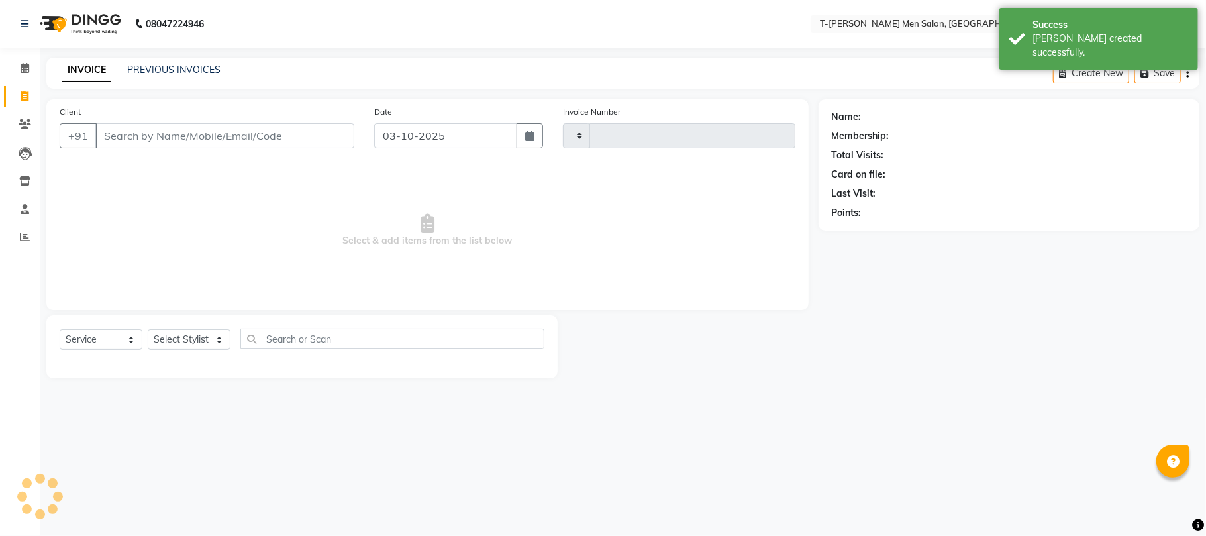
type input "6353"
select select "4816"
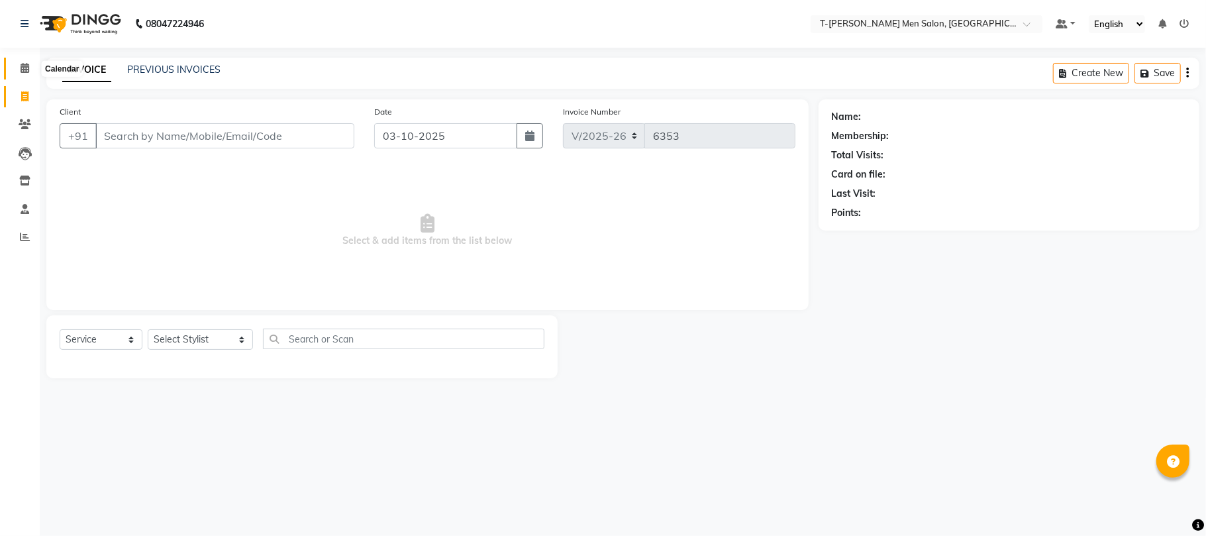
click at [28, 66] on icon at bounding box center [25, 68] width 9 height 10
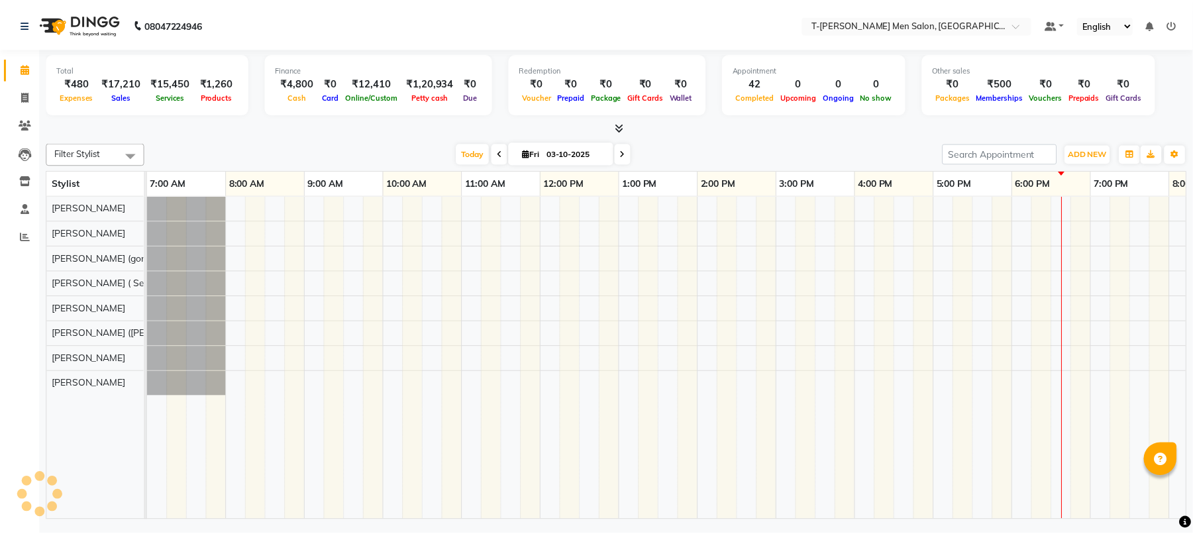
scroll to position [0, 221]
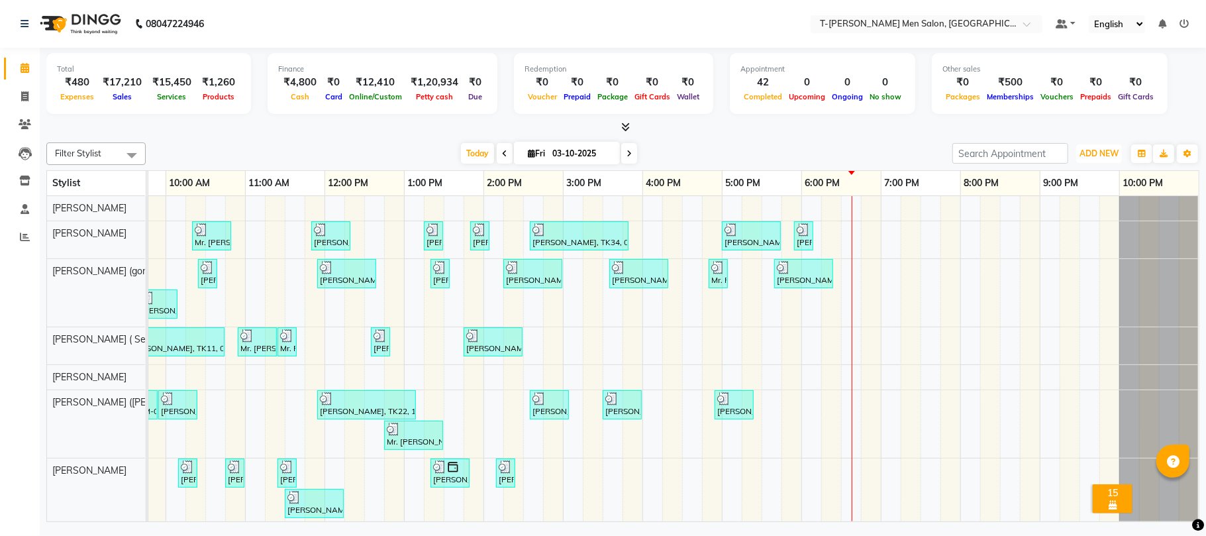
drag, startPoint x: 1108, startPoint y: 154, endPoint x: 1082, endPoint y: 191, distance: 44.7
click at [1108, 154] on span "ADD NEW" at bounding box center [1099, 153] width 39 height 10
click at [1072, 215] on link "Add Expense" at bounding box center [1069, 213] width 105 height 17
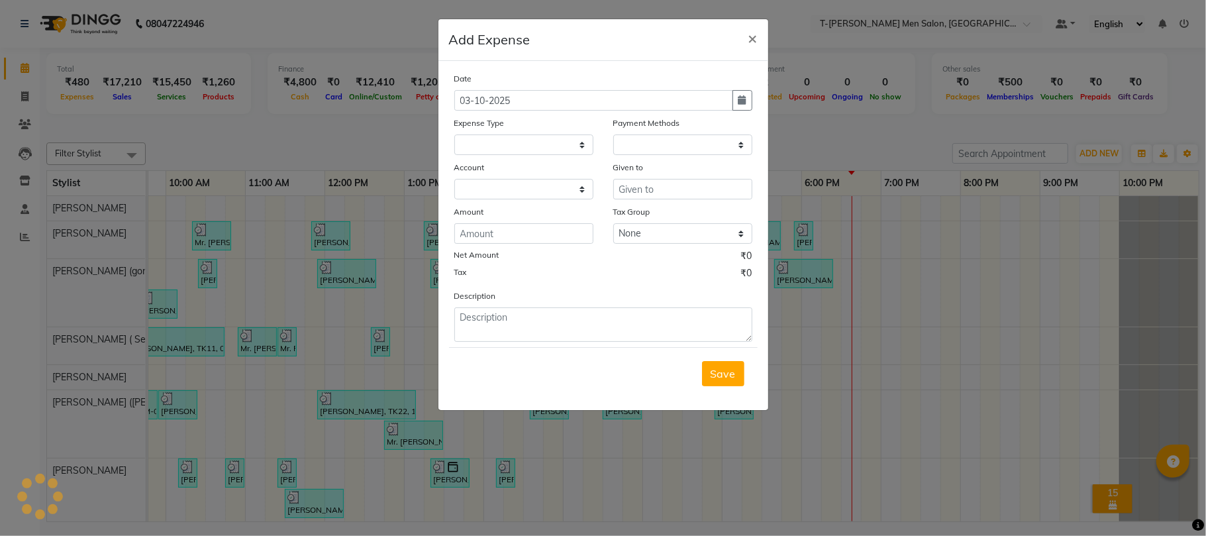
select select
select select "1"
select select "3663"
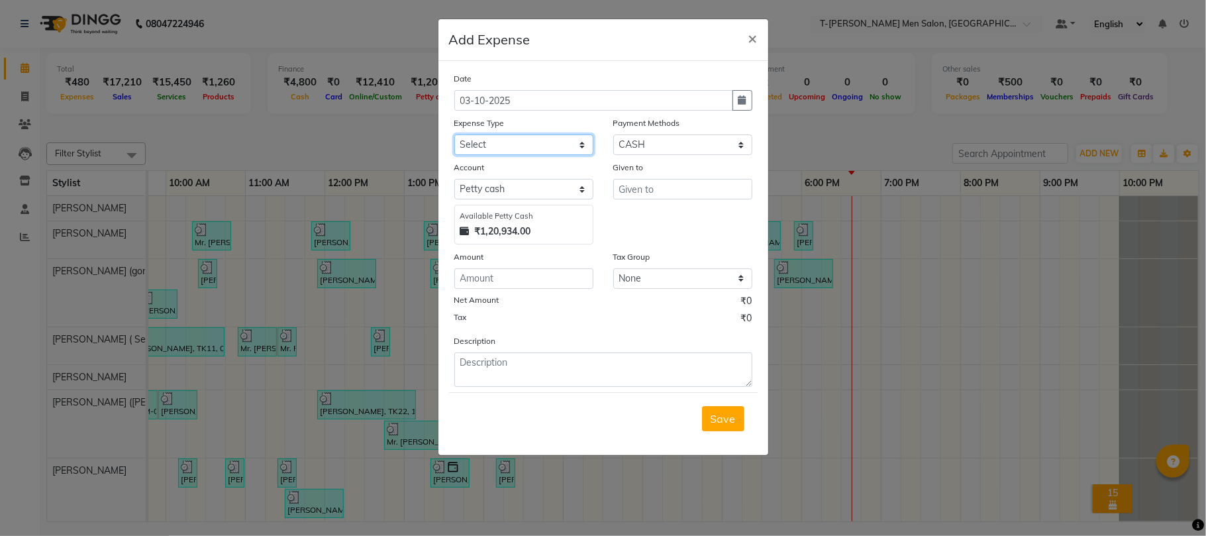
click at [501, 144] on select "Select Advance Salary Bank charges Bank Loan Intrest Recovery Car maintenance C…" at bounding box center [523, 144] width 139 height 21
select select "6658"
click at [454, 134] on select "Select Advance Salary Bank charges Bank Loan Intrest Recovery Car maintenance C…" at bounding box center [523, 144] width 139 height 21
type input "[PERSON_NAME]"
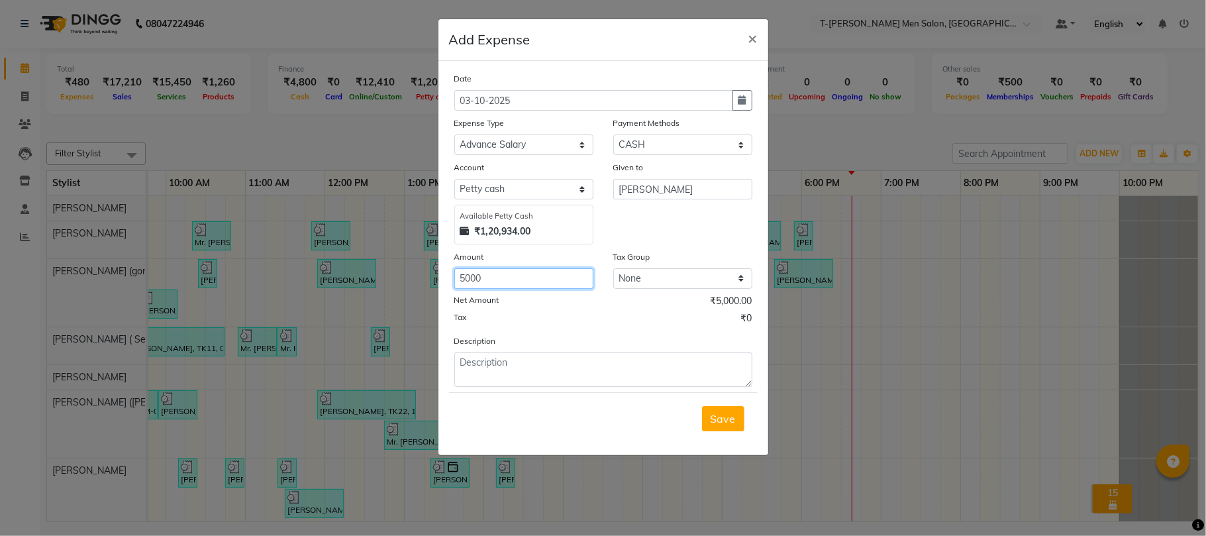
type input "5000"
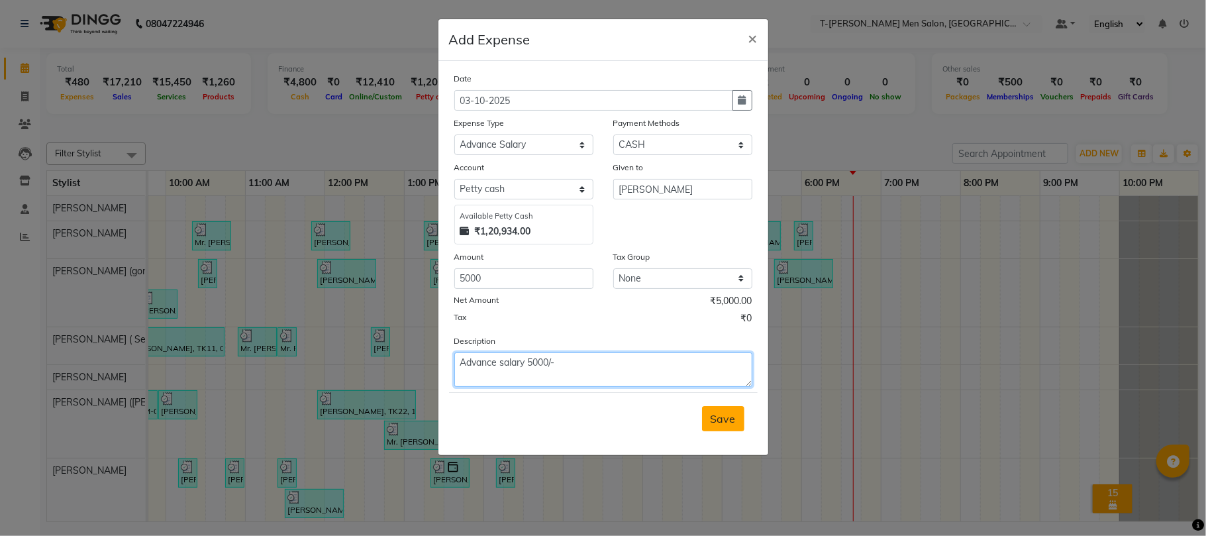
type textarea "Advance salary 5000/-"
click at [717, 413] on span "Save" at bounding box center [723, 418] width 25 height 13
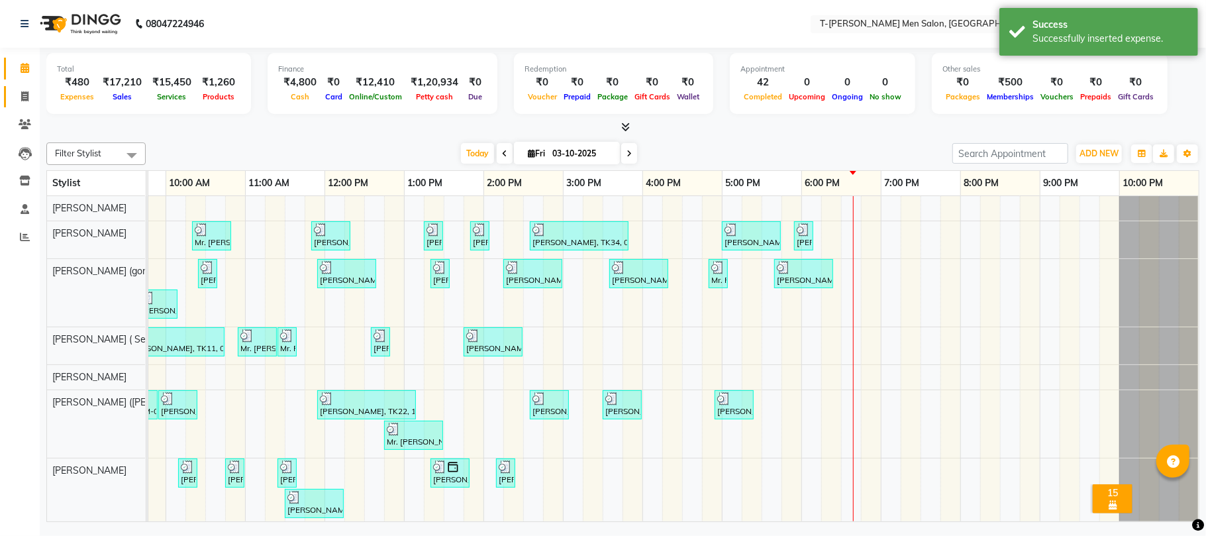
click at [20, 87] on link "Invoice" at bounding box center [20, 97] width 32 height 22
select select "service"
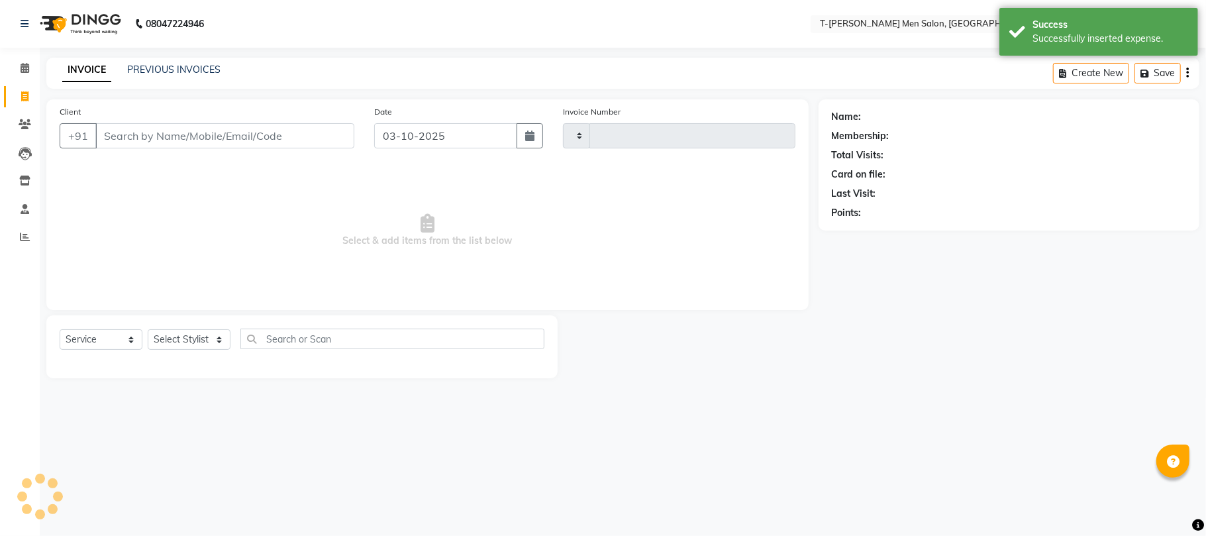
type input "6353"
select select "4816"
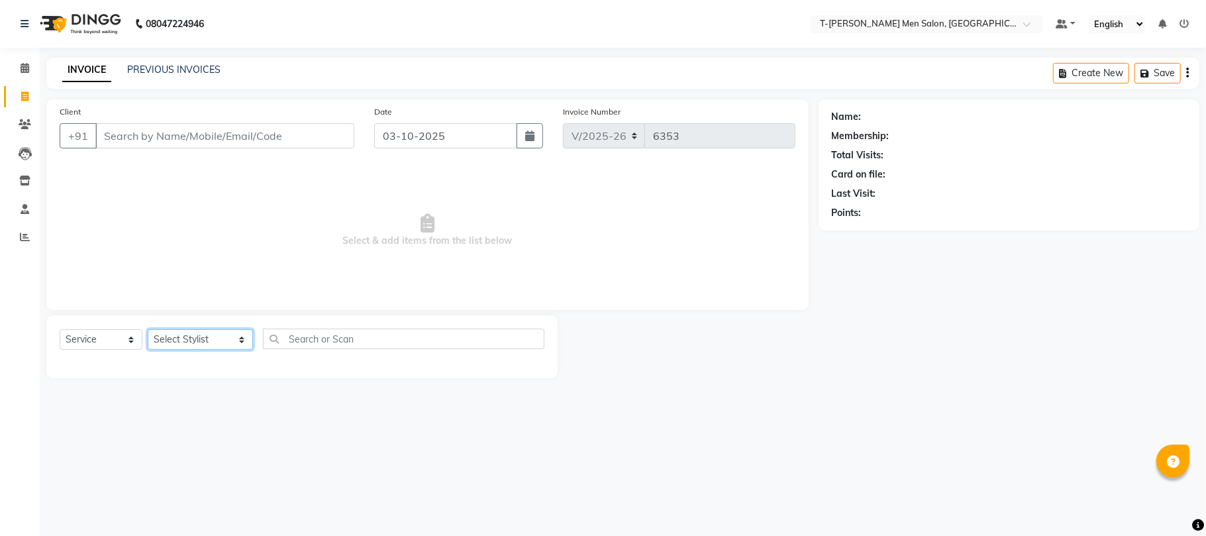
click at [184, 339] on select "Select Stylist [PERSON_NAME] [PERSON_NAME] (goru) [PERSON_NAME] [PERSON_NAME] (…" at bounding box center [200, 339] width 105 height 21
select select "29178"
click at [148, 329] on select "Select Stylist [PERSON_NAME] [PERSON_NAME] (goru) [PERSON_NAME] [PERSON_NAME] (…" at bounding box center [200, 339] width 105 height 21
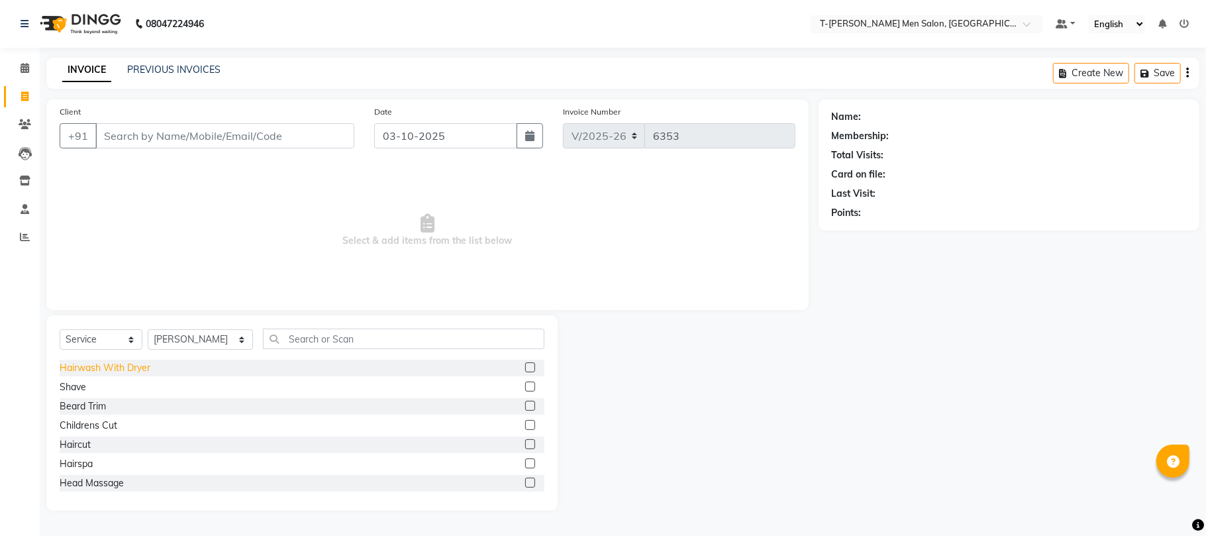
click at [89, 369] on div "Hairwash With Dryer" at bounding box center [105, 368] width 91 height 14
checkbox input "false"
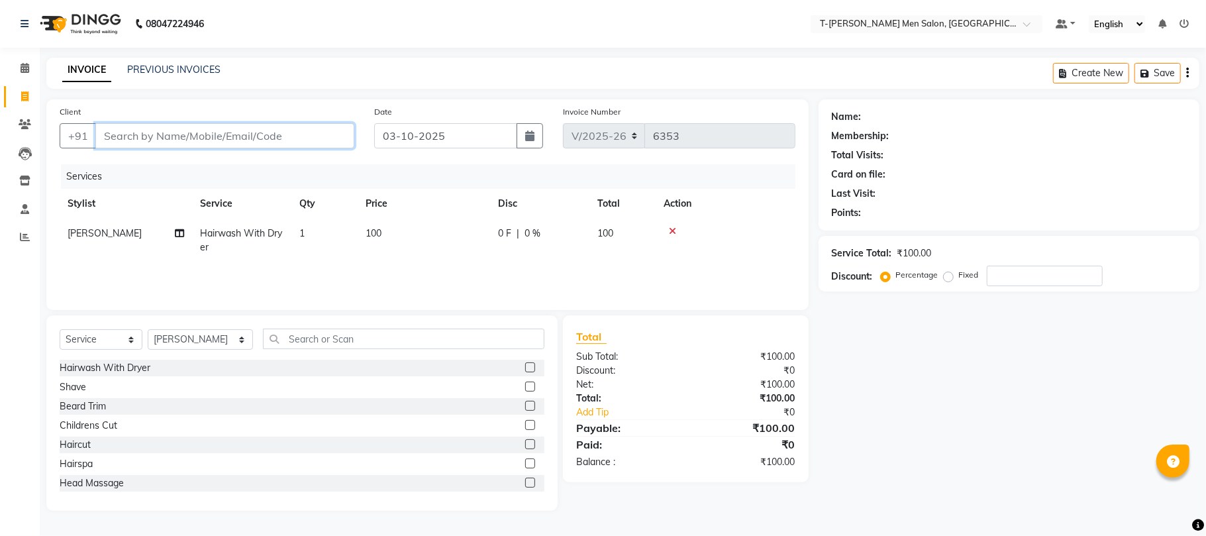
click at [189, 139] on input "Client" at bounding box center [224, 135] width 259 height 25
type input "r"
type input "0"
type input "9977730053"
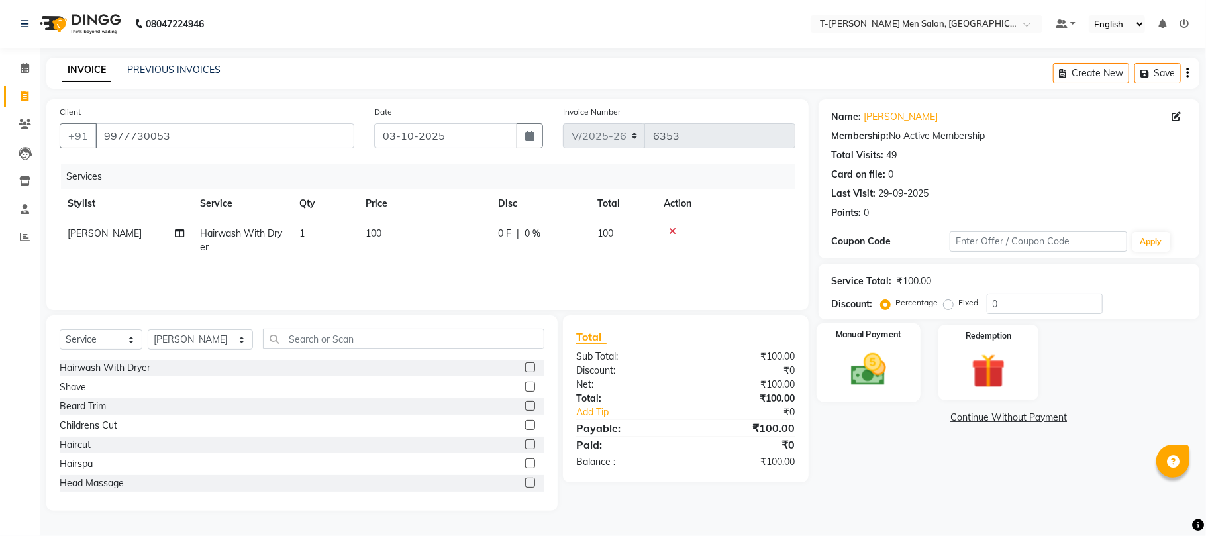
click at [891, 396] on div "Manual Payment" at bounding box center [869, 362] width 104 height 78
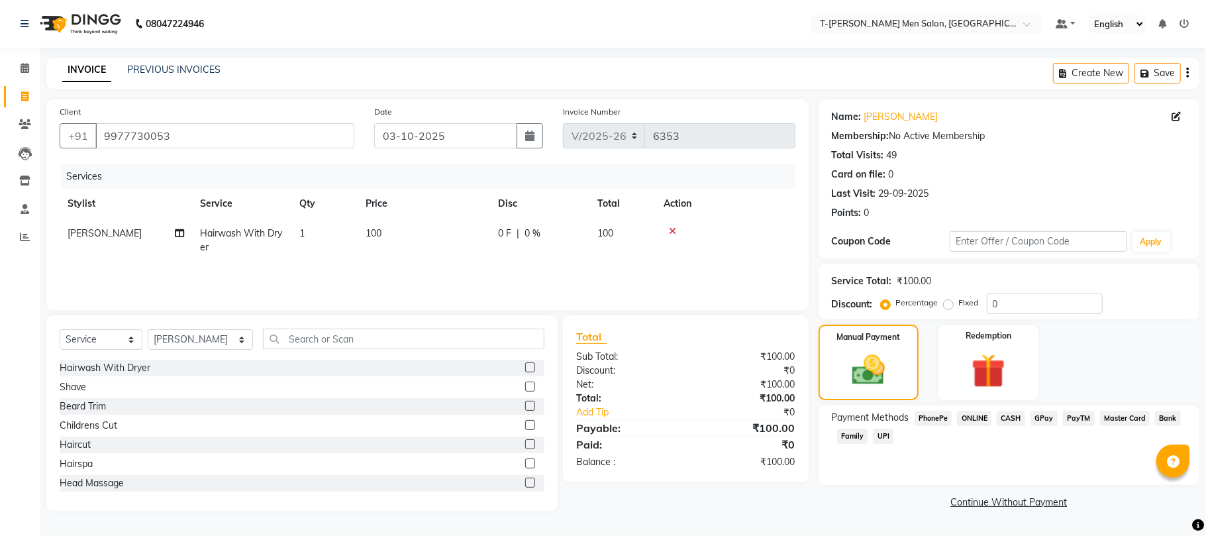
click at [1008, 420] on span "CASH" at bounding box center [1011, 418] width 28 height 15
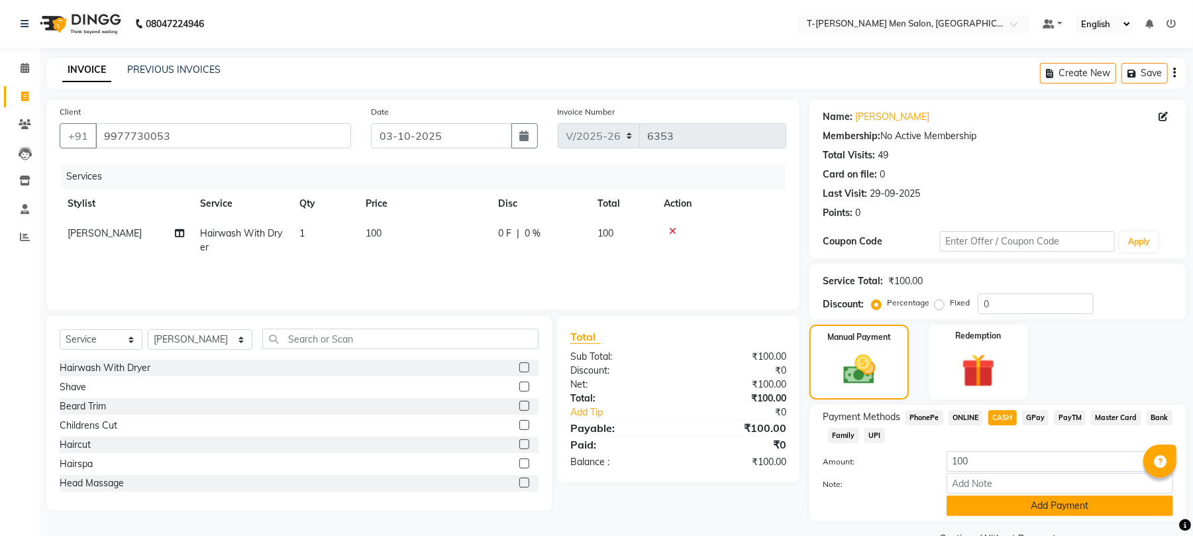
click at [976, 502] on button "Add Payment" at bounding box center [1060, 506] width 227 height 21
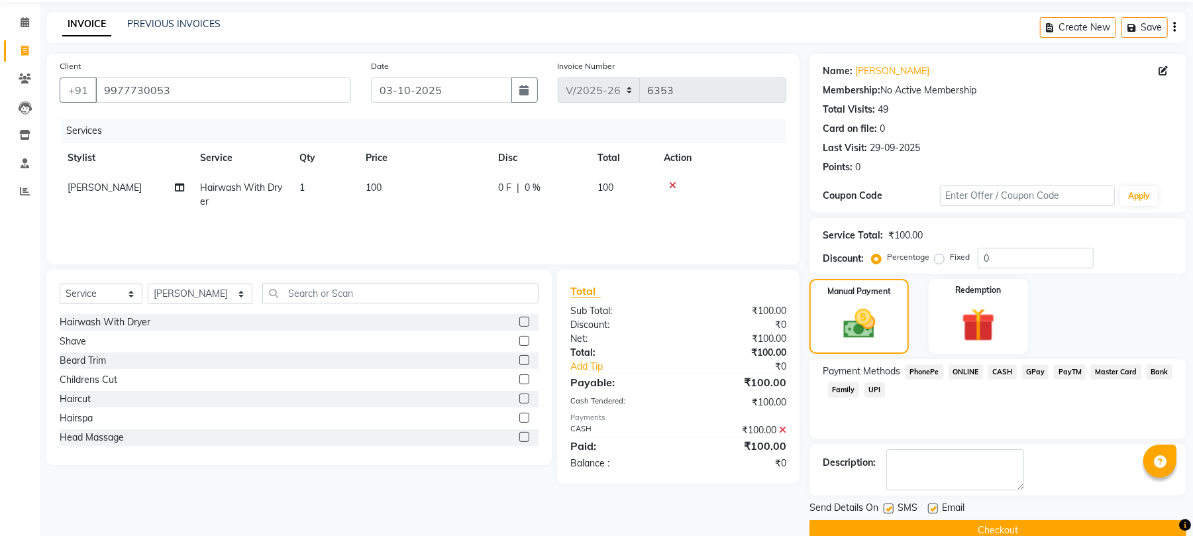
scroll to position [72, 0]
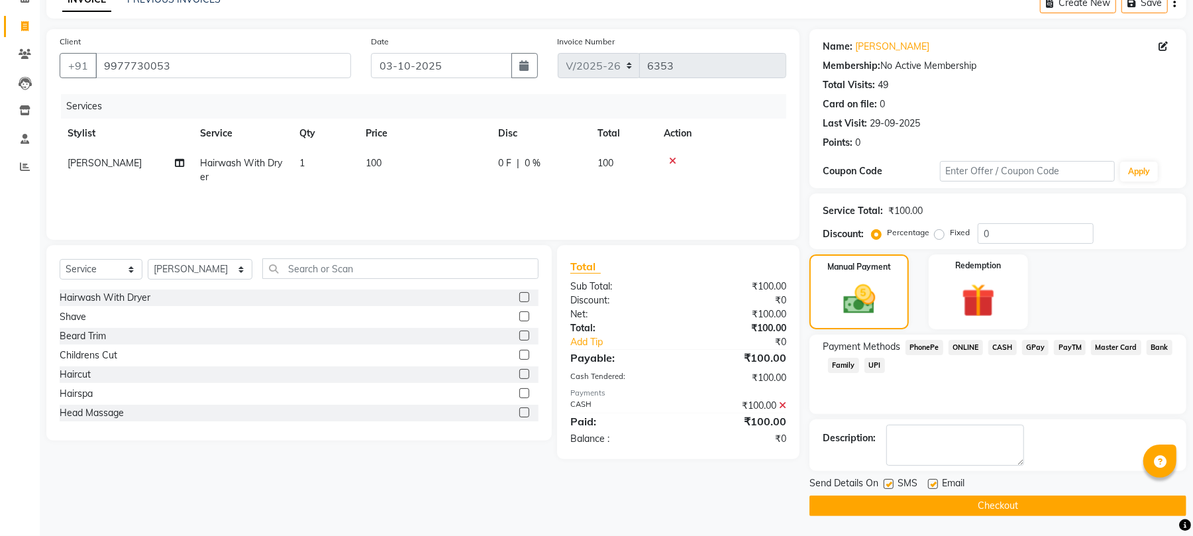
click at [933, 481] on label at bounding box center [933, 484] width 10 height 10
click at [933, 481] on input "checkbox" at bounding box center [932, 484] width 9 height 9
checkbox input "false"
click at [908, 502] on button "Checkout" at bounding box center [998, 506] width 377 height 21
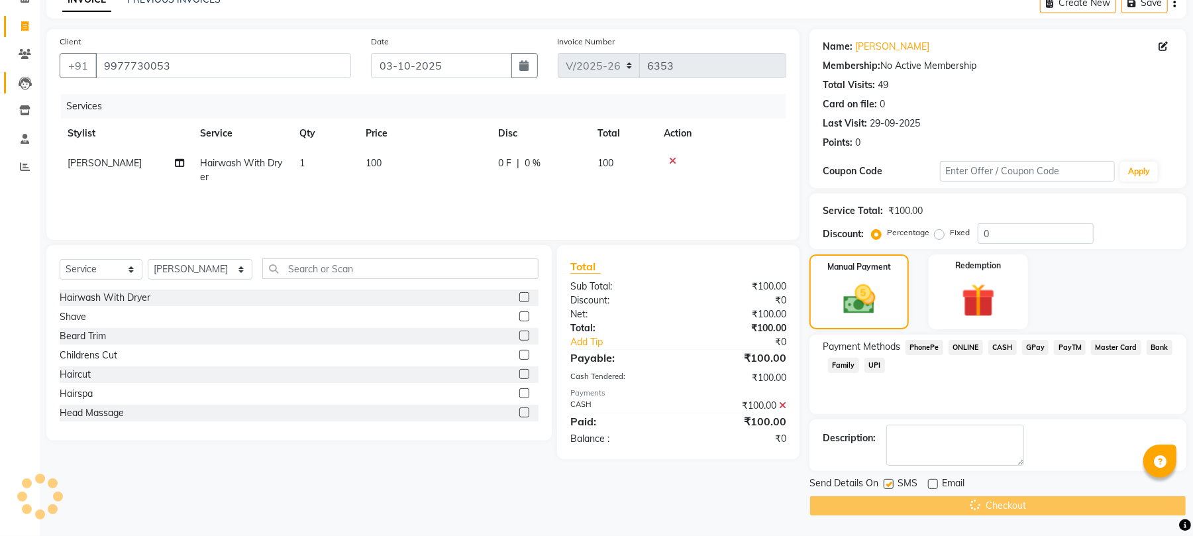
scroll to position [32, 0]
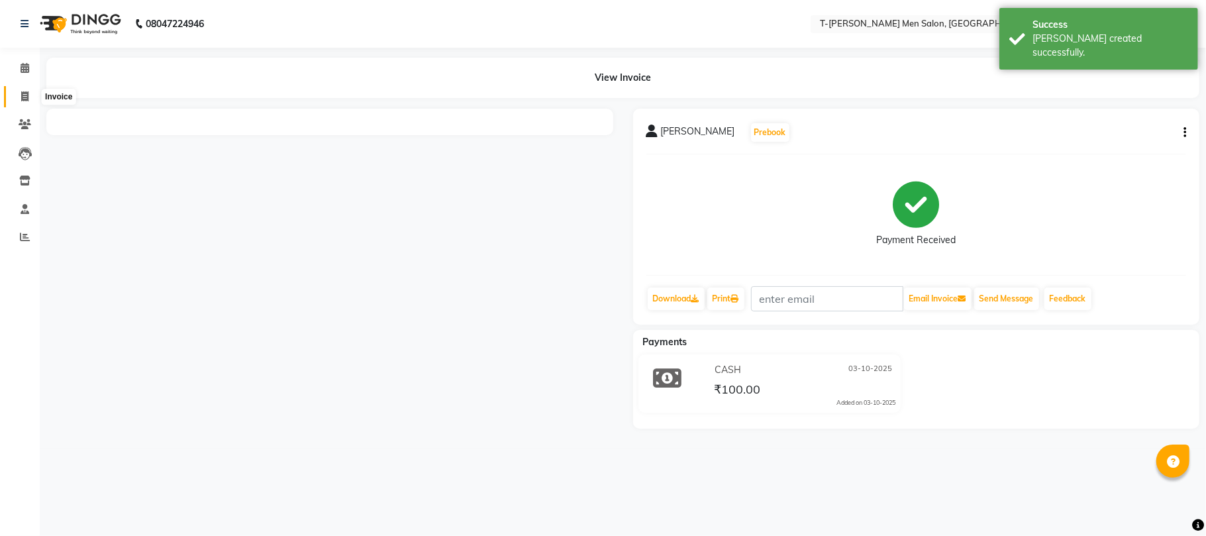
click at [19, 93] on span at bounding box center [24, 96] width 23 height 15
select select "service"
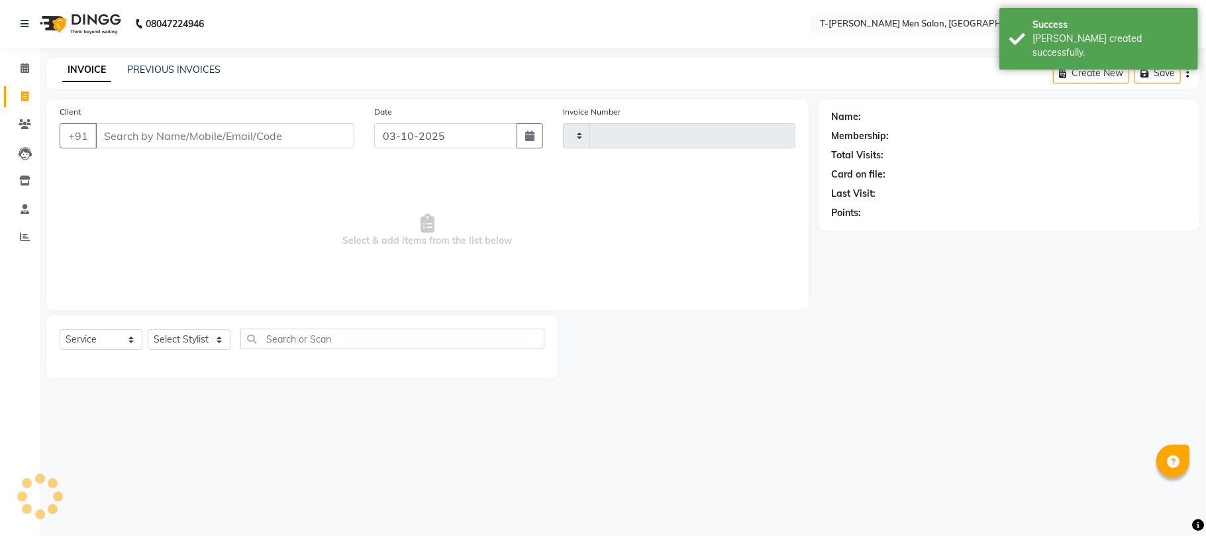
type input "6354"
select select "4816"
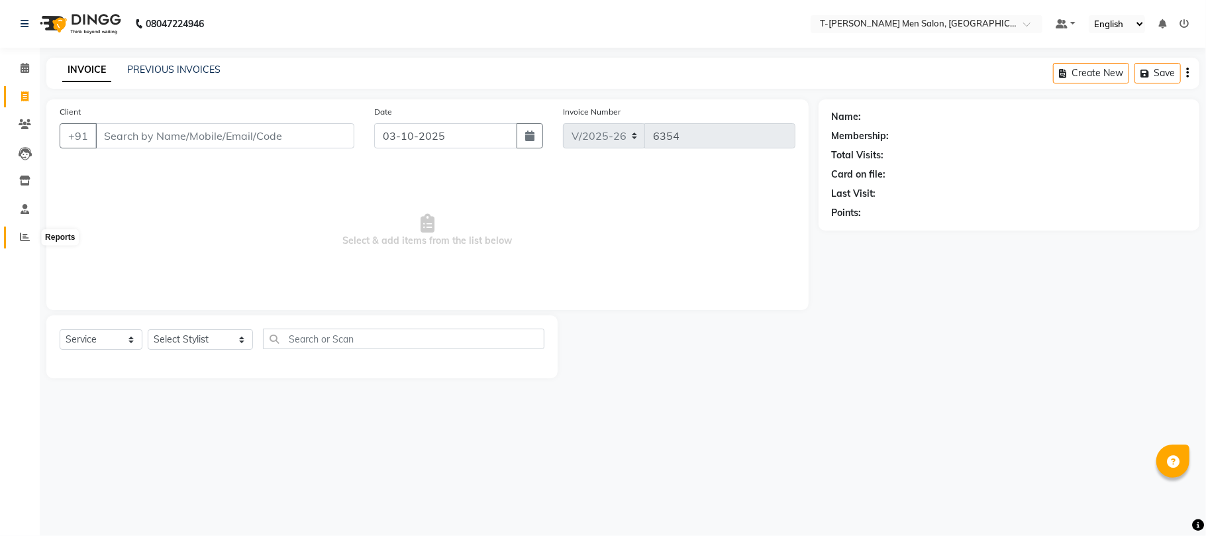
click at [25, 235] on icon at bounding box center [25, 237] width 10 height 10
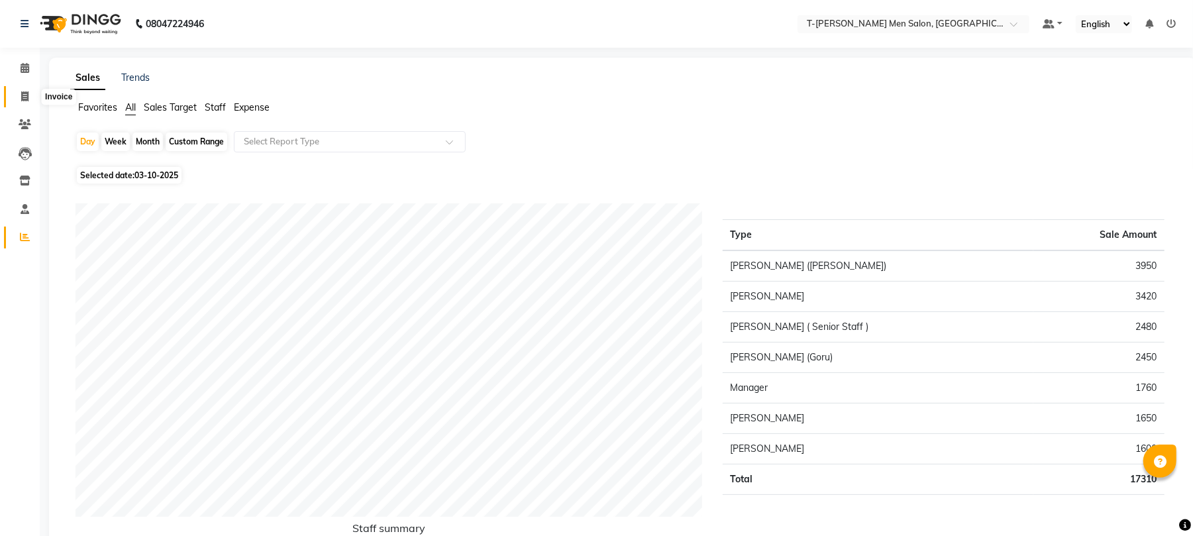
click at [17, 91] on span at bounding box center [24, 96] width 23 height 15
select select "service"
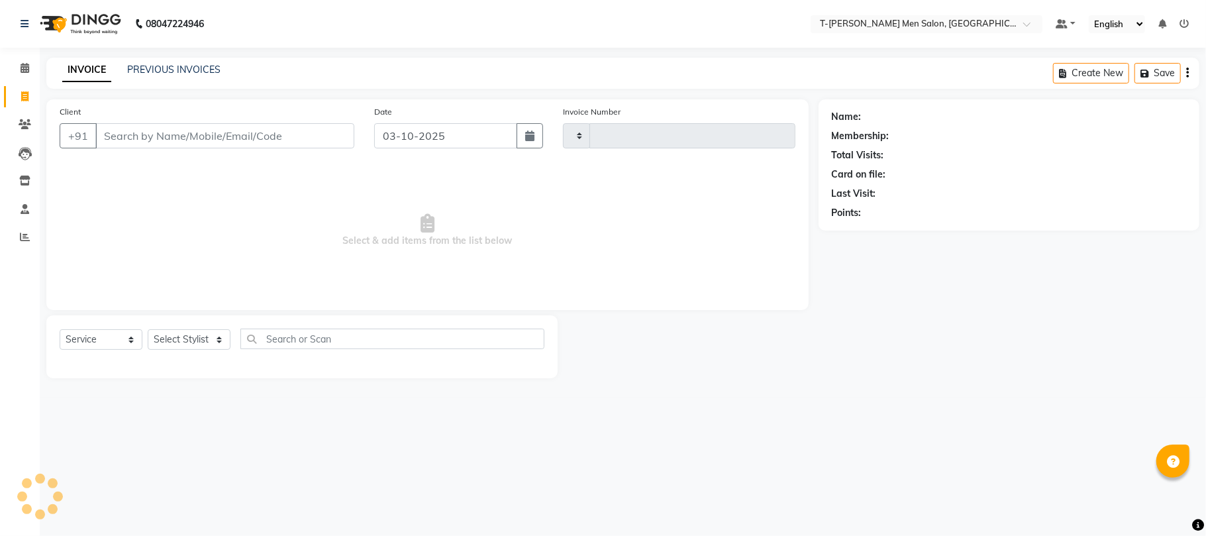
type input "6354"
select select "4816"
click at [27, 242] on icon at bounding box center [25, 237] width 10 height 10
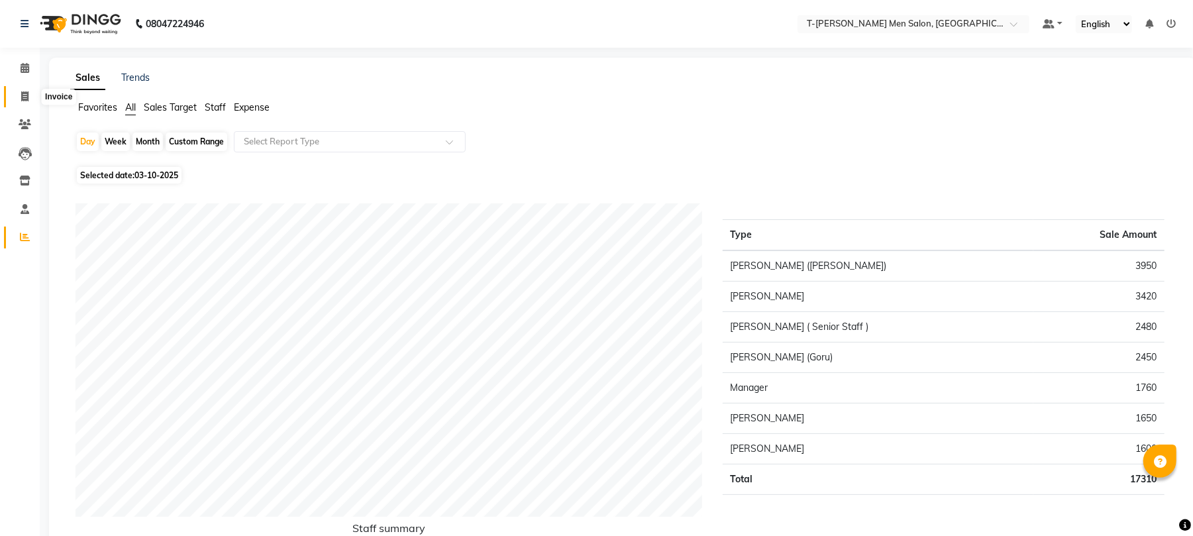
drag, startPoint x: 23, startPoint y: 98, endPoint x: 28, endPoint y: 91, distance: 9.0
click at [23, 99] on icon at bounding box center [24, 96] width 7 height 10
select select "service"
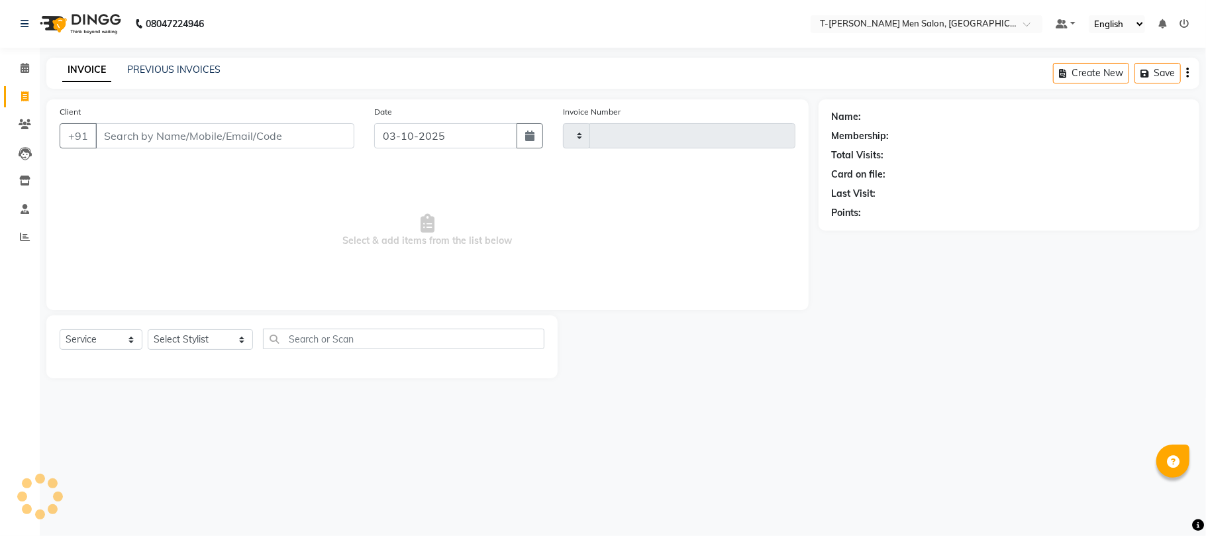
type input "6354"
select select "4816"
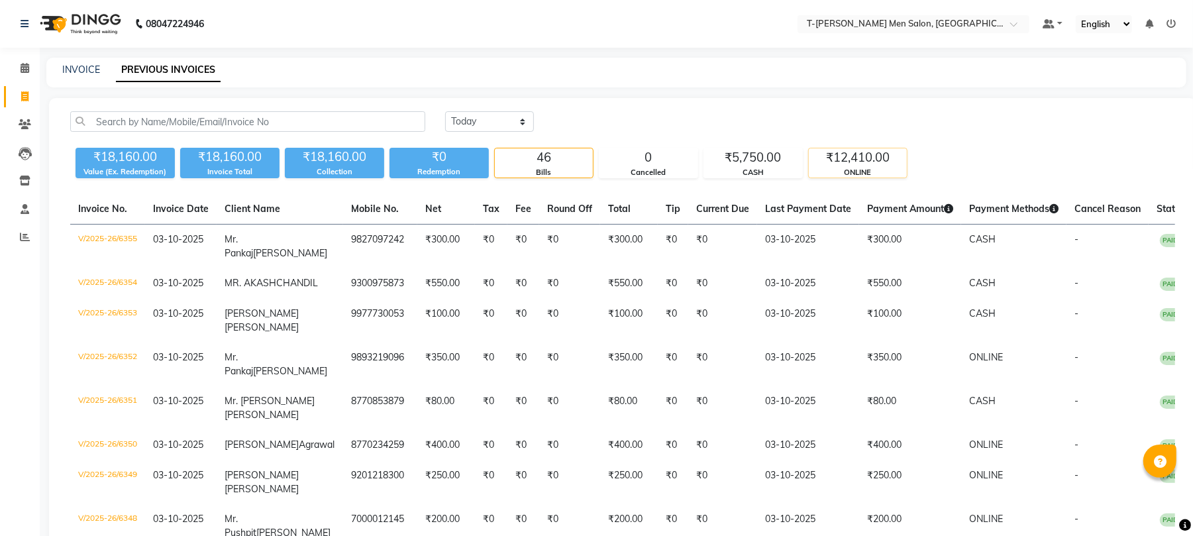
click at [818, 158] on div "₹12,410.00" at bounding box center [858, 157] width 98 height 19
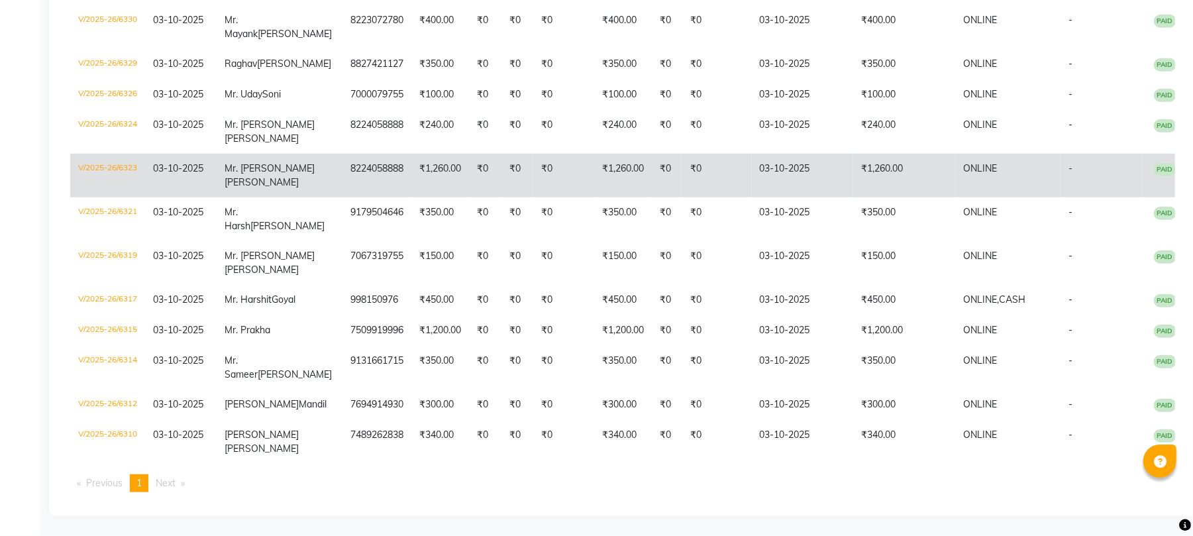
scroll to position [1012, 0]
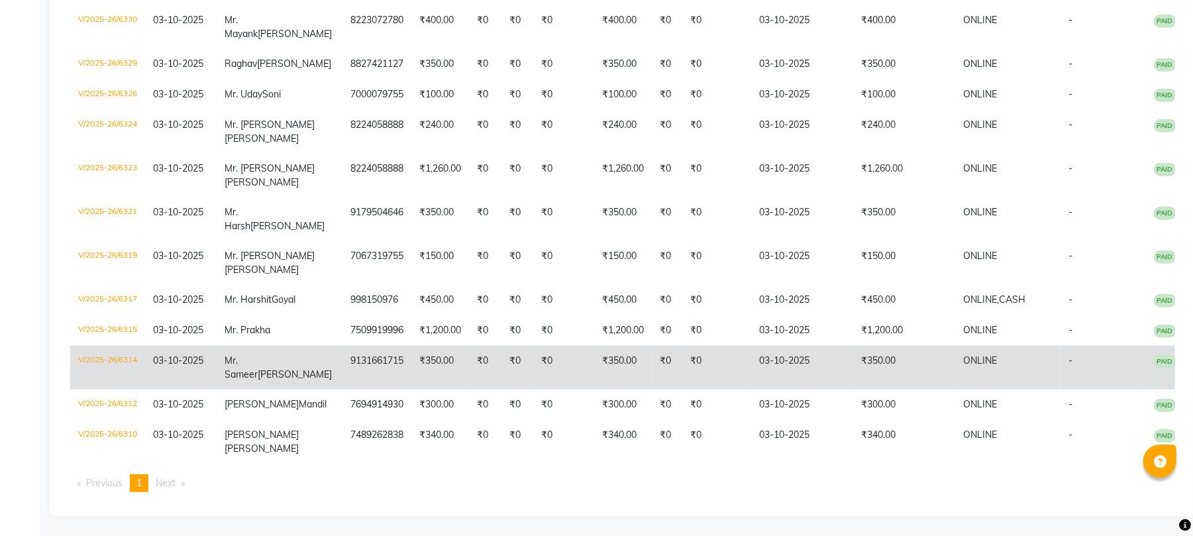
click at [546, 358] on td "₹0" at bounding box center [563, 368] width 61 height 44
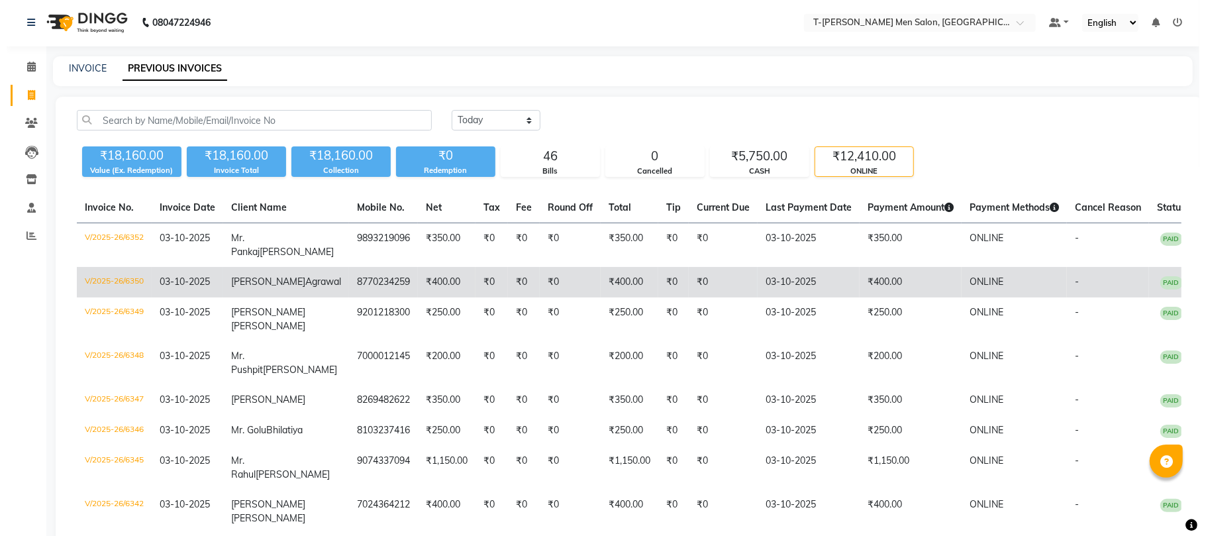
scroll to position [0, 0]
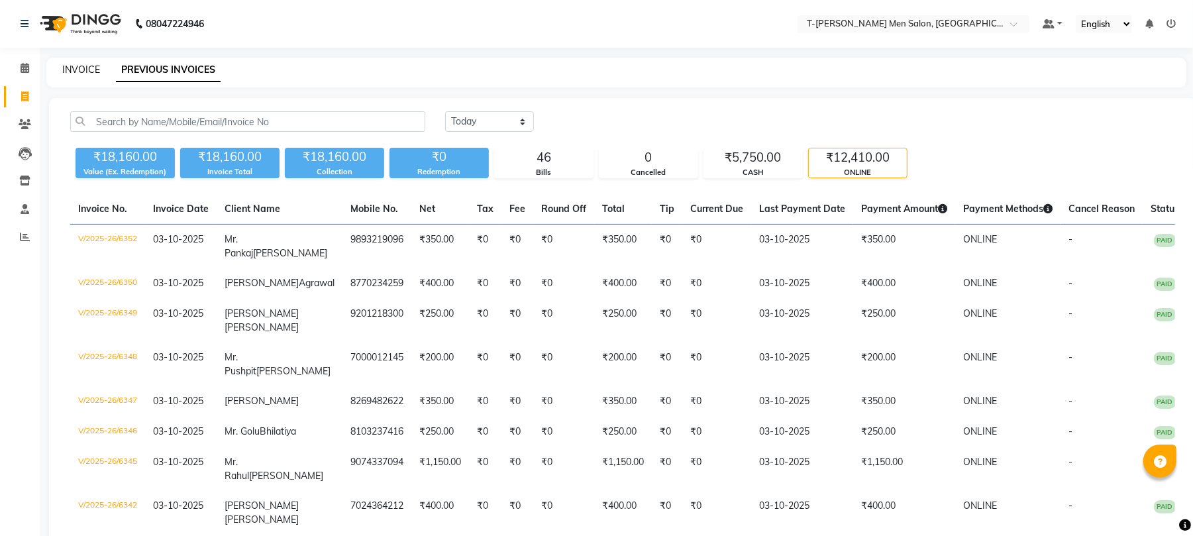
click at [93, 66] on link "INVOICE" at bounding box center [81, 70] width 38 height 12
select select "service"
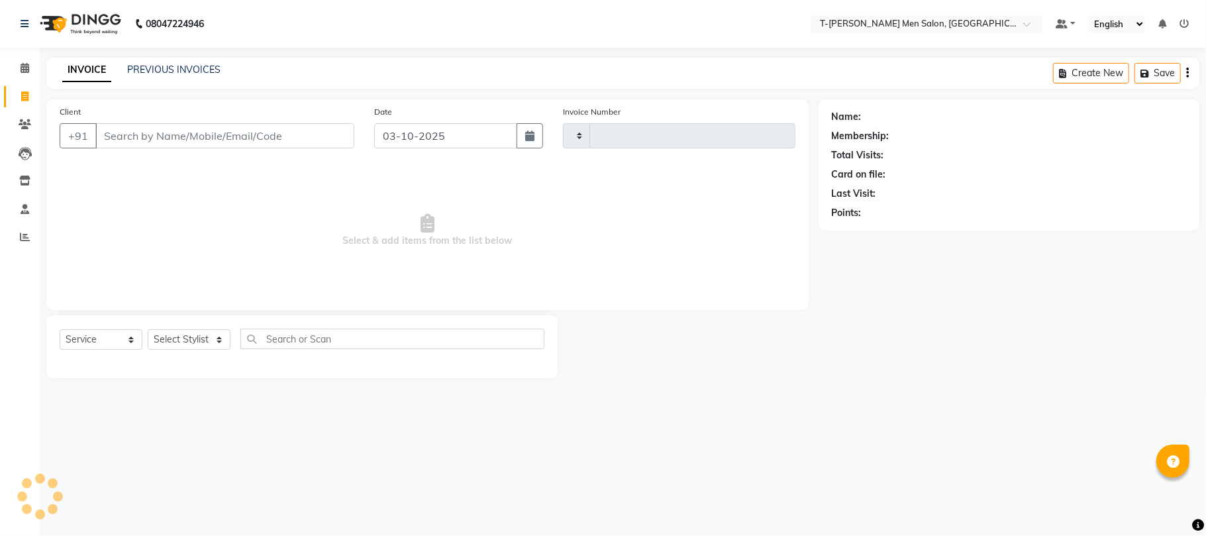
type input "6356"
select select "4816"
click at [195, 65] on link "PREVIOUS INVOICES" at bounding box center [173, 70] width 93 height 12
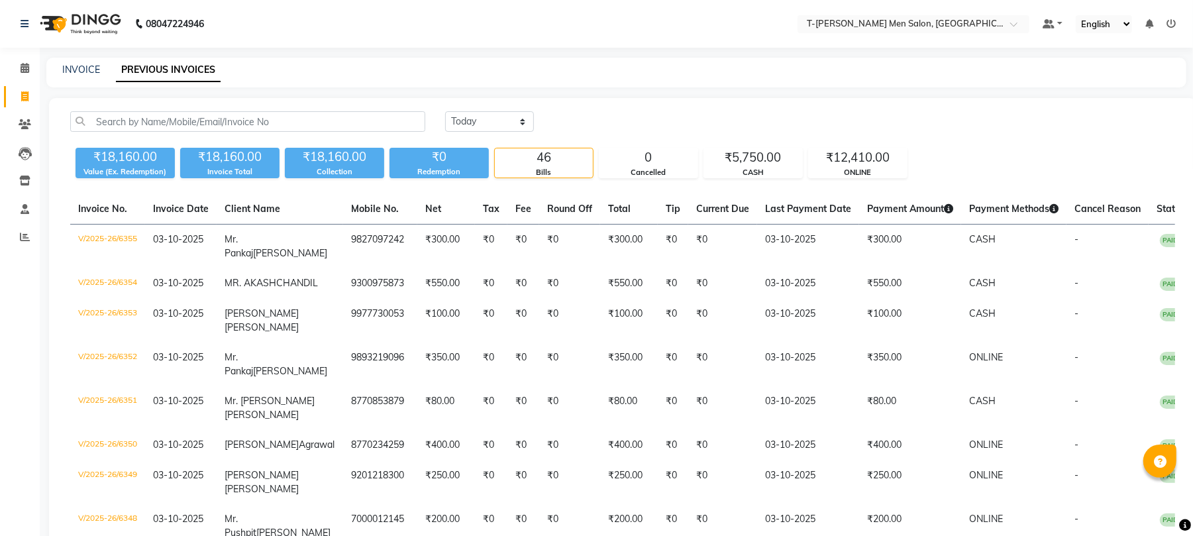
drag, startPoint x: 843, startPoint y: 157, endPoint x: 801, endPoint y: 197, distance: 57.6
click at [841, 158] on div "₹12,410.00" at bounding box center [858, 157] width 98 height 19
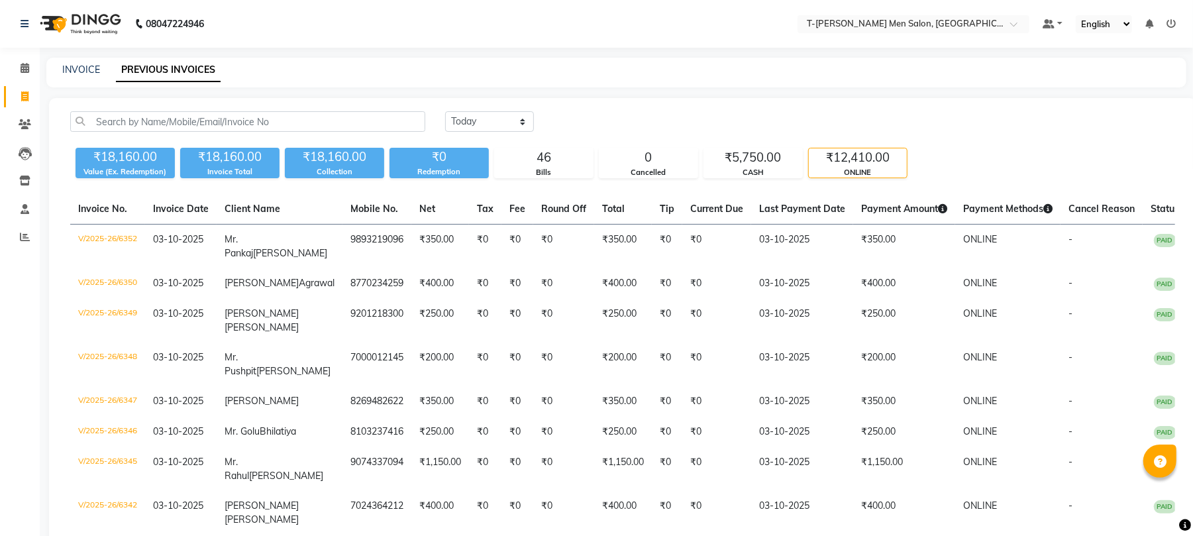
click at [852, 167] on div "ONLINE" at bounding box center [858, 172] width 98 height 11
click at [853, 162] on div "₹12,410.00" at bounding box center [858, 157] width 98 height 19
click at [846, 168] on div "ONLINE" at bounding box center [858, 172] width 98 height 11
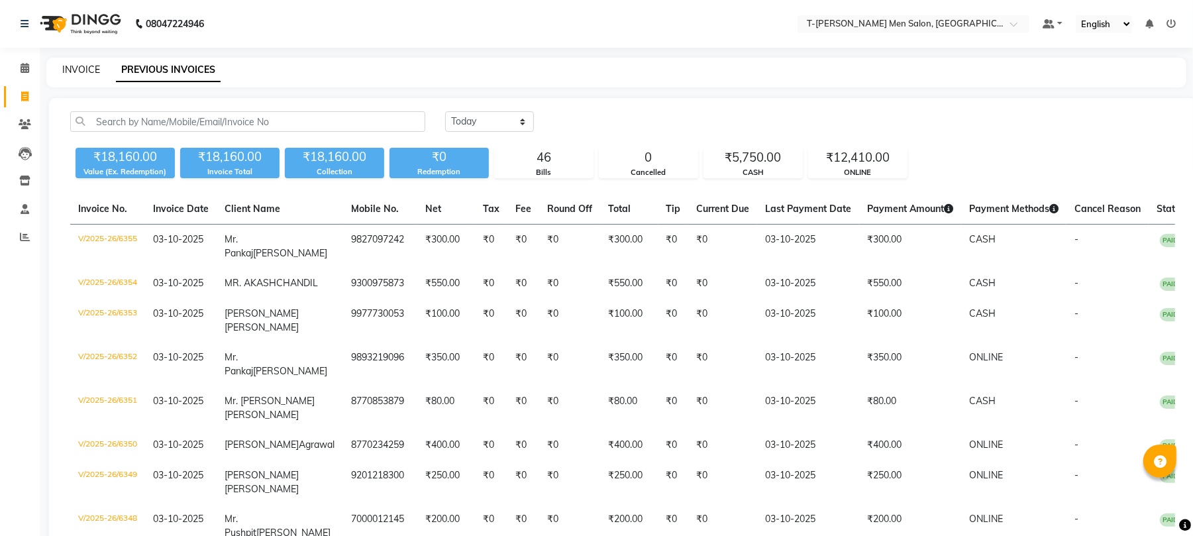
click at [74, 70] on link "INVOICE" at bounding box center [81, 70] width 38 height 12
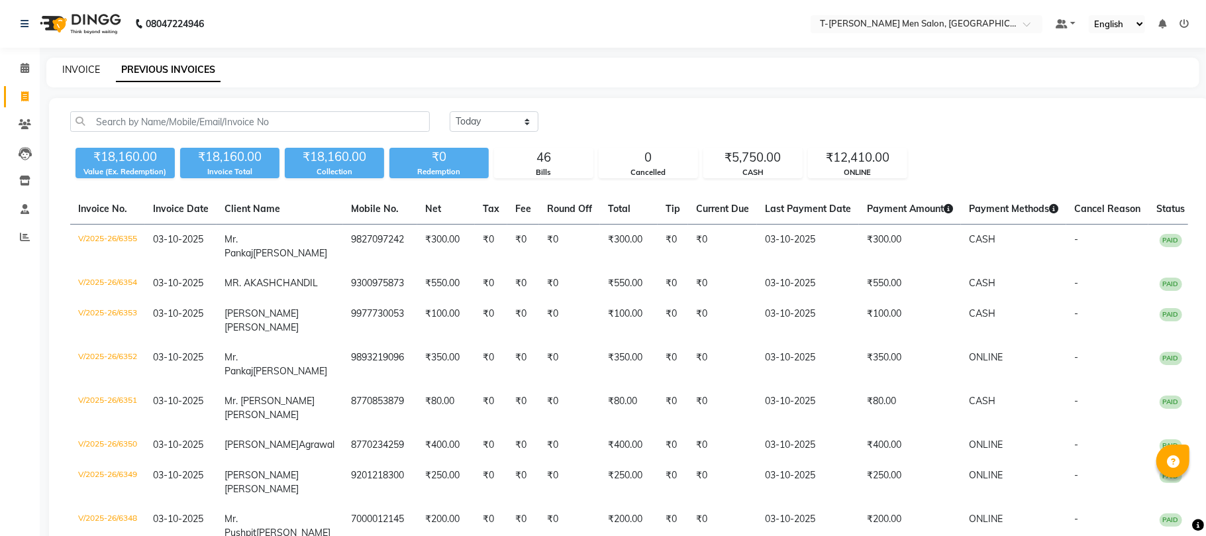
select select "service"
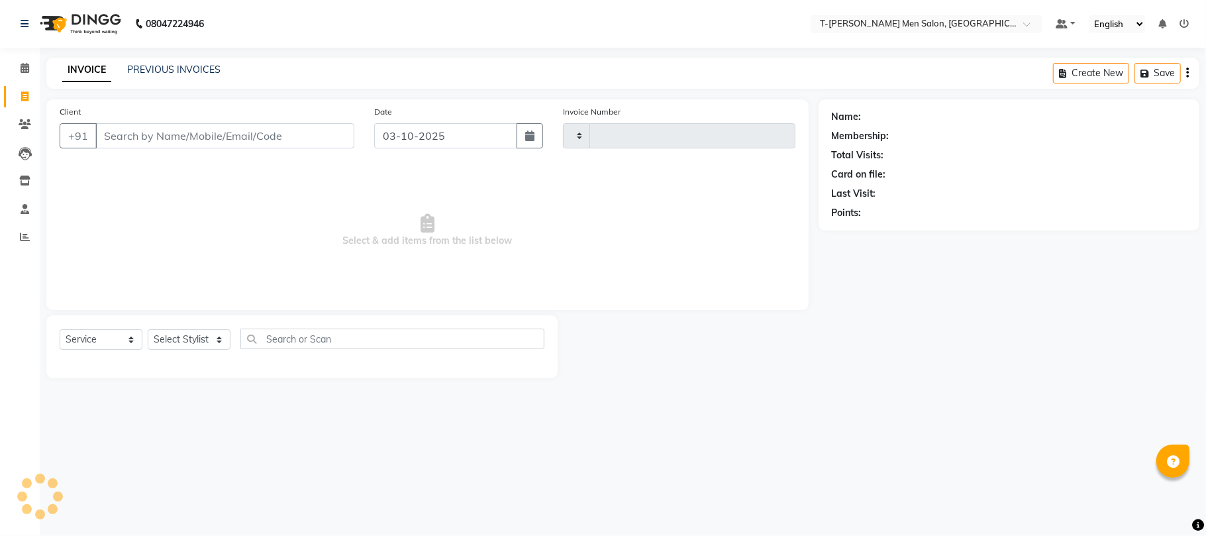
type input "6356"
select select "4816"
click at [178, 342] on select "Select Stylist" at bounding box center [189, 339] width 83 height 21
select select "85177"
click at [148, 329] on select "Select Stylist [PERSON_NAME] [PERSON_NAME] (goru) [PERSON_NAME] [PERSON_NAME] (…" at bounding box center [200, 339] width 105 height 21
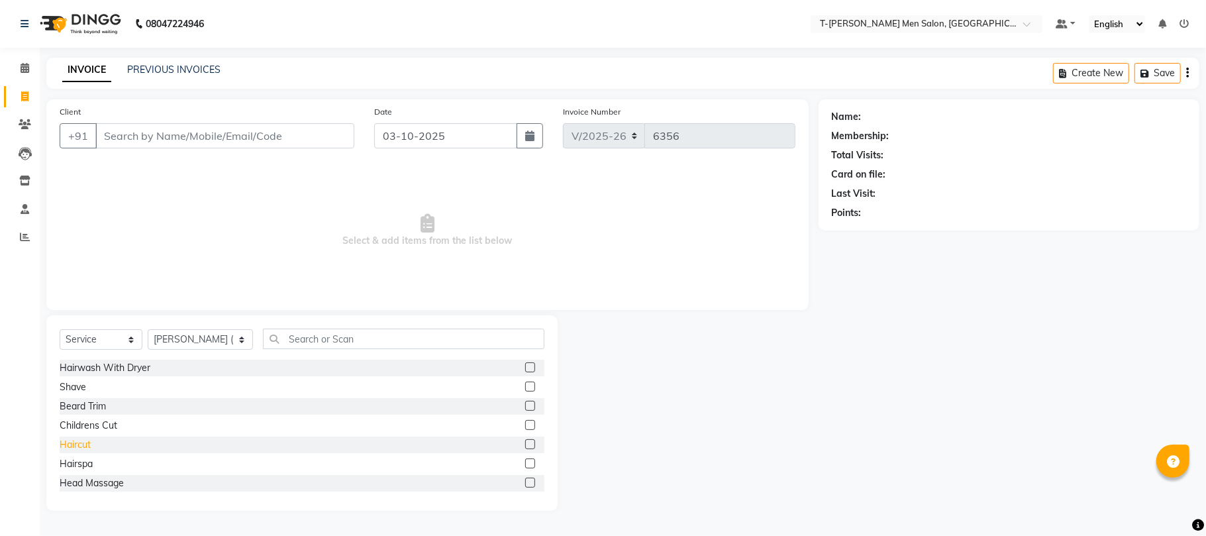
click at [81, 449] on div "Haircut" at bounding box center [75, 445] width 31 height 14
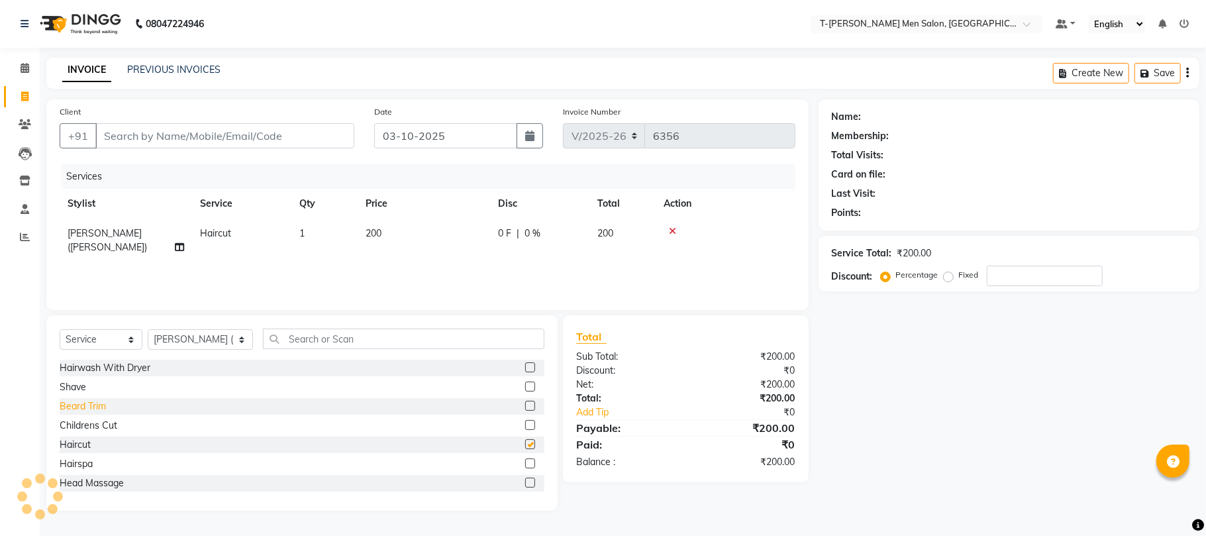
checkbox input "false"
click at [85, 406] on div "Beard Trim" at bounding box center [83, 406] width 46 height 14
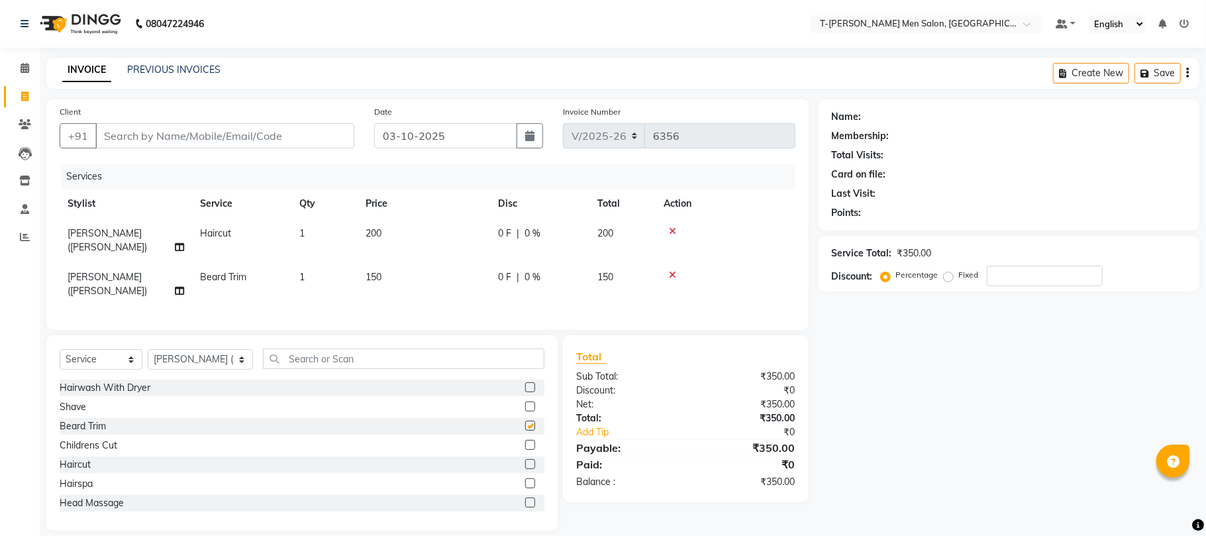
checkbox input "false"
click at [223, 143] on input "Client" at bounding box center [224, 135] width 259 height 25
type input "a"
type input "0"
type input "9589309726"
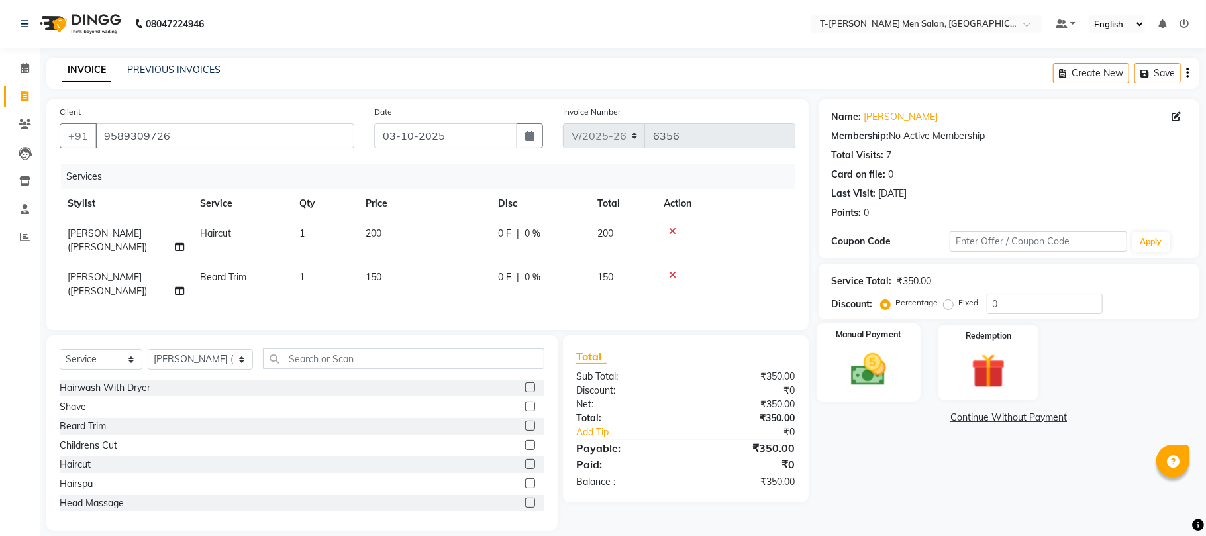
click at [886, 385] on img at bounding box center [869, 369] width 58 height 41
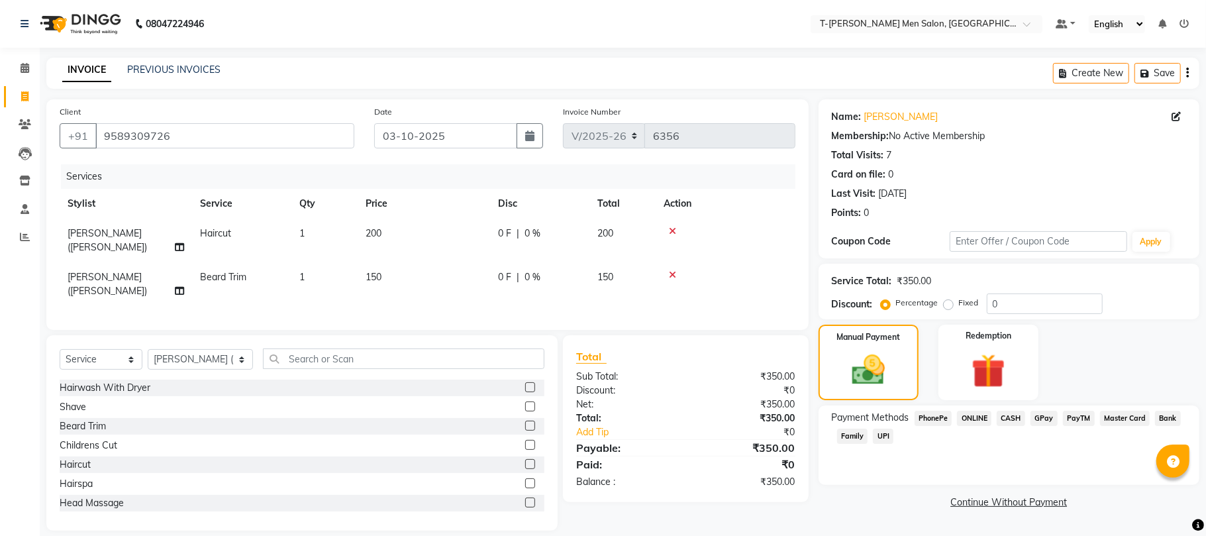
click at [1020, 421] on span "CASH" at bounding box center [1011, 418] width 28 height 15
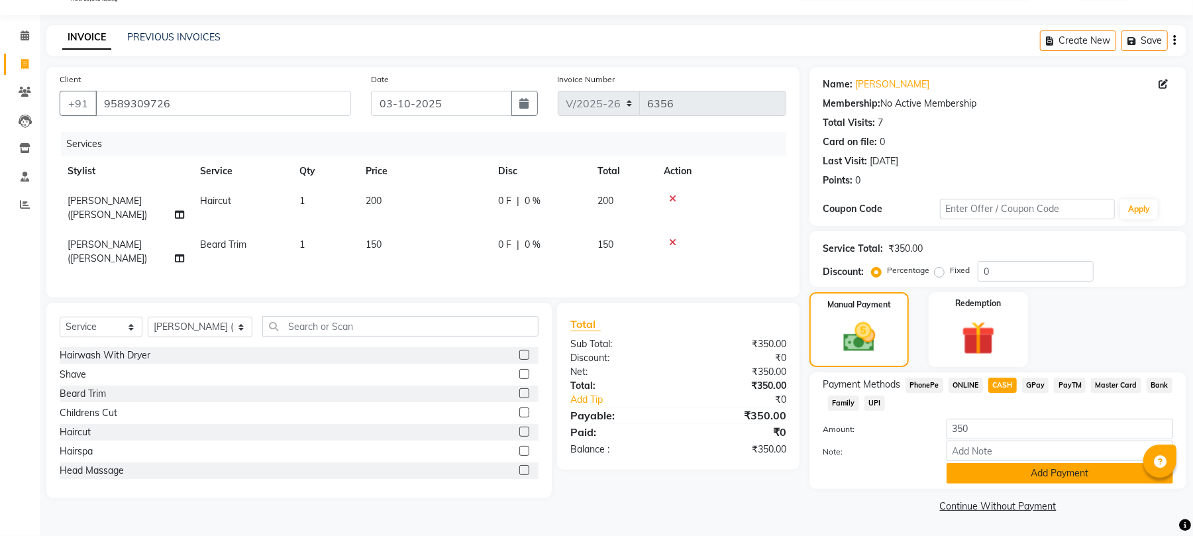
click at [982, 467] on button "Add Payment" at bounding box center [1060, 473] width 227 height 21
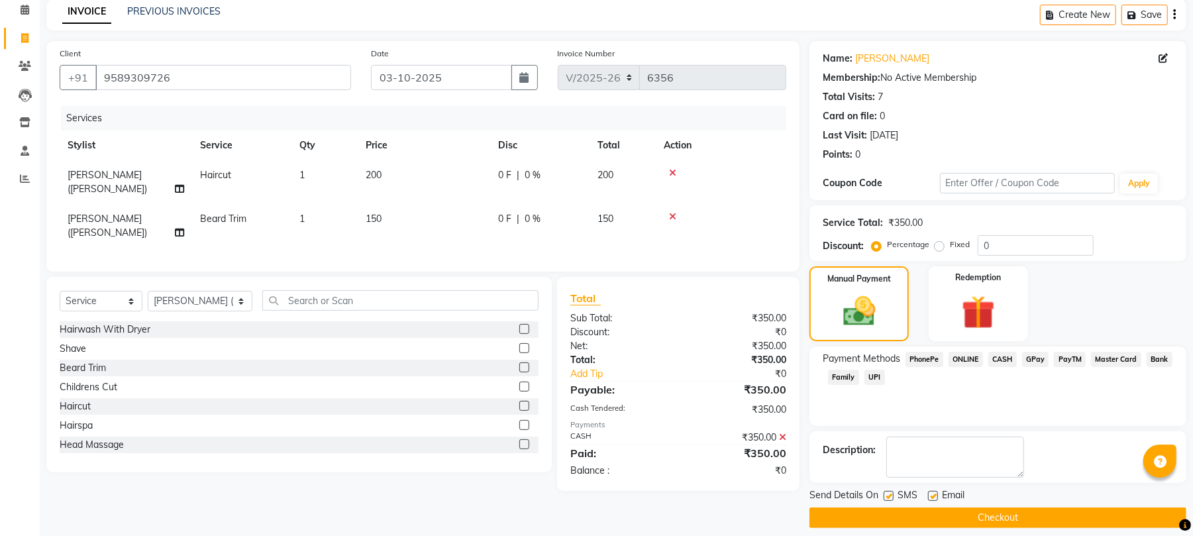
scroll to position [72, 0]
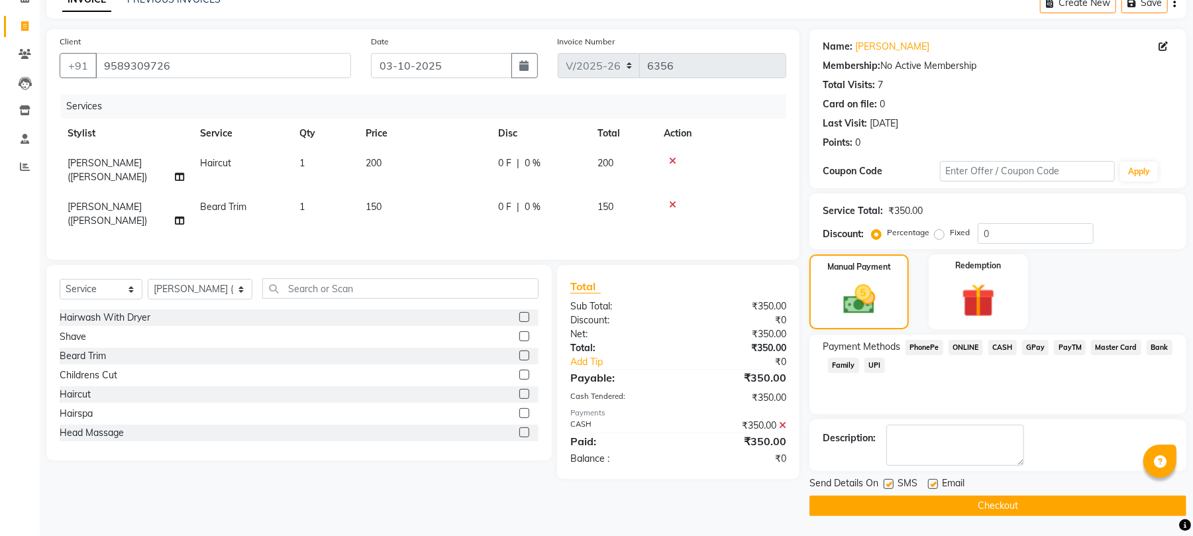
click at [933, 488] on div at bounding box center [932, 486] width 9 height 14
click at [933, 484] on label at bounding box center [933, 484] width 10 height 10
click at [933, 484] on input "checkbox" at bounding box center [932, 484] width 9 height 9
checkbox input "false"
click at [931, 507] on button "Checkout" at bounding box center [998, 506] width 377 height 21
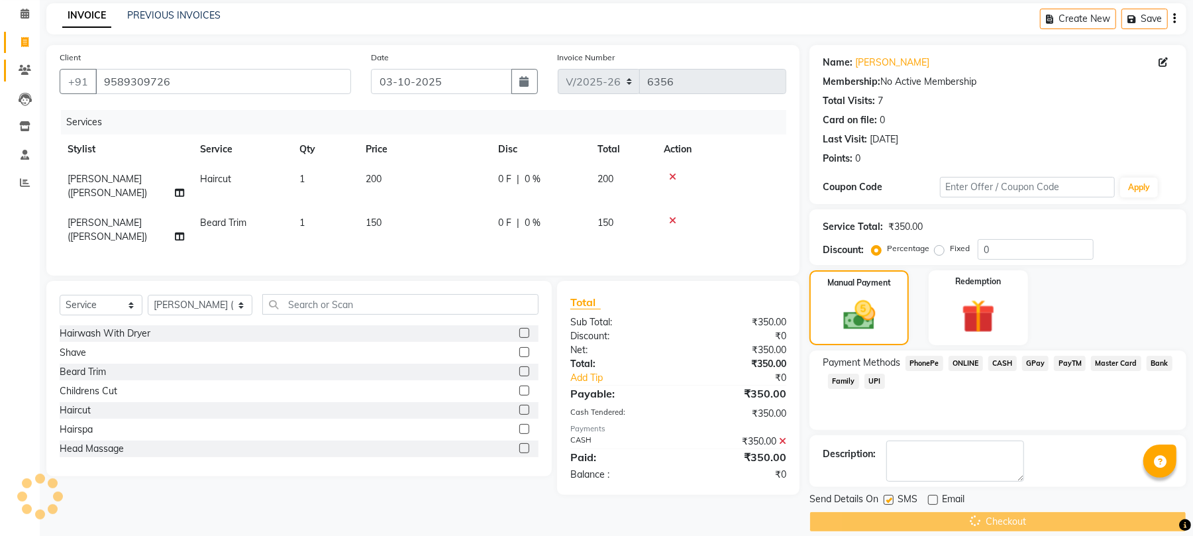
scroll to position [0, 0]
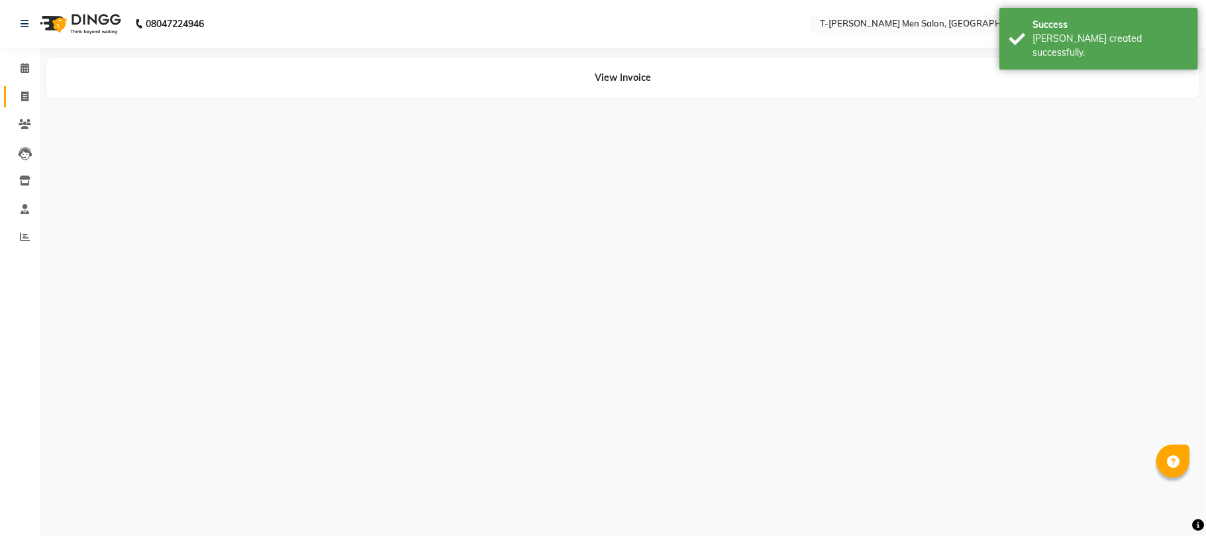
click at [15, 90] on span at bounding box center [24, 96] width 23 height 15
select select "service"
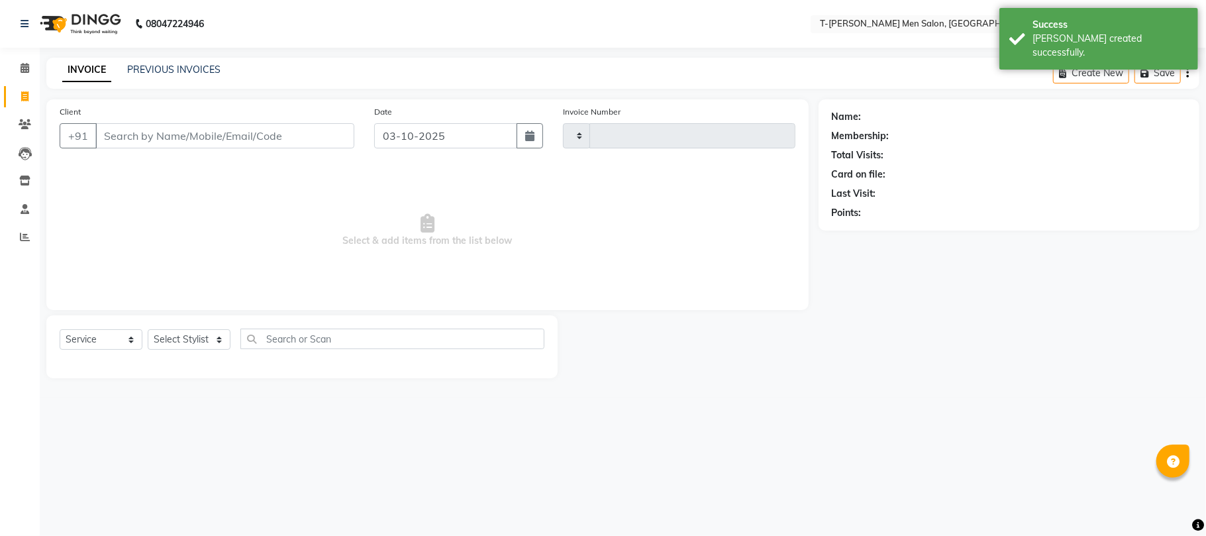
type input "6357"
select select "4816"
click at [184, 64] on link "PREVIOUS INVOICES" at bounding box center [173, 70] width 93 height 12
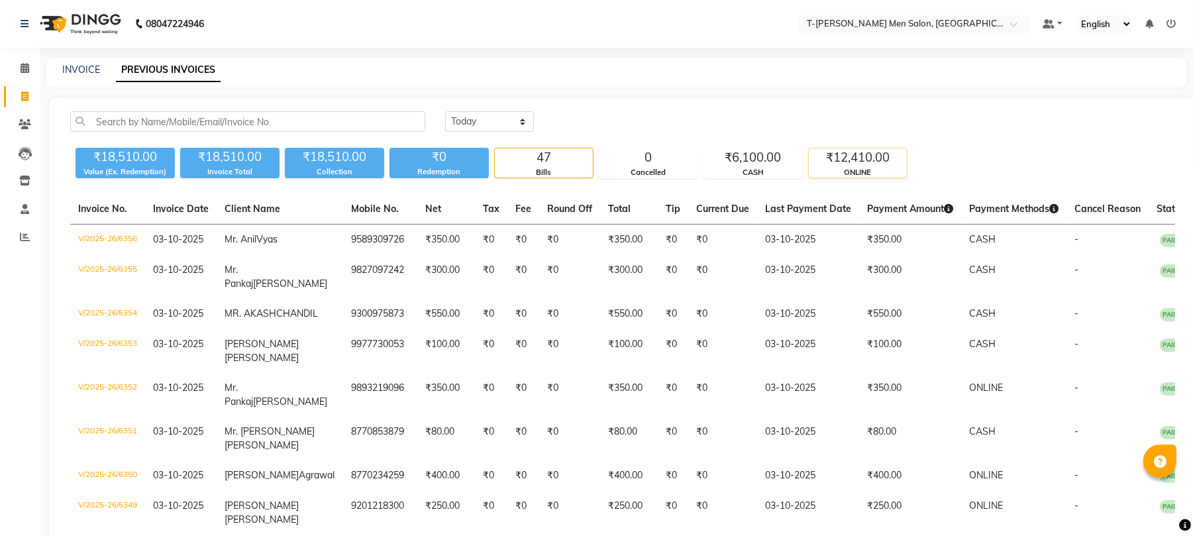
click at [854, 162] on div "₹12,410.00" at bounding box center [858, 157] width 98 height 19
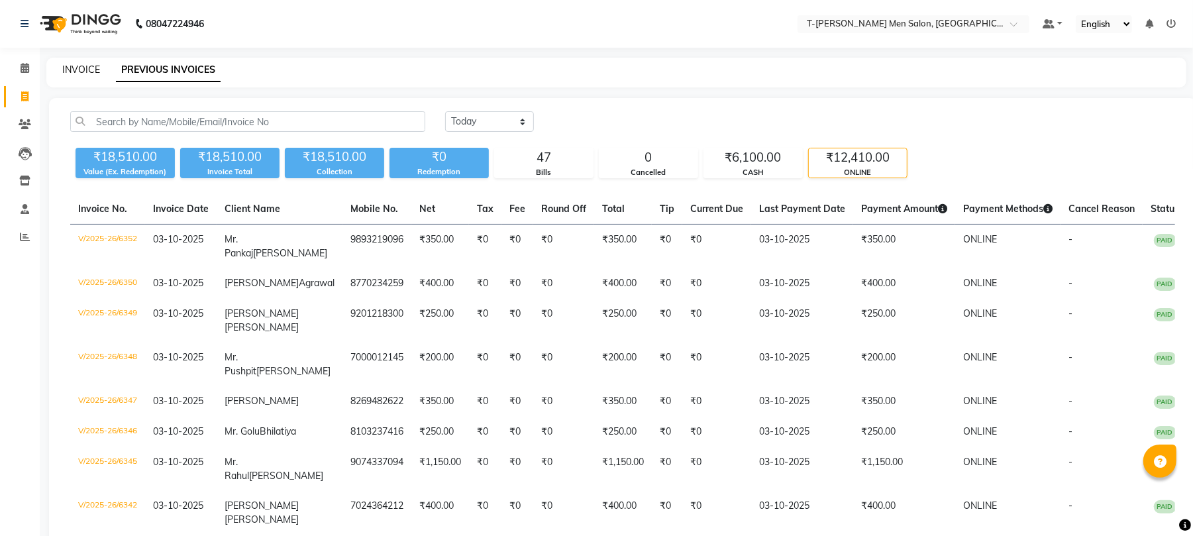
click at [91, 65] on link "INVOICE" at bounding box center [81, 70] width 38 height 12
select select "service"
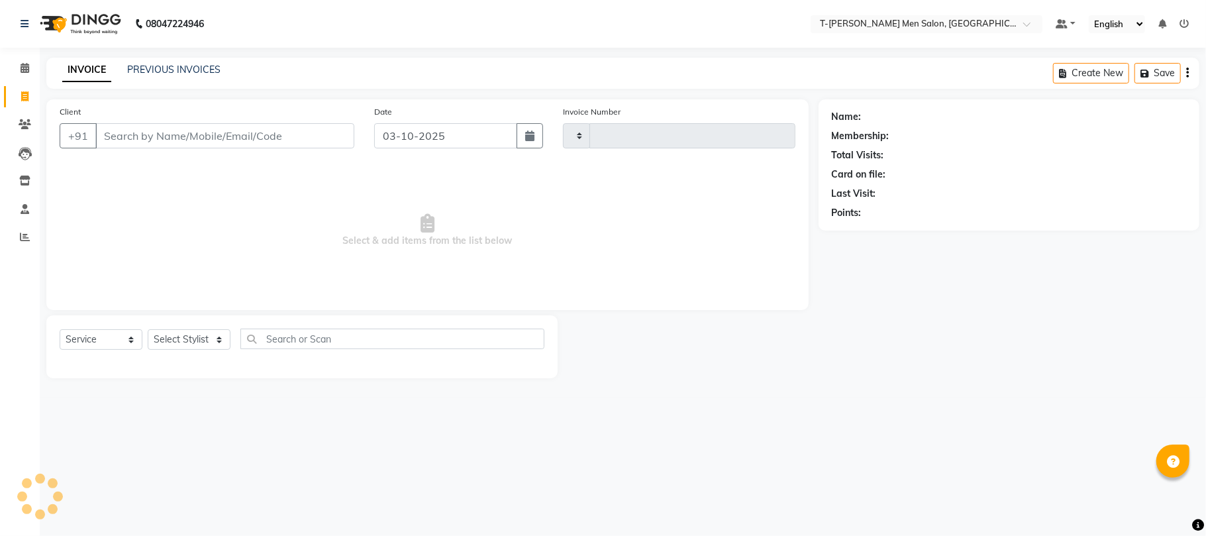
type input "6357"
select select "4816"
click at [162, 69] on link "PREVIOUS INVOICES" at bounding box center [173, 70] width 93 height 12
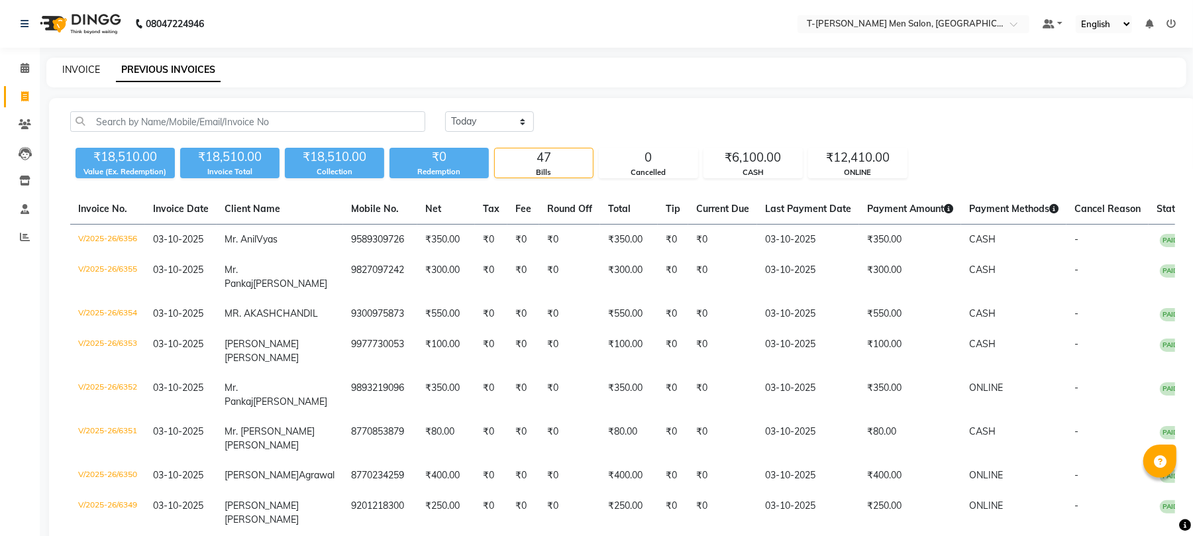
click at [85, 74] on link "INVOICE" at bounding box center [81, 70] width 38 height 12
select select "service"
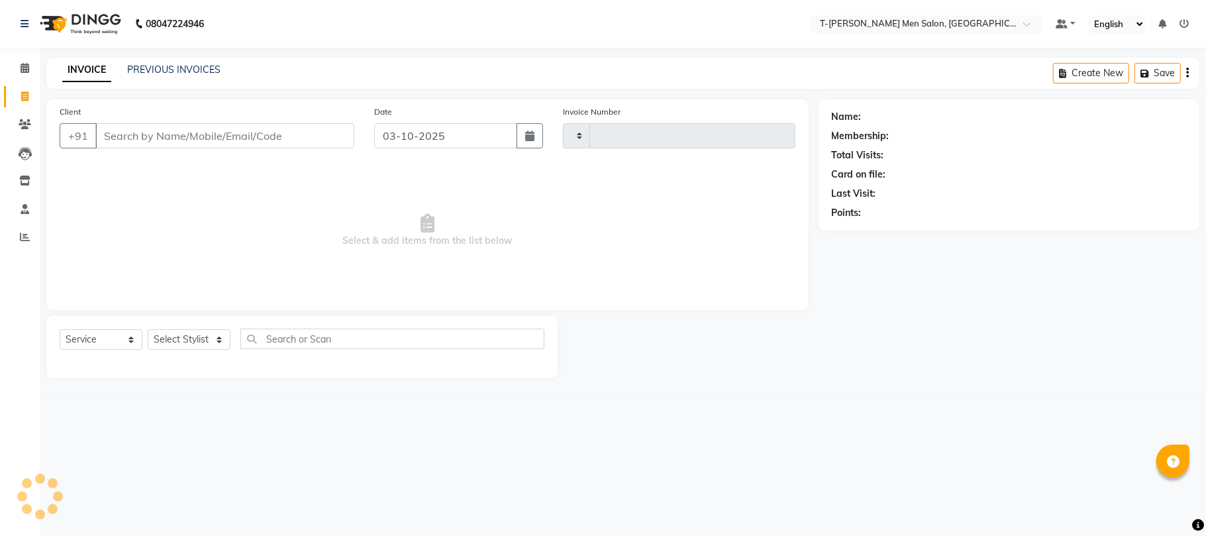
type input "6357"
select select "4816"
drag, startPoint x: 155, startPoint y: 342, endPoint x: 162, endPoint y: 333, distance: 11.4
click at [157, 341] on select "Select Stylist [PERSON_NAME] [PERSON_NAME] (goru) [PERSON_NAME] [PERSON_NAME] (…" at bounding box center [200, 339] width 105 height 21
select select "86290"
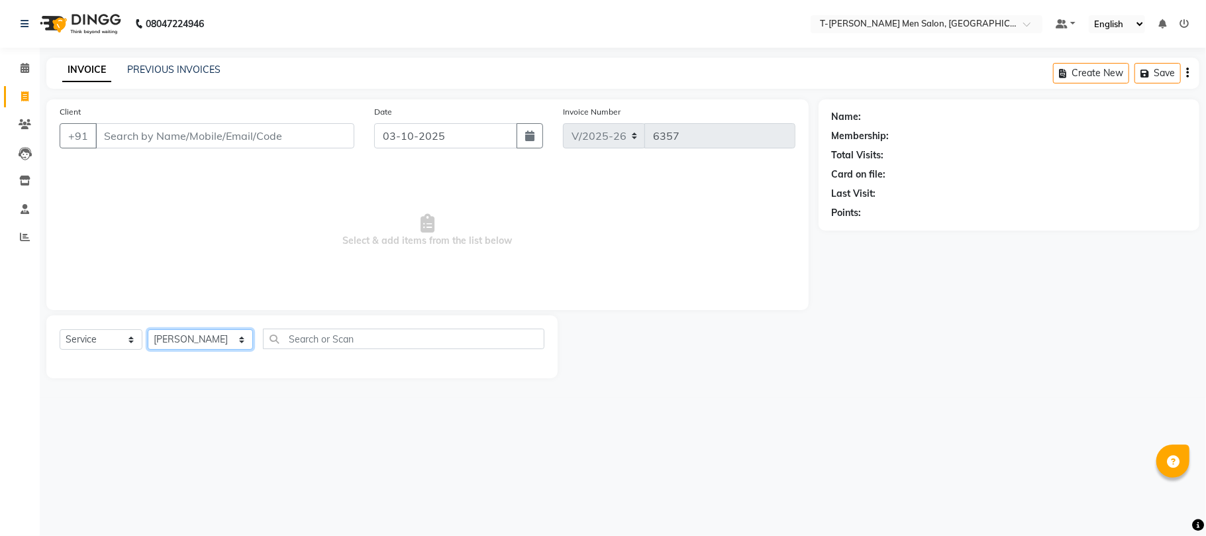
click at [148, 329] on select "Select Stylist [PERSON_NAME] [PERSON_NAME] (goru) [PERSON_NAME] [PERSON_NAME] (…" at bounding box center [200, 339] width 105 height 21
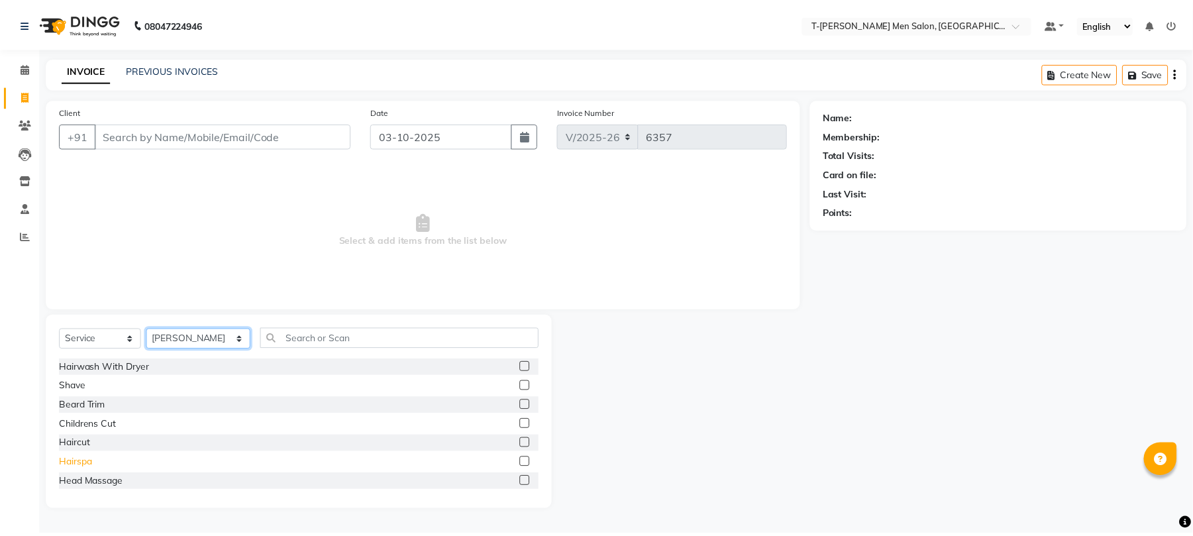
scroll to position [88, 0]
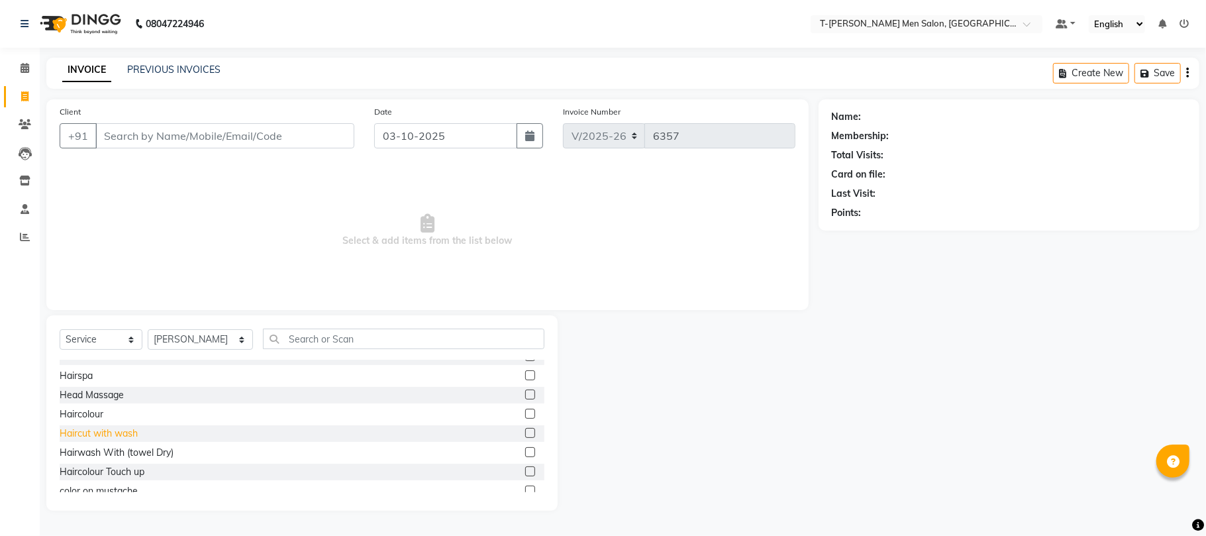
click at [91, 429] on div "Haircut with wash" at bounding box center [99, 434] width 78 height 14
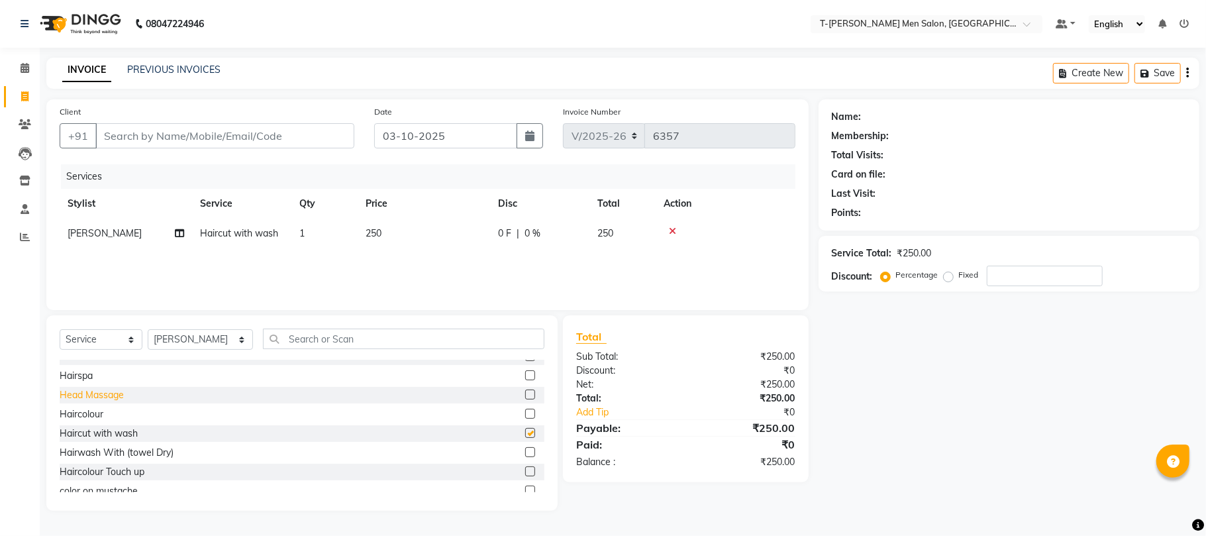
checkbox input "false"
click at [149, 119] on div "Client +91" at bounding box center [207, 132] width 315 height 54
click at [155, 136] on input "Client" at bounding box center [224, 135] width 259 height 25
type input "c"
type input "0"
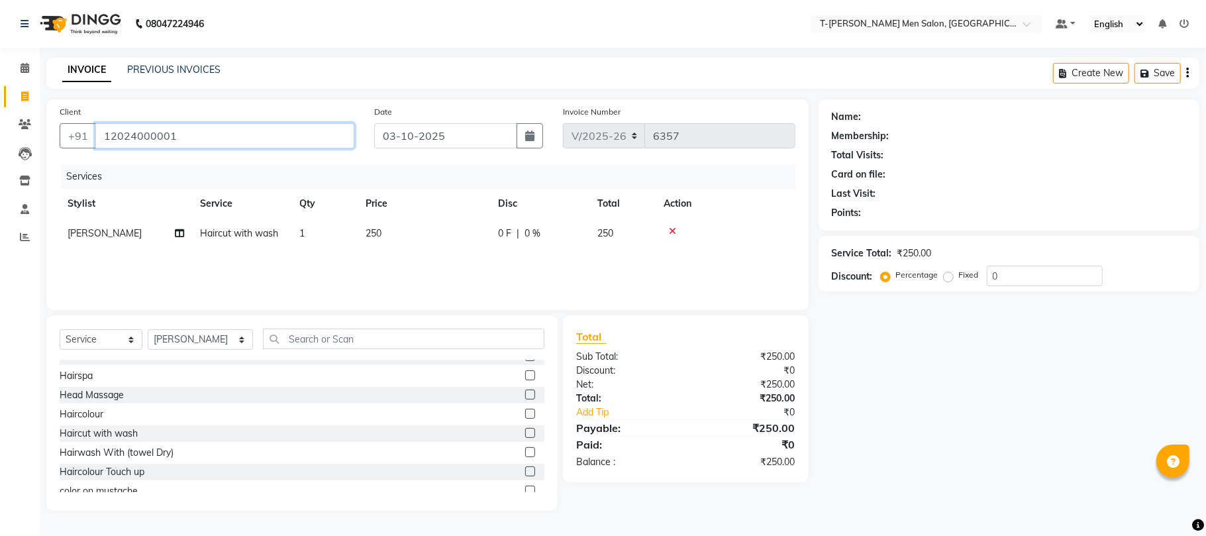
type input "12024000001"
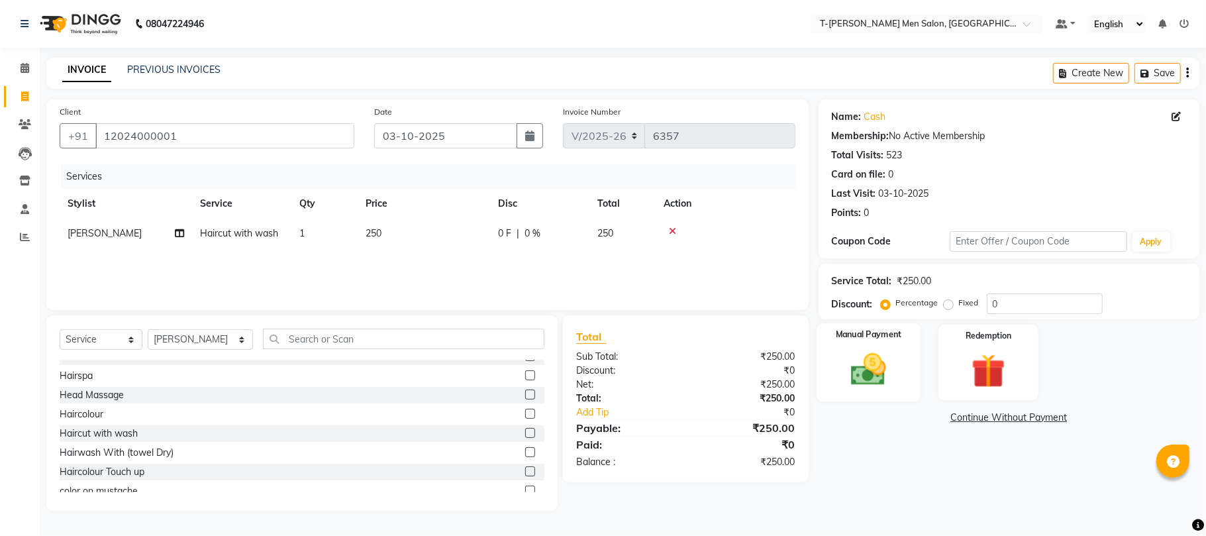
click at [867, 380] on img at bounding box center [869, 369] width 58 height 41
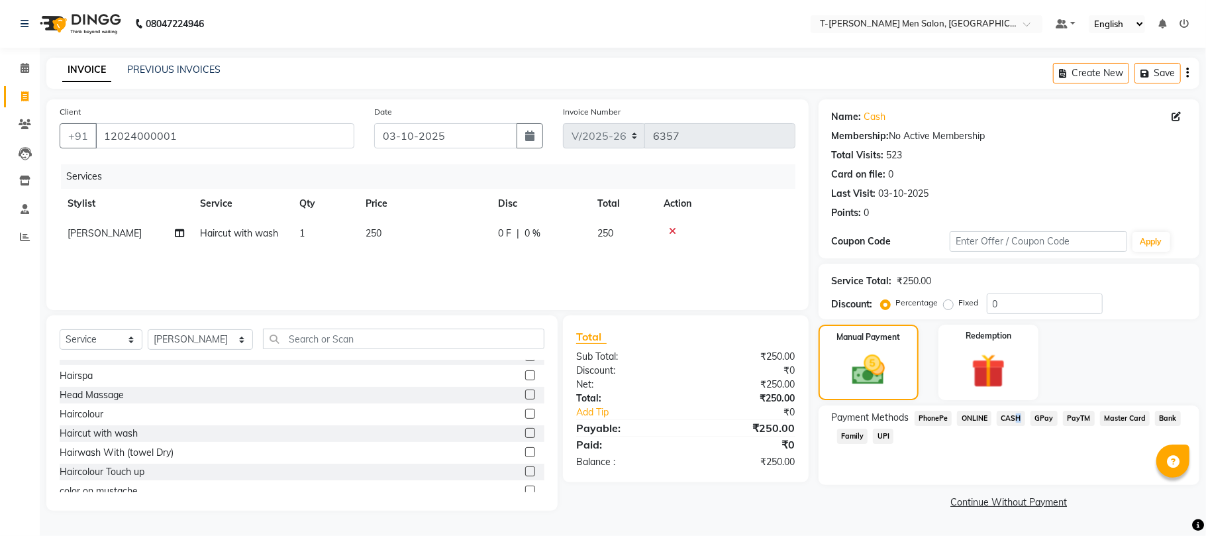
click at [1016, 417] on span "CASH" at bounding box center [1011, 418] width 28 height 15
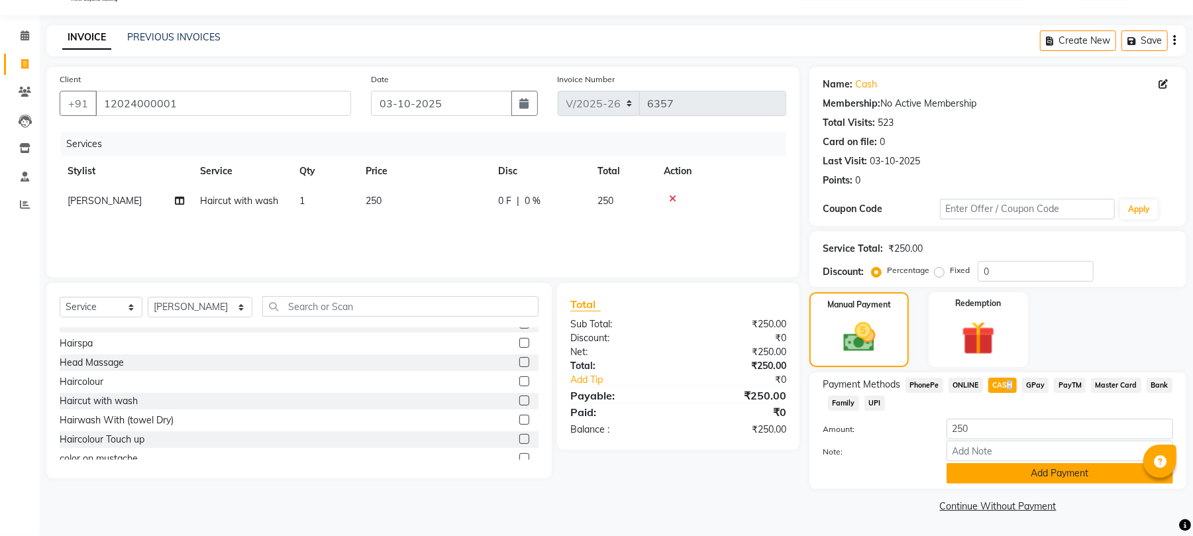
click at [998, 478] on button "Add Payment" at bounding box center [1060, 473] width 227 height 21
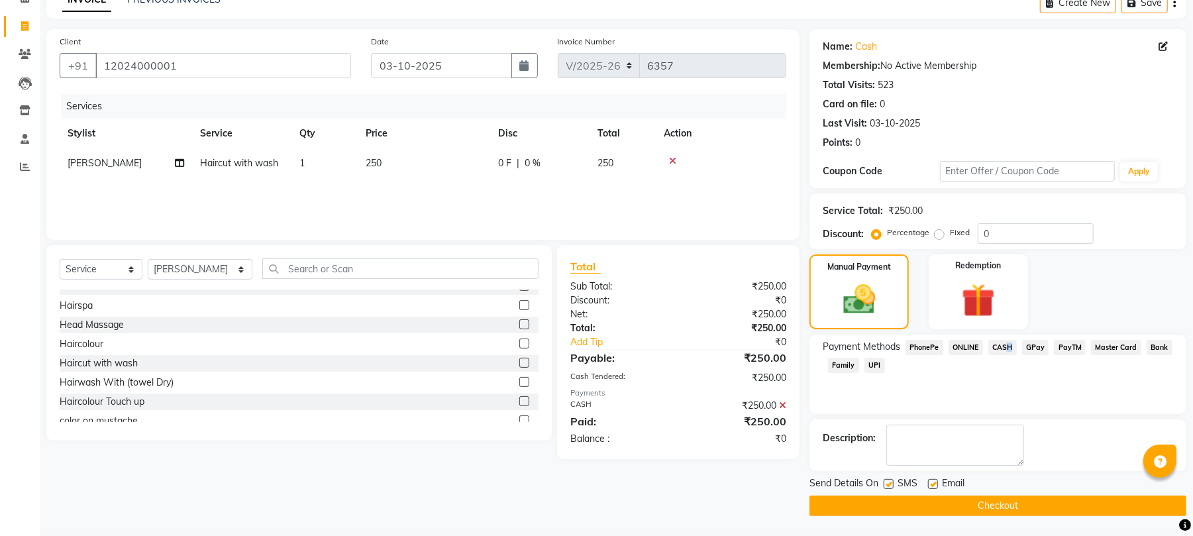
scroll to position [72, 0]
click at [932, 484] on label at bounding box center [933, 484] width 10 height 10
click at [932, 484] on input "checkbox" at bounding box center [932, 484] width 9 height 9
checkbox input "false"
click at [888, 483] on label at bounding box center [889, 484] width 10 height 10
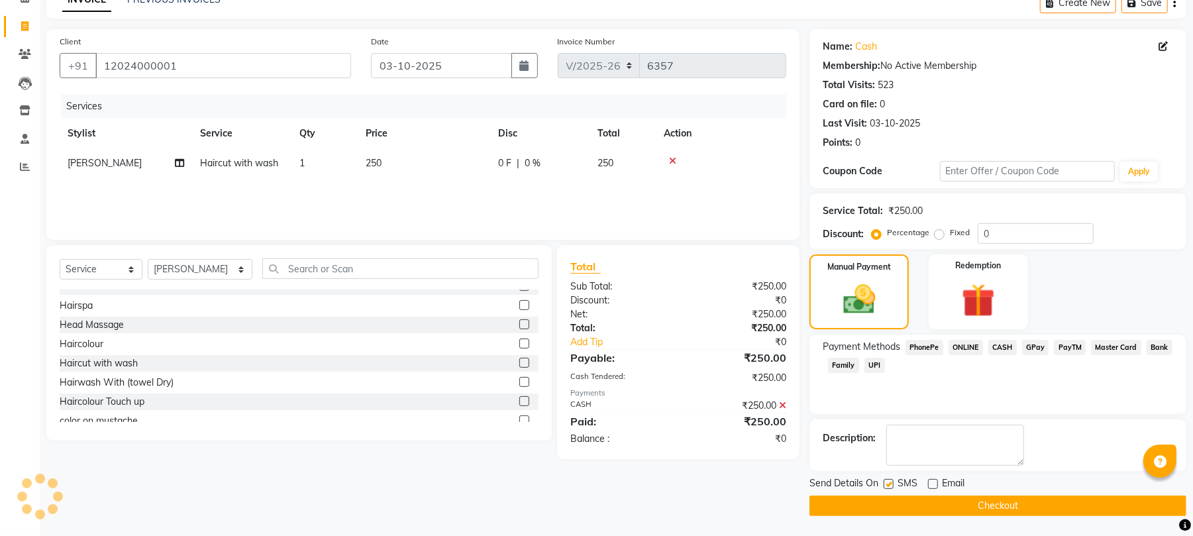
click at [888, 483] on input "checkbox" at bounding box center [888, 484] width 9 height 9
checkbox input "false"
click at [888, 509] on button "Checkout" at bounding box center [998, 506] width 377 height 21
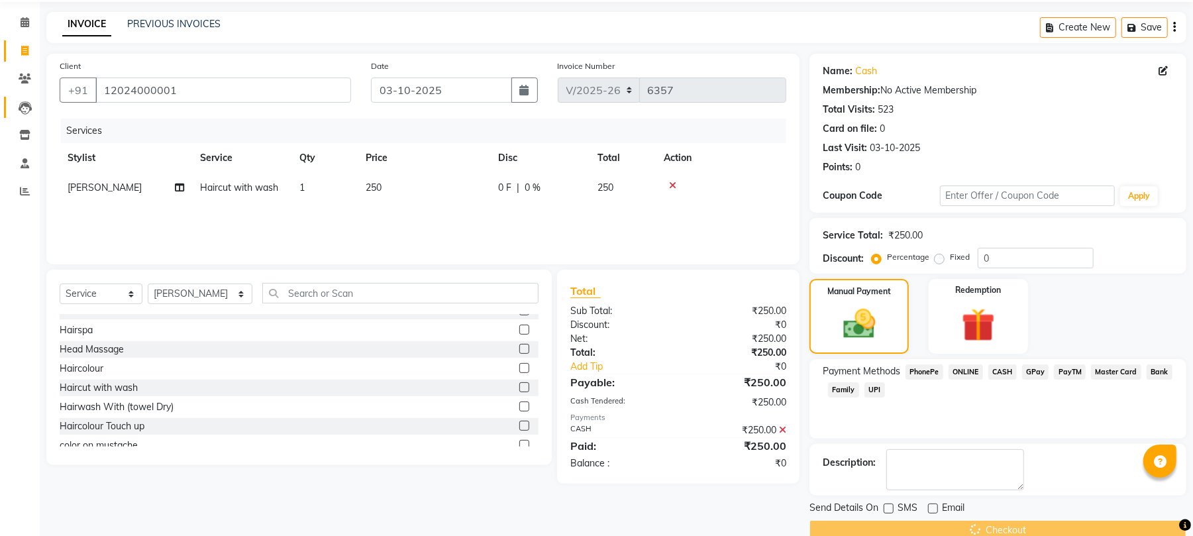
scroll to position [0, 0]
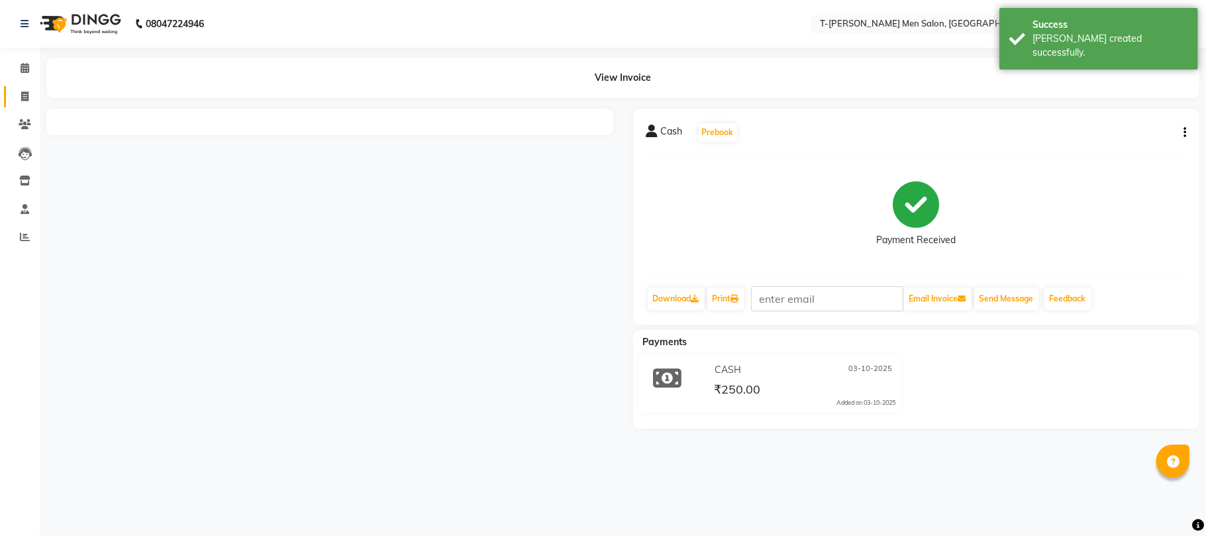
click at [25, 97] on icon at bounding box center [24, 96] width 7 height 10
select select "service"
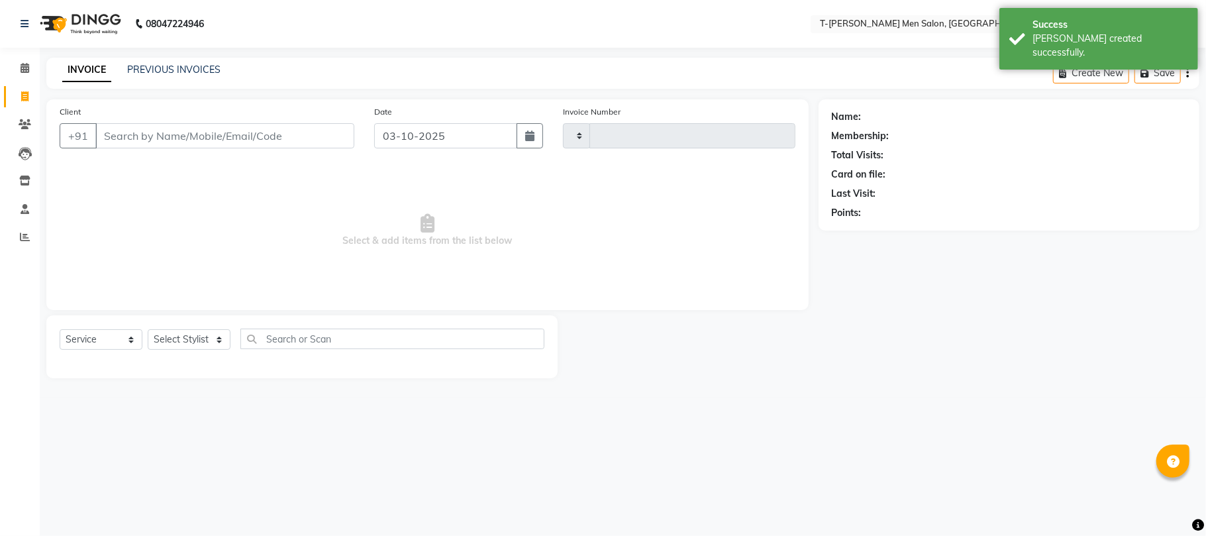
type input "6358"
select select "4816"
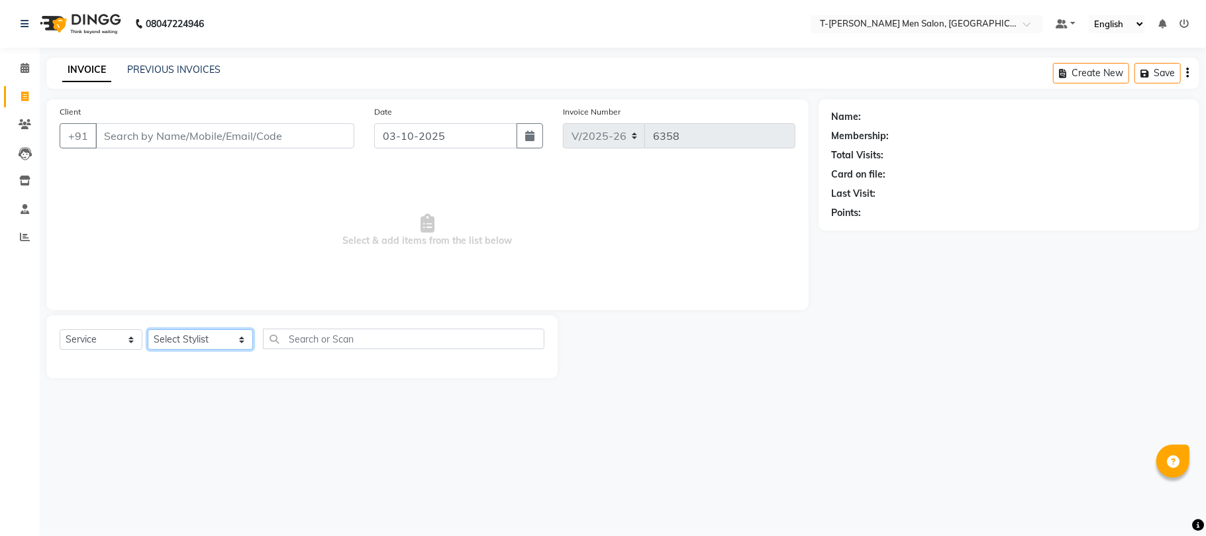
click at [171, 335] on select "Select Stylist [PERSON_NAME] [PERSON_NAME] (goru) [PERSON_NAME] [PERSON_NAME] (…" at bounding box center [200, 339] width 105 height 21
select select "85177"
click at [148, 329] on select "Select Stylist [PERSON_NAME] [PERSON_NAME] (goru) [PERSON_NAME] [PERSON_NAME] (…" at bounding box center [200, 339] width 105 height 21
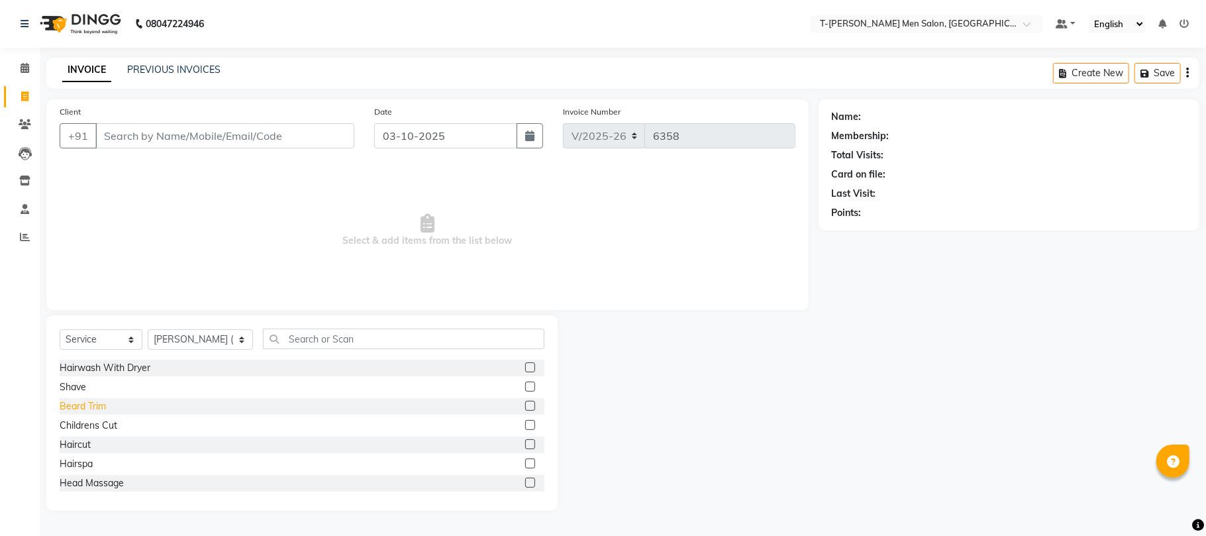
click at [70, 403] on div "Beard Trim" at bounding box center [83, 406] width 46 height 14
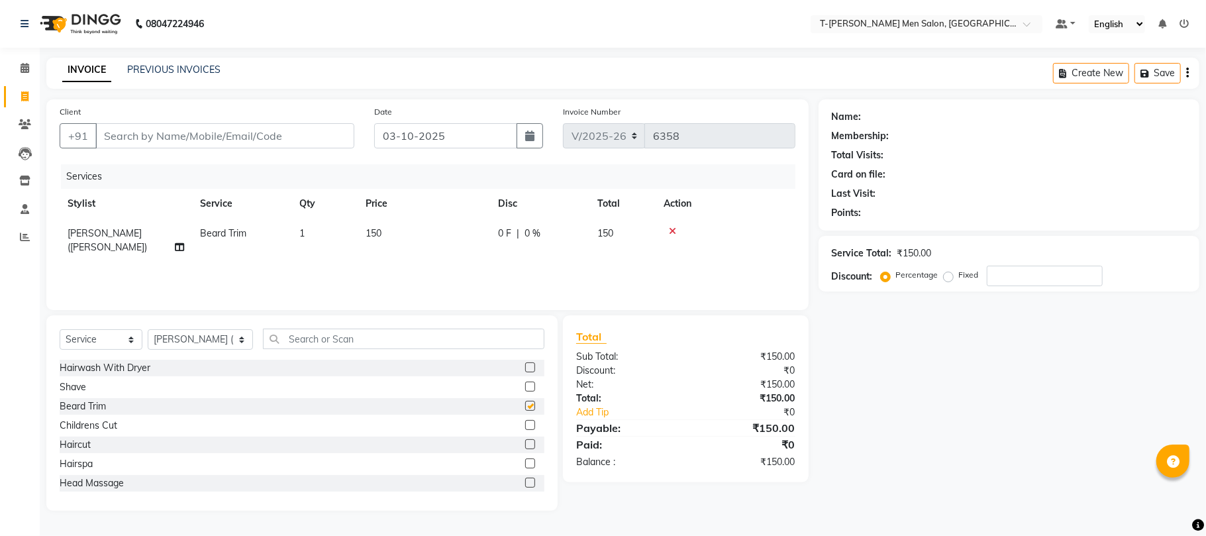
checkbox input "false"
click at [305, 321] on div "Select Service Product Membership Package Voucher Prepaid Gift Card Select Styl…" at bounding box center [301, 412] width 511 height 195
click at [305, 337] on input "text" at bounding box center [404, 339] width 282 height 21
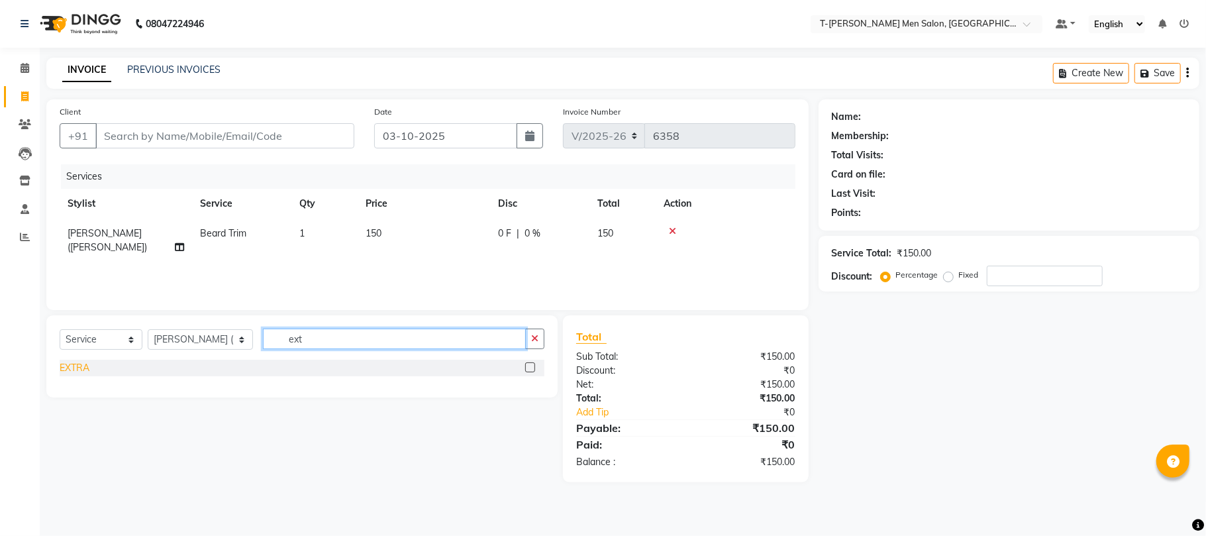
type input "ext"
click at [74, 372] on div "EXTRA" at bounding box center [75, 368] width 30 height 14
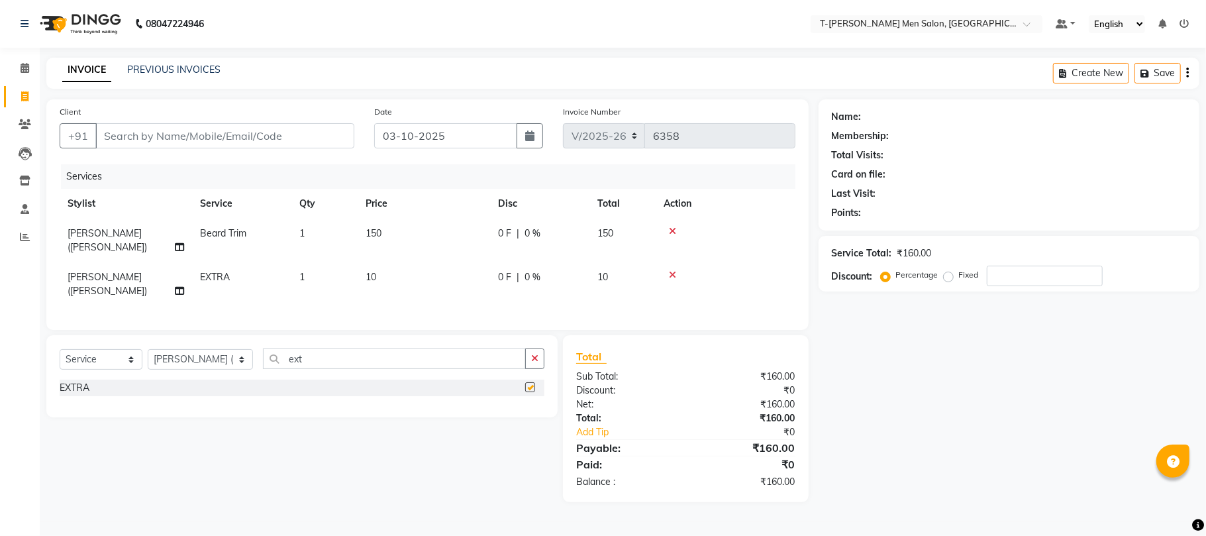
checkbox input "false"
click at [533, 354] on icon "button" at bounding box center [534, 358] width 7 height 9
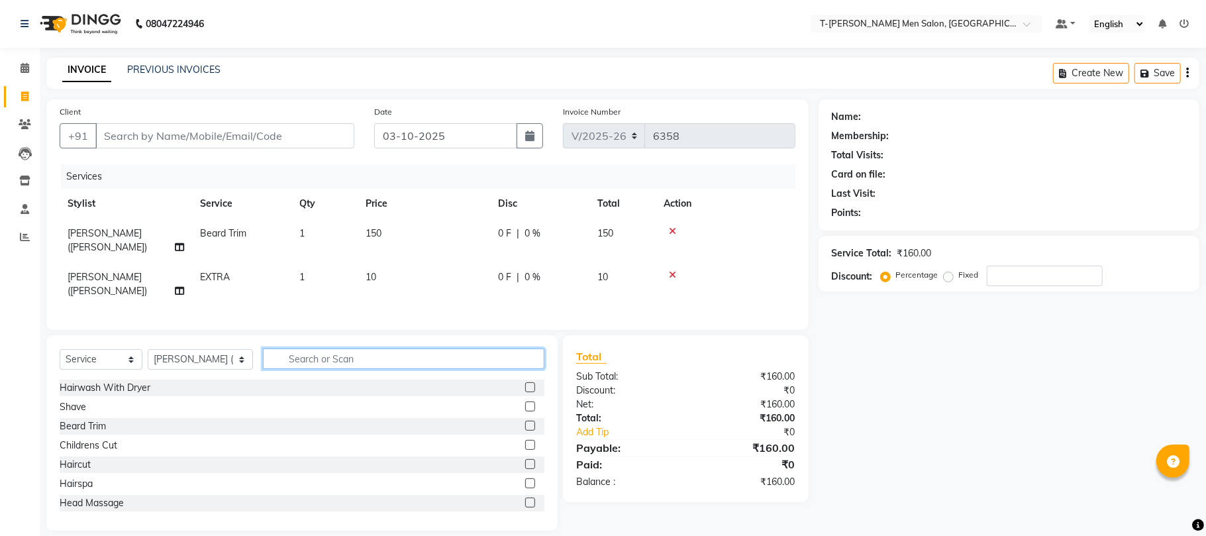
click at [337, 348] on input "text" at bounding box center [404, 358] width 282 height 21
click at [374, 271] on span "10" at bounding box center [371, 277] width 11 height 12
select select "85177"
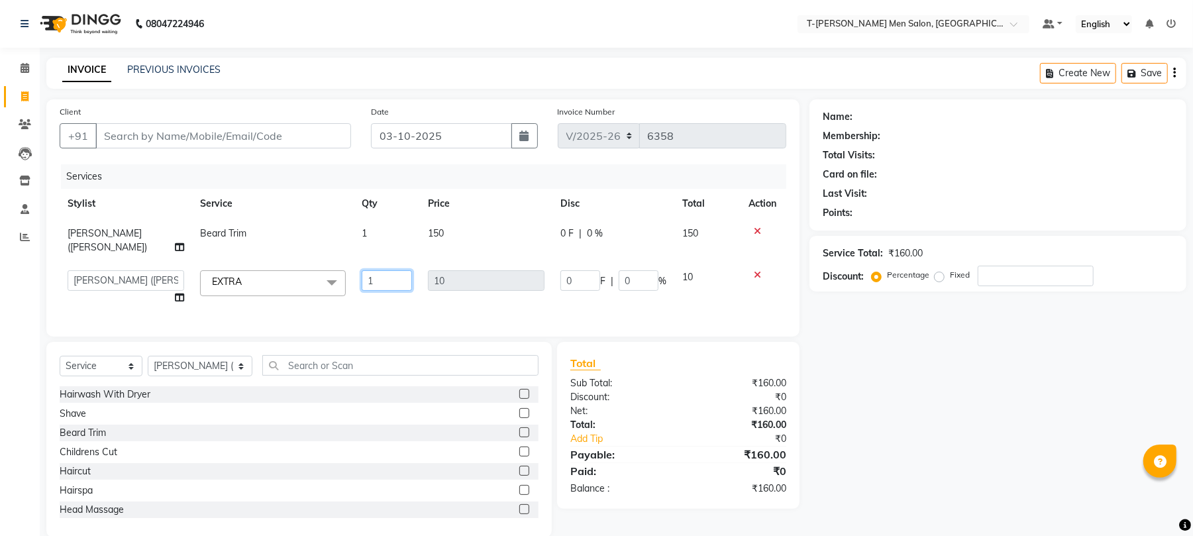
click at [378, 270] on input "1" at bounding box center [387, 280] width 50 height 21
type input "20"
click at [423, 292] on div "Services Stylist Service Qty Price Disc Total Action [PERSON_NAME] ([PERSON_NAM…" at bounding box center [423, 243] width 727 height 159
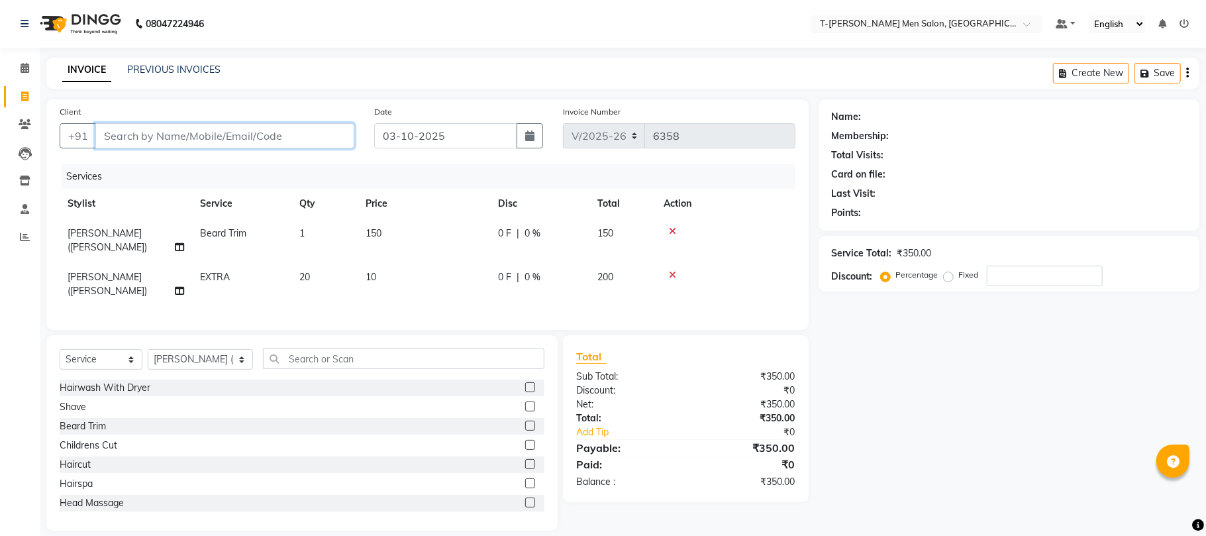
click at [171, 138] on input "Client" at bounding box center [224, 135] width 259 height 25
type input "c"
type input "0"
type input "12024000001"
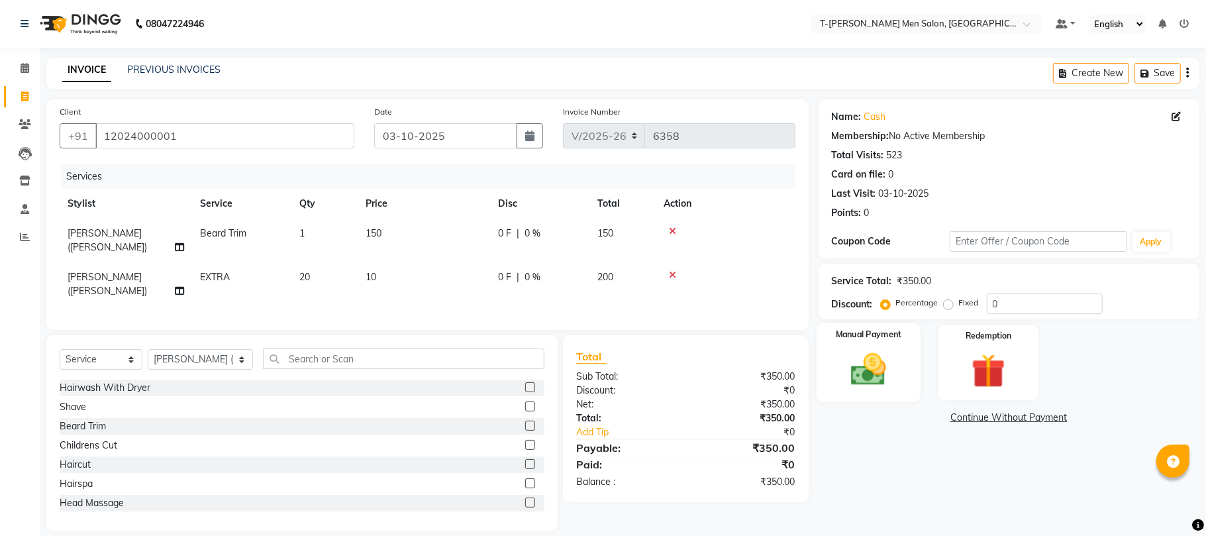
click at [860, 376] on img at bounding box center [869, 369] width 58 height 41
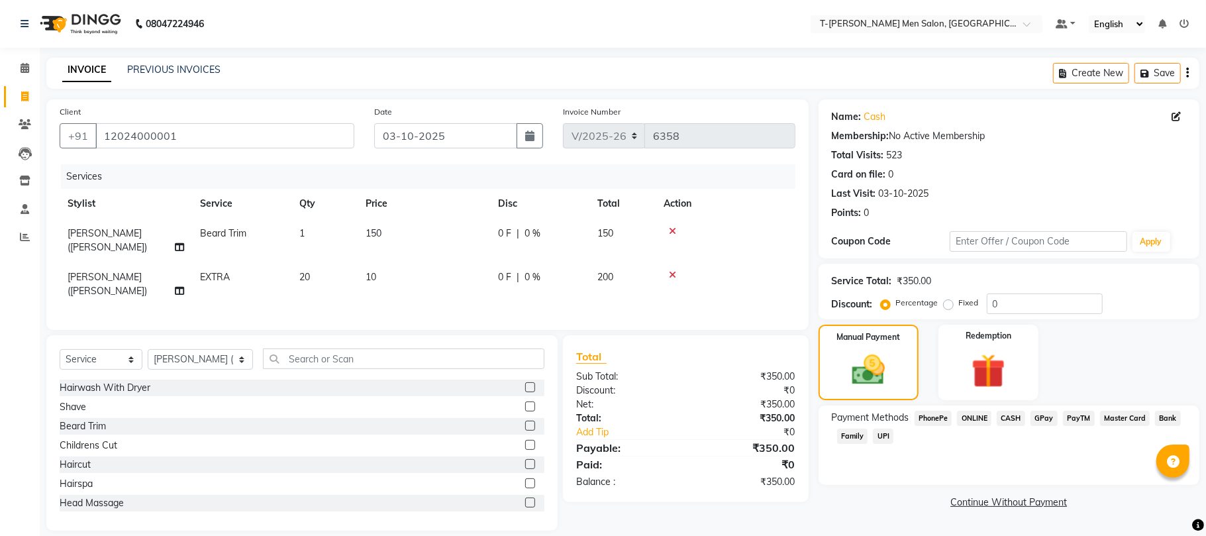
click at [1016, 416] on span "CASH" at bounding box center [1011, 418] width 28 height 15
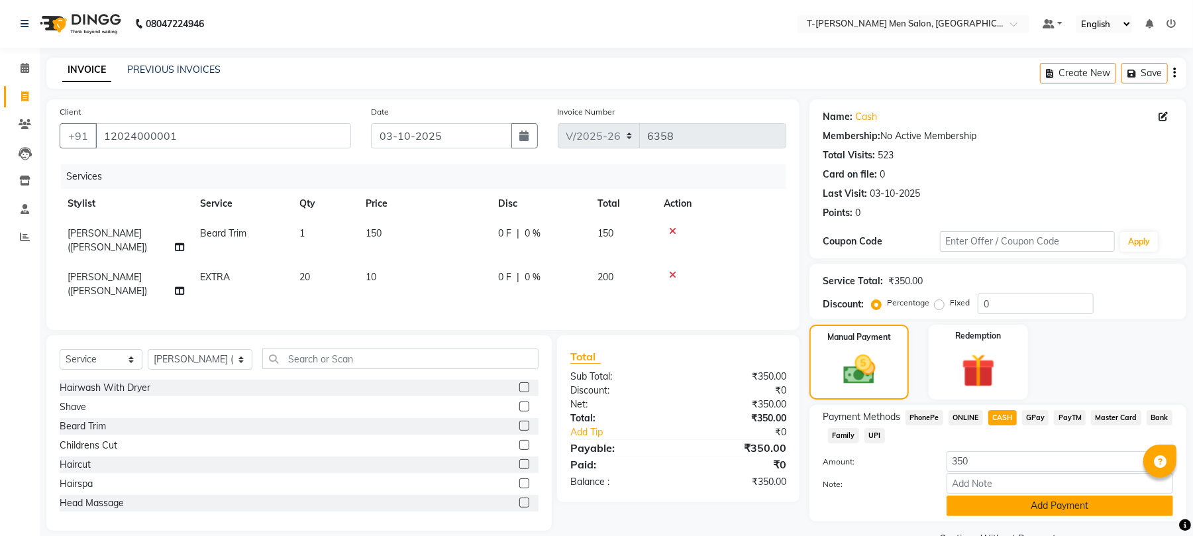
click at [977, 513] on button "Add Payment" at bounding box center [1060, 506] width 227 height 21
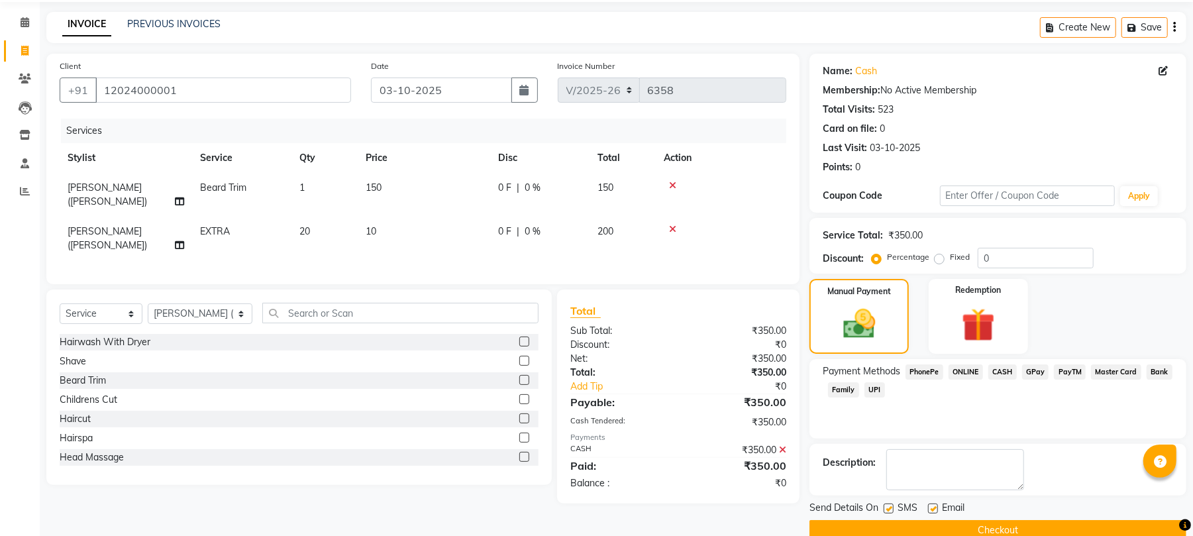
scroll to position [72, 0]
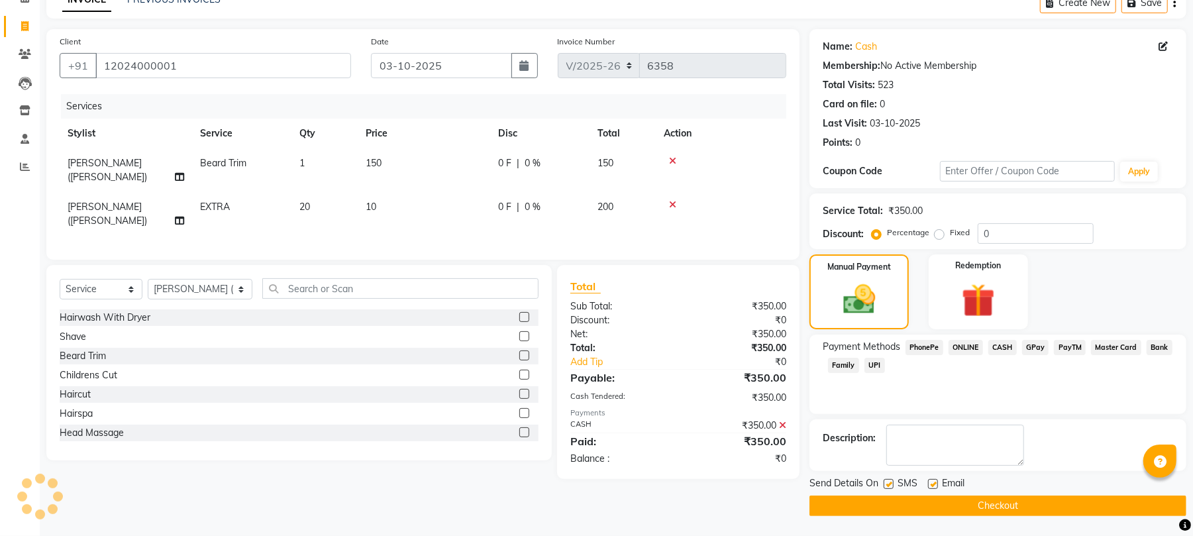
click at [930, 482] on label at bounding box center [933, 484] width 10 height 10
click at [930, 482] on input "checkbox" at bounding box center [932, 484] width 9 height 9
checkbox input "false"
click at [889, 483] on label at bounding box center [889, 484] width 10 height 10
click at [889, 483] on input "checkbox" at bounding box center [888, 484] width 9 height 9
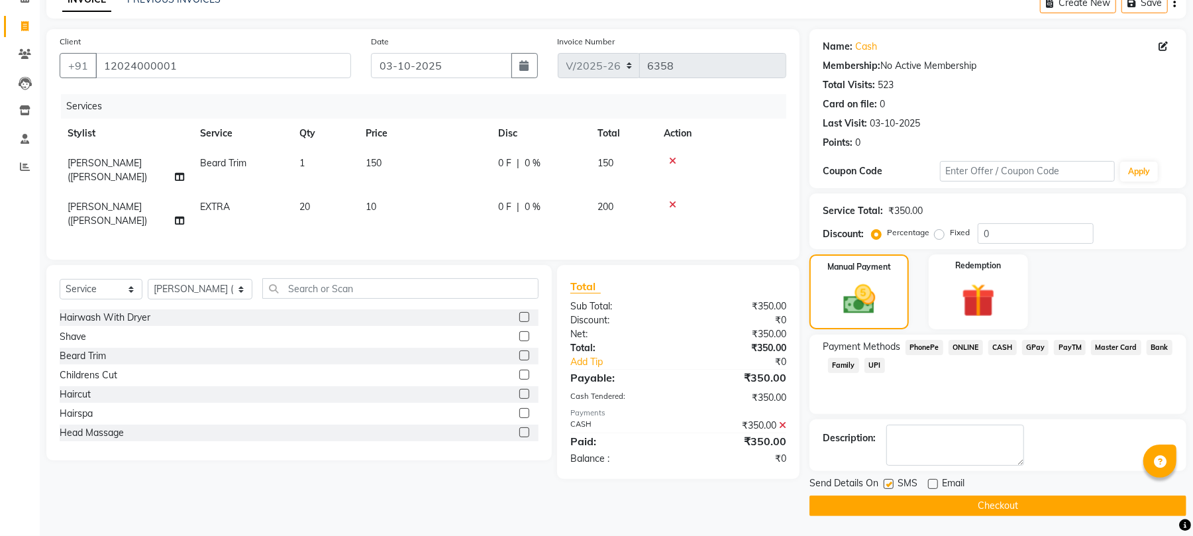
checkbox input "false"
click at [890, 496] on div "Send Details On SMS Email Checkout" at bounding box center [998, 496] width 377 height 40
click at [856, 499] on button "Checkout" at bounding box center [998, 506] width 377 height 21
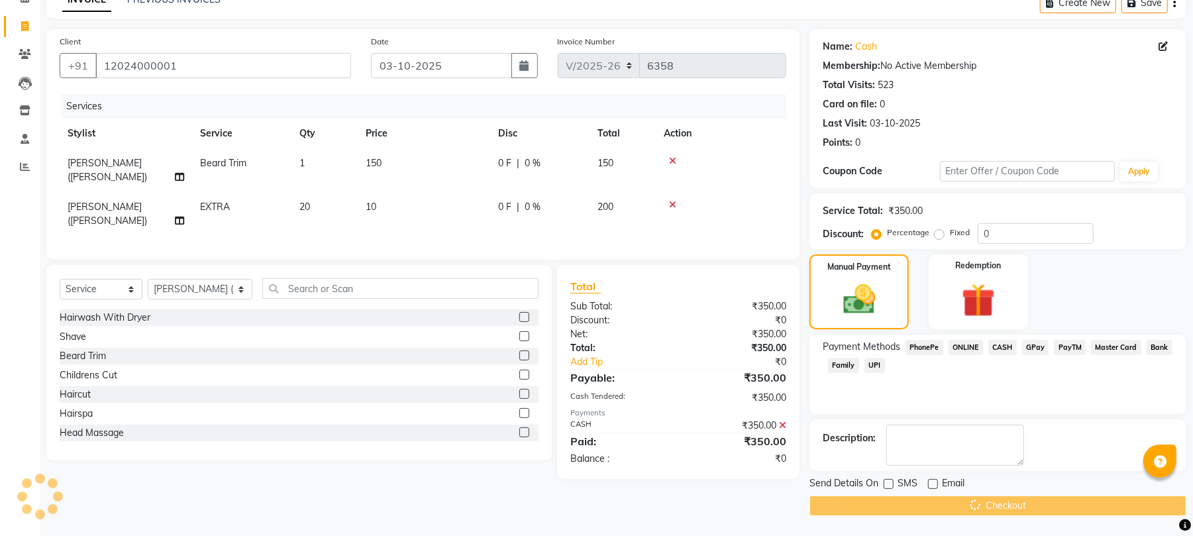
scroll to position [46, 0]
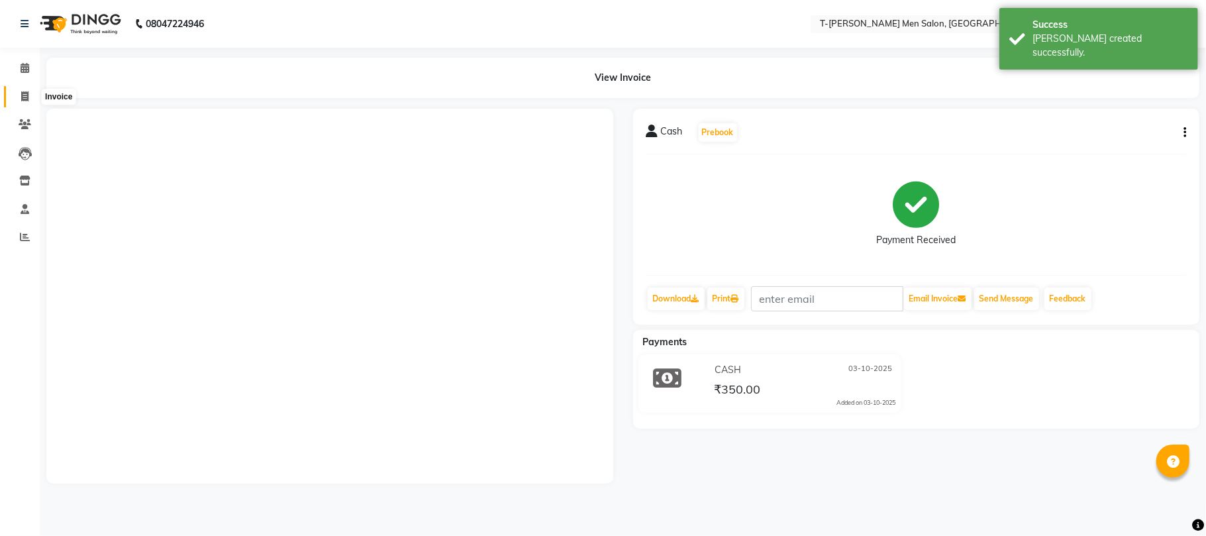
click at [25, 89] on span at bounding box center [24, 96] width 23 height 15
select select "service"
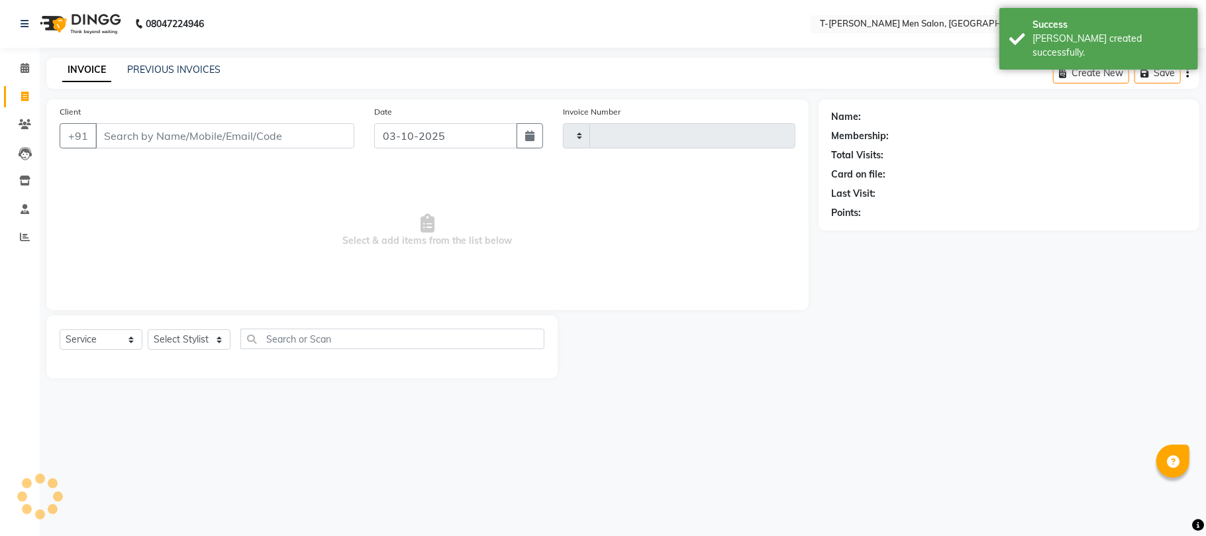
type input "6360"
select select "4816"
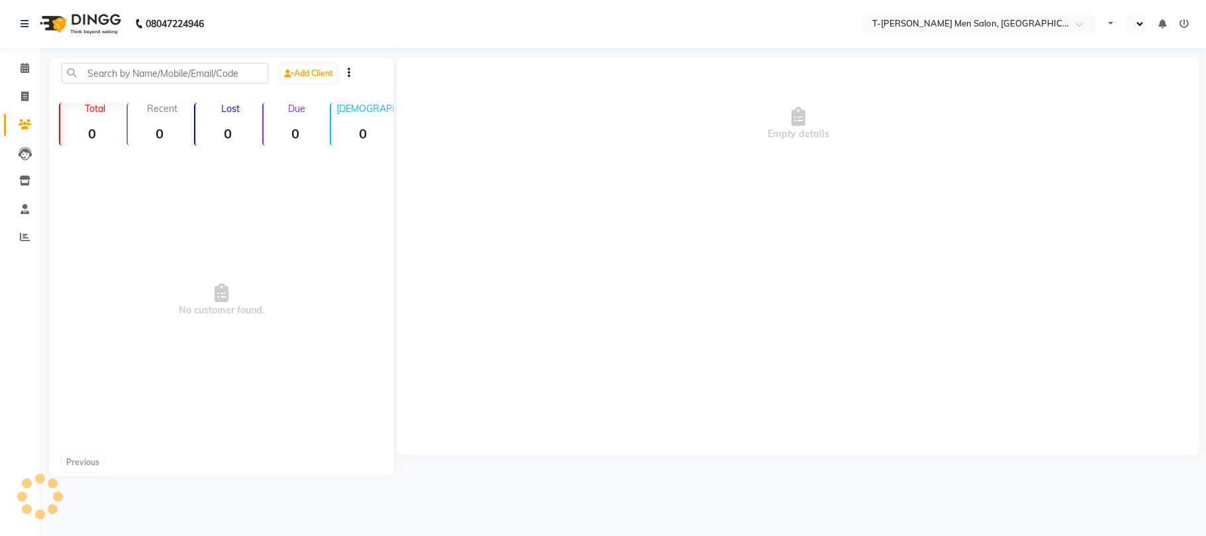
select select "en"
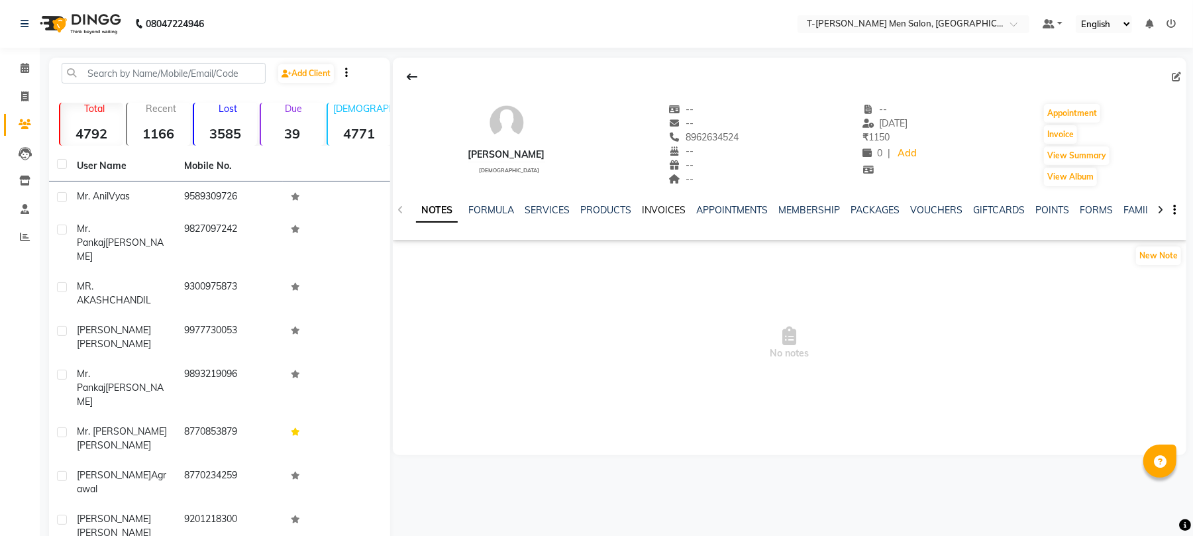
click at [657, 210] on link "INVOICES" at bounding box center [664, 210] width 44 height 12
click at [605, 209] on link "PRODUCTS" at bounding box center [605, 210] width 51 height 12
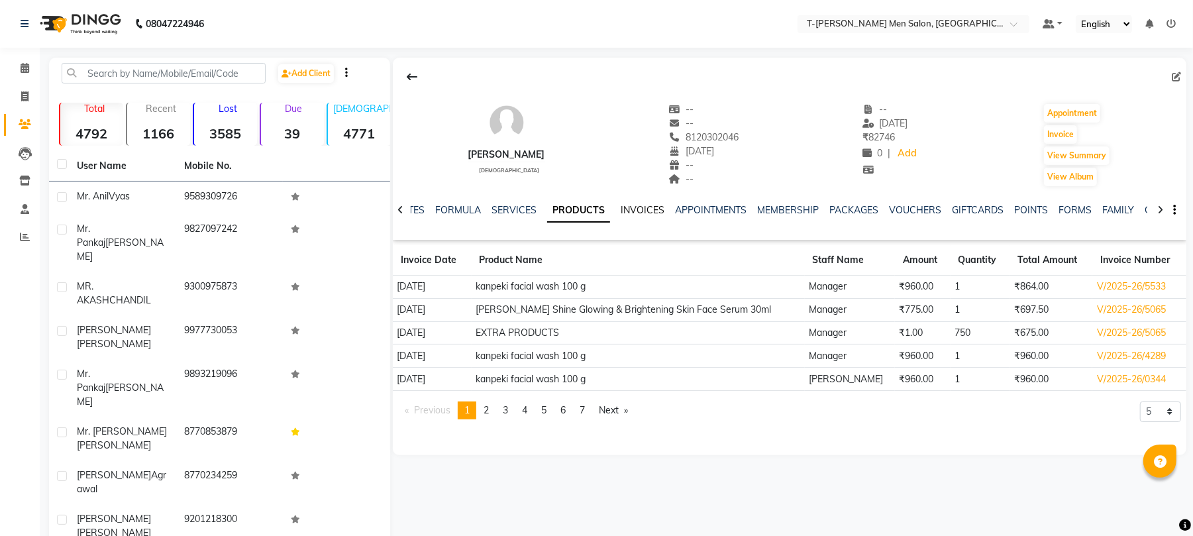
click at [647, 215] on link "INVOICES" at bounding box center [643, 210] width 44 height 12
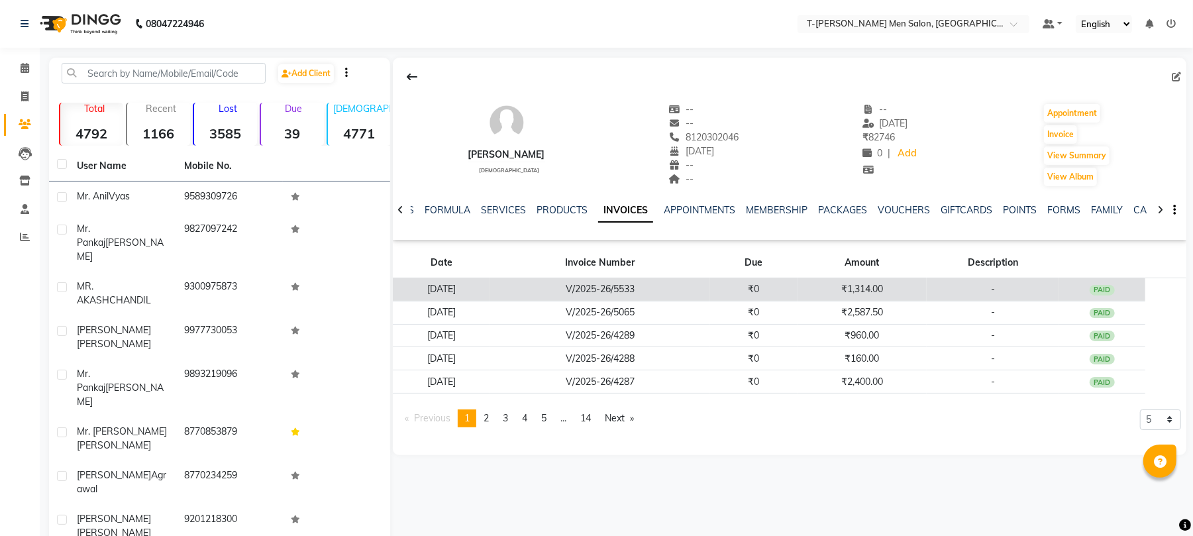
click at [664, 293] on td "V/2025-26/5533" at bounding box center [600, 289] width 220 height 23
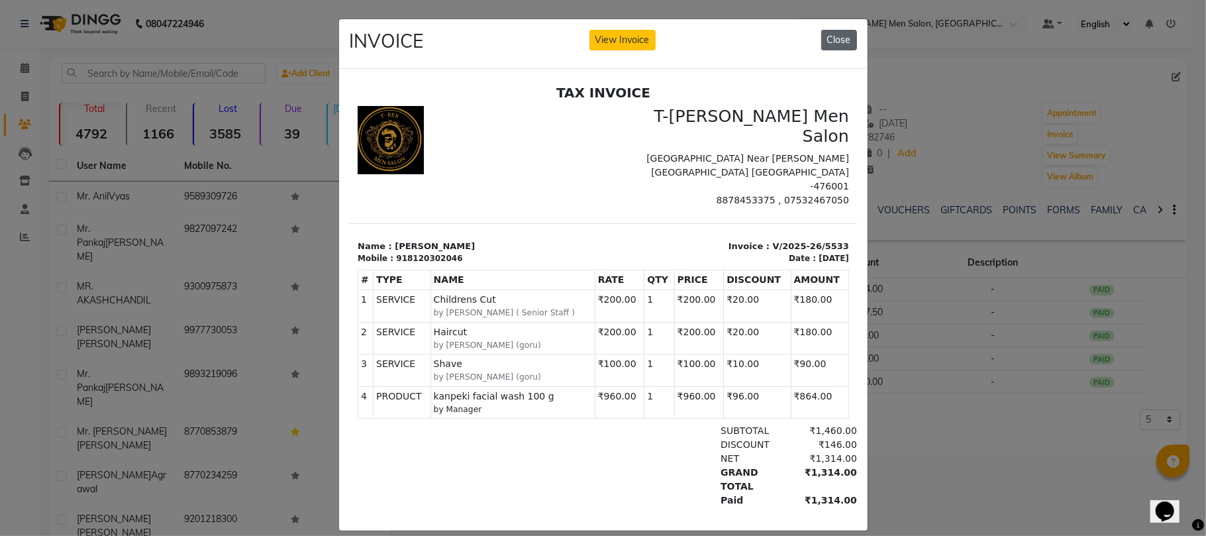
click at [838, 38] on button "Close" at bounding box center [840, 40] width 36 height 21
